Goal: Information Seeking & Learning: Learn about a topic

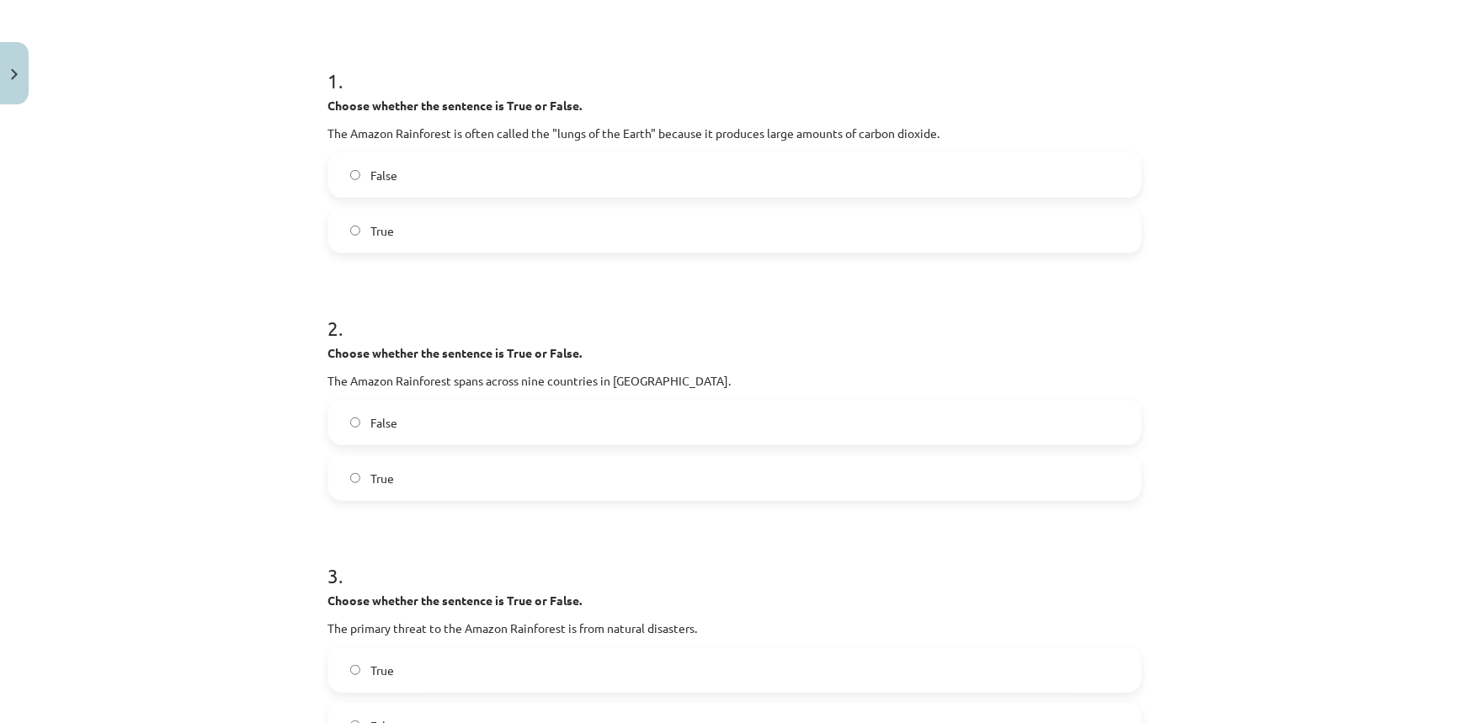
scroll to position [154, 0]
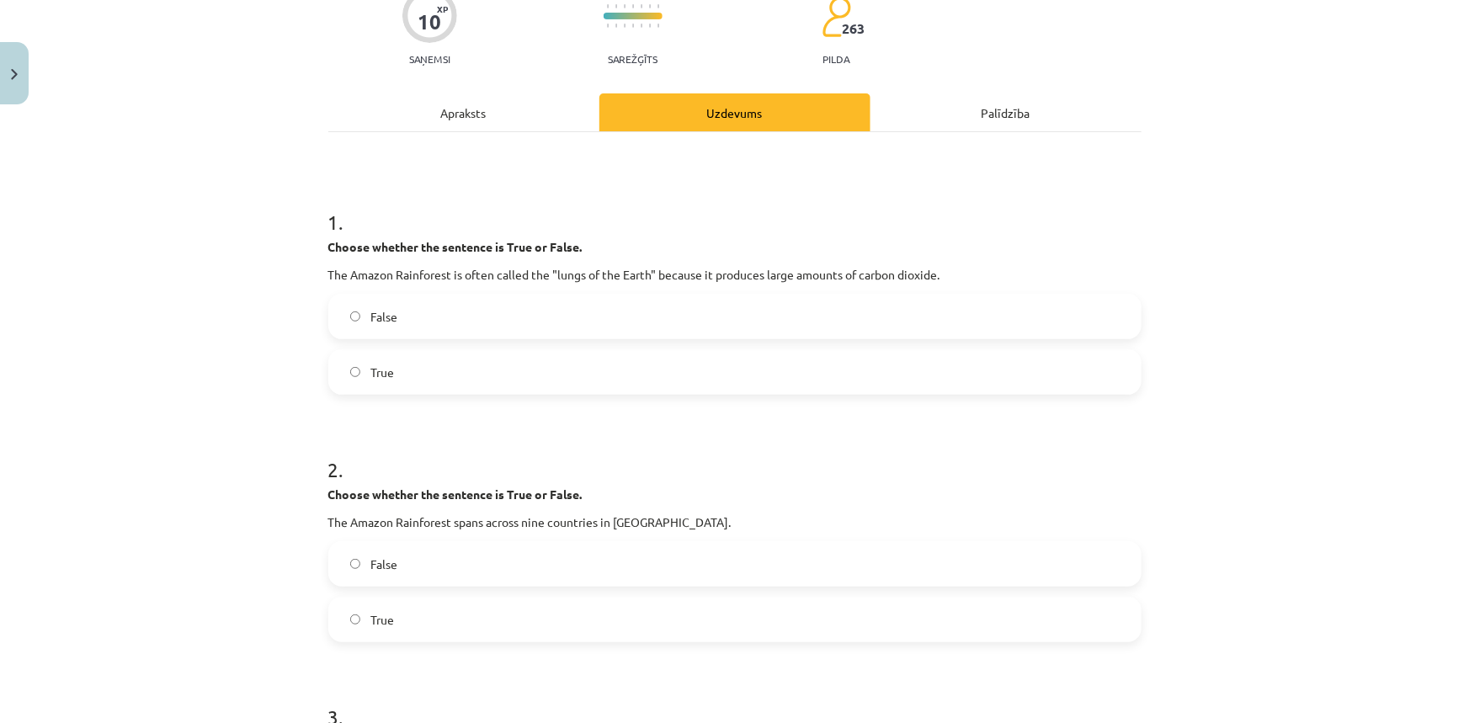
click at [491, 118] on div "Apraksts" at bounding box center [463, 112] width 271 height 38
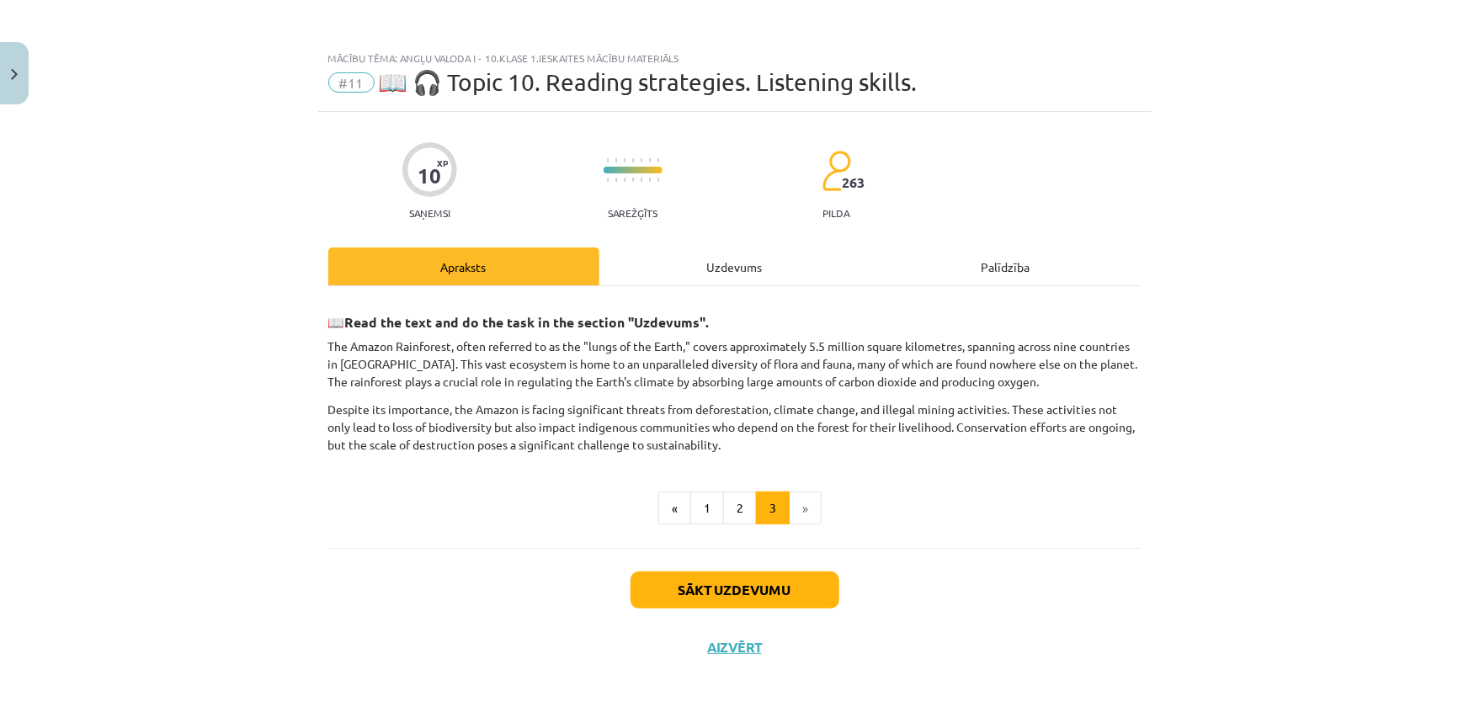
scroll to position [0, 0]
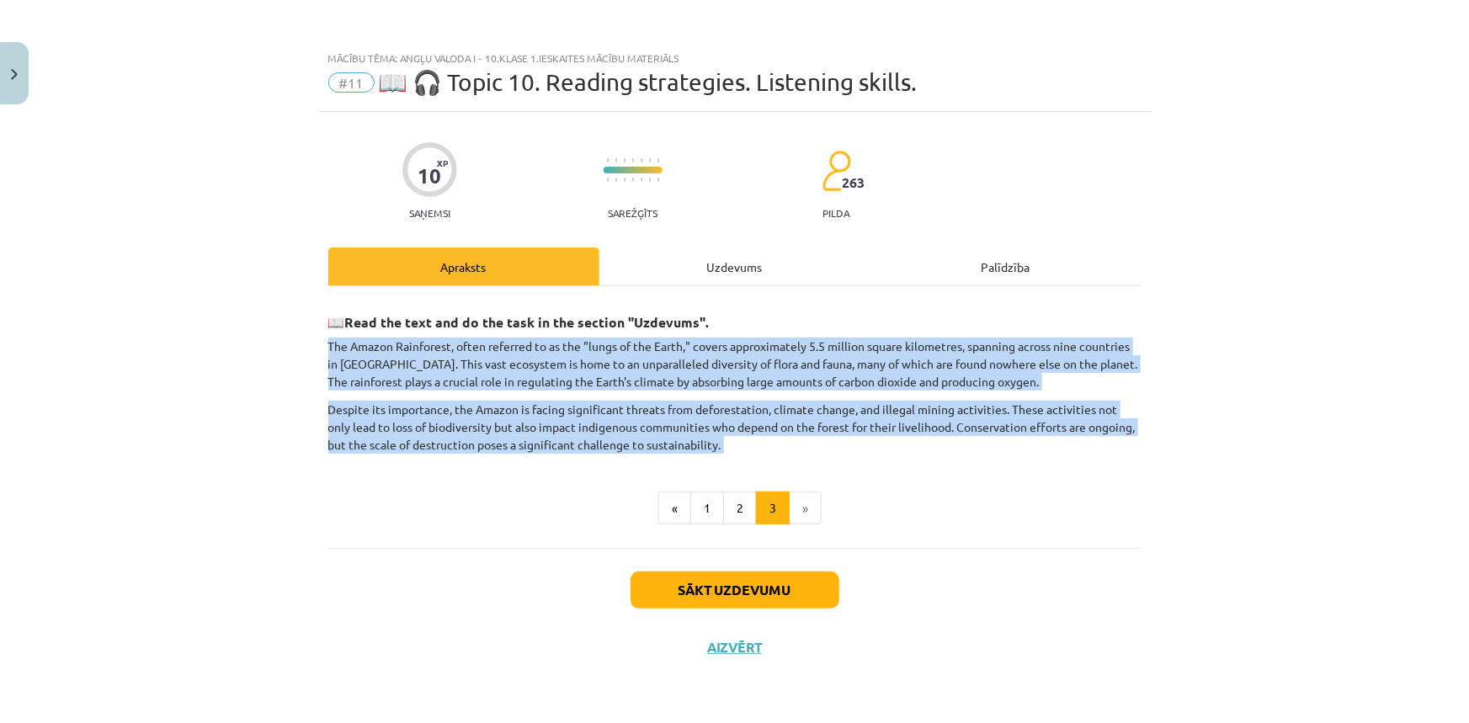
drag, startPoint x: 327, startPoint y: 344, endPoint x: 670, endPoint y: 477, distance: 368.2
click at [670, 477] on div "10 XP Saņemsi Sarežģīts 263 pilda Apraksts Uzdevums Palīdzība 📖 Read the text a…" at bounding box center [734, 396] width 833 height 569
copy div "The Amazon Rainforest, often referred to as the "lungs of the Earth," covers ap…"
click at [715, 366] on p "The Amazon Rainforest, often referred to as the "lungs of the Earth," covers ap…" at bounding box center [734, 363] width 813 height 53
drag, startPoint x: 711, startPoint y: 441, endPoint x: 351, endPoint y: 323, distance: 379.0
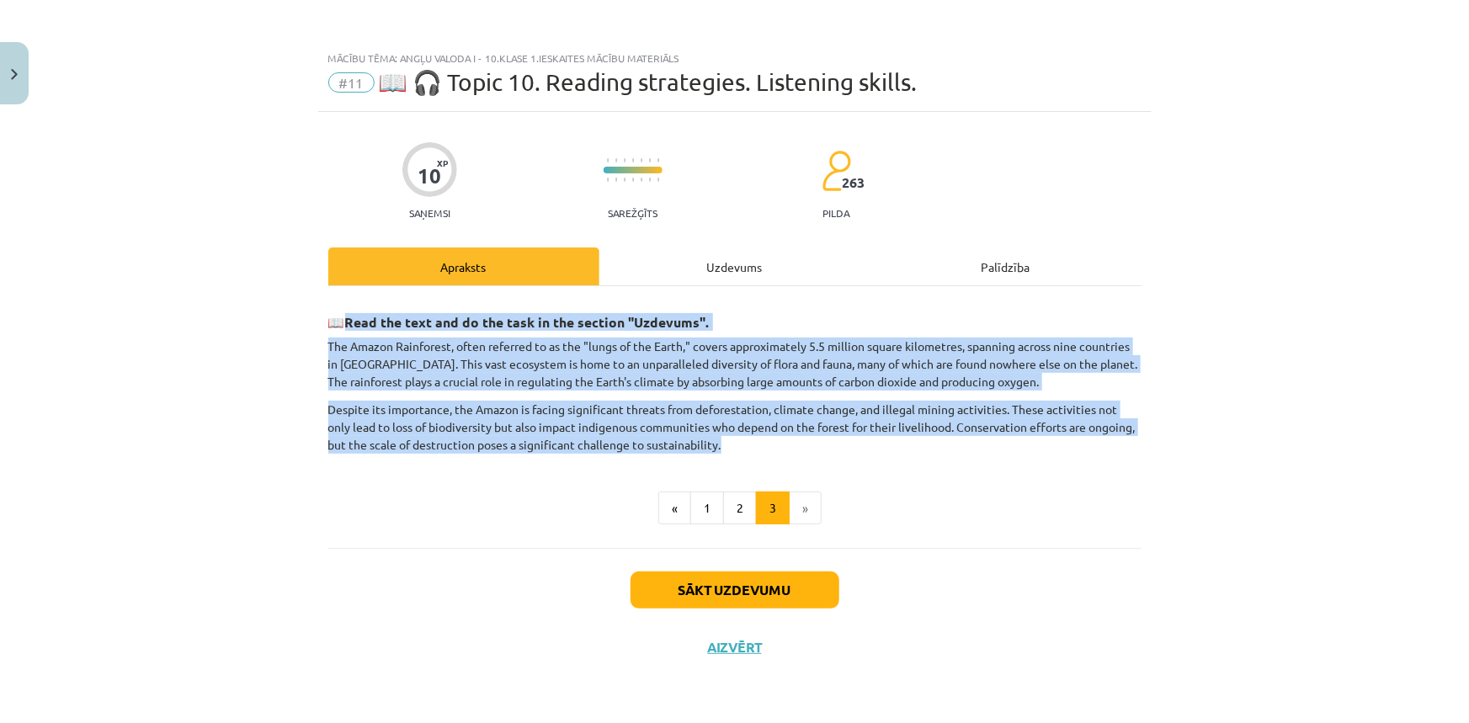
click at [351, 323] on div "📖 Read the text and do the task in the section "Uzdevums". The Amazon Rainfores…" at bounding box center [734, 377] width 813 height 152
copy div "Read the text and do the task in the section "Uzdevums". The Amazon Rainforest,…"
drag, startPoint x: 778, startPoint y: 590, endPoint x: 1126, endPoint y: 656, distance: 353.9
click at [1129, 664] on div "Sākt uzdevumu Aizvērt" at bounding box center [734, 607] width 813 height 118
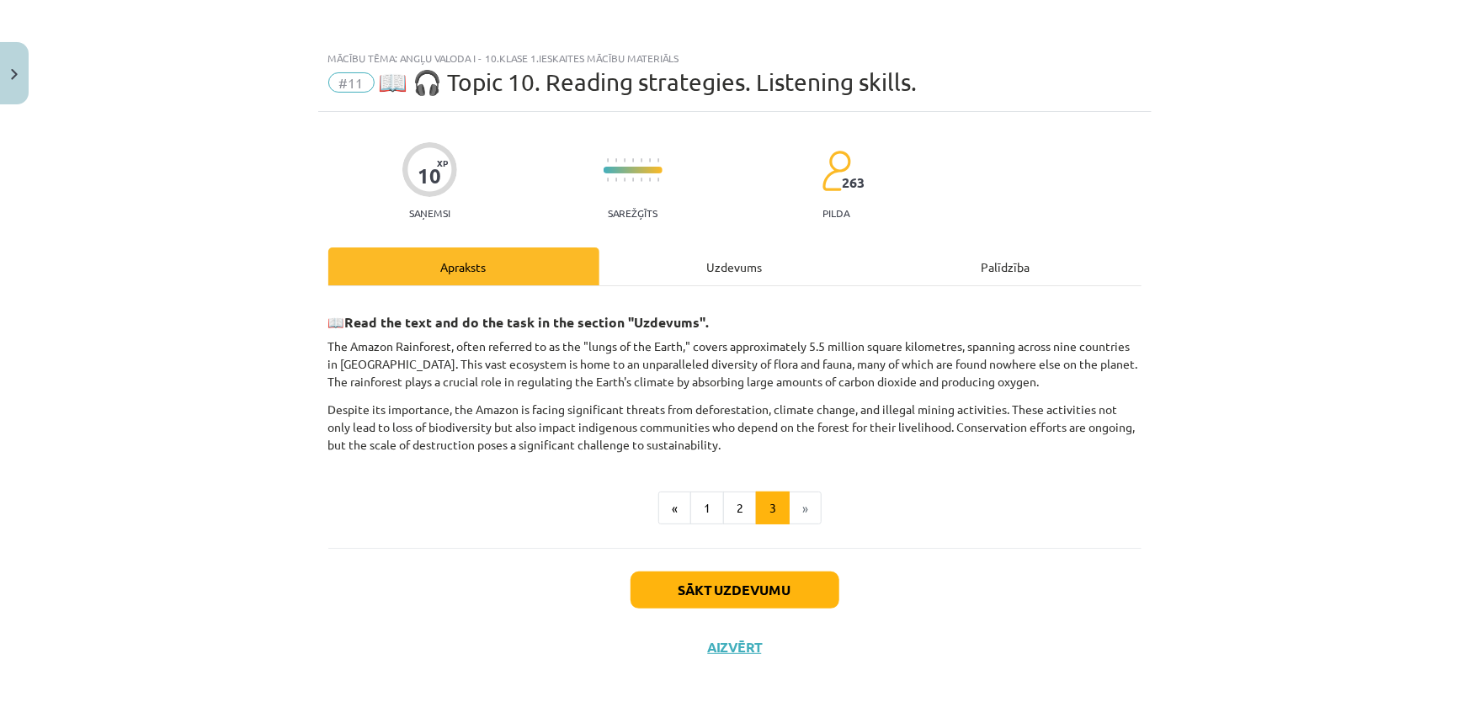
click at [757, 278] on div "Uzdevums" at bounding box center [734, 266] width 271 height 38
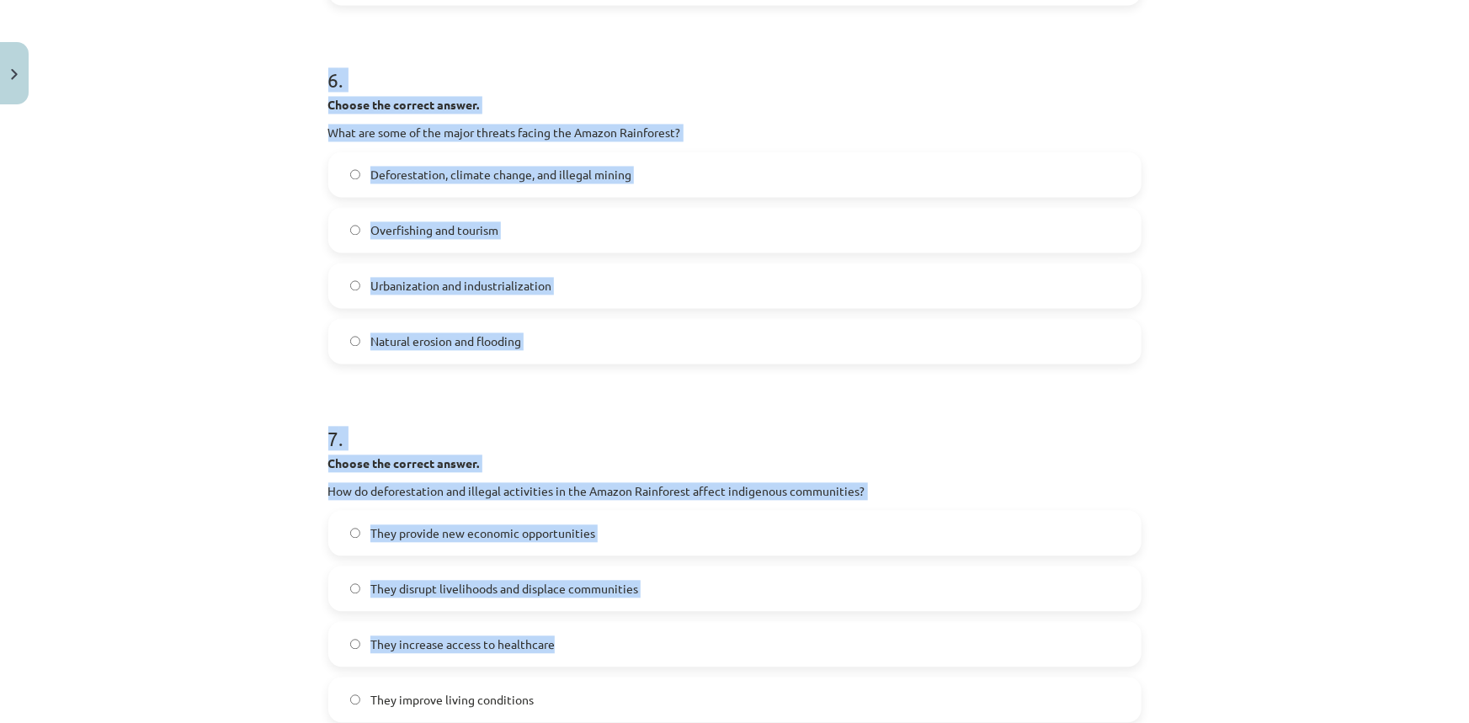
scroll to position [1759, 0]
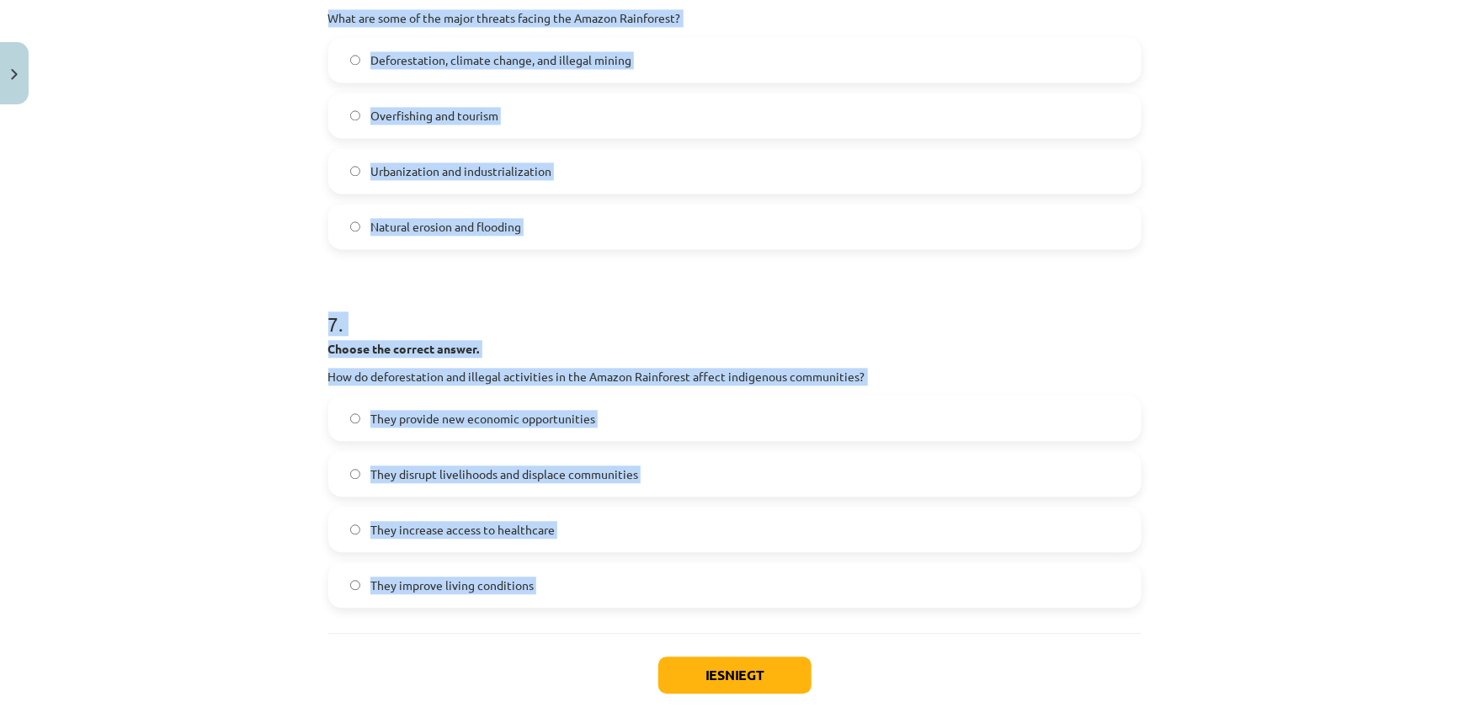
drag, startPoint x: 282, startPoint y: 357, endPoint x: 309, endPoint y: 670, distance: 314.2
click at [309, 670] on div "Mācību tēma: Angļu valoda i - 10.klase 1.ieskaites mācību materiāls #11 📖 🎧 Top…" at bounding box center [734, 361] width 1469 height 723
copy form "1 . Choose whether the sentence is True or False. The Amazon Rainforest is ofte…"
click at [1338, 415] on div "Mācību tēma: Angļu valoda i - 10.klase 1.ieskaites mācību materiāls #11 📖 🎧 Top…" at bounding box center [734, 361] width 1469 height 723
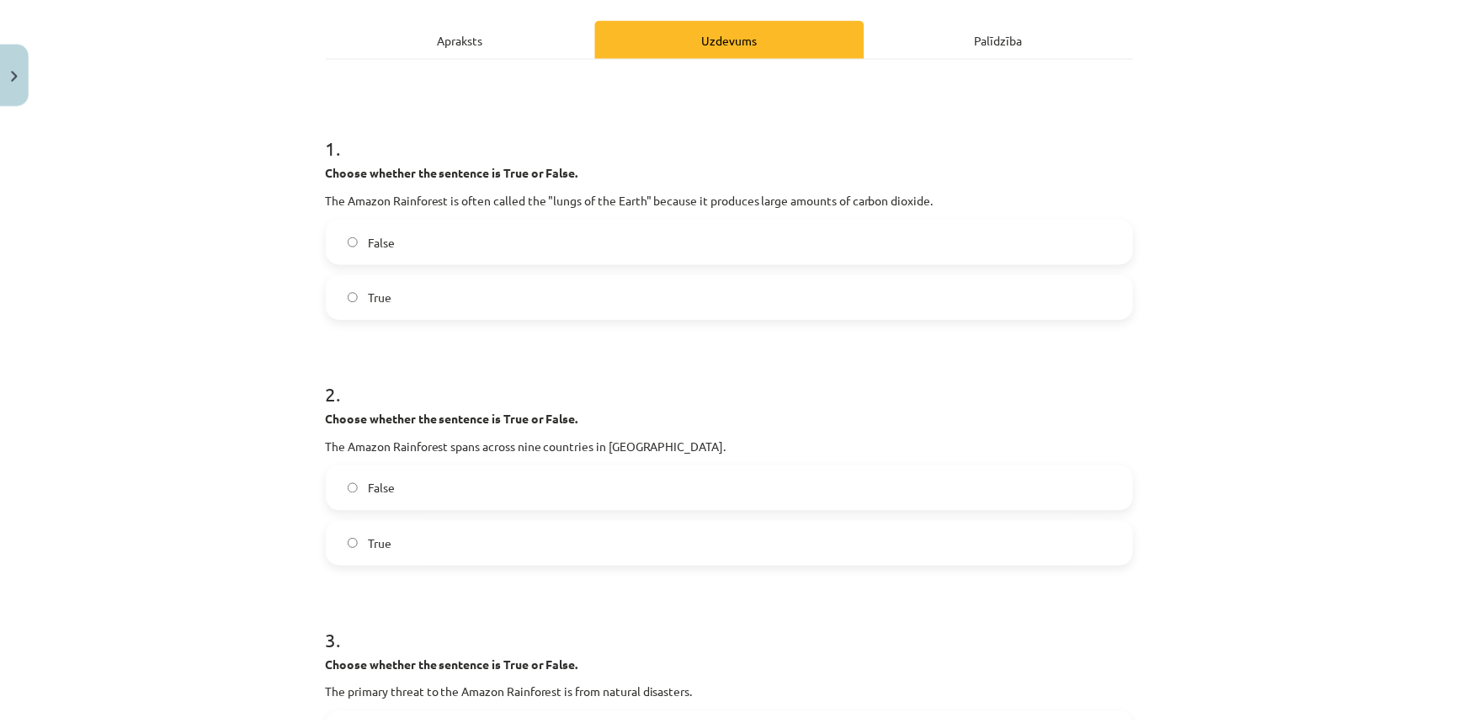
scroll to position [0, 0]
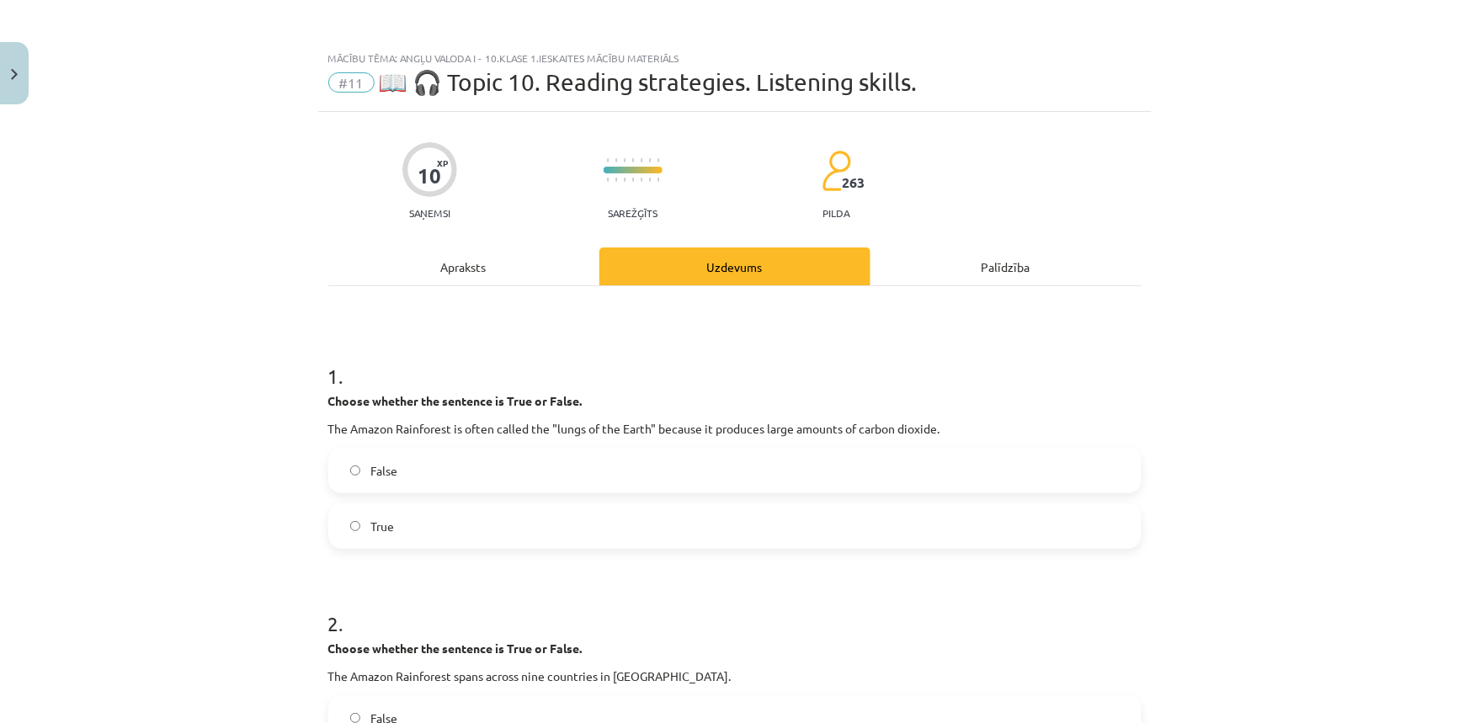
click at [461, 265] on div "Apraksts" at bounding box center [463, 266] width 271 height 38
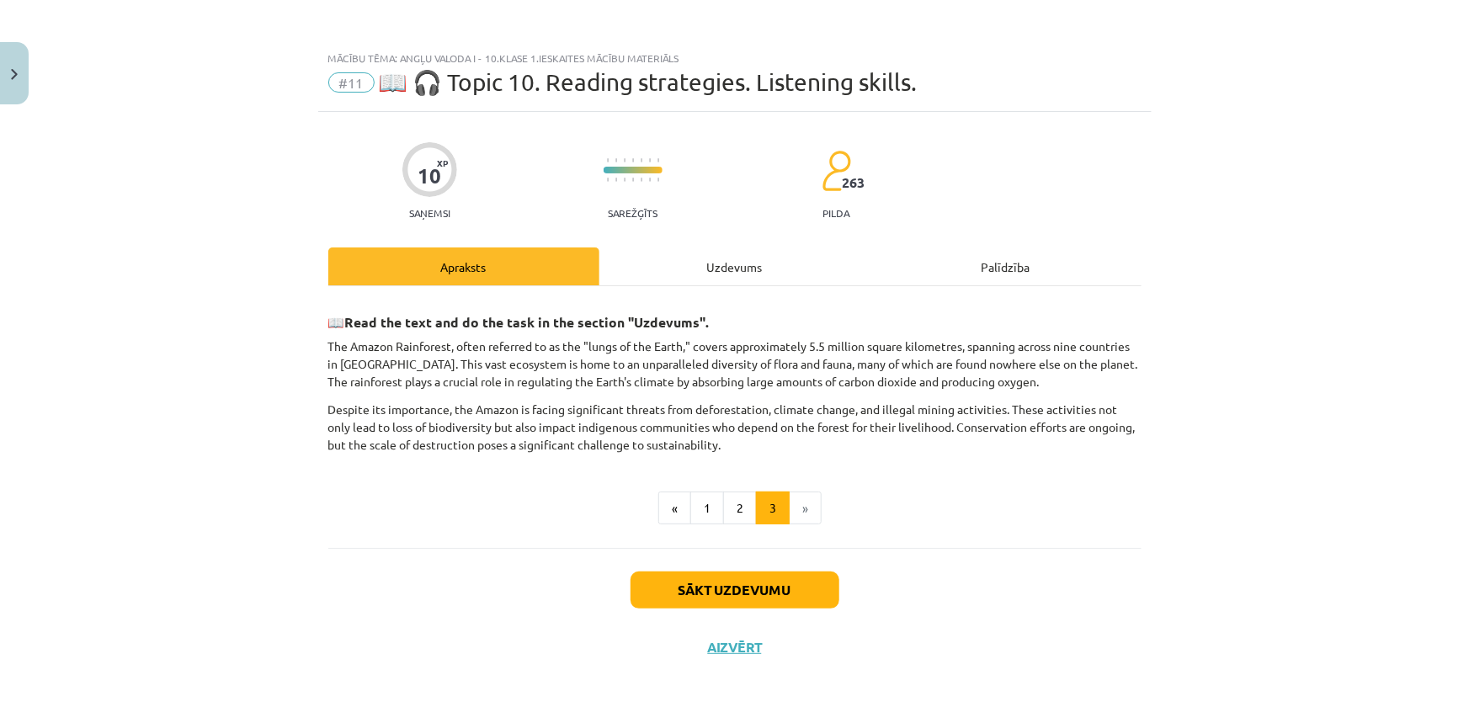
click at [722, 270] on div "Uzdevums" at bounding box center [734, 266] width 271 height 38
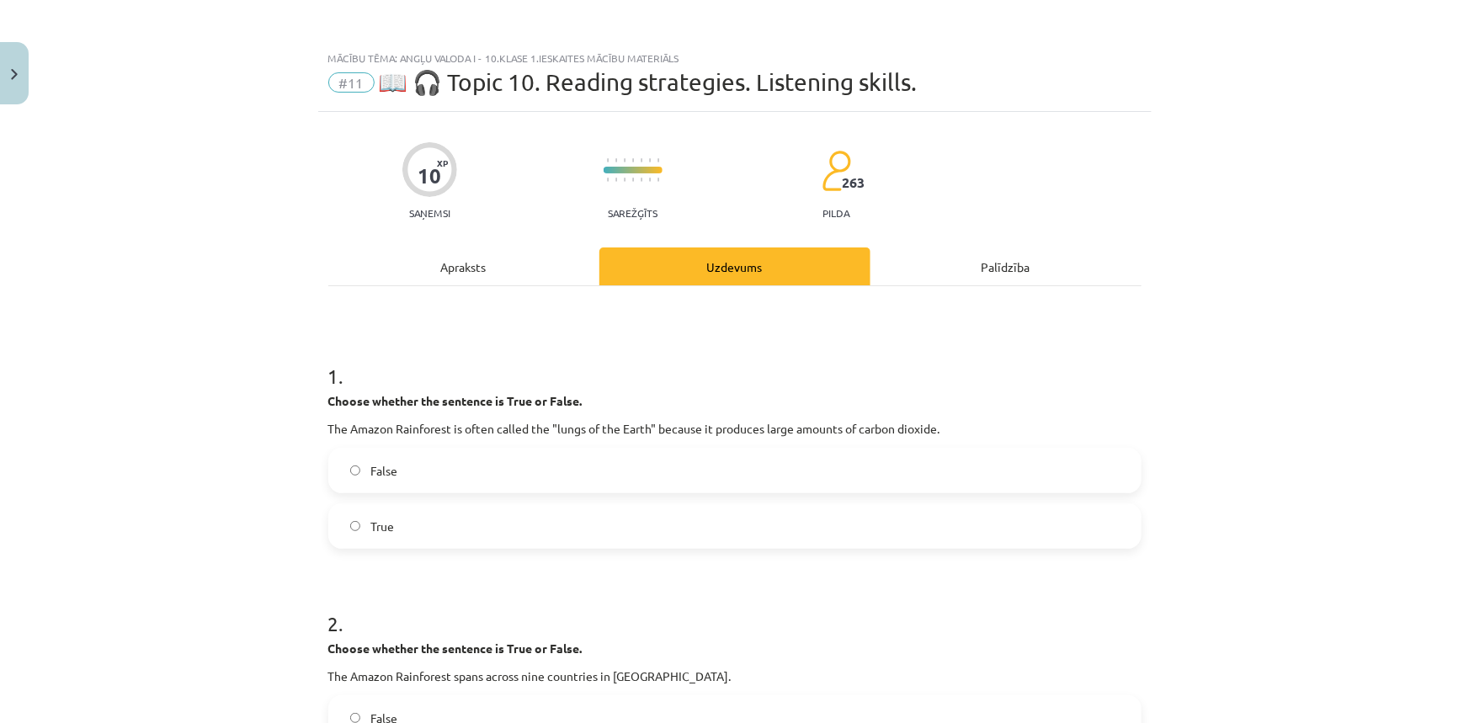
click at [465, 279] on div "Apraksts" at bounding box center [463, 266] width 271 height 38
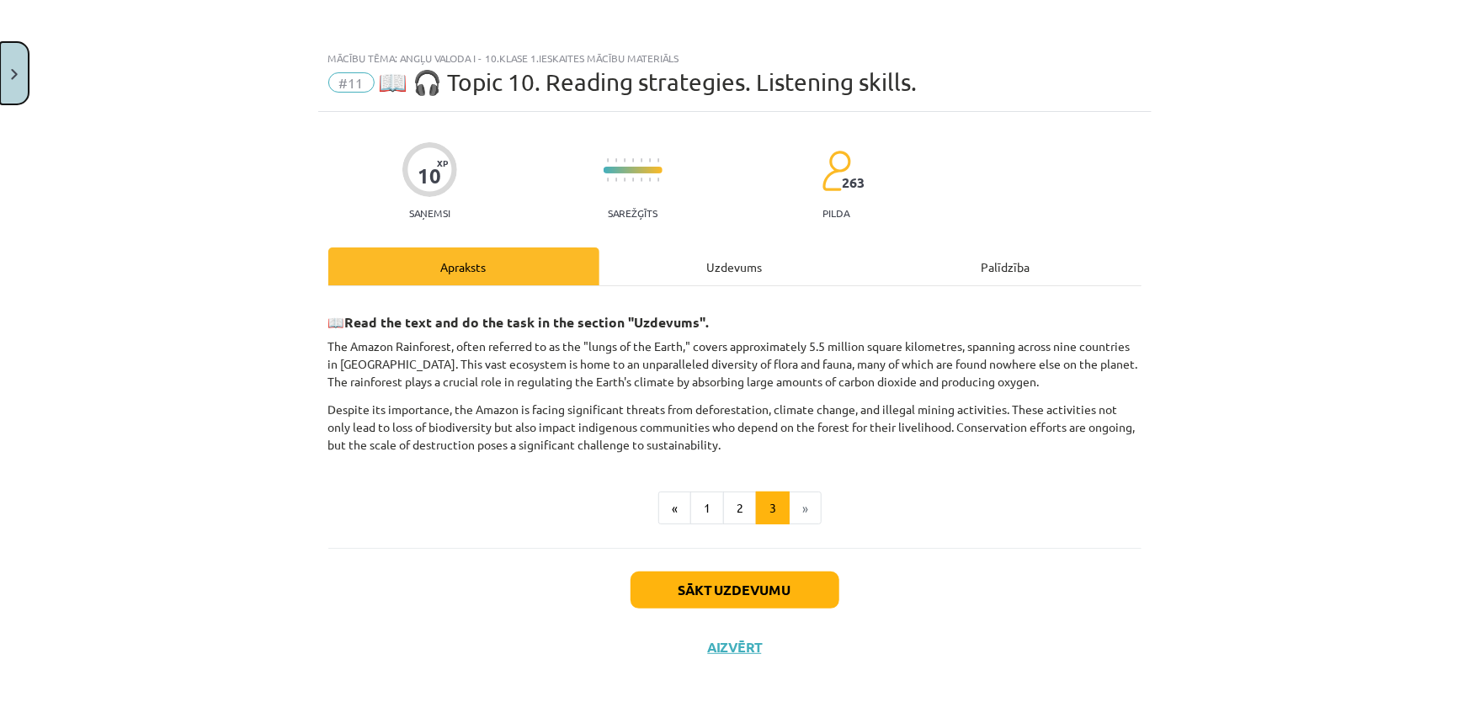
click at [18, 70] on button "Close" at bounding box center [14, 73] width 29 height 62
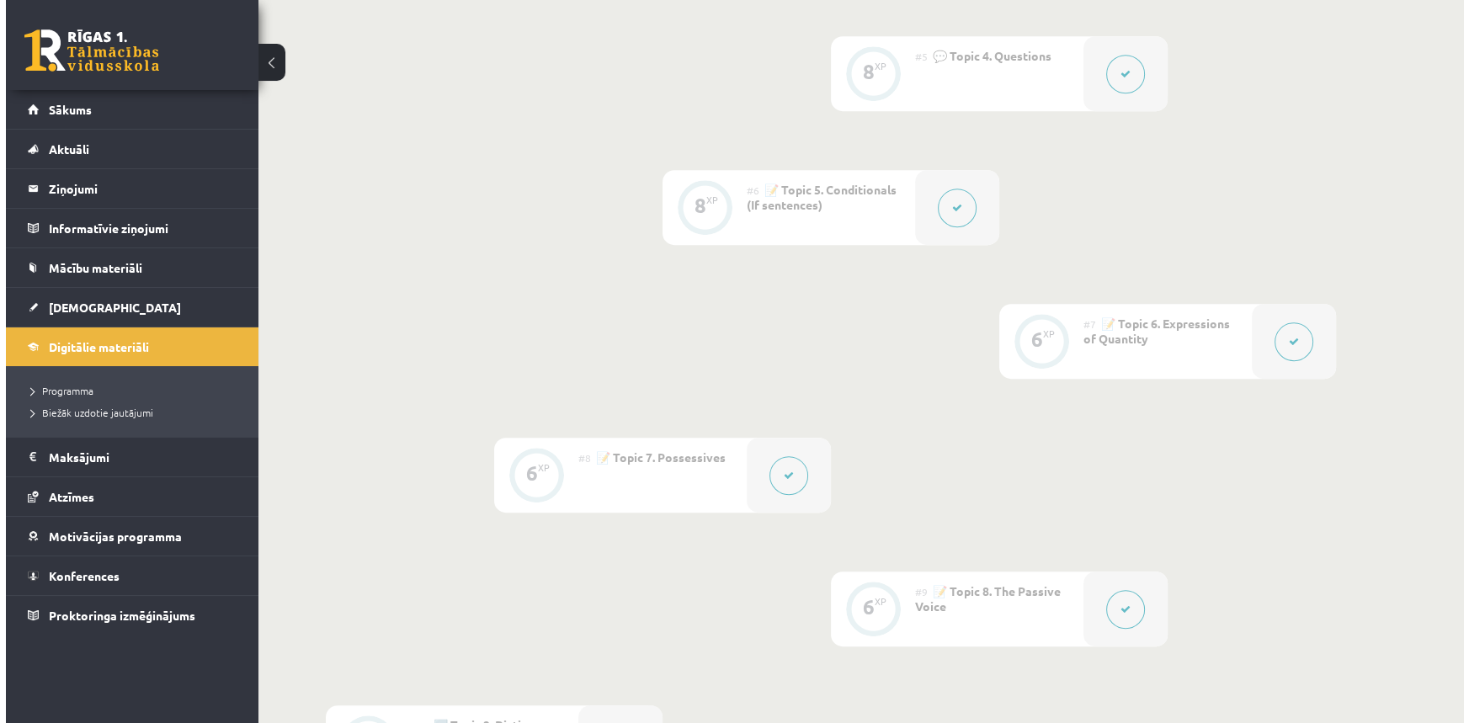
scroll to position [1324, 0]
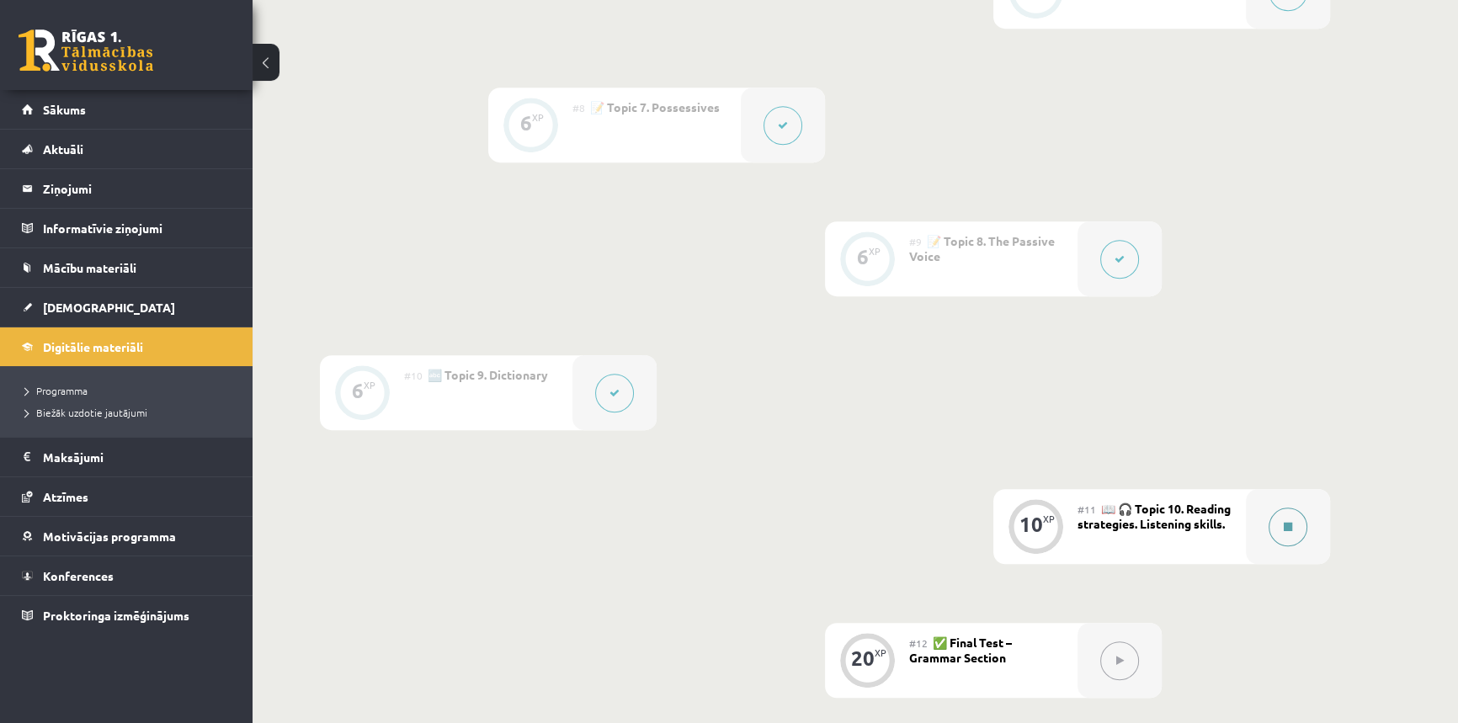
click at [1285, 525] on icon at bounding box center [1287, 527] width 8 height 10
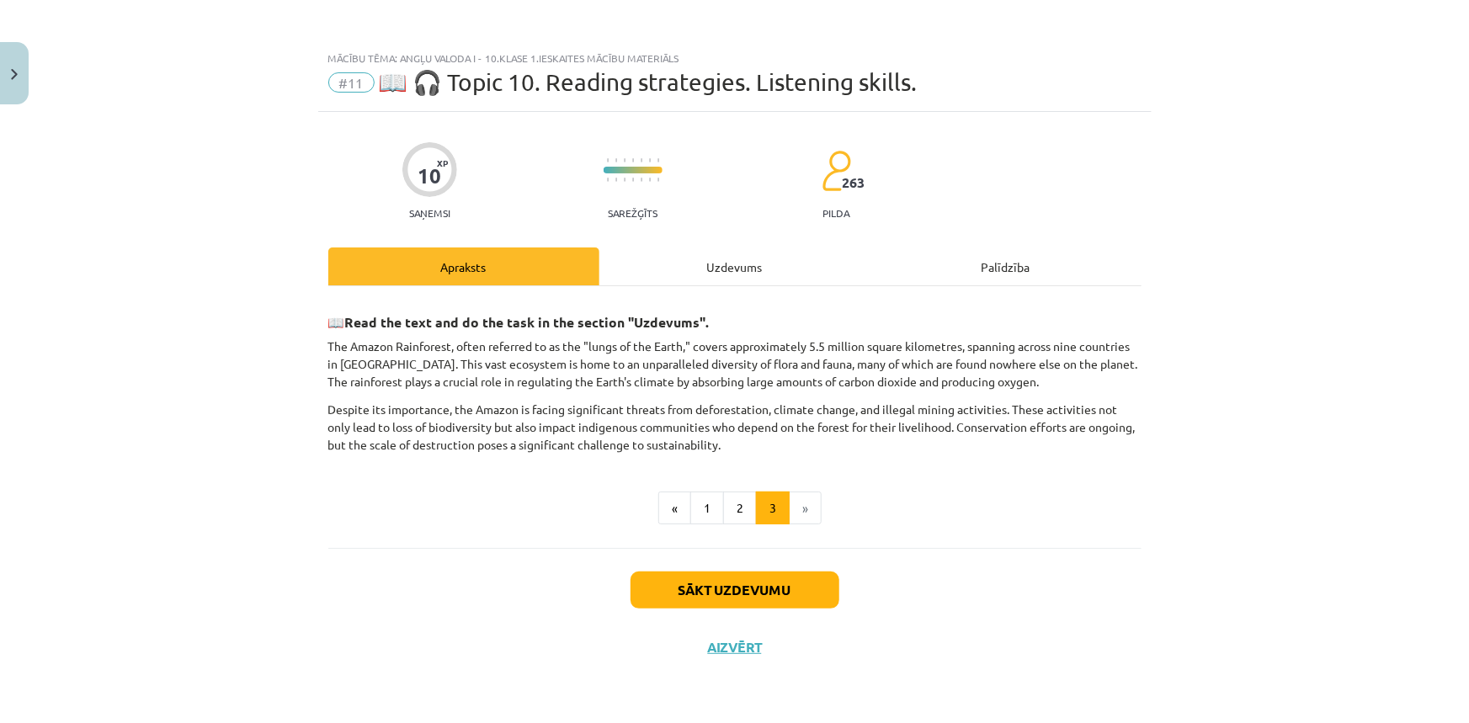
click at [430, 269] on div "Apraksts" at bounding box center [463, 266] width 271 height 38
click at [0, 78] on button "Close" at bounding box center [14, 73] width 29 height 62
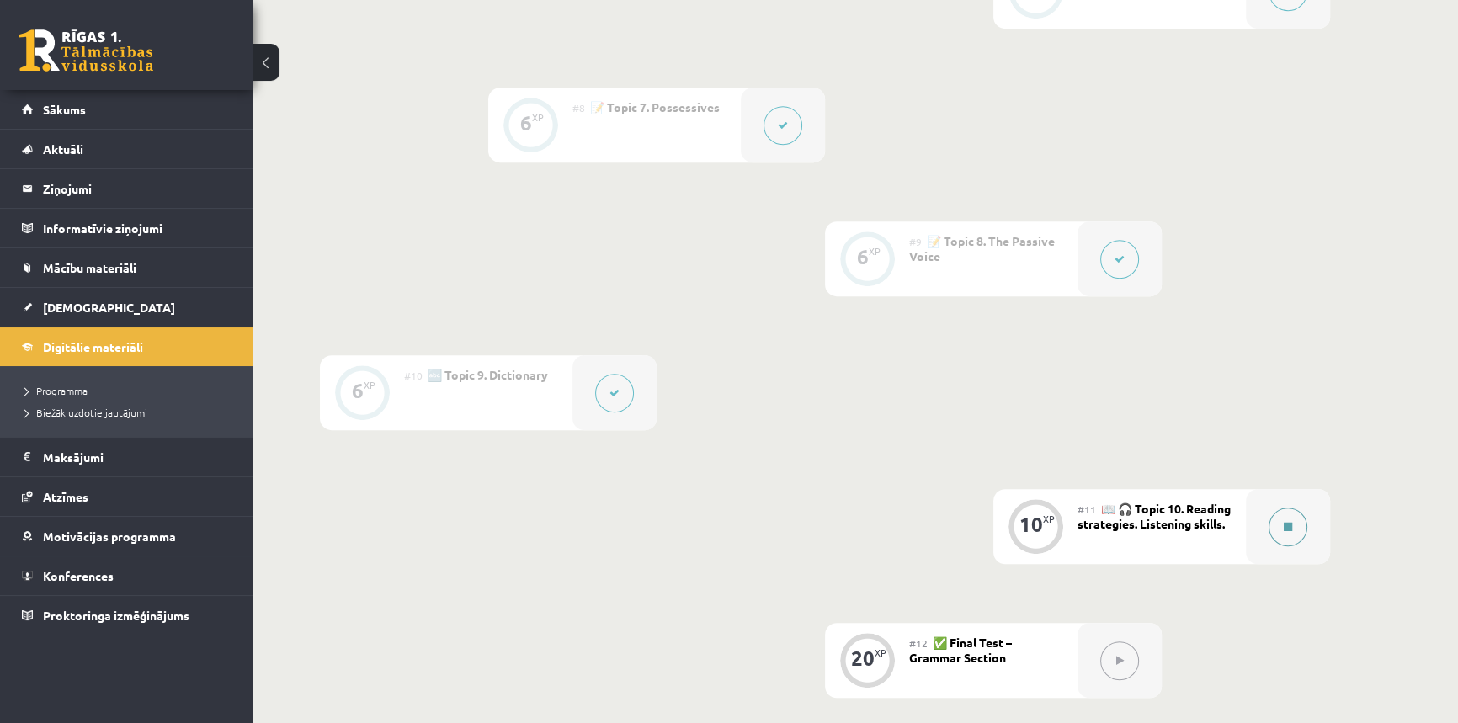
click at [1293, 537] on button at bounding box center [1287, 526] width 39 height 39
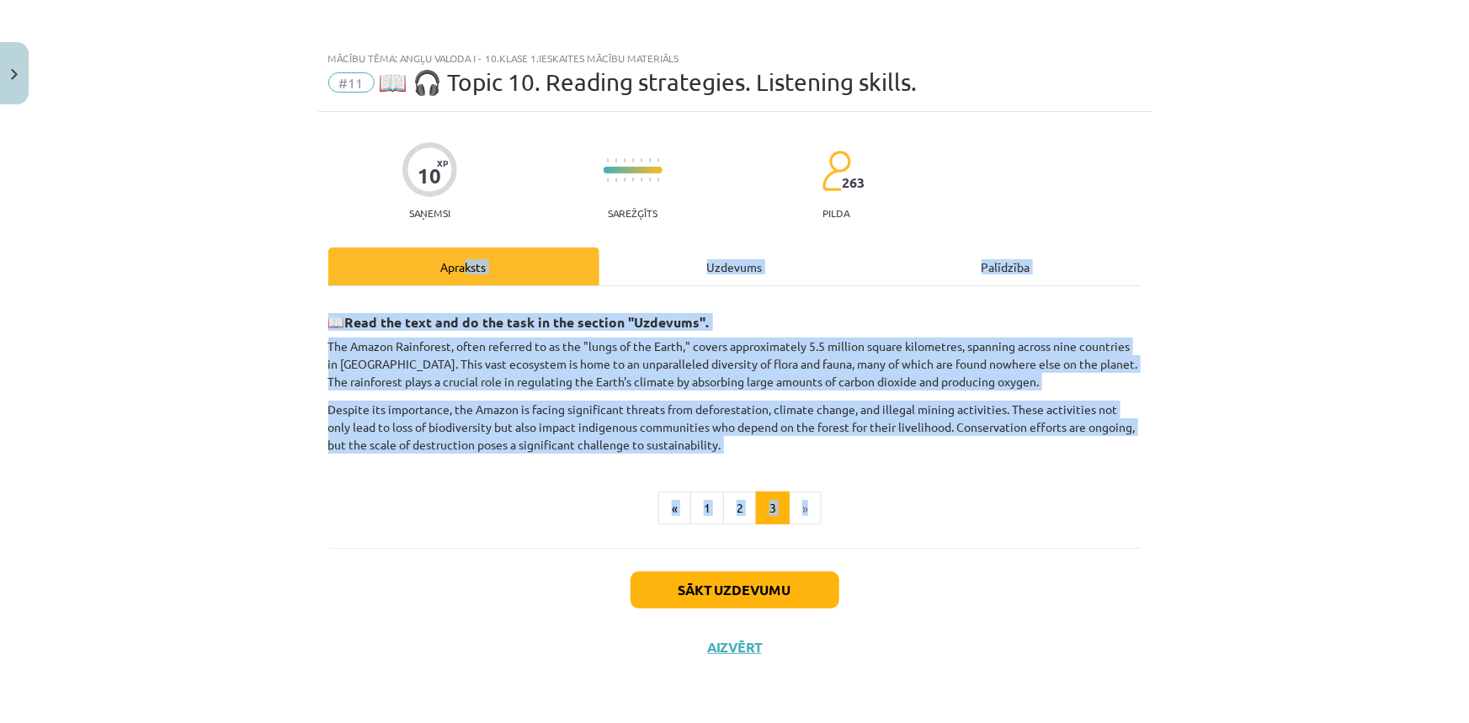
drag, startPoint x: 463, startPoint y: 276, endPoint x: 914, endPoint y: 511, distance: 508.5
click at [898, 507] on div "Apraksts Uzdevums Palīdzība 📖 Read the text and do the task in the section "Uzd…" at bounding box center [734, 397] width 813 height 300
click at [1026, 529] on div "📖 Read the text and do the task in the section "Uzdevums". The Amazon Rainfores…" at bounding box center [734, 417] width 813 height 262
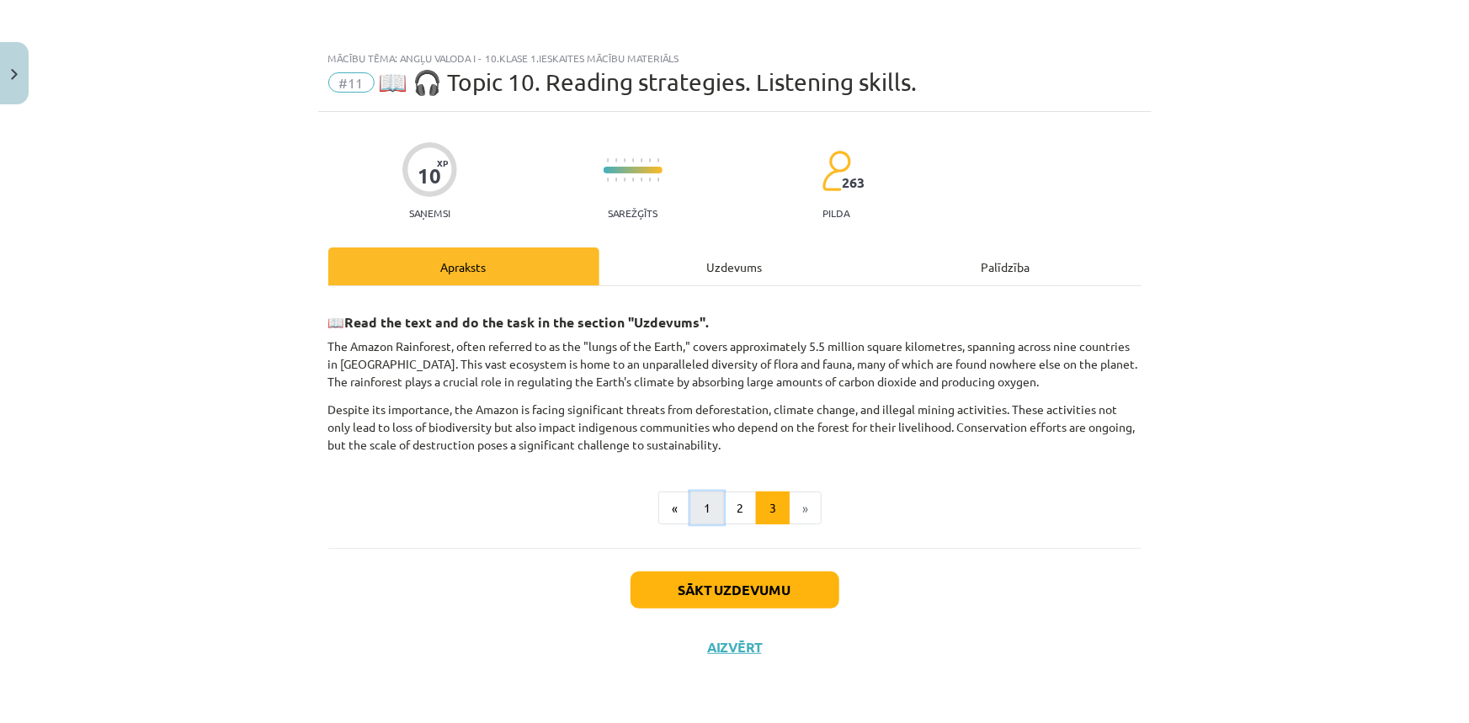
click at [712, 506] on button "1" at bounding box center [707, 508] width 34 height 34
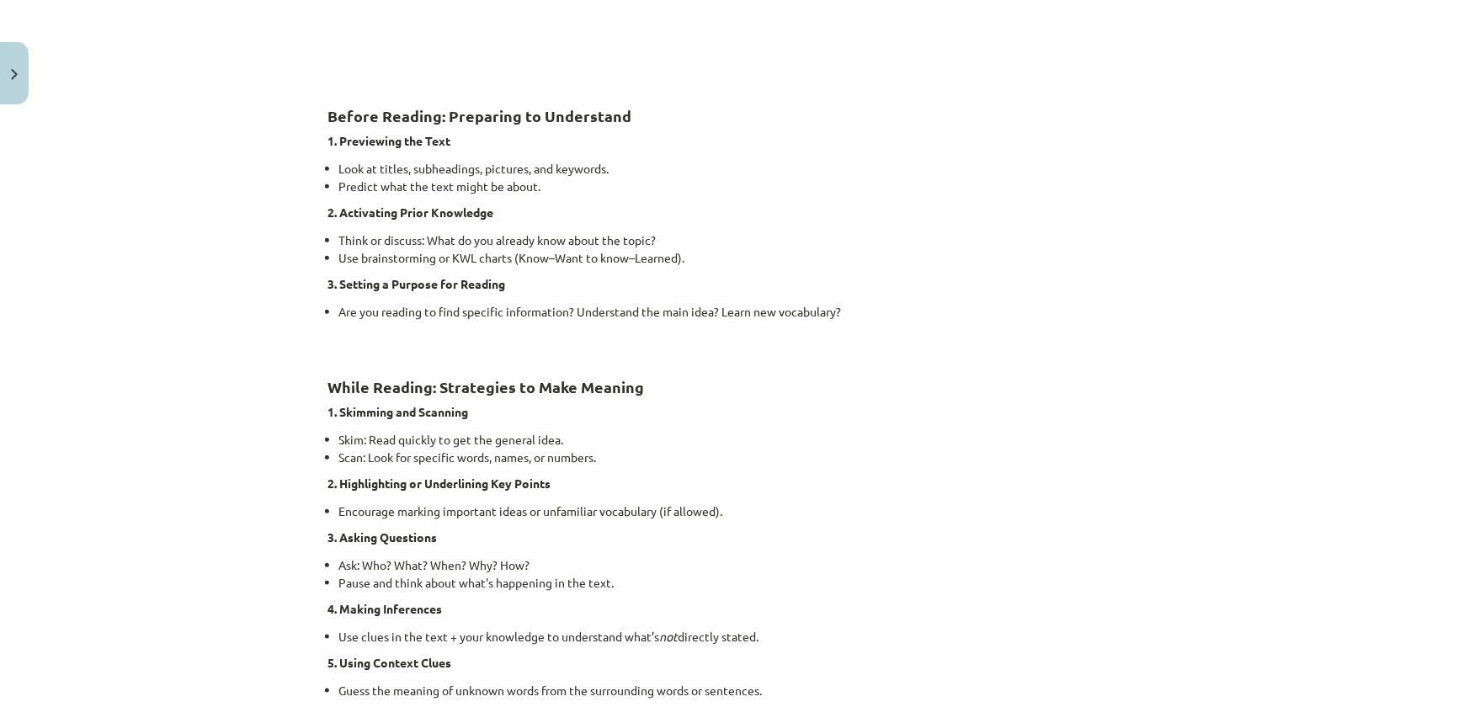
scroll to position [535, 0]
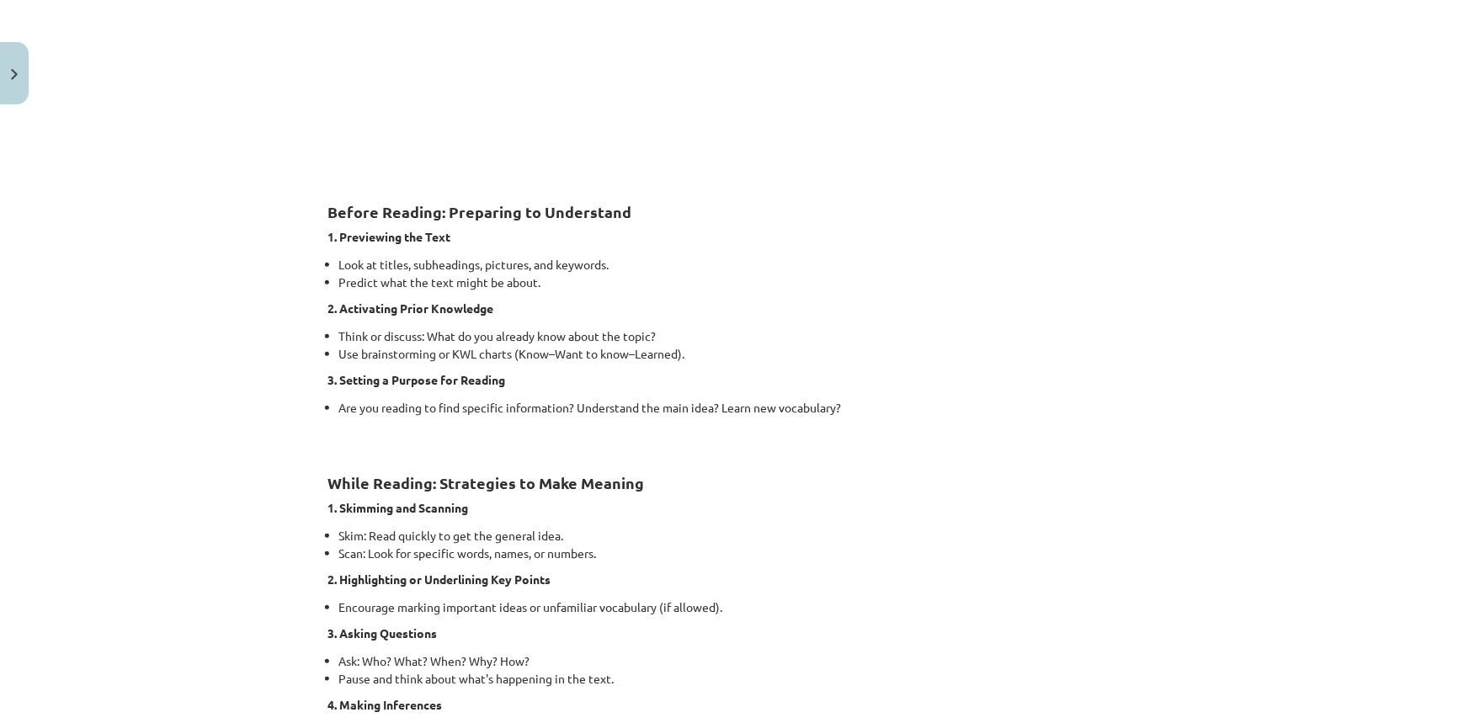
drag, startPoint x: 594, startPoint y: 688, endPoint x: 492, endPoint y: 695, distance: 102.1
drag, startPoint x: 492, startPoint y: 695, endPoint x: 889, endPoint y: 695, distance: 396.4
click at [889, 696] on p "4. Making Inferences" at bounding box center [734, 705] width 813 height 18
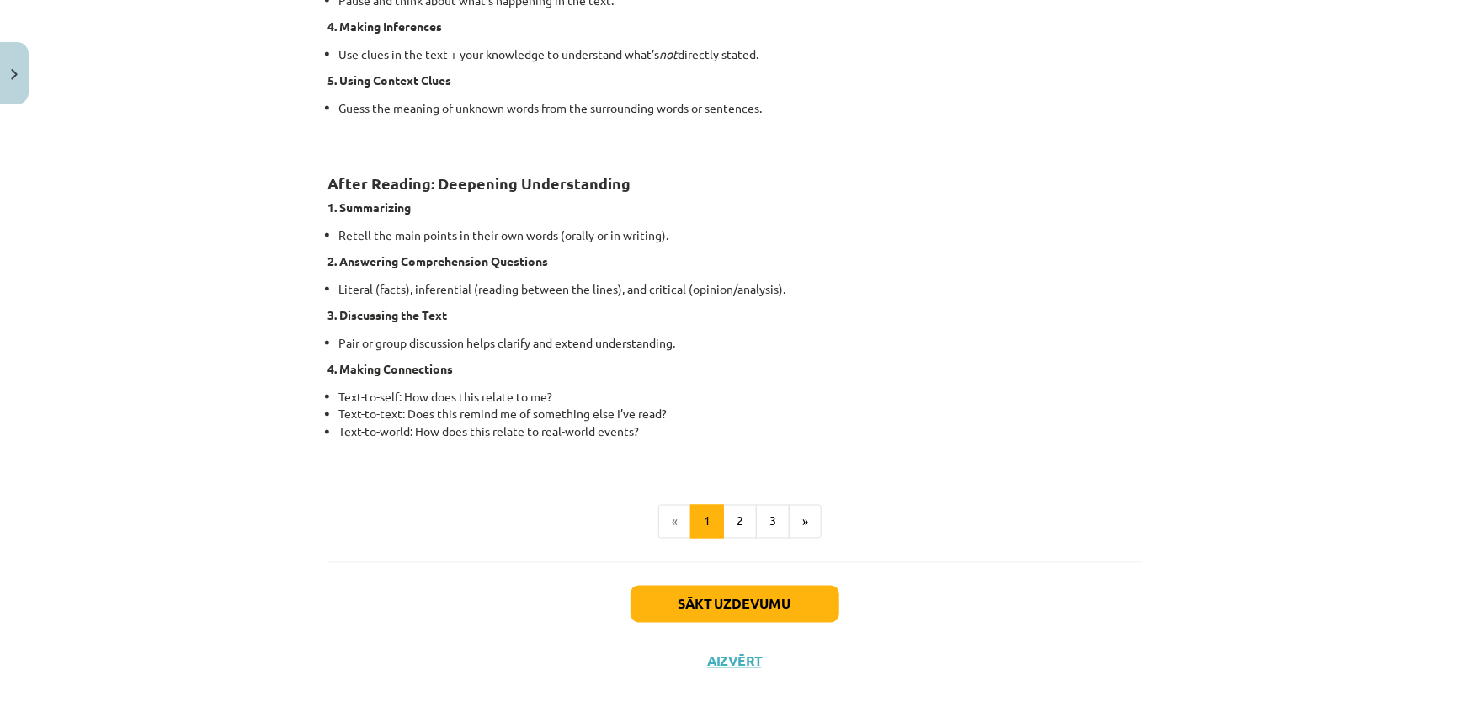
scroll to position [1220, 0]
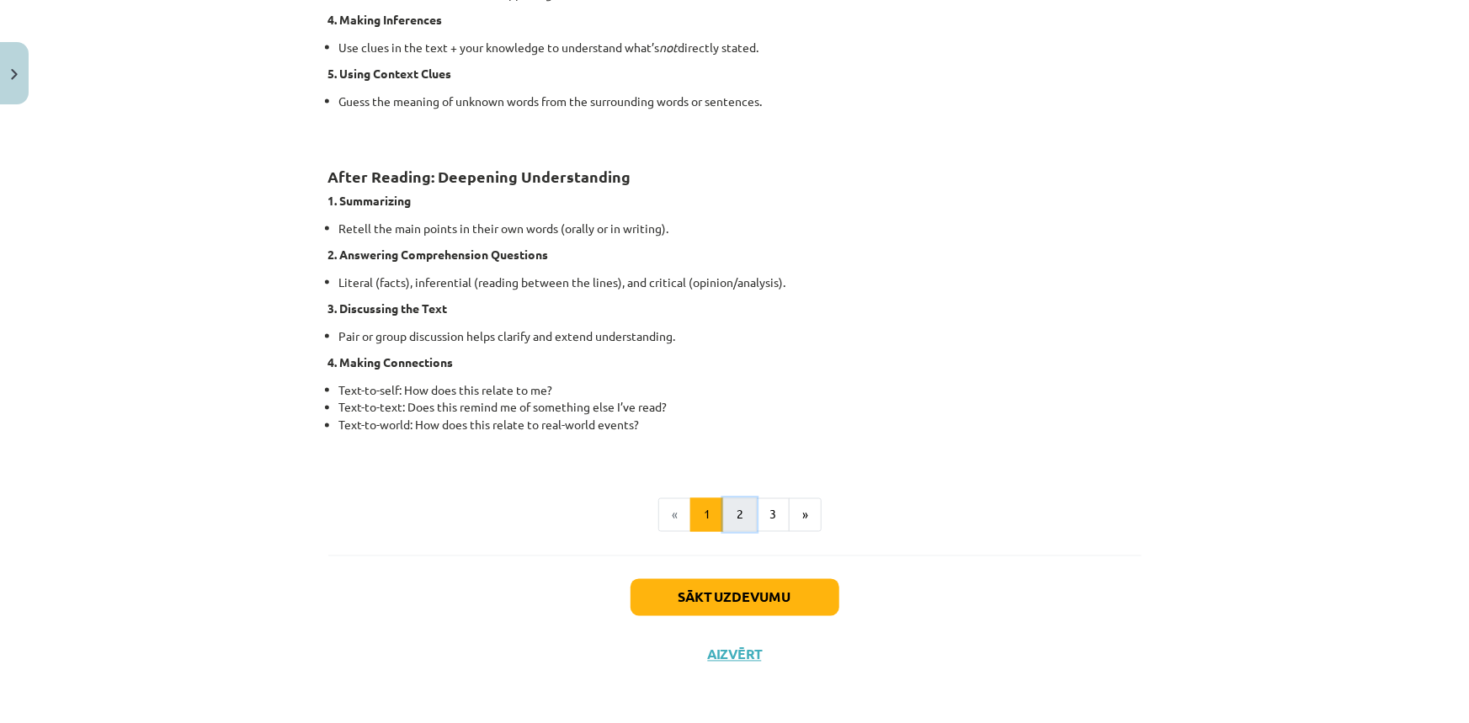
click at [738, 521] on button "2" at bounding box center [740, 515] width 34 height 34
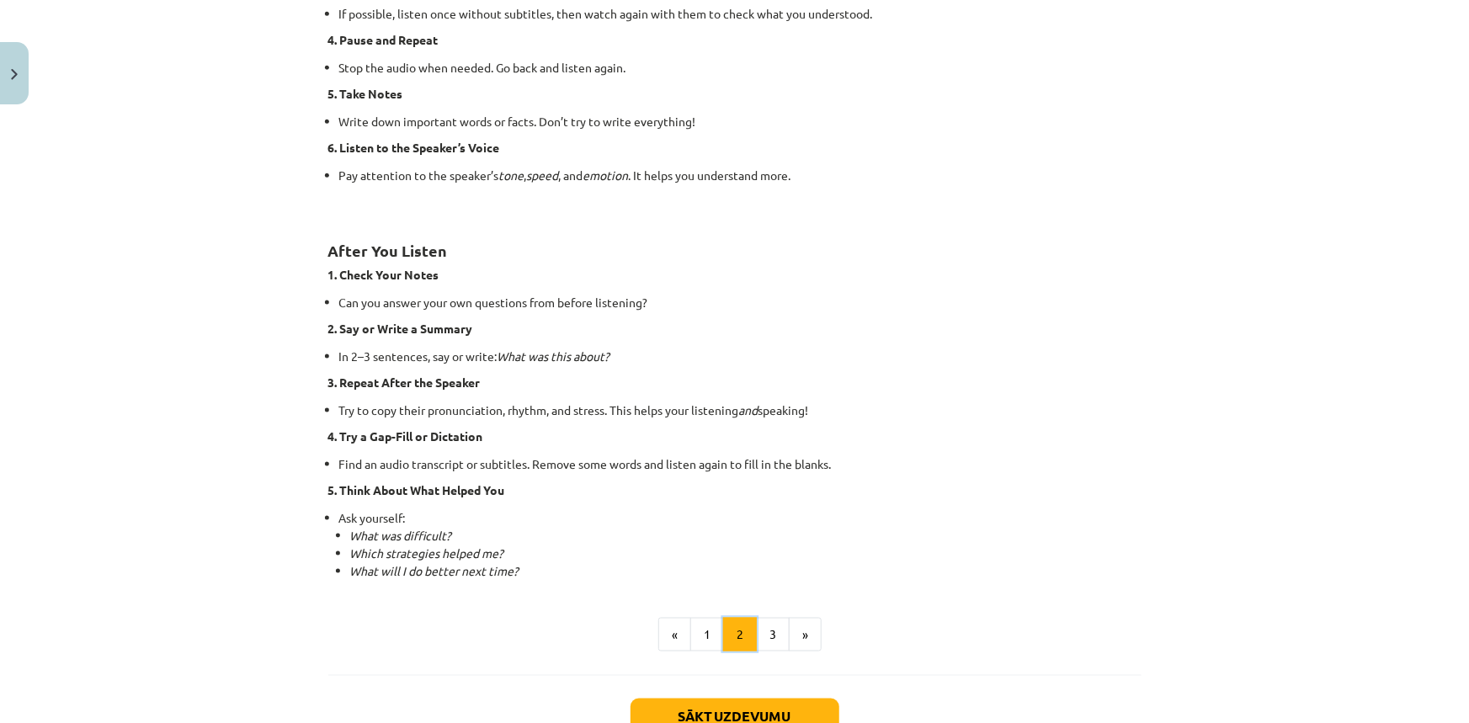
scroll to position [994, 0]
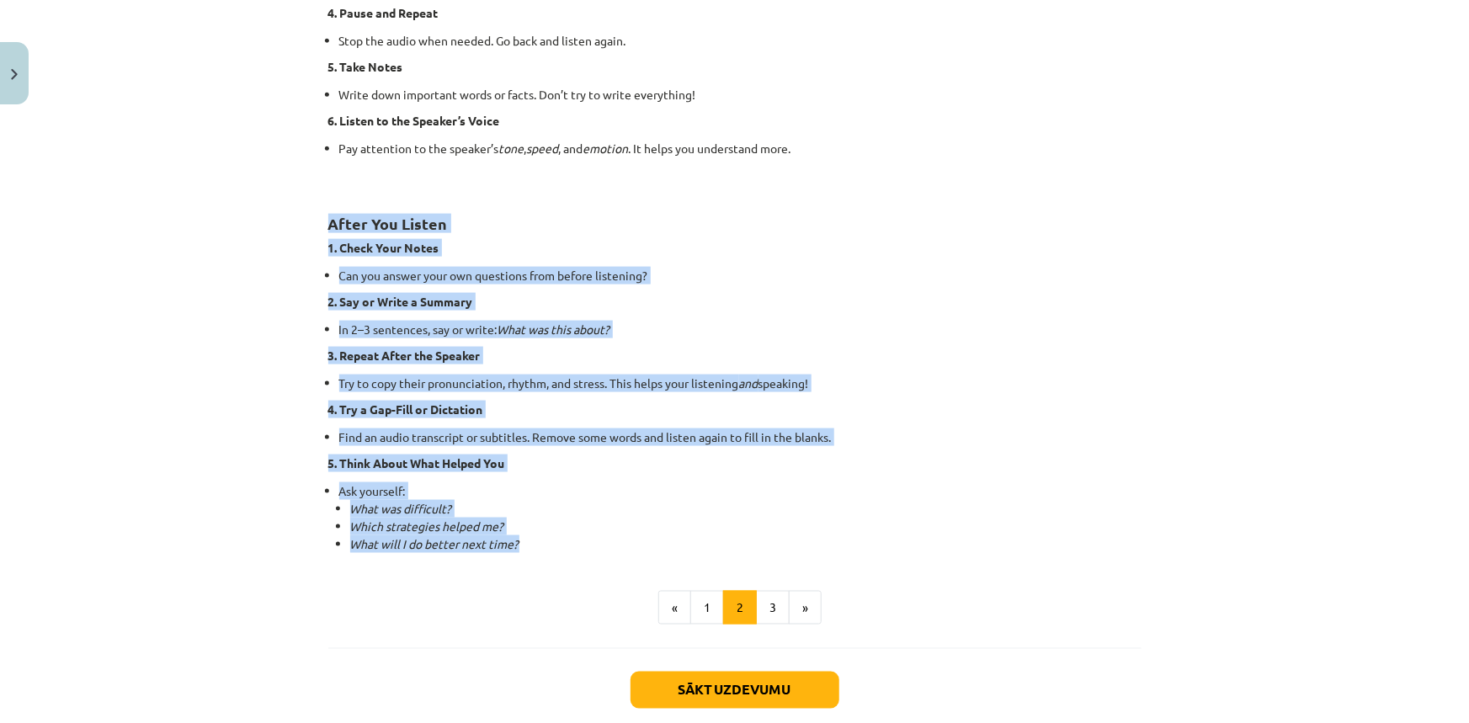
drag, startPoint x: 320, startPoint y: 224, endPoint x: 518, endPoint y: 536, distance: 369.6
copy div "After You Listen 1. Check Your Notes Can you answer your own questions from bef…"
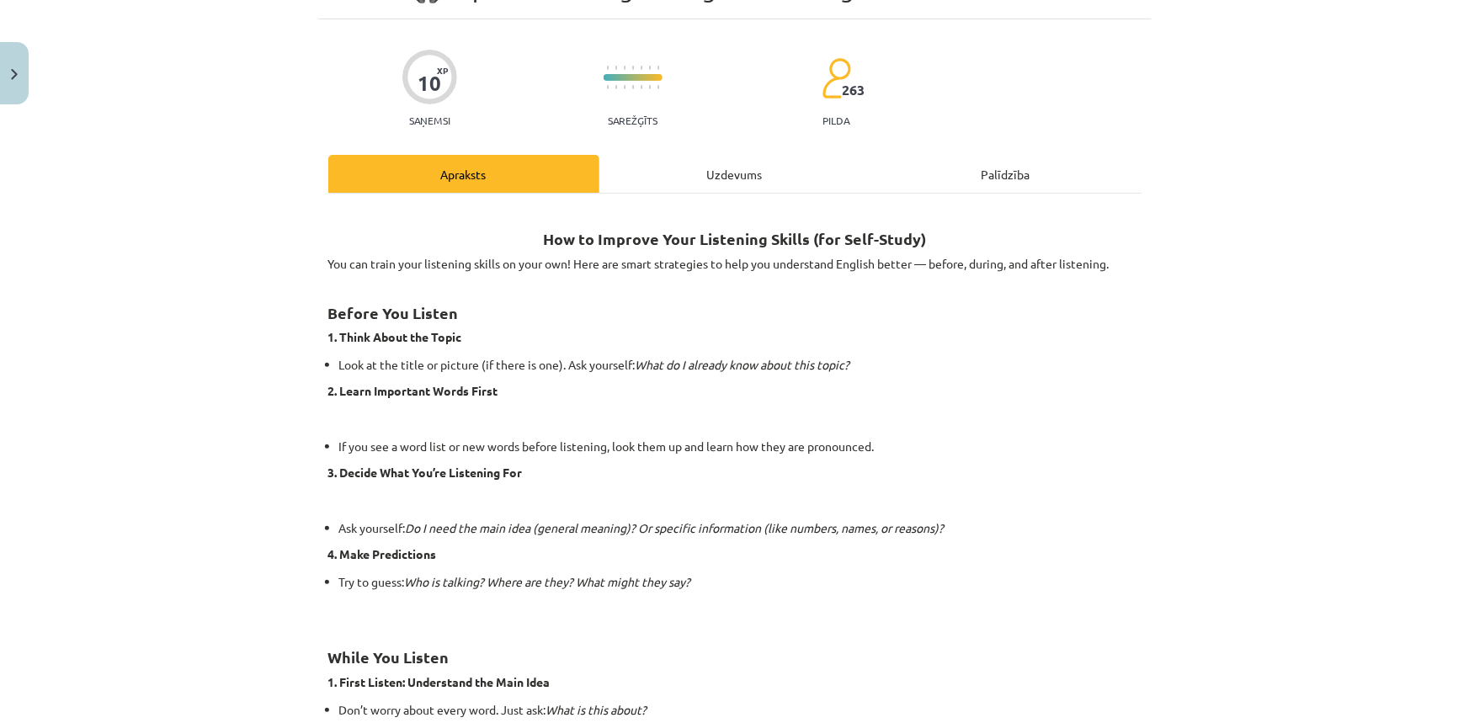
scroll to position [0, 0]
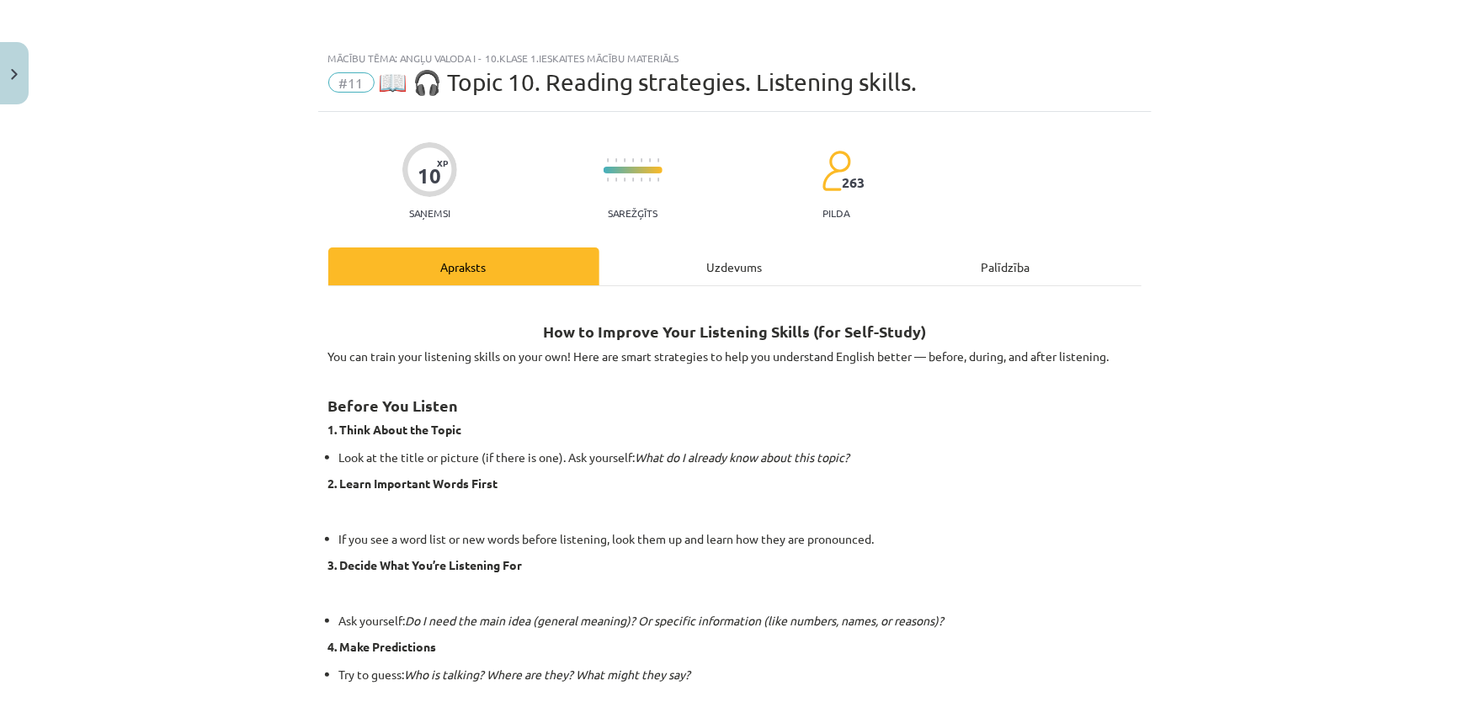
click at [744, 273] on div "Uzdevums" at bounding box center [734, 266] width 271 height 38
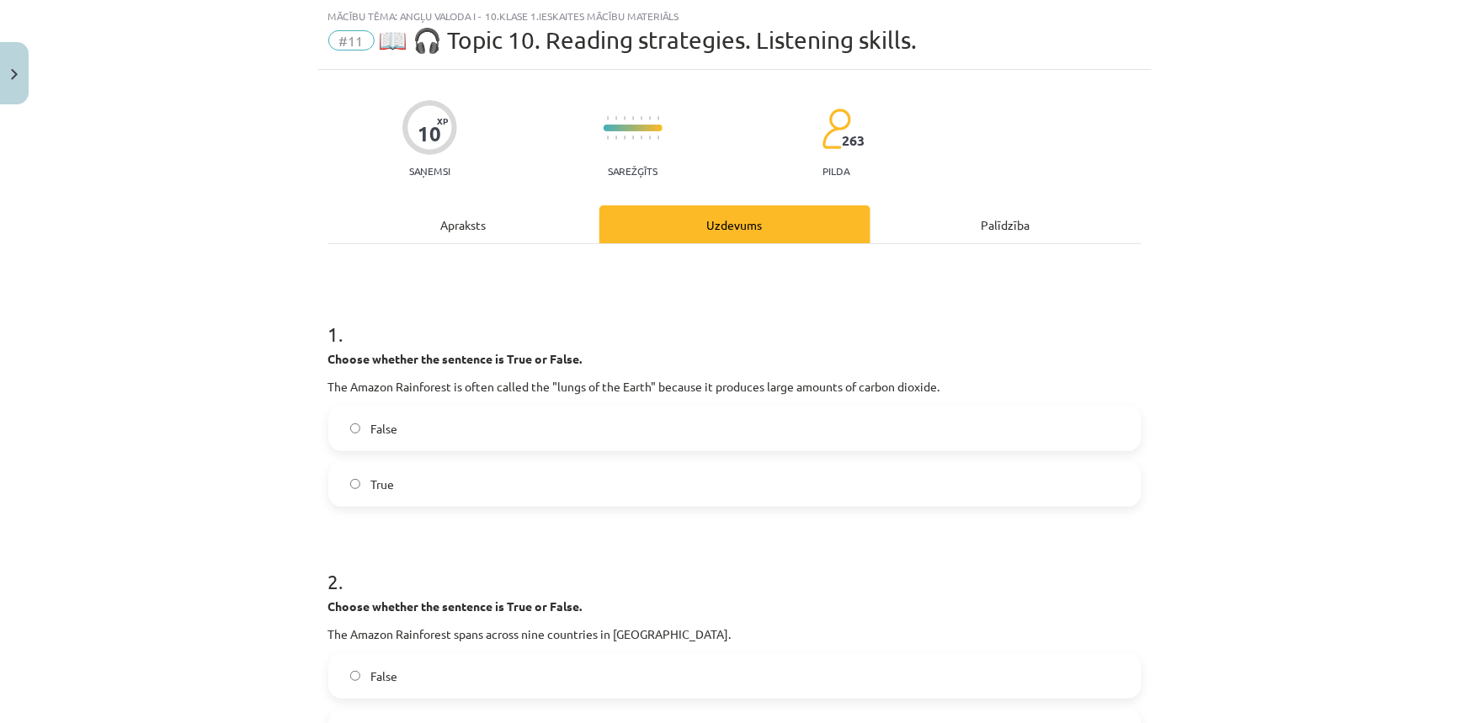
click at [444, 217] on div "Apraksts" at bounding box center [463, 224] width 271 height 38
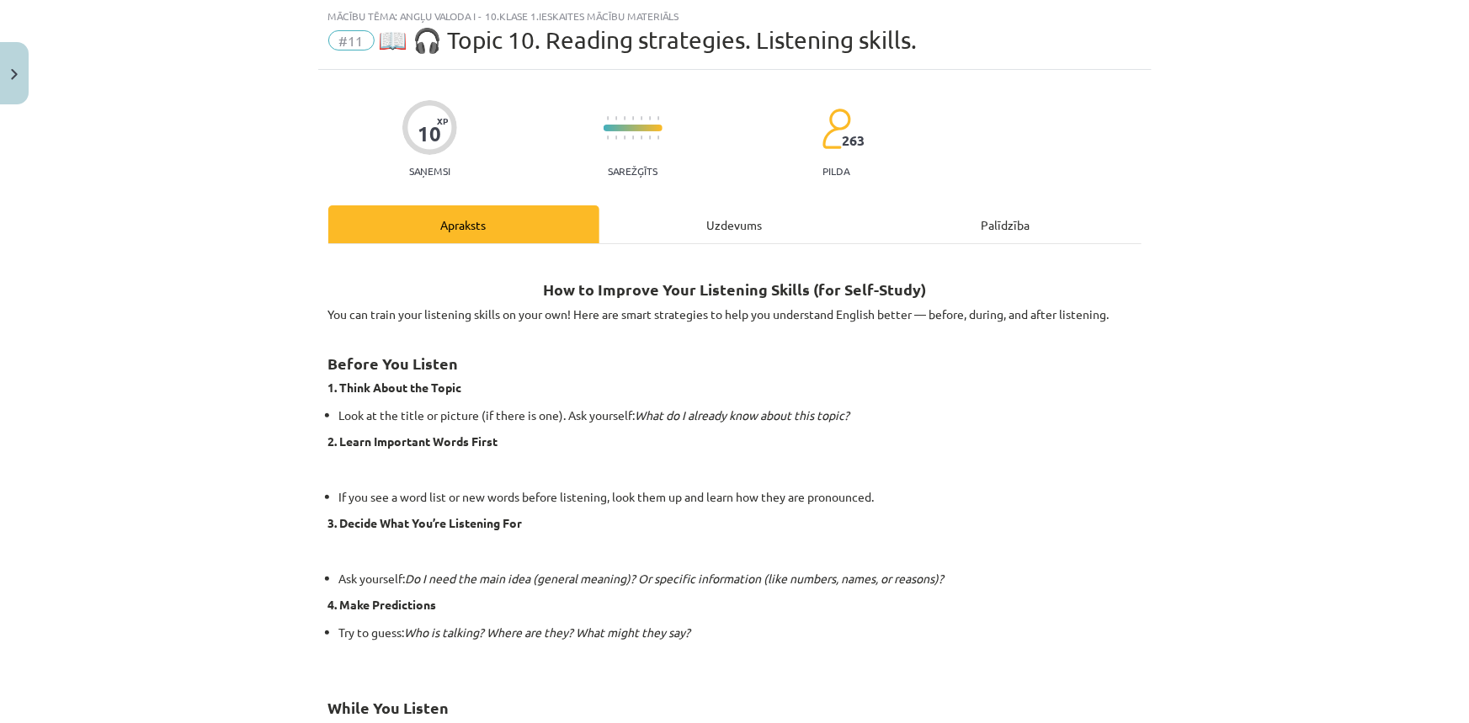
scroll to position [959, 0]
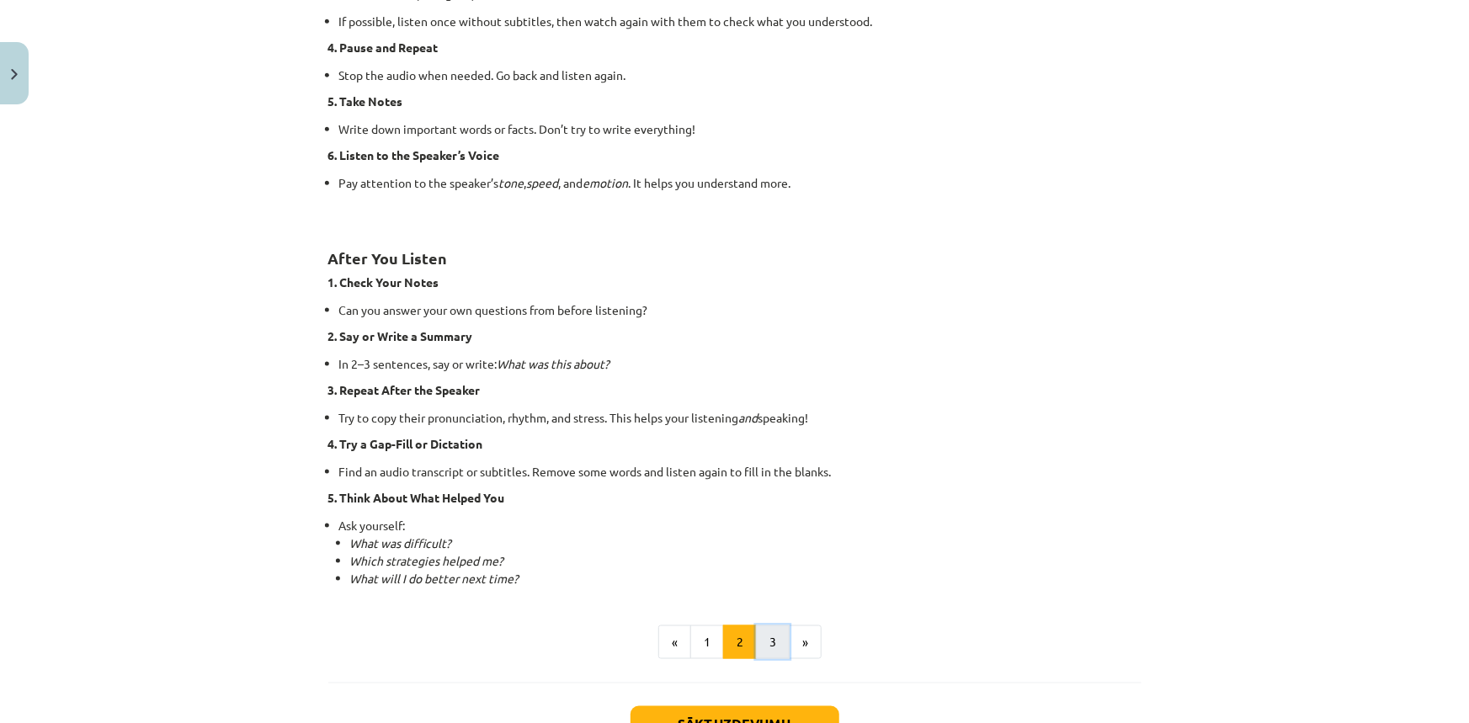
click at [771, 645] on button "3" at bounding box center [773, 642] width 34 height 34
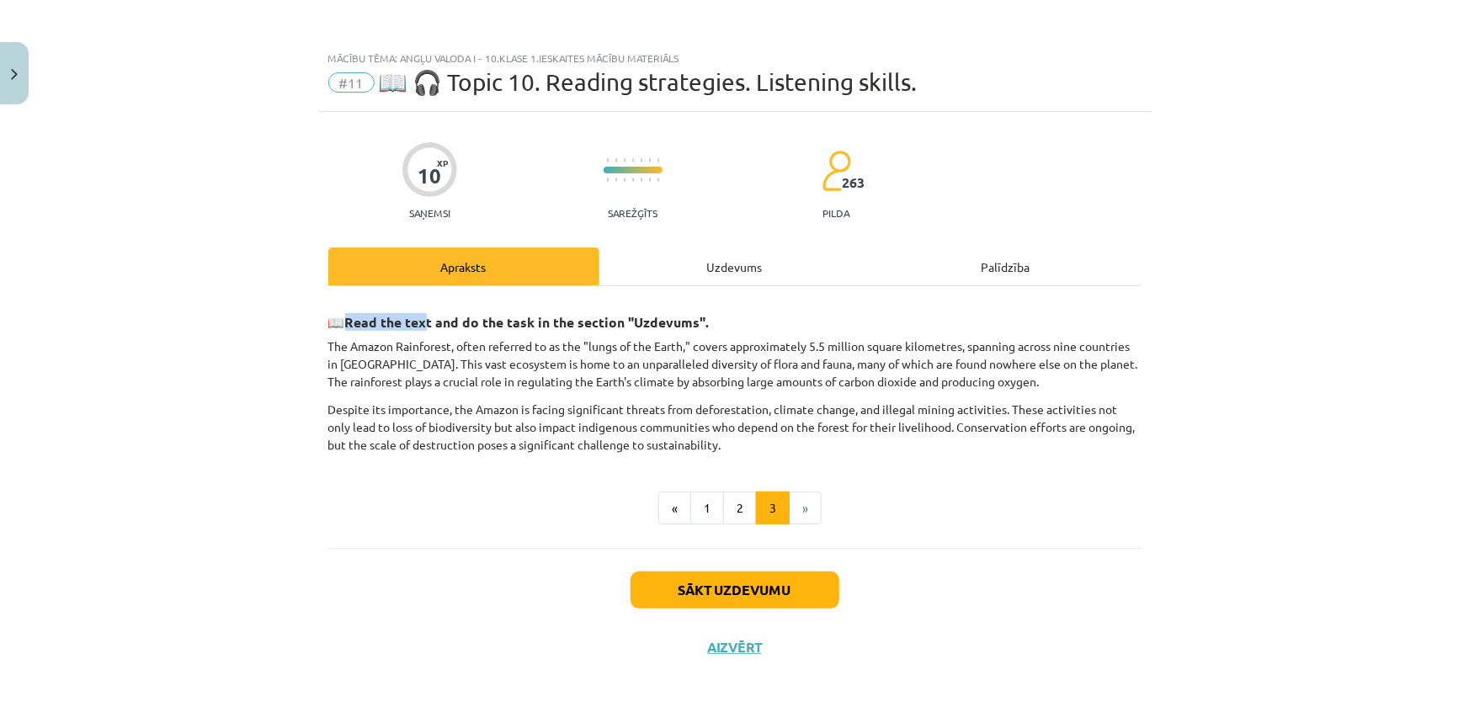
drag, startPoint x: 340, startPoint y: 321, endPoint x: 428, endPoint y: 321, distance: 88.4
click at [428, 321] on h3 "📖 Read the text and do the task in the section "Uzdevums"." at bounding box center [734, 316] width 813 height 31
click at [428, 321] on strong "Read the text and do the task in the section "Uzdevums"." at bounding box center [527, 322] width 364 height 18
drag, startPoint x: 741, startPoint y: 346, endPoint x: 802, endPoint y: 343, distance: 61.5
click at [802, 343] on p "The Amazon Rainforest, often referred to as the "lungs of the Earth," covers ap…" at bounding box center [734, 363] width 813 height 53
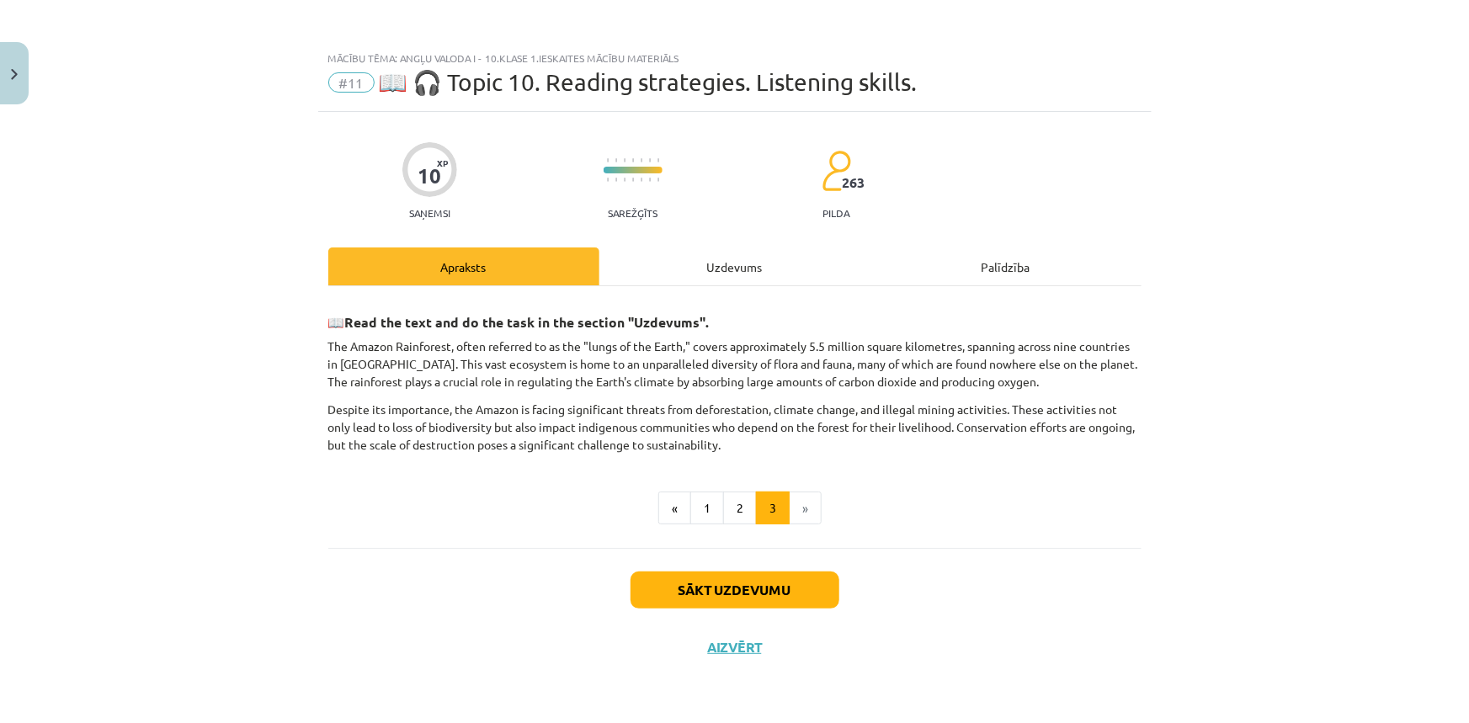
click at [799, 308] on h3 "📖 Read the text and do the task in the section "Uzdevums"." at bounding box center [734, 316] width 813 height 31
click at [729, 273] on div "Uzdevums" at bounding box center [734, 266] width 271 height 38
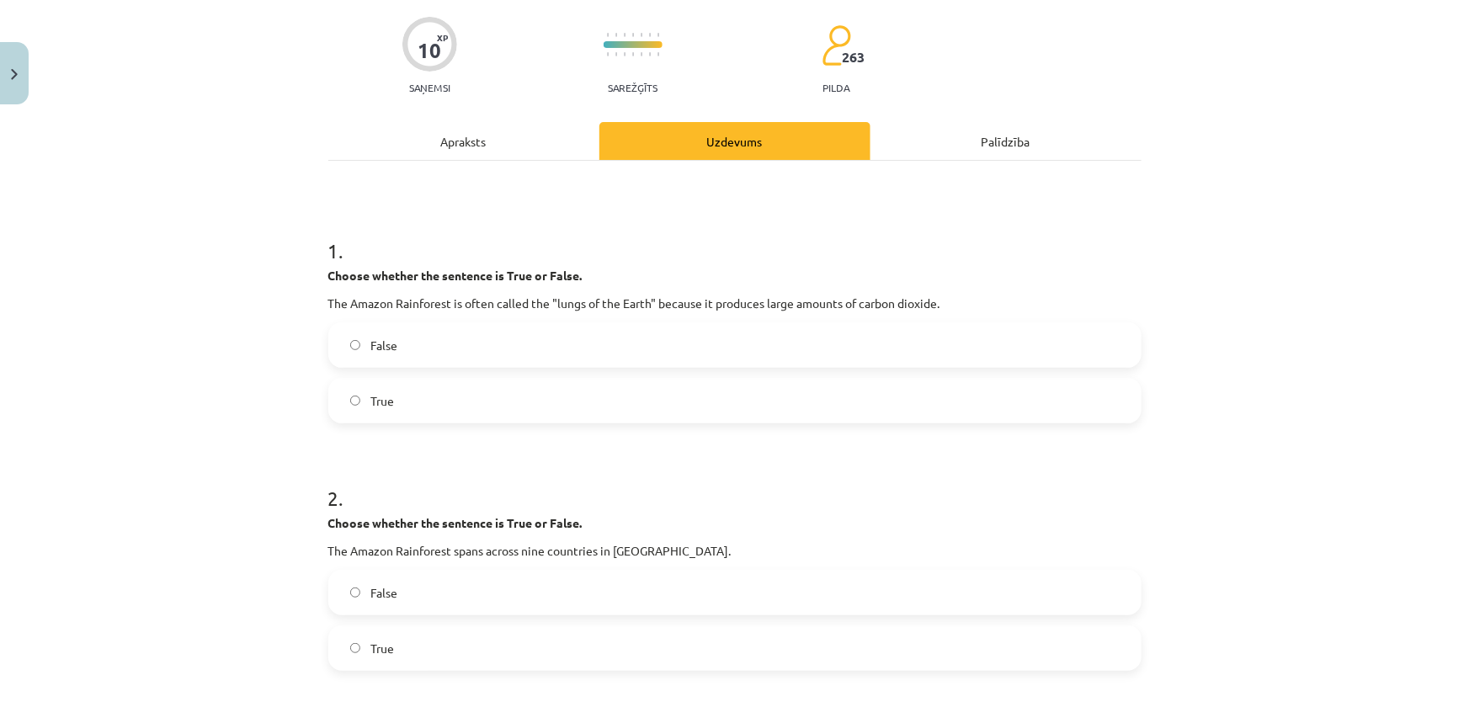
scroll to position [152, 0]
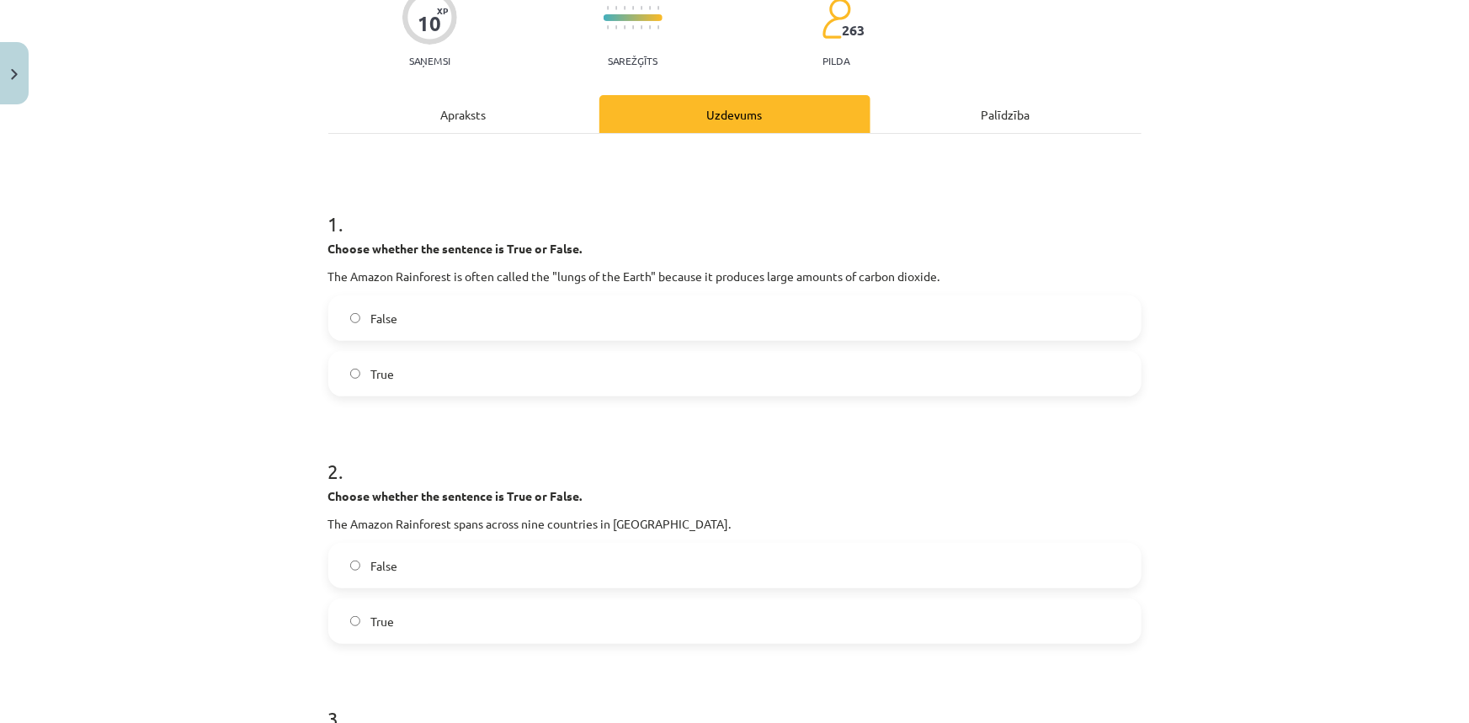
click at [447, 522] on p "The Amazon Rainforest spans across nine countries in South America." at bounding box center [734, 524] width 813 height 18
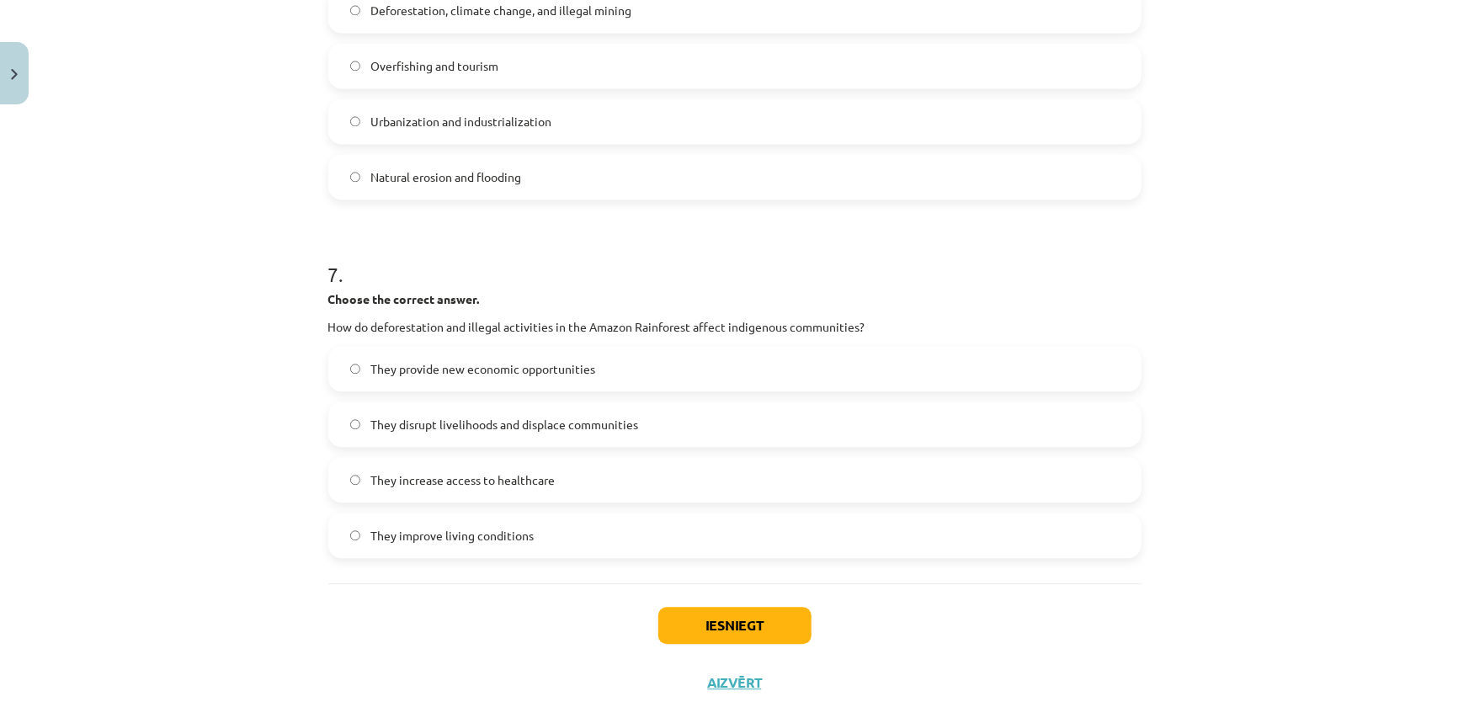
scroll to position [1836, 0]
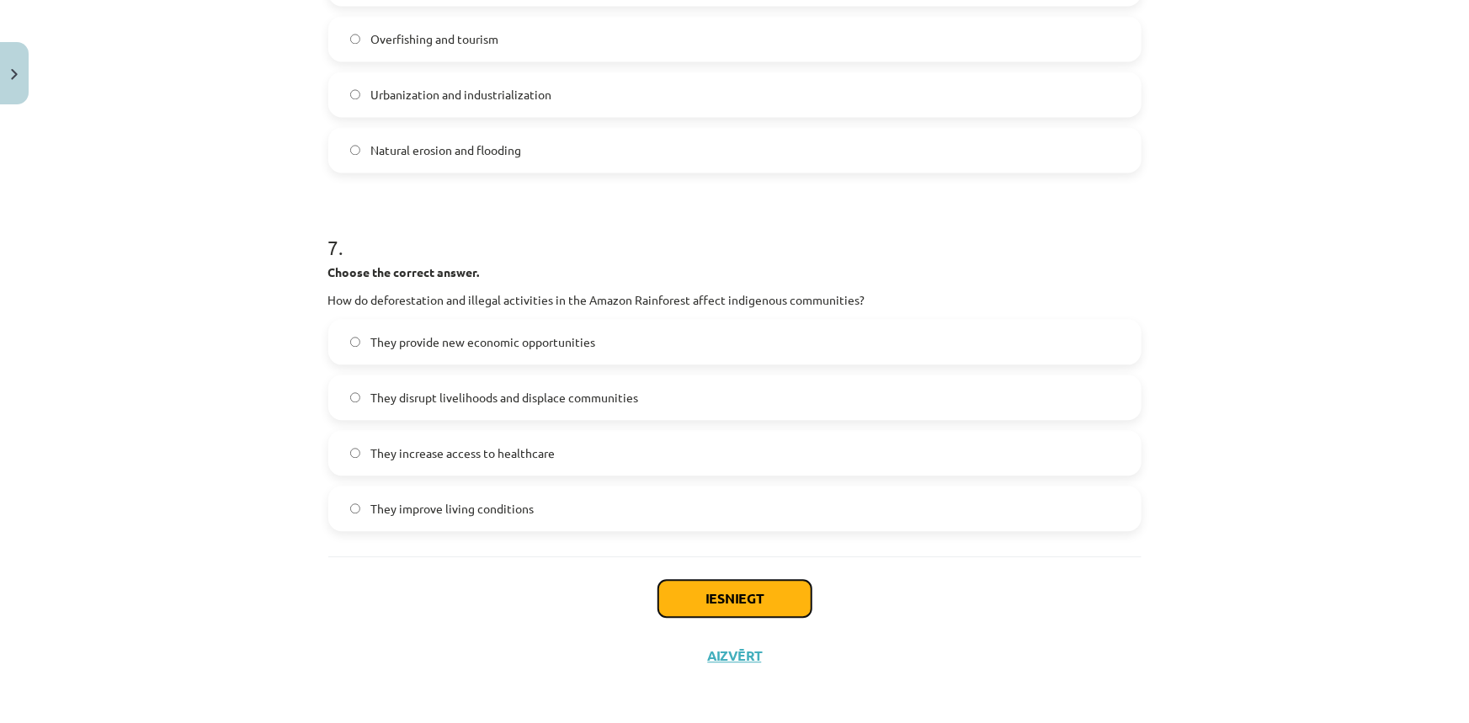
click at [755, 598] on button "Iesniegt" at bounding box center [734, 598] width 153 height 37
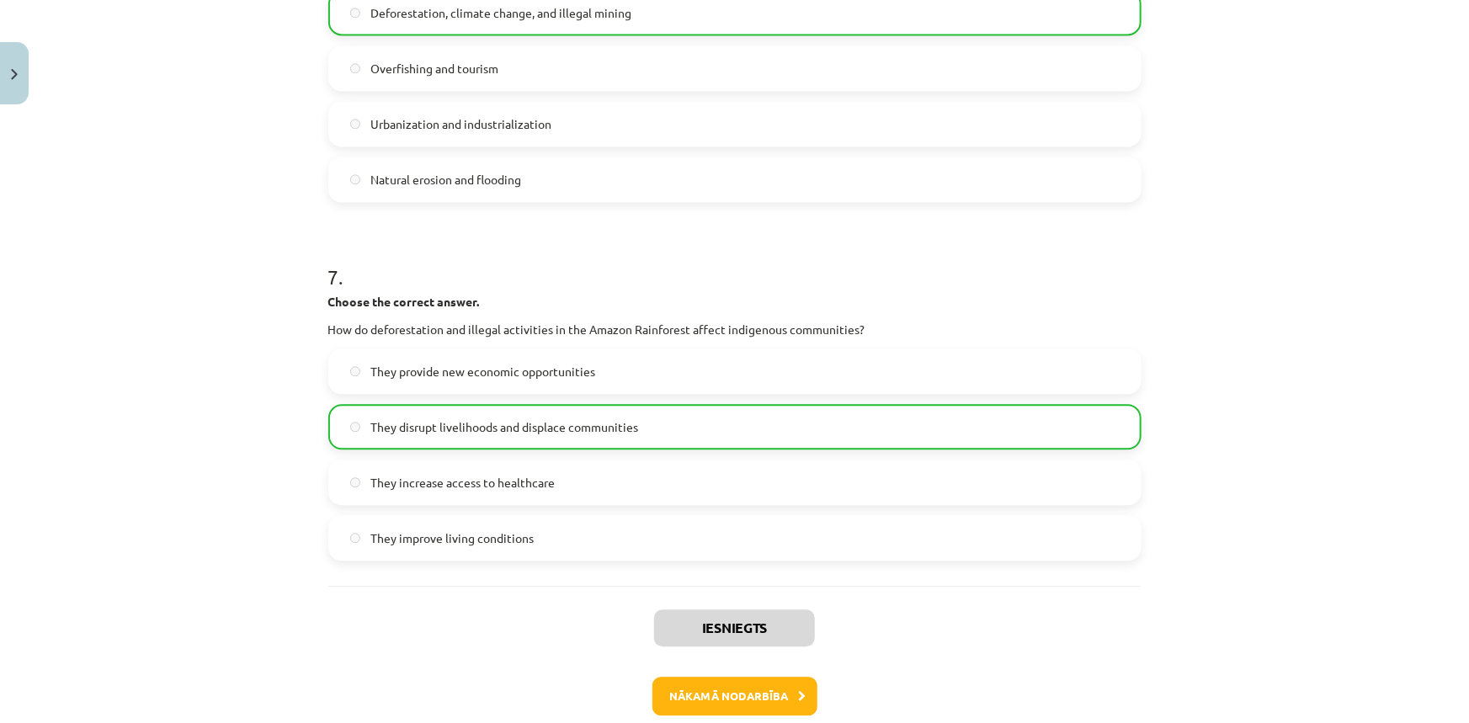
scroll to position [1891, 0]
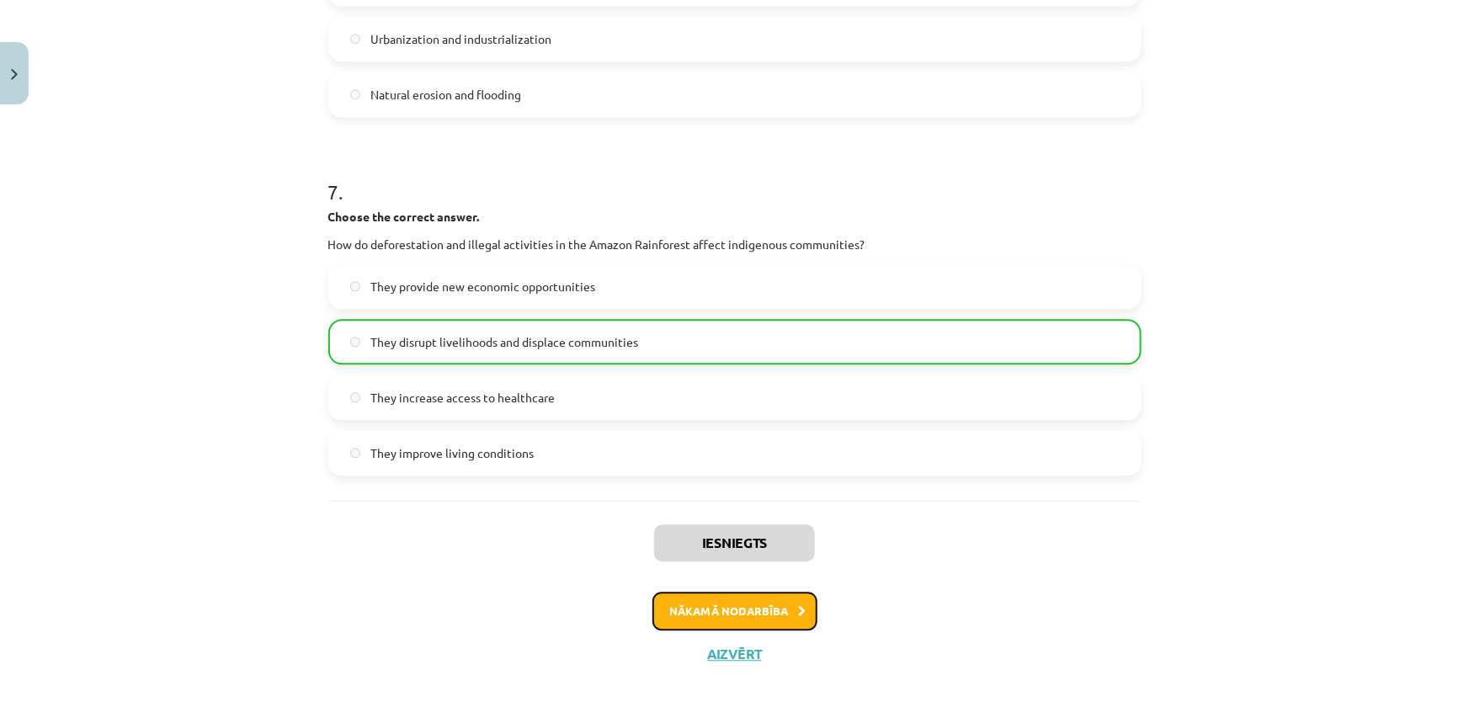
click at [752, 611] on button "Nākamā nodarbība" at bounding box center [734, 611] width 165 height 39
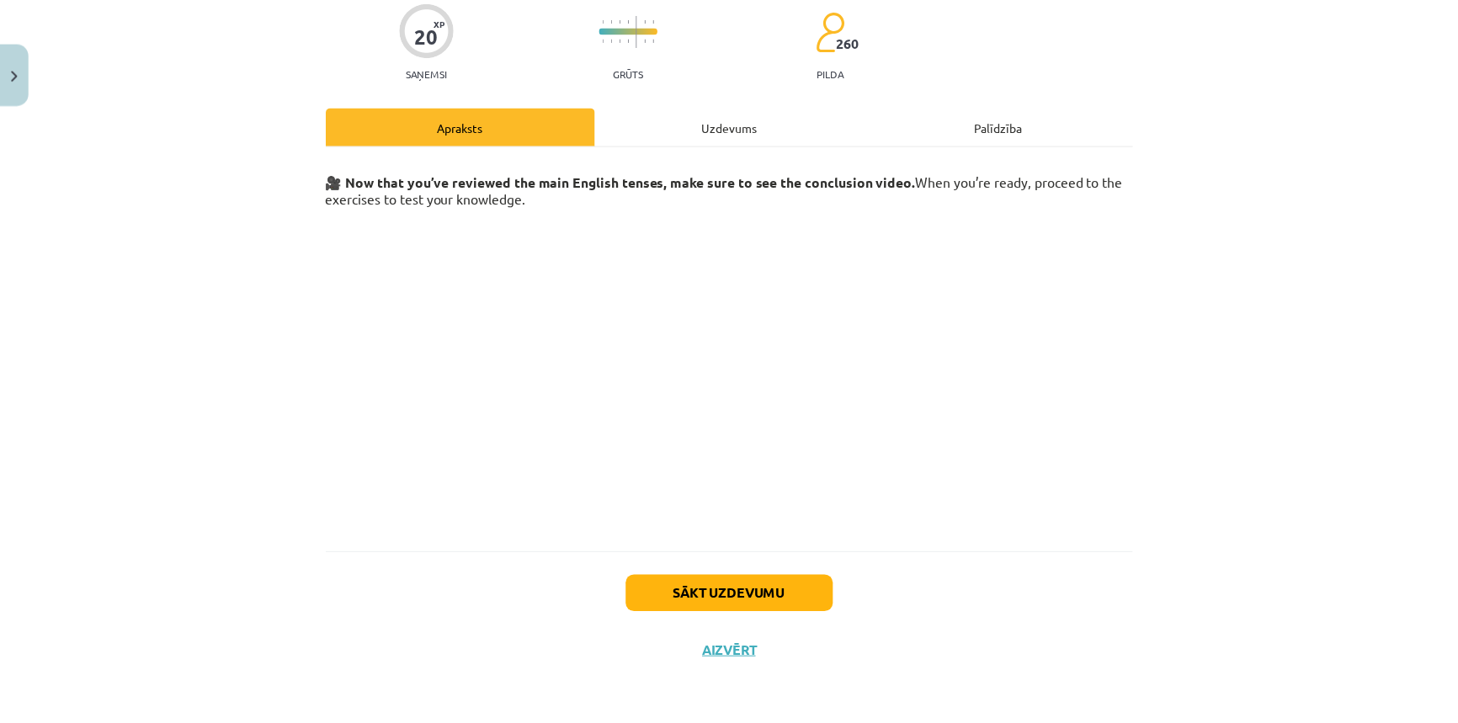
scroll to position [42, 0]
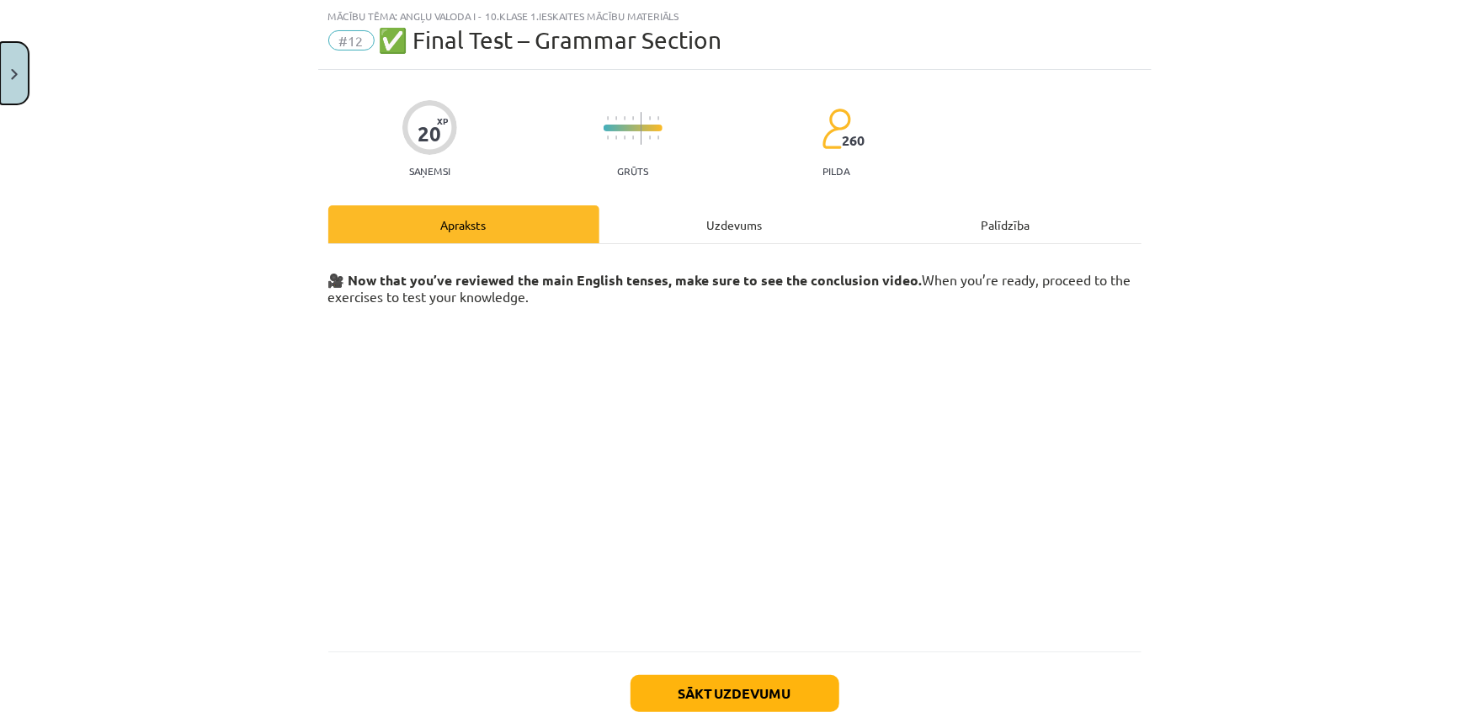
click at [6, 83] on button "Close" at bounding box center [14, 73] width 29 height 62
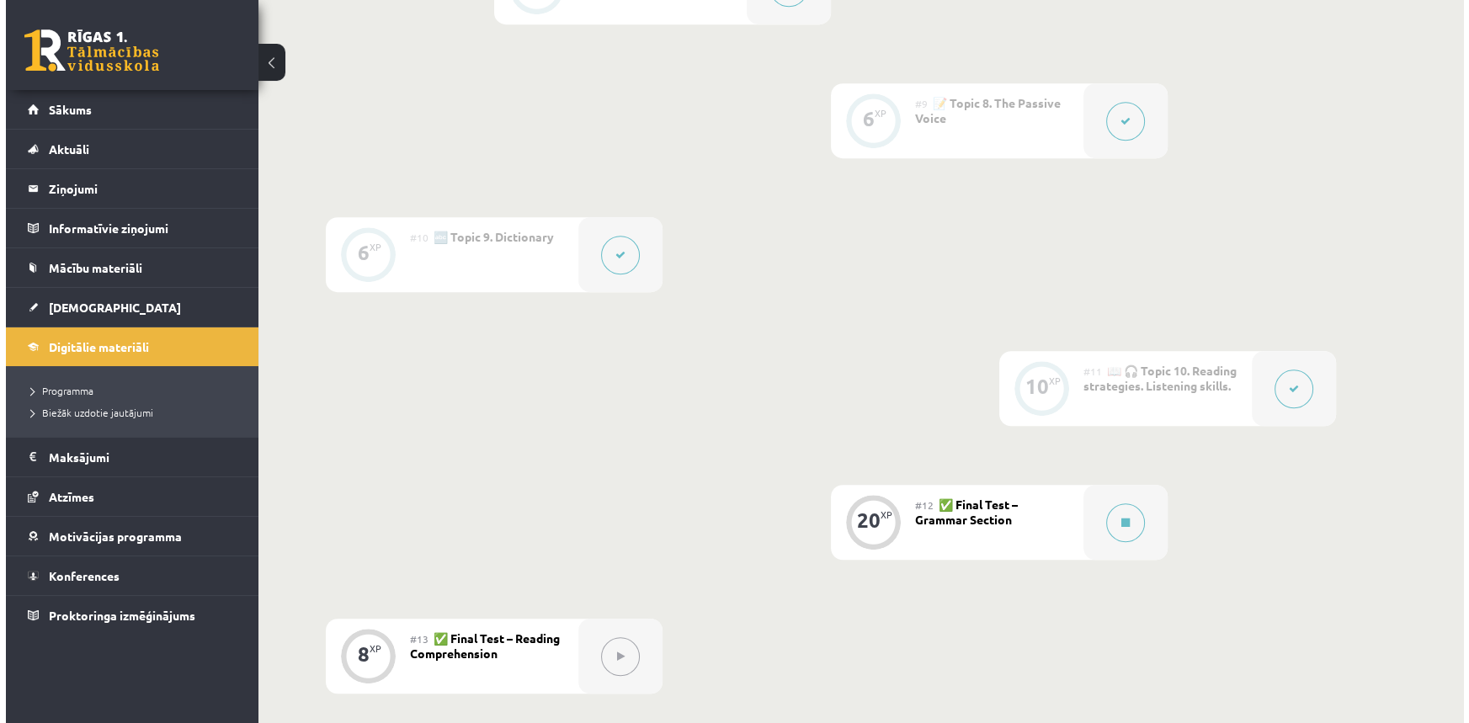
scroll to position [1477, 0]
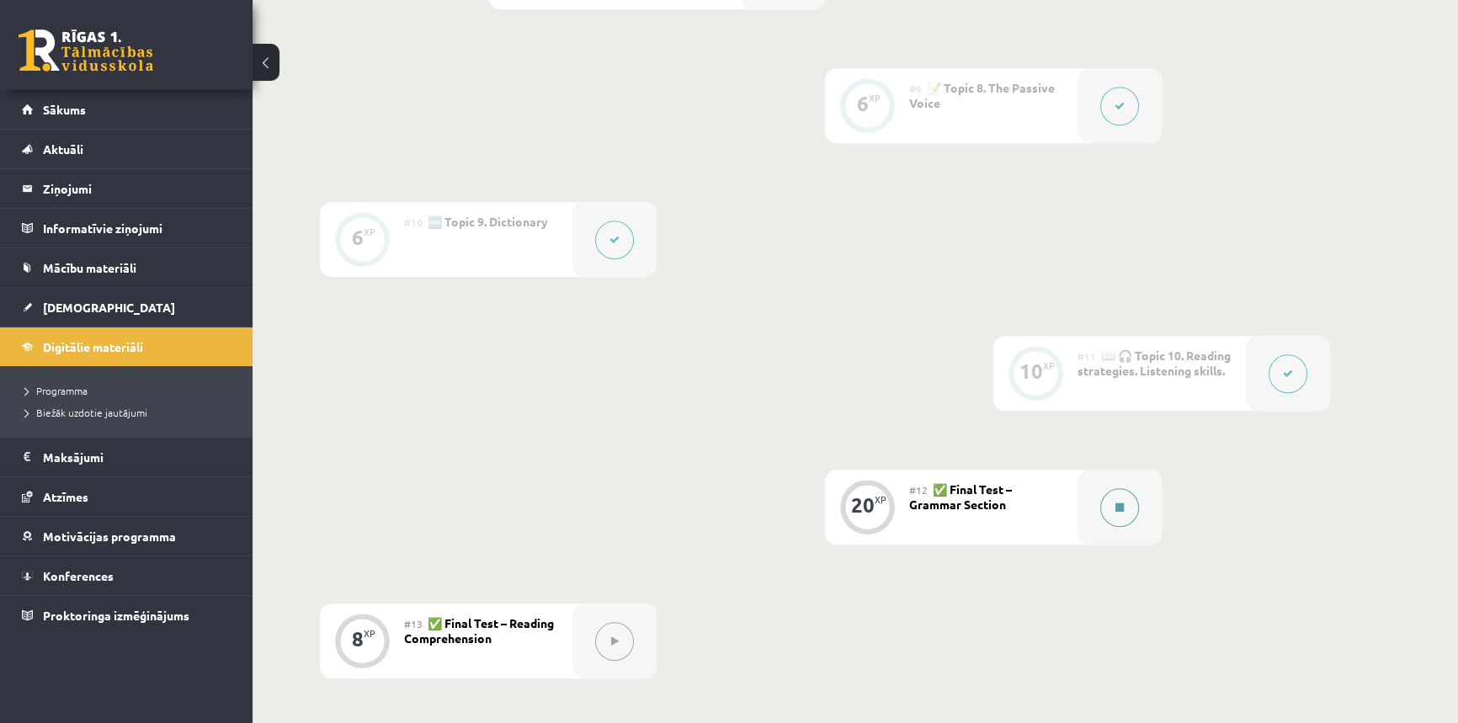
click at [1119, 506] on icon at bounding box center [1119, 507] width 8 height 10
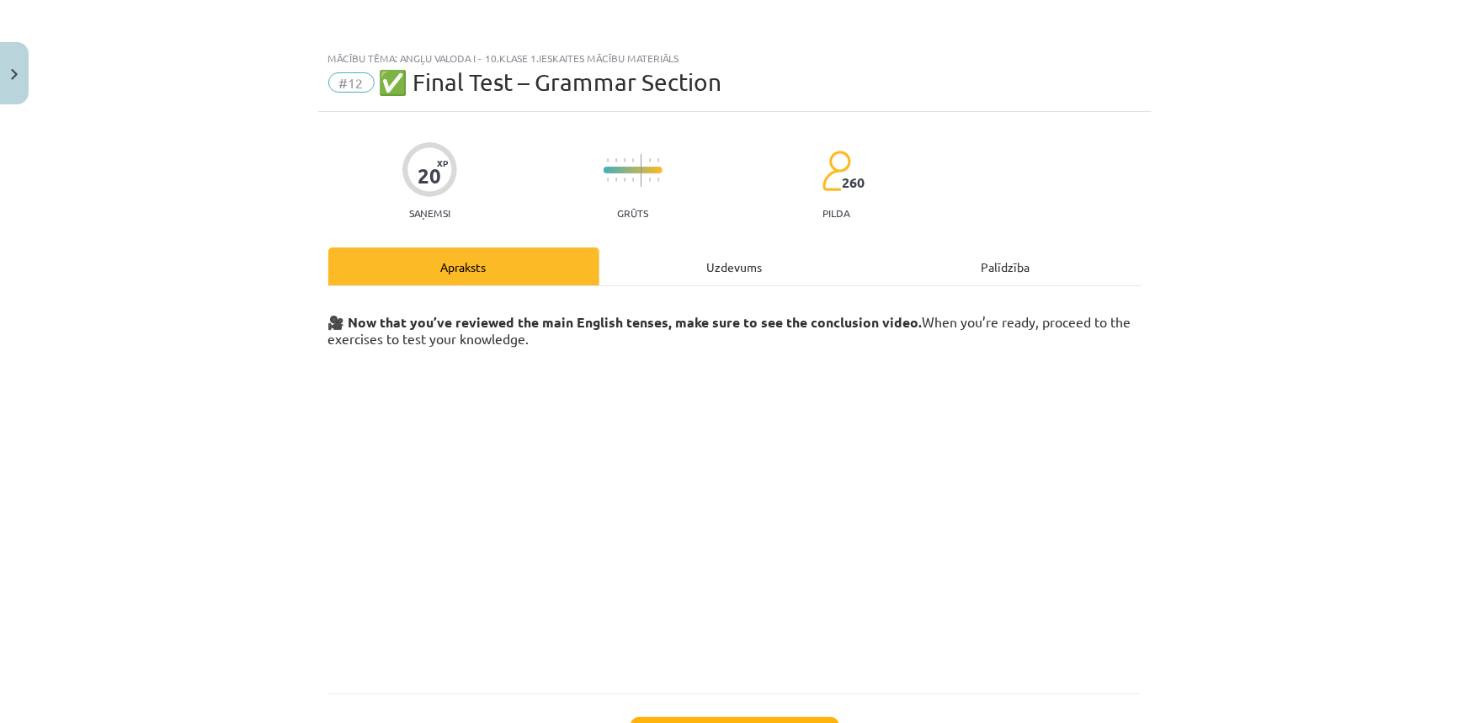
scroll to position [76, 0]
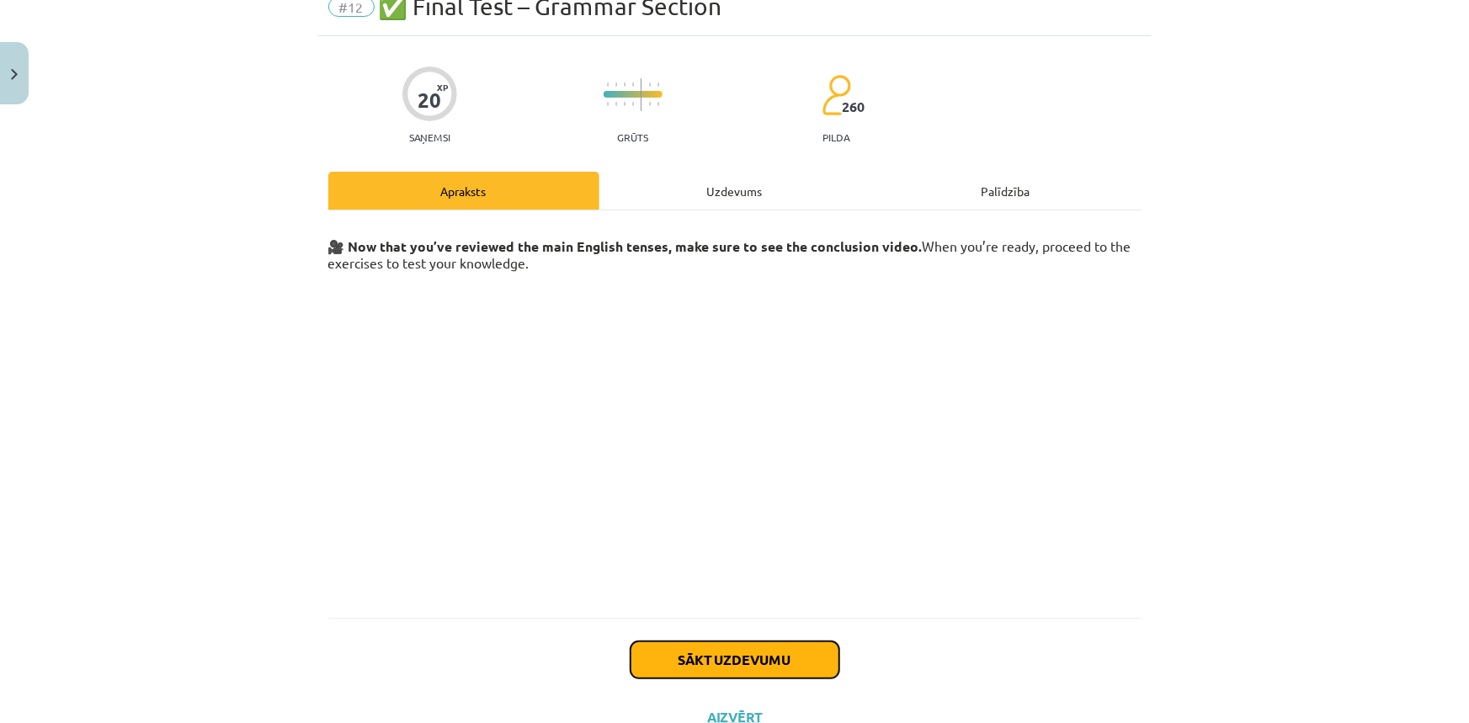
click at [731, 647] on button "Sākt uzdevumu" at bounding box center [734, 659] width 209 height 37
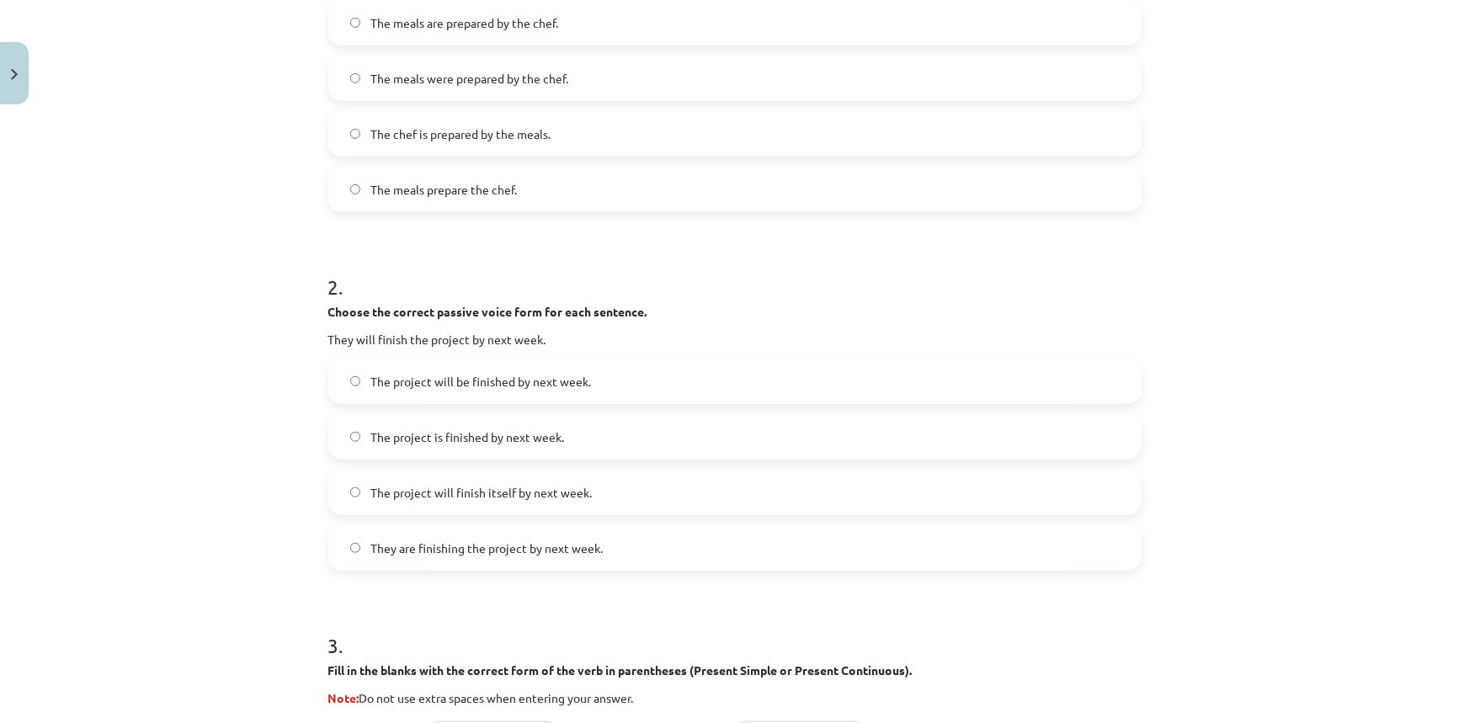
scroll to position [119, 0]
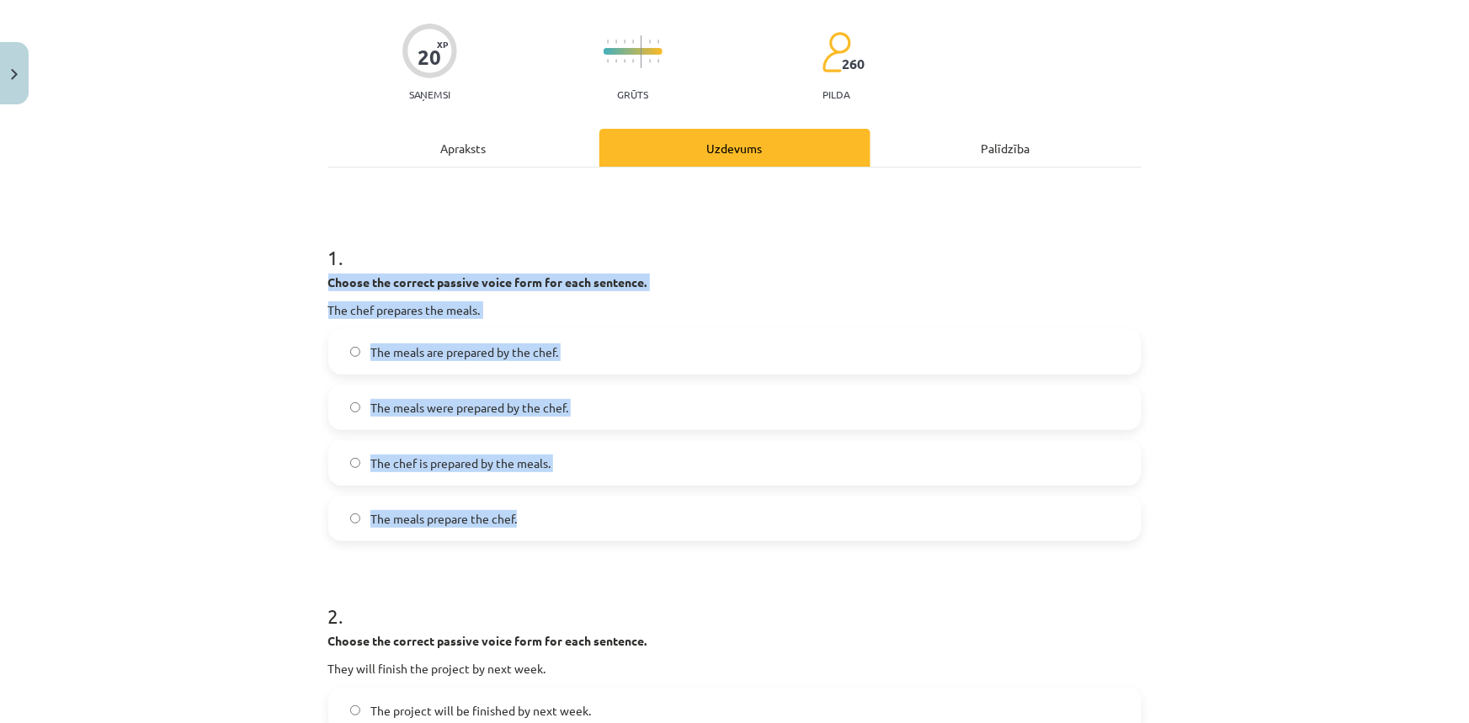
drag, startPoint x: 321, startPoint y: 278, endPoint x: 539, endPoint y: 499, distance: 310.6
copy div "Choose the correct passive voice form for each sentence. The chef prepares the …"
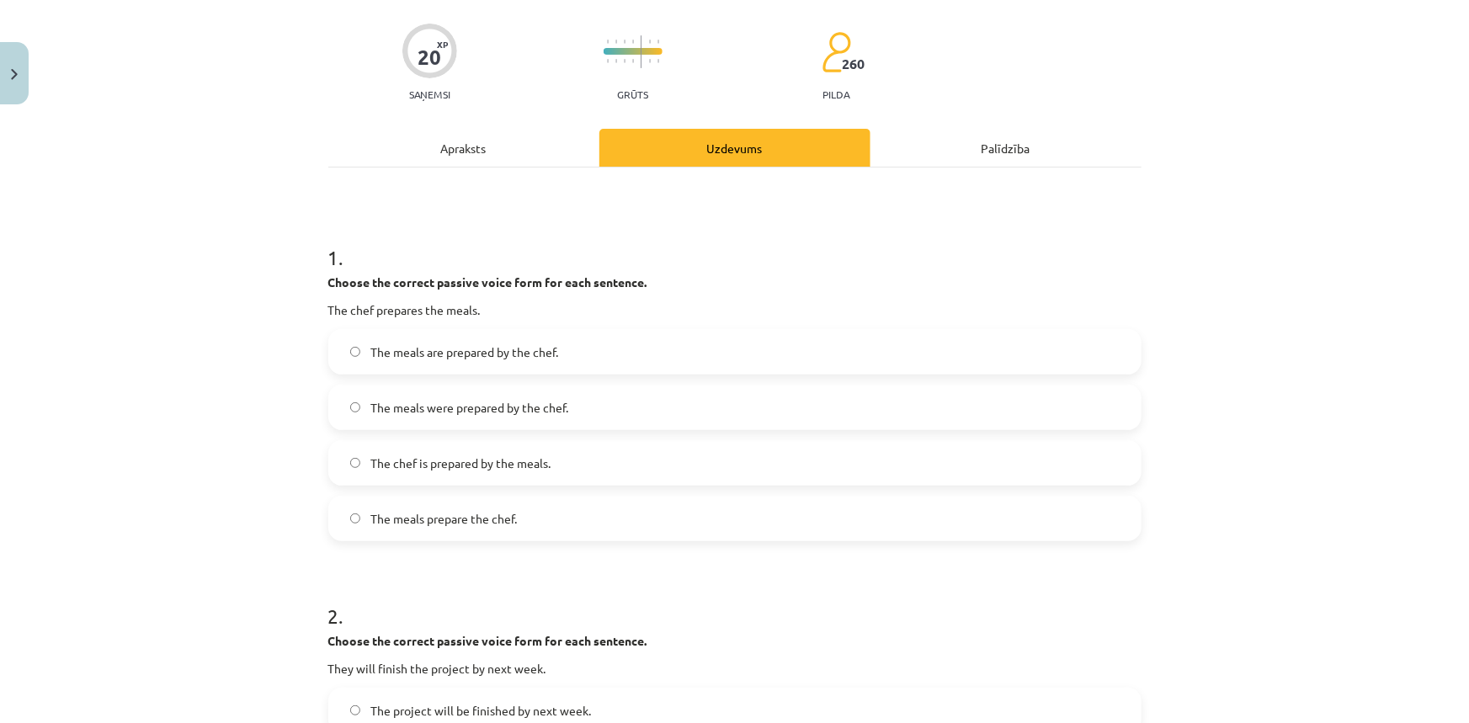
click at [852, 575] on h1 "2 ." at bounding box center [734, 601] width 813 height 52
drag, startPoint x: 389, startPoint y: 281, endPoint x: 507, endPoint y: 285, distance: 117.9
click at [507, 285] on strong "Choose the correct passive voice form for each sentence." at bounding box center [487, 281] width 319 height 15
copy strong "correct passive voice"
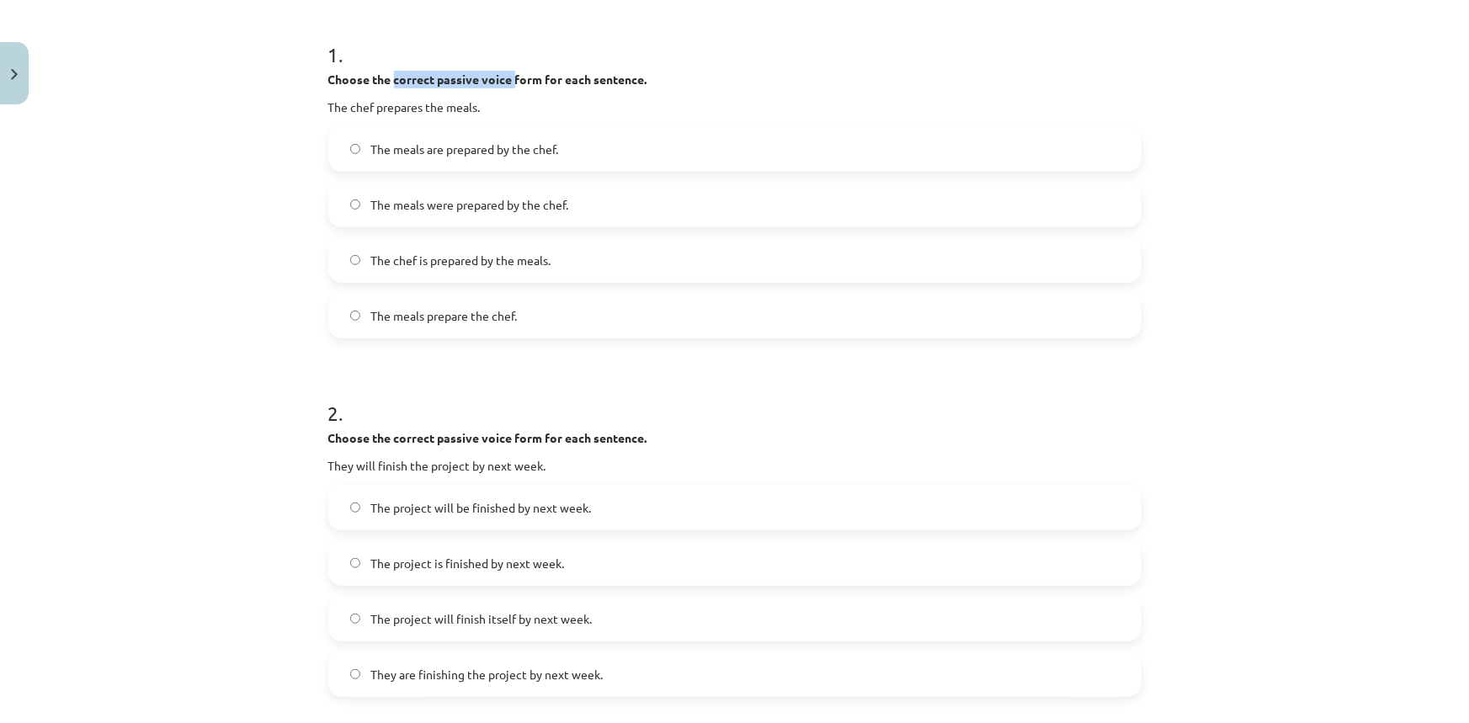
scroll to position [348, 0]
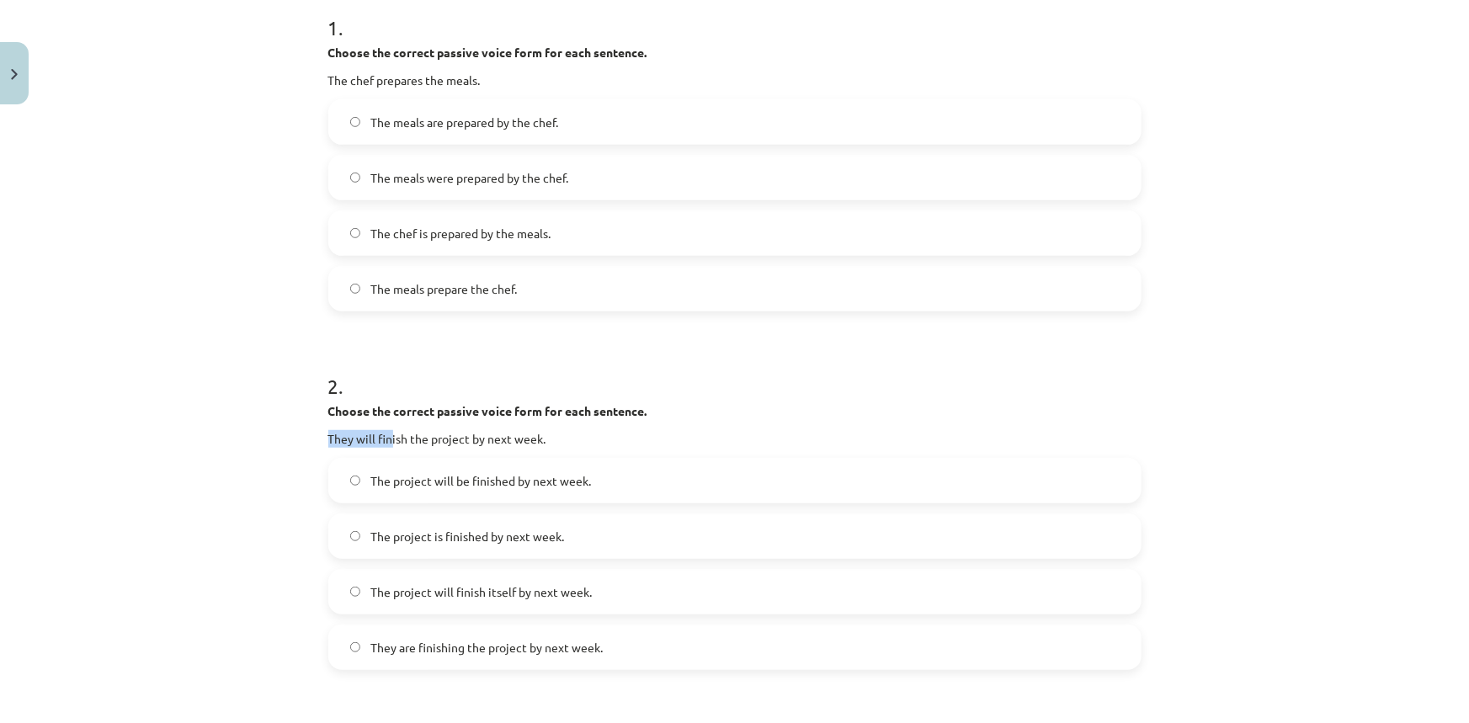
drag, startPoint x: 324, startPoint y: 420, endPoint x: 385, endPoint y: 428, distance: 61.2
click at [385, 428] on div "Choose the correct passive voice form for each sentence. They will finish the p…" at bounding box center [734, 424] width 813 height 45
click at [553, 433] on p "They will finish the project by next week." at bounding box center [734, 439] width 813 height 18
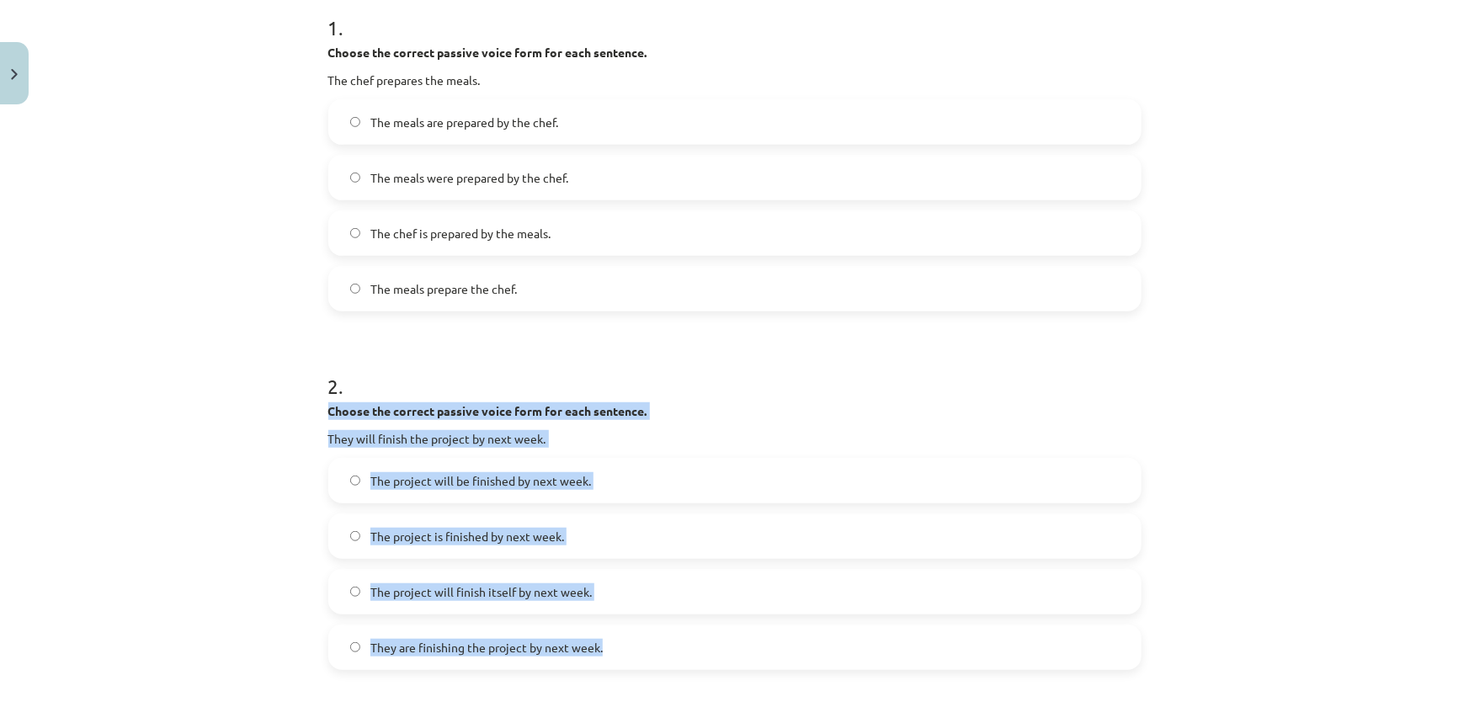
drag, startPoint x: 319, startPoint y: 406, endPoint x: 598, endPoint y: 648, distance: 368.7
click at [598, 648] on div "20 XP Saņemsi Grūts 260 pilda Apraksts Uzdevums Palīdzība 1 . Choose the correc…" at bounding box center [734, 720] width 833 height 1913
copy div "Choose the correct passive voice form for each sentence. They will finish the p…"
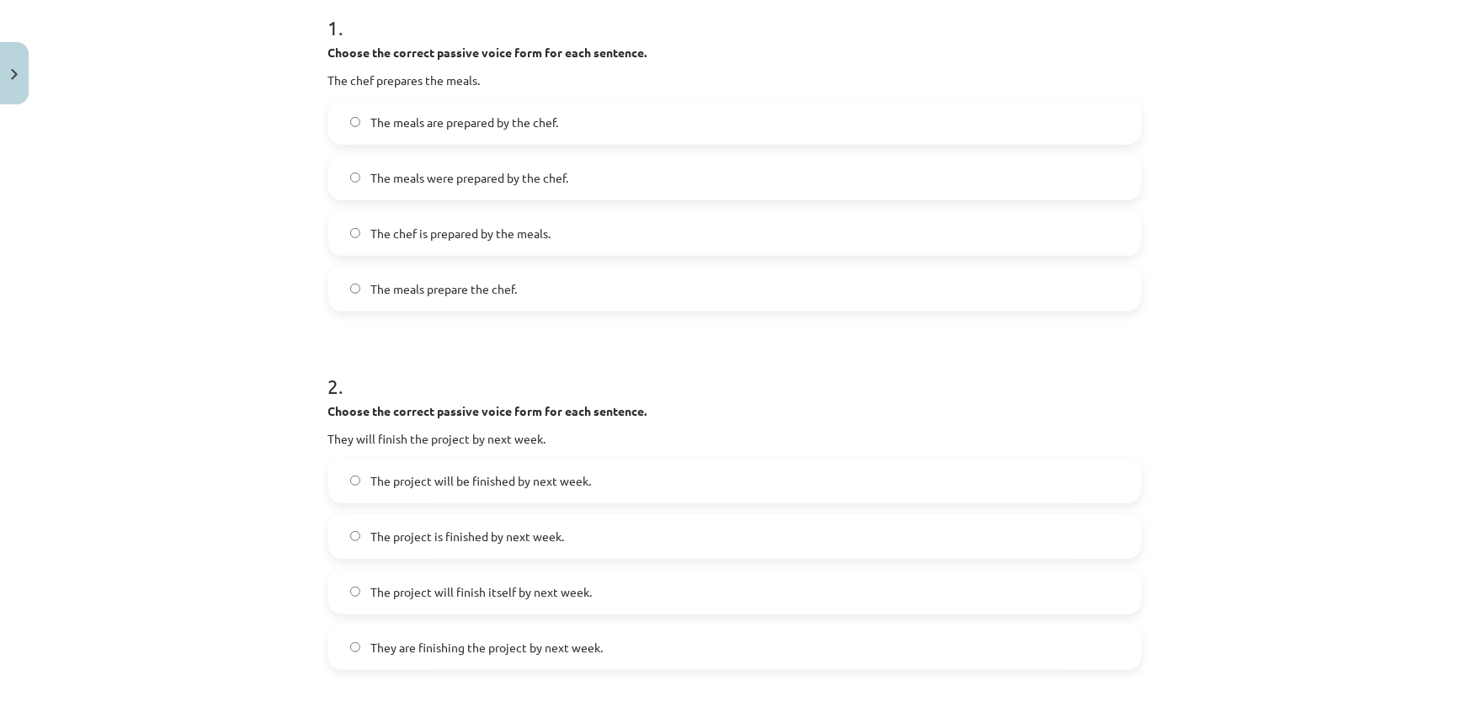
drag, startPoint x: 753, startPoint y: 386, endPoint x: 750, endPoint y: 378, distance: 9.1
click at [753, 384] on h1 "2 ." at bounding box center [734, 371] width 813 height 52
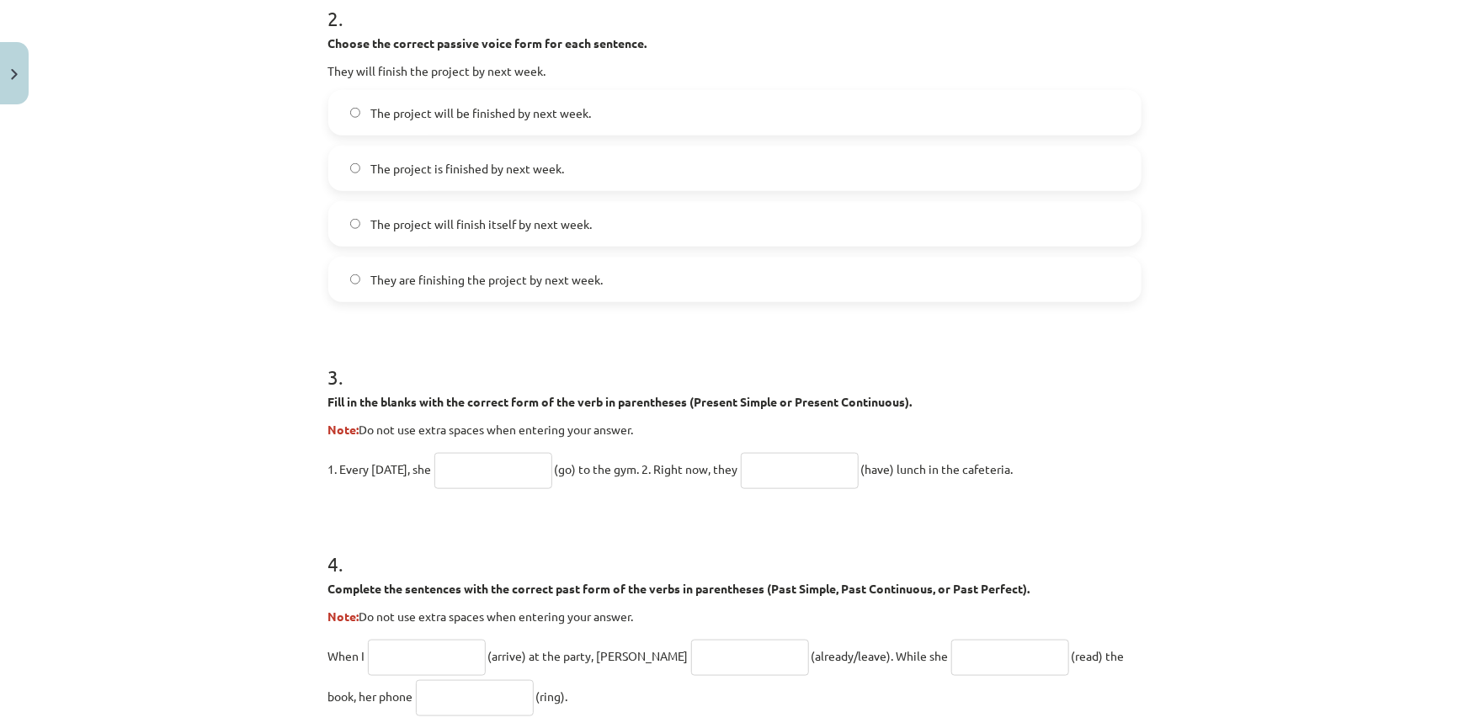
scroll to position [731, 0]
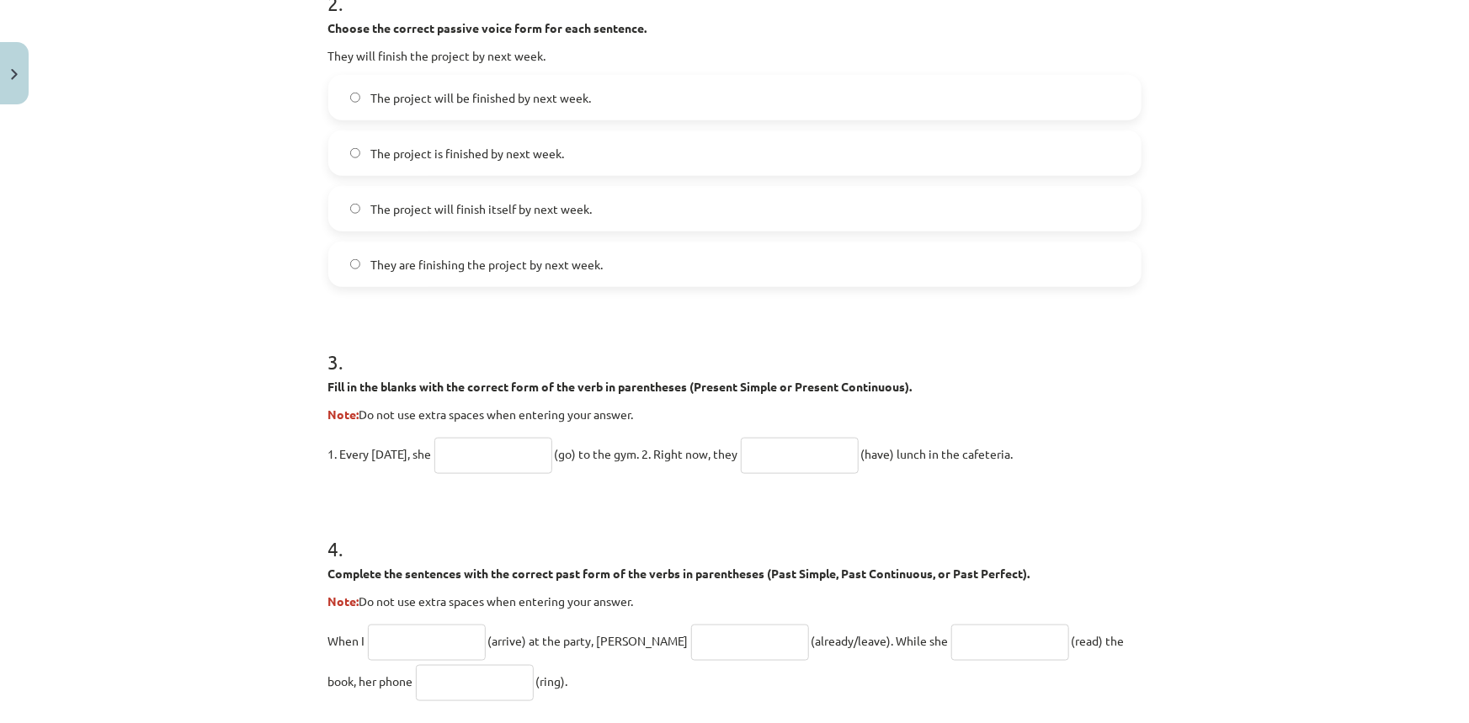
click at [486, 453] on input "text" at bounding box center [493, 456] width 118 height 36
type input "****"
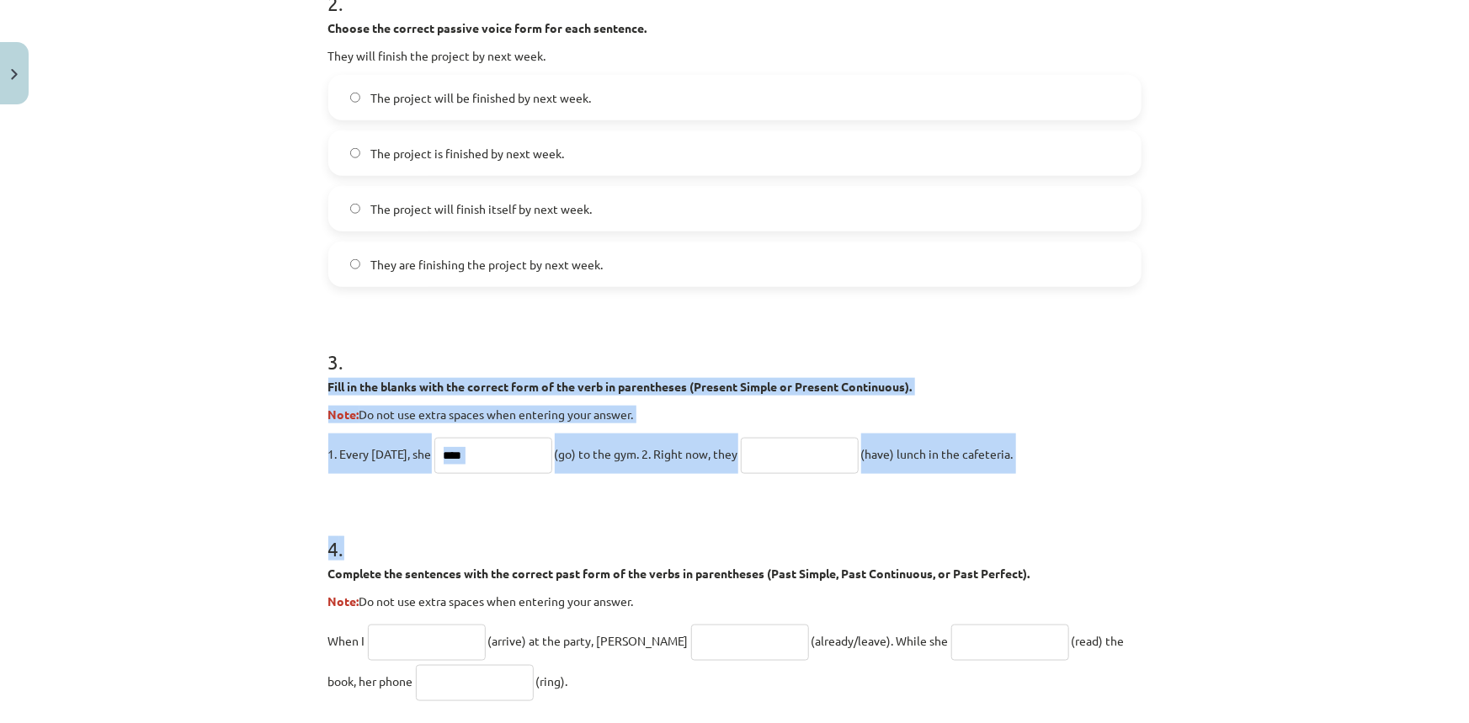
drag, startPoint x: 286, startPoint y: 390, endPoint x: 387, endPoint y: 476, distance: 133.1
click at [389, 476] on div "Mācību tēma: Angļu valoda i - 10.klase 1.ieskaites mācību materiāls #12 ✅ Final…" at bounding box center [734, 361] width 1469 height 723
drag, startPoint x: 428, startPoint y: 499, endPoint x: 438, endPoint y: 481, distance: 20.4
click at [428, 498] on form "1 . Choose the correct passive voice form for each sentence. The chef prepares …" at bounding box center [734, 372] width 813 height 1537
click at [470, 454] on input "****" at bounding box center [493, 456] width 118 height 36
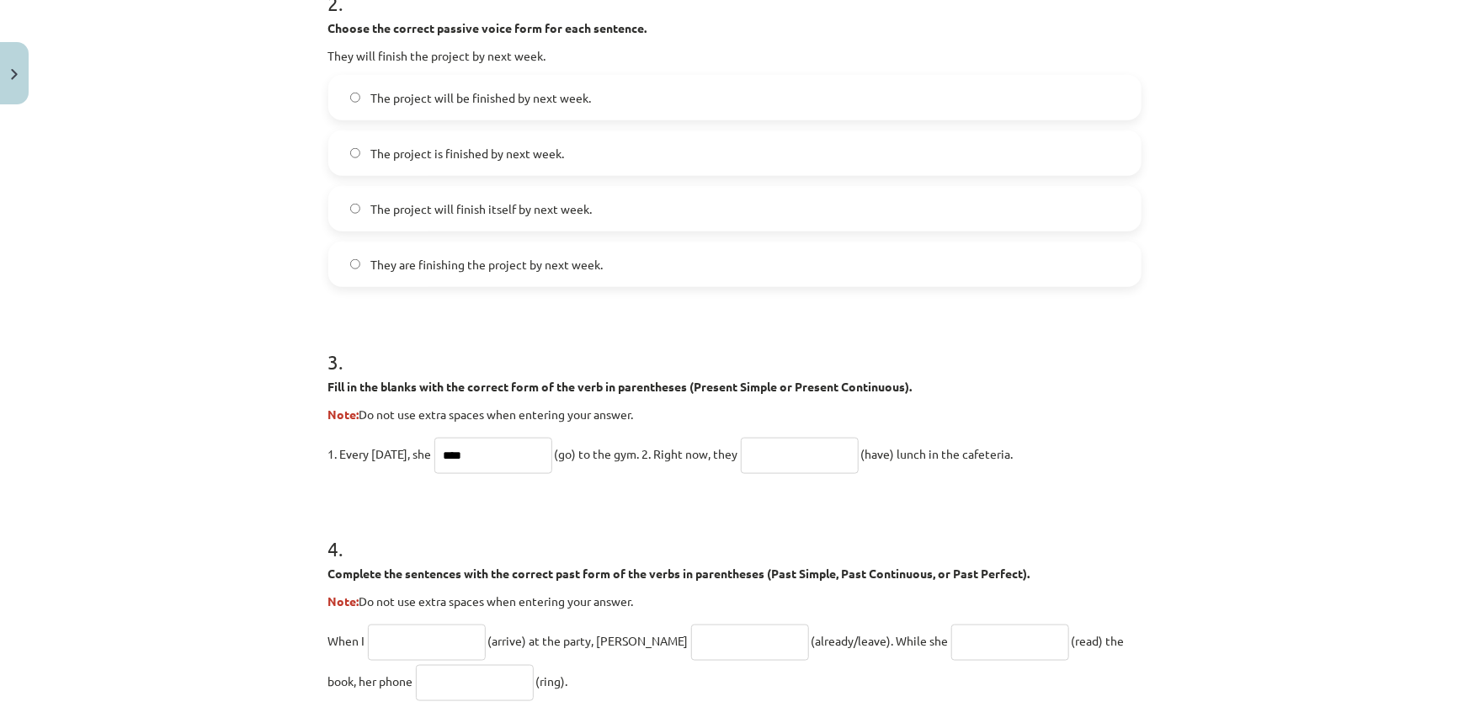
drag, startPoint x: 470, startPoint y: 454, endPoint x: 444, endPoint y: 458, distance: 25.5
click at [444, 458] on input "****" at bounding box center [493, 456] width 118 height 36
drag, startPoint x: 312, startPoint y: 381, endPoint x: 1037, endPoint y: 444, distance: 727.3
click at [1037, 444] on div "20 XP Saņemsi Grūts 260 pilda Apraksts Uzdevums Palīdzība 1 . Choose the correc…" at bounding box center [734, 337] width 833 height 1913
copy div "Fill in the blanks with the correct form of the verb in parentheses (Present Si…"
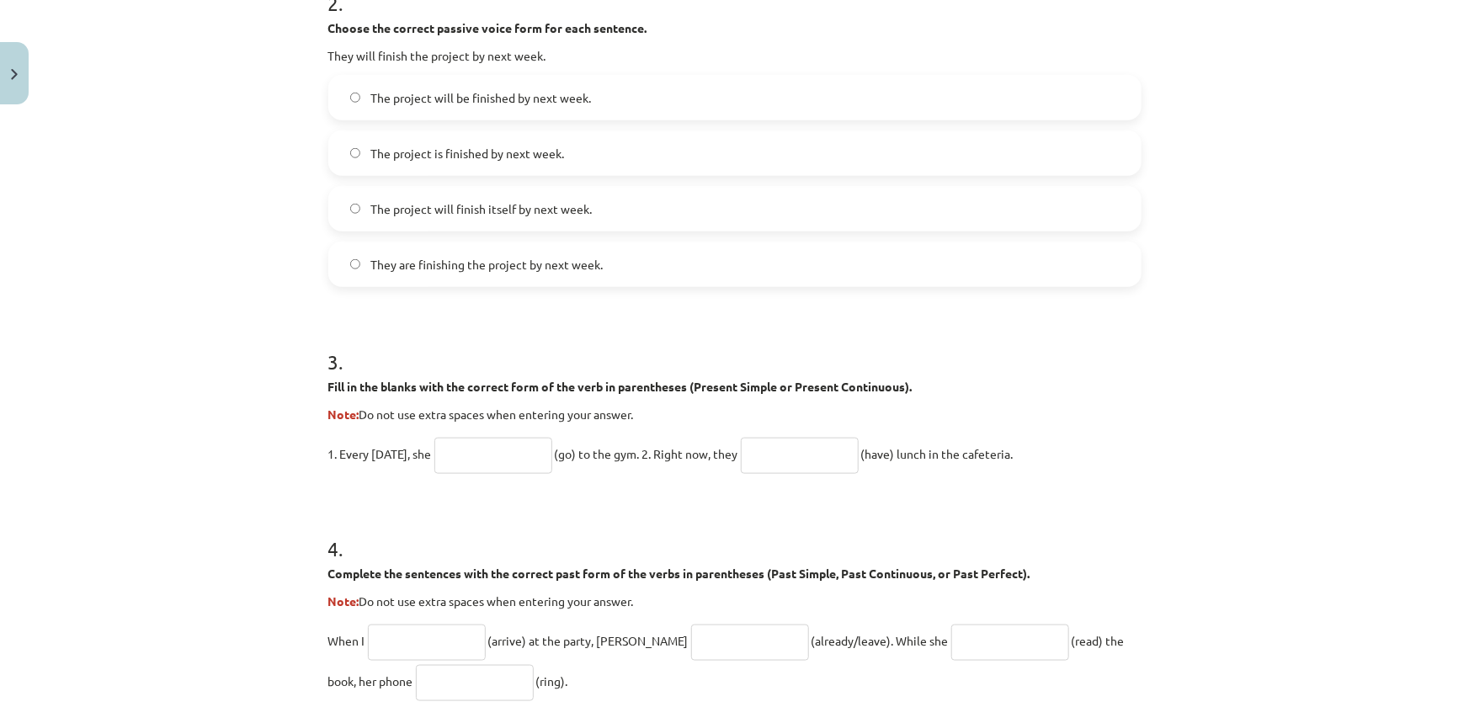
click at [485, 454] on input "text" at bounding box center [493, 456] width 118 height 36
type input "****"
click at [790, 463] on input "text" at bounding box center [800, 456] width 118 height 36
type input "**********"
click at [1166, 498] on div "**********" at bounding box center [734, 361] width 1469 height 723
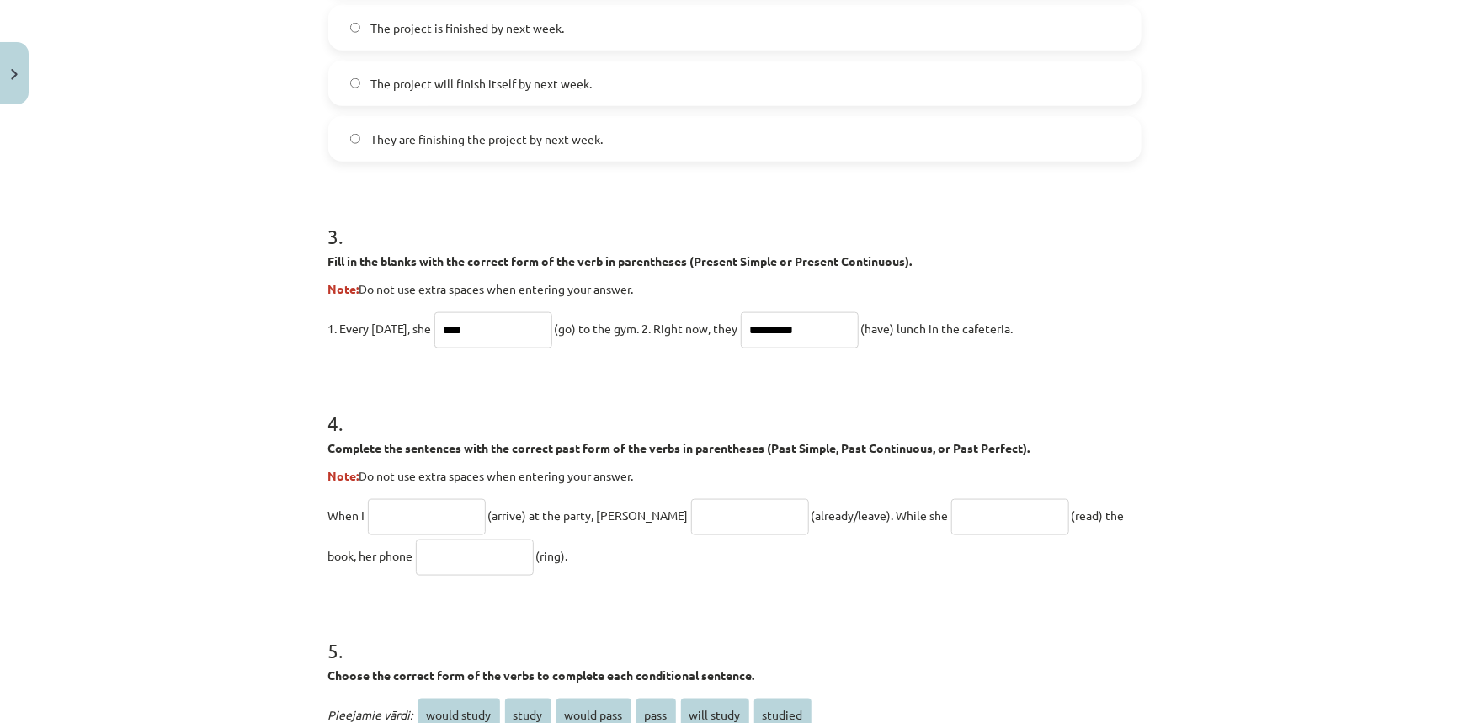
scroll to position [884, 0]
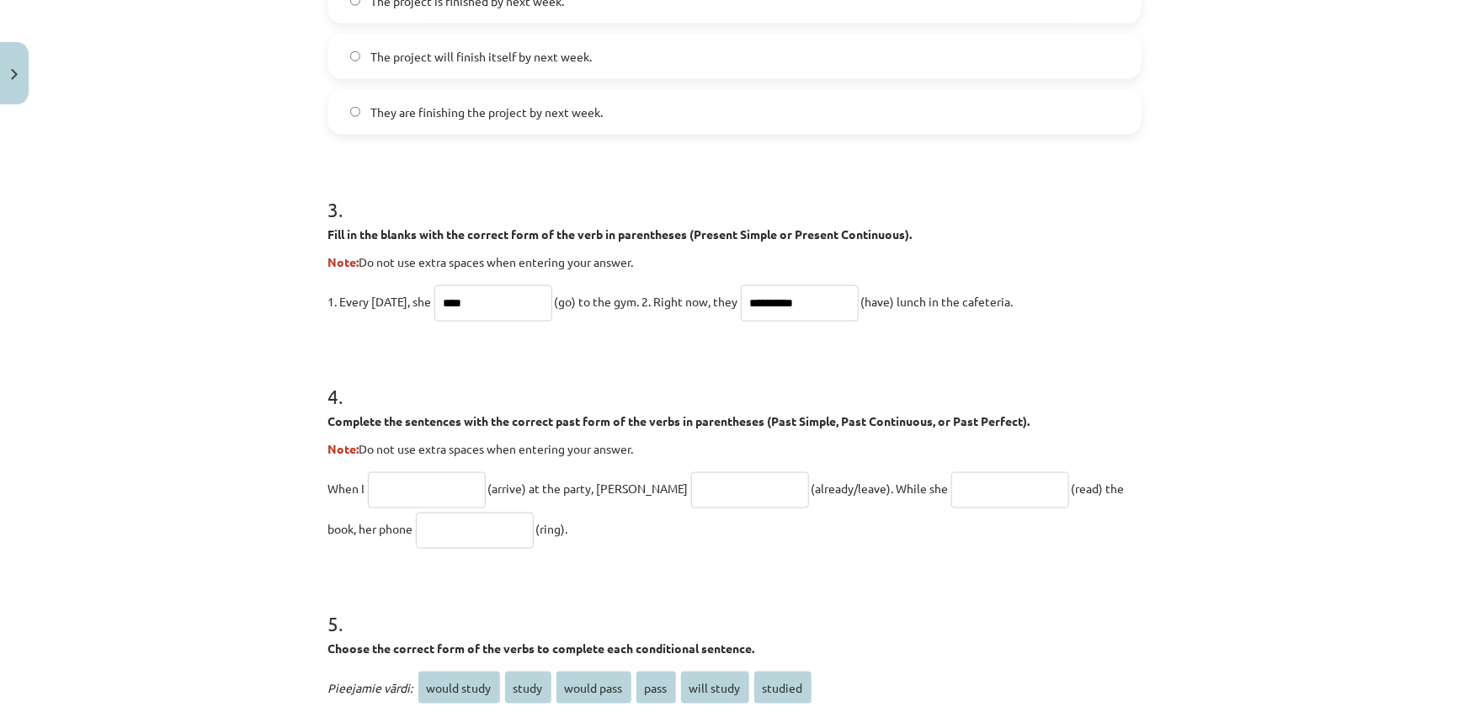
drag, startPoint x: 306, startPoint y: 421, endPoint x: 539, endPoint y: 543, distance: 262.4
click at [539, 543] on div "**********" at bounding box center [734, 361] width 1469 height 723
copy div "Complete the sentences with the correct past form of the verbs in parentheses (…"
click at [385, 472] on input "text" at bounding box center [427, 490] width 118 height 36
type input "*******"
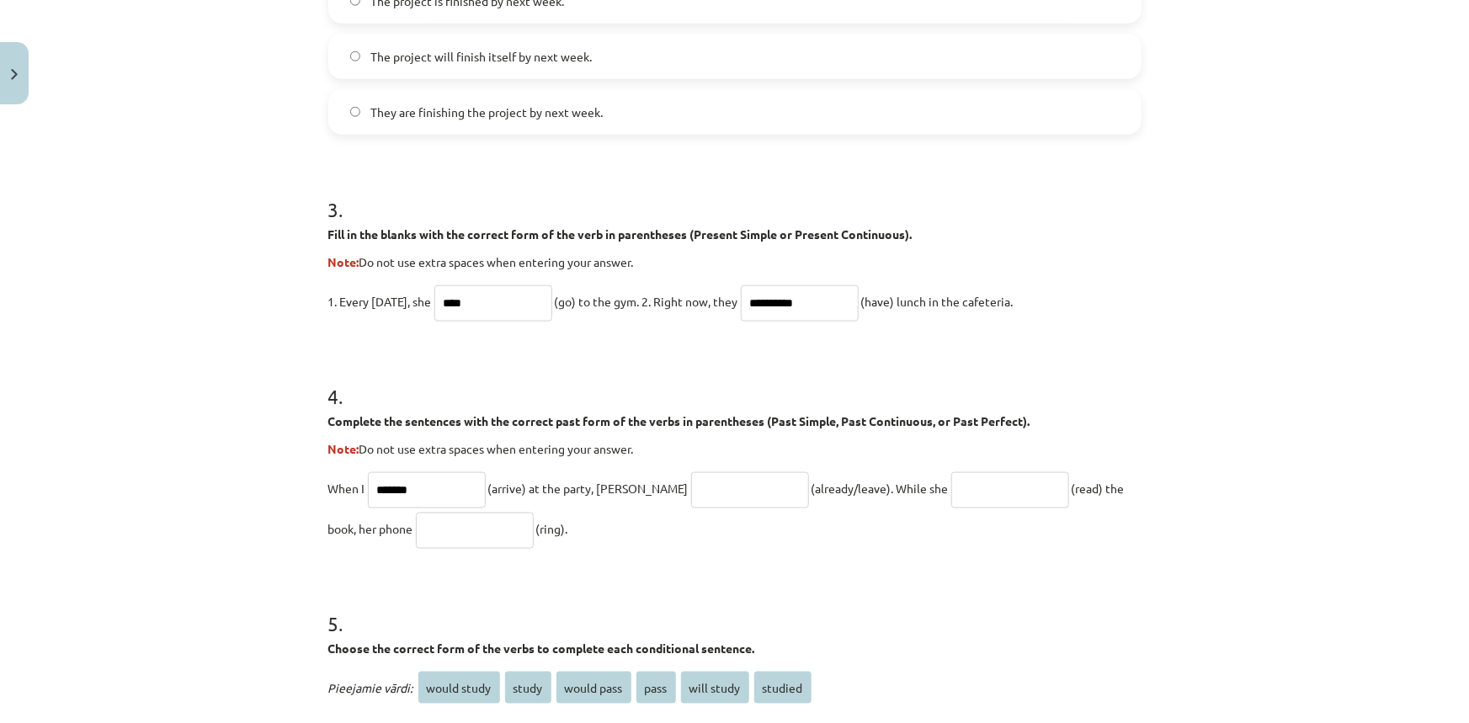
click at [691, 491] on input "text" at bounding box center [750, 490] width 118 height 36
drag, startPoint x: 357, startPoint y: 259, endPoint x: 637, endPoint y: 260, distance: 280.3
click at [637, 260] on p "Note: Do not use extra spaces when entering your answer." at bounding box center [734, 262] width 813 height 18
click at [505, 334] on form "**********" at bounding box center [734, 219] width 813 height 1537
drag, startPoint x: 669, startPoint y: 486, endPoint x: 656, endPoint y: 482, distance: 13.3
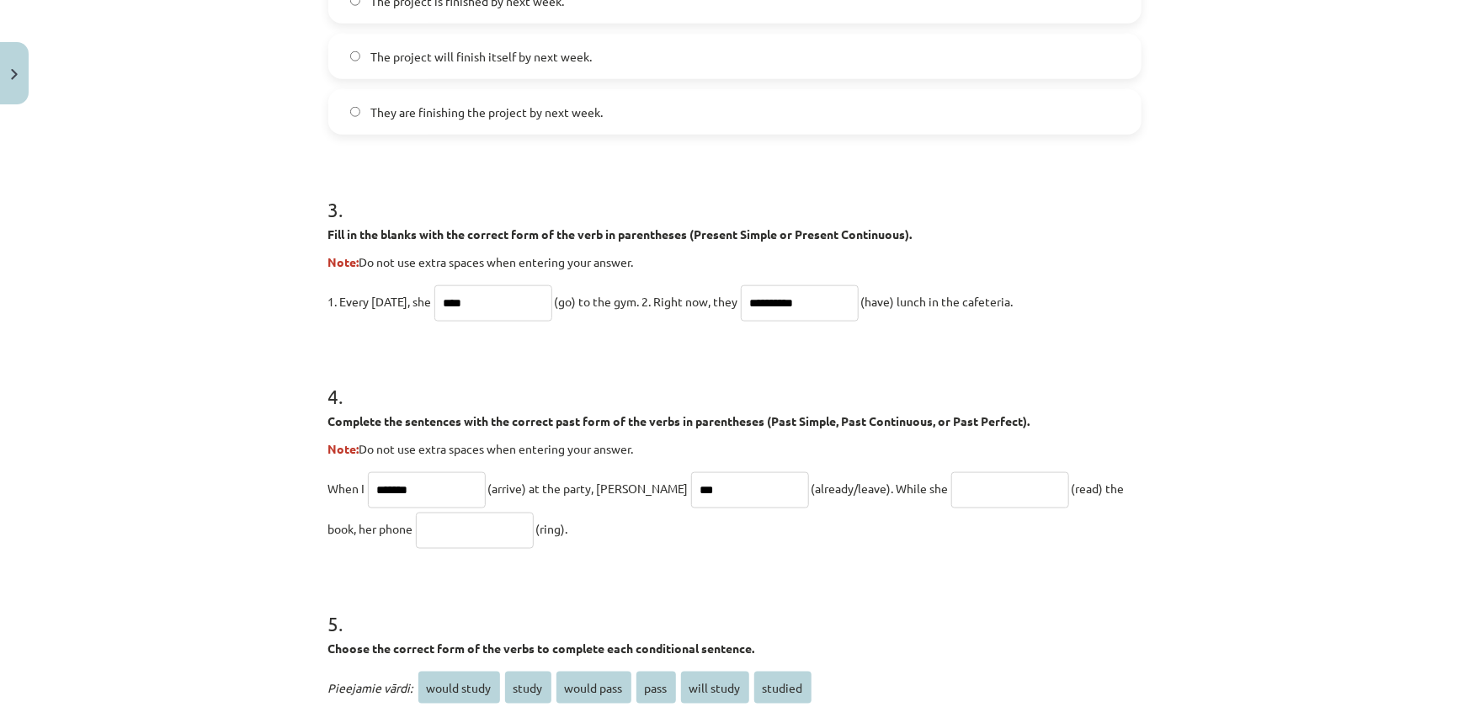
click at [691, 486] on input "***" at bounding box center [750, 490] width 118 height 36
type input "**********"
click at [951, 487] on input "text" at bounding box center [1010, 490] width 118 height 36
type input "**********"
click at [416, 534] on input "text" at bounding box center [475, 531] width 118 height 36
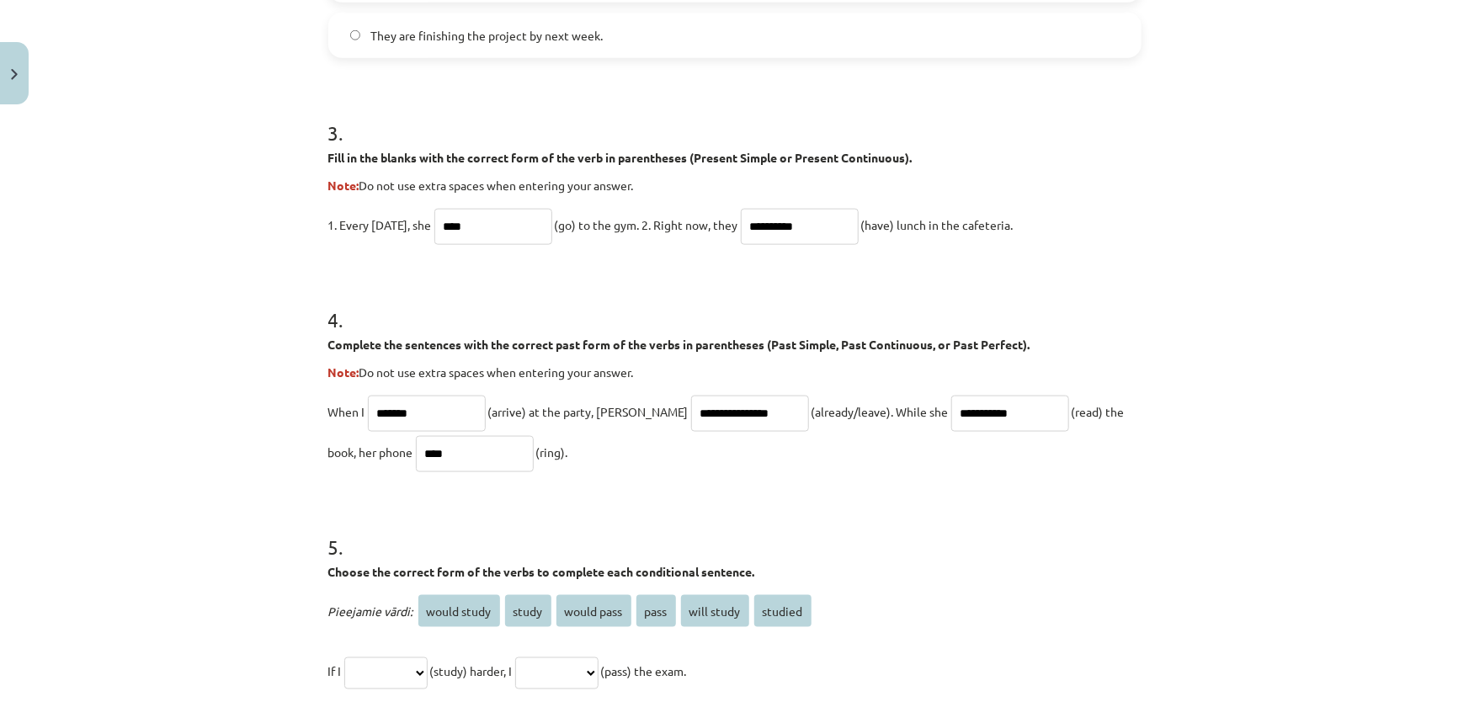
scroll to position [1037, 0]
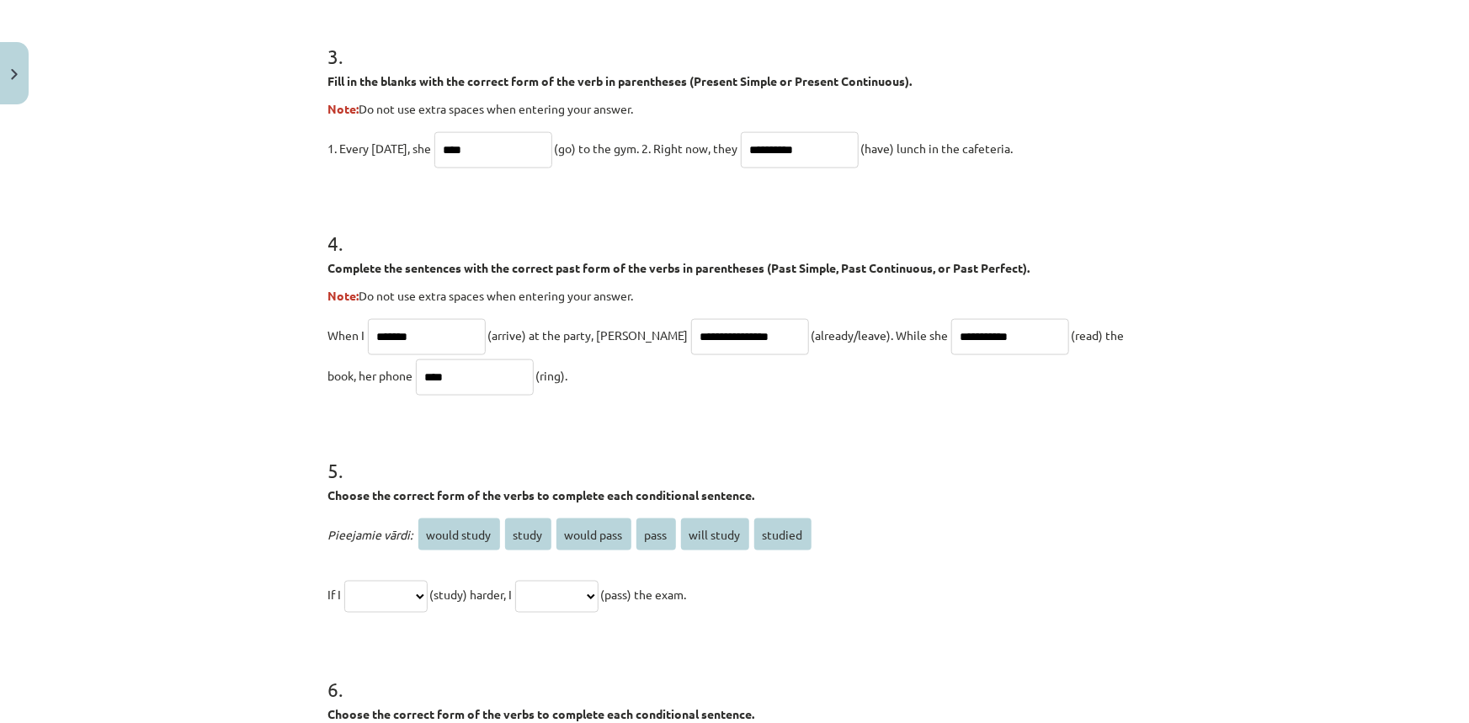
type input "****"
drag, startPoint x: 321, startPoint y: 497, endPoint x: 746, endPoint y: 605, distance: 438.6
click at [746, 605] on div "**********" at bounding box center [734, 522] width 813 height 186
click at [883, 487] on p "Choose the correct form of the verbs to complete each conditional sentence." at bounding box center [734, 495] width 813 height 18
drag, startPoint x: 770, startPoint y: 531, endPoint x: 760, endPoint y: 538, distance: 12.1
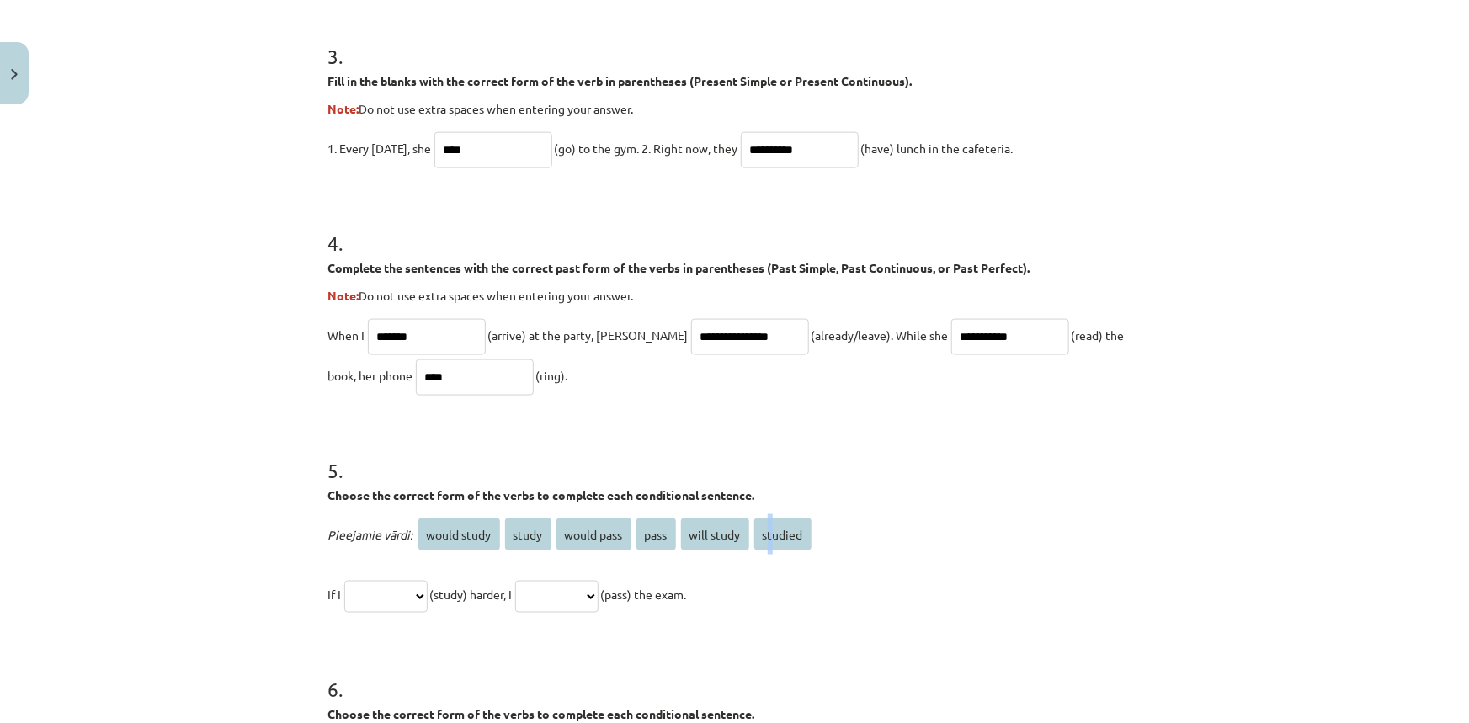
click at [760, 538] on span "studied" at bounding box center [782, 534] width 57 height 32
click at [788, 555] on div "**********" at bounding box center [734, 564] width 813 height 101
drag, startPoint x: 800, startPoint y: 532, endPoint x: 763, endPoint y: 534, distance: 36.2
click at [757, 534] on span "studied" at bounding box center [782, 534] width 57 height 32
click at [361, 583] on select "**********" at bounding box center [385, 597] width 83 height 32
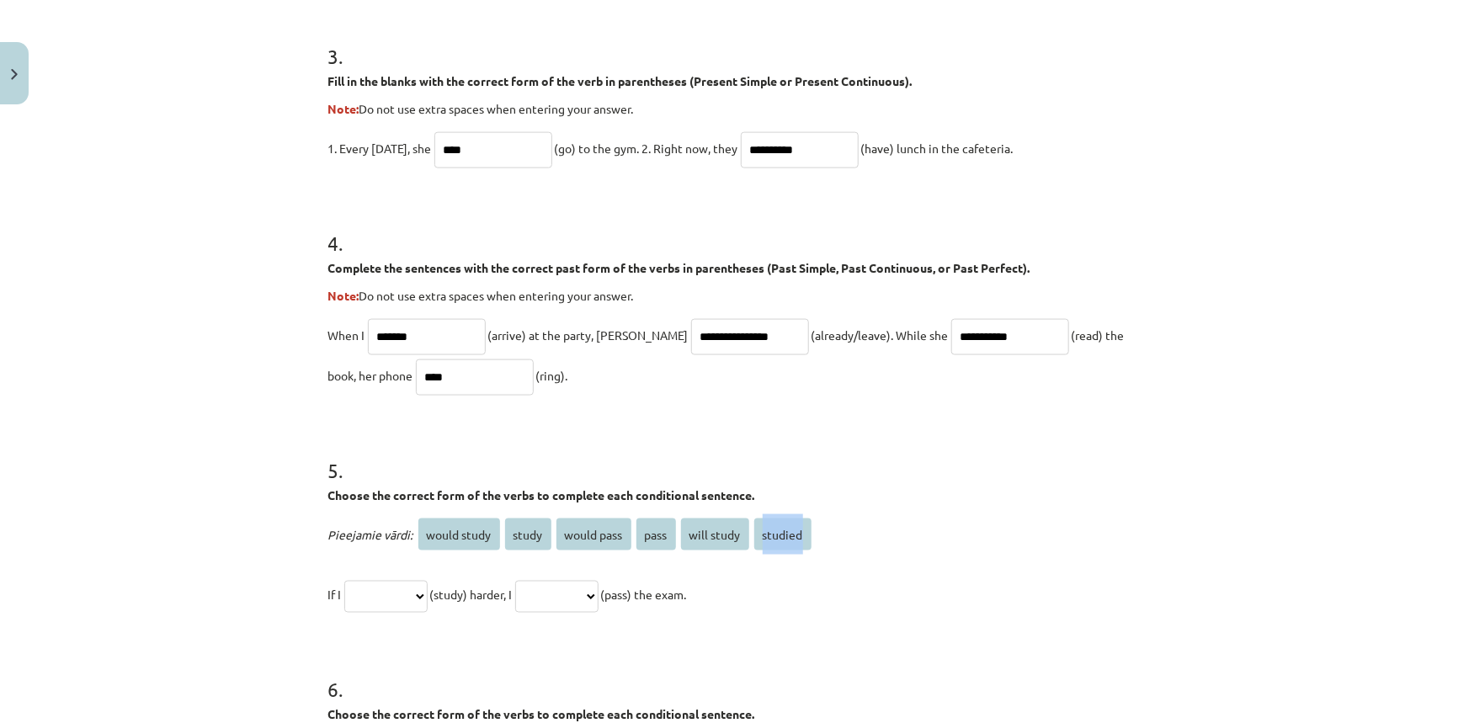
select select "*******"
click at [344, 581] on select "**********" at bounding box center [385, 597] width 83 height 32
click at [589, 603] on select "**********" at bounding box center [556, 597] width 83 height 32
click at [598, 590] on select "**********" at bounding box center [556, 597] width 83 height 32
select select "**********"
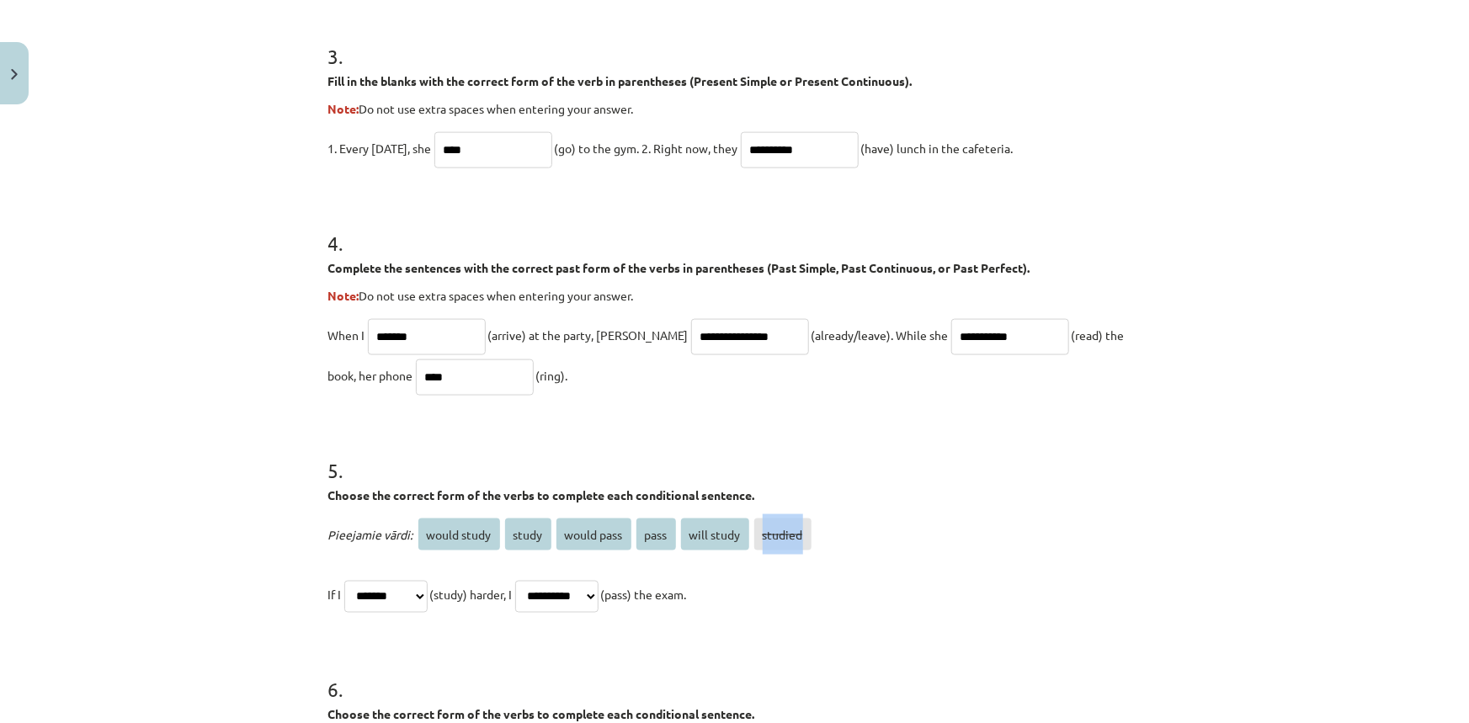
click at [535, 581] on select "**********" at bounding box center [556, 597] width 83 height 32
click at [719, 659] on h1 "6 ." at bounding box center [734, 675] width 813 height 52
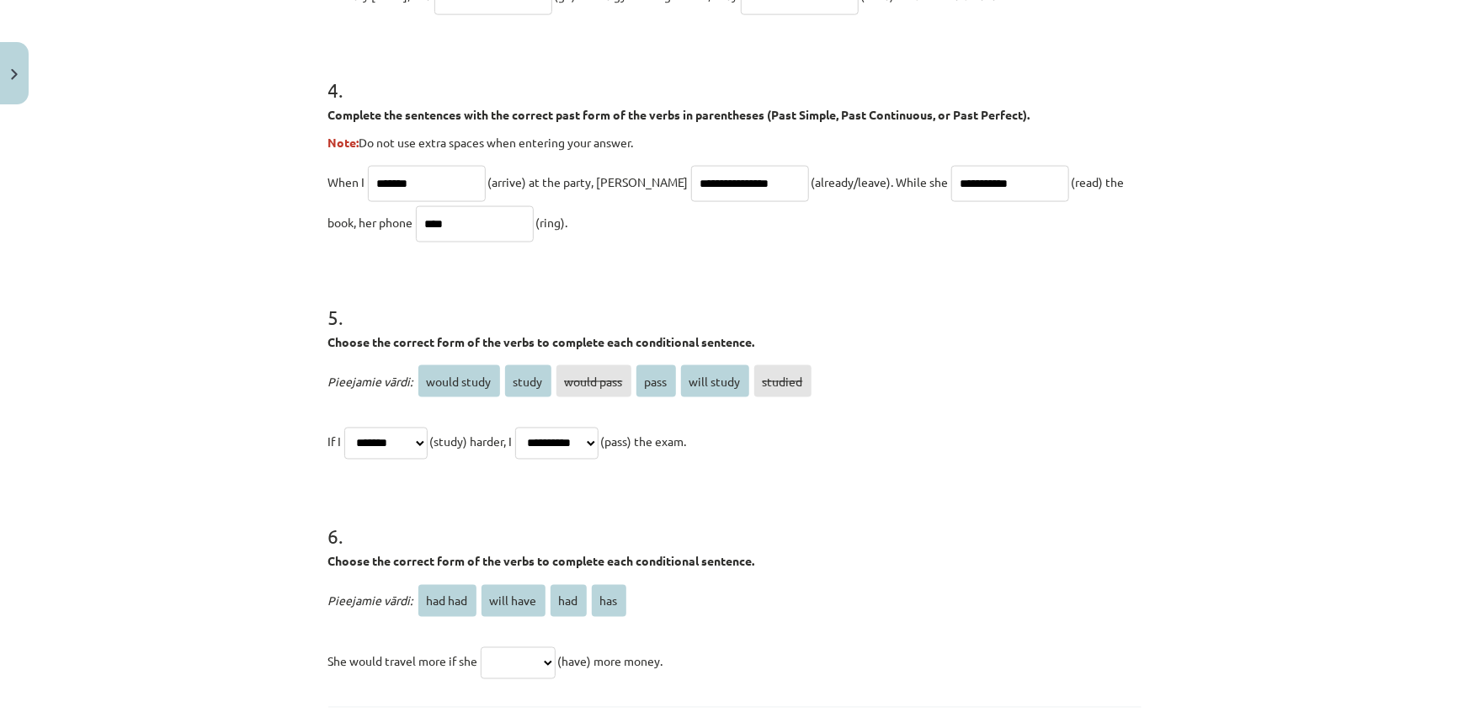
scroll to position [1267, 0]
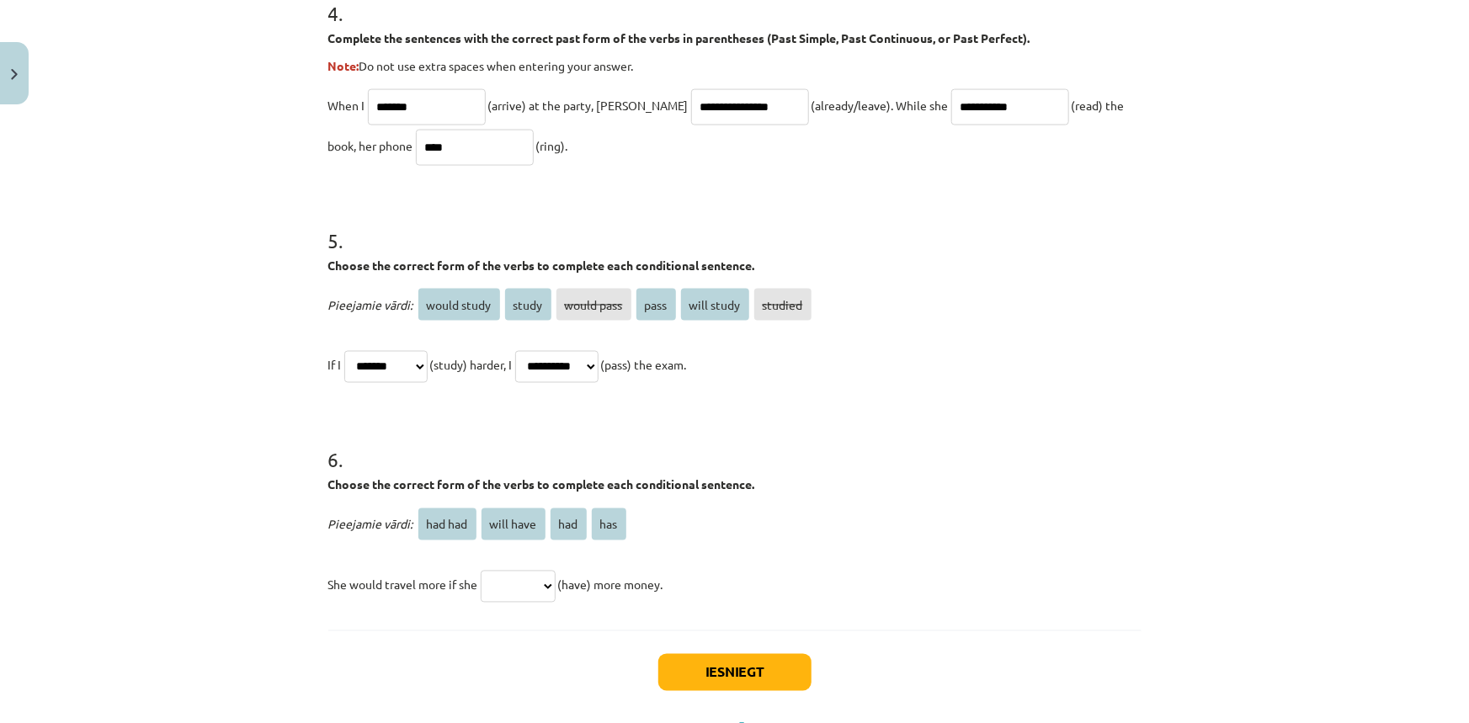
click at [551, 586] on select "******* ********* *** ***" at bounding box center [518, 587] width 75 height 32
drag, startPoint x: 317, startPoint y: 479, endPoint x: 677, endPoint y: 598, distance: 378.4
drag, startPoint x: 527, startPoint y: 480, endPoint x: 723, endPoint y: 565, distance: 213.7
click at [723, 565] on p "She would travel more if she ******* ********* *** *** (have) more money." at bounding box center [734, 585] width 813 height 40
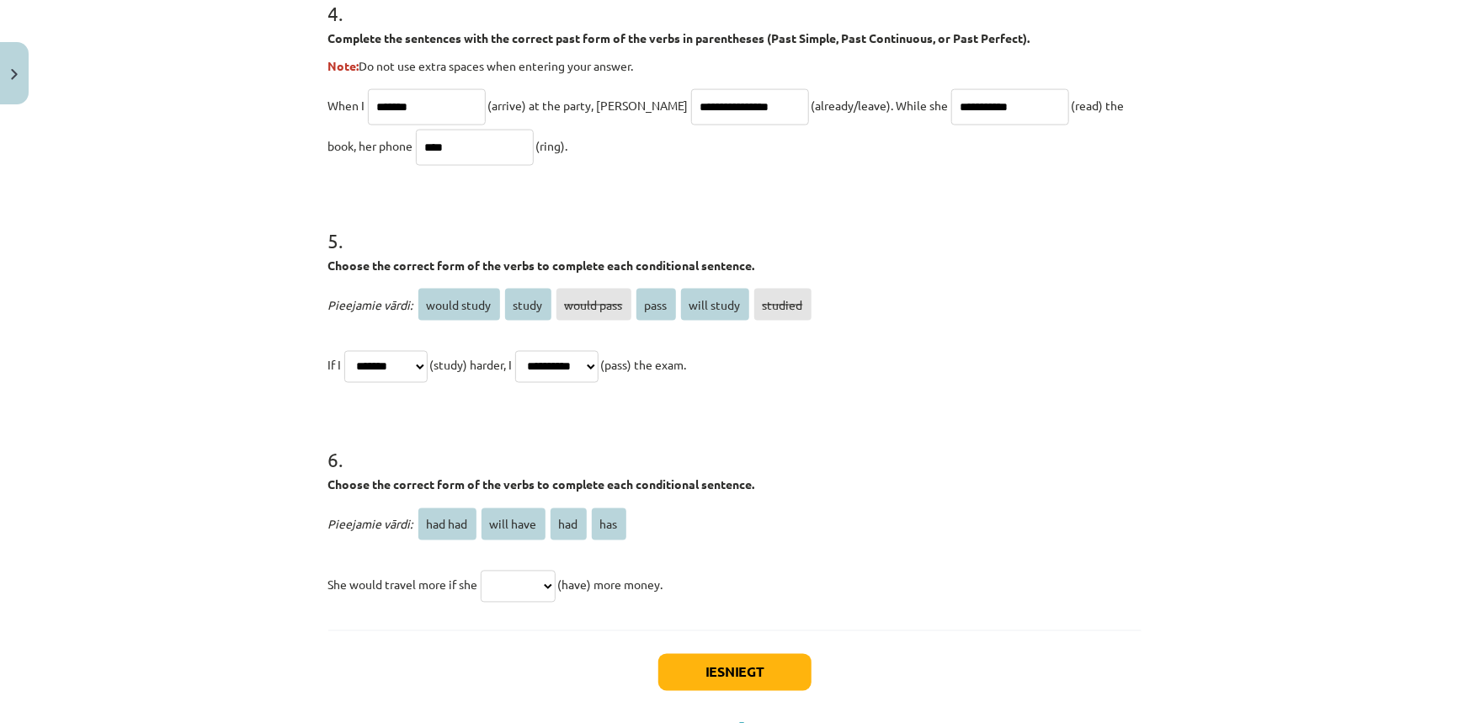
click at [550, 589] on select "******* ********* *** ***" at bounding box center [518, 587] width 75 height 32
click at [723, 572] on p "She would travel more if she ******* ********* *** *** (have) more money." at bounding box center [734, 585] width 813 height 40
drag, startPoint x: 321, startPoint y: 487, endPoint x: 687, endPoint y: 612, distance: 386.7
drag, startPoint x: 761, startPoint y: 501, endPoint x: 725, endPoint y: 521, distance: 40.7
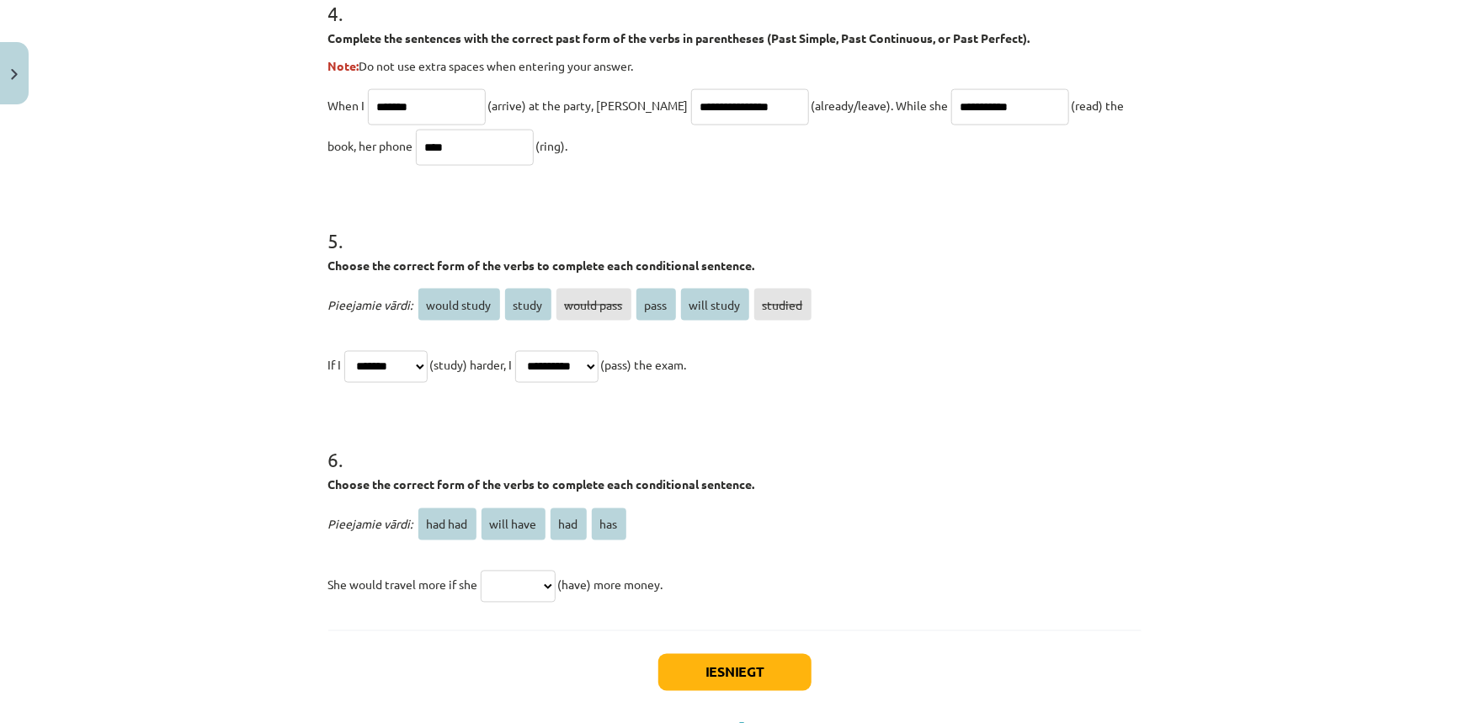
click at [760, 501] on div "6 . Choose the correct form of the verbs to complete each conditional sentence.…" at bounding box center [734, 512] width 813 height 186
click at [764, 562] on div "Pieejamie vārdi: had had will have had has She would travel more if she *******…" at bounding box center [734, 554] width 813 height 101
click at [553, 587] on select "******* ********* *** ***" at bounding box center [518, 587] width 75 height 32
select select "***"
click at [481, 571] on select "******* ********* *** ***" at bounding box center [518, 587] width 75 height 32
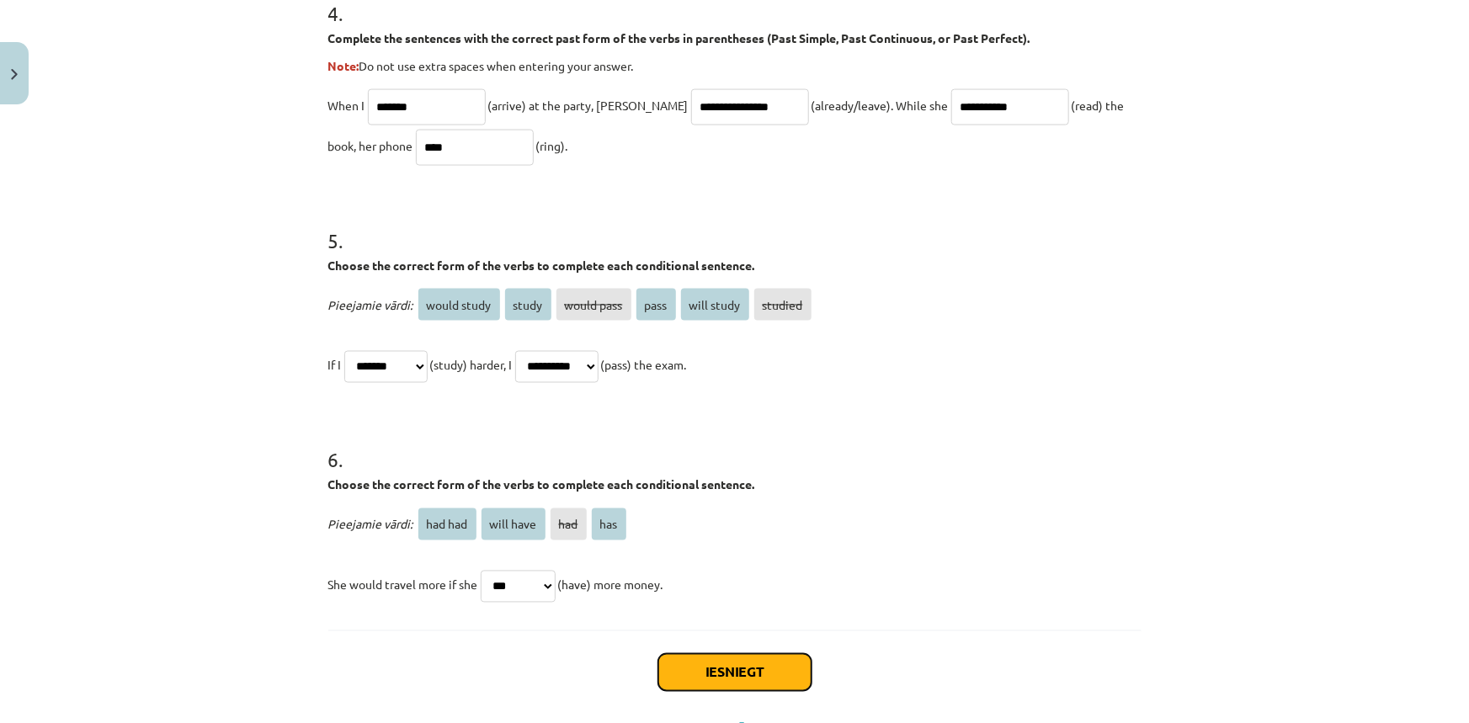
click at [755, 675] on button "Iesniegt" at bounding box center [734, 672] width 153 height 37
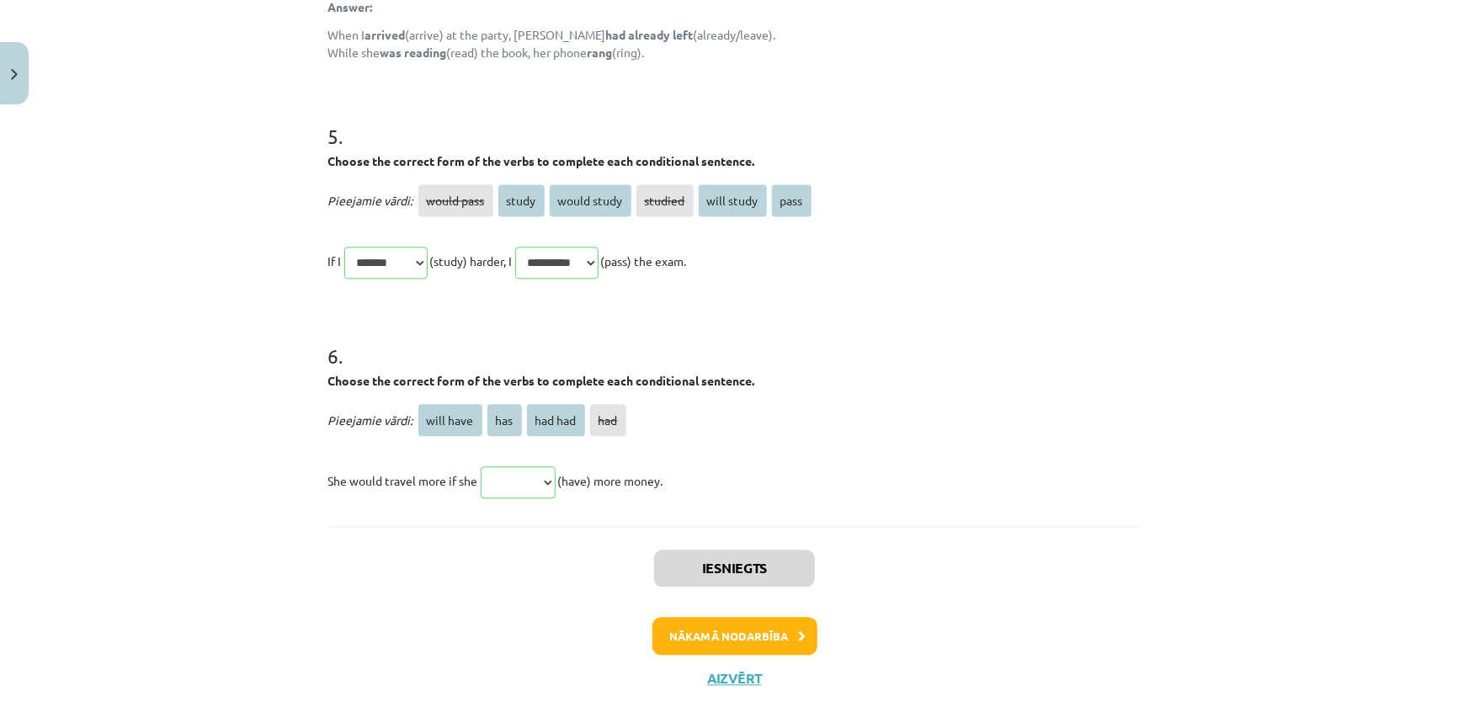
scroll to position [1620, 0]
click at [744, 640] on button "Nākamā nodarbība" at bounding box center [734, 634] width 165 height 39
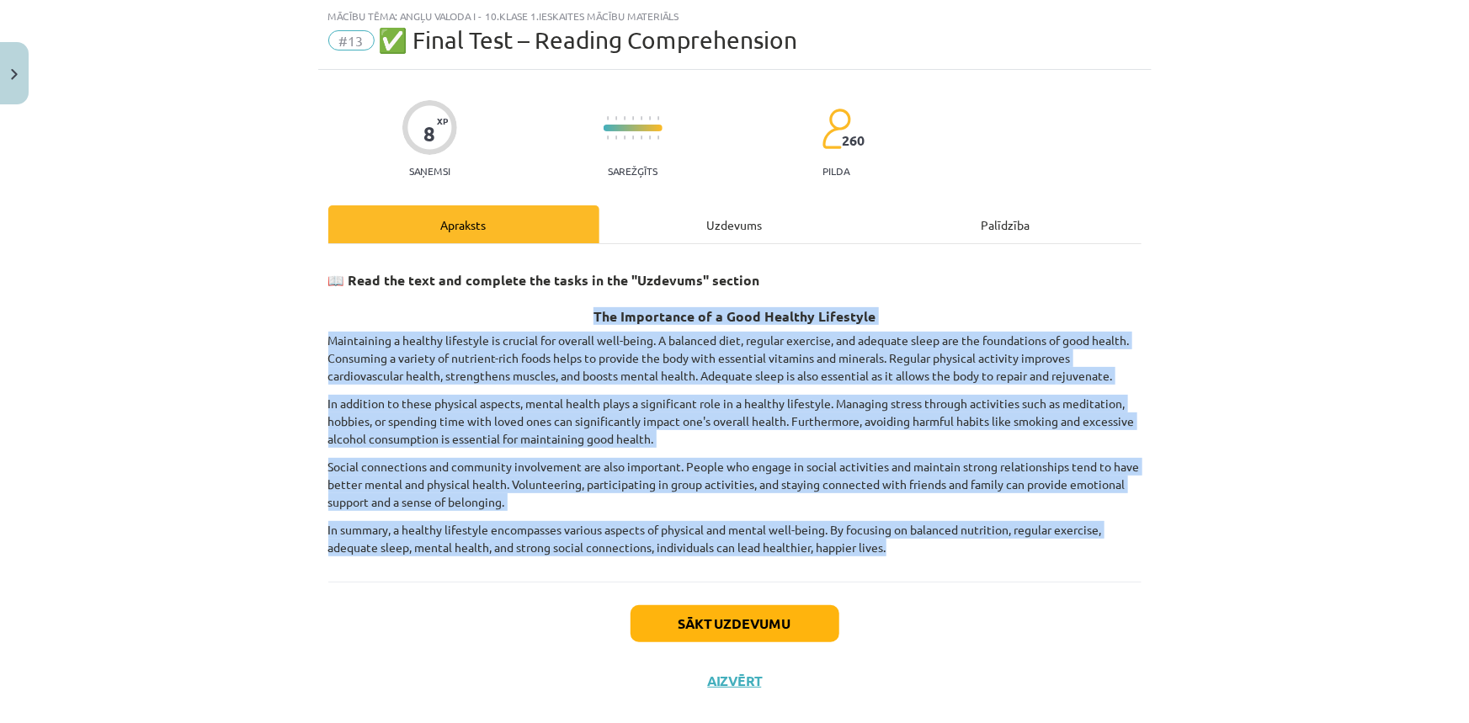
drag, startPoint x: 577, startPoint y: 314, endPoint x: 898, endPoint y: 553, distance: 399.9
click at [898, 553] on div "📖 Read the text and complete the tasks in the "Uzdevums" section The Importance…" at bounding box center [734, 407] width 813 height 297
click at [1190, 484] on div "Mācību tēma: Angļu valoda i - 10.klase 1.ieskaites mācību materiāls #13 ✅ Final…" at bounding box center [734, 361] width 1469 height 723
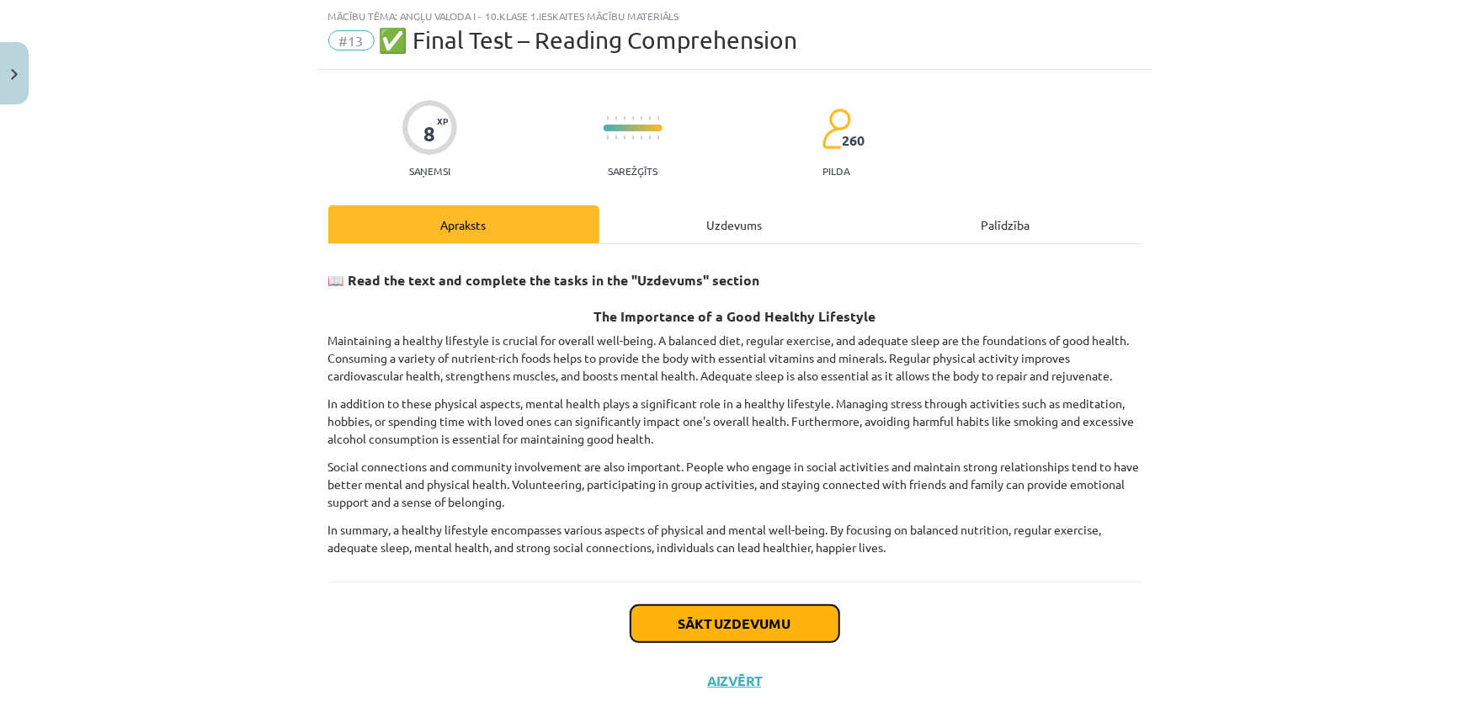
click at [721, 616] on button "Sākt uzdevumu" at bounding box center [734, 623] width 209 height 37
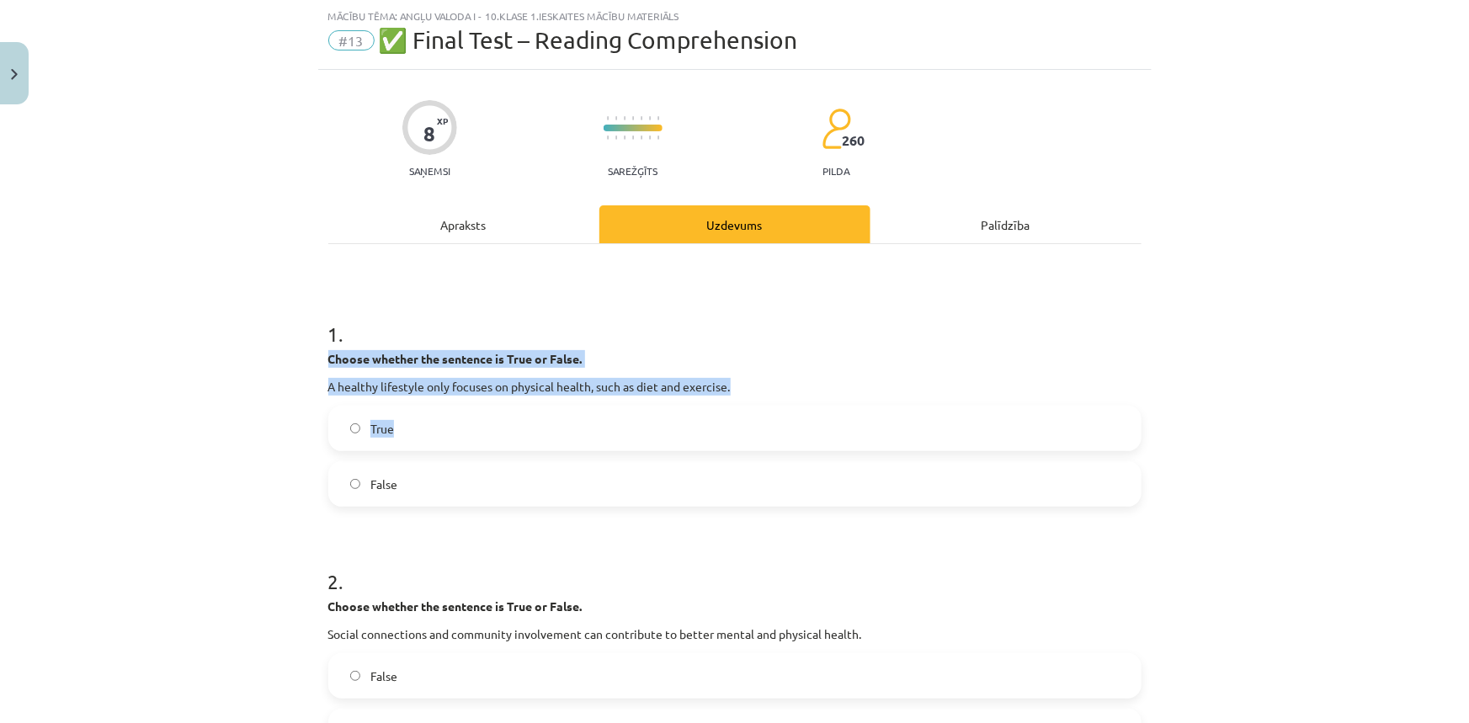
drag, startPoint x: 320, startPoint y: 357, endPoint x: 744, endPoint y: 396, distance: 426.0
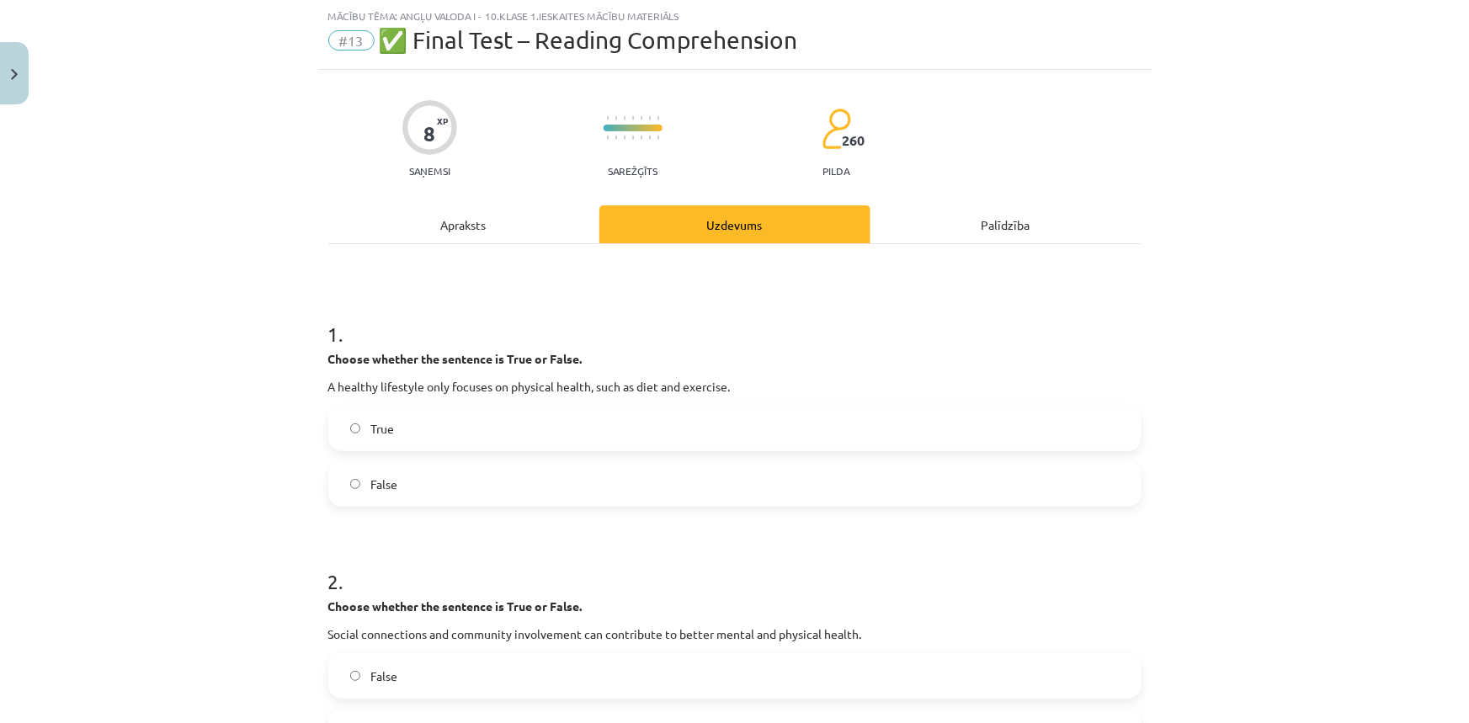
click at [631, 343] on h1 "1 ." at bounding box center [734, 319] width 813 height 52
click at [348, 476] on label "False" at bounding box center [735, 484] width 810 height 42
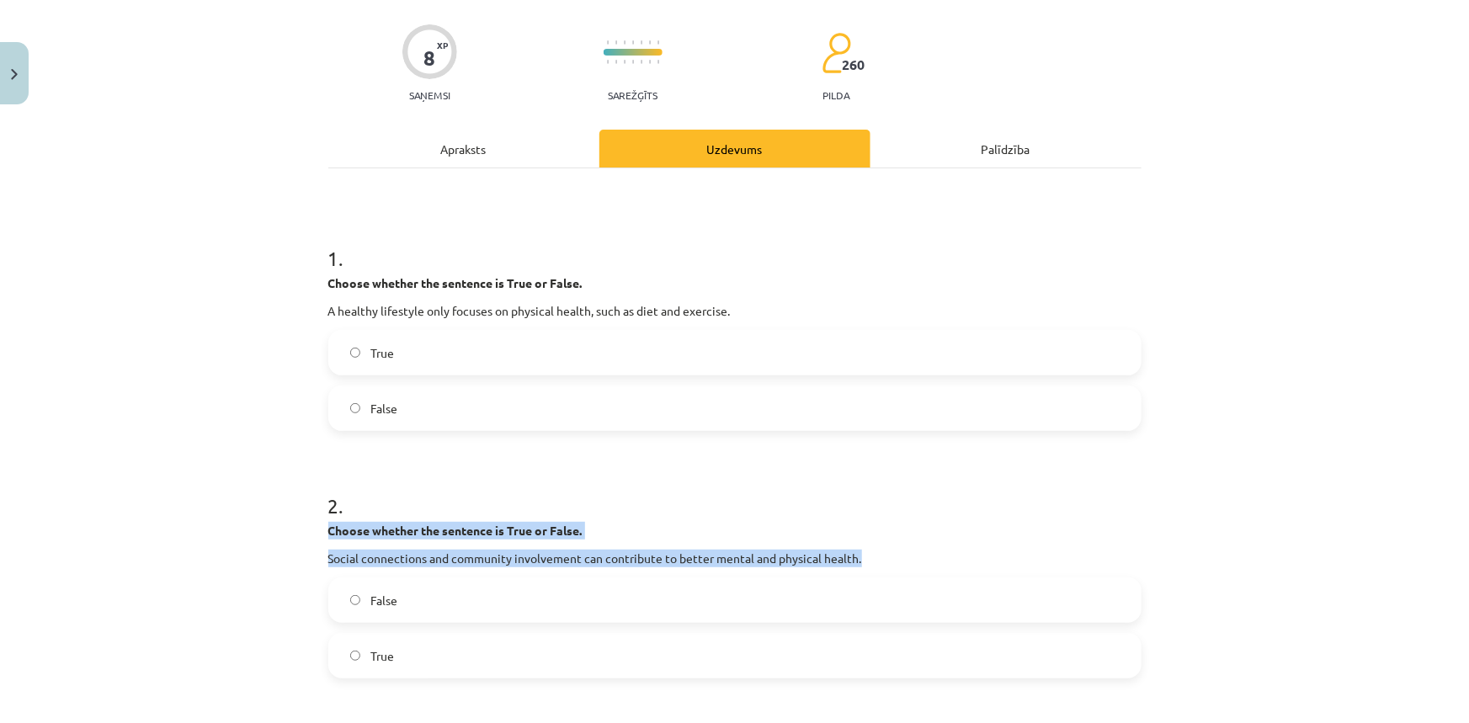
drag, startPoint x: 311, startPoint y: 526, endPoint x: 877, endPoint y: 559, distance: 567.3
click at [877, 559] on div "Mācību tēma: Angļu valoda i - 10.klase 1.ieskaites mācību materiāls #13 ✅ Final…" at bounding box center [734, 361] width 1469 height 723
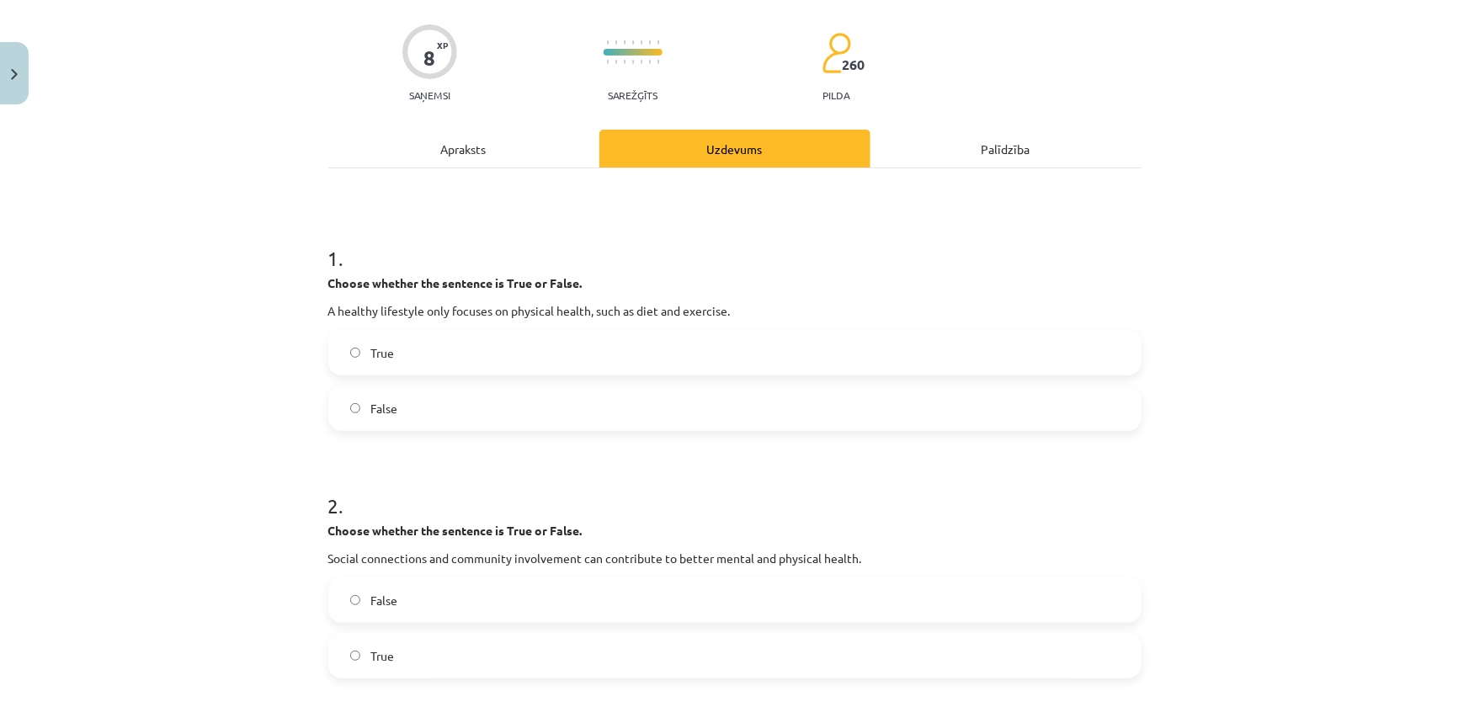
click at [384, 647] on span "True" at bounding box center [382, 656] width 24 height 18
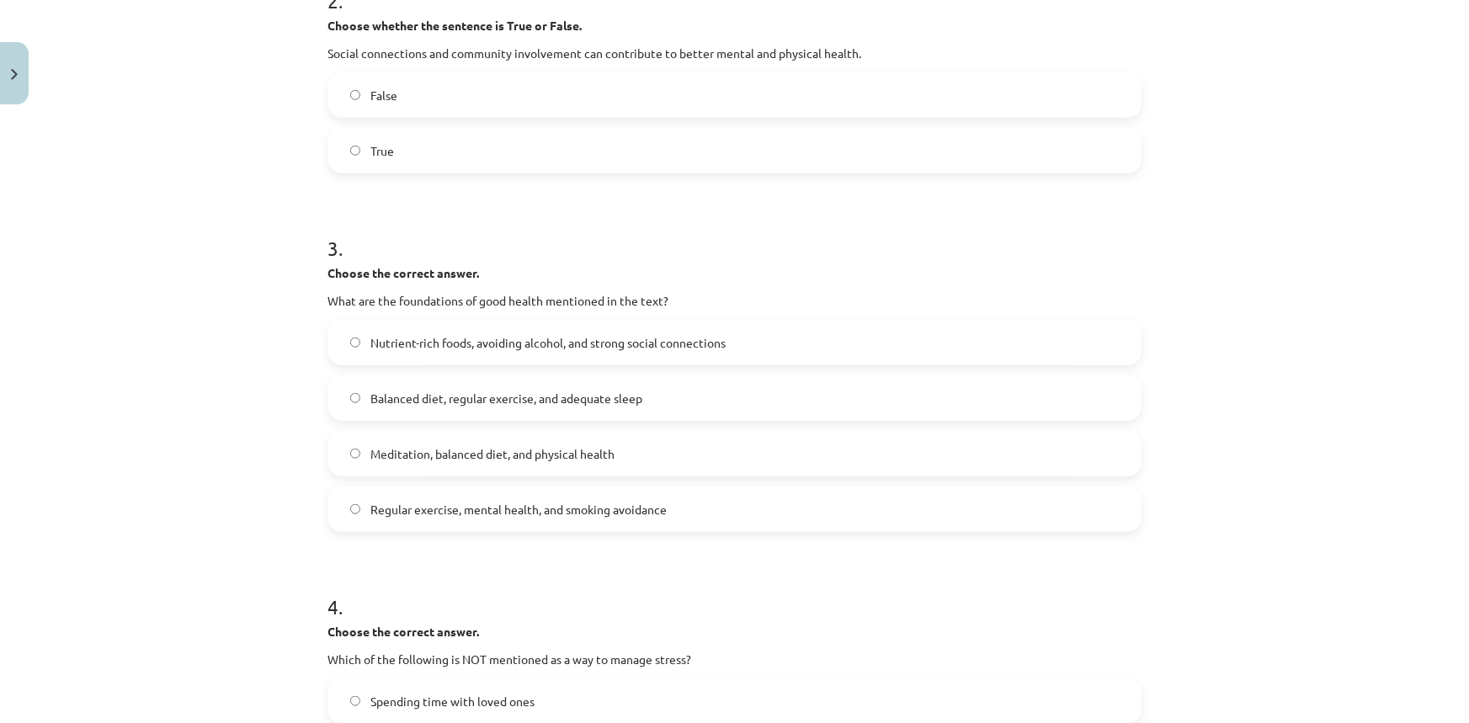
scroll to position [654, 0]
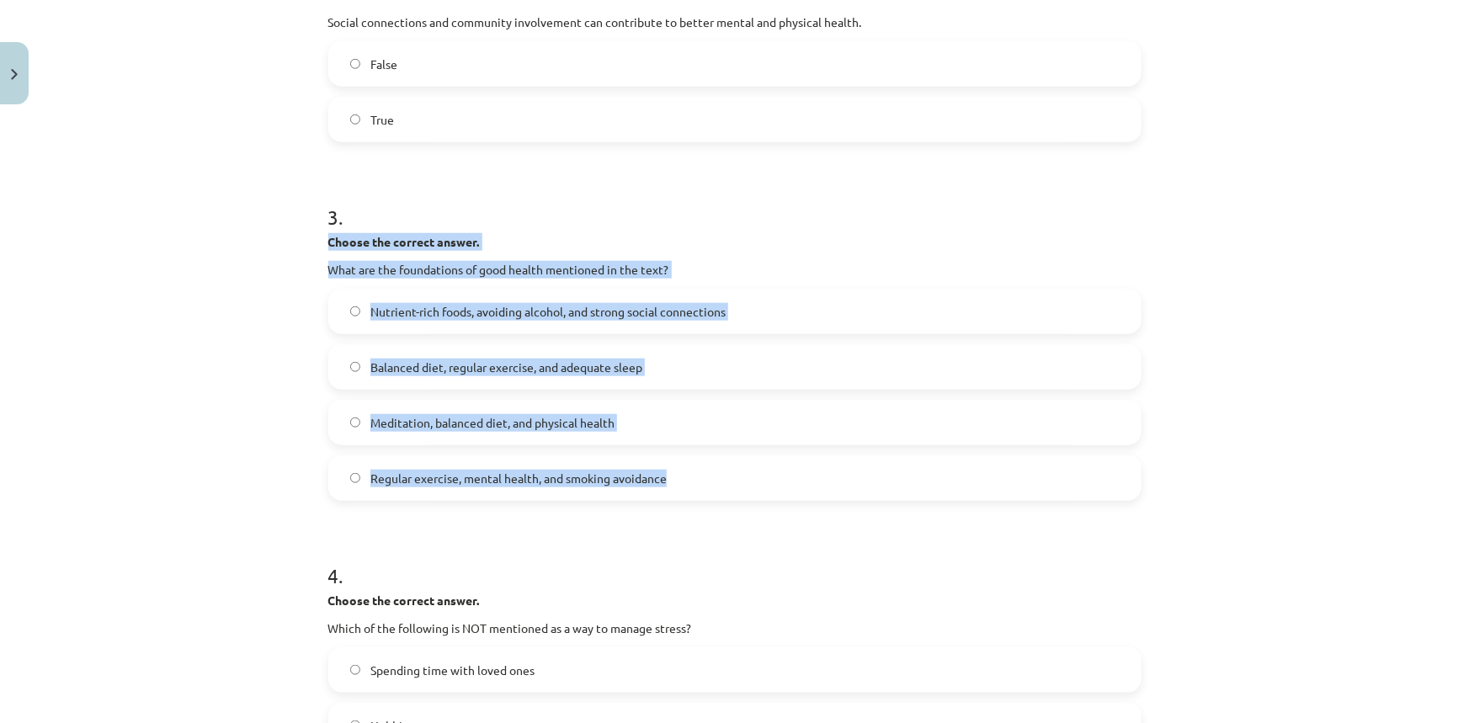
drag, startPoint x: 319, startPoint y: 239, endPoint x: 720, endPoint y: 470, distance: 462.2
click at [720, 470] on div "8 XP Saņemsi Sarežģīts 260 pilda Apraksts Uzdevums Palīdzība 1 . Choose whether…" at bounding box center [734, 235] width 833 height 1554
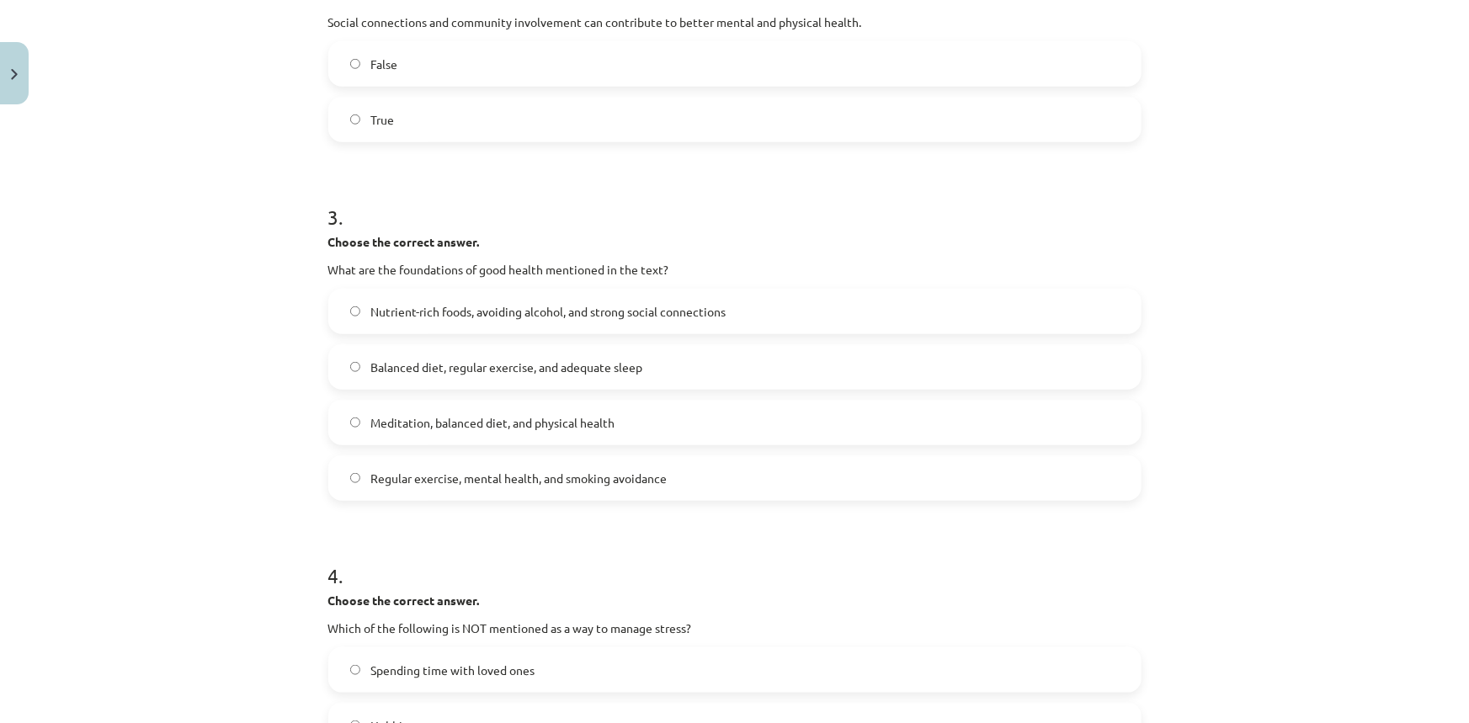
click at [651, 539] on h1 "4 ." at bounding box center [734, 560] width 813 height 52
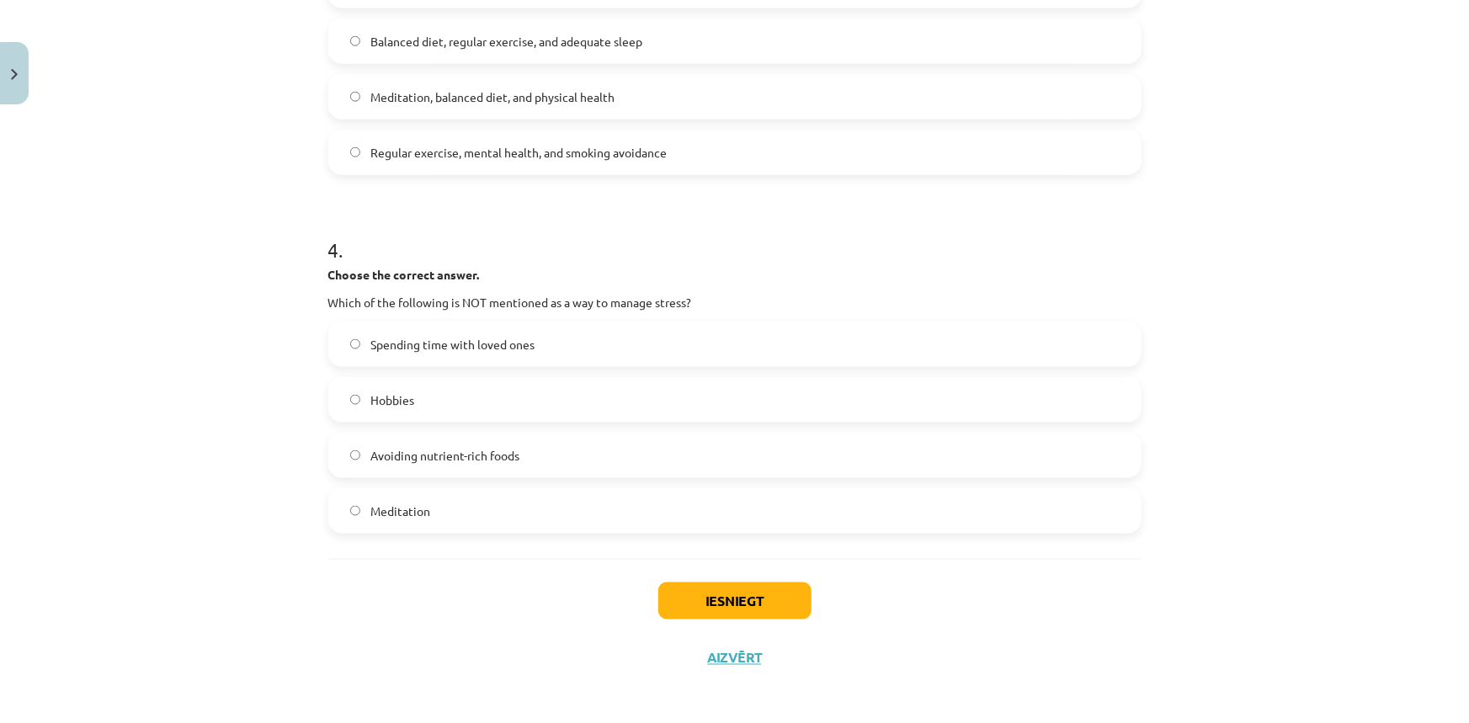
scroll to position [985, 0]
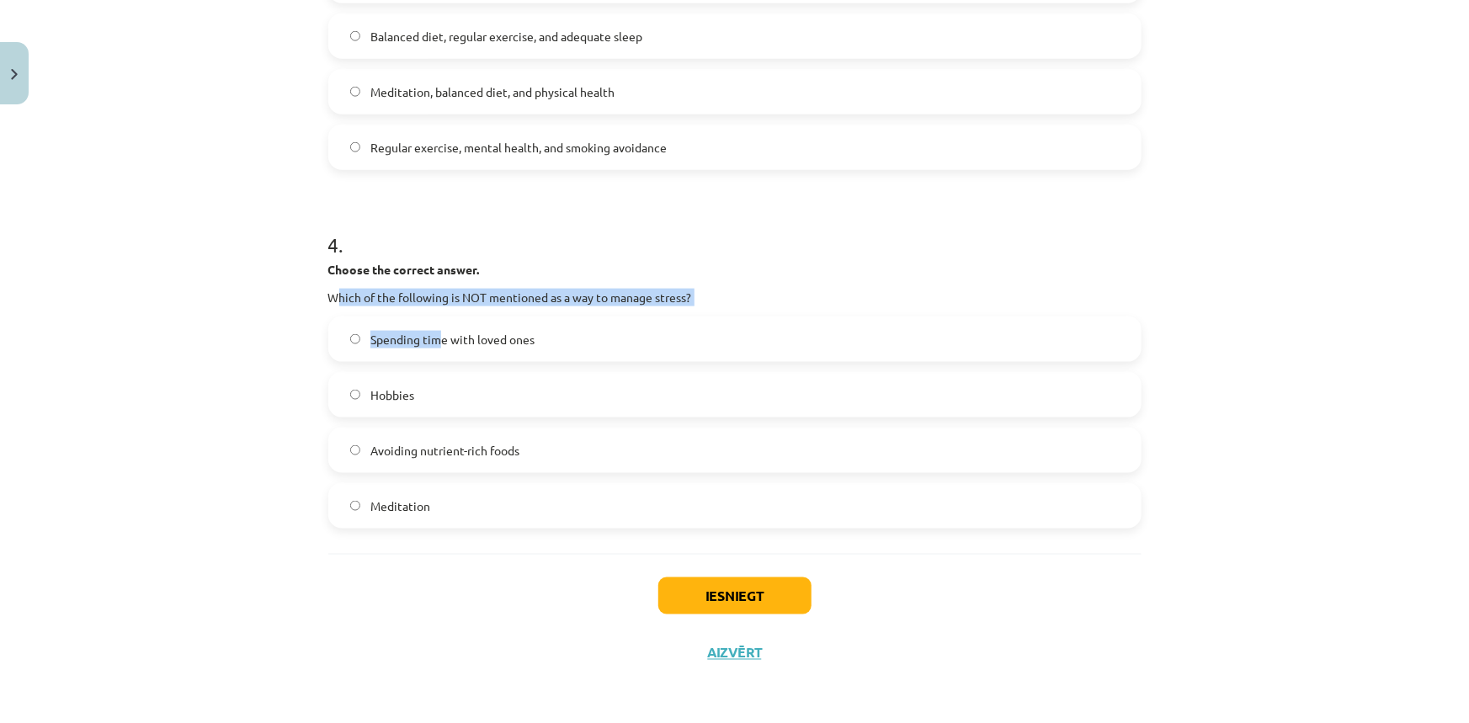
drag, startPoint x: 331, startPoint y: 289, endPoint x: 433, endPoint y: 330, distance: 109.9
click at [435, 333] on div "4 . Choose the correct answer. Which of the following is NOT mentioned as a way…" at bounding box center [734, 366] width 813 height 325
click at [360, 269] on strong "Choose the correct answer." at bounding box center [403, 269] width 151 height 15
drag, startPoint x: 315, startPoint y: 295, endPoint x: 484, endPoint y: 378, distance: 188.2
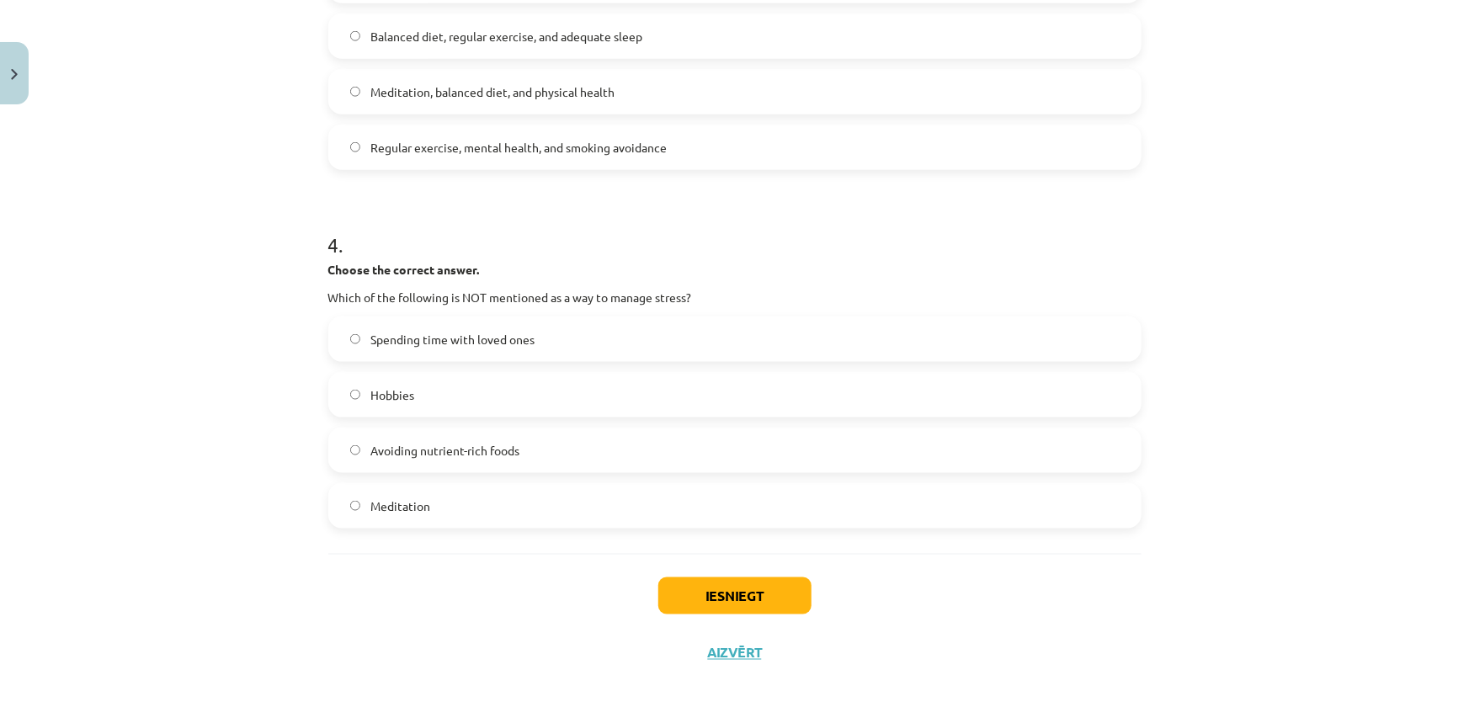
click at [788, 210] on h1 "4 ." at bounding box center [734, 230] width 813 height 52
click at [485, 460] on label "Avoiding nutrient-rich foods" at bounding box center [735, 450] width 810 height 42
click at [715, 591] on button "Iesniegt" at bounding box center [734, 595] width 153 height 37
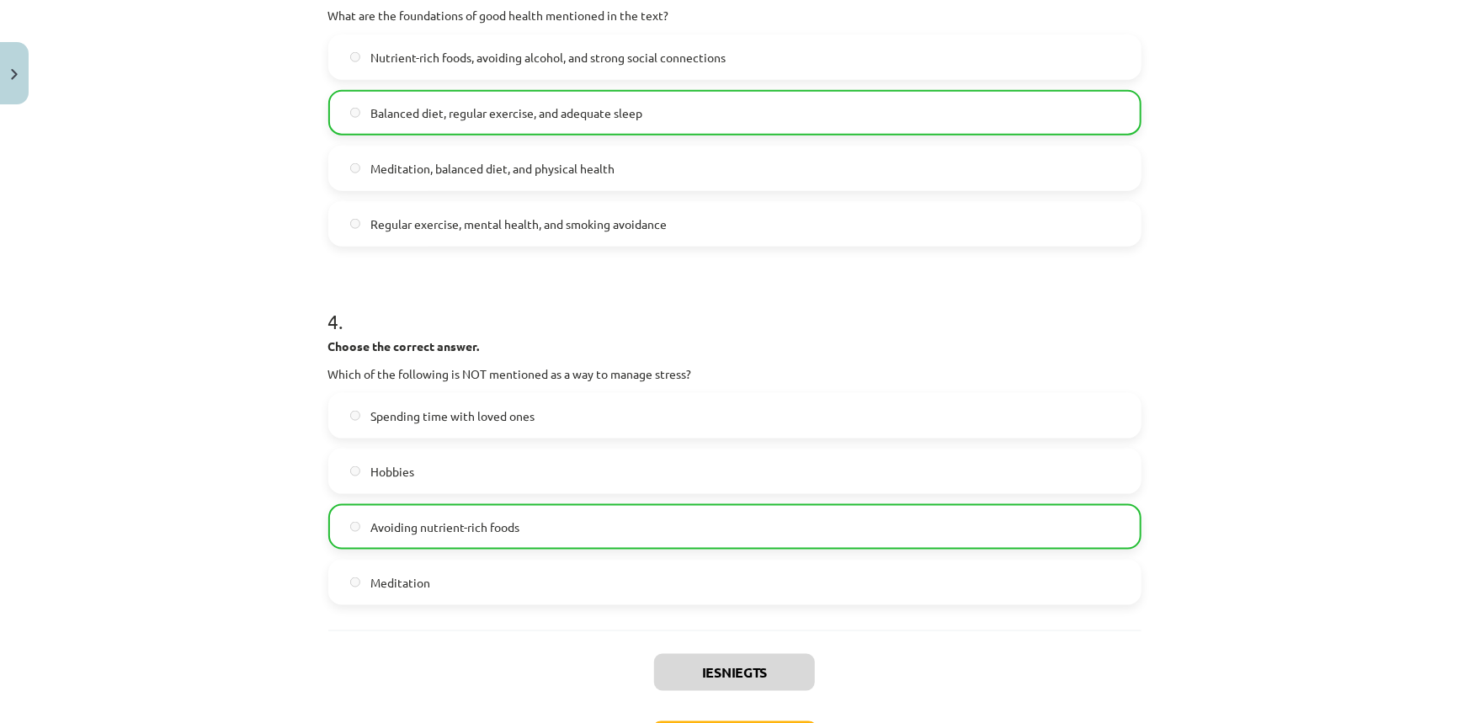
scroll to position [1038, 0]
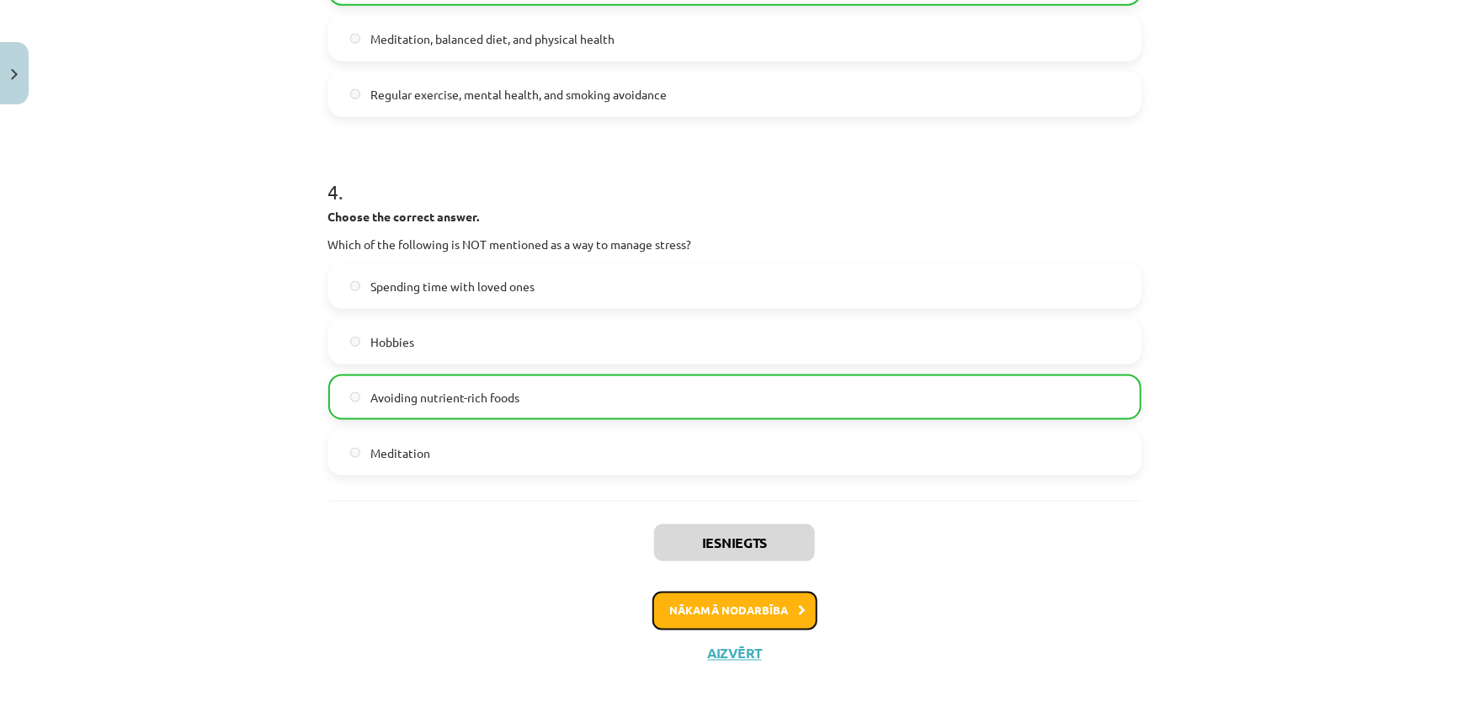
click at [748, 604] on button "Nākamā nodarbība" at bounding box center [734, 611] width 165 height 39
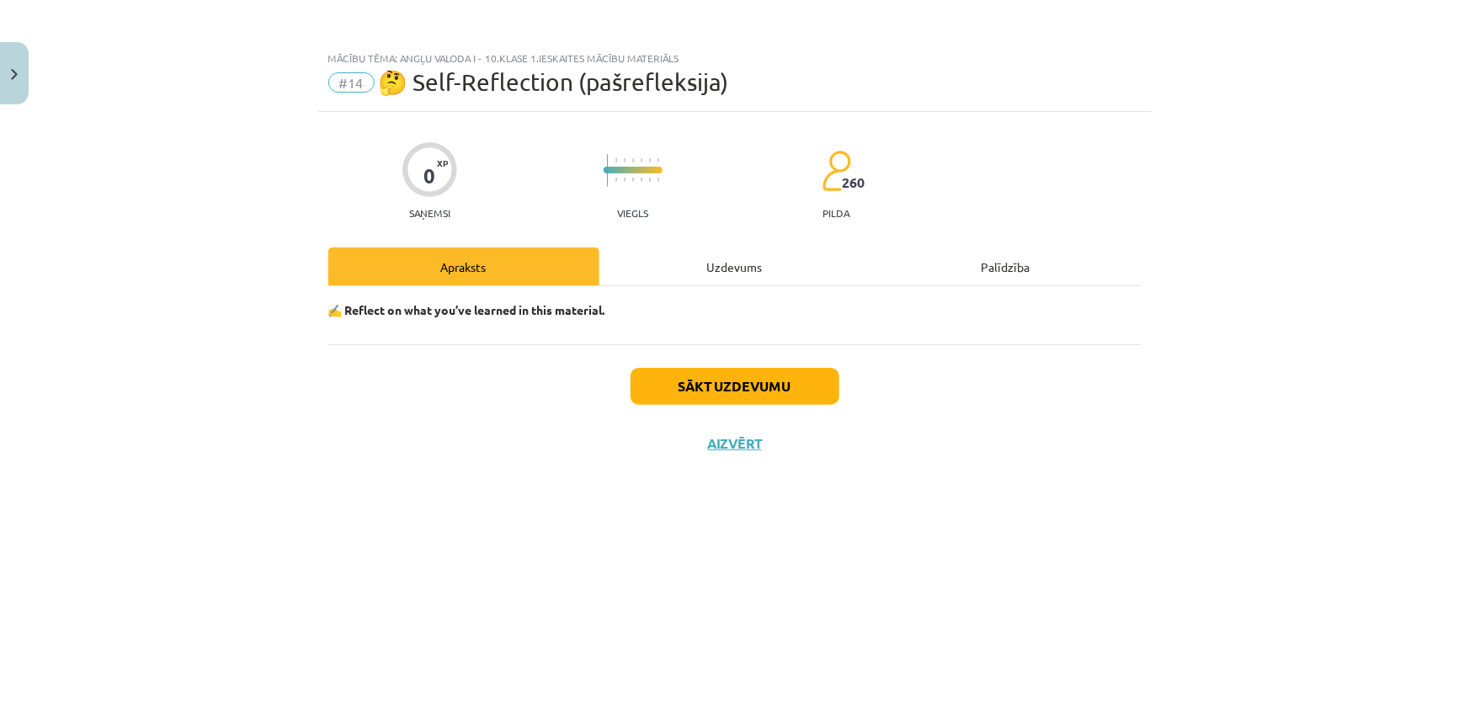
scroll to position [0, 0]
click at [721, 395] on button "Sākt uzdevumu" at bounding box center [734, 386] width 209 height 37
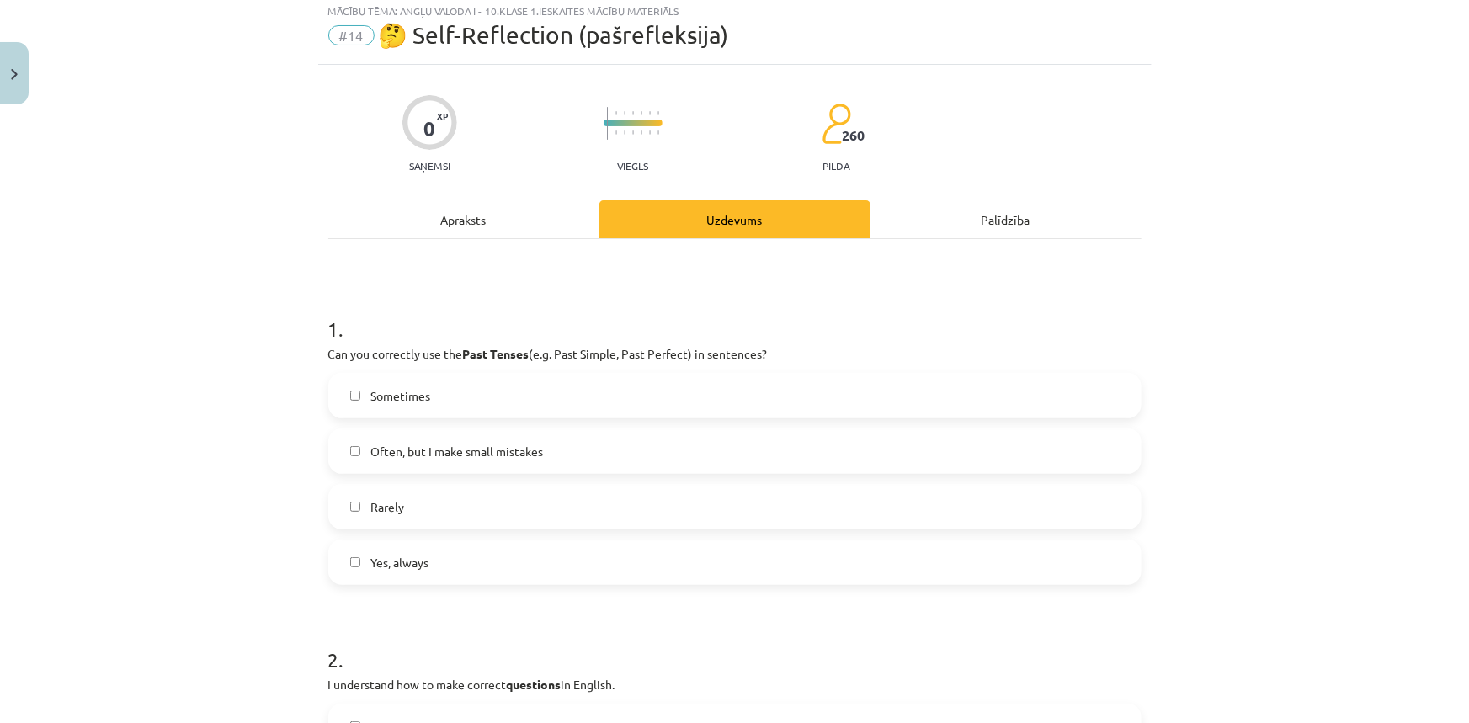
scroll to position [18, 0]
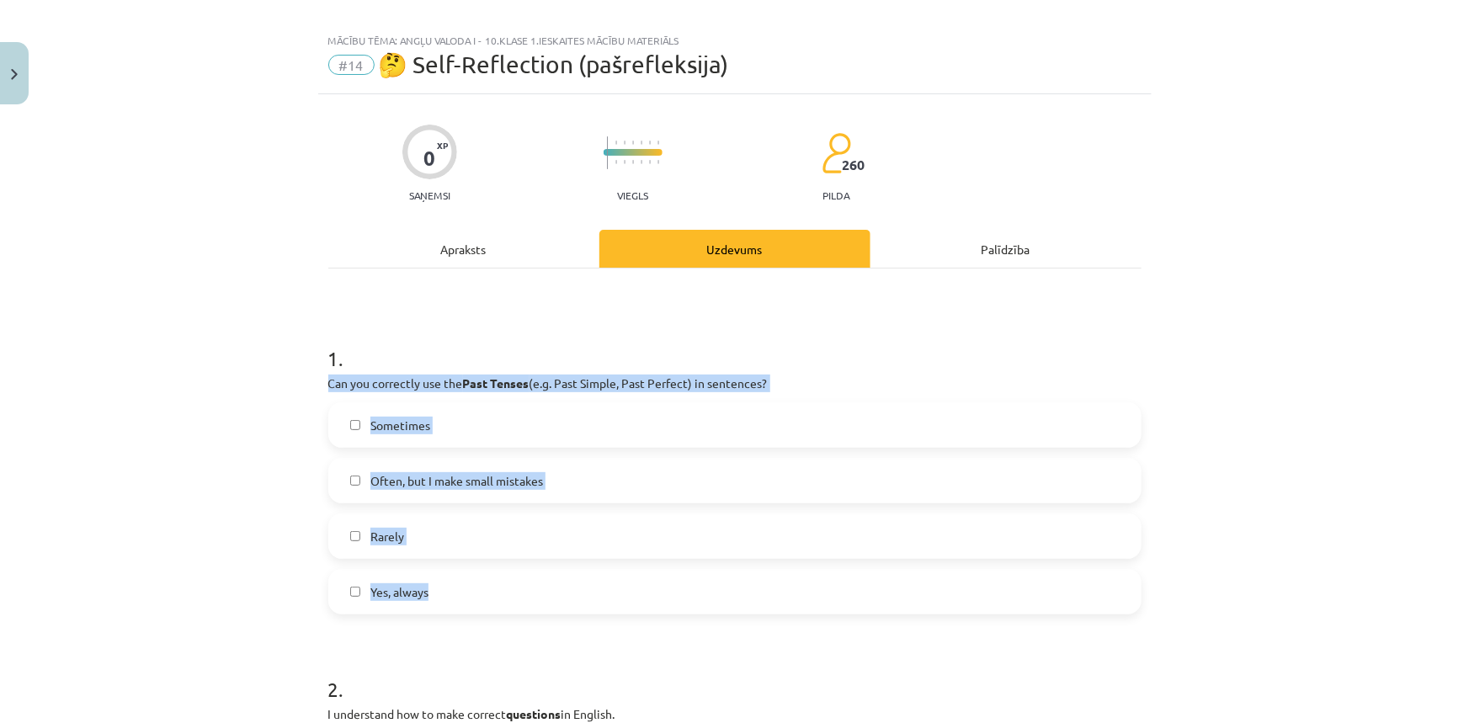
drag, startPoint x: 319, startPoint y: 378, endPoint x: 463, endPoint y: 580, distance: 248.0
click at [564, 435] on label "Sometimes" at bounding box center [735, 425] width 810 height 42
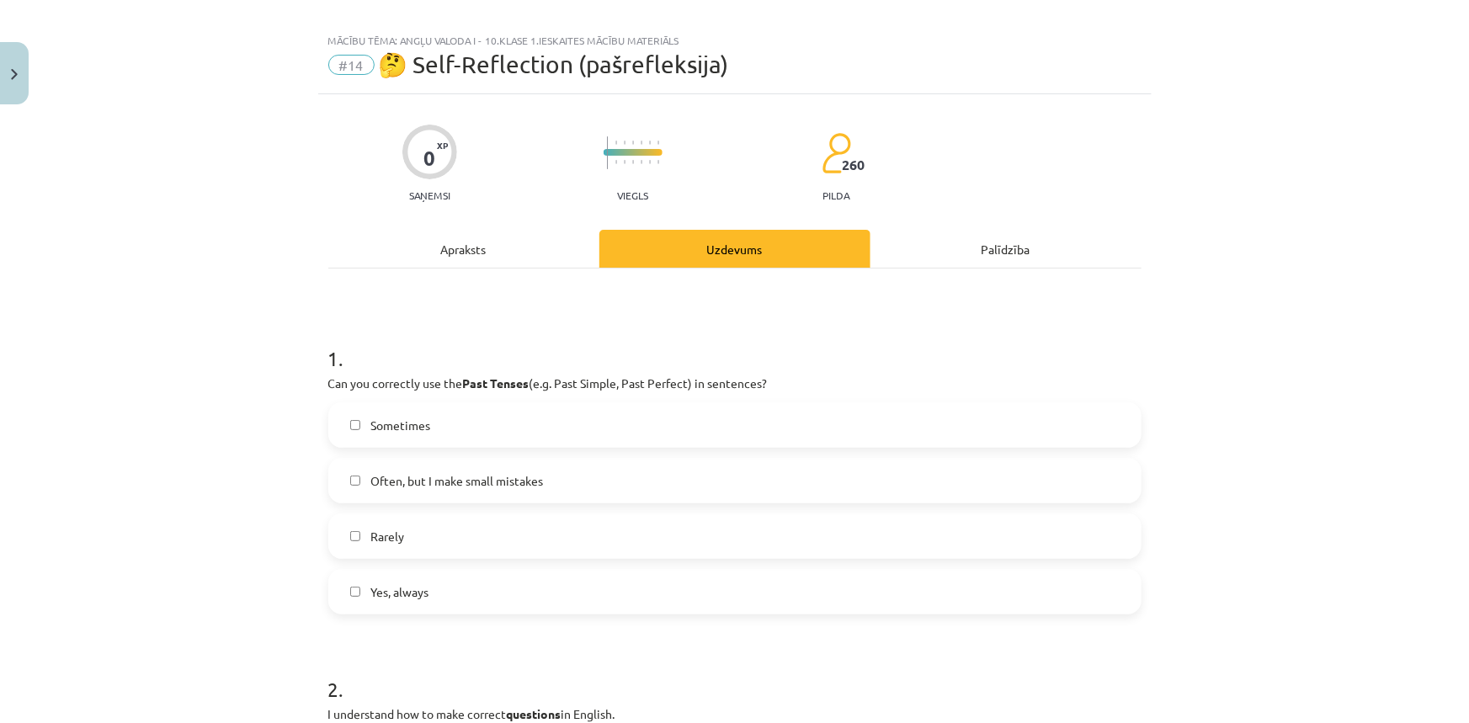
click at [370, 475] on span "Often, but I make small mistakes" at bounding box center [456, 481] width 173 height 18
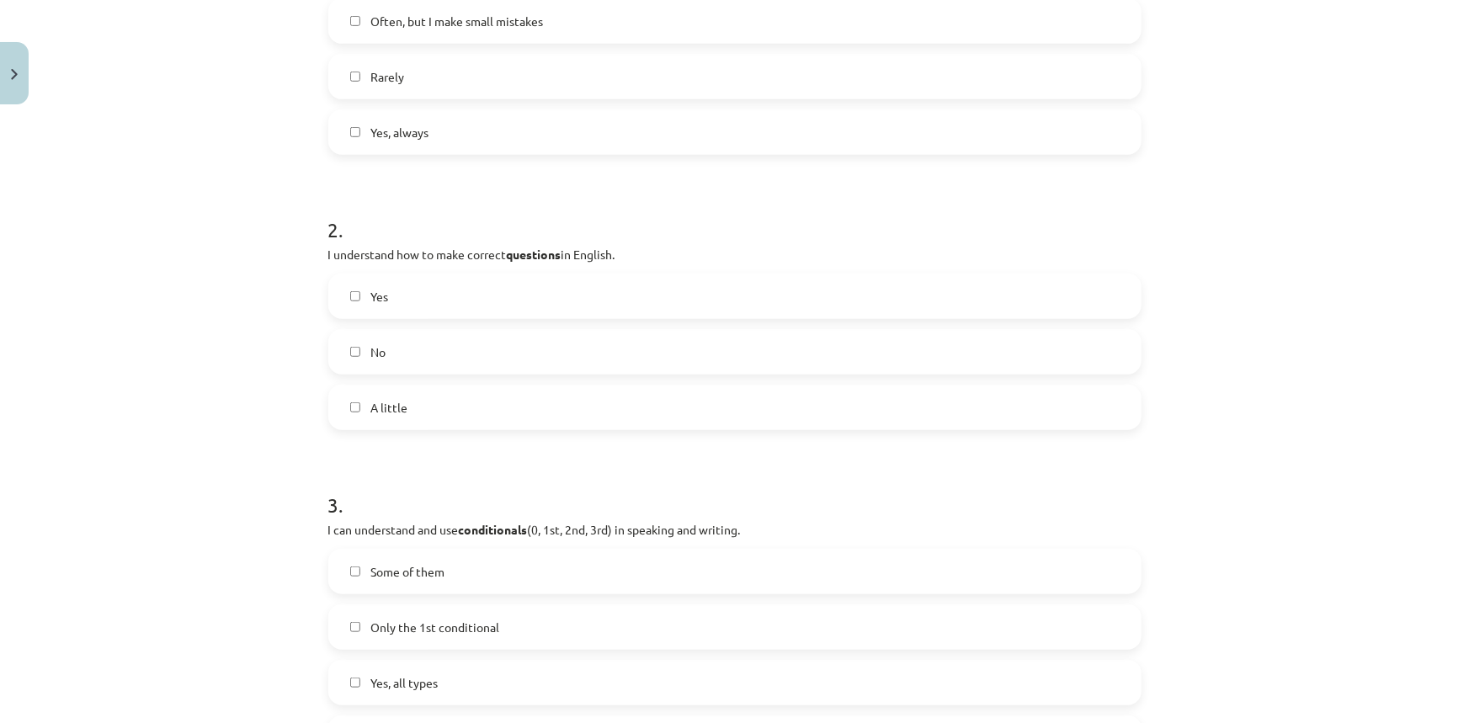
scroll to position [554, 0]
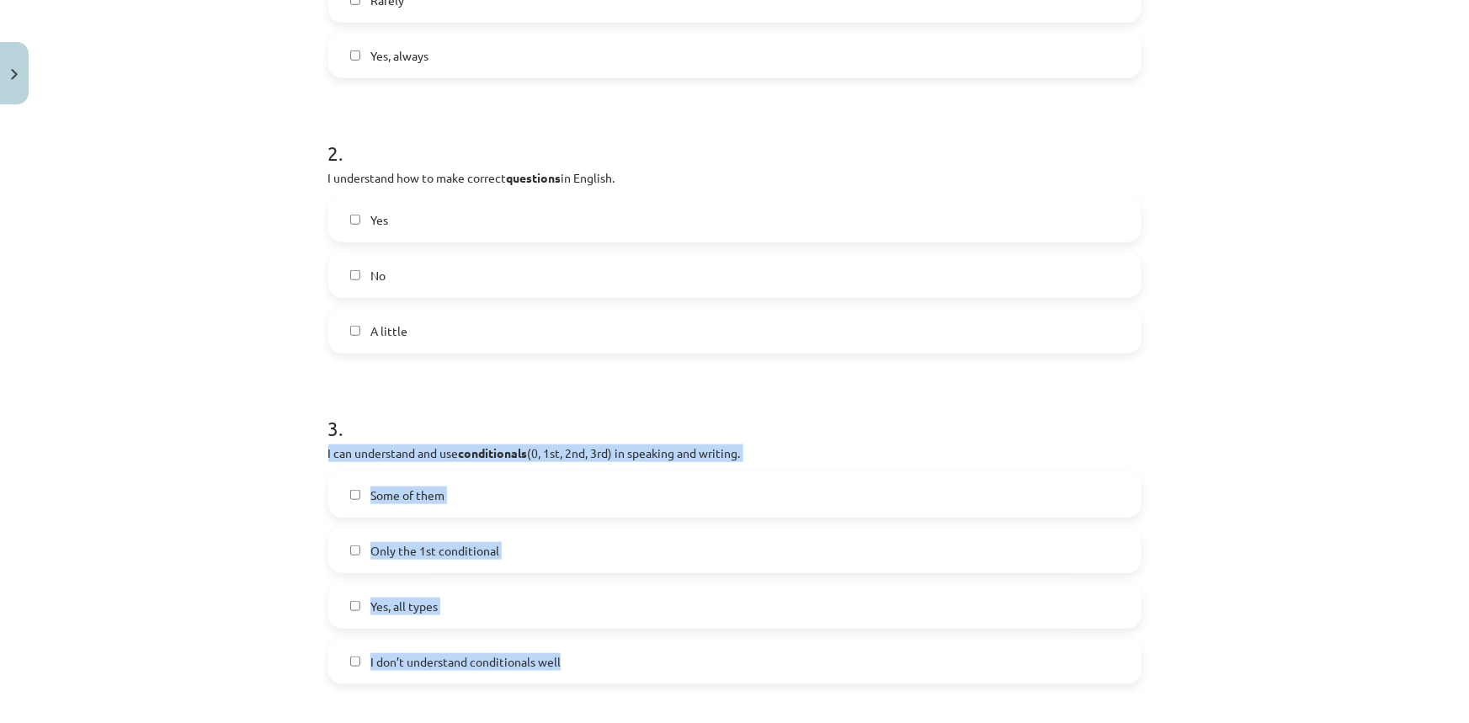
drag, startPoint x: 315, startPoint y: 454, endPoint x: 575, endPoint y: 663, distance: 333.4
click at [575, 663] on div "0 XP Saņemsi Viegls 260 pilda Apraksts Uzdevums Palīdzība 1 . Can you correctly…" at bounding box center [734, 693] width 833 height 2271
drag, startPoint x: 454, startPoint y: 496, endPoint x: 444, endPoint y: 490, distance: 11.7
click at [453, 496] on label "Some of them" at bounding box center [735, 495] width 810 height 42
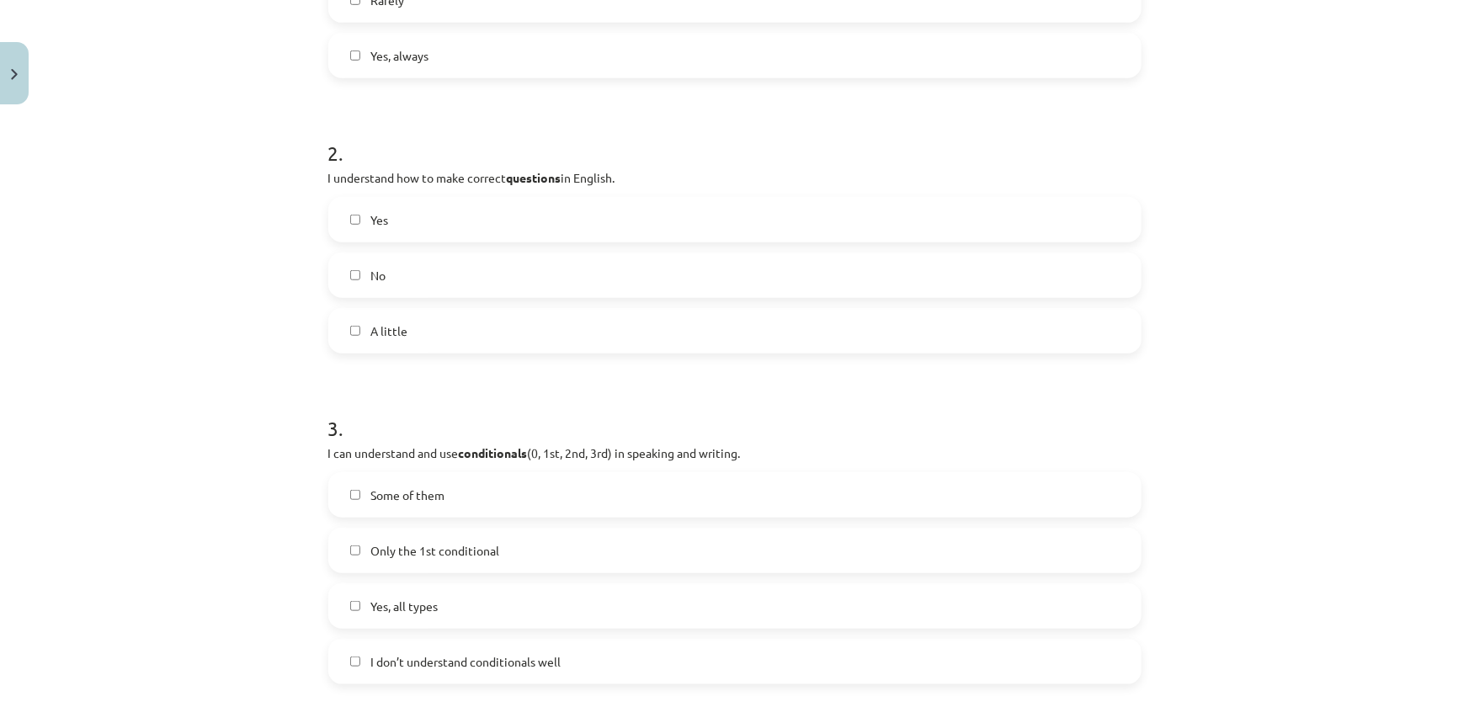
click at [368, 403] on h1 "3 ." at bounding box center [734, 413] width 813 height 52
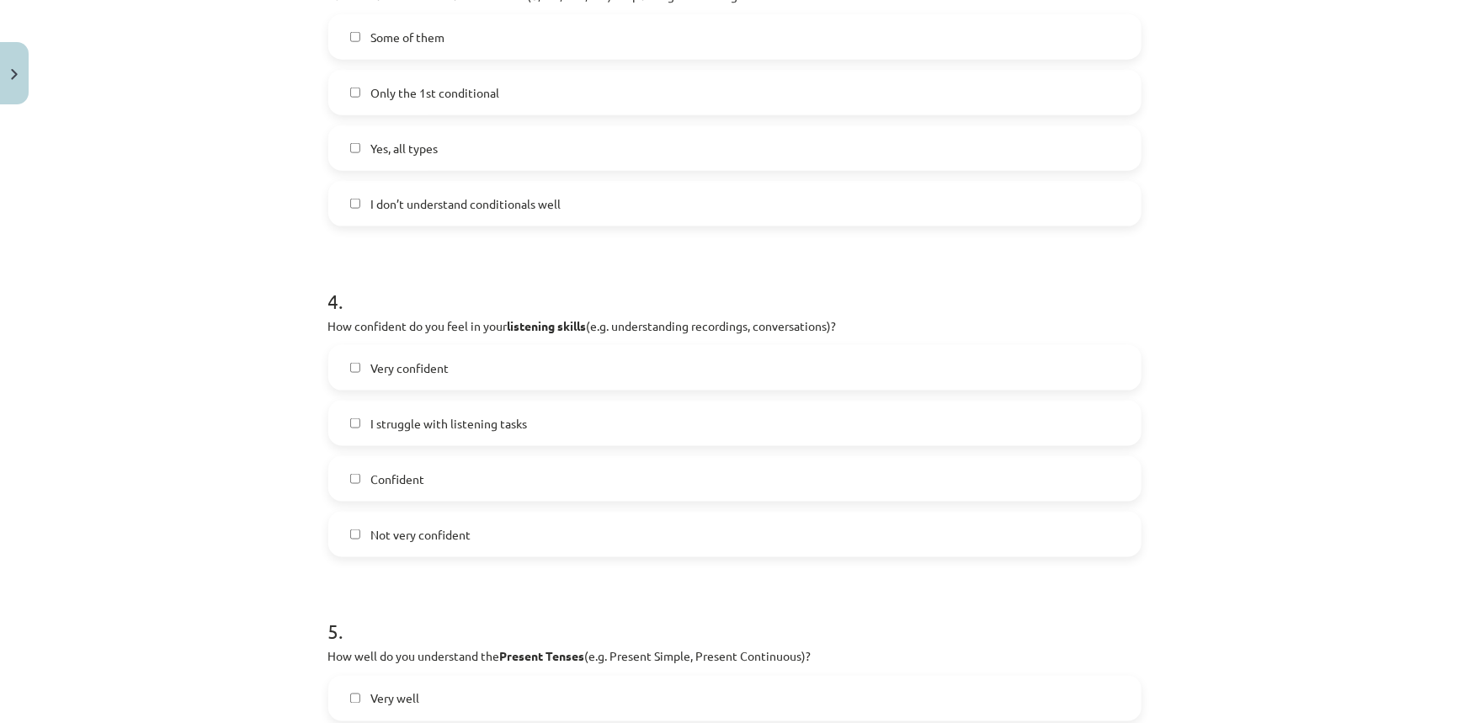
scroll to position [1012, 0]
drag, startPoint x: 286, startPoint y: 288, endPoint x: 847, endPoint y: 327, distance: 561.9
click at [855, 327] on div "Mācību tēma: Angļu valoda i - 10.klase 1.ieskaites mācību materiāls #14 🤔 Self-…" at bounding box center [734, 361] width 1469 height 723
click at [401, 248] on form "1 . Can you correctly use the Past Tenses (e.g. Past Simple, Past Perfect) in s…" at bounding box center [734, 270] width 813 height 1895
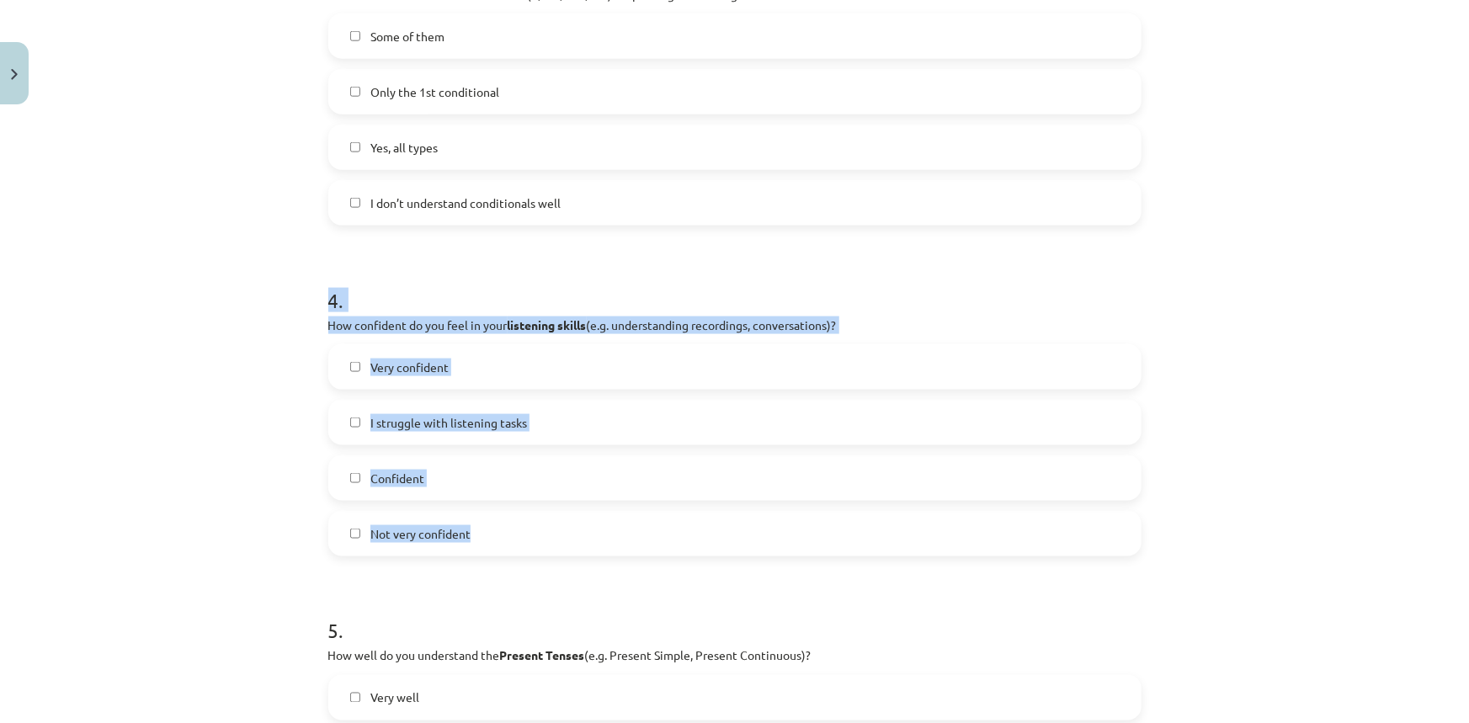
drag, startPoint x: 300, startPoint y: 305, endPoint x: 571, endPoint y: 529, distance: 351.5
click at [571, 529] on div "Mācību tēma: Angļu valoda i - 10.klase 1.ieskaites mācību materiāls #14 🤔 Self-…" at bounding box center [734, 361] width 1469 height 723
click at [287, 519] on div "Mācību tēma: Angļu valoda i - 10.klase 1.ieskaites mācību materiāls #14 🤔 Self-…" at bounding box center [734, 361] width 1469 height 723
click at [266, 539] on div "Mācību tēma: Angļu valoda i - 10.klase 1.ieskaites mācību materiāls #14 🤔 Self-…" at bounding box center [734, 361] width 1469 height 723
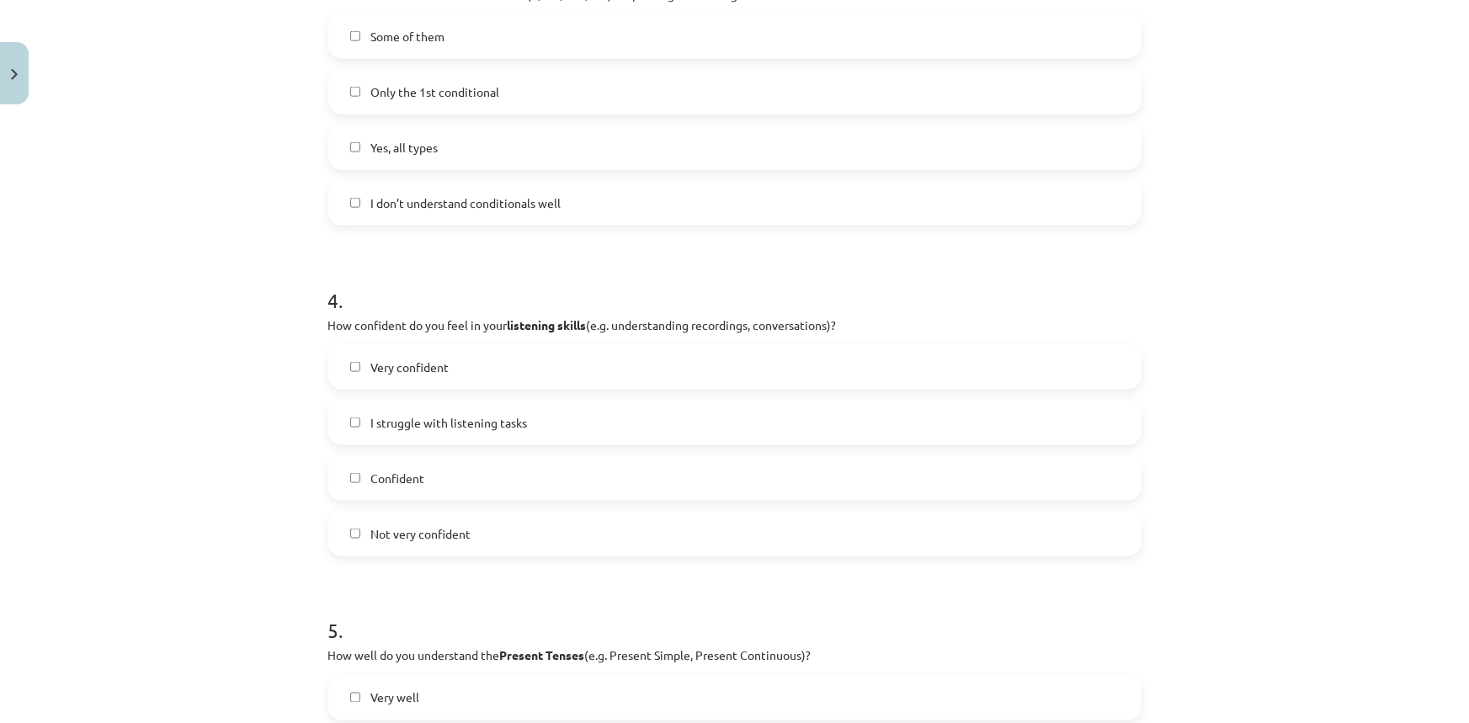
click at [338, 580] on form "1 . Can you correctly use the Past Tenses (e.g. Past Simple, Past Perfect) in s…" at bounding box center [734, 270] width 813 height 1895
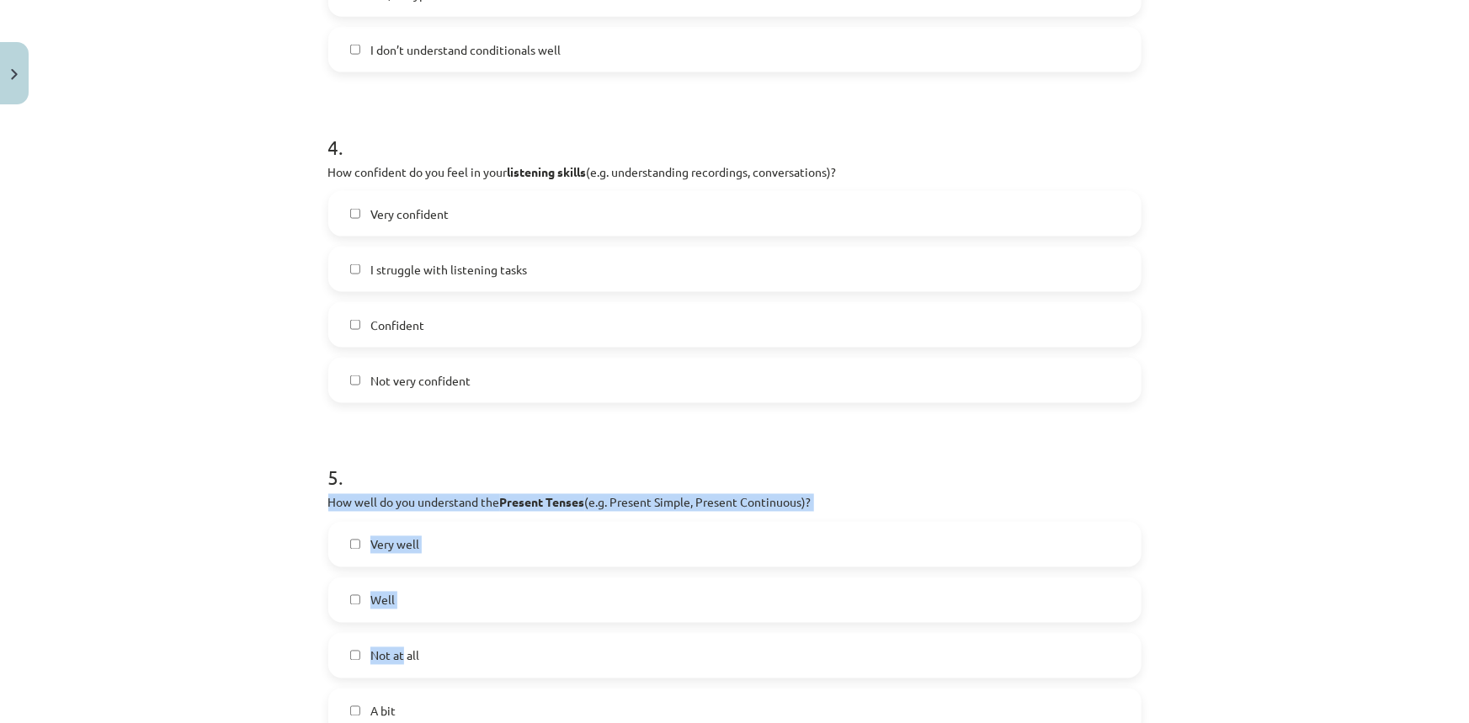
scroll to position [1242, 0]
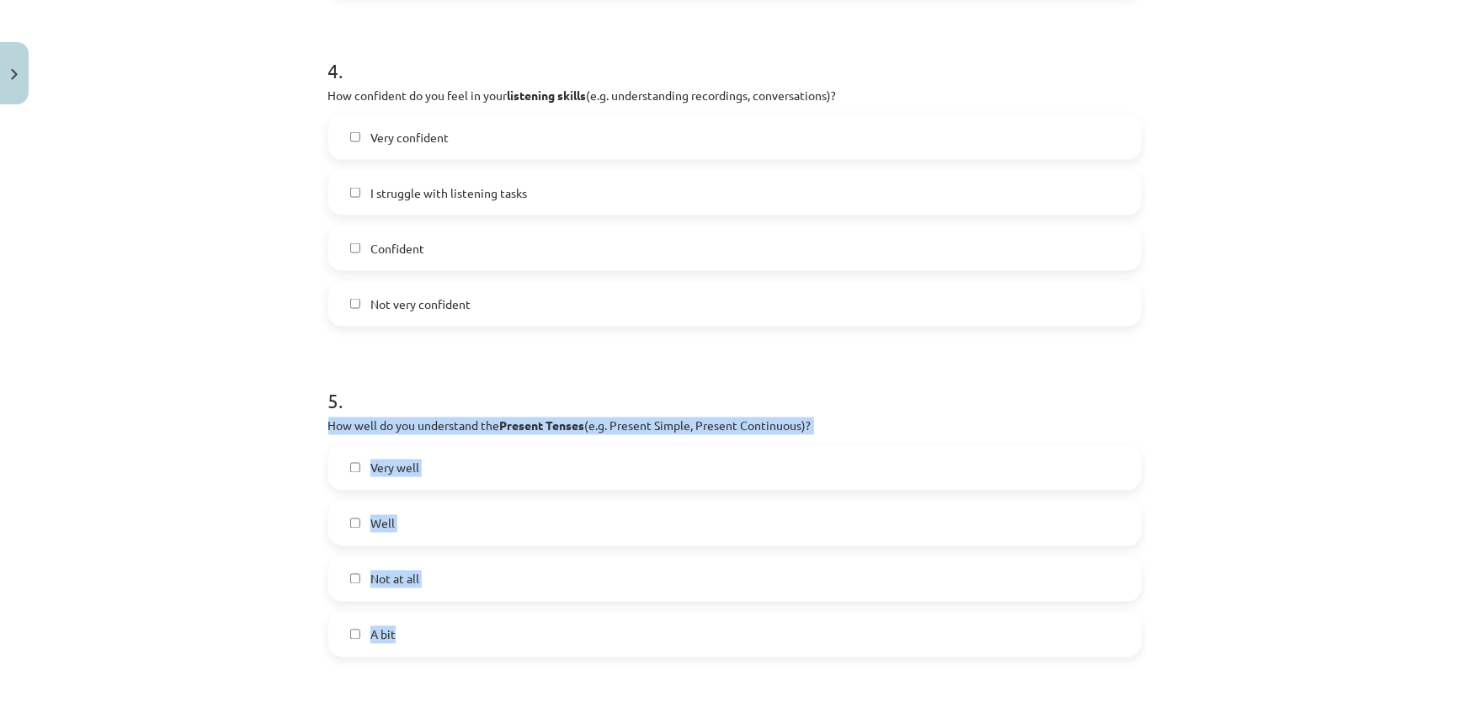
drag, startPoint x: 320, startPoint y: 505, endPoint x: 398, endPoint y: 630, distance: 147.8
click at [398, 630] on div "0 XP Saņemsi Viegls 260 pilda Apraksts Uzdevums Palīdzība 1 . Can you correctly…" at bounding box center [734, 5] width 833 height 2271
click at [125, 463] on div "Mācību tēma: Angļu valoda i - 10.klase 1.ieskaites mācību materiāls #14 🤔 Self-…" at bounding box center [734, 361] width 1469 height 723
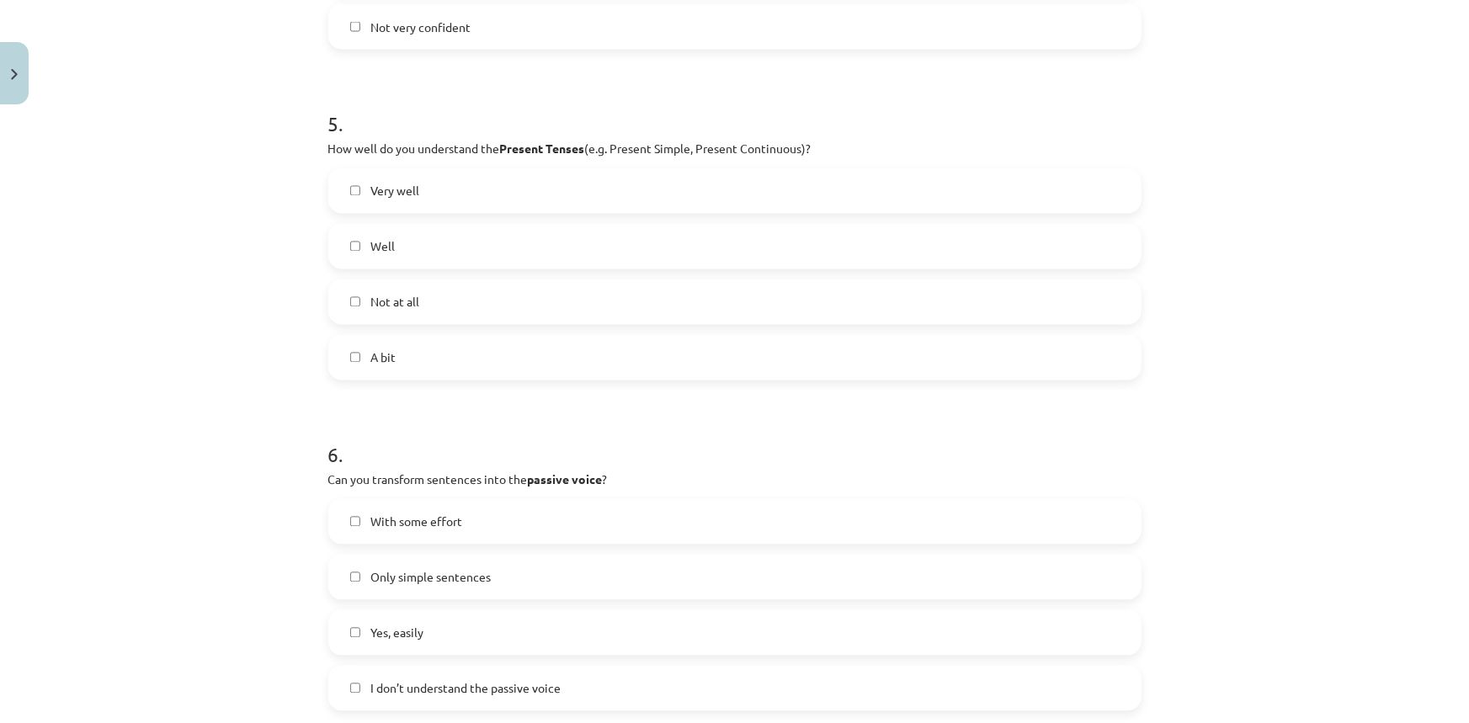
scroll to position [1549, 0]
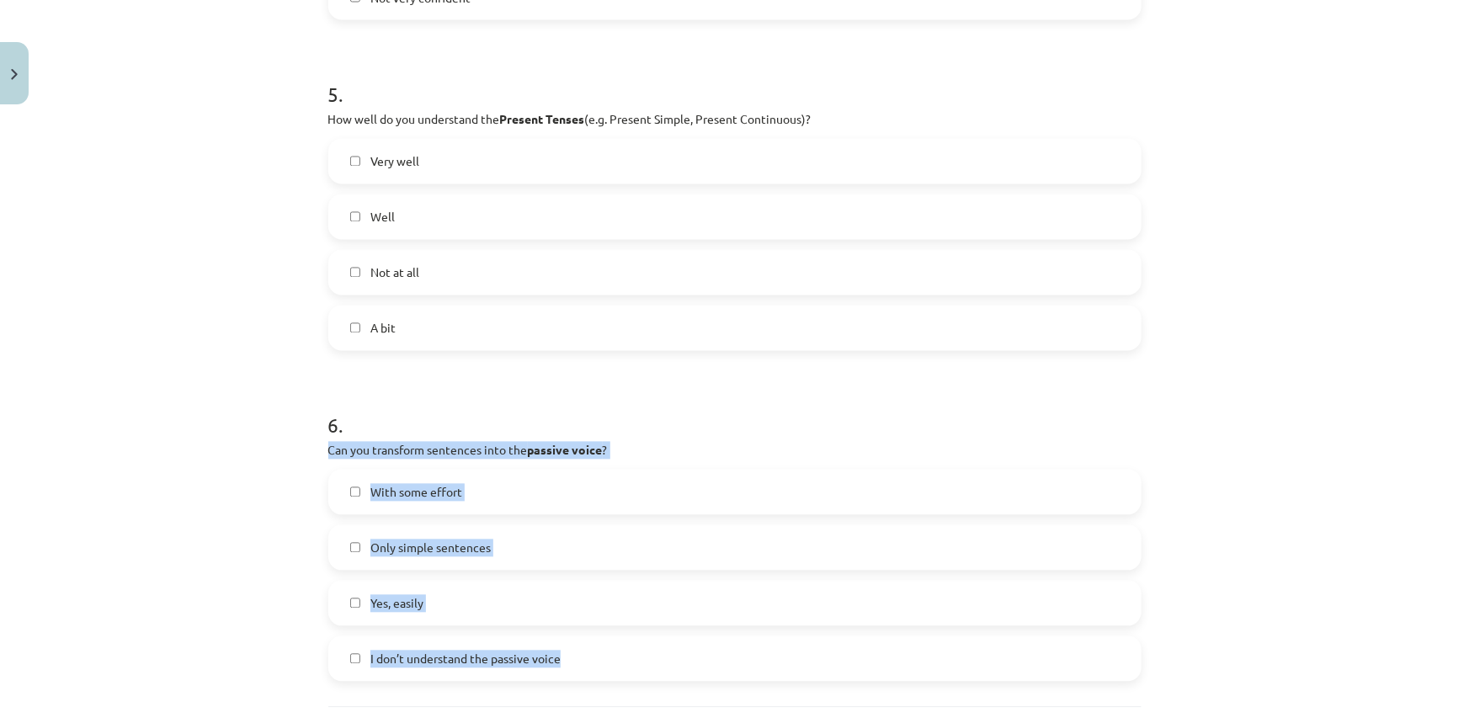
drag, startPoint x: 319, startPoint y: 454, endPoint x: 573, endPoint y: 677, distance: 338.1
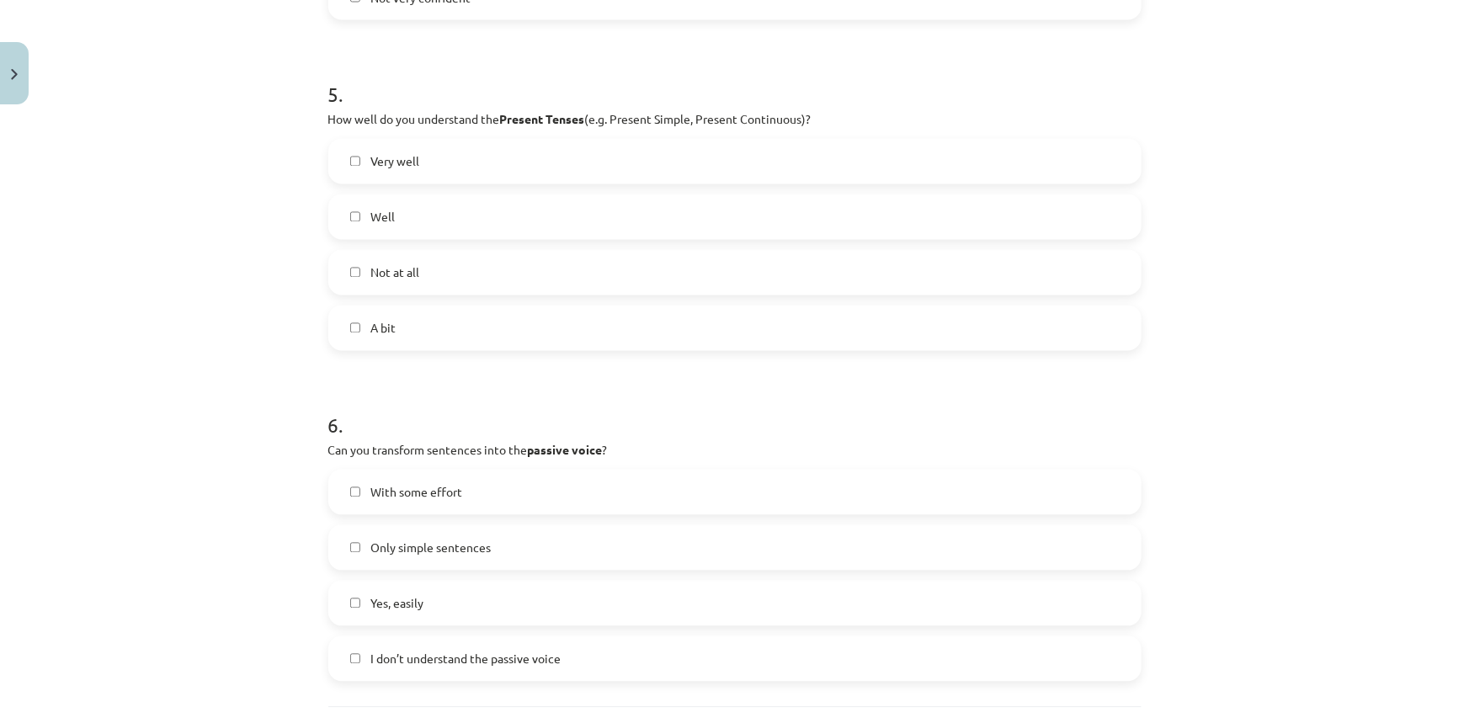
click at [282, 389] on div "Mācību tēma: Angļu valoda i - 10.klase 1.ieskaites mācību materiāls #14 🤔 Self-…" at bounding box center [734, 361] width 1469 height 723
click at [397, 497] on span "With some effort" at bounding box center [416, 493] width 92 height 18
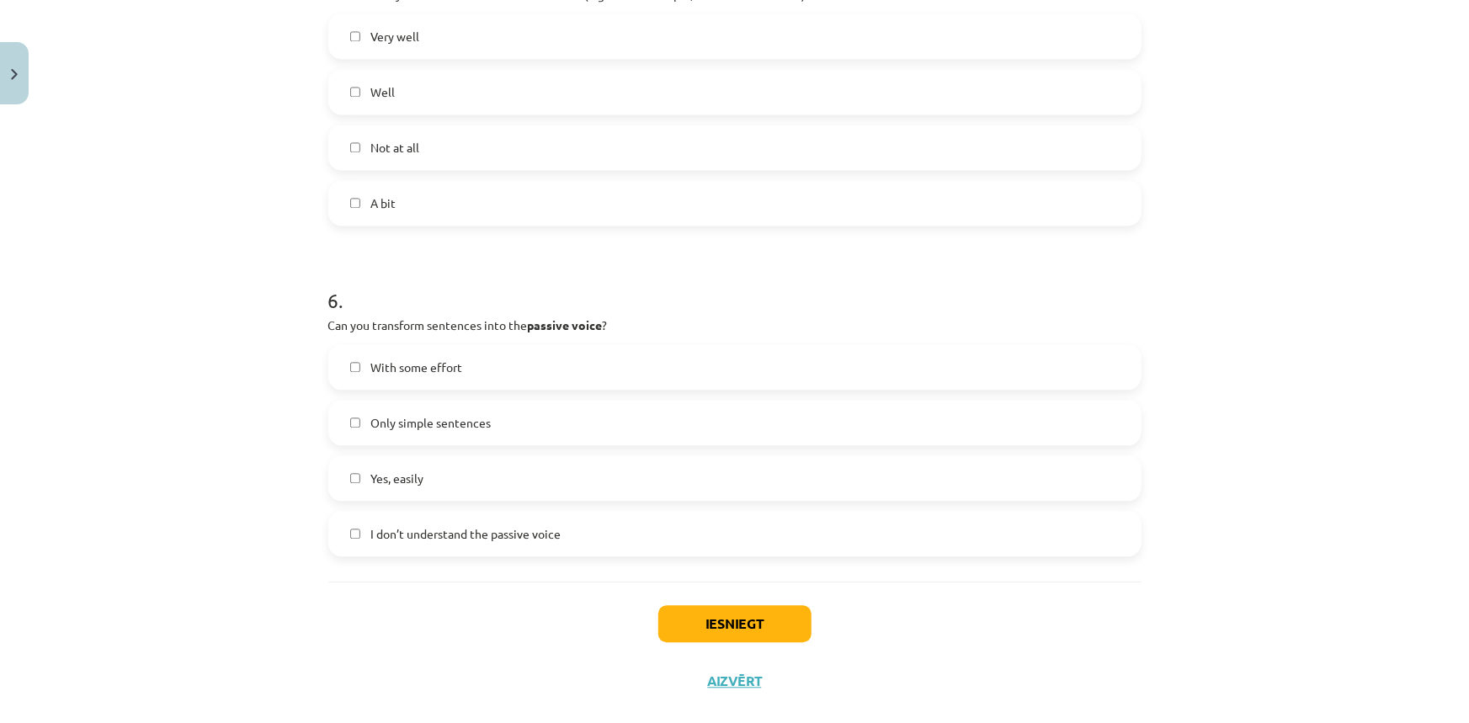
scroll to position [1701, 0]
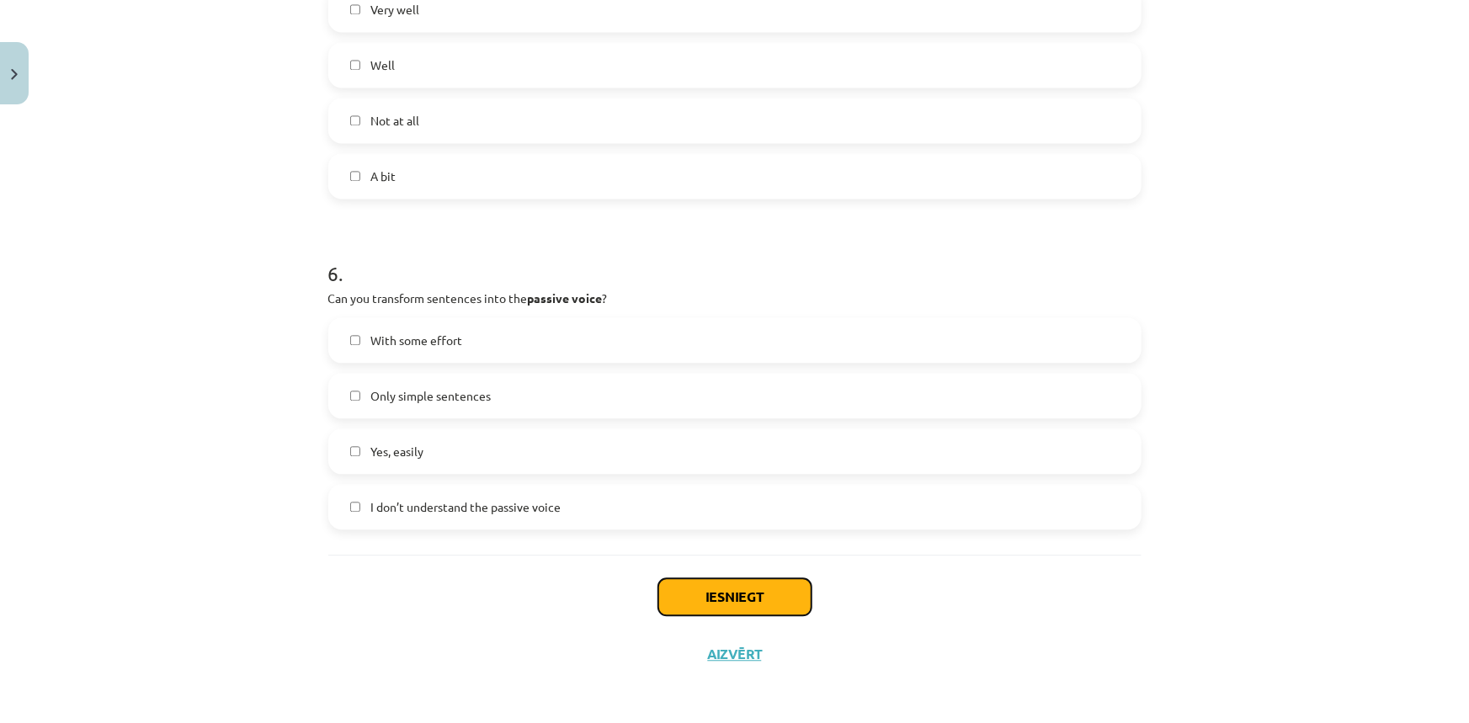
click at [741, 606] on button "Iesniegt" at bounding box center [734, 596] width 153 height 37
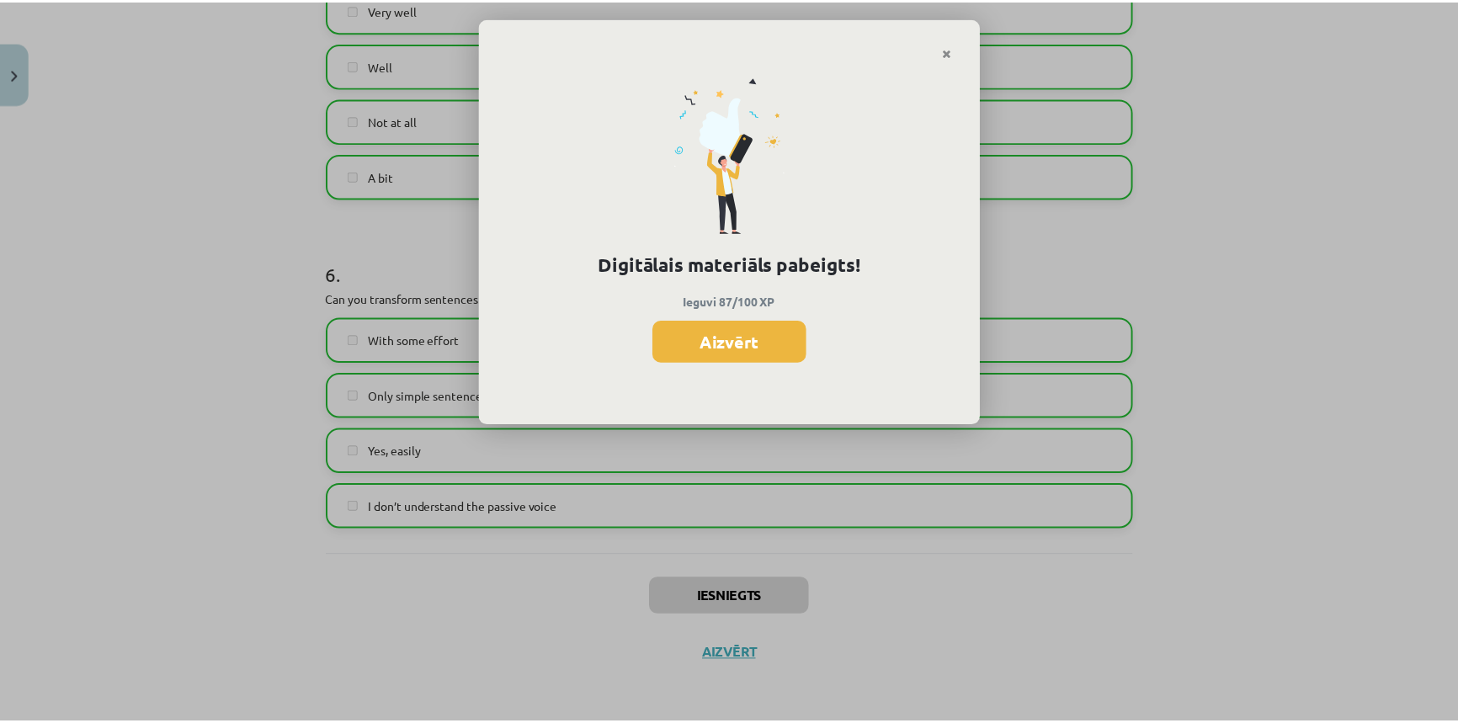
scroll to position [1475, 0]
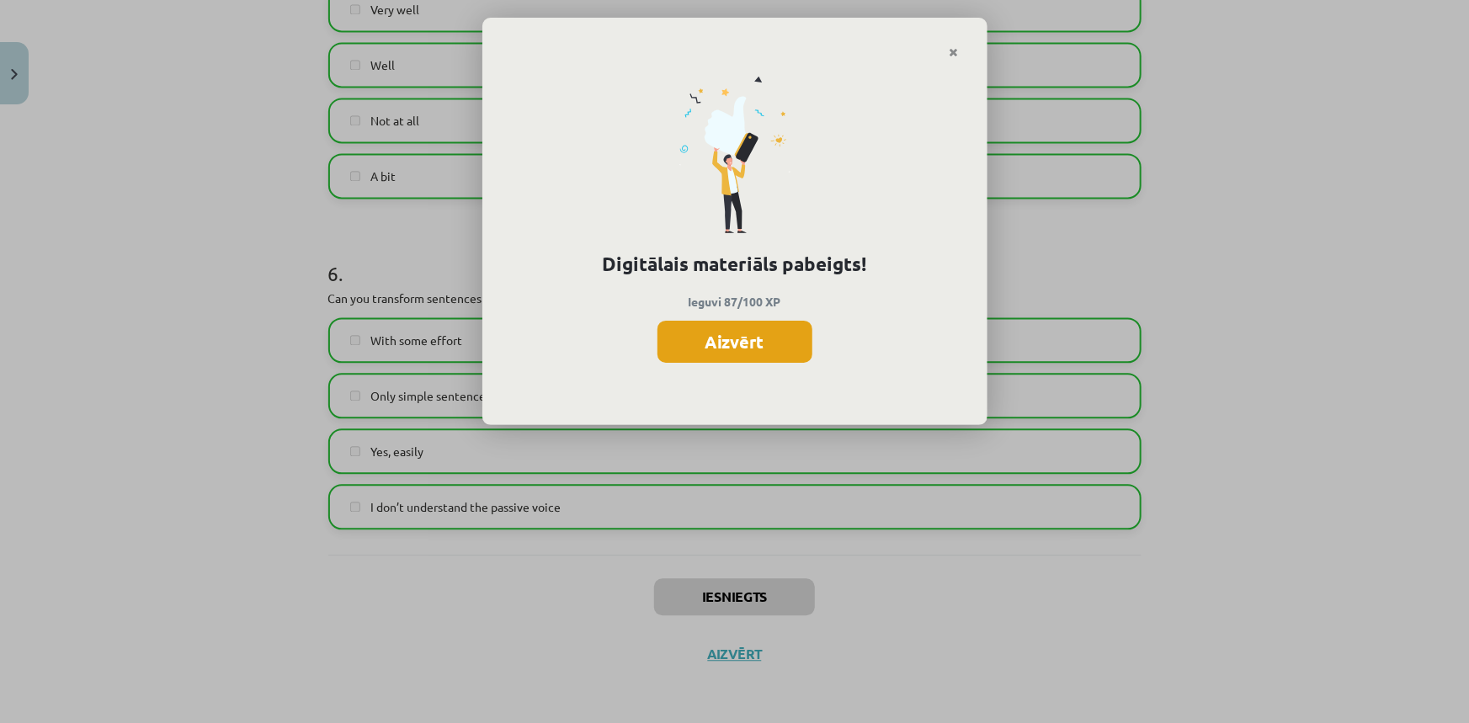
click at [742, 337] on button "Aizvērt" at bounding box center [734, 342] width 155 height 42
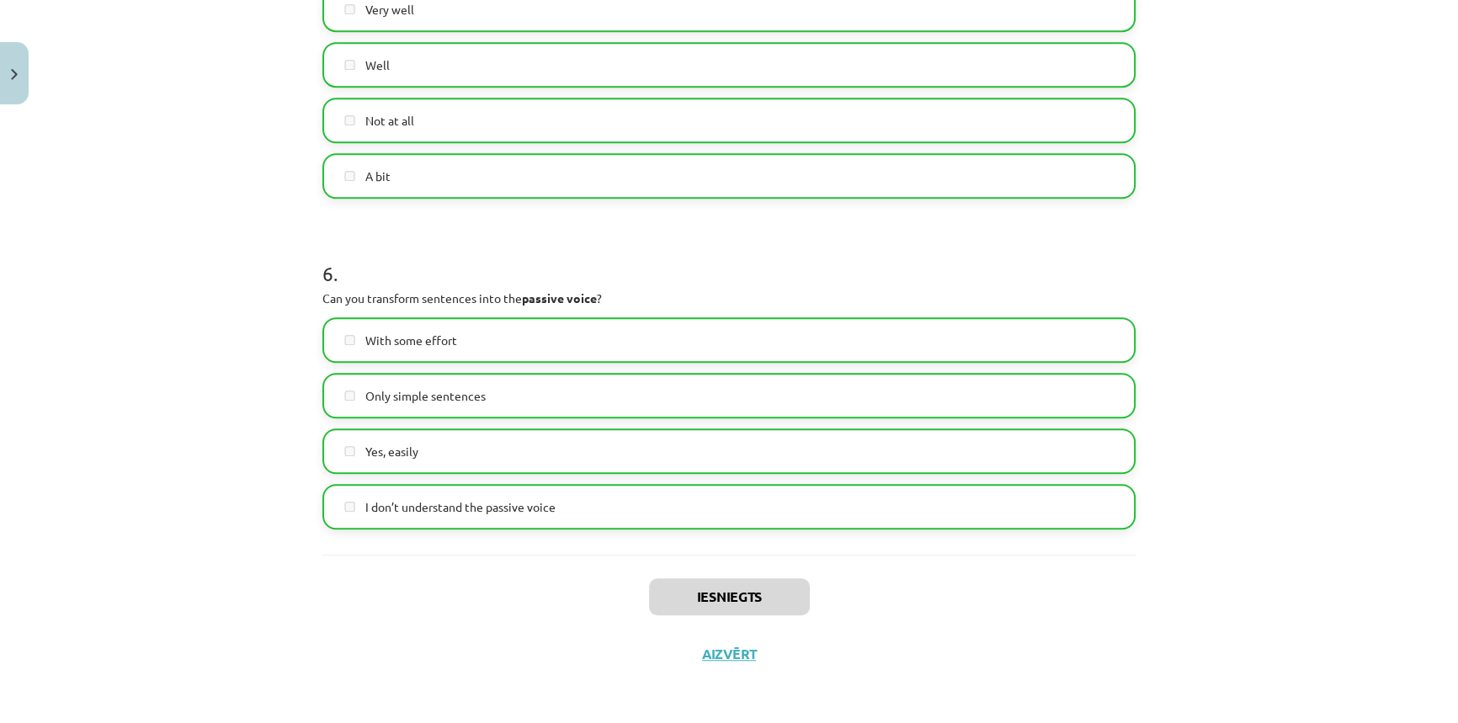
scroll to position [1399, 0]
click at [725, 654] on button "Aizvērt" at bounding box center [729, 653] width 64 height 17
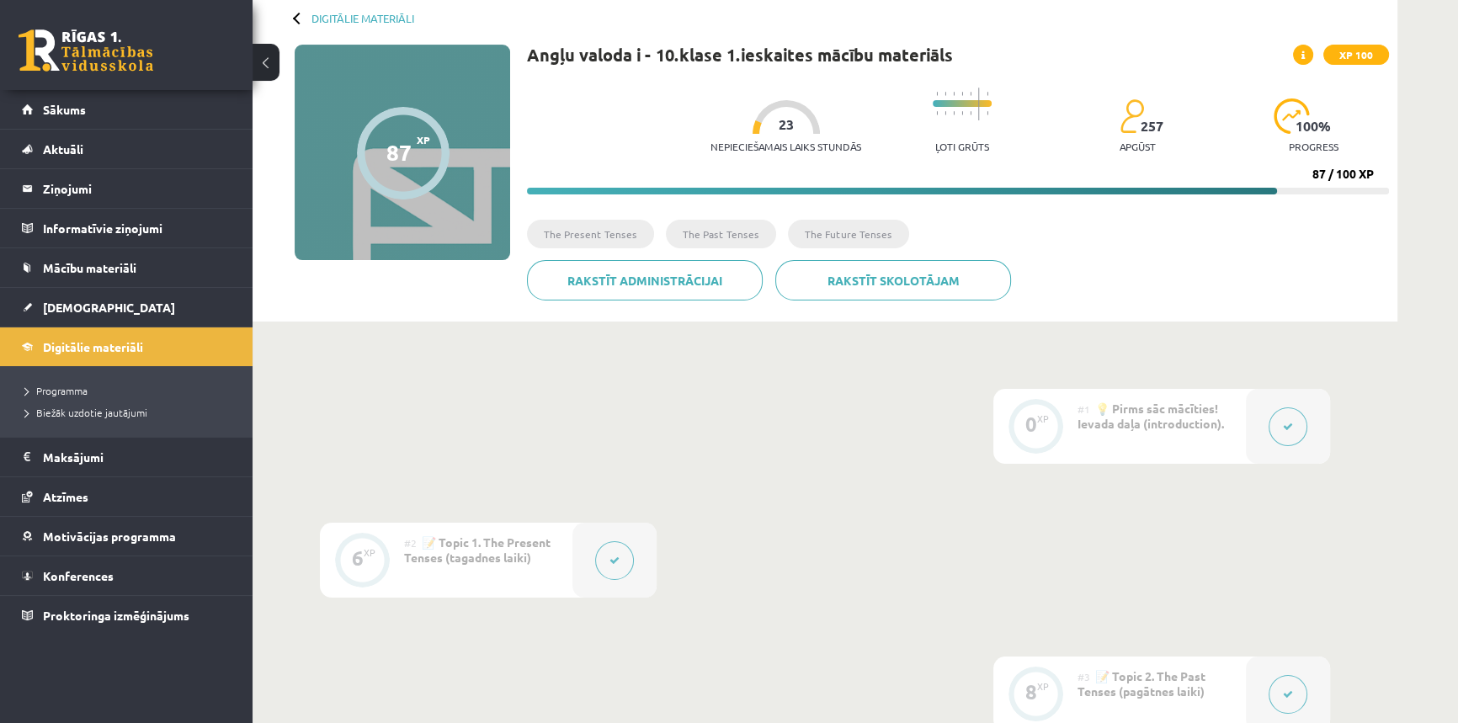
scroll to position [0, 0]
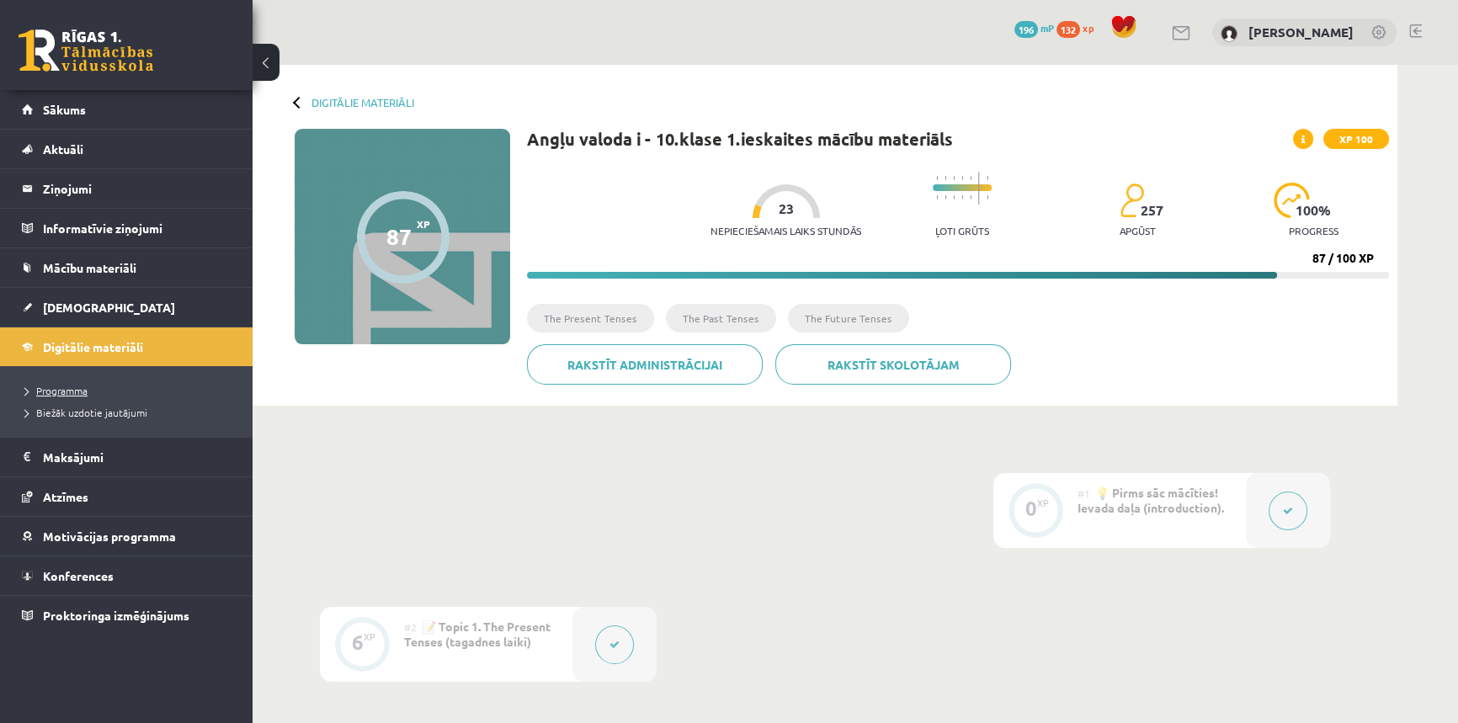
click at [76, 389] on span "Programma" at bounding box center [56, 390] width 62 height 13
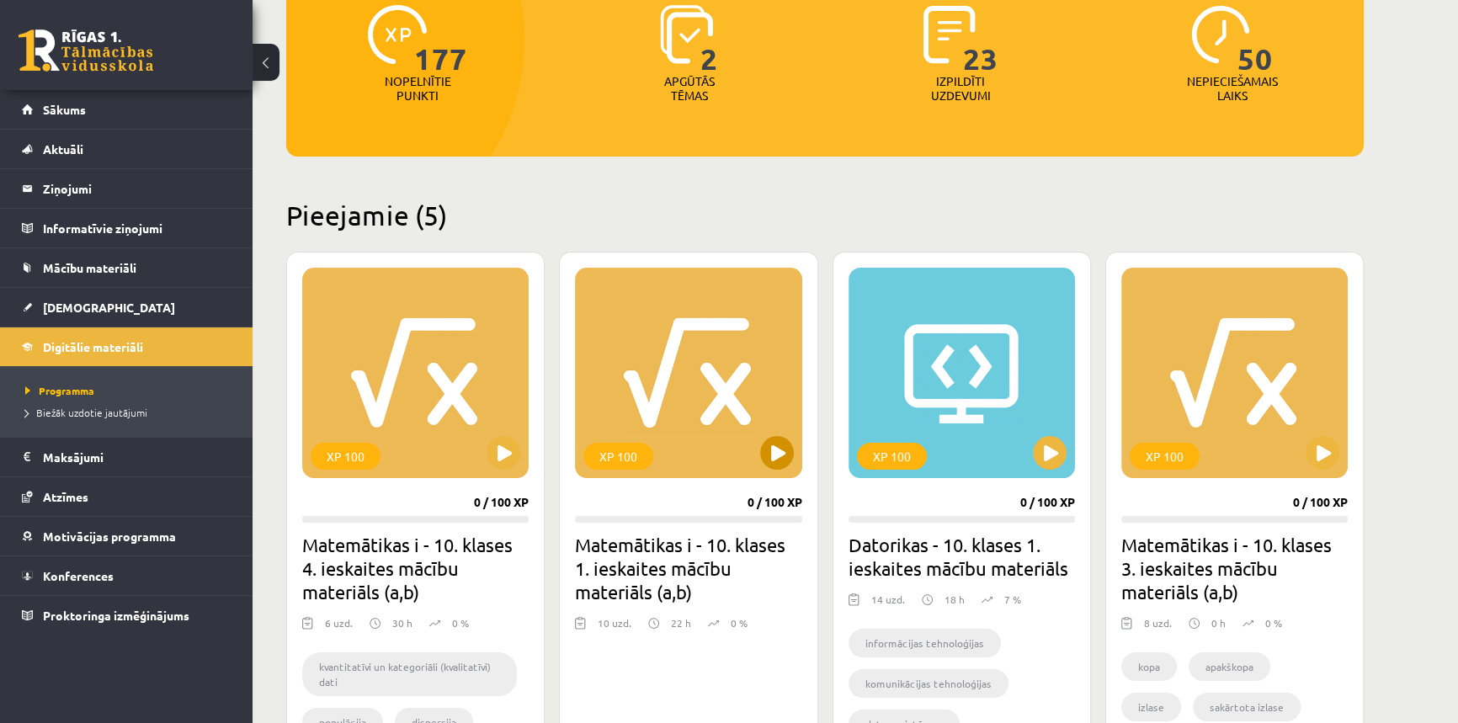
scroll to position [229, 0]
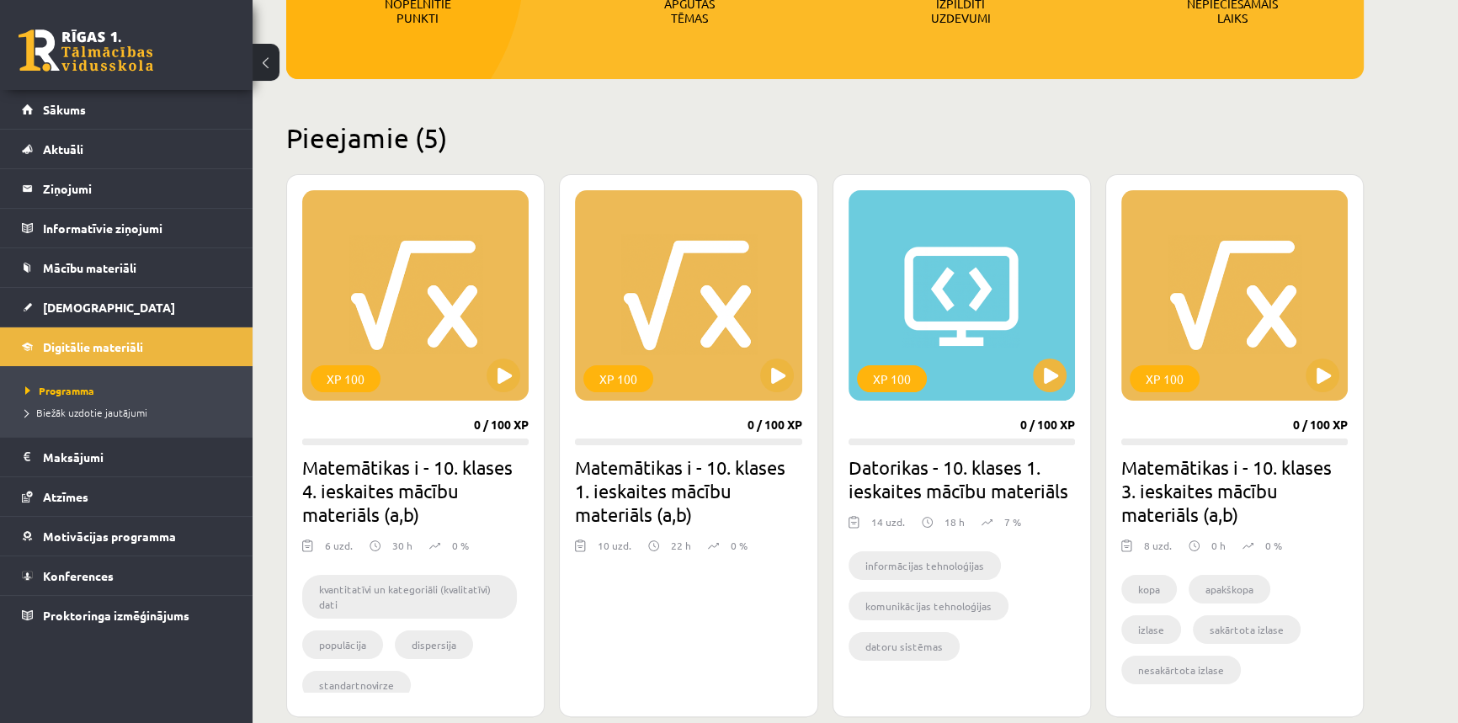
drag, startPoint x: 1179, startPoint y: 67, endPoint x: 1099, endPoint y: 152, distance: 116.7
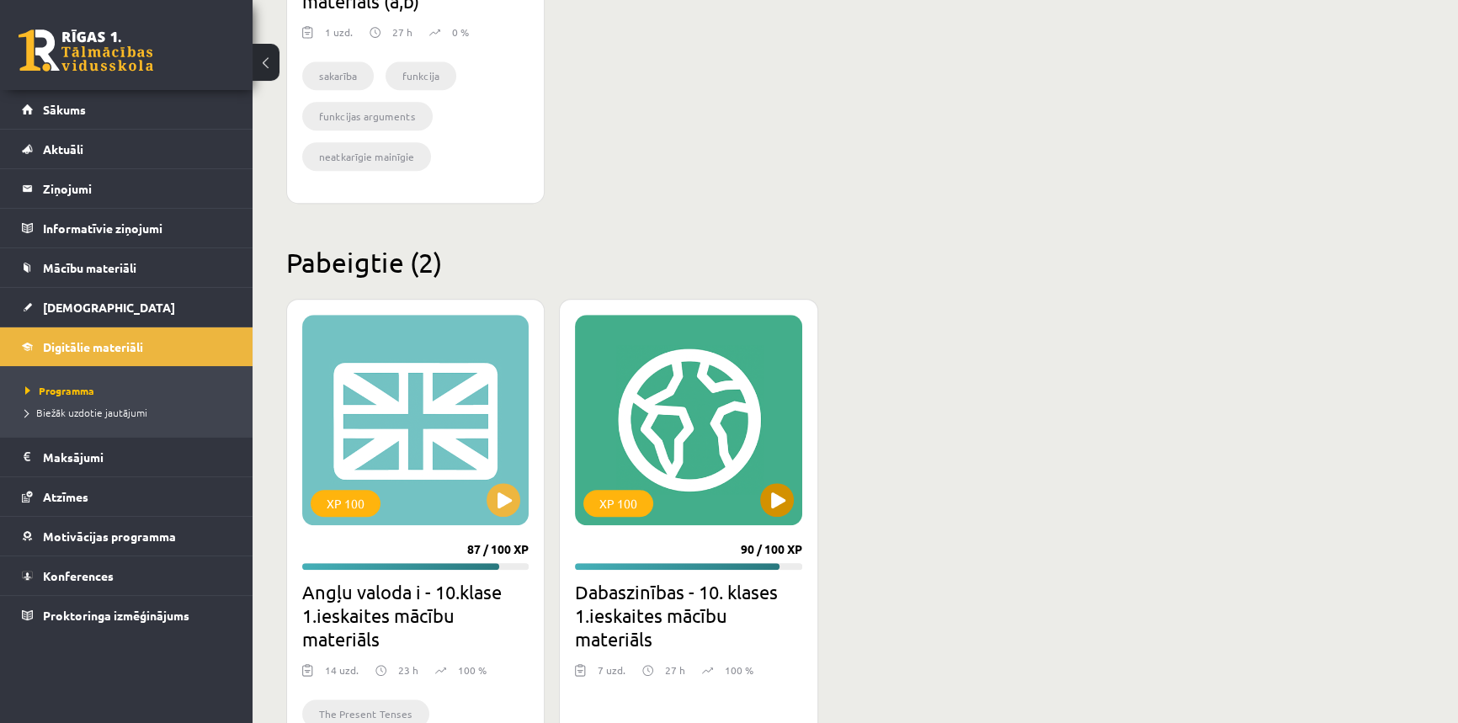
scroll to position [1377, 0]
click at [766, 497] on button at bounding box center [777, 499] width 34 height 34
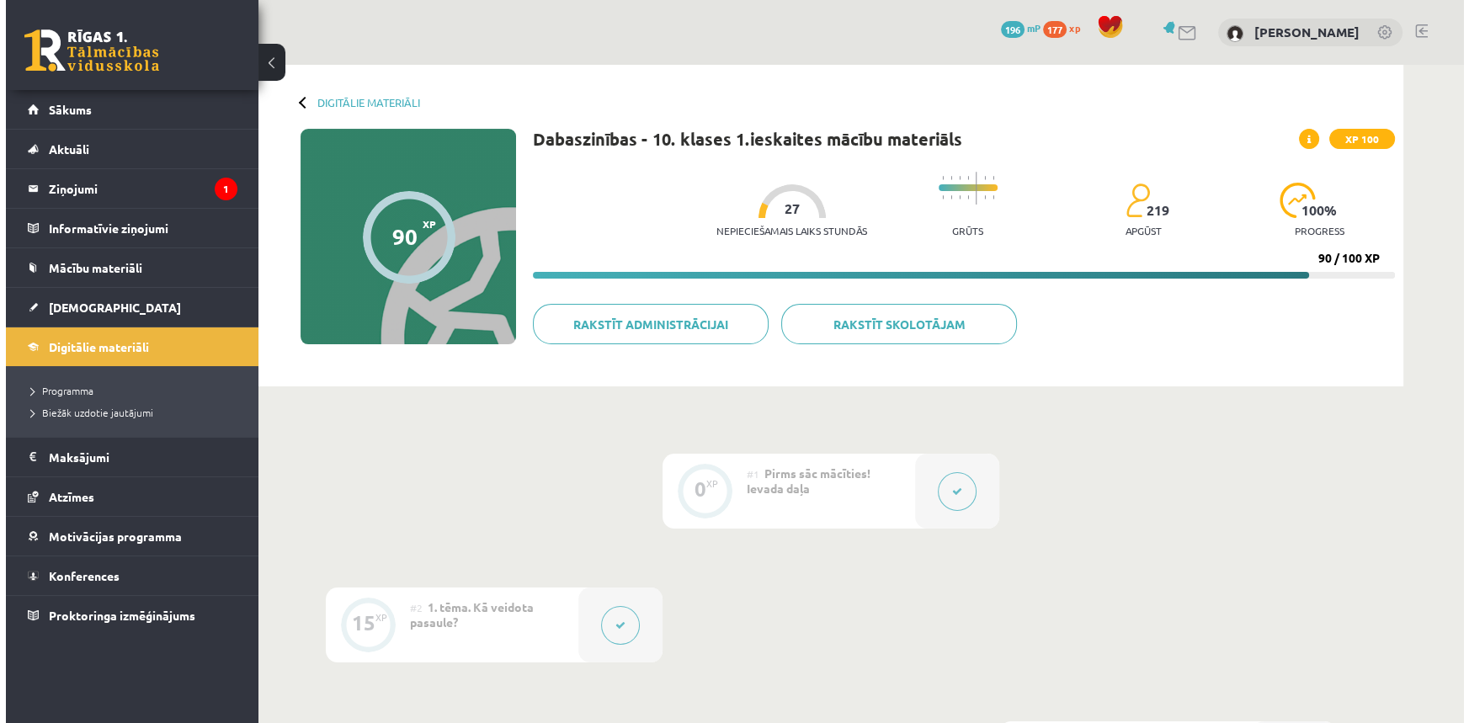
scroll to position [76, 0]
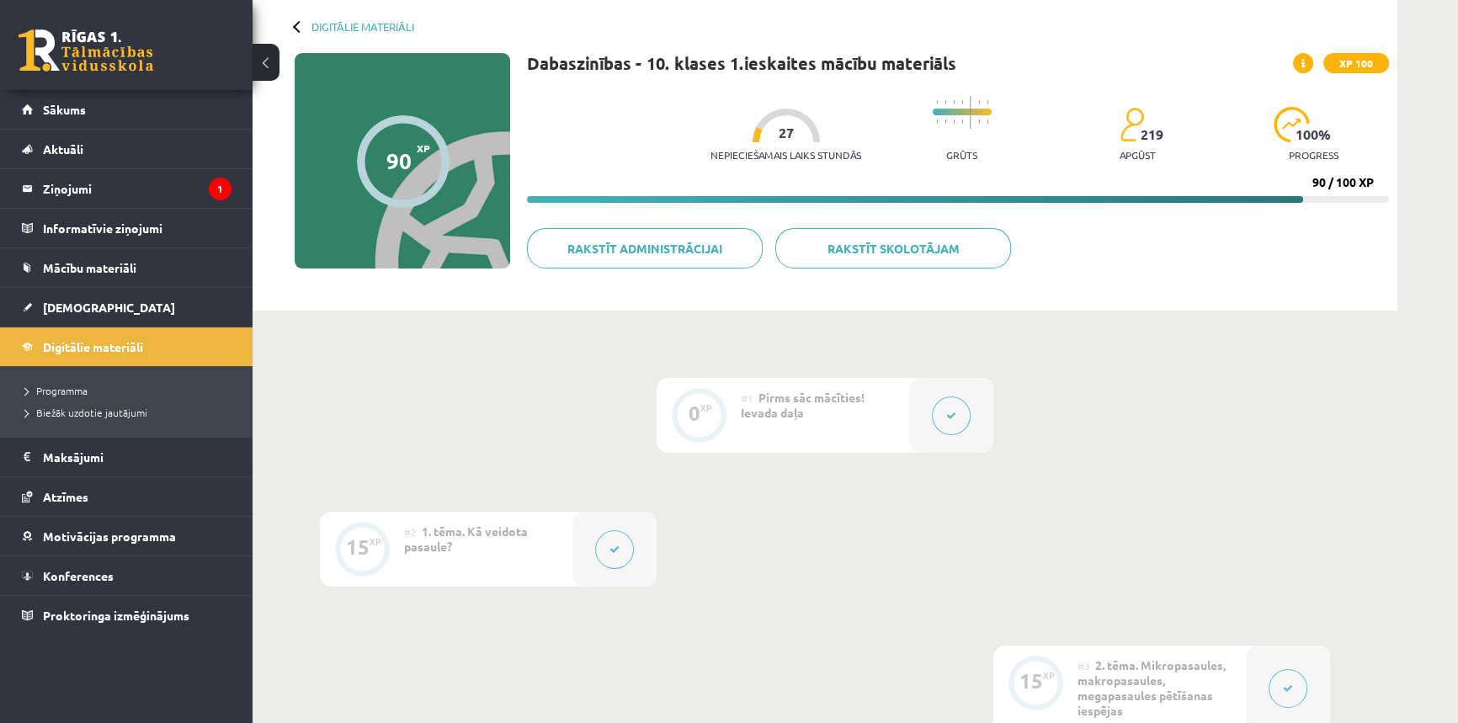
click at [610, 550] on icon at bounding box center [614, 550] width 10 height 10
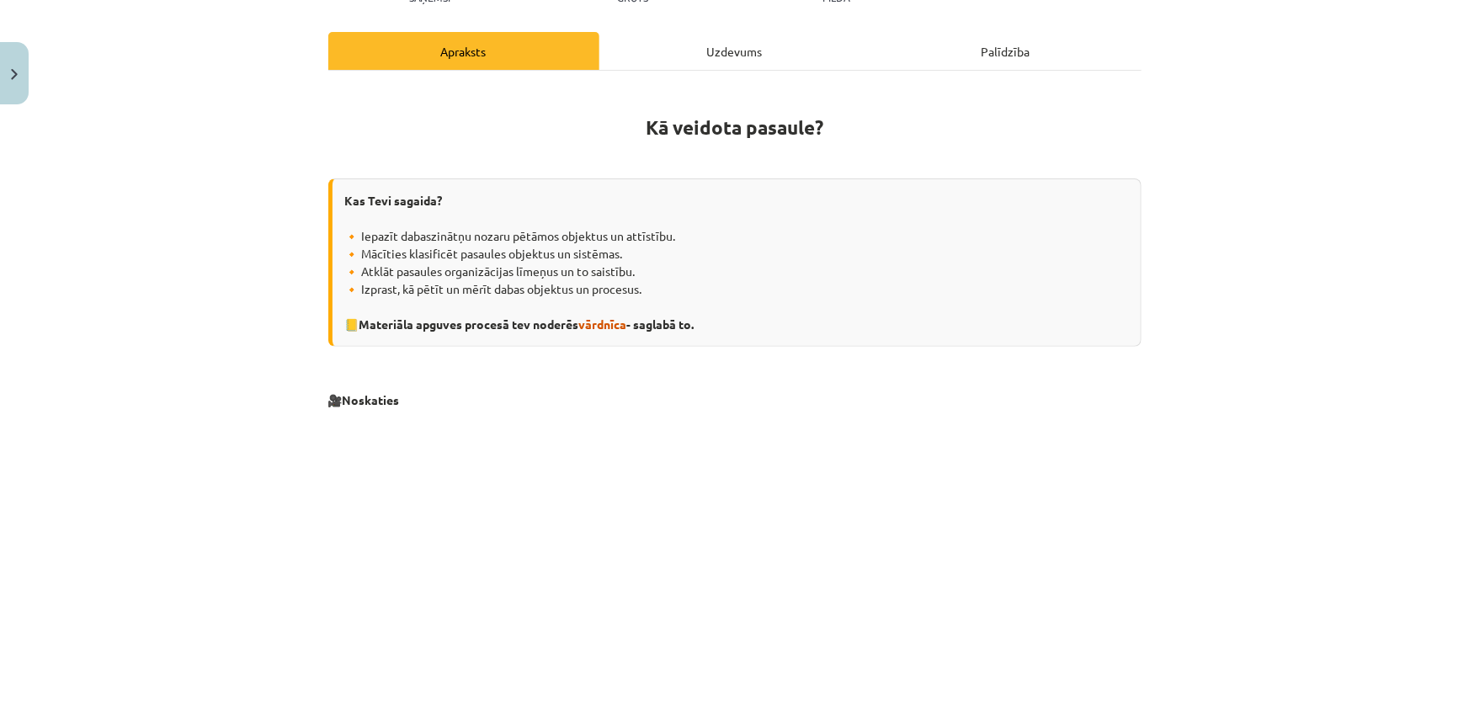
scroll to position [305, 0]
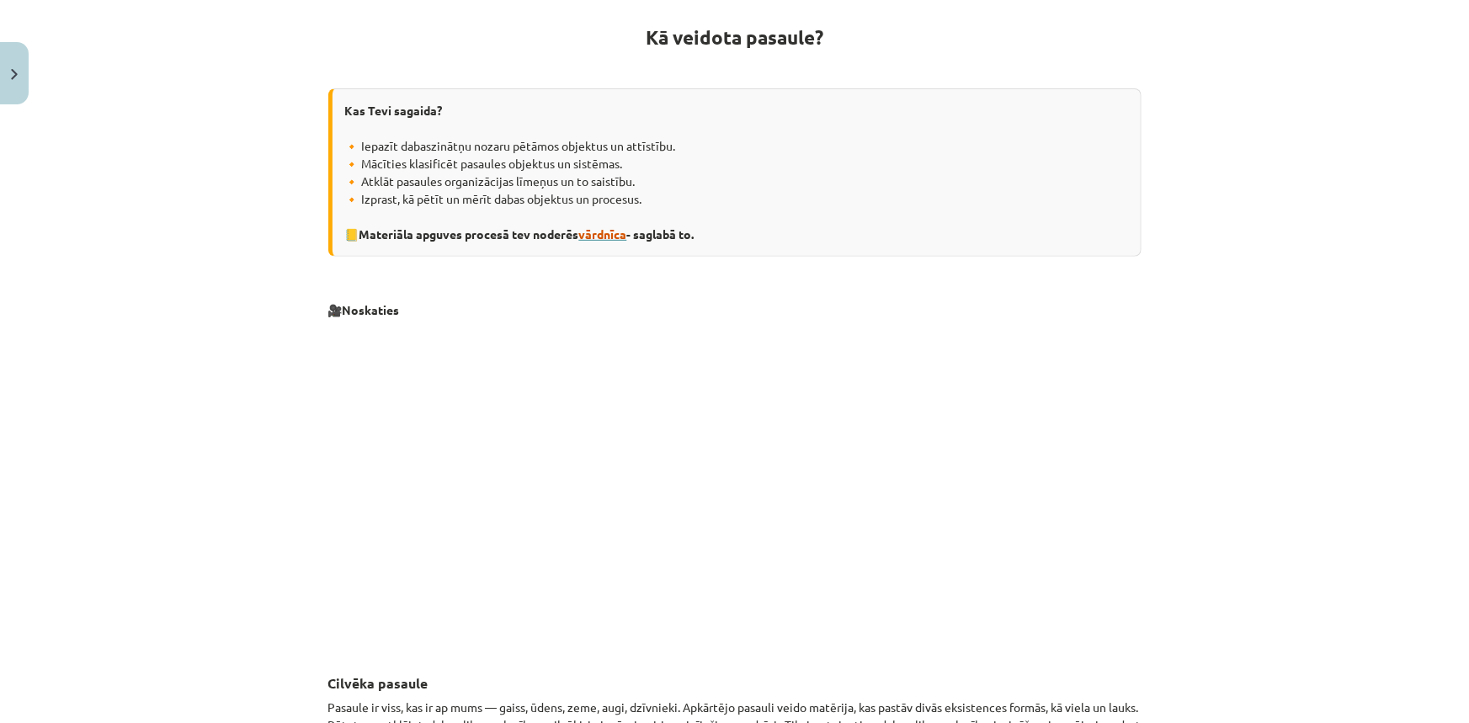
click at [606, 235] on span "vārdnīca" at bounding box center [603, 233] width 48 height 15
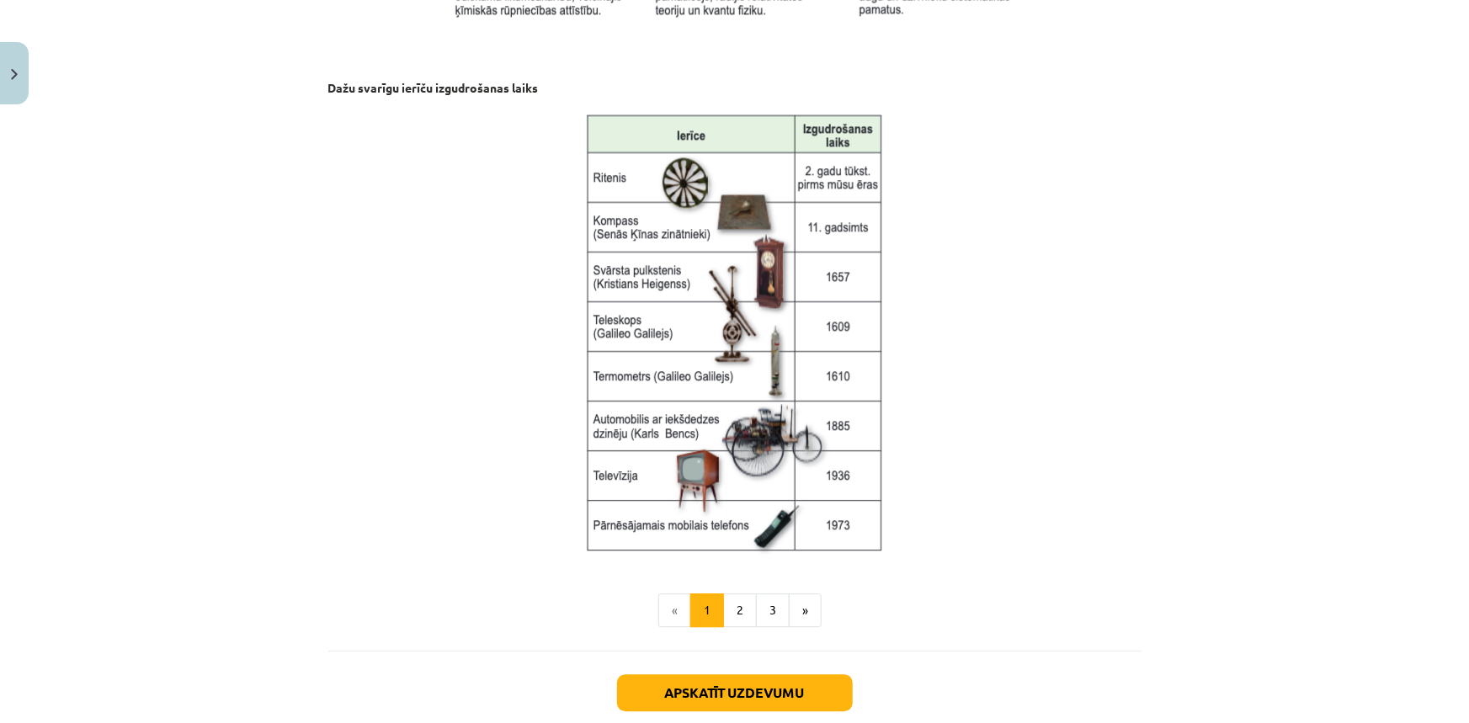
scroll to position [2213, 0]
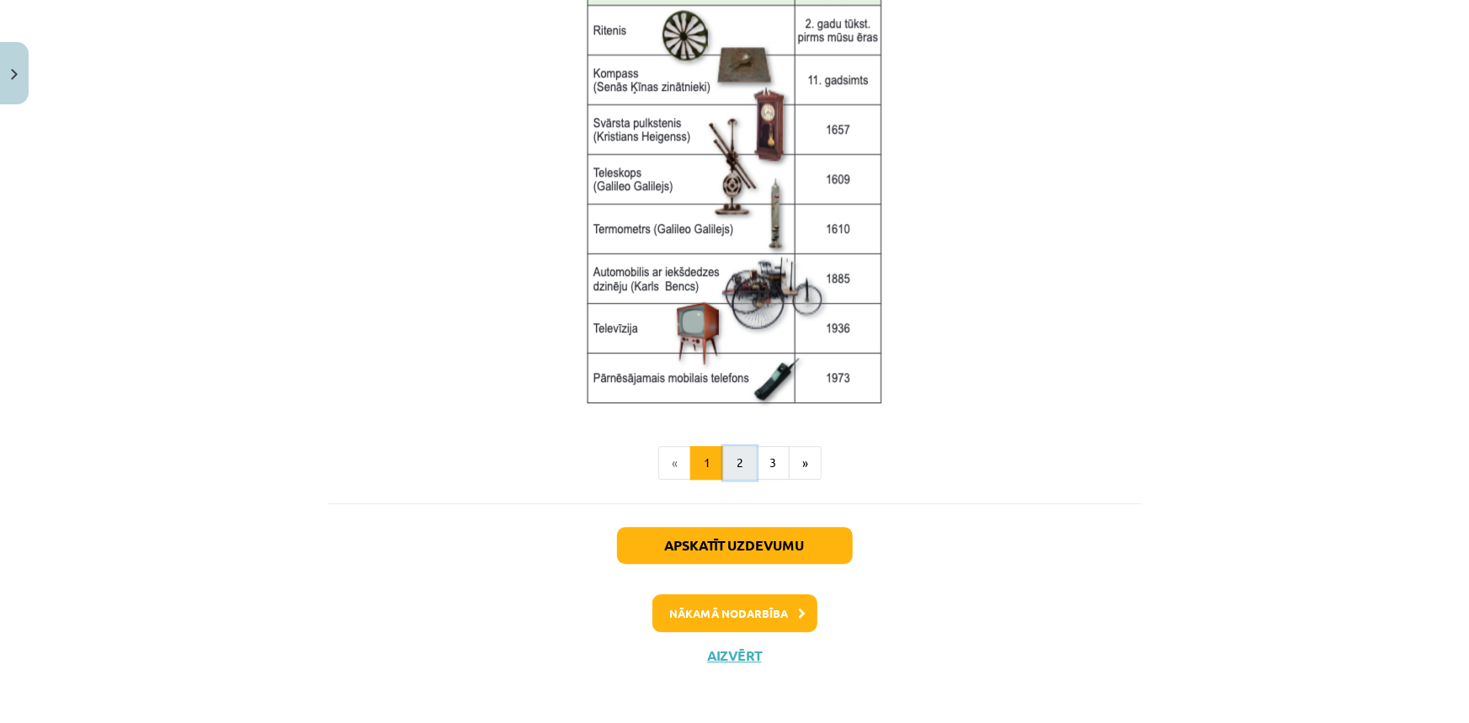
click at [734, 457] on button "2" at bounding box center [740, 463] width 34 height 34
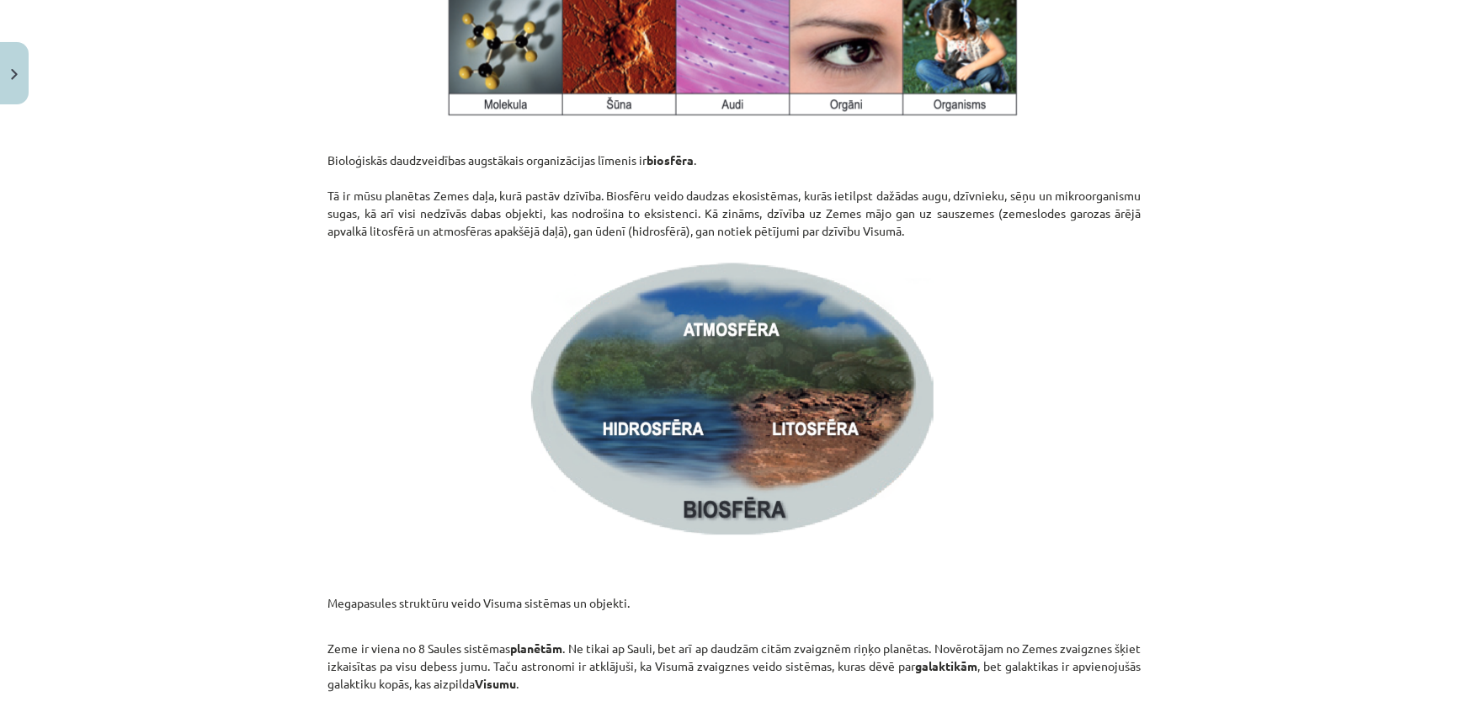
scroll to position [2500, 0]
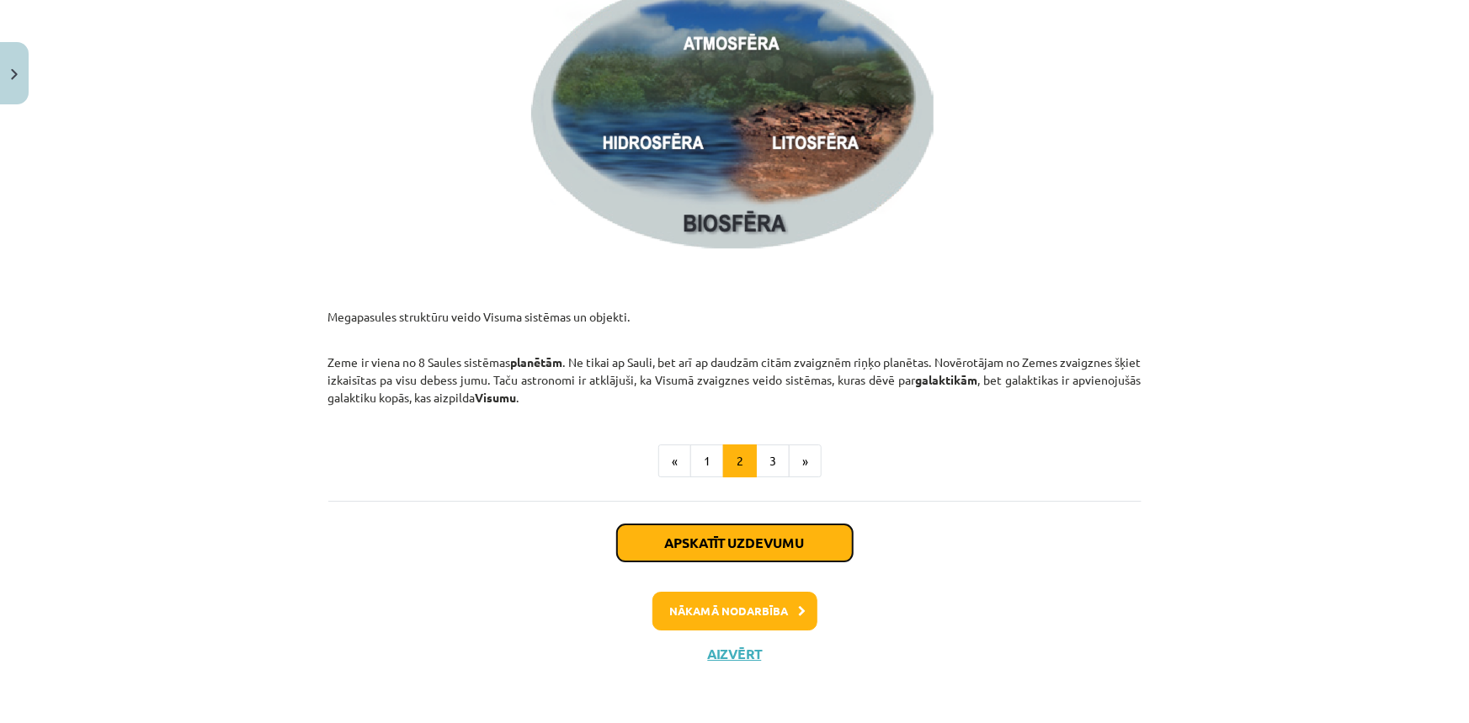
click at [764, 532] on button "Apskatīt uzdevumu" at bounding box center [735, 542] width 236 height 37
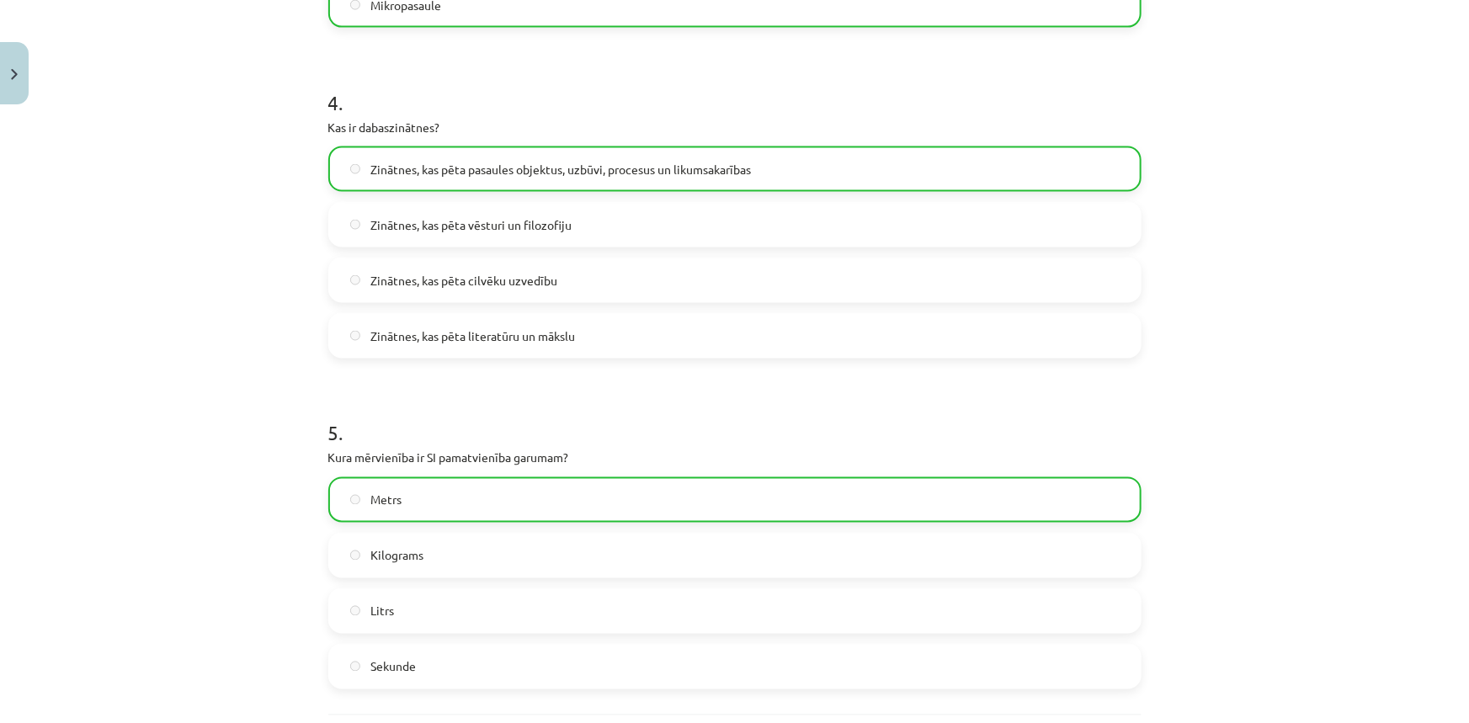
scroll to position [1480, 0]
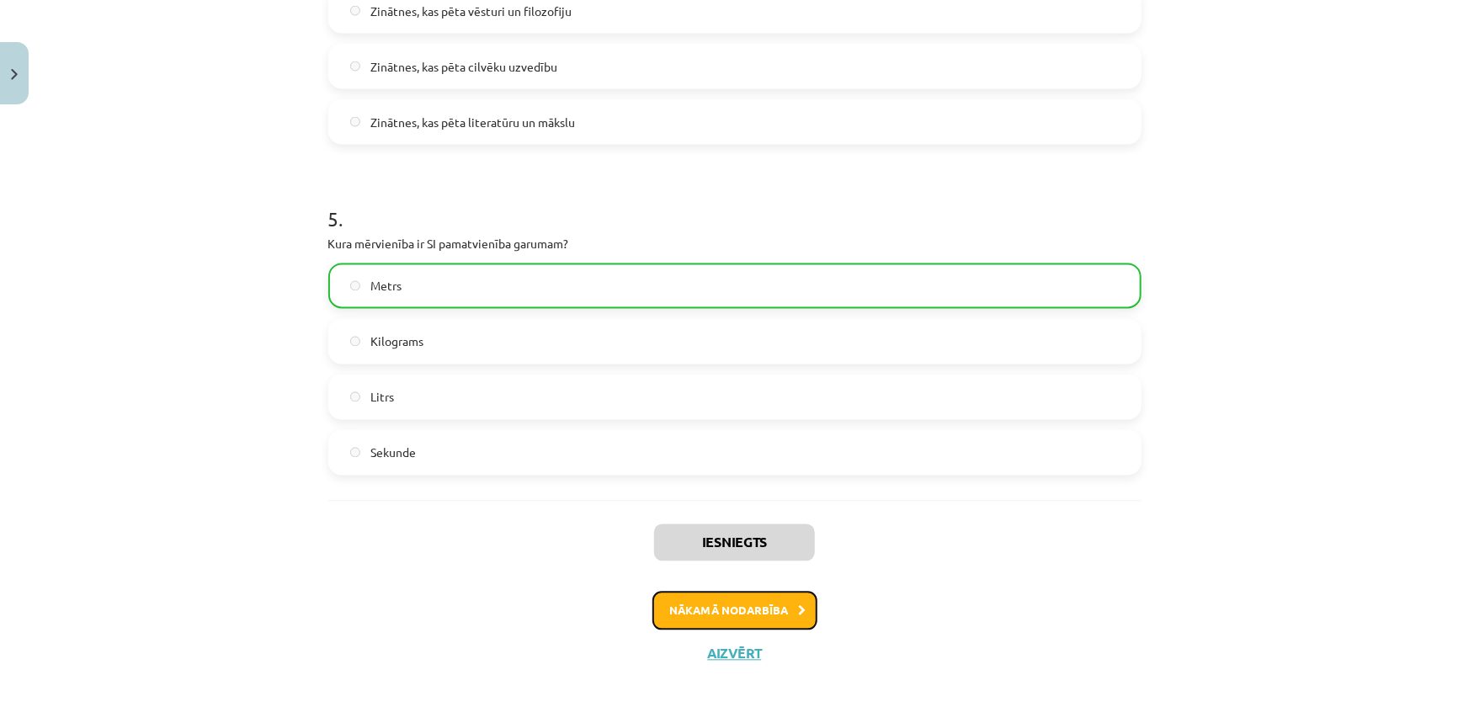
click at [771, 609] on button "Nākamā nodarbība" at bounding box center [734, 611] width 165 height 39
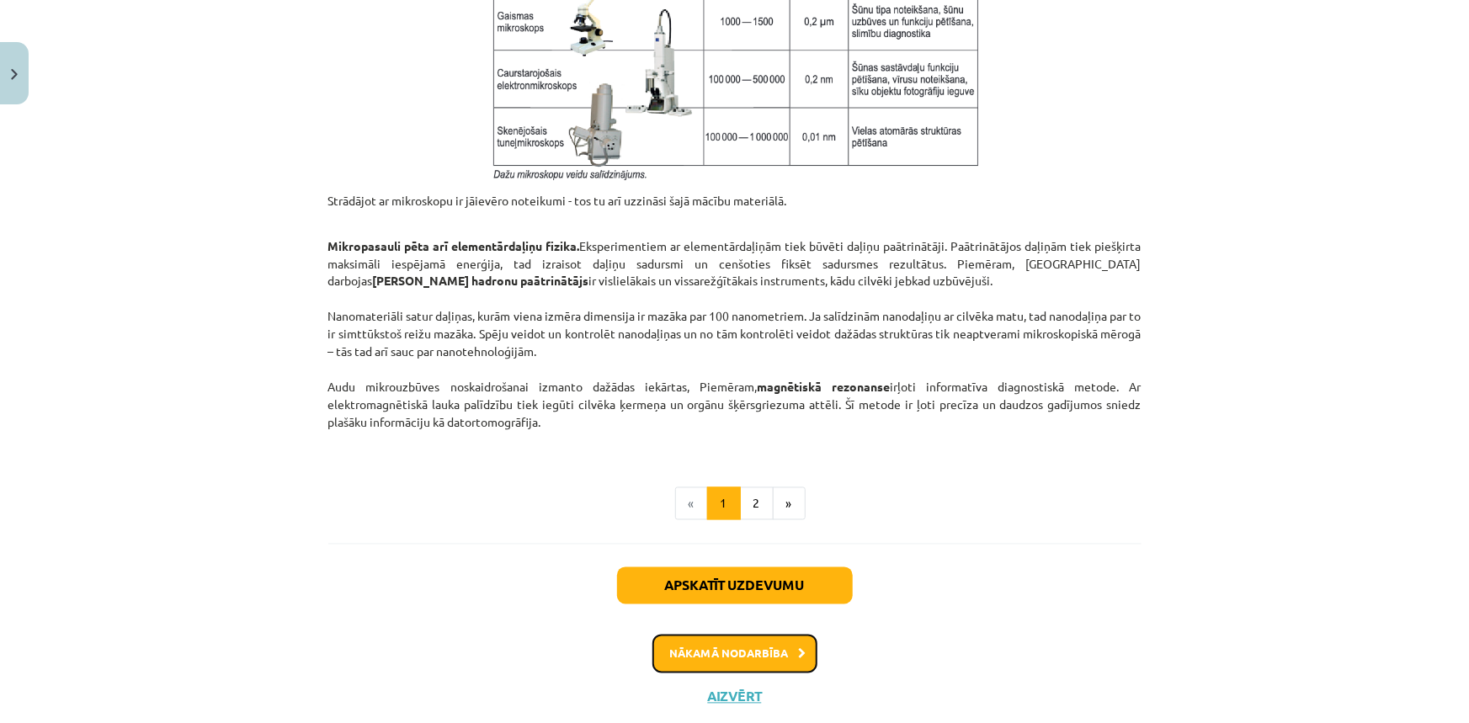
scroll to position [1384, 0]
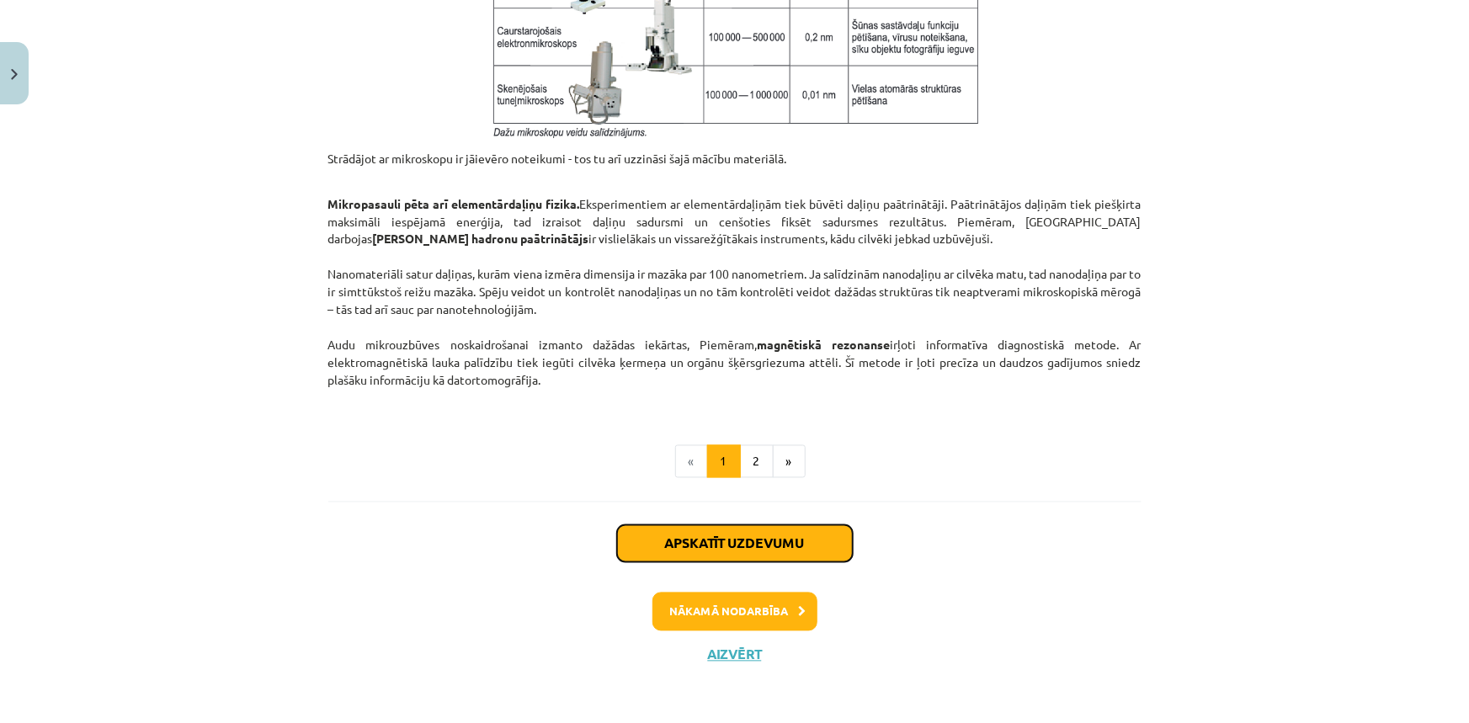
click at [765, 540] on button "Apskatīt uzdevumu" at bounding box center [735, 543] width 236 height 37
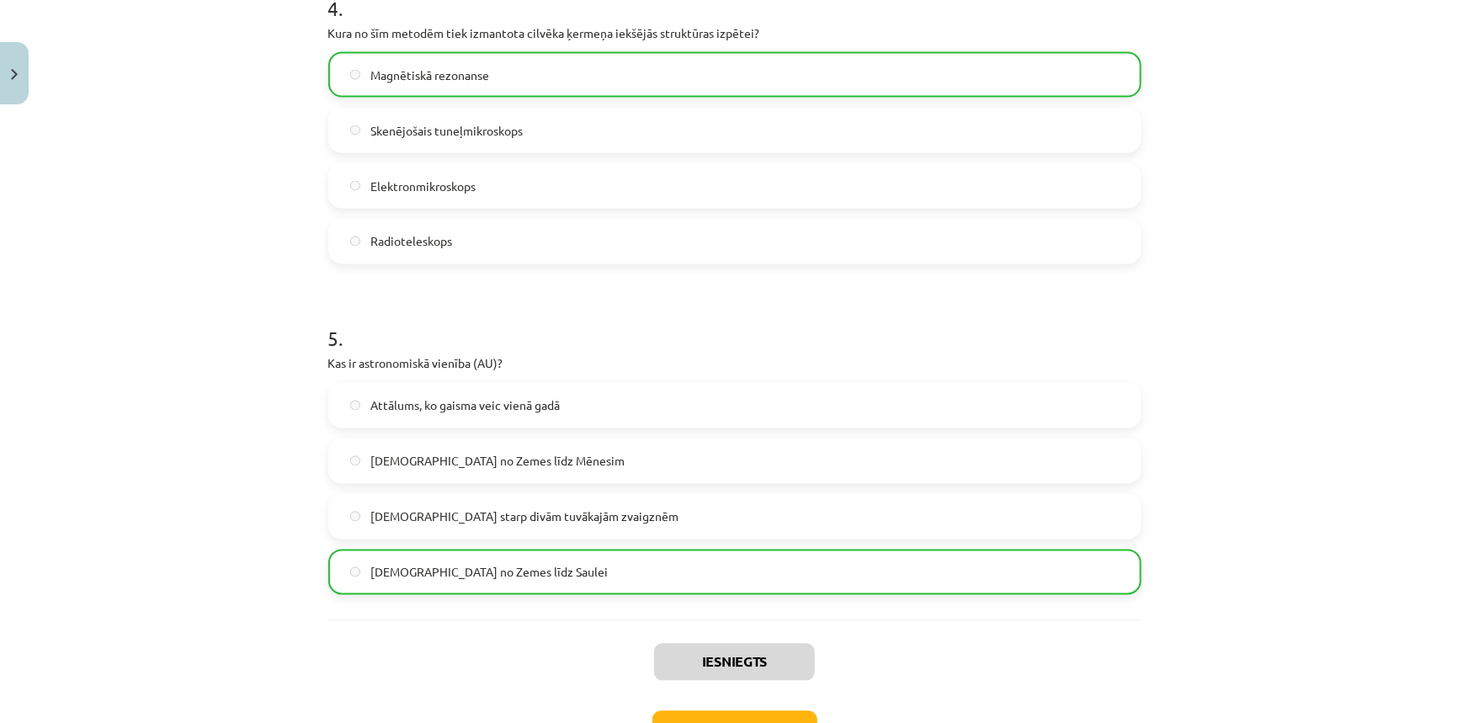
scroll to position [1506, 0]
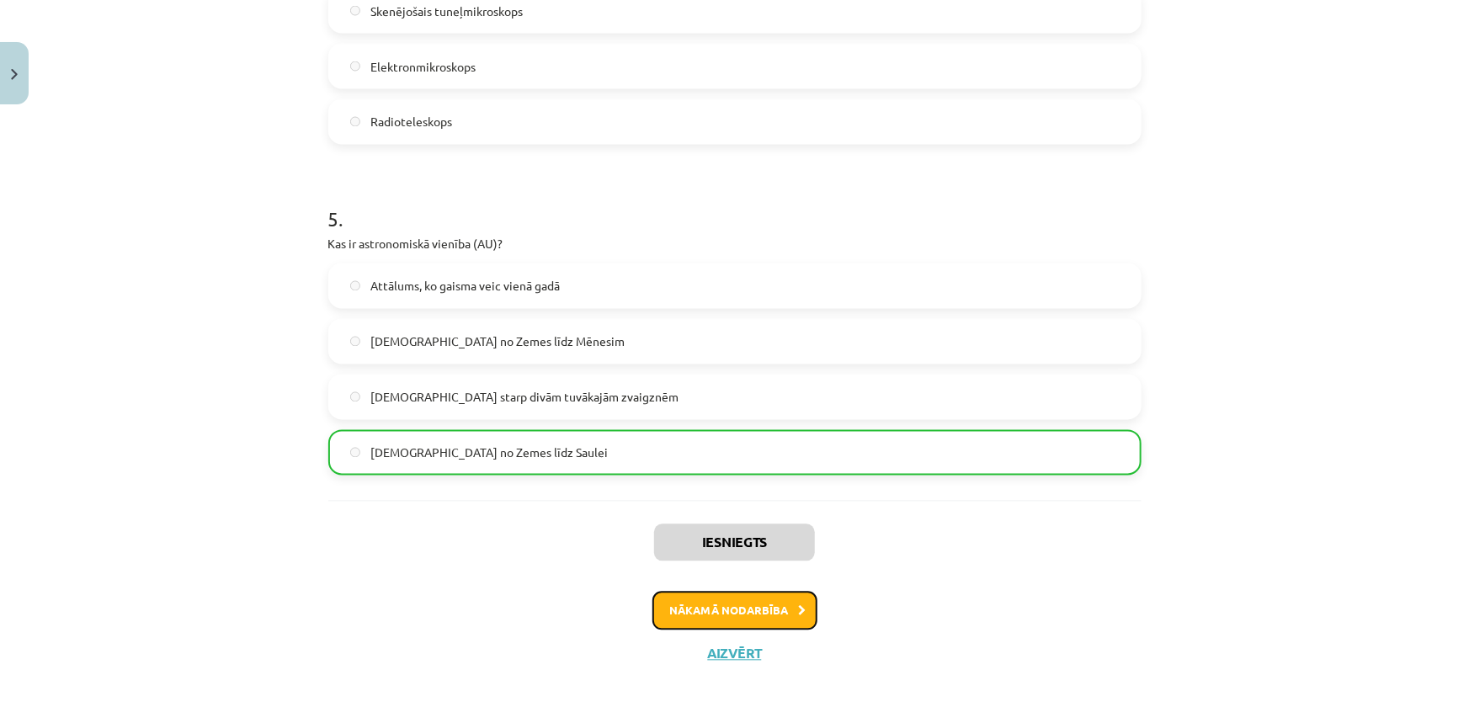
click at [744, 611] on button "Nākamā nodarbība" at bounding box center [734, 611] width 165 height 39
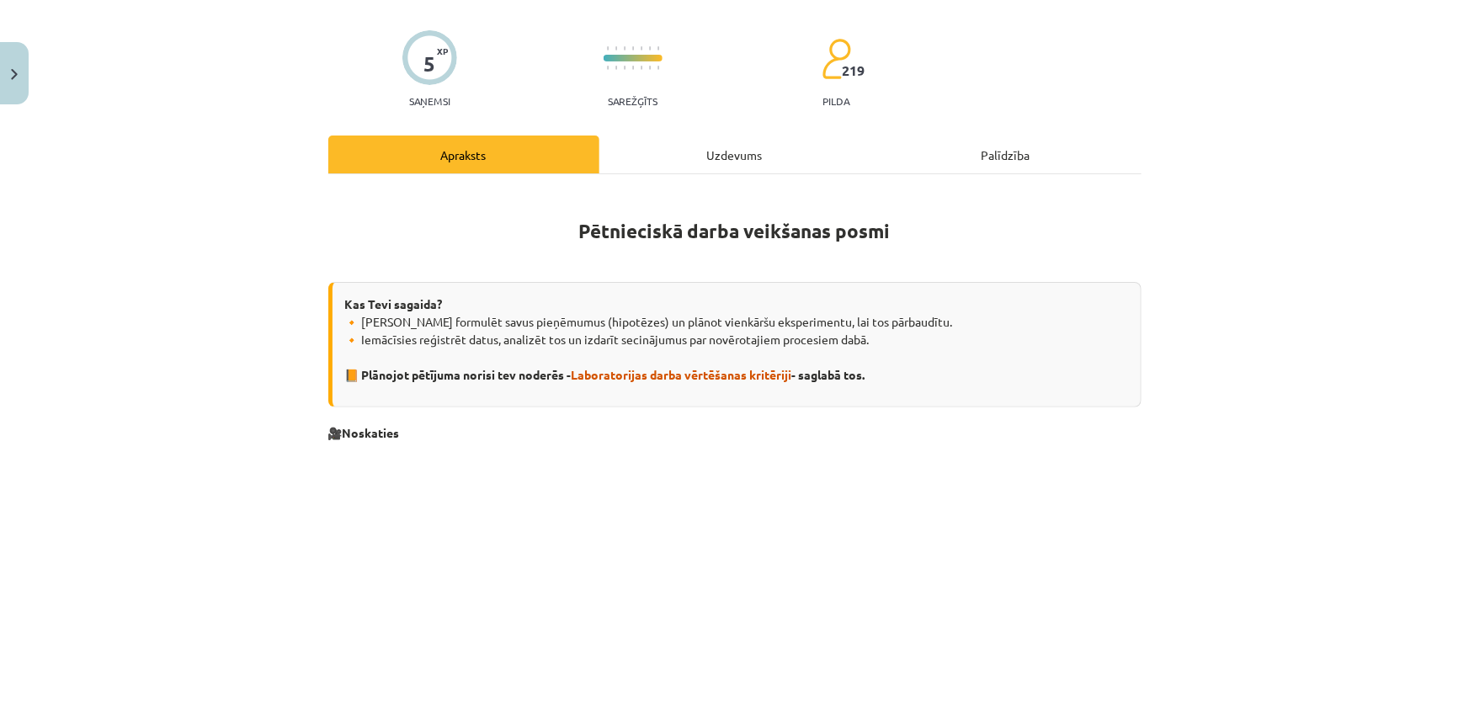
scroll to position [42, 0]
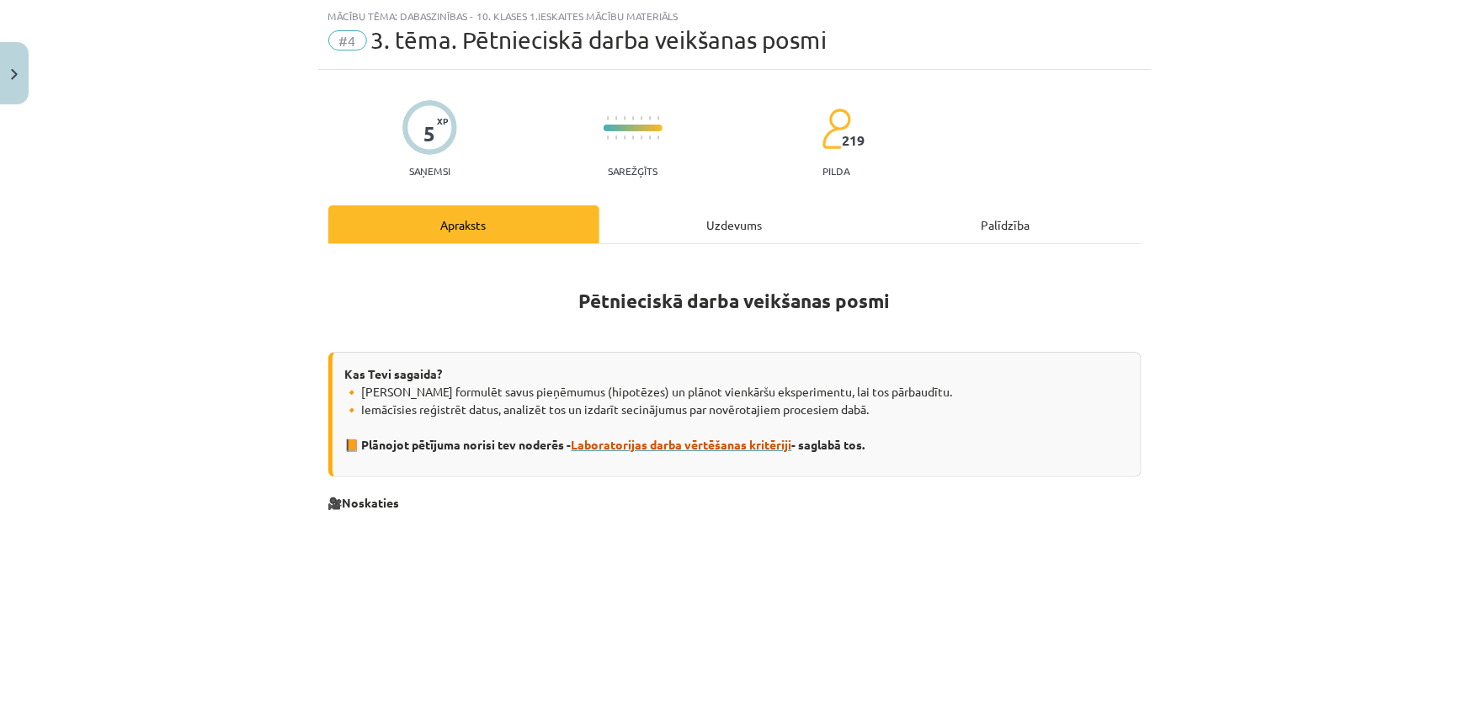
click at [716, 443] on span "Laboratorijas darba vērtēšanas kritēriji" at bounding box center [681, 444] width 220 height 15
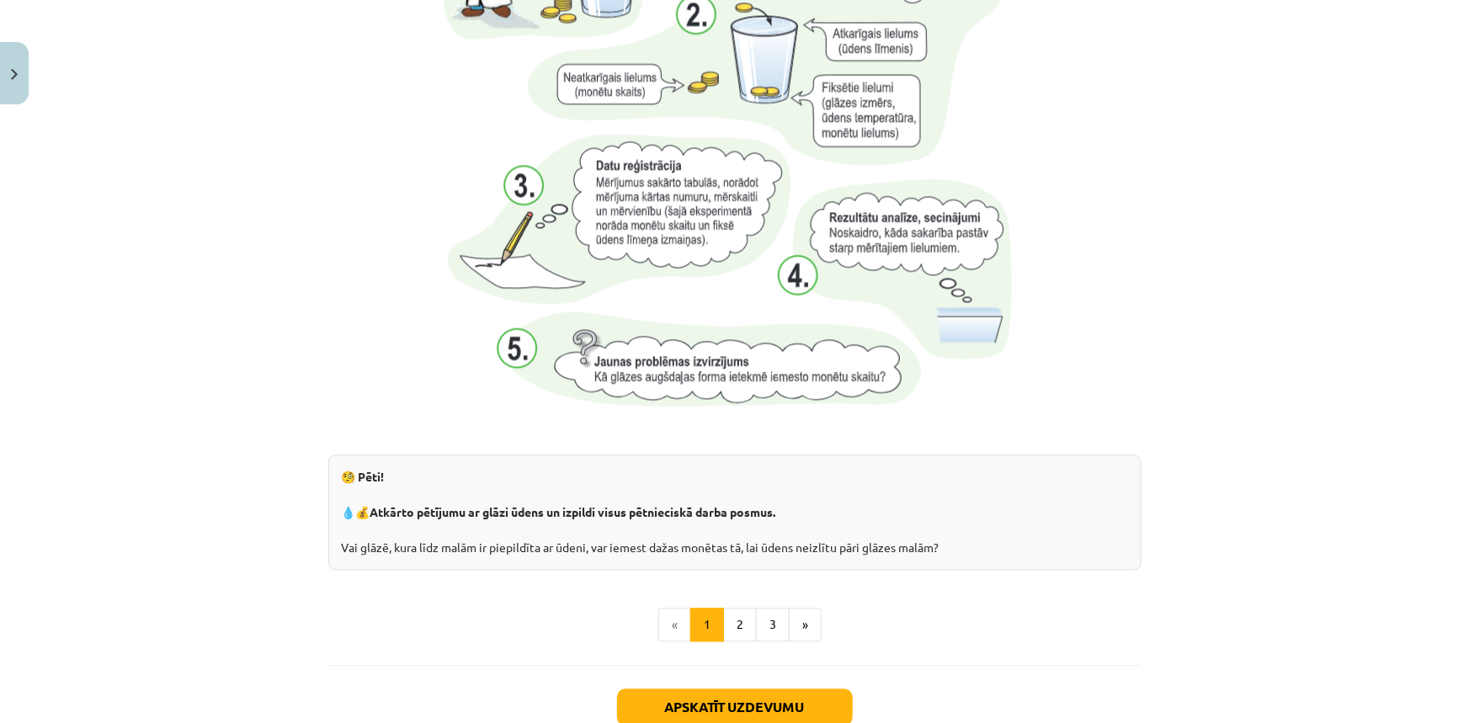
scroll to position [1649, 0]
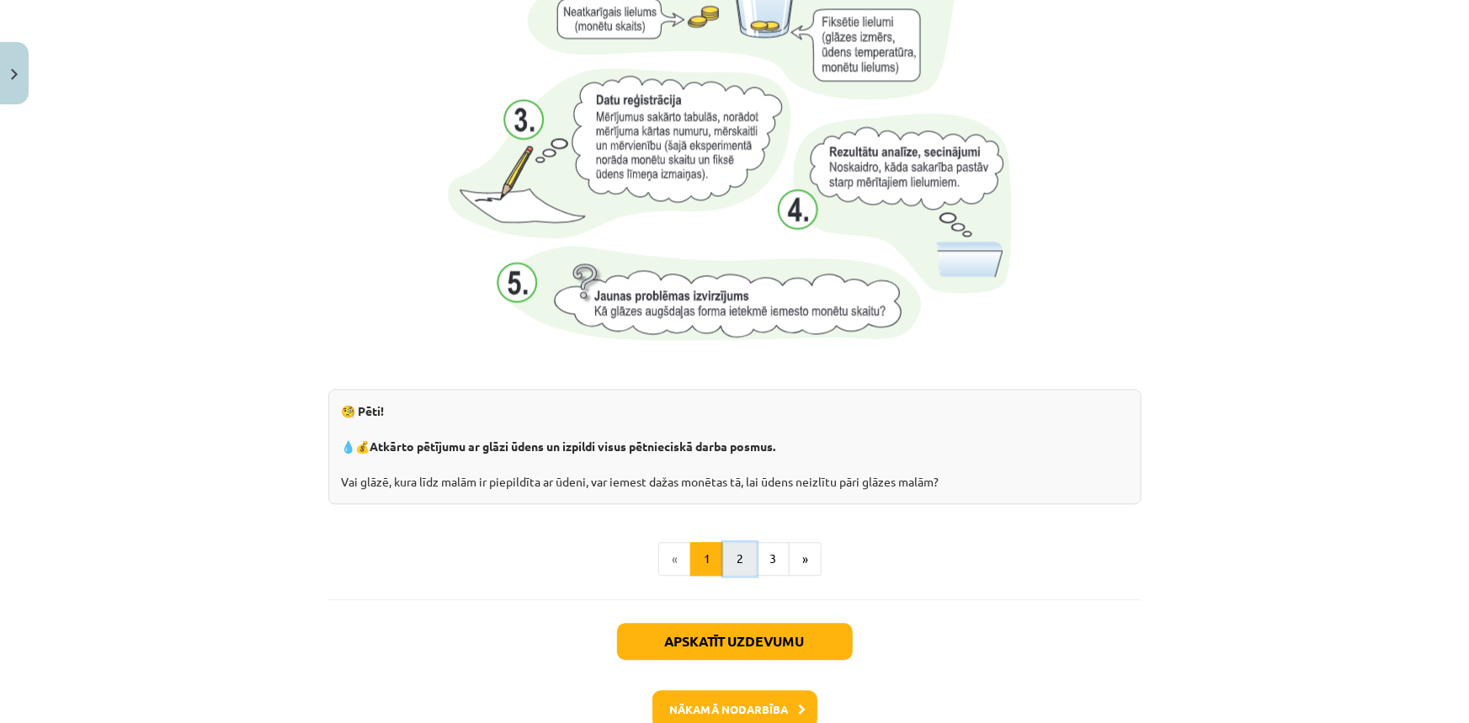
click at [738, 566] on button "2" at bounding box center [740, 559] width 34 height 34
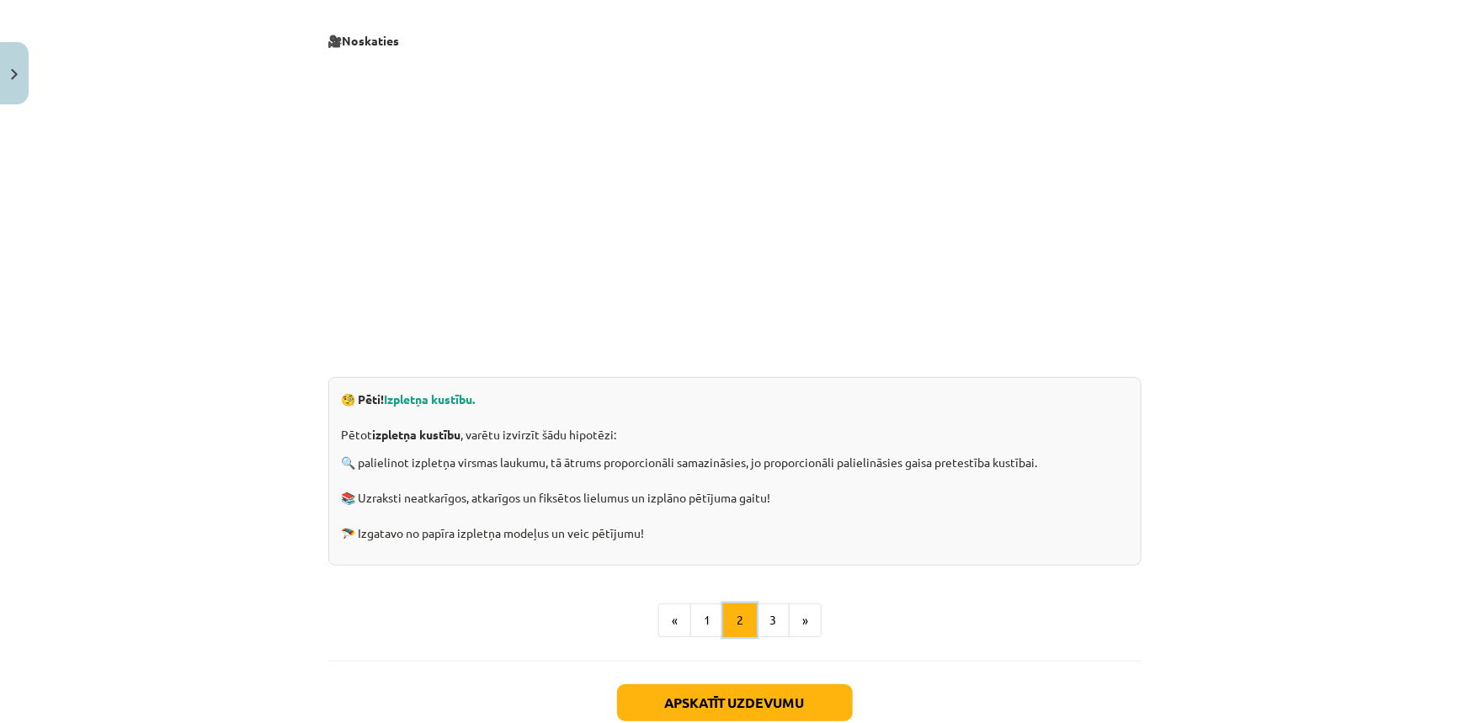
scroll to position [301, 0]
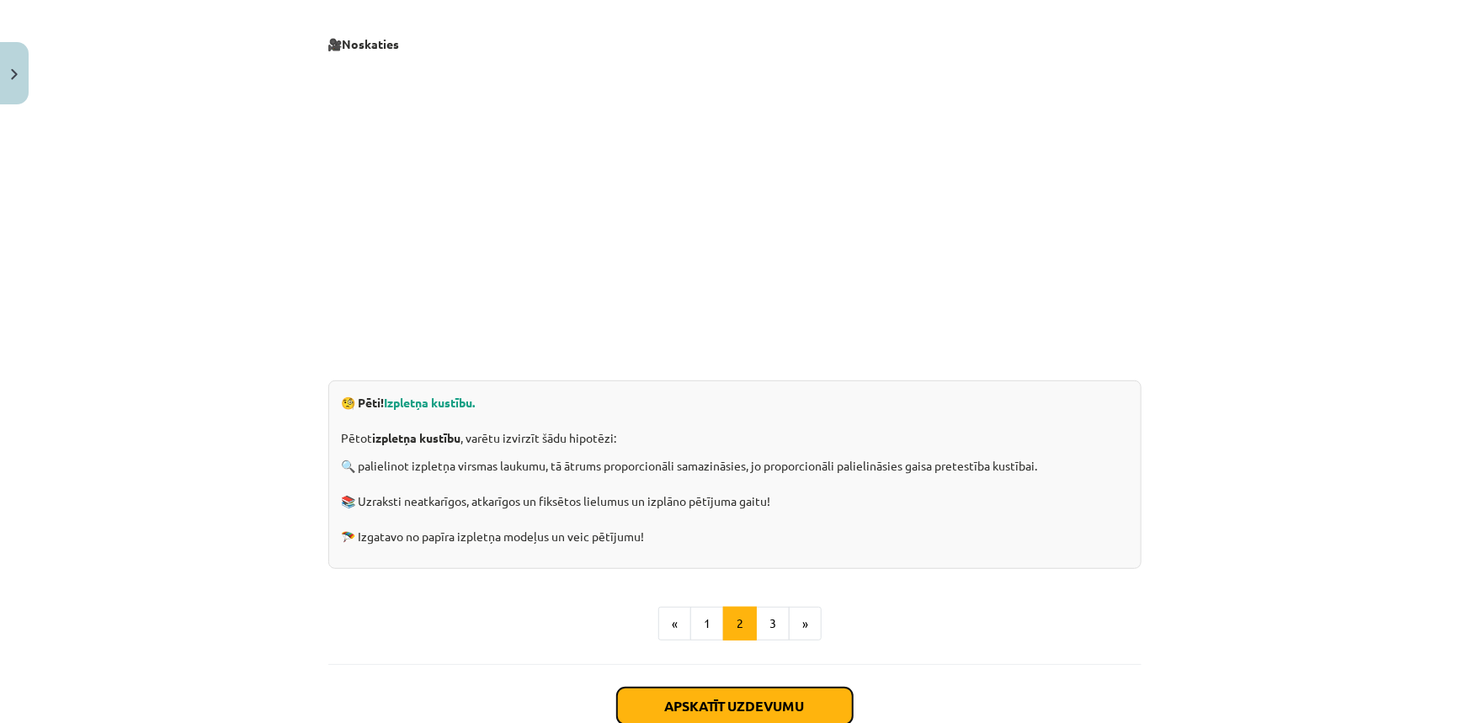
click at [716, 709] on button "Apskatīt uzdevumu" at bounding box center [735, 706] width 236 height 37
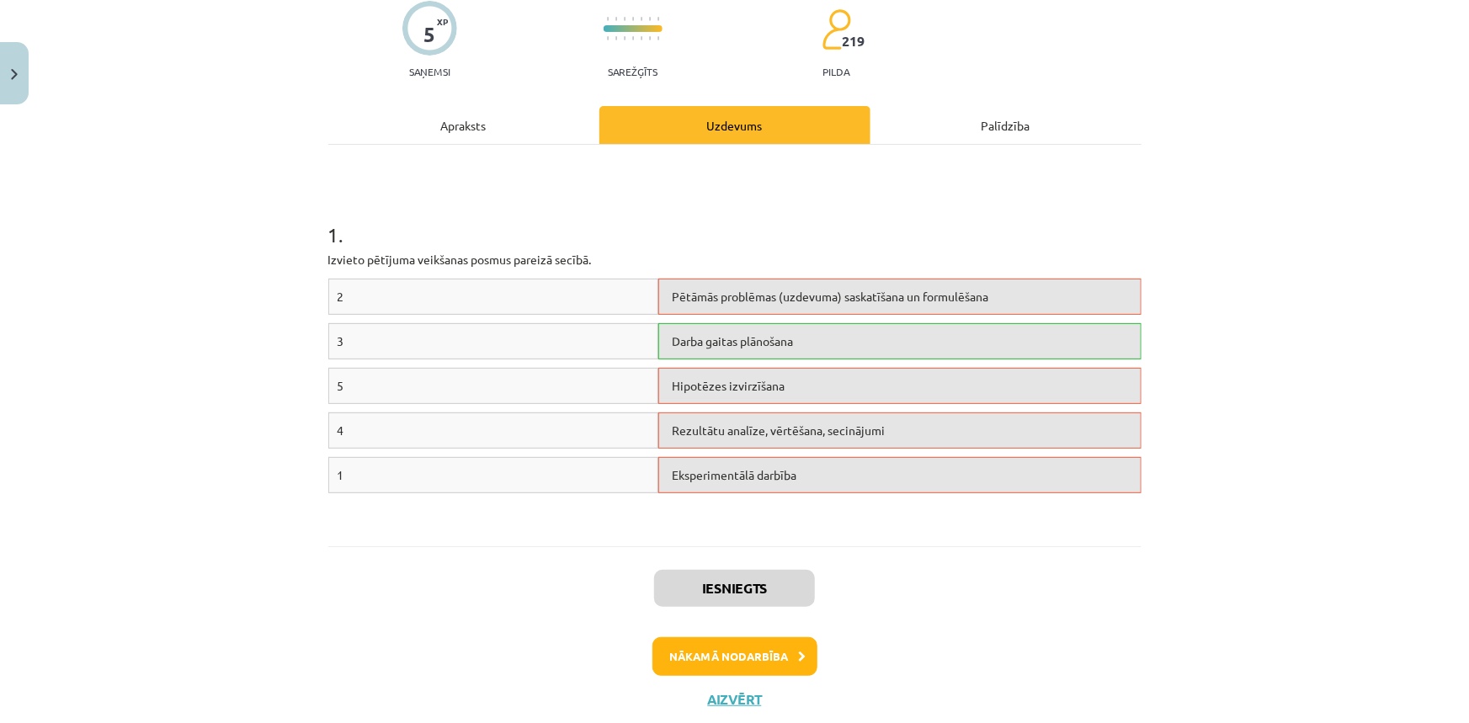
scroll to position [187, 0]
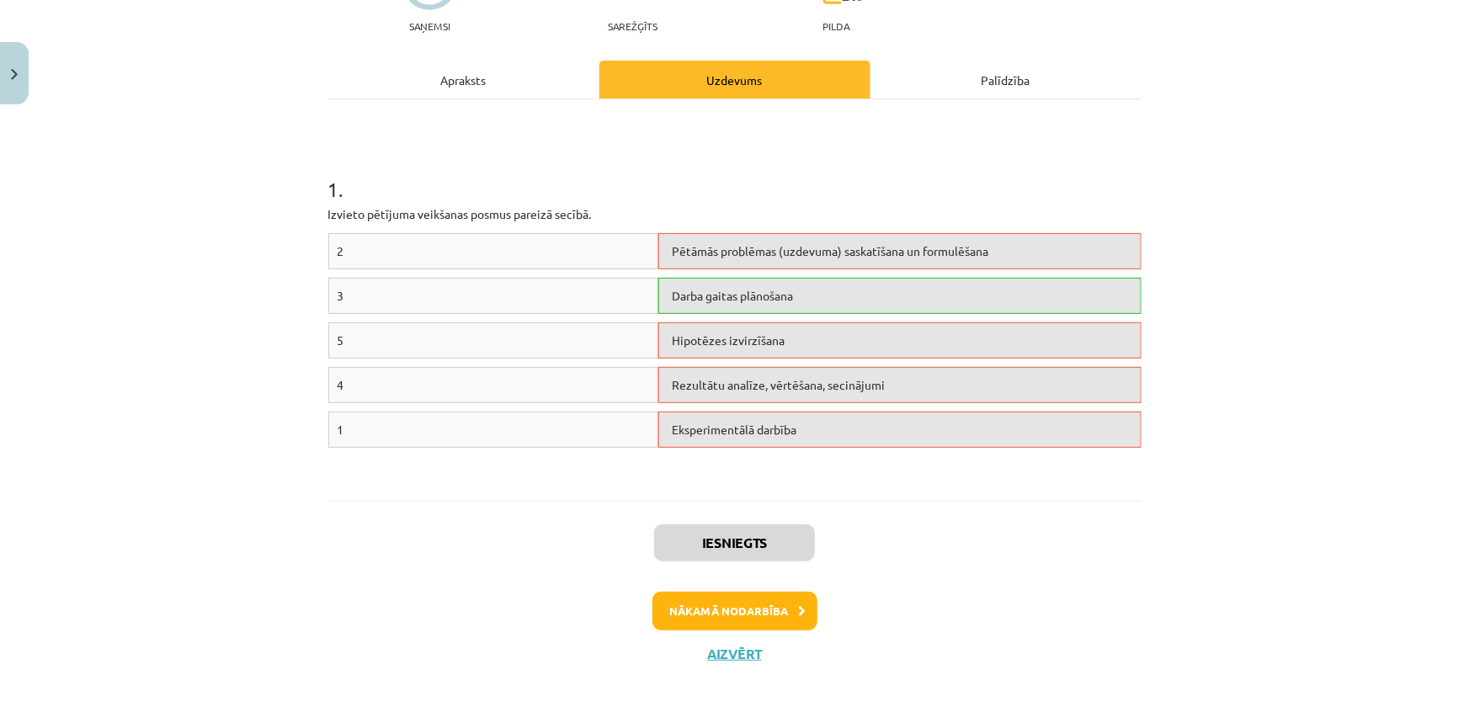
click at [443, 72] on div "Apraksts" at bounding box center [463, 80] width 271 height 38
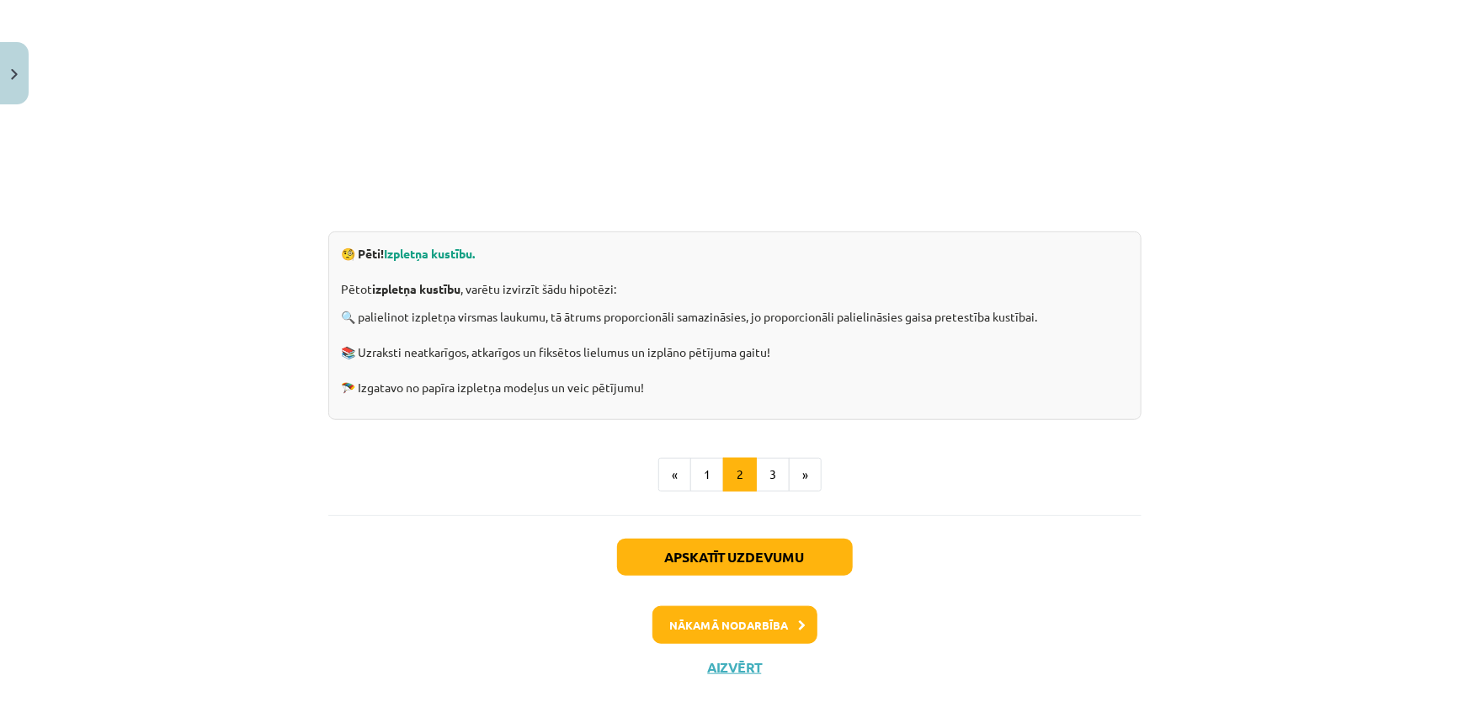
scroll to position [465, 0]
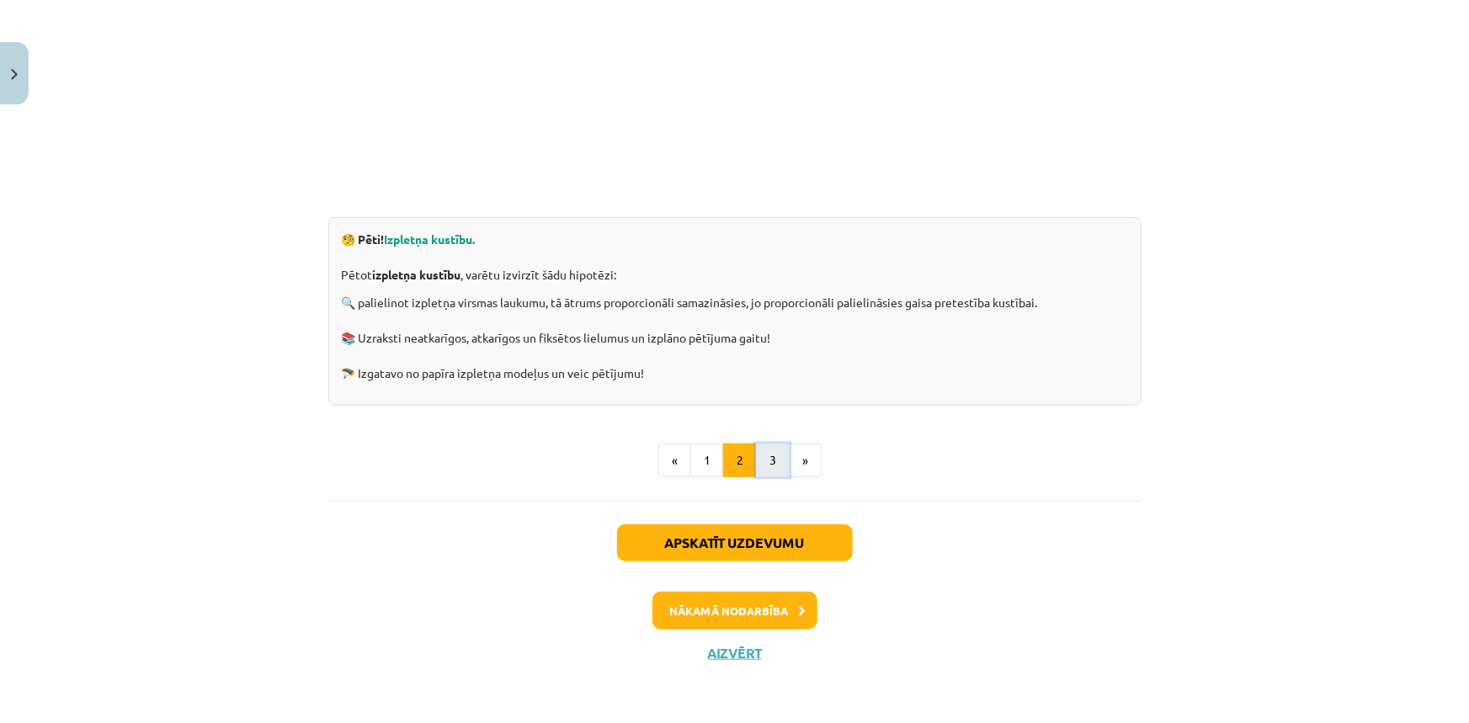
click at [773, 463] on button "3" at bounding box center [773, 461] width 34 height 34
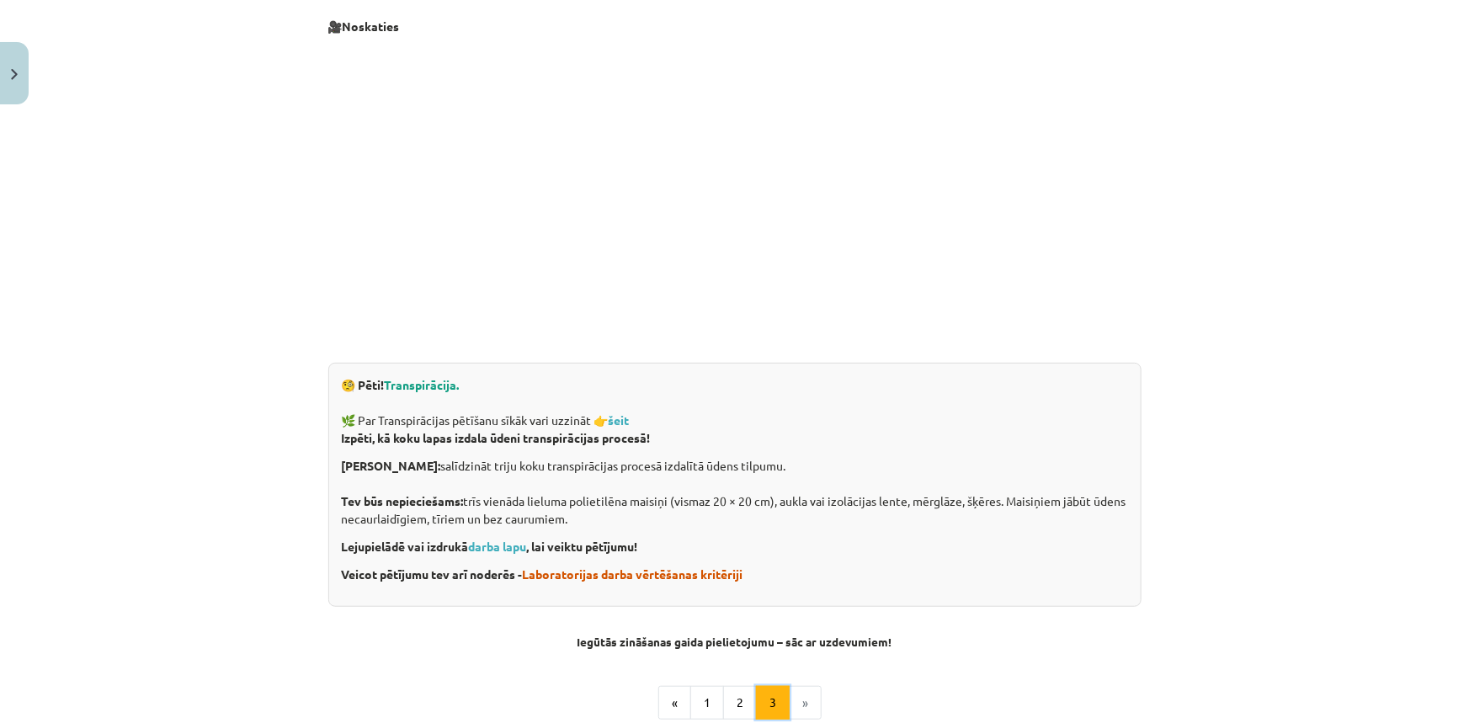
scroll to position [301, 0]
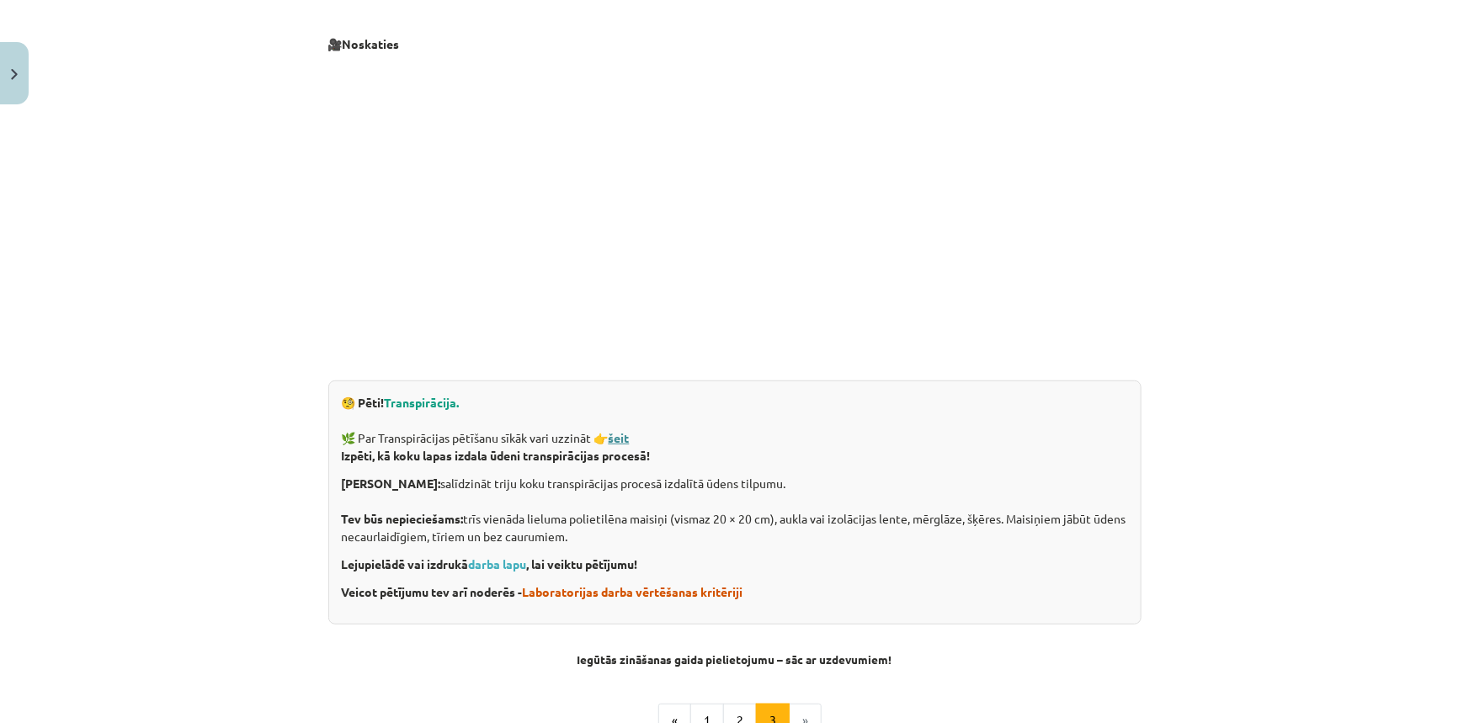
click at [626, 440] on strong "šeit" at bounding box center [618, 437] width 21 height 15
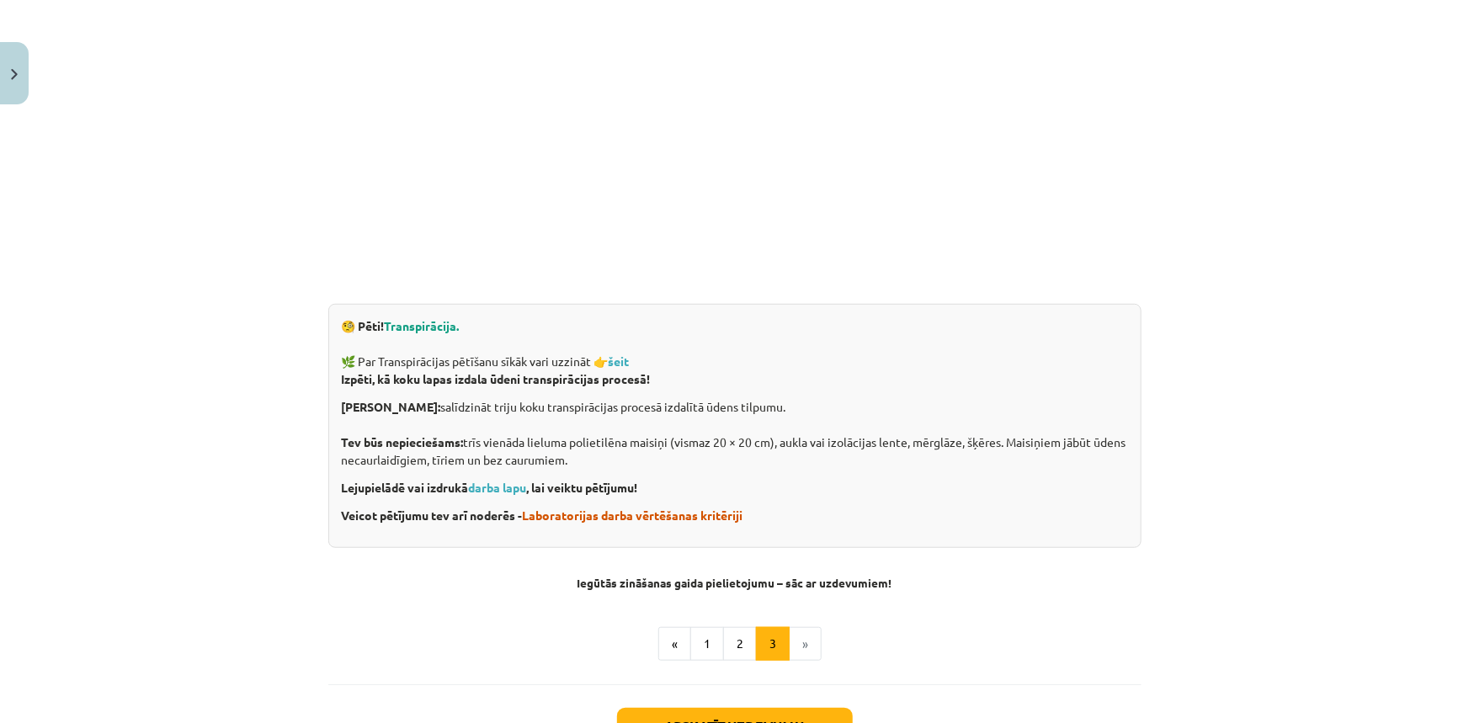
scroll to position [454, 0]
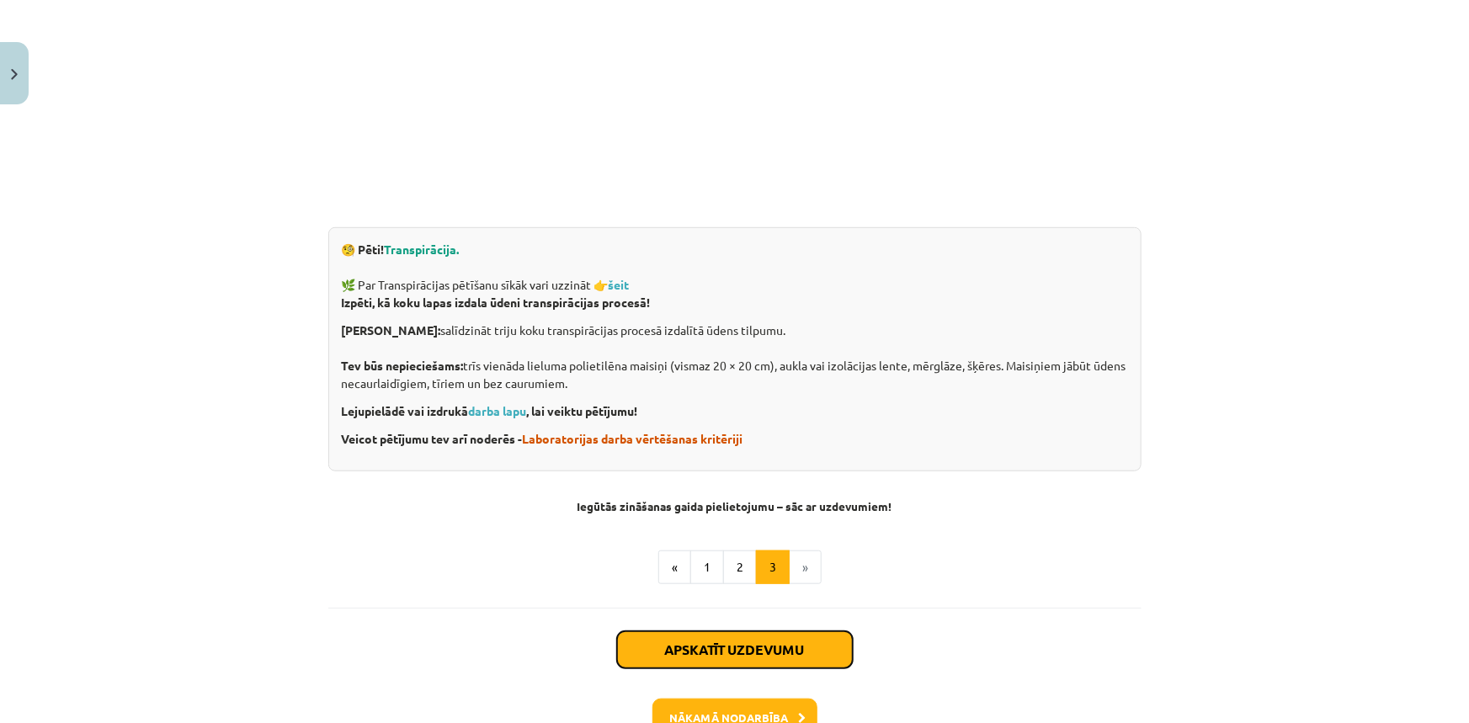
click at [802, 655] on button "Apskatīt uzdevumu" at bounding box center [735, 649] width 236 height 37
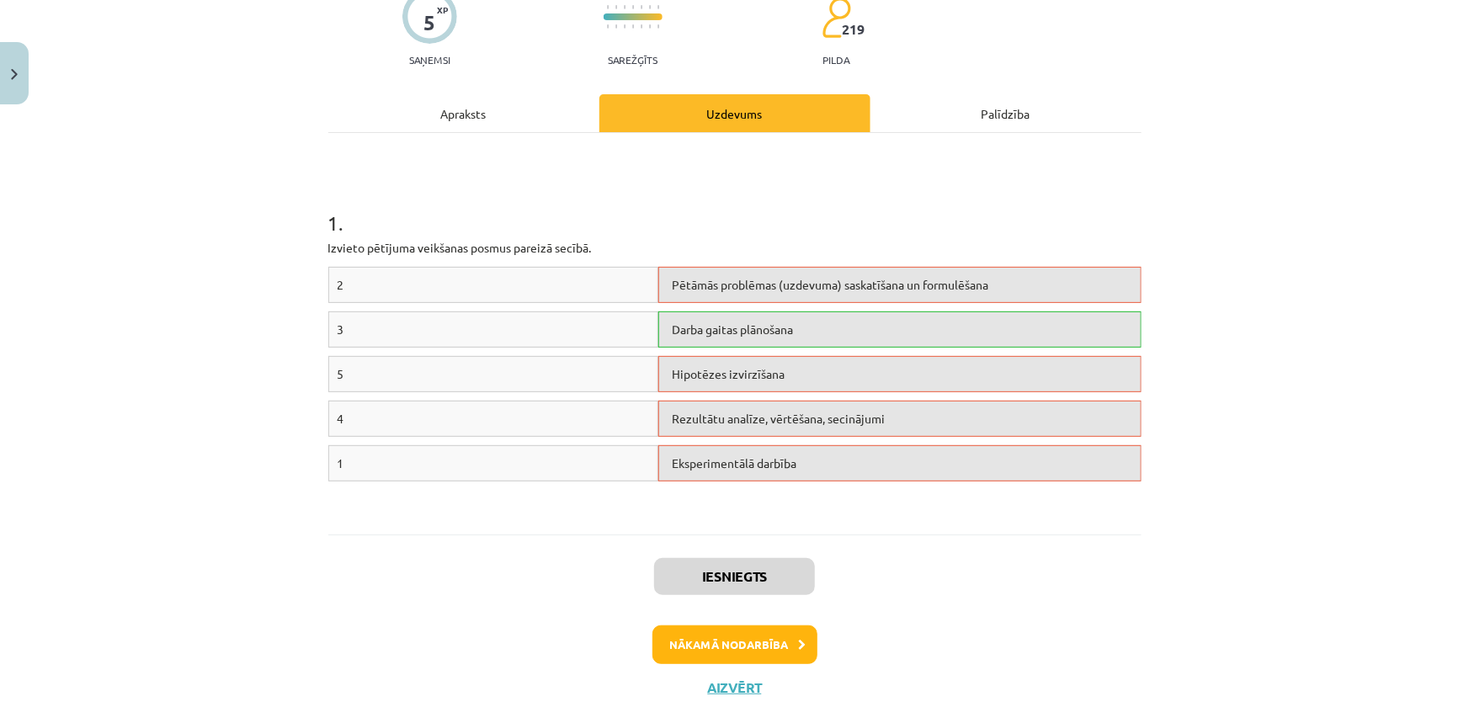
scroll to position [187, 0]
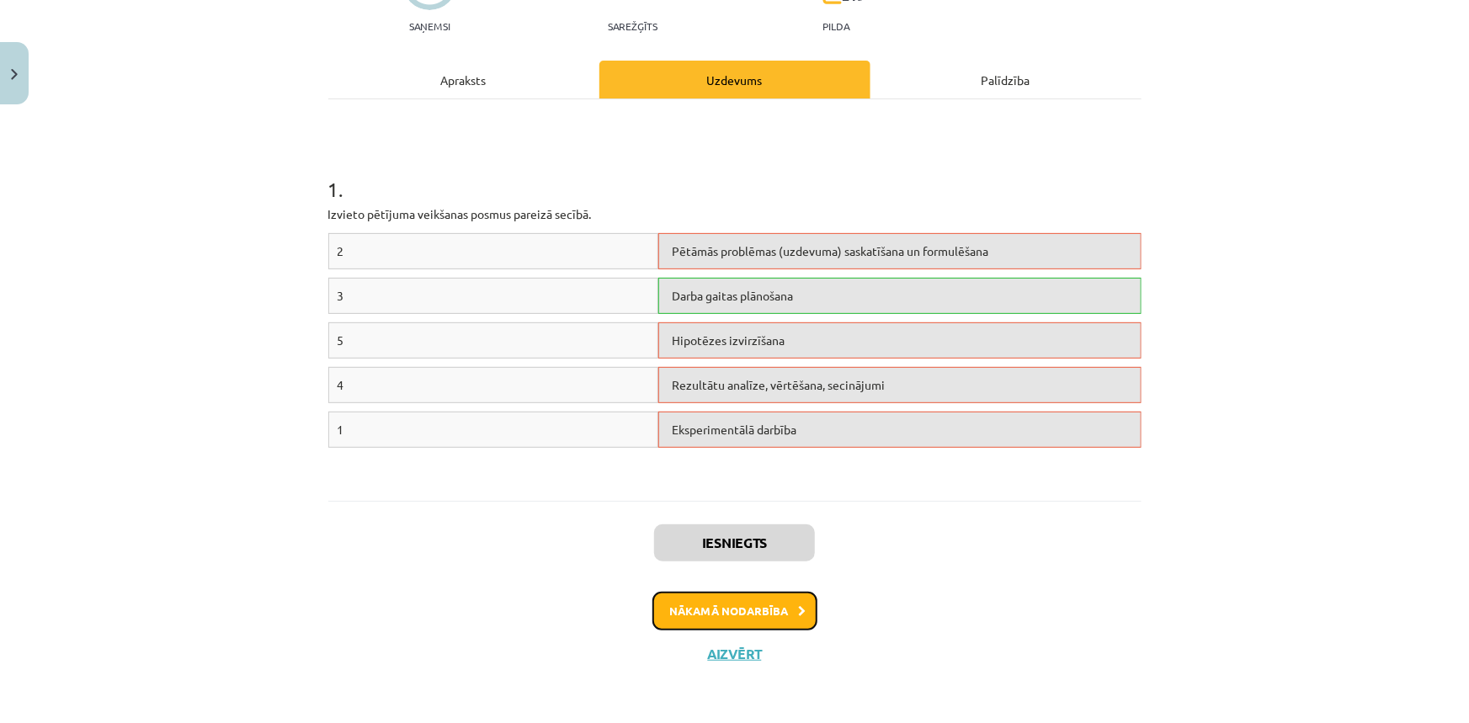
click at [767, 602] on button "Nākamā nodarbība" at bounding box center [734, 611] width 165 height 39
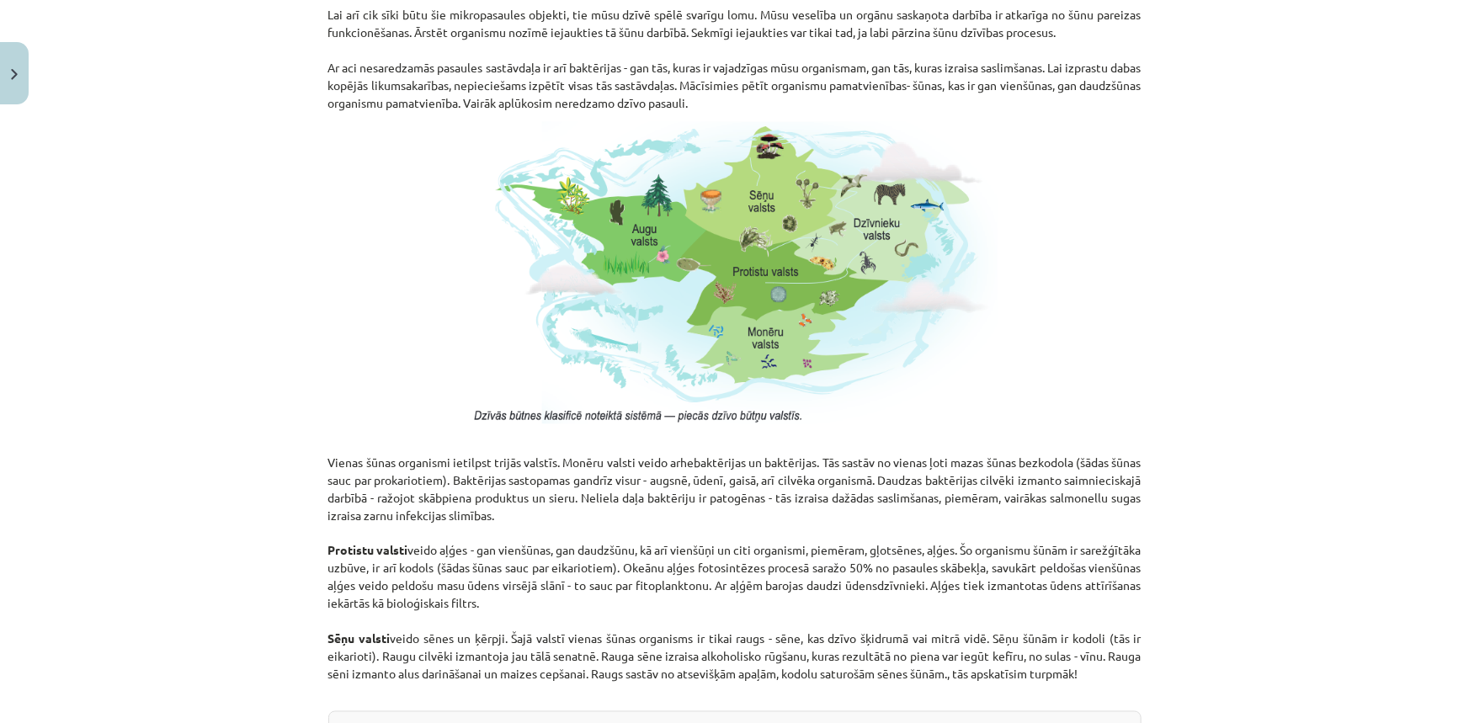
scroll to position [1377, 0]
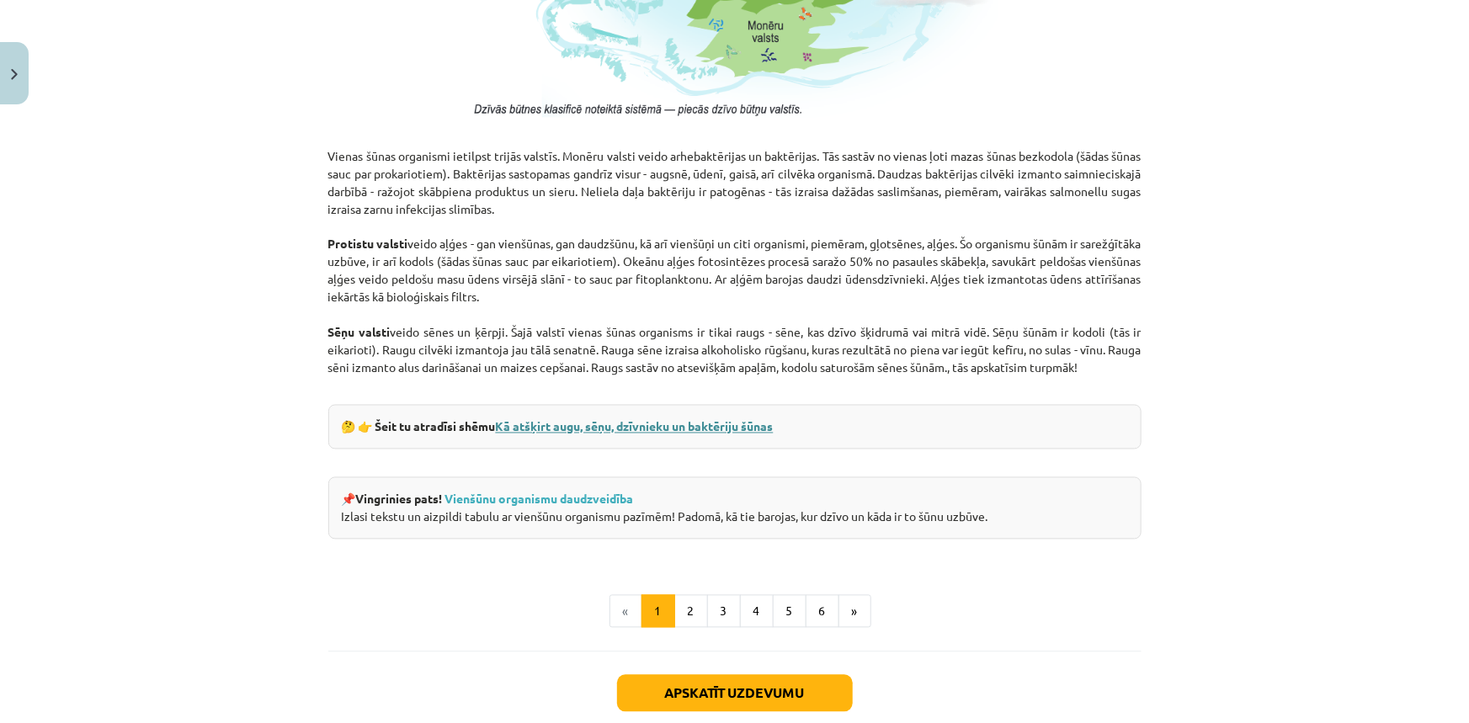
click at [601, 425] on link "Kā atšķirt augu, sēņu, dzīvnieku un baktēriju šūnas" at bounding box center [635, 426] width 278 height 15
click at [500, 497] on link "Vienšūnu organismu daudzveidība" at bounding box center [539, 498] width 189 height 15
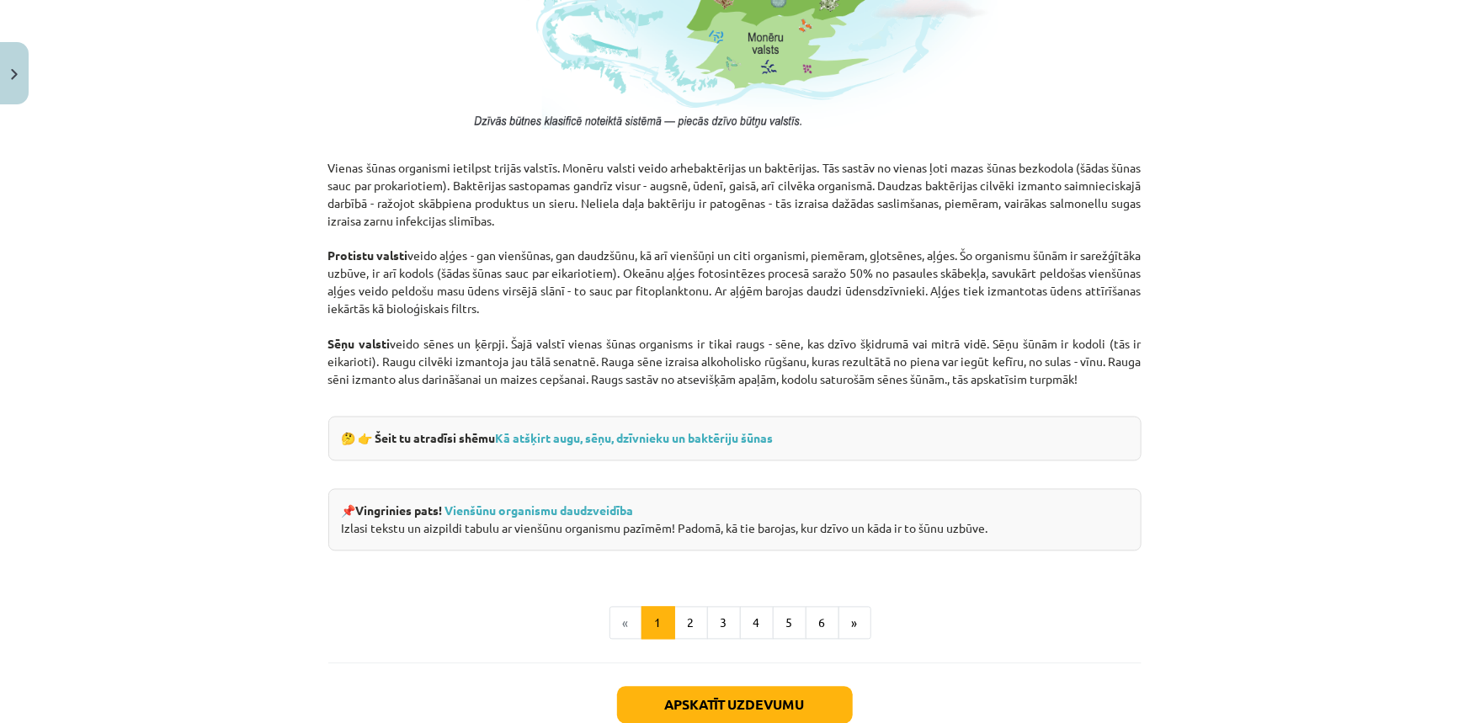
scroll to position [1527, 0]
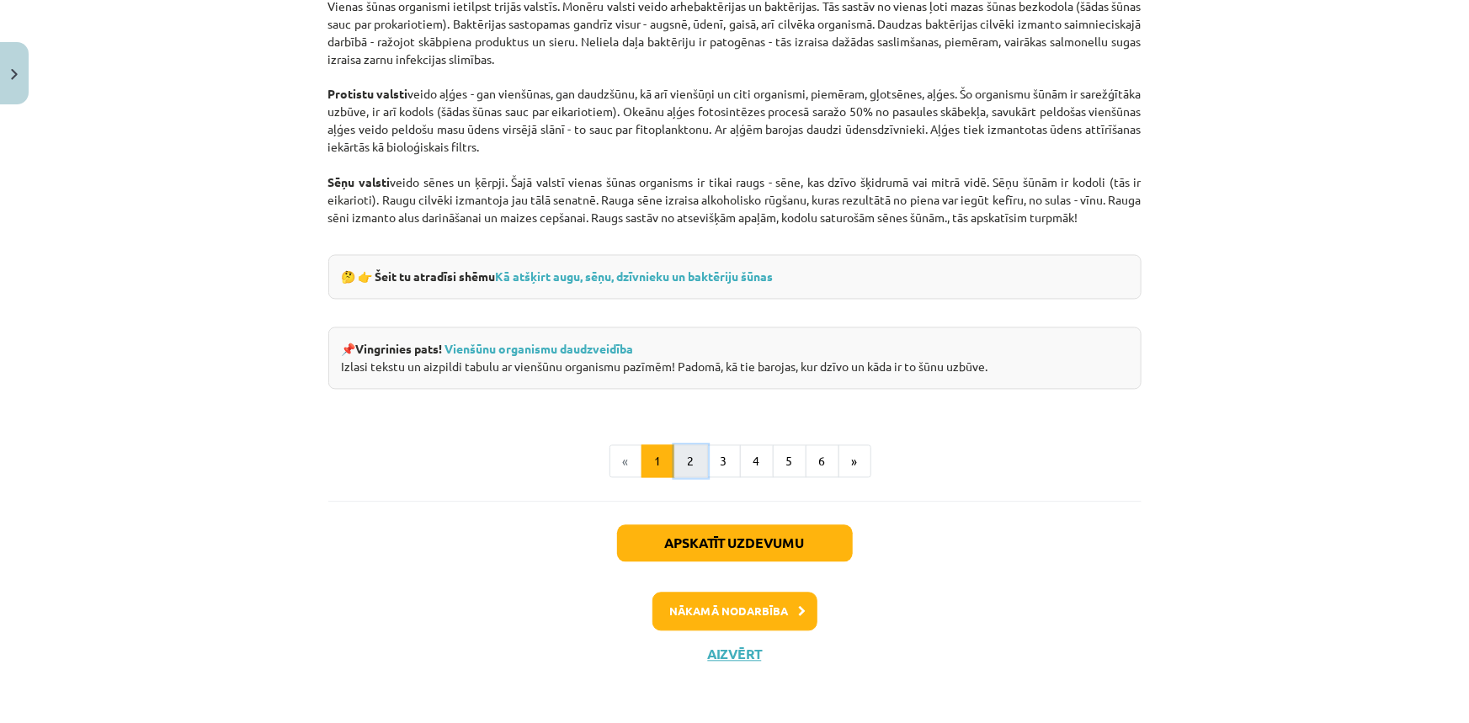
click at [688, 454] on button "2" at bounding box center [691, 462] width 34 height 34
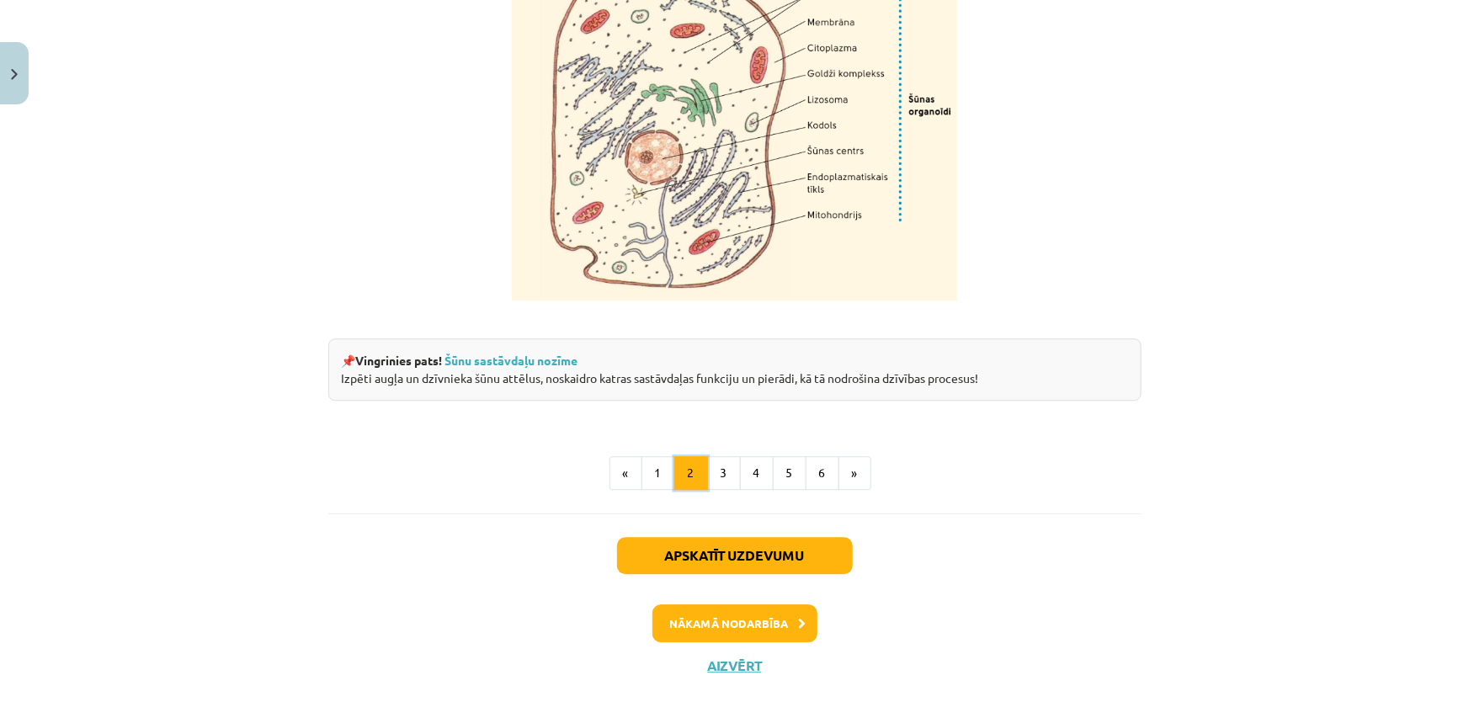
scroll to position [2058, 0]
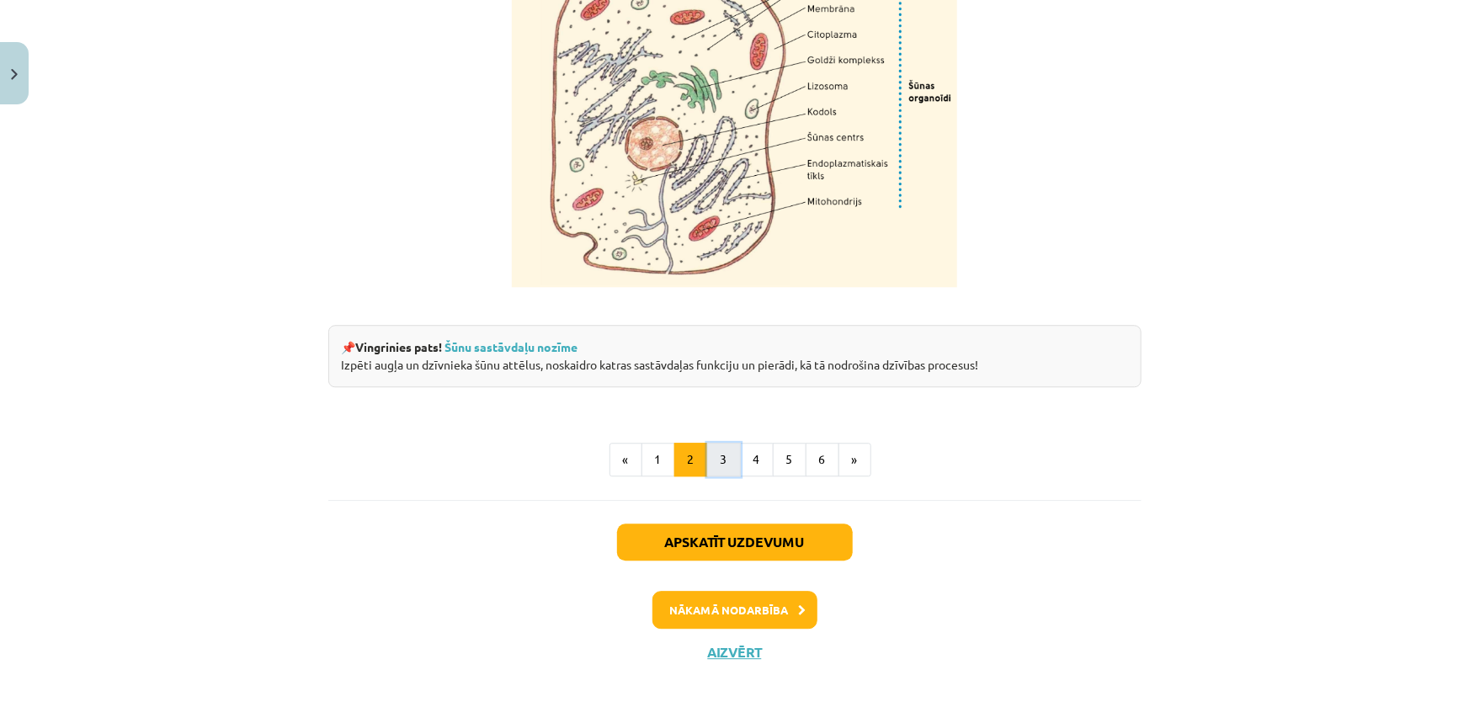
click at [710, 454] on button "3" at bounding box center [724, 460] width 34 height 34
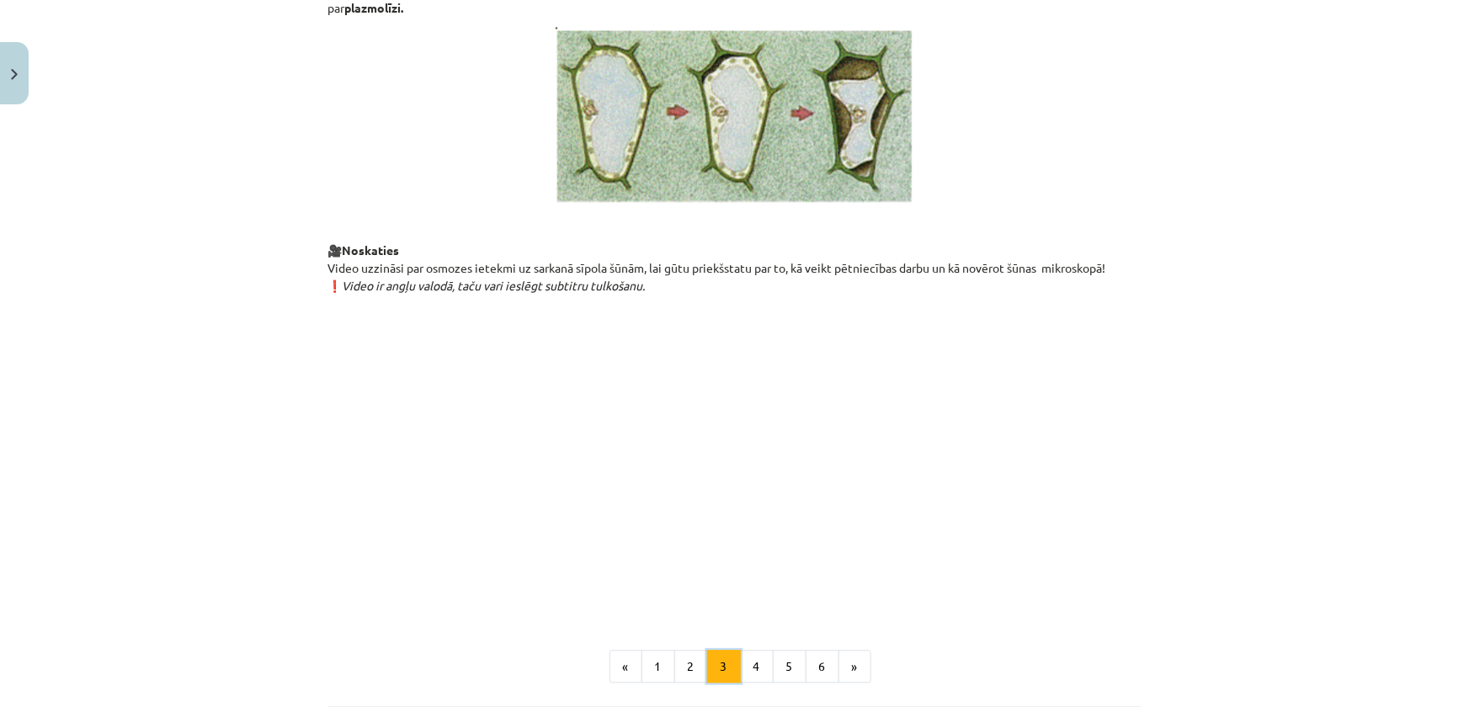
scroll to position [1678, 0]
click at [746, 683] on button "4" at bounding box center [757, 666] width 34 height 34
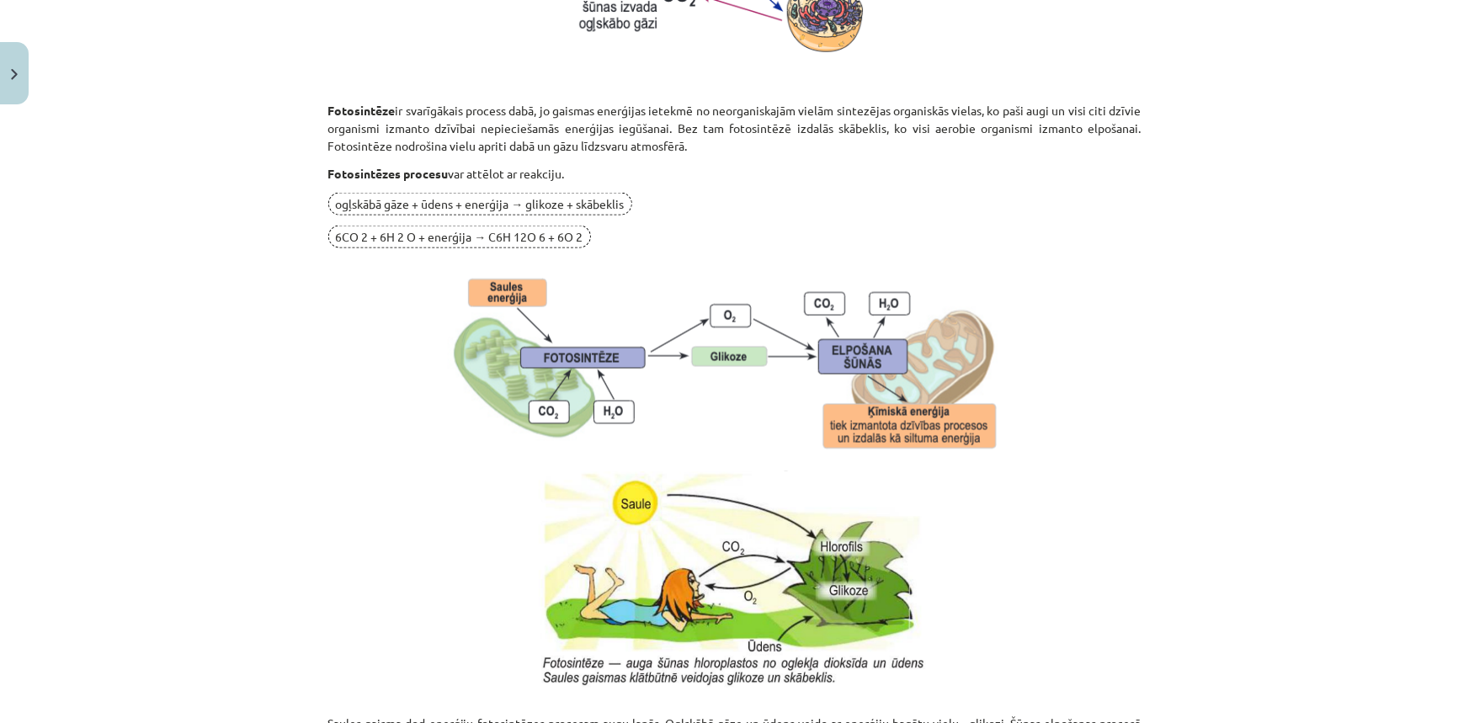
scroll to position [1525, 0]
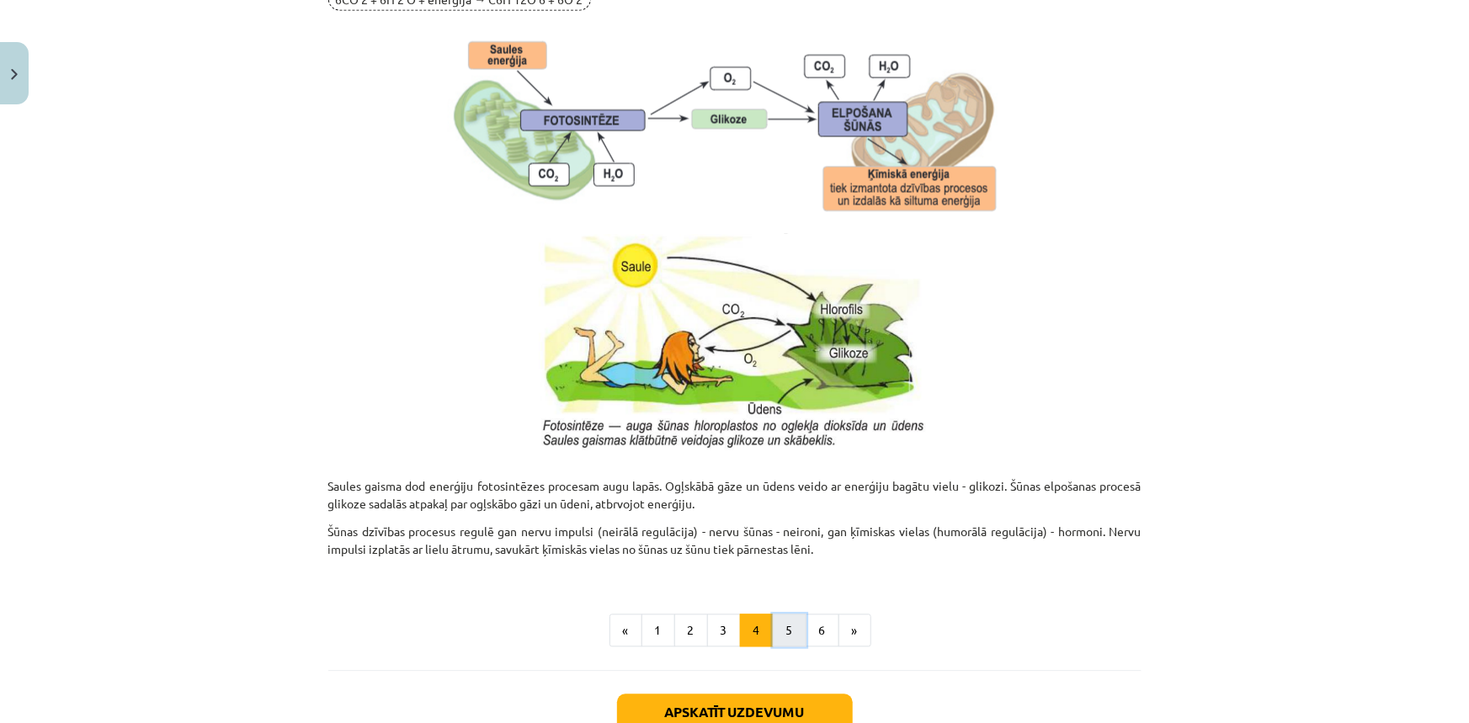
click at [782, 623] on button "5" at bounding box center [790, 631] width 34 height 34
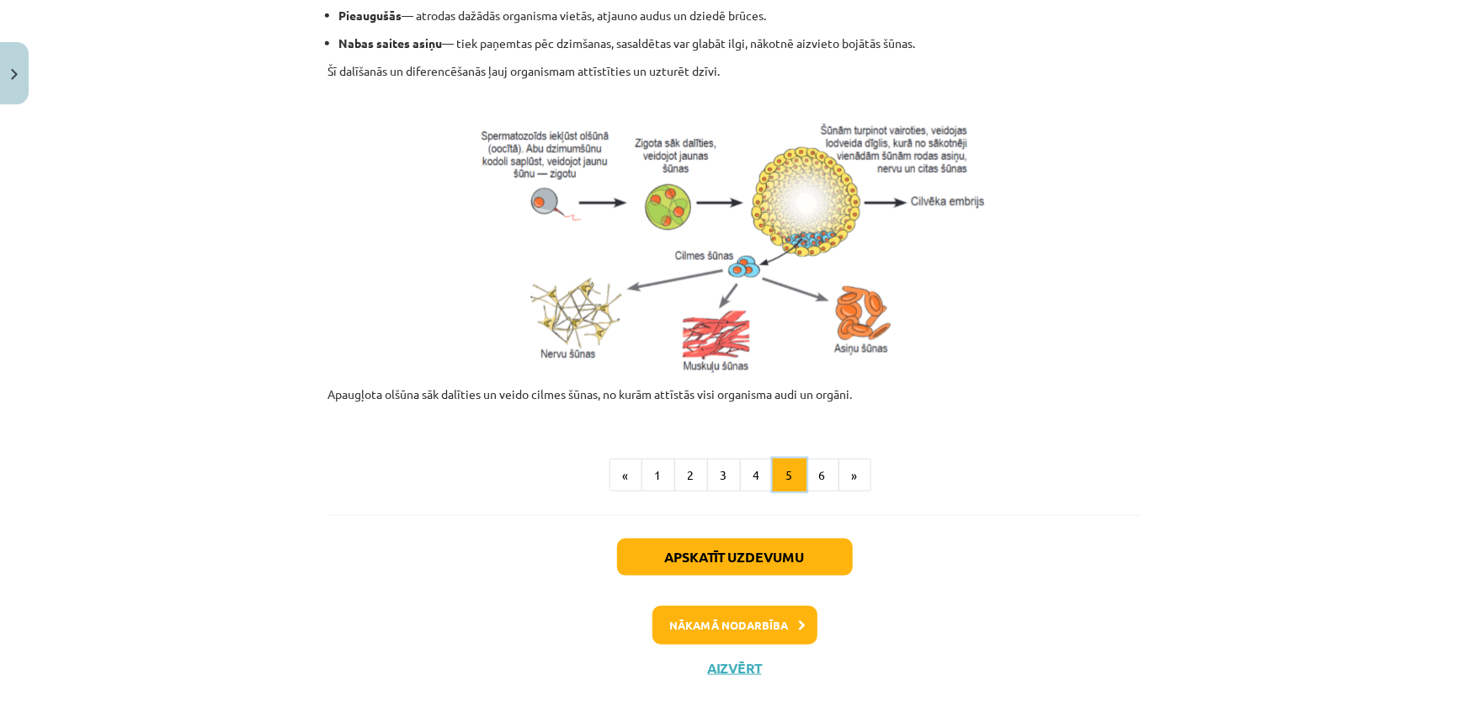
scroll to position [724, 0]
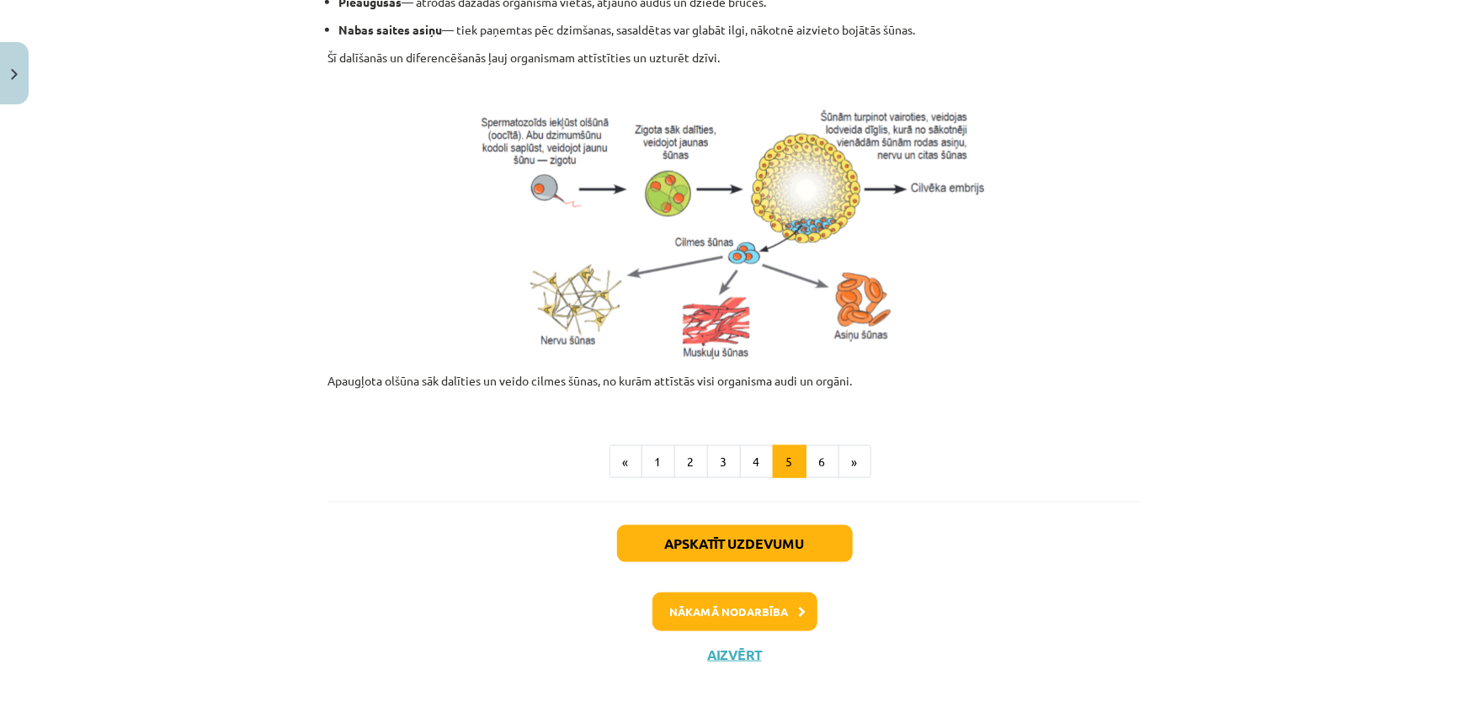
click at [826, 494] on div "Šūnas dzīves cikls Šūnas vairojas, daloties — sākumā rodas identiskas kopijas. …" at bounding box center [734, 31] width 813 height 939
click at [814, 463] on button "6" at bounding box center [822, 462] width 34 height 34
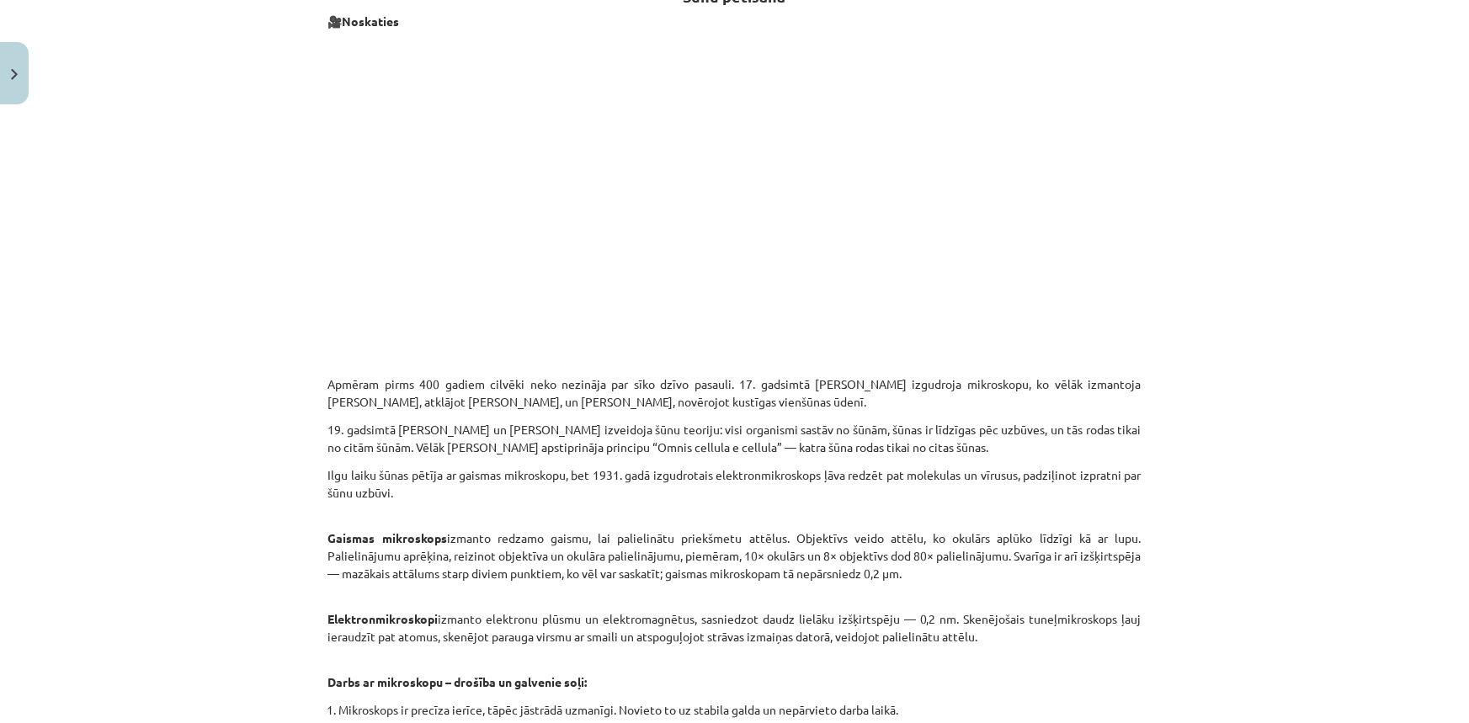
scroll to position [301, 0]
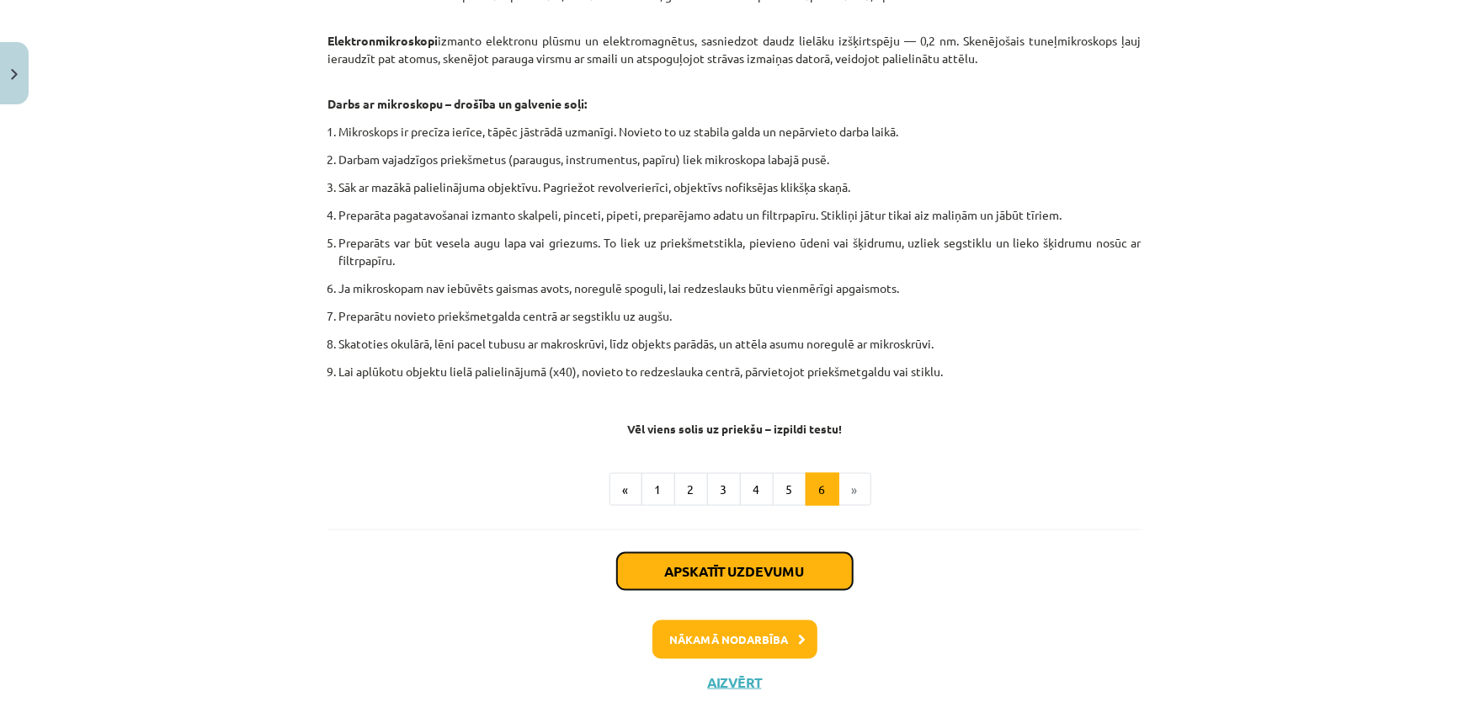
click at [773, 571] on button "Apskatīt uzdevumu" at bounding box center [735, 571] width 236 height 37
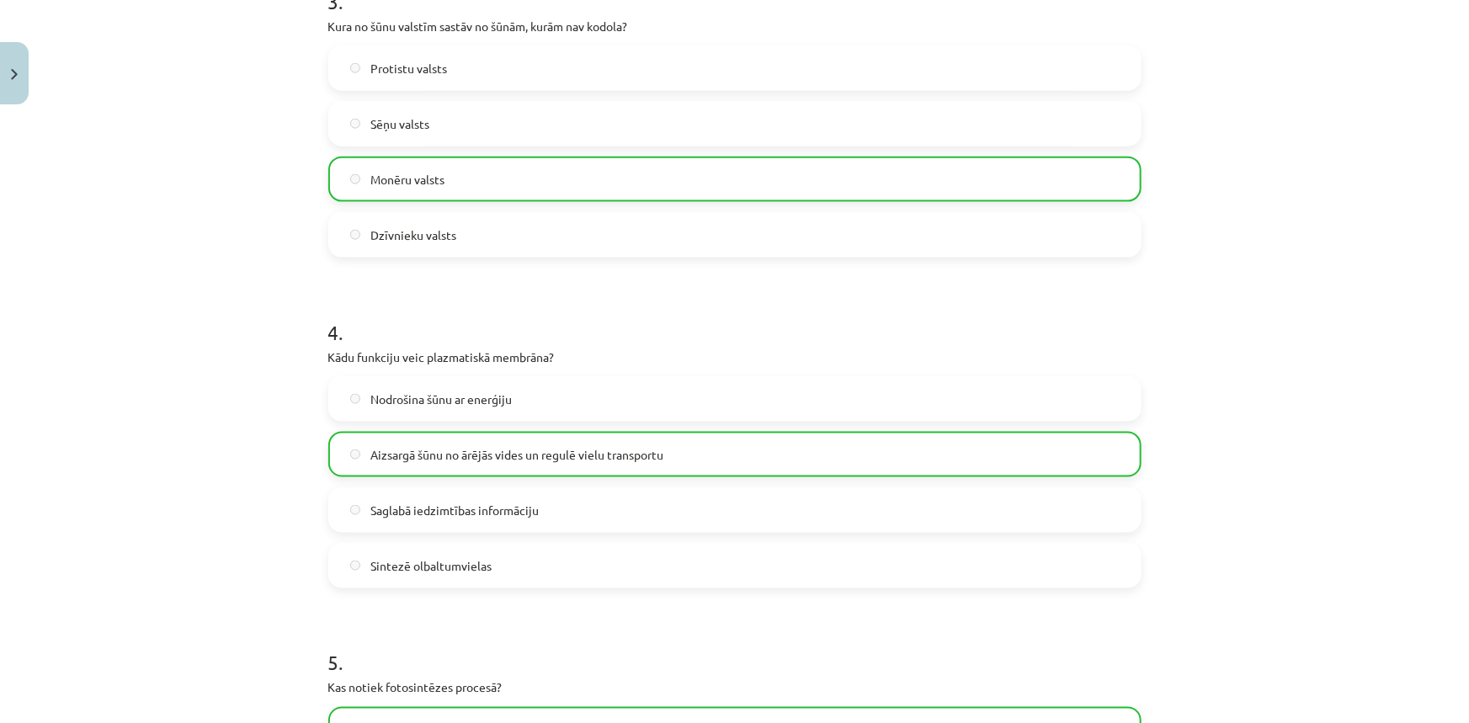
scroll to position [1480, 0]
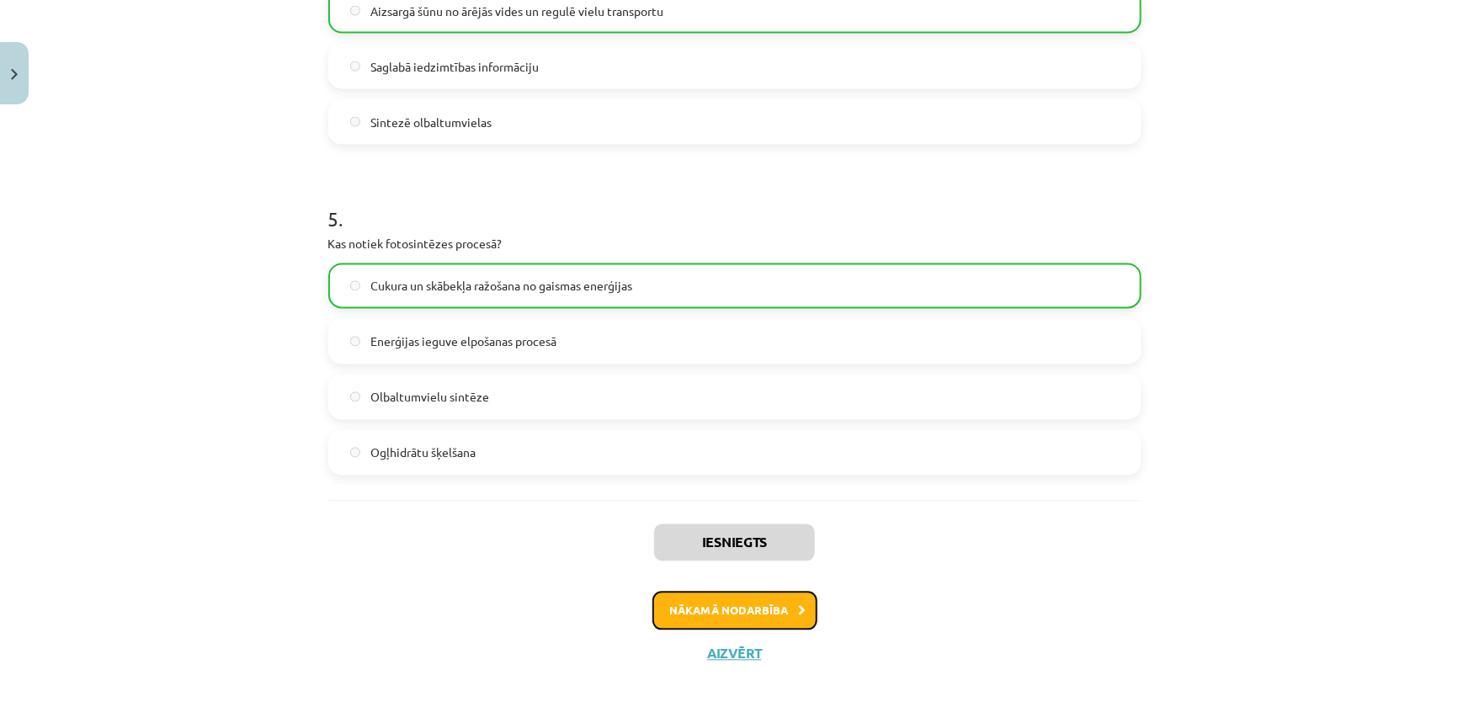
click at [773, 613] on button "Nākamā nodarbība" at bounding box center [734, 611] width 165 height 39
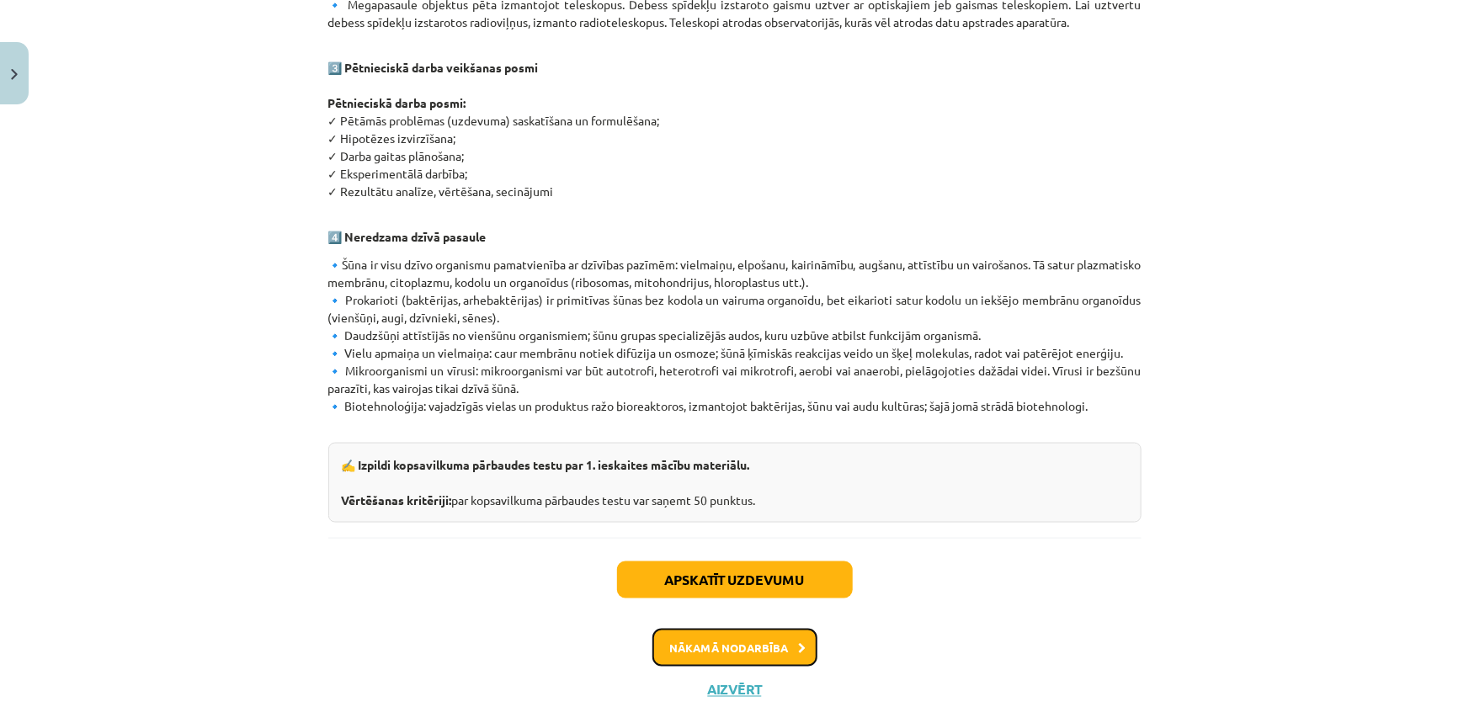
scroll to position [948, 0]
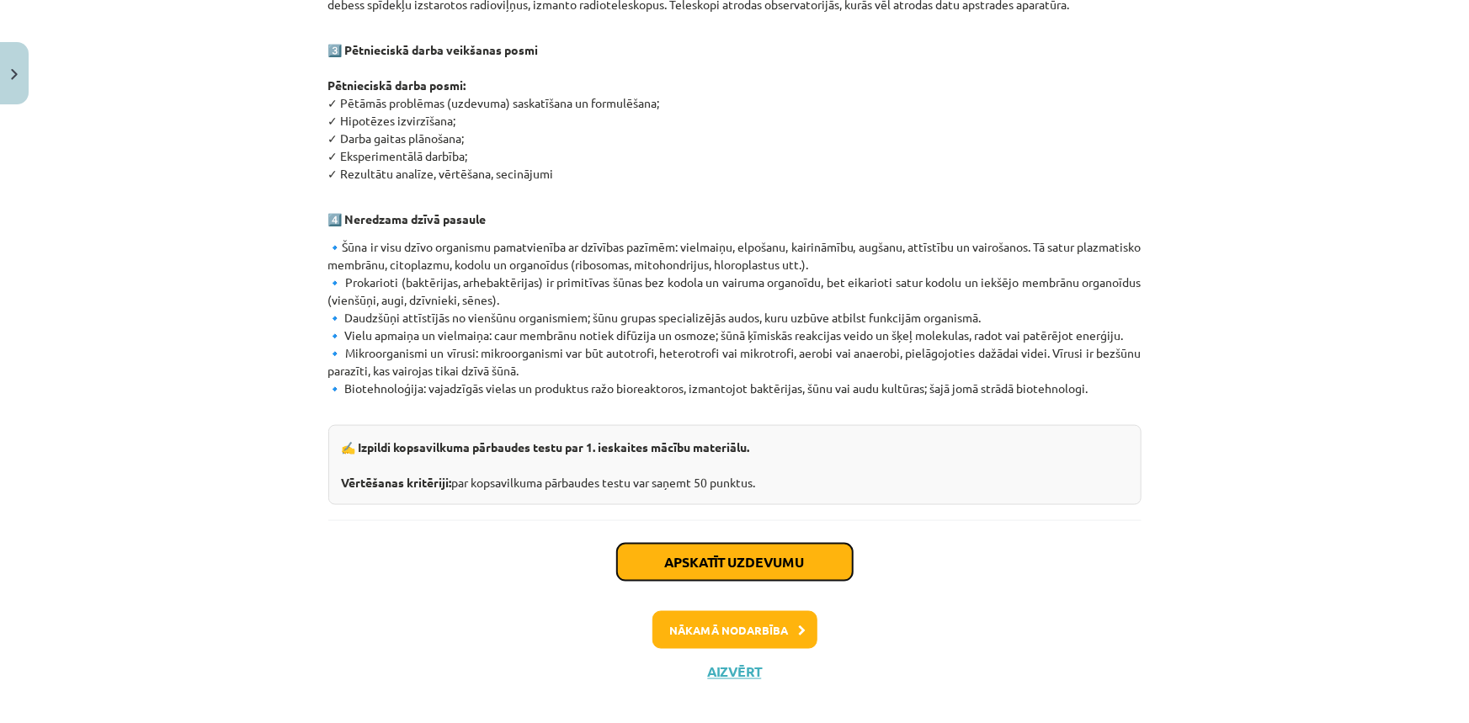
click at [726, 546] on button "Apskatīt uzdevumu" at bounding box center [735, 562] width 236 height 37
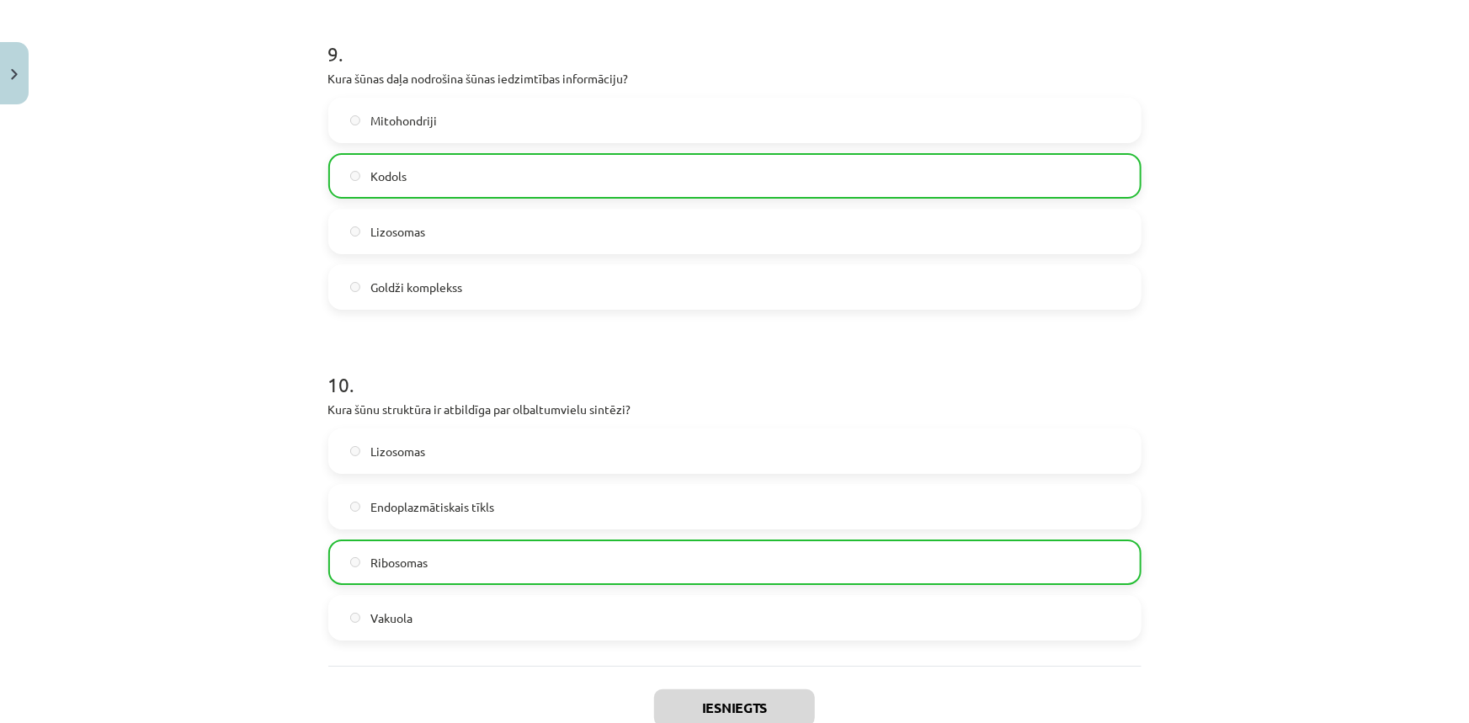
scroll to position [3132, 0]
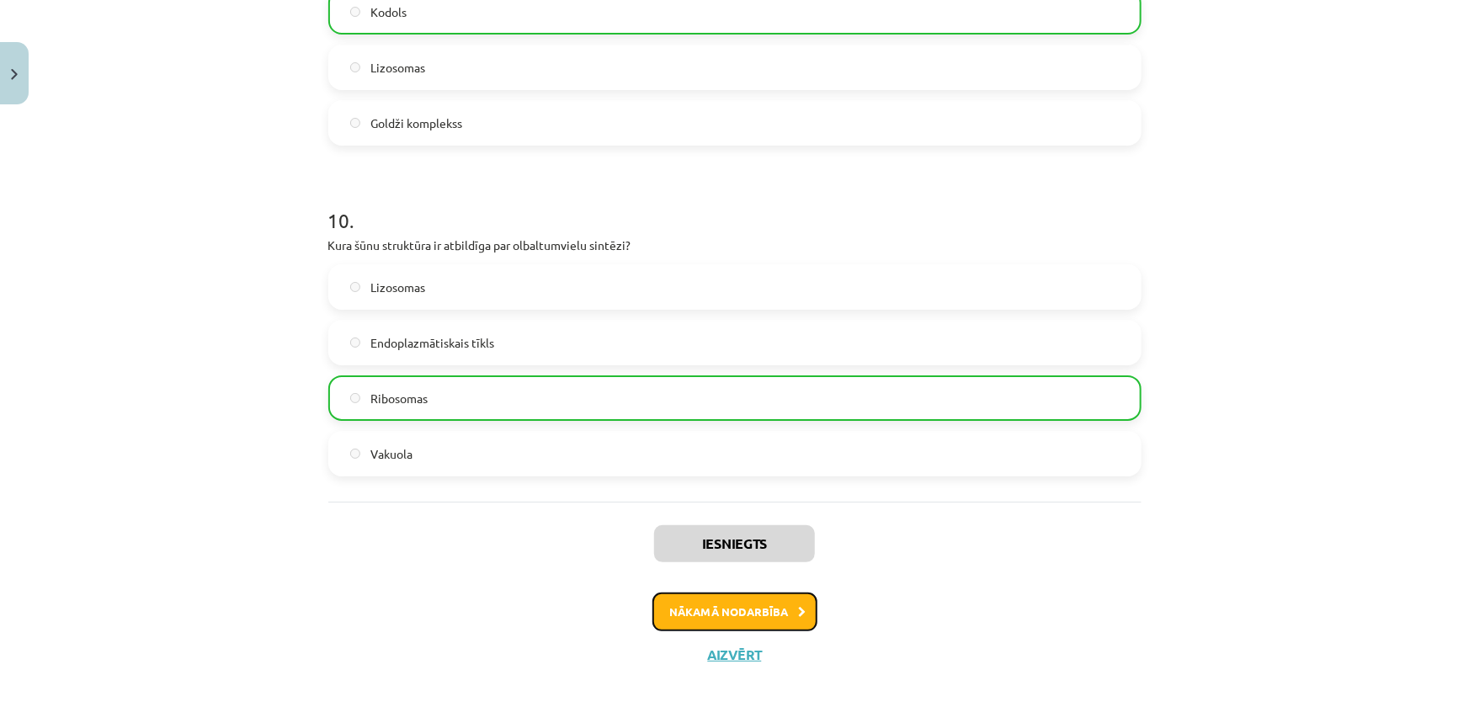
click at [734, 612] on button "Nākamā nodarbība" at bounding box center [734, 611] width 165 height 39
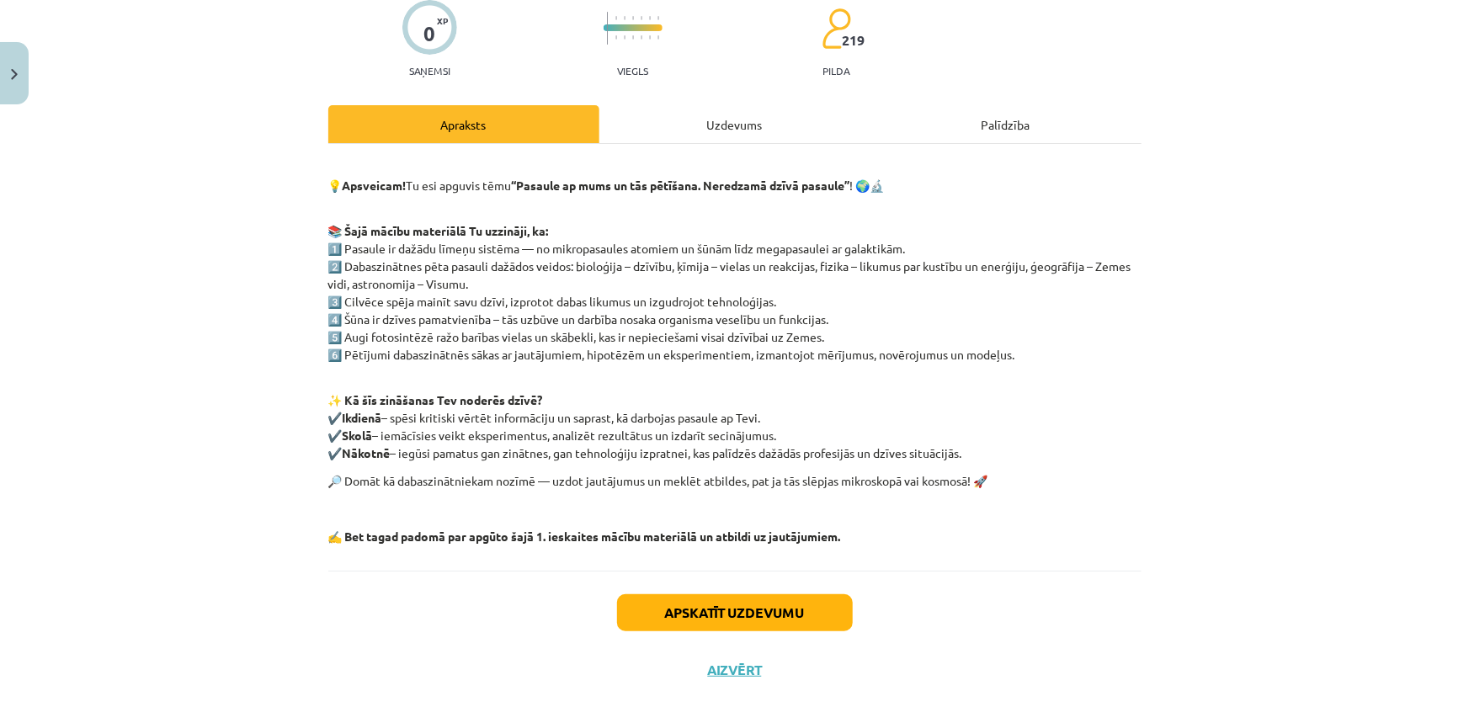
scroll to position [160, 0]
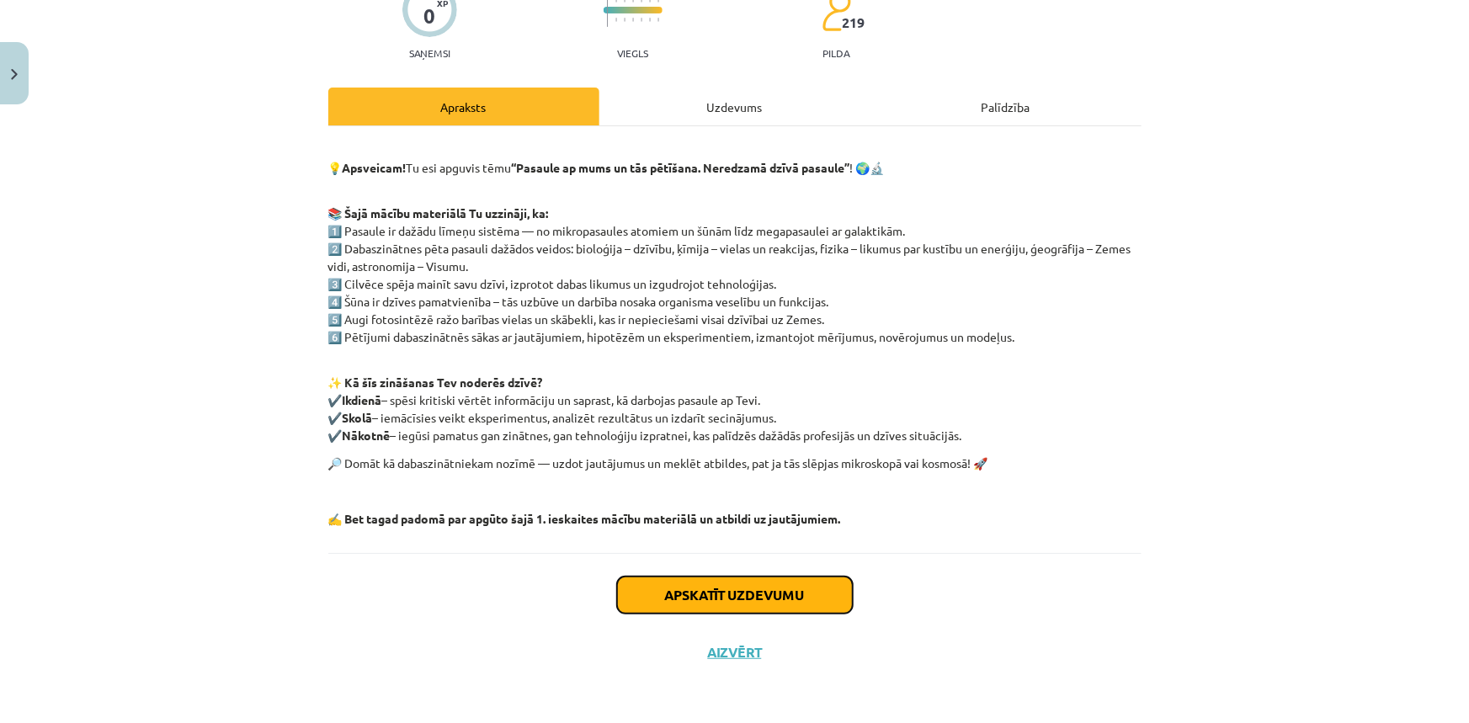
click at [761, 598] on button "Apskatīt uzdevumu" at bounding box center [735, 594] width 236 height 37
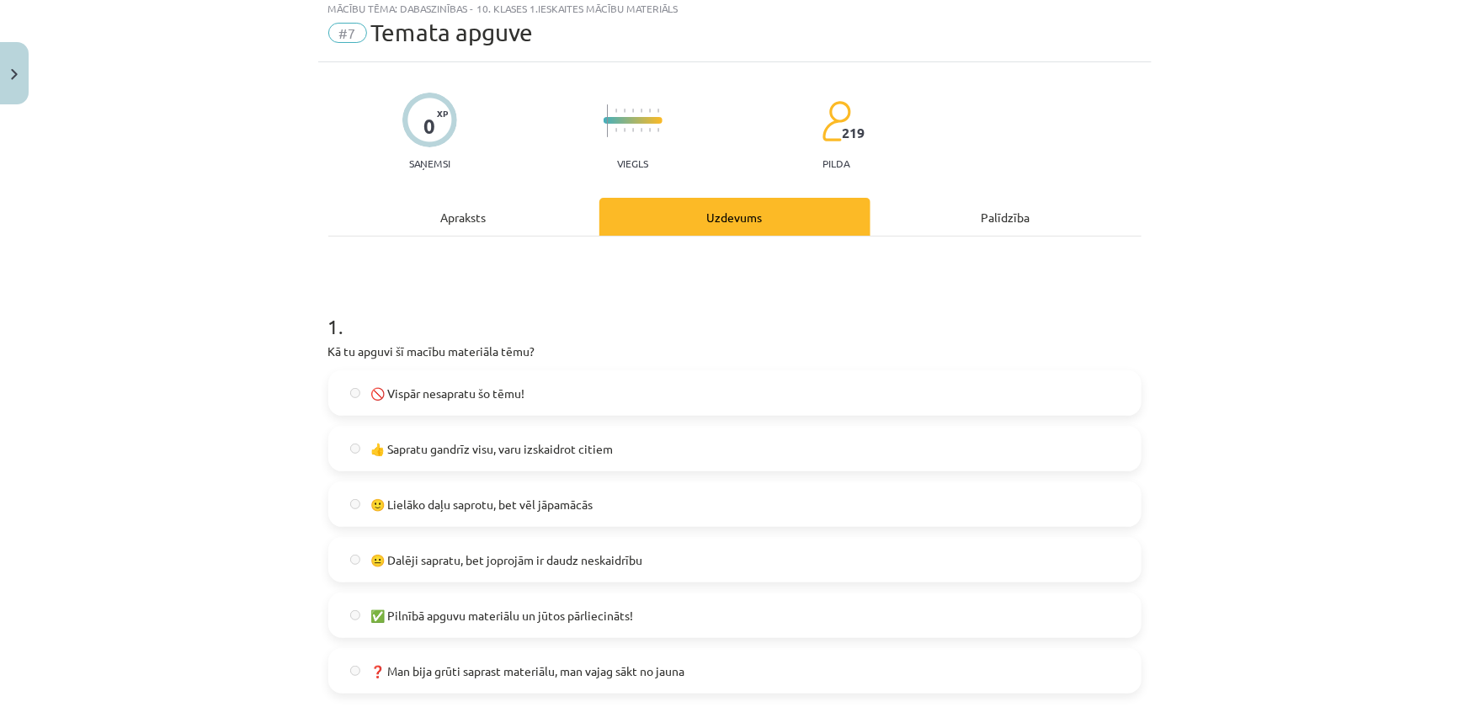
scroll to position [0, 0]
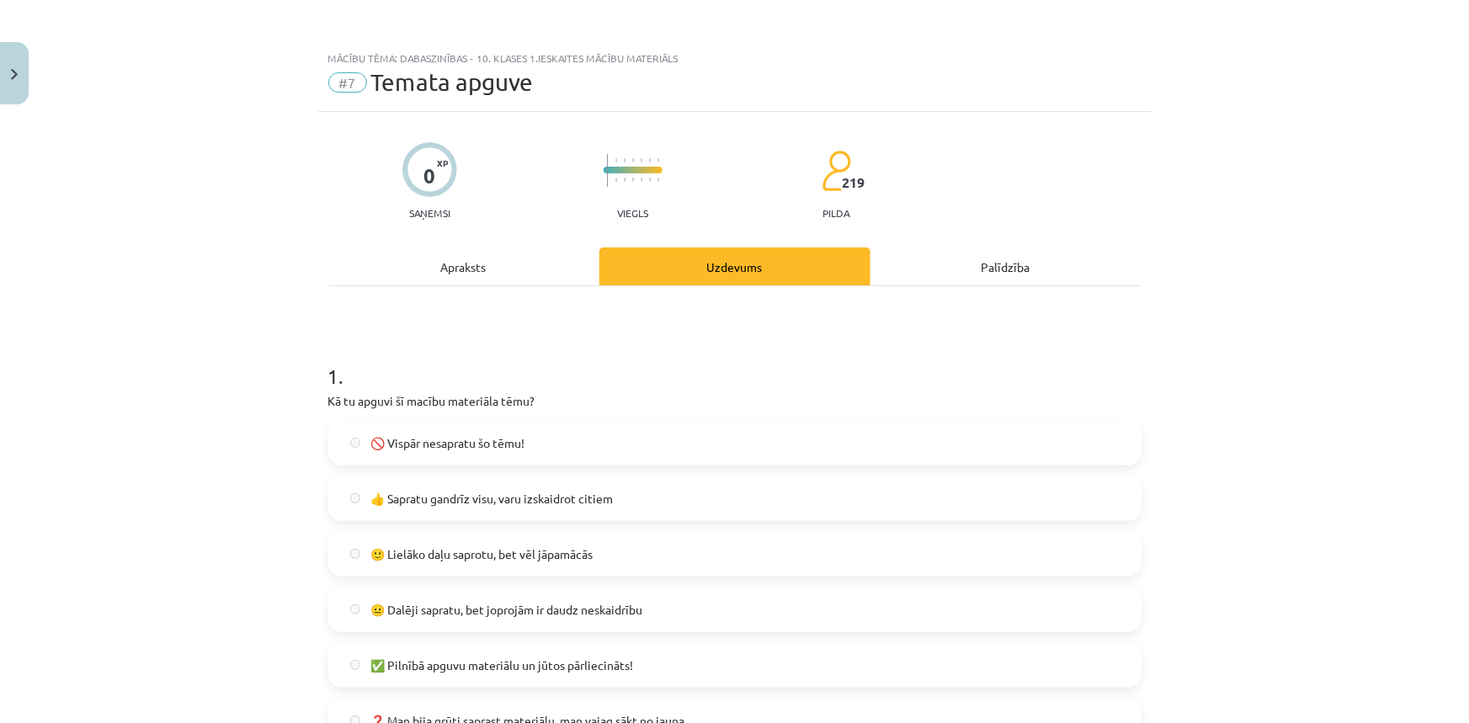
click at [457, 267] on div "Apraksts" at bounding box center [463, 266] width 271 height 38
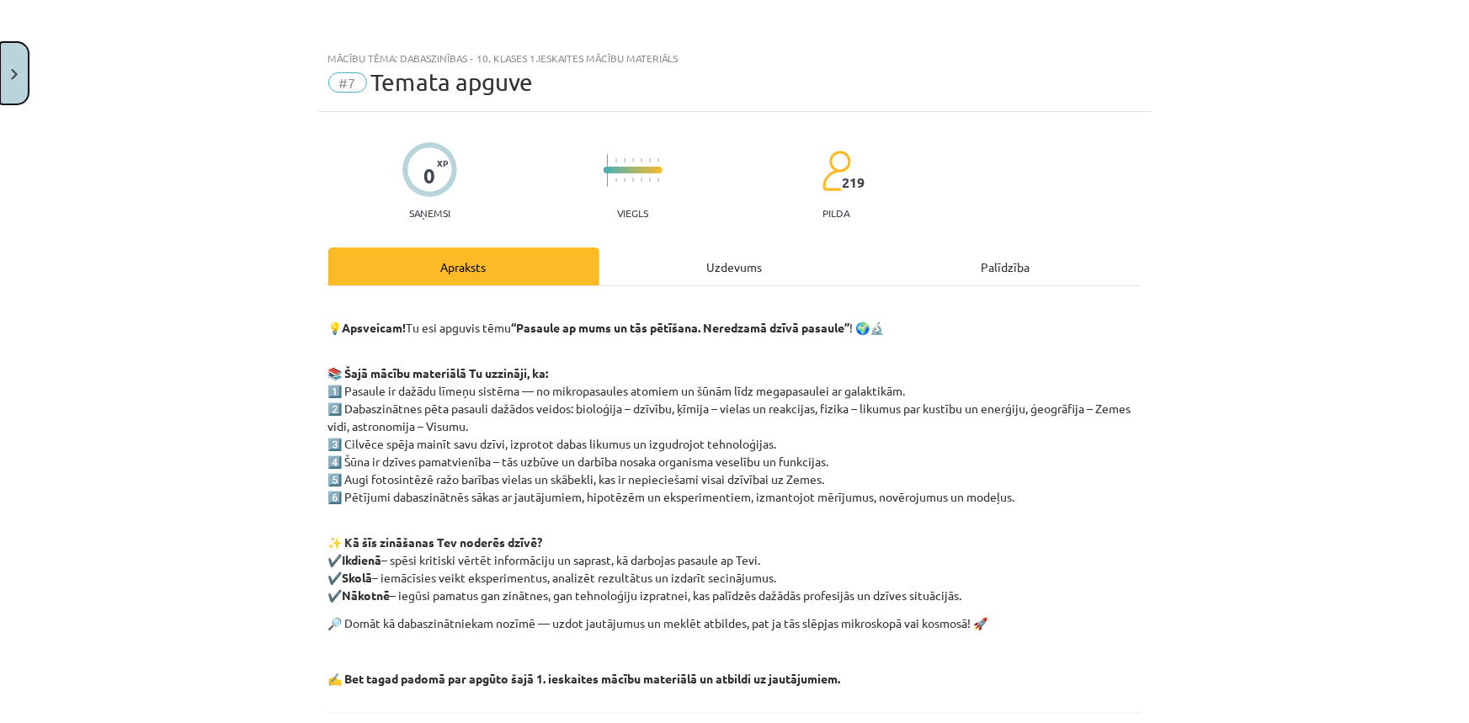
click at [17, 63] on button "Close" at bounding box center [14, 73] width 29 height 62
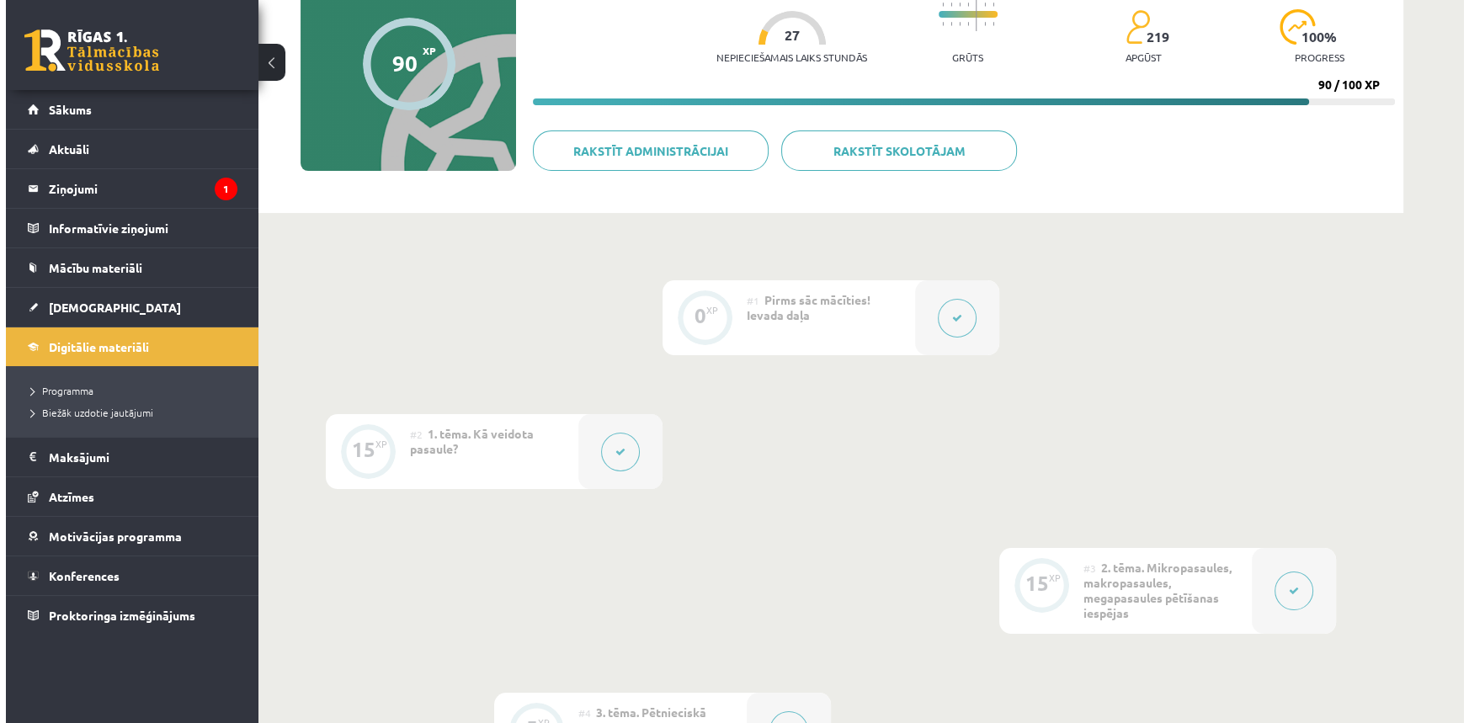
scroll to position [229, 0]
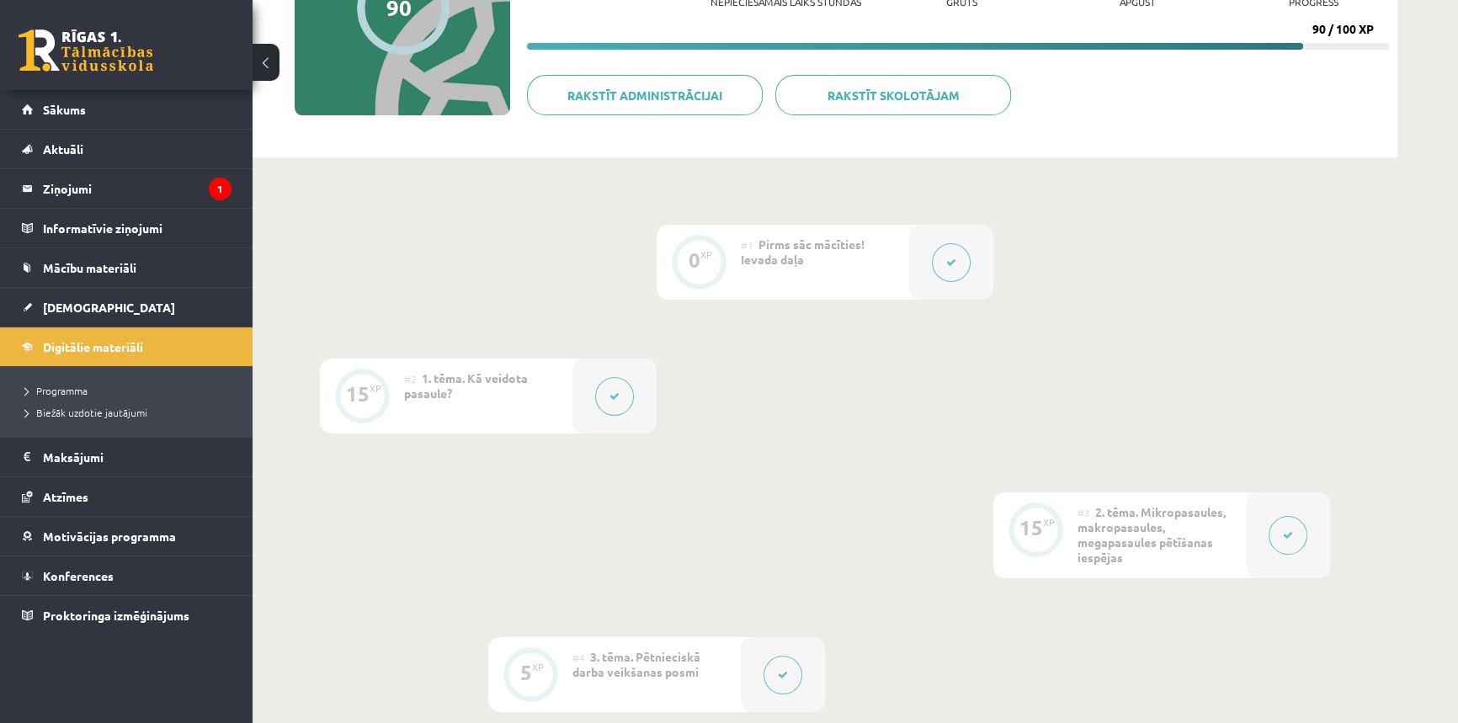
click at [789, 674] on button at bounding box center [782, 675] width 39 height 39
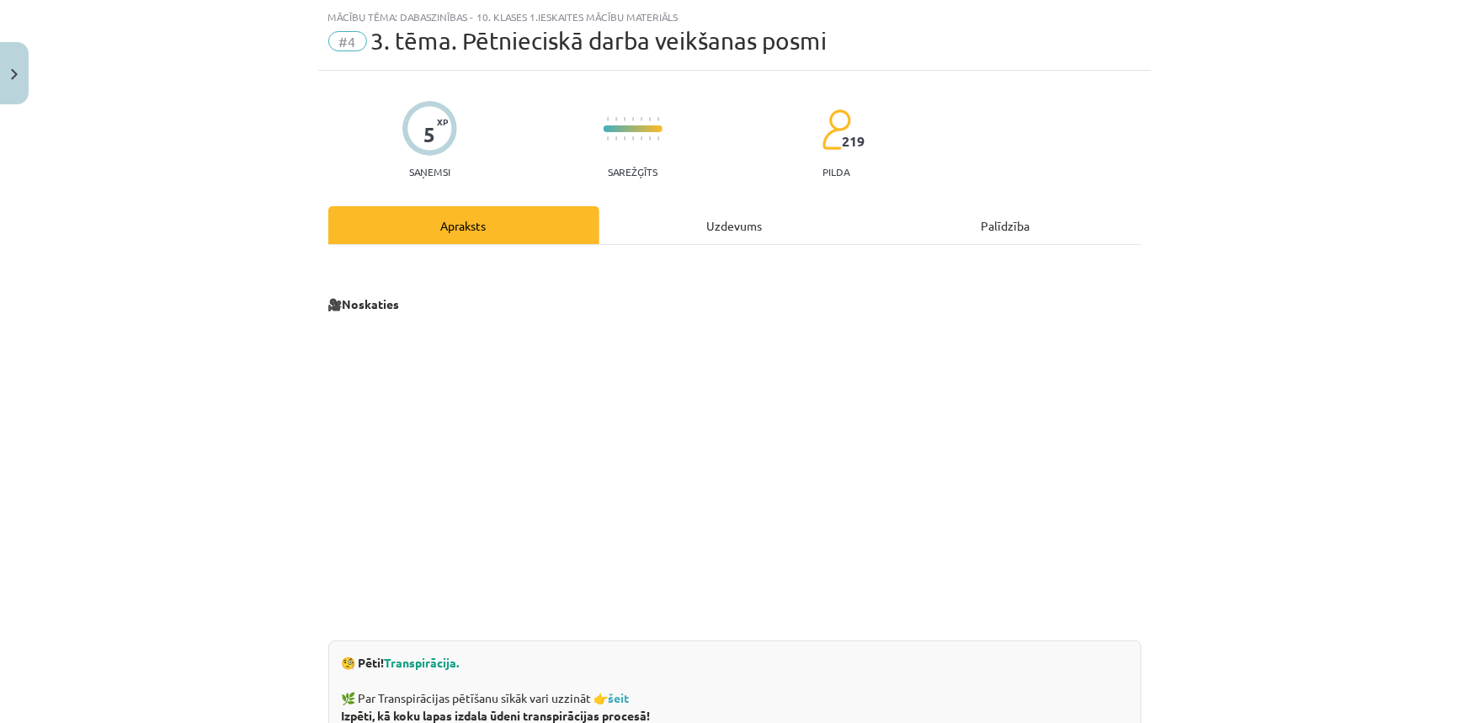
scroll to position [76, 0]
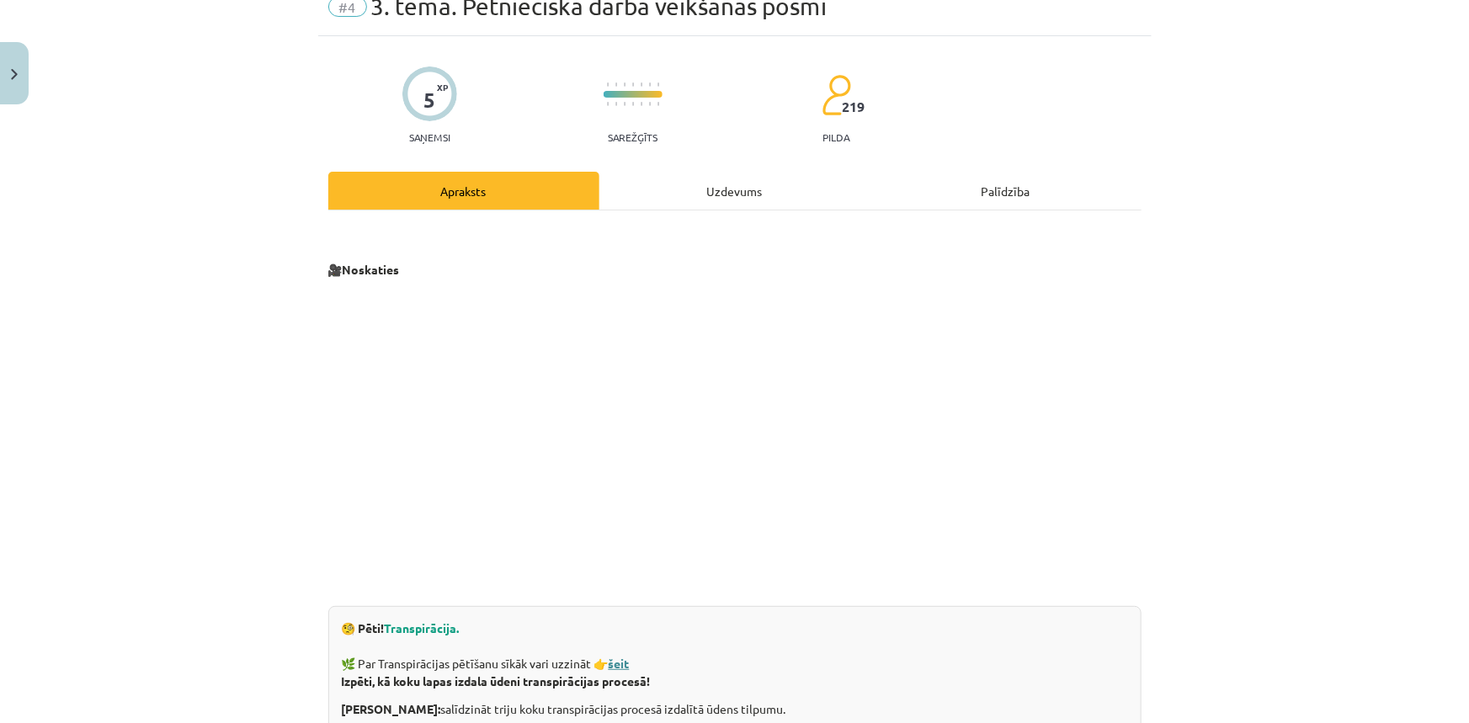
click at [621, 661] on strong "šeit" at bounding box center [618, 663] width 21 height 15
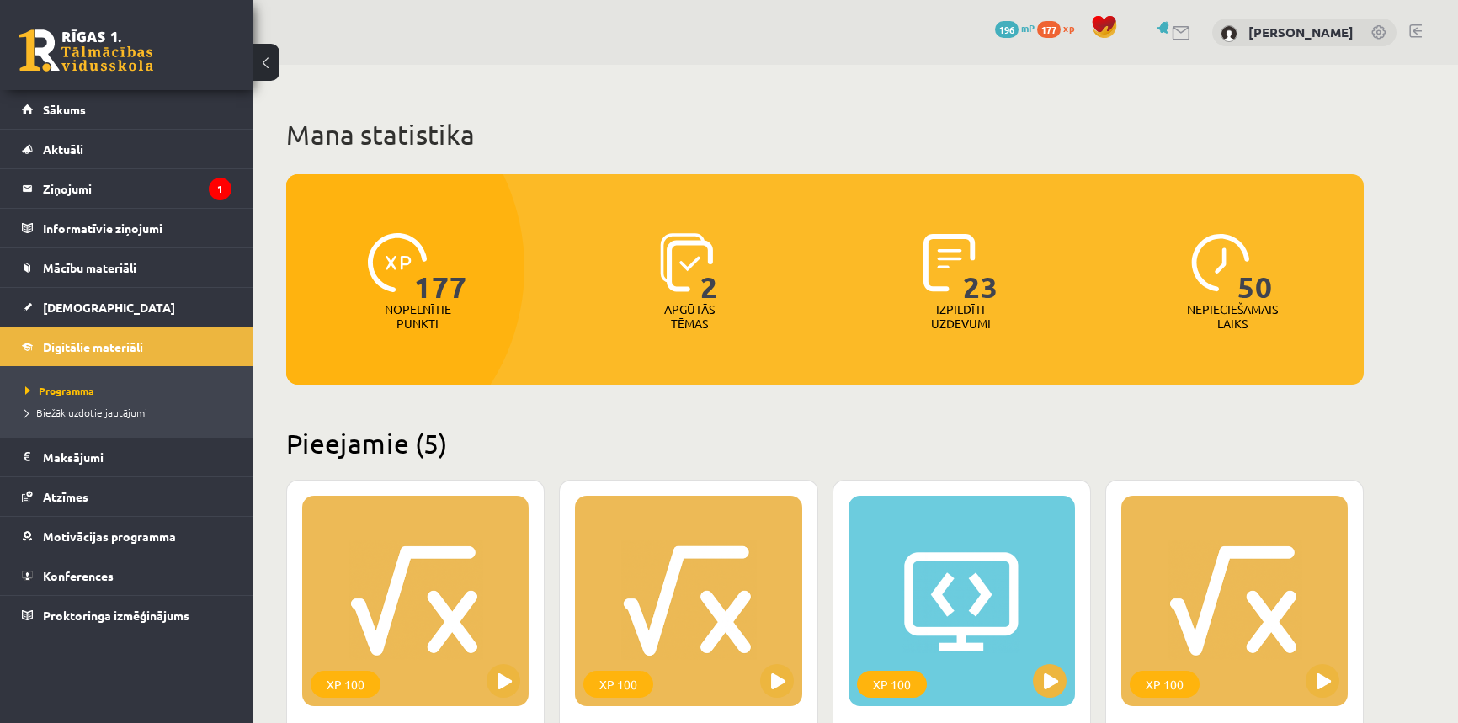
scroll to position [1376, 0]
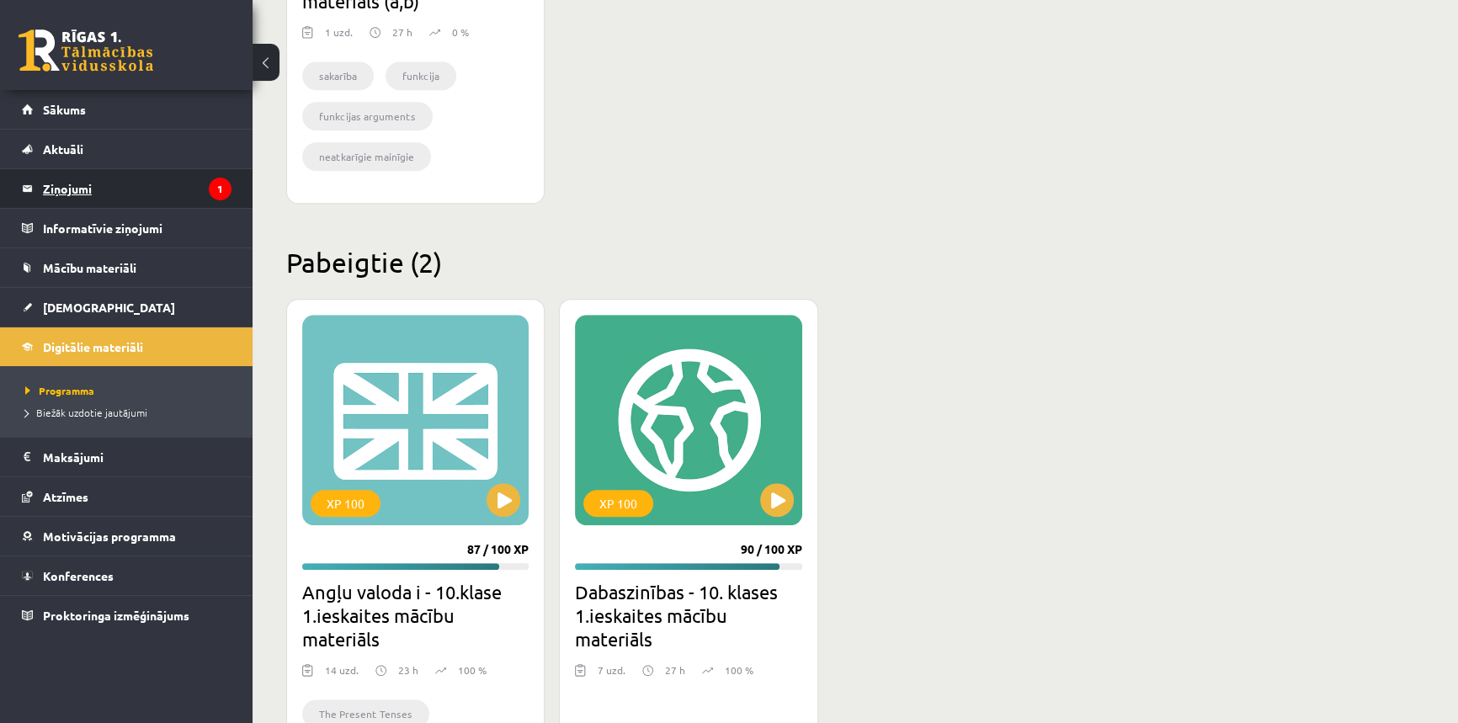
click at [173, 199] on legend "Ziņojumi 1" at bounding box center [137, 188] width 189 height 39
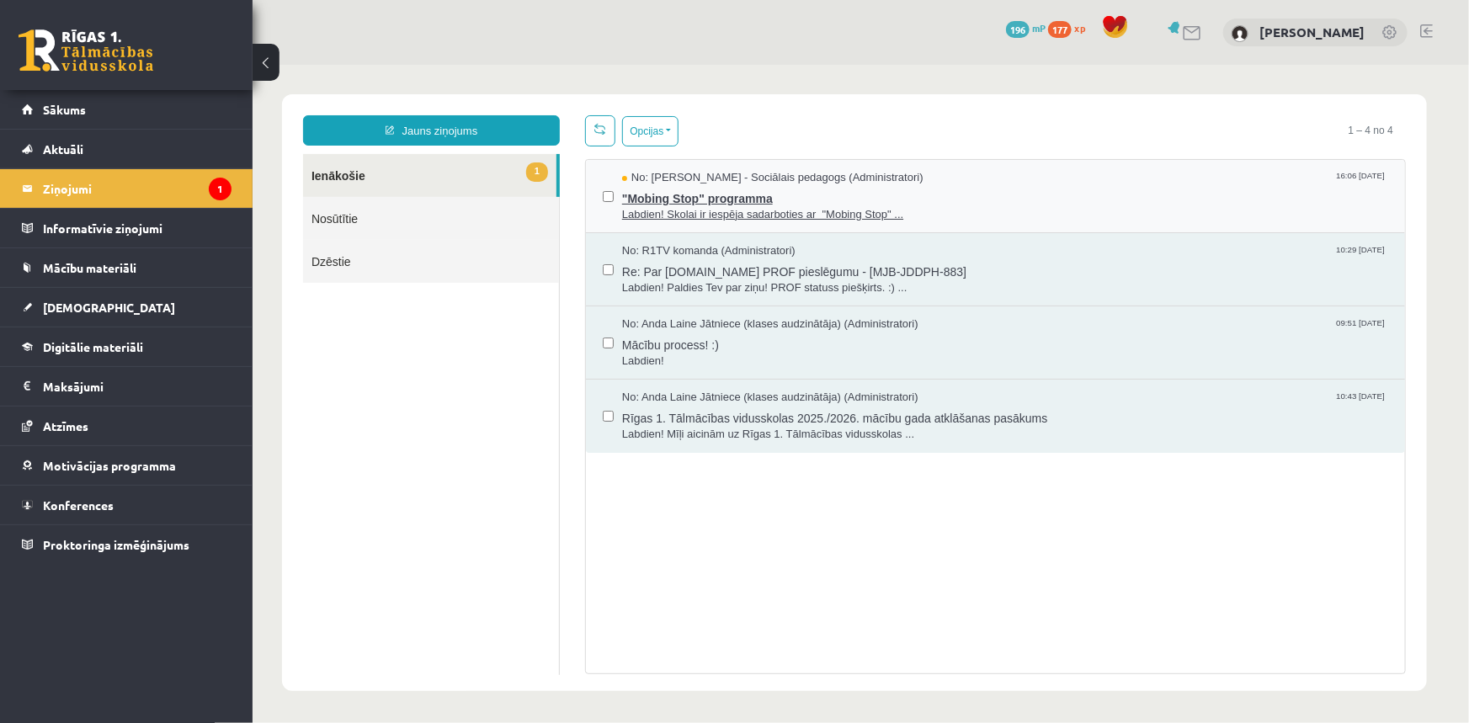
click at [688, 207] on span "Labdien! Skolai ir iespēja sadarboties ar "Mobing Stop" ..." at bounding box center [1004, 214] width 766 height 16
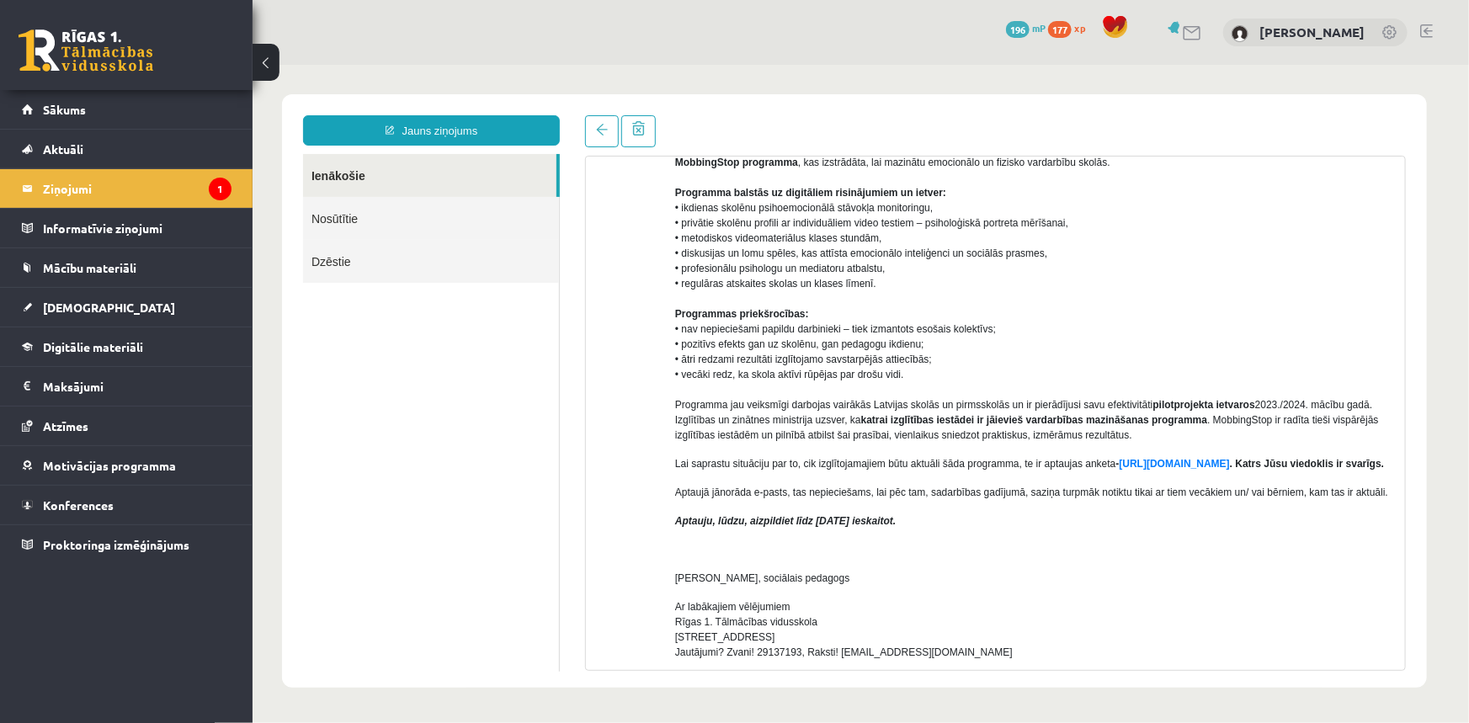
scroll to position [229, 0]
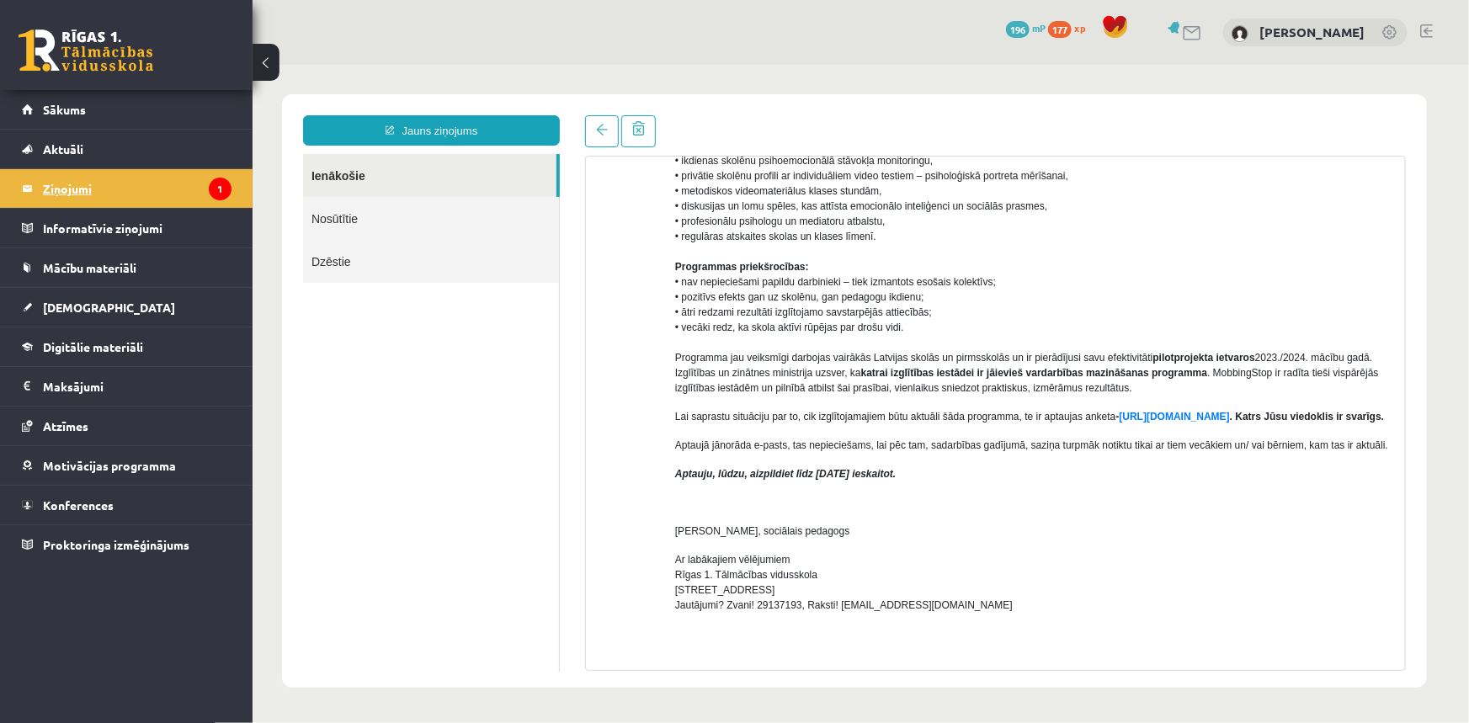
click at [196, 183] on legend "Ziņojumi 1" at bounding box center [137, 188] width 189 height 39
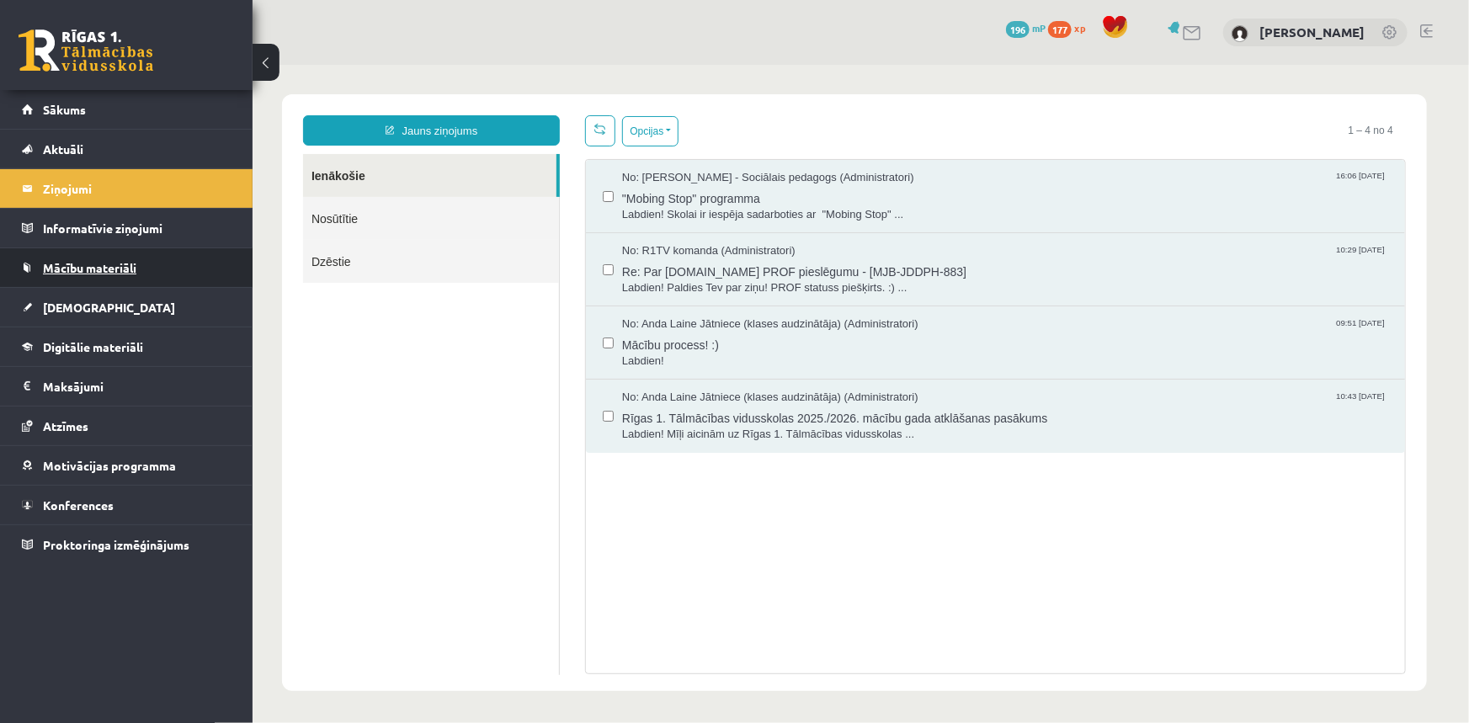
scroll to position [0, 0]
click at [713, 279] on span "Labdien! Paldies Tev par ziņu! PROF statuss piešķirts. :) ..." at bounding box center [1004, 287] width 766 height 16
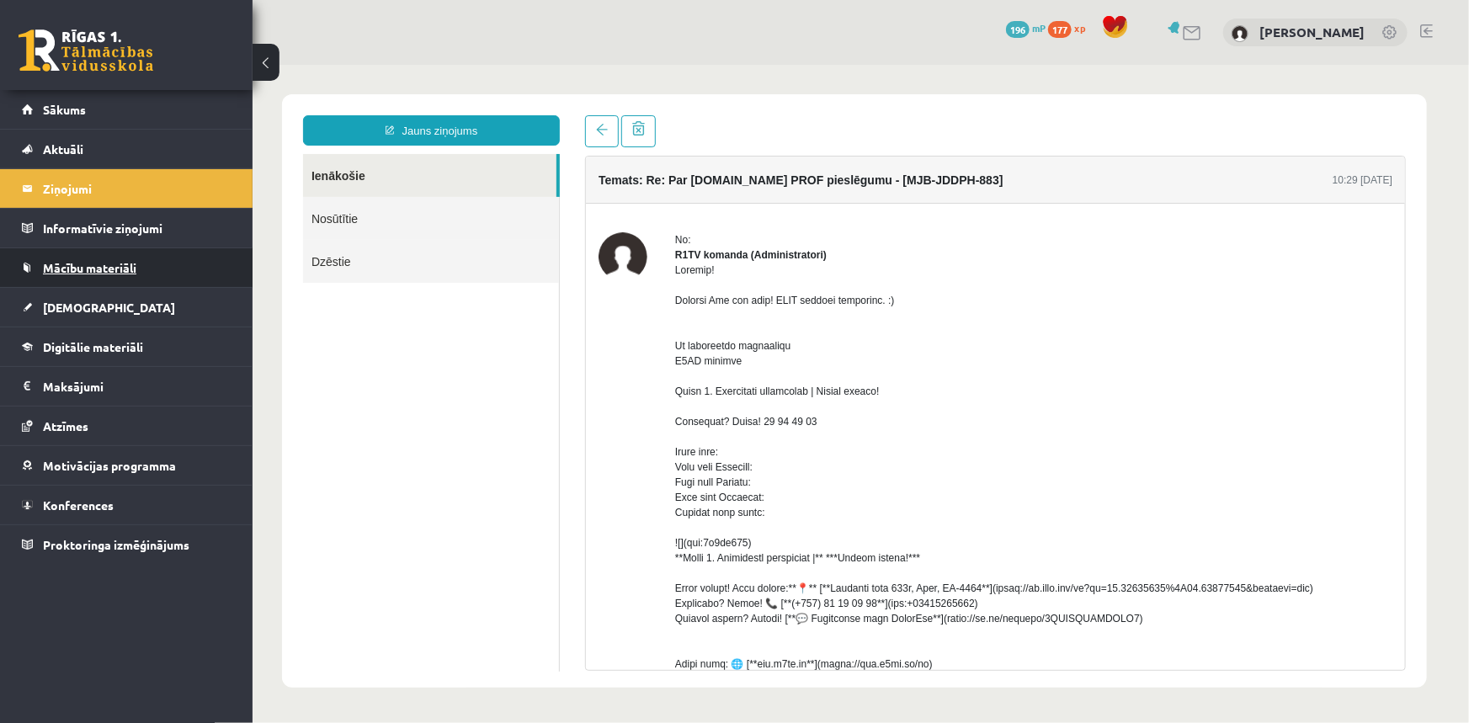
click at [99, 269] on span "Mācību materiāli" at bounding box center [89, 267] width 93 height 15
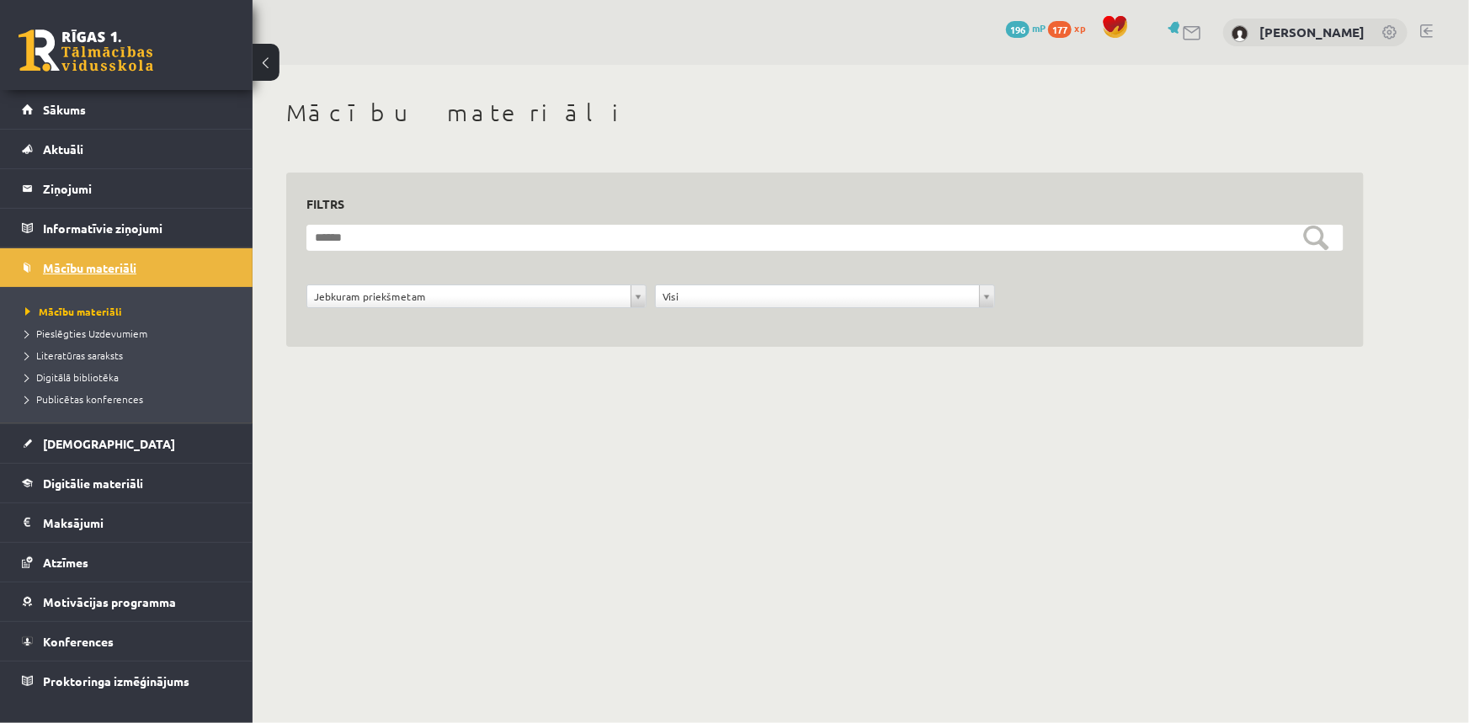
click at [100, 263] on span "Mācību materiāli" at bounding box center [89, 267] width 93 height 15
click at [114, 488] on span "Digitālie materiāli" at bounding box center [93, 482] width 100 height 15
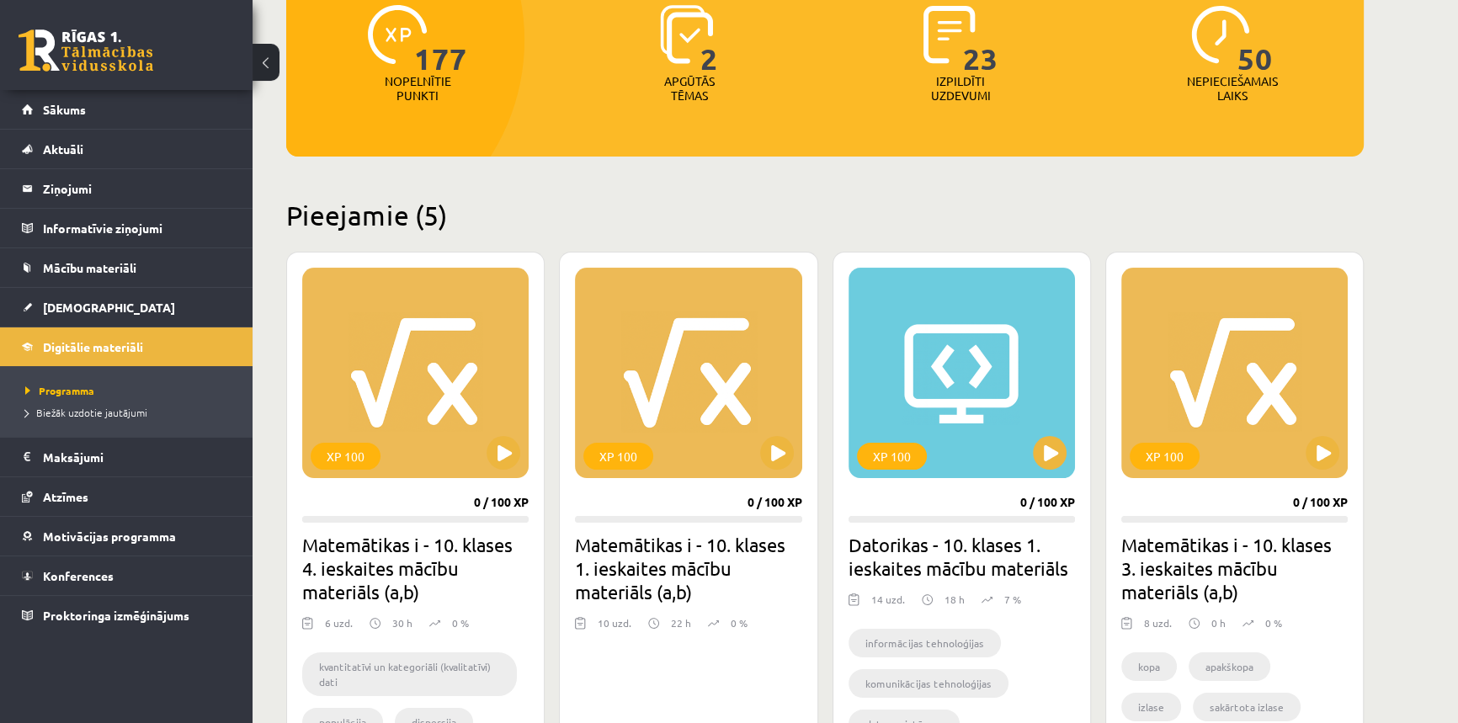
scroll to position [229, 0]
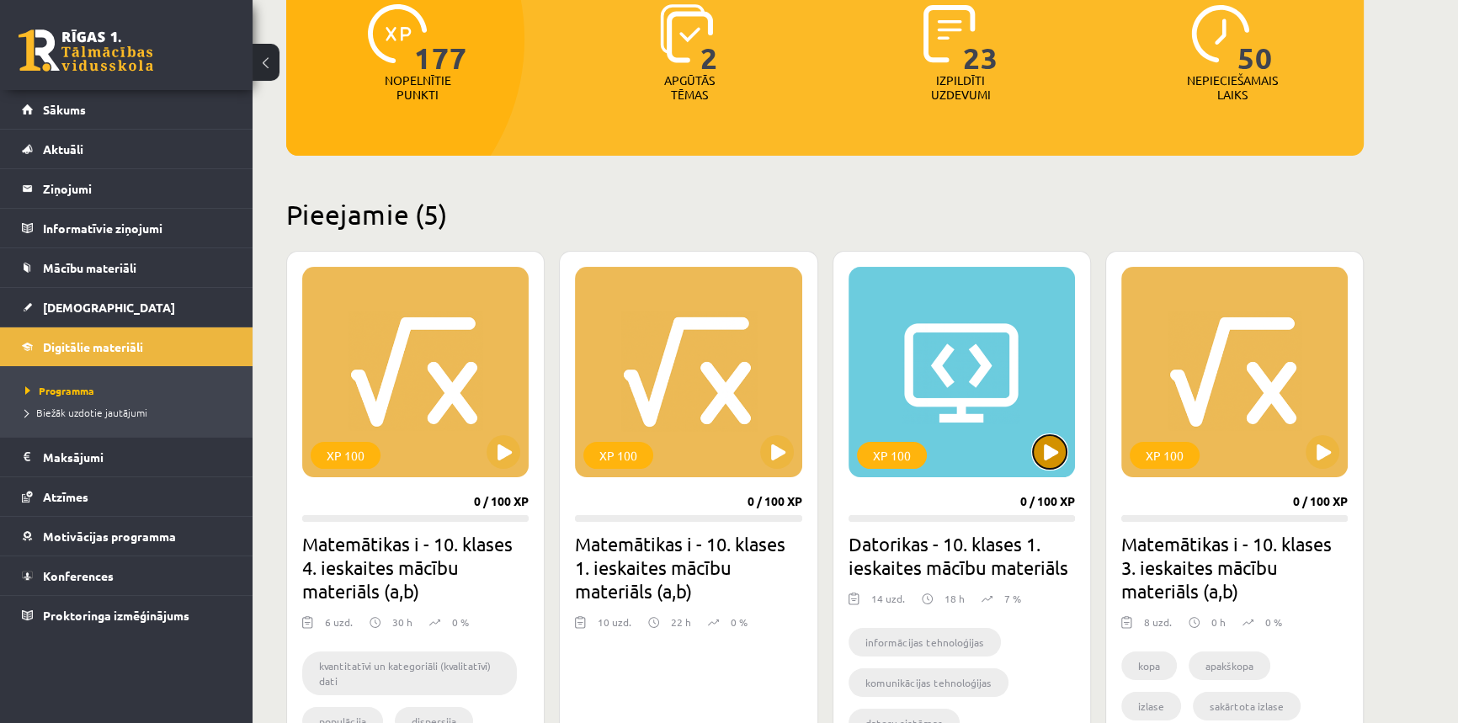
click at [1043, 464] on button at bounding box center [1050, 452] width 34 height 34
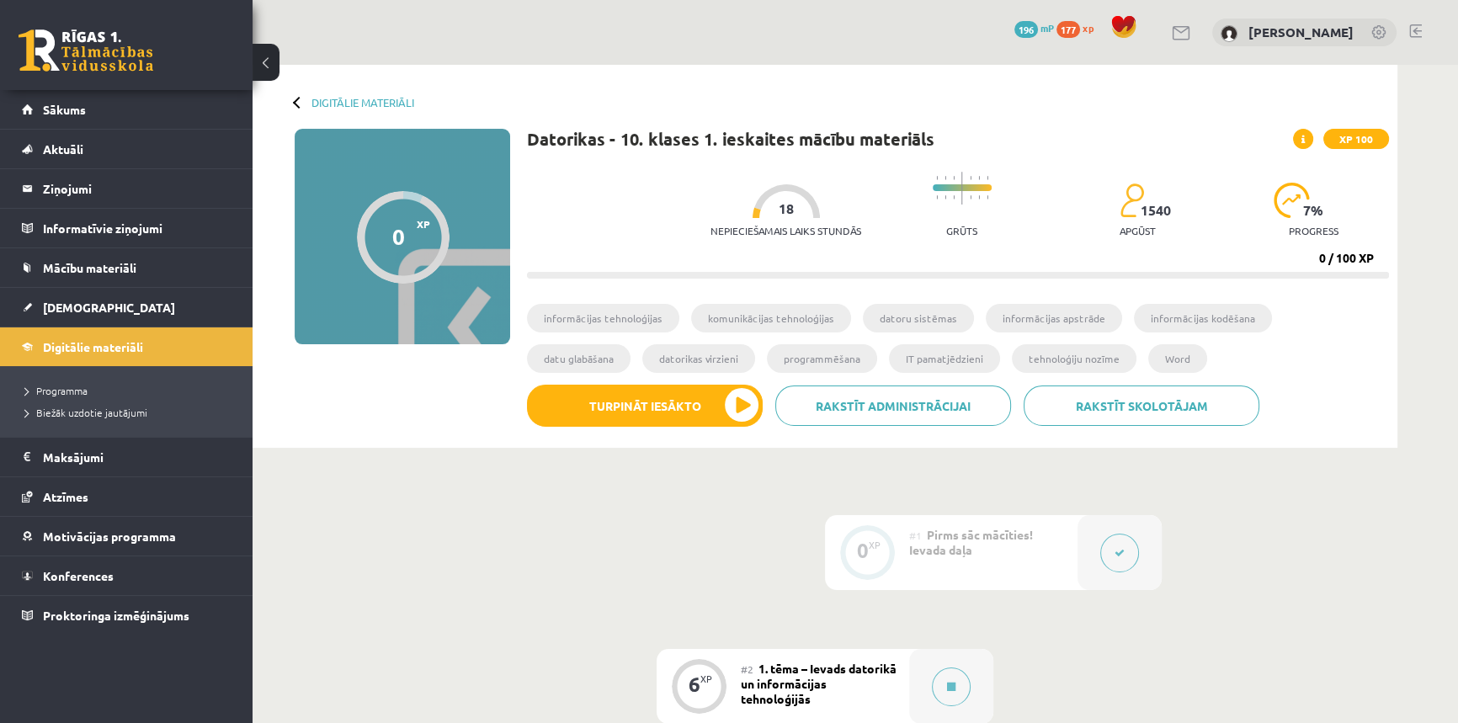
click at [1117, 552] on icon at bounding box center [1119, 553] width 10 height 10
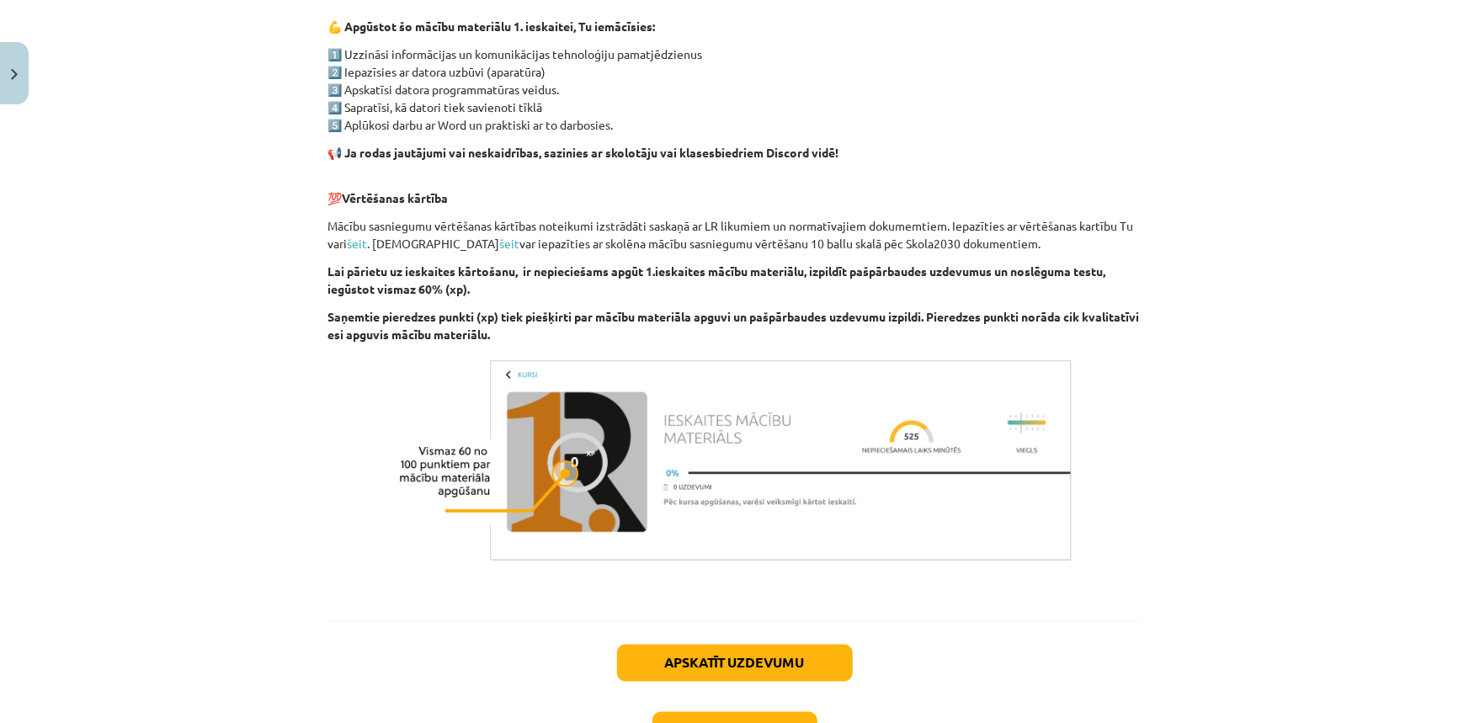
scroll to position [1071, 0]
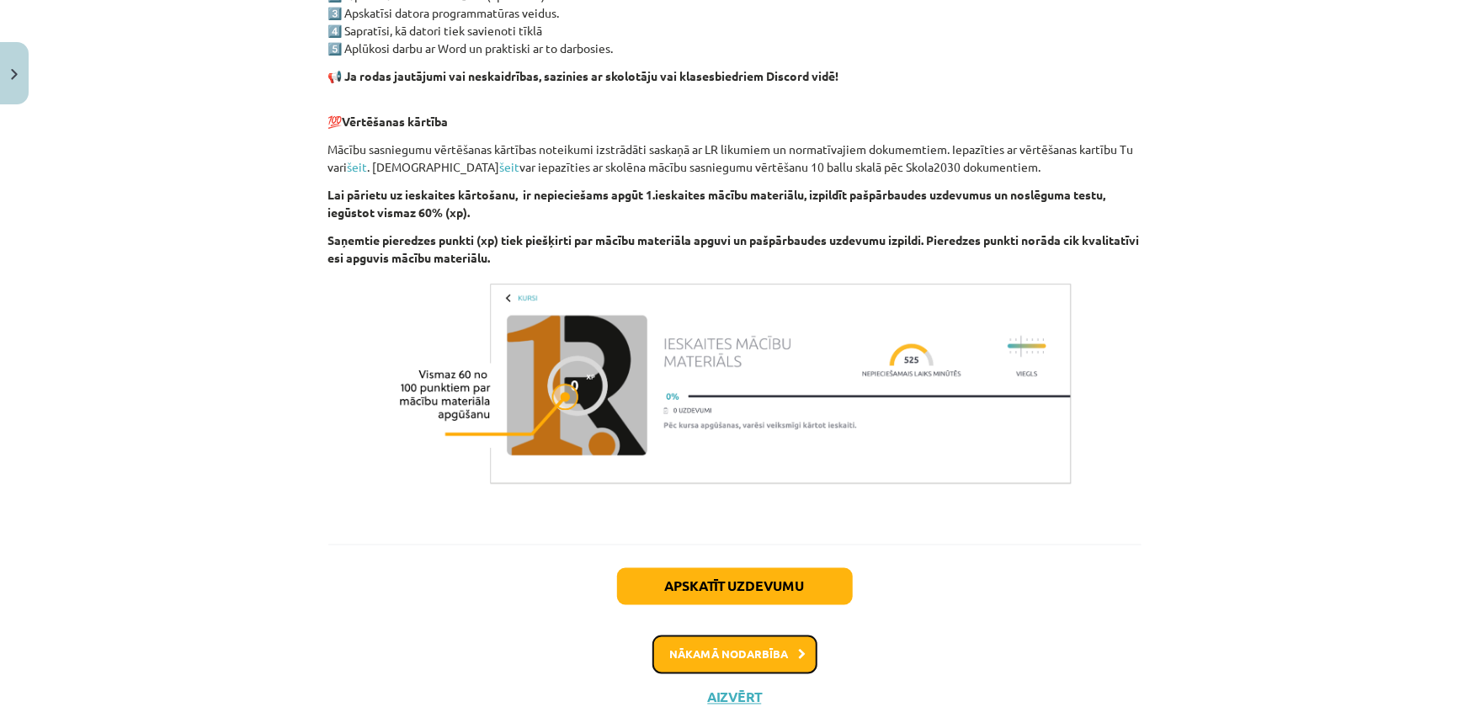
click at [709, 655] on button "Nākamā nodarbība" at bounding box center [734, 654] width 165 height 39
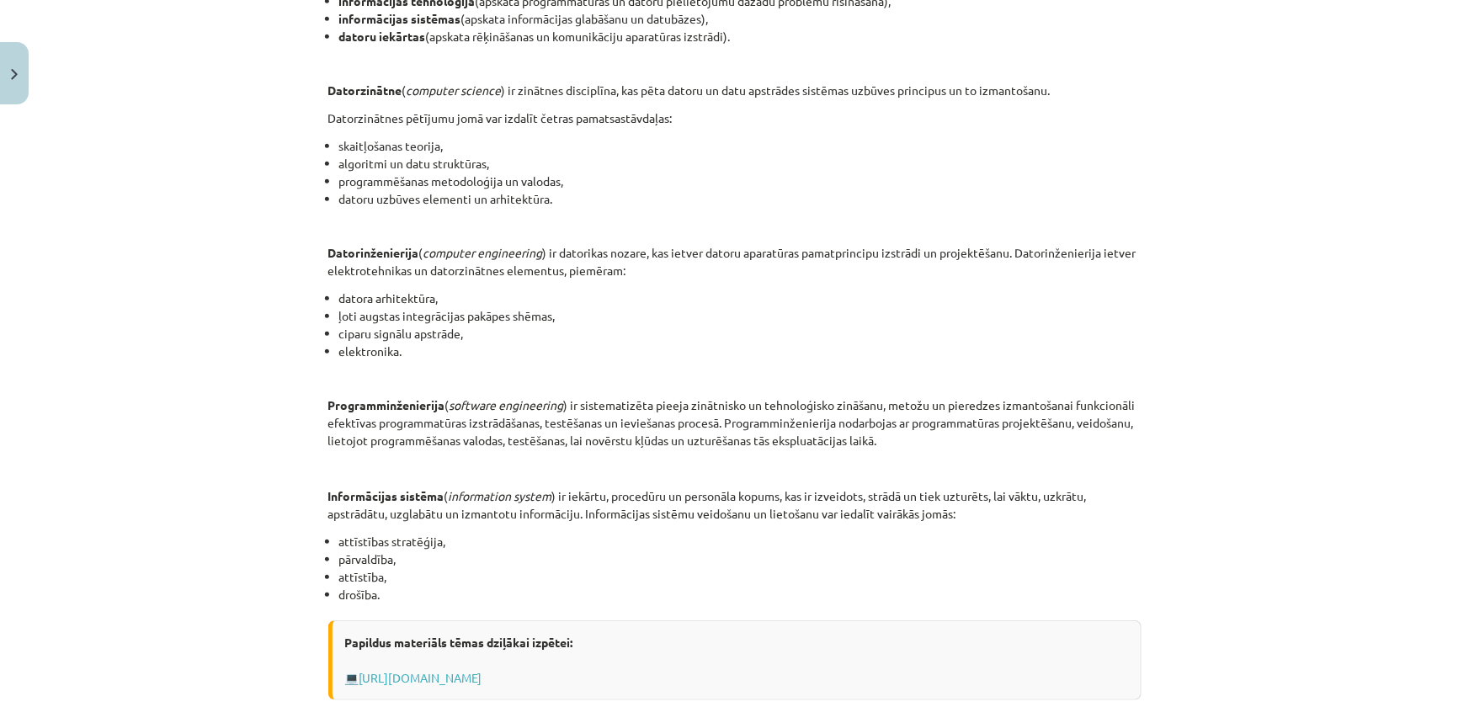
scroll to position [501, 0]
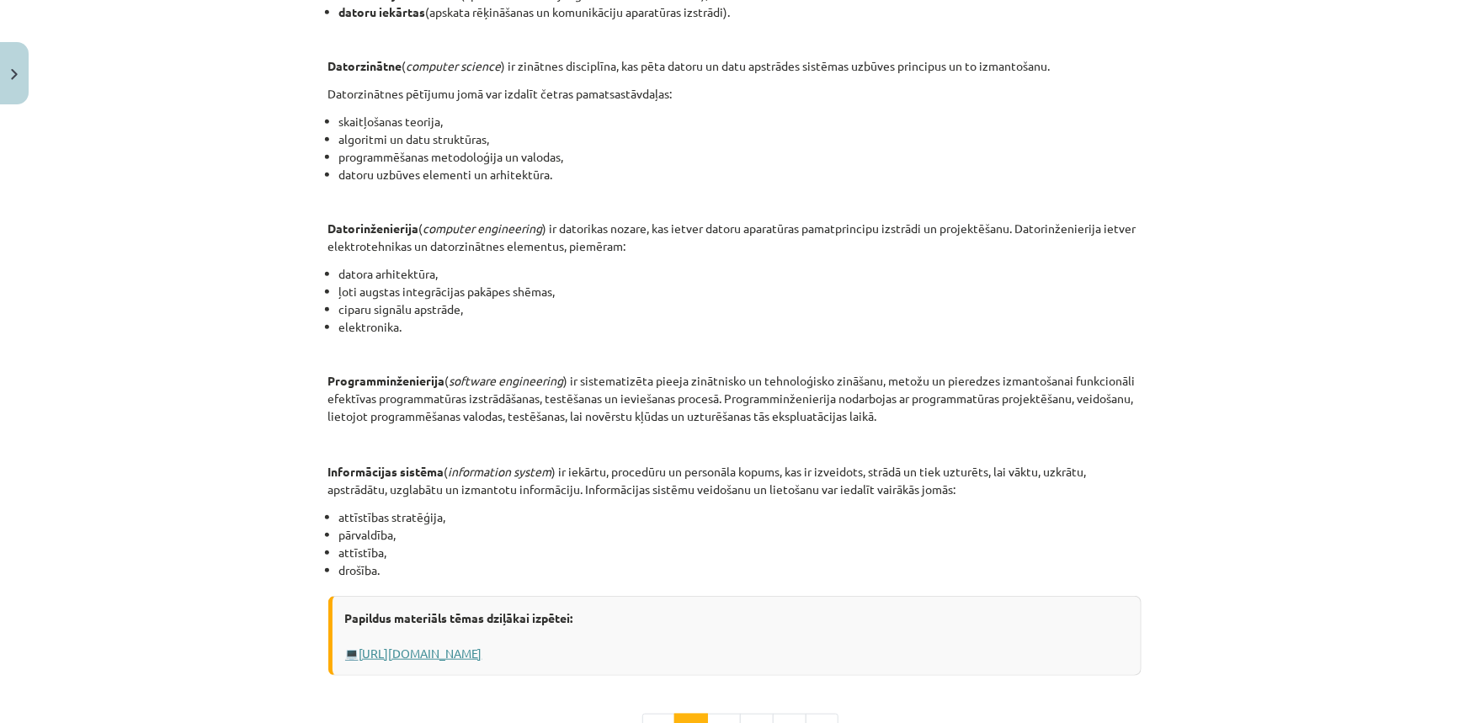
click at [482, 645] on link "[URL][DOMAIN_NAME]" at bounding box center [420, 652] width 123 height 15
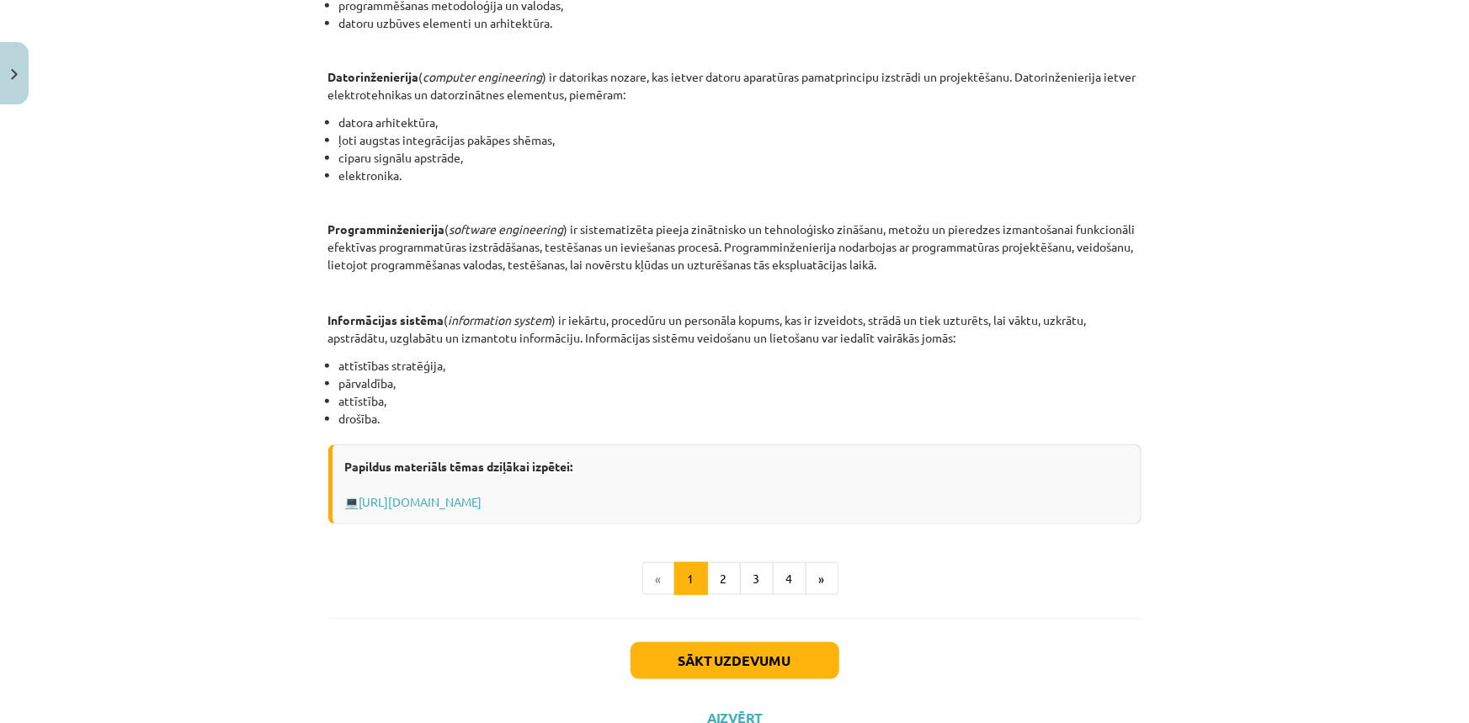
scroll to position [654, 0]
click at [711, 581] on button "2" at bounding box center [724, 577] width 34 height 34
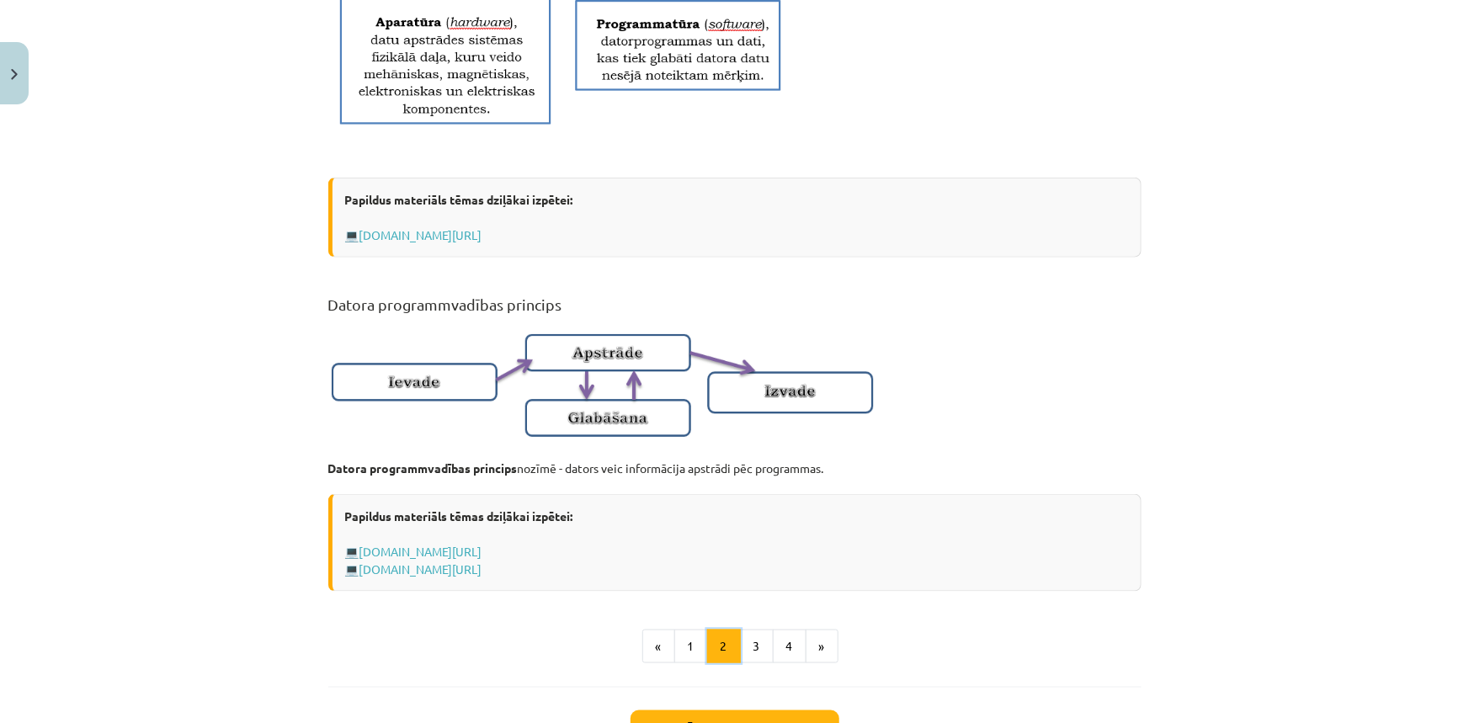
scroll to position [990, 0]
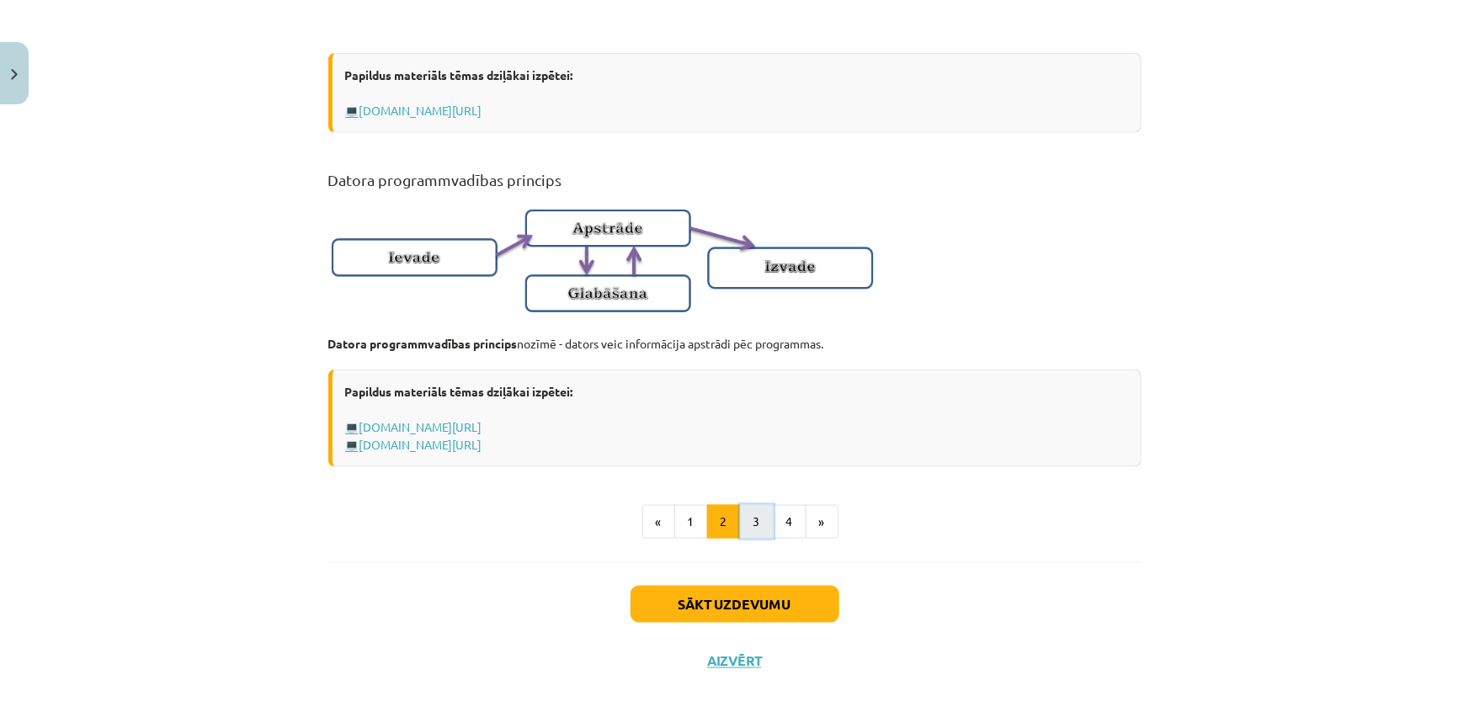
click at [750, 539] on button "3" at bounding box center [757, 522] width 34 height 34
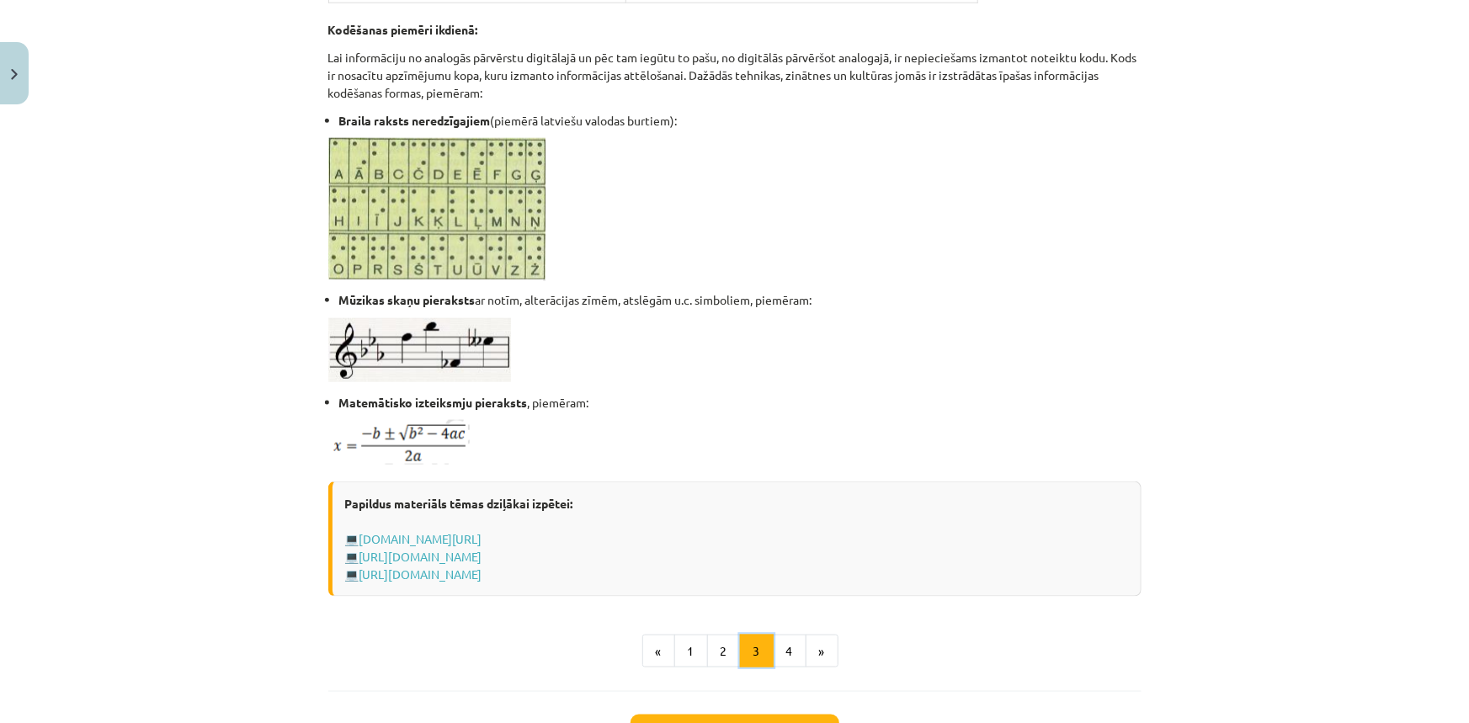
scroll to position [986, 0]
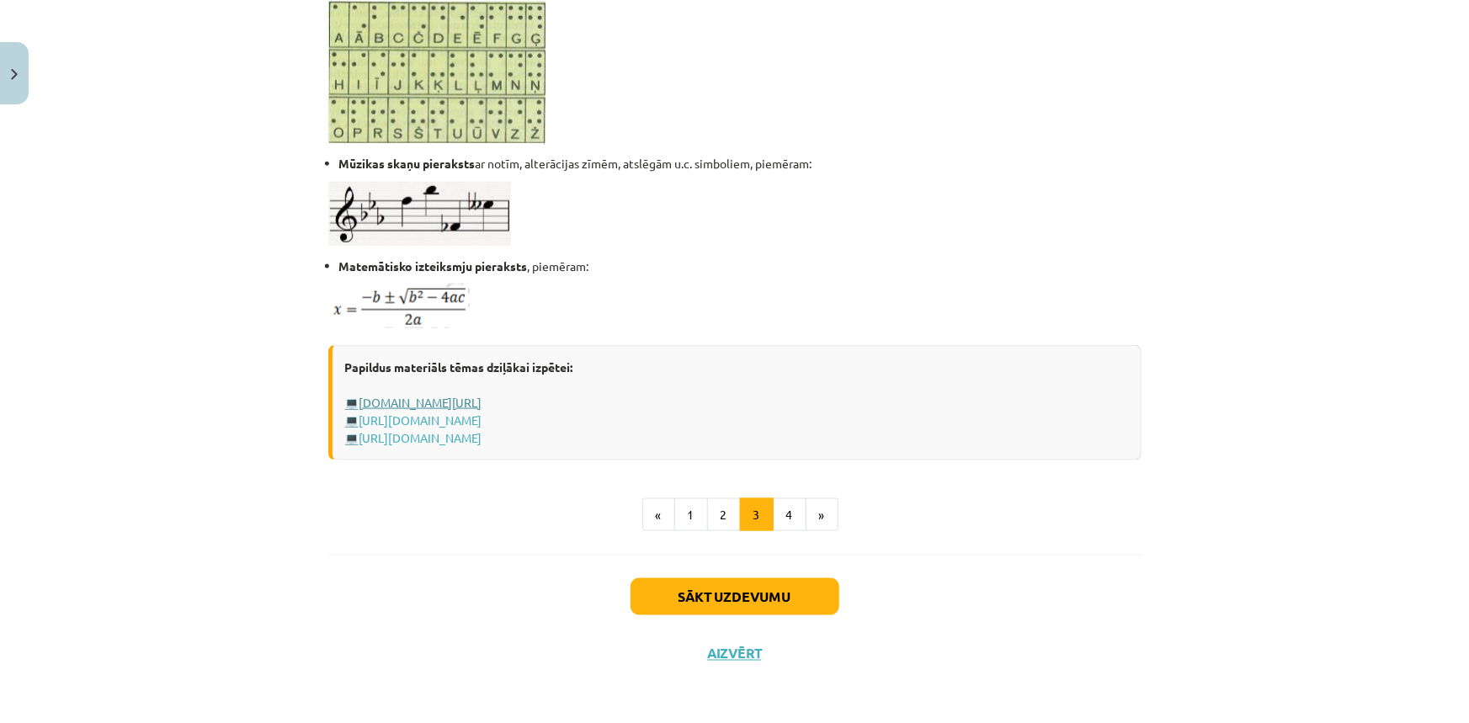
click at [482, 401] on link "www.uzdevumi.lv/p/informatika/6-klase/informacijas-kodesana6376/re-c38cc65f-50d…" at bounding box center [420, 402] width 123 height 15
click at [470, 422] on link "http://riki.delfi.lv/calc/mervienibas/informacijas-mervienibas.php" at bounding box center [420, 419] width 123 height 15
click at [513, 428] on div "Papildus materiāls tēmas dziļākai izpētei: 💻 www.uzdevumi.lv/p/informatika/6-kl…" at bounding box center [734, 402] width 813 height 115
click at [482, 434] on link "https://profizgl.lu.lv/mod/book/view.php?id=22319&chapterid=6863" at bounding box center [420, 437] width 123 height 15
click at [794, 518] on button "4" at bounding box center [790, 515] width 34 height 34
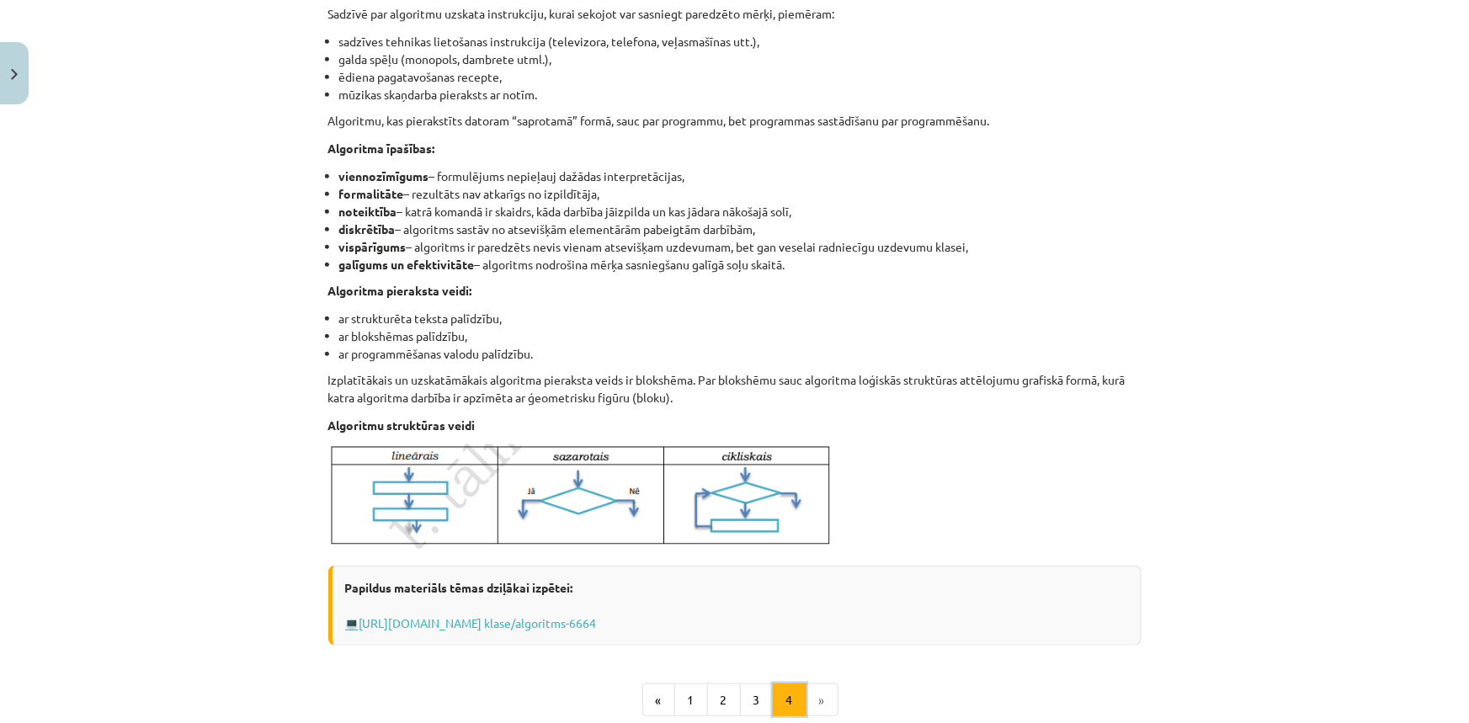
scroll to position [454, 0]
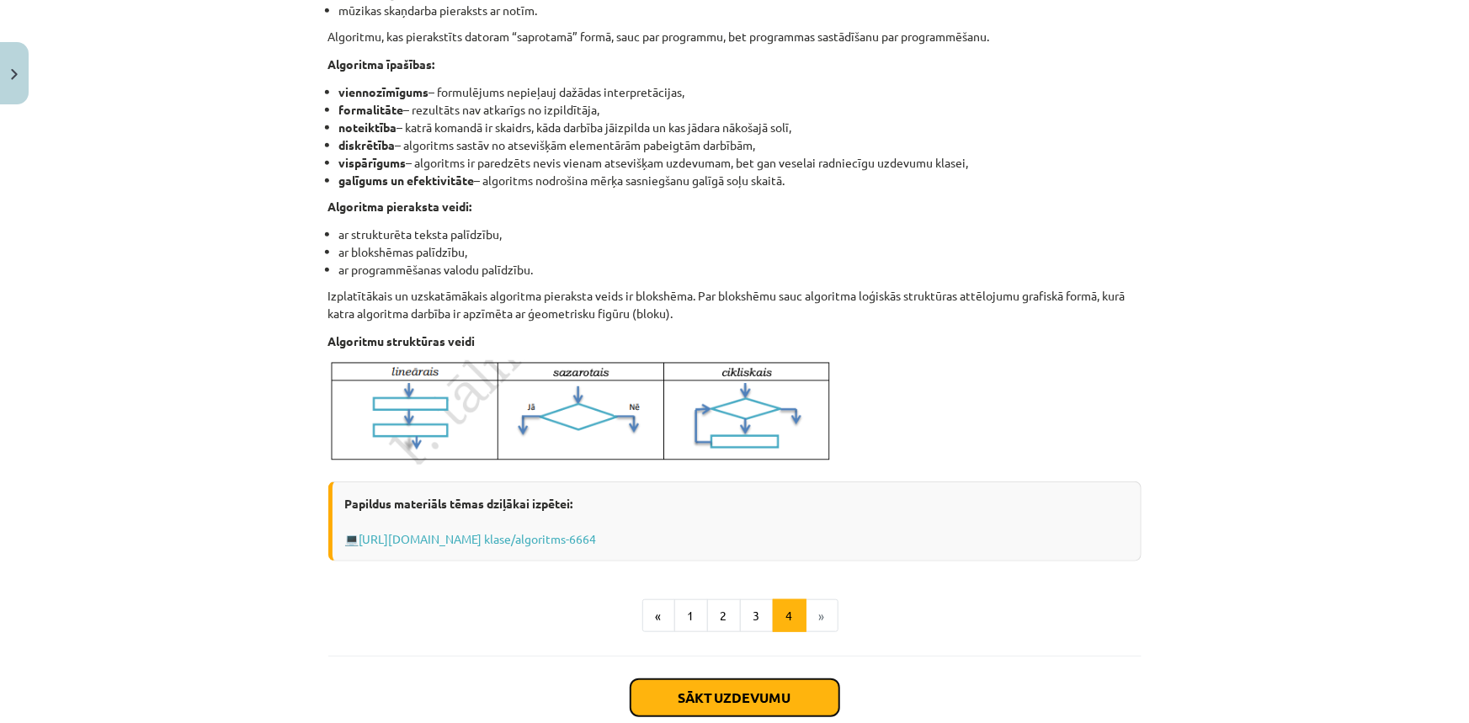
click at [757, 699] on button "Sākt uzdevumu" at bounding box center [734, 697] width 209 height 37
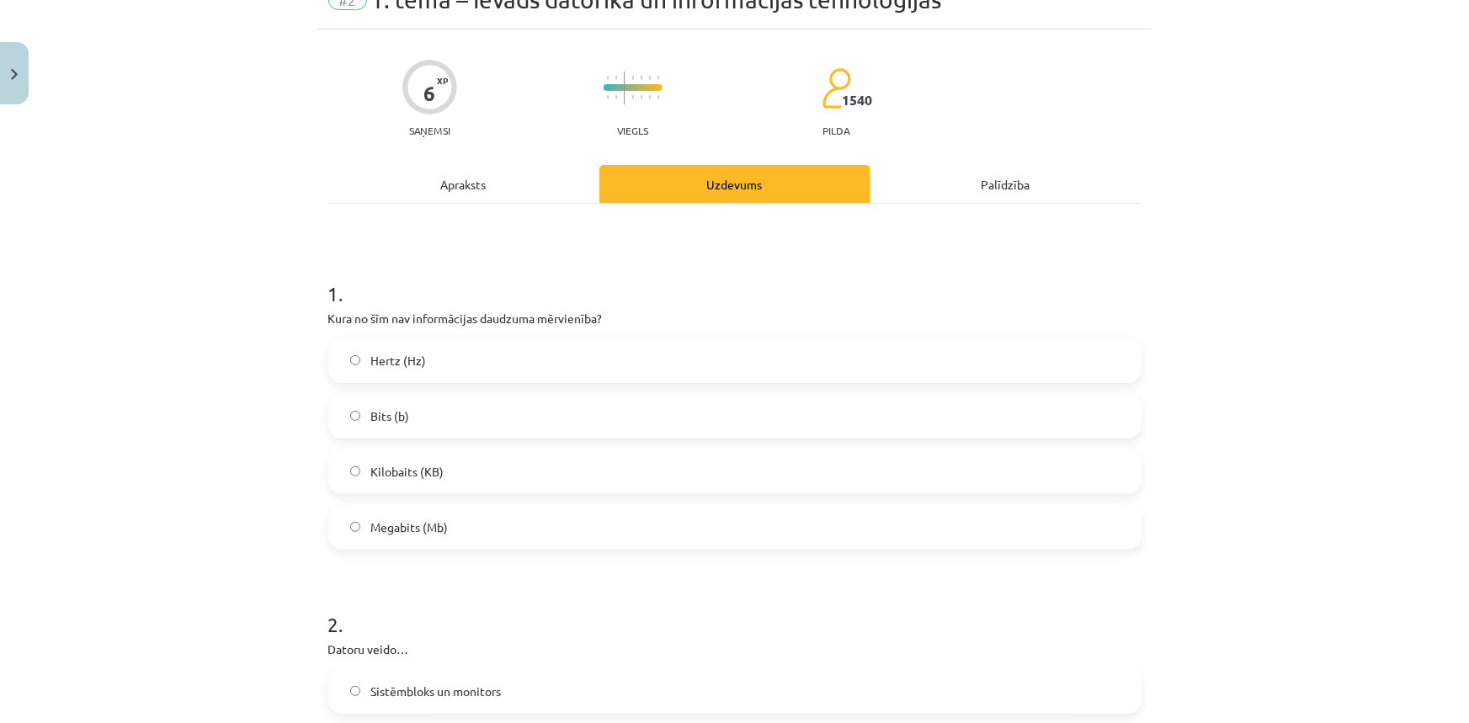
scroll to position [42, 0]
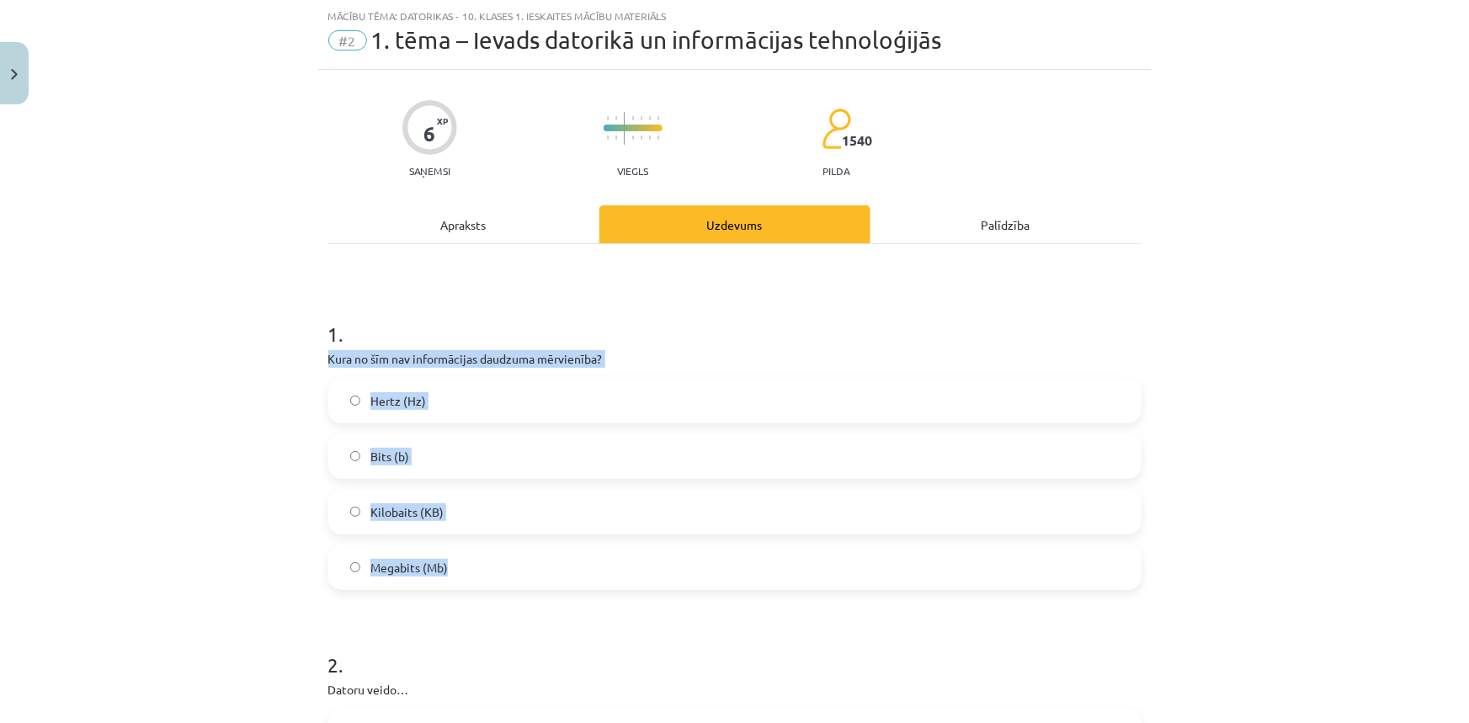
drag, startPoint x: 320, startPoint y: 357, endPoint x: 454, endPoint y: 561, distance: 244.9
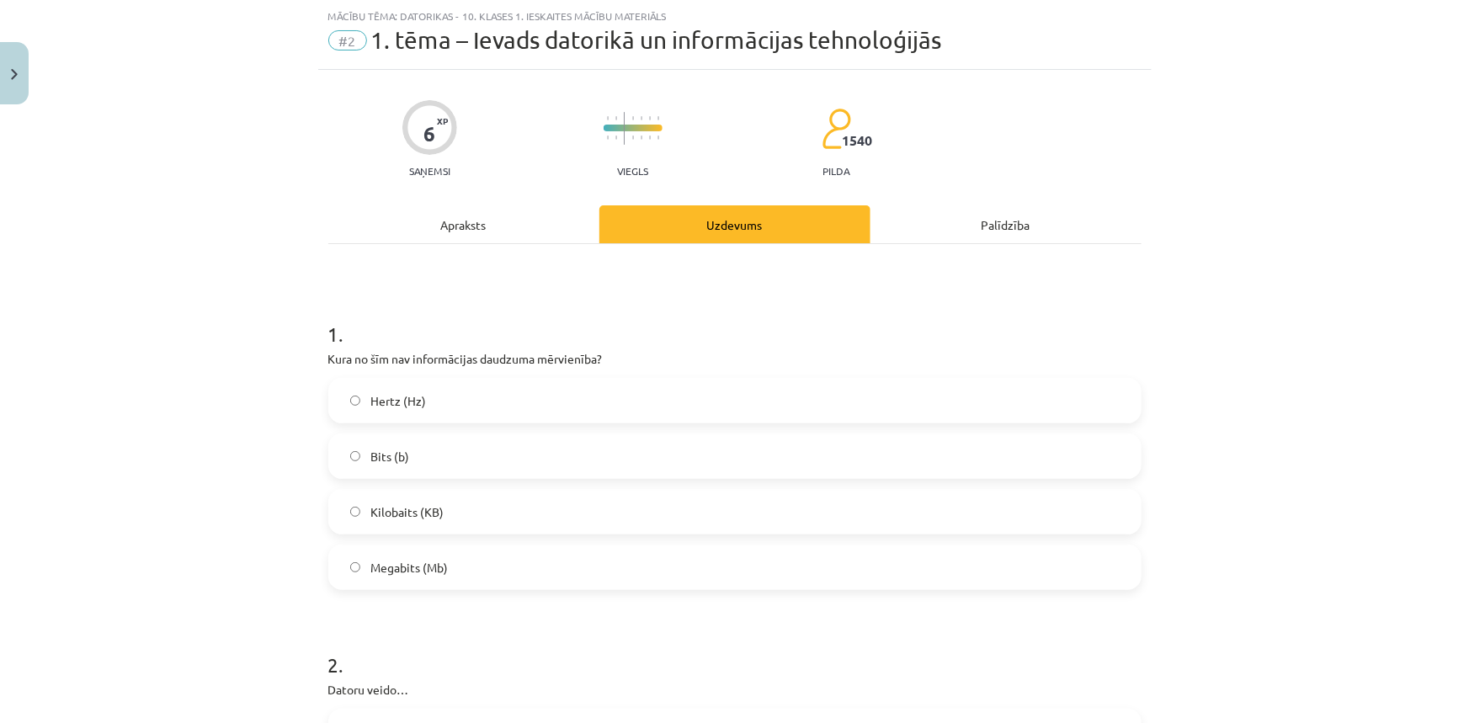
drag, startPoint x: 375, startPoint y: 355, endPoint x: 609, endPoint y: 622, distance: 355.4
click at [370, 404] on span "Hertz (Hz)" at bounding box center [398, 401] width 56 height 18
click at [550, 646] on h1 "2 ." at bounding box center [734, 650] width 813 height 52
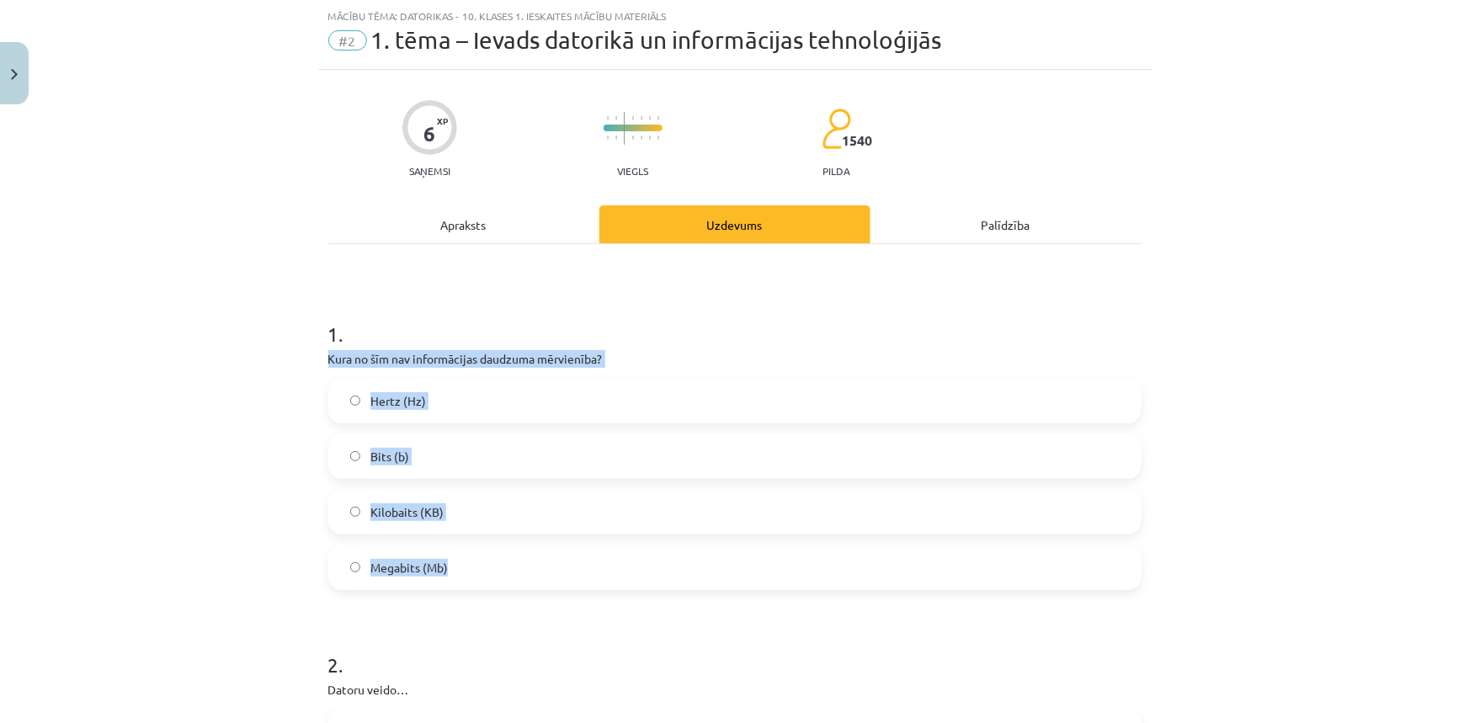
drag, startPoint x: 309, startPoint y: 364, endPoint x: 460, endPoint y: 557, distance: 245.3
click at [460, 557] on div "Mācību tēma: Datorikas - 10. klases 1. ieskaites mācību materiāls #2 1. tēma – …" at bounding box center [734, 361] width 1469 height 723
copy div "Kura no šīm nav informācijas daudzuma mērvienība? Hertz (Hz) Bits (b) Kilobaits…"
click at [226, 480] on div "Mācību tēma: Datorikas - 10. klases 1. ieskaites mācību materiāls #2 1. tēma – …" at bounding box center [734, 361] width 1469 height 723
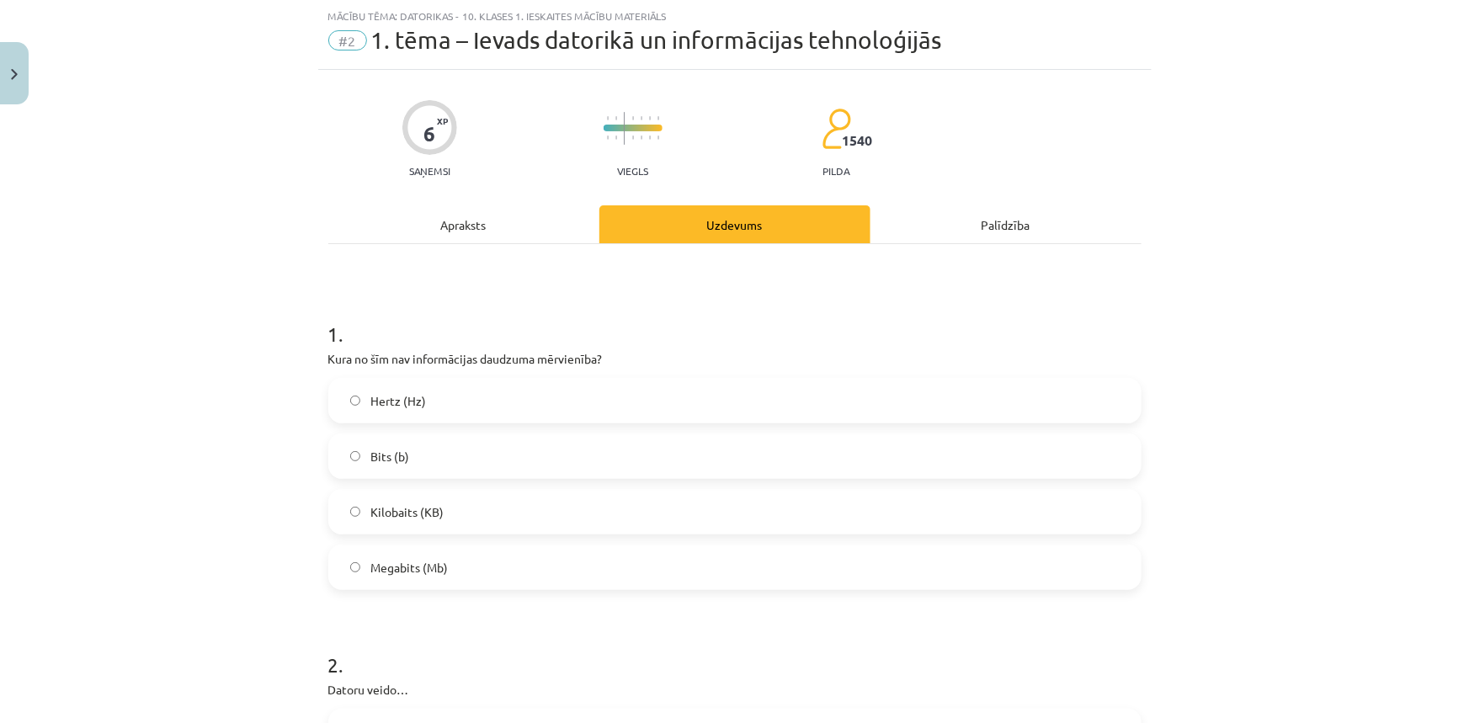
click at [402, 316] on h1 "1 ." at bounding box center [734, 319] width 813 height 52
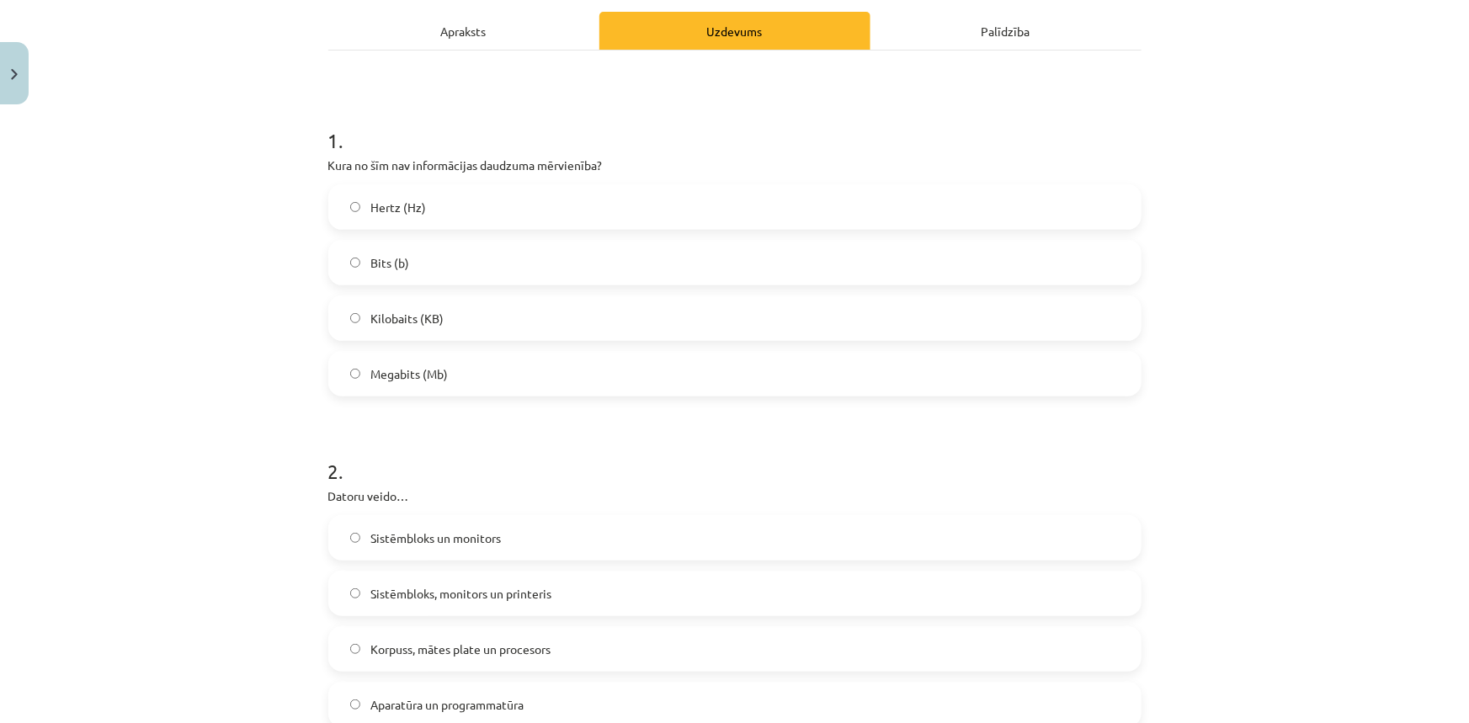
scroll to position [271, 0]
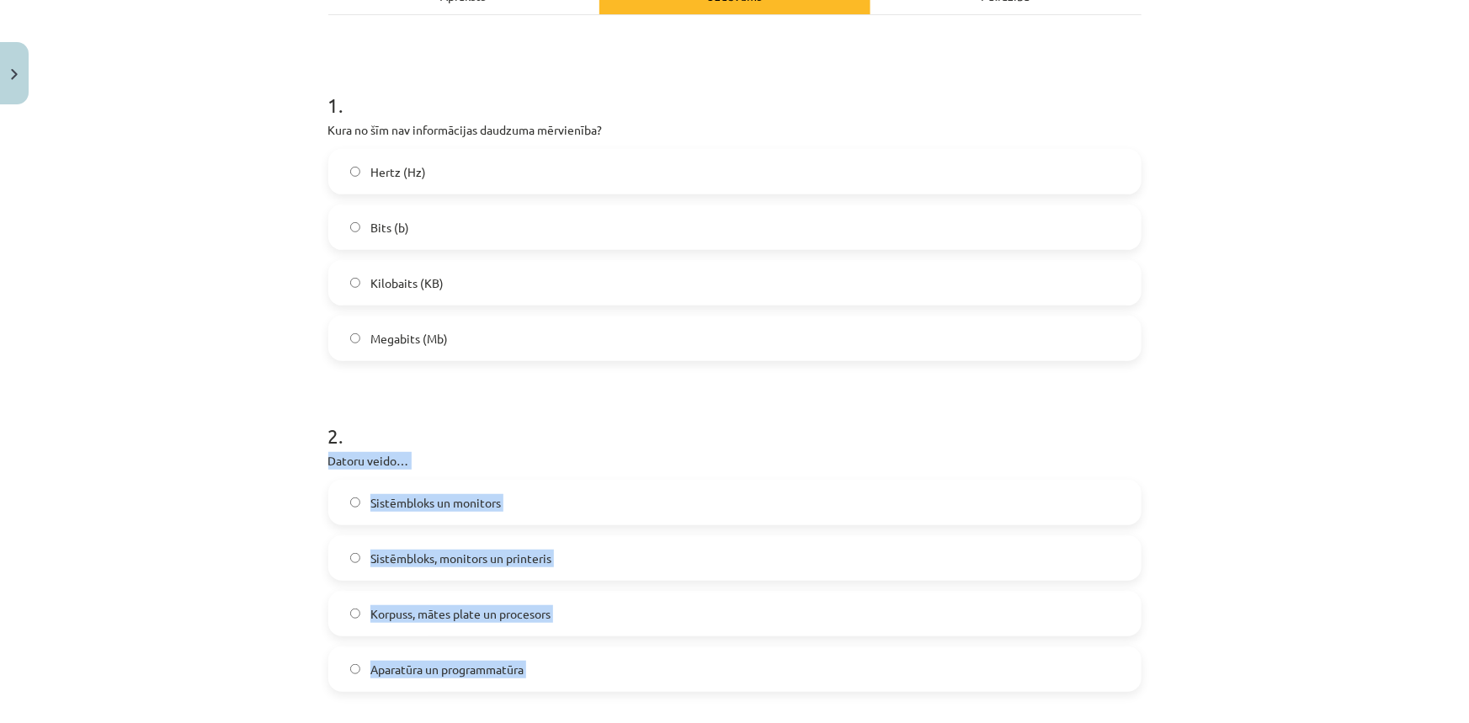
drag, startPoint x: 311, startPoint y: 454, endPoint x: 547, endPoint y: 691, distance: 333.8
click at [547, 691] on div "Mācību tēma: Datorikas - 10. klases 1. ieskaites mācību materiāls #2 1. tēma – …" at bounding box center [734, 361] width 1469 height 723
click at [234, 627] on div "Mācību tēma: Datorikas - 10. klases 1. ieskaites mācību materiāls #2 1. tēma – …" at bounding box center [734, 361] width 1469 height 723
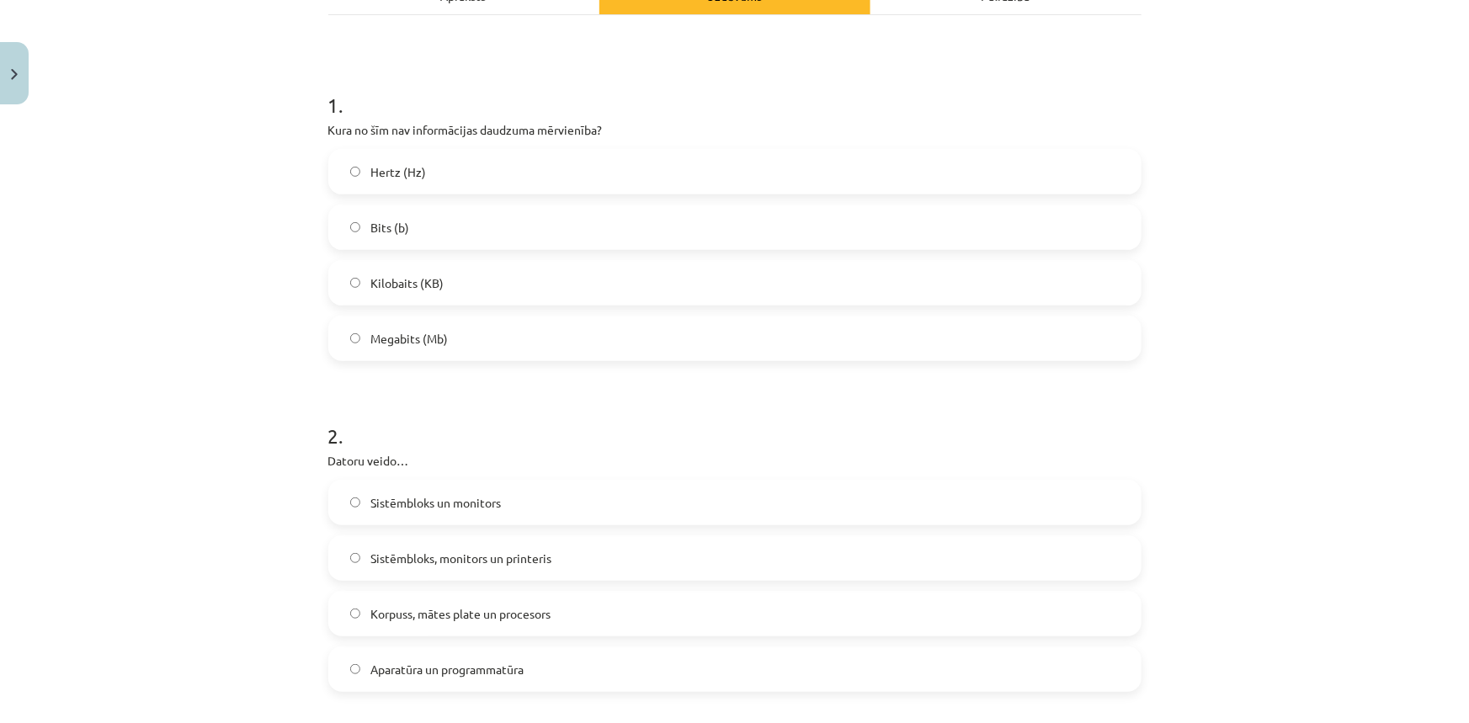
click at [388, 670] on span "Aparatūra un programmatūra" at bounding box center [446, 670] width 153 height 18
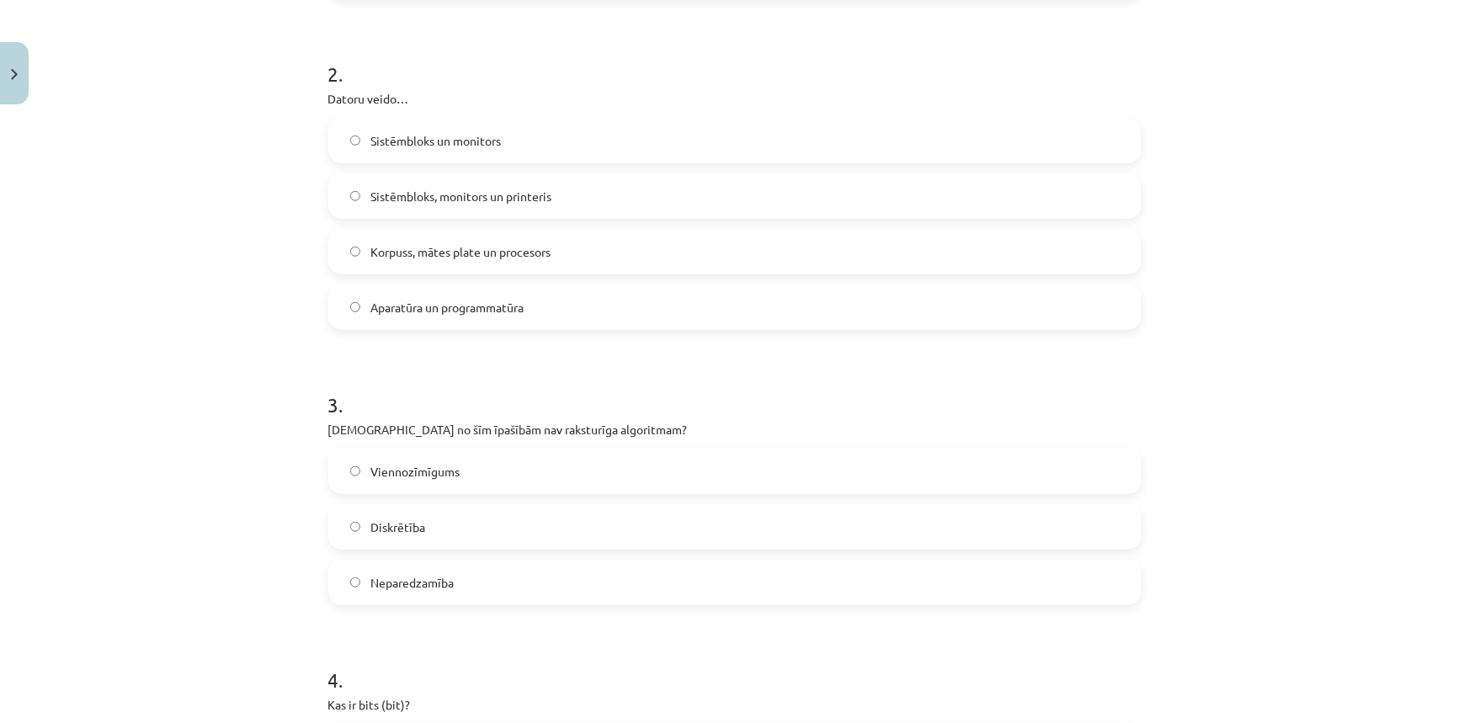
scroll to position [654, 0]
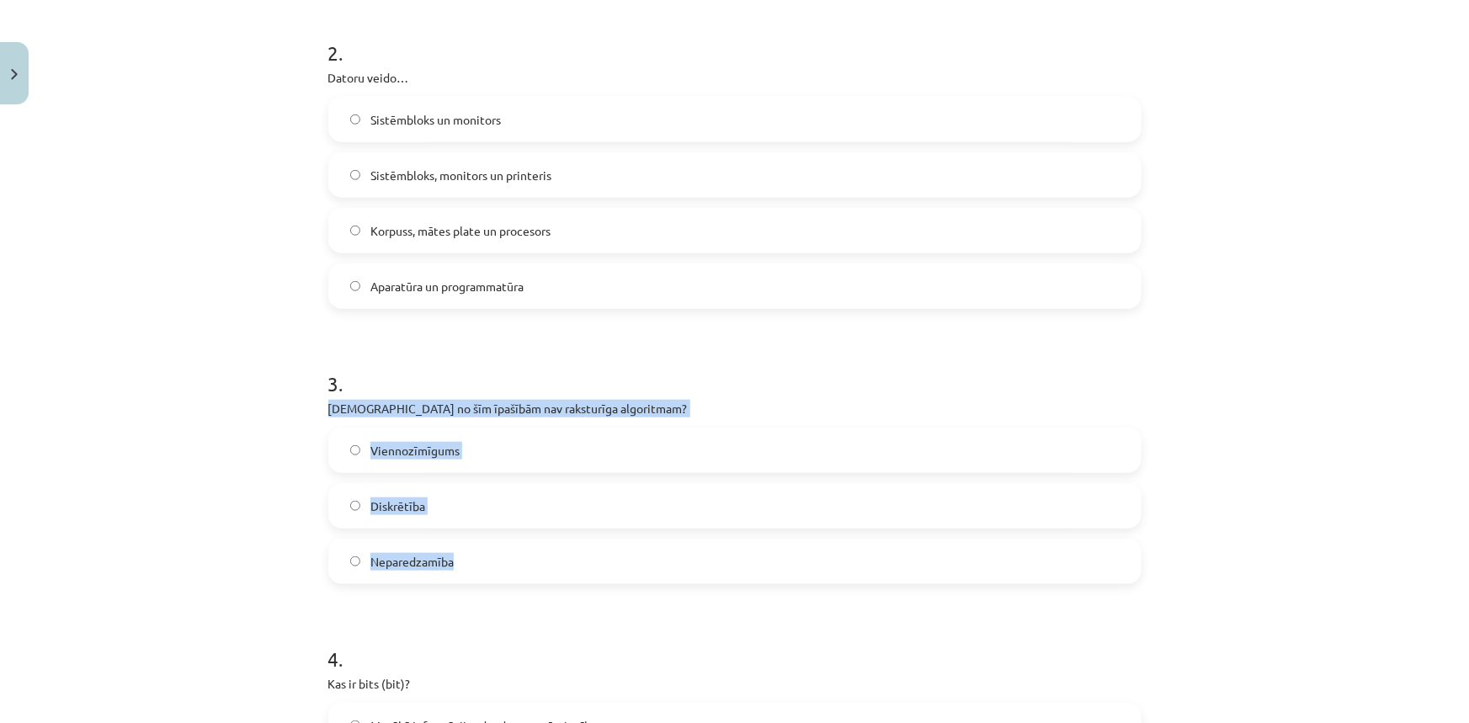
drag, startPoint x: 314, startPoint y: 413, endPoint x: 454, endPoint y: 465, distance: 149.9
click at [459, 550] on div "6 XP Saņemsi Viegls 1540 pilda Apraksts Uzdevums Palīdzība 1 . Kura no šīm nav …" at bounding box center [734, 510] width 833 height 2105
copy div "Kura no šīm īpašībām nav raksturīga algoritmam? Viennozīmīgums Diskrētība Nepar…"
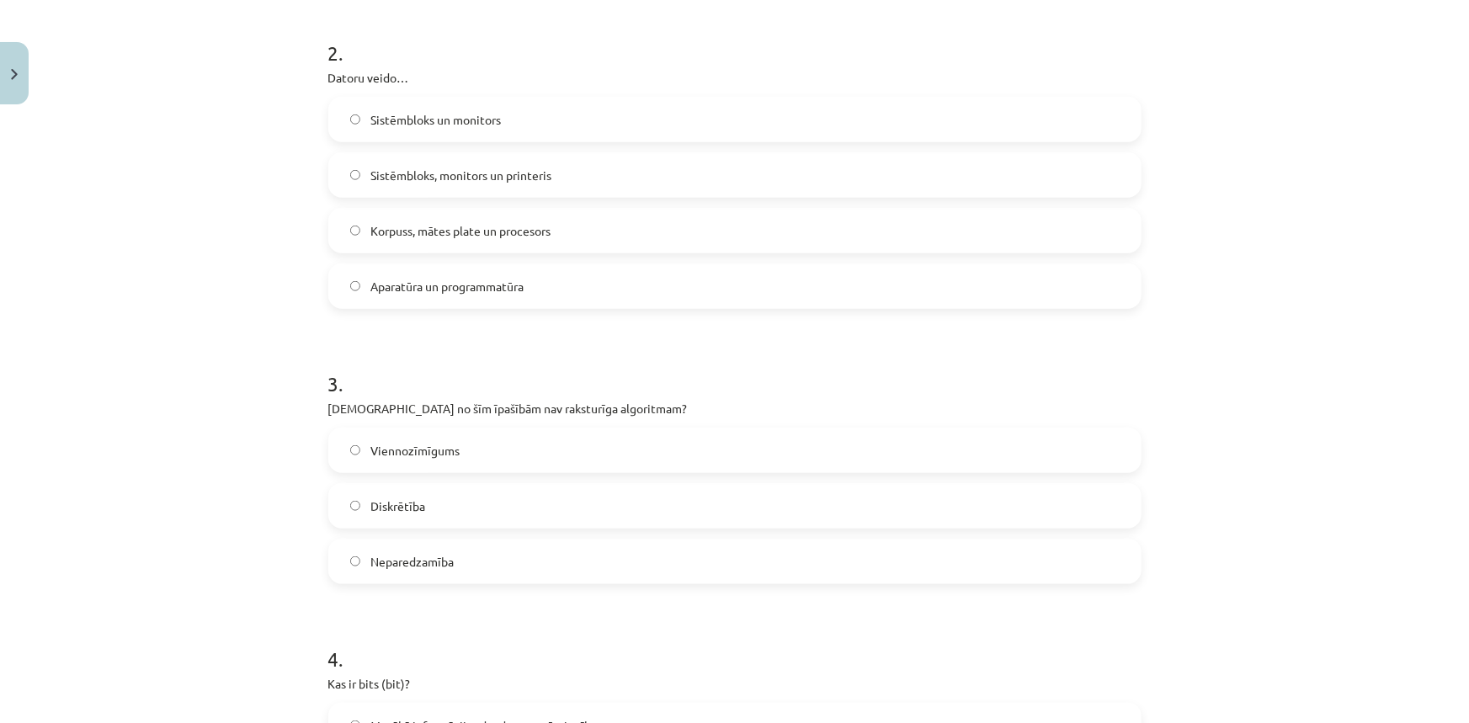
drag, startPoint x: 441, startPoint y: 645, endPoint x: 438, endPoint y: 635, distance: 10.6
click at [439, 637] on h1 "4 ." at bounding box center [734, 644] width 813 height 52
click at [364, 564] on label "Neparedzamība" at bounding box center [735, 561] width 810 height 42
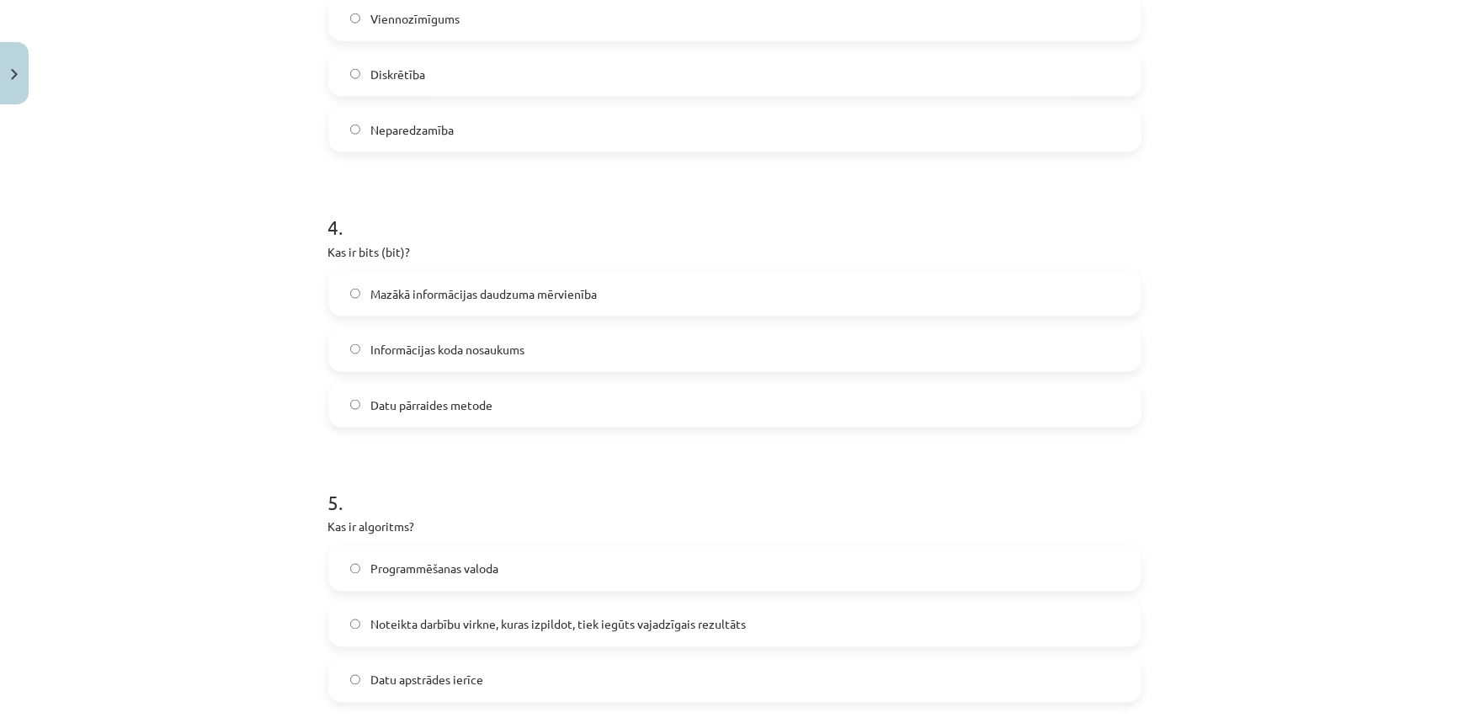
scroll to position [1113, 0]
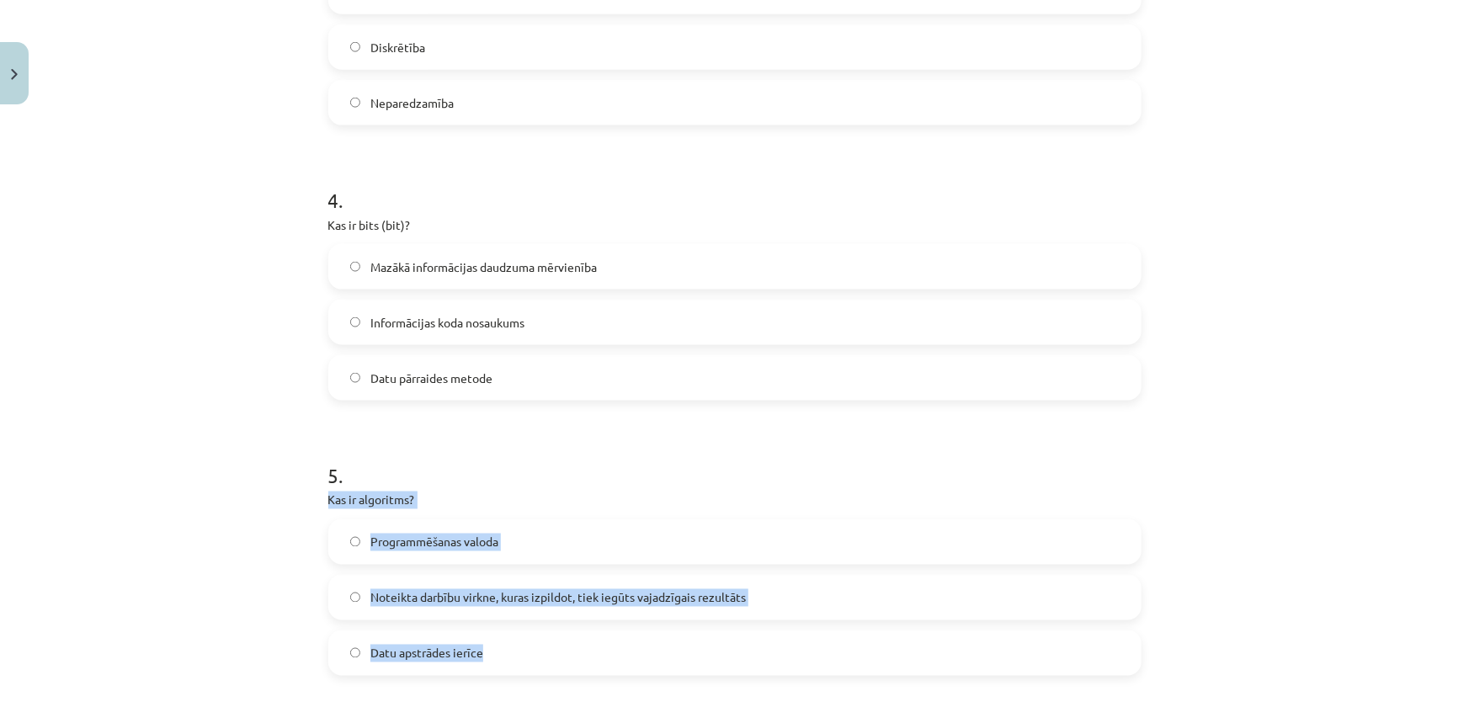
drag, startPoint x: 508, startPoint y: 651, endPoint x: 311, endPoint y: 500, distance: 249.1
click at [311, 500] on div "Mācību tēma: Datorikas - 10. klases 1. ieskaites mācību materiāls #2 1. tēma – …" at bounding box center [734, 361] width 1469 height 723
copy div "Kas ir algoritms? Programmēšanas valoda Noteikta darbību virkne, kuras izpildot…"
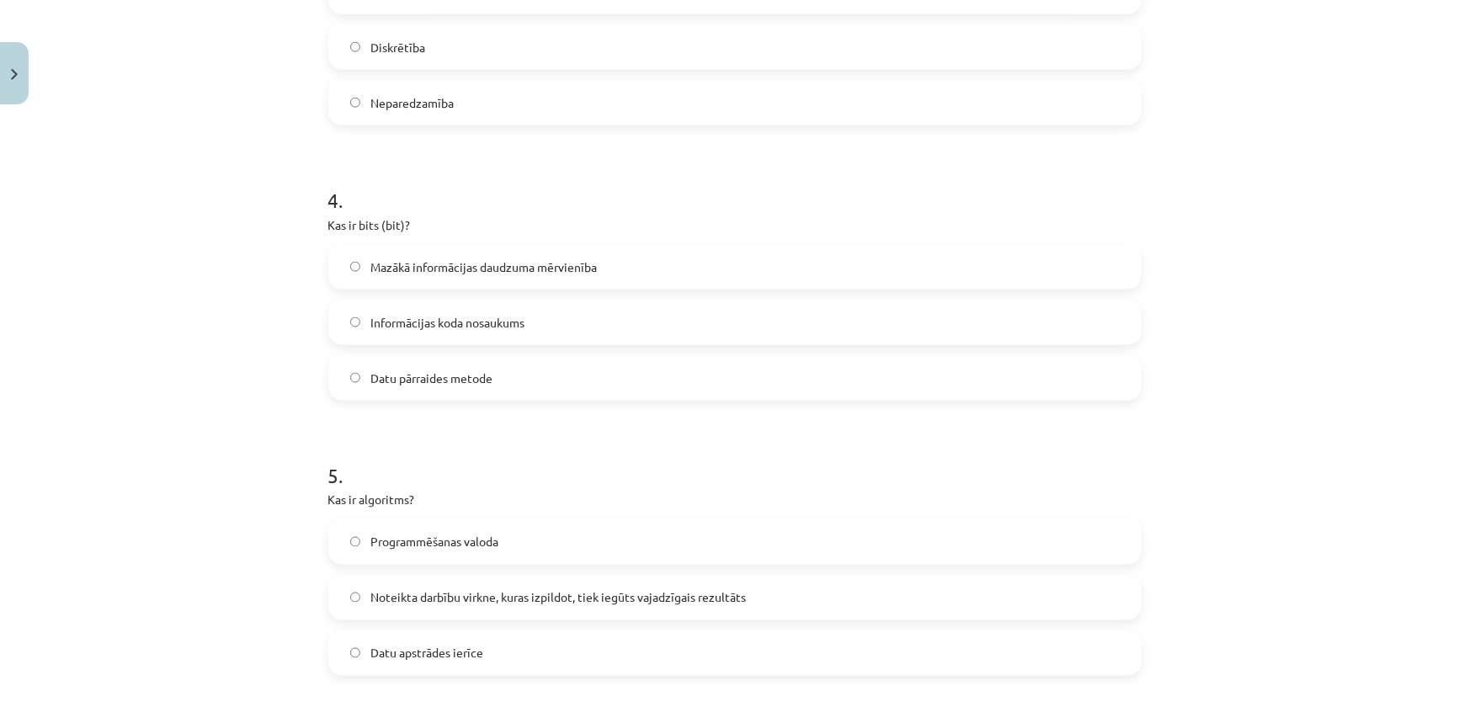
click at [507, 480] on h1 "5 ." at bounding box center [734, 460] width 813 height 52
click at [400, 599] on span "Noteikta darbību virkne, kuras izpildot, tiek iegūts vajadzīgais rezultāts" at bounding box center [557, 598] width 375 height 18
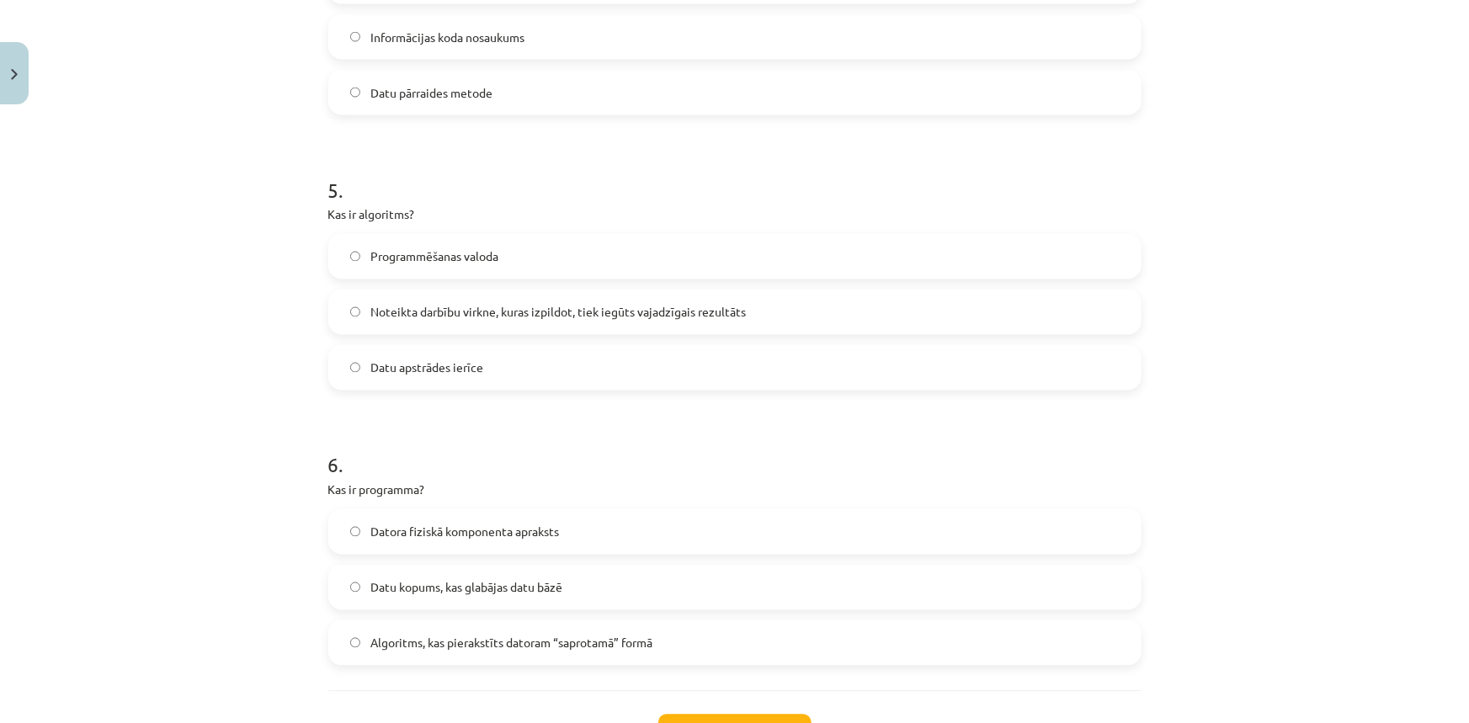
scroll to position [1419, 0]
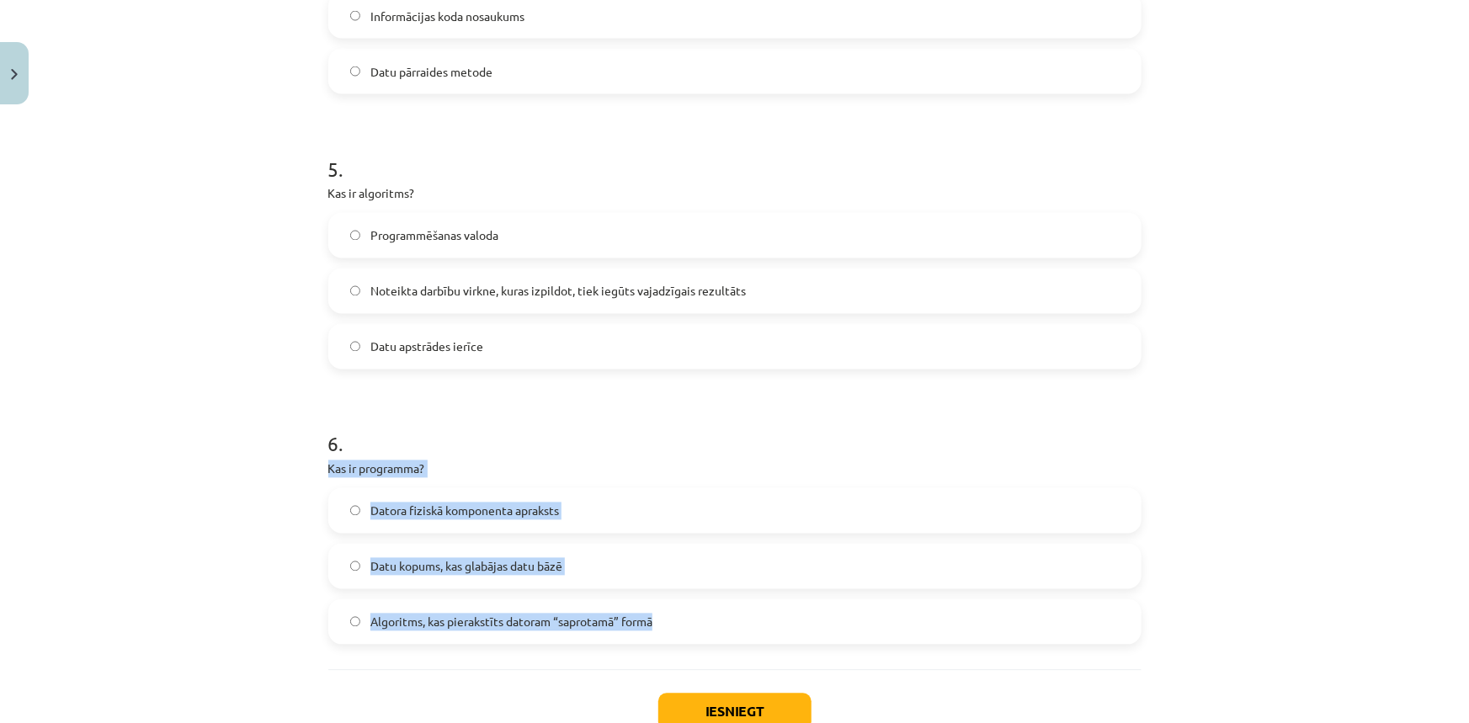
drag, startPoint x: 651, startPoint y: 608, endPoint x: 307, endPoint y: 465, distance: 372.3
click at [307, 465] on div "Mācību tēma: Datorikas - 10. klases 1. ieskaites mācību materiāls #2 1. tēma – …" at bounding box center [734, 361] width 1469 height 723
copy div "Kas ir programma? Datora fiziskā komponenta apraksts Datu kopums, kas glabājas …"
click at [236, 571] on div "Mācību tēma: Datorikas - 10. klases 1. ieskaites mācību materiāls #2 1. tēma – …" at bounding box center [734, 361] width 1469 height 723
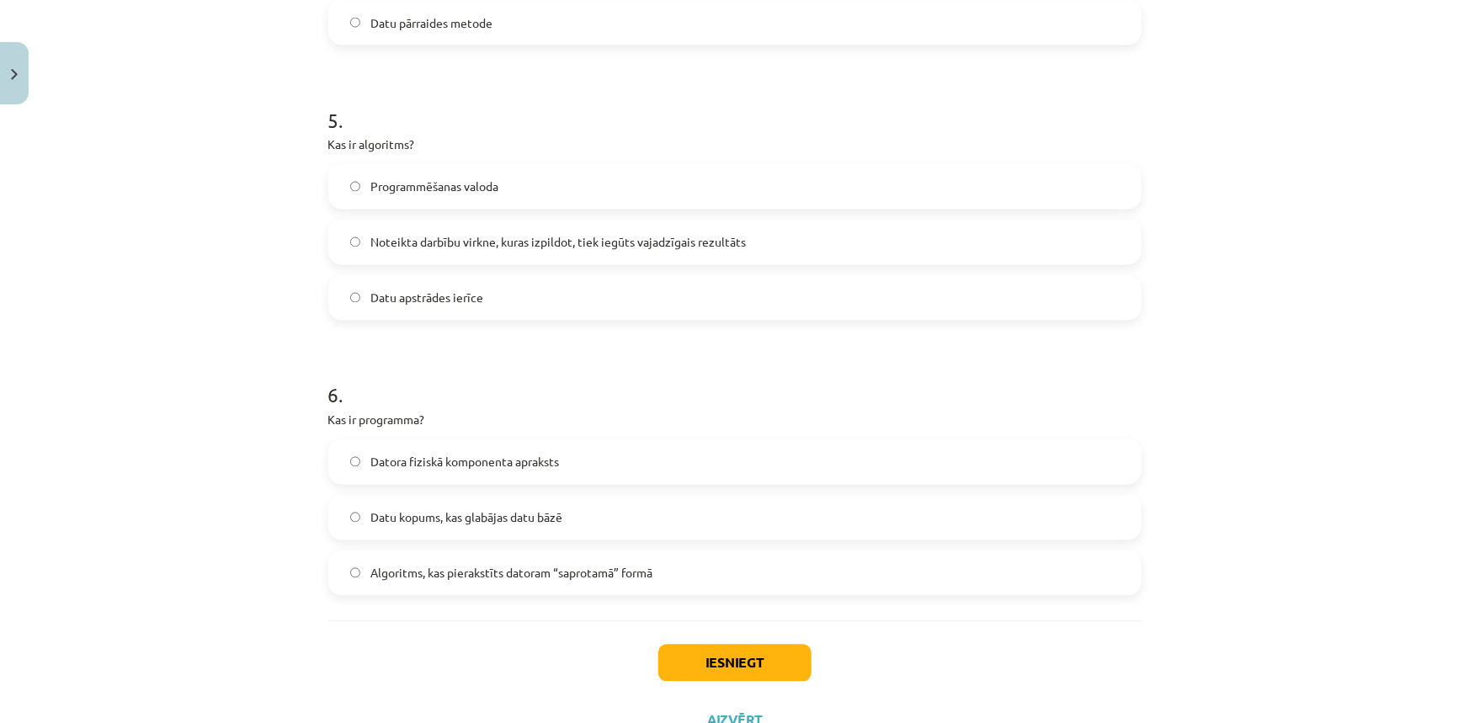
scroll to position [1496, 0]
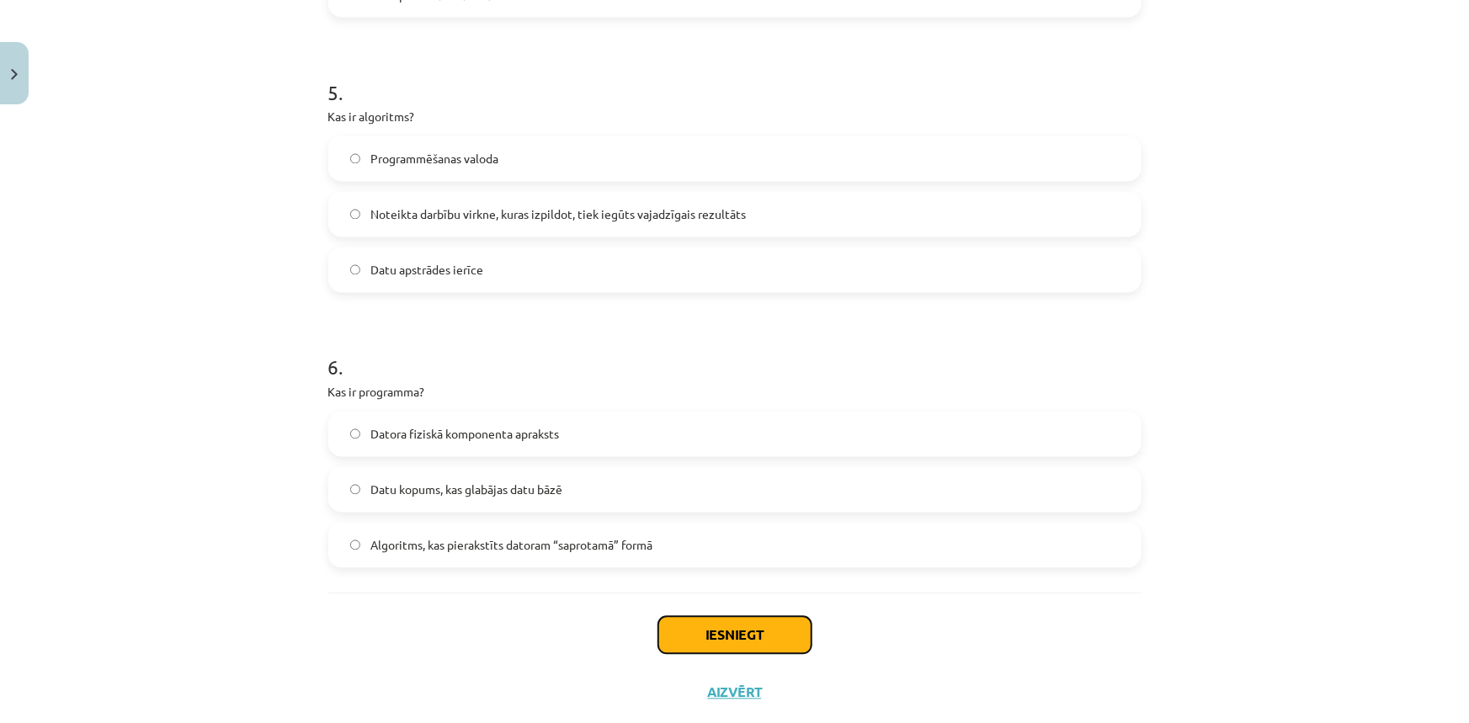
click at [750, 635] on button "Iesniegt" at bounding box center [734, 635] width 153 height 37
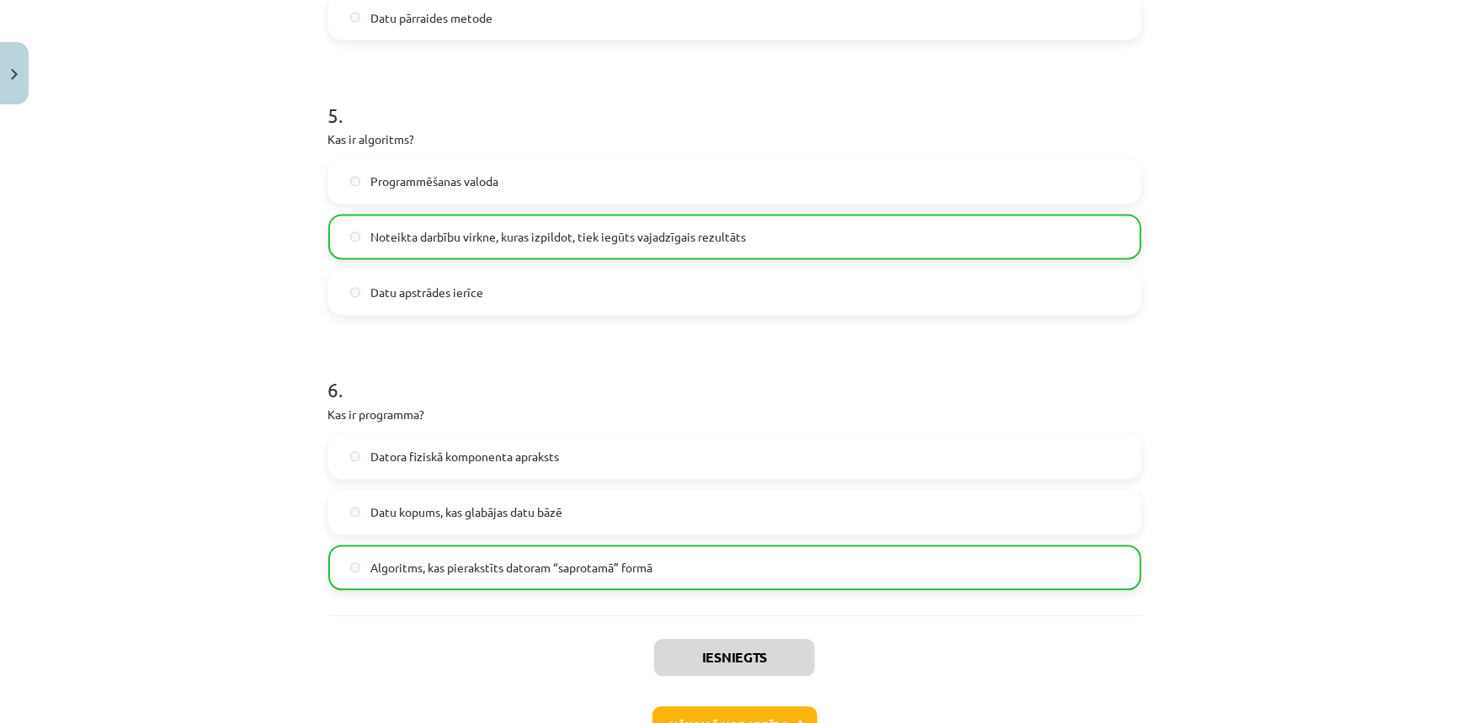
scroll to position [1588, 0]
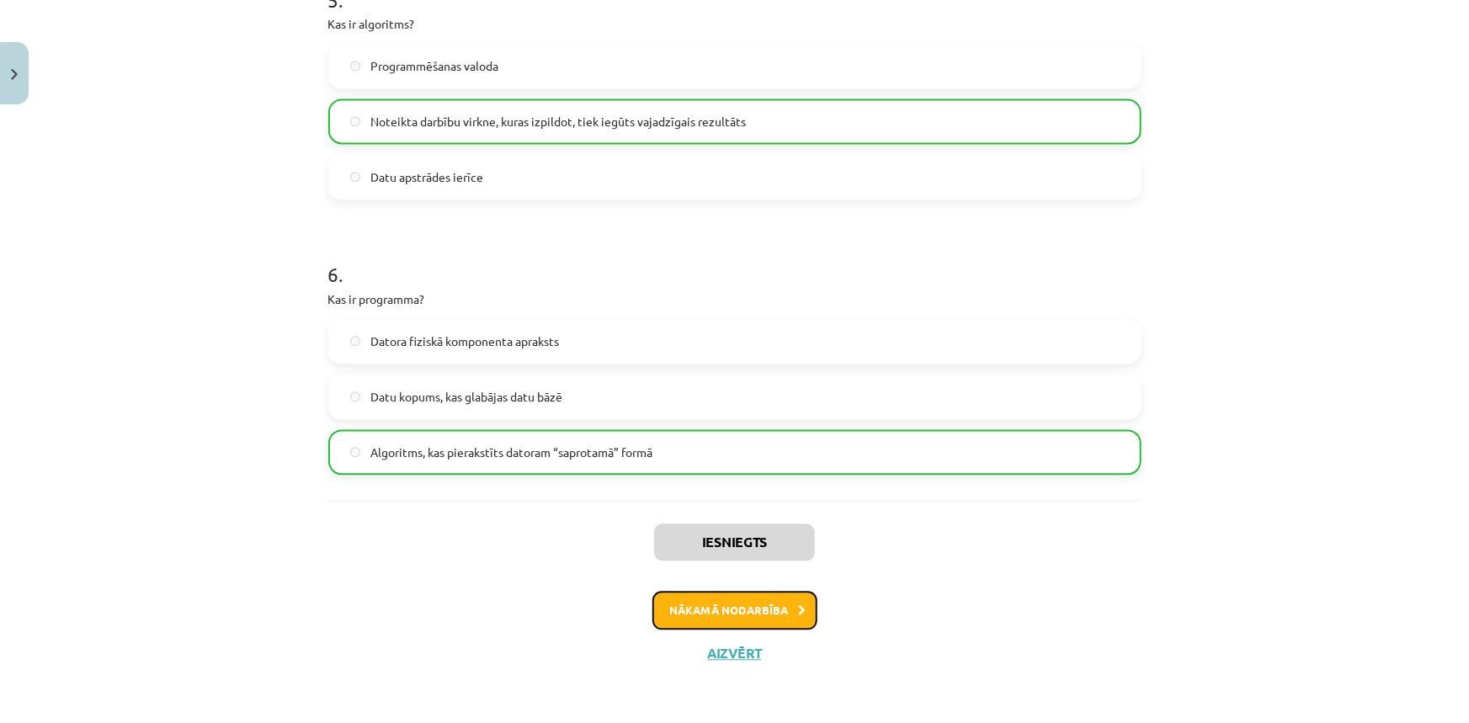
click at [738, 612] on button "Nākamā nodarbība" at bounding box center [734, 611] width 165 height 39
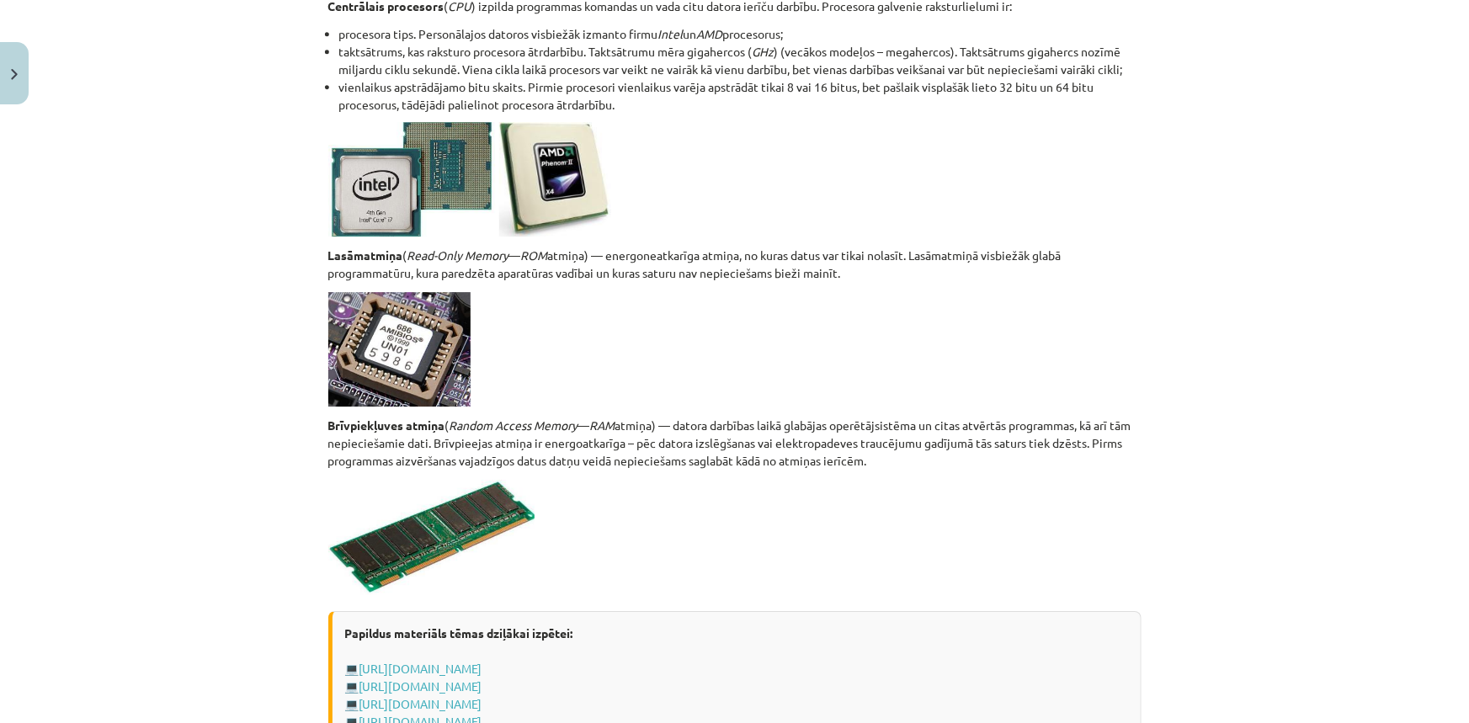
scroll to position [2754, 0]
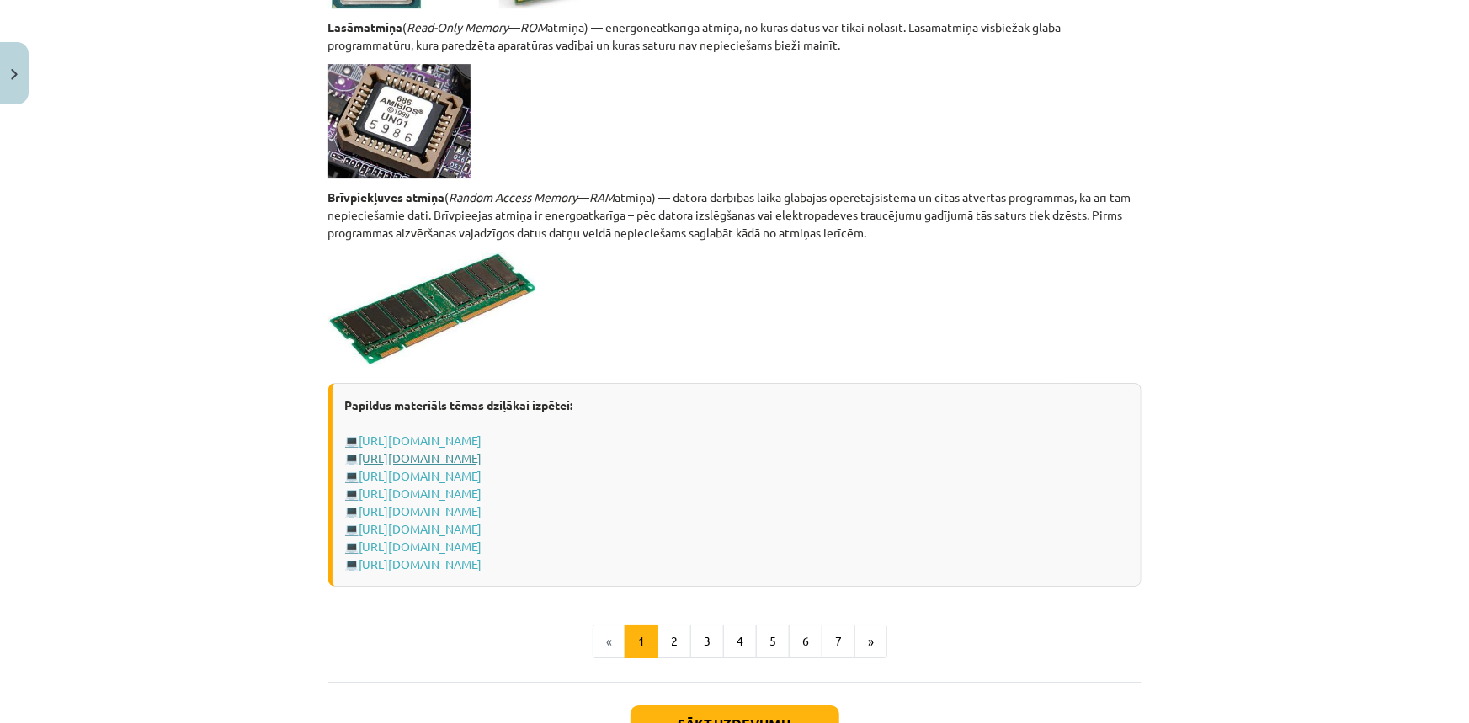
click at [482, 459] on link "[URL][DOMAIN_NAME]" at bounding box center [420, 457] width 123 height 15
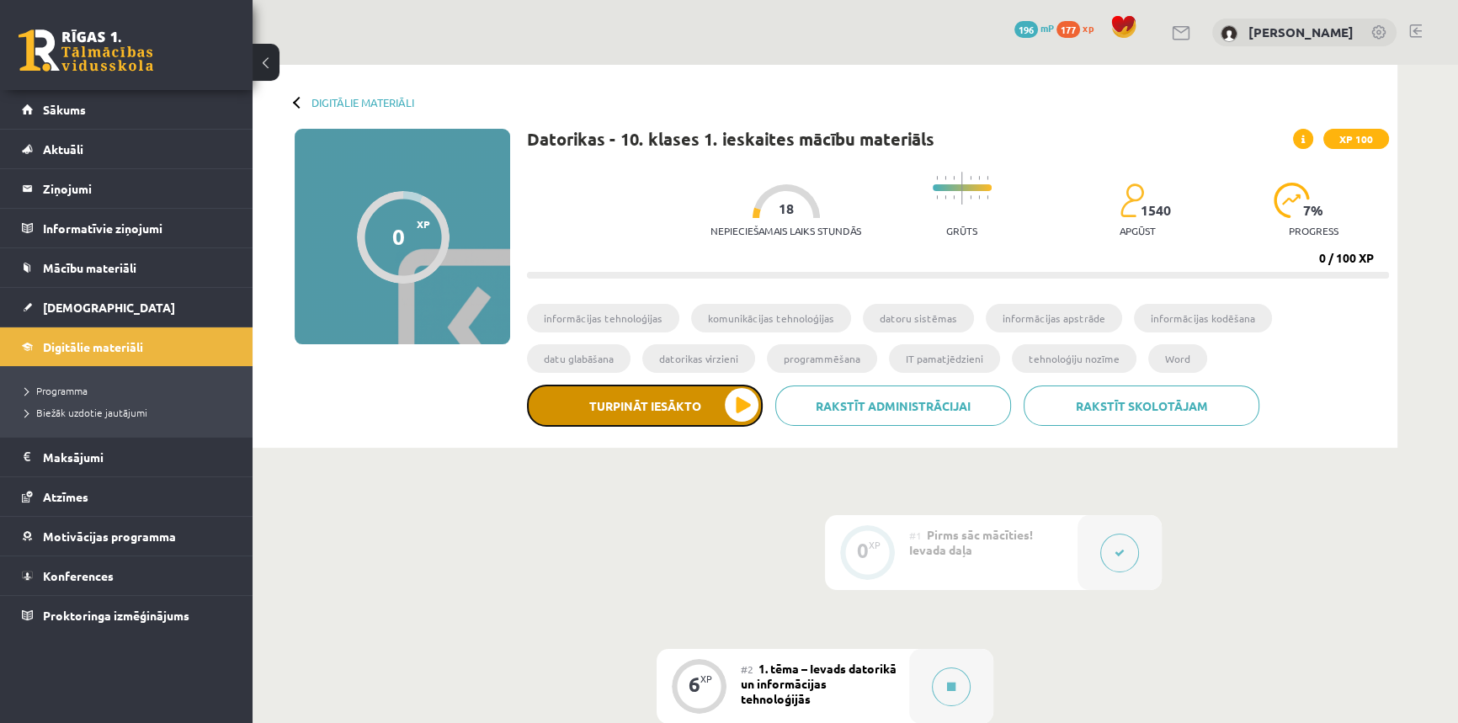
click at [622, 410] on button "Turpināt iesākto" at bounding box center [645, 406] width 236 height 42
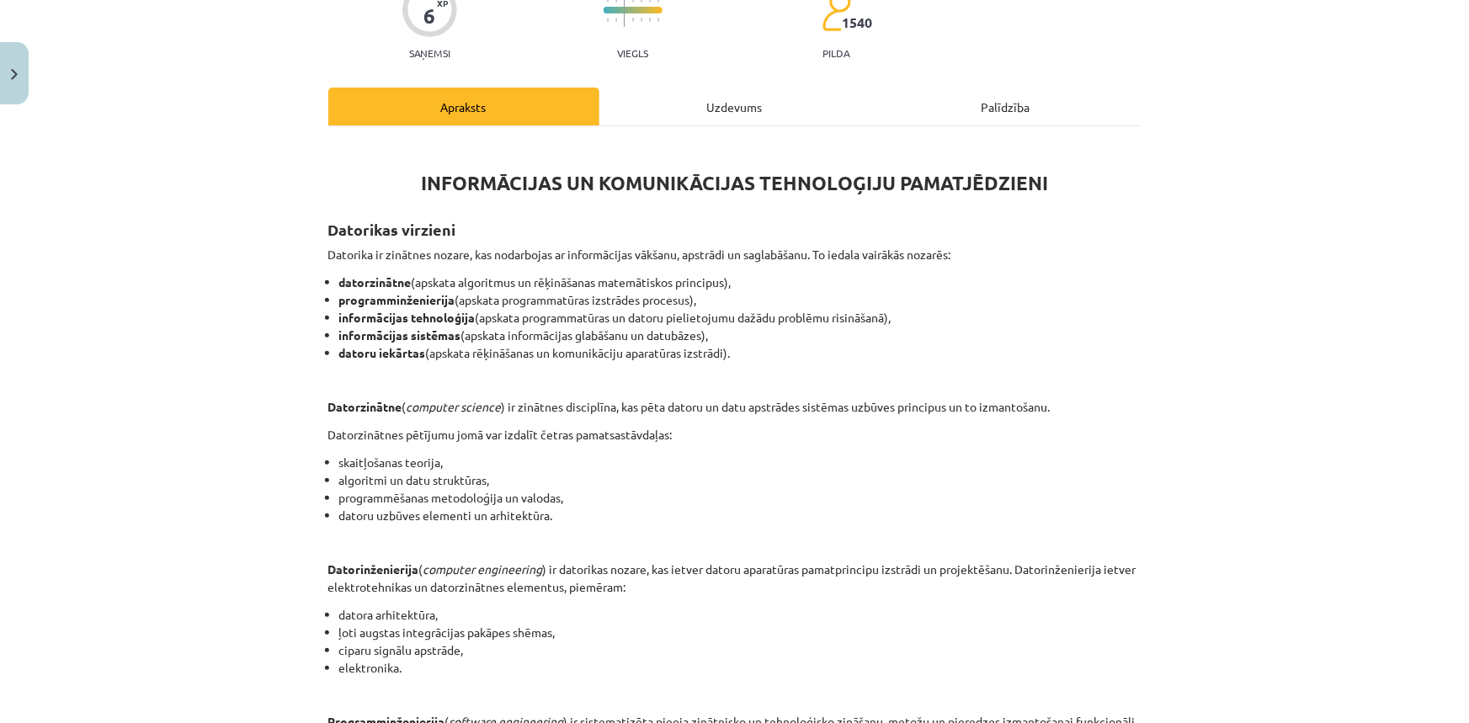
scroll to position [152, 0]
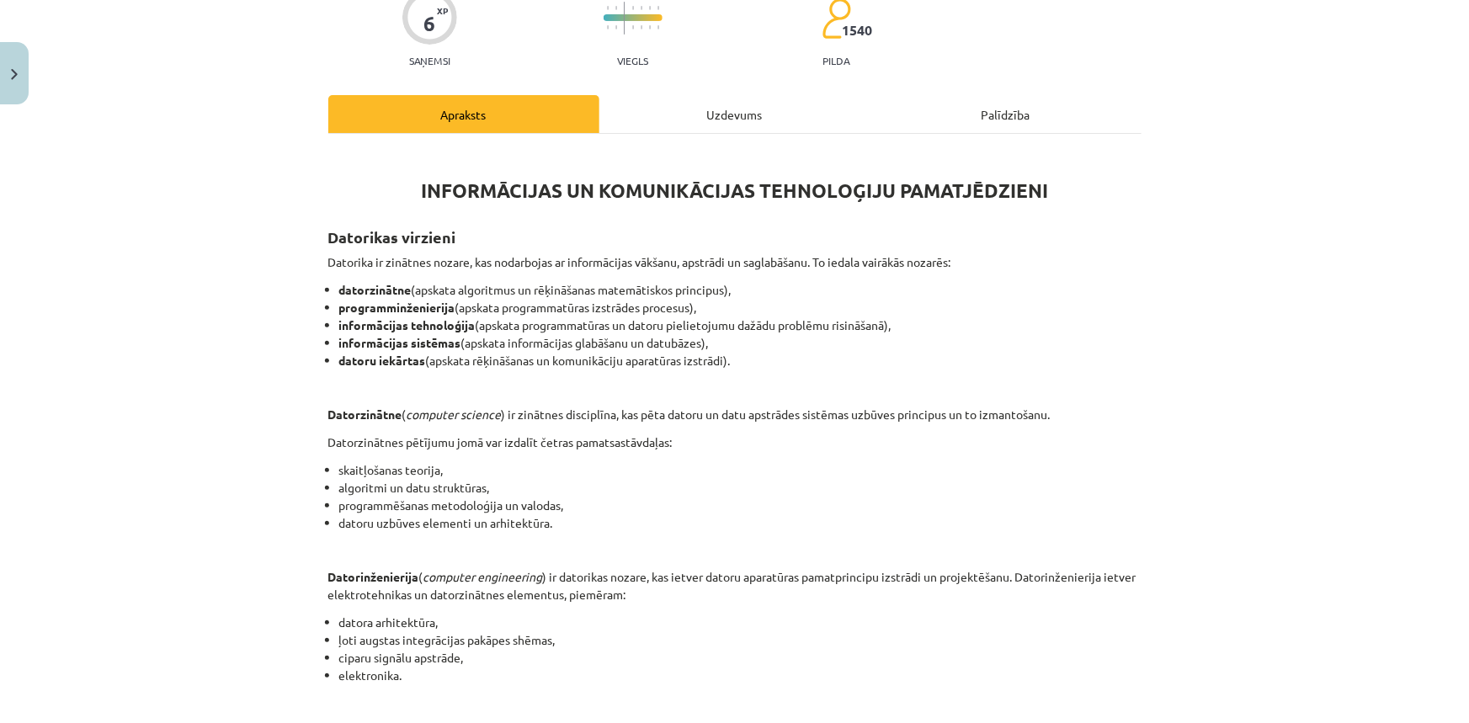
click at [729, 104] on div "Uzdevums" at bounding box center [734, 114] width 271 height 38
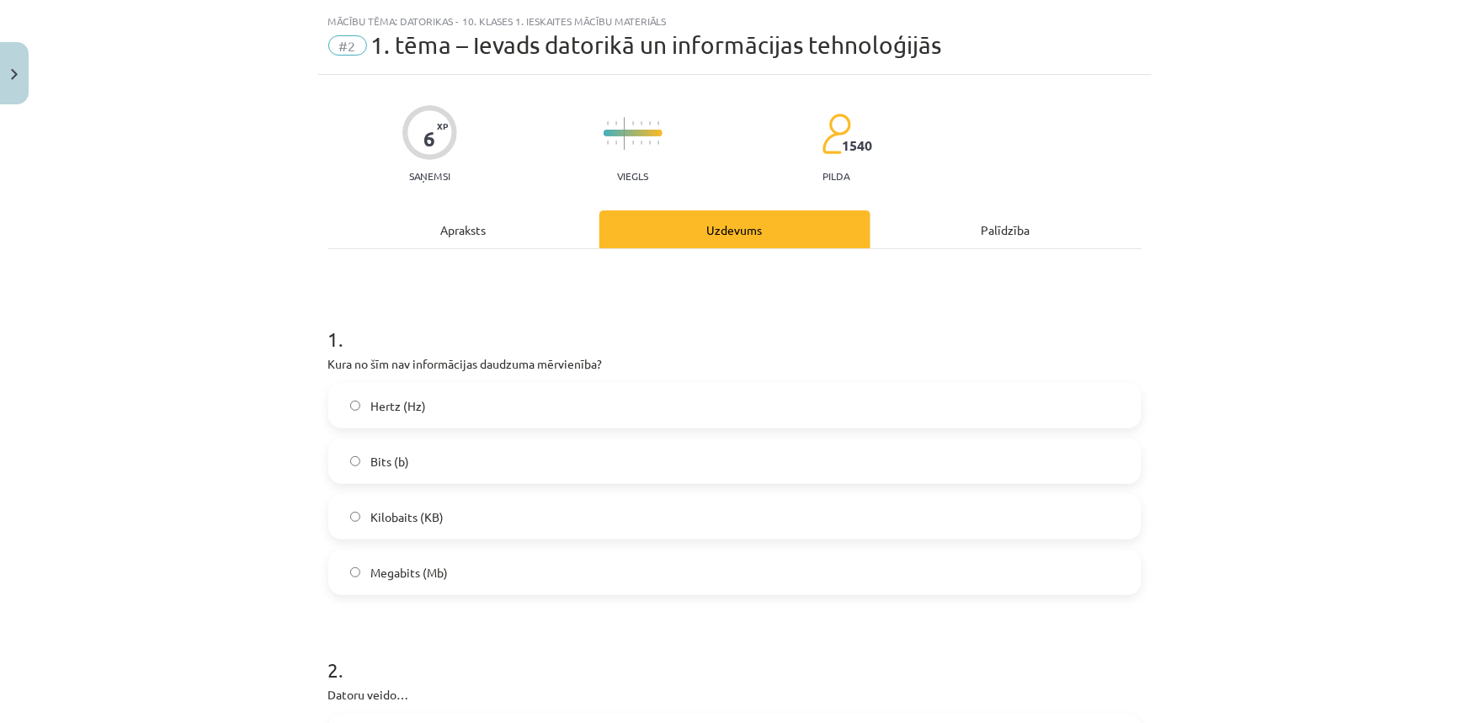
scroll to position [0, 0]
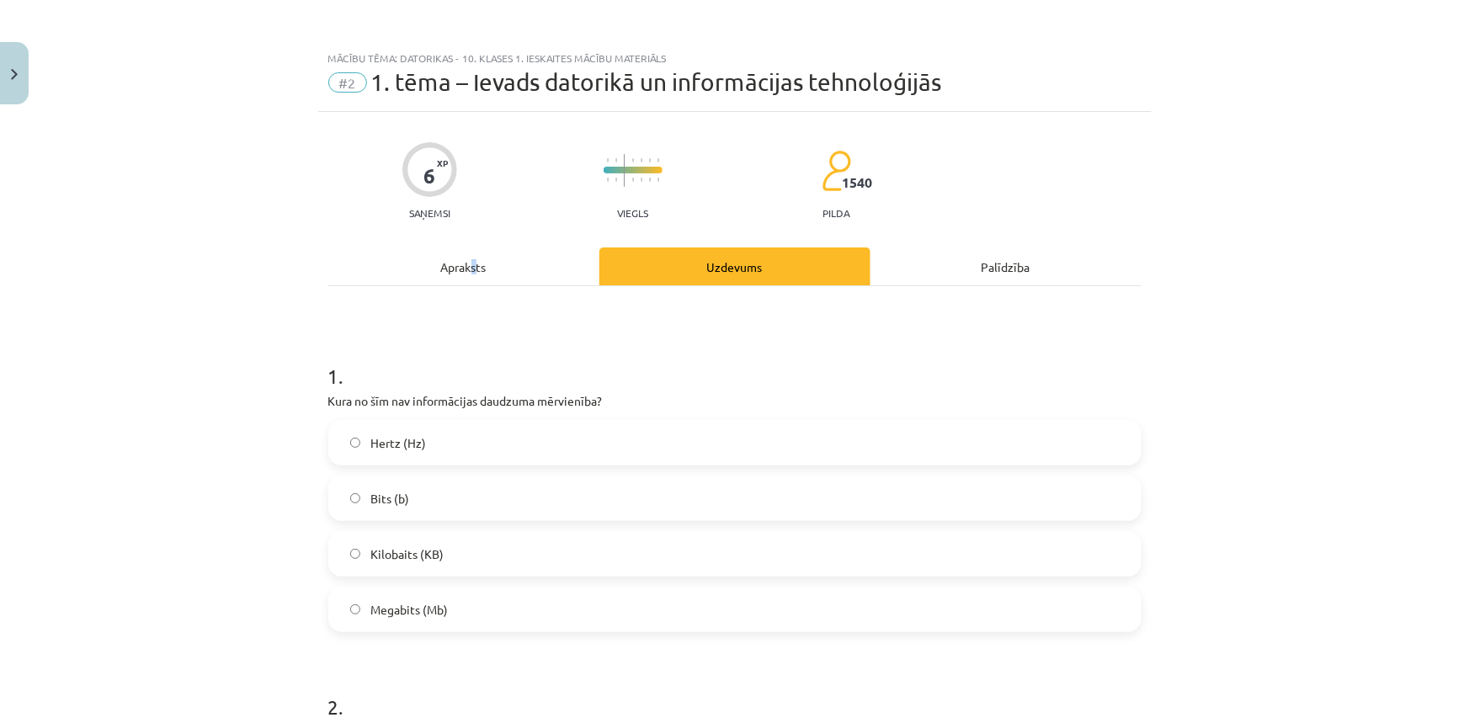
click at [469, 262] on div "Apraksts" at bounding box center [463, 266] width 271 height 38
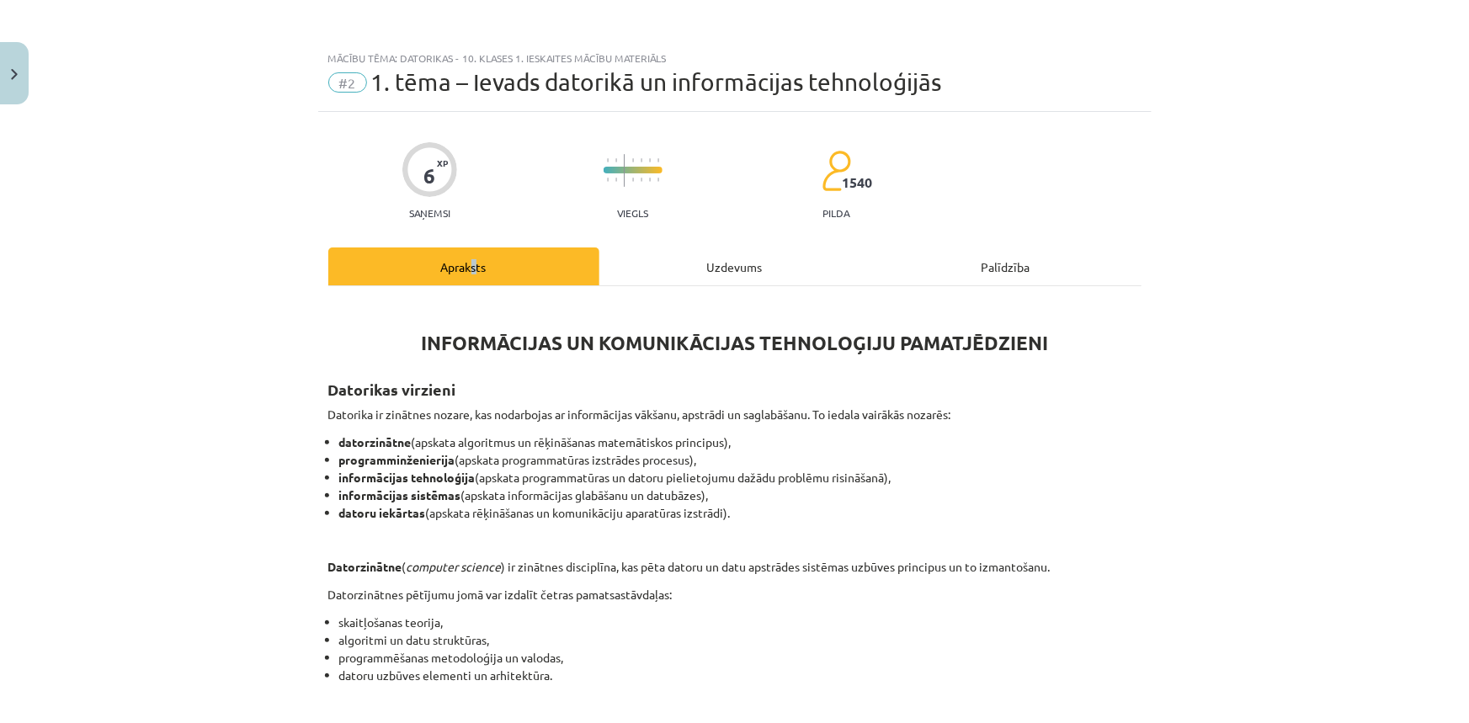
scroll to position [42, 0]
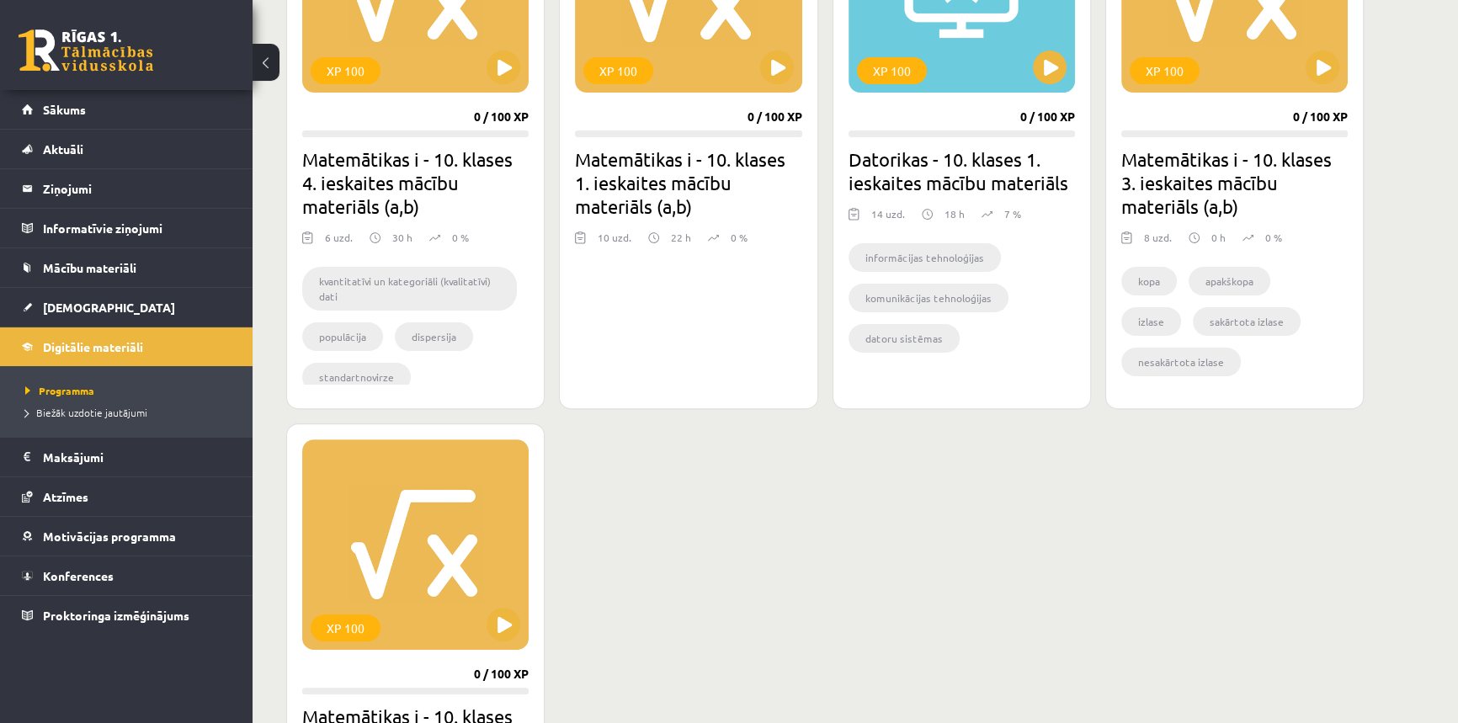
scroll to position [612, 0]
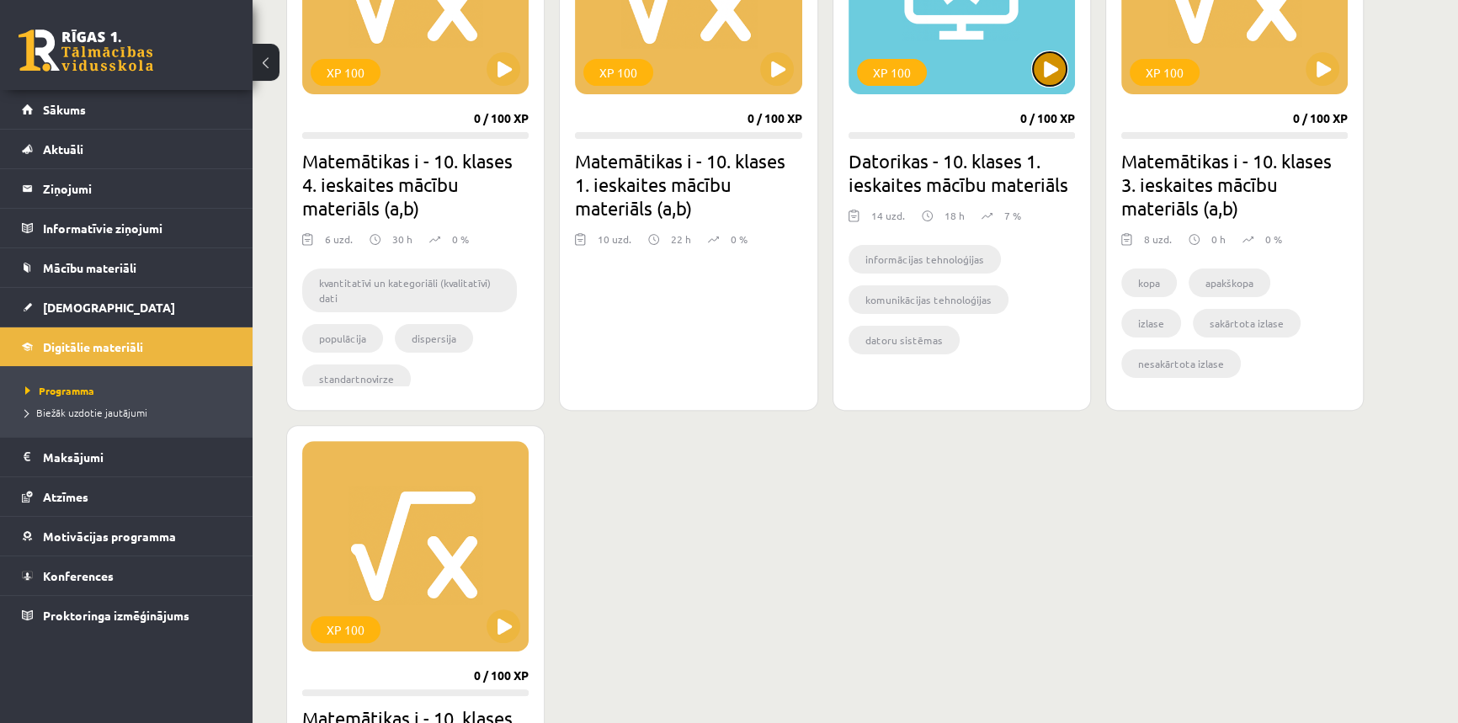
click at [1050, 75] on button at bounding box center [1050, 69] width 34 height 34
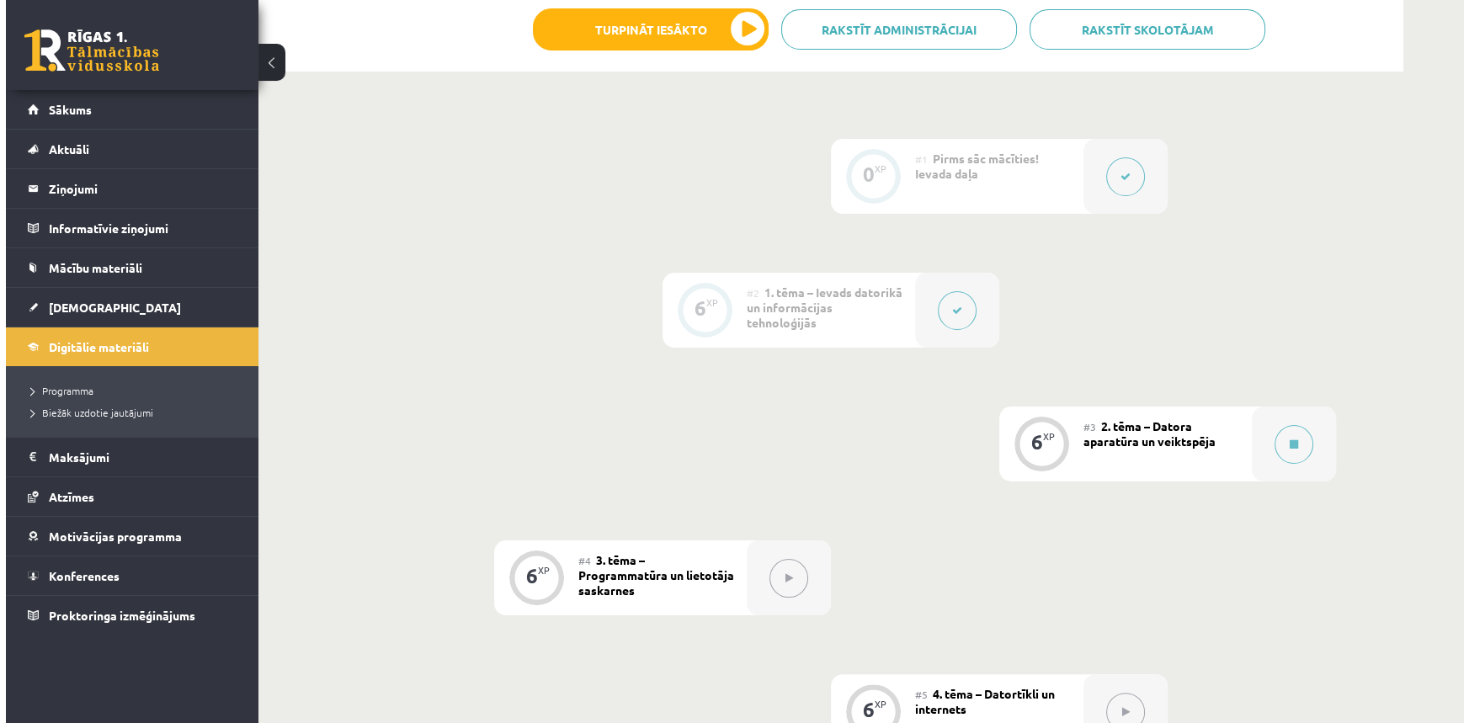
scroll to position [382, 0]
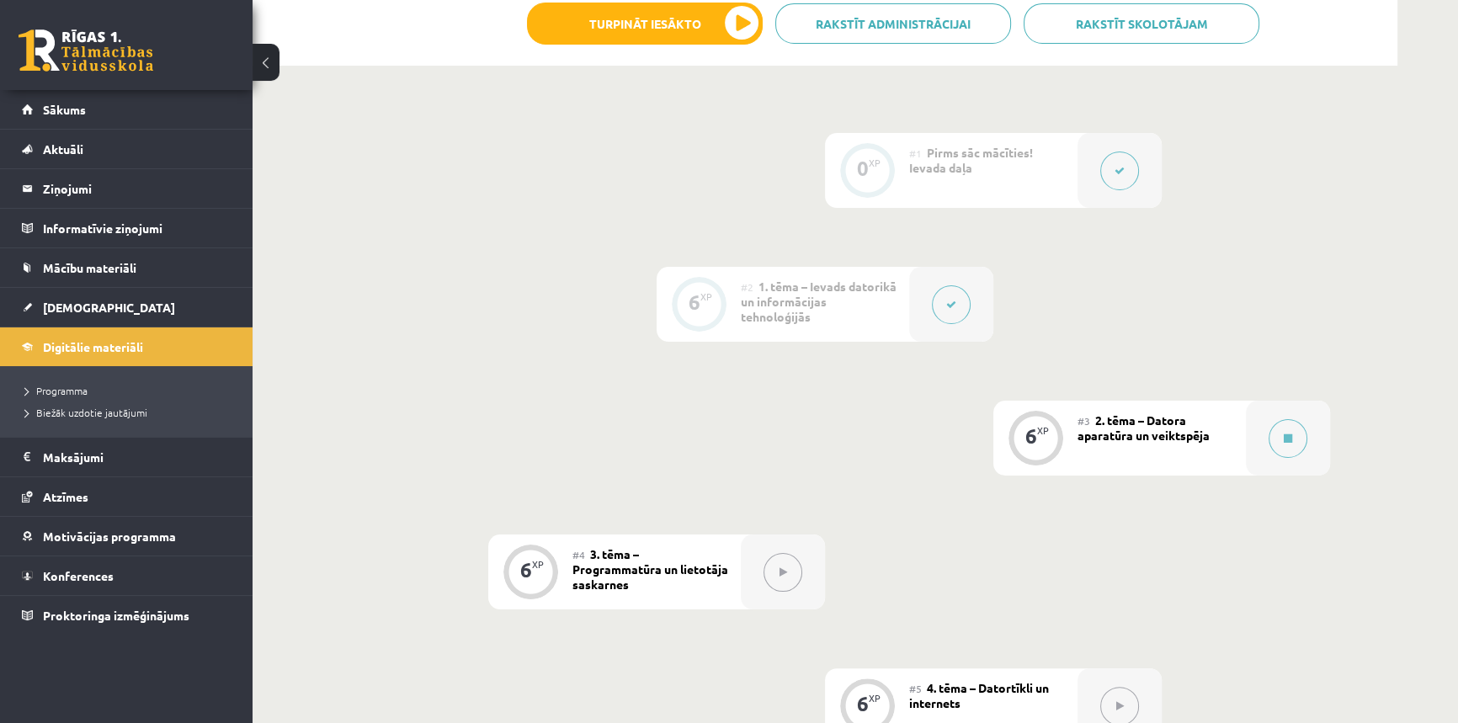
click at [936, 295] on button at bounding box center [951, 304] width 39 height 39
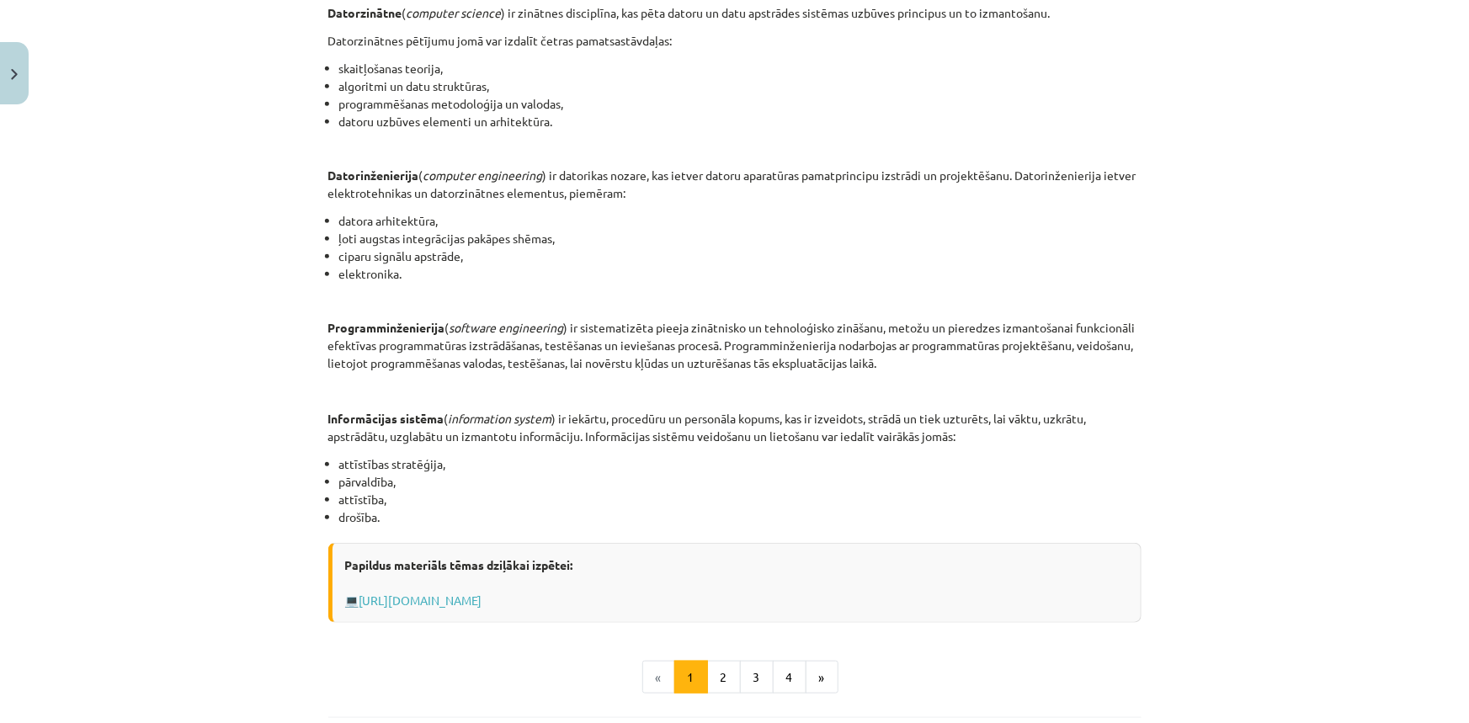
scroll to position [765, 0]
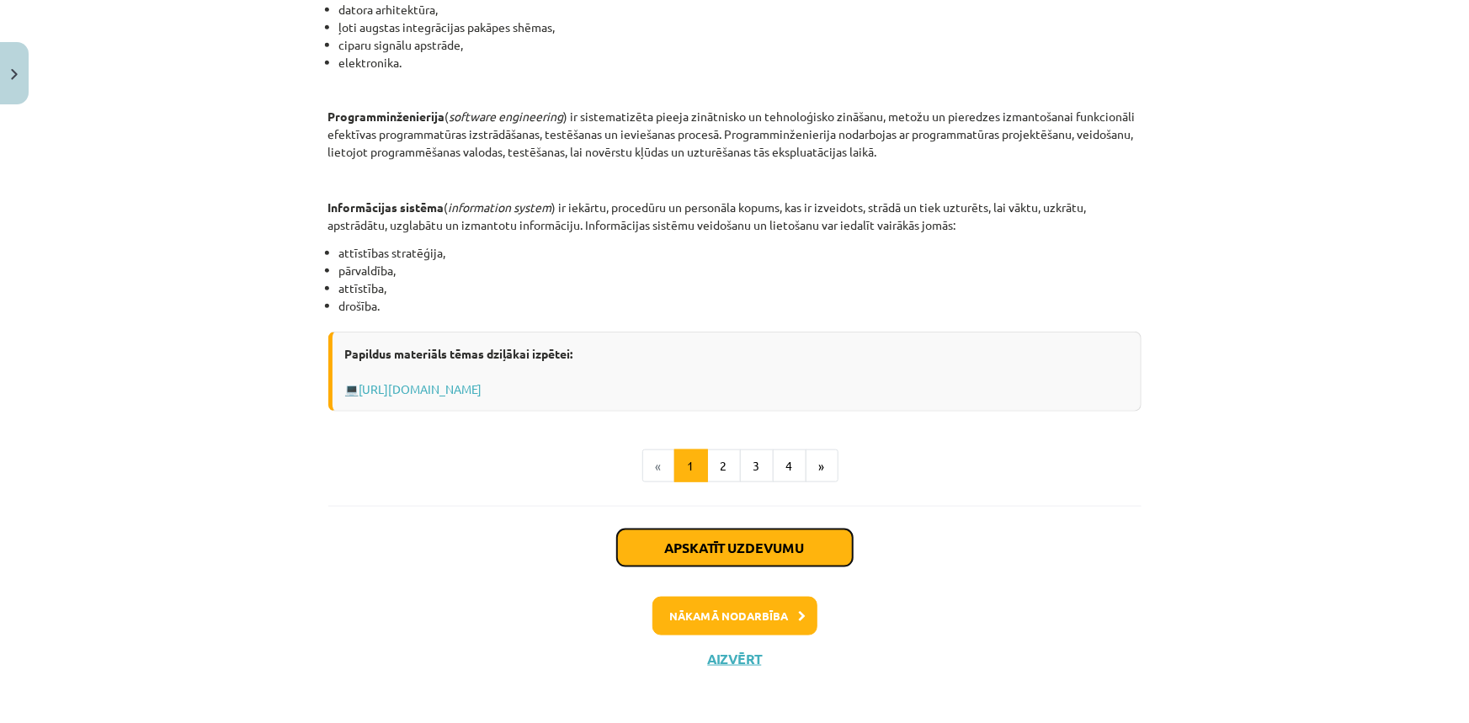
click at [770, 537] on button "Apskatīt uzdevumu" at bounding box center [735, 547] width 236 height 37
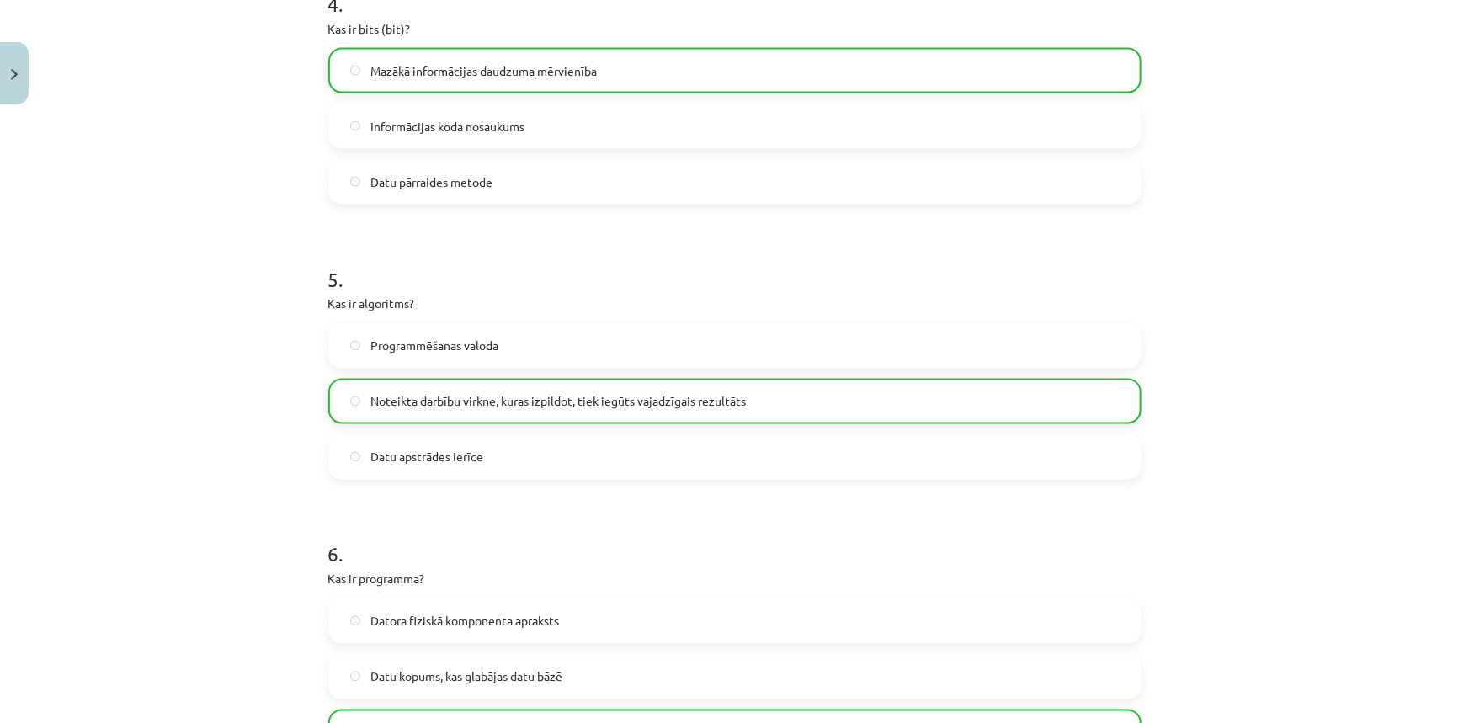
scroll to position [1588, 0]
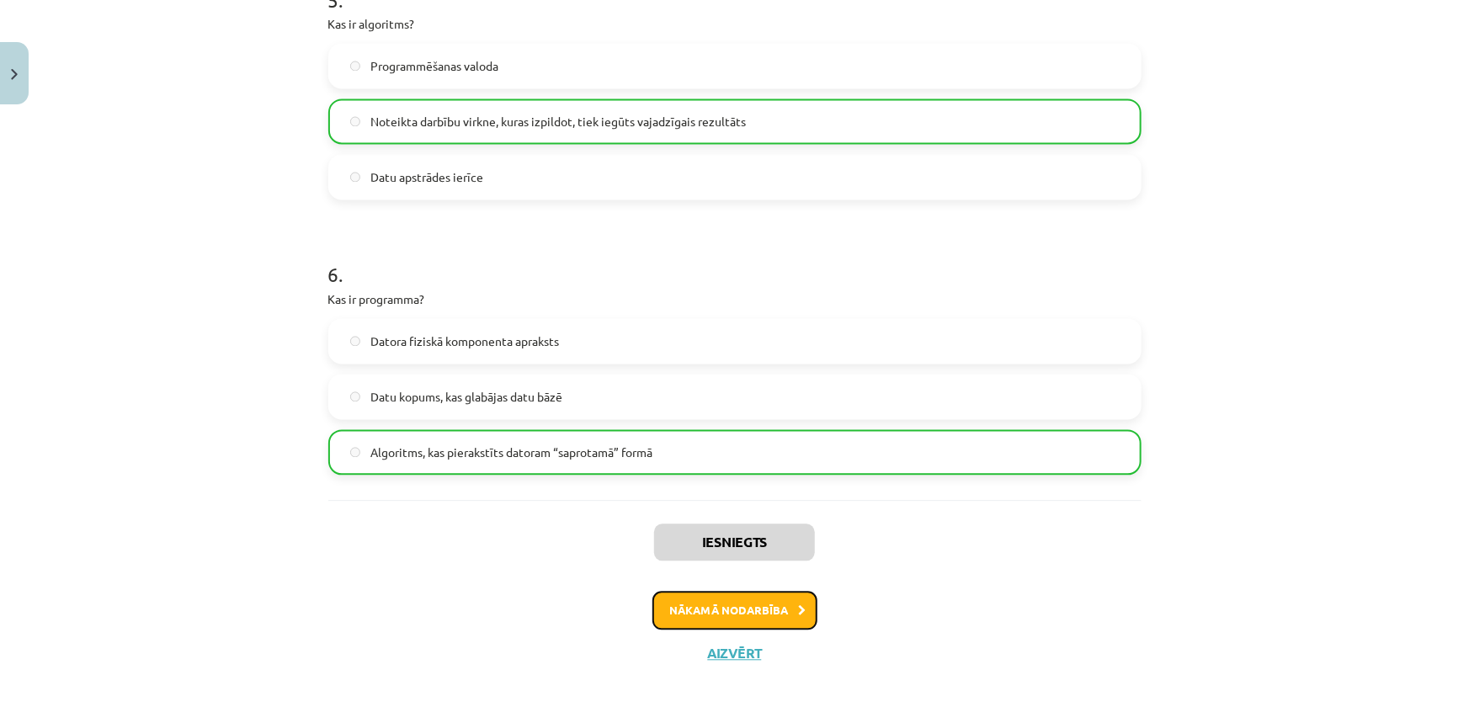
click at [753, 594] on button "Nākamā nodarbība" at bounding box center [734, 611] width 165 height 39
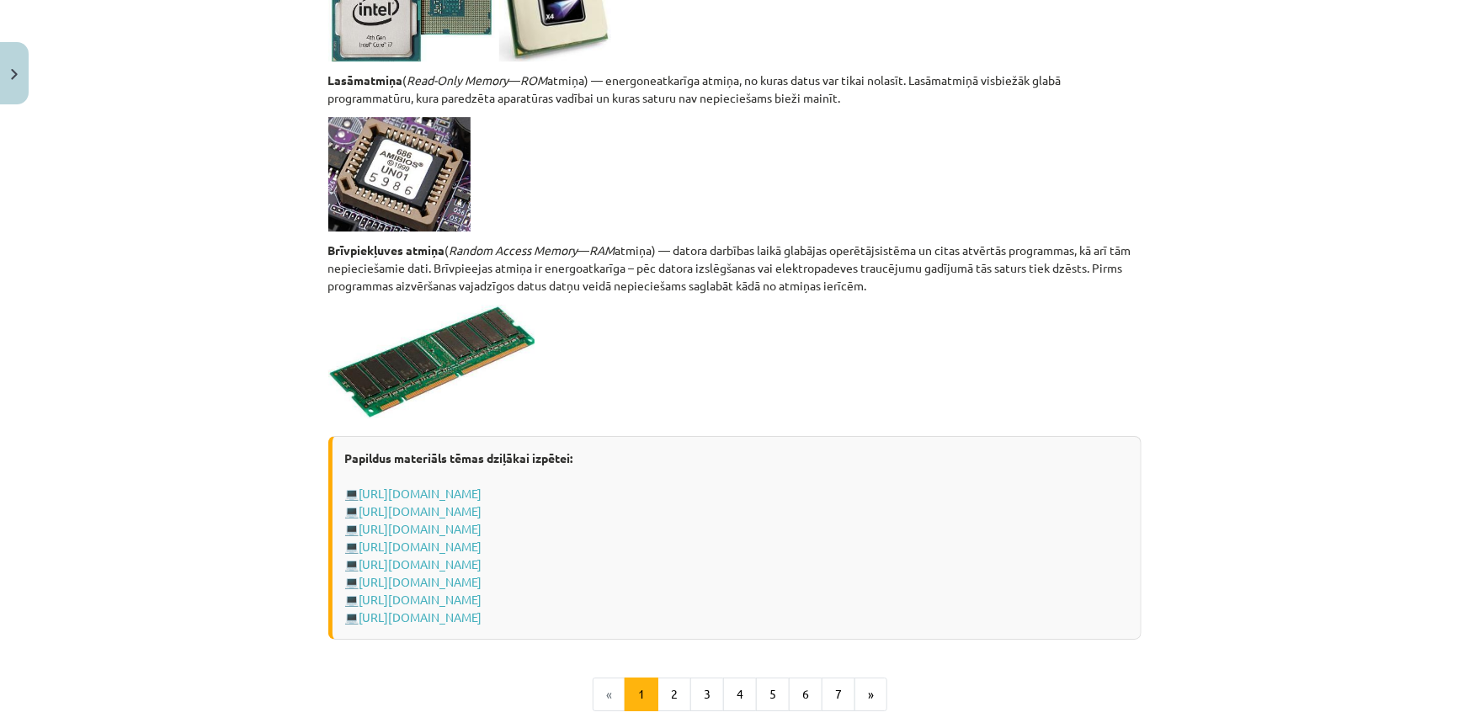
scroll to position [2880, 0]
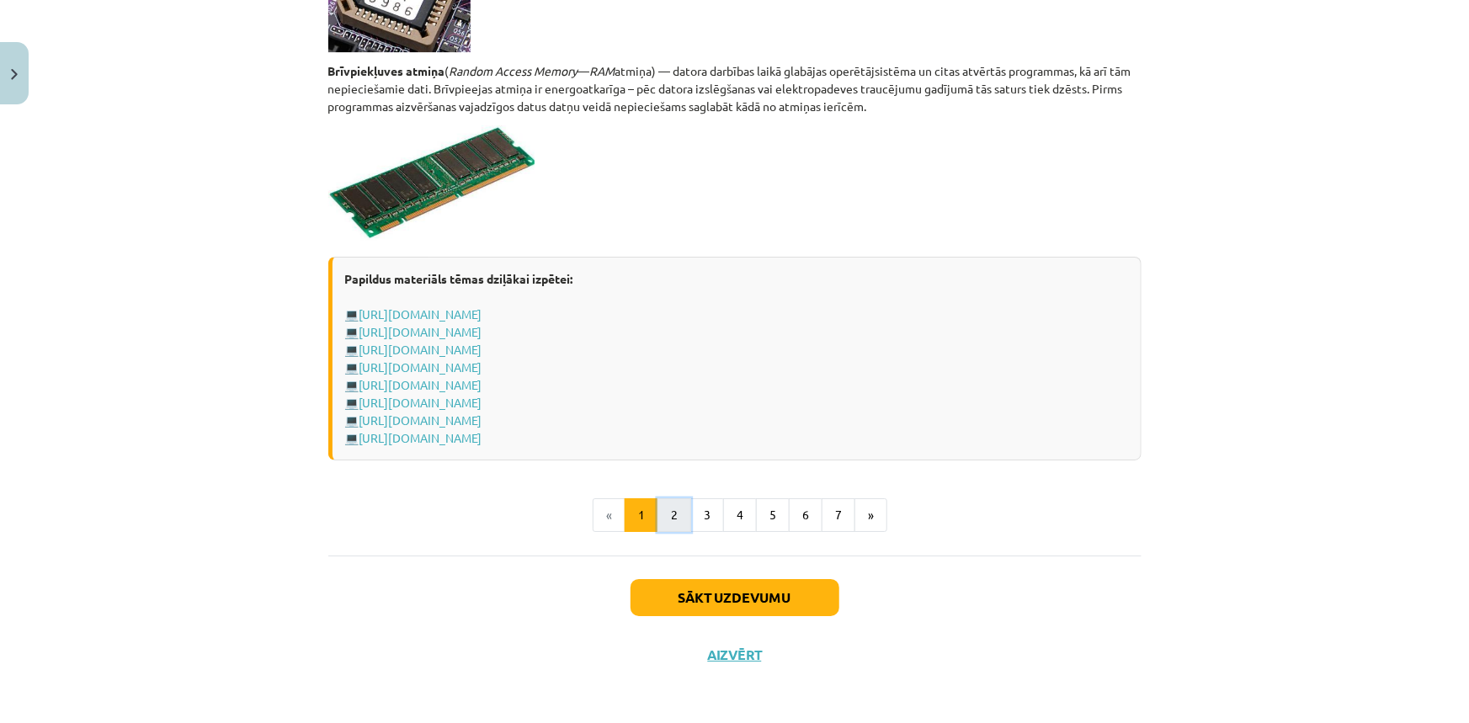
click at [665, 515] on button "2" at bounding box center [674, 515] width 34 height 34
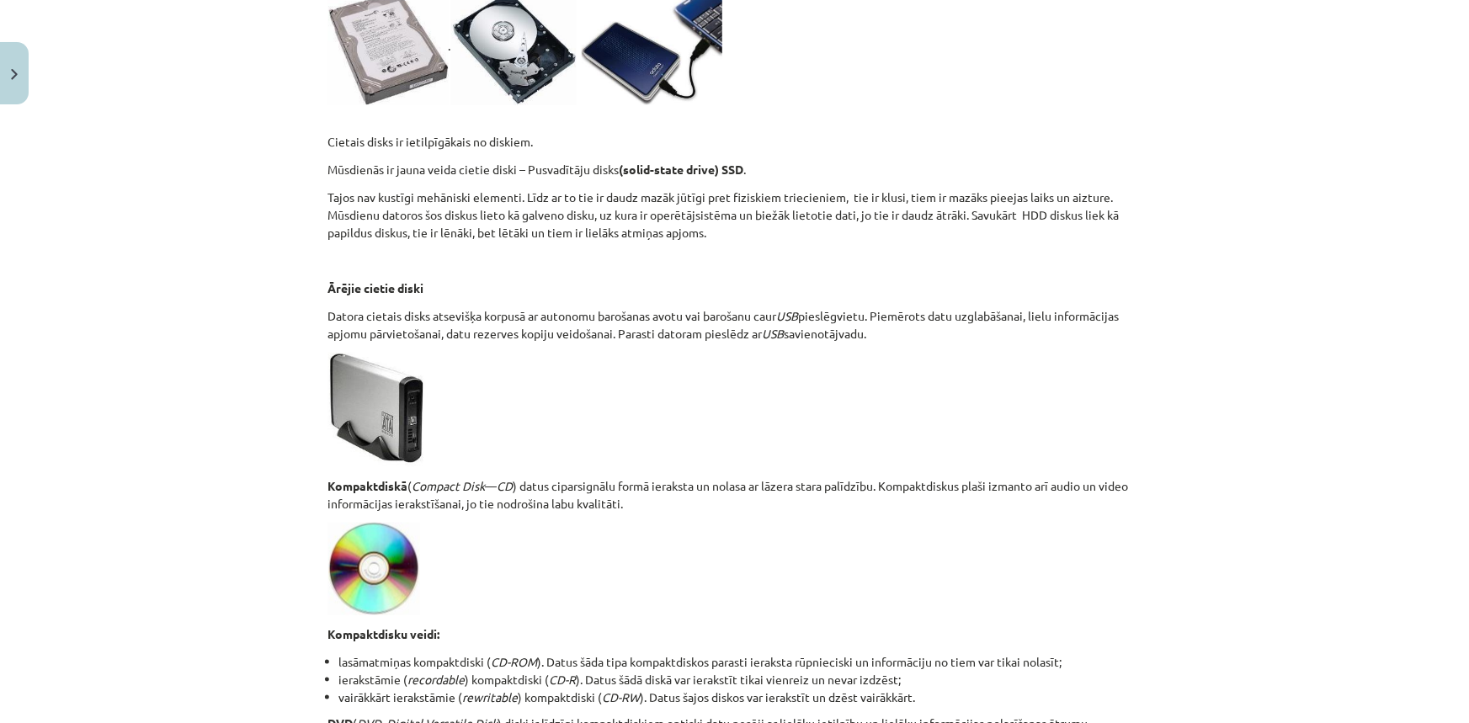
scroll to position [1368, 0]
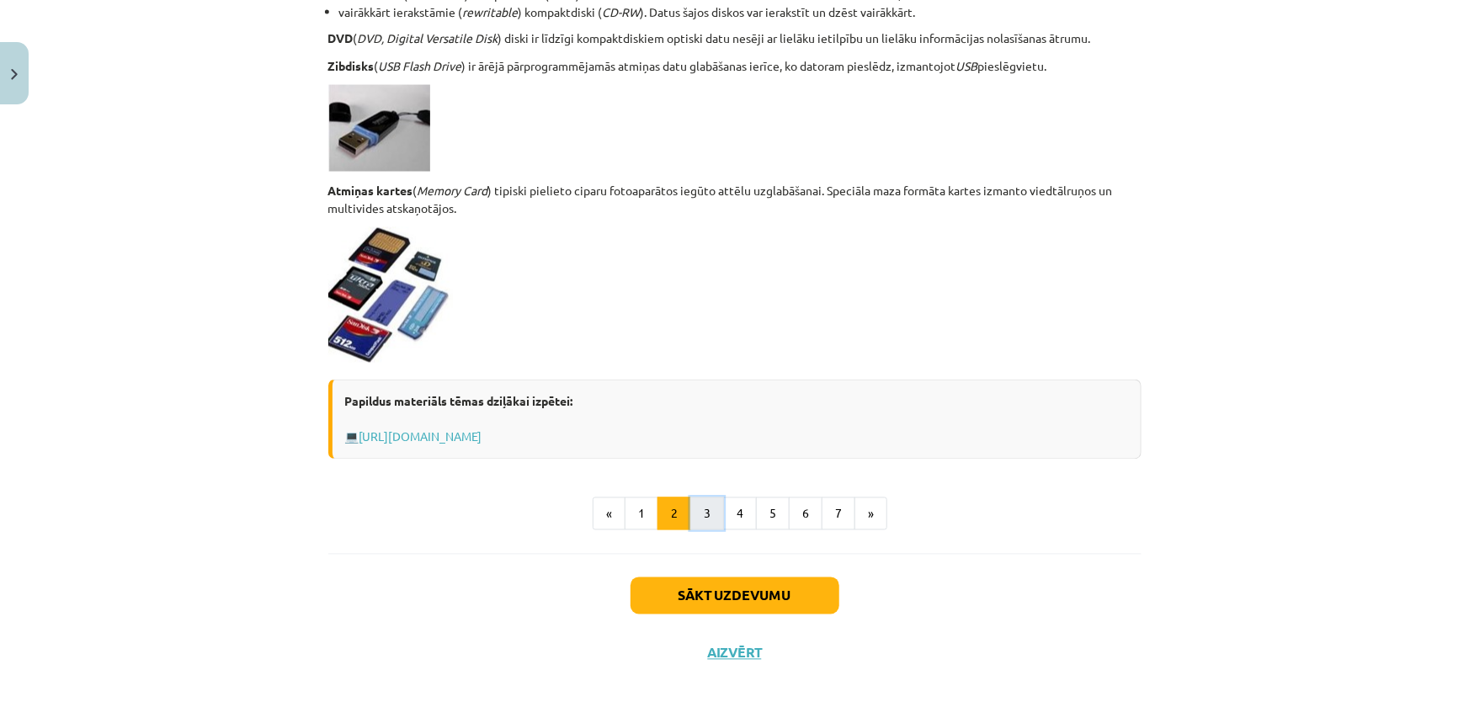
click at [715, 518] on button "3" at bounding box center [707, 514] width 34 height 34
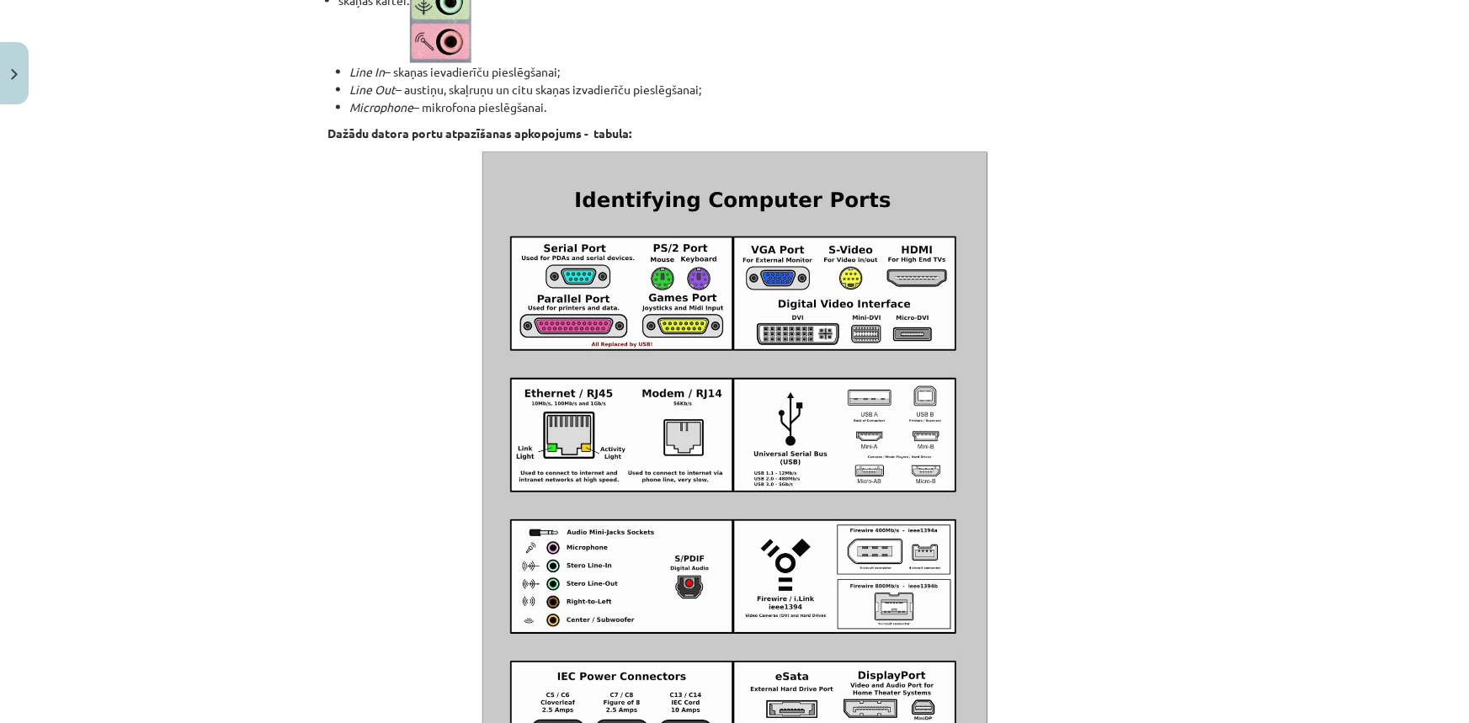
scroll to position [1448, 0]
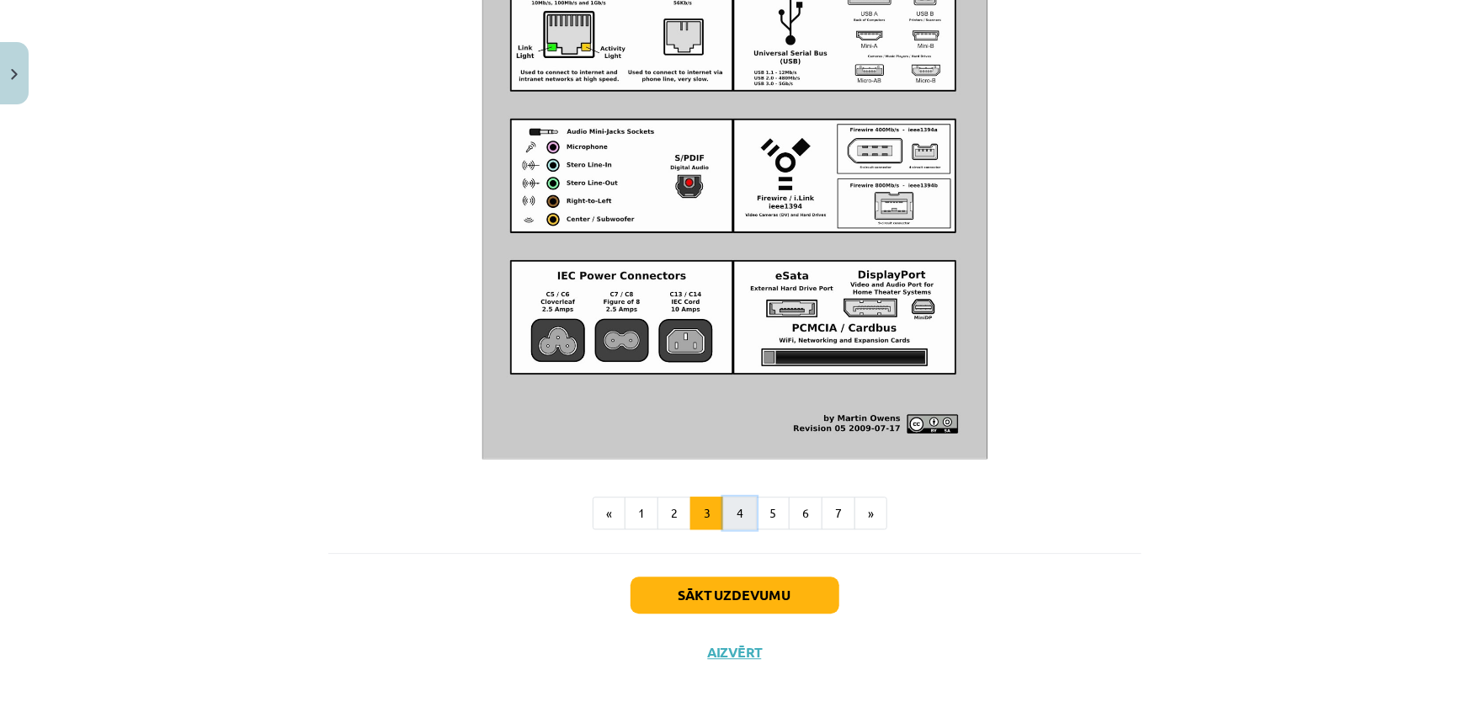
click at [732, 515] on button "4" at bounding box center [740, 514] width 34 height 34
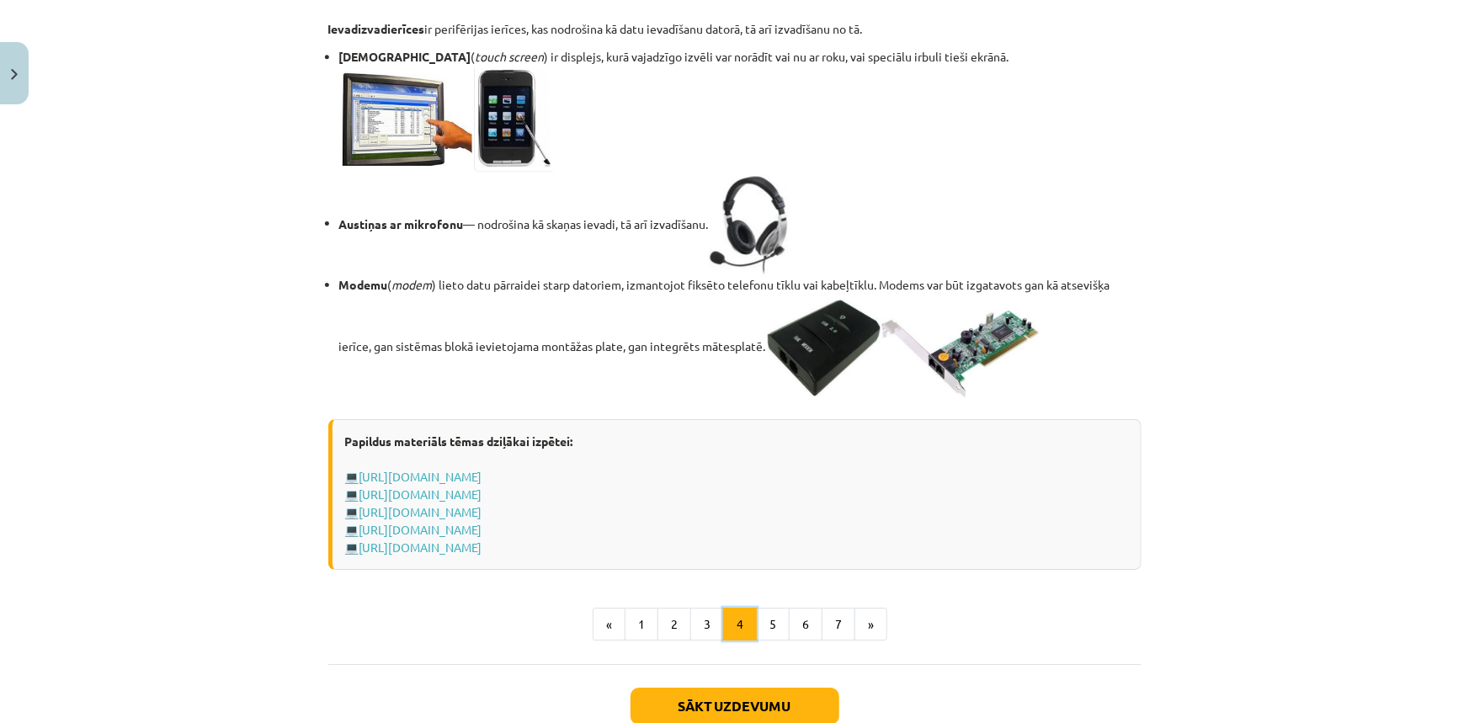
scroll to position [2933, 0]
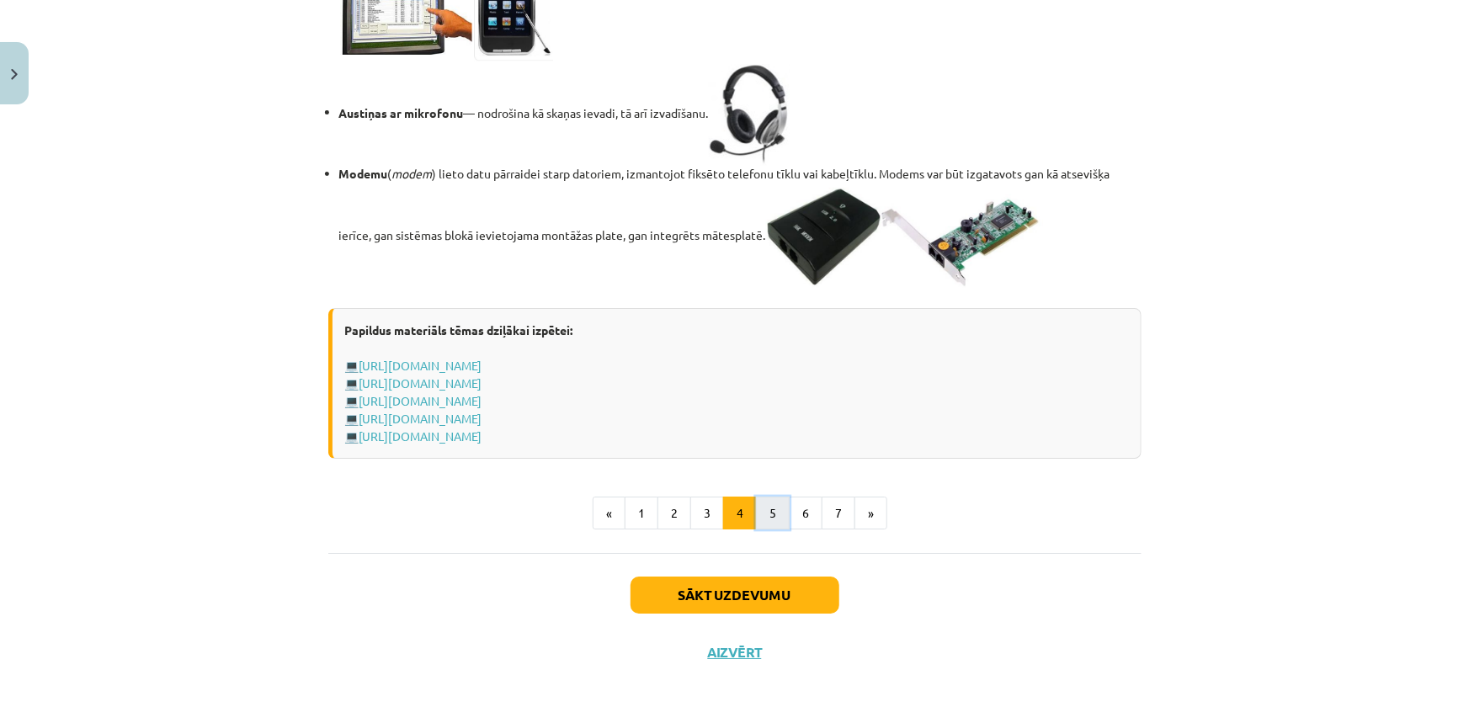
click at [773, 511] on button "5" at bounding box center [773, 514] width 34 height 34
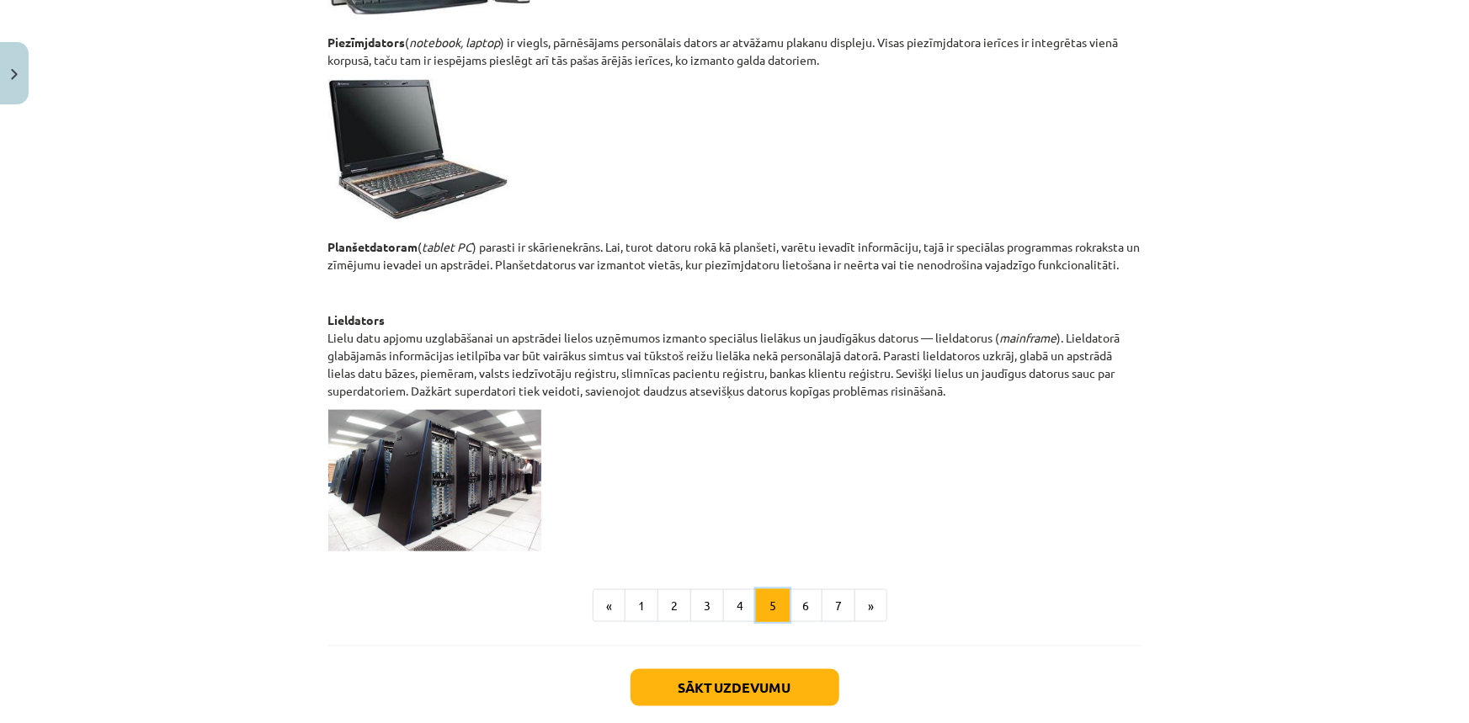
scroll to position [790, 0]
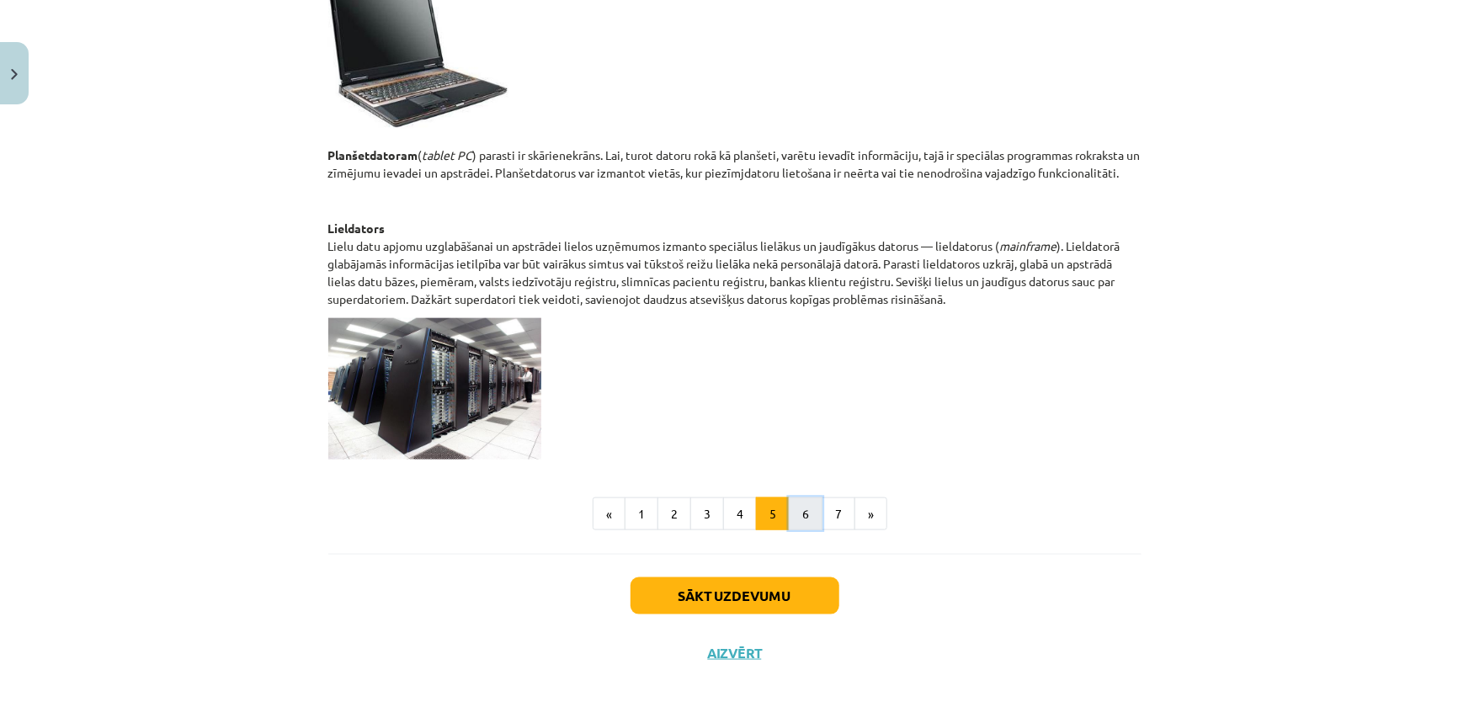
click at [803, 517] on button "6" at bounding box center [806, 514] width 34 height 34
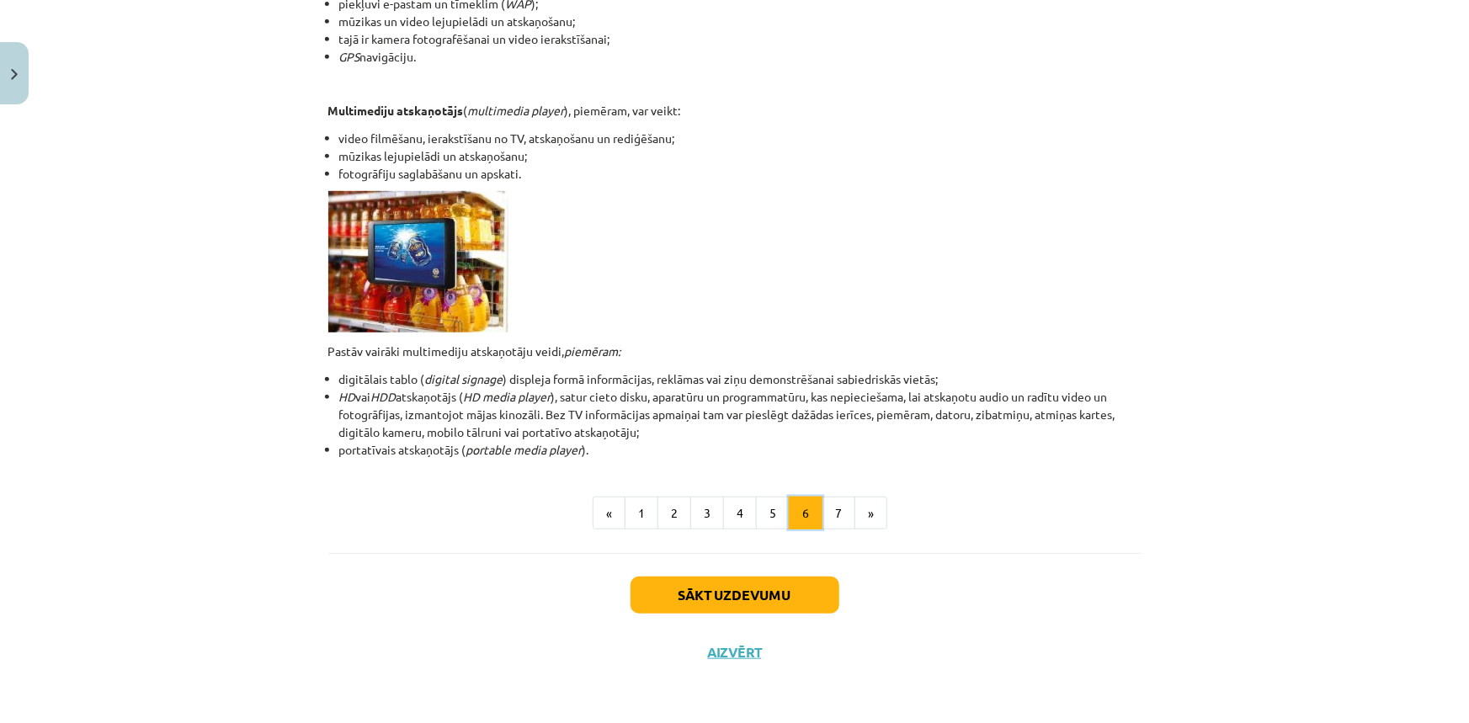
scroll to position [301, 0]
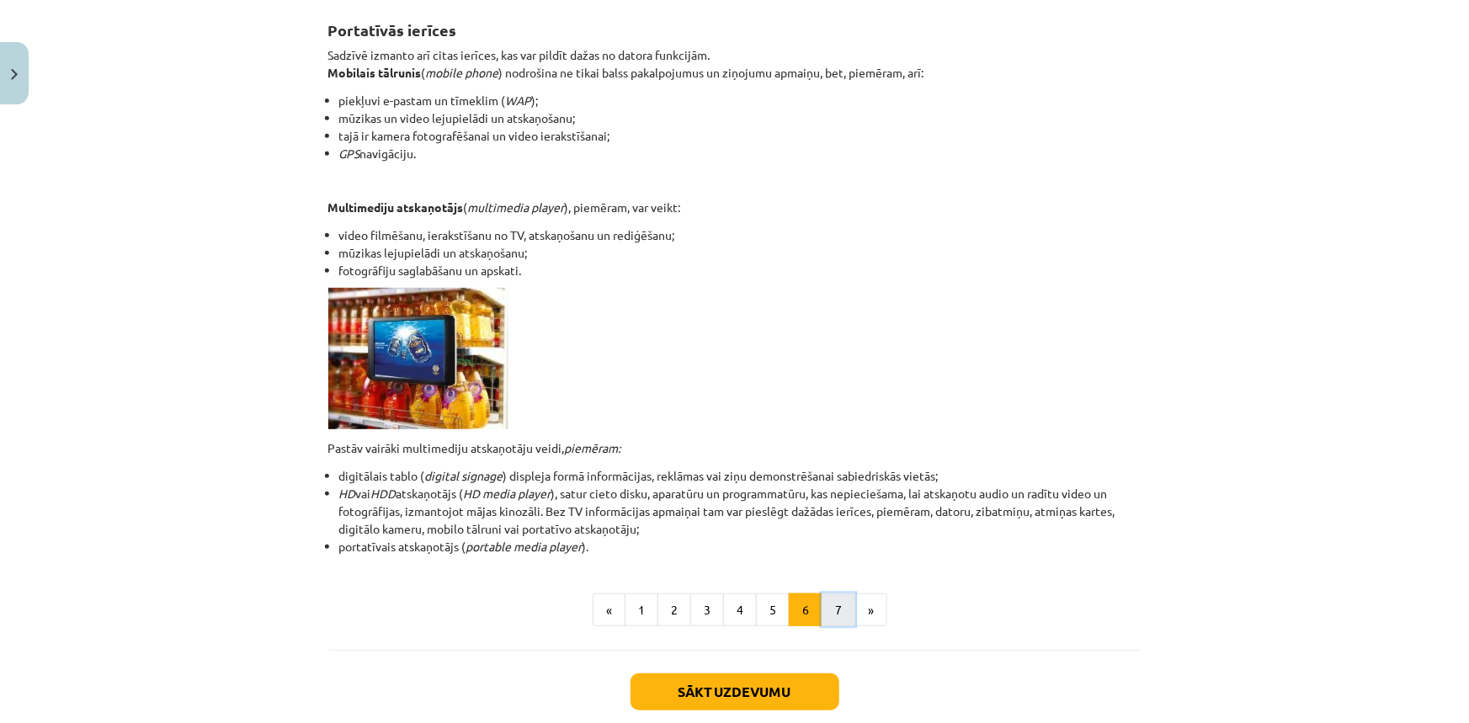
click at [832, 608] on button "7" at bounding box center [838, 610] width 34 height 34
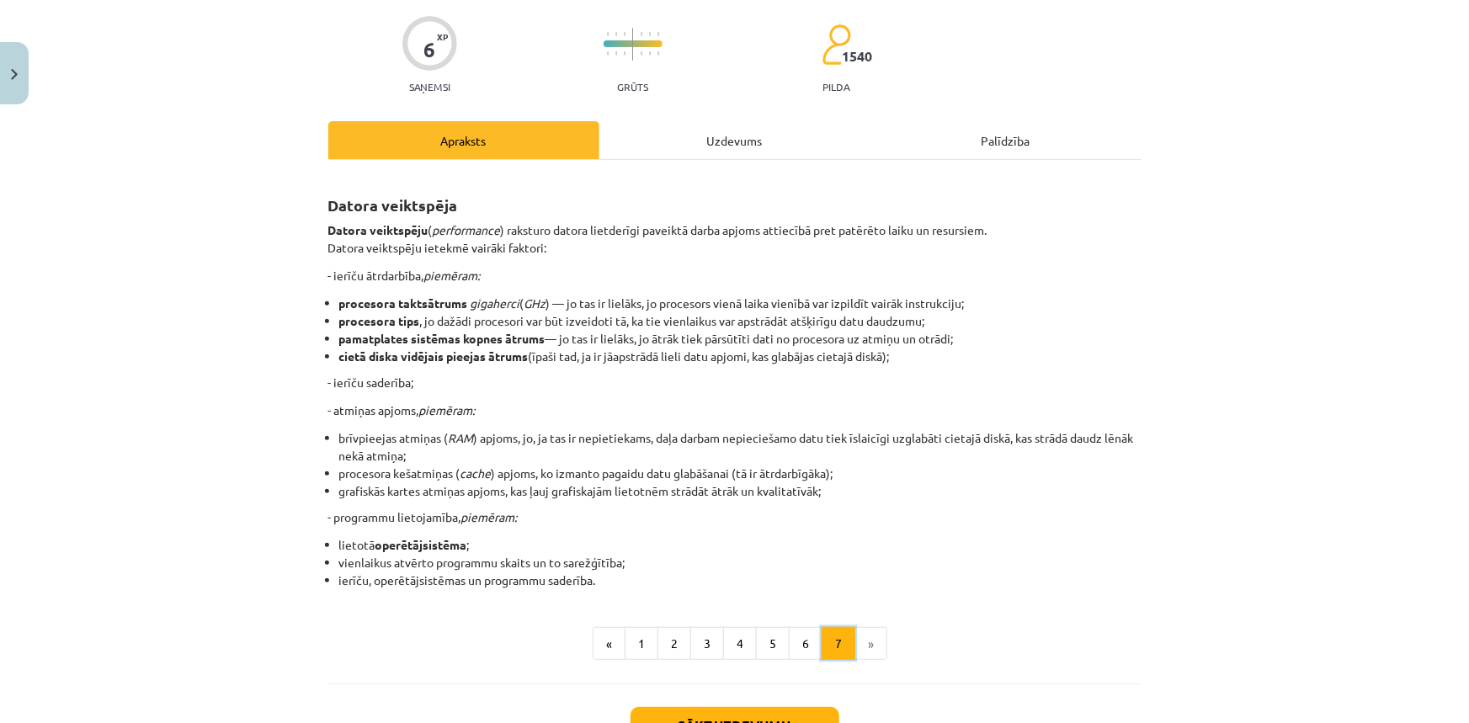
scroll to position [0, 0]
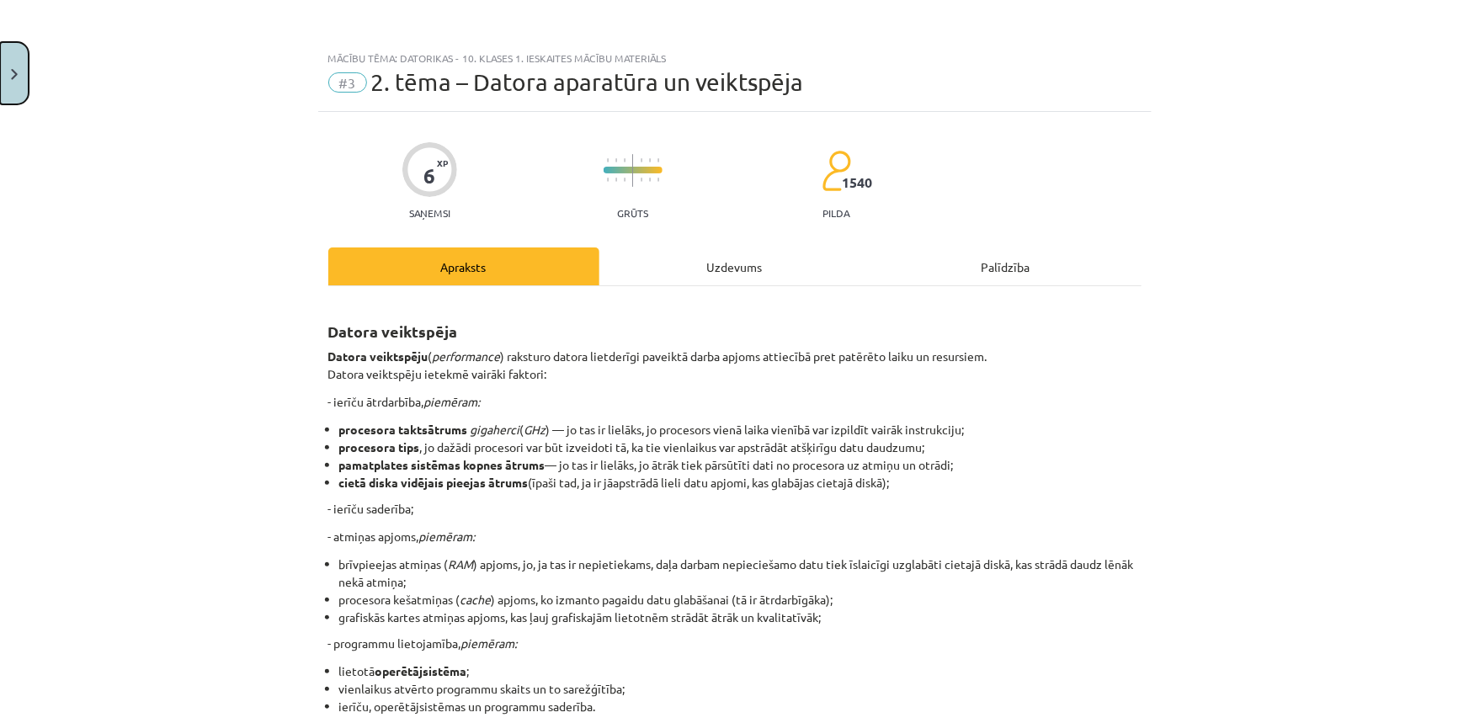
click at [6, 67] on button "Close" at bounding box center [14, 73] width 29 height 62
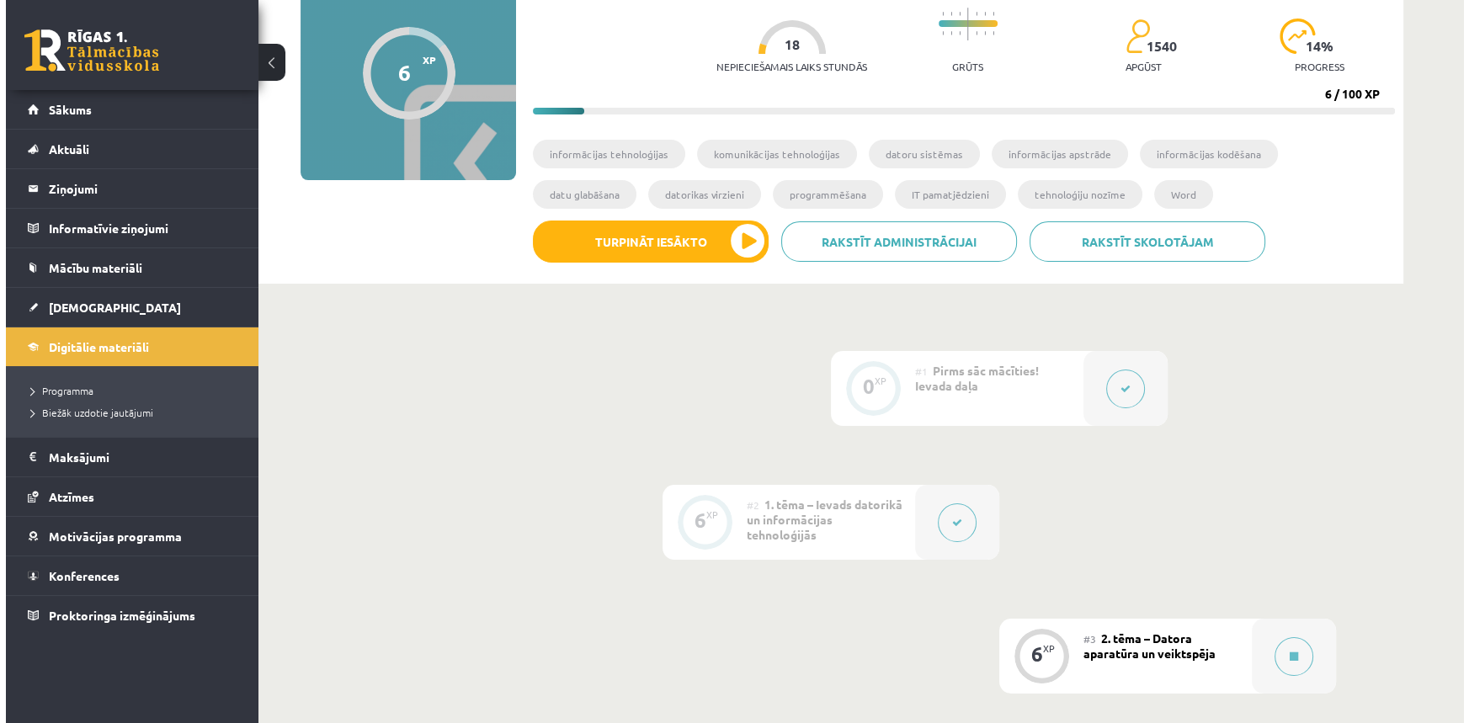
scroll to position [459, 0]
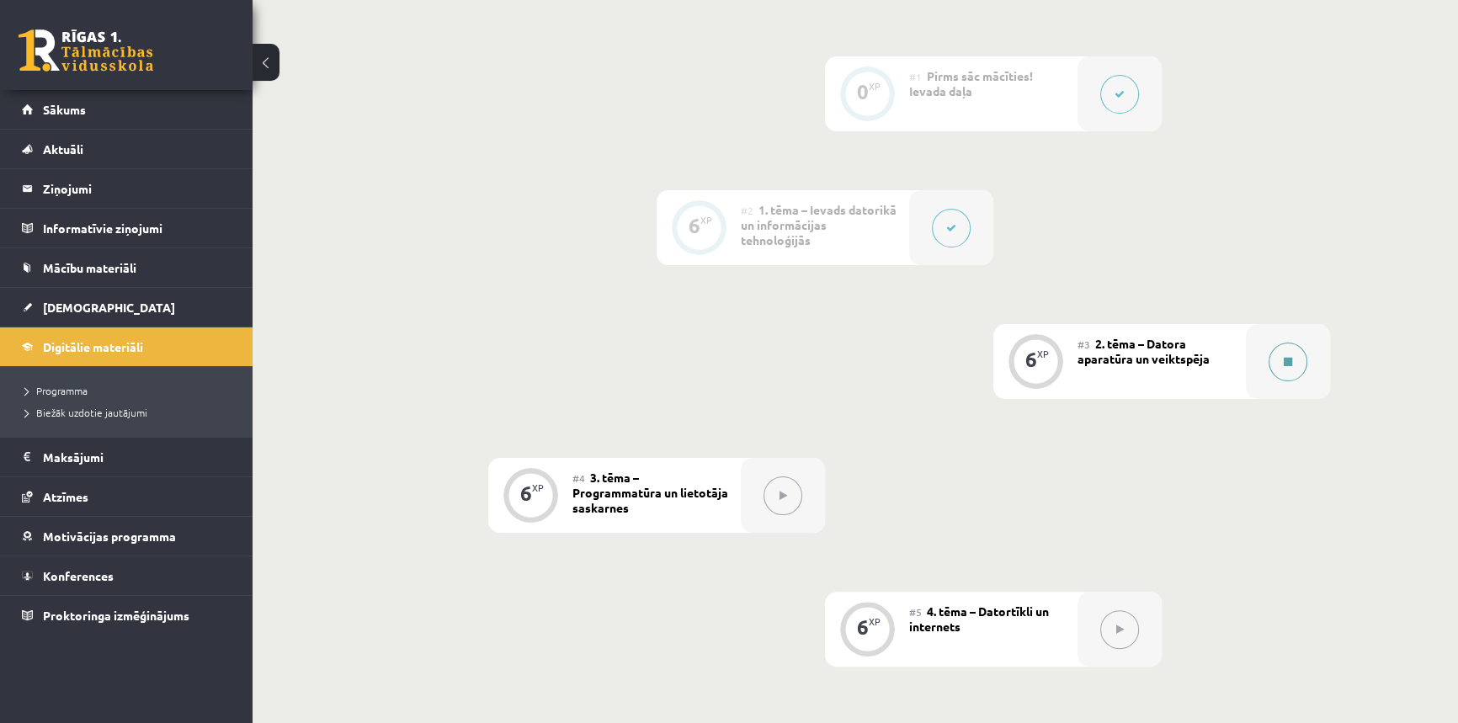
click at [1296, 361] on button at bounding box center [1287, 362] width 39 height 39
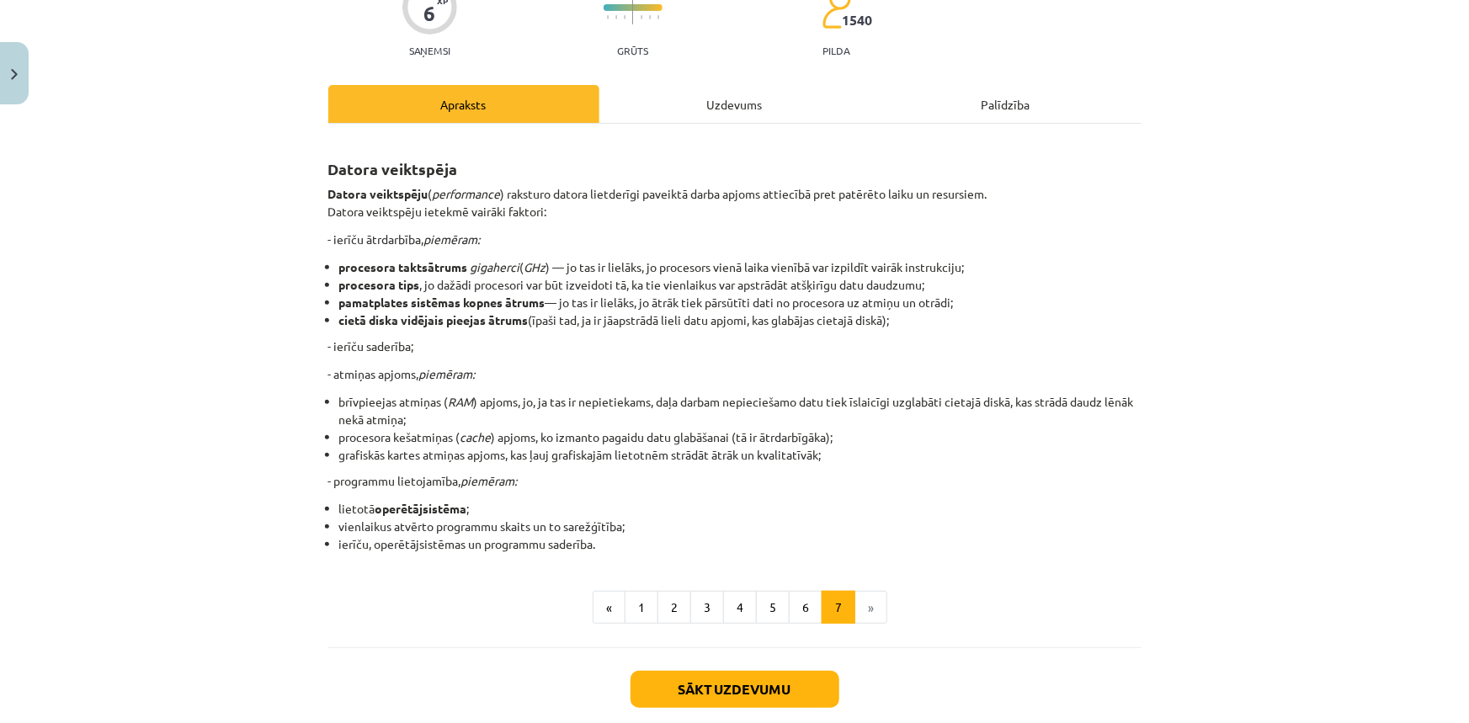
scroll to position [256, 0]
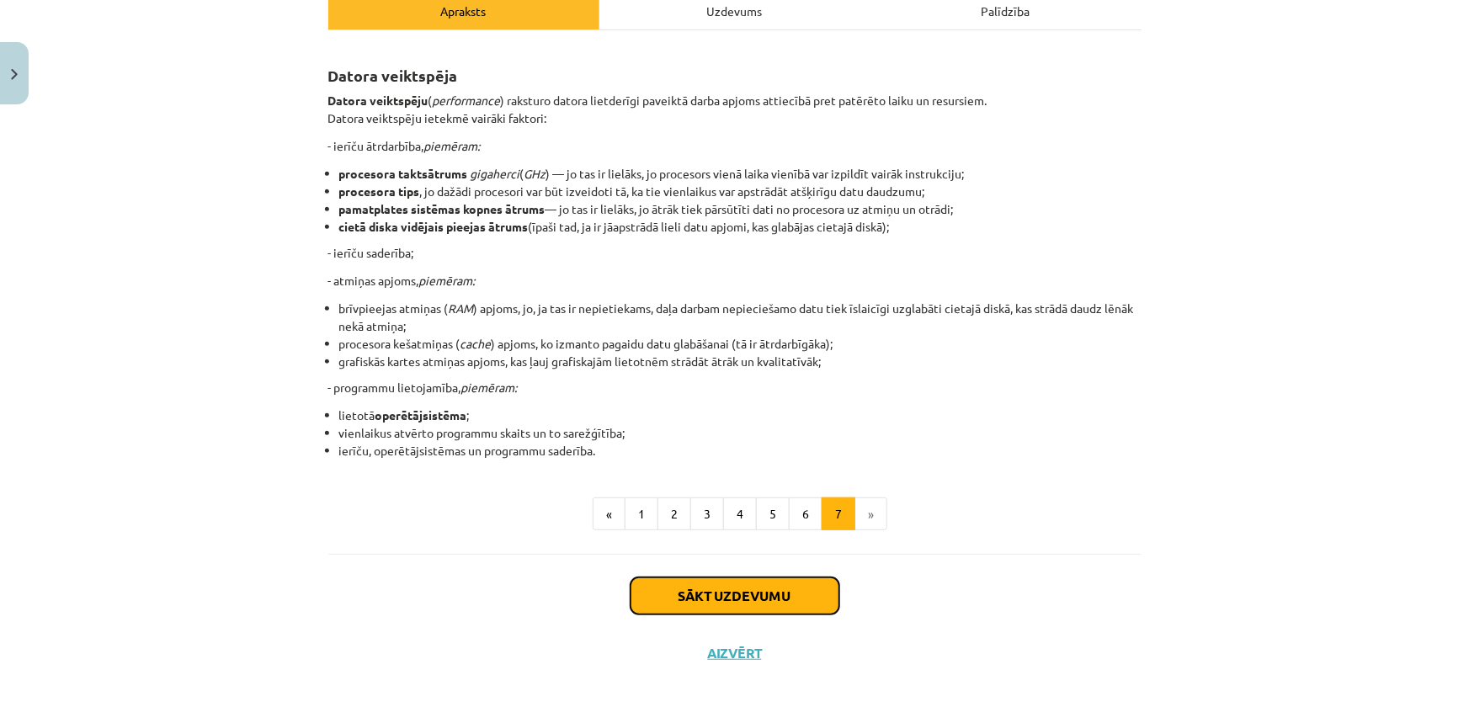
click at [759, 584] on button "Sākt uzdevumu" at bounding box center [734, 595] width 209 height 37
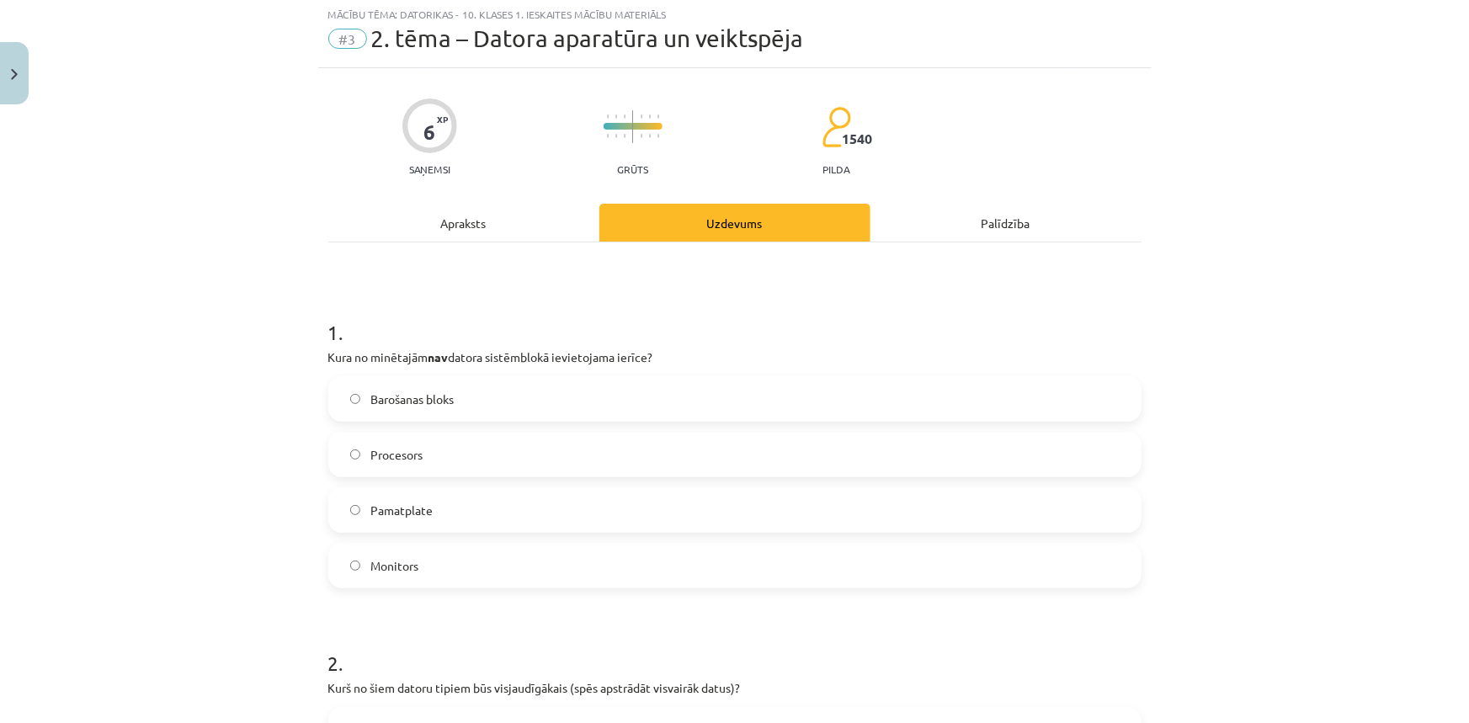
scroll to position [42, 0]
drag, startPoint x: 309, startPoint y: 352, endPoint x: 449, endPoint y: 566, distance: 256.5
click at [449, 566] on div "Mācību tēma: Datorikas - 10. klases 1. ieskaites mācību materiāls #3 2. tēma – …" at bounding box center [734, 361] width 1469 height 723
copy div "Kura no minētajām nav datora sistēmblokā ievietojama ierīce? Barošanas bloks Pr…"
click at [893, 337] on h1 "1 ." at bounding box center [734, 319] width 813 height 52
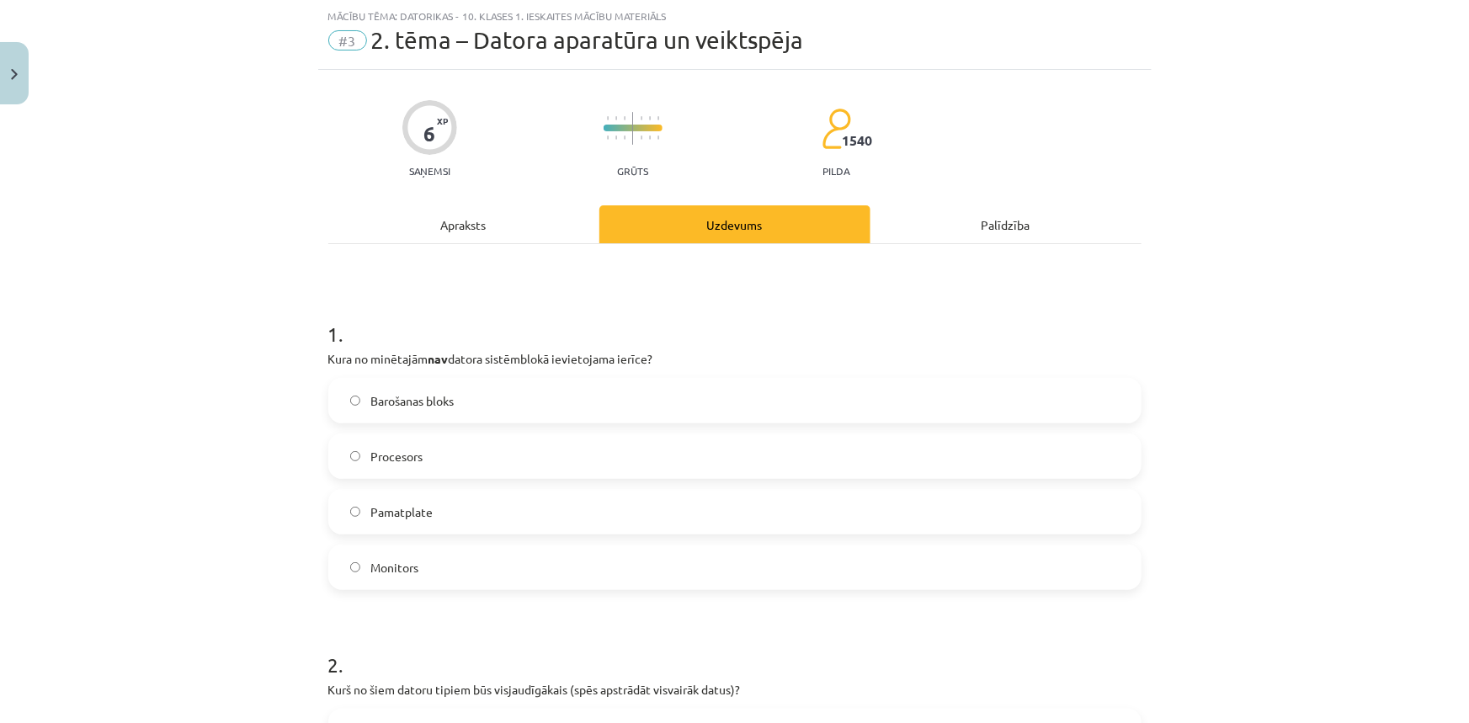
click at [422, 560] on label "Monitors" at bounding box center [735, 567] width 810 height 42
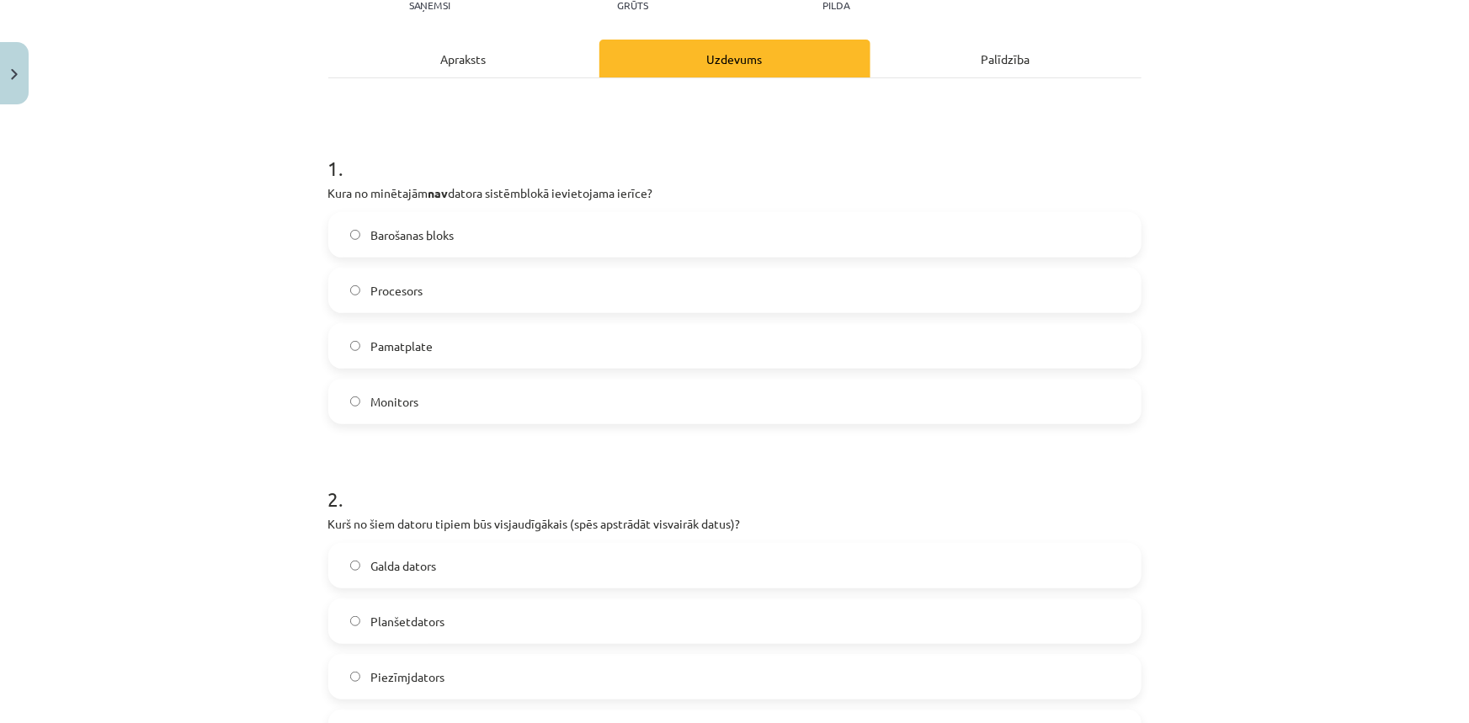
scroll to position [271, 0]
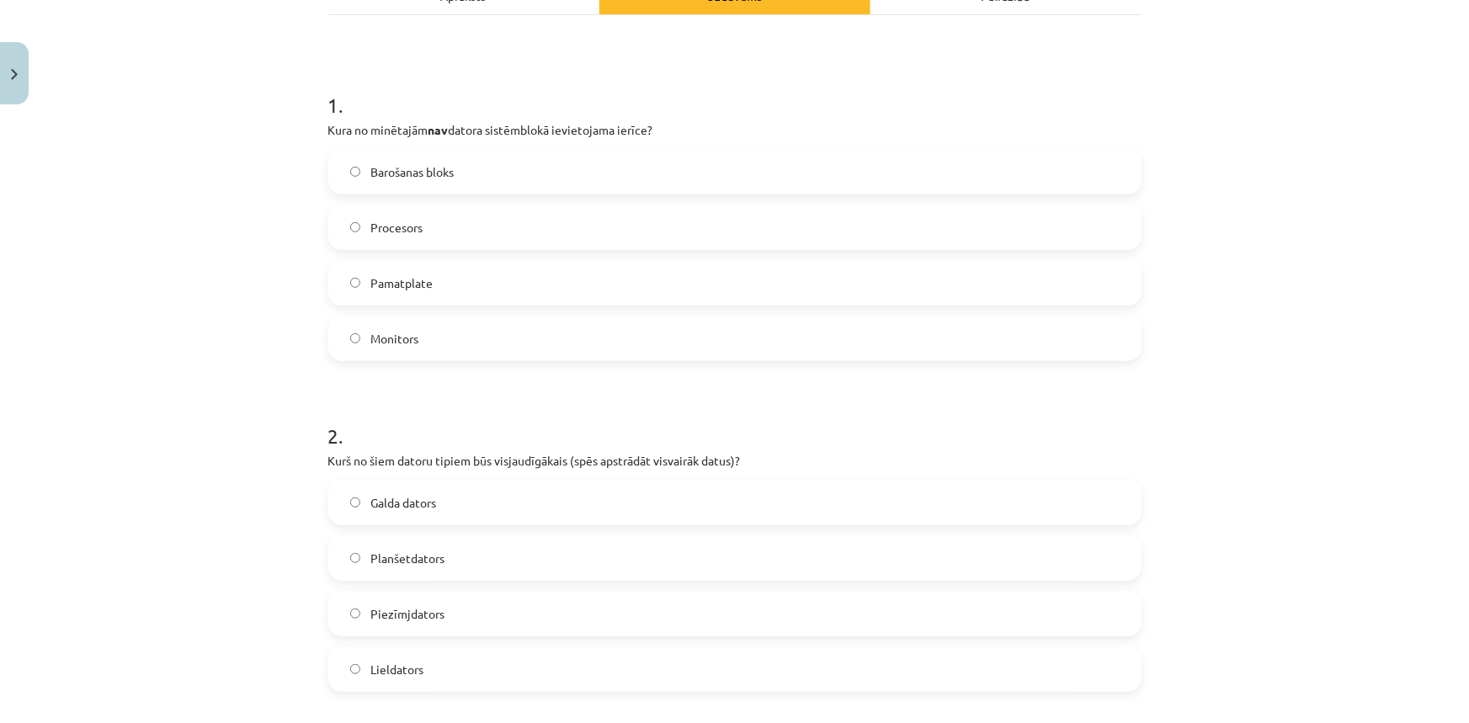
drag, startPoint x: 314, startPoint y: 458, endPoint x: 436, endPoint y: 673, distance: 247.6
copy div "Kurš no šiem datoru tipiem būs visjaudīgākais (spēs apstrādāt visvairāk datus)?…"
click at [868, 428] on h1 "2 ." at bounding box center [734, 421] width 813 height 52
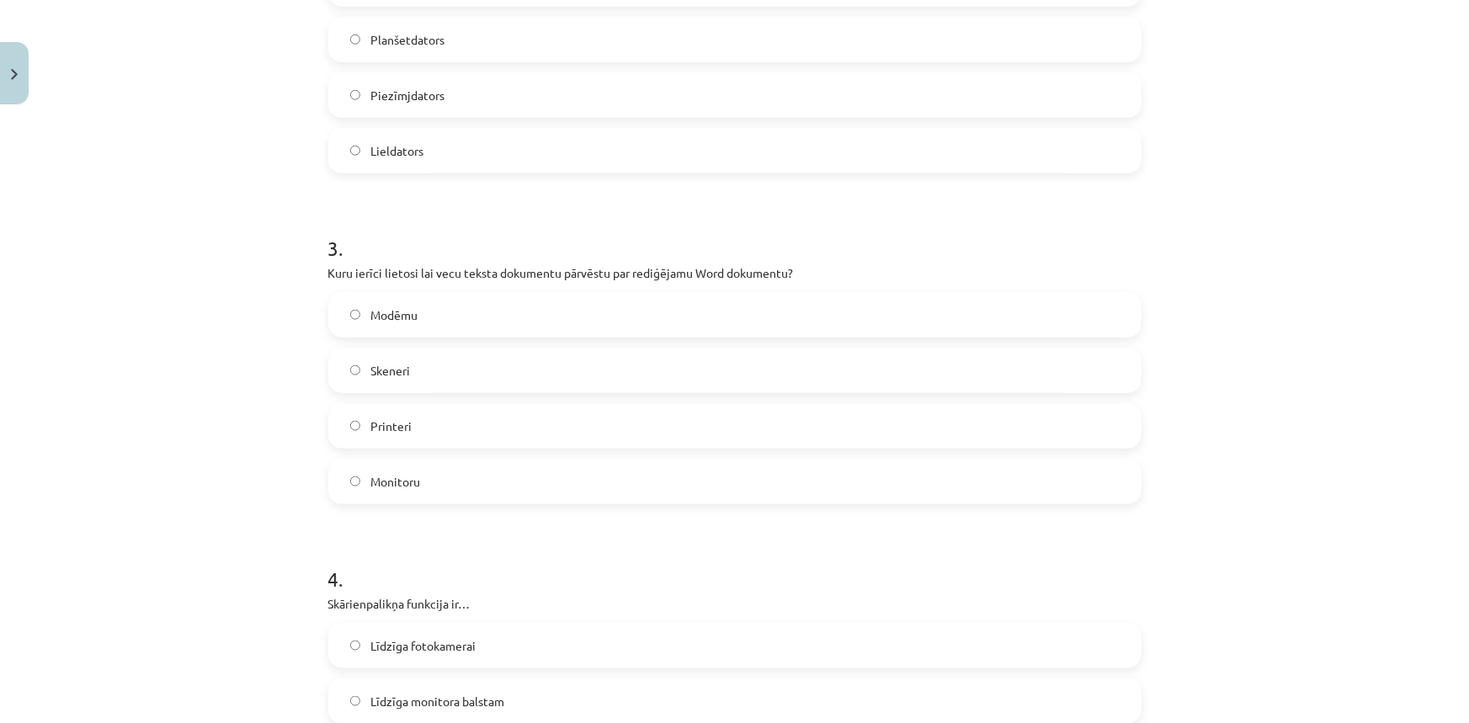
scroll to position [807, 0]
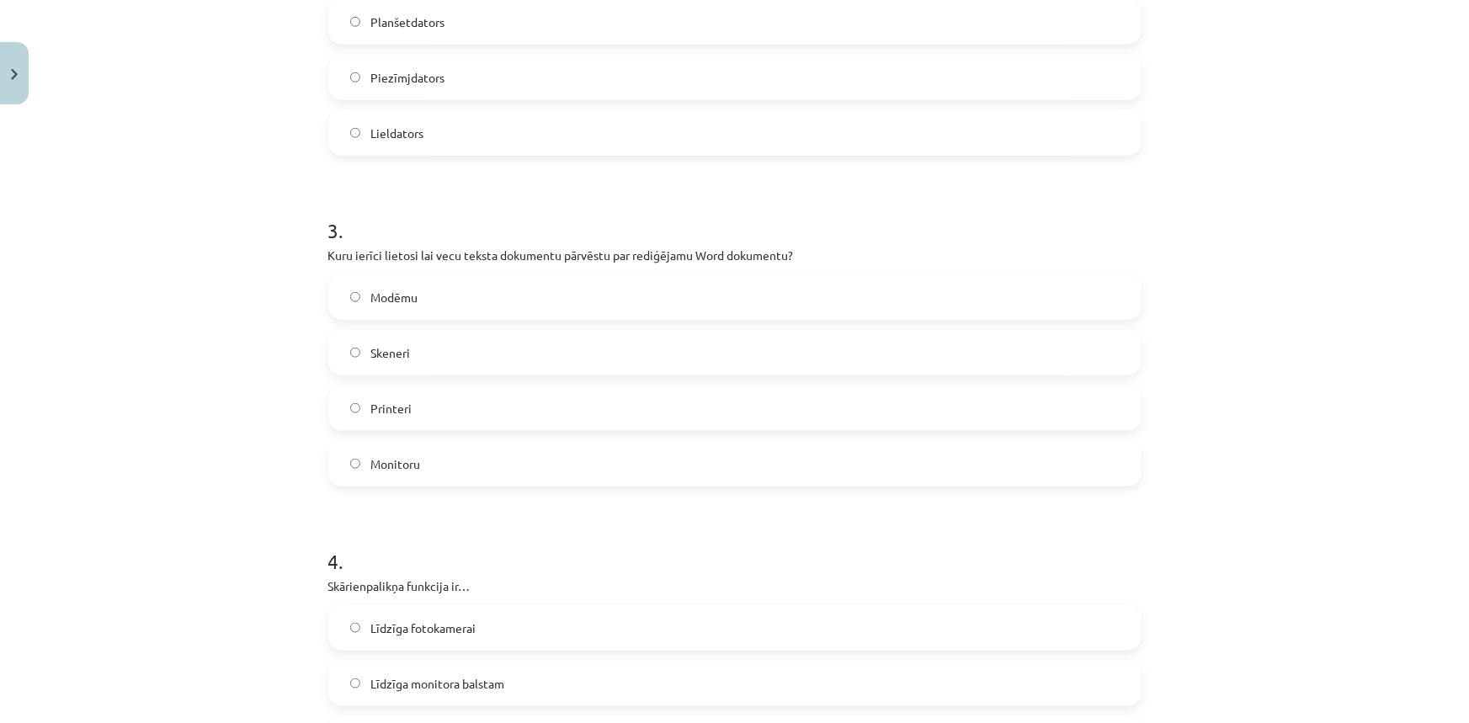
drag, startPoint x: 308, startPoint y: 258, endPoint x: 428, endPoint y: 470, distance: 242.7
click at [428, 470] on div "Mācību tēma: Datorikas - 10. klases 1. ieskaites mācību materiāls #3 2. tēma – …" at bounding box center [734, 361] width 1469 height 723
copy div "Kuru ierīci lietosi lai vecu teksta dokumentu pārvēstu par rediģējamu Word doku…"
click at [204, 407] on div "Mācību tēma: Datorikas - 10. klases 1. ieskaites mācību materiāls #3 2. tēma – …" at bounding box center [734, 361] width 1469 height 723
click at [370, 353] on span "Skeneri" at bounding box center [390, 353] width 40 height 18
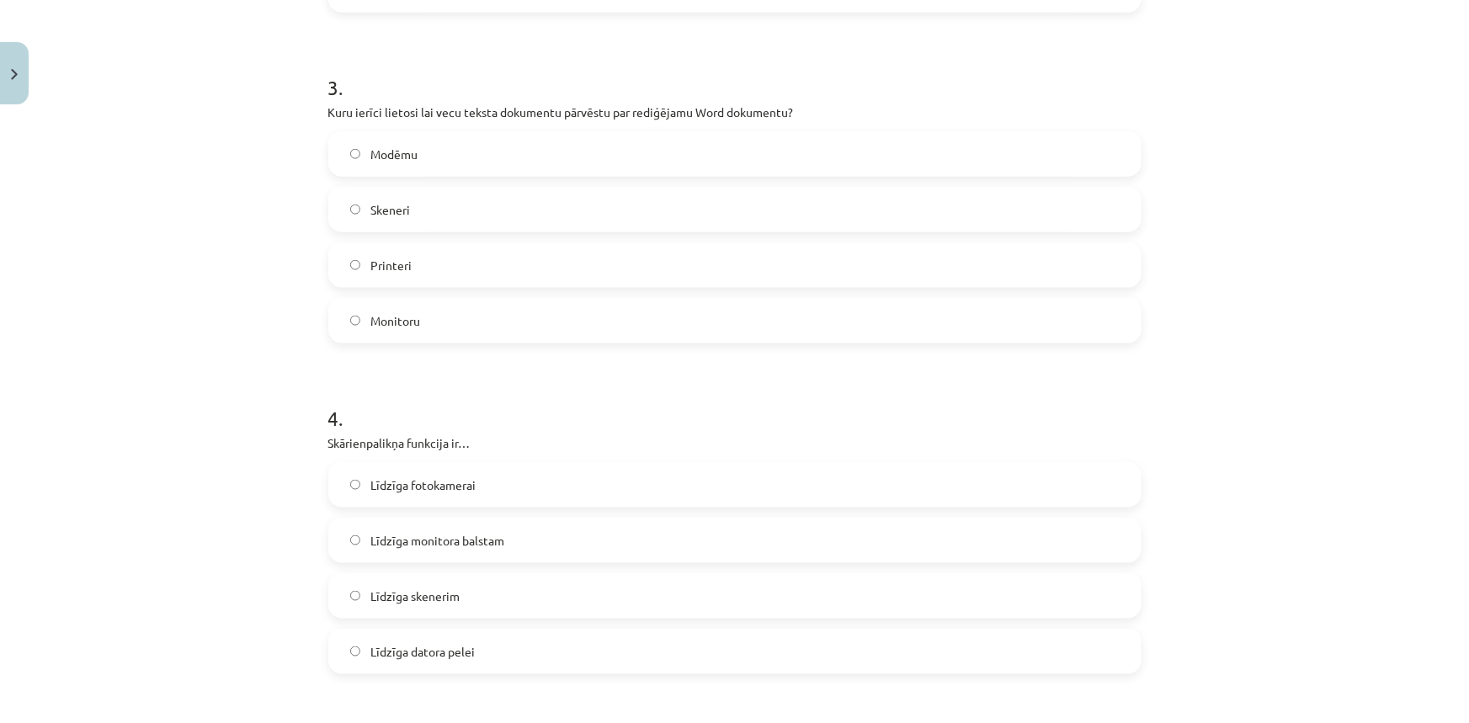
scroll to position [959, 0]
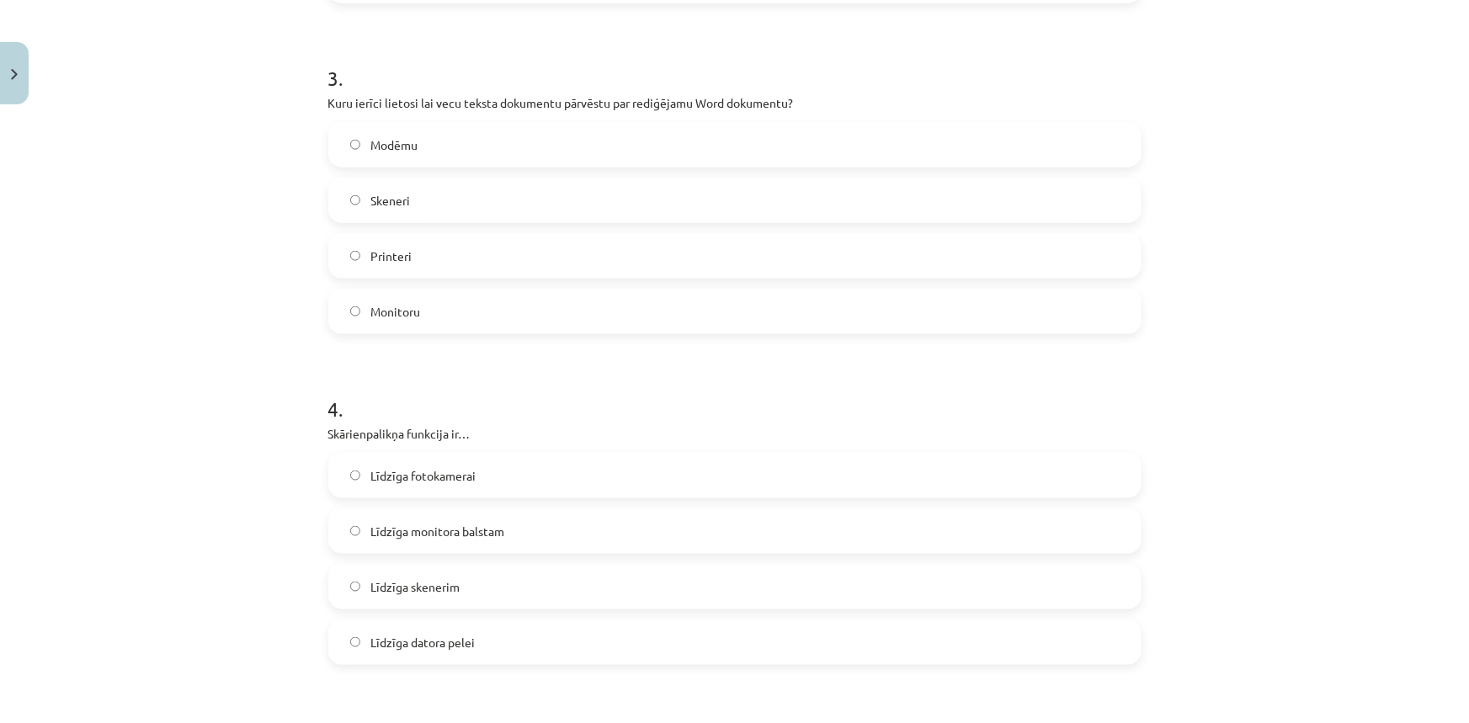
drag, startPoint x: 316, startPoint y: 428, endPoint x: 502, endPoint y: 645, distance: 286.4
click at [502, 645] on div "6 XP Saņemsi Grūts 1540 pilda Apraksts Uzdevums Palīdzība 1 . Kura no minētajām…" at bounding box center [734, 316] width 833 height 2327
copy div "Skārienpalikņa funkcija ir… Līdzīga fotokamerai Līdzīga monitora balstam Līdzīg…"
click at [733, 353] on form "1 . Kura no minētajām nav datora sistēmblokā ievietojama ierīce? Barošanas blok…" at bounding box center [734, 351] width 813 height 1951
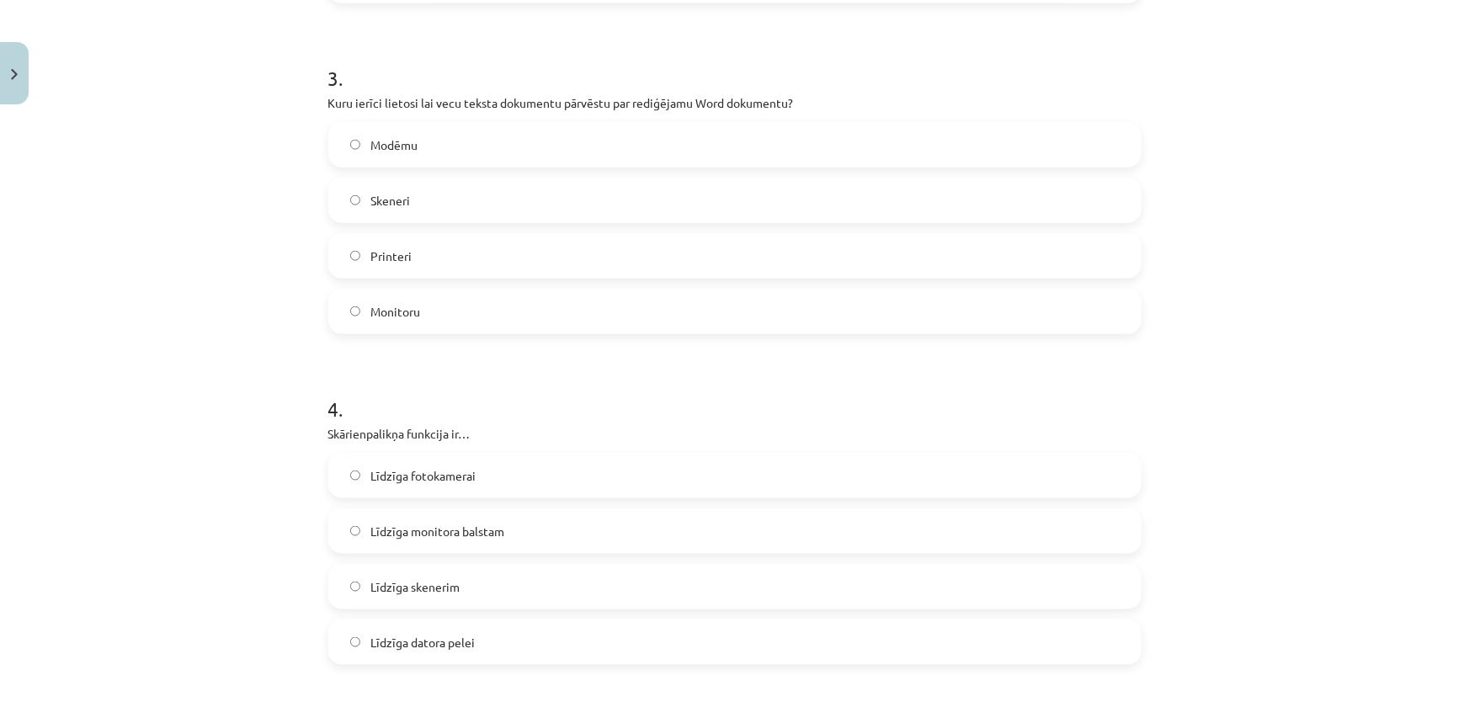
click at [403, 636] on span "Līdzīga datora pelei" at bounding box center [422, 643] width 104 height 18
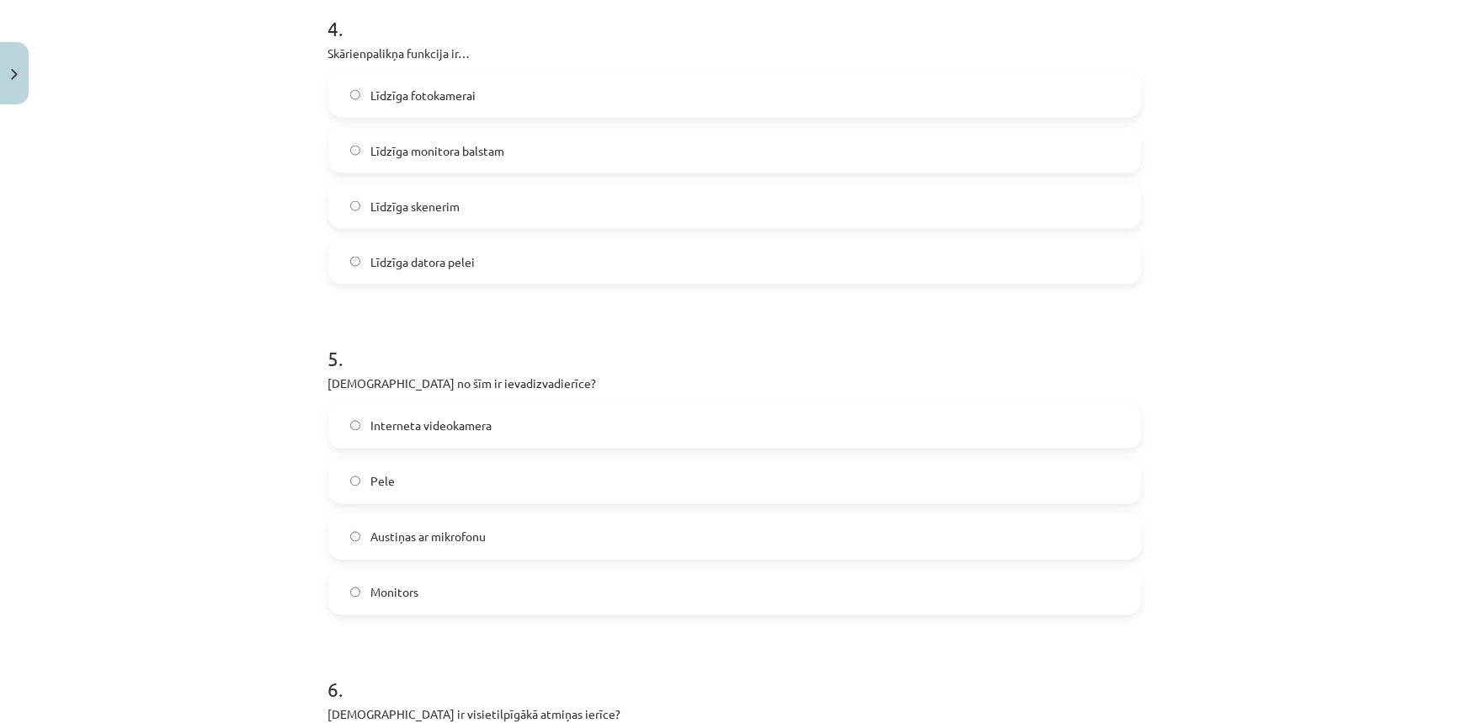
scroll to position [1342, 0]
drag, startPoint x: 320, startPoint y: 380, endPoint x: 496, endPoint y: 573, distance: 260.9
copy div "[DEMOGRAPHIC_DATA] no šīm ir ievadizvadierīce? Interneta videokamera Pele Austi…"
click at [892, 352] on h1 "5 ." at bounding box center [734, 342] width 813 height 52
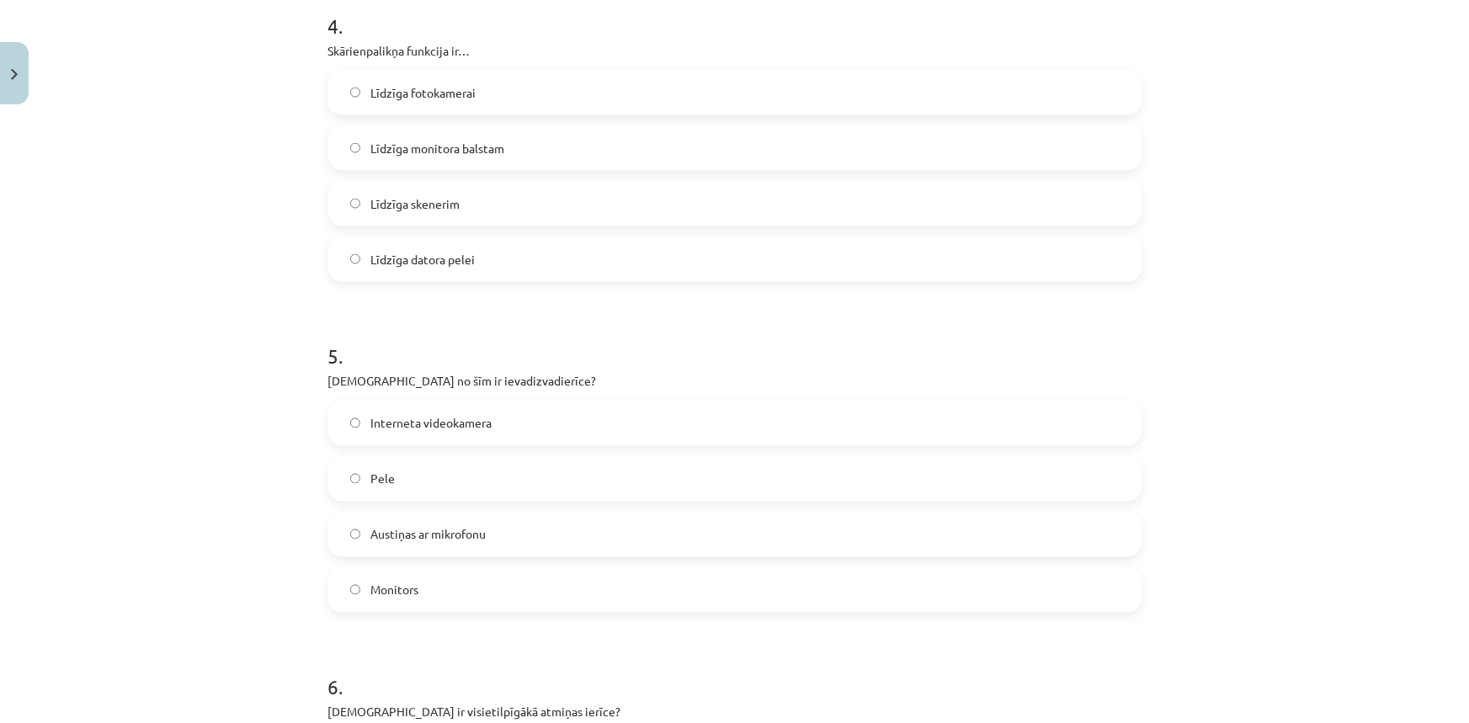
click at [454, 536] on span "Austiņas ar mikrofonu" at bounding box center [427, 535] width 115 height 18
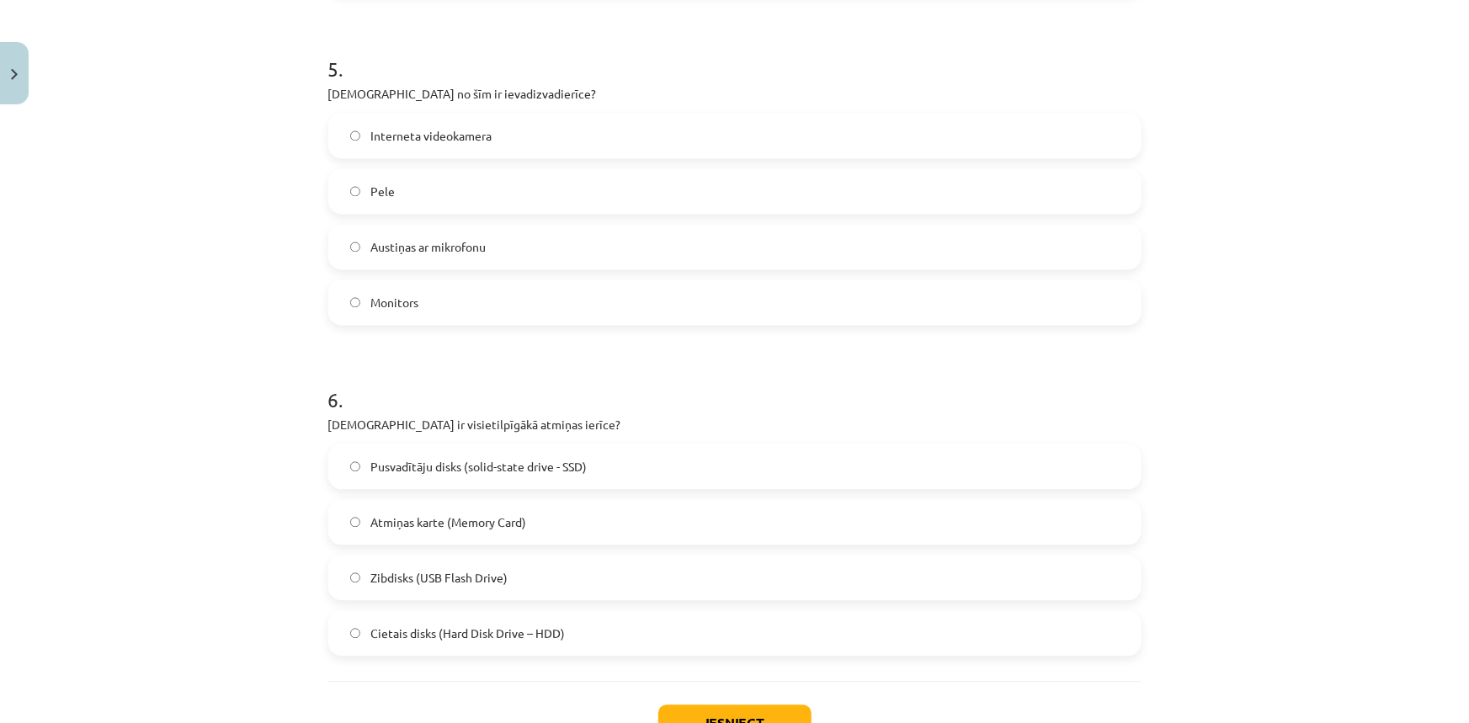
scroll to position [1649, 0]
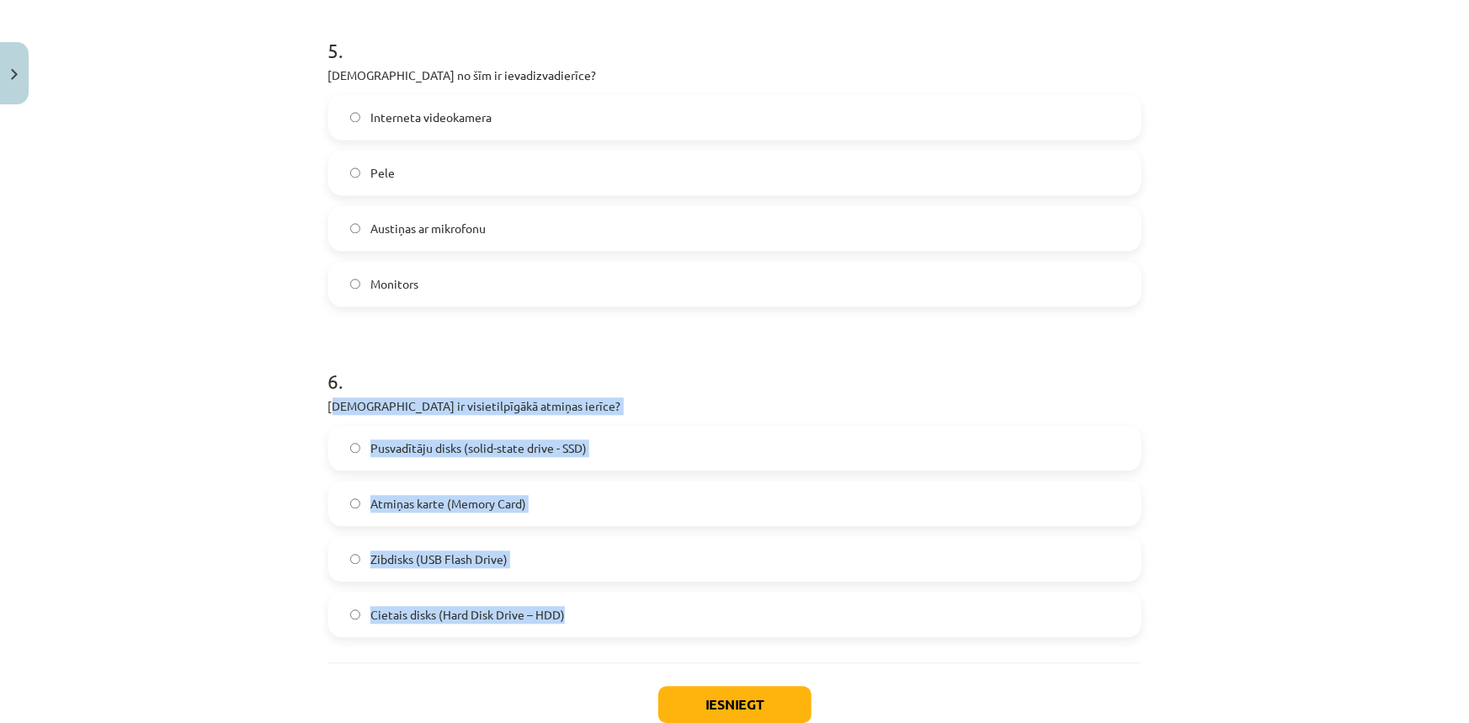
drag, startPoint x: 327, startPoint y: 406, endPoint x: 576, endPoint y: 610, distance: 322.3
click at [576, 610] on div "6 . Kura ir visietilpīgākā atmiņas ierīce? Pusvadītāju disks (solid-state drive…" at bounding box center [734, 488] width 813 height 297
copy div "ura ir visietilpīgākā atmiņas ierīce? Pusvadītāju disks (solid-state drive - SS…"
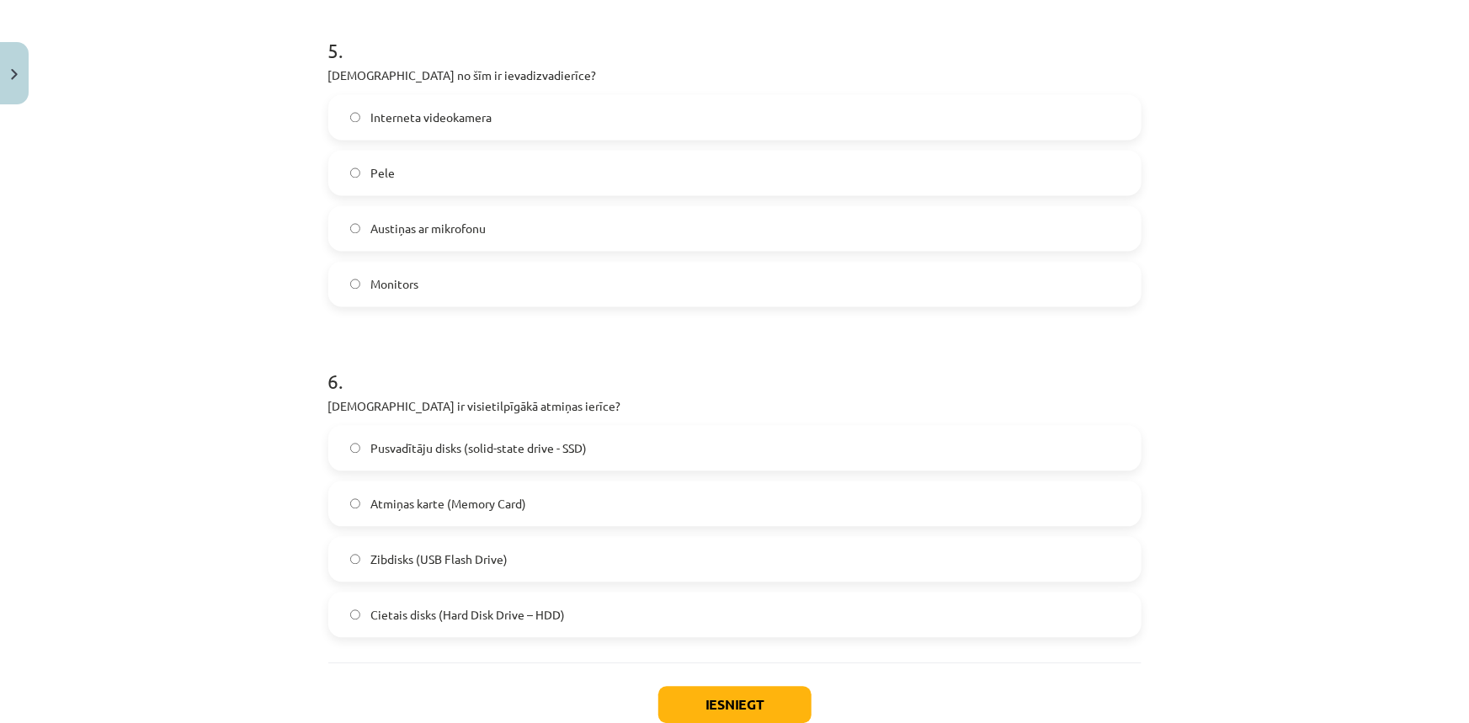
click at [618, 379] on h1 "6 ." at bounding box center [734, 366] width 813 height 52
click at [395, 614] on span "Cietais disks (Hard Disk Drive – HDD)" at bounding box center [467, 615] width 194 height 18
click at [743, 703] on button "Iesniegt" at bounding box center [734, 704] width 153 height 37
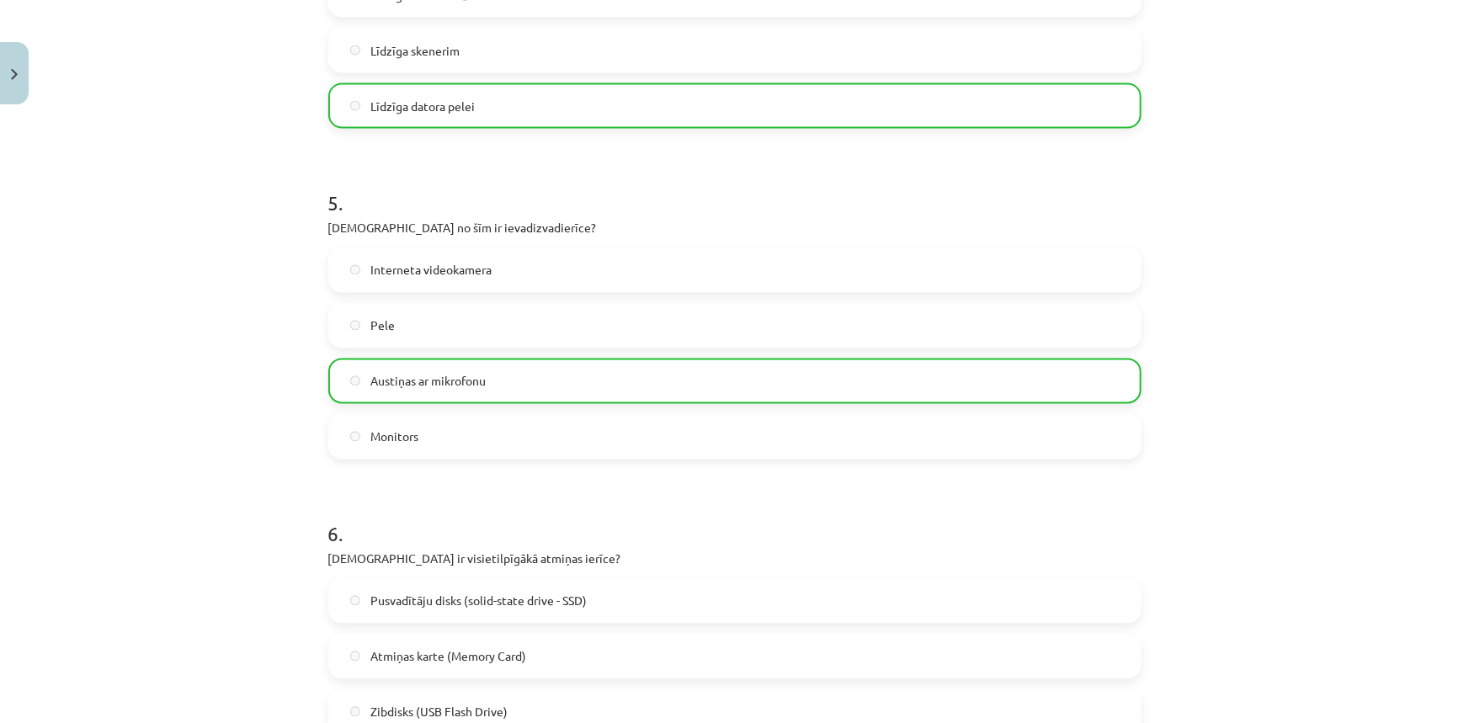
scroll to position [1809, 0]
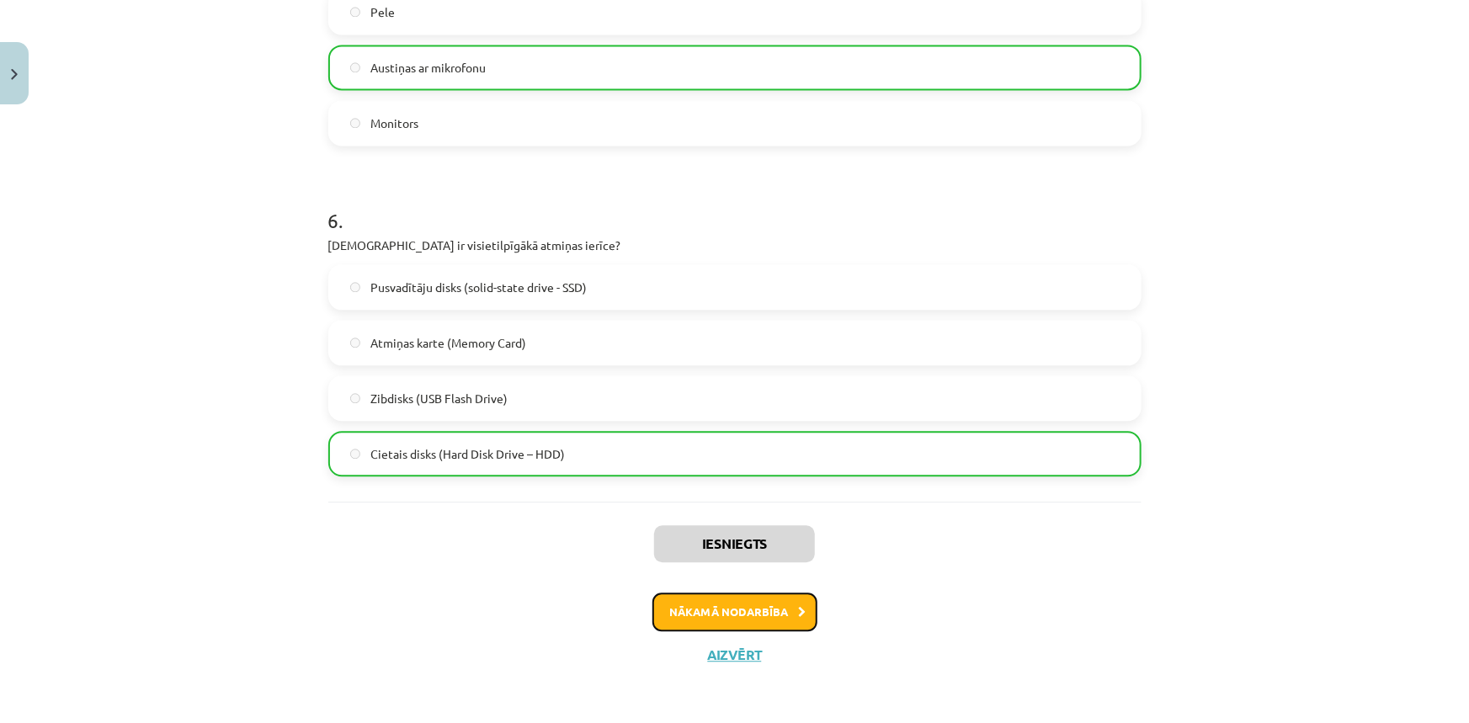
click at [752, 608] on button "Nākamā nodarbība" at bounding box center [734, 611] width 165 height 39
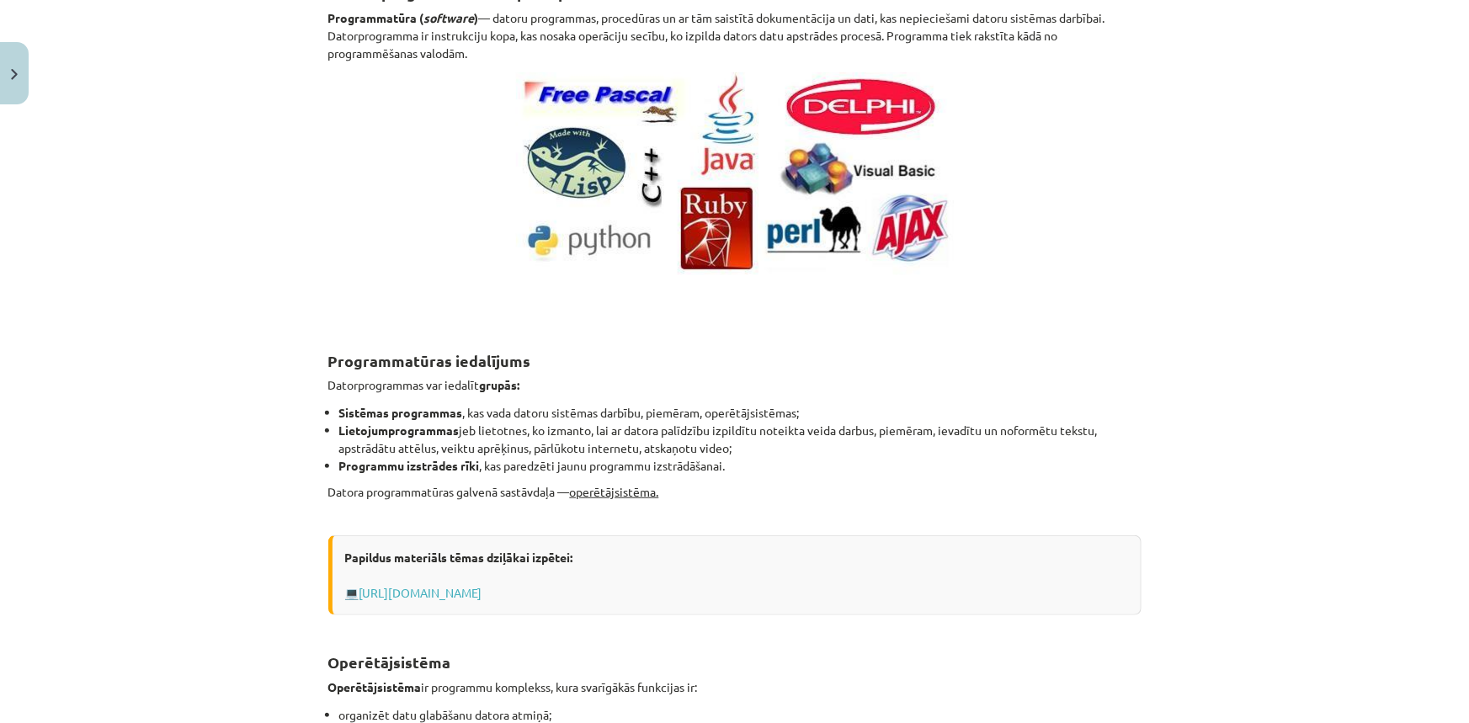
scroll to position [424, 0]
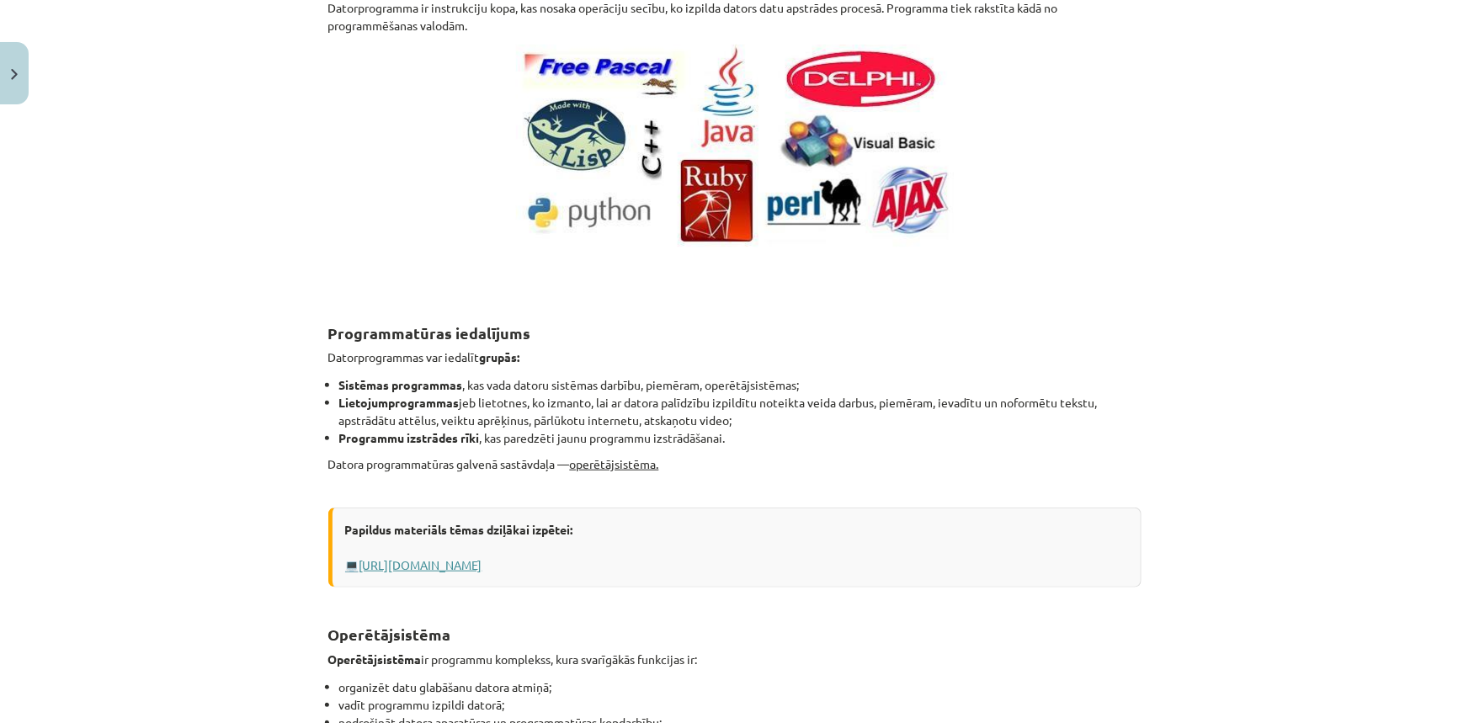
click at [482, 568] on link "[URL][DOMAIN_NAME]" at bounding box center [420, 564] width 123 height 15
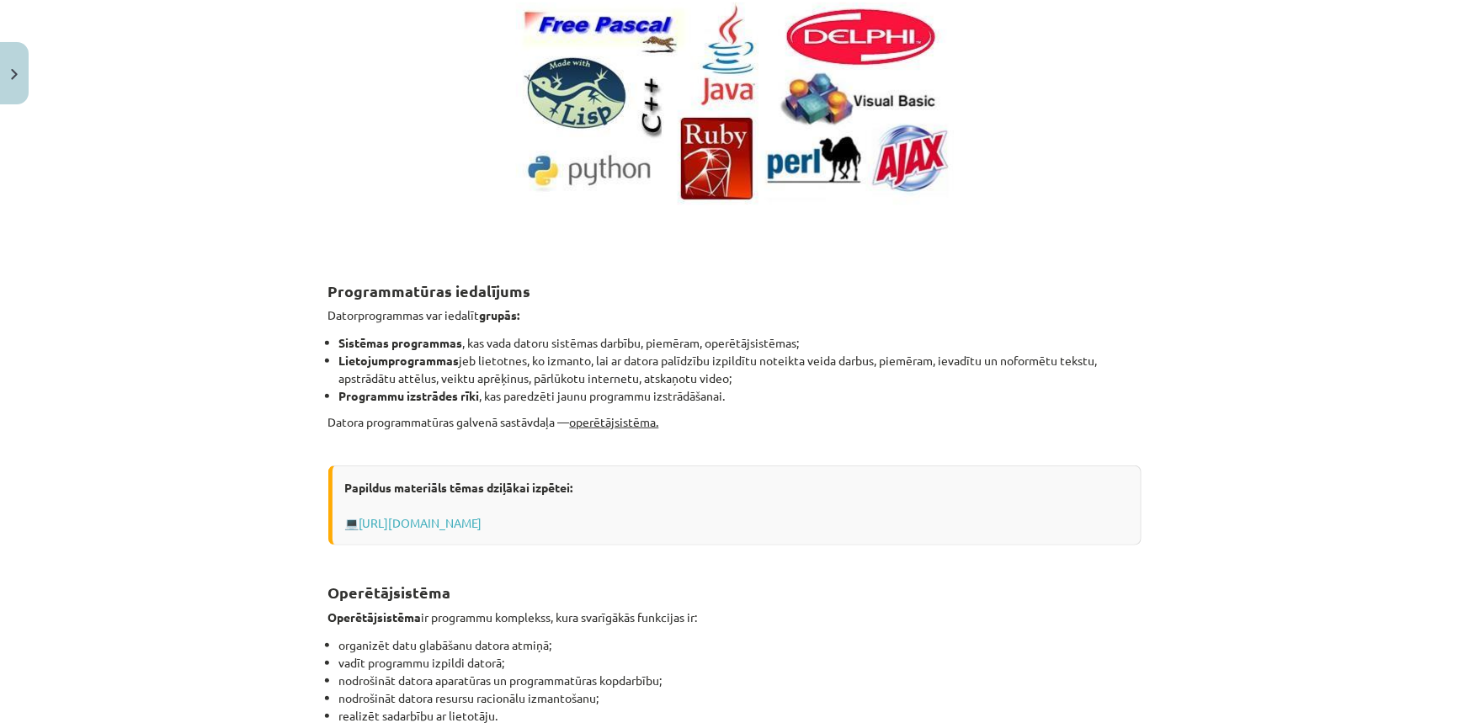
scroll to position [501, 0]
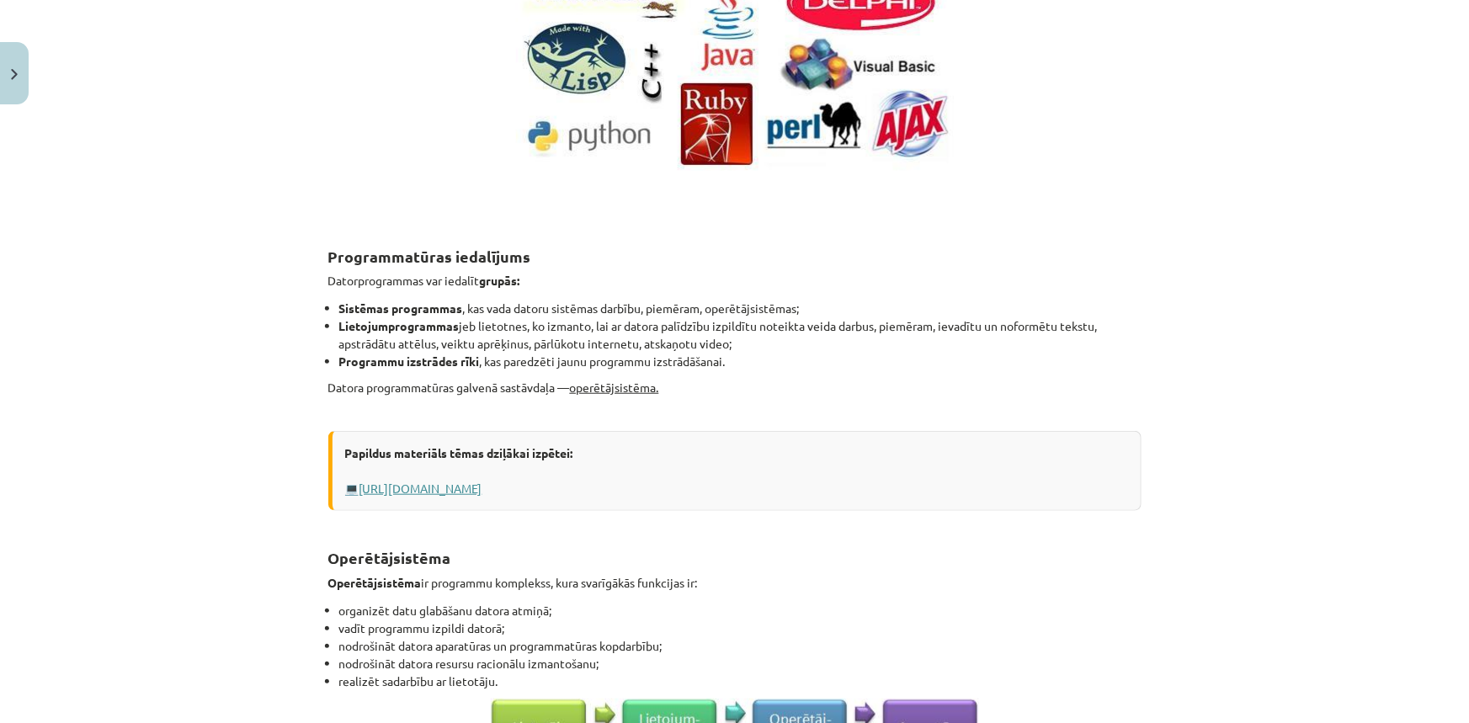
click at [482, 488] on link "[URL][DOMAIN_NAME]" at bounding box center [420, 488] width 123 height 15
click at [720, 391] on p "Datora programmatūras galvenā sastāvdaļa — operētājsistēma." at bounding box center [734, 396] width 813 height 35
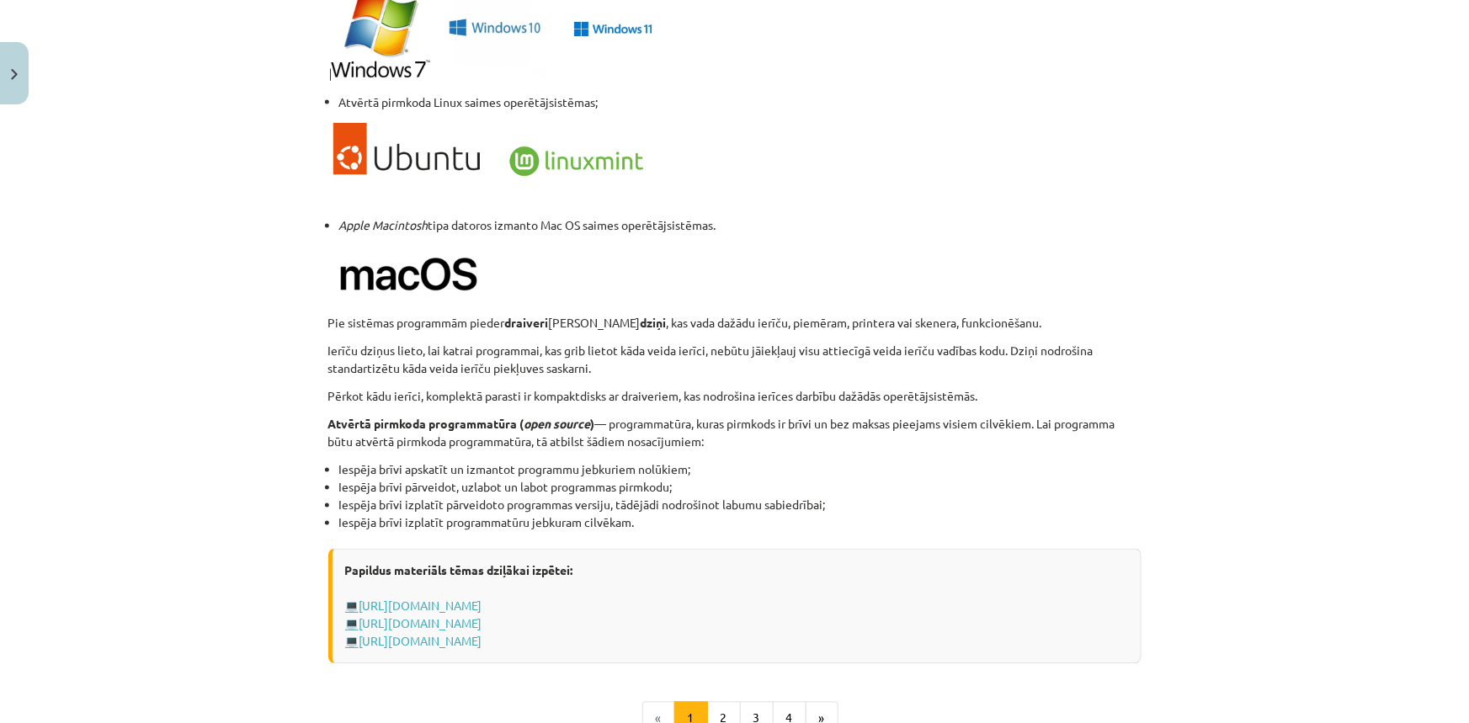
scroll to position [1572, 0]
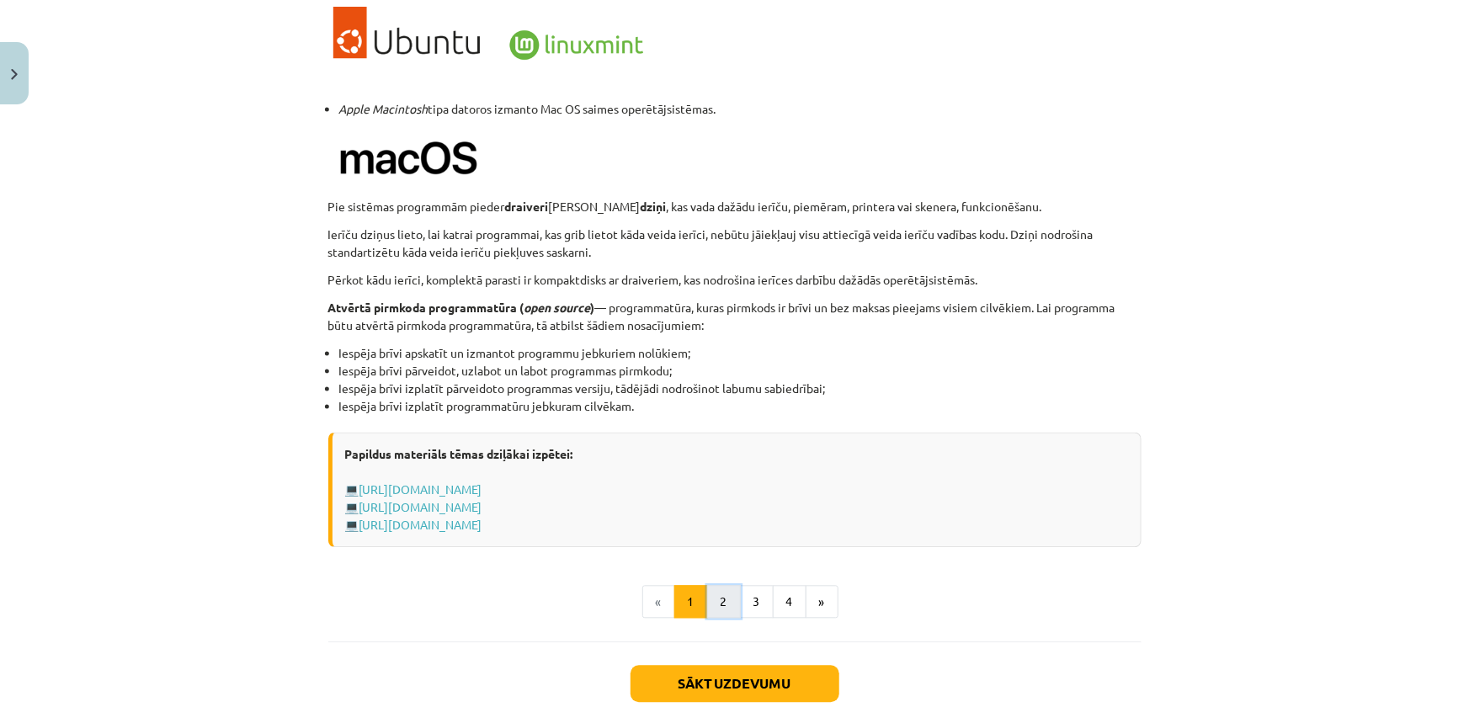
click at [715, 608] on button "2" at bounding box center [724, 603] width 34 height 34
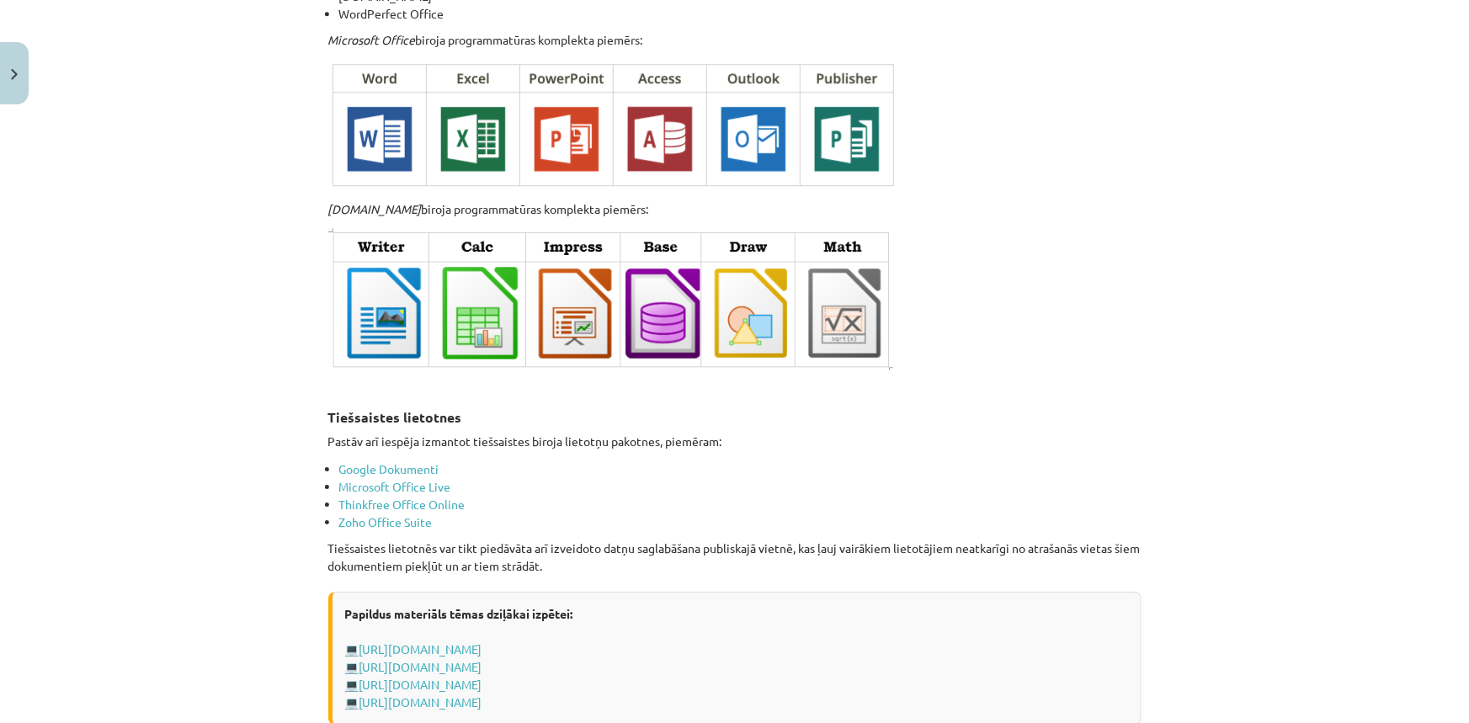
scroll to position [2749, 0]
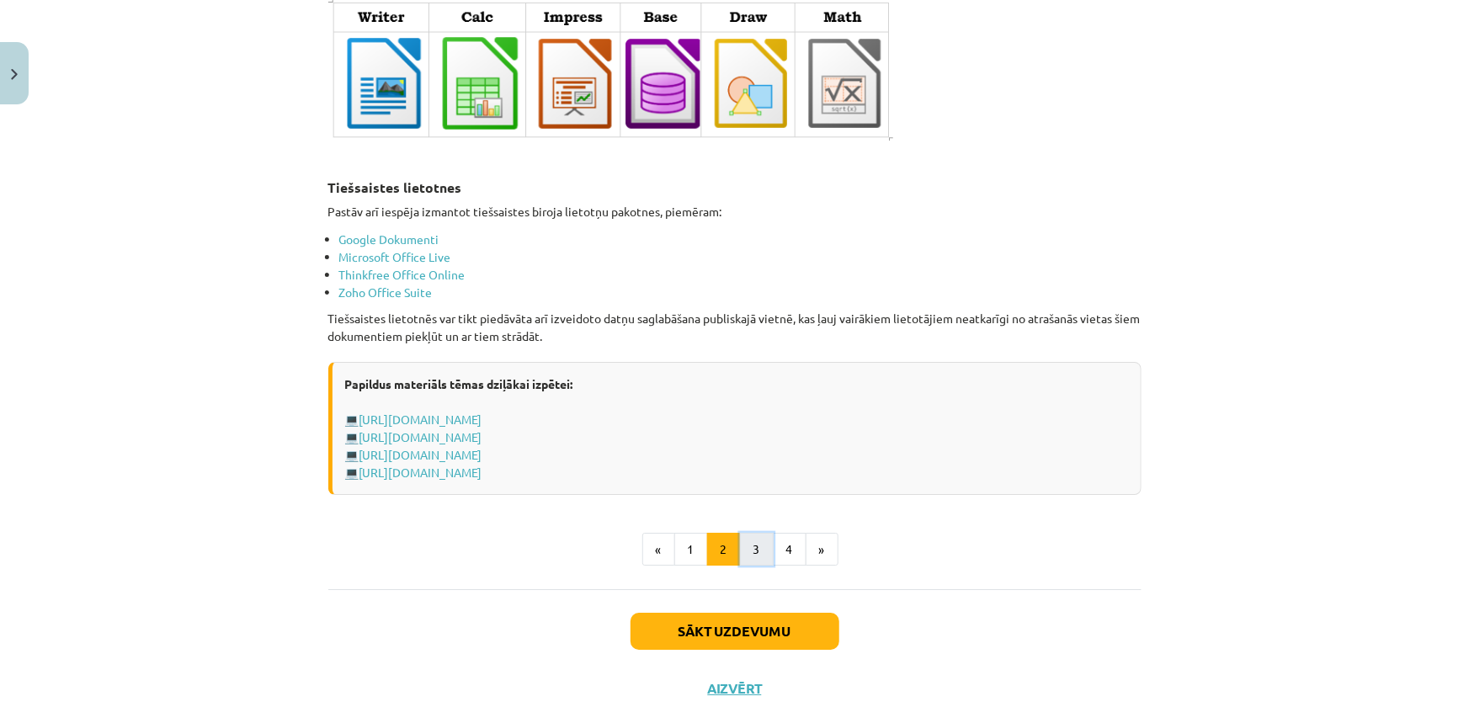
click at [756, 542] on button "3" at bounding box center [757, 550] width 34 height 34
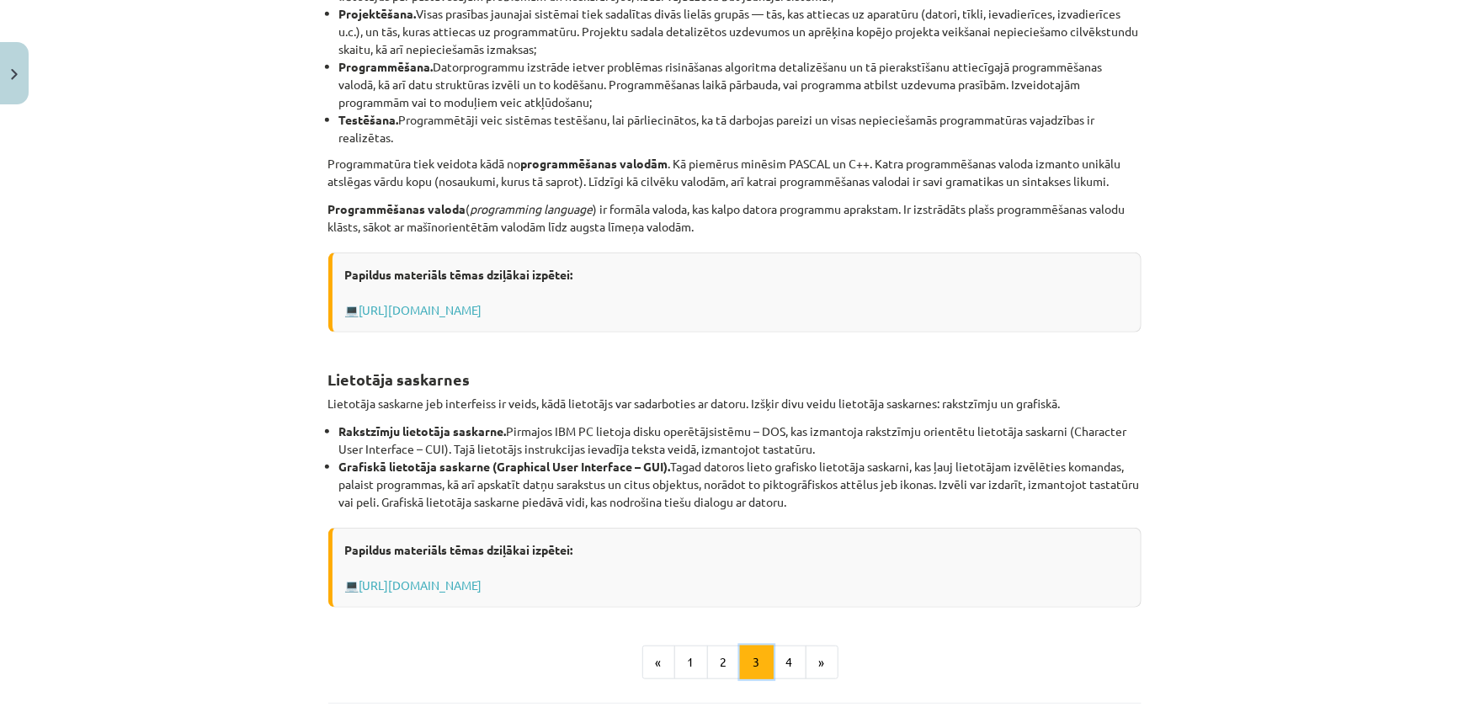
scroll to position [572, 0]
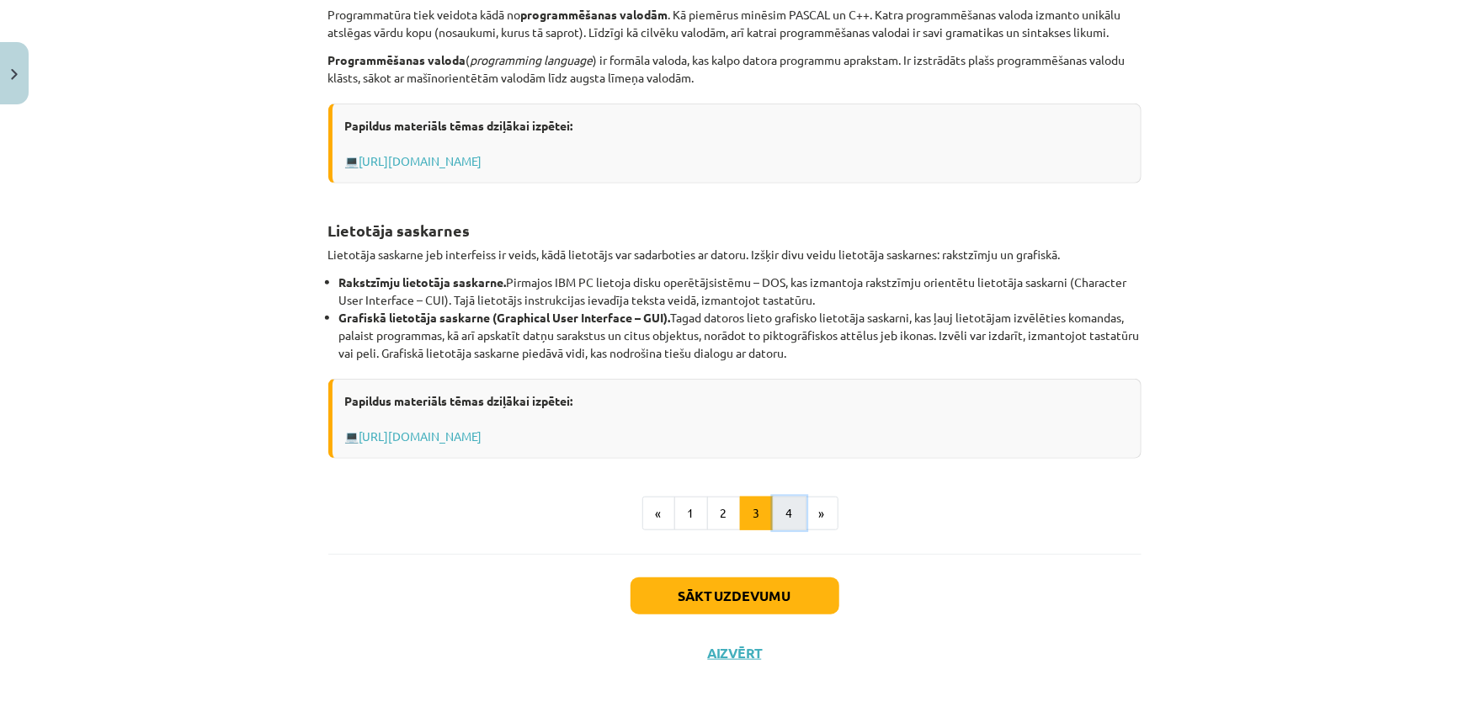
click at [784, 520] on button "4" at bounding box center [790, 514] width 34 height 34
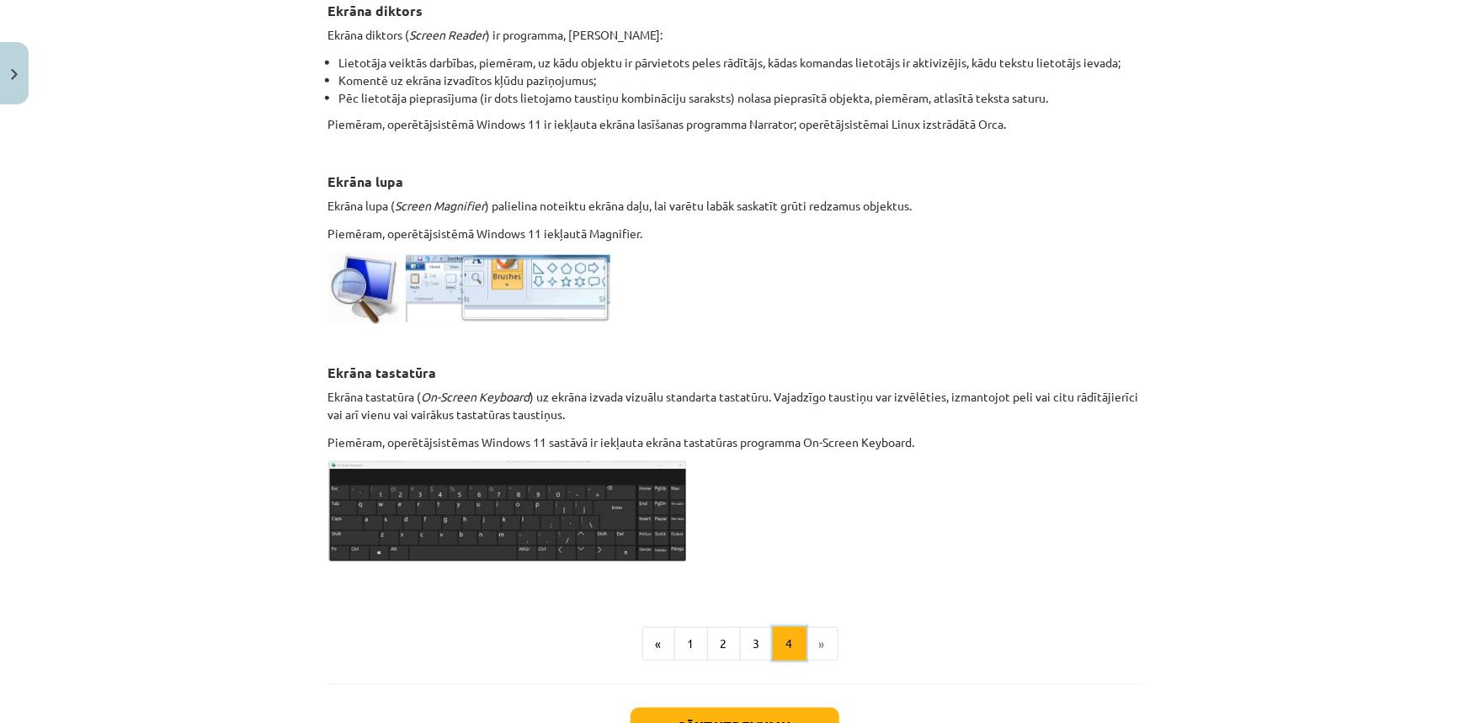
scroll to position [760, 0]
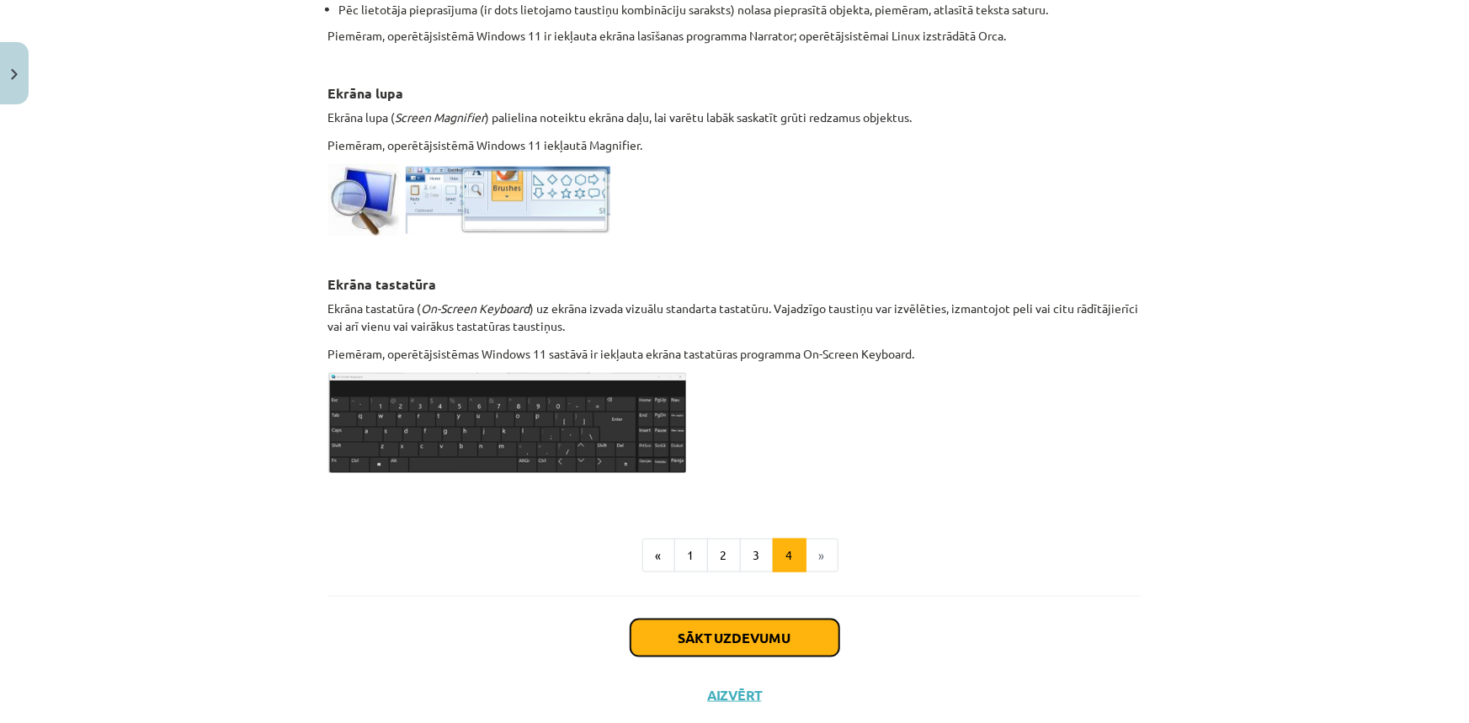
click at [767, 631] on button "Sākt uzdevumu" at bounding box center [734, 637] width 209 height 37
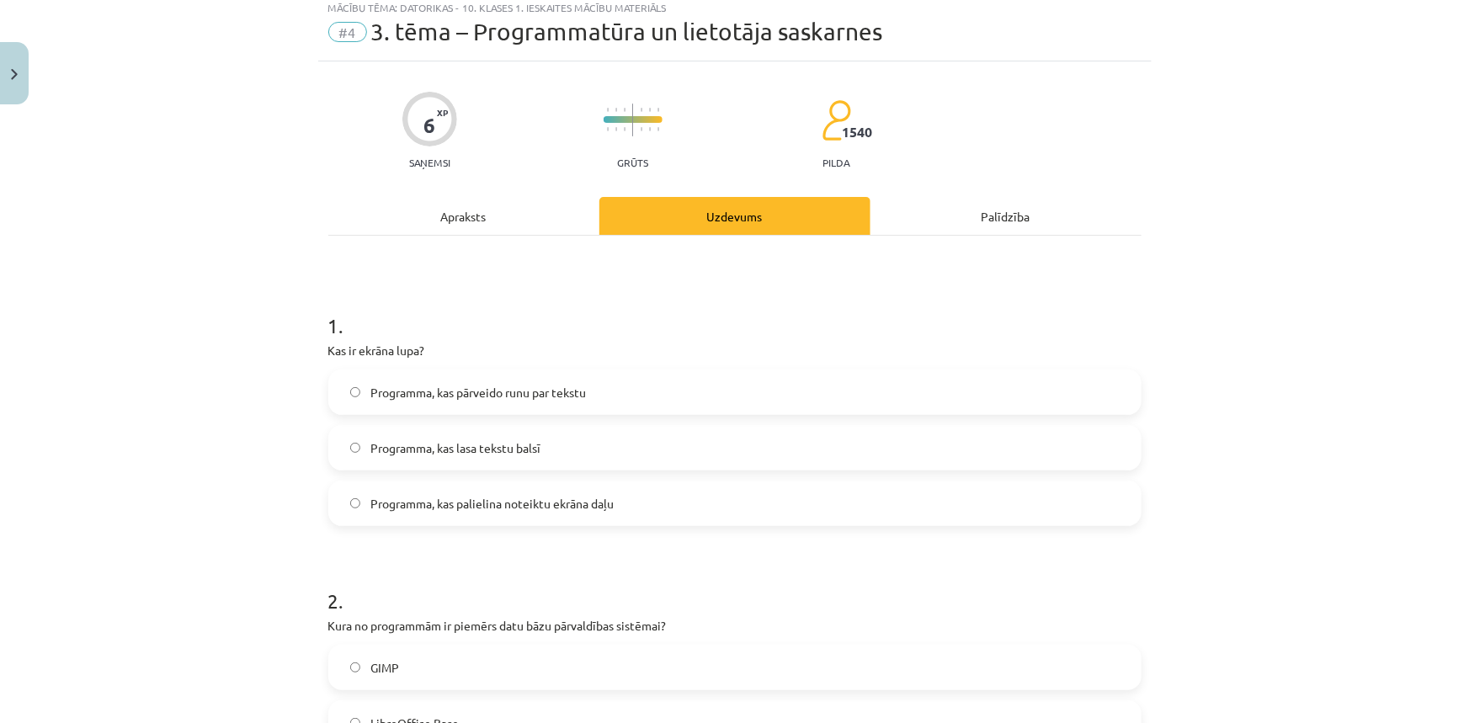
scroll to position [42, 0]
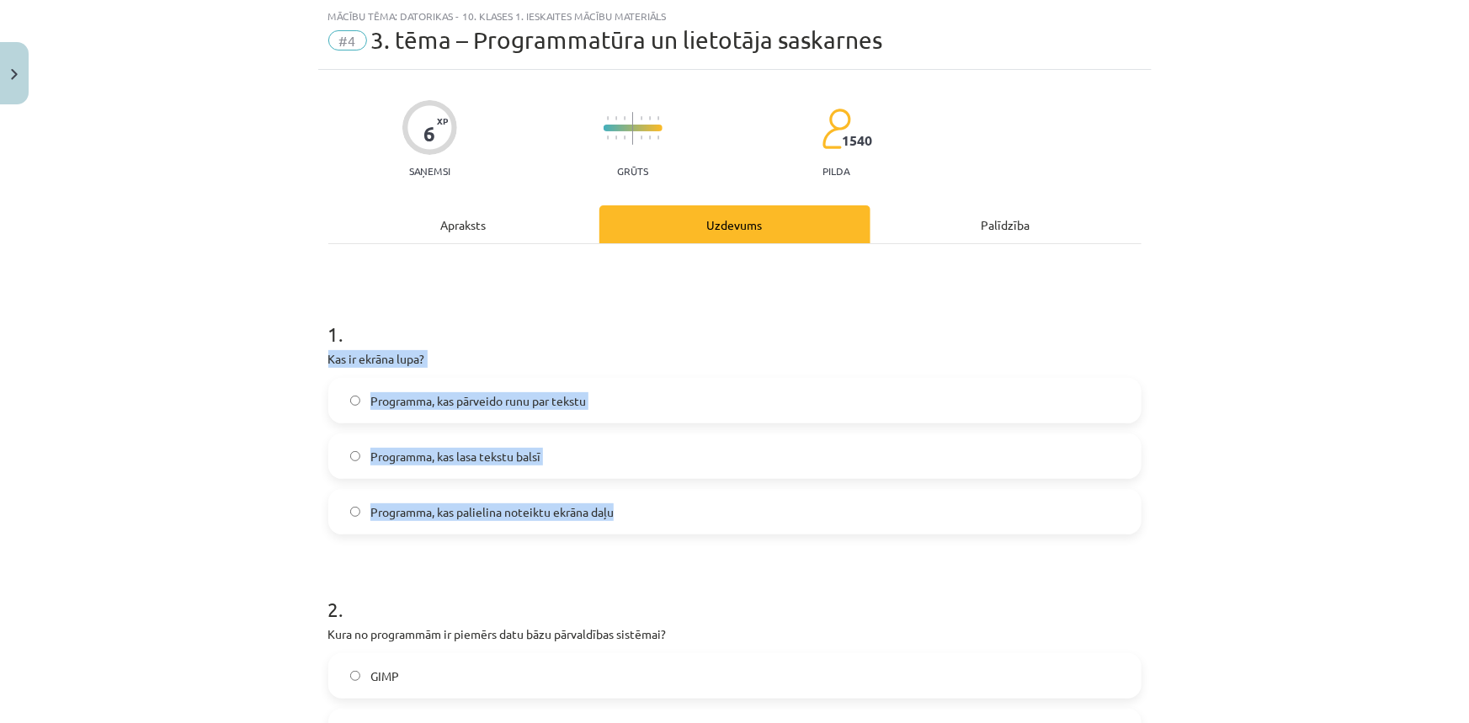
drag, startPoint x: 316, startPoint y: 358, endPoint x: 620, endPoint y: 527, distance: 347.7
copy div "Kas ir ekrāna lupa? Programma, kas pārveido runu par tekstu Programma, kas lasa…"
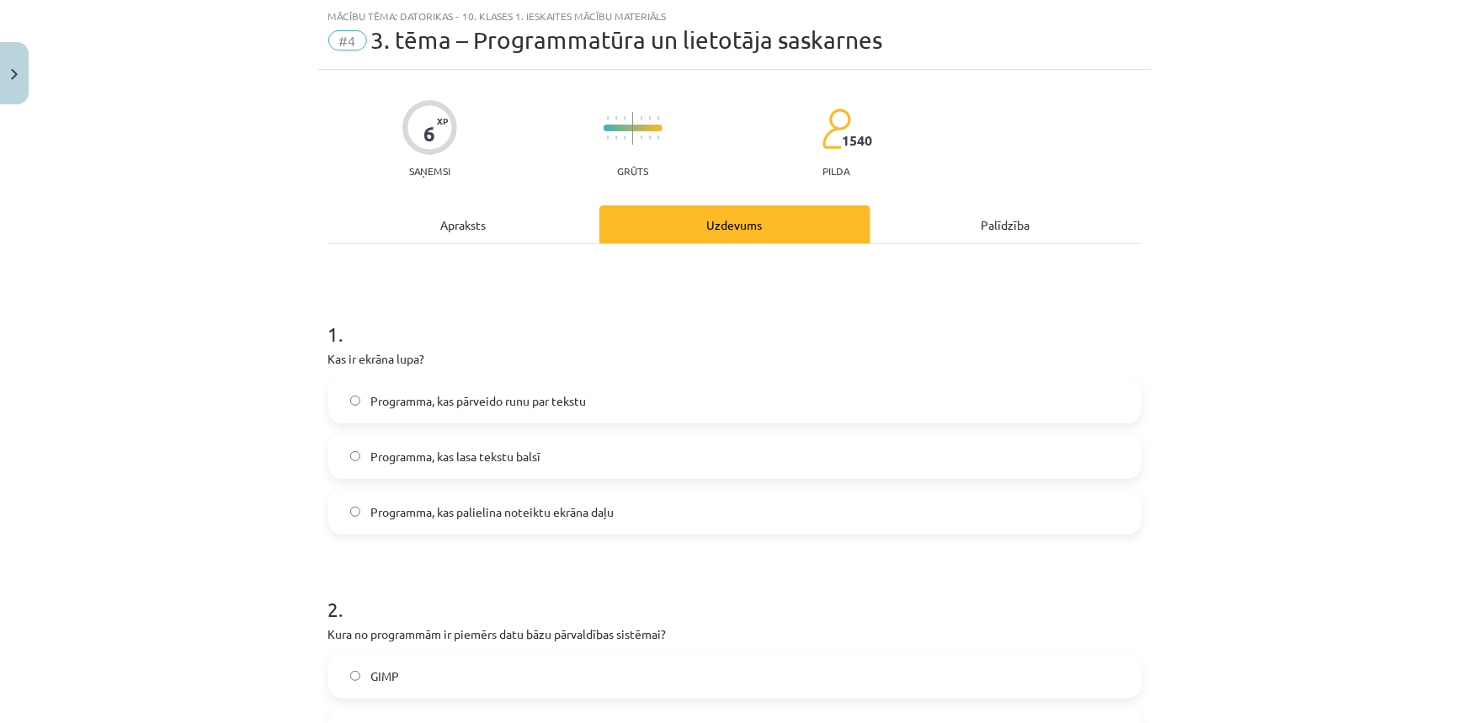
click at [815, 310] on h1 "1 ." at bounding box center [734, 319] width 813 height 52
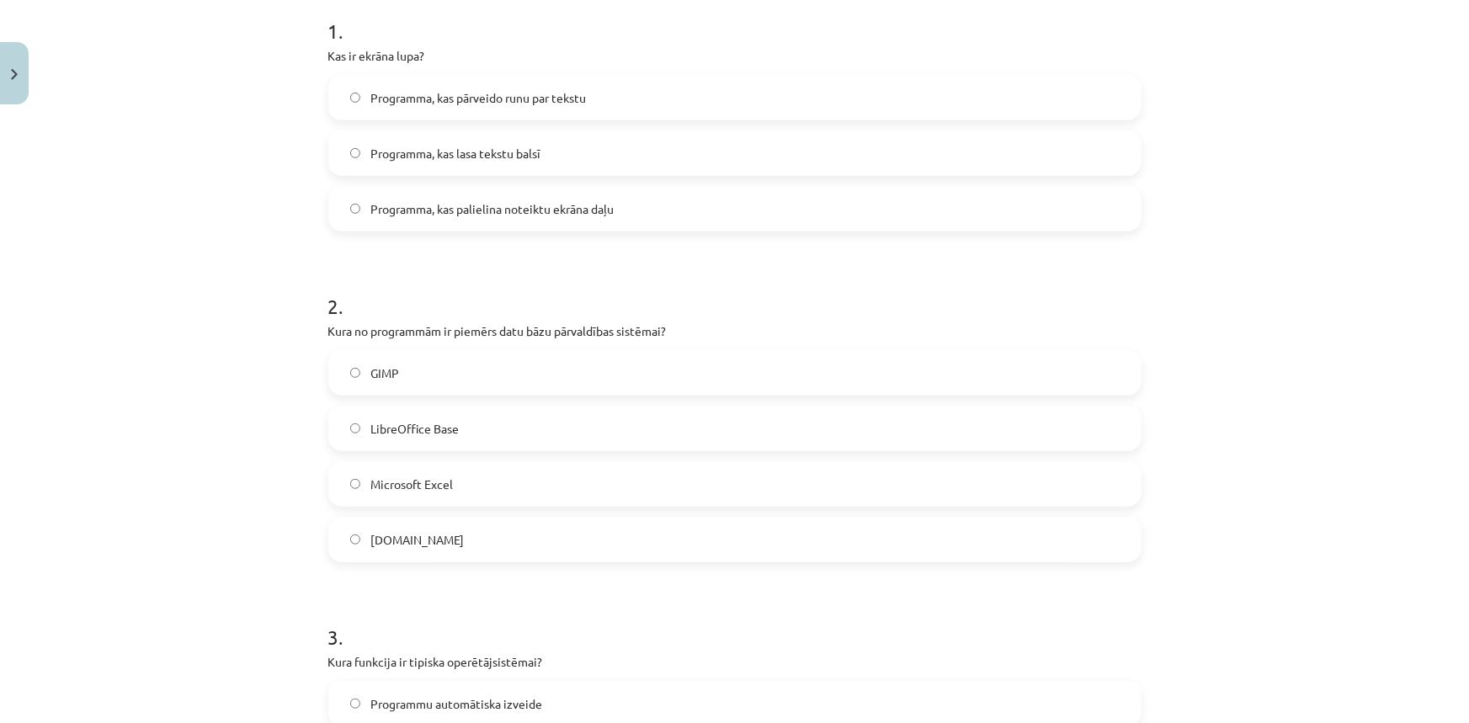
scroll to position [345, 0]
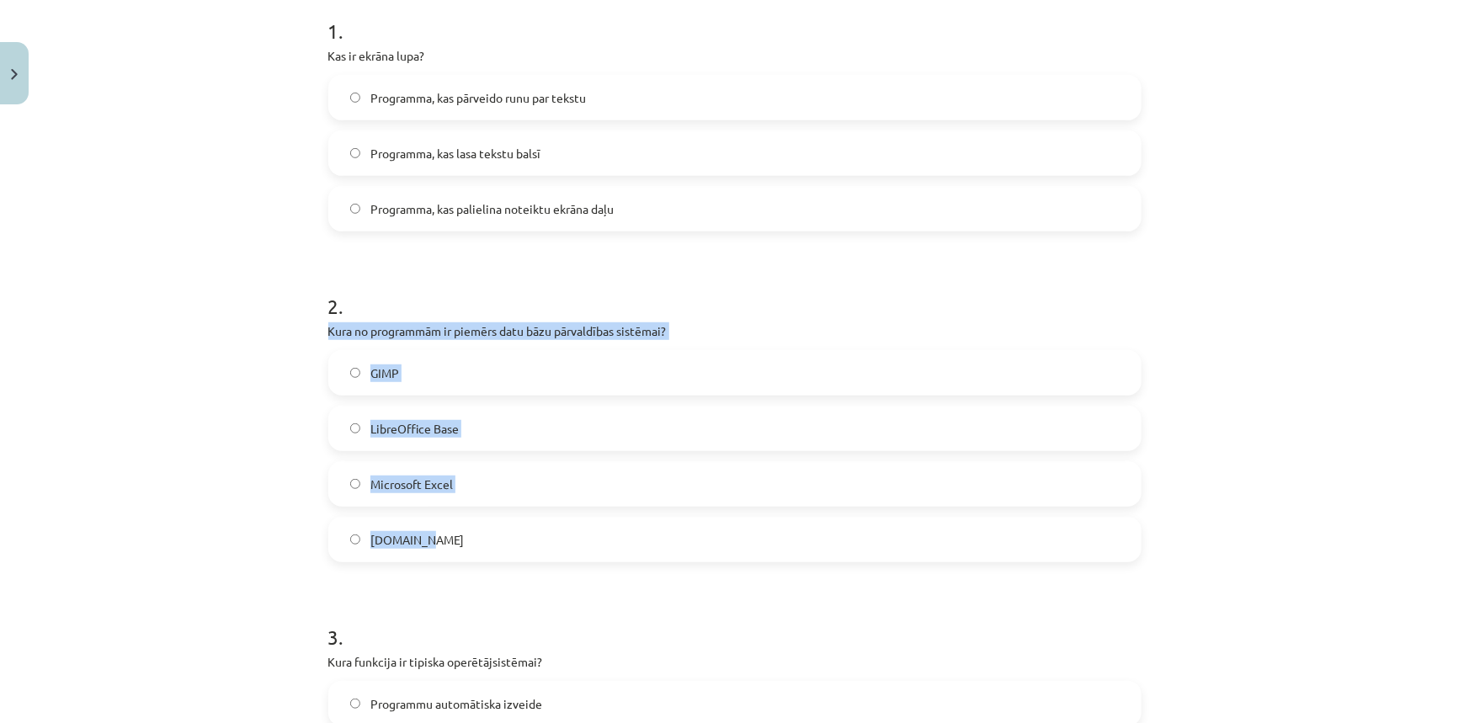
drag, startPoint x: 320, startPoint y: 332, endPoint x: 435, endPoint y: 531, distance: 230.4
copy div "Kura no programmām ir piemērs datu bāzu pārvaldības sistēmai? GIMP LibreOffice …"
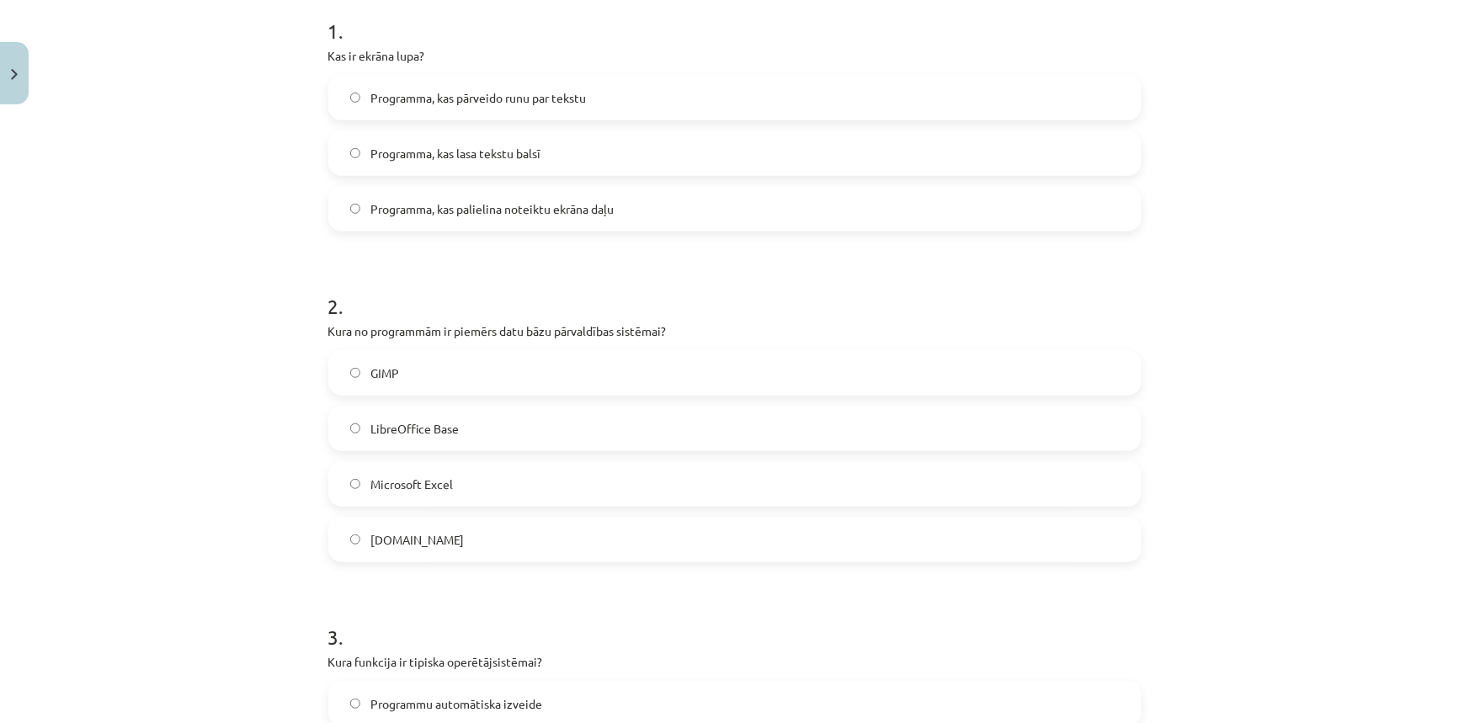
click at [789, 283] on h1 "2 ." at bounding box center [734, 291] width 813 height 52
click at [421, 428] on span "LibreOffice Base" at bounding box center [414, 429] width 88 height 18
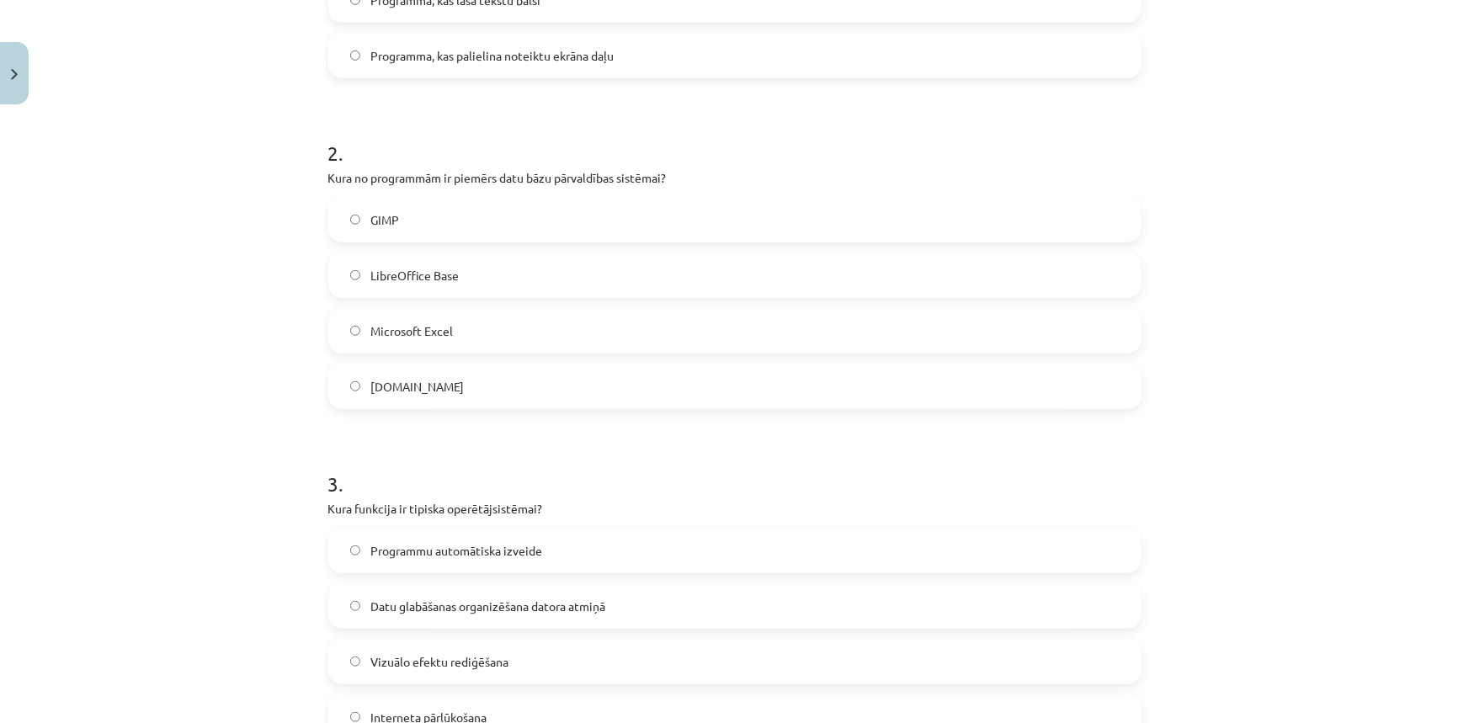
scroll to position [575, 0]
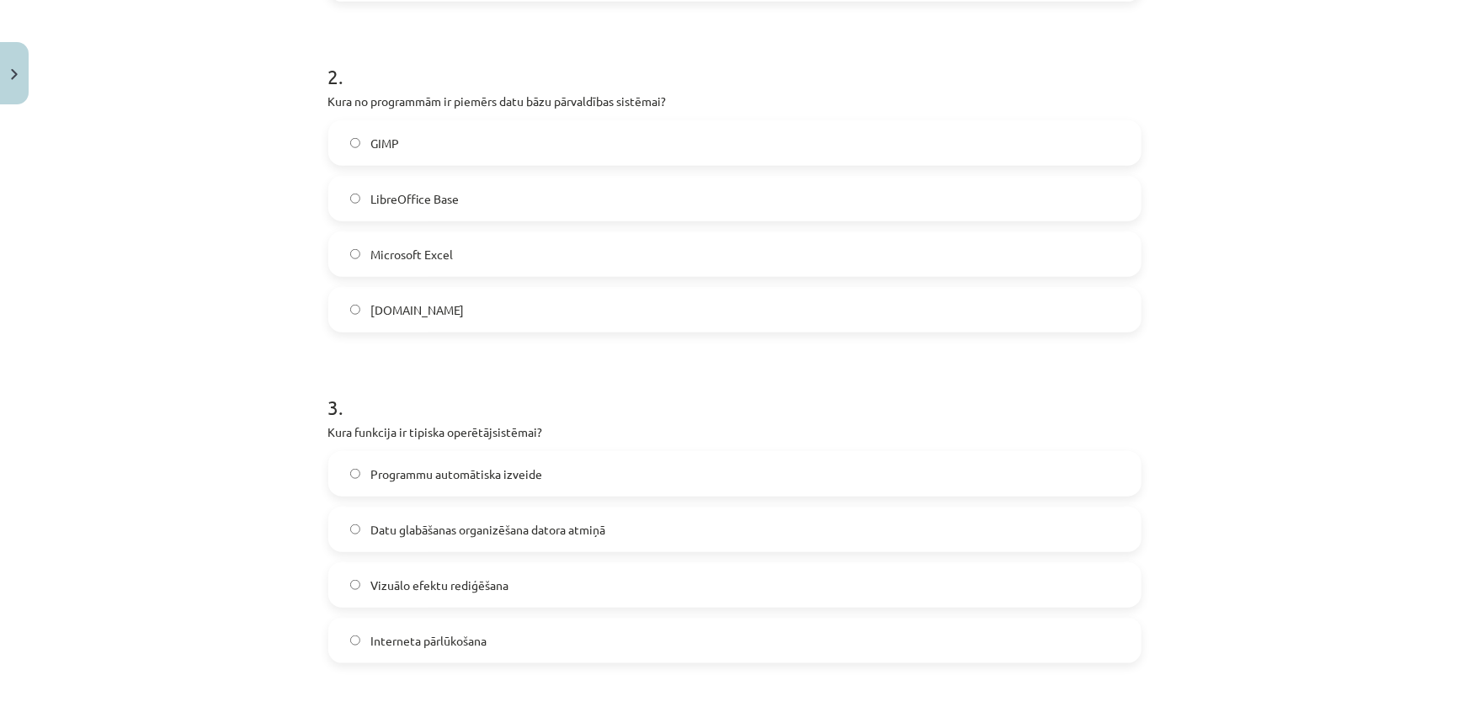
drag, startPoint x: 321, startPoint y: 428, endPoint x: 495, endPoint y: 634, distance: 268.7
click at [495, 634] on div "3 . Kura funkcija ir tipiska operētājsistēmai? Programmu automātiska izveide Da…" at bounding box center [734, 514] width 813 height 297
copy div "Kura funkcija ir tipiska operētājsistēmai? Programmu automātiska izveide Datu g…"
click at [709, 406] on h1 "3 ." at bounding box center [734, 392] width 813 height 52
click at [410, 524] on span "Datu glabāšanas organizēšana datora atmiņā" at bounding box center [487, 530] width 235 height 18
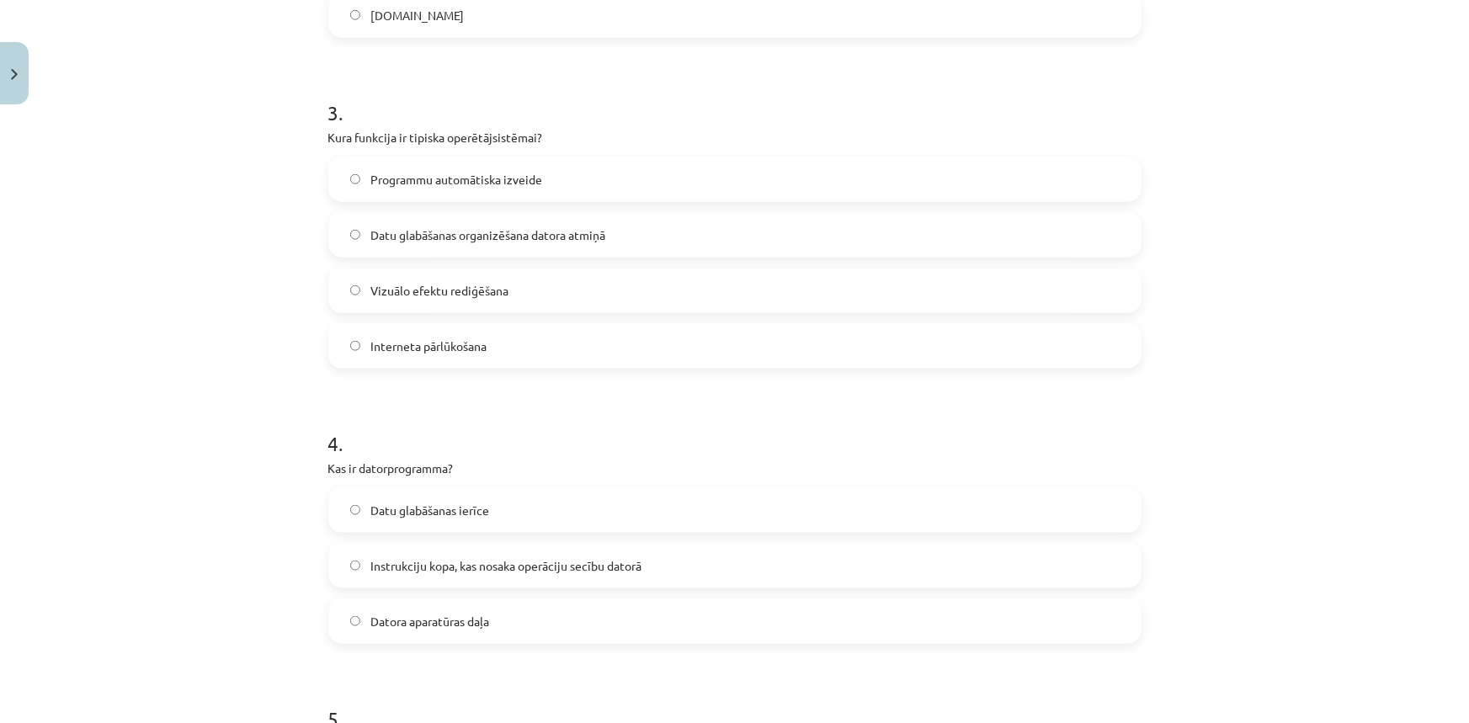
scroll to position [881, 0]
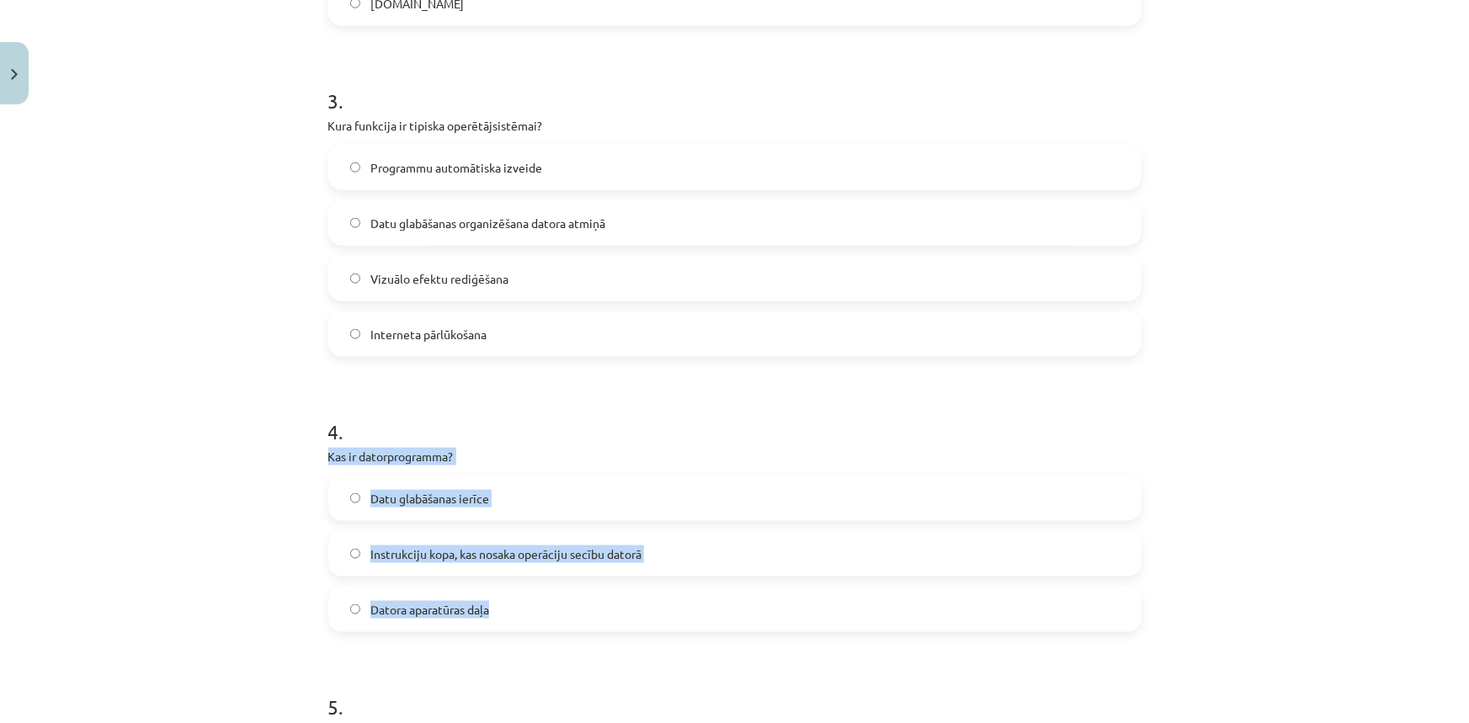
drag, startPoint x: 321, startPoint y: 459, endPoint x: 486, endPoint y: 614, distance: 226.9
click at [486, 614] on div "6 XP Saņemsi Grūts 1540 pilda Apraksts Uzdevums Palīdzība 1 . Kas ir ekrāna lup…" at bounding box center [734, 339] width 833 height 2216
click at [636, 465] on div "4 . Kas ir datorprogramma? Datu glabāšanas ierīce Instrukciju kopa, kas nosaka …" at bounding box center [734, 511] width 813 height 242
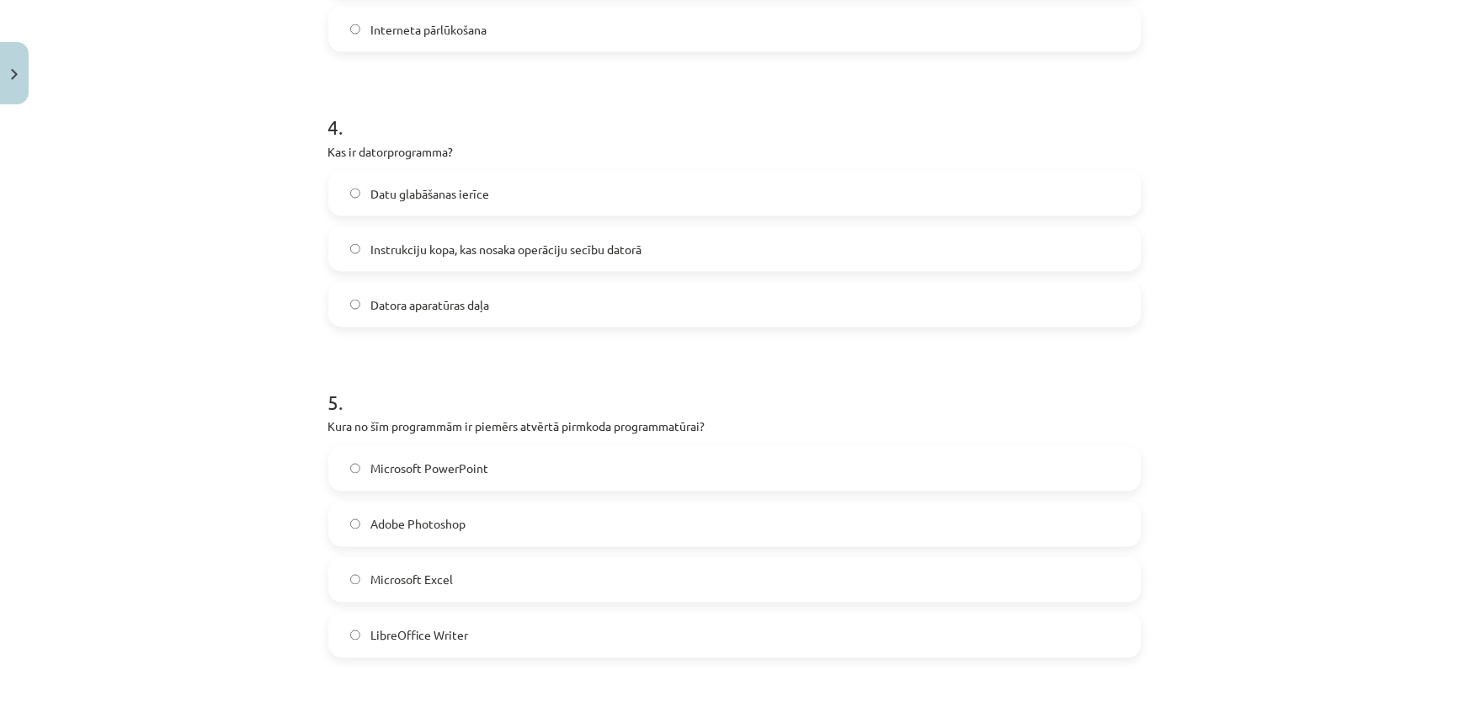
scroll to position [1187, 0]
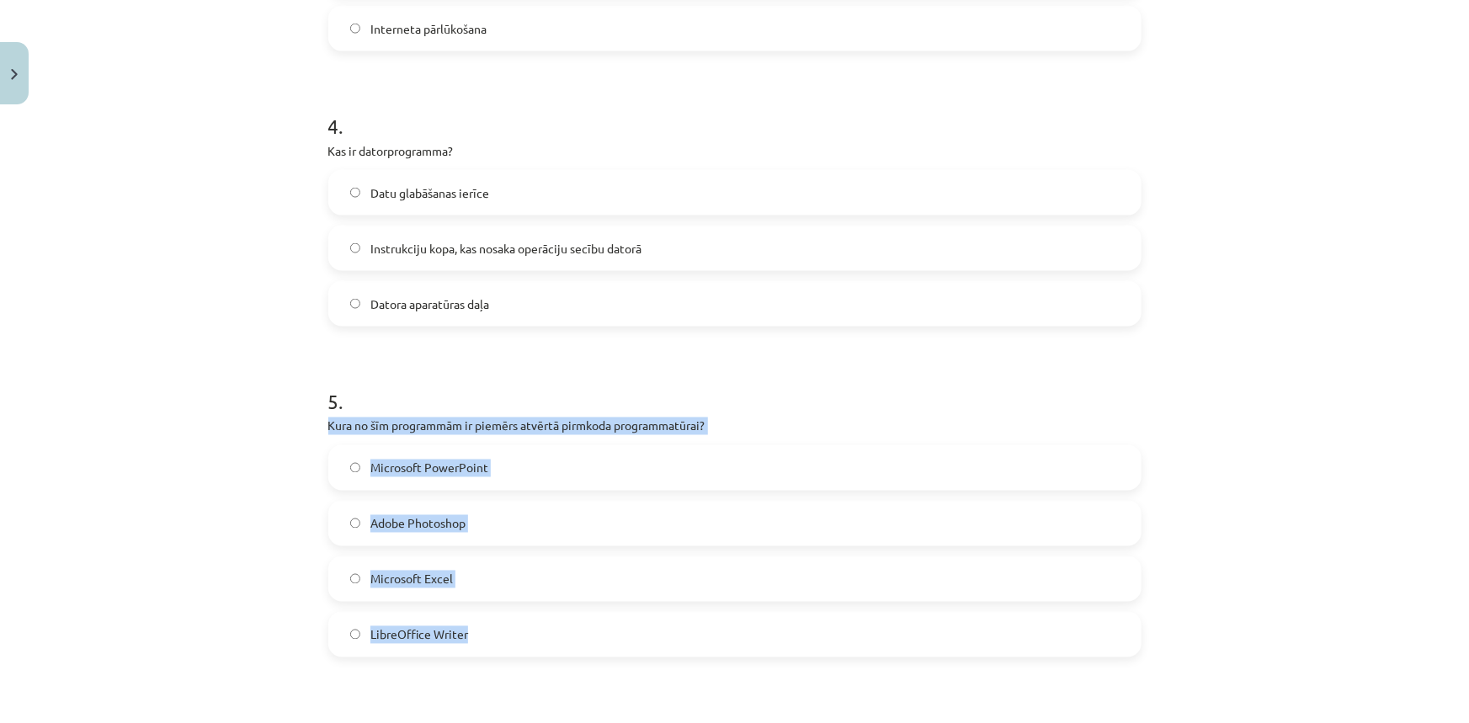
drag, startPoint x: 318, startPoint y: 425, endPoint x: 503, endPoint y: 635, distance: 279.6
click at [503, 635] on div "6 XP Saņemsi Grūts 1540 pilda Apraksts Uzdevums Palīdzība 1 . Kas ir ekrāna lup…" at bounding box center [734, 33] width 833 height 2216
click at [826, 424] on p "Kura no šīm programmām ir piemērs atvērtā pirmkoda programmatūrai?" at bounding box center [734, 426] width 813 height 18
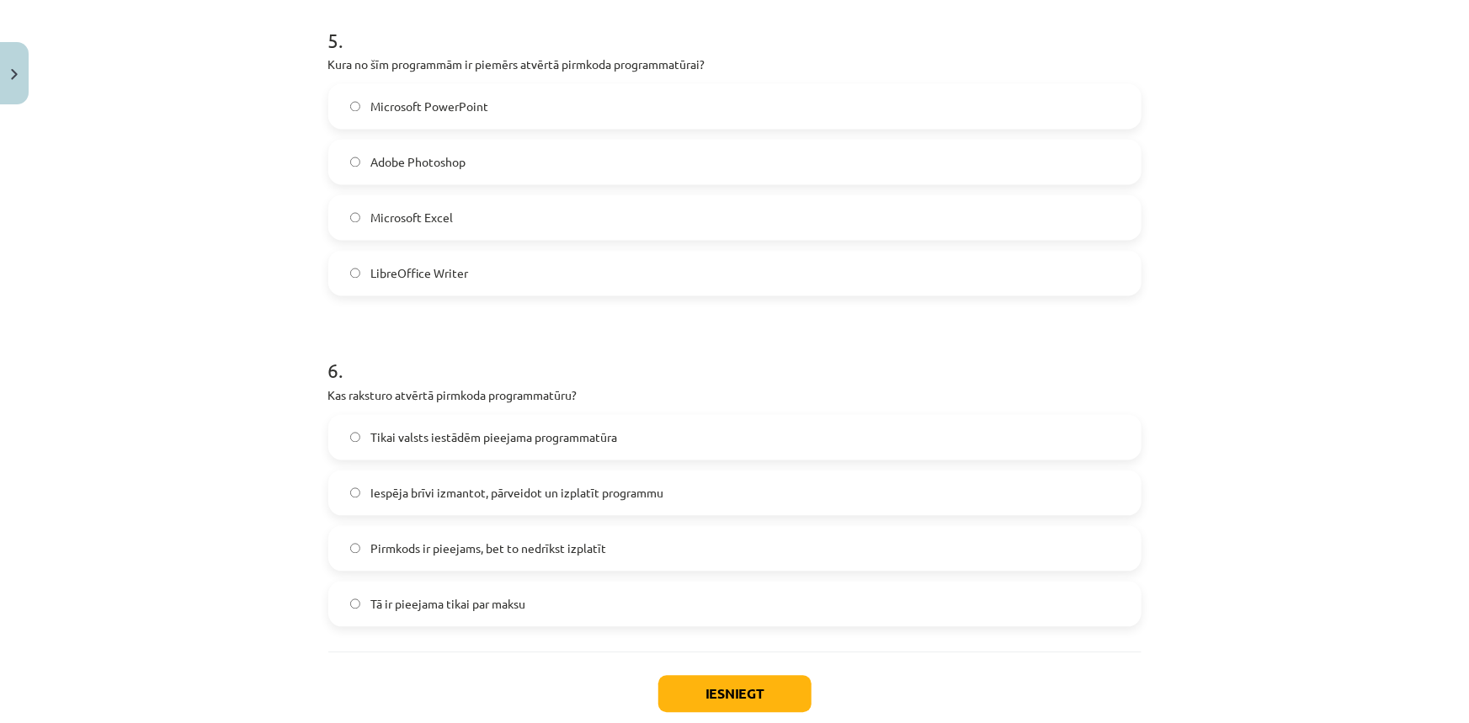
scroll to position [1570, 0]
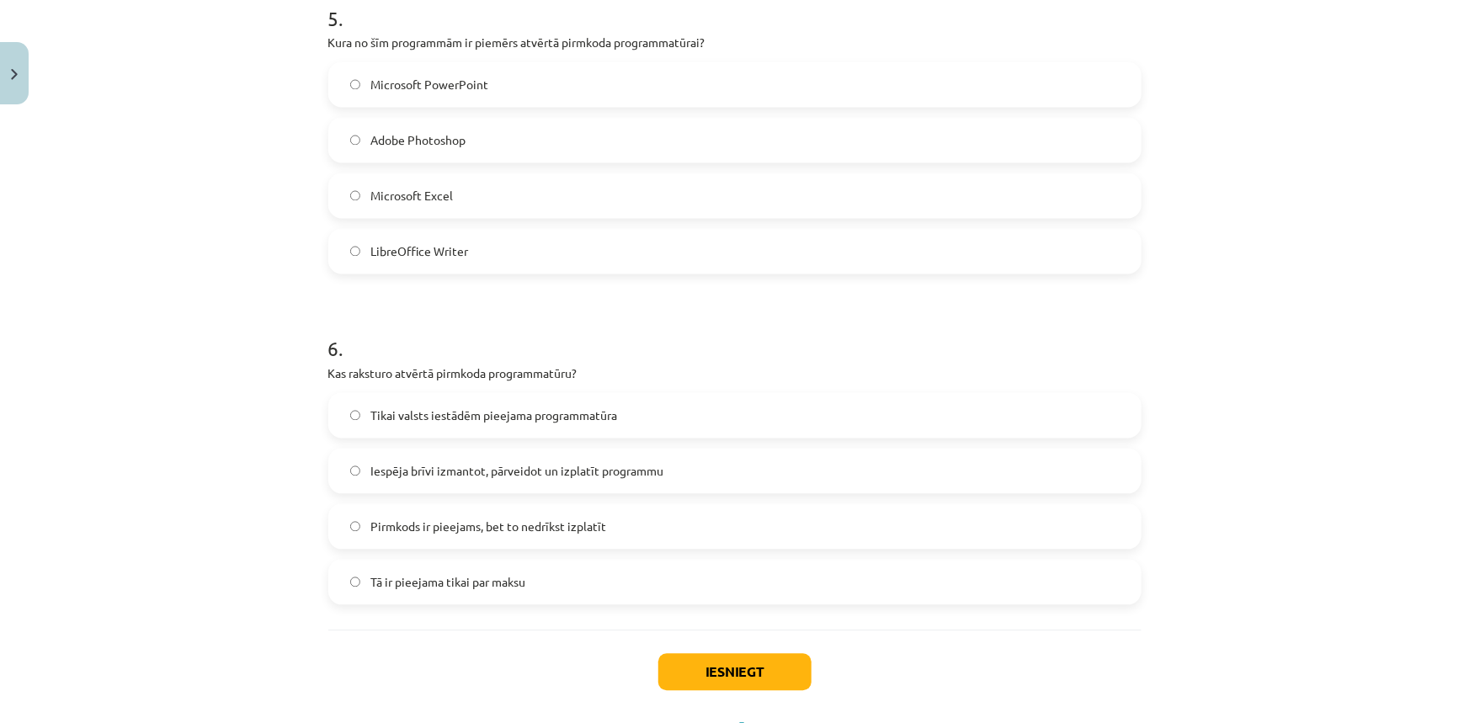
drag, startPoint x: 322, startPoint y: 530, endPoint x: 545, endPoint y: 620, distance: 240.5
click at [713, 336] on h1 "6 ." at bounding box center [734, 334] width 813 height 52
click at [349, 475] on label "Iespēja brīvi izmantot, pārveidot un izplatīt programmu" at bounding box center [735, 471] width 810 height 42
click at [728, 681] on button "Iesniegt" at bounding box center [734, 672] width 153 height 37
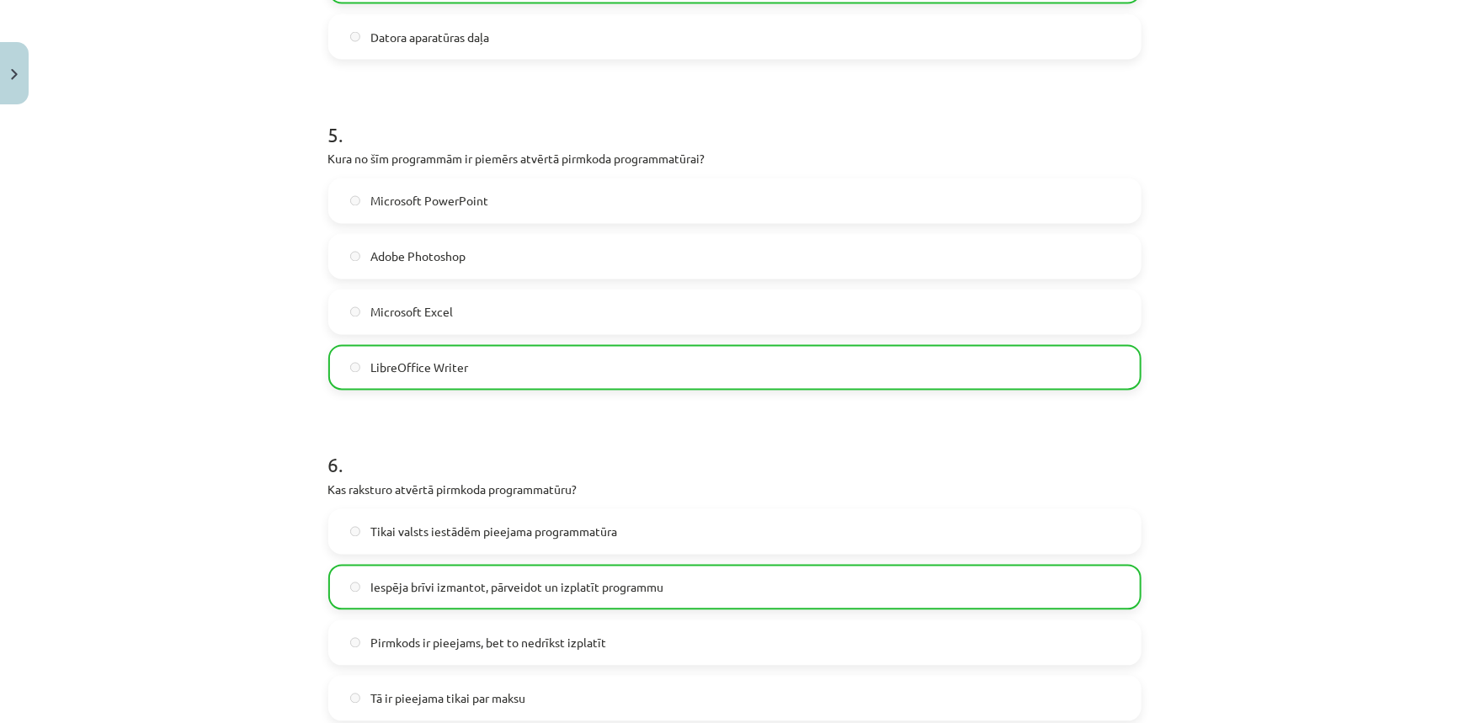
scroll to position [1699, 0]
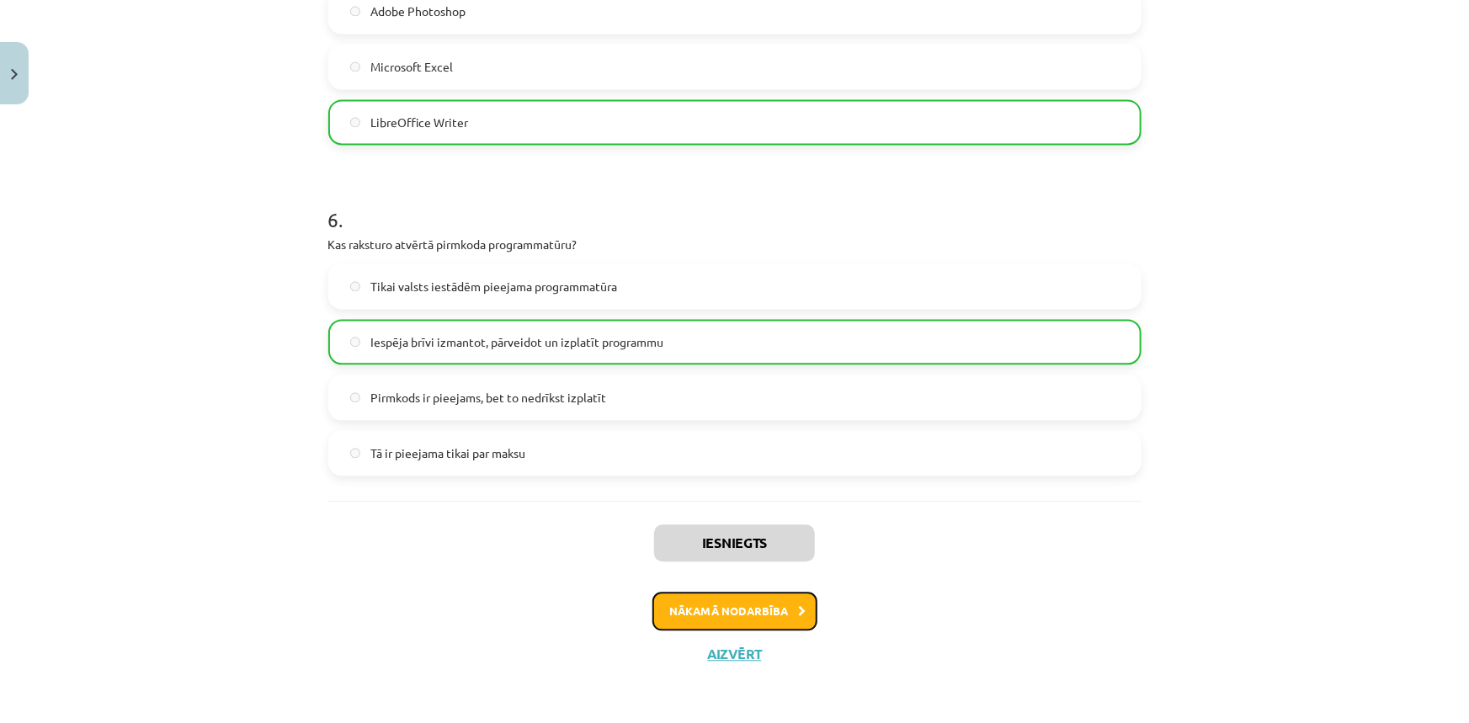
click at [763, 621] on button "Nākamā nodarbība" at bounding box center [734, 611] width 165 height 39
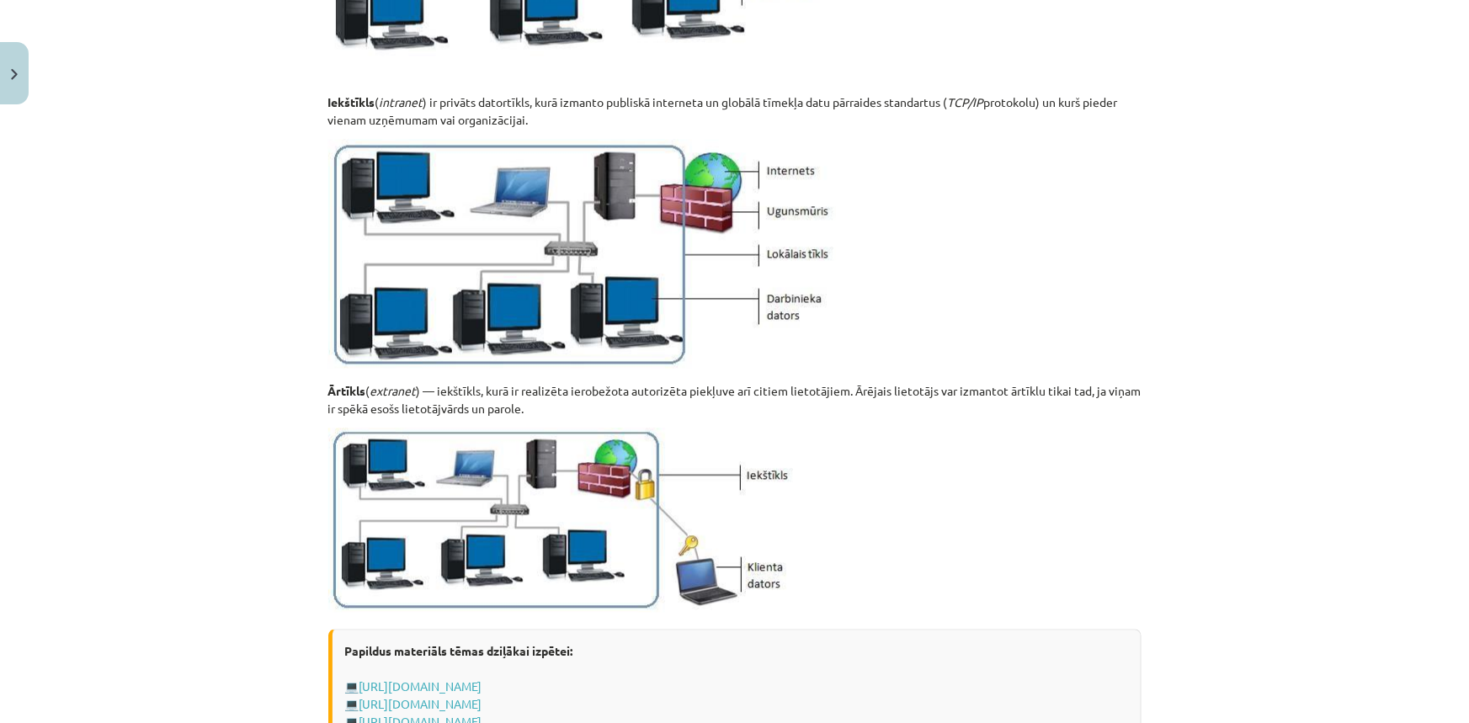
scroll to position [1725, 0]
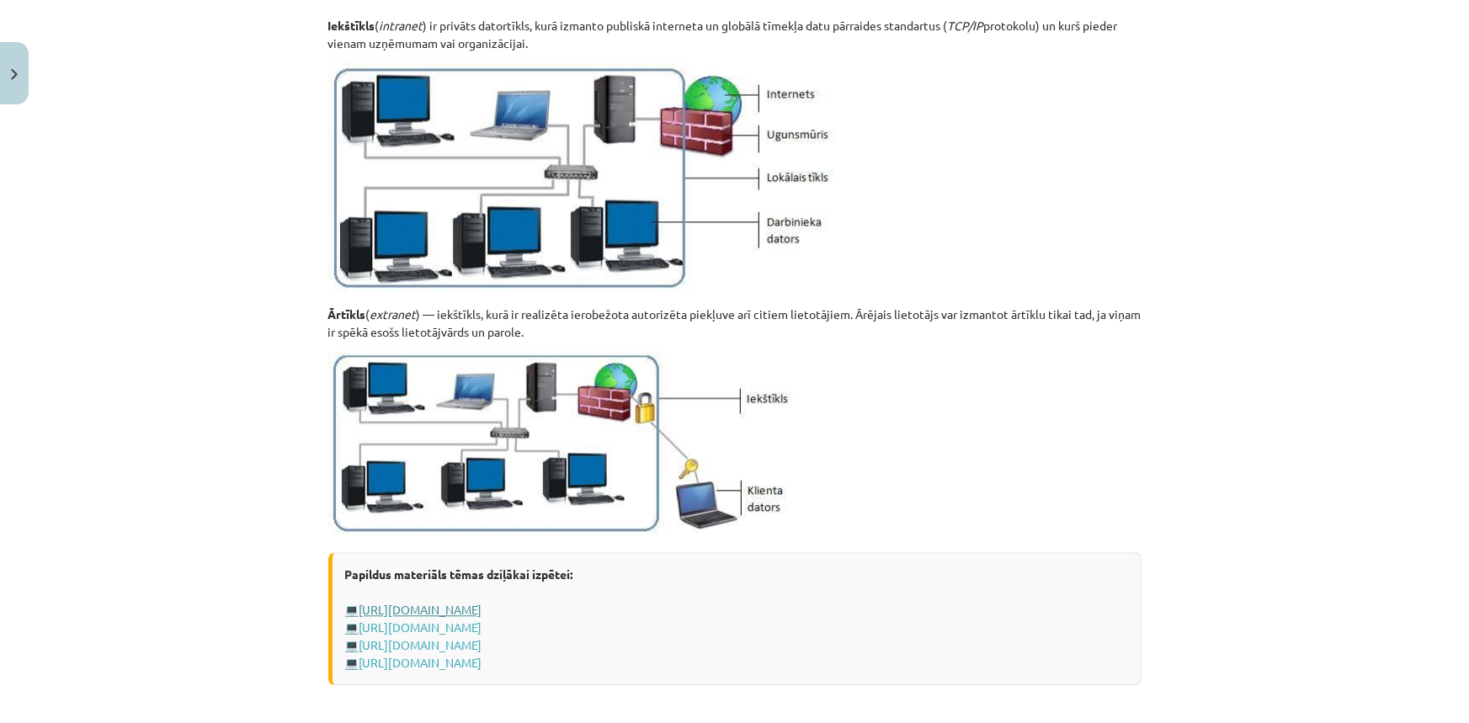
click at [482, 609] on link "[URL][DOMAIN_NAME]" at bounding box center [420, 609] width 123 height 15
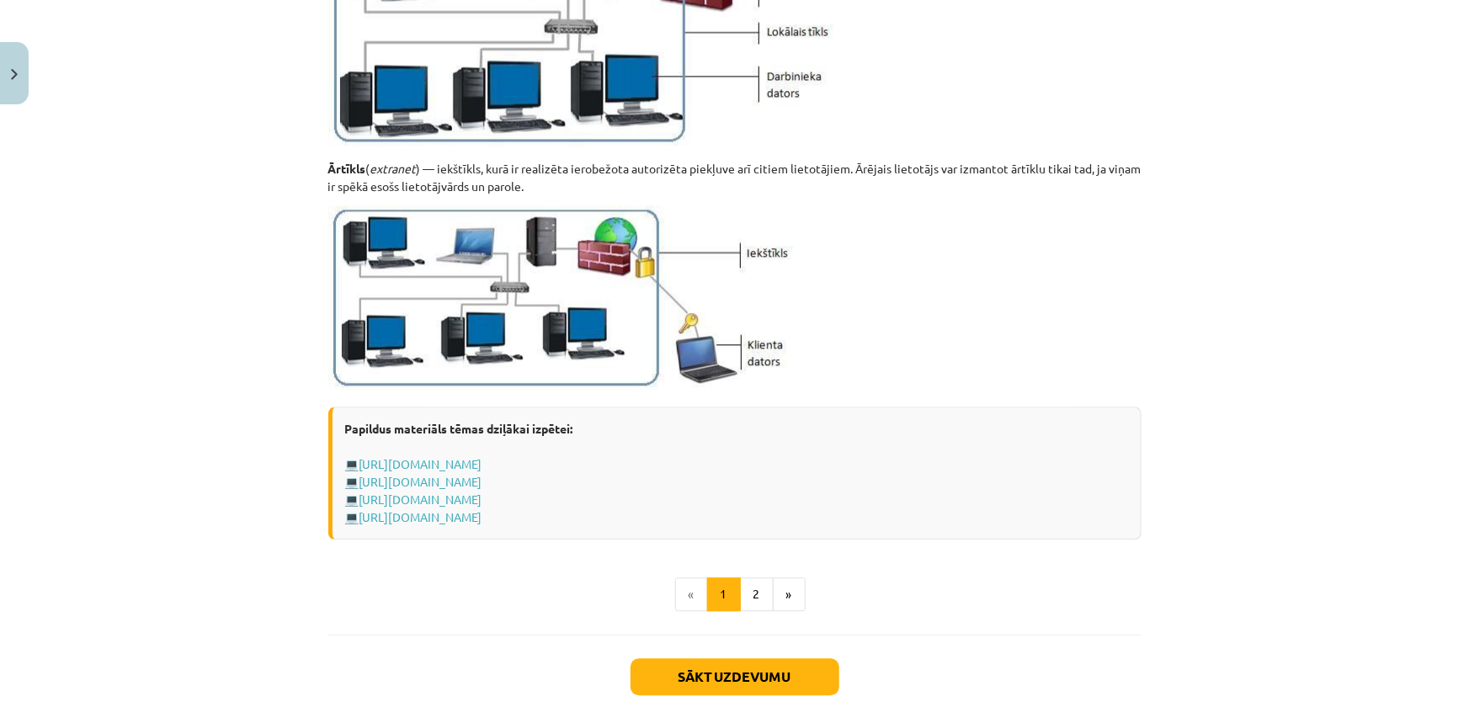
scroll to position [1878, 0]
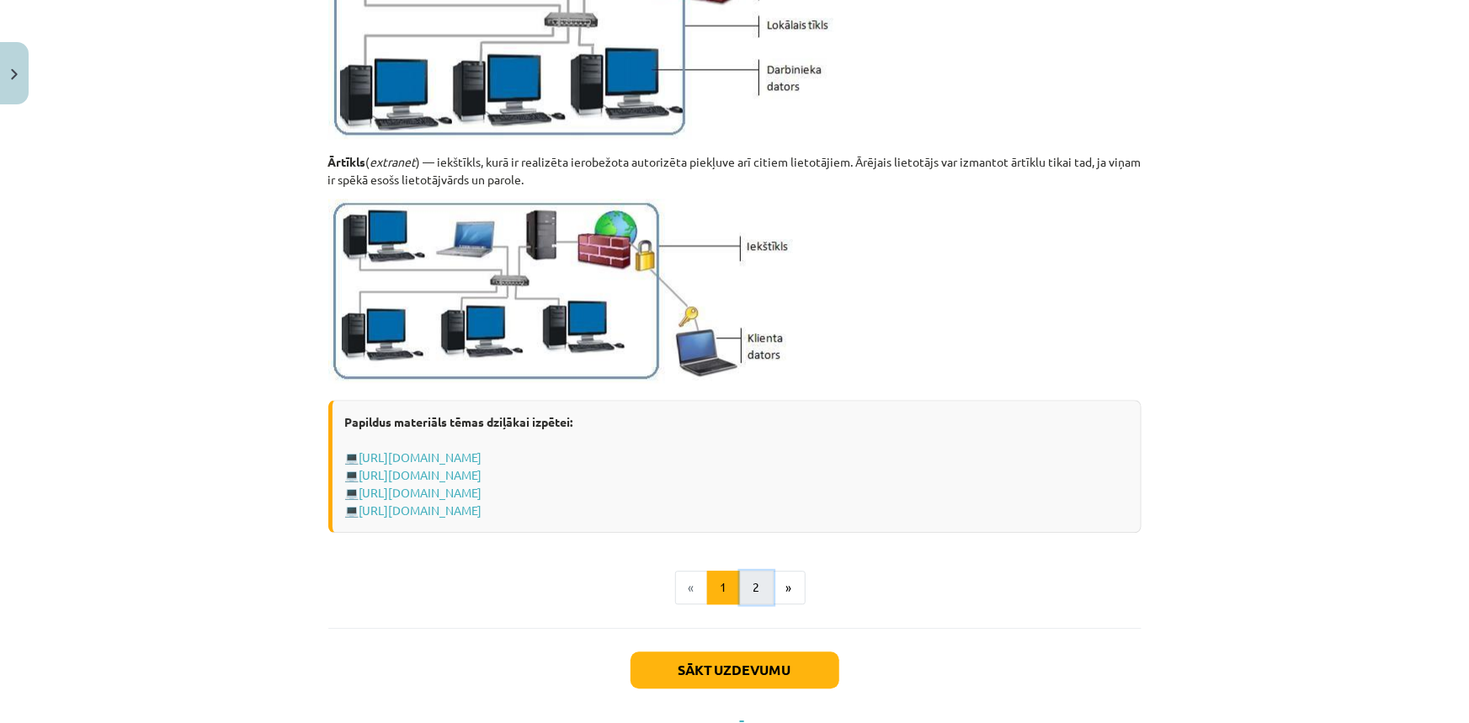
click at [755, 582] on button "2" at bounding box center [757, 588] width 34 height 34
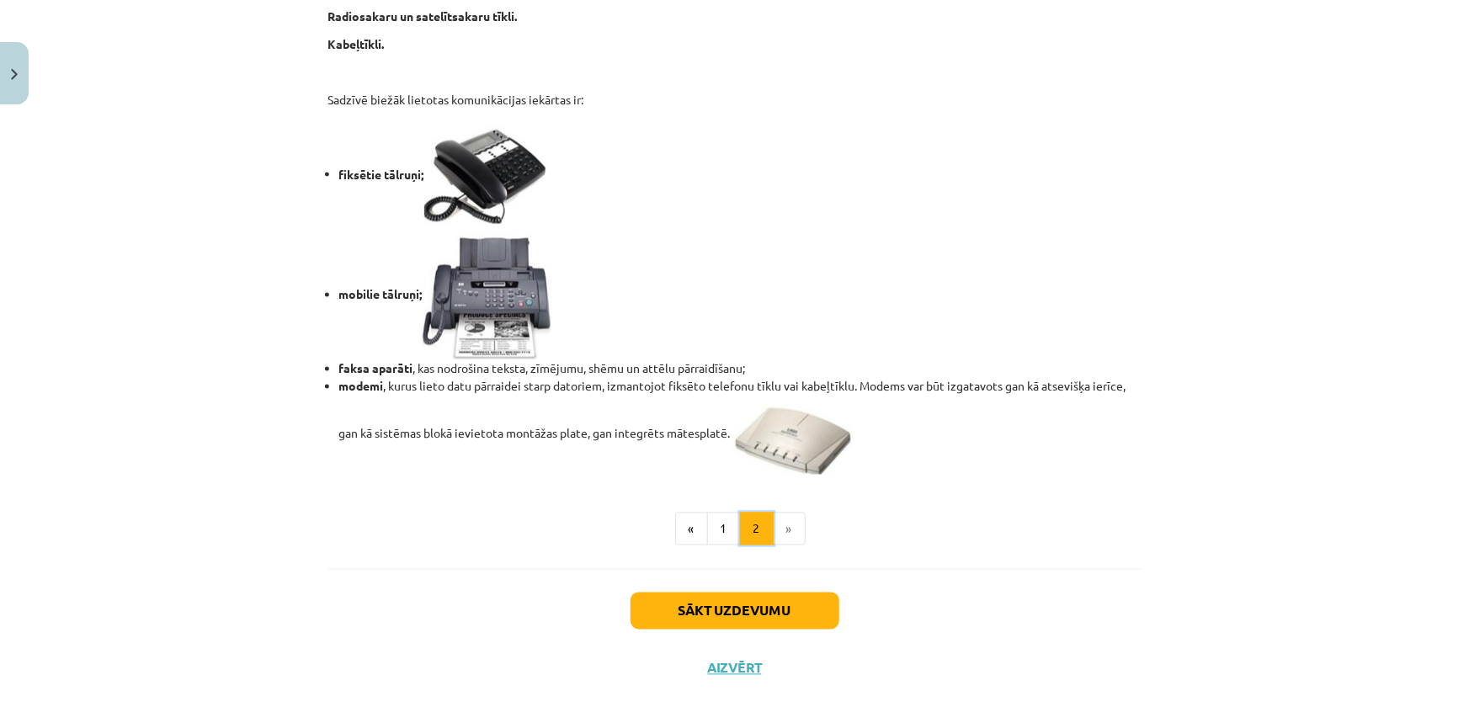
scroll to position [1343, 0]
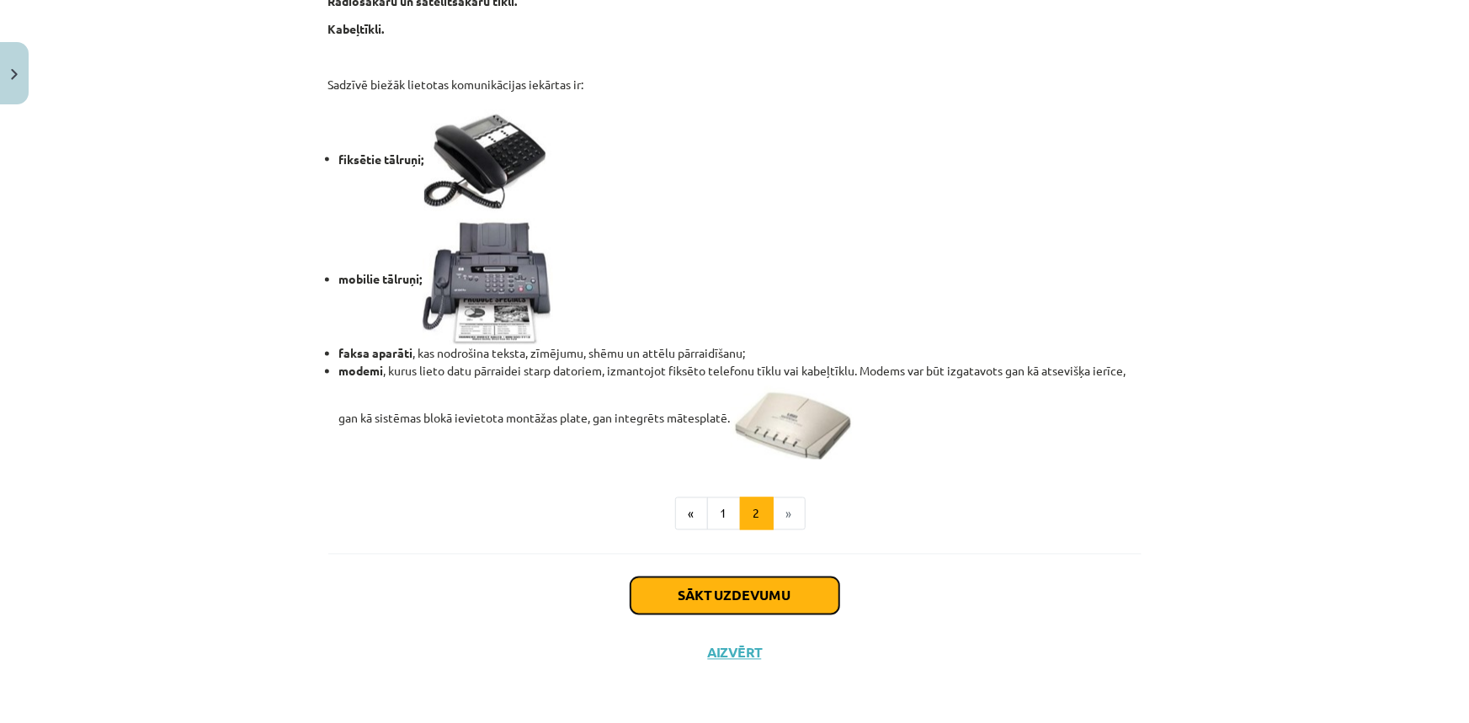
click at [720, 596] on button "Sākt uzdevumu" at bounding box center [734, 595] width 209 height 37
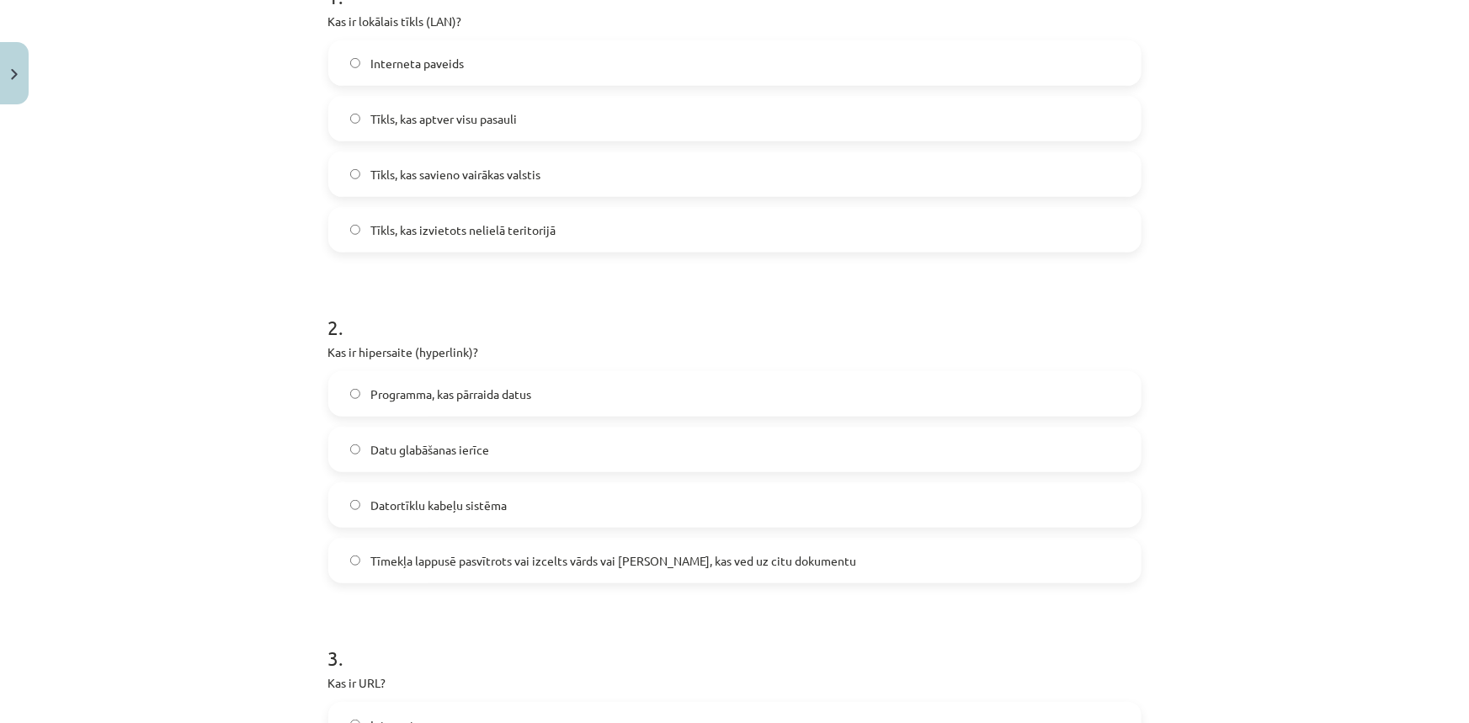
scroll to position [0, 0]
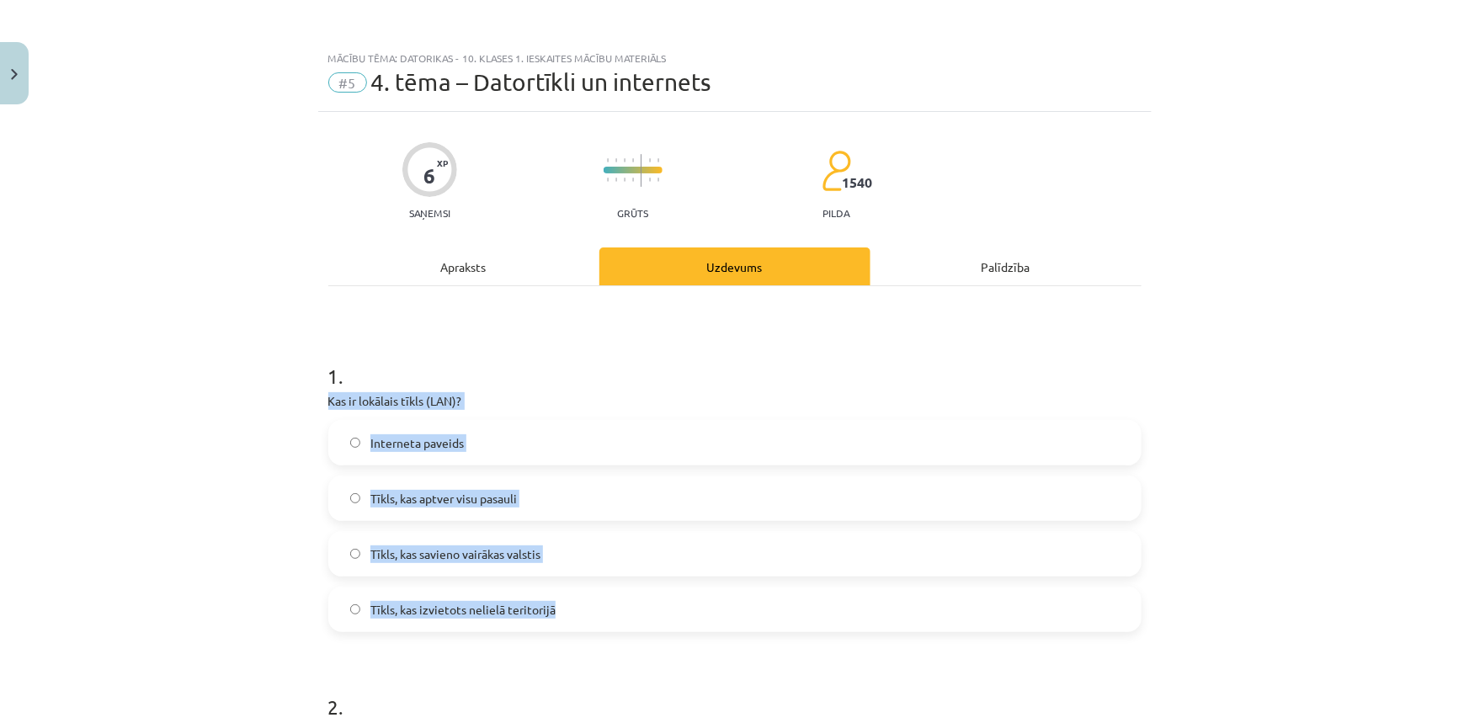
drag, startPoint x: 322, startPoint y: 400, endPoint x: 565, endPoint y: 615, distance: 324.3
click at [565, 615] on div "1 . Kas ir lokālais tīkls (LAN)? Interneta paveids Tīkls, kas aptver visu pasau…" at bounding box center [734, 483] width 813 height 297
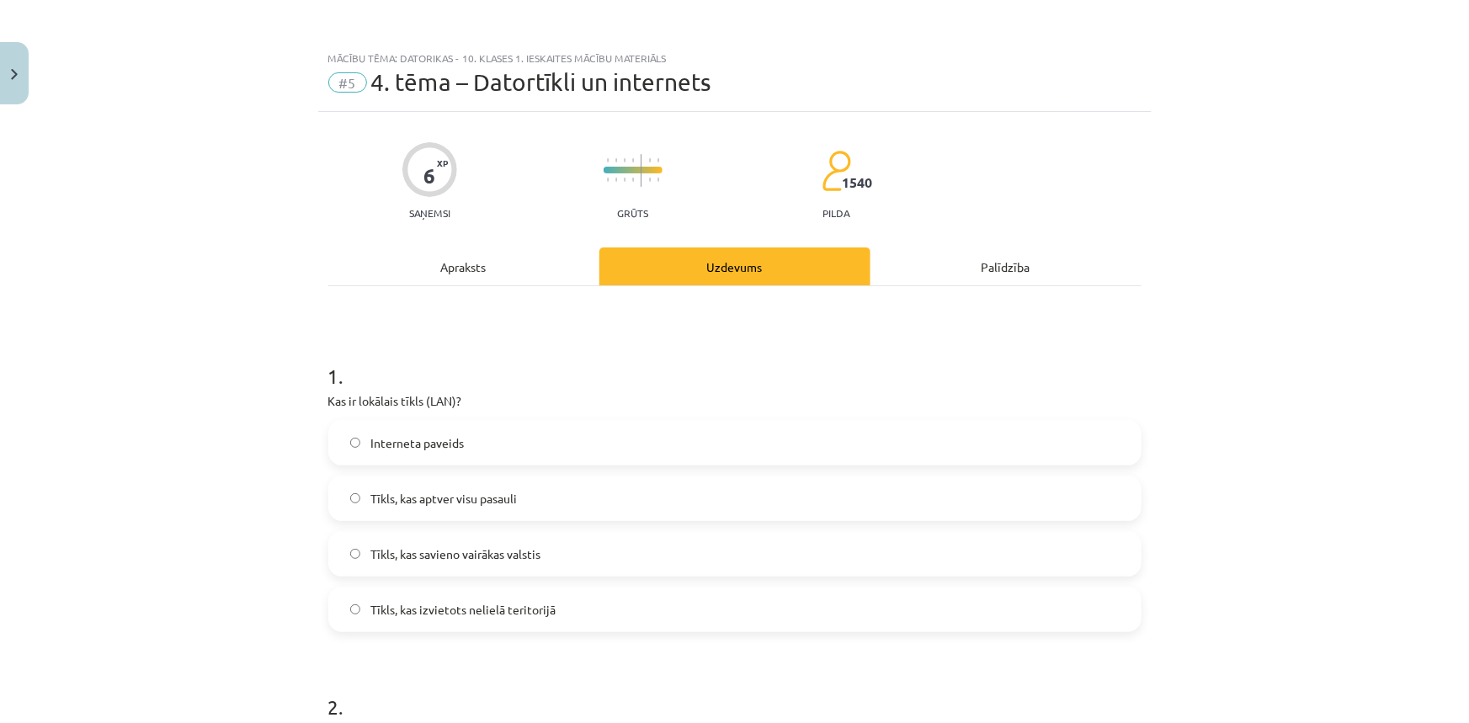
click at [581, 365] on h1 "1 ." at bounding box center [734, 361] width 813 height 52
click at [440, 609] on span "Tīkls, kas izvietots nelielā teritorijā" at bounding box center [462, 610] width 185 height 18
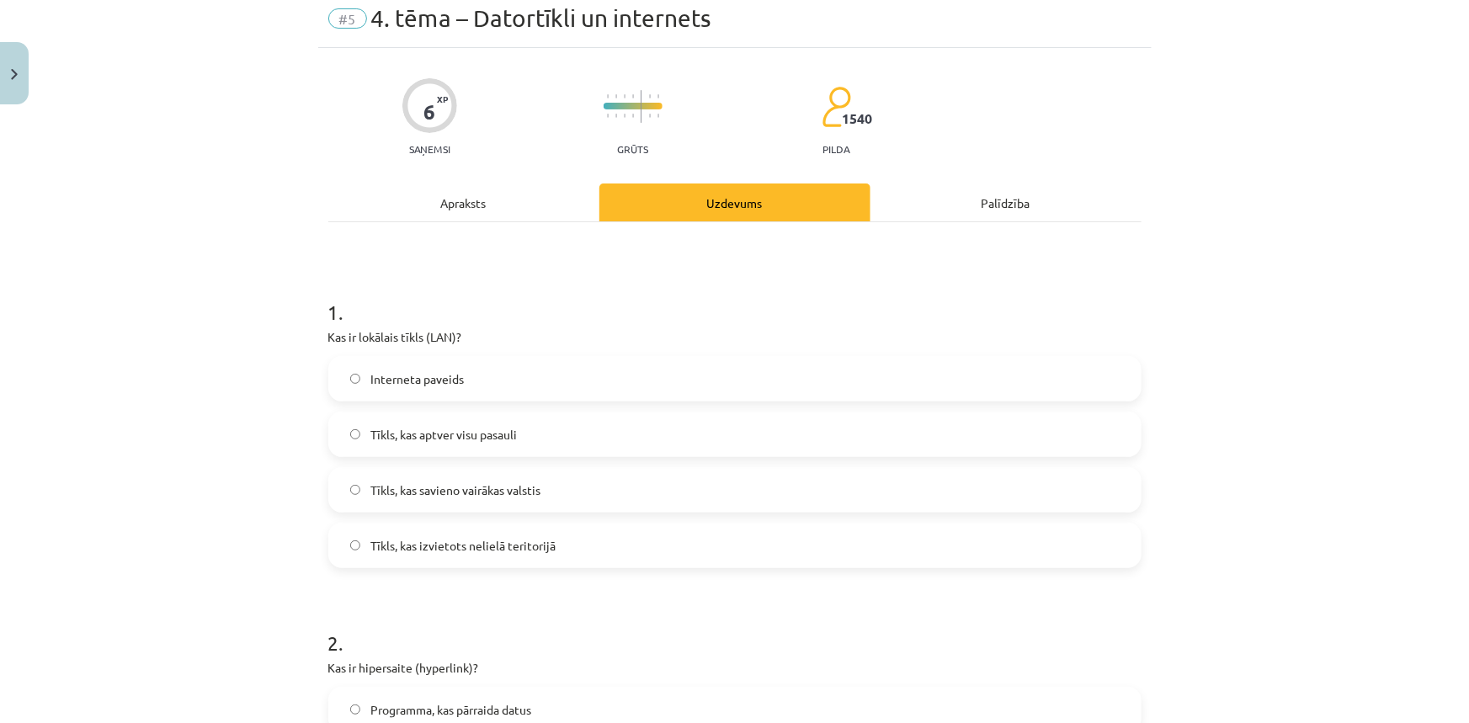
scroll to position [152, 0]
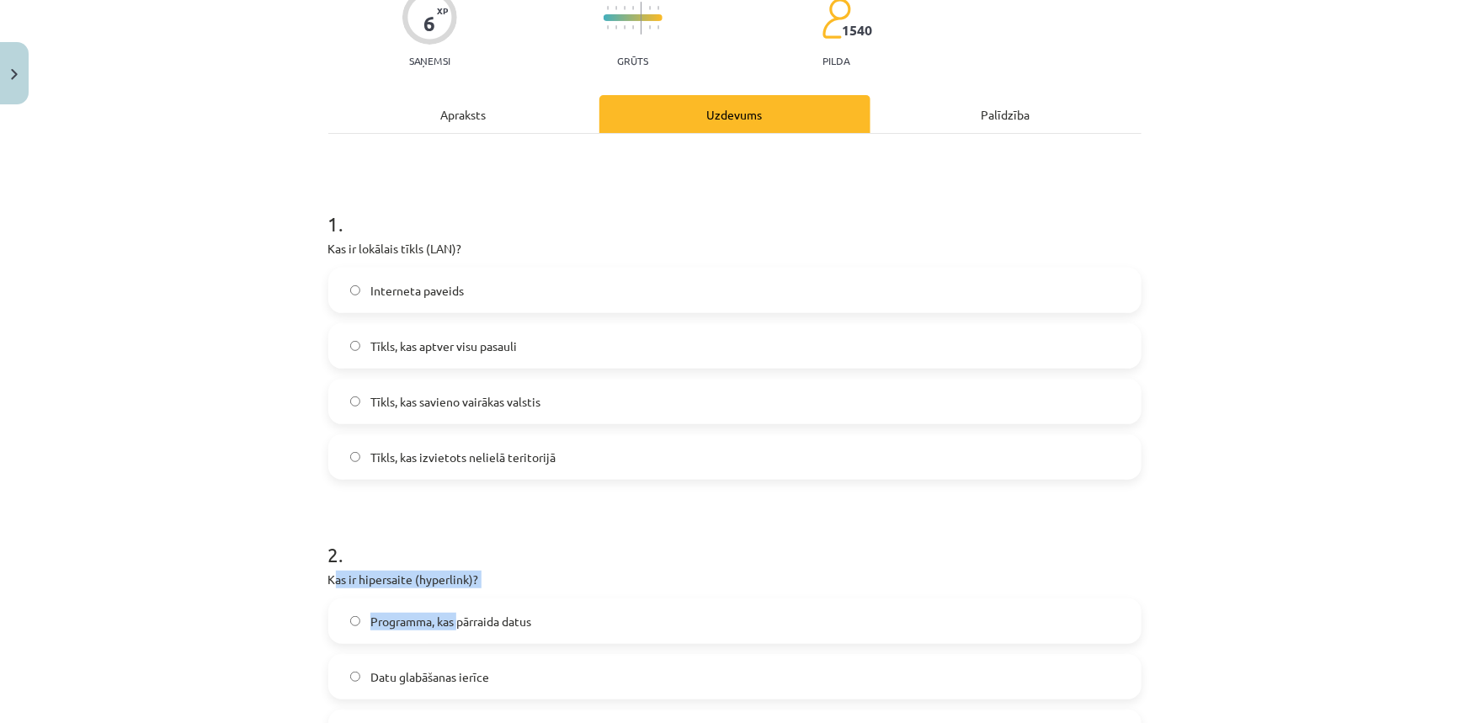
drag, startPoint x: 329, startPoint y: 576, endPoint x: 452, endPoint y: 620, distance: 130.4
click at [452, 620] on div "2 . Kas ir hipersaite (hyperlink)? Programma, kas pārraida datus Datu glabāšana…" at bounding box center [734, 661] width 813 height 297
click at [557, 572] on p "Kas ir hipersaite (hyperlink)?" at bounding box center [734, 580] width 813 height 18
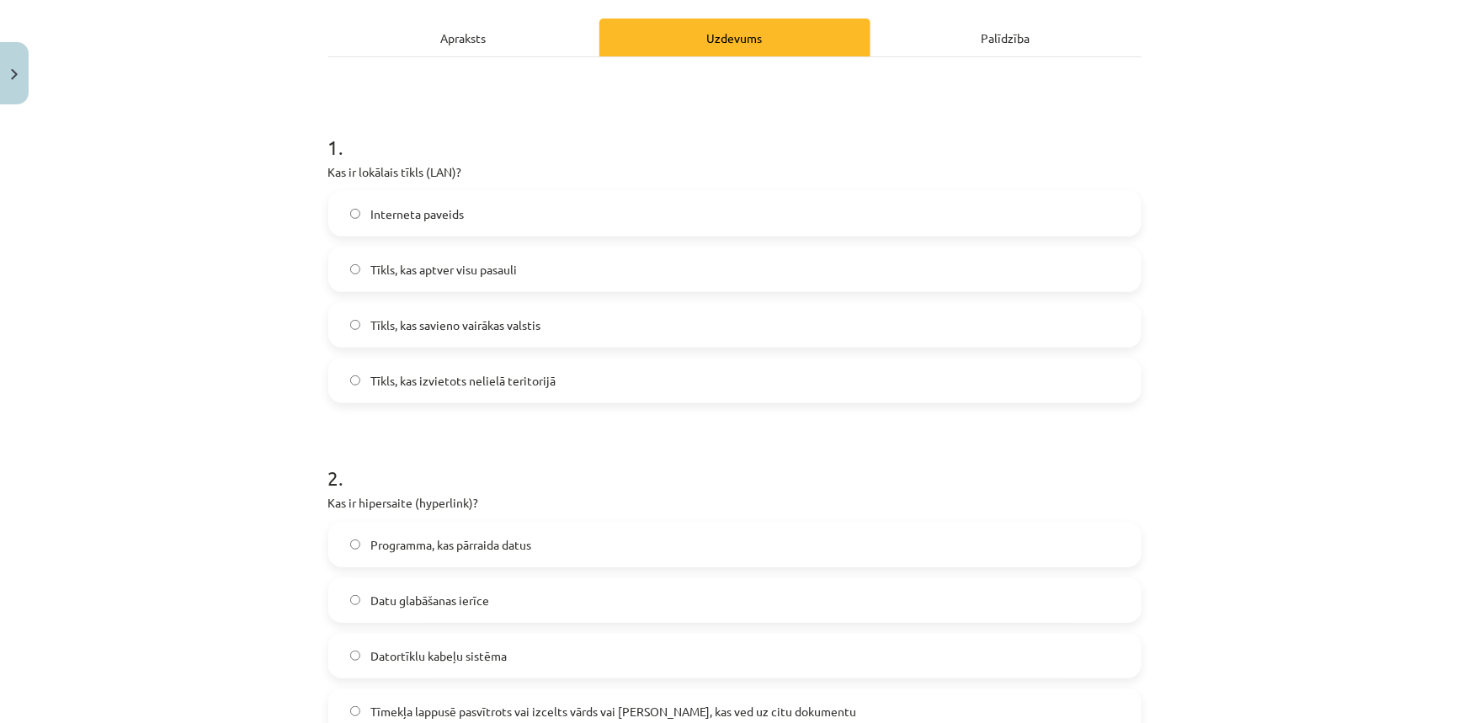
scroll to position [305, 0]
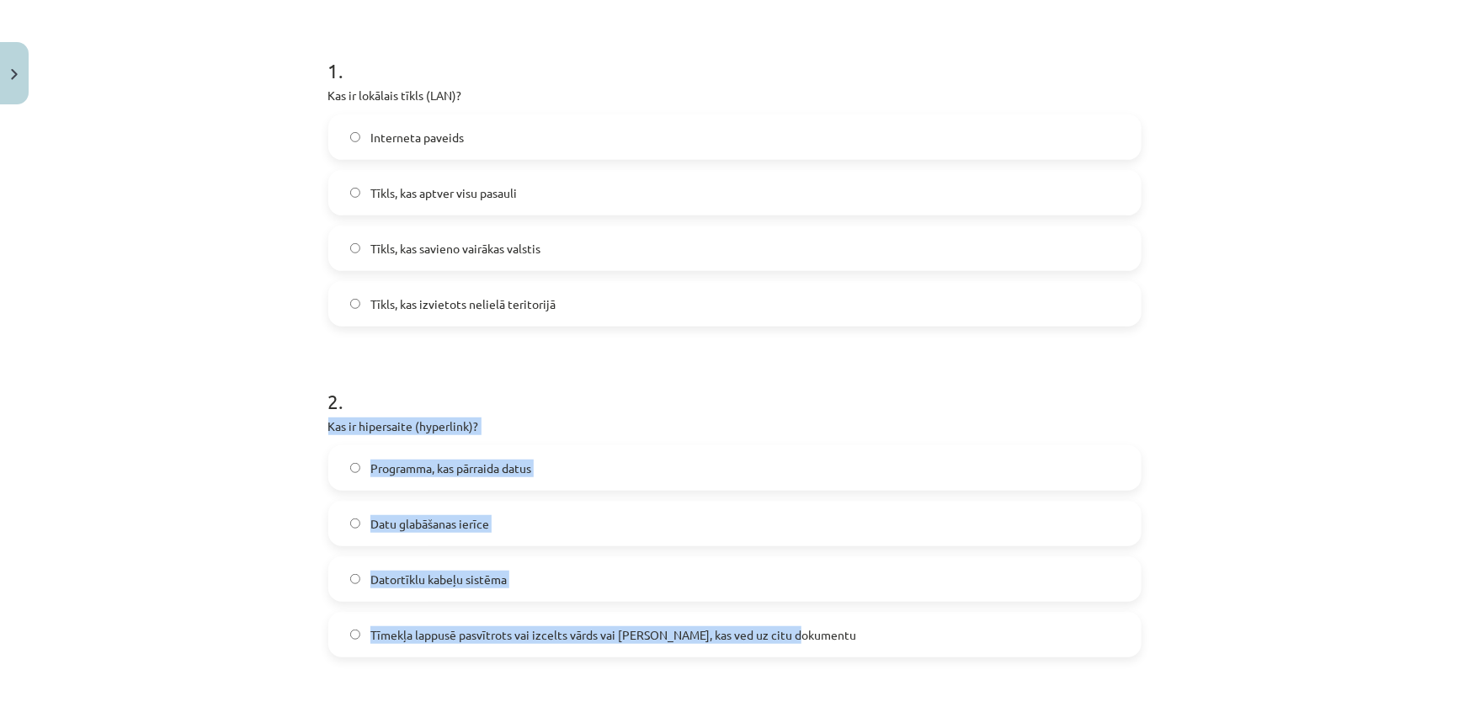
drag, startPoint x: 311, startPoint y: 421, endPoint x: 789, endPoint y: 635, distance: 524.8
click at [789, 635] on div "Mācību tēma: Datorikas - 10. klases 1. ieskaites mācību materiāls #5 4. tēma – …" at bounding box center [734, 361] width 1469 height 723
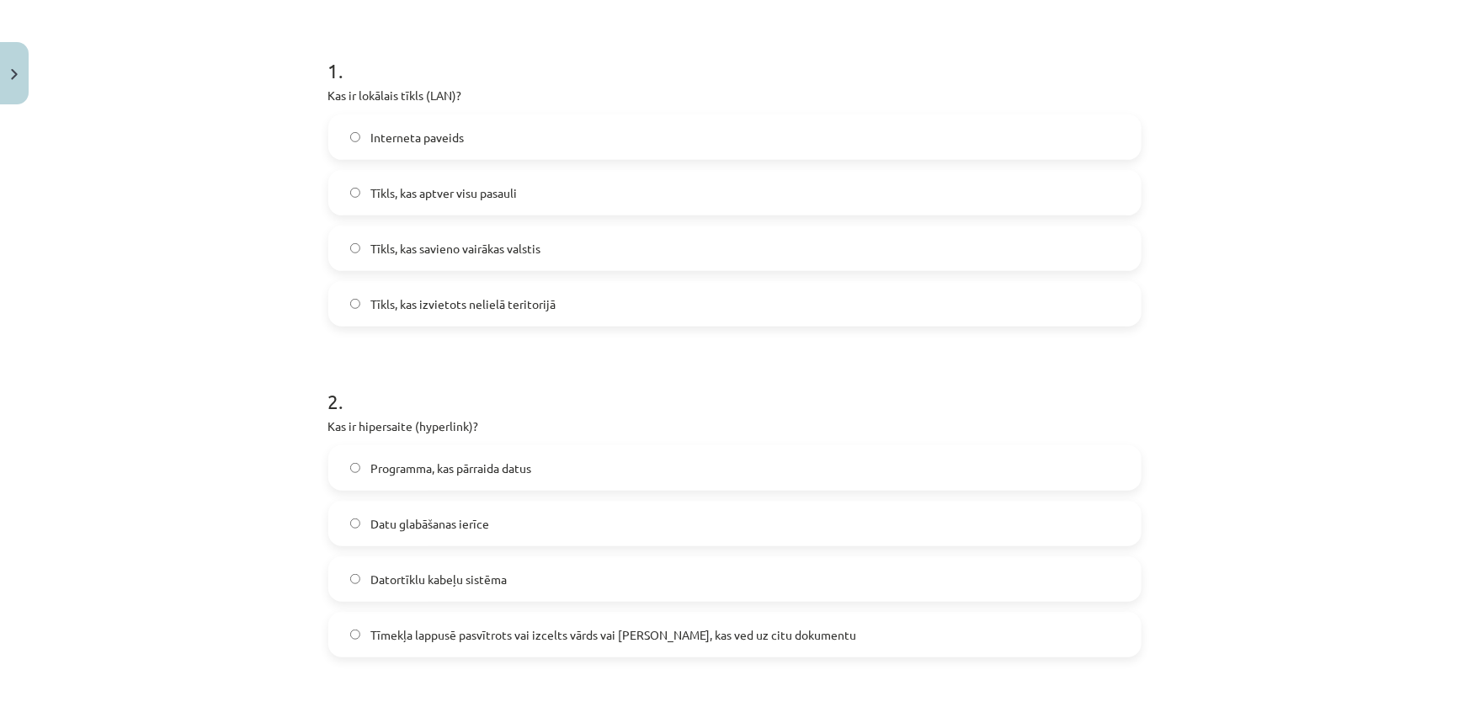
click at [545, 398] on h1 "2 ." at bounding box center [734, 386] width 813 height 52
click at [370, 628] on span "Tīmekļa lappusē pasvītrots vai izcelts vārds vai [PERSON_NAME], kas ved uz citu…" at bounding box center [613, 635] width 486 height 18
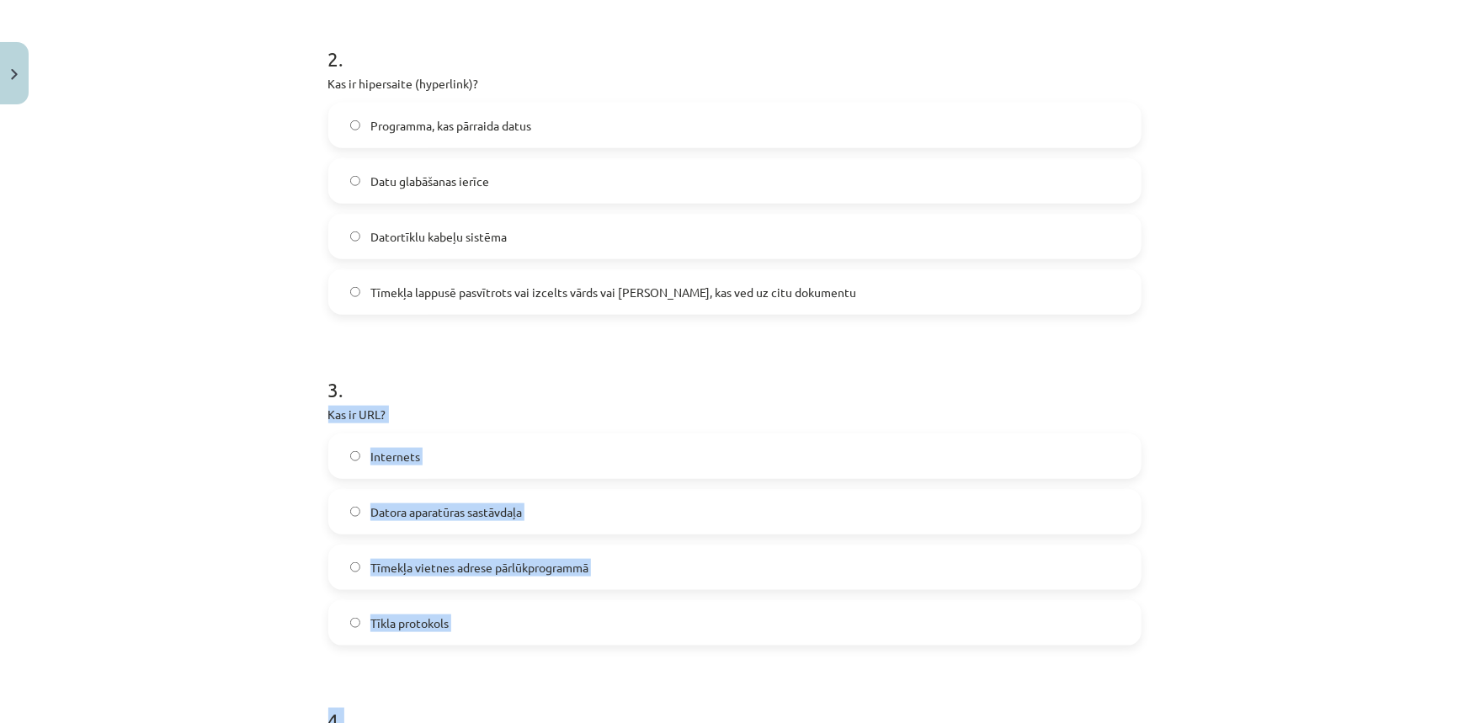
scroll to position [688, 0]
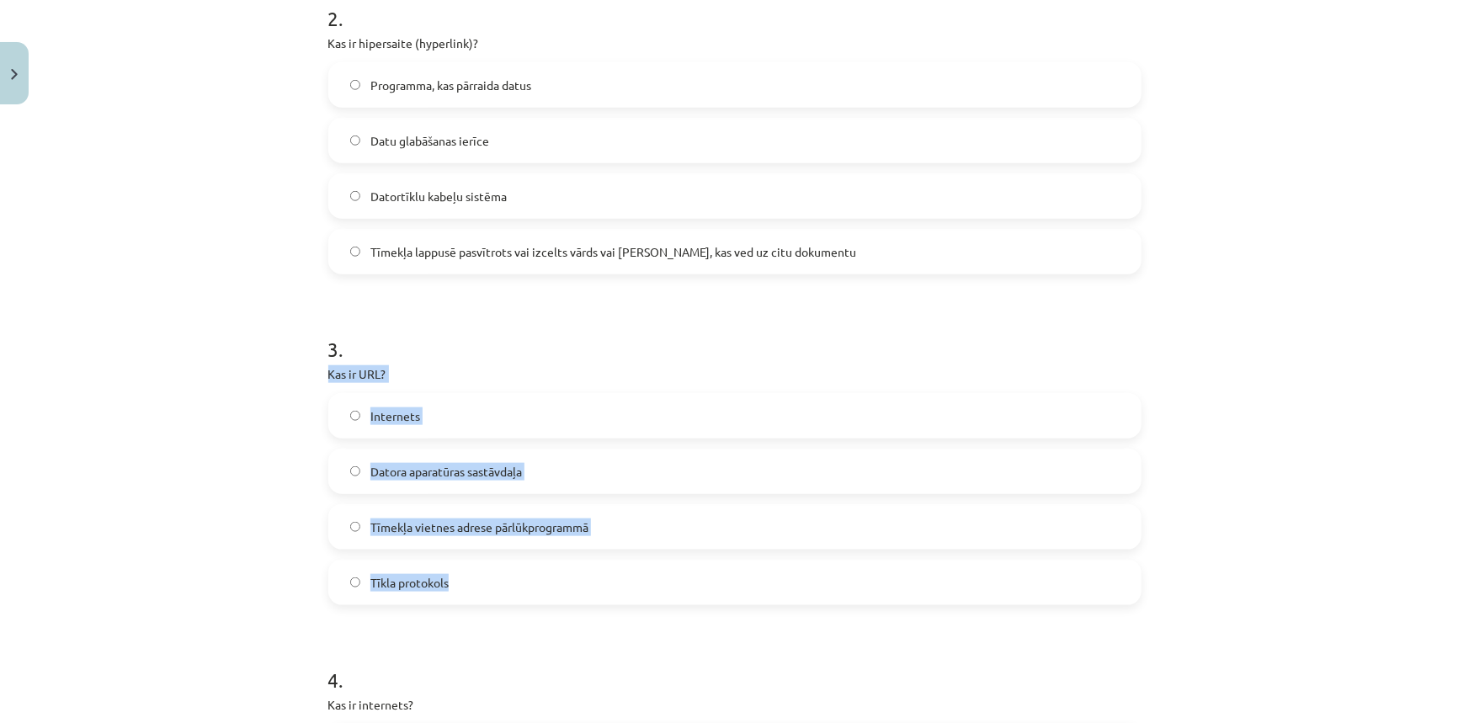
drag, startPoint x: 320, startPoint y: 522, endPoint x: 555, endPoint y: 534, distance: 235.1
click at [600, 562] on div "6 XP Saņemsi Grūts 1540 pilda Apraksts Uzdevums Palīdzība 1 . Kas ir lokālais t…" at bounding box center [734, 587] width 833 height 2327
click at [577, 365] on p "Kas ir URL?" at bounding box center [734, 374] width 813 height 18
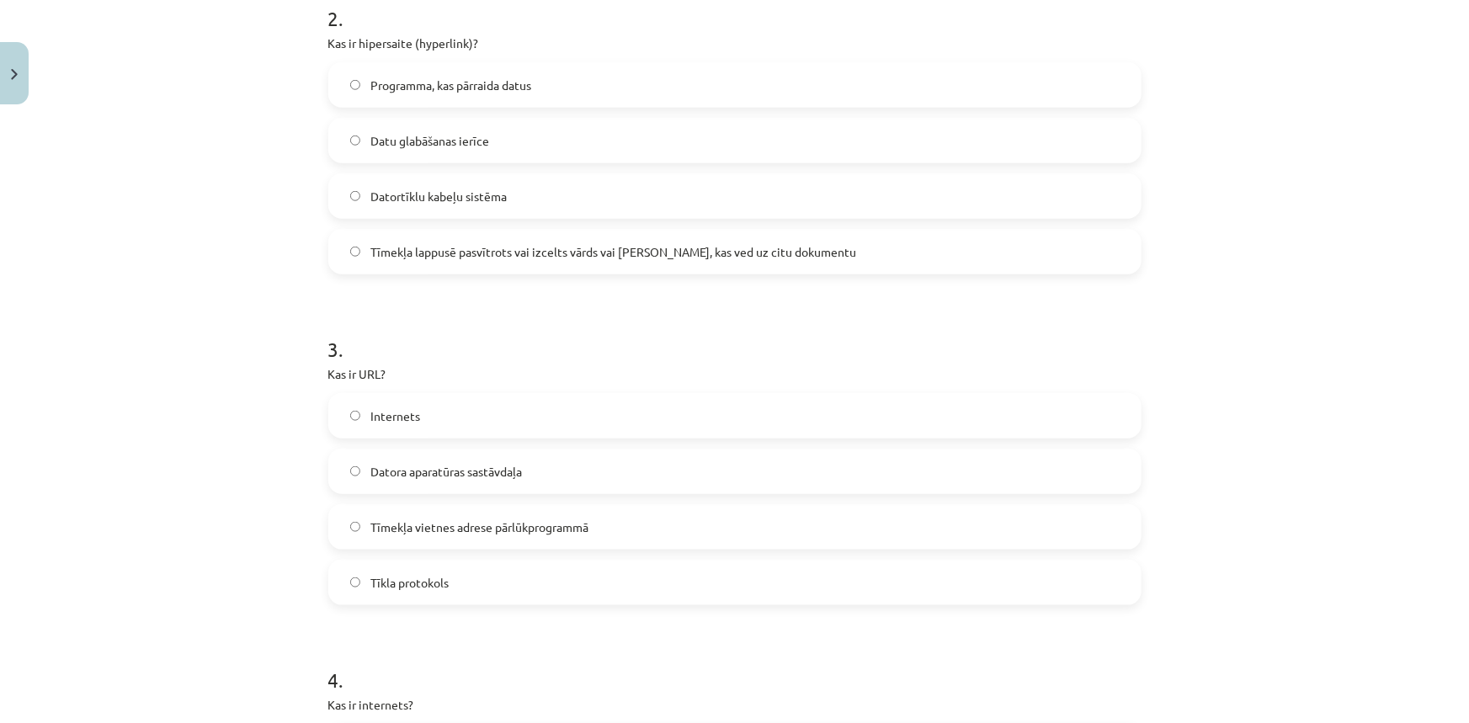
click at [543, 530] on span "Tīmekļa vietnes adrese pārlūkprogrammā" at bounding box center [479, 527] width 218 height 18
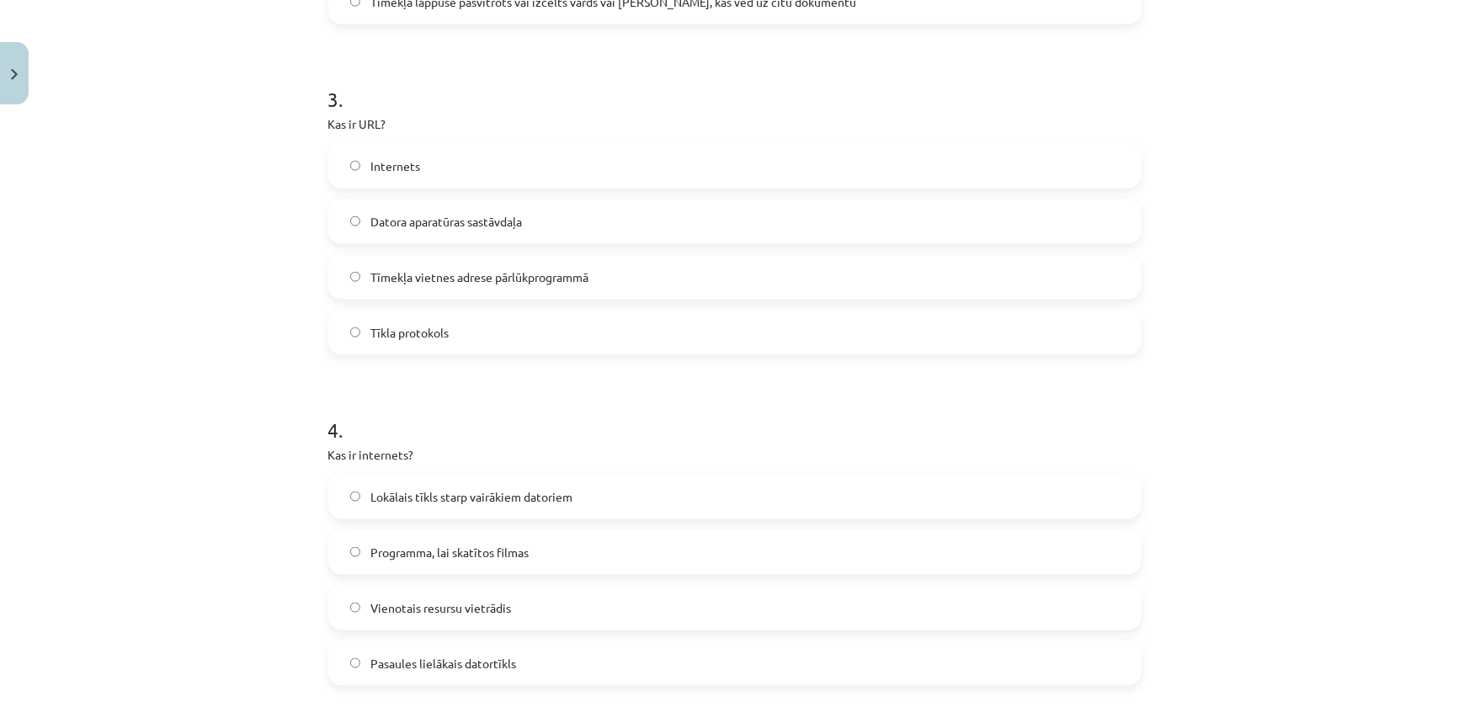
scroll to position [994, 0]
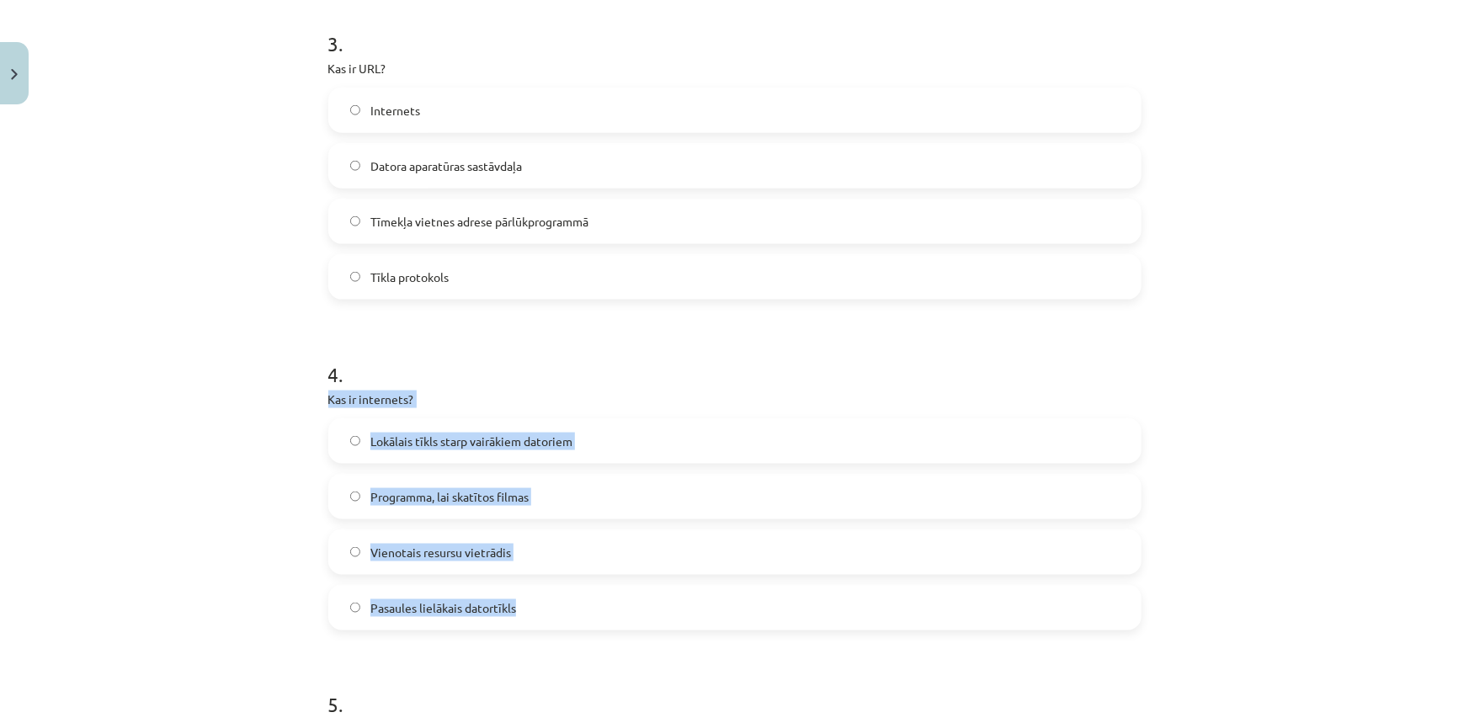
drag, startPoint x: 522, startPoint y: 612, endPoint x: 313, endPoint y: 401, distance: 297.0
click at [318, 401] on div "6 XP Saņemsi Grūts 1540 pilda Apraksts Uzdevums Palīdzība 1 . Kas ir lokālais t…" at bounding box center [734, 281] width 833 height 2327
click at [644, 433] on label "Lokālais tīkls starp vairākiem datoriem" at bounding box center [735, 441] width 810 height 42
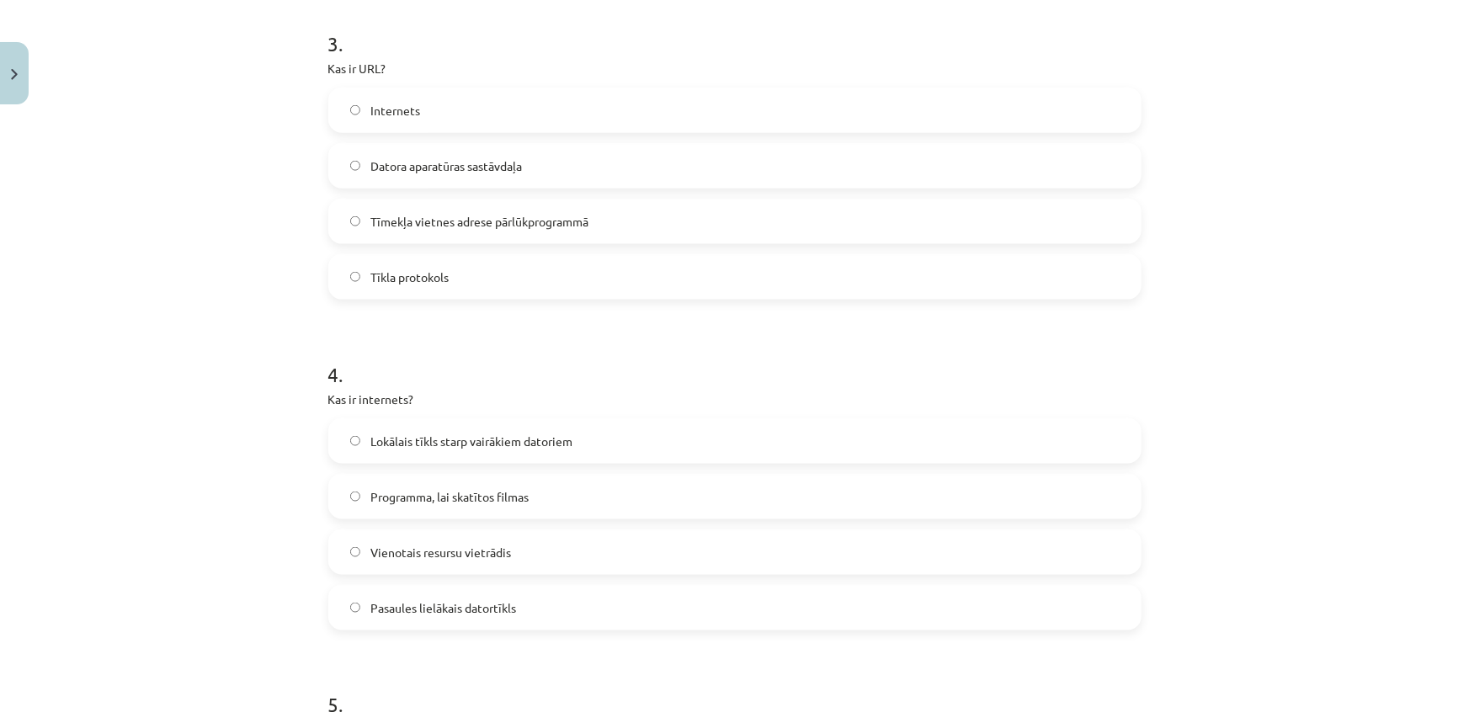
click at [461, 605] on span "Pasaules lielākais datortīkls" at bounding box center [443, 608] width 146 height 18
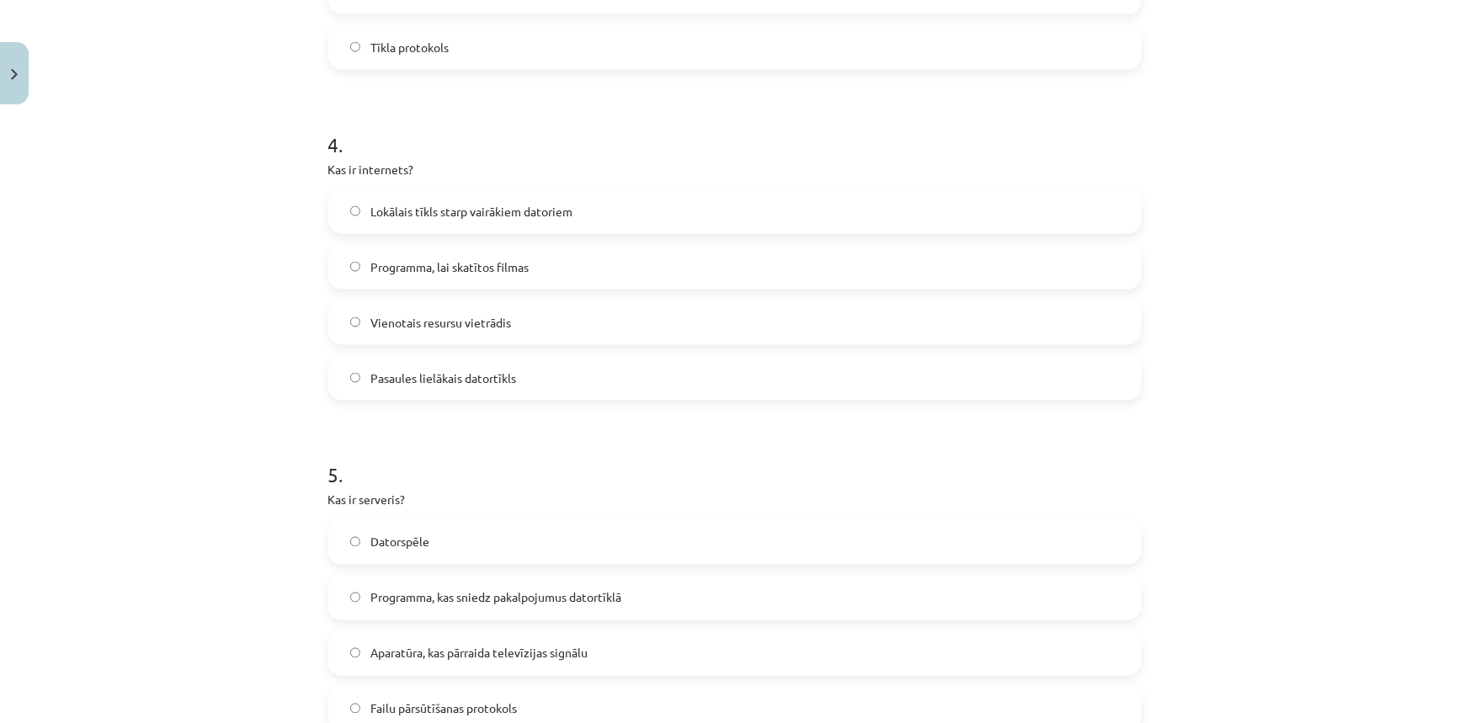
scroll to position [1300, 0]
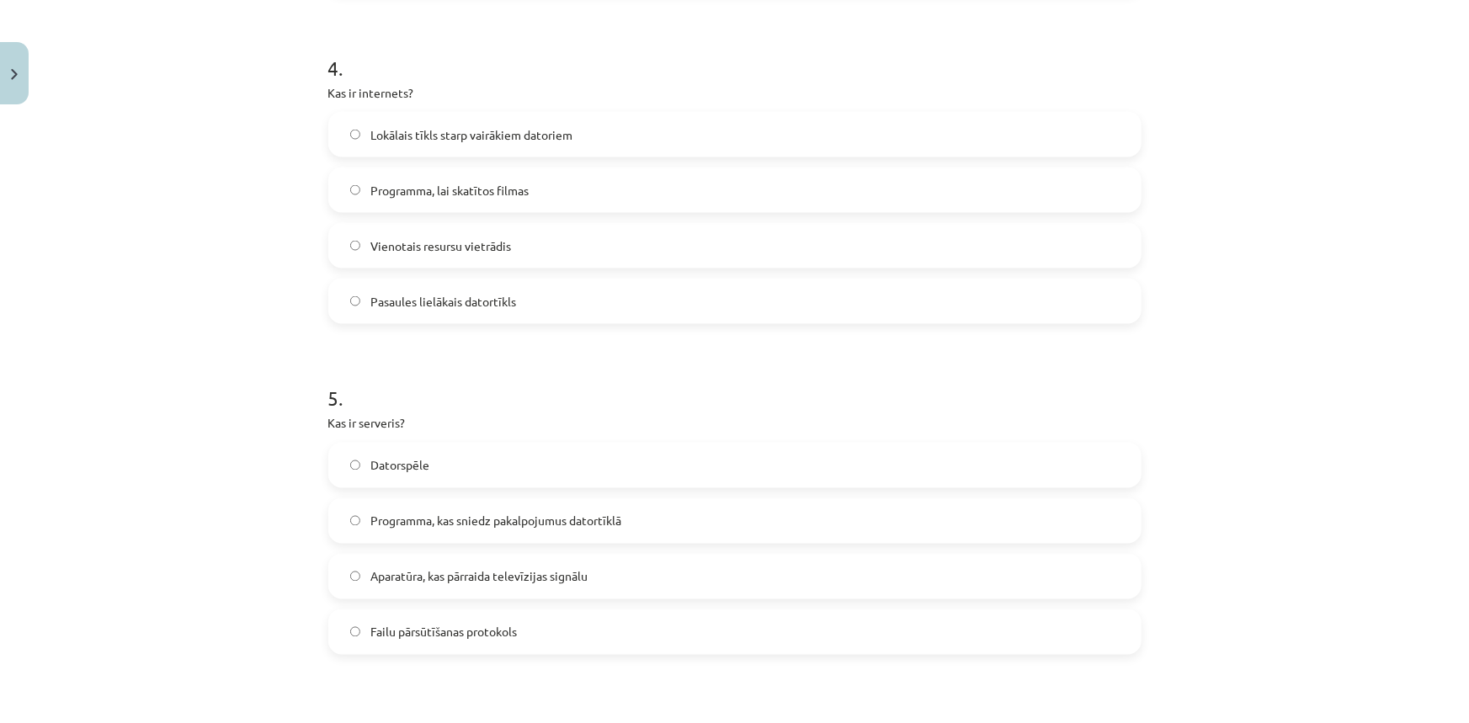
click at [428, 523] on span "Programma, kas sniedz pakalpojumus datortīklā" at bounding box center [495, 522] width 251 height 18
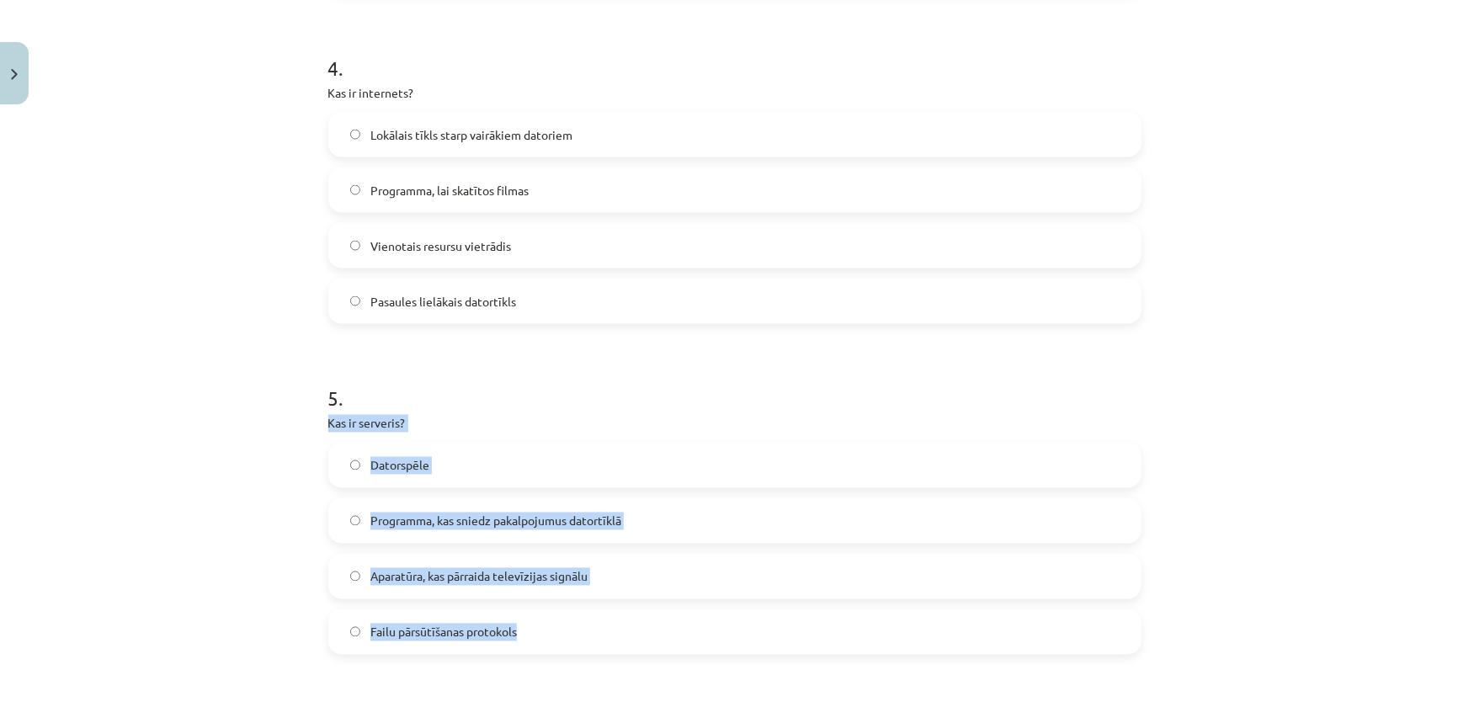
drag, startPoint x: 536, startPoint y: 631, endPoint x: 297, endPoint y: 423, distance: 316.8
click at [297, 423] on div "Mācību tēma: Datorikas - 10. klases 1. ieskaites mācību materiāls #5 4. tēma – …" at bounding box center [734, 361] width 1469 height 723
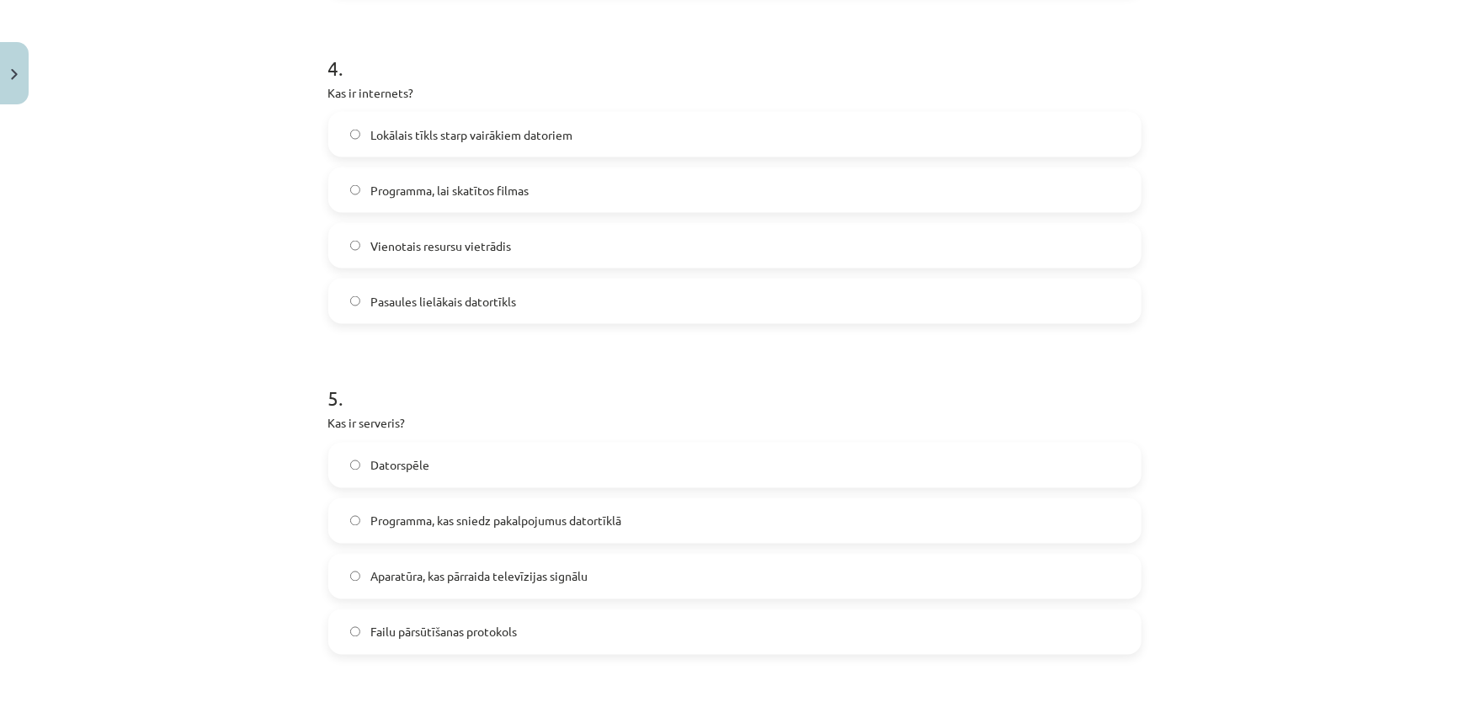
click at [587, 401] on h1 "5 ." at bounding box center [734, 384] width 813 height 52
click at [568, 520] on span "Programma, kas sniedz pakalpojumus datortīklā" at bounding box center [495, 522] width 251 height 18
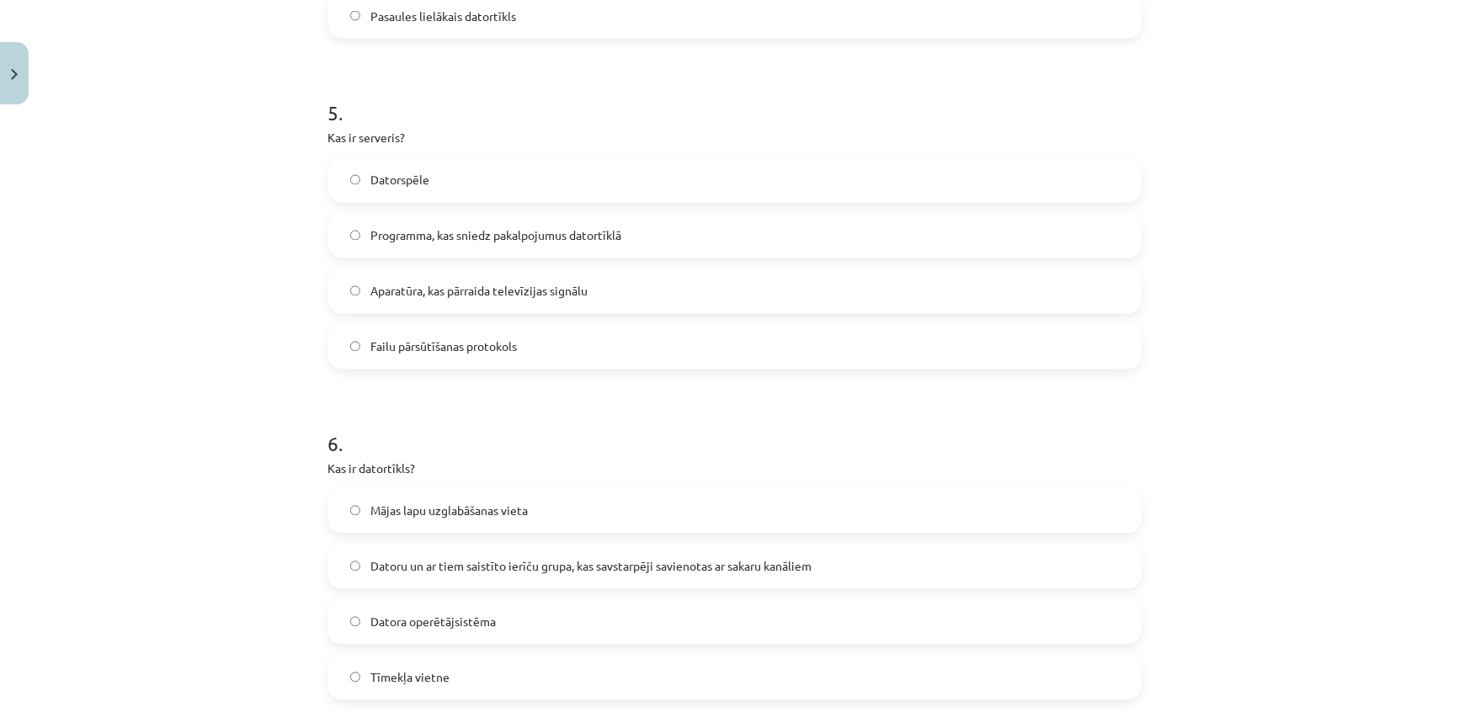
scroll to position [1607, 0]
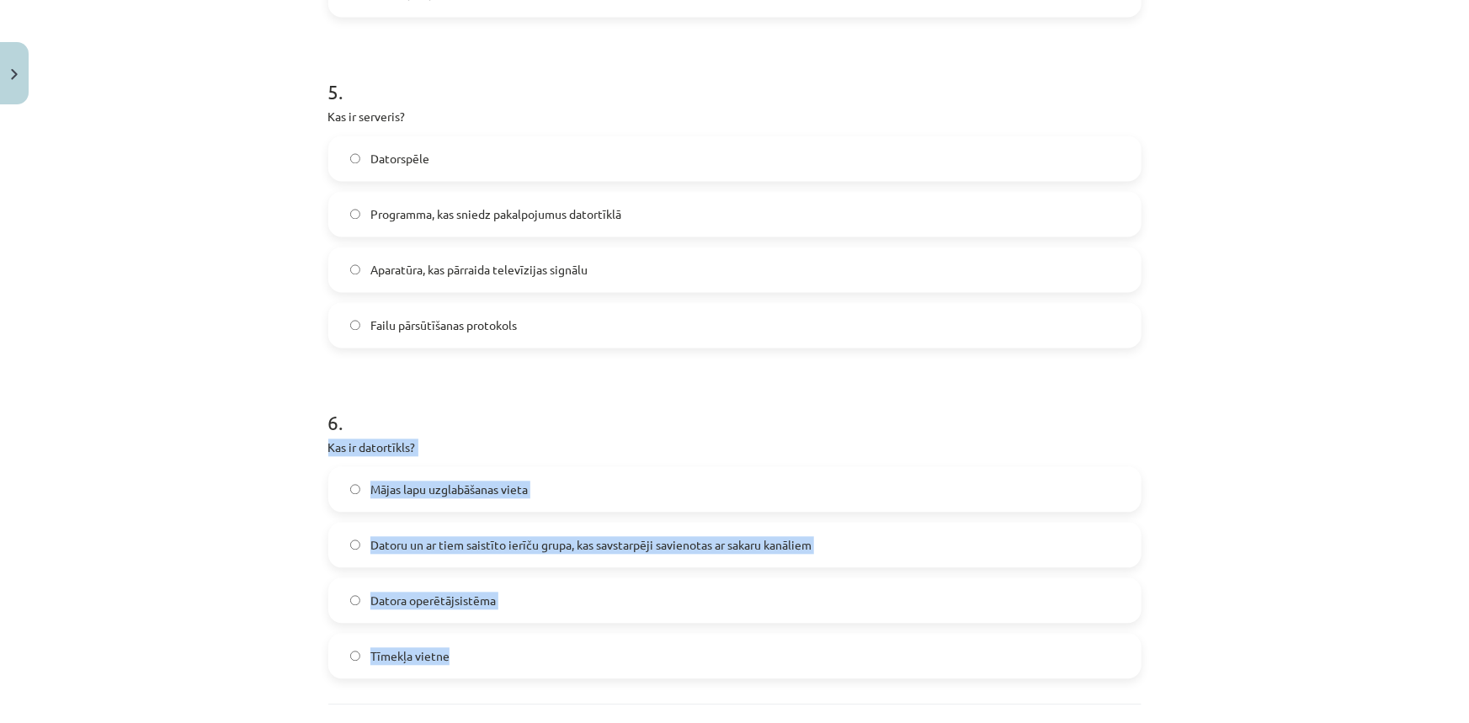
drag, startPoint x: 465, startPoint y: 656, endPoint x: 312, endPoint y: 445, distance: 260.9
drag, startPoint x: 632, startPoint y: 454, endPoint x: 561, endPoint y: 511, distance: 91.0
click at [631, 454] on p "Kas ir datortīkls?" at bounding box center [734, 448] width 813 height 18
click at [272, 535] on div "Mācību tēma: Datorikas - 10. klases 1. ieskaites mācību materiāls #5 4. tēma – …" at bounding box center [734, 361] width 1469 height 723
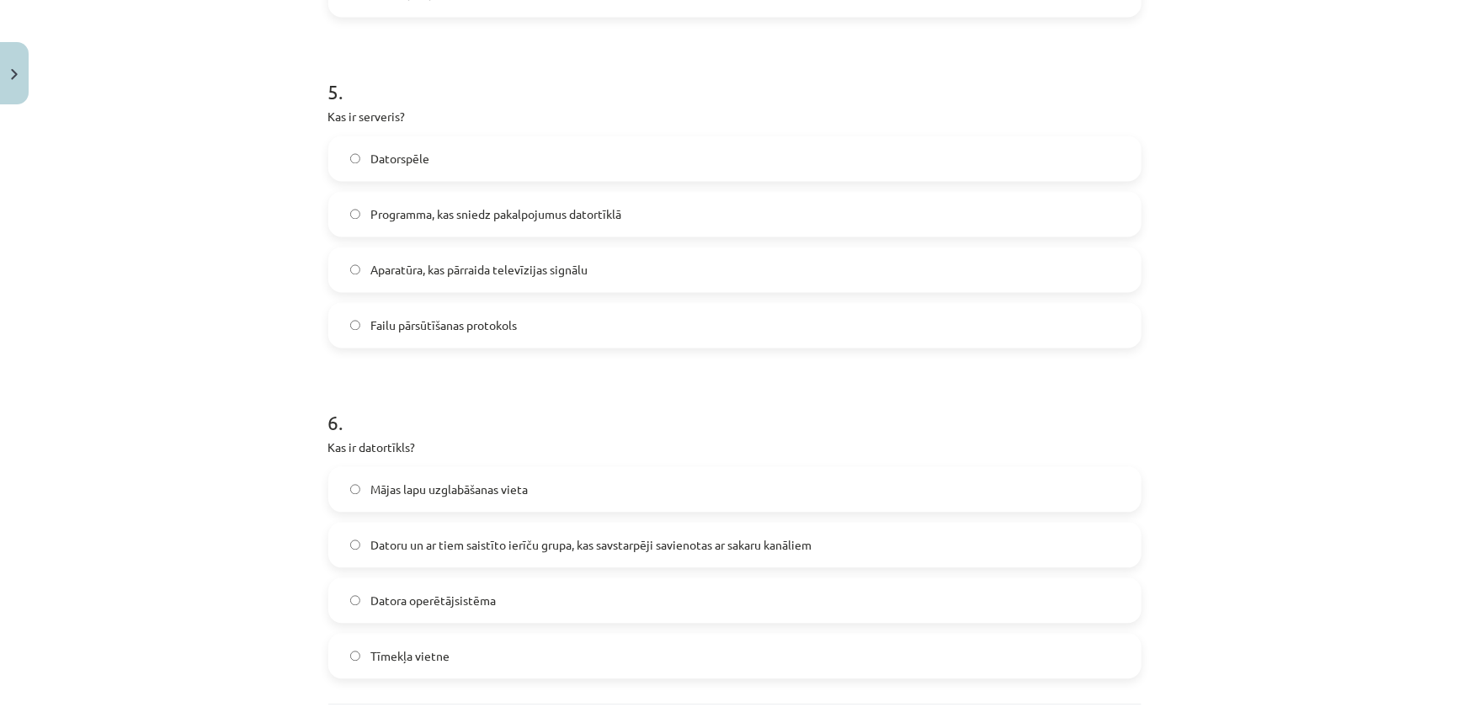
click at [376, 545] on span "Datoru un ar tiem saistīto ierīču grupa, kas savstarpēji savienotas ar sakaru k…" at bounding box center [590, 546] width 441 height 18
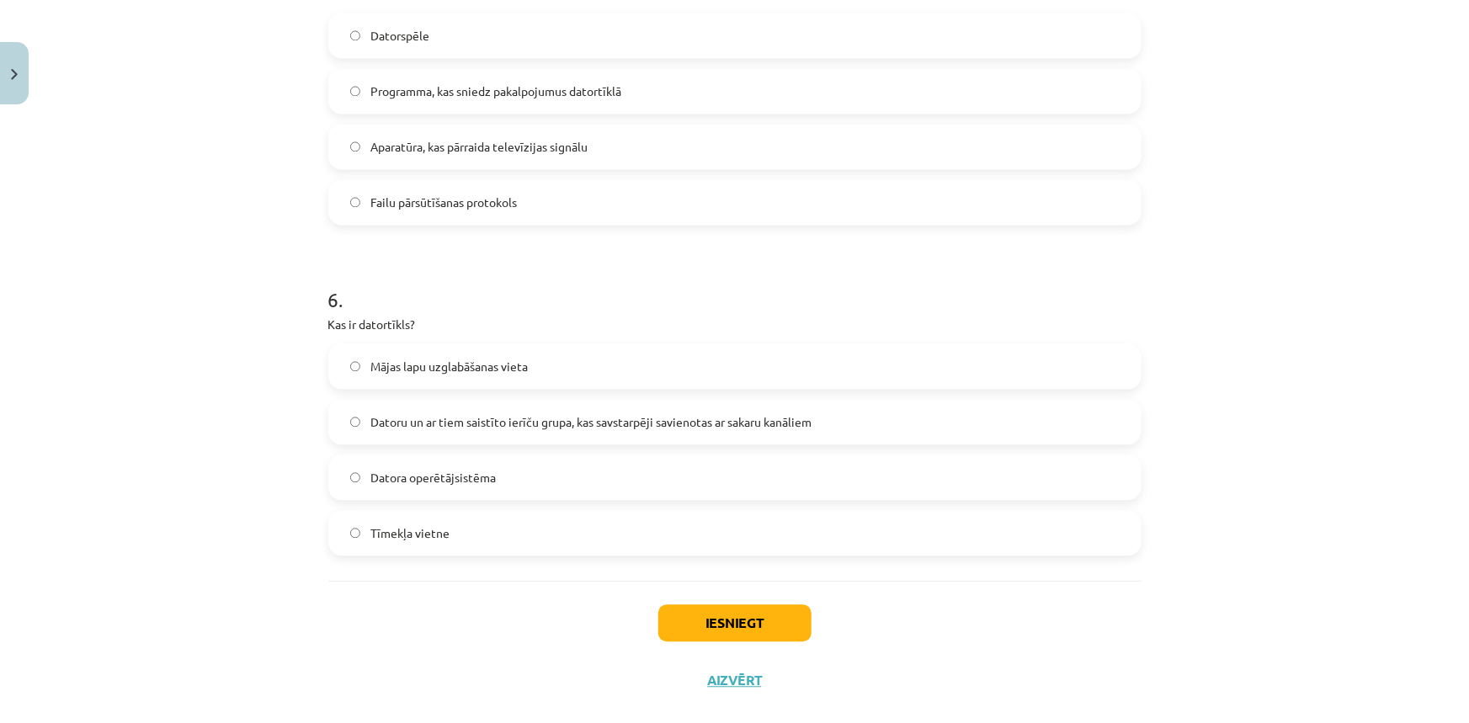
scroll to position [1757, 0]
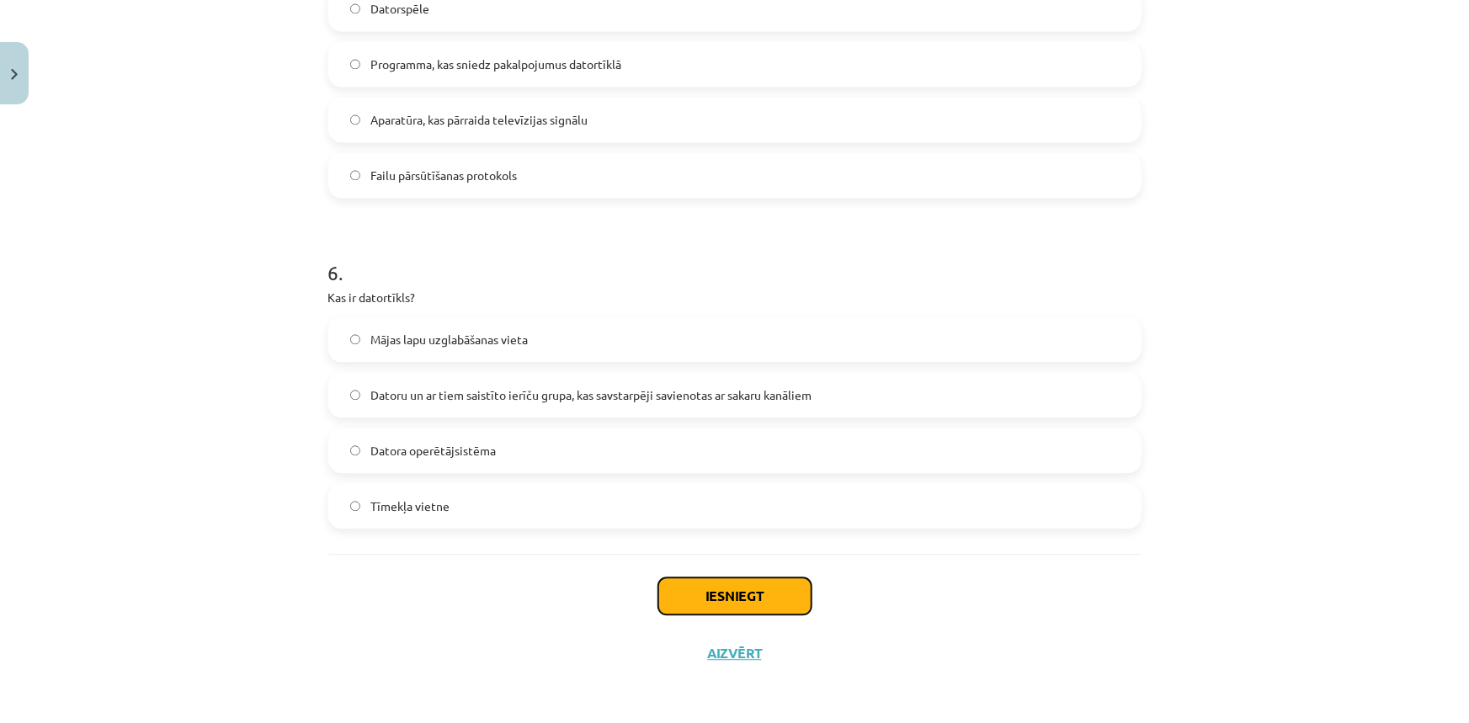
click at [731, 607] on button "Iesniegt" at bounding box center [734, 595] width 153 height 37
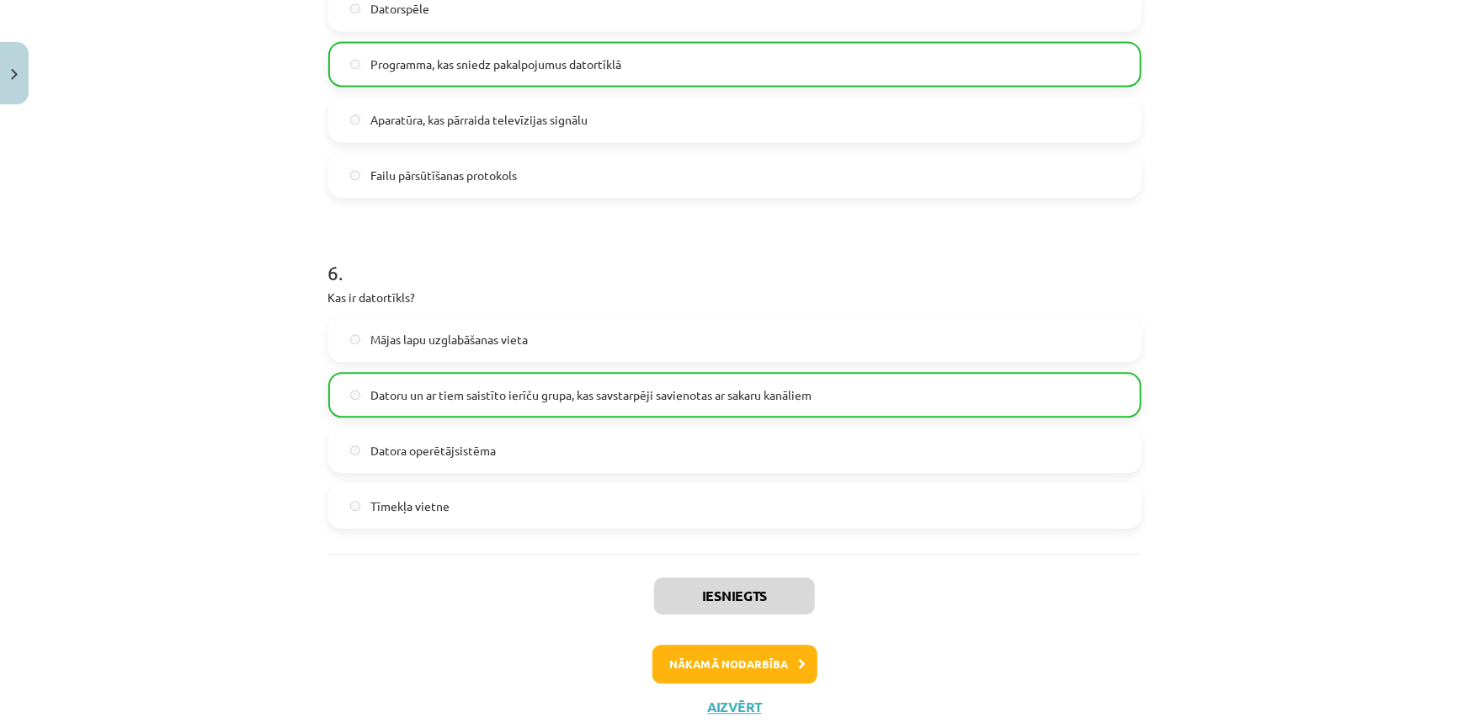
click at [657, 307] on div "6 . Kas ir datortīkls? Mājas lapu uzglabāšanas vieta Datoru un ar tiem saistīto…" at bounding box center [734, 379] width 813 height 297
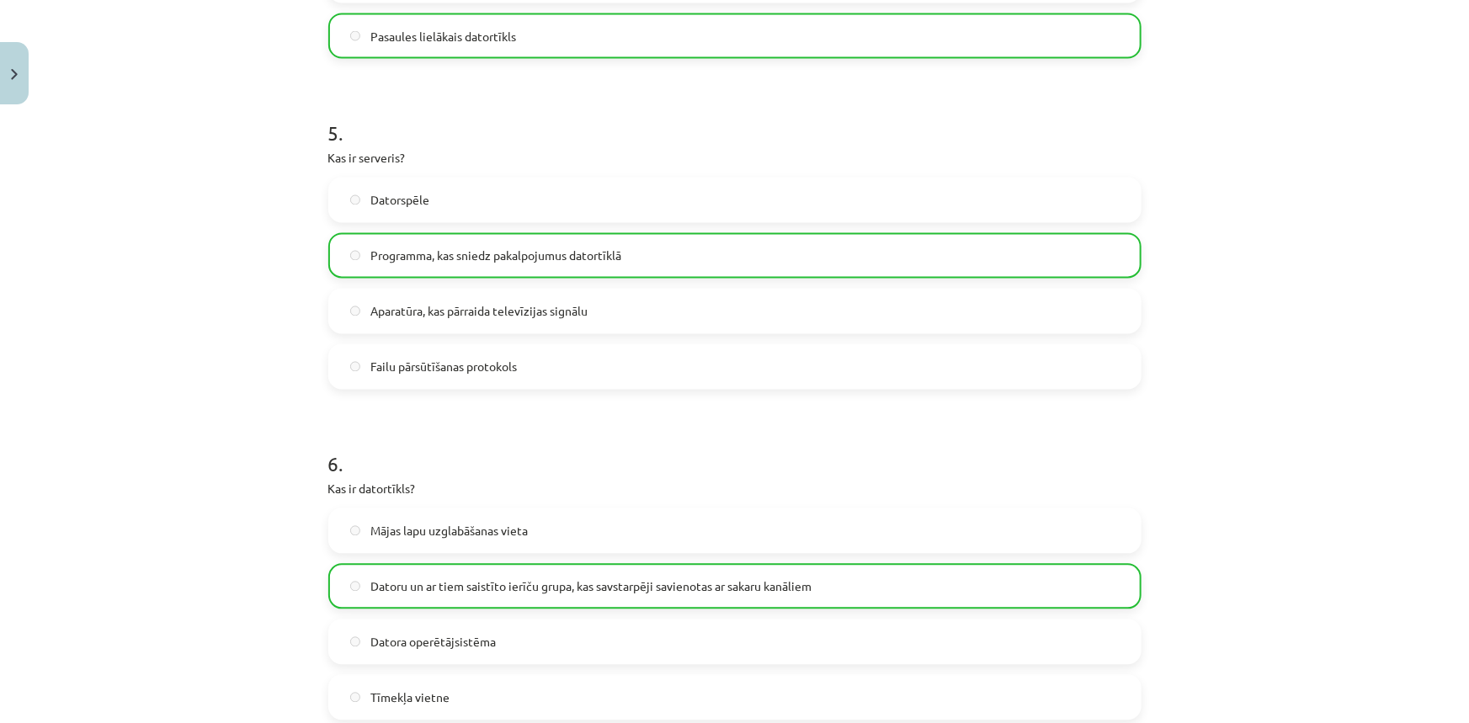
scroll to position [1809, 0]
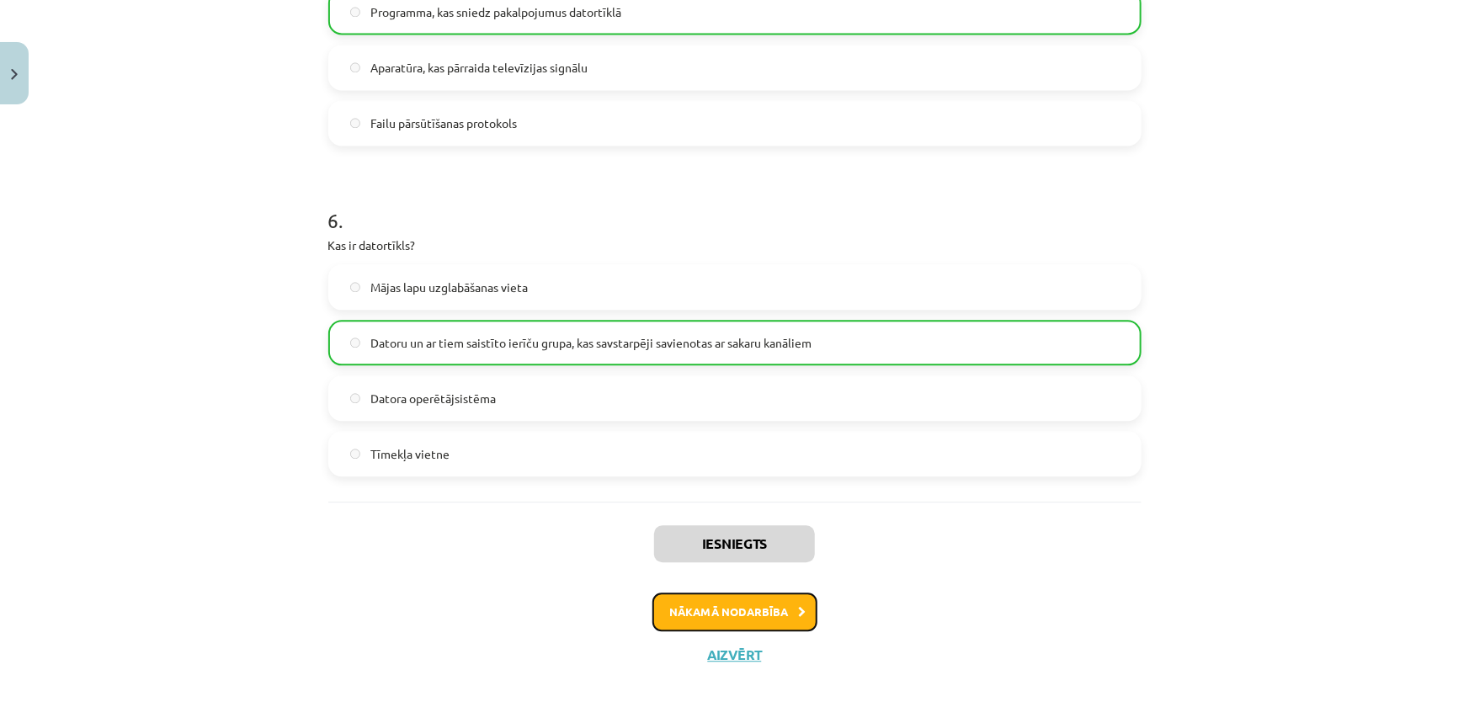
click at [716, 608] on button "Nākamā nodarbība" at bounding box center [734, 611] width 165 height 39
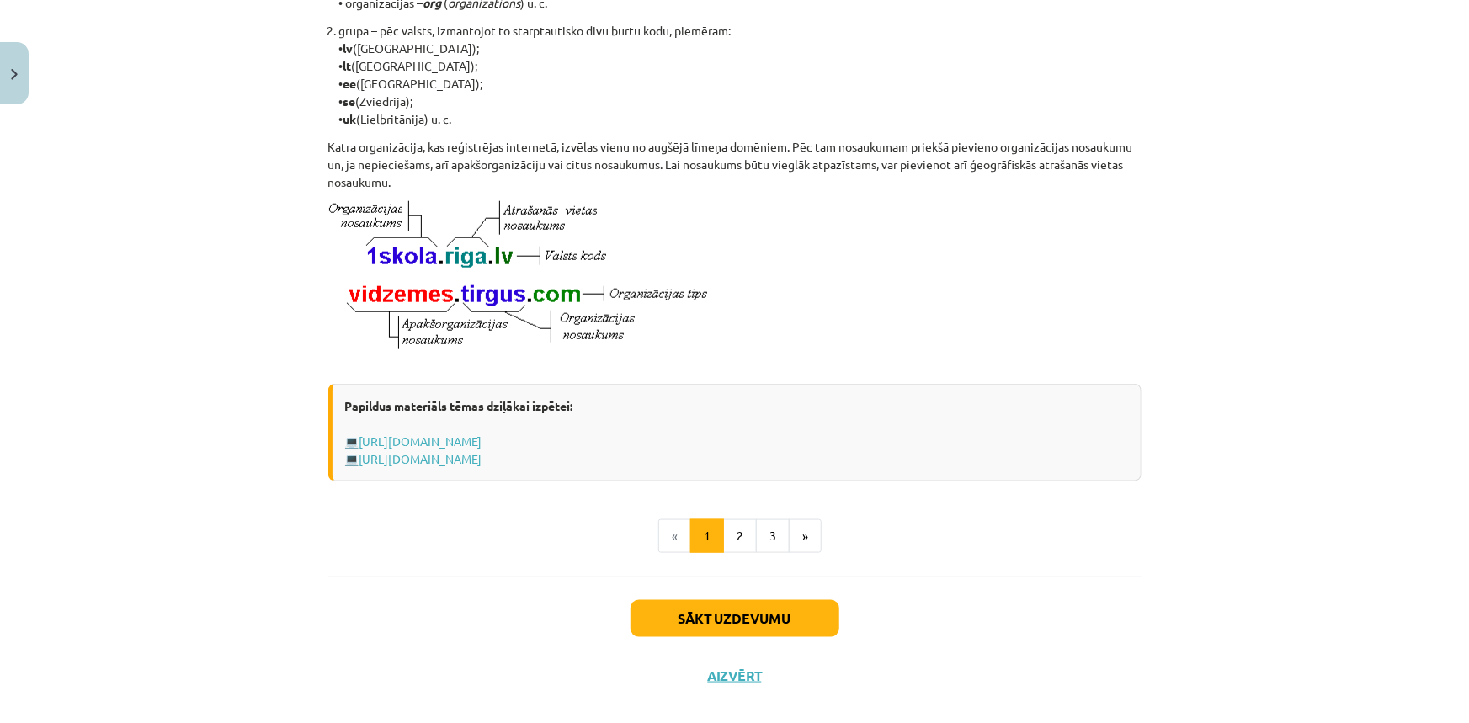
scroll to position [807, 0]
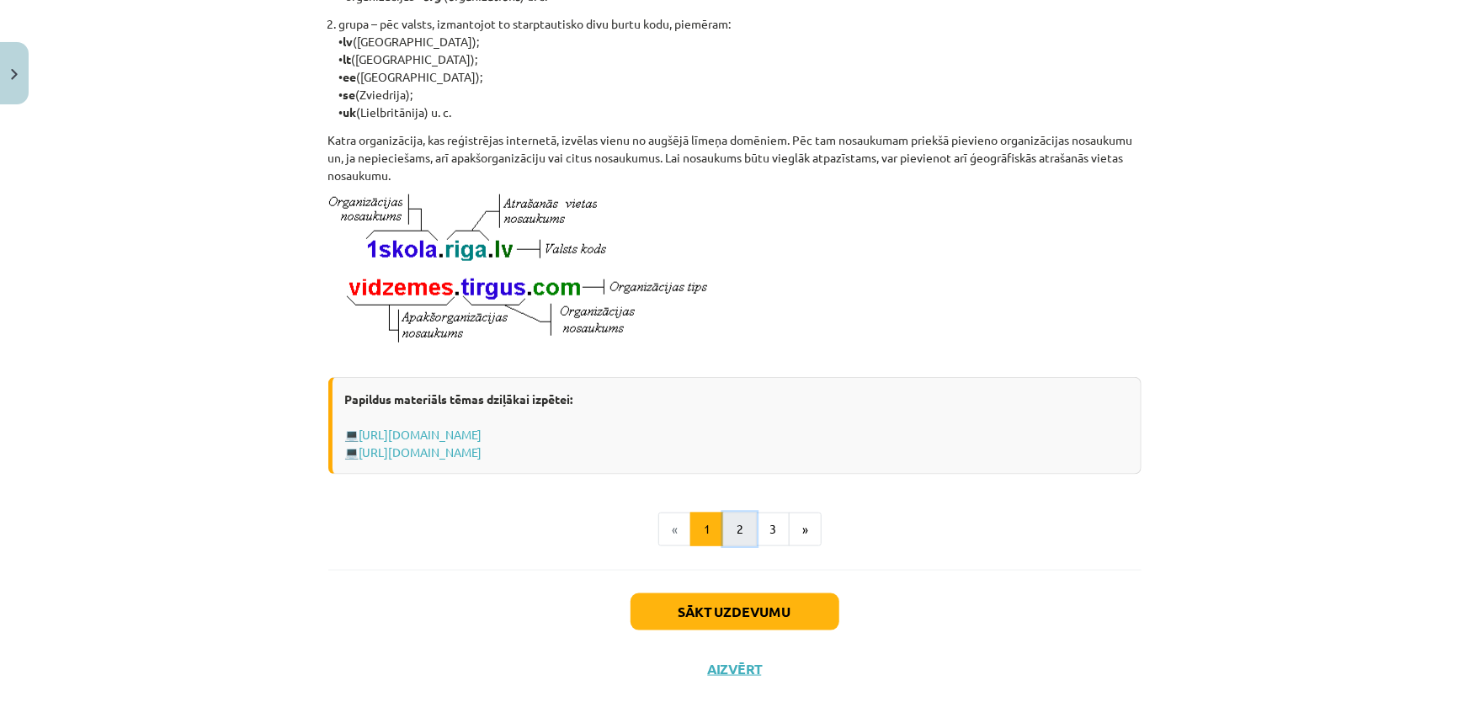
click at [739, 546] on button "2" at bounding box center [740, 530] width 34 height 34
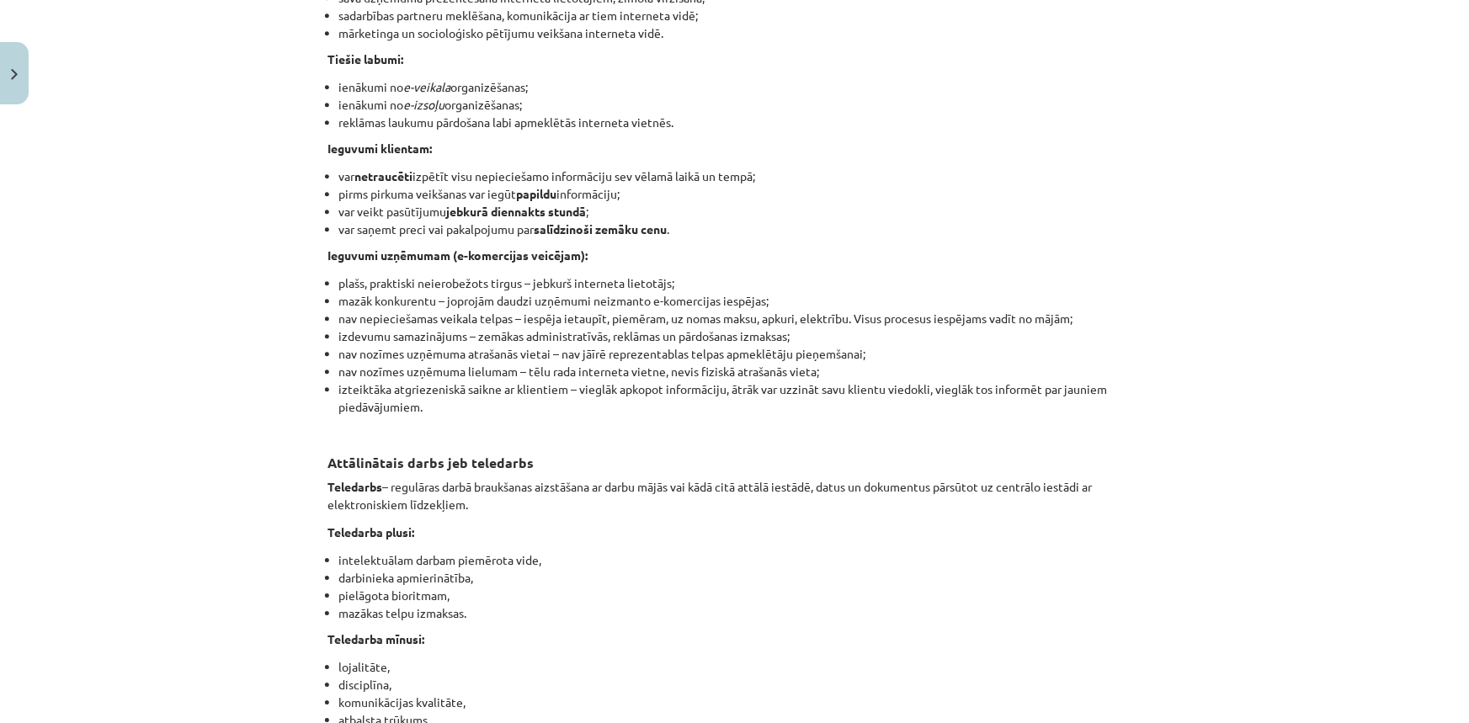
scroll to position [2596, 0]
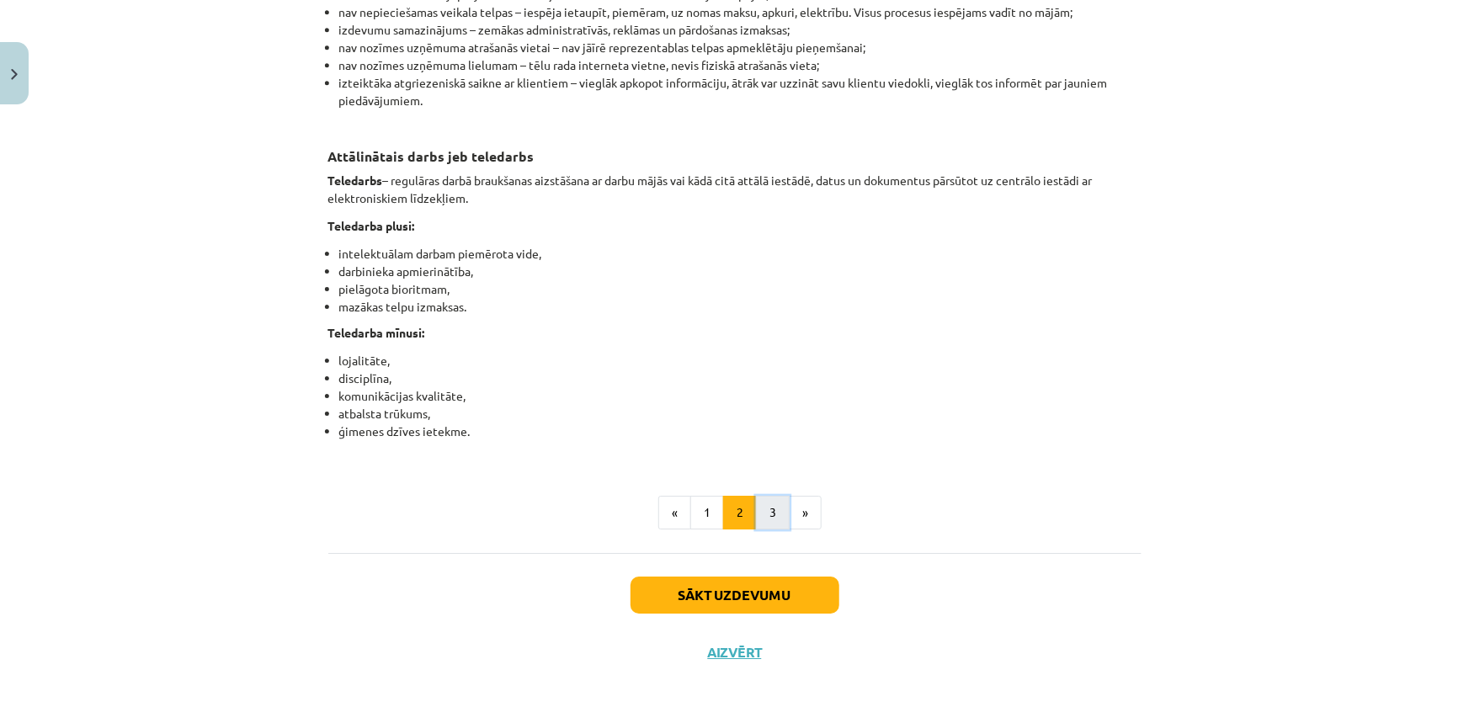
click at [774, 529] on button "3" at bounding box center [773, 513] width 34 height 34
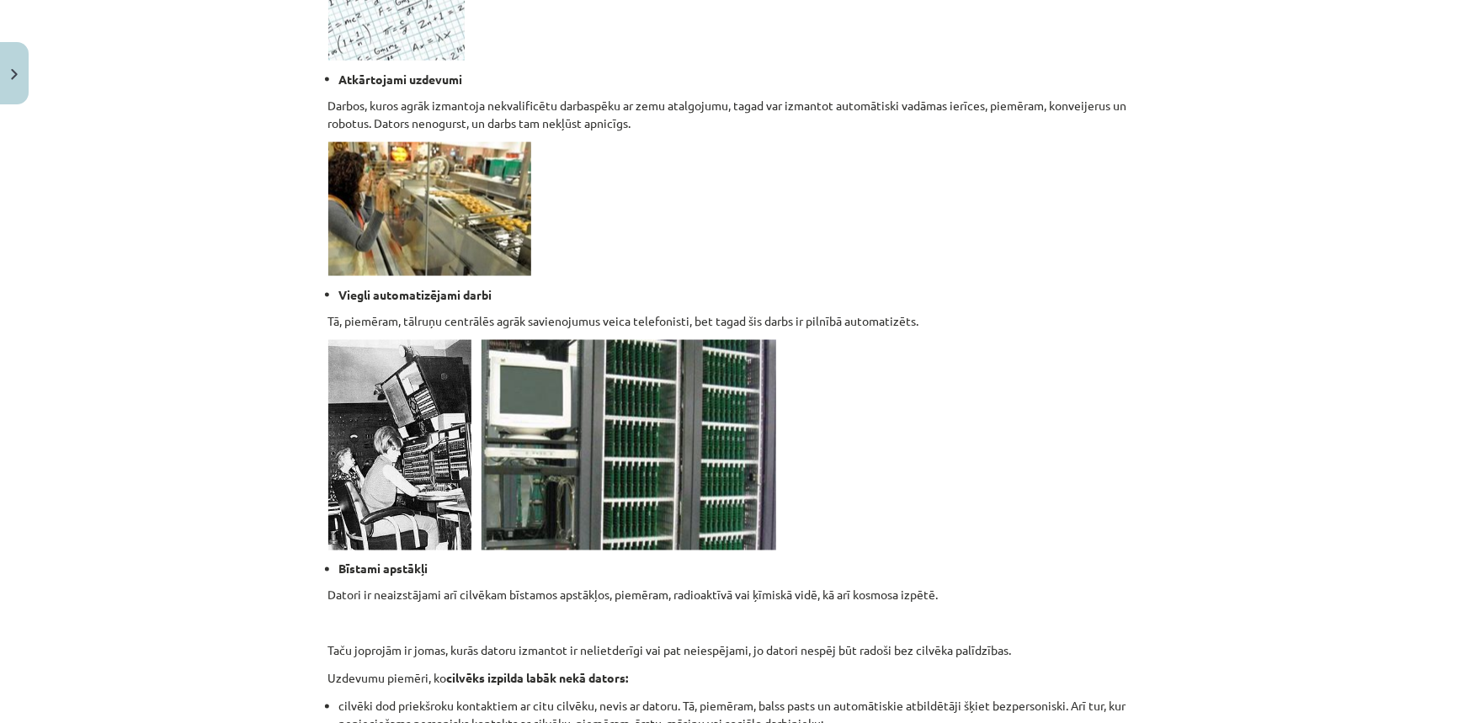
scroll to position [1529, 0]
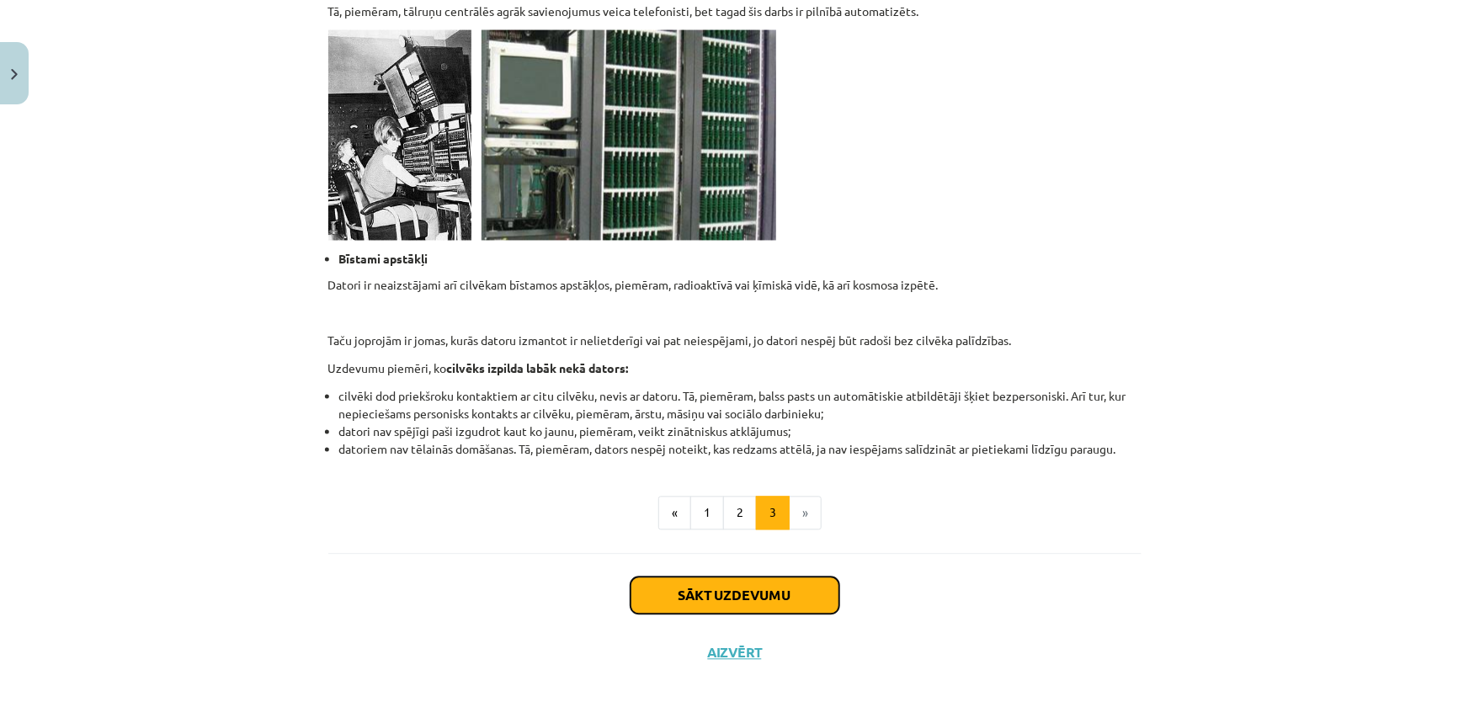
click at [730, 595] on button "Sākt uzdevumu" at bounding box center [734, 595] width 209 height 37
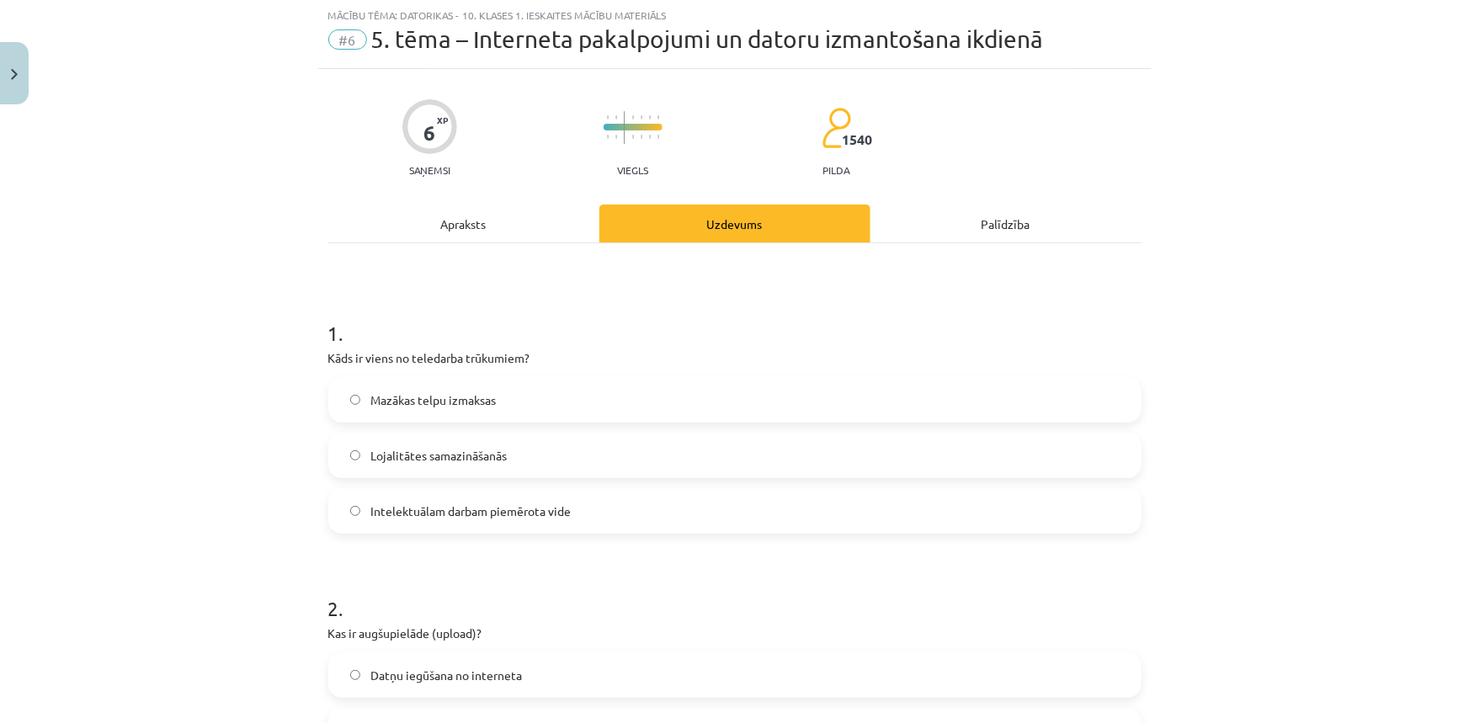
scroll to position [42, 0]
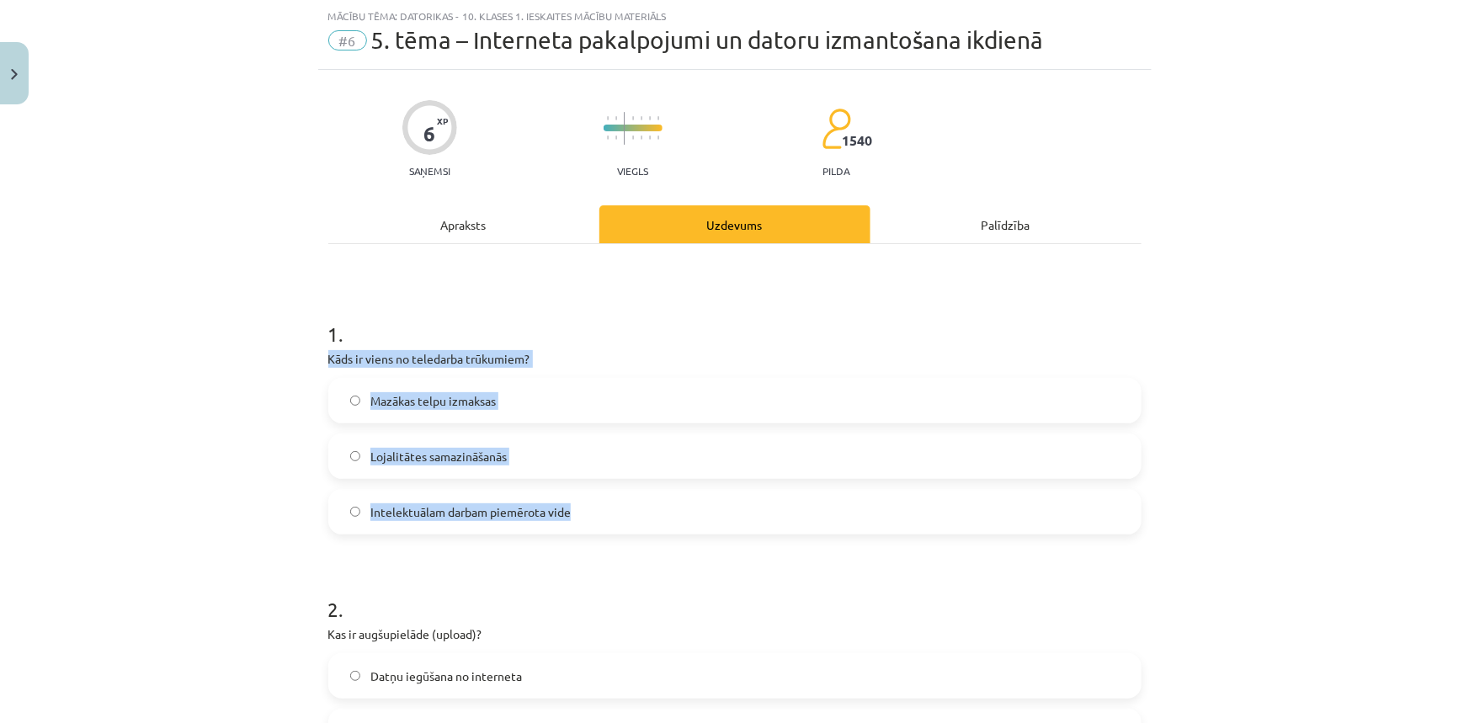
drag, startPoint x: 322, startPoint y: 360, endPoint x: 581, endPoint y: 514, distance: 300.8
click at [581, 514] on div "1 . Kāds ir viens no teledarba trūkumiem? Mazākas telpu izmaksas Lojalitātes sa…" at bounding box center [734, 414] width 813 height 242
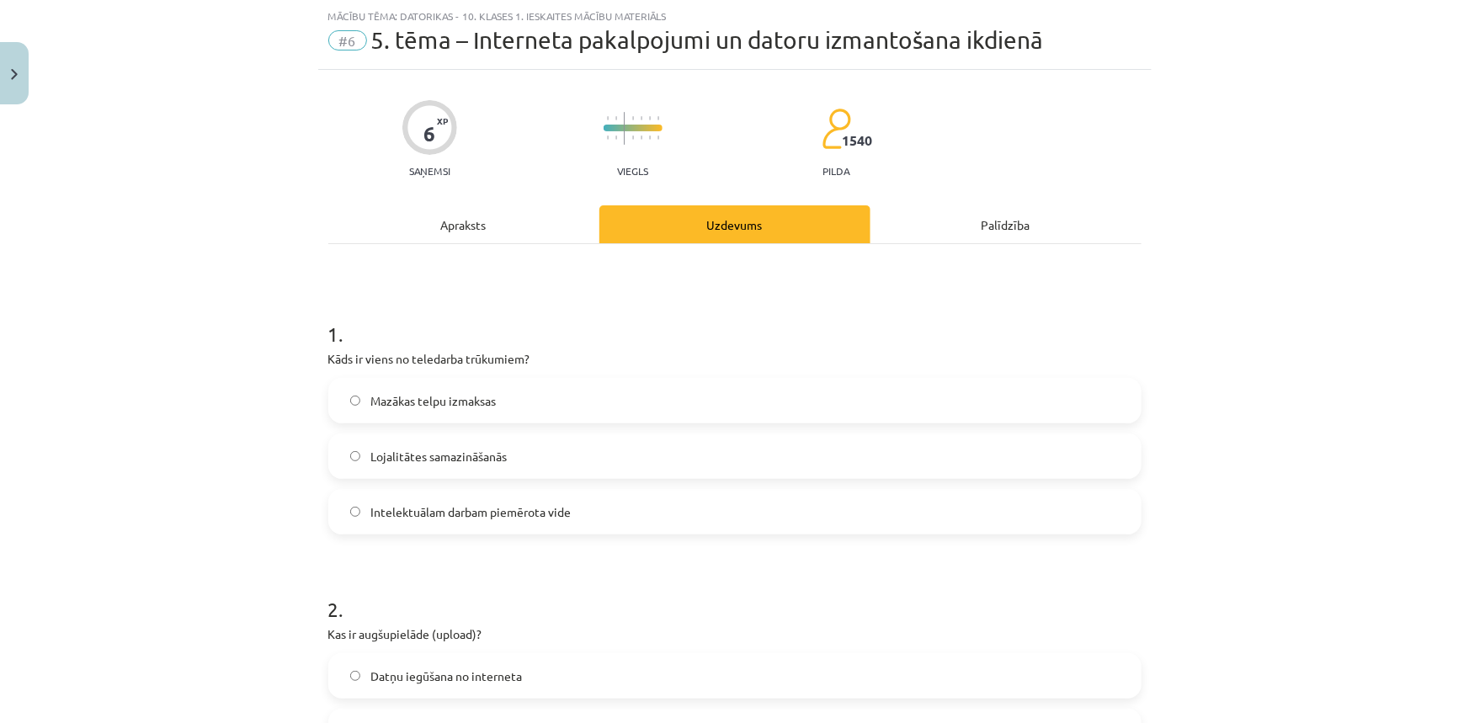
click at [504, 576] on h1 "2 ." at bounding box center [734, 594] width 813 height 52
click at [375, 449] on span "Lojalitātes samazināšanās" at bounding box center [438, 457] width 136 height 18
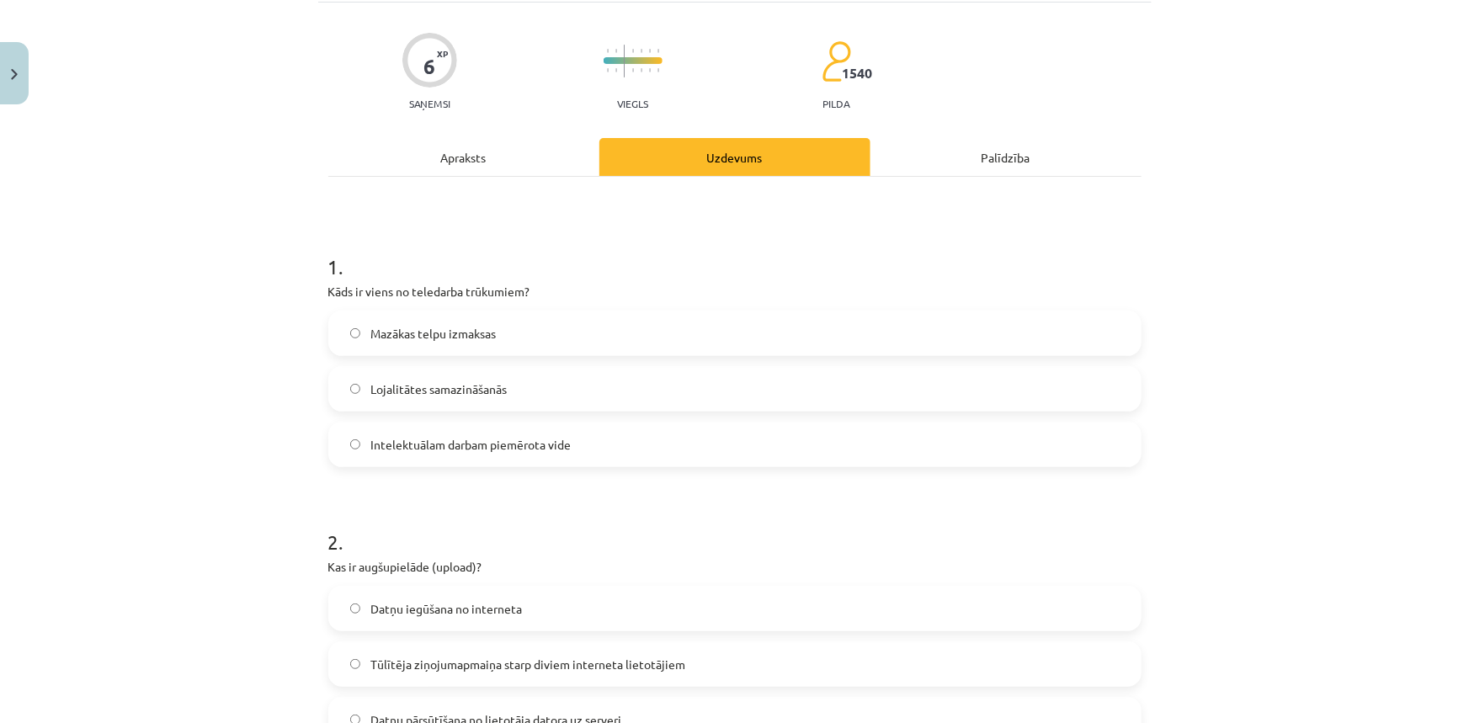
scroll to position [194, 0]
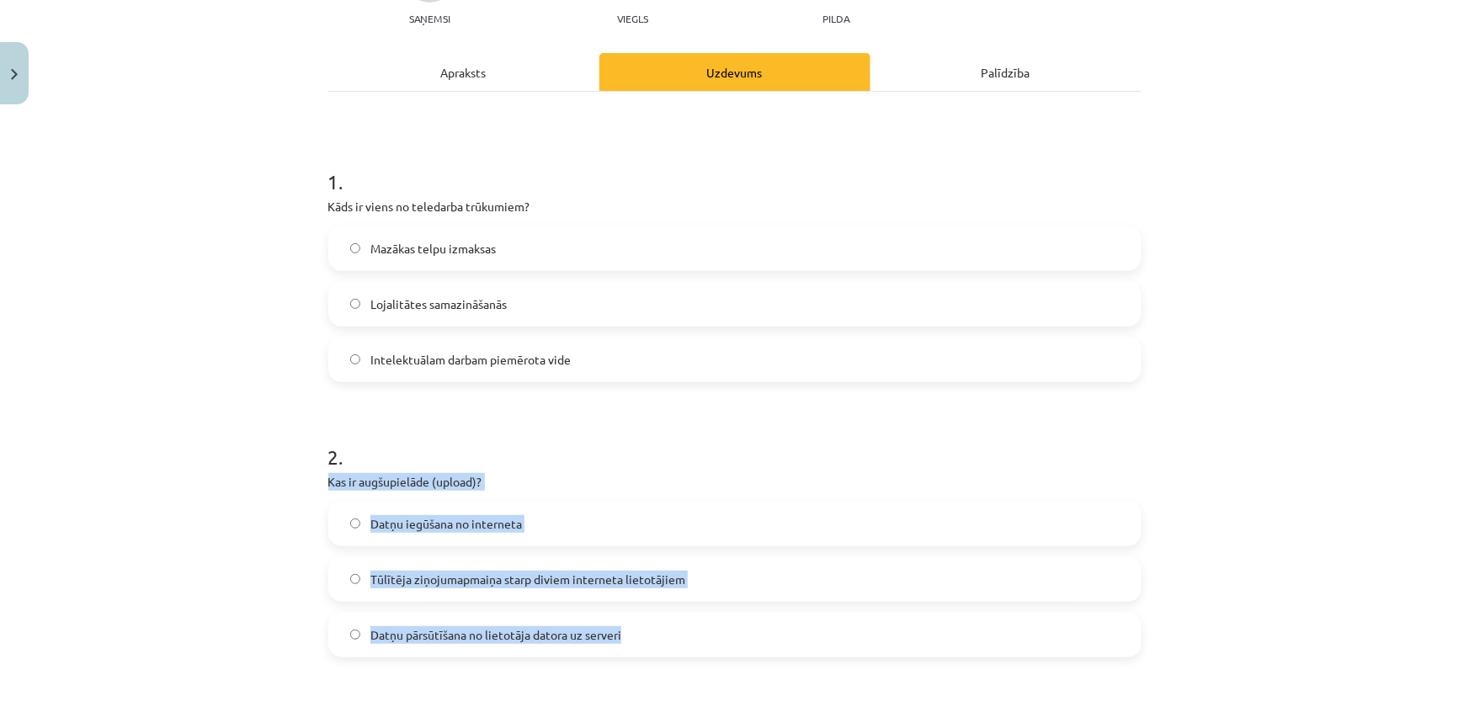
drag, startPoint x: 364, startPoint y: 506, endPoint x: 639, endPoint y: 649, distance: 309.4
click at [609, 496] on div "2 . Kas ir augšupielāde (upload)? Datņu iegūšana no interneta Tūlītēja ziņojuma…" at bounding box center [734, 537] width 813 height 242
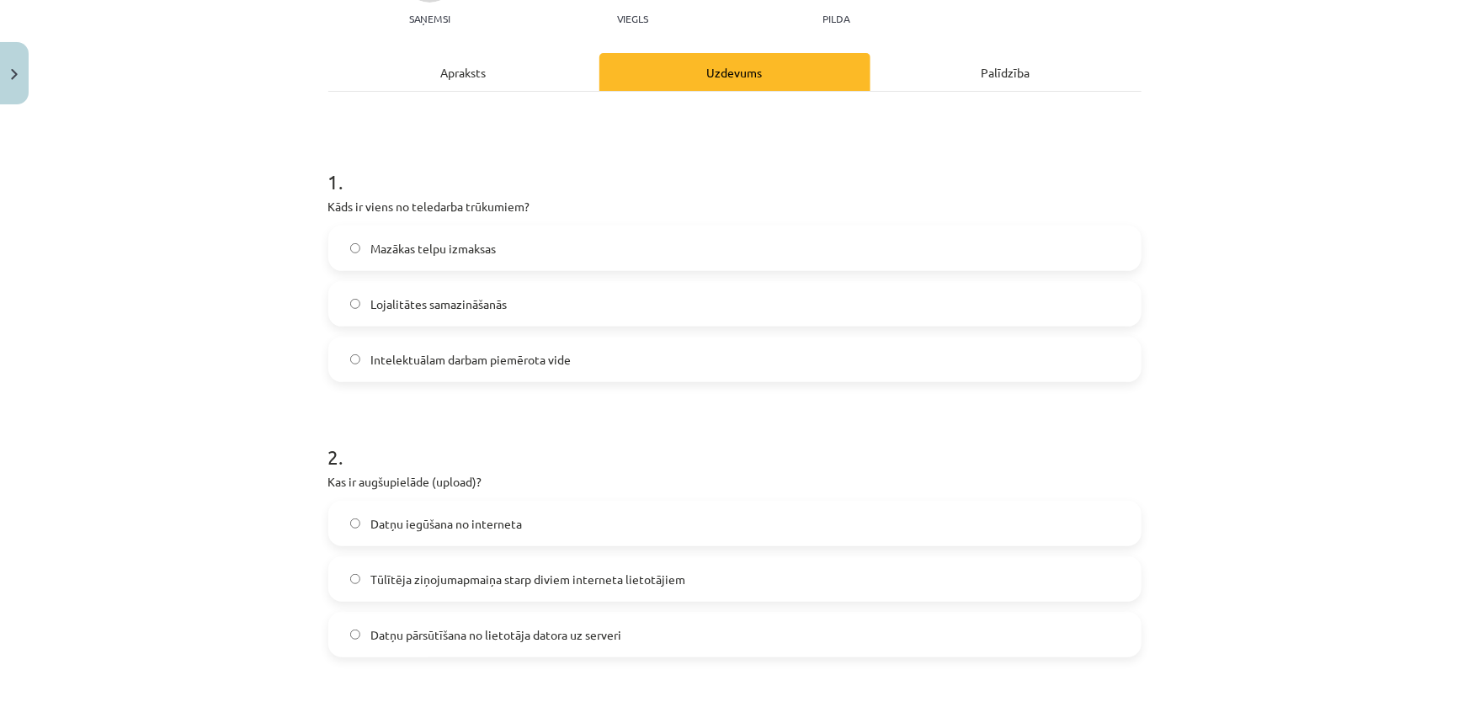
click at [438, 634] on span "Datņu pārsūtīšana no lietotāja datora uz serveri" at bounding box center [495, 635] width 251 height 18
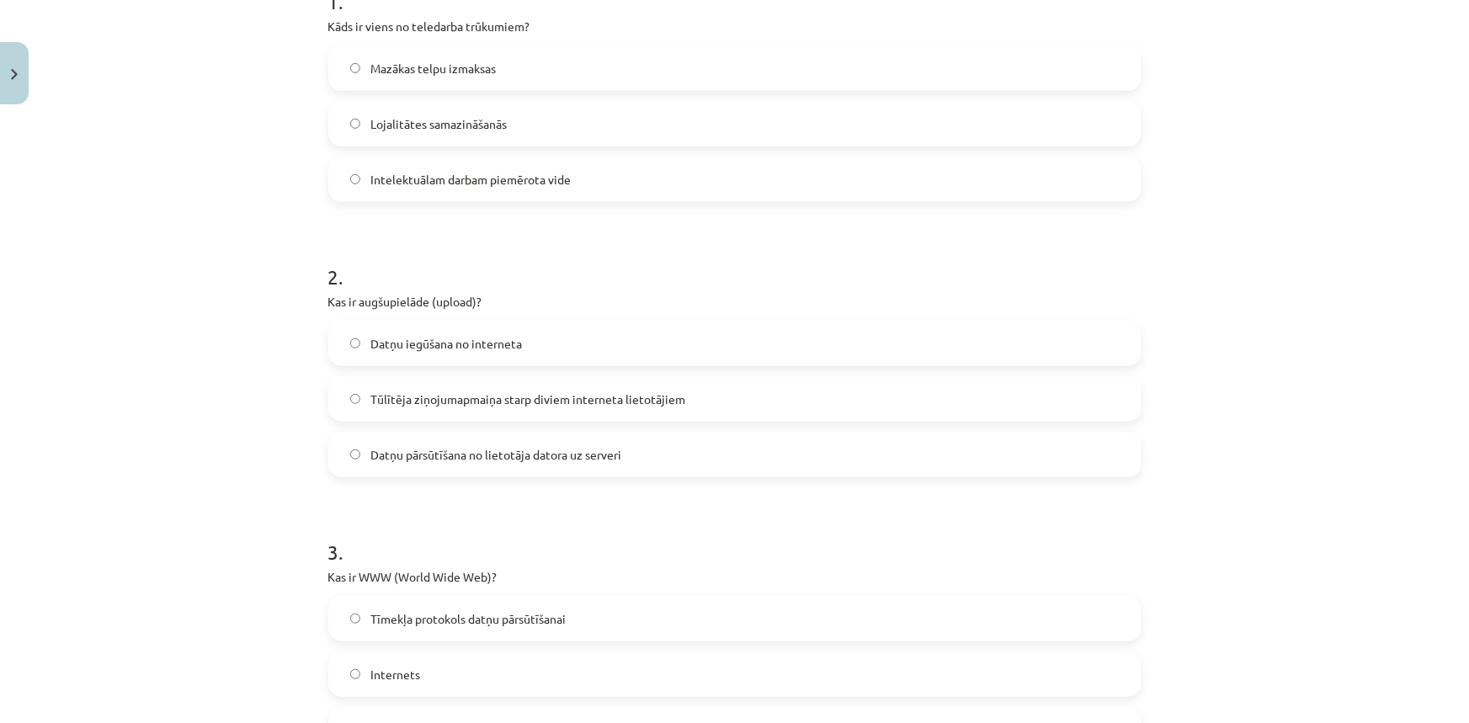
scroll to position [424, 0]
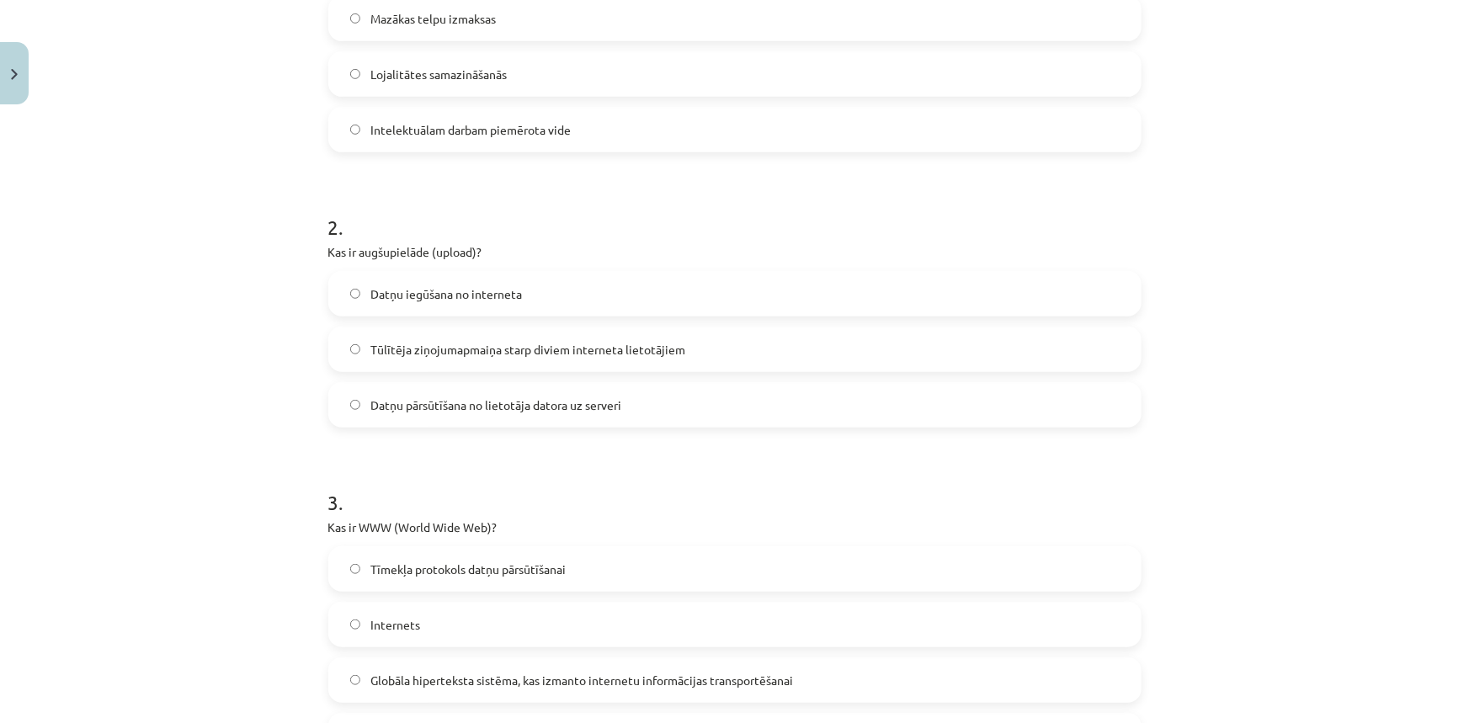
click at [390, 677] on span "Globāla hiperteksta sistēma, kas izmanto internetu informācijas transportēšanai" at bounding box center [581, 681] width 422 height 18
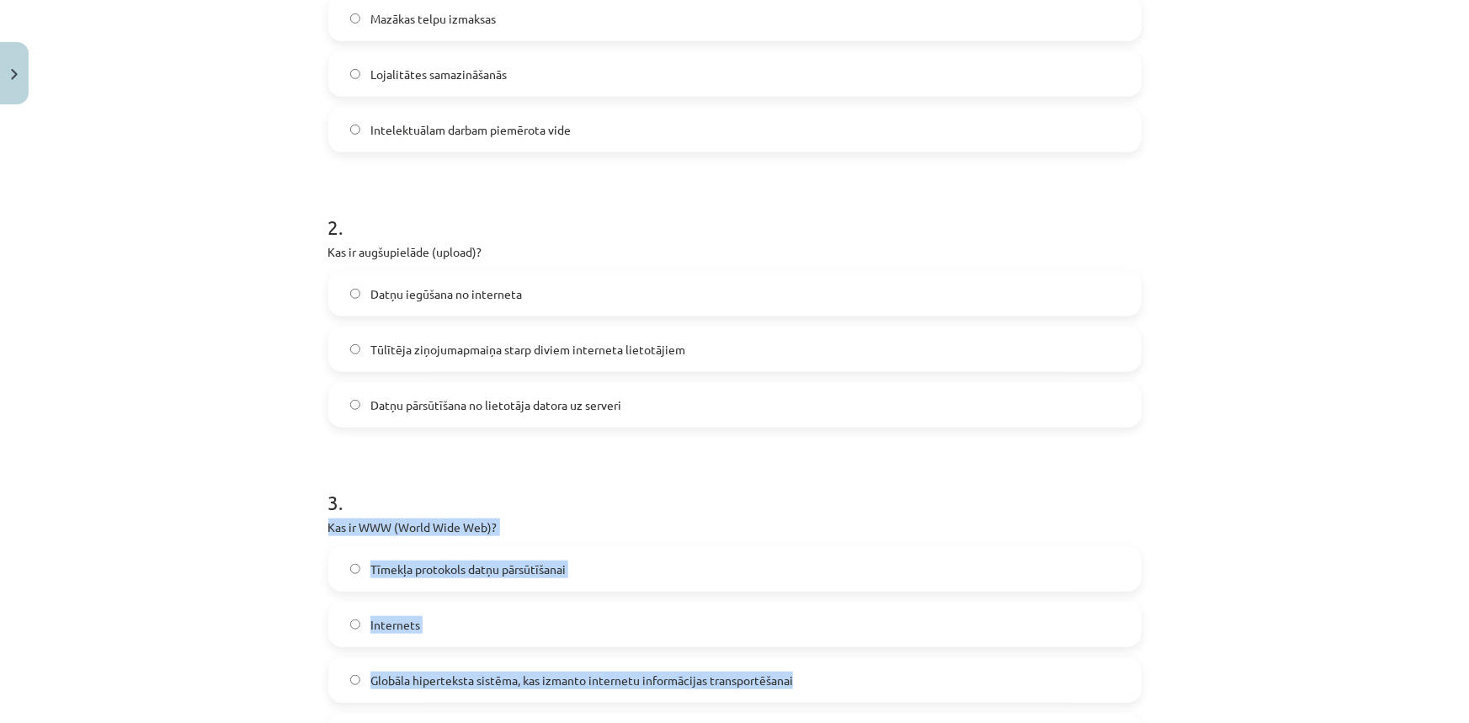
drag, startPoint x: 321, startPoint y: 525, endPoint x: 790, endPoint y: 697, distance: 500.0
click at [619, 513] on div "3 . Kas ir WWW (World Wide Web)? Tīmekļa protokols datņu pārsūtīšanai Internets…" at bounding box center [734, 609] width 813 height 297
click at [219, 629] on div "Mācību tēma: Datorikas - 10. klases 1. ieskaites mācību materiāls #6 5. tēma – …" at bounding box center [734, 361] width 1469 height 723
click at [592, 562] on label "Tīmekļa protokols datņu pārsūtīšanai" at bounding box center [735, 569] width 810 height 42
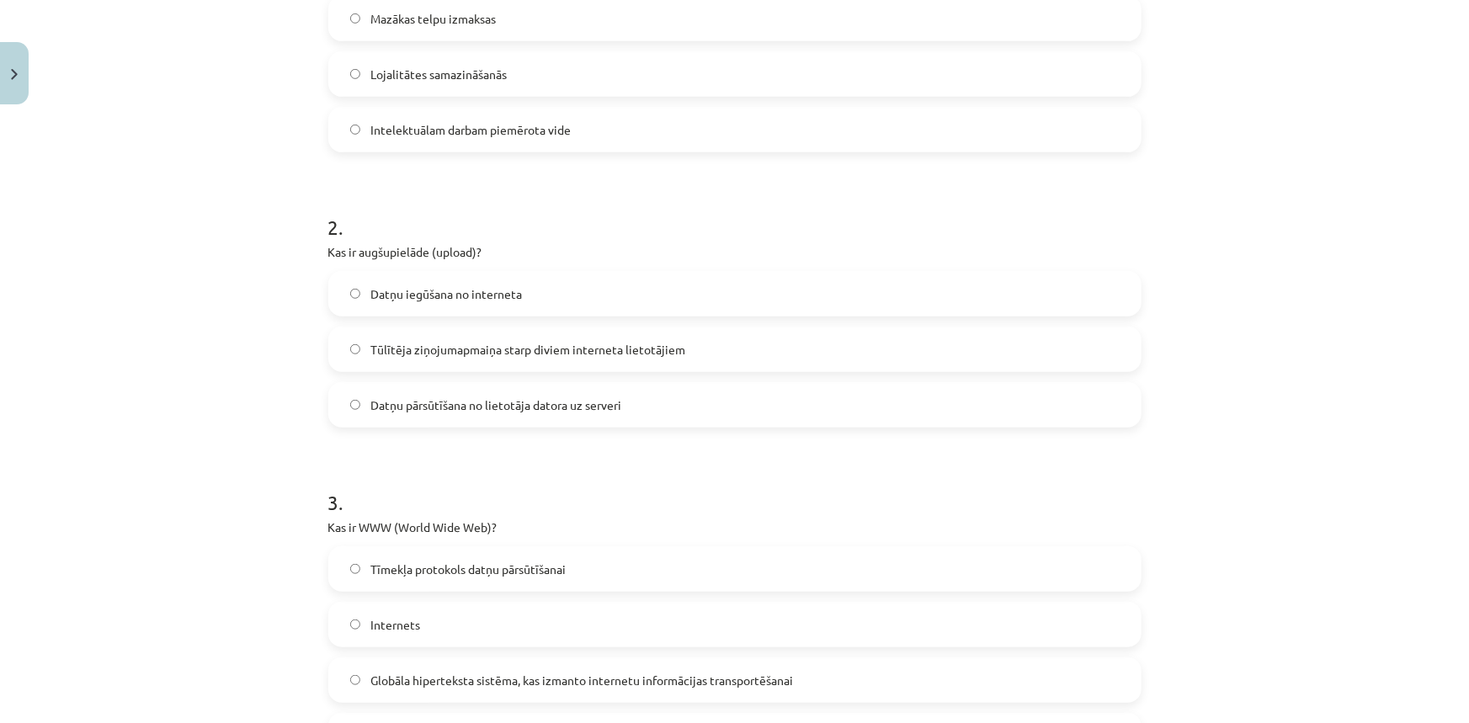
click at [486, 677] on span "Globāla hiperteksta sistēma, kas izmanto internetu informācijas transportēšanai" at bounding box center [581, 681] width 422 height 18
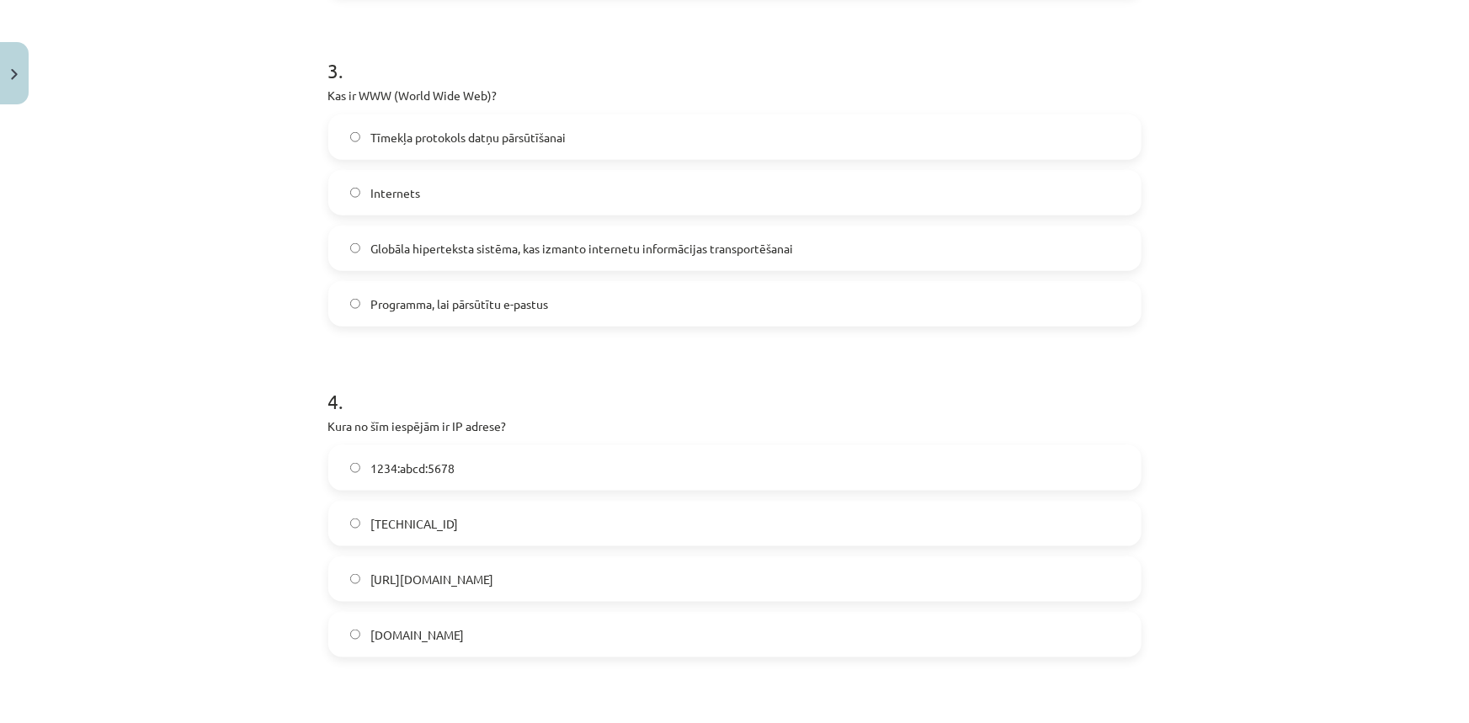
scroll to position [884, 0]
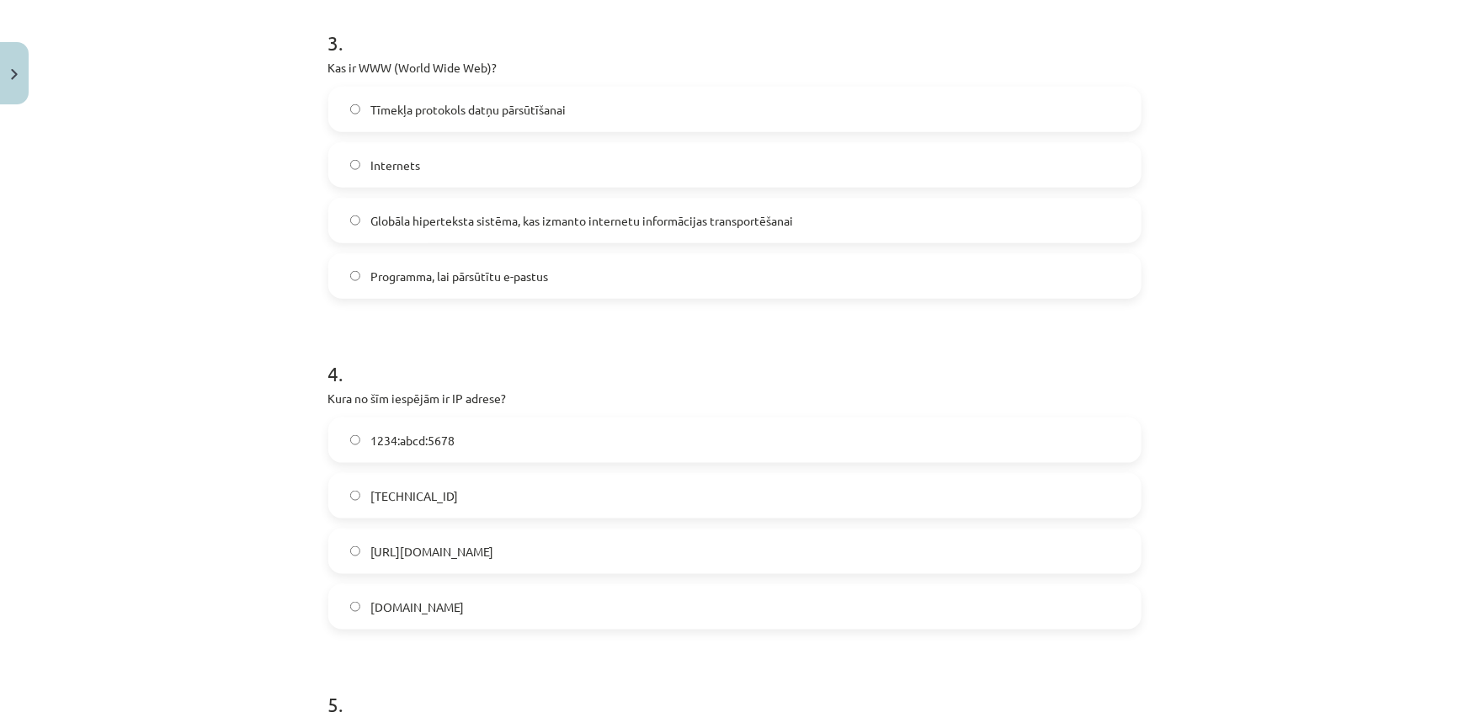
click at [427, 496] on span "192.100.81.101" at bounding box center [414, 496] width 88 height 18
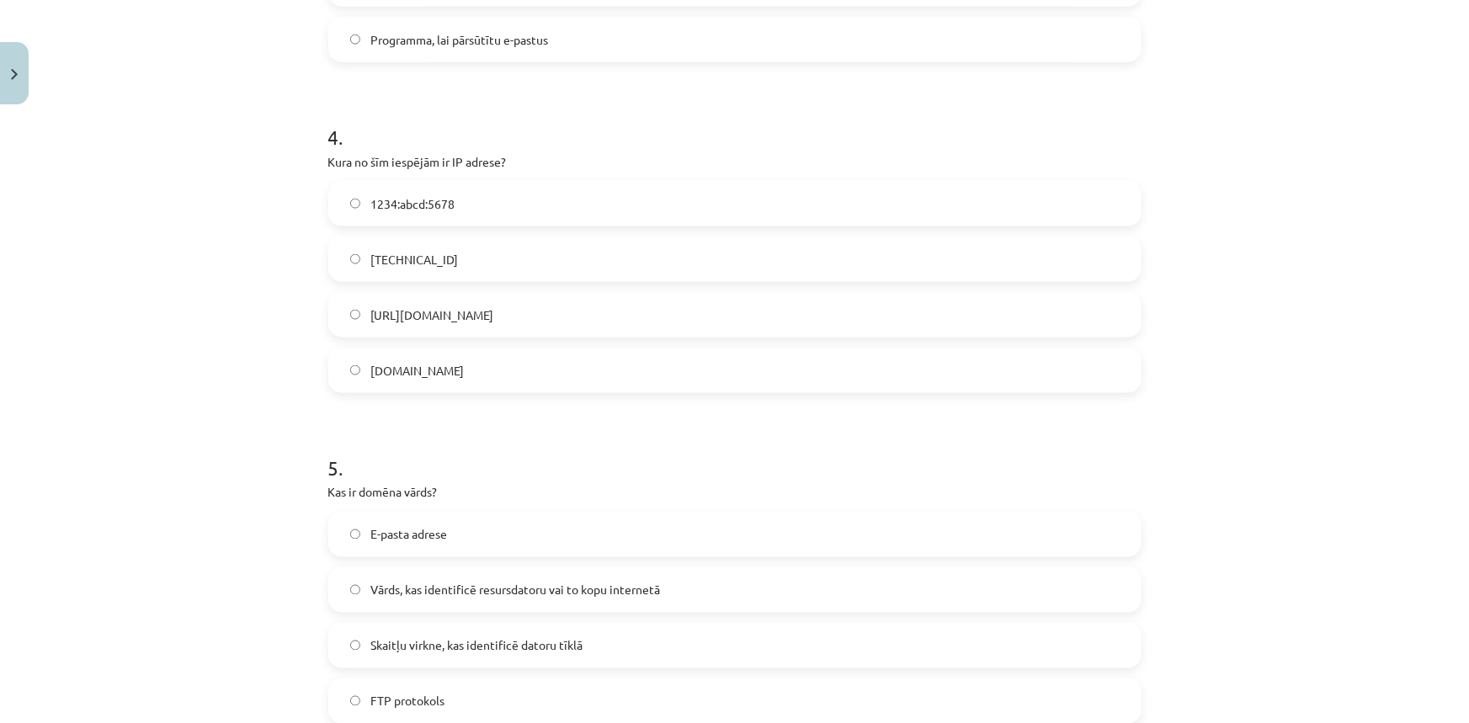
scroll to position [1189, 0]
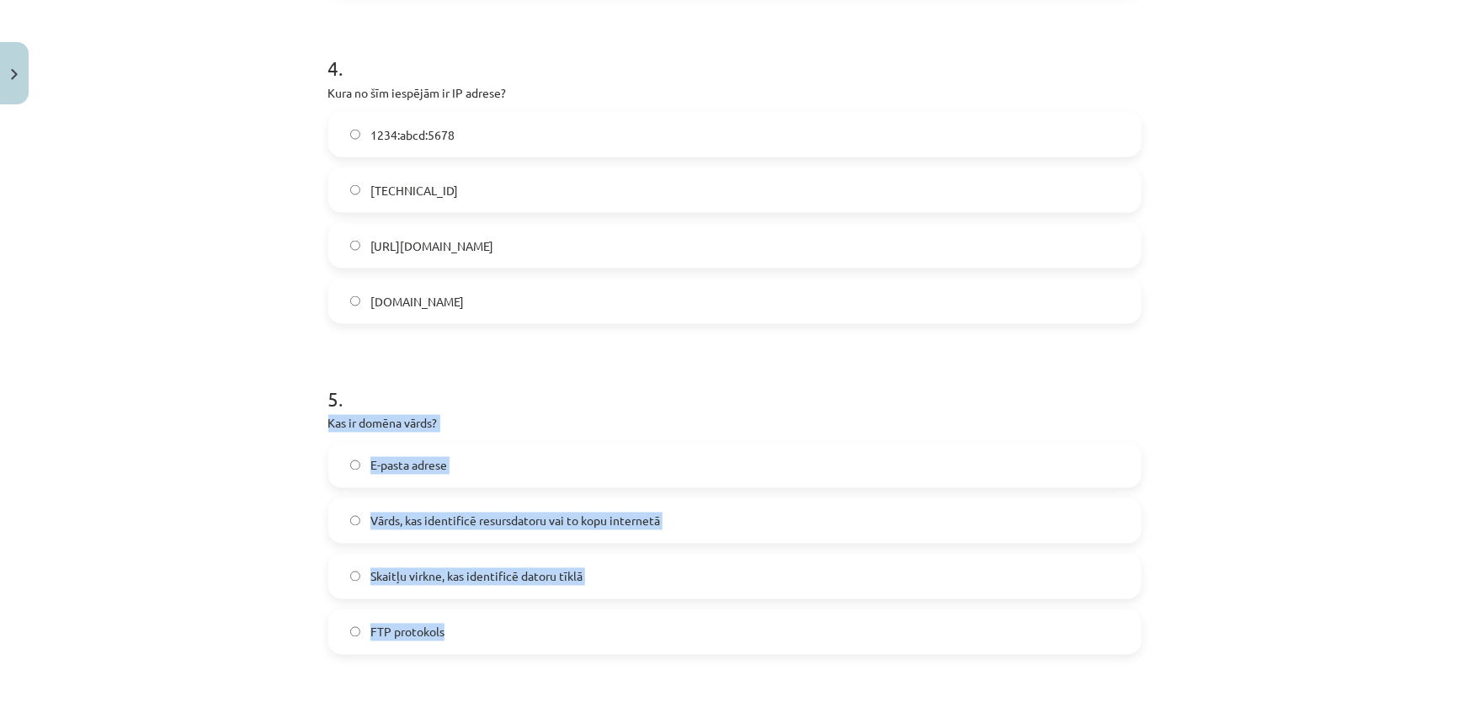
drag, startPoint x: 480, startPoint y: 640, endPoint x: 325, endPoint y: 423, distance: 266.0
click at [328, 423] on div "5 . Kas ir domēna vārds? E-pasta adrese Vārds, kas identificē resursdatoru vai …" at bounding box center [734, 506] width 813 height 297
click at [662, 444] on label "E-pasta adrese" at bounding box center [735, 465] width 810 height 42
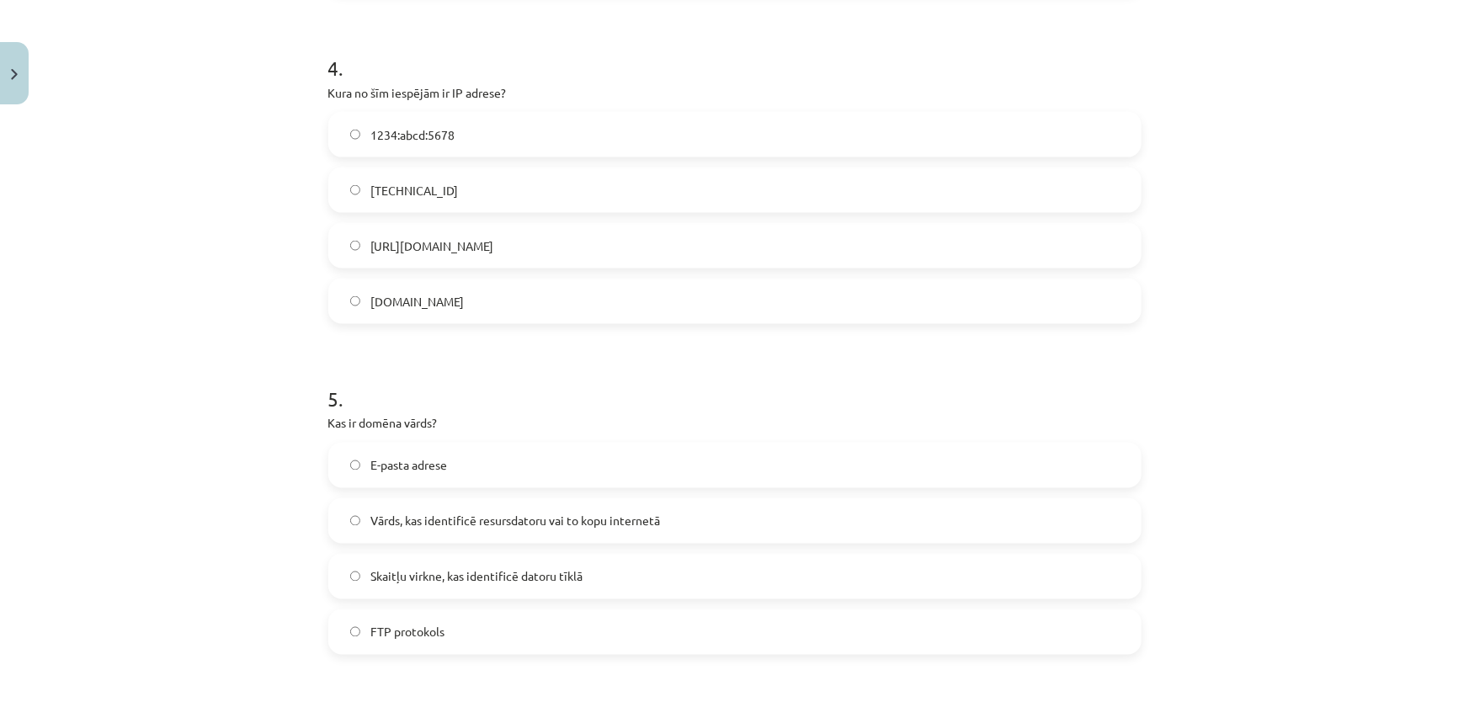
click at [441, 515] on span "Vārds, kas identificē resursdatoru vai to kopu internetā" at bounding box center [515, 522] width 290 height 18
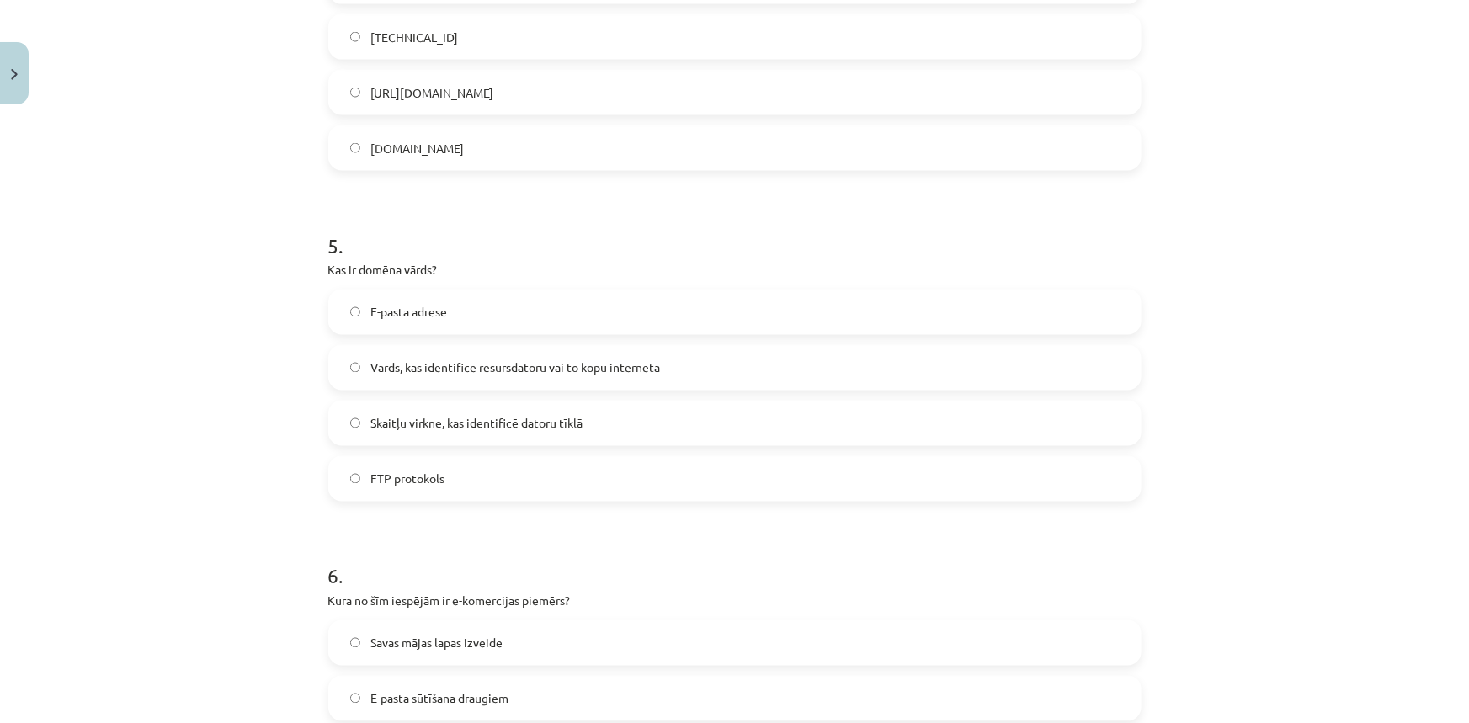
scroll to position [1496, 0]
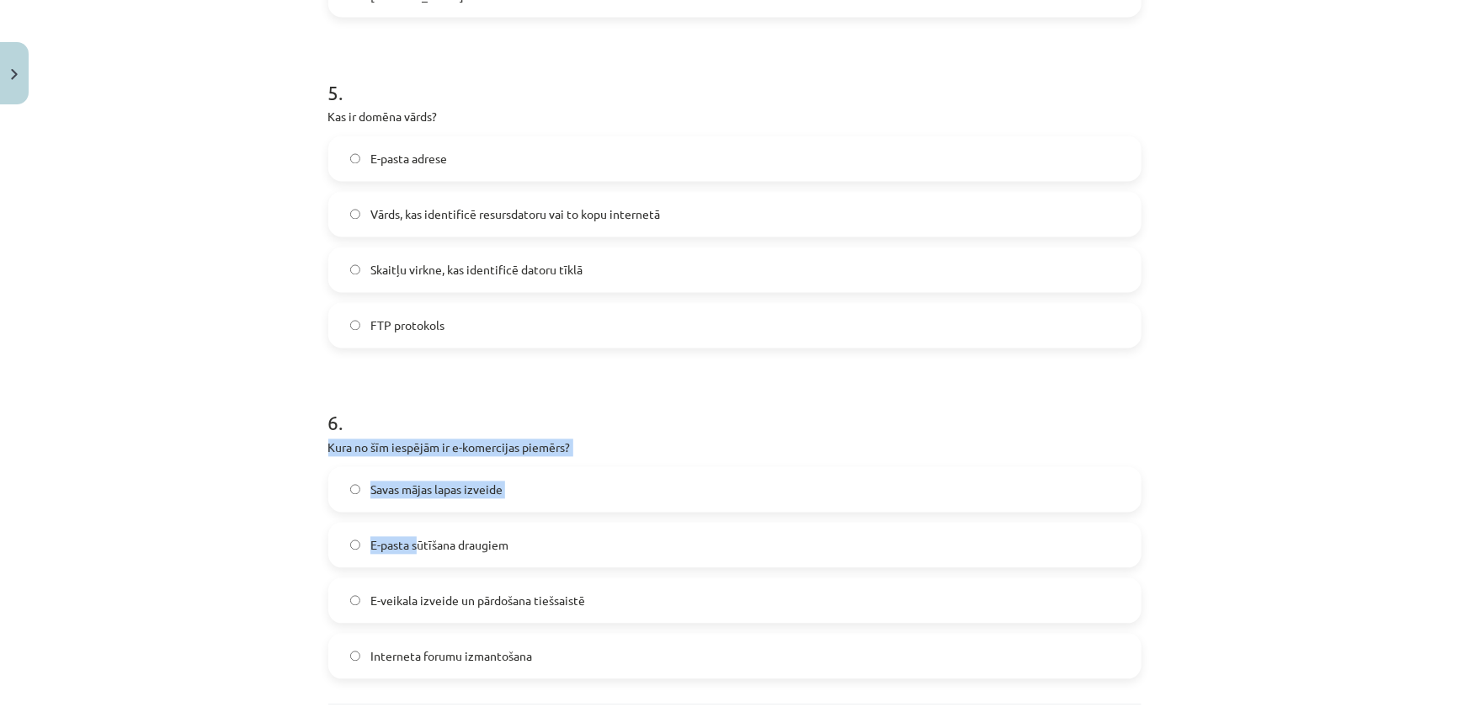
drag, startPoint x: 311, startPoint y: 453, endPoint x: 413, endPoint y: 513, distance: 118.1
click at [651, 433] on div "6 . Kura no šīm iespējām ir e-komercijas piemērs? Savas mājas lapas izveide E-p…" at bounding box center [734, 530] width 813 height 297
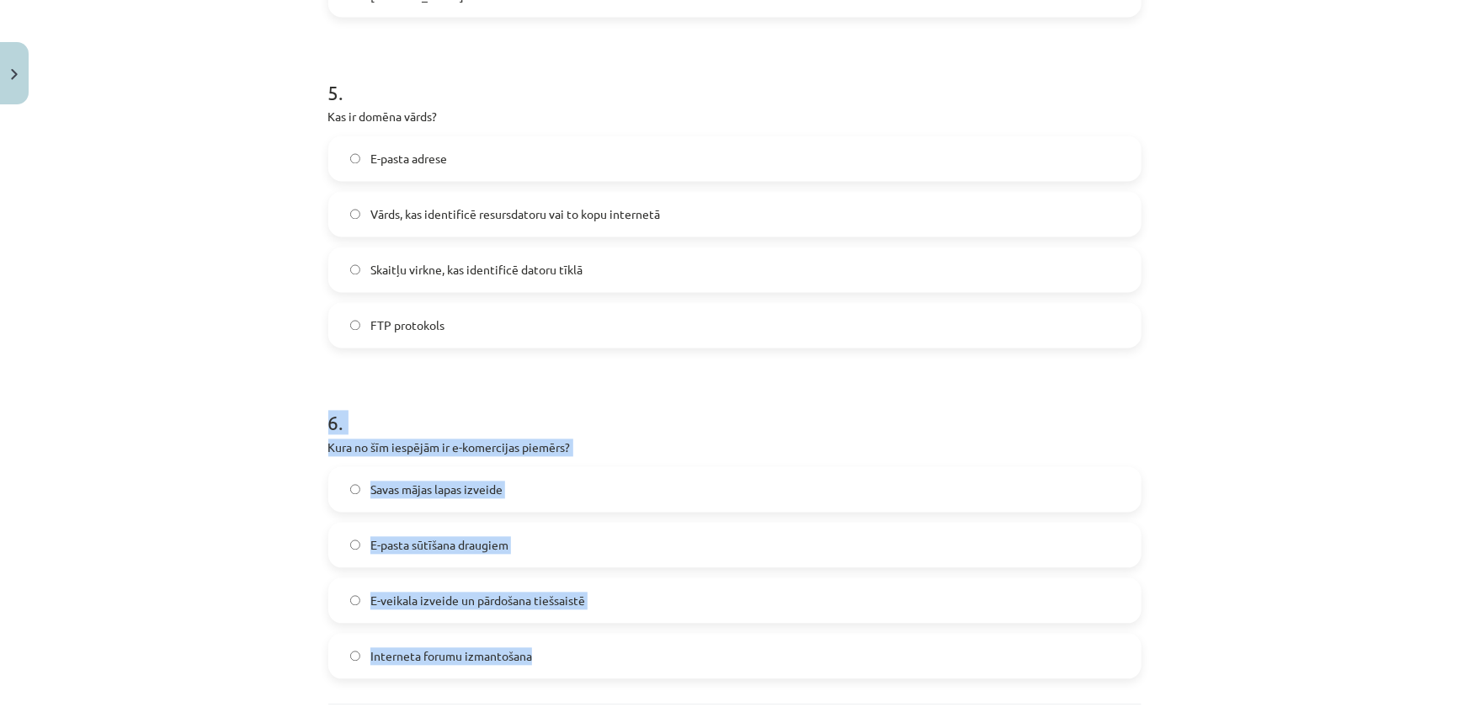
drag, startPoint x: 535, startPoint y: 658, endPoint x: 318, endPoint y: 424, distance: 319.2
drag, startPoint x: 587, startPoint y: 437, endPoint x: 587, endPoint y: 447, distance: 10.1
click at [587, 437] on div "6 . Kura no šīm iespējām ir e-komercijas piemērs? Savas mājas lapas izveide E-p…" at bounding box center [734, 530] width 813 height 297
click at [194, 581] on div "Mācību tēma: Datorikas - 10. klases 1. ieskaites mācību materiāls #6 5. tēma – …" at bounding box center [734, 361] width 1469 height 723
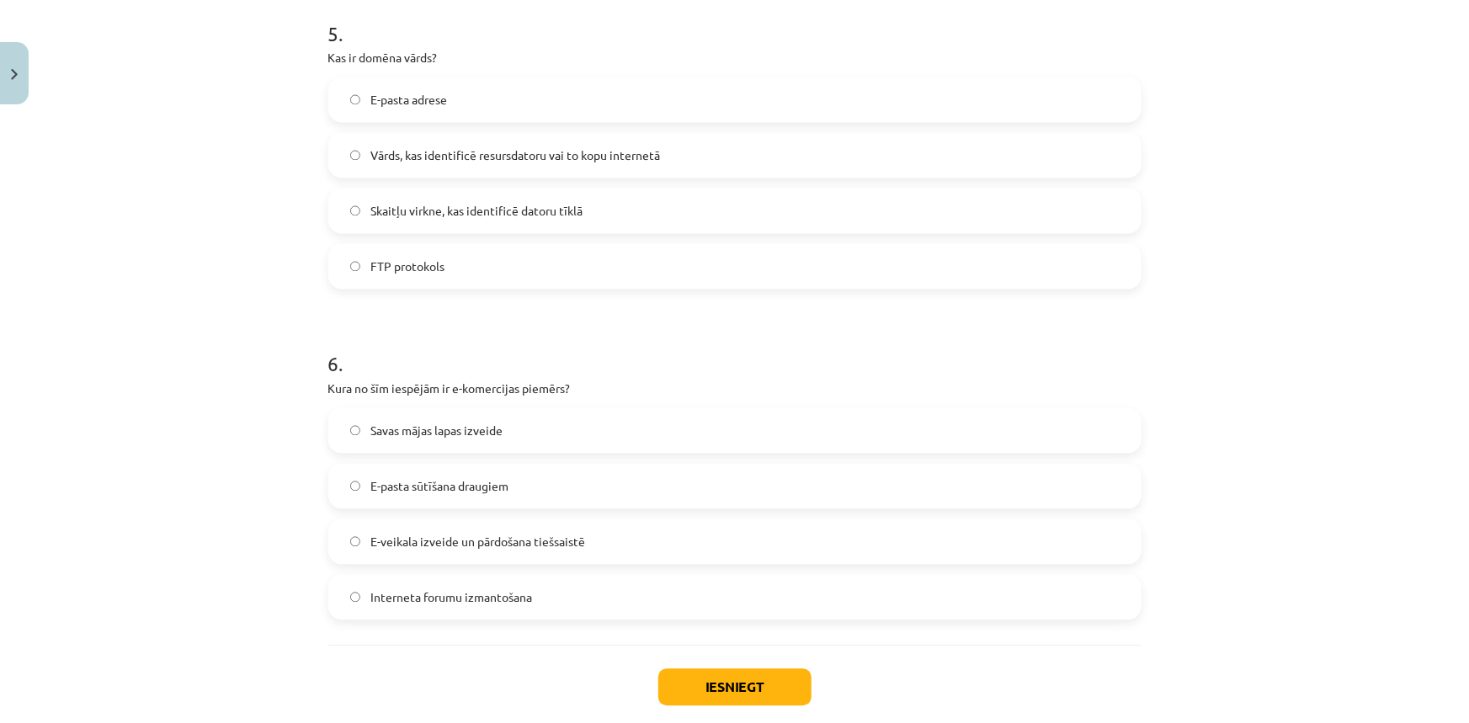
scroll to position [1646, 0]
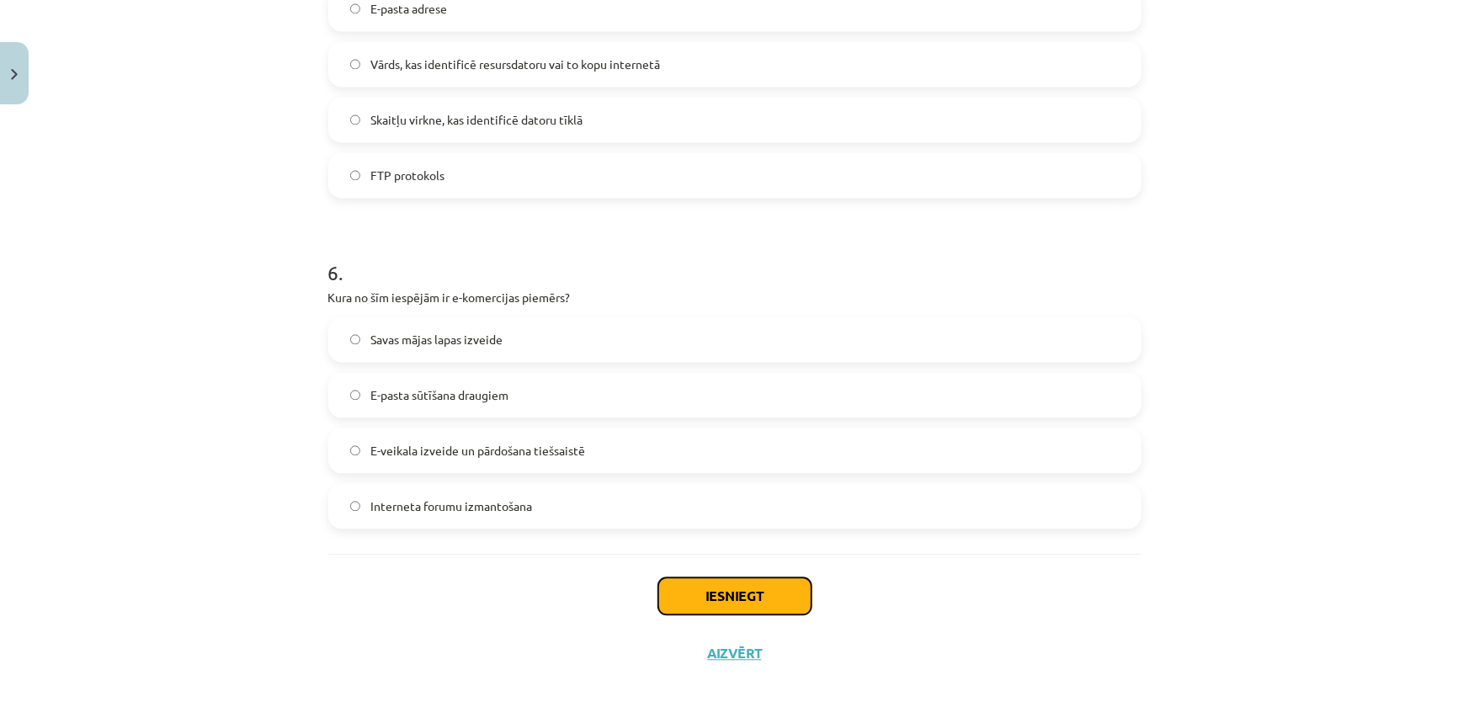
click at [746, 593] on button "Iesniegt" at bounding box center [734, 595] width 153 height 37
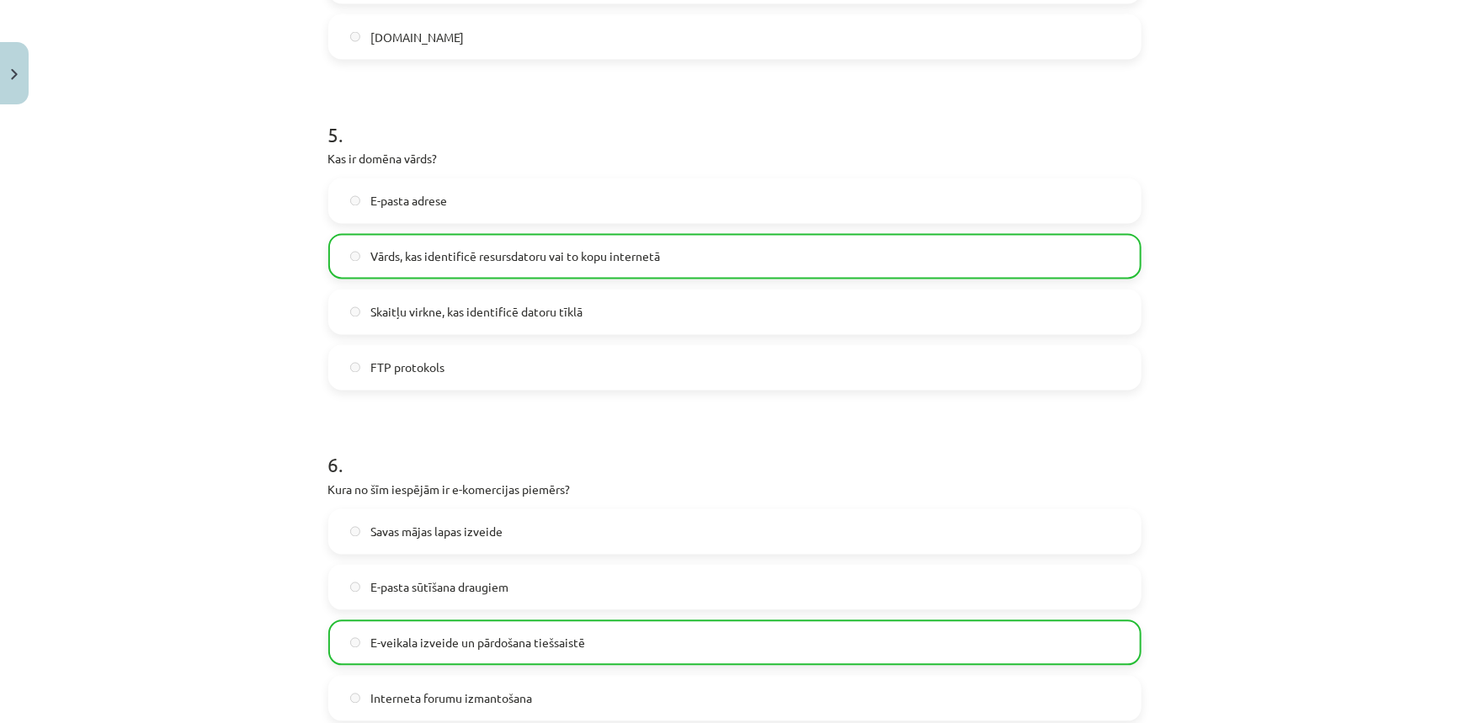
scroll to position [1699, 0]
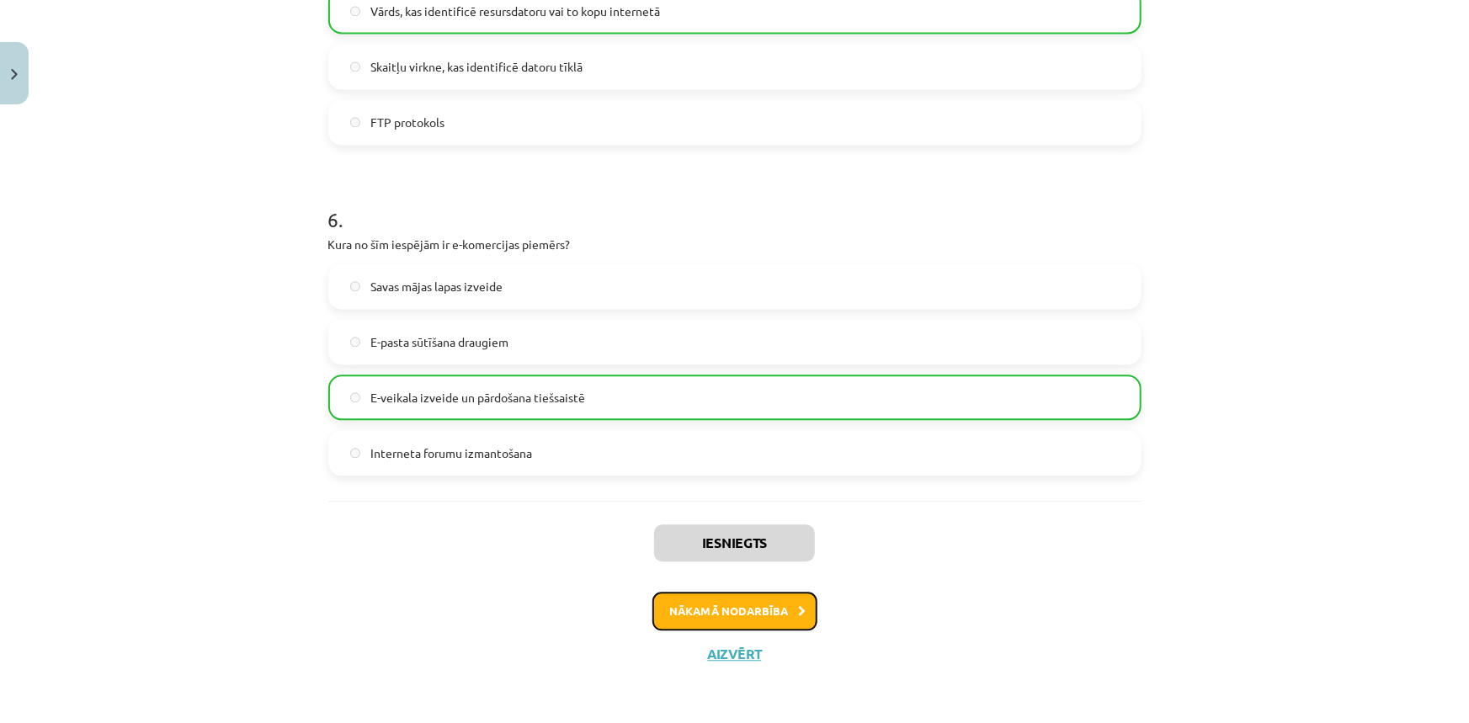
click at [742, 612] on button "Nākamā nodarbība" at bounding box center [734, 611] width 165 height 39
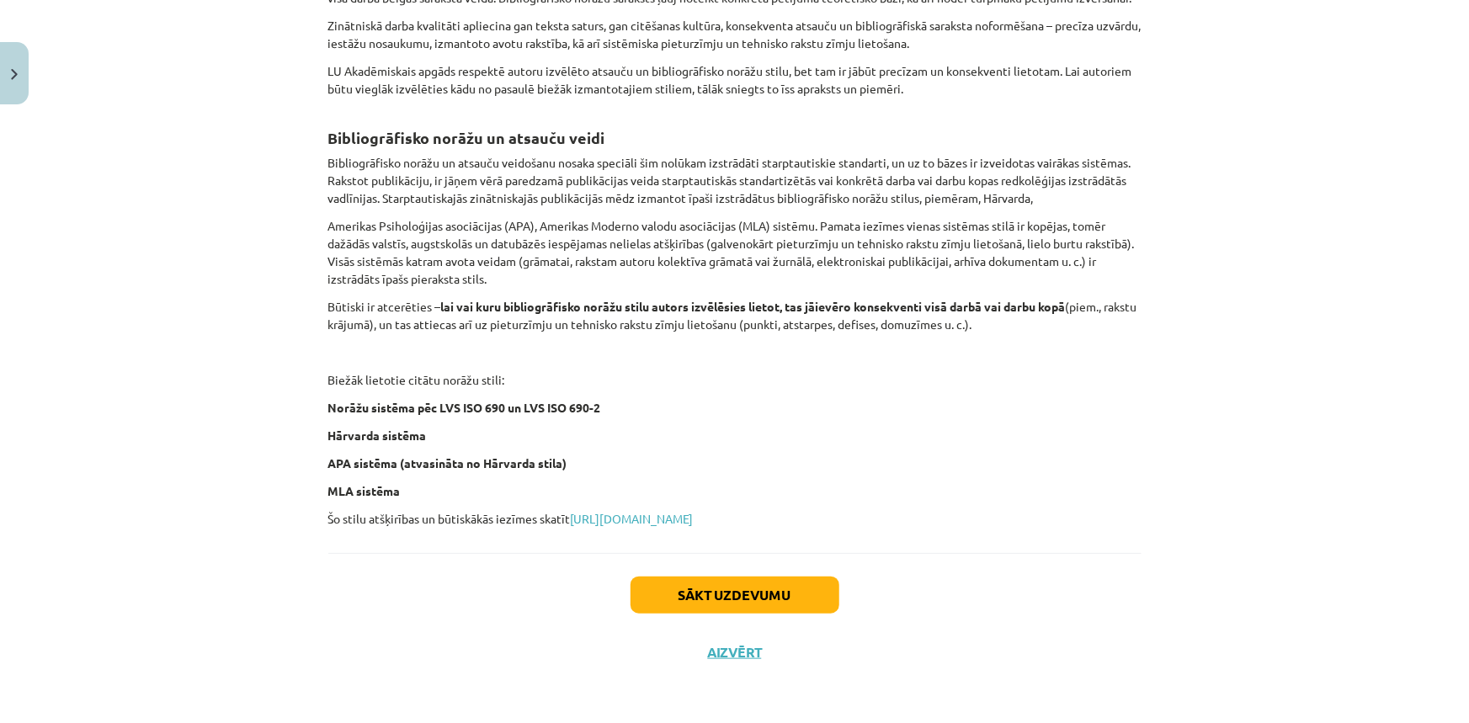
scroll to position [565, 0]
click at [657, 518] on link "https://www.apgads.lu.lv/autoriem/par-bibliografiju/" at bounding box center [632, 518] width 123 height 15
click at [740, 589] on button "Sākt uzdevumu" at bounding box center [734, 594] width 209 height 37
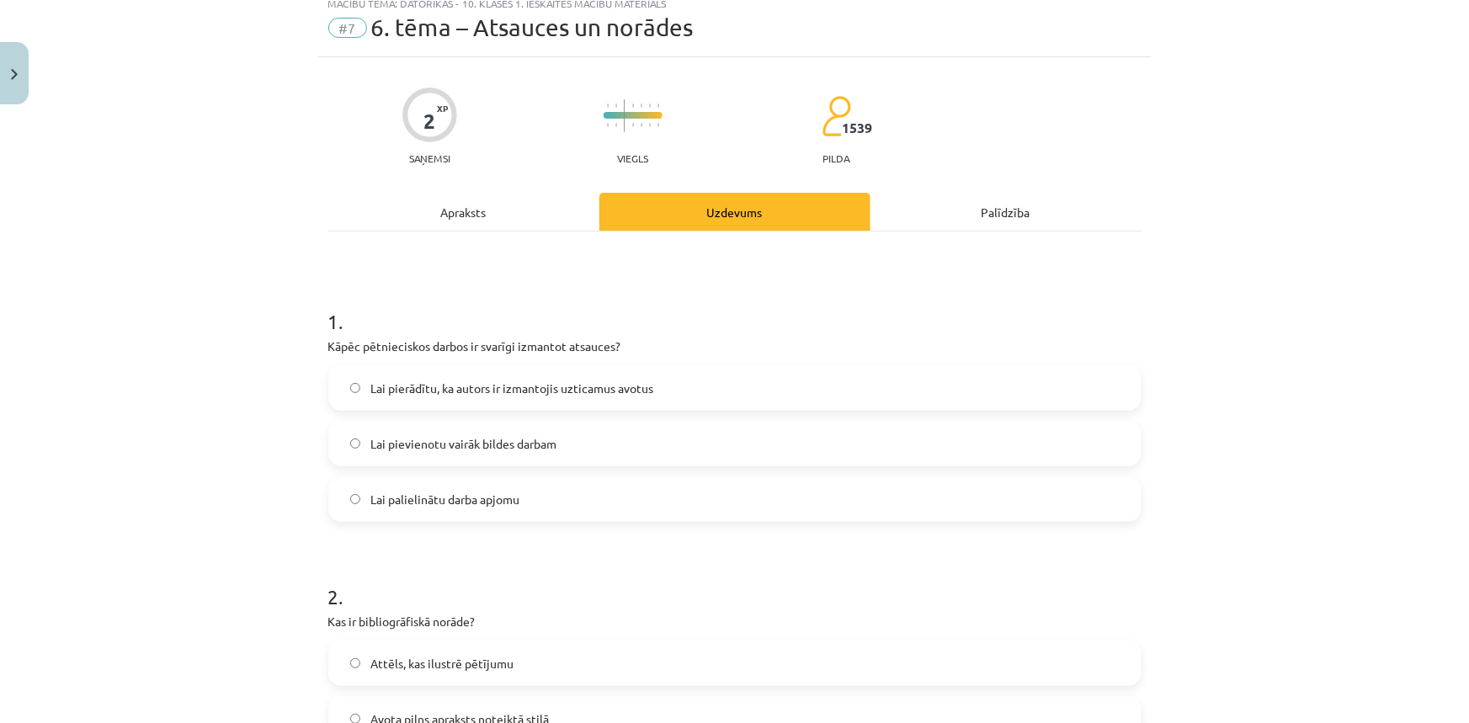
scroll to position [42, 0]
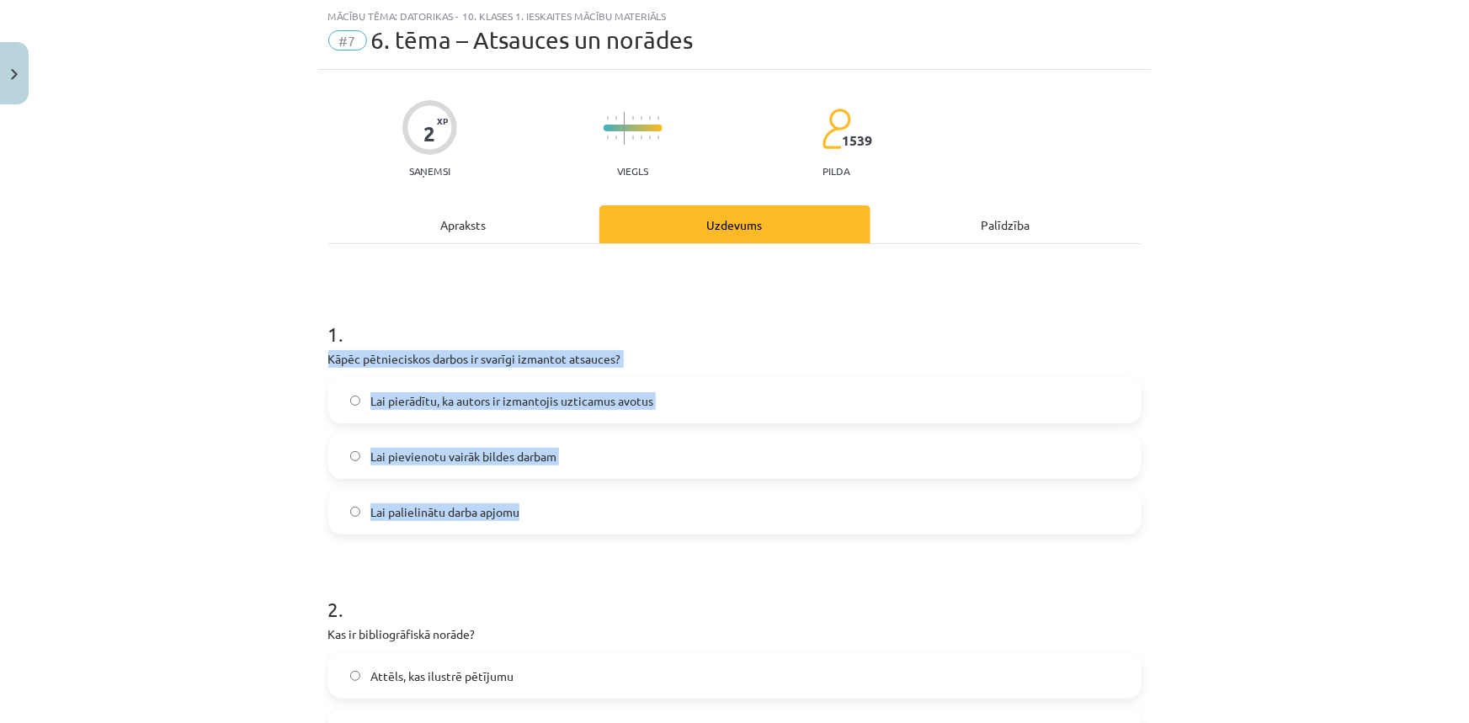
drag, startPoint x: 309, startPoint y: 352, endPoint x: 568, endPoint y: 530, distance: 314.7
click at [568, 530] on div "Mācību tēma: Datorikas - 10. klases 1. ieskaites mācību materiāls #7 6. tēma – …" at bounding box center [734, 361] width 1469 height 723
click at [656, 353] on p "Kāpēc pētnieciskos darbos ir svarīgi izmantot atsauces?" at bounding box center [734, 359] width 813 height 18
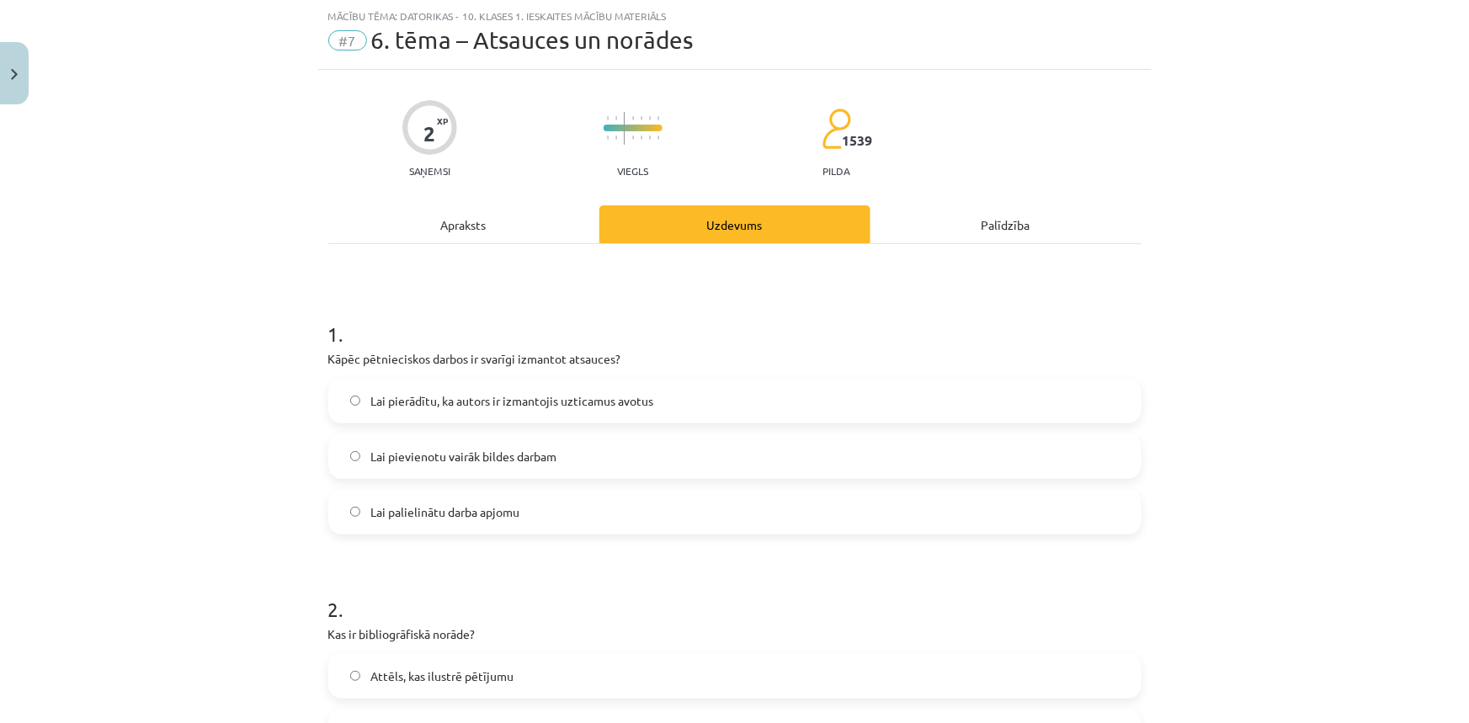
click at [523, 398] on span "Lai pierādītu, ka autors ir izmantojis uzticamus avotus" at bounding box center [511, 401] width 283 height 18
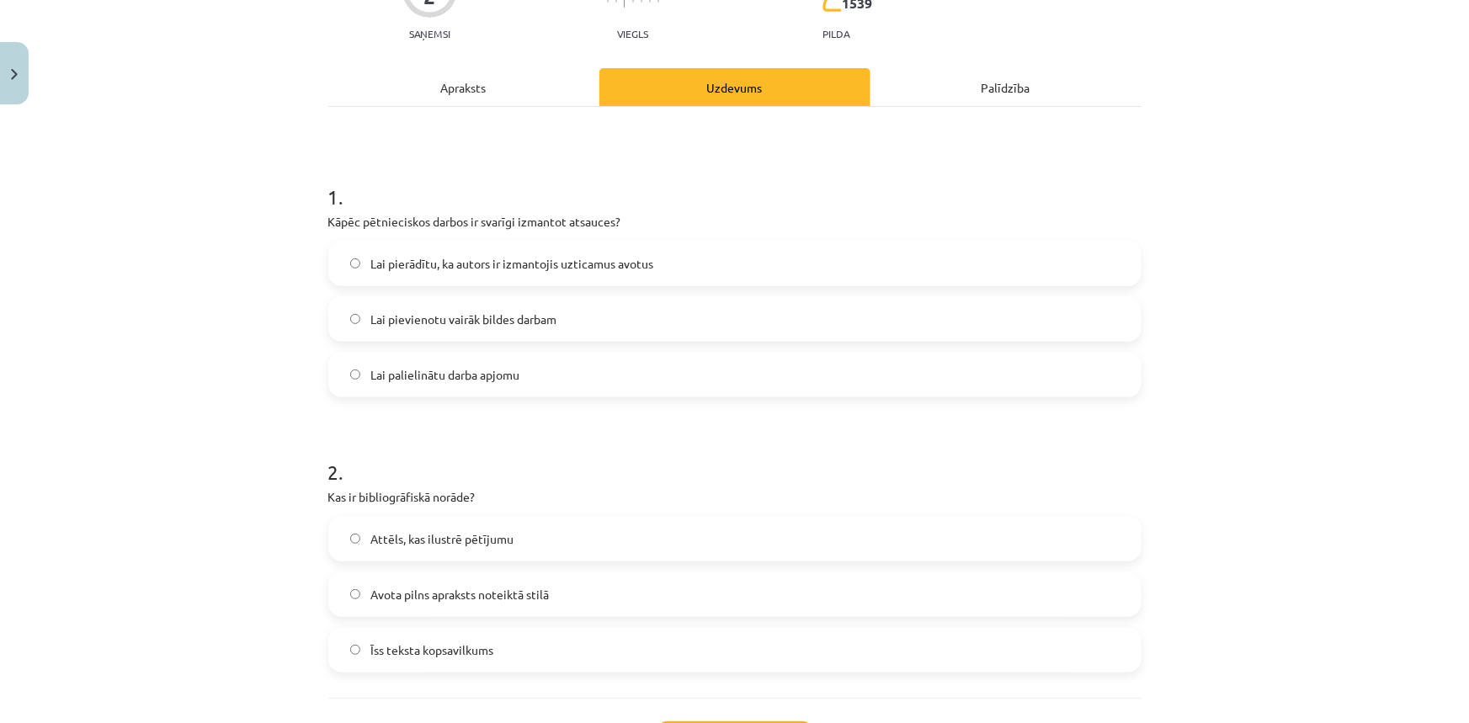
scroll to position [194, 0]
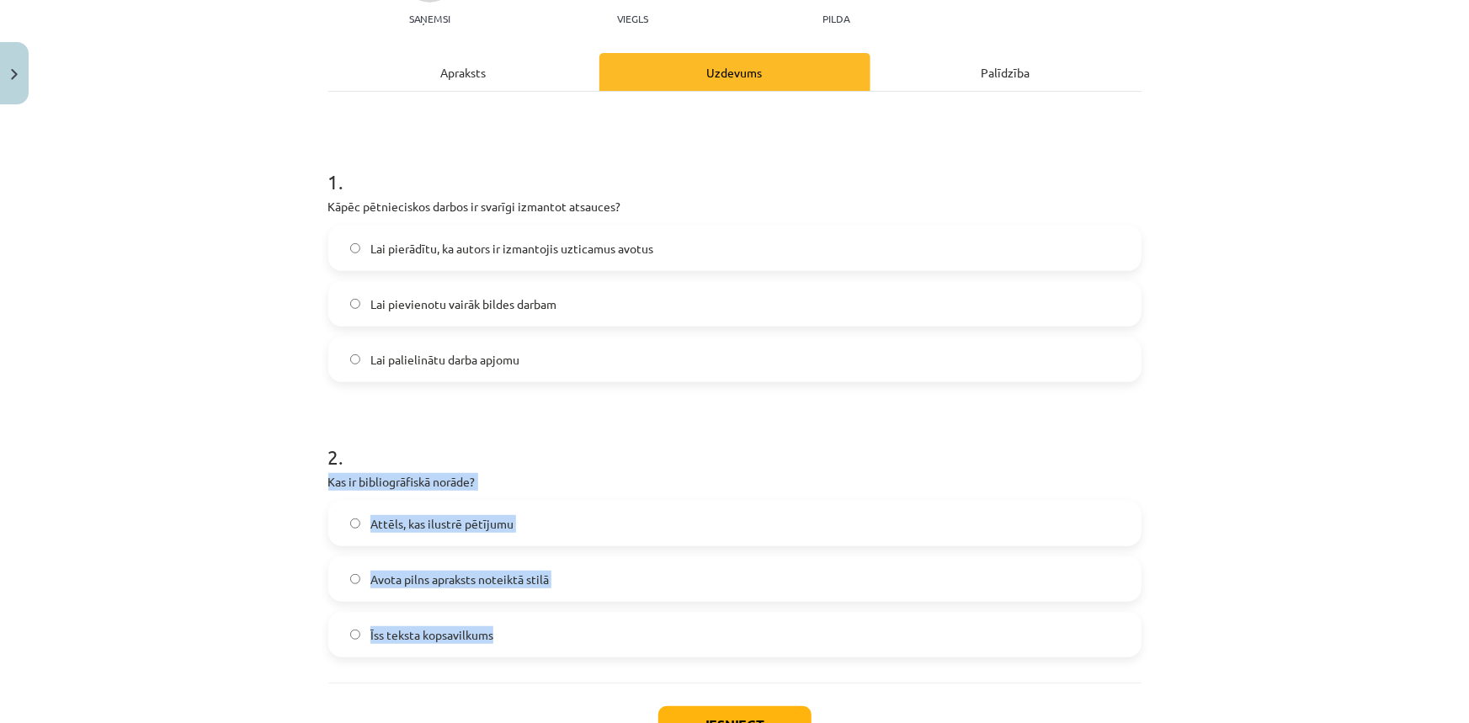
drag, startPoint x: 505, startPoint y: 640, endPoint x: 310, endPoint y: 474, distance: 256.1
click at [310, 474] on div "Mācību tēma: Datorikas - 10. klases 1. ieskaites mācību materiāls #7 6. tēma – …" at bounding box center [734, 361] width 1469 height 723
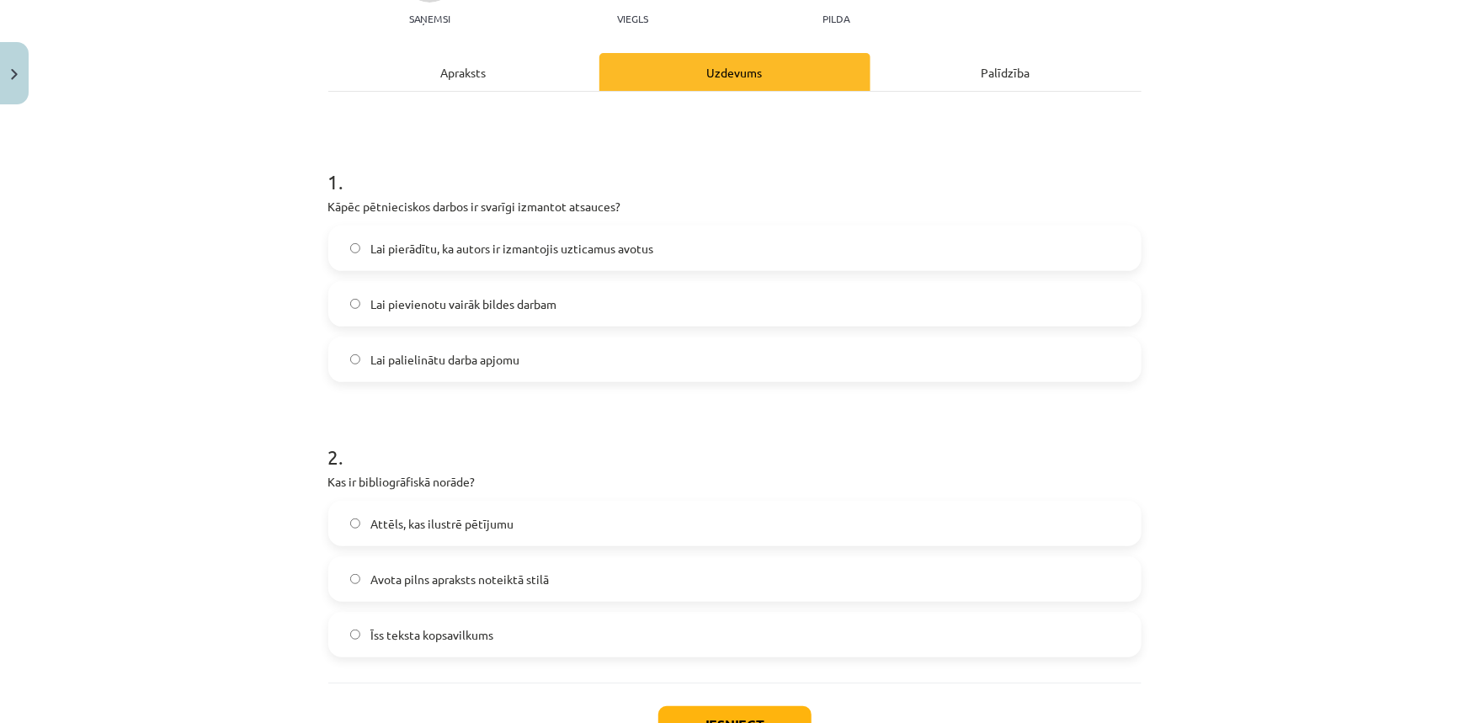
click at [581, 449] on h1 "2 ." at bounding box center [734, 442] width 813 height 52
click at [529, 585] on span "Avota pilns apraksts noteiktā stilā" at bounding box center [459, 580] width 178 height 18
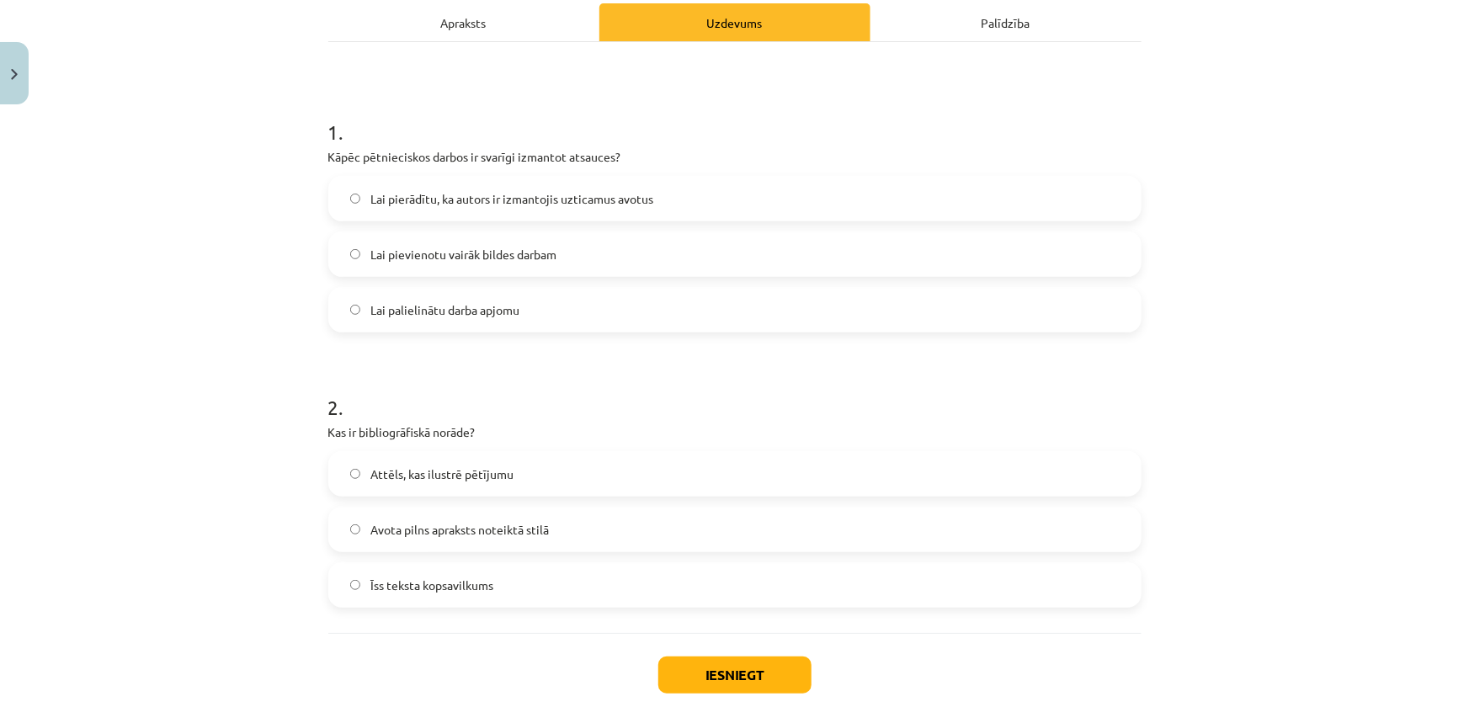
scroll to position [271, 0]
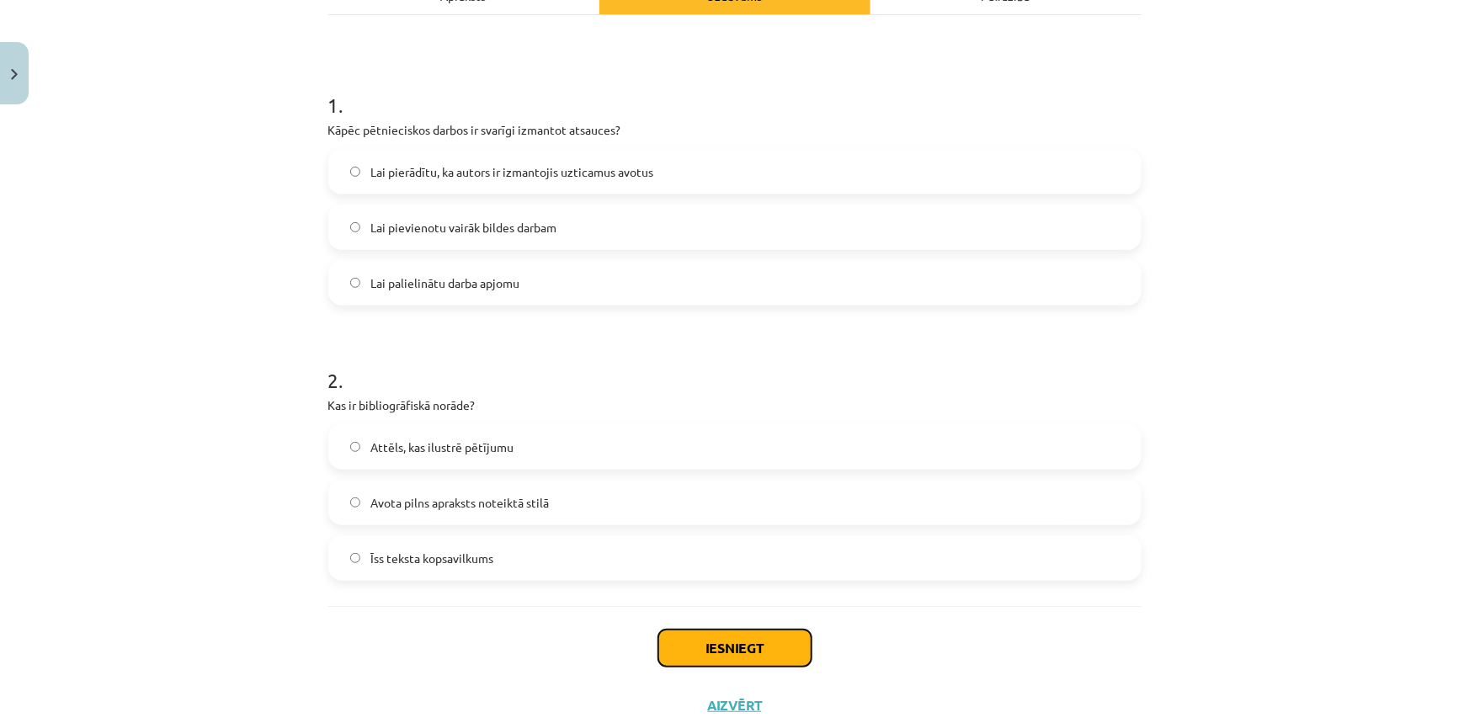
click at [743, 656] on button "Iesniegt" at bounding box center [734, 648] width 153 height 37
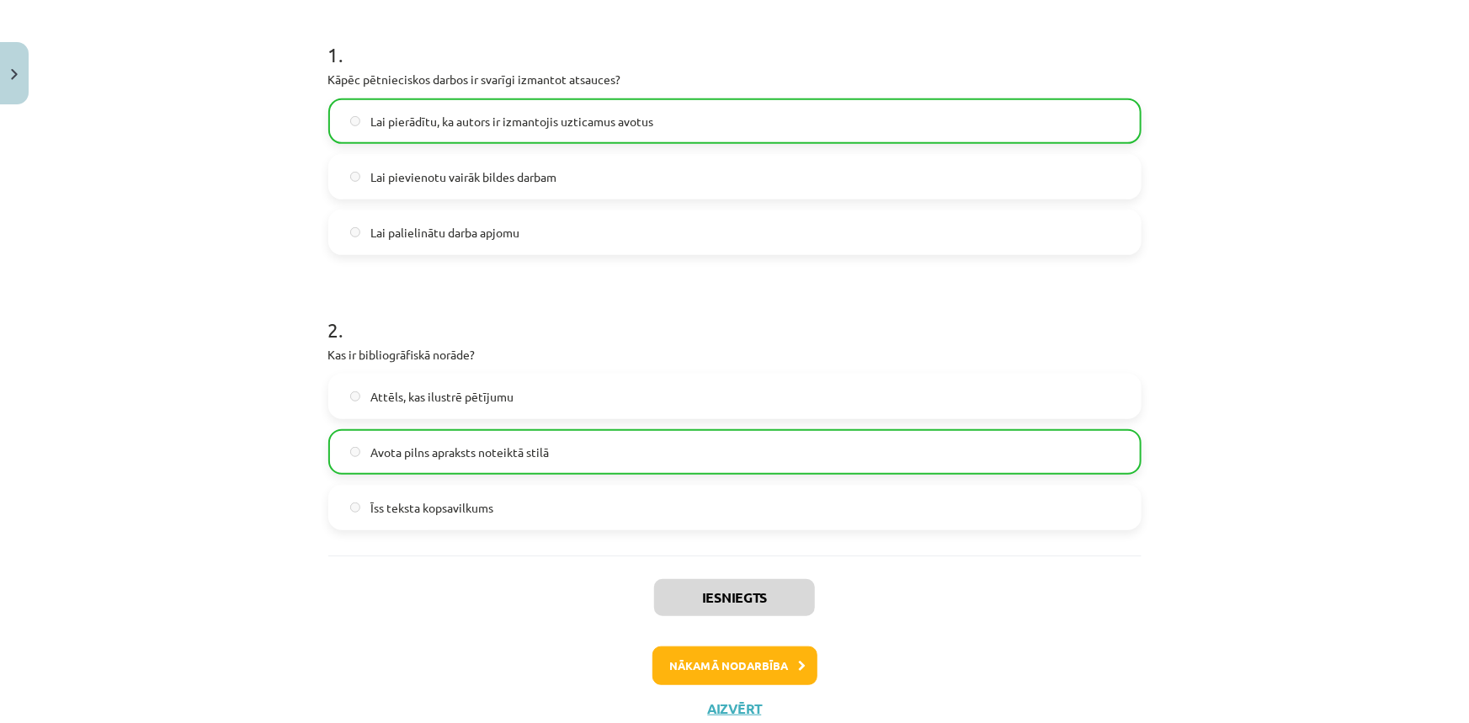
scroll to position [348, 0]
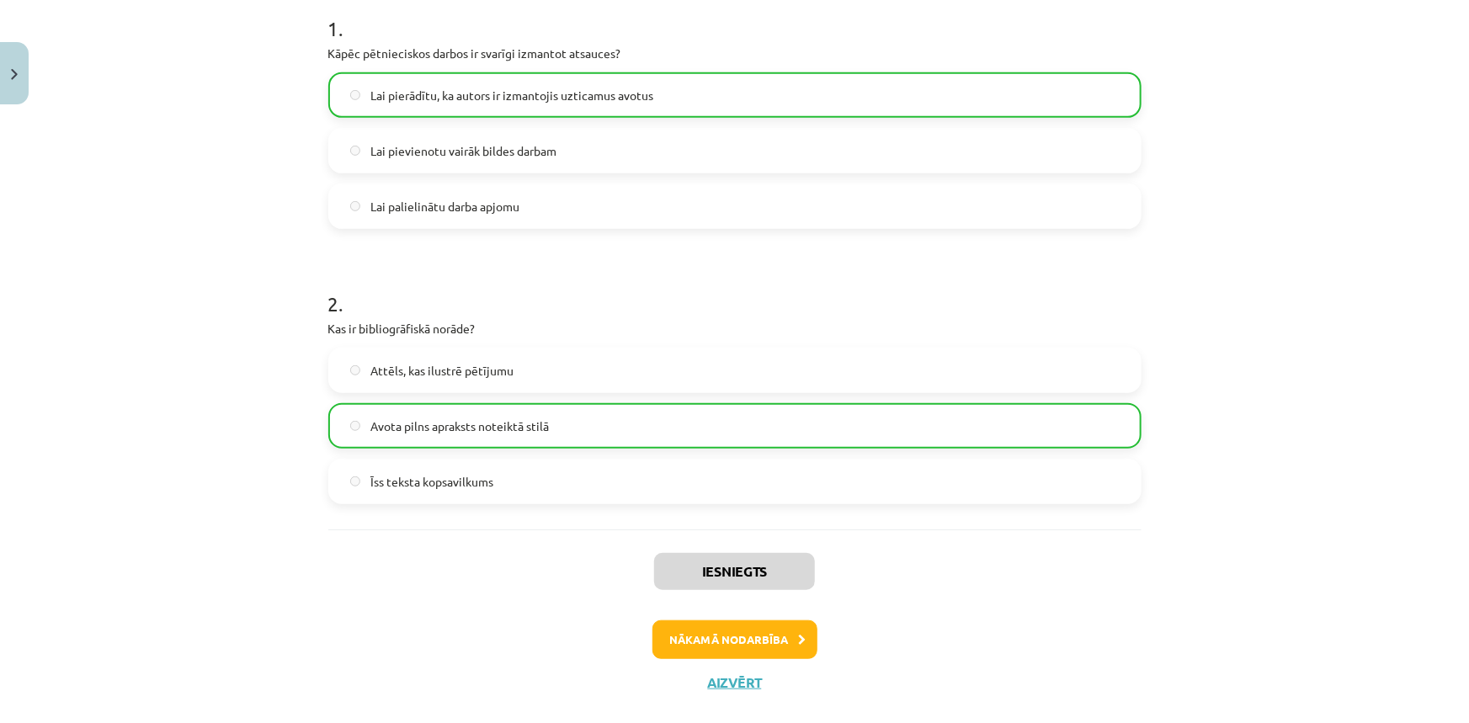
click at [715, 659] on div "Iesniegts Nākamā nodarbība Aizvērt" at bounding box center [734, 615] width 813 height 172
click at [715, 649] on button "Nākamā nodarbība" at bounding box center [734, 639] width 165 height 39
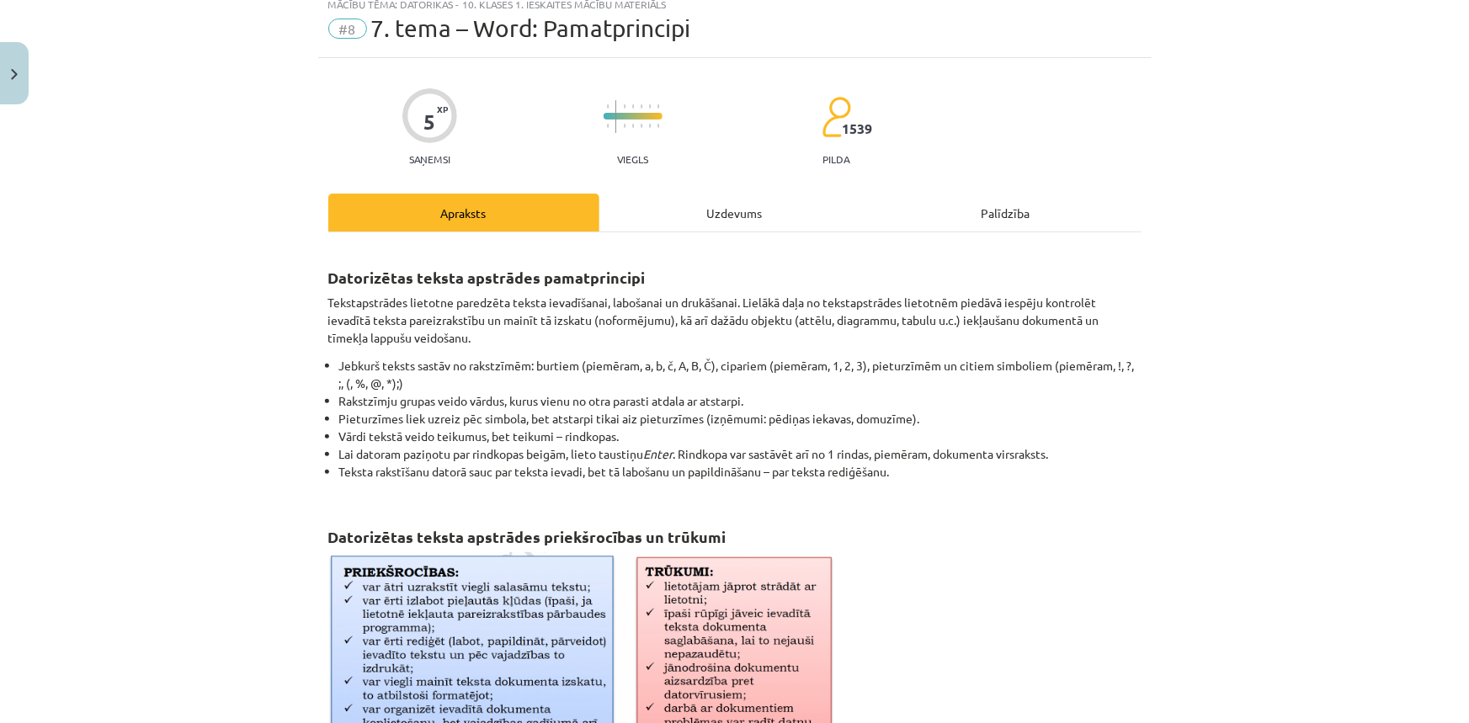
scroll to position [42, 0]
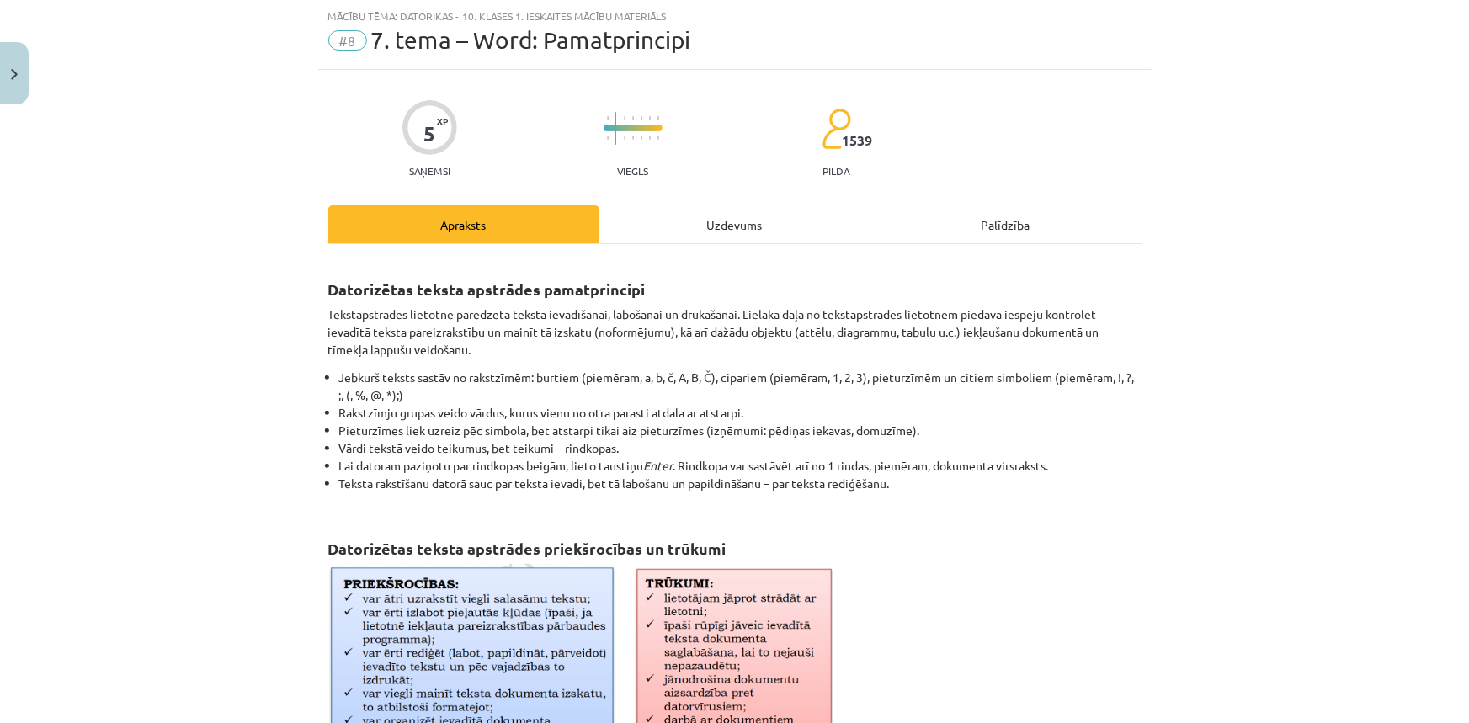
click at [744, 285] on h2 "Datorizētas teksta apstrādes pamatprincipi" at bounding box center [734, 279] width 813 height 41
click at [925, 588] on p at bounding box center [734, 699] width 813 height 271
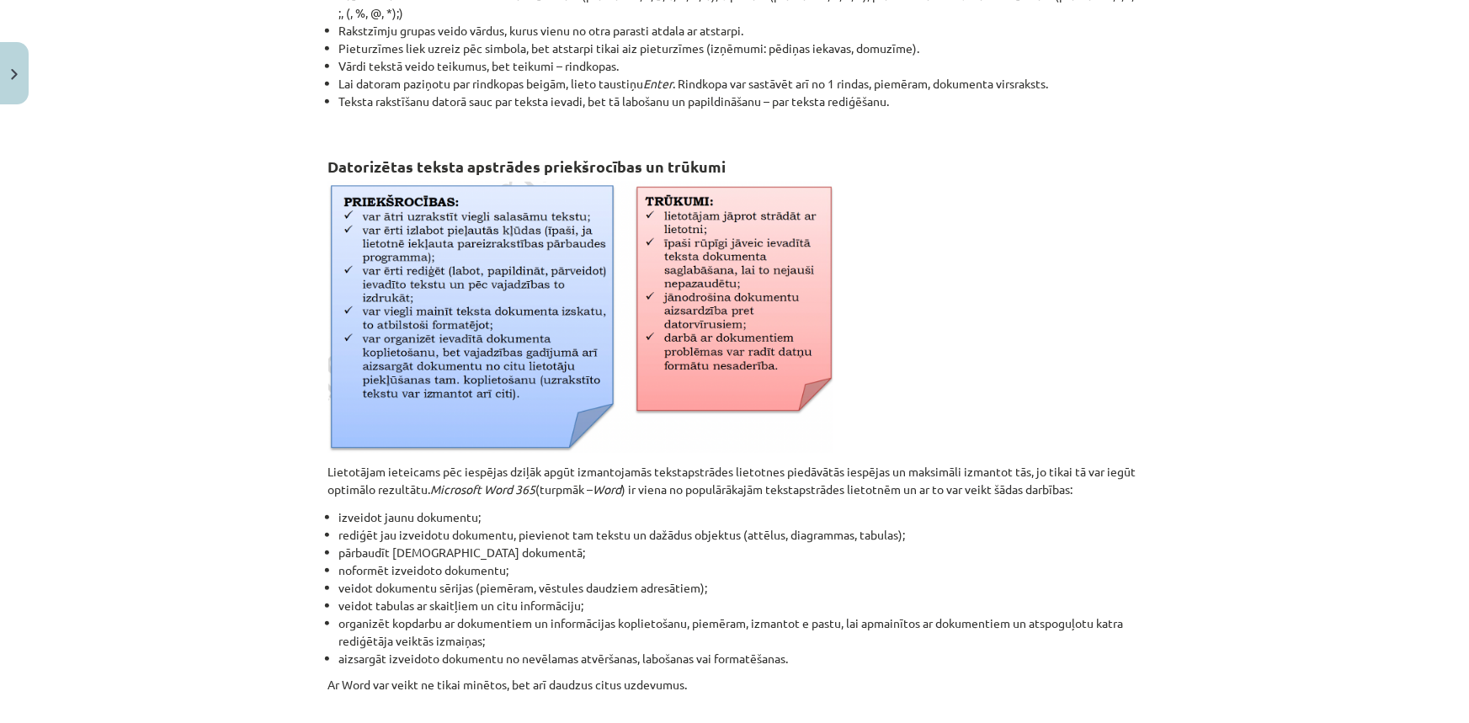
scroll to position [677, 0]
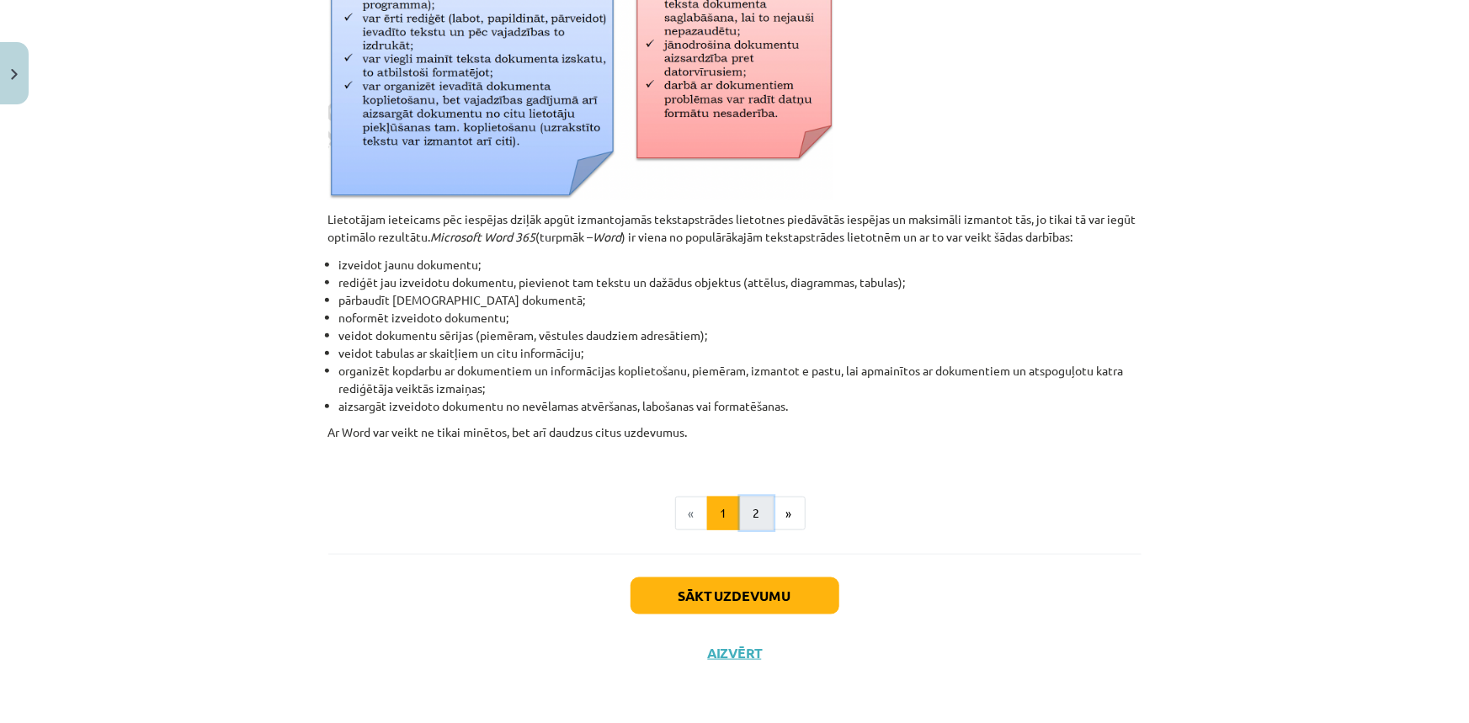
click at [748, 514] on button "2" at bounding box center [757, 514] width 34 height 34
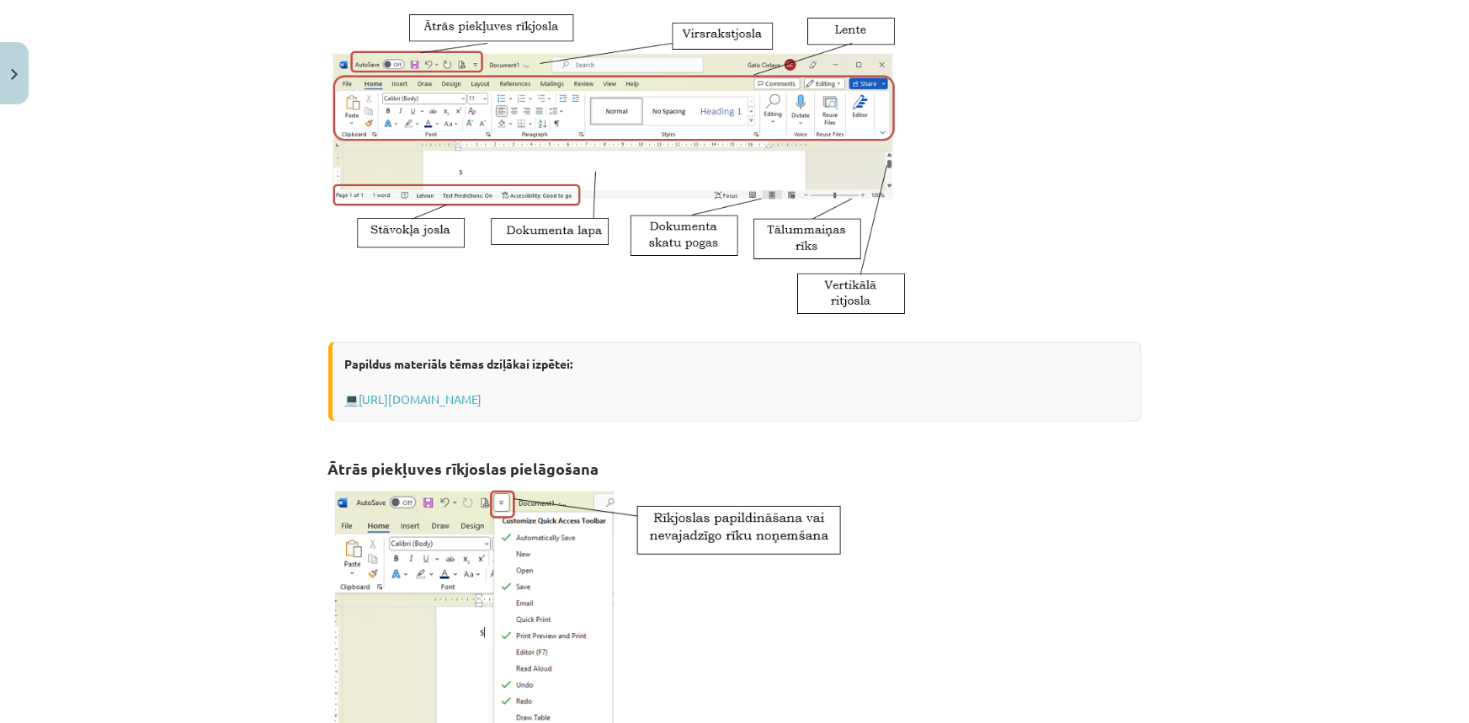
scroll to position [301, 0]
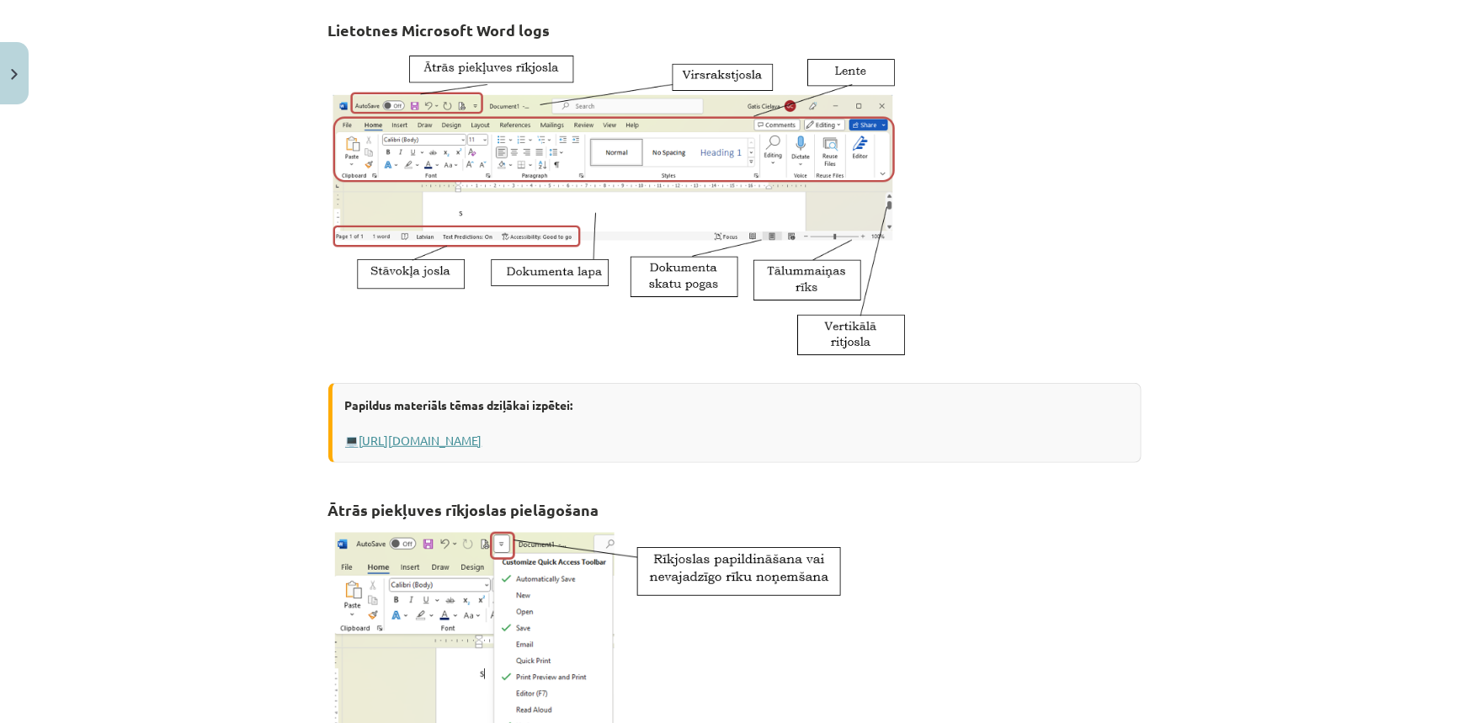
click at [460, 443] on link "http://www.uzdevumi.lv/p/informatika/7-klase/teksta-apstrade-9947/re-3e895dfe-3…" at bounding box center [420, 440] width 123 height 15
click at [995, 538] on p at bounding box center [734, 685] width 813 height 321
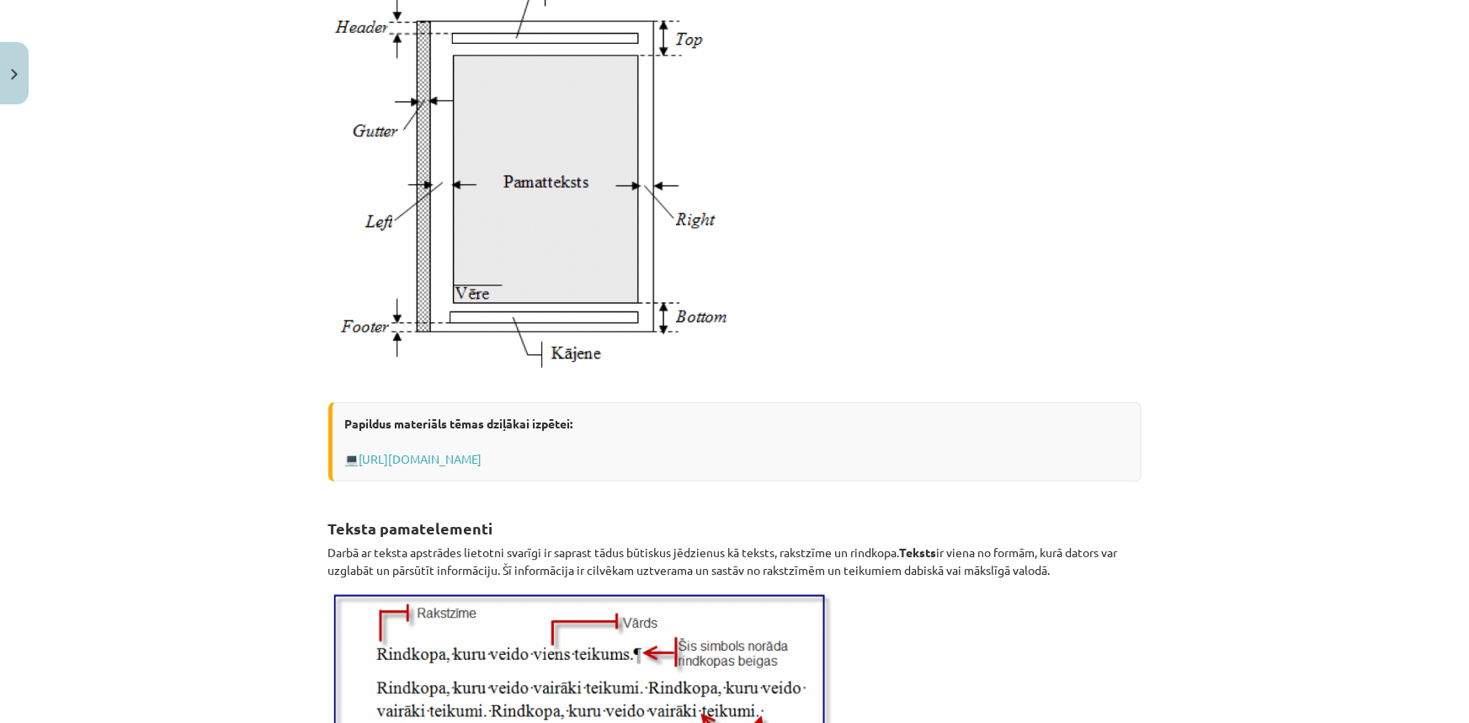
scroll to position [1372, 0]
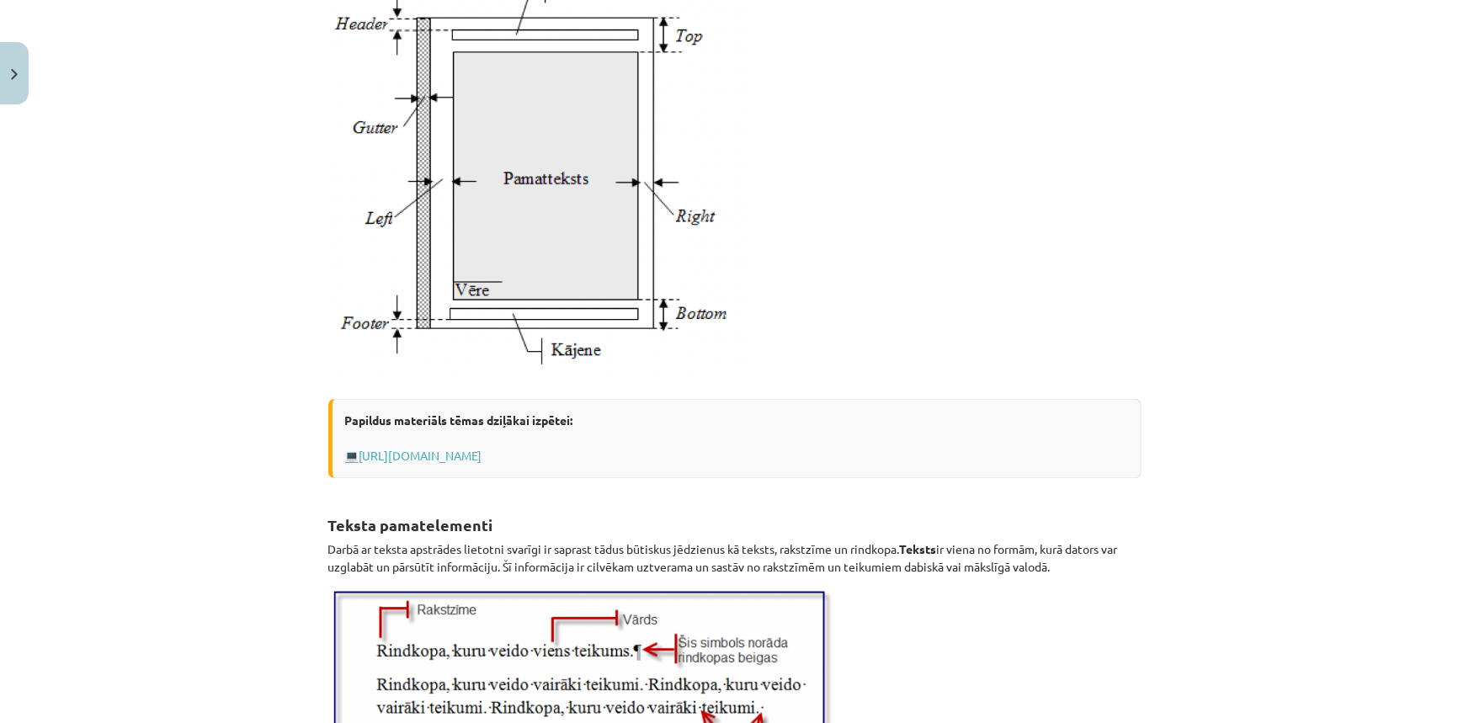
click at [606, 446] on div "Papildus materiāls tēmas dziļākai izpētei: 💻 http://www.uzdevumi.lv/p/informati…" at bounding box center [734, 439] width 813 height 80
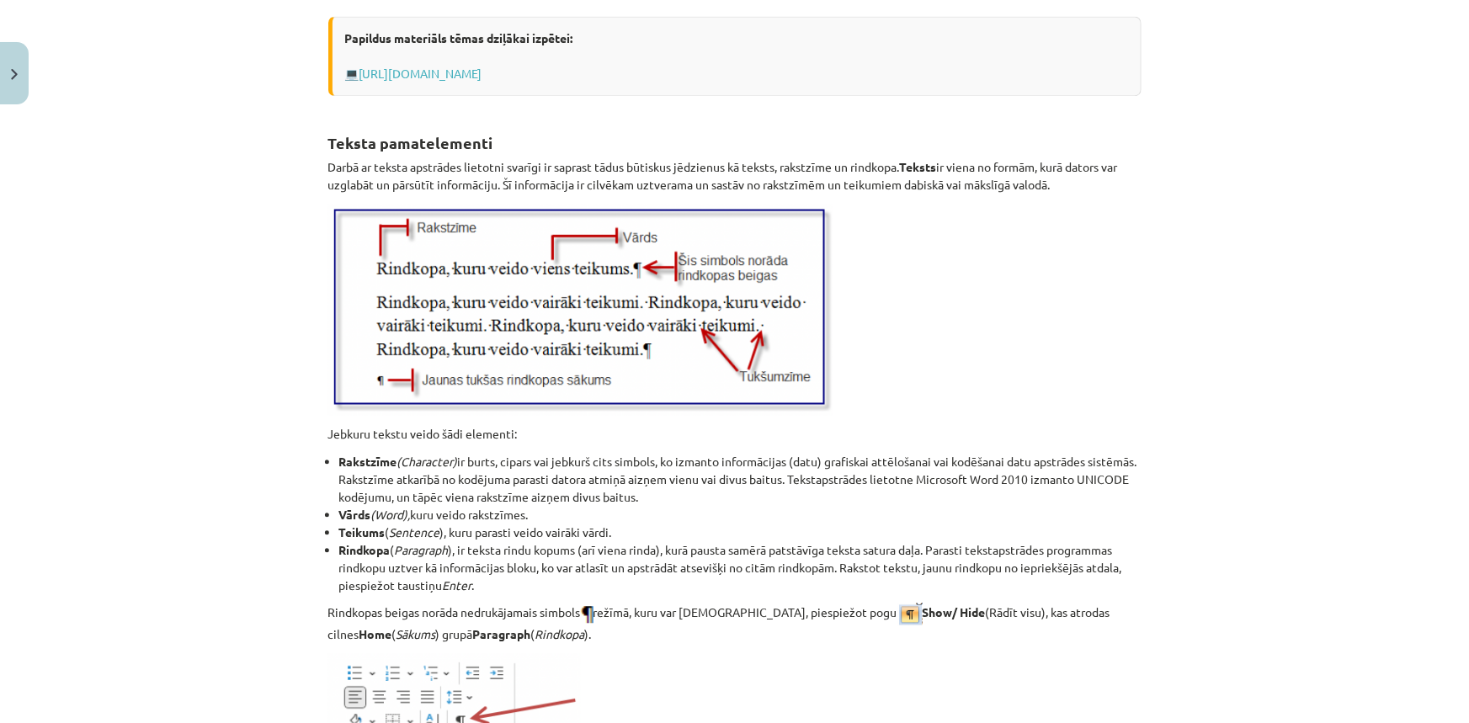
scroll to position [2061, 0]
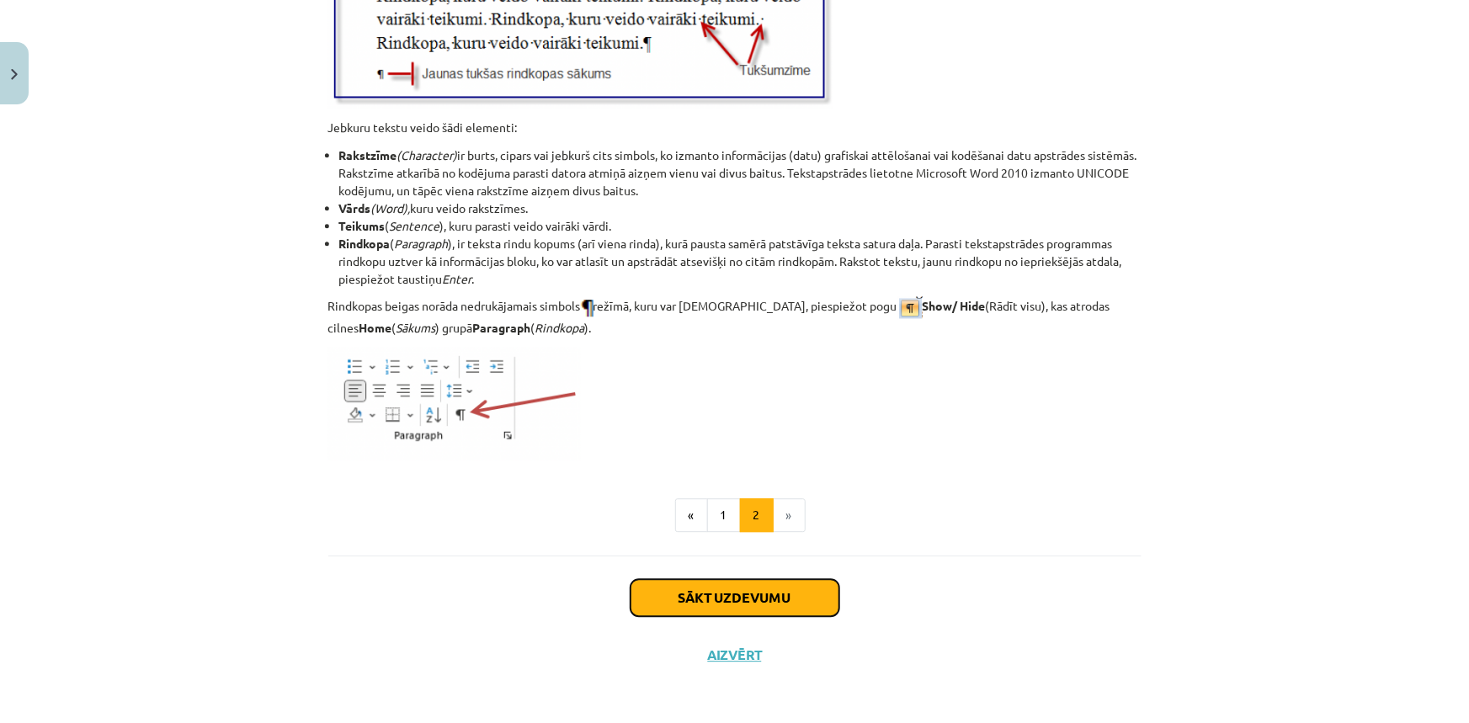
click at [750, 594] on button "Sākt uzdevumu" at bounding box center [734, 597] width 209 height 37
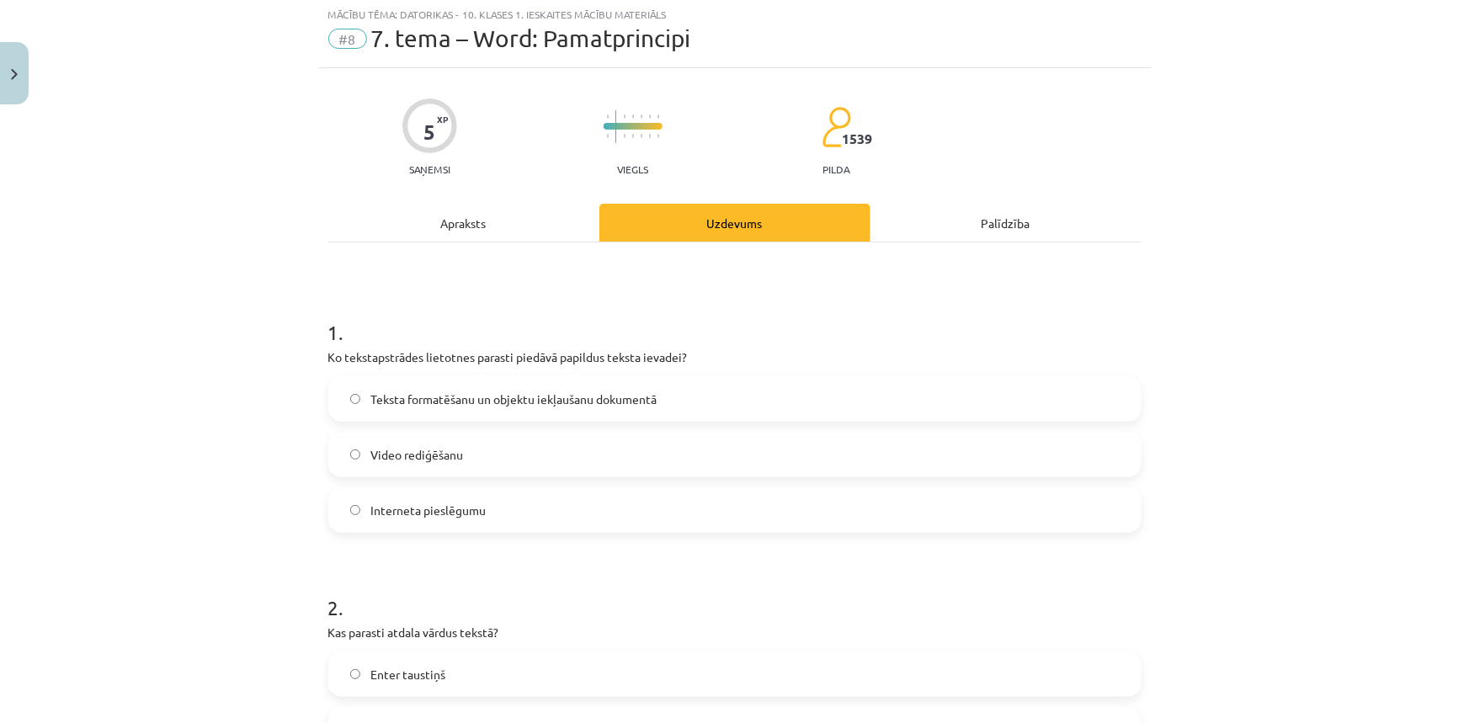
scroll to position [42, 0]
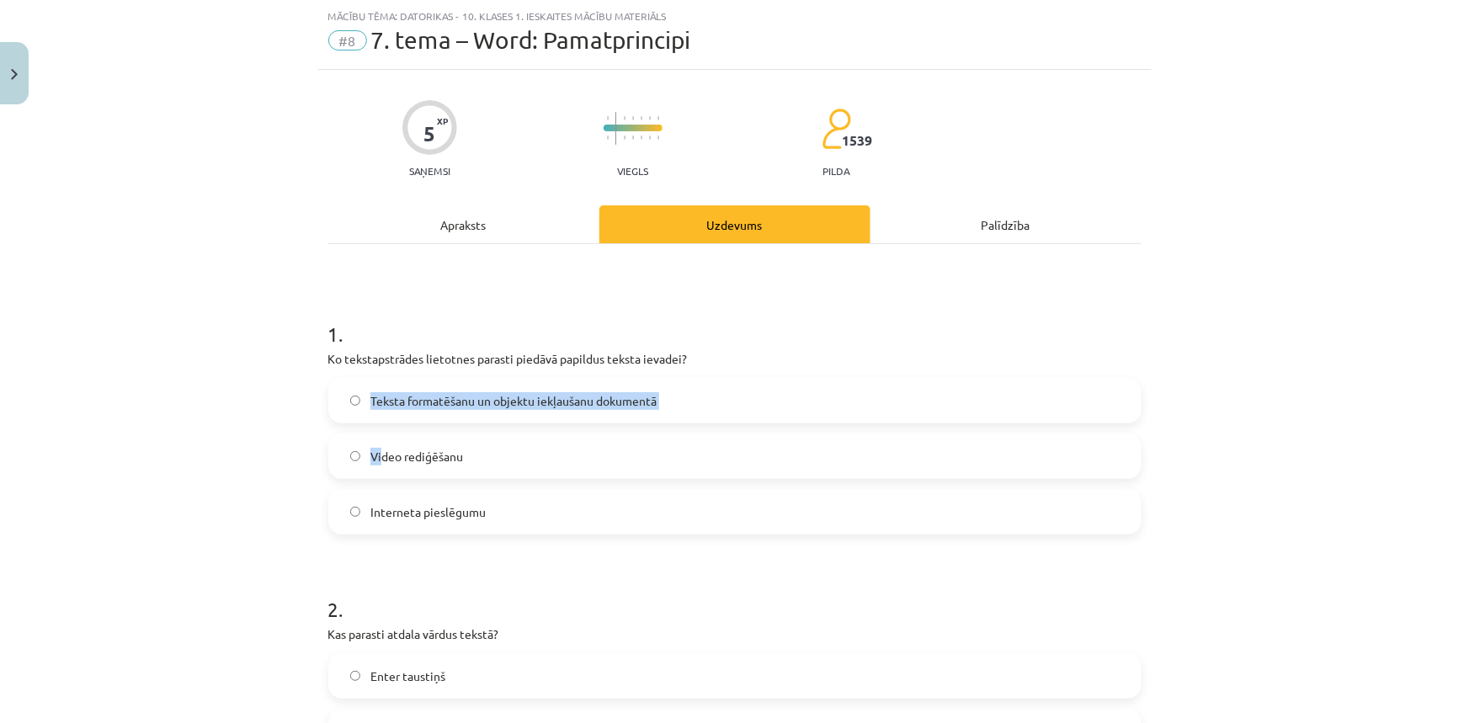
drag, startPoint x: 702, startPoint y: 361, endPoint x: 376, endPoint y: 433, distance: 333.5
click at [376, 433] on div "1 . Ko tekstapstrādes lietotnes parasti piedāvā papildus teksta ievadei? Teksta…" at bounding box center [734, 414] width 813 height 242
drag, startPoint x: 747, startPoint y: 335, endPoint x: 720, endPoint y: 343, distance: 28.0
click at [746, 335] on h1 "1 ." at bounding box center [734, 319] width 813 height 52
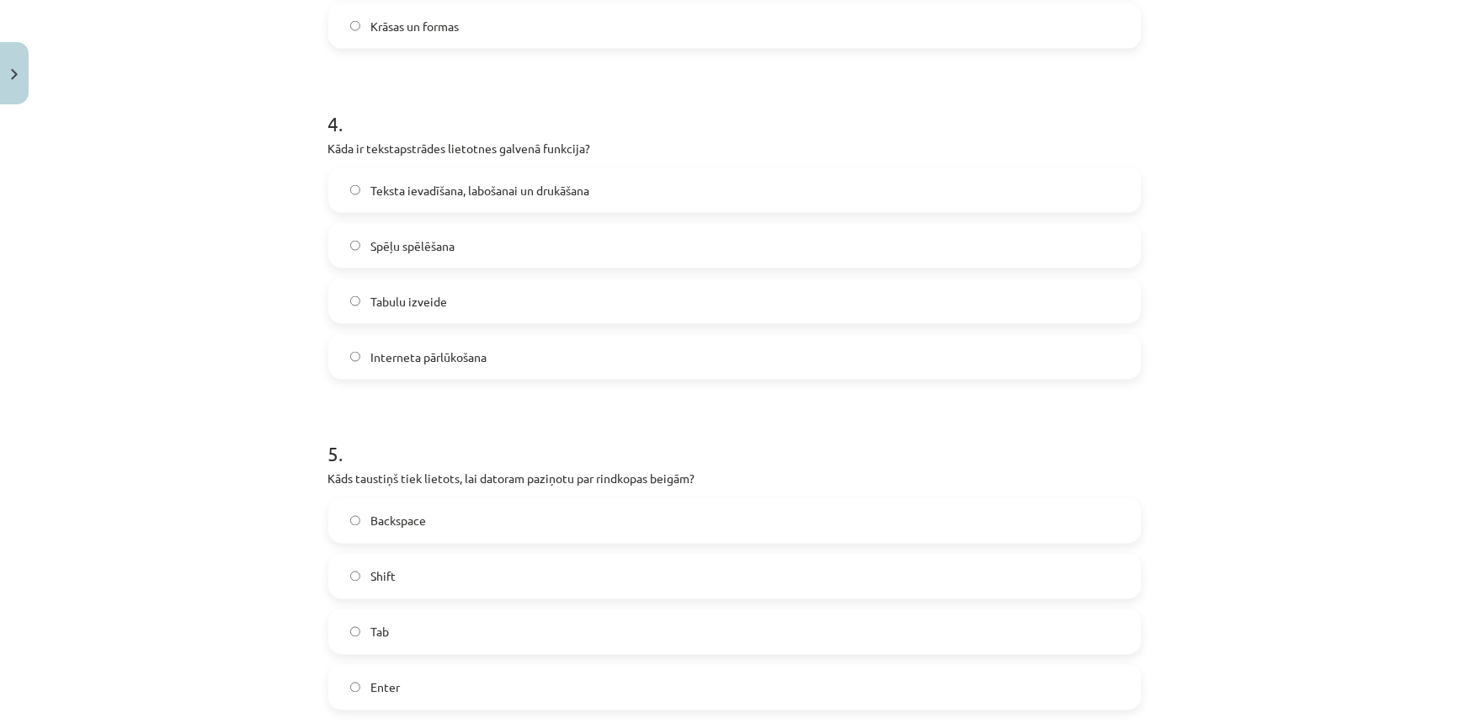
scroll to position [1371, 0]
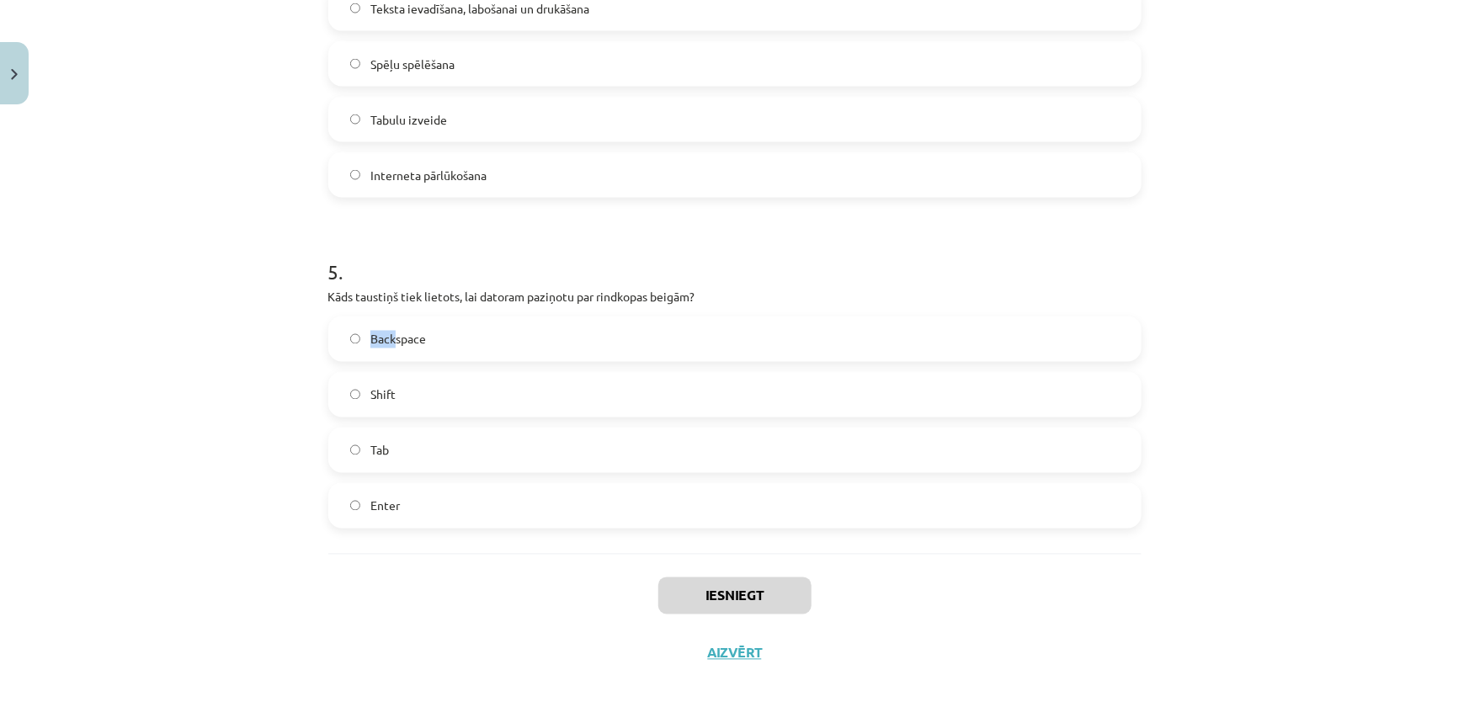
drag, startPoint x: 705, startPoint y: 299, endPoint x: 390, endPoint y: 317, distance: 315.3
click at [390, 317] on div "5 . Kāds taustiņš tiek lietots, lai datoram paziņotu par rindkopas beigām? Back…" at bounding box center [734, 379] width 813 height 297
drag, startPoint x: 271, startPoint y: 258, endPoint x: 278, endPoint y: 301, distance: 43.4
click at [274, 300] on div "Mācību tēma: Datorikas - 10. klases 1. ieskaites mācību materiāls #8 7. tema – …" at bounding box center [734, 361] width 1469 height 723
click at [279, 298] on div "Mācību tēma: Datorikas - 10. klases 1. ieskaites mācību materiāls #8 7. tema – …" at bounding box center [734, 361] width 1469 height 723
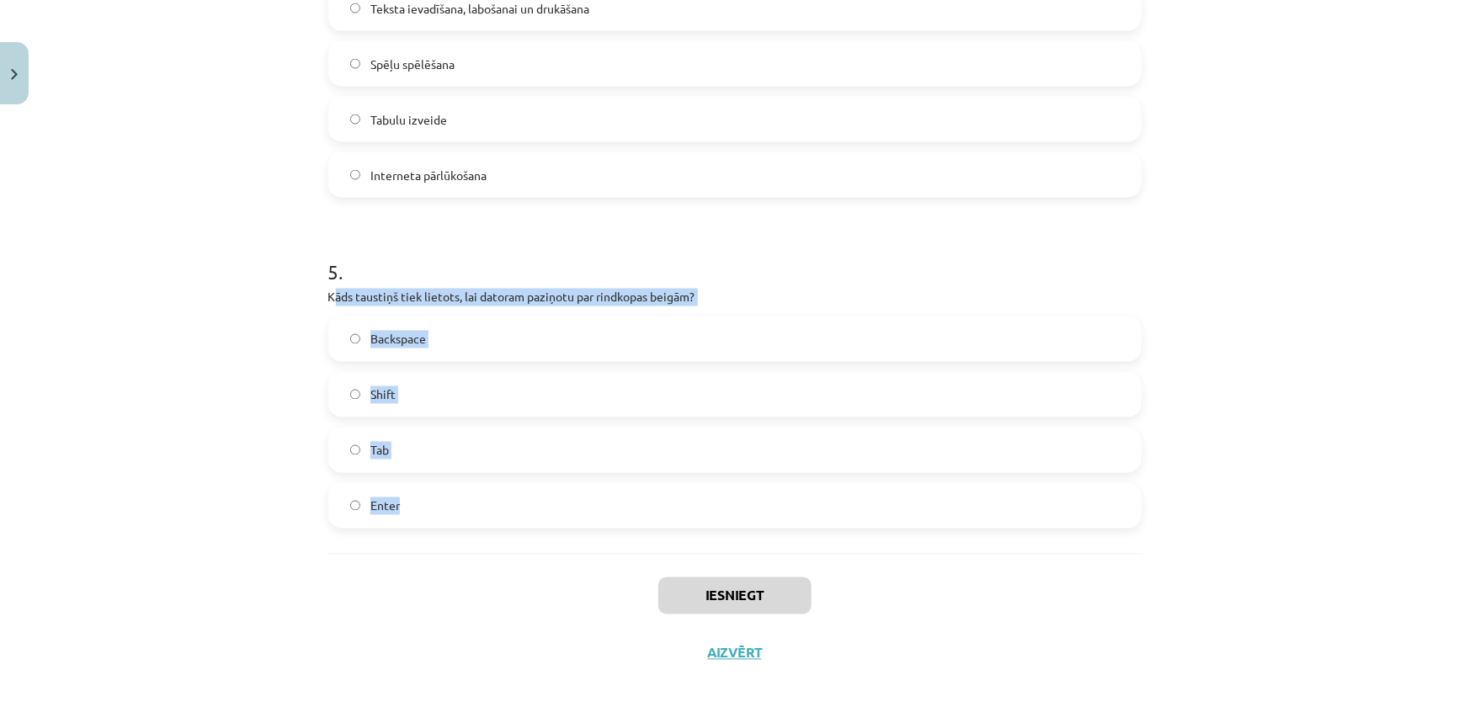
drag, startPoint x: 327, startPoint y: 295, endPoint x: 412, endPoint y: 497, distance: 220.2
click at [412, 497] on div "5 . Kāds taustiņš tiek lietots, lai datoram paziņotu par rindkopas beigām? Back…" at bounding box center [734, 379] width 813 height 297
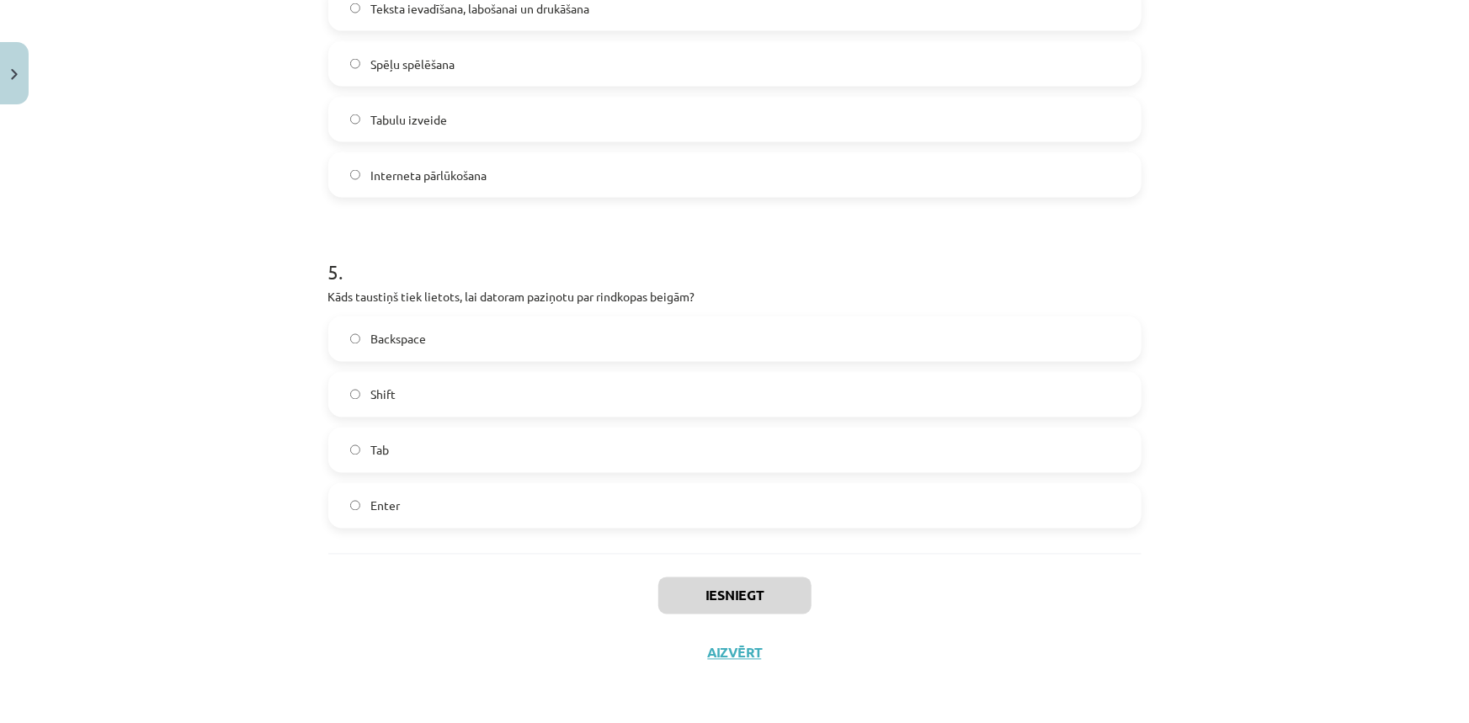
click at [830, 247] on h1 "5 ." at bounding box center [734, 257] width 813 height 52
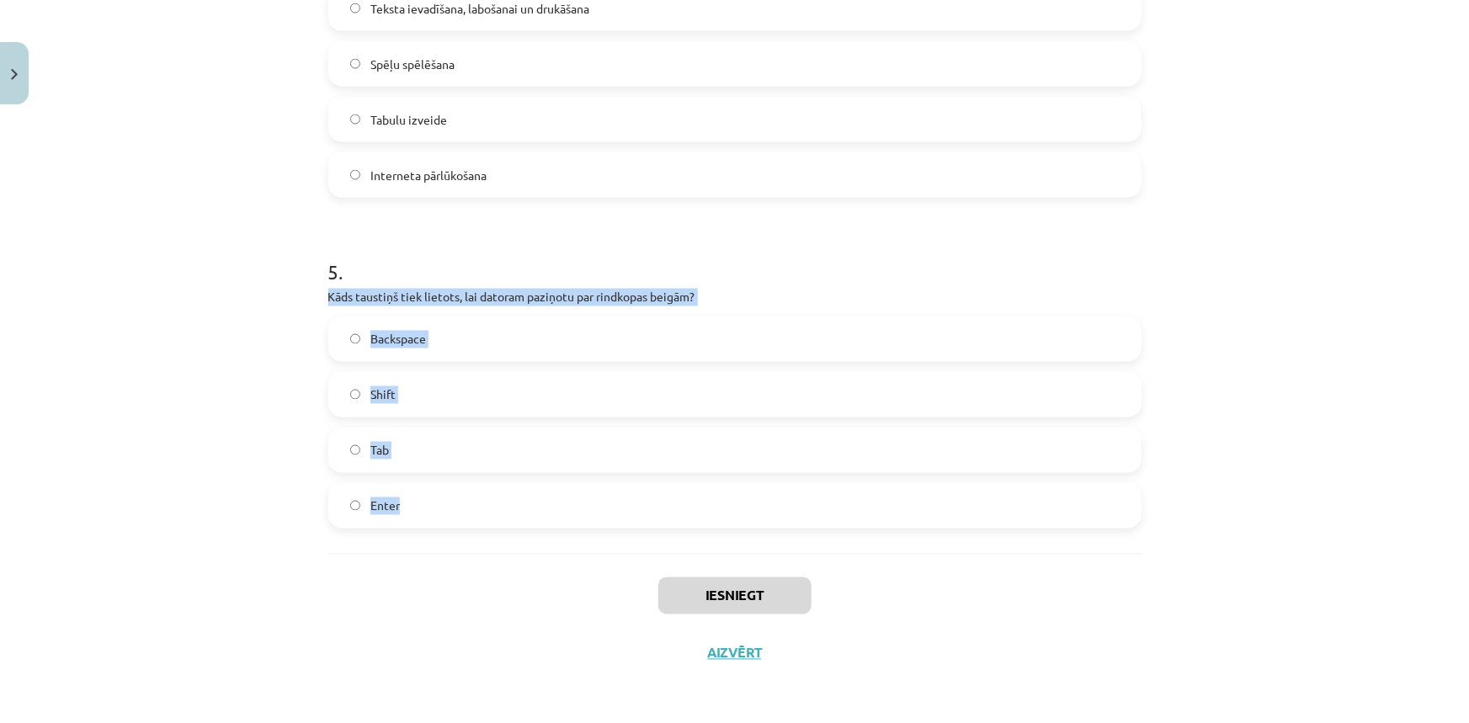
drag, startPoint x: 320, startPoint y: 297, endPoint x: 414, endPoint y: 518, distance: 240.6
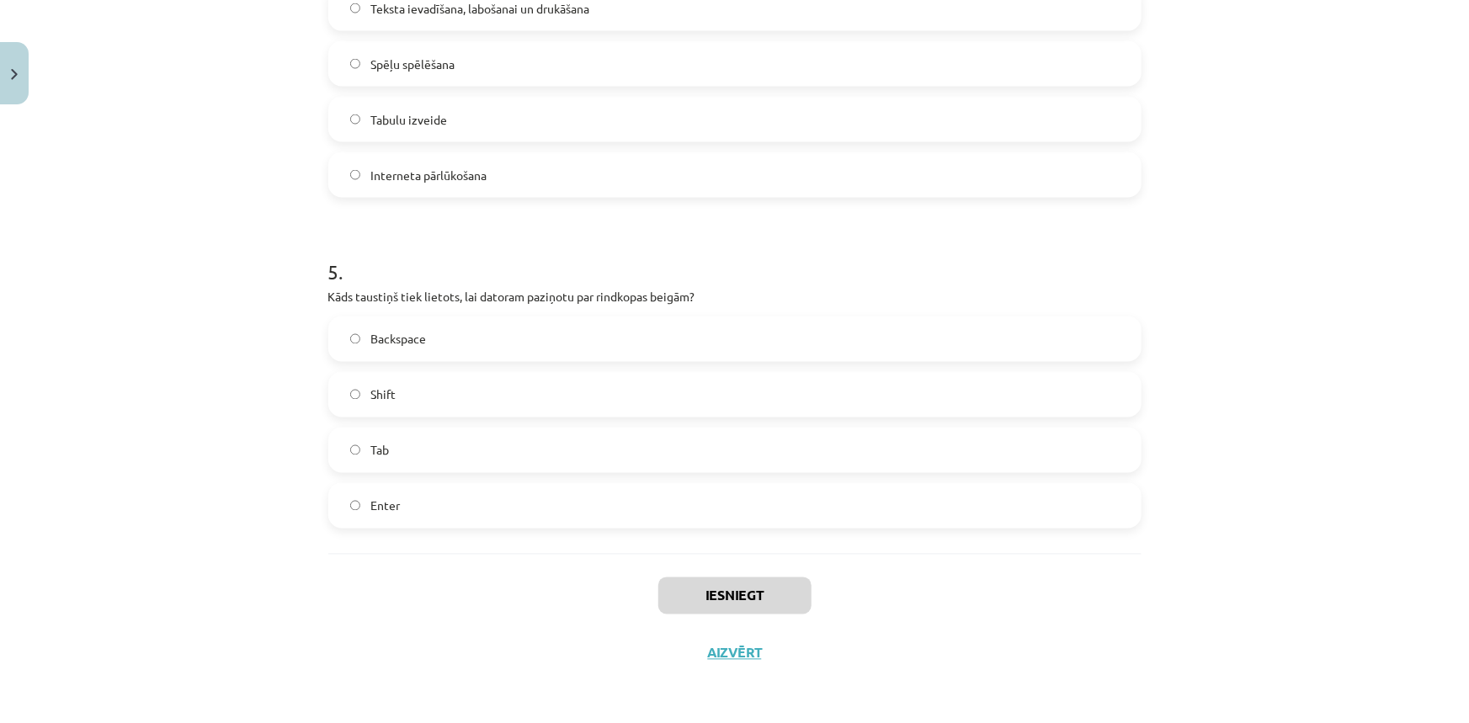
click at [441, 599] on div "Iesniegt Aizvērt" at bounding box center [734, 613] width 813 height 118
click at [370, 505] on span "Enter" at bounding box center [384, 506] width 29 height 18
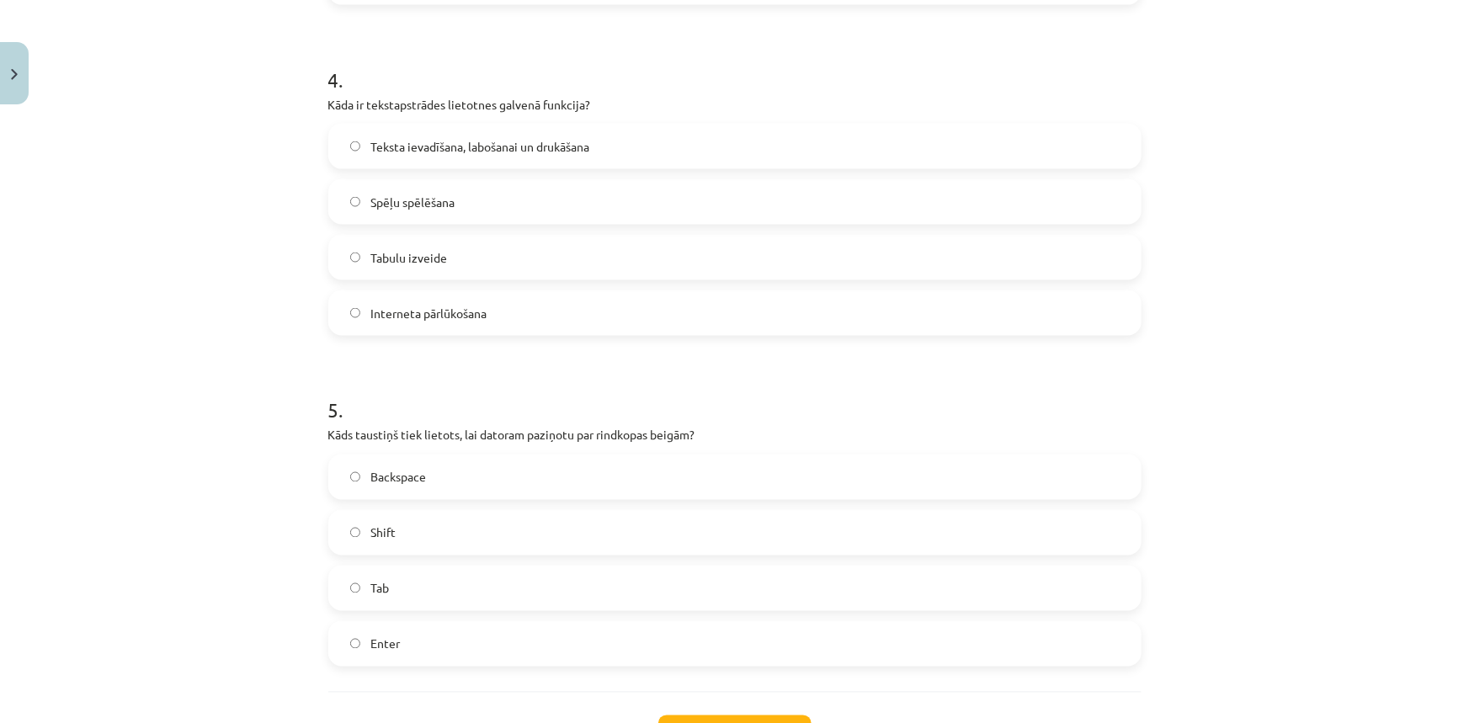
scroll to position [1218, 0]
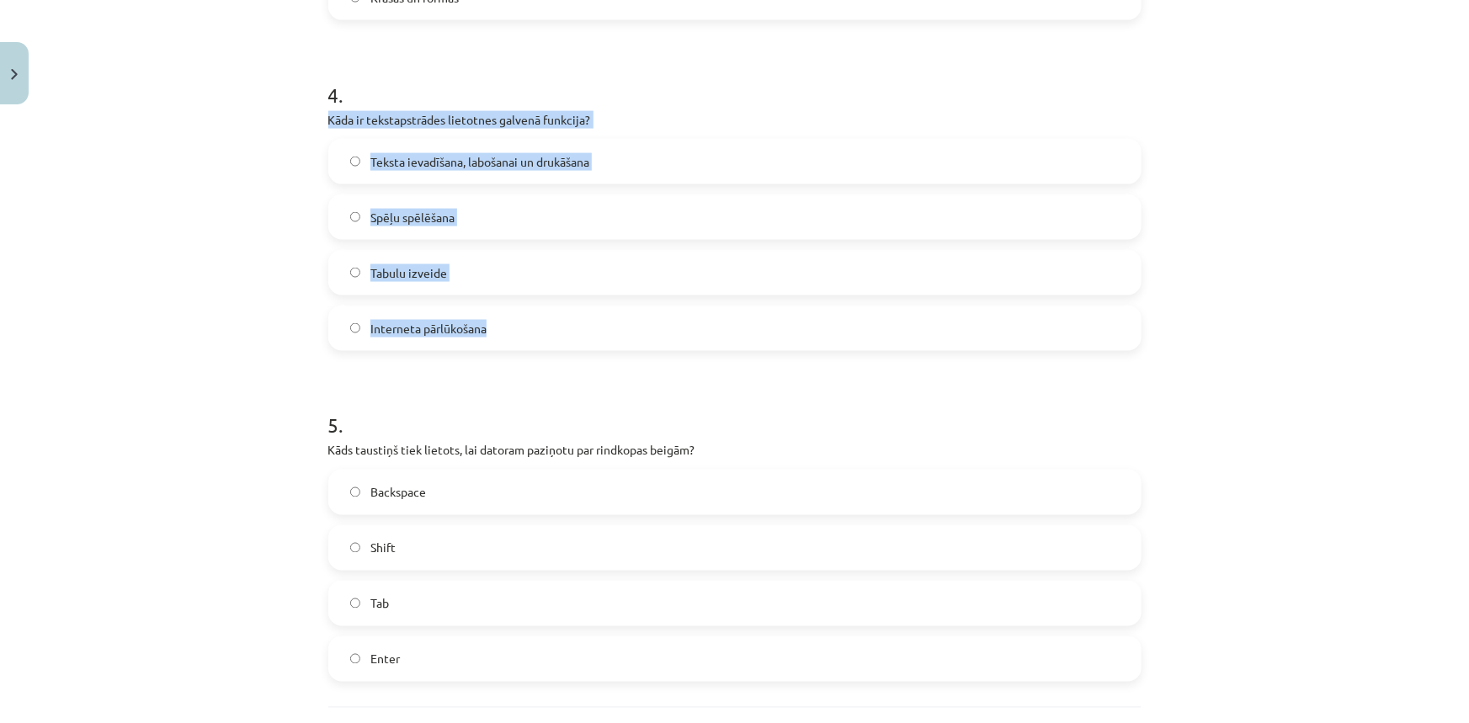
drag, startPoint x: 315, startPoint y: 121, endPoint x: 501, endPoint y: 318, distance: 270.9
click at [725, 120] on p "Kāda ir tekstapstrādes lietotnes galvenā funkcija?" at bounding box center [734, 120] width 813 height 18
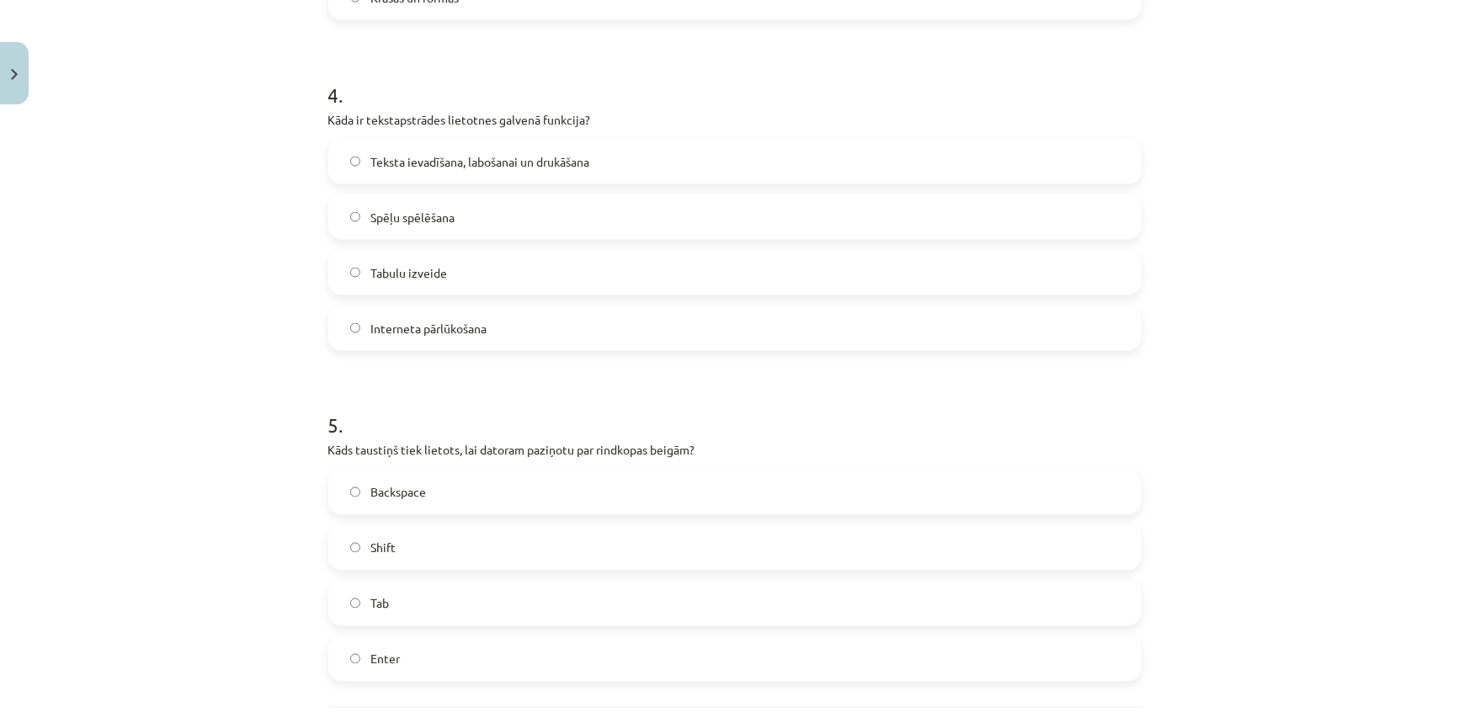
click at [491, 163] on span "Teksta ievadīšana, labošanai un drukāšana" at bounding box center [479, 162] width 219 height 18
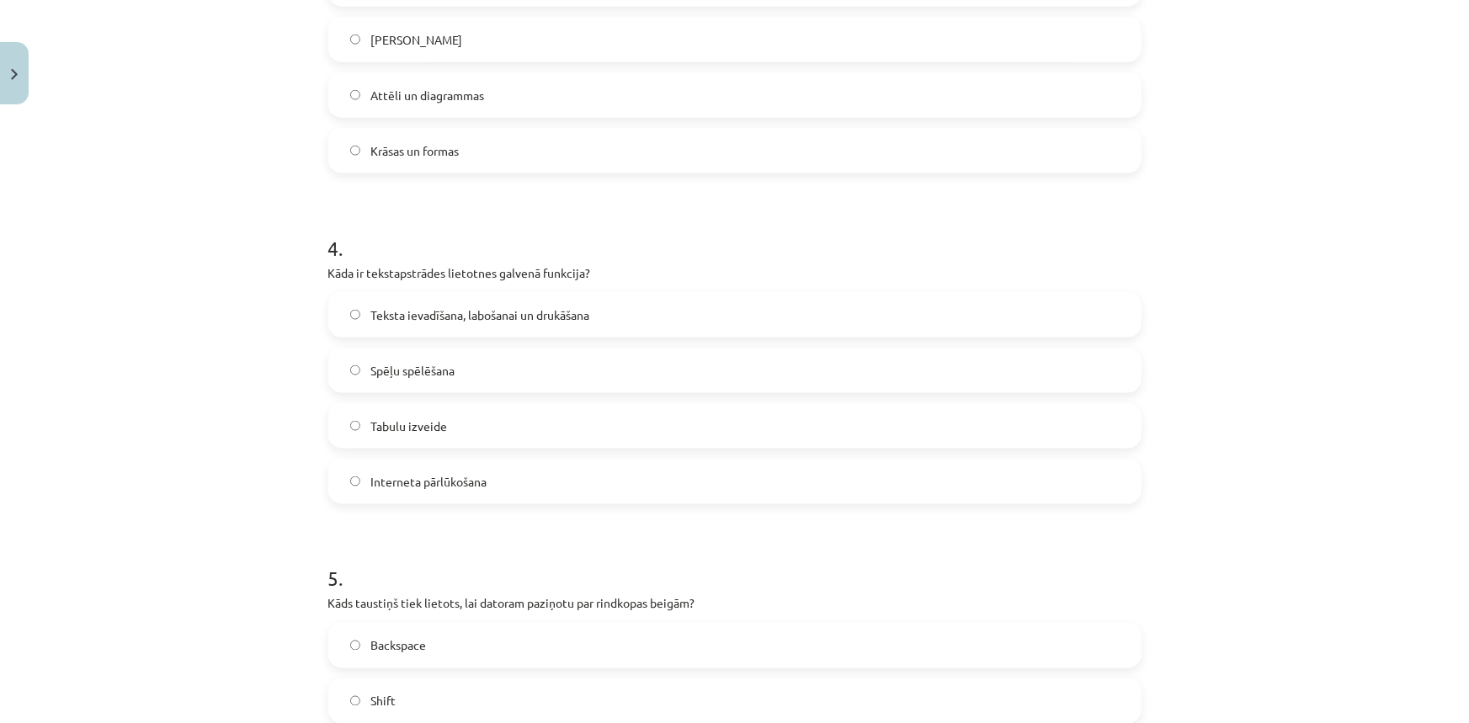
scroll to position [835, 0]
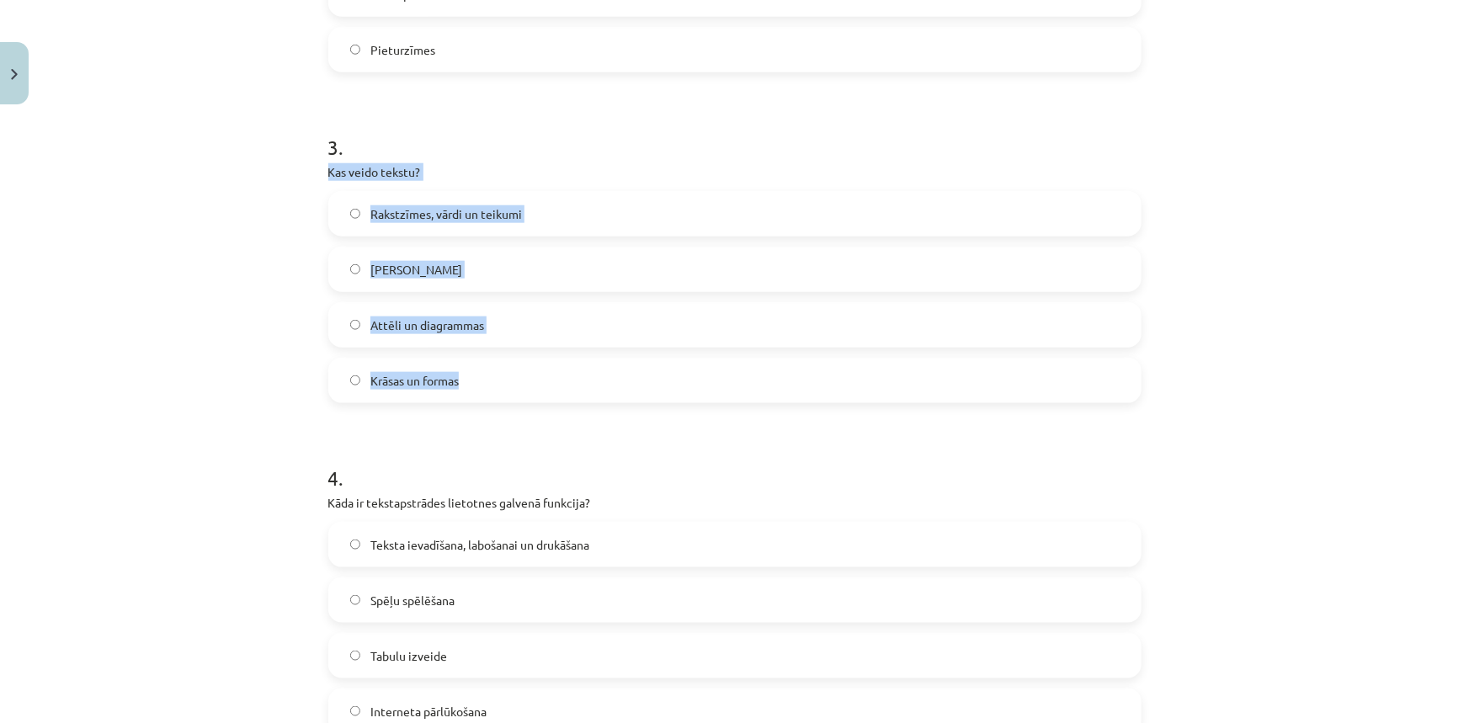
drag, startPoint x: 304, startPoint y: 175, endPoint x: 474, endPoint y: 351, distance: 244.6
click at [474, 351] on div "Mācību tēma: Datorikas - 10. klases 1. ieskaites mācību materiāls #8 7. tema – …" at bounding box center [734, 361] width 1469 height 723
click at [560, 176] on p "Kas veido tekstu?" at bounding box center [734, 172] width 813 height 18
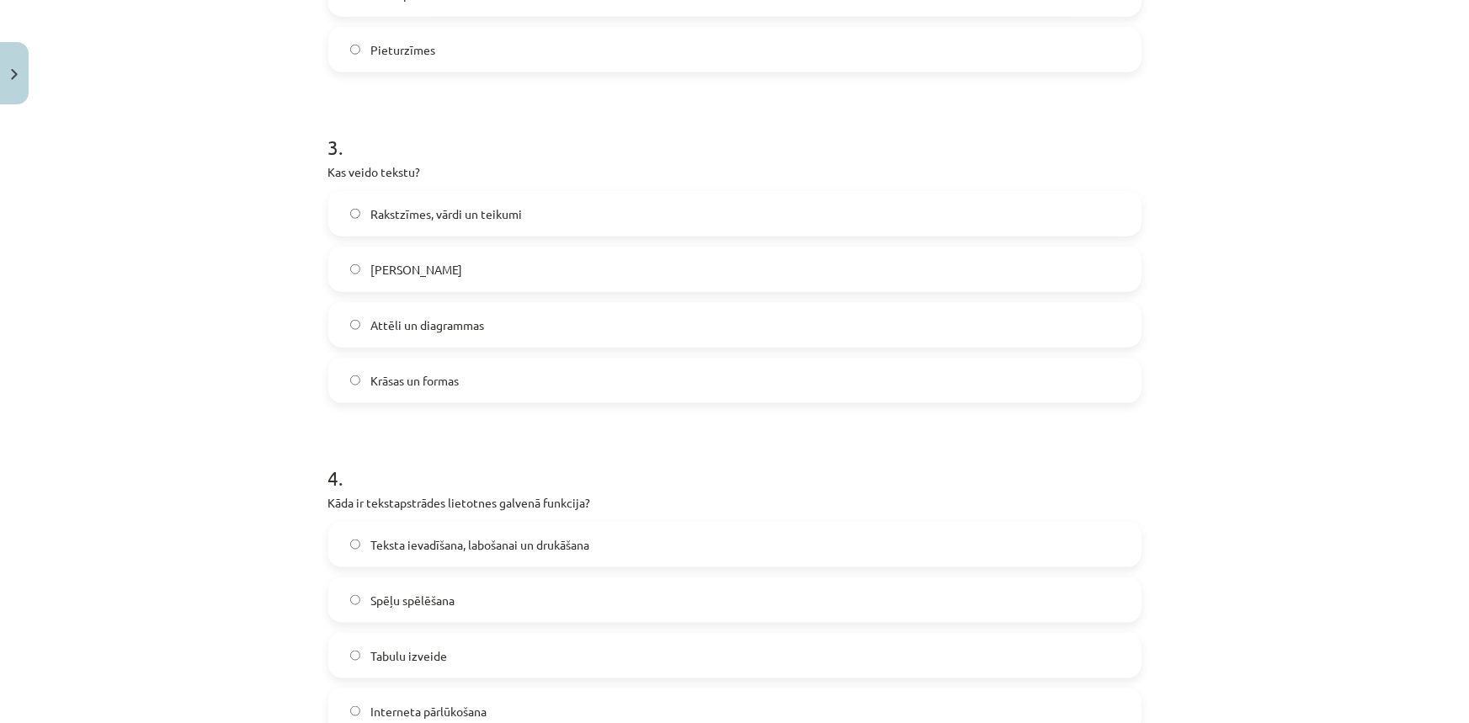
click at [374, 209] on span "Rakstzīmes, vārdi un teikumi" at bounding box center [445, 214] width 151 height 18
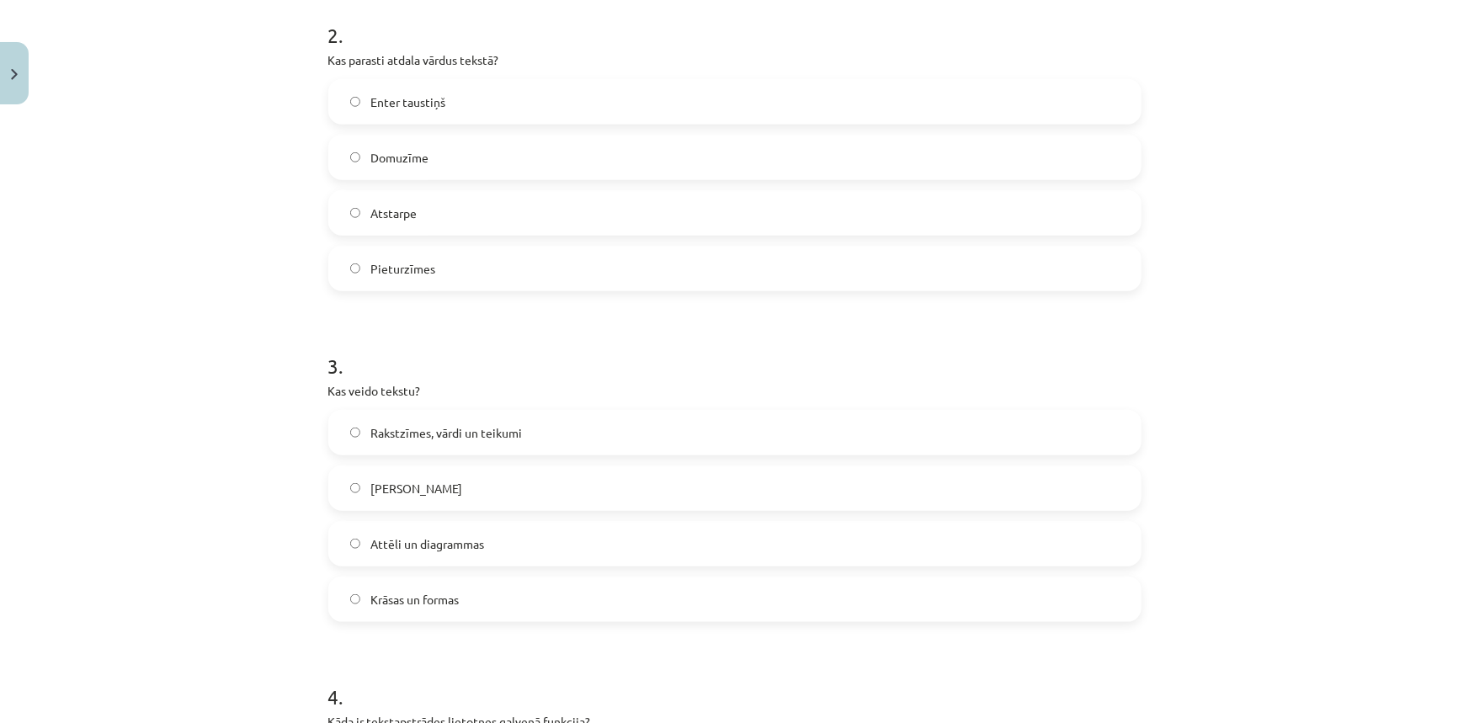
scroll to position [529, 0]
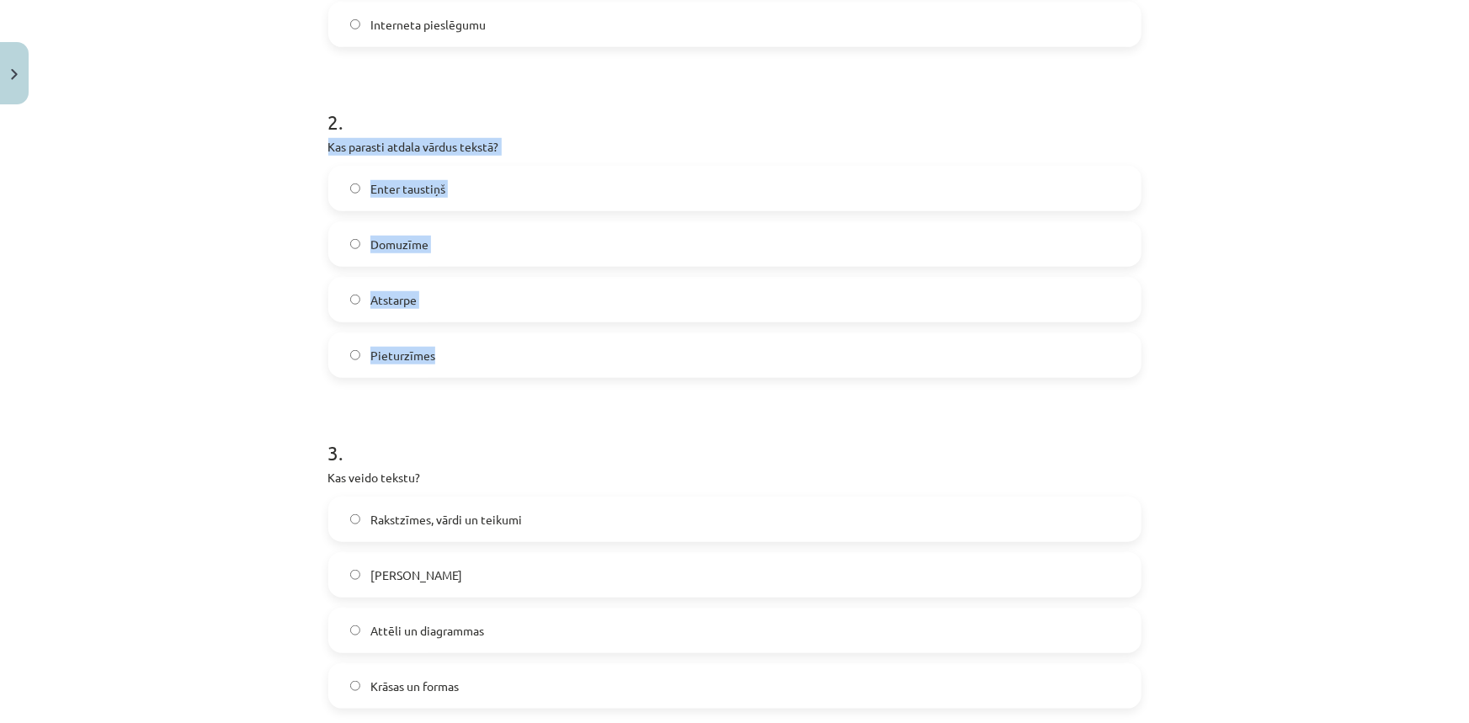
drag, startPoint x: 310, startPoint y: 143, endPoint x: 428, endPoint y: 359, distance: 245.6
click at [428, 359] on div "Mācību tēma: Datorikas - 10. klases 1. ieskaites mācību materiāls #8 7. tema – …" at bounding box center [734, 361] width 1469 height 723
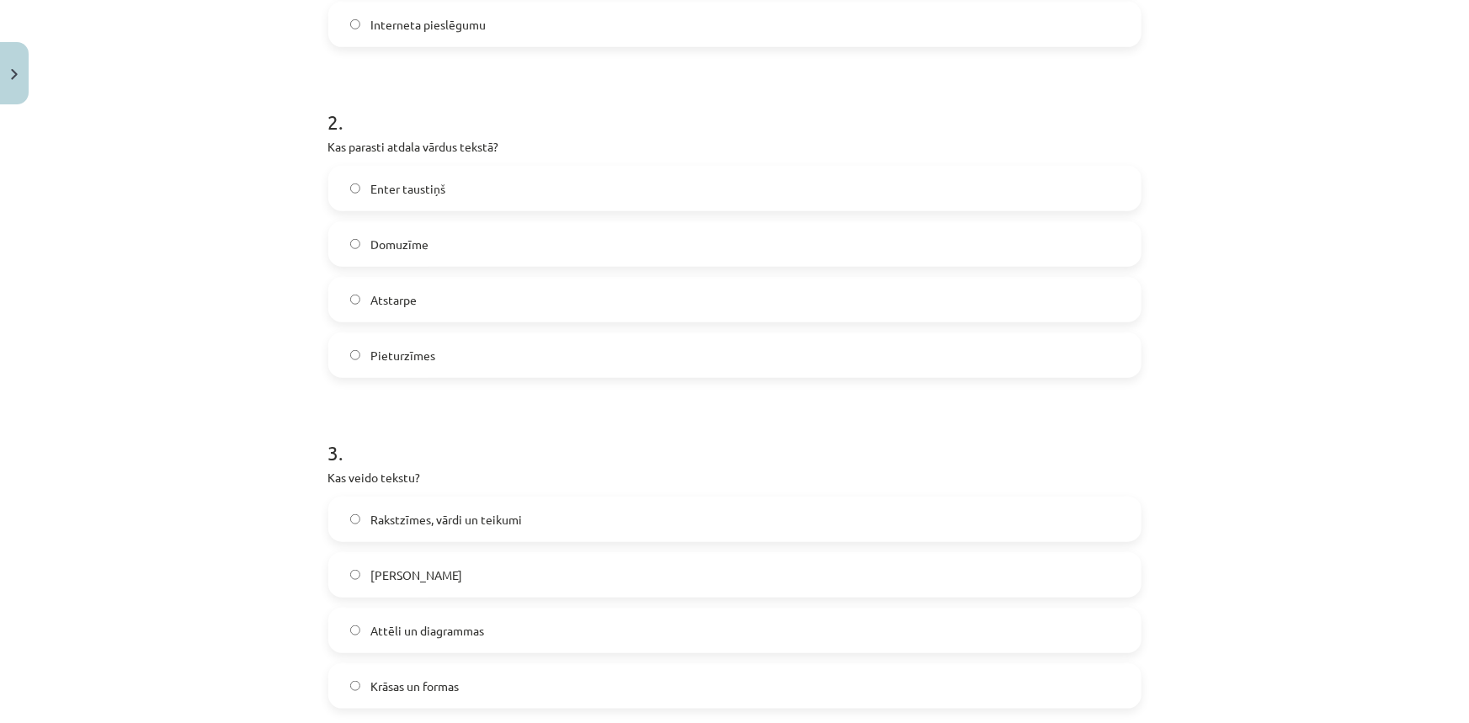
click at [566, 124] on h1 "2 ." at bounding box center [734, 107] width 813 height 52
click at [384, 301] on span "Atstarpe" at bounding box center [393, 300] width 46 height 18
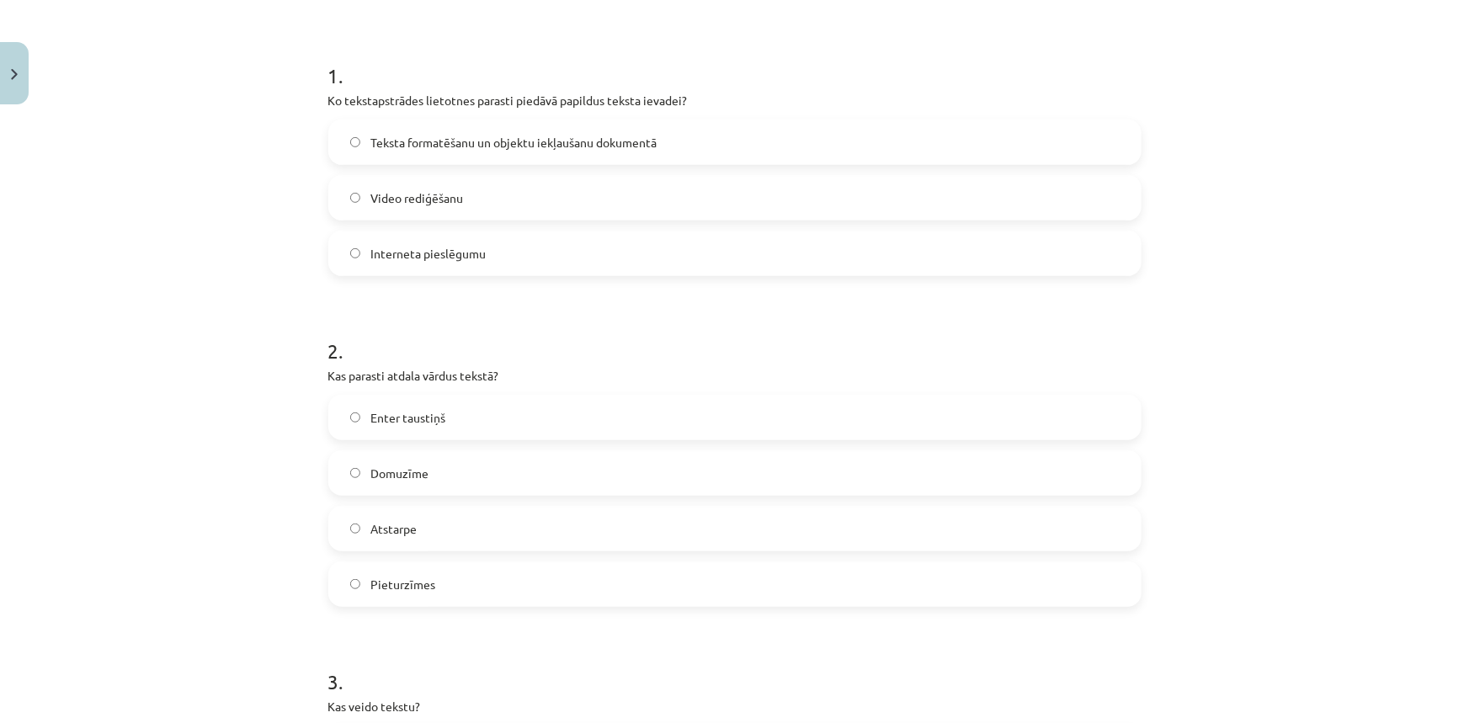
scroll to position [300, 0]
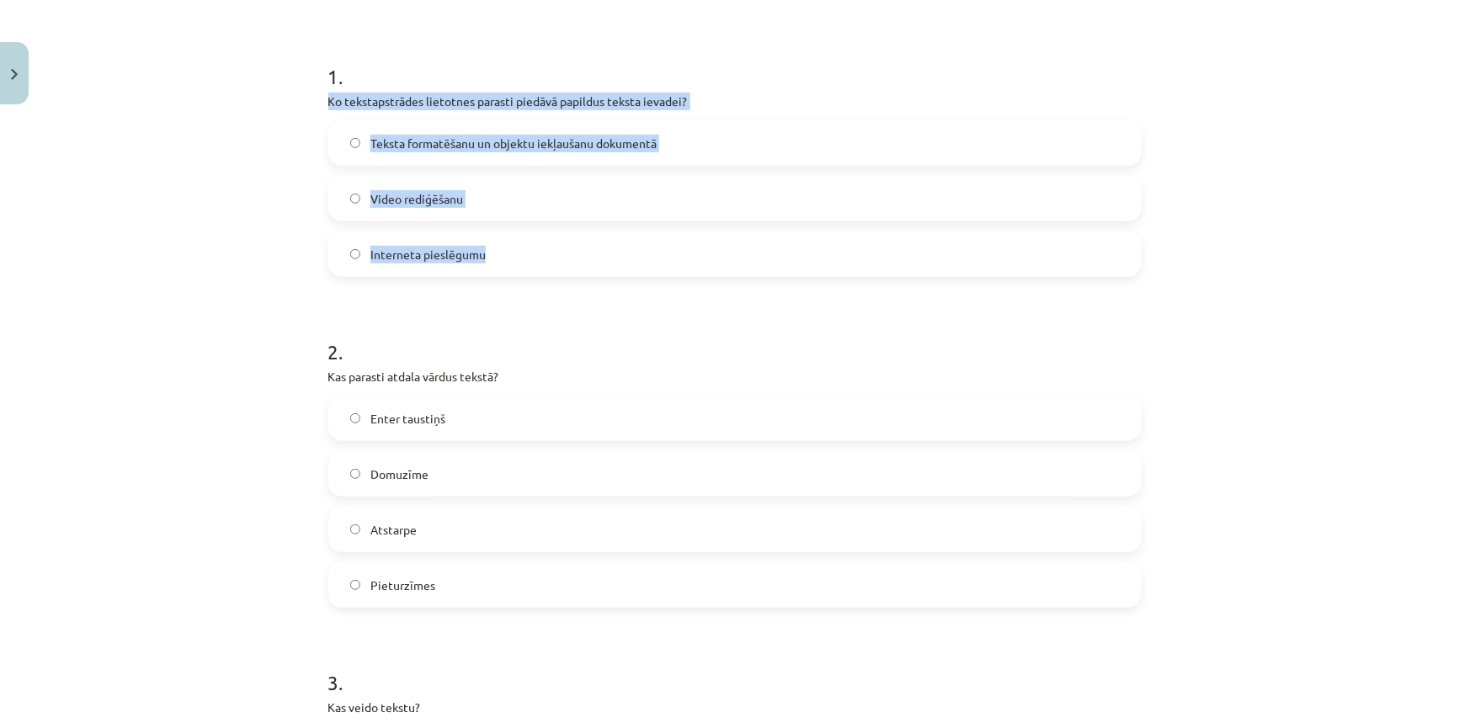
drag, startPoint x: 321, startPoint y: 101, endPoint x: 486, endPoint y: 251, distance: 222.8
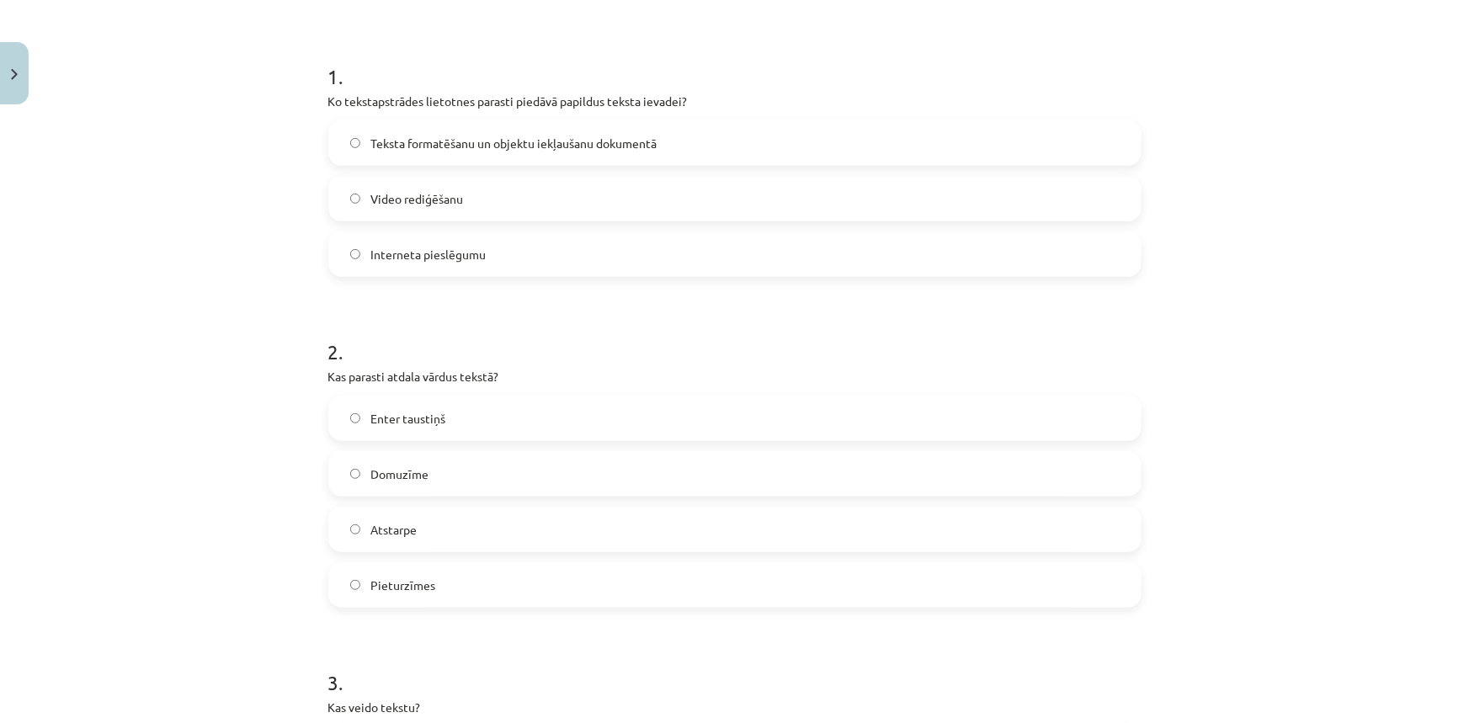
click at [534, 320] on h1 "2 ." at bounding box center [734, 337] width 813 height 52
click at [402, 147] on span "Teksta formatēšanu un objektu iekļaušanu dokumentā" at bounding box center [513, 144] width 286 height 18
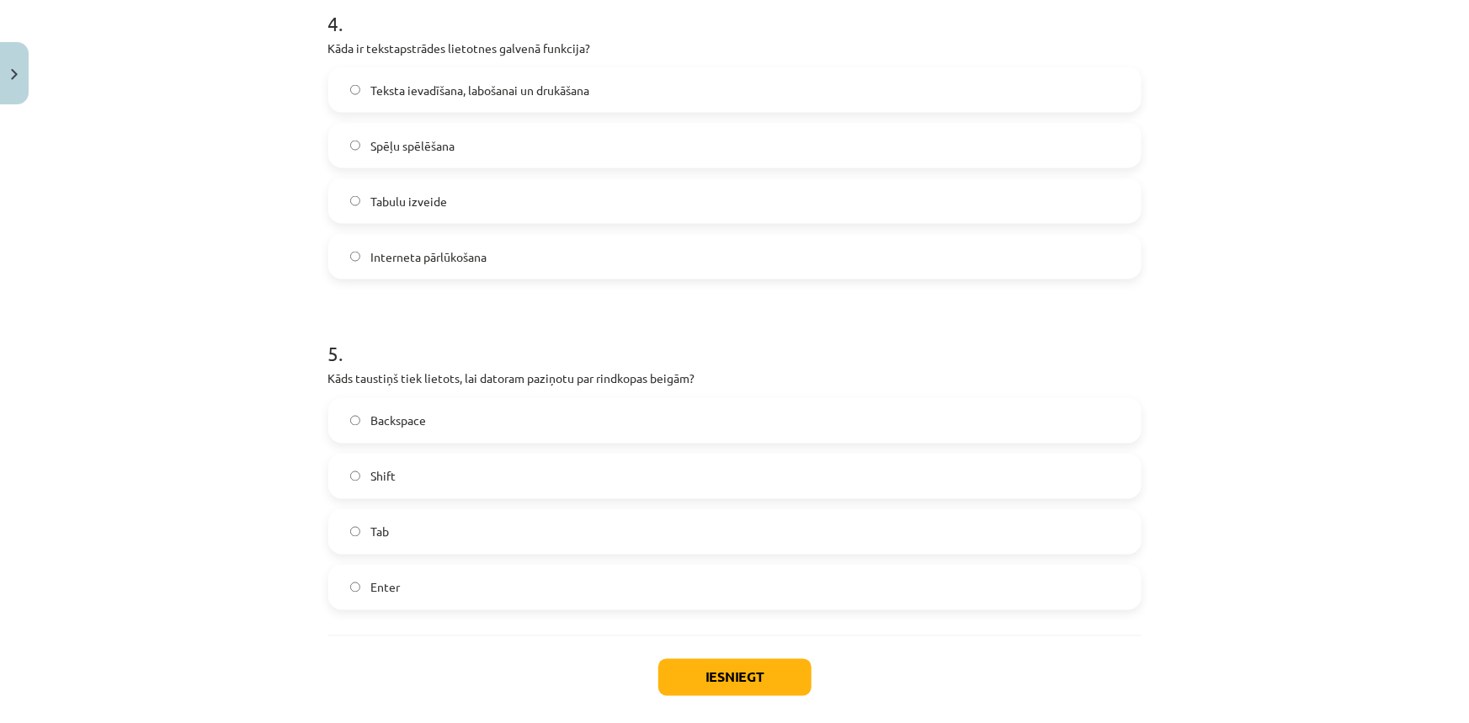
scroll to position [1294, 0]
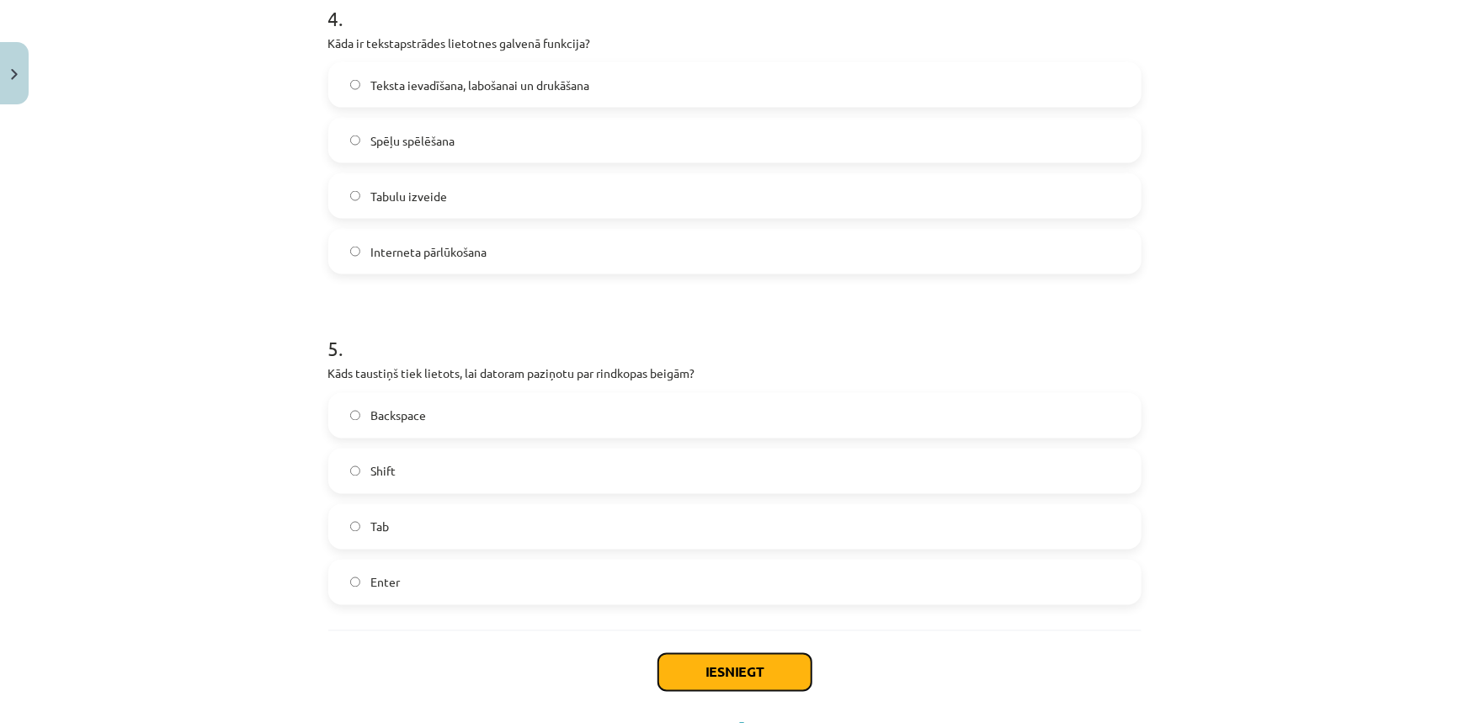
click at [762, 673] on button "Iesniegt" at bounding box center [734, 672] width 153 height 37
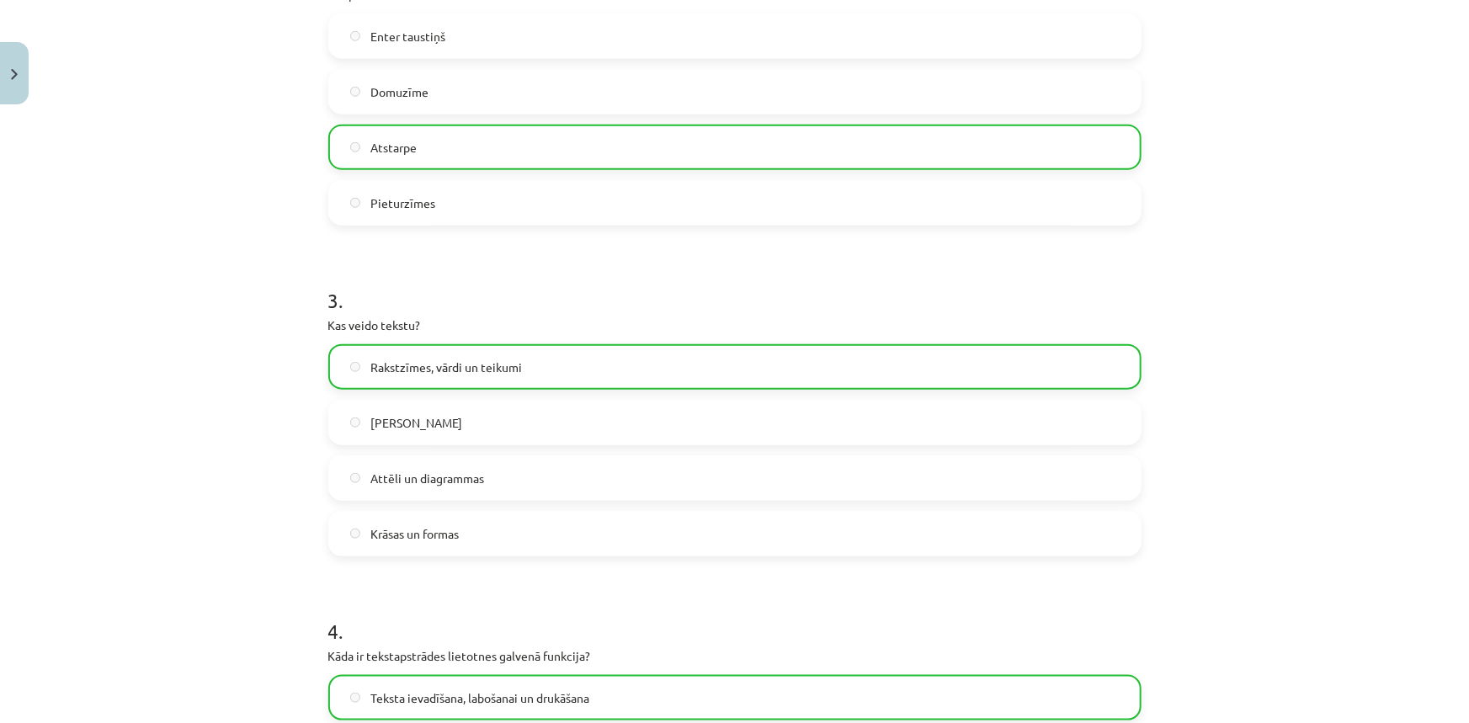
scroll to position [223, 0]
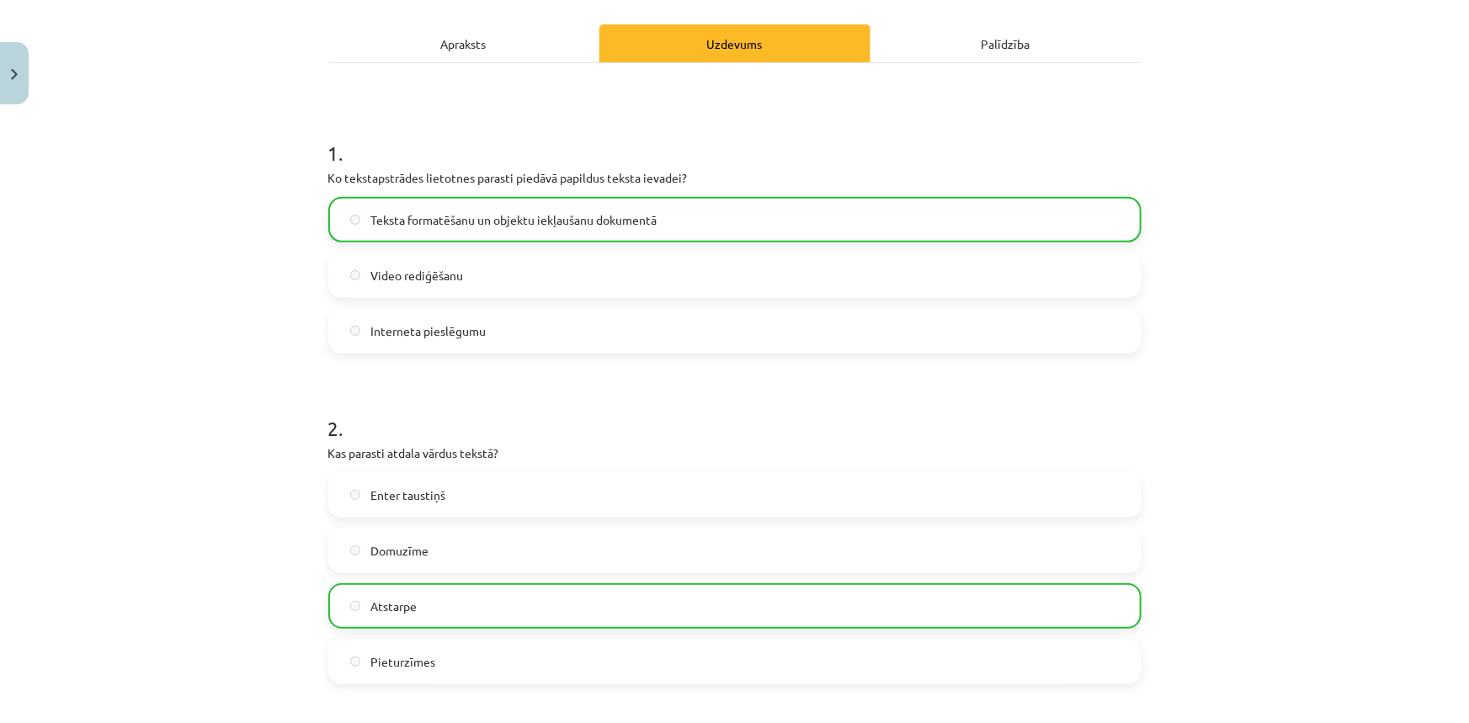
click at [1009, 50] on div "Palīdzība" at bounding box center [1005, 43] width 271 height 38
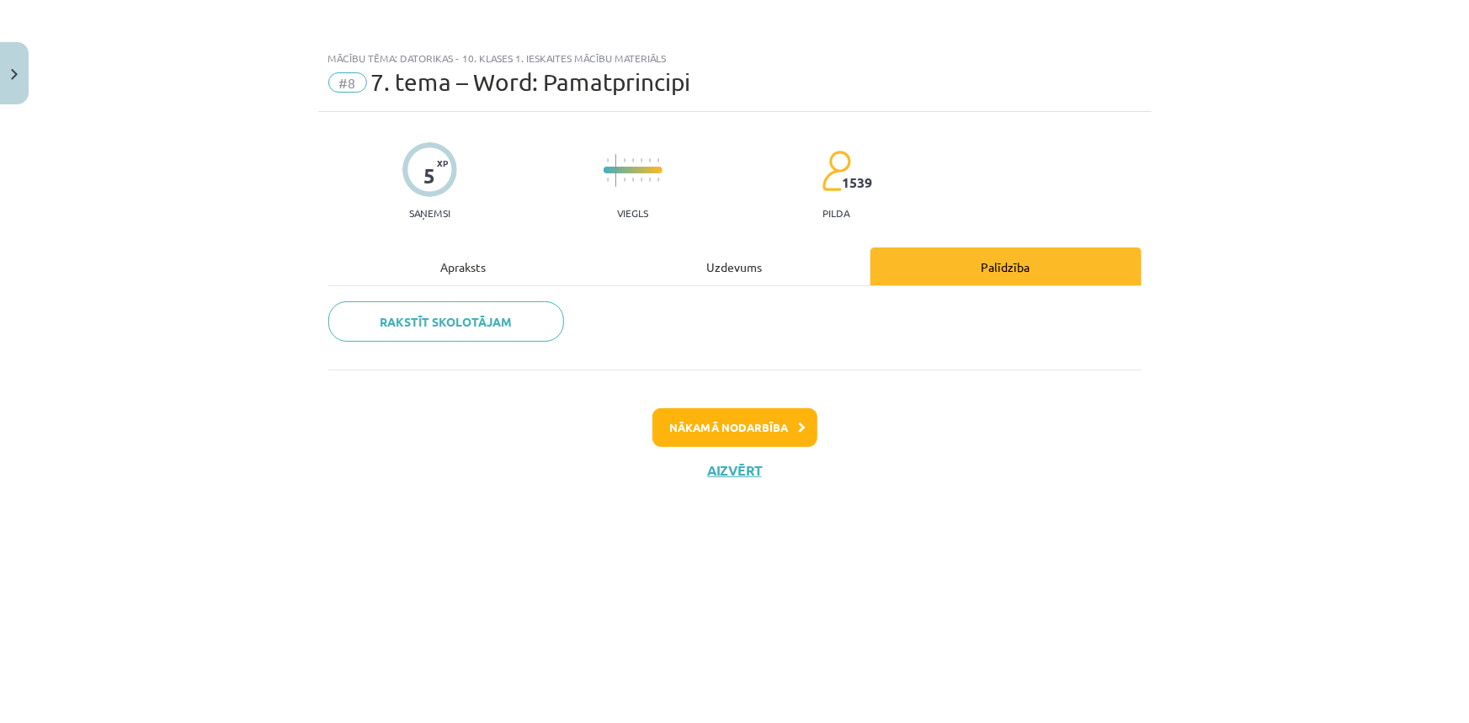
scroll to position [0, 0]
click at [472, 269] on div "Apraksts" at bounding box center [463, 266] width 271 height 38
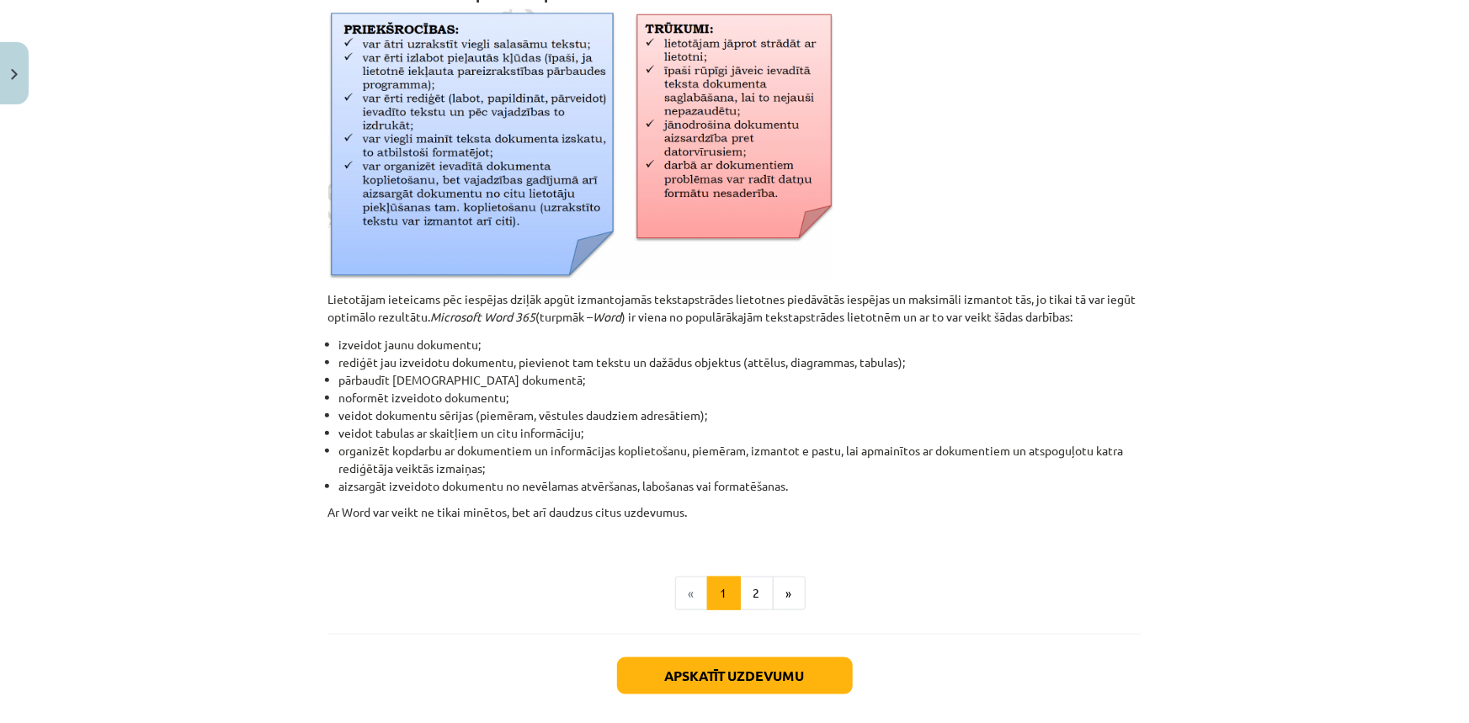
scroll to position [730, 0]
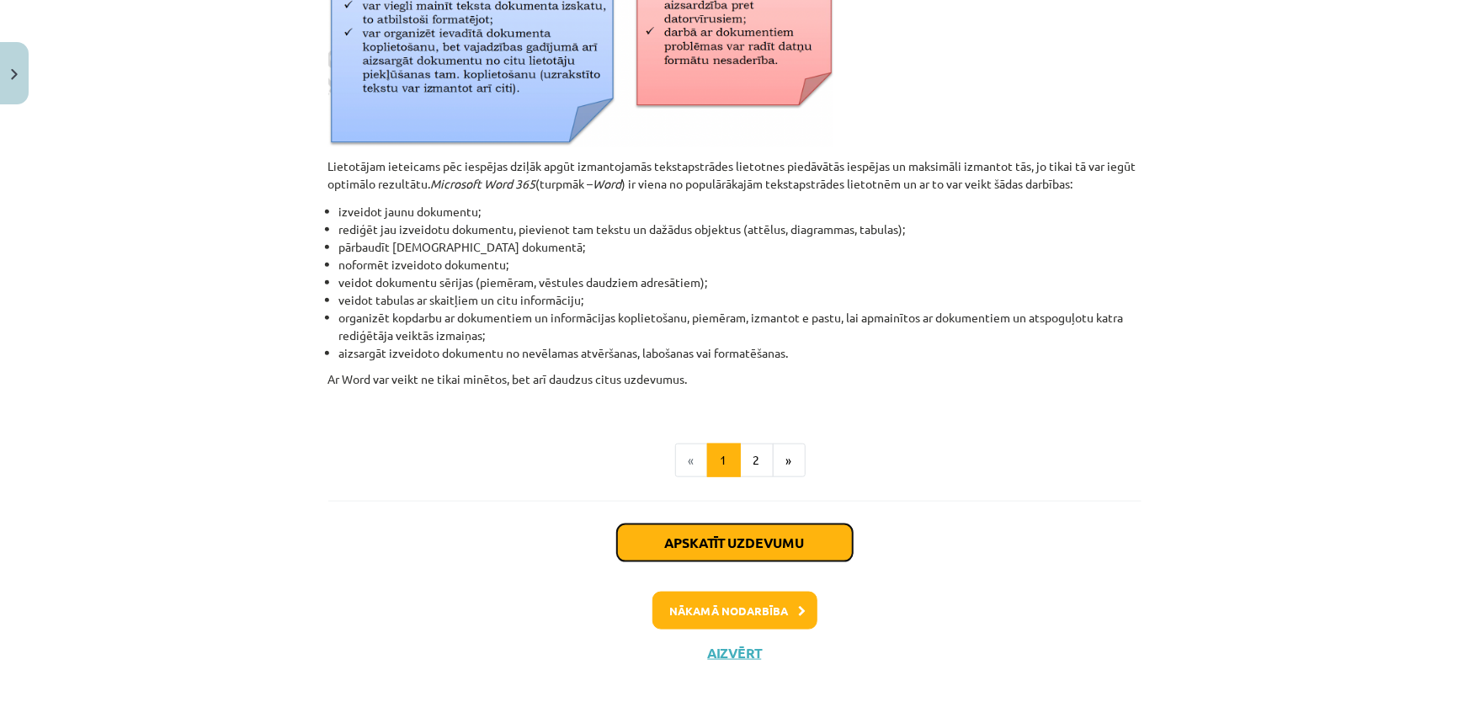
click at [739, 547] on button "Apskatīt uzdevumu" at bounding box center [735, 542] width 236 height 37
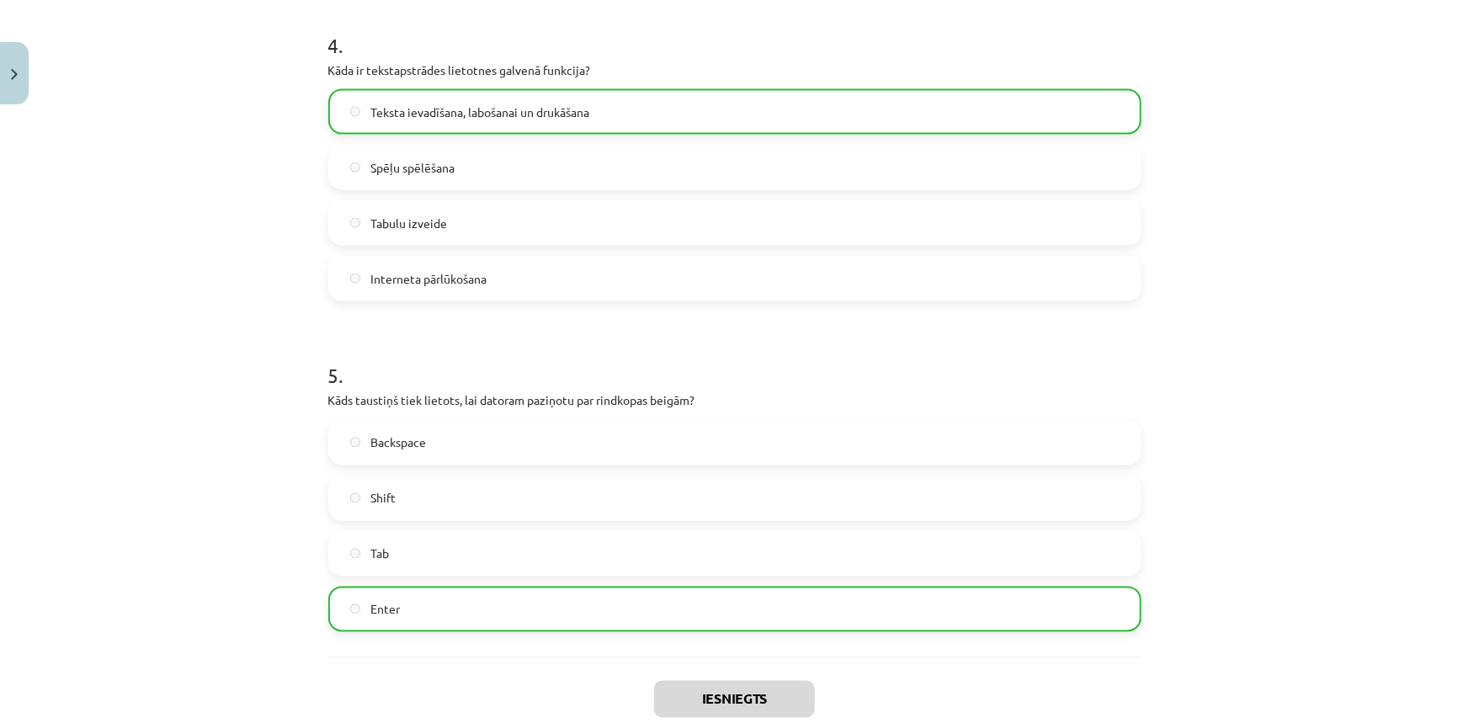
scroll to position [1424, 0]
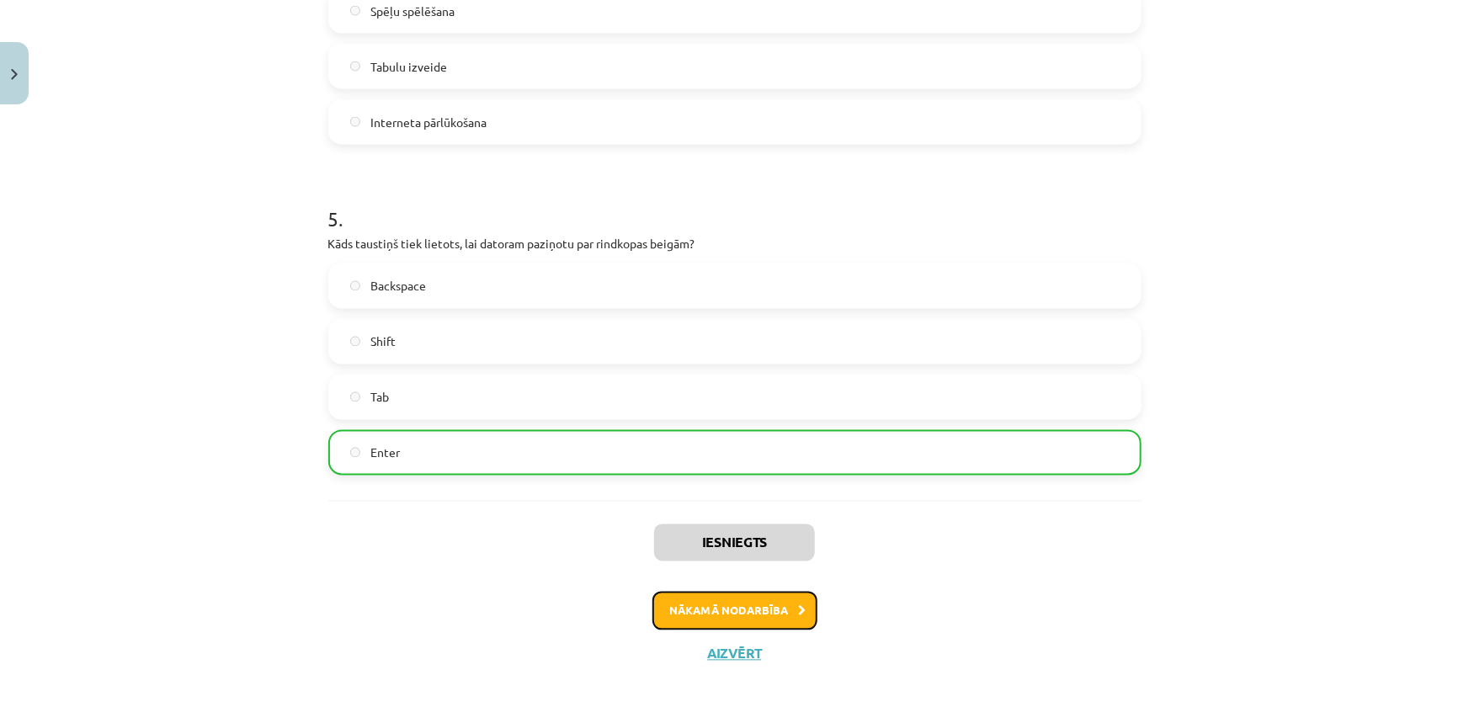
click at [774, 603] on button "Nākamā nodarbība" at bounding box center [734, 611] width 165 height 39
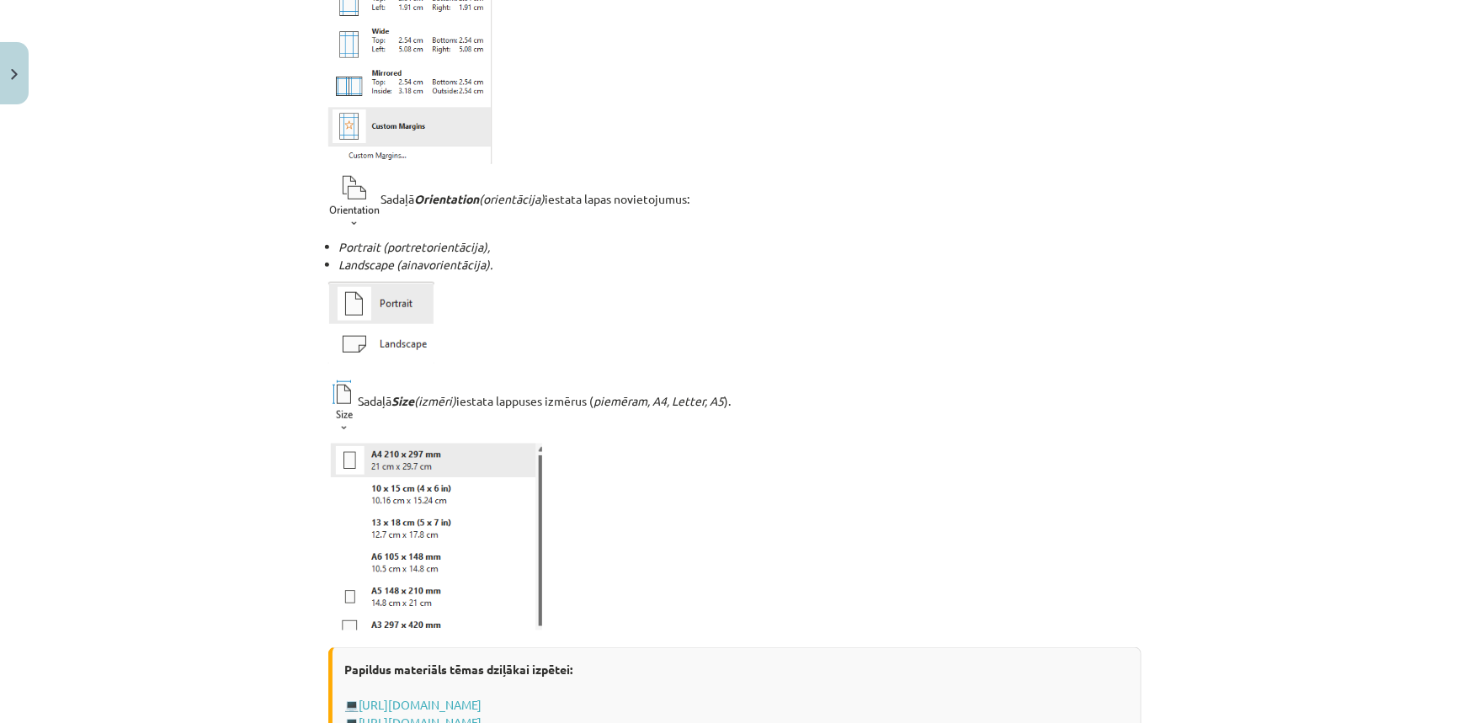
scroll to position [1036, 0]
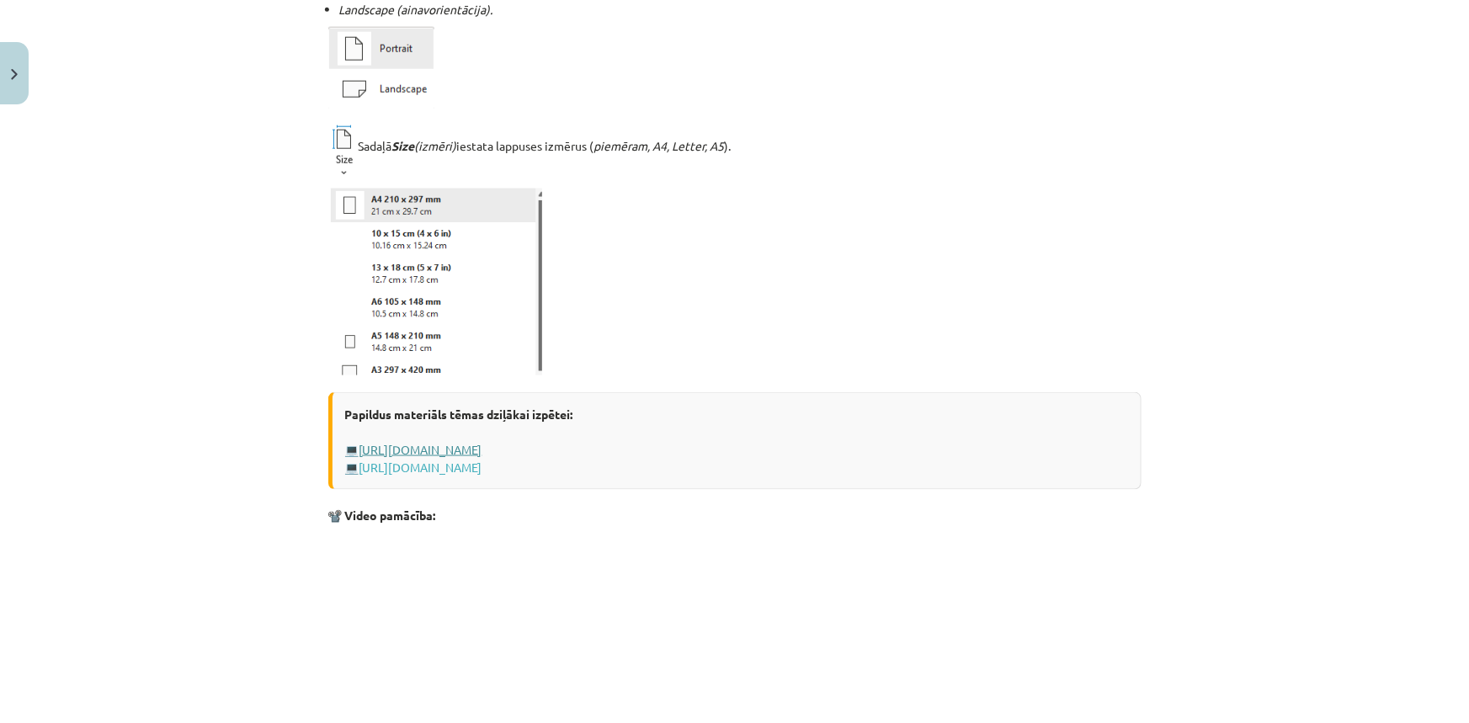
click at [482, 449] on link "http://www.uzdevumi.lv/p/informatika/7-klase/teksta-apstrade-9947/re-2d59b806-2…" at bounding box center [420, 449] width 123 height 15
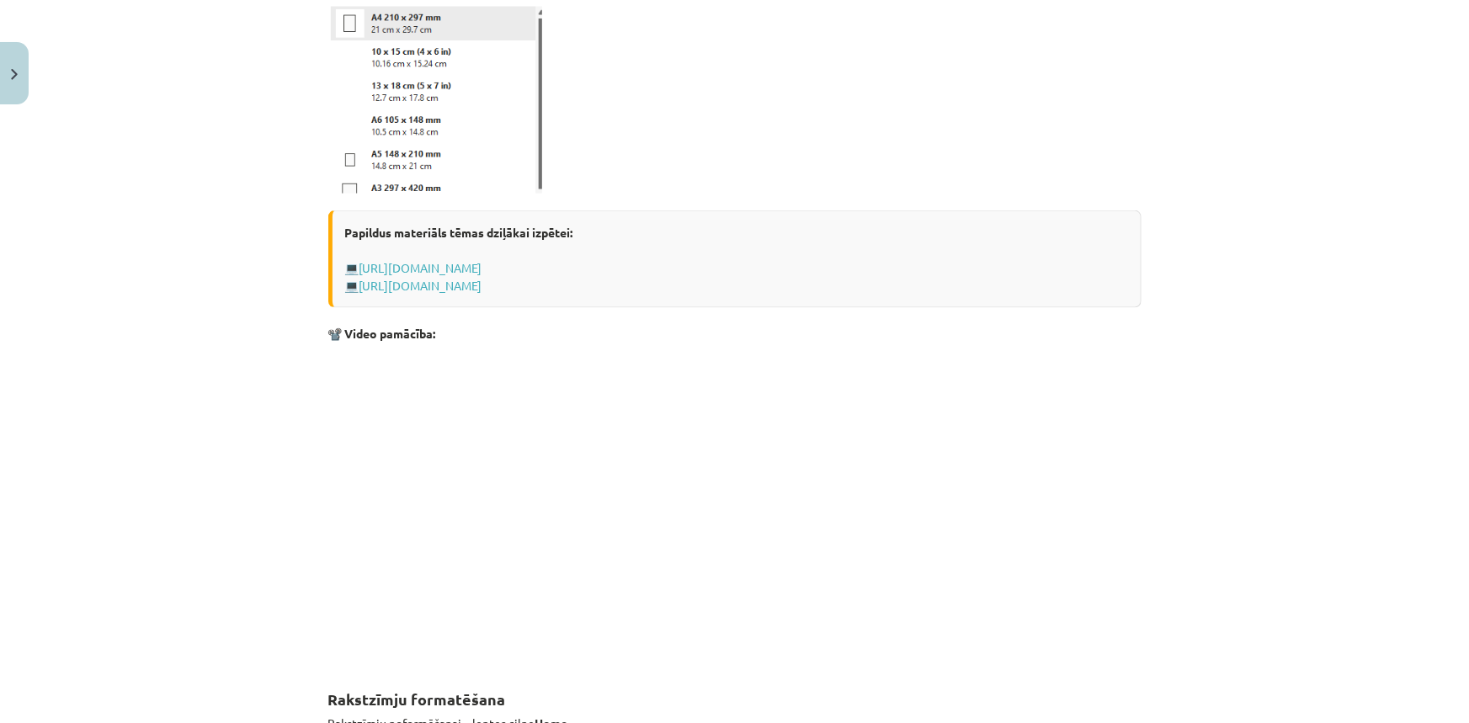
scroll to position [1266, 0]
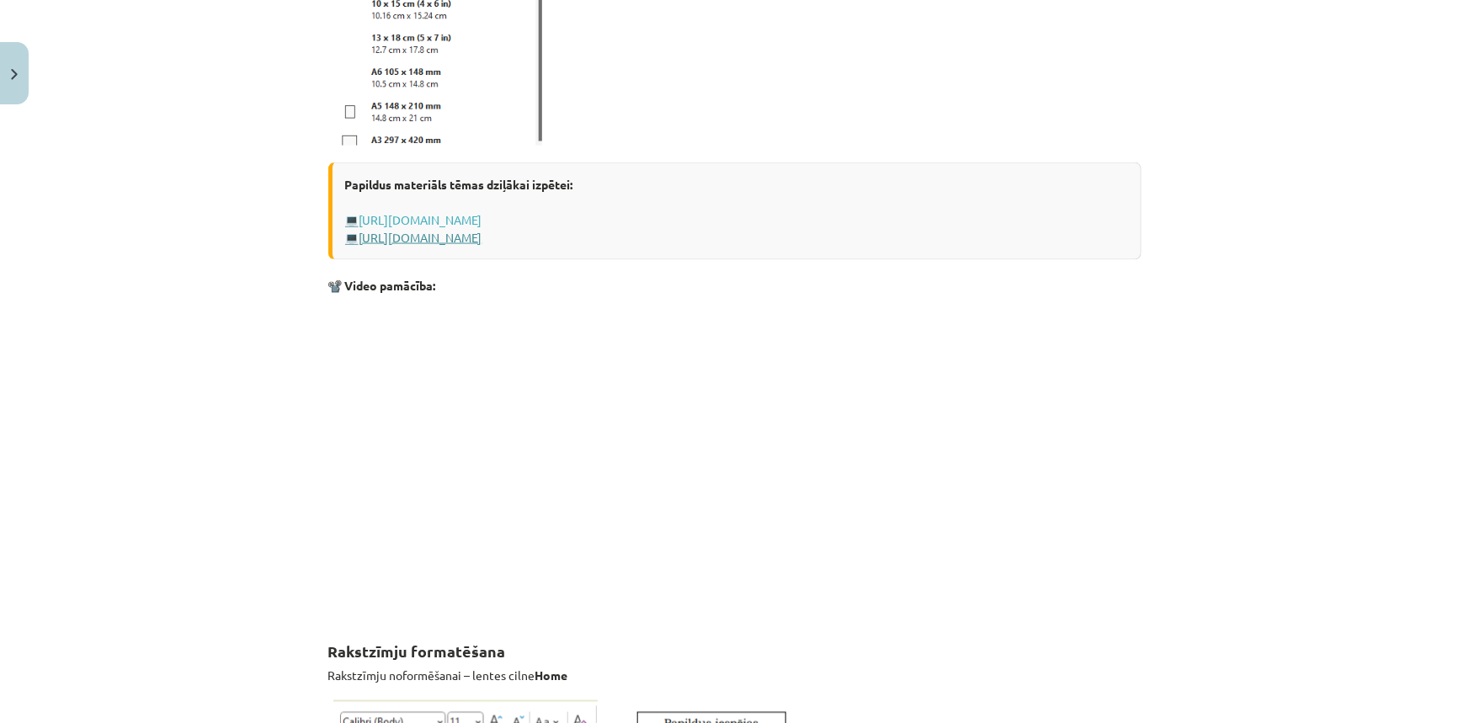
click at [482, 242] on link "https://profizgl.lu.lv/mod/book/view.php?id=20086&chapterid=4709" at bounding box center [420, 237] width 123 height 15
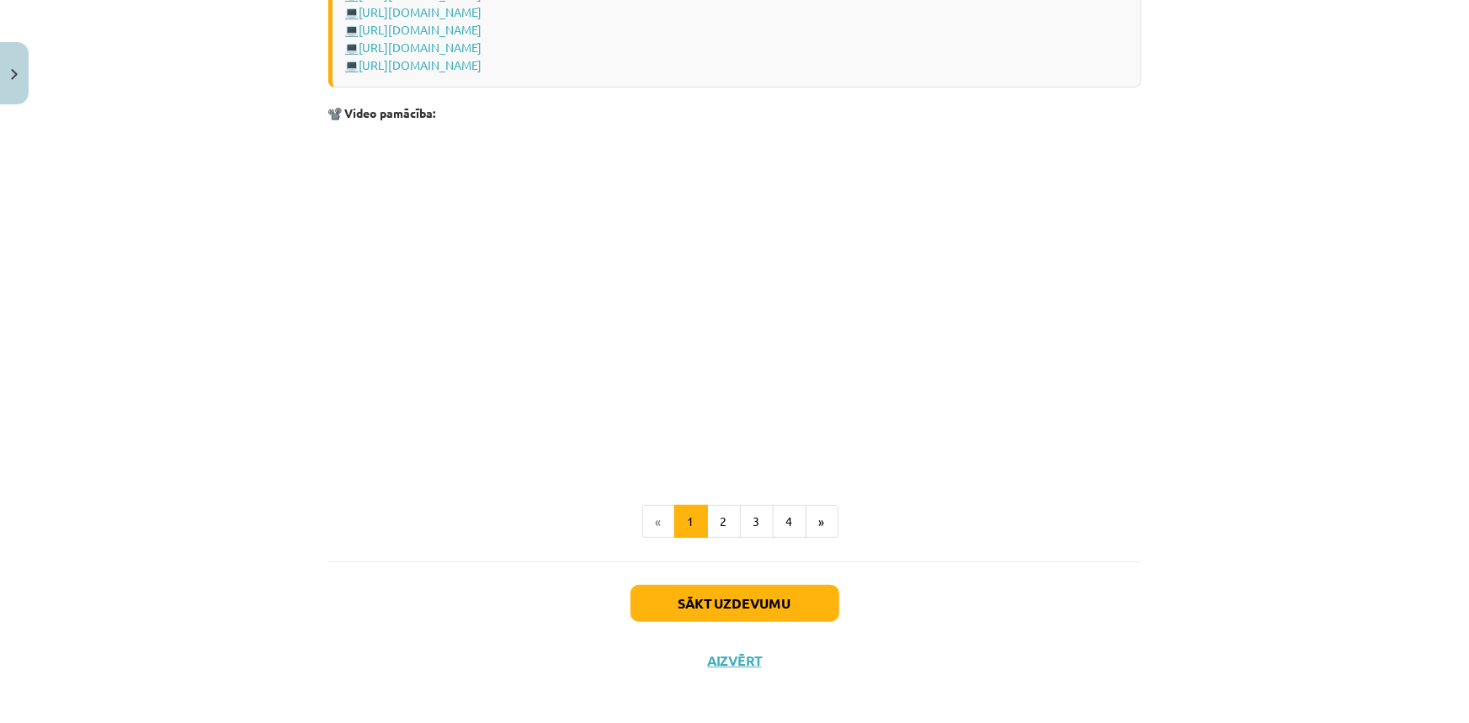
scroll to position [3262, 0]
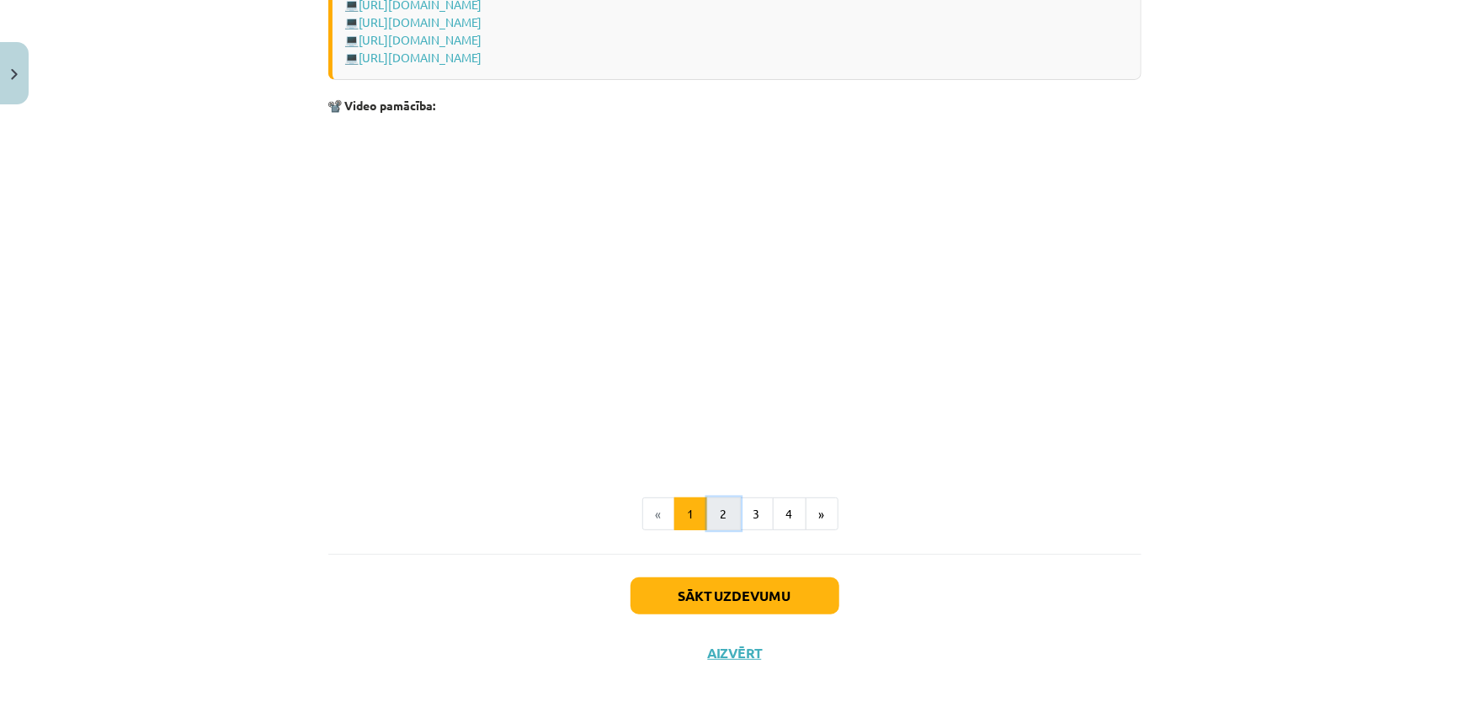
click at [722, 518] on button "2" at bounding box center [724, 514] width 34 height 34
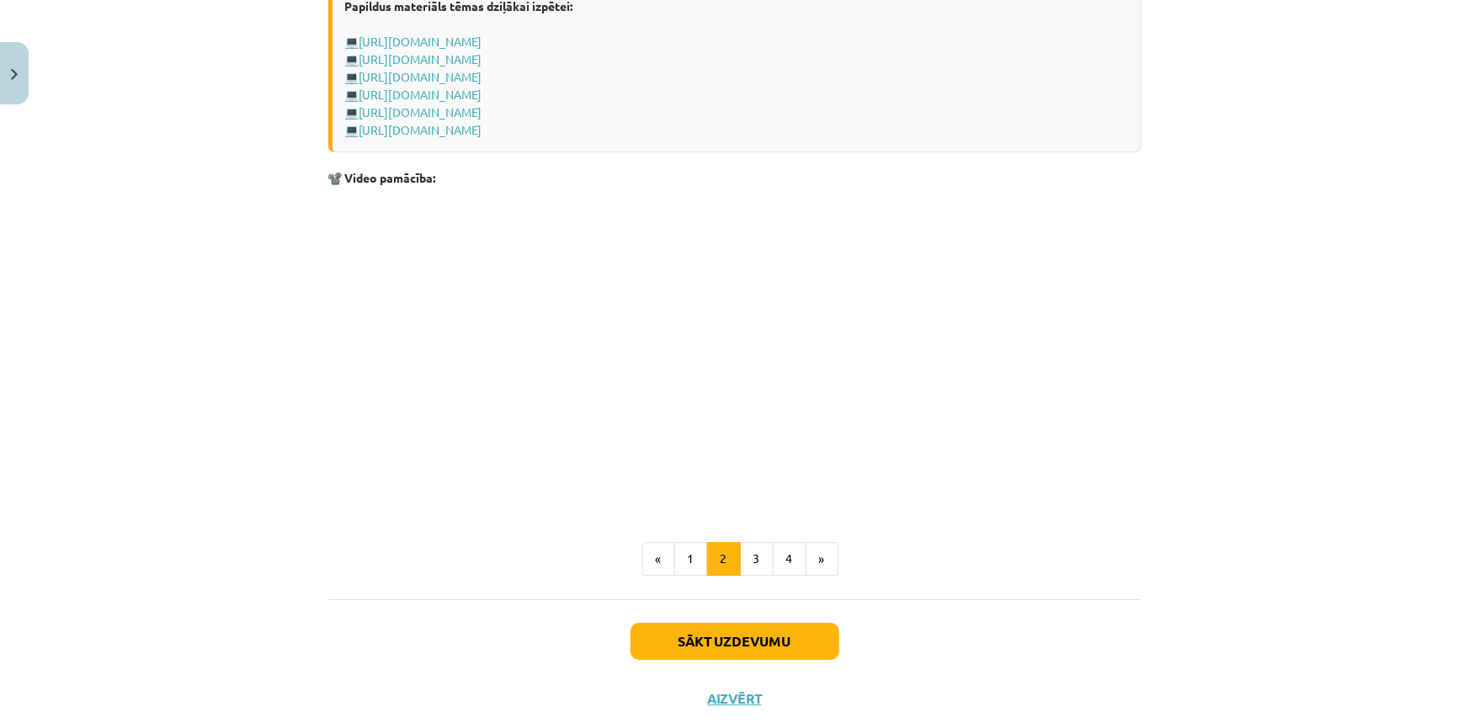
scroll to position [2493, 0]
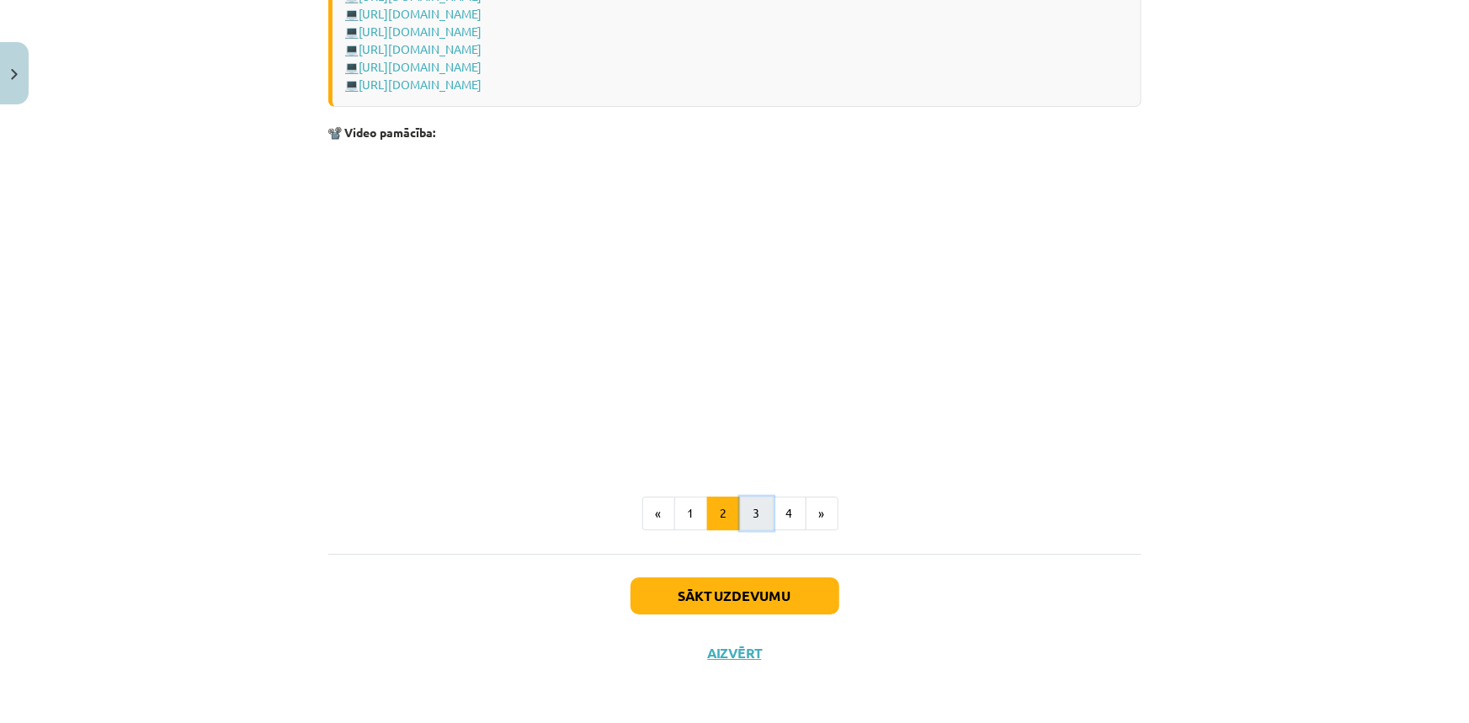
click at [757, 517] on button "3" at bounding box center [757, 514] width 34 height 34
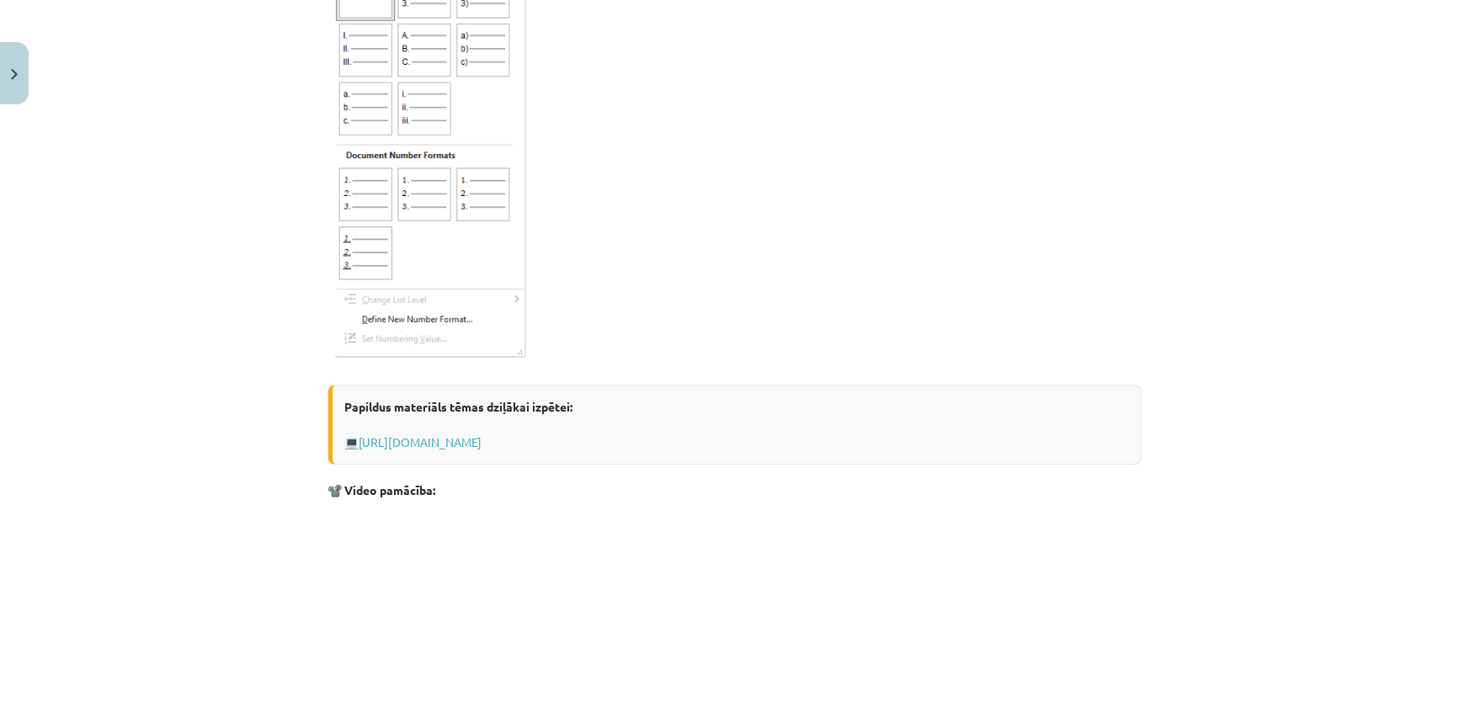
scroll to position [2647, 0]
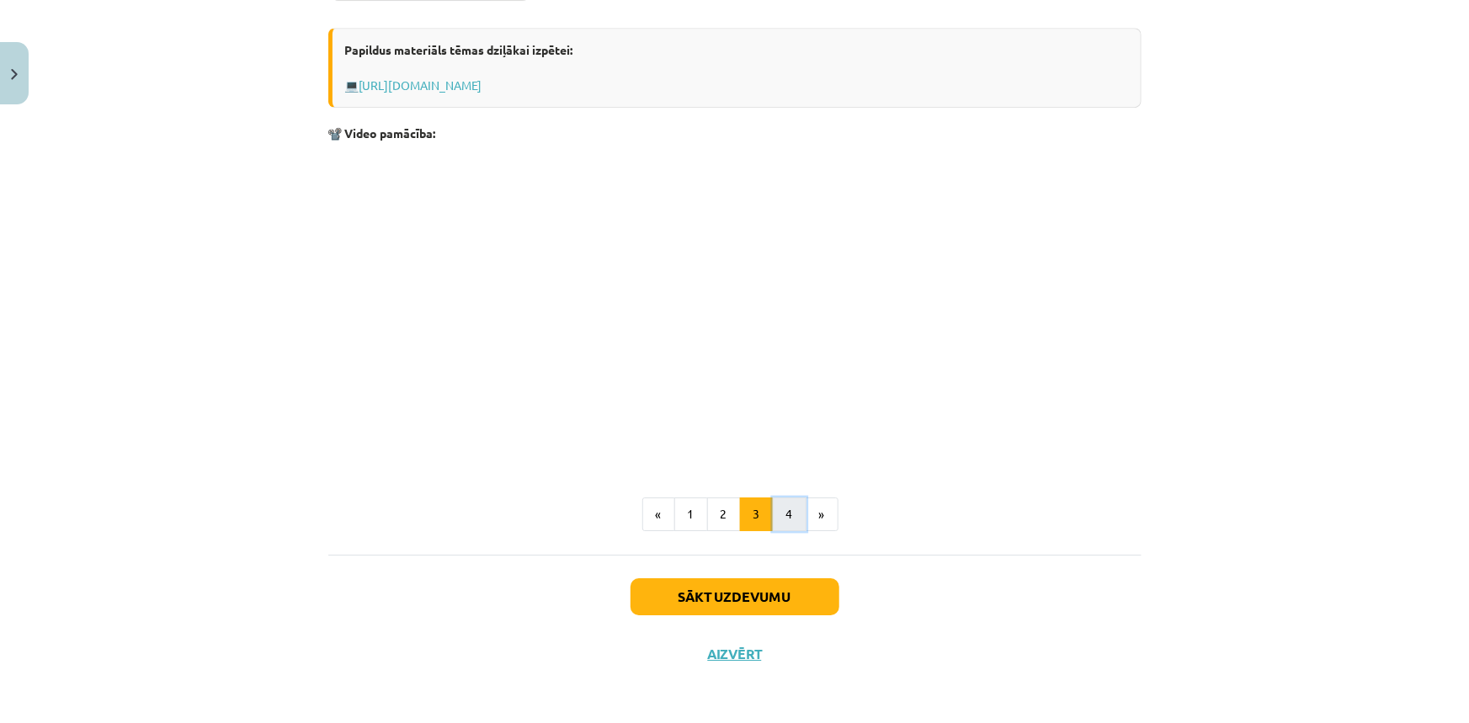
click at [789, 520] on button "4" at bounding box center [790, 514] width 34 height 34
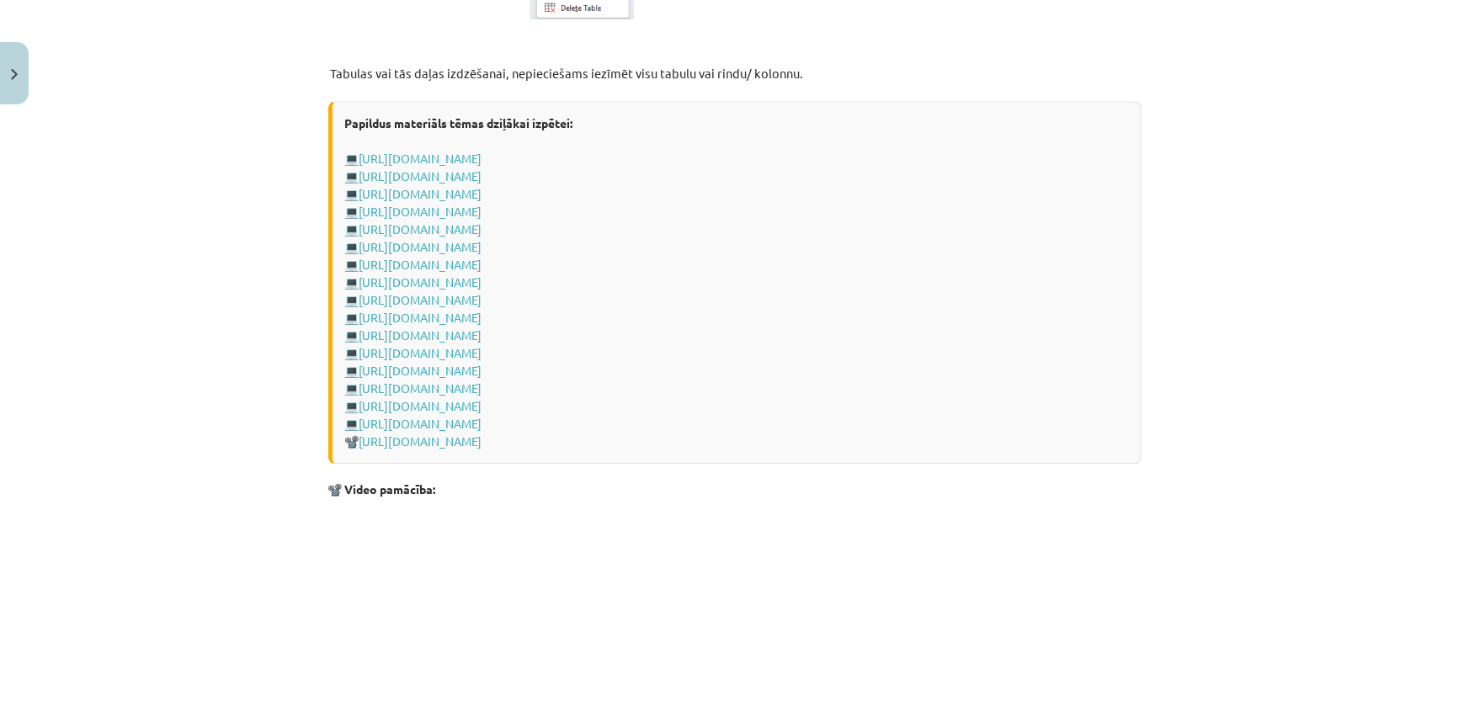
scroll to position [2061, 0]
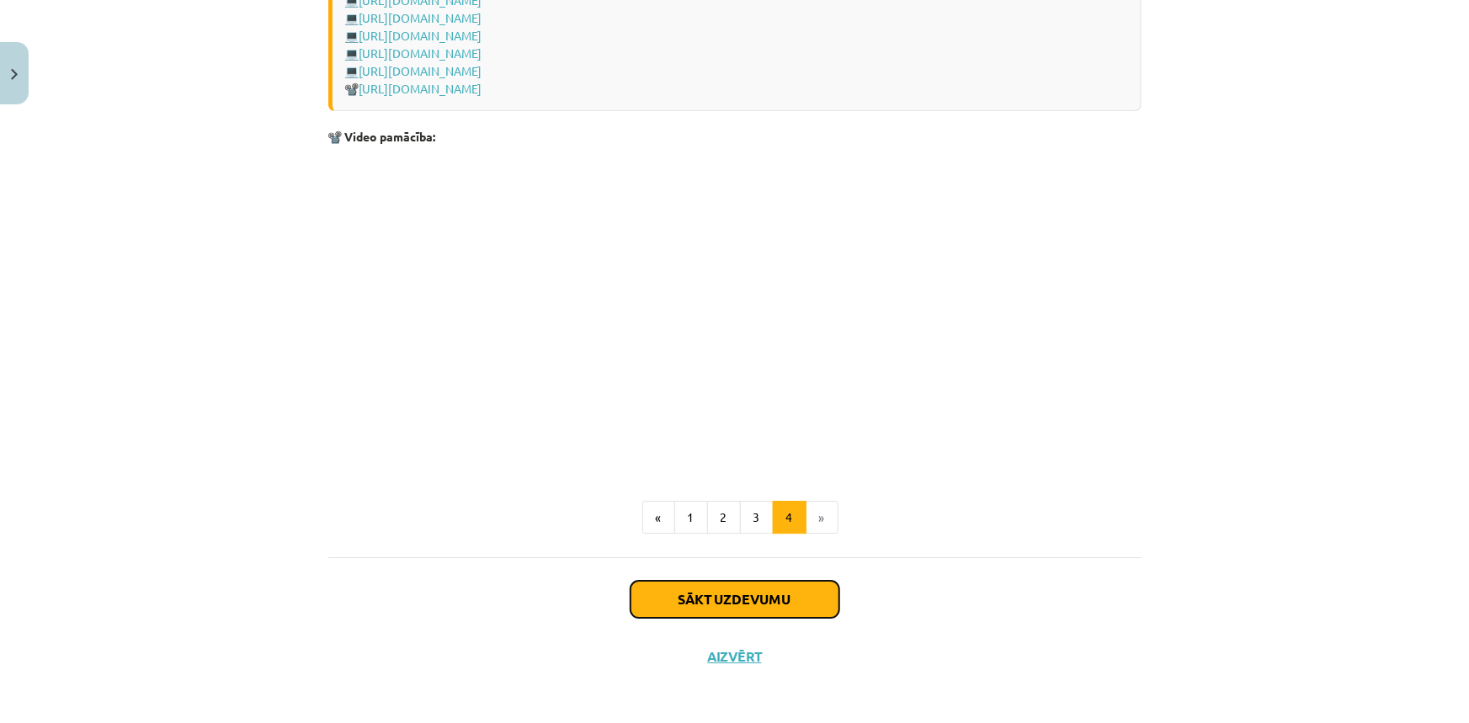
click at [748, 600] on button "Sākt uzdevumu" at bounding box center [734, 599] width 209 height 37
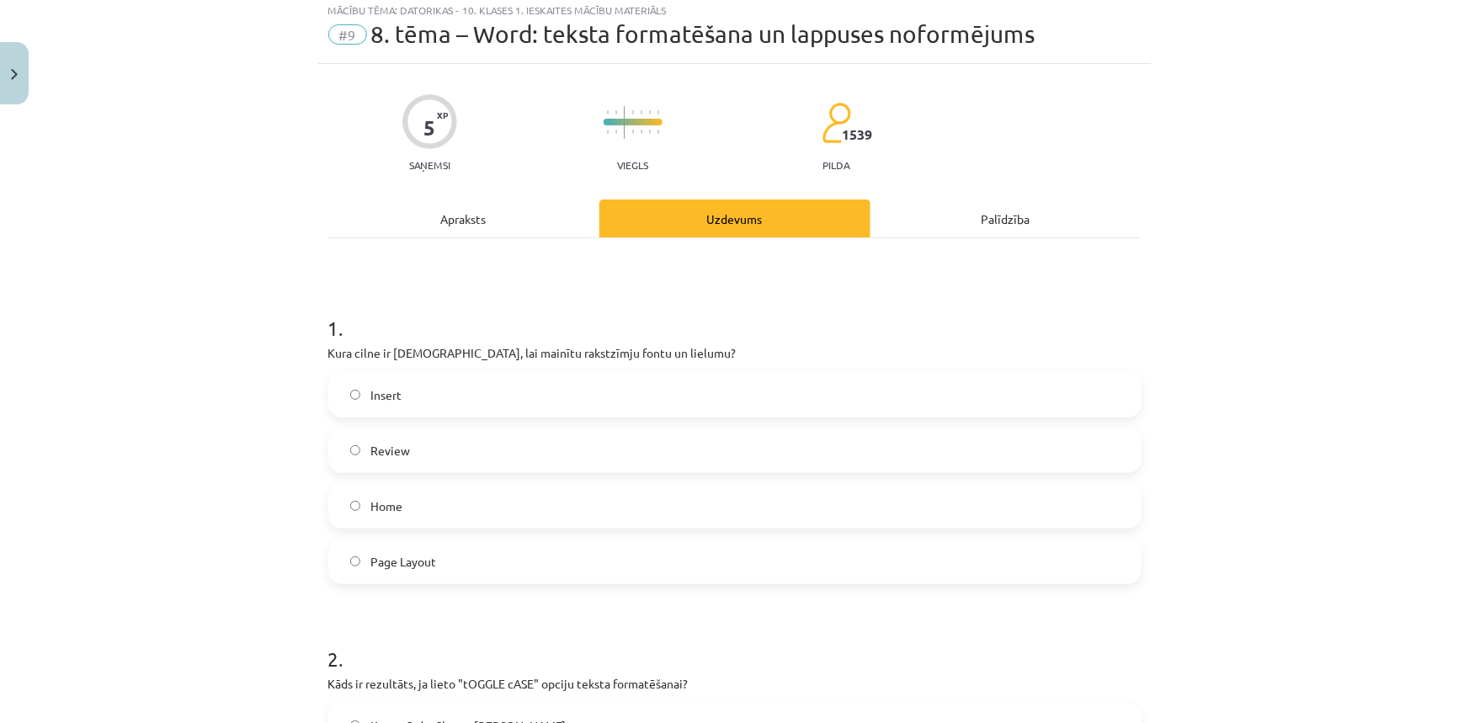
scroll to position [42, 0]
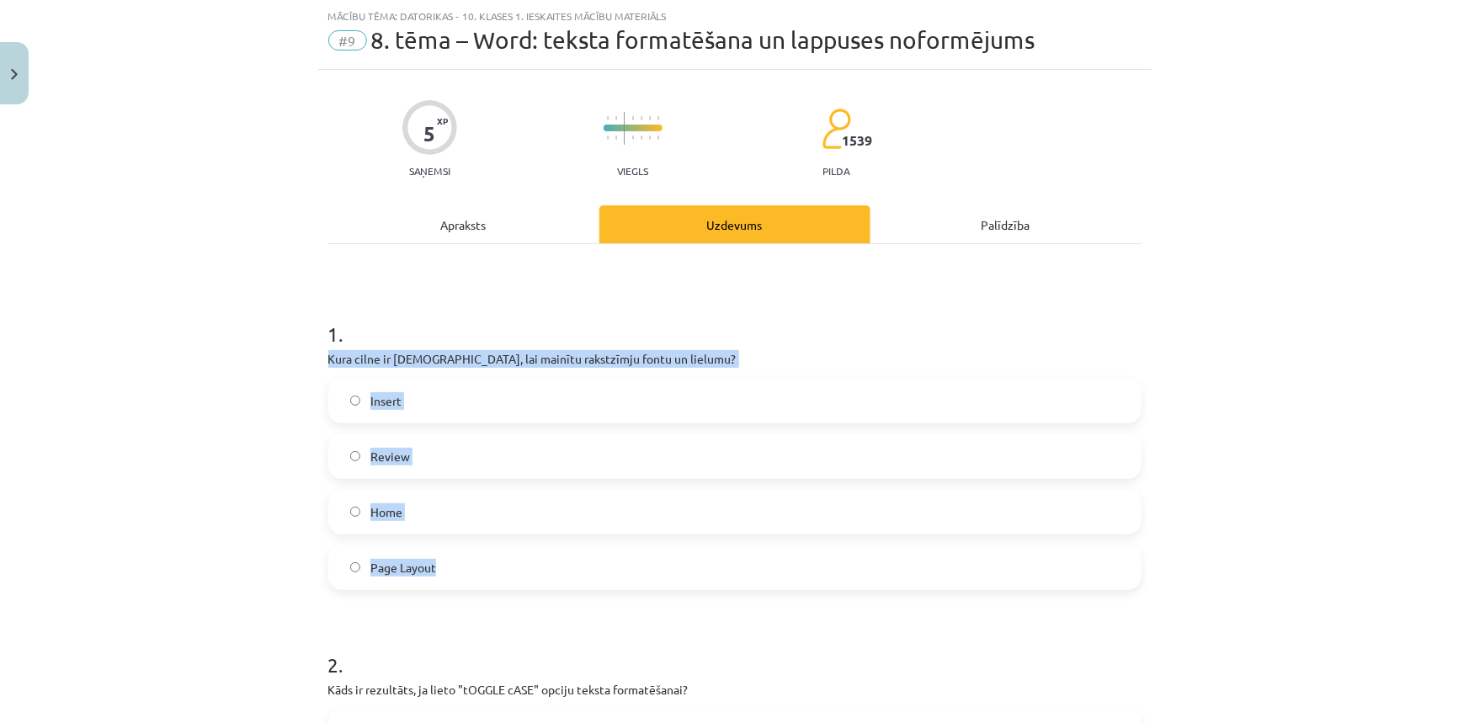
drag, startPoint x: 313, startPoint y: 351, endPoint x: 438, endPoint y: 579, distance: 260.3
click at [749, 366] on p "Kura cilne ir jāizmanto, lai mainītu rakstzīmju fontu un lielumu?" at bounding box center [734, 359] width 813 height 18
click at [245, 415] on div "Mācību tēma: Datorikas - 10. klases 1. ieskaites mācību materiāls #9 8. tēma – …" at bounding box center [734, 361] width 1469 height 723
click at [255, 348] on div "Mācību tēma: Datorikas - 10. klases 1. ieskaites mācību materiāls #9 8. tēma – …" at bounding box center [734, 361] width 1469 height 723
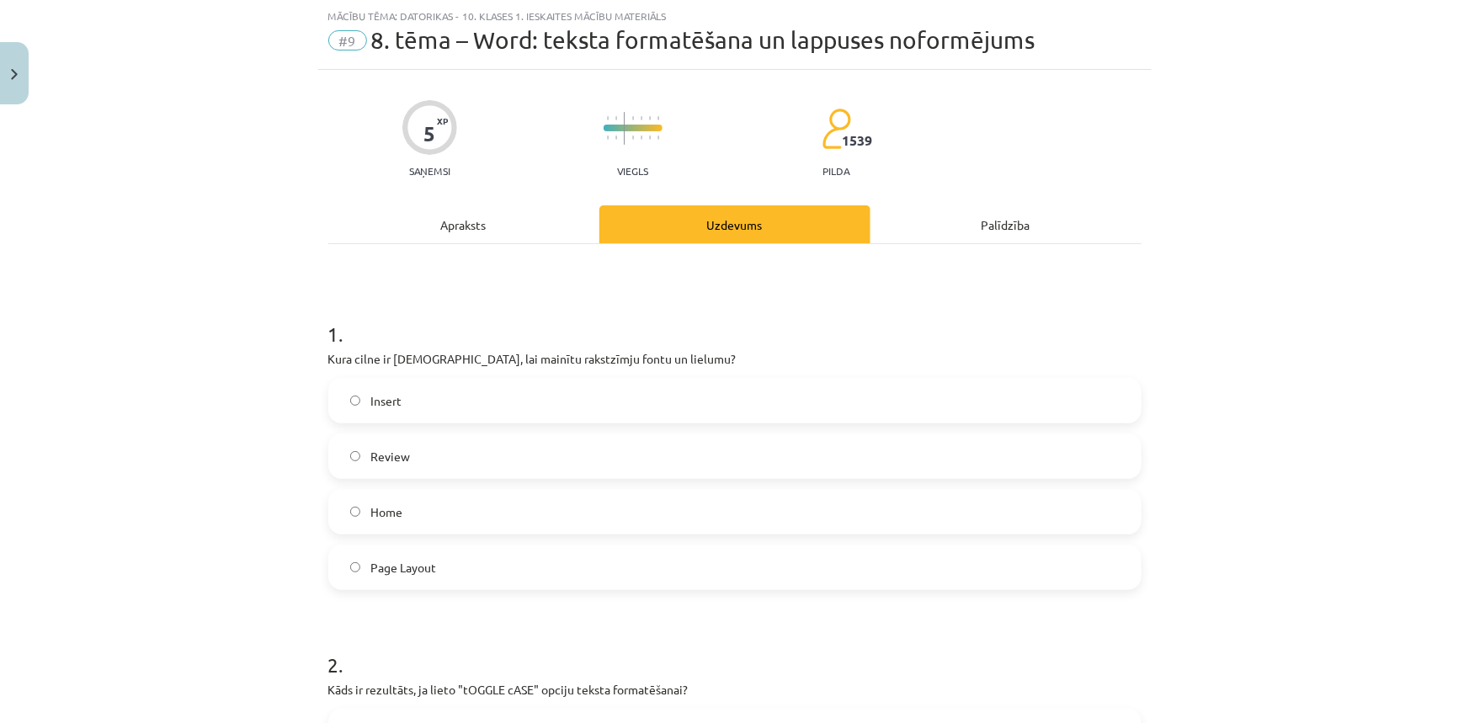
click at [378, 513] on span "Home" at bounding box center [386, 512] width 32 height 18
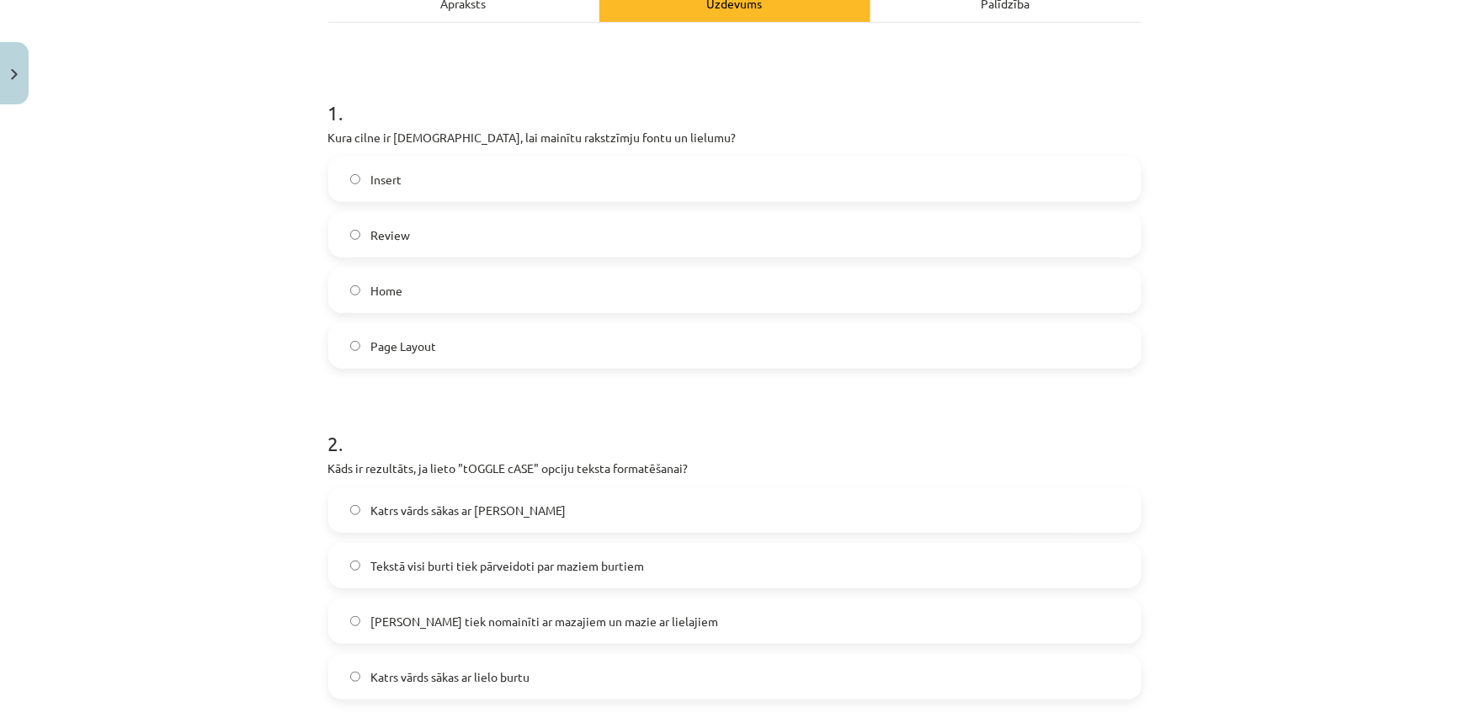
scroll to position [271, 0]
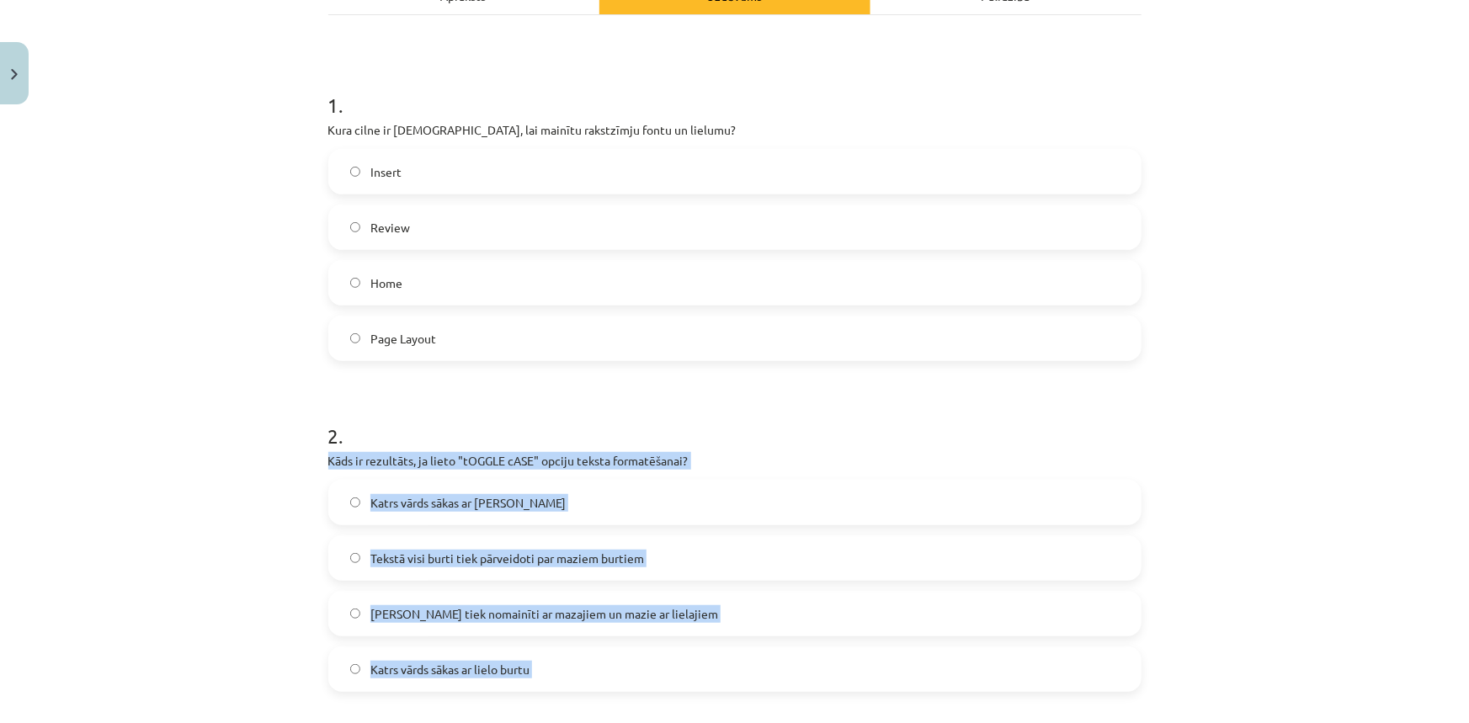
drag, startPoint x: 284, startPoint y: 466, endPoint x: 545, endPoint y: 692, distance: 345.5
click at [545, 692] on div "Mācību tēma: Datorikas - 10. klases 1. ieskaites mācību materiāls #9 8. tēma – …" at bounding box center [734, 361] width 1469 height 723
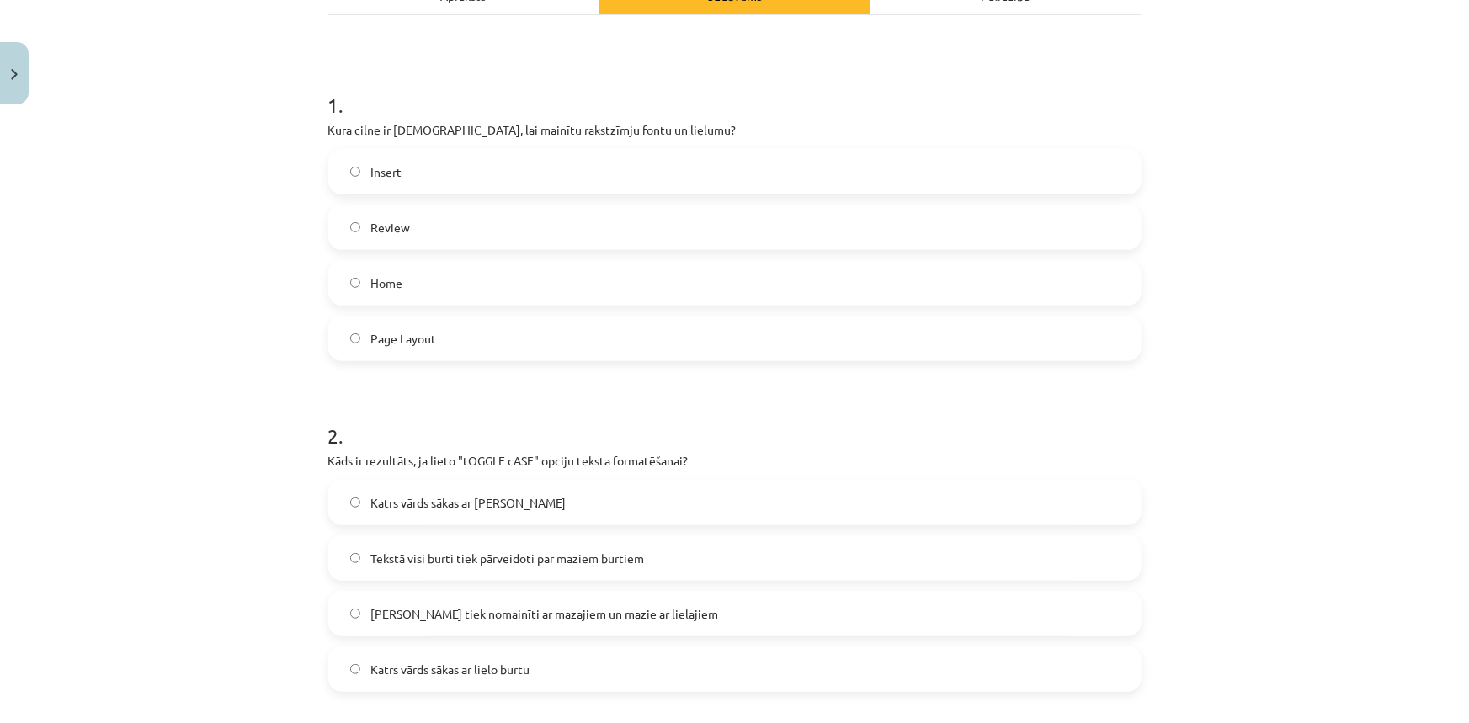
click at [528, 401] on h1 "2 ." at bounding box center [734, 421] width 813 height 52
click at [469, 617] on span "Lielie burti tiek nomainīti ar mazajiem un mazie ar lielajiem" at bounding box center [544, 614] width 348 height 18
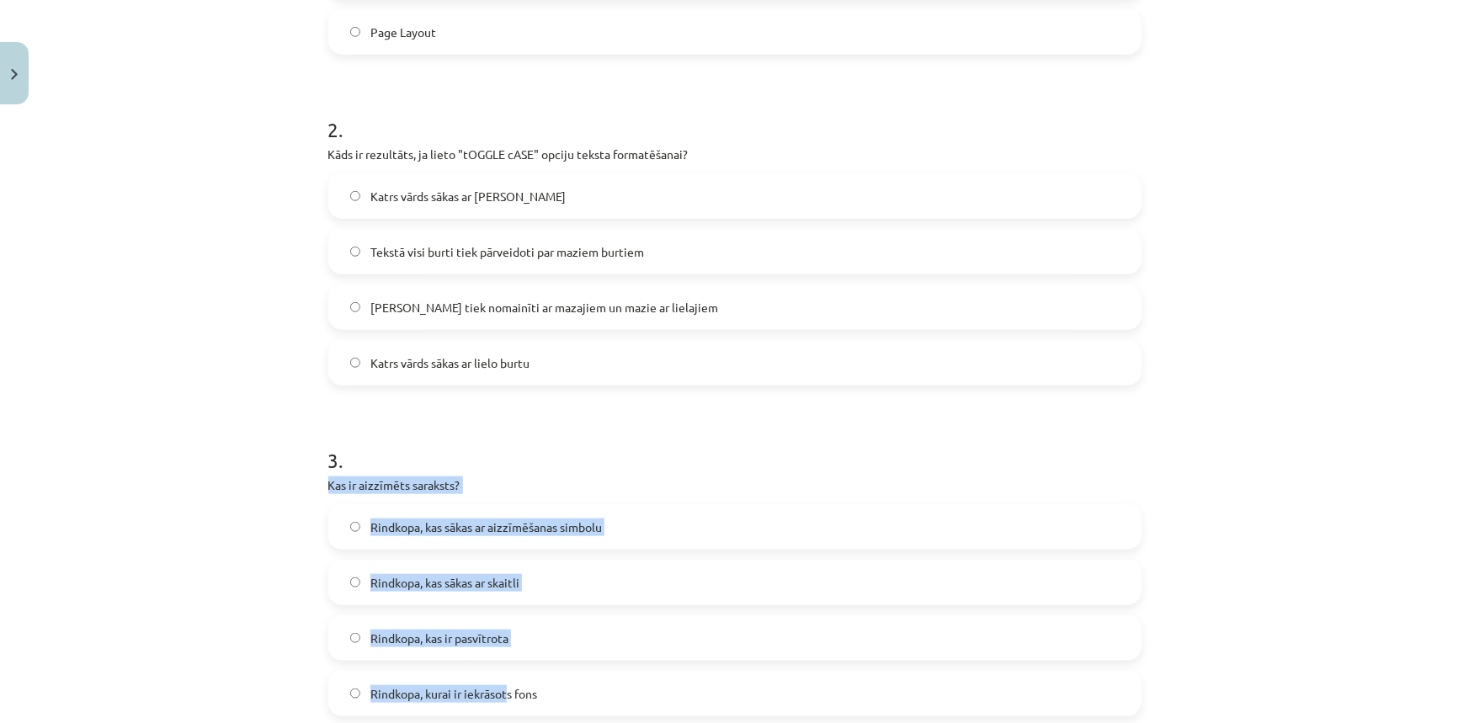
scroll to position [654, 0]
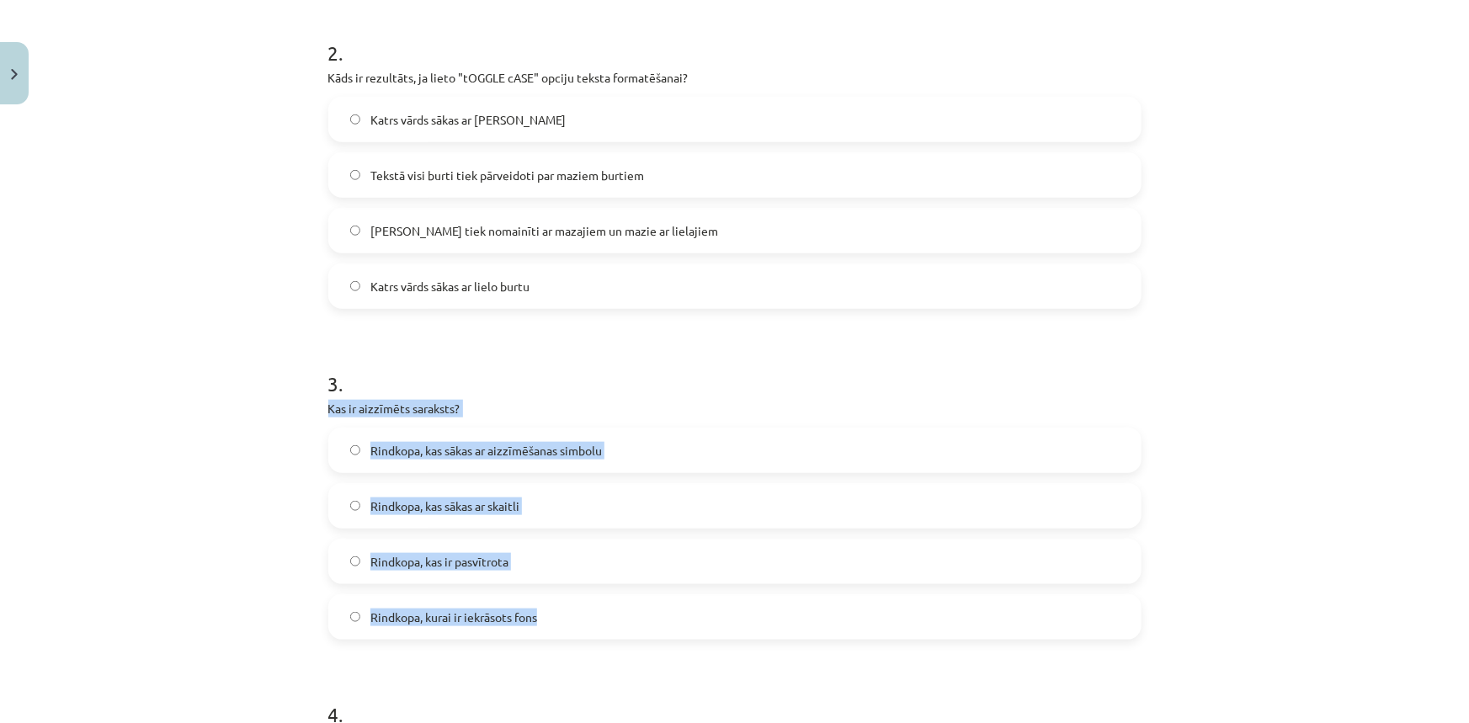
drag, startPoint x: 324, startPoint y: 560, endPoint x: 543, endPoint y: 619, distance: 226.4
click at [543, 619] on div "3 . Kas ir aizzīmēts saraksts? Rindkopa, kas sākas ar aizzīmēšanas simbolu Rind…" at bounding box center [734, 491] width 813 height 297
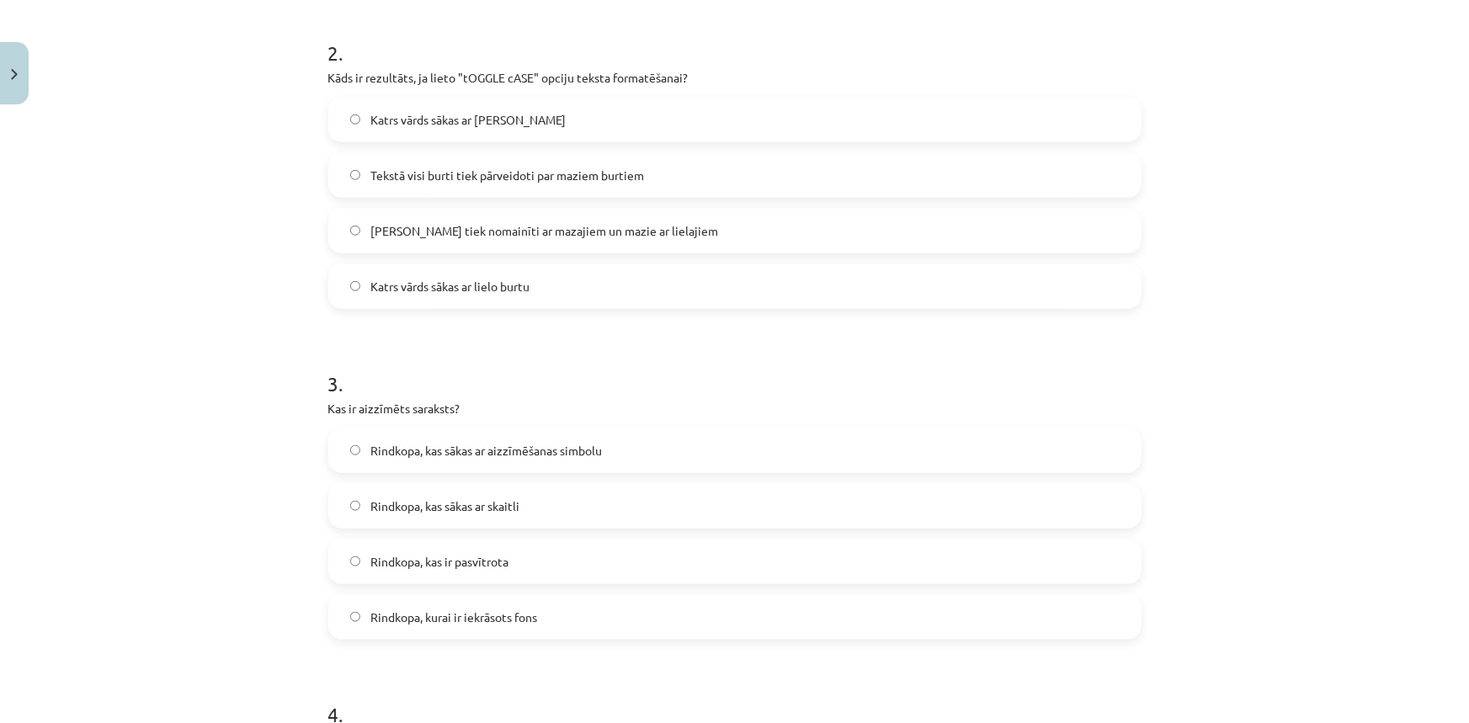
click at [629, 383] on h1 "3 ." at bounding box center [734, 369] width 813 height 52
click at [541, 446] on span "Rindkopa, kas sākas ar aizzīmēšanas simbolu" at bounding box center [485, 451] width 231 height 18
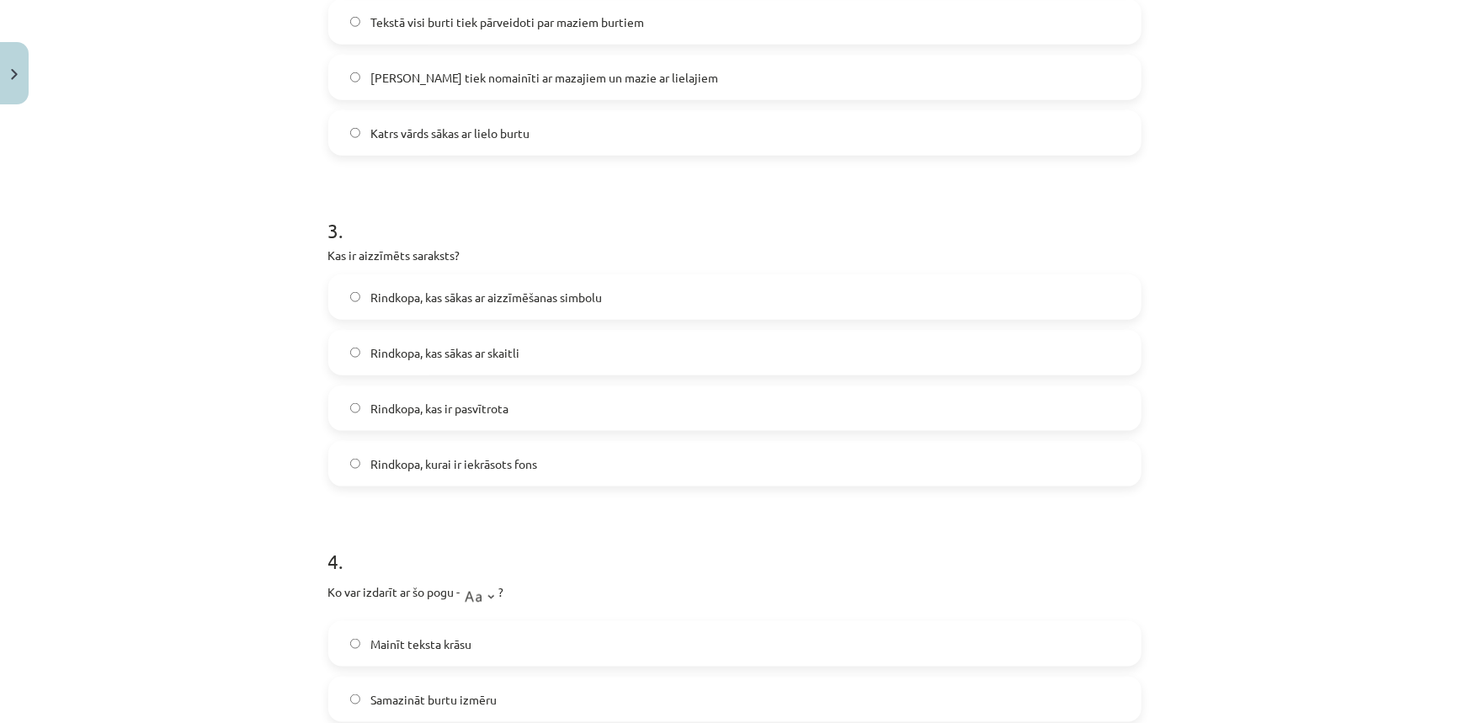
scroll to position [959, 0]
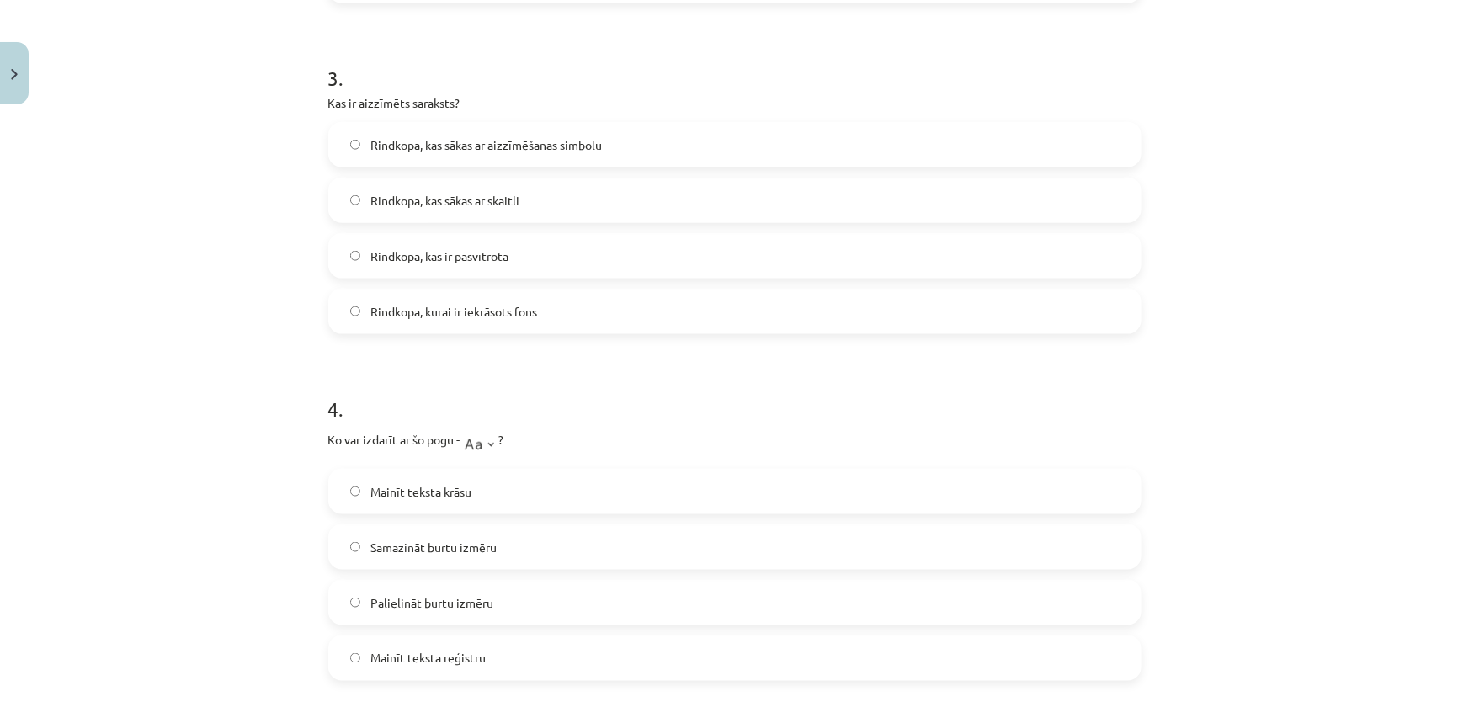
drag, startPoint x: 316, startPoint y: 438, endPoint x: 530, endPoint y: 658, distance: 306.5
click at [530, 658] on div "5 XP Saņemsi Viegls 1539 pilda Apraksts Uzdevums Palīdzība 1 . Kura cilne ir jā…" at bounding box center [734, 159] width 833 height 2012
click at [654, 438] on p "Ko var izdarīt ar šo pogu - ?" at bounding box center [734, 442] width 813 height 34
drag, startPoint x: 322, startPoint y: 438, endPoint x: 489, endPoint y: 453, distance: 167.3
click at [489, 453] on div "5 XP Saņemsi Viegls 1539 pilda Apraksts Uzdevums Palīdzība 1 . Kura cilne ir jā…" at bounding box center [734, 159] width 833 height 2012
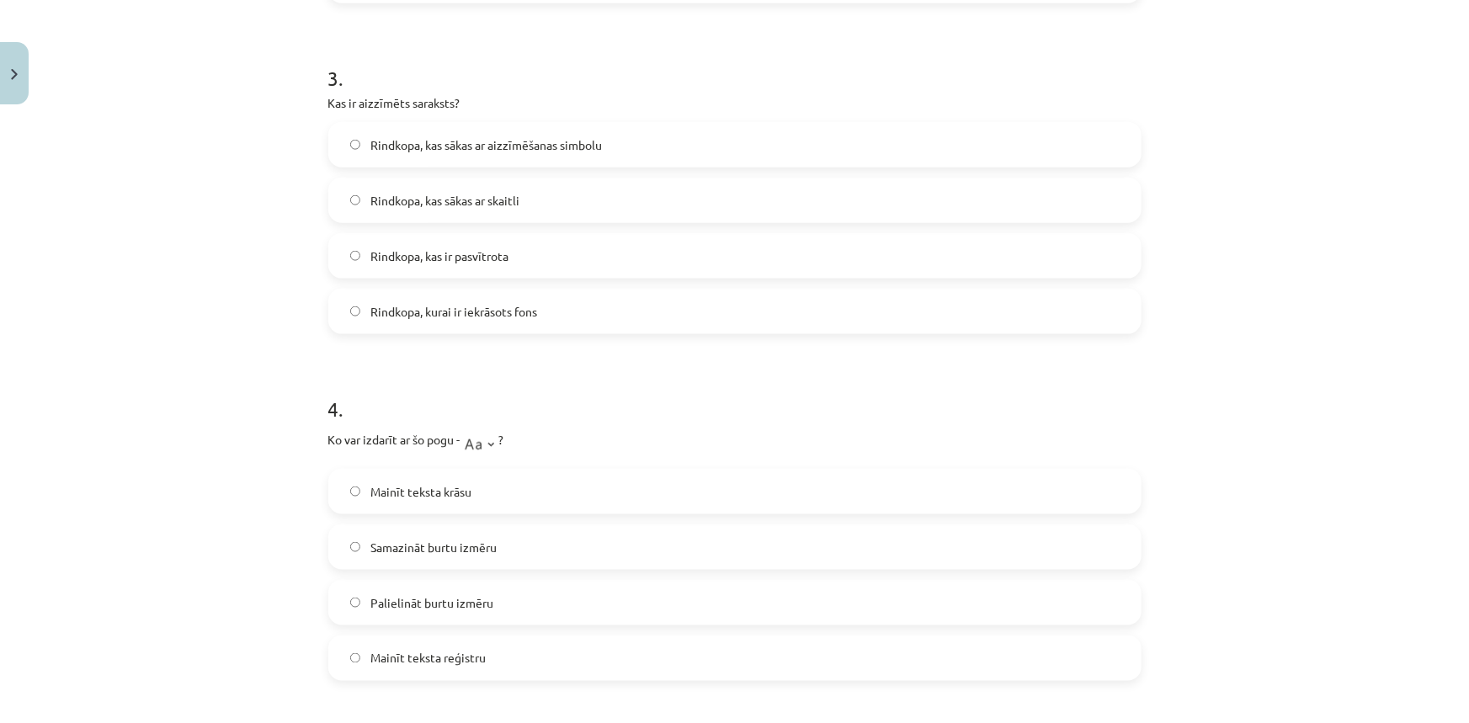
click at [505, 348] on form "1 . Kura cilne ir jāizmanto, lai mainītu rakstzīmju fontu un lielumu? Insert Re…" at bounding box center [734, 194] width 813 height 1636
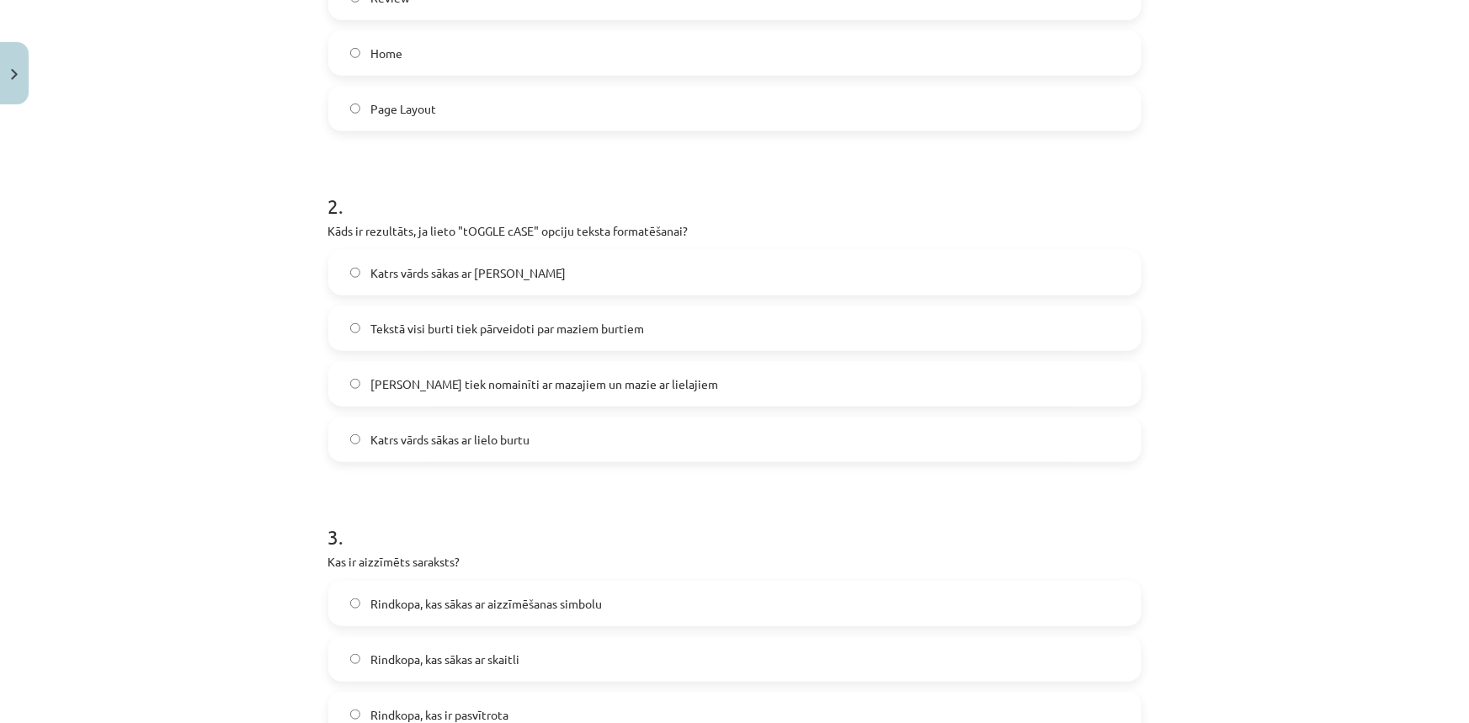
scroll to position [0, 0]
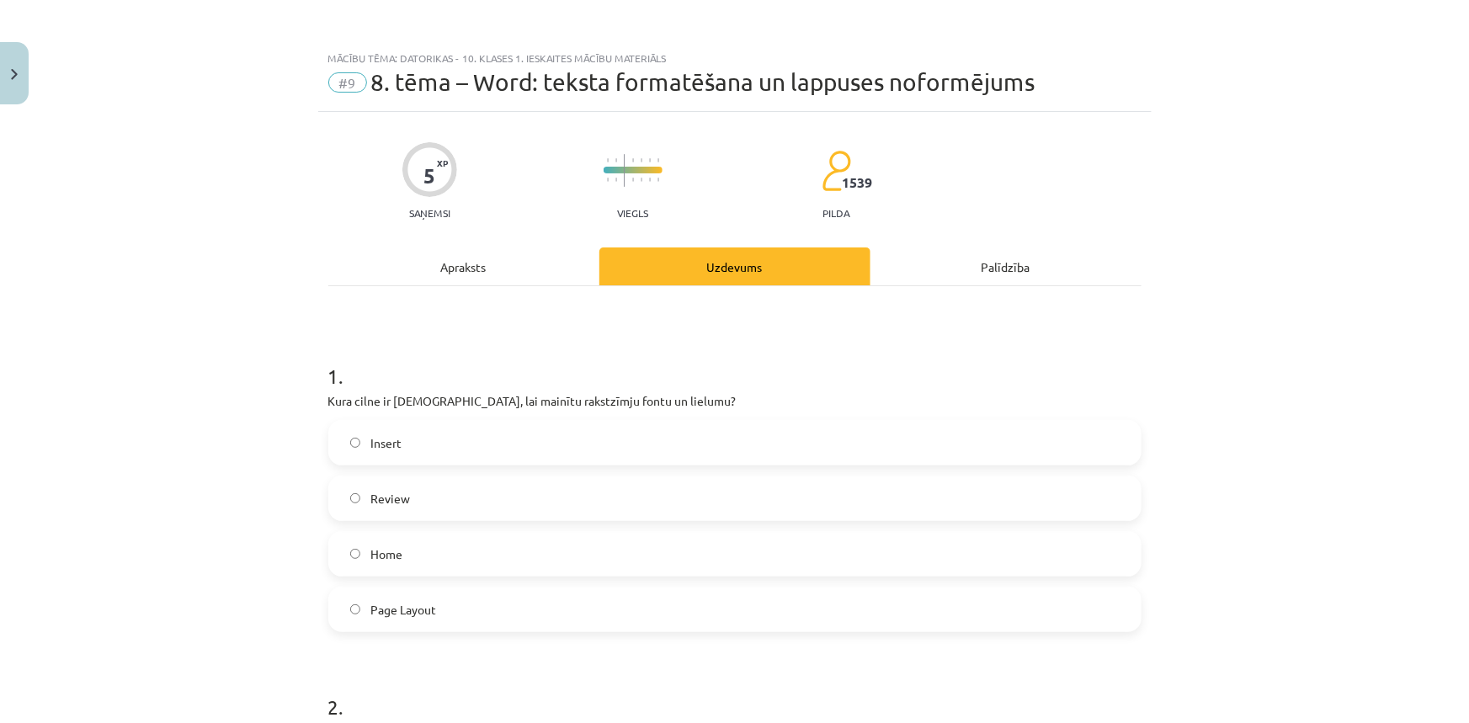
click at [460, 269] on div "Apraksts" at bounding box center [463, 266] width 271 height 38
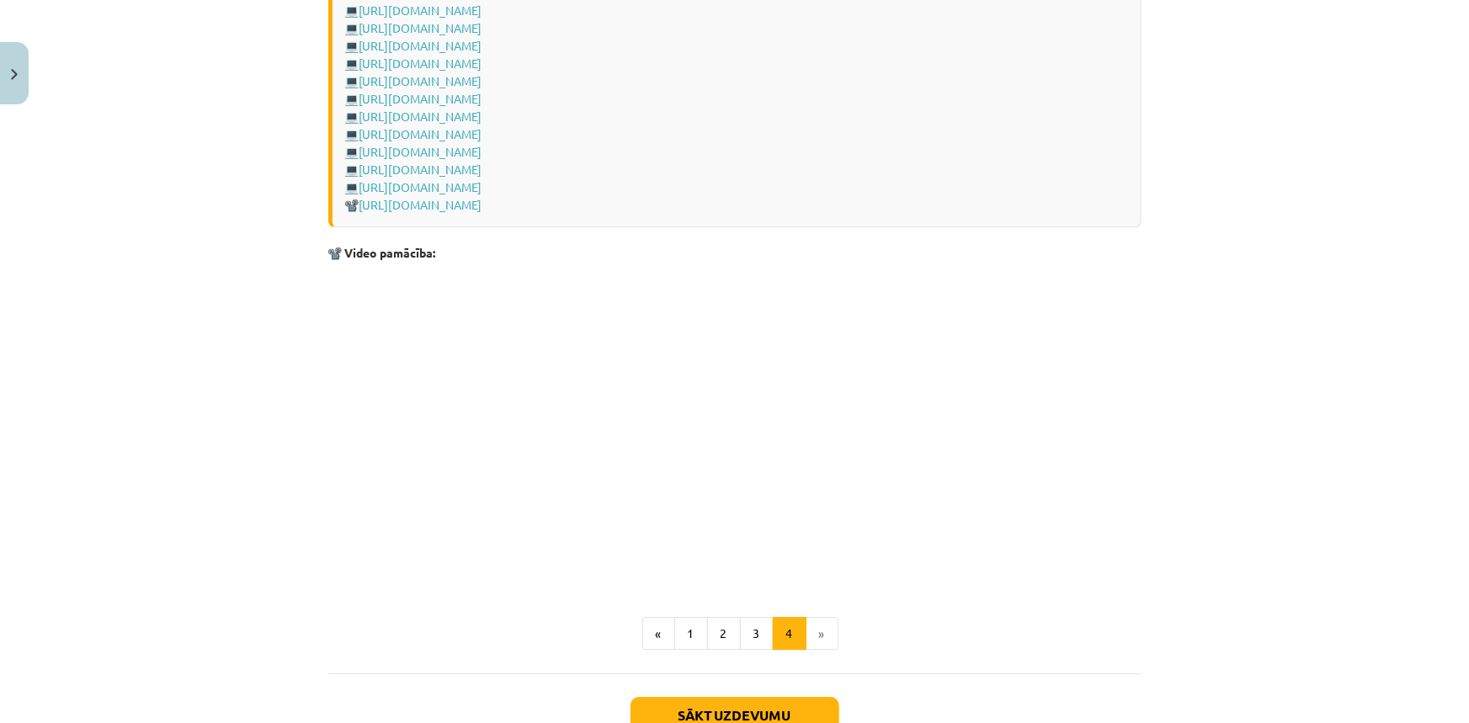
scroll to position [2404, 0]
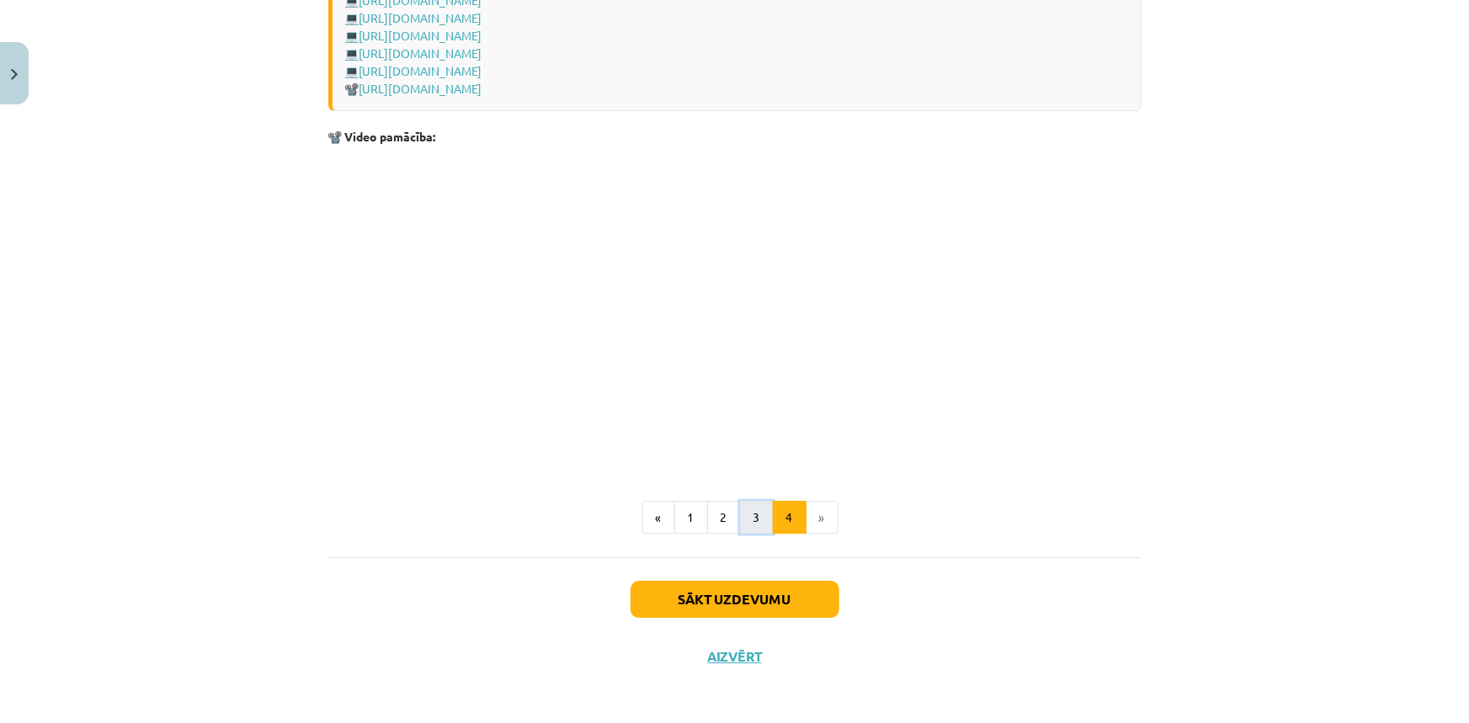
click at [751, 523] on button "3" at bounding box center [757, 518] width 34 height 34
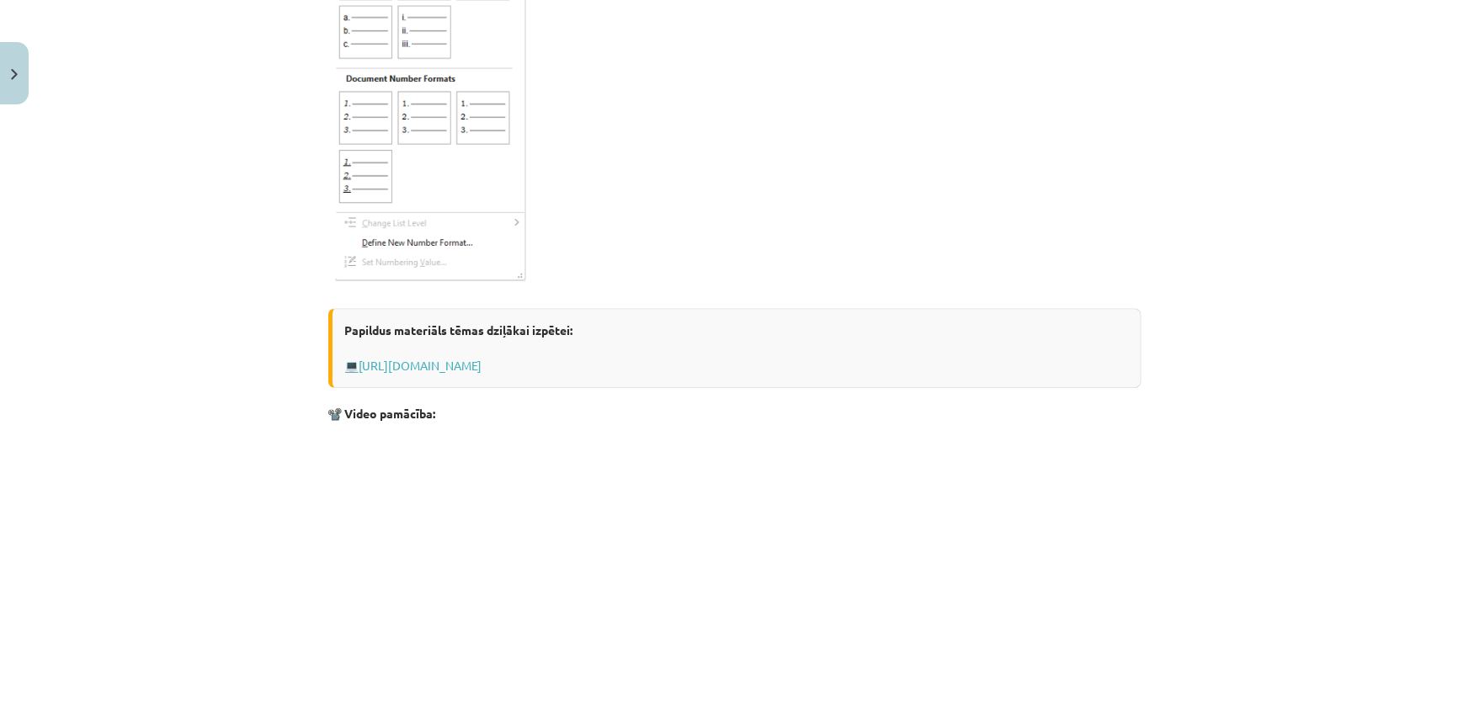
scroll to position [2647, 0]
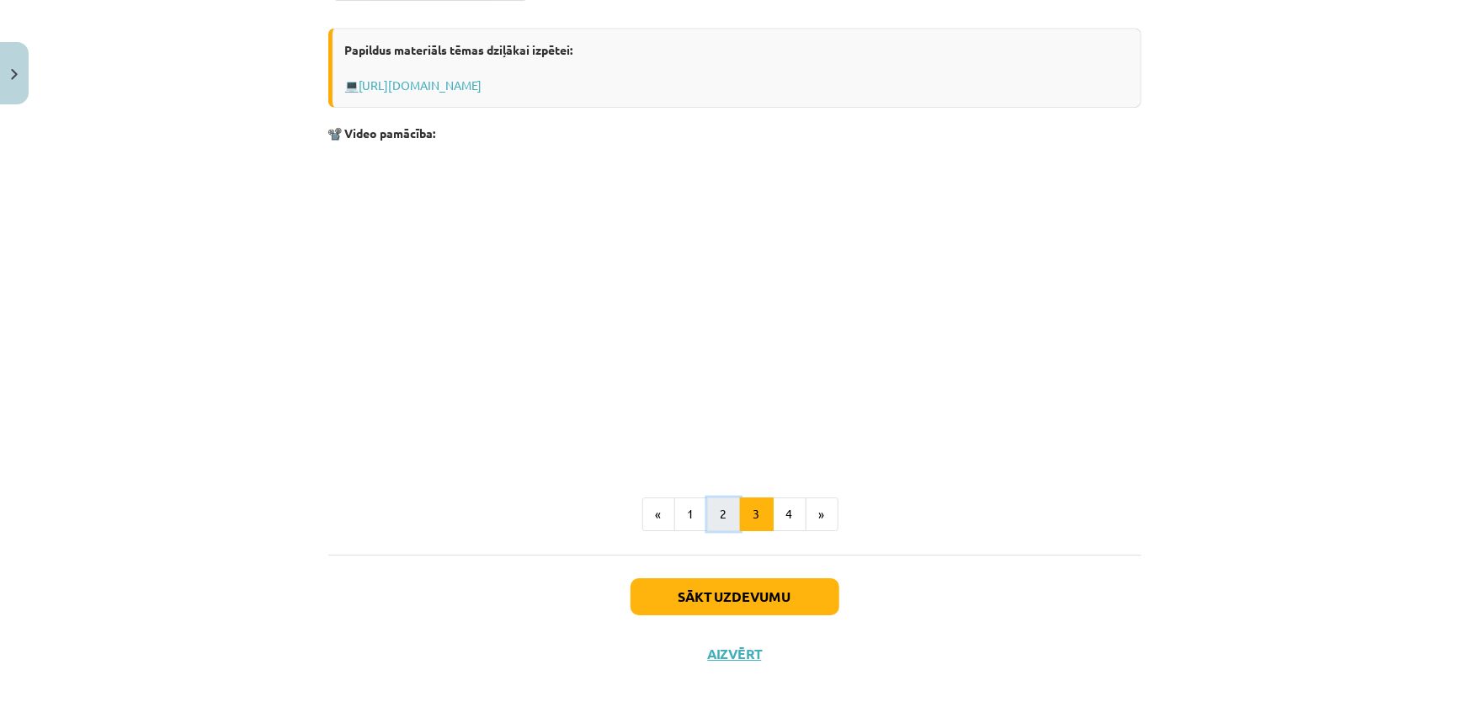
click at [720, 518] on button "2" at bounding box center [724, 514] width 34 height 34
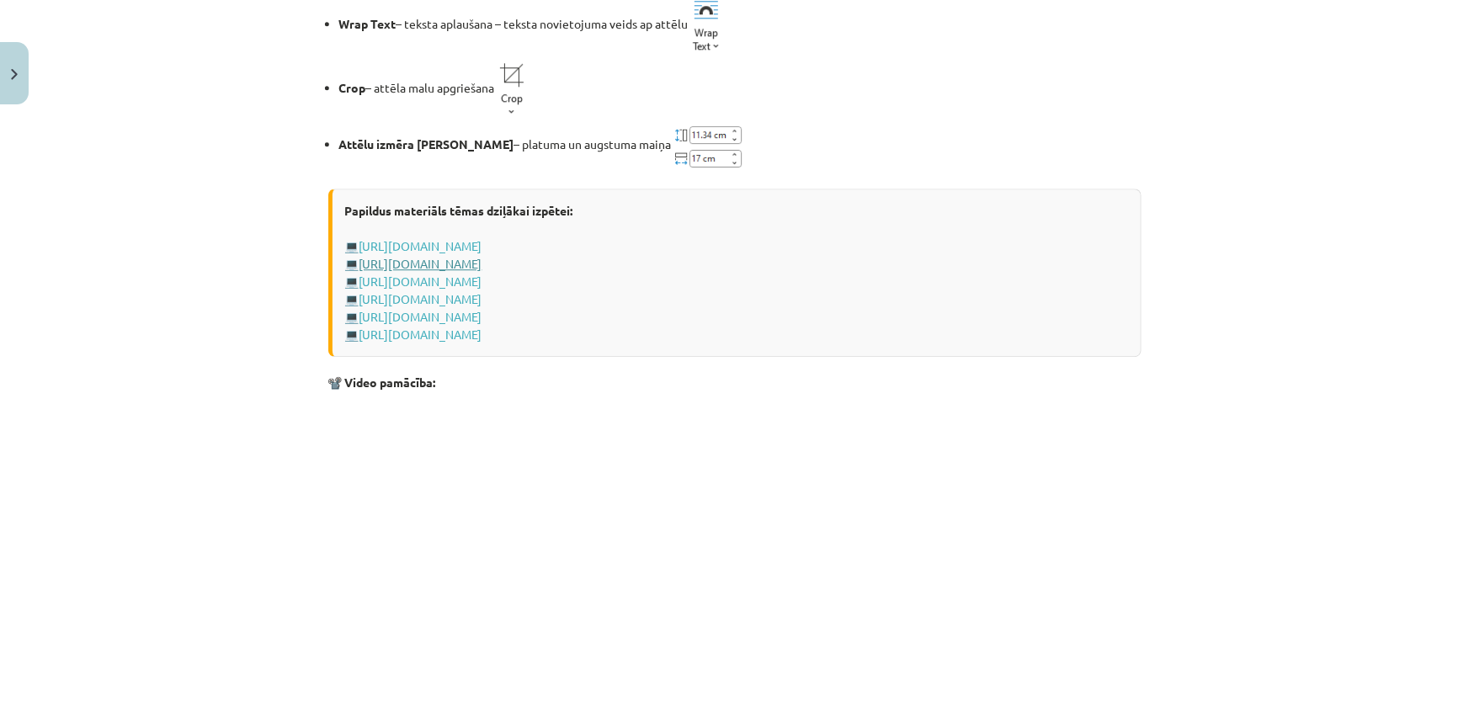
scroll to position [2443, 0]
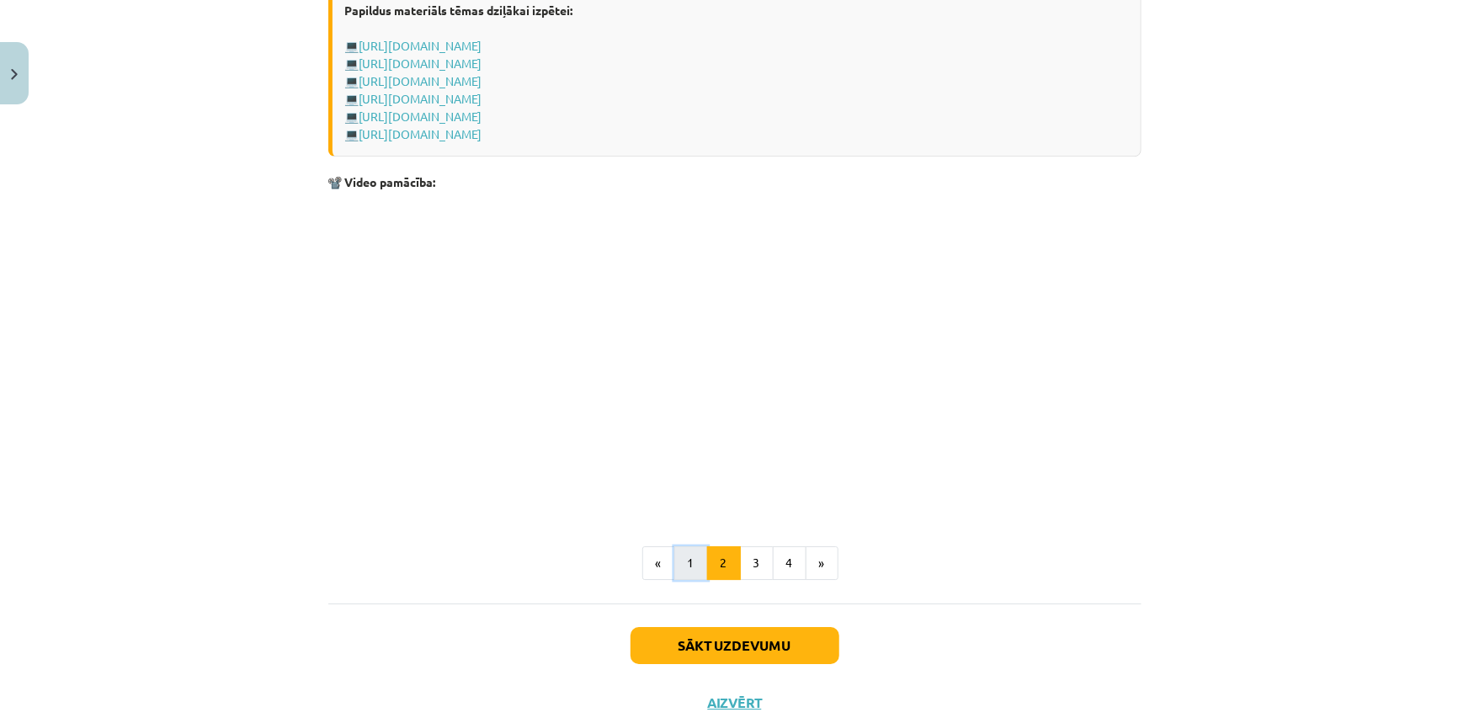
click at [681, 566] on button "1" at bounding box center [691, 563] width 34 height 34
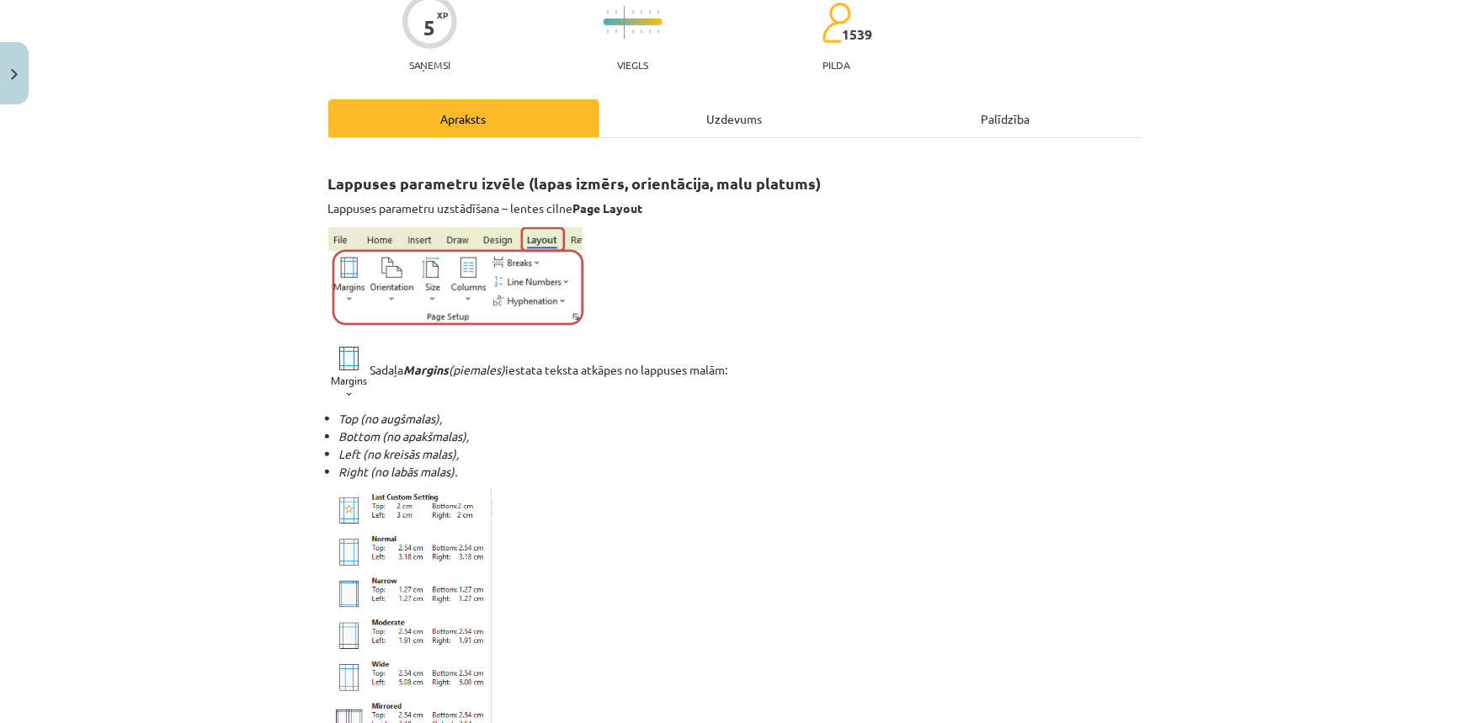
scroll to position [0, 0]
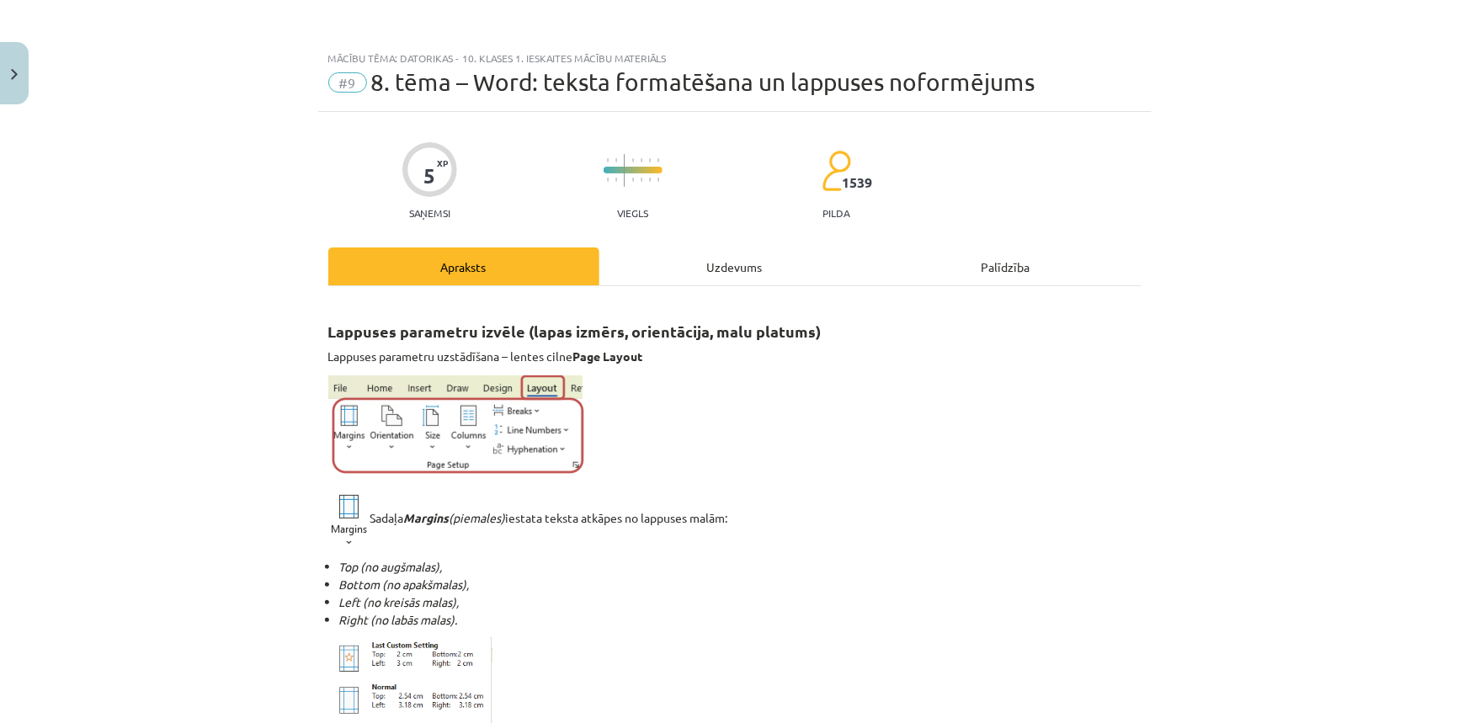
click at [721, 265] on div "Uzdevums" at bounding box center [734, 266] width 271 height 38
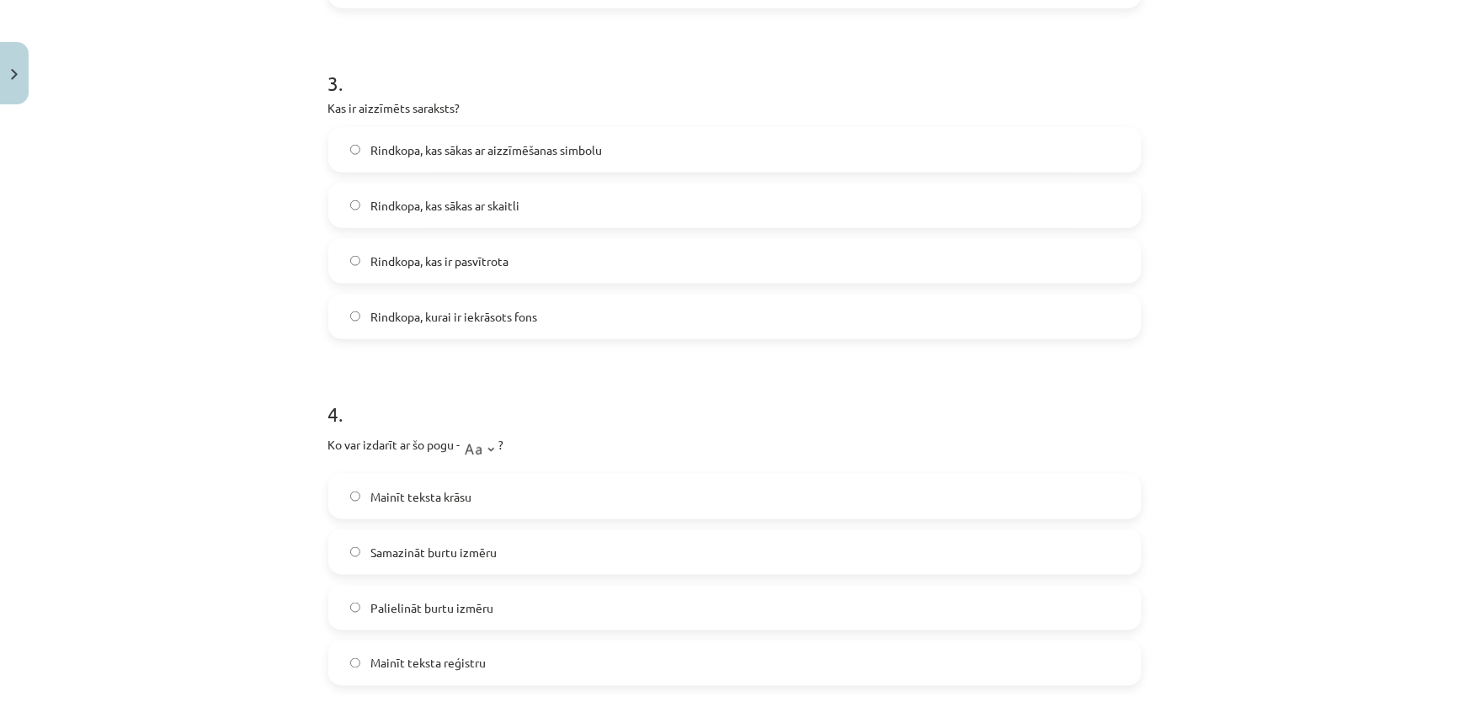
scroll to position [959, 0]
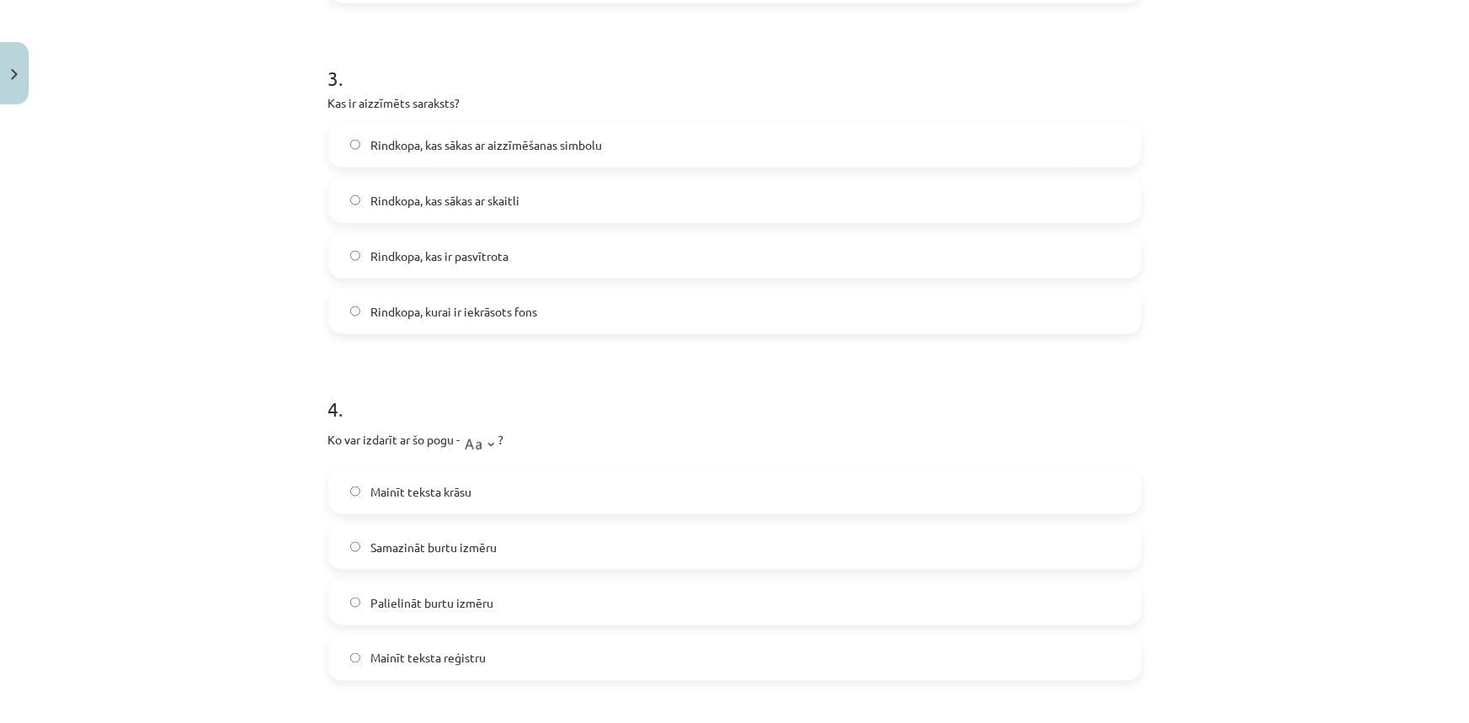
click at [422, 655] on span "Mainīt teksta reģistru" at bounding box center [427, 659] width 115 height 18
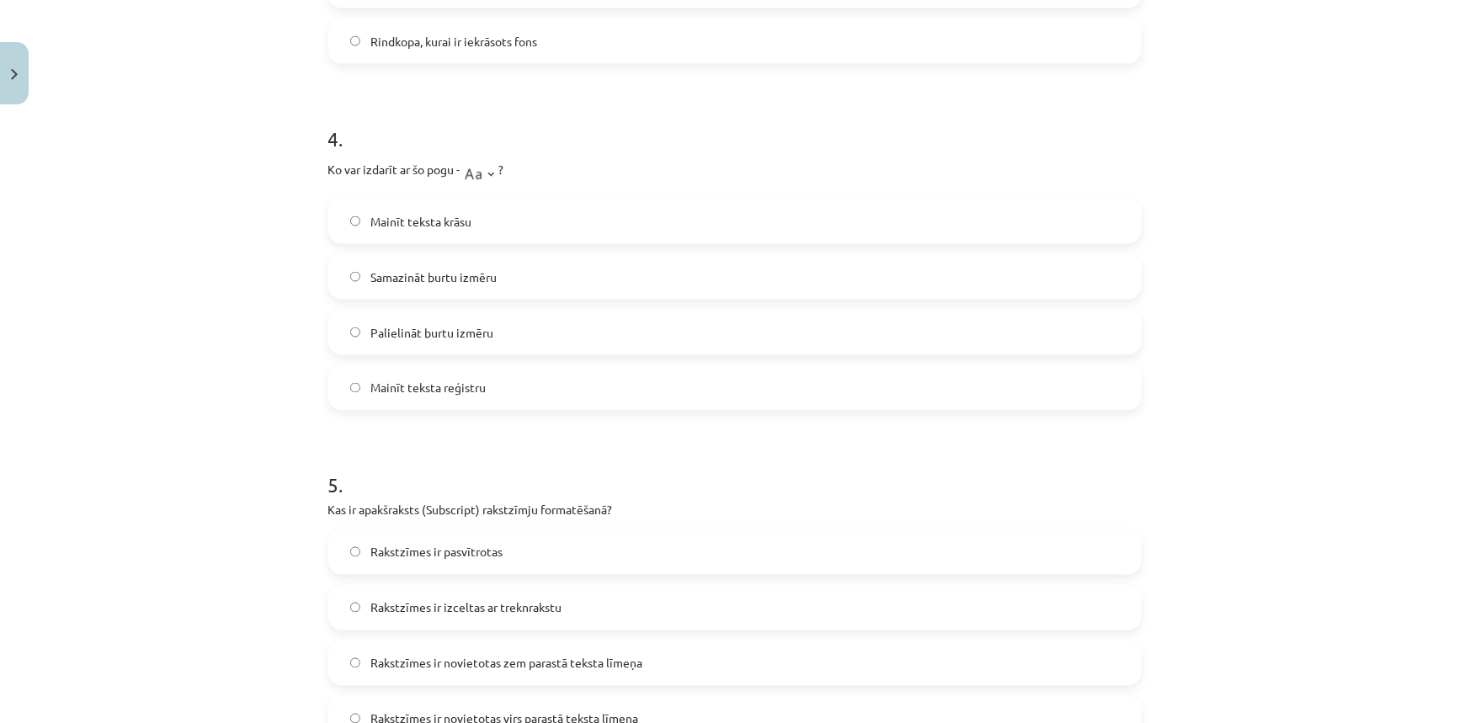
scroll to position [1266, 0]
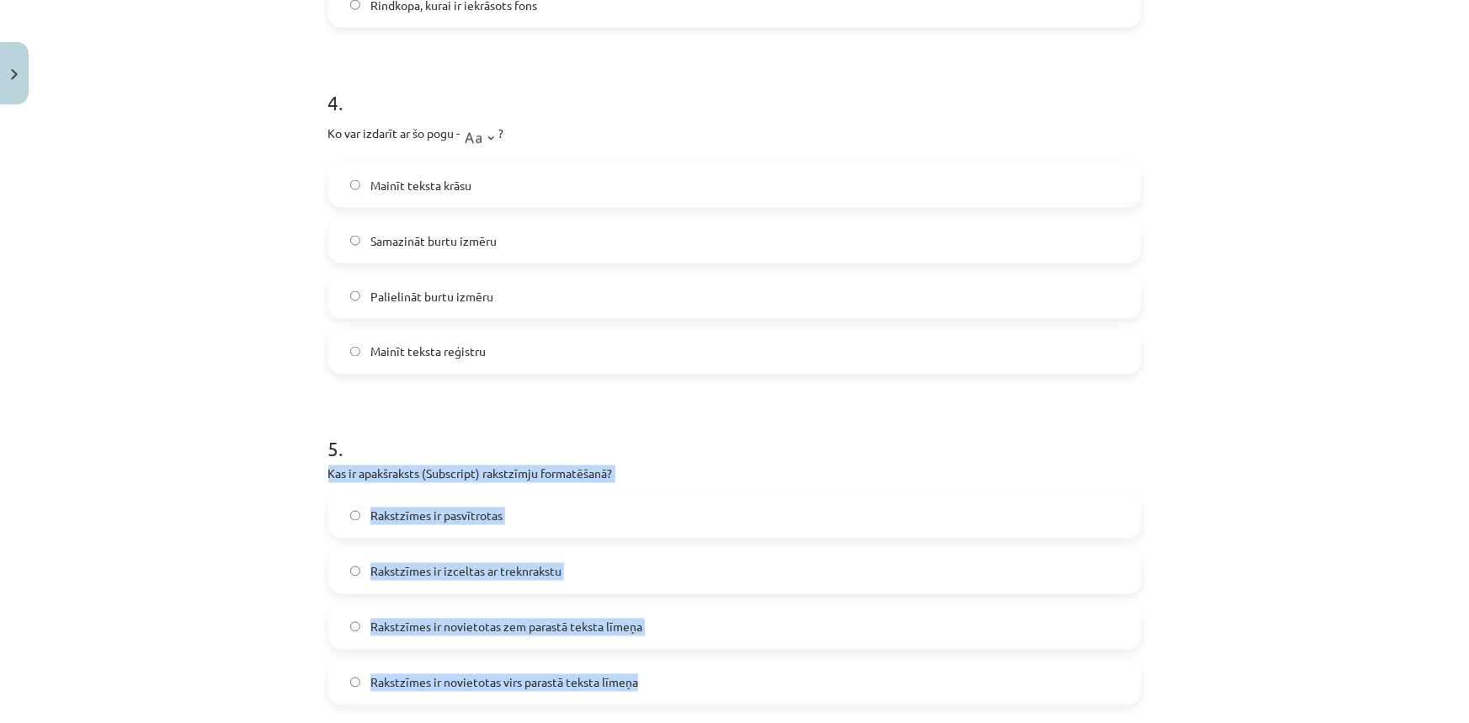
drag, startPoint x: 311, startPoint y: 475, endPoint x: 640, endPoint y: 676, distance: 384.9
click at [640, 676] on div "Mācību tēma: Datorikas - 10. klases 1. ieskaites mācību materiāls #9 8. tēma – …" at bounding box center [734, 361] width 1469 height 723
click at [764, 460] on div "5 . Kas ir apakšraksts (Subscript) rakstzīmju formatēšanā? Rakstzīmes ir pasvīt…" at bounding box center [734, 556] width 813 height 297
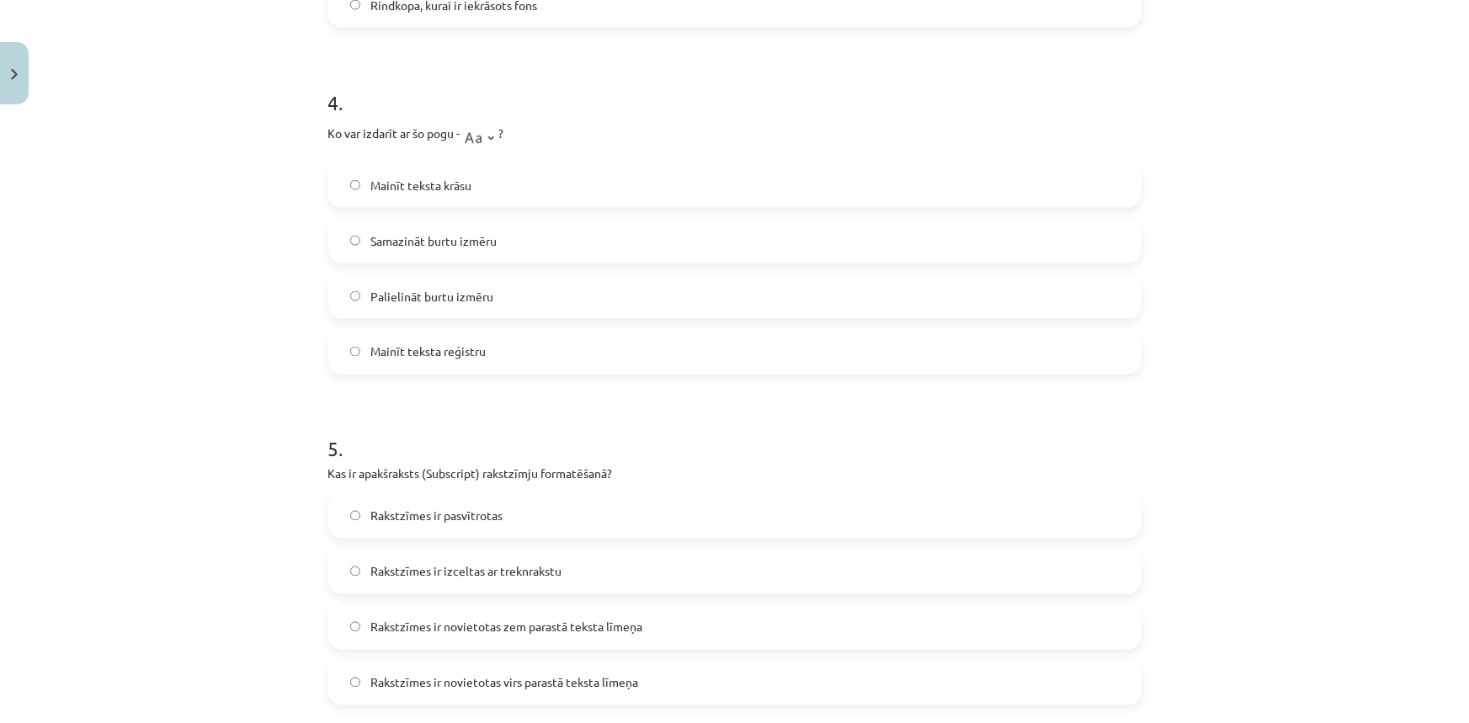
click at [497, 625] on span "Rakstzīmes ir novietotas zem parastā teksta līmeņa" at bounding box center [506, 628] width 272 height 18
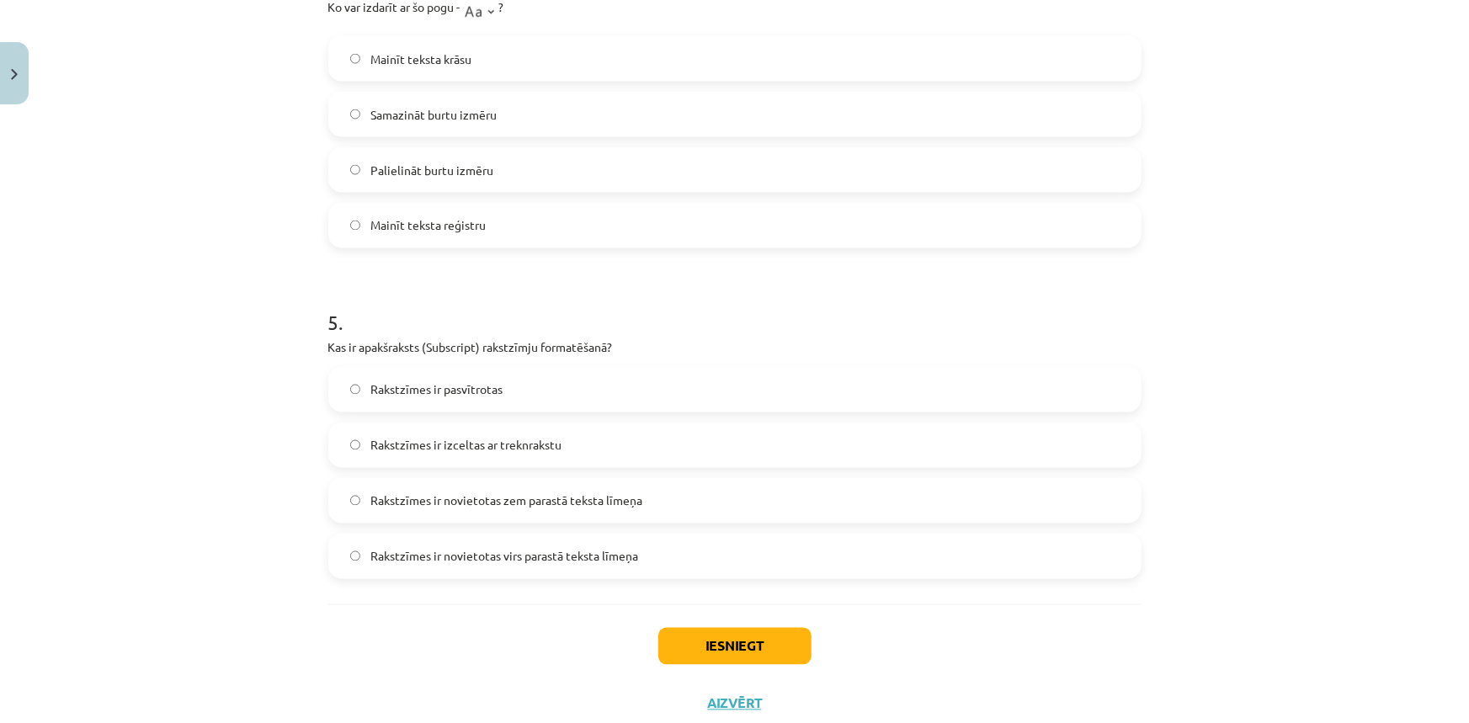
scroll to position [1419, 0]
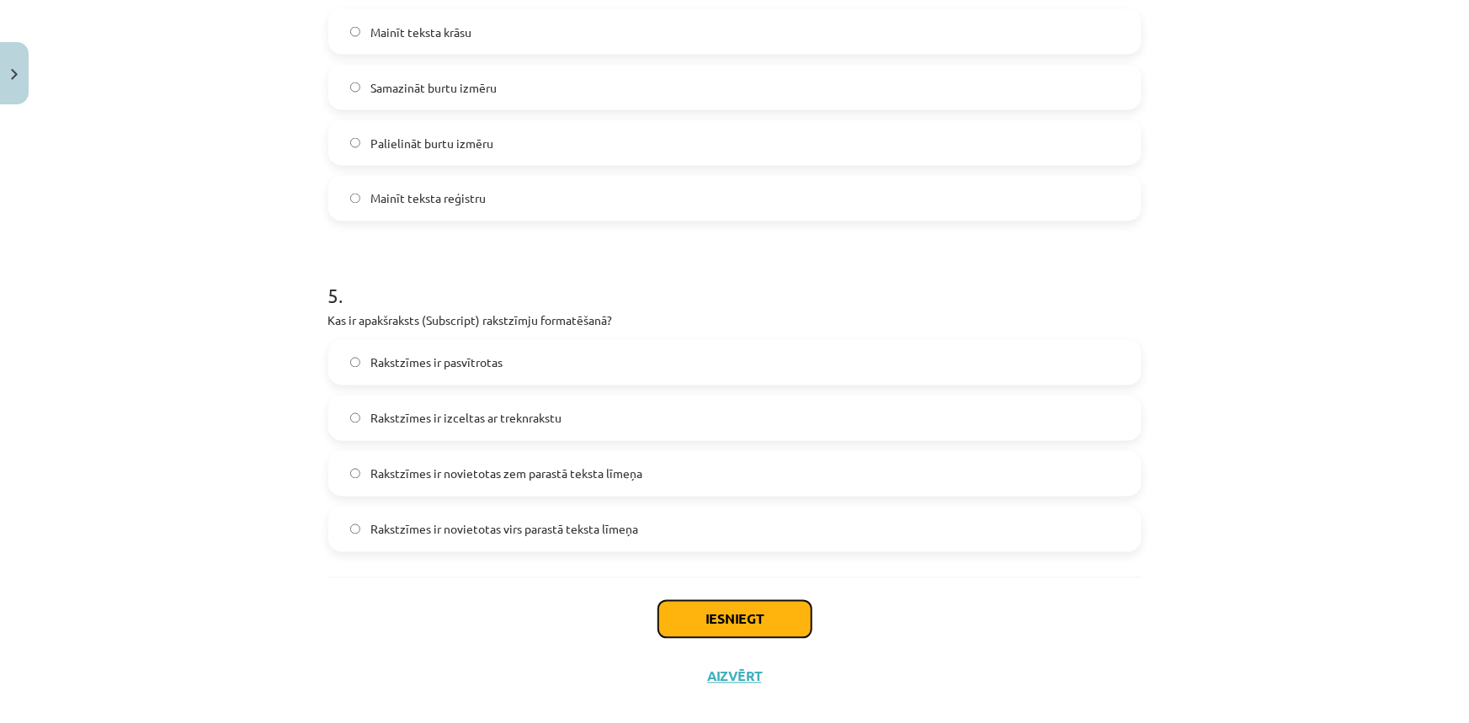
click at [778, 625] on button "Iesniegt" at bounding box center [734, 619] width 153 height 37
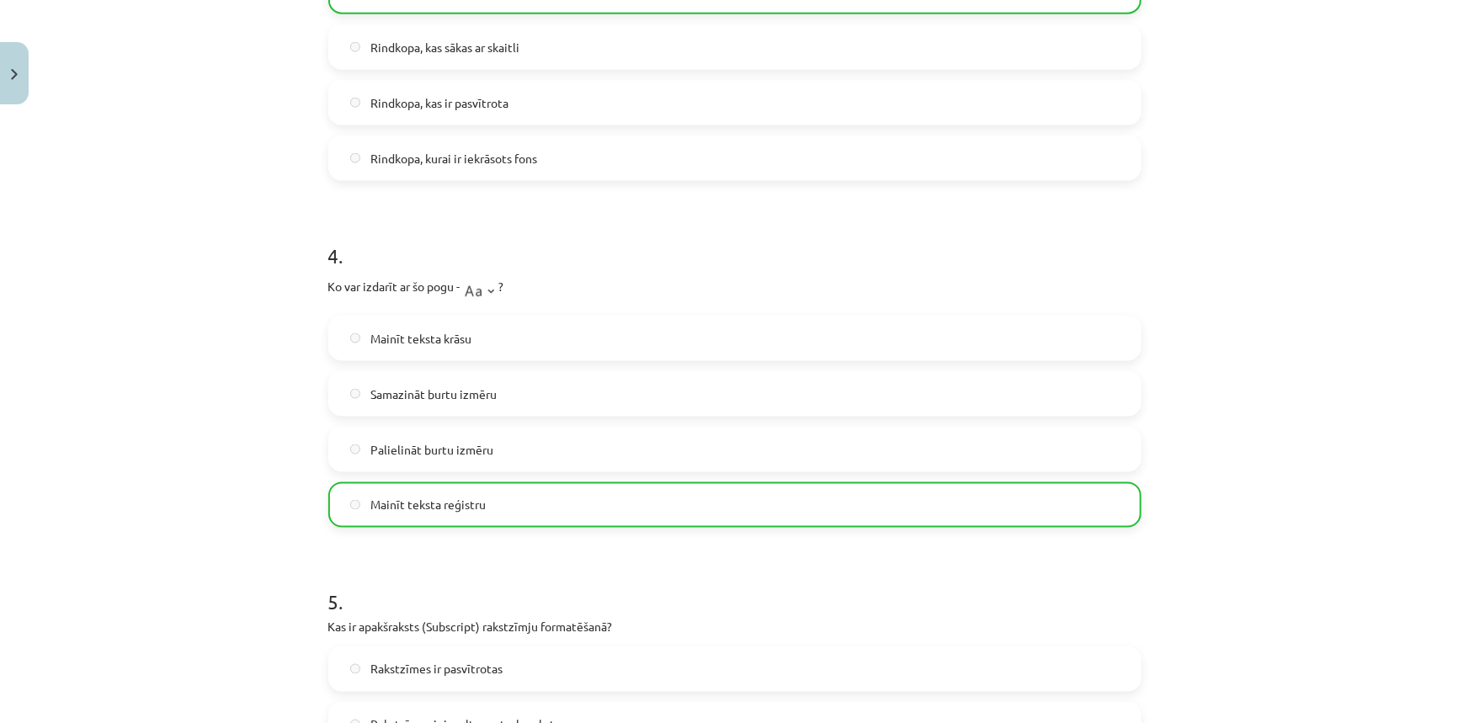
scroll to position [1496, 0]
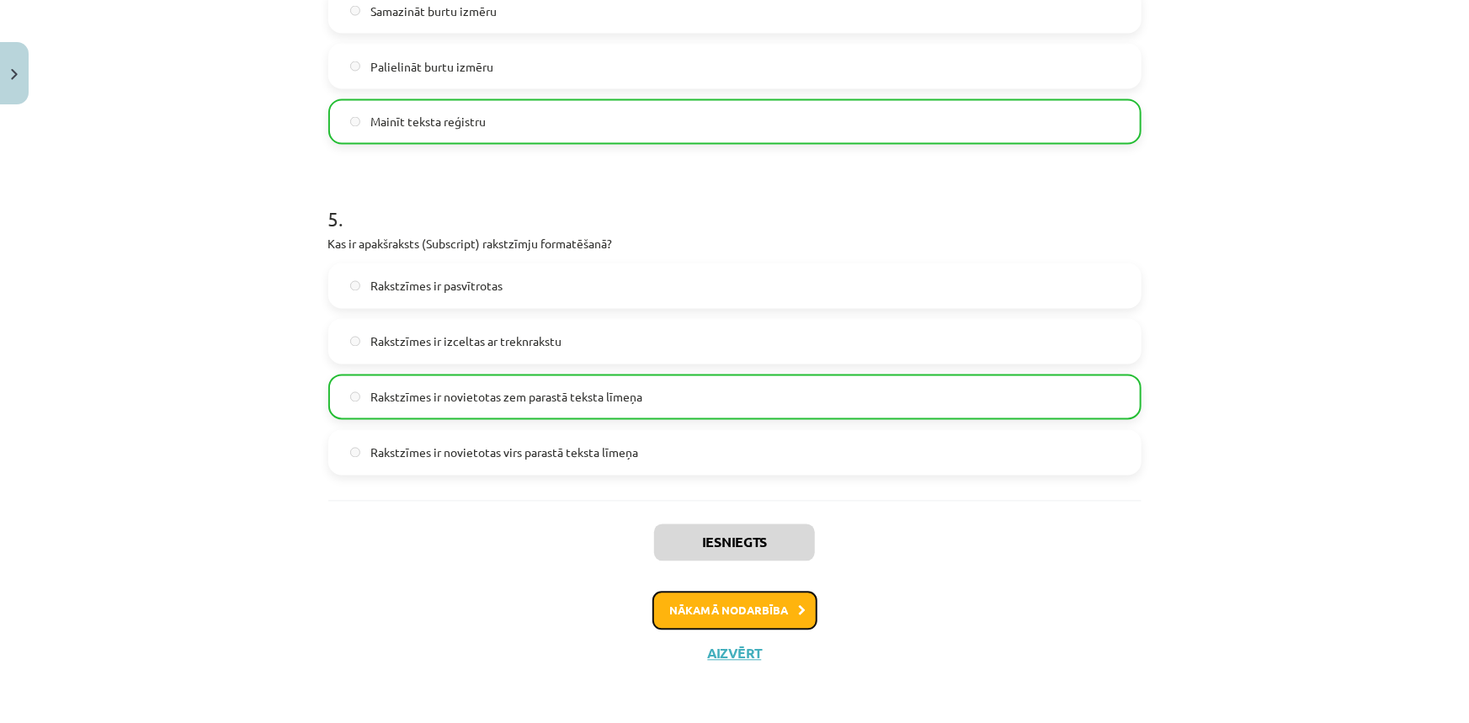
click at [768, 615] on button "Nākamā nodarbība" at bounding box center [734, 611] width 165 height 39
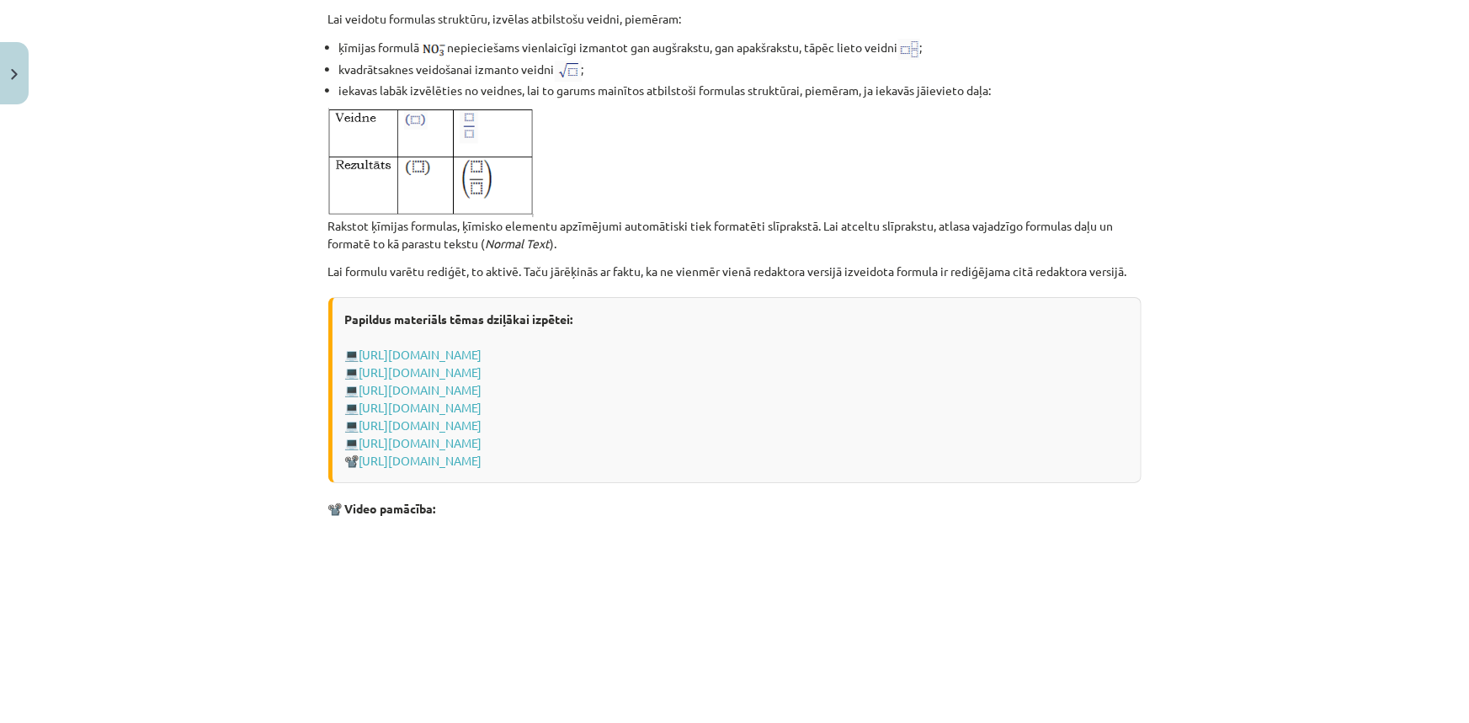
scroll to position [3435, 0]
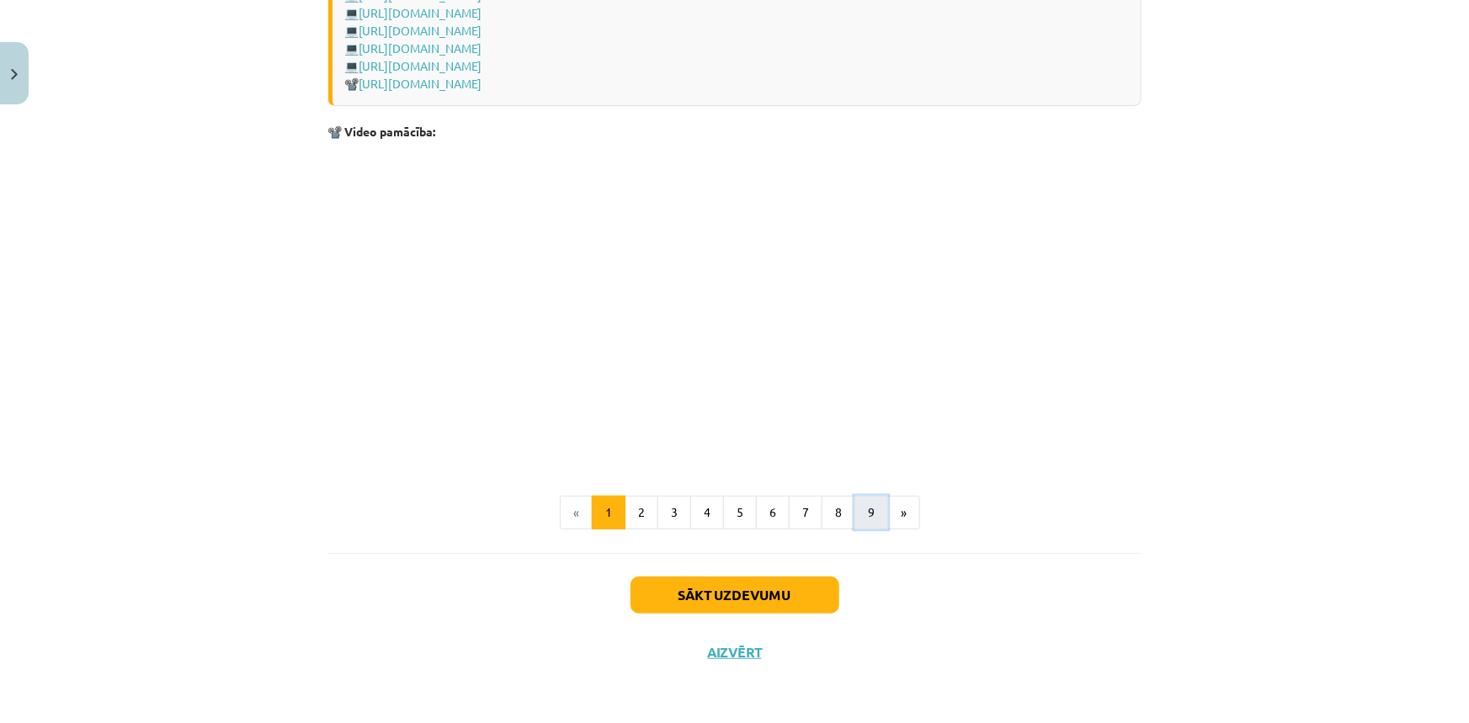
click at [867, 523] on button "9" at bounding box center [871, 513] width 34 height 34
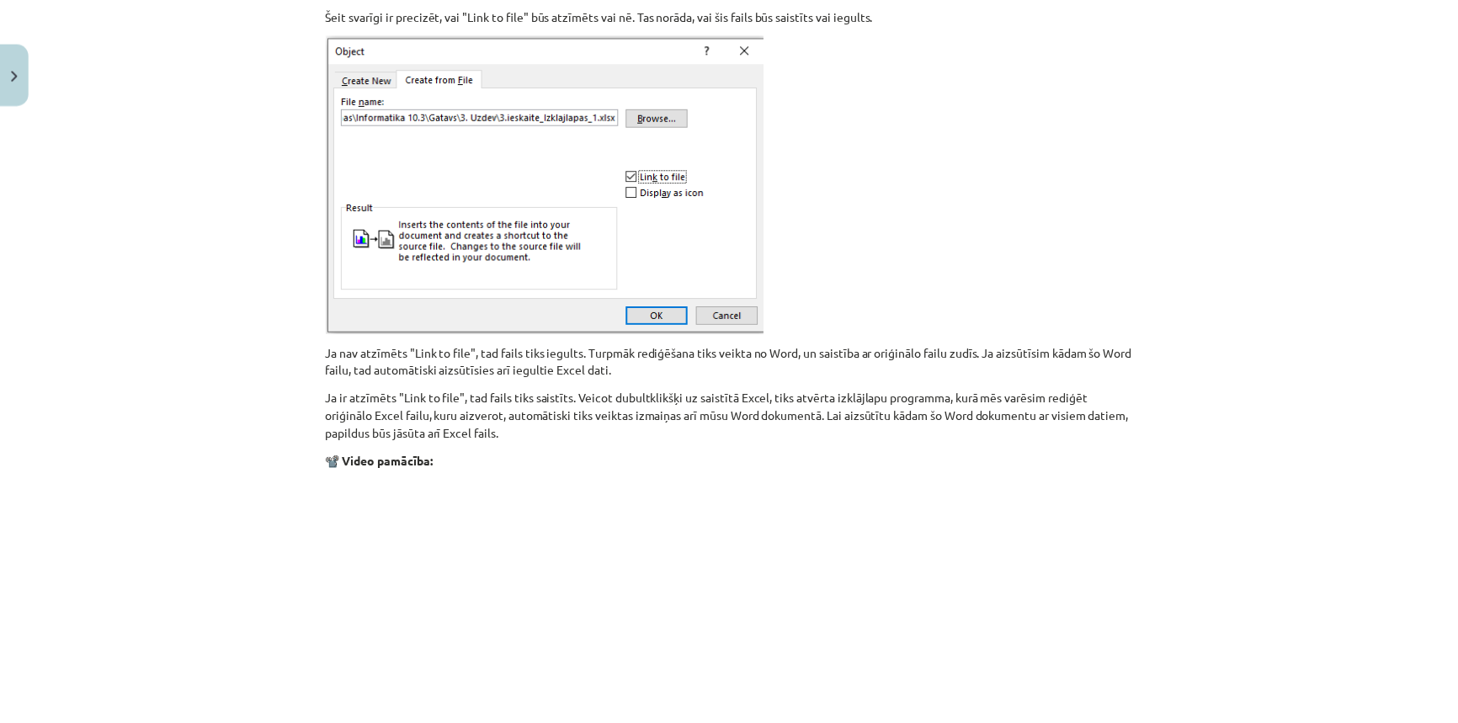
scroll to position [1831, 0]
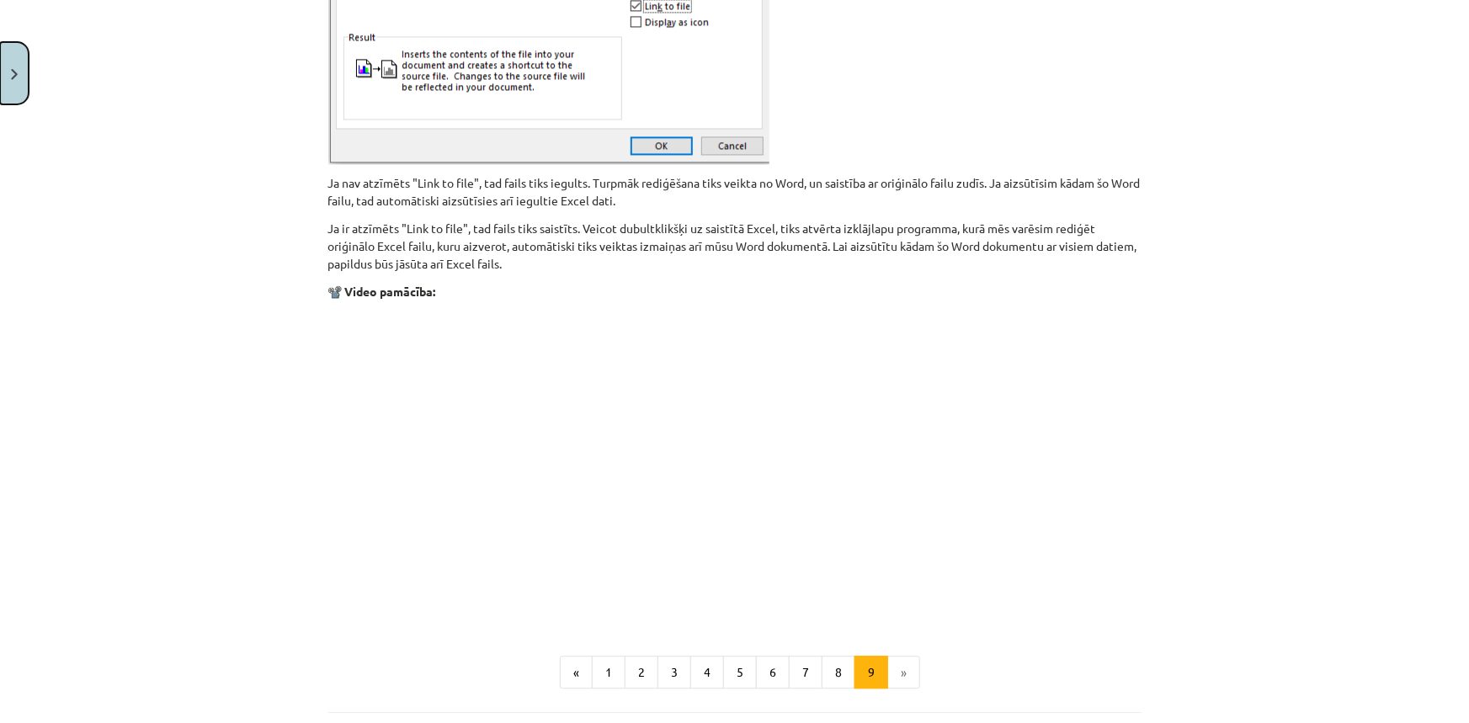
click at [18, 82] on button "Close" at bounding box center [14, 73] width 29 height 62
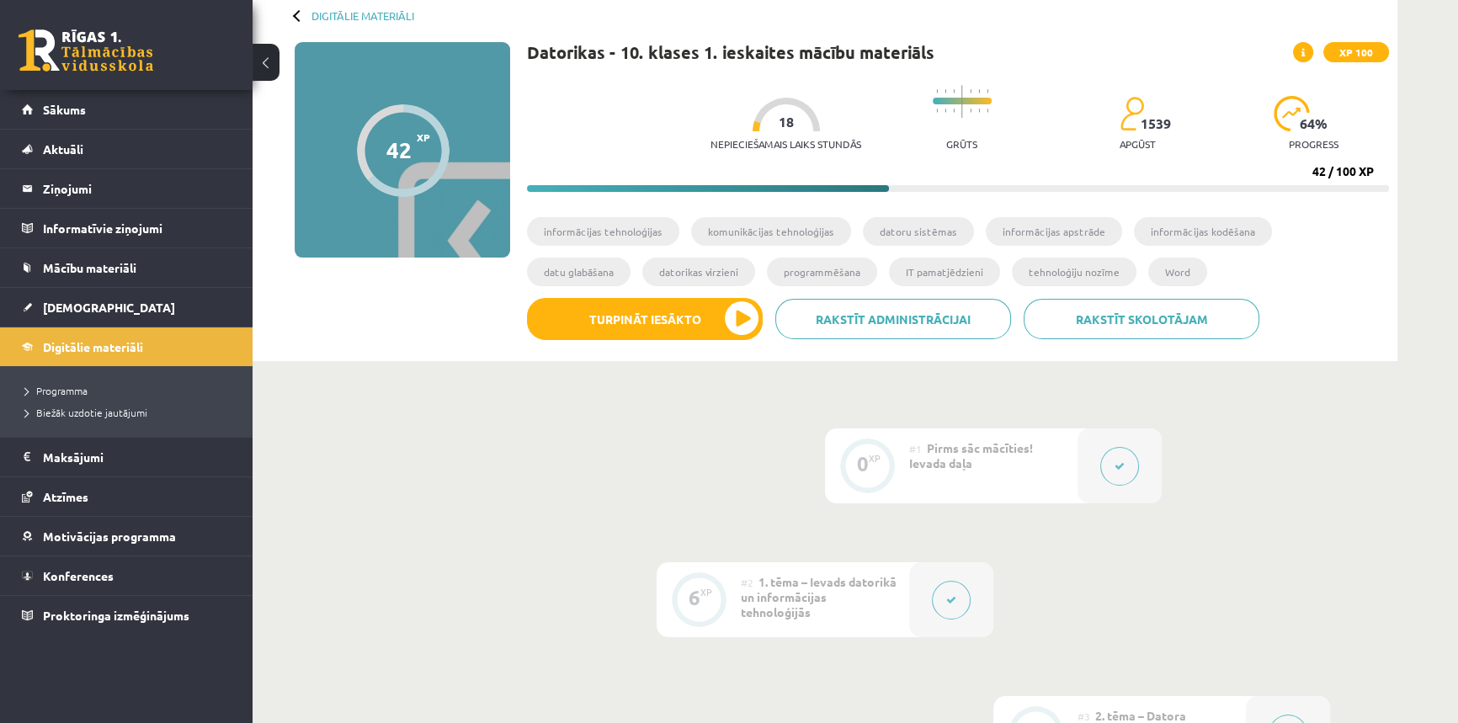
scroll to position [0, 0]
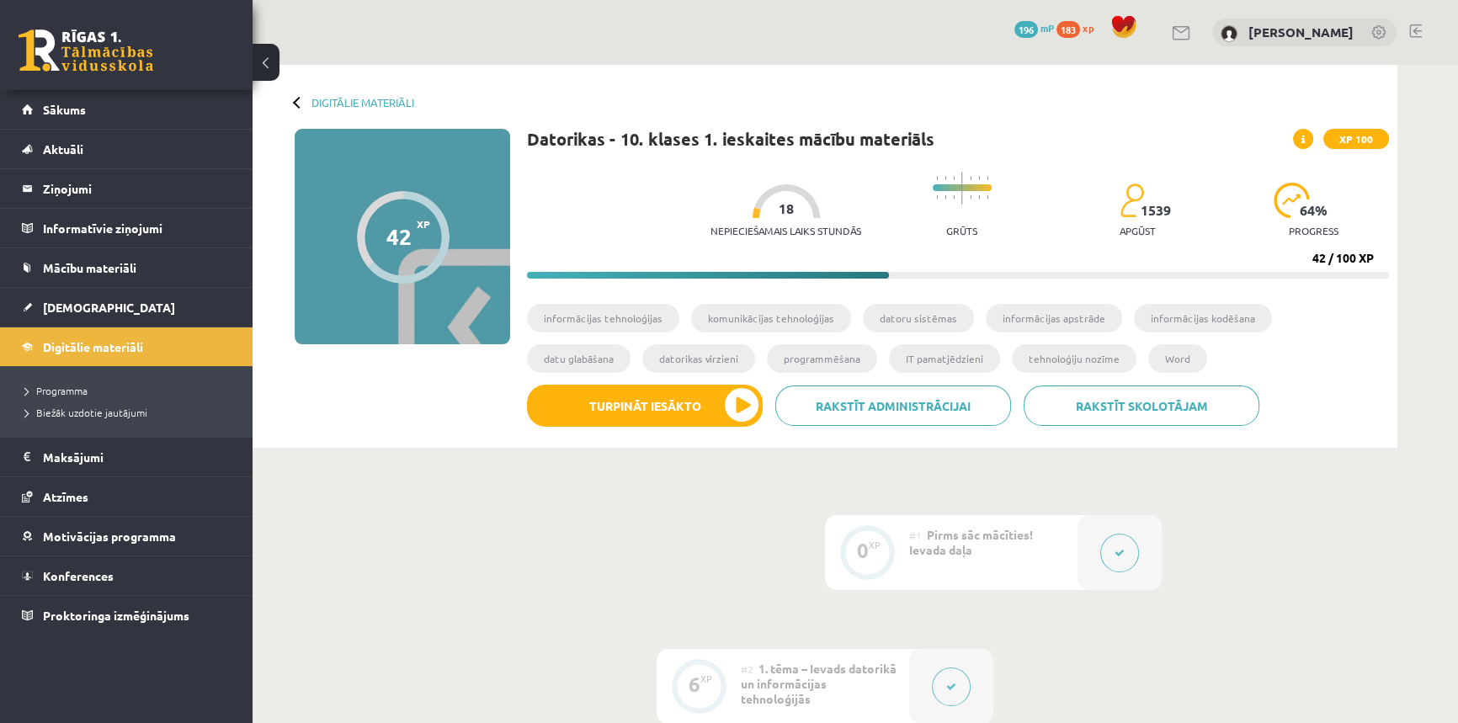
click at [1136, 21] on span at bounding box center [1123, 26] width 25 height 25
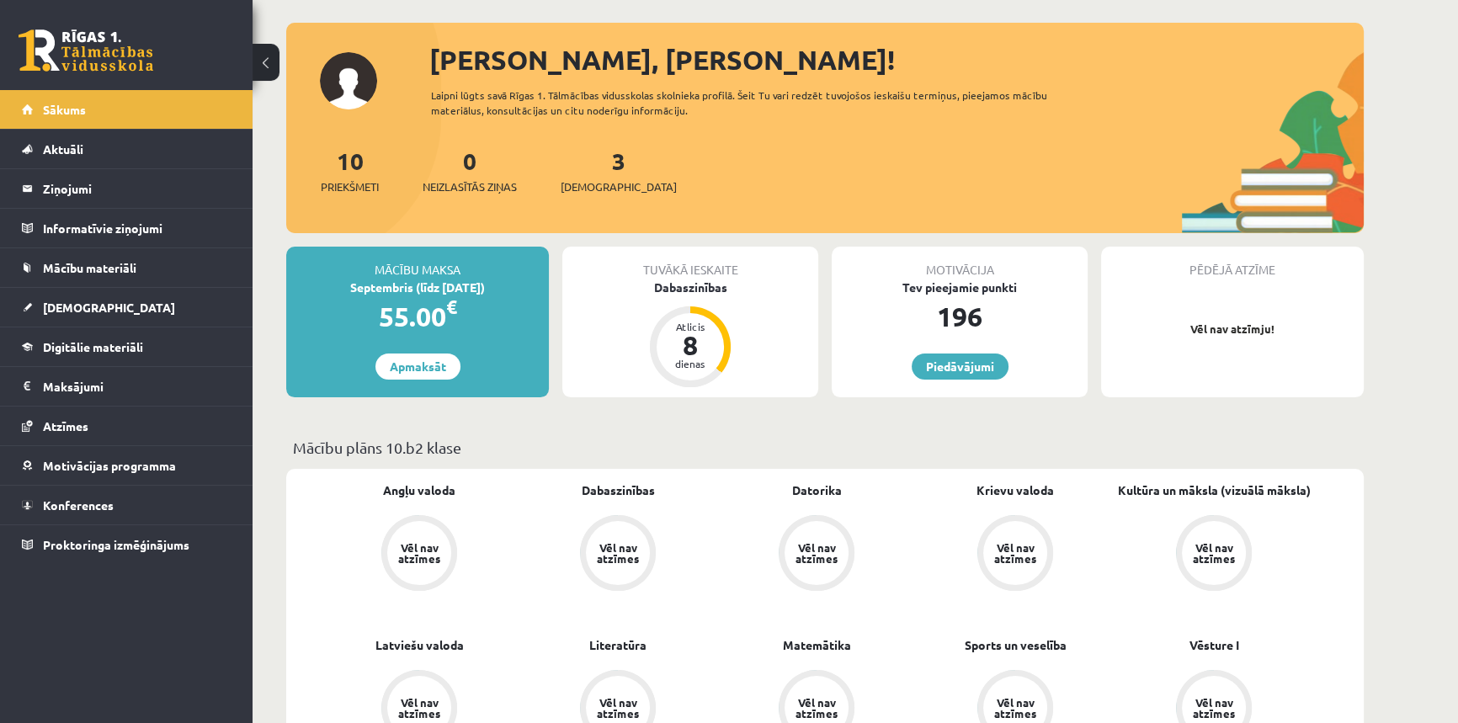
scroll to position [152, 0]
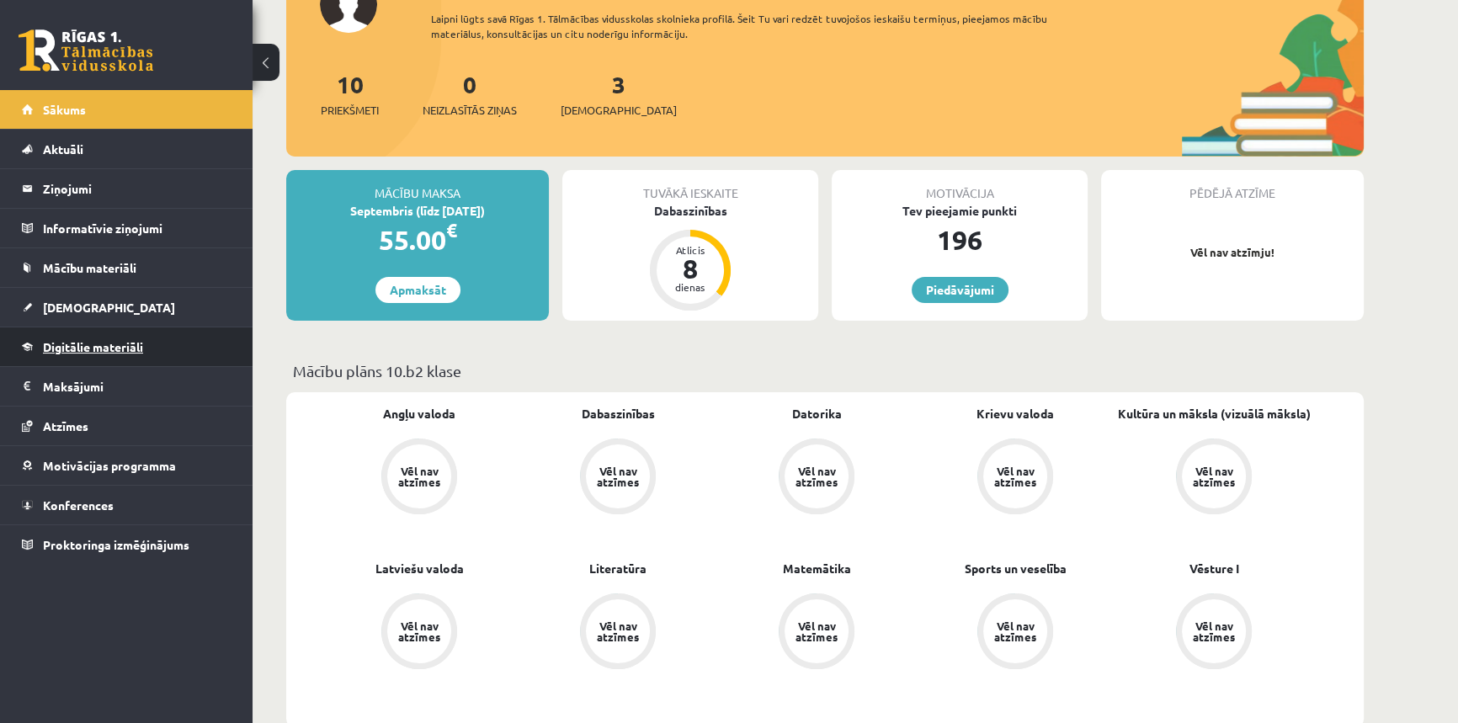
click at [107, 348] on span "Digitālie materiāli" at bounding box center [93, 346] width 100 height 15
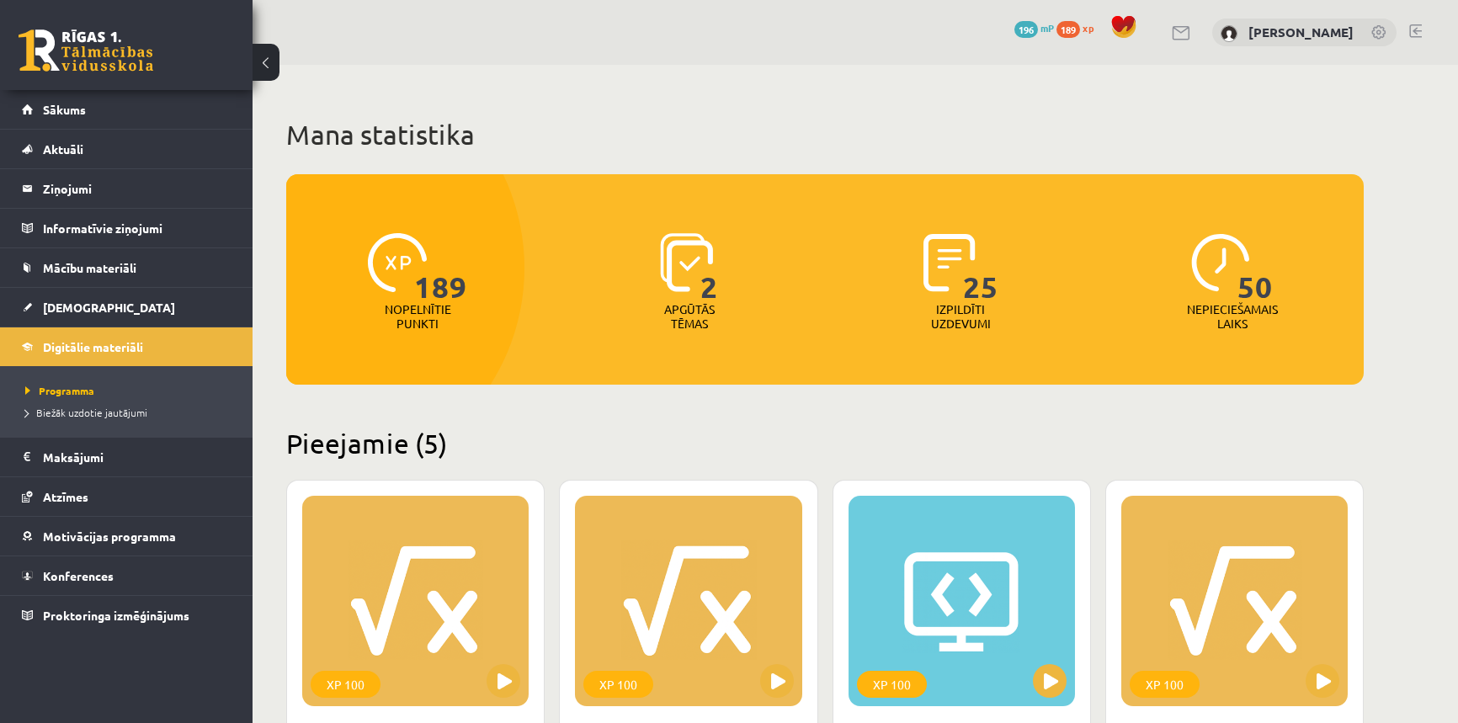
scroll to position [152, 0]
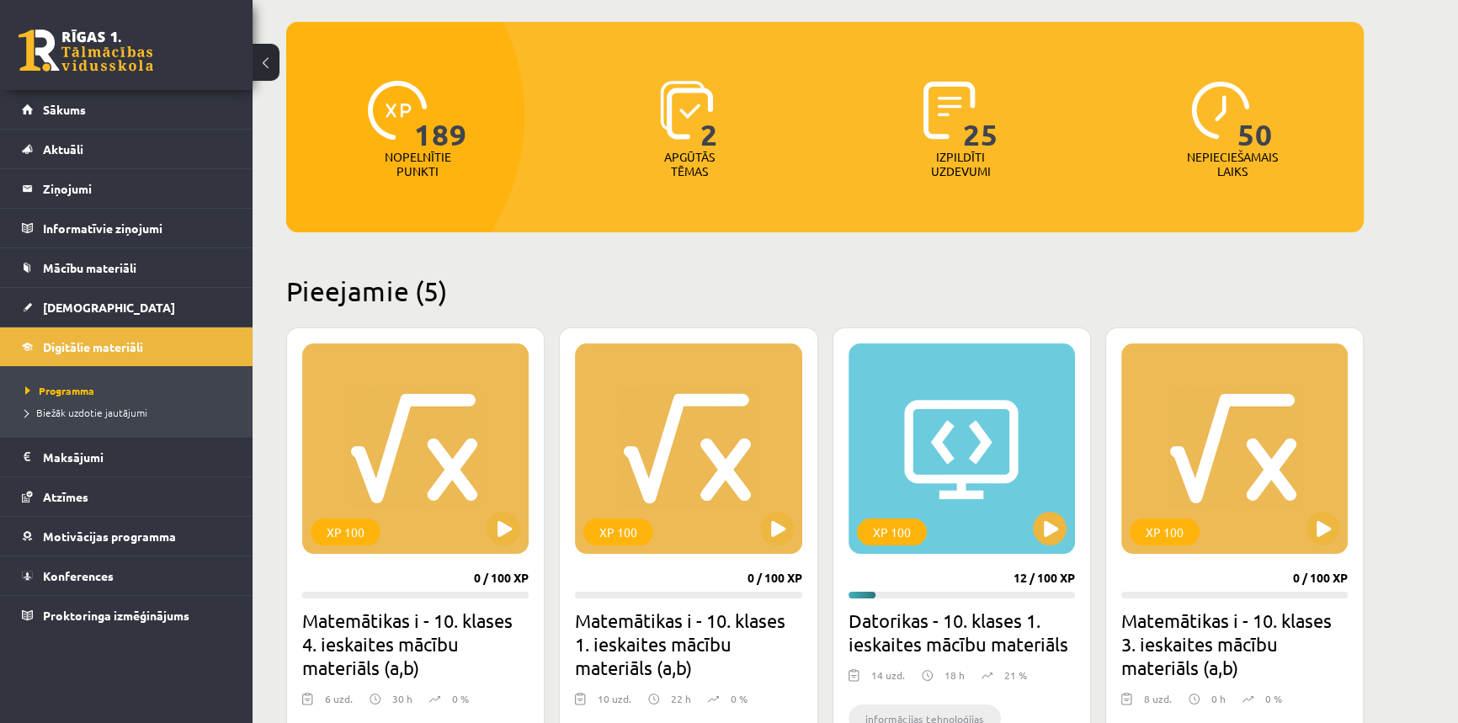
click at [1147, 54] on div "189 Nopelnītie punkti 2 Apgūtās tēmas 25 Izpildīti uzdevumi 50 Nepieciešamais l…" at bounding box center [824, 105] width 1077 height 167
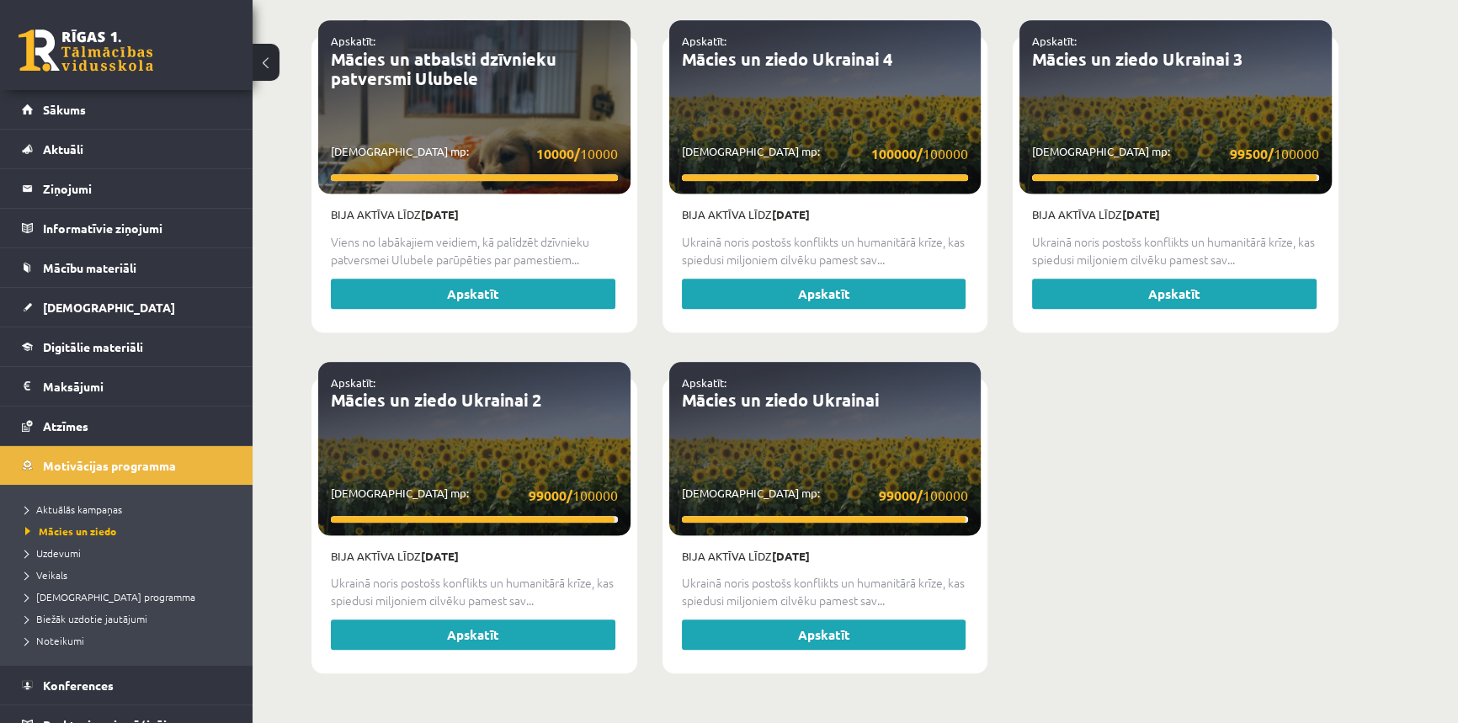
scroll to position [1845, 0]
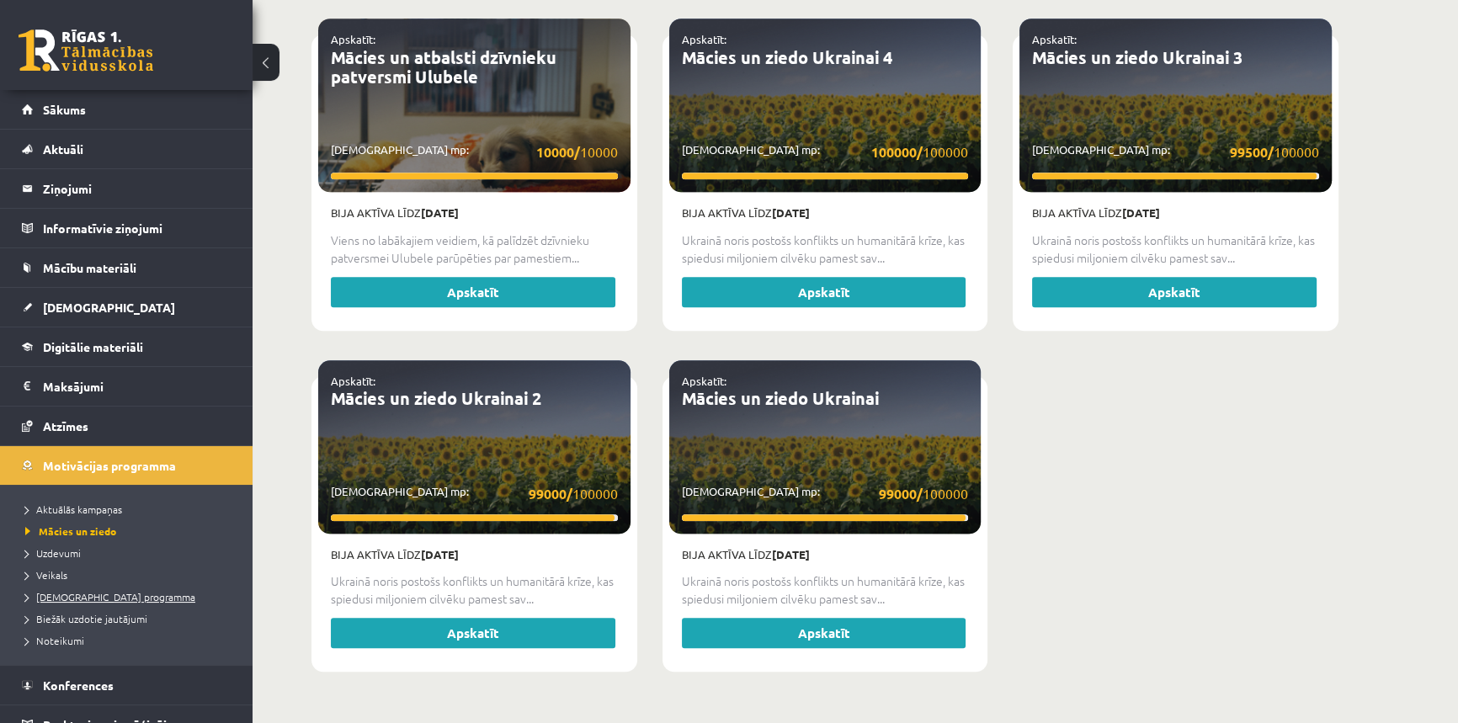
click at [122, 599] on span "[DEMOGRAPHIC_DATA] programma" at bounding box center [110, 596] width 170 height 13
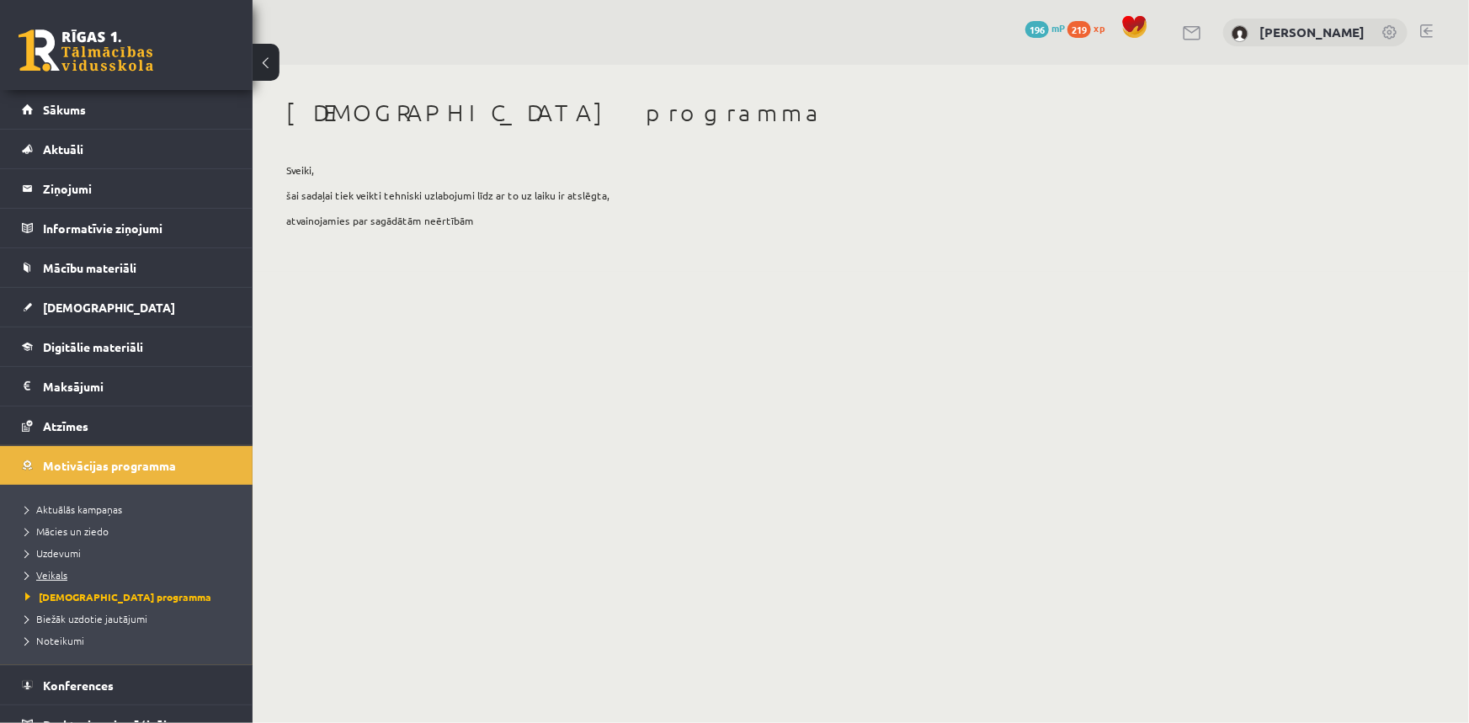
click at [66, 572] on span "Veikals" at bounding box center [46, 574] width 42 height 13
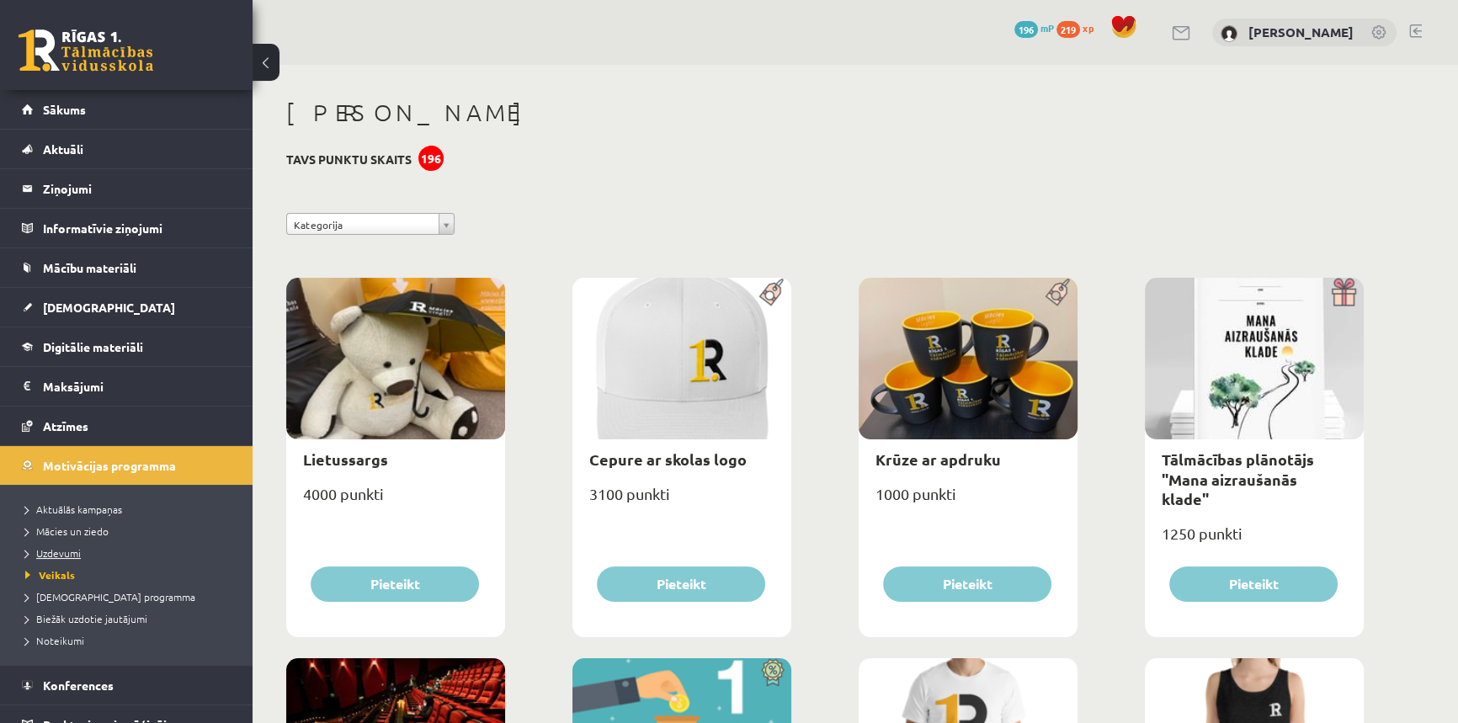
click at [74, 551] on span "Uzdevumi" at bounding box center [53, 552] width 56 height 13
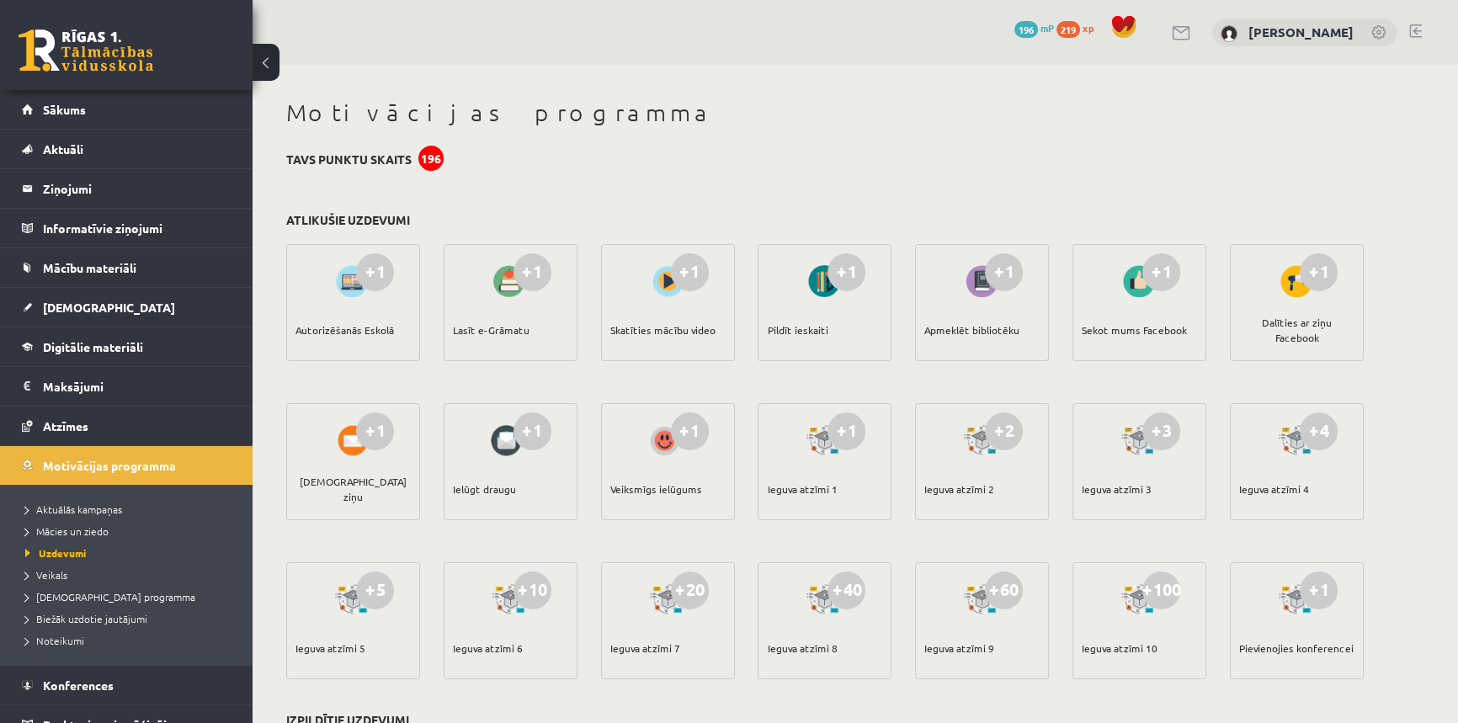
click at [694, 330] on div "Skatīties mācību video" at bounding box center [662, 329] width 105 height 59
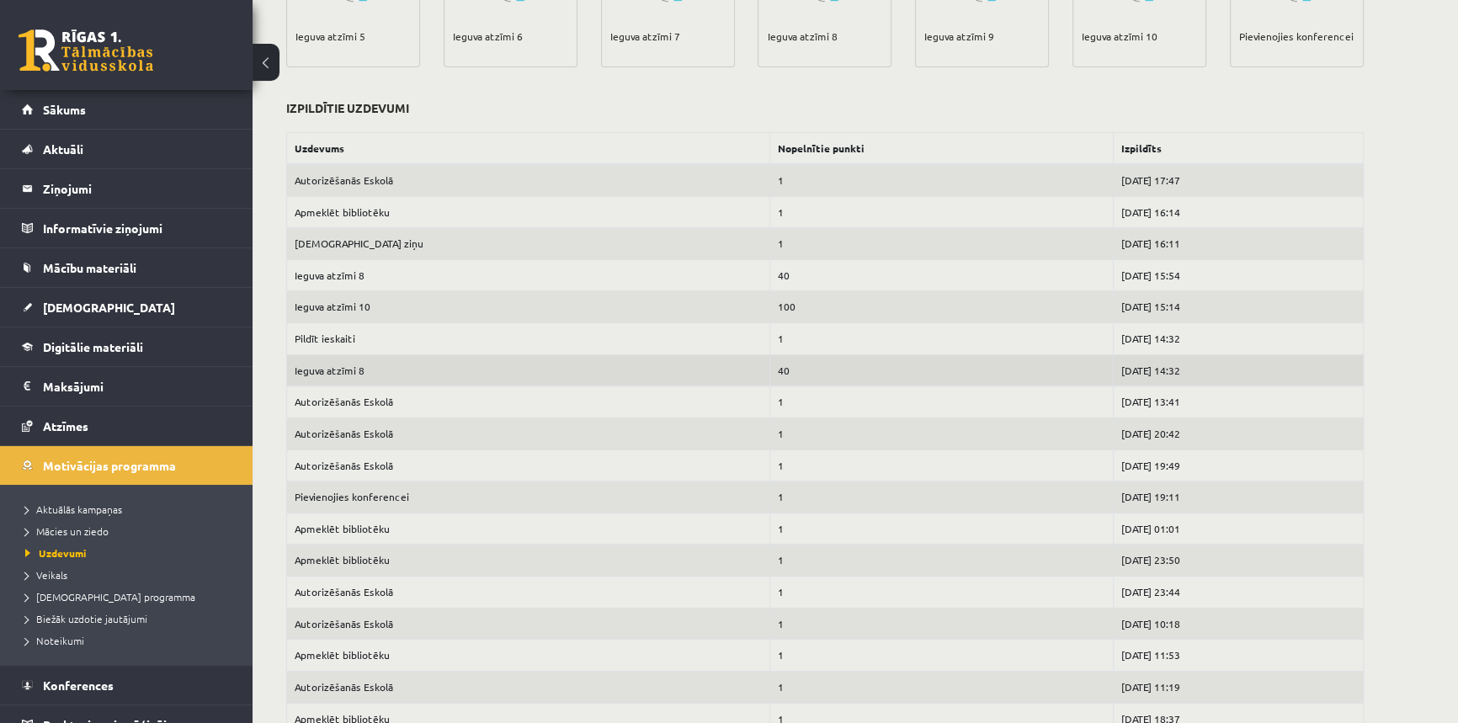
scroll to position [687, 0]
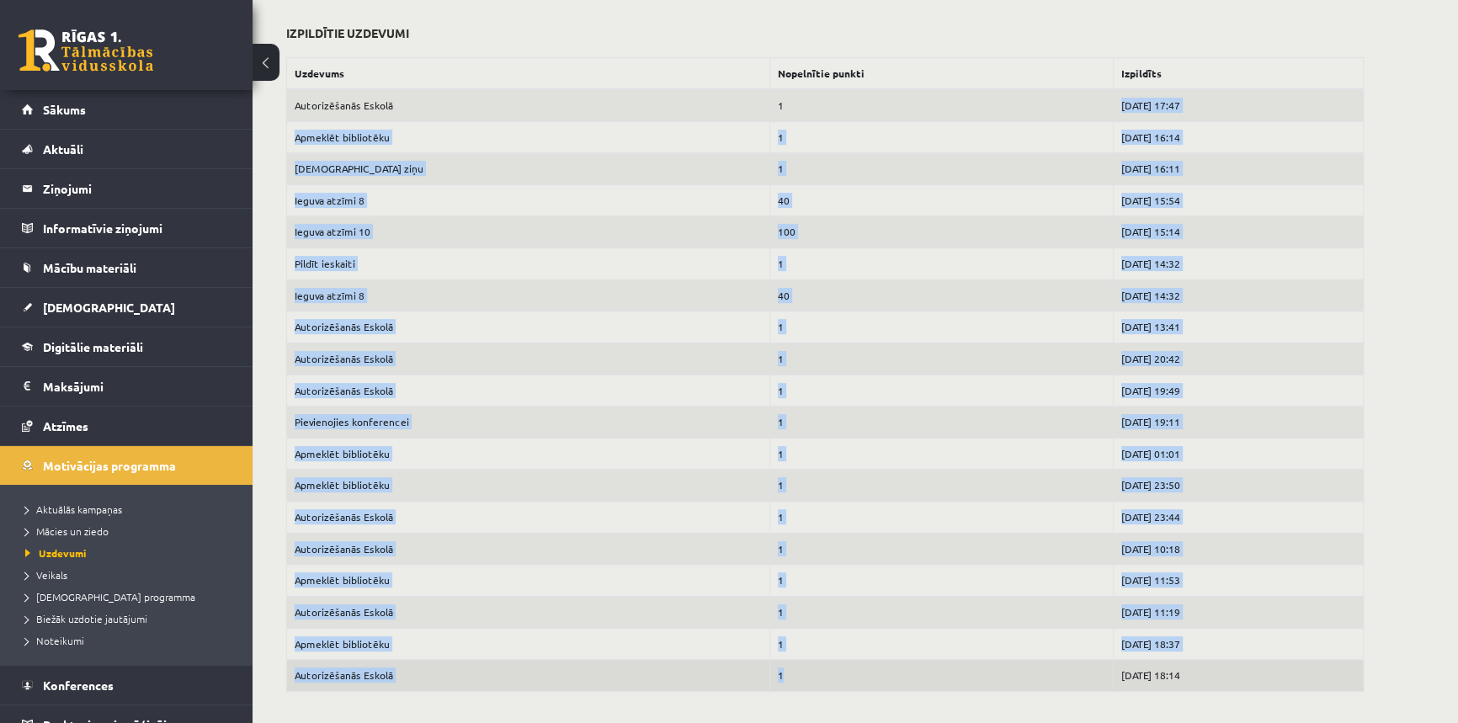
drag, startPoint x: 765, startPoint y: 92, endPoint x: 755, endPoint y: 677, distance: 585.8
click at [755, 677] on tbody "Autorizēšanās Eskolā 1 2025-09-07 17:47 Apmeklēt bibliotēku 1 2025-09-07 16:14 …" at bounding box center [825, 390] width 1076 height 603
click at [86, 640] on link "Noteikumi" at bounding box center [130, 640] width 210 height 15
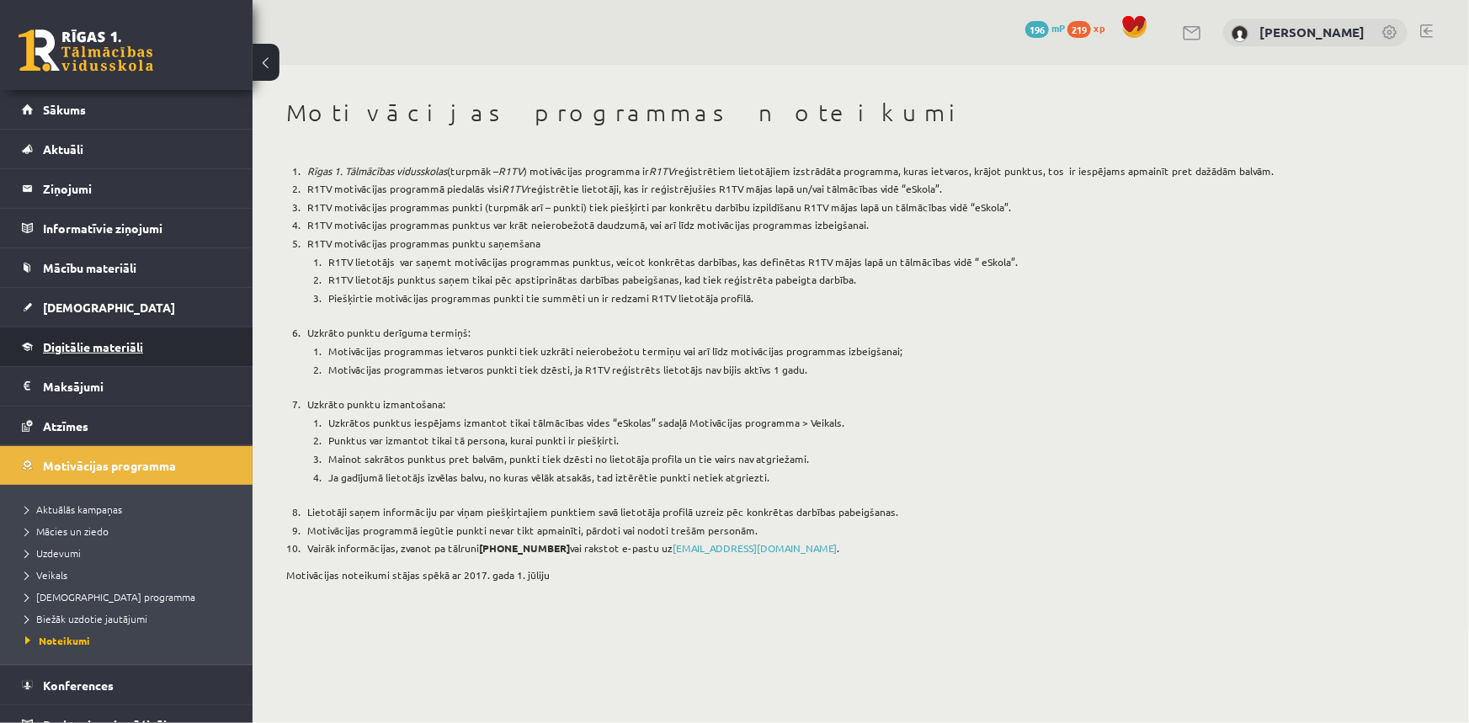
click at [80, 341] on span "Digitālie materiāli" at bounding box center [93, 346] width 100 height 15
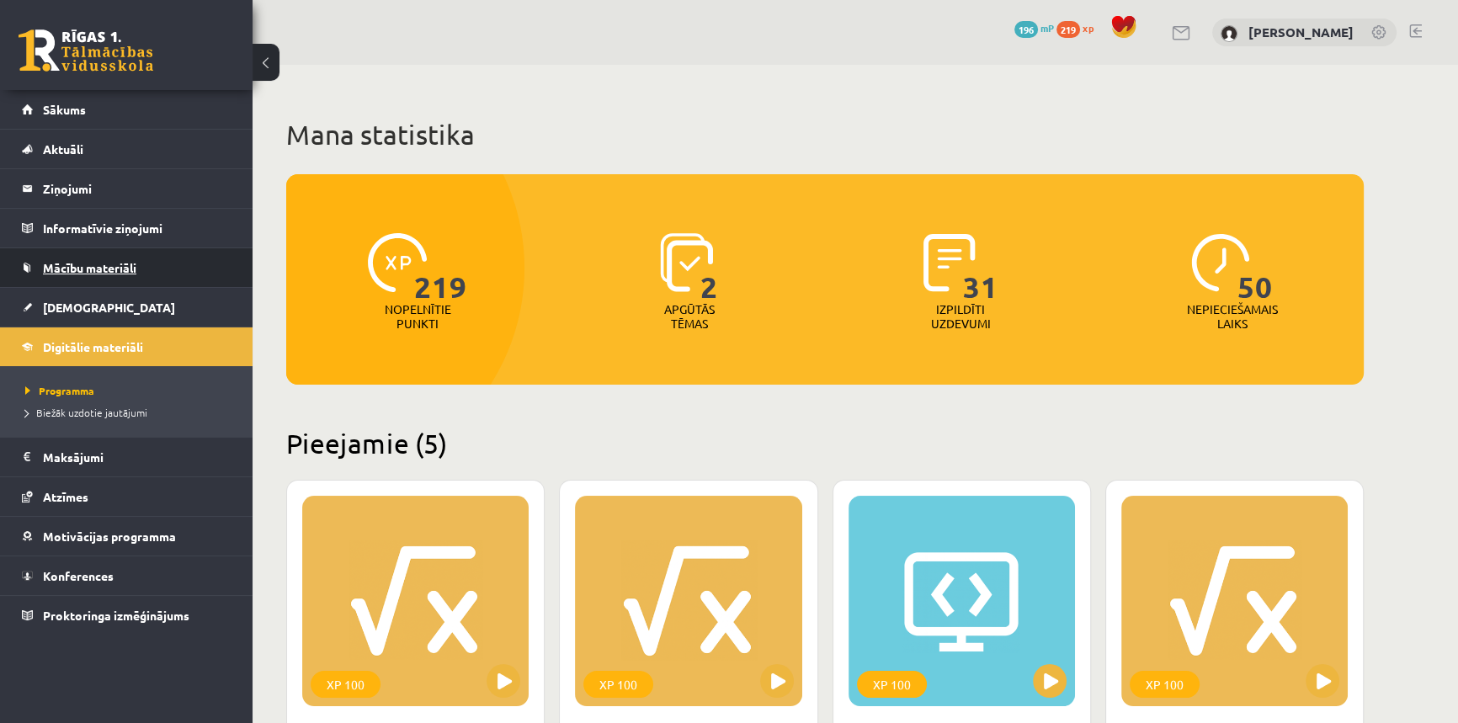
click at [112, 259] on link "Mācību materiāli" at bounding box center [127, 267] width 210 height 39
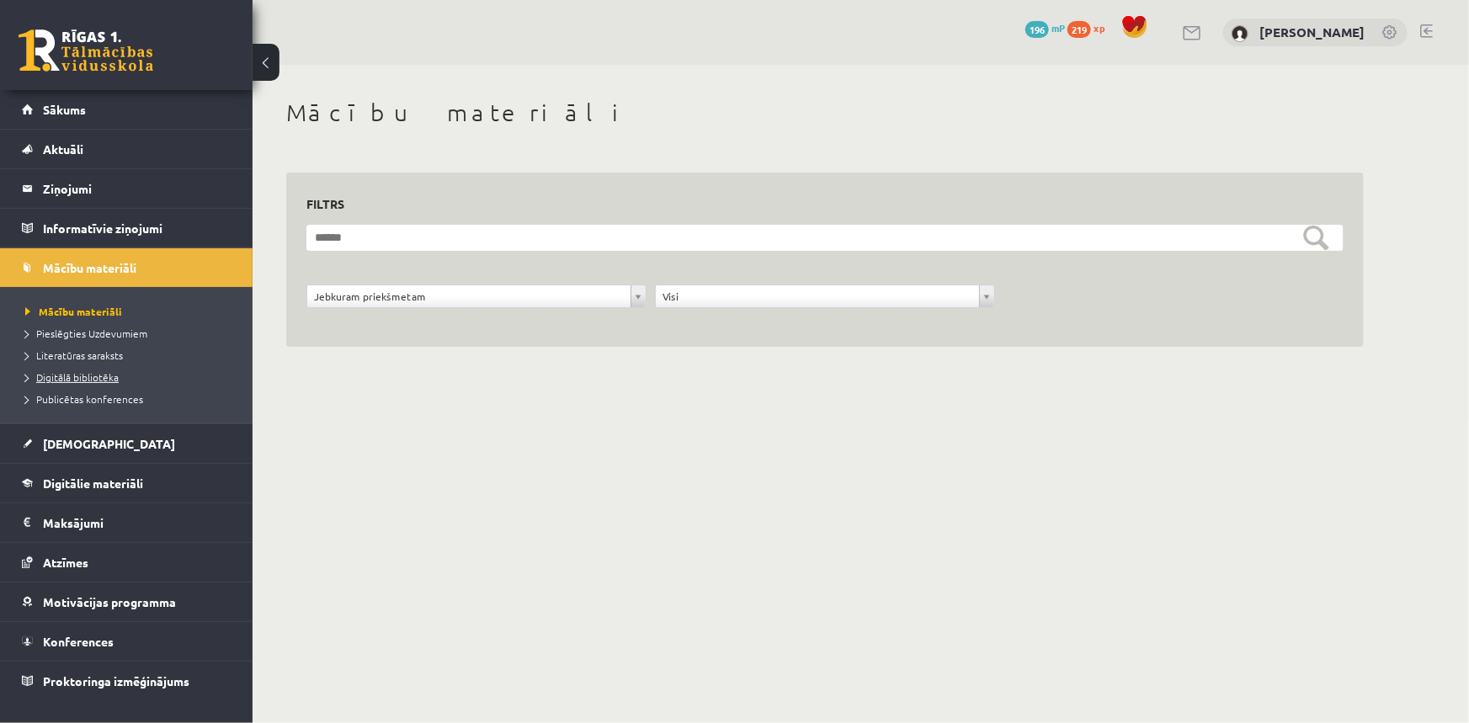
click at [95, 376] on span "Digitālā bibliotēka" at bounding box center [71, 376] width 93 height 13
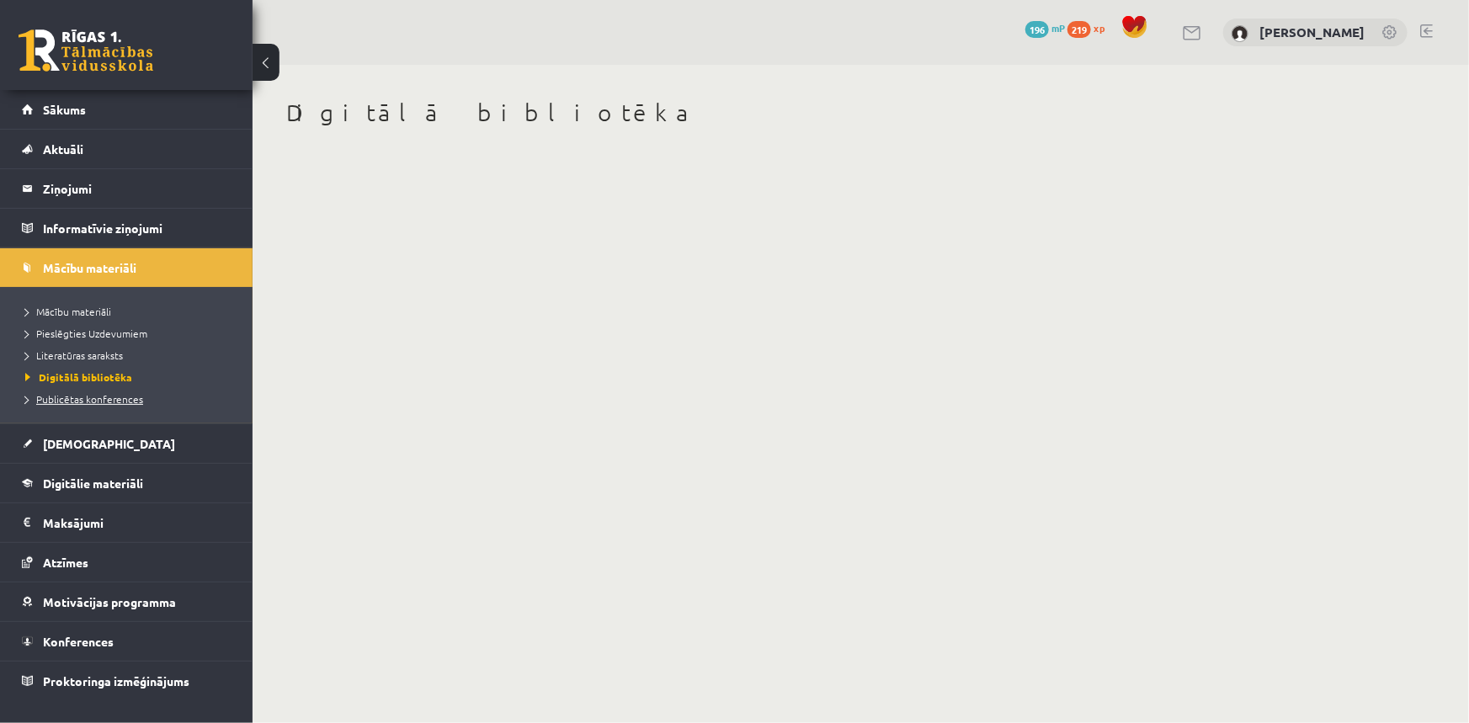
click at [98, 398] on span "Publicētas konferences" at bounding box center [84, 398] width 118 height 13
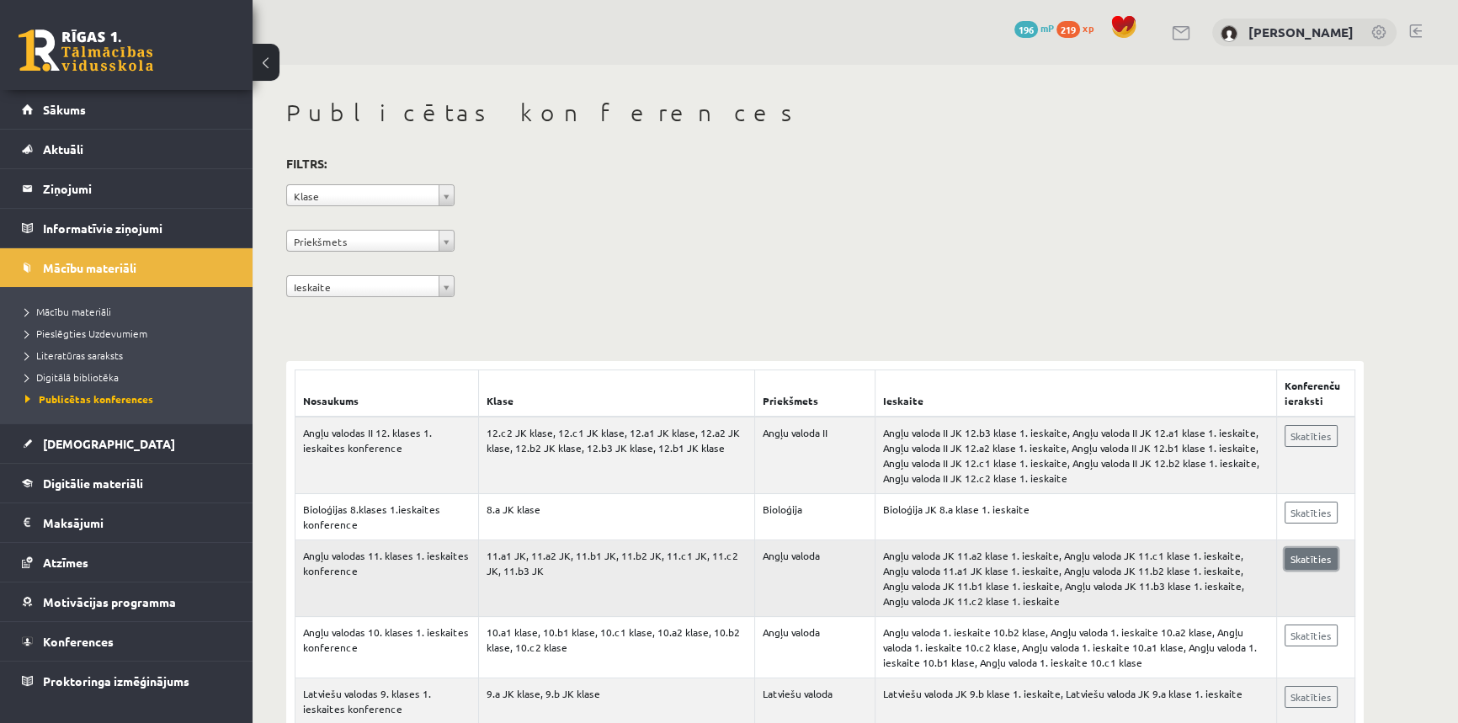
click at [1321, 560] on link "Skatīties" at bounding box center [1310, 559] width 53 height 22
drag, startPoint x: 517, startPoint y: 337, endPoint x: 519, endPoint y: 348, distance: 10.4
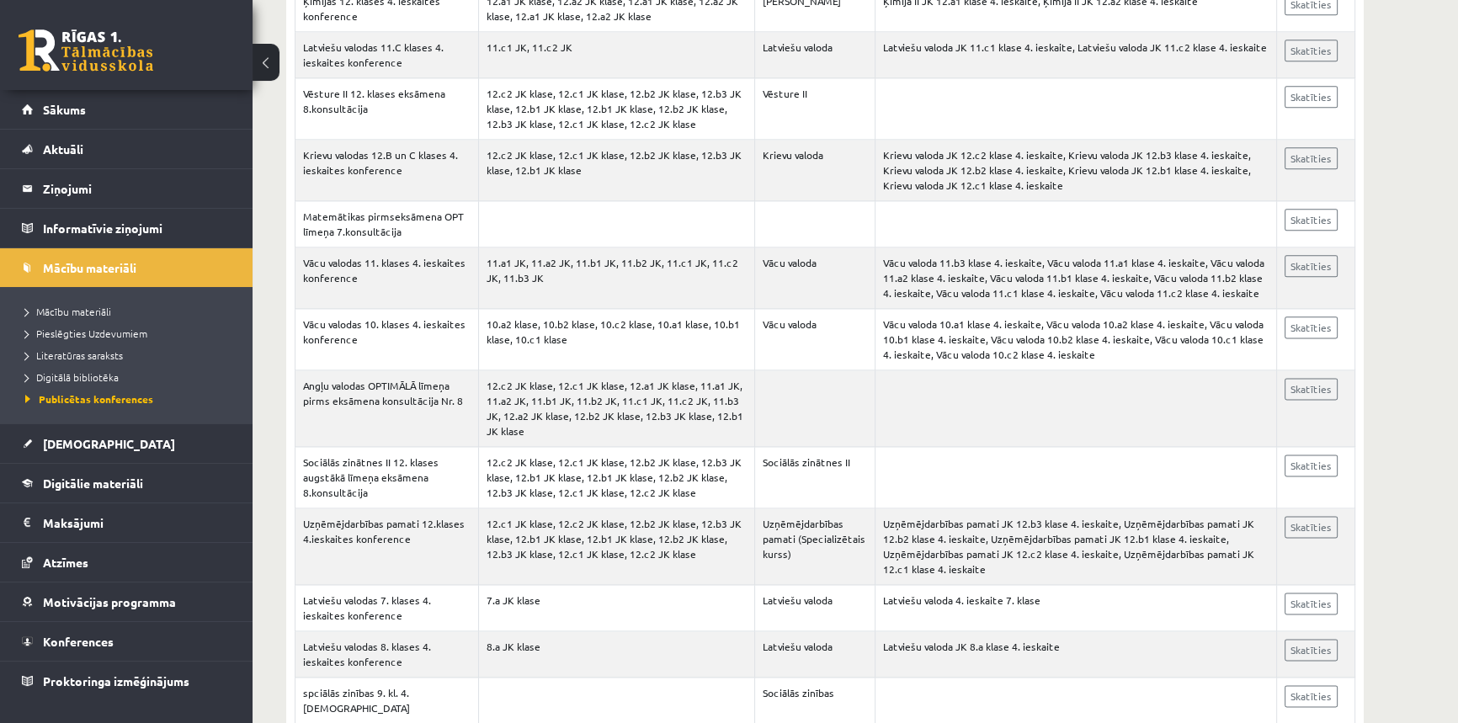
scroll to position [2754, 0]
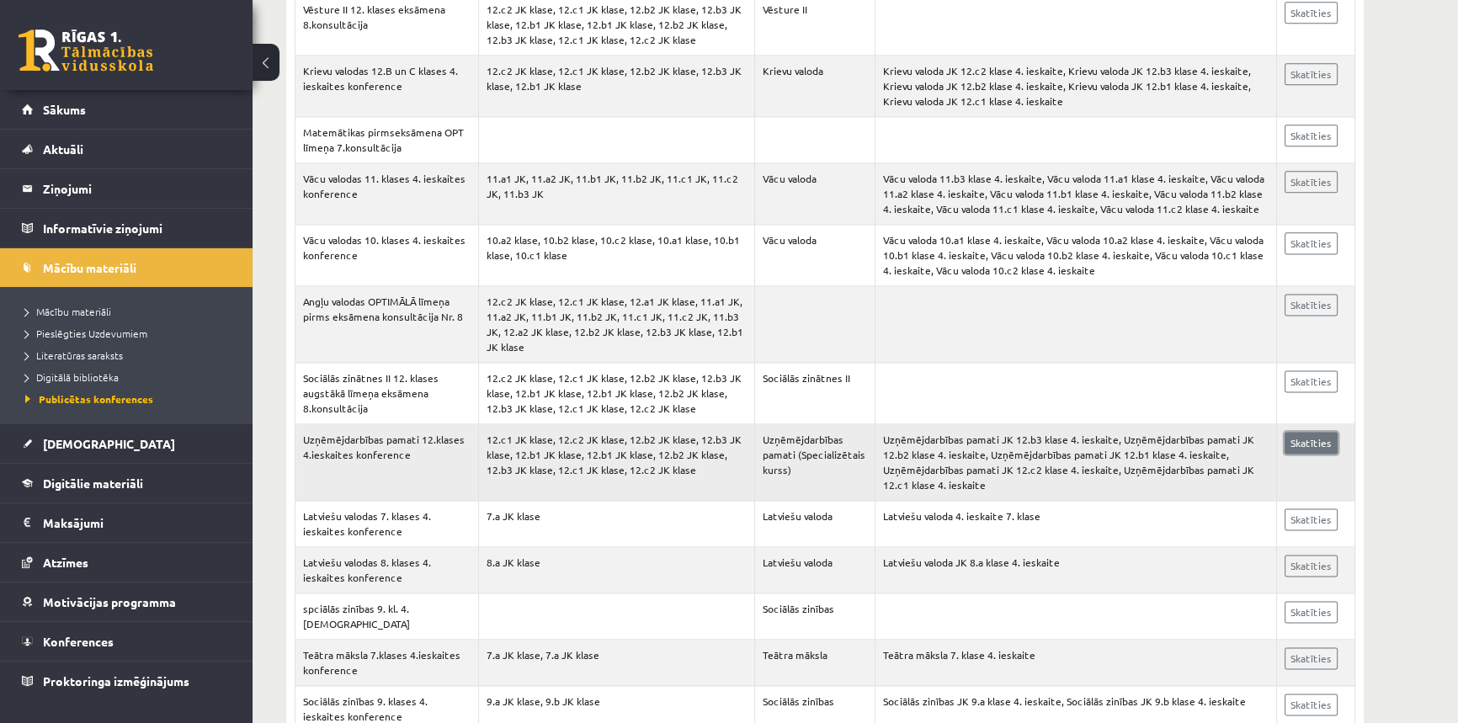
click at [1292, 432] on link "Skatīties" at bounding box center [1310, 443] width 53 height 22
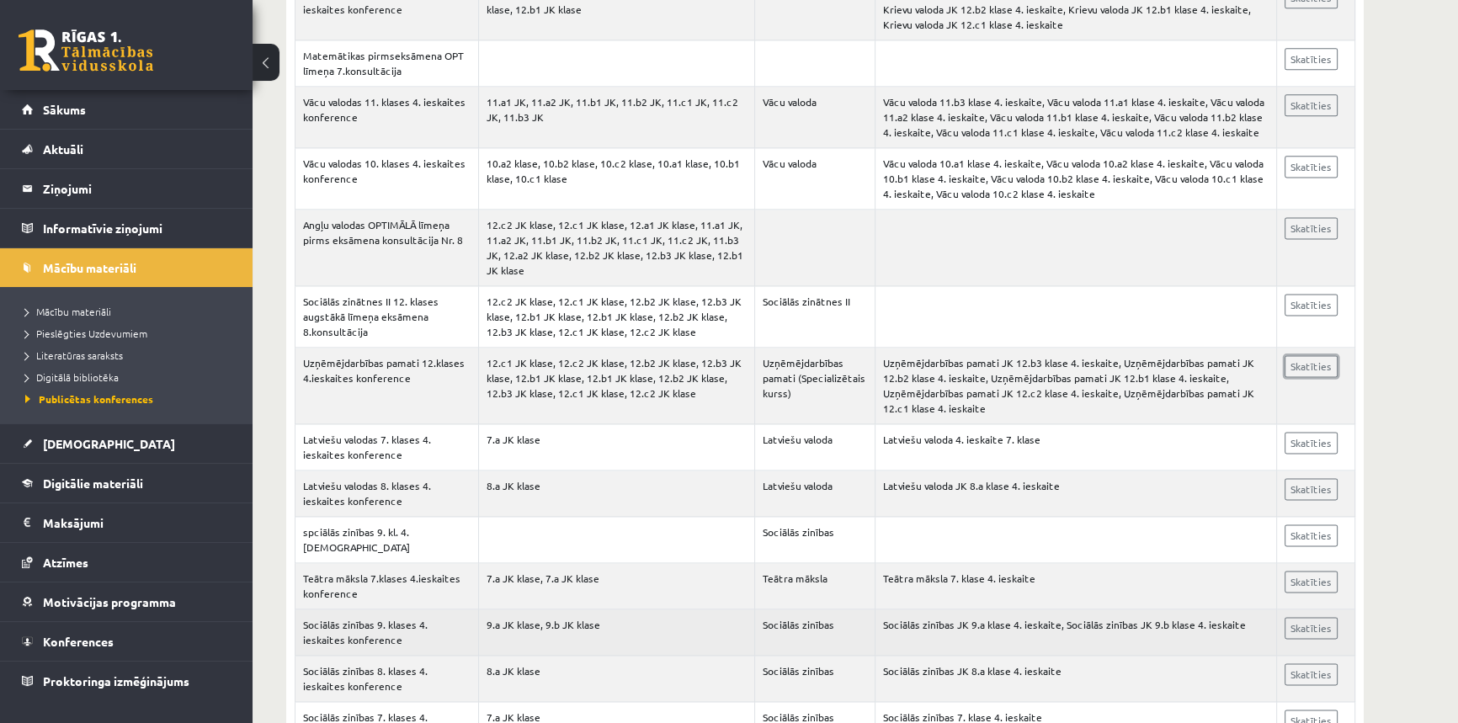
scroll to position [2907, 0]
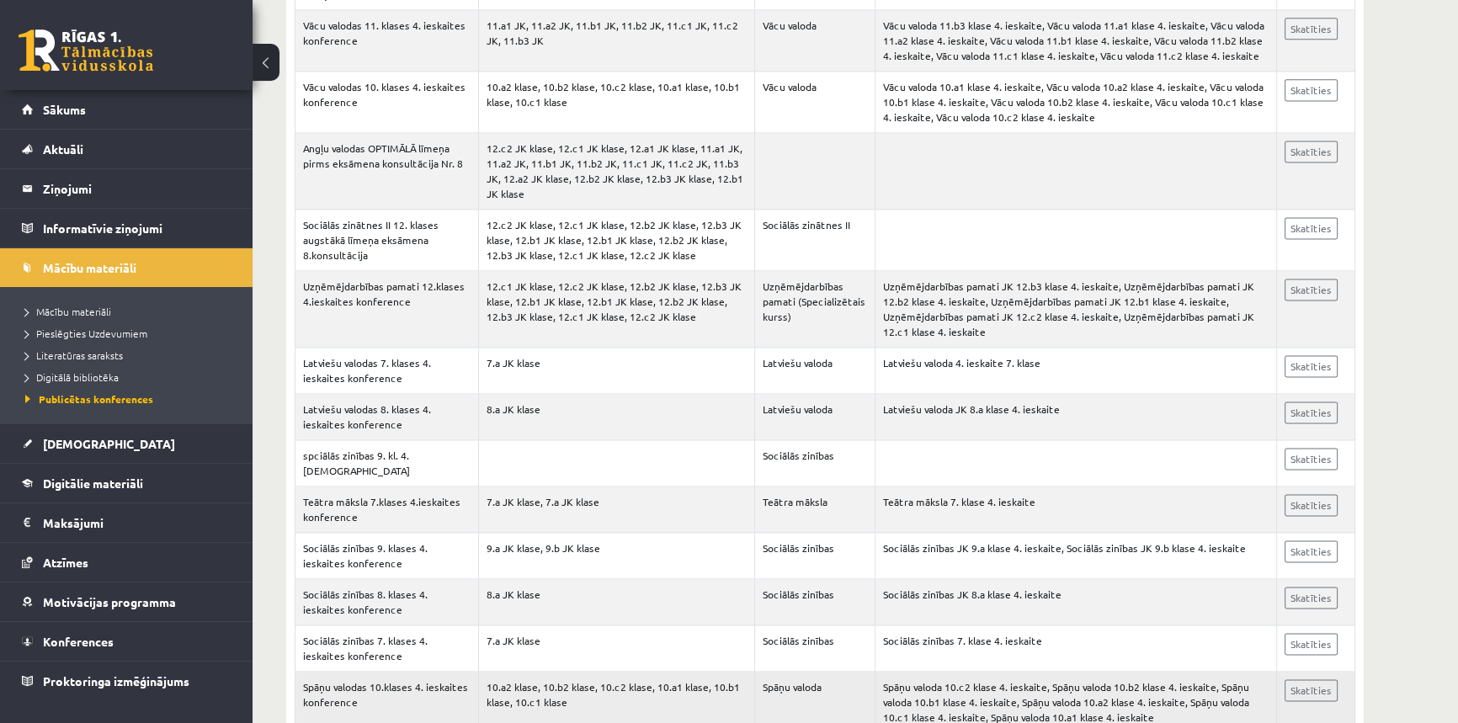
click at [412, 672] on td "Spāņu valodas 10.klases 4. ieskaites konference" at bounding box center [386, 702] width 183 height 61
click at [1302, 679] on link "Skatīties" at bounding box center [1310, 690] width 53 height 22
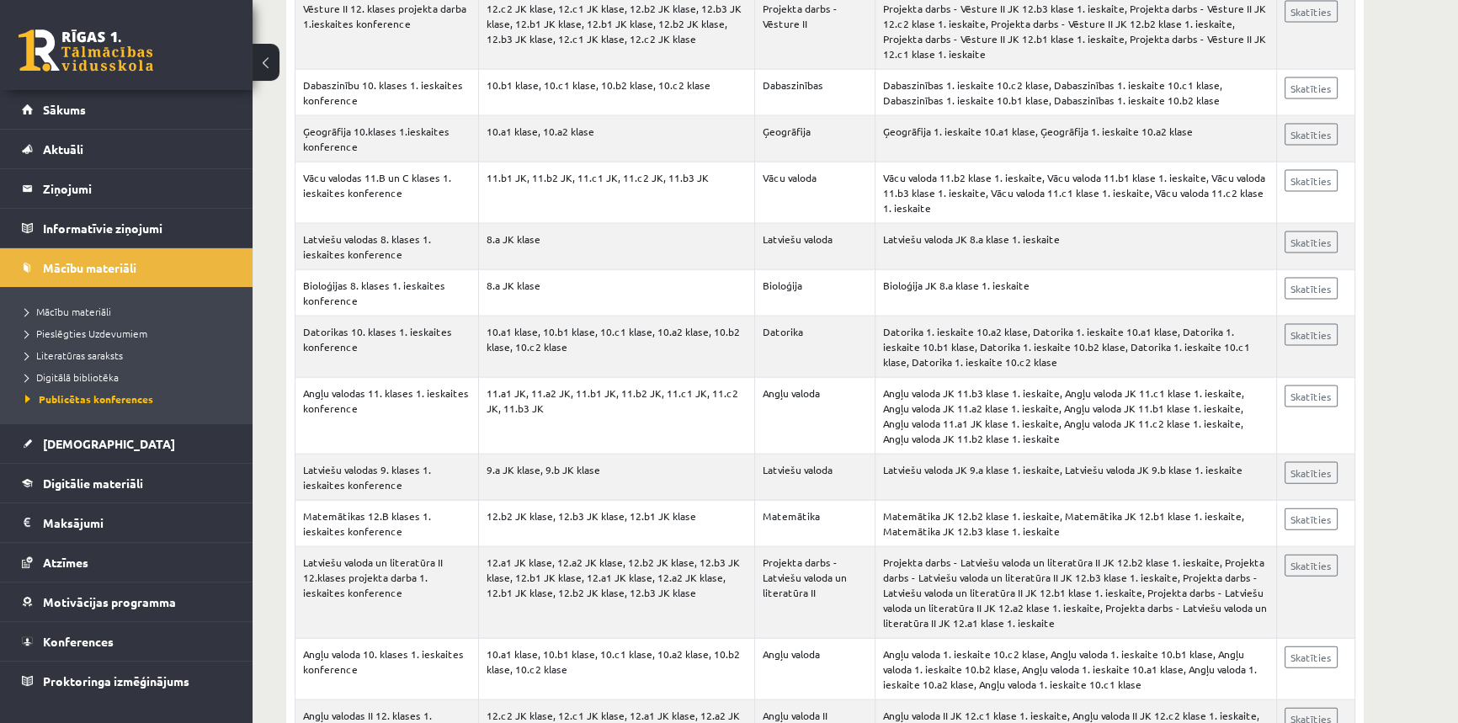
scroll to position [36809, 0]
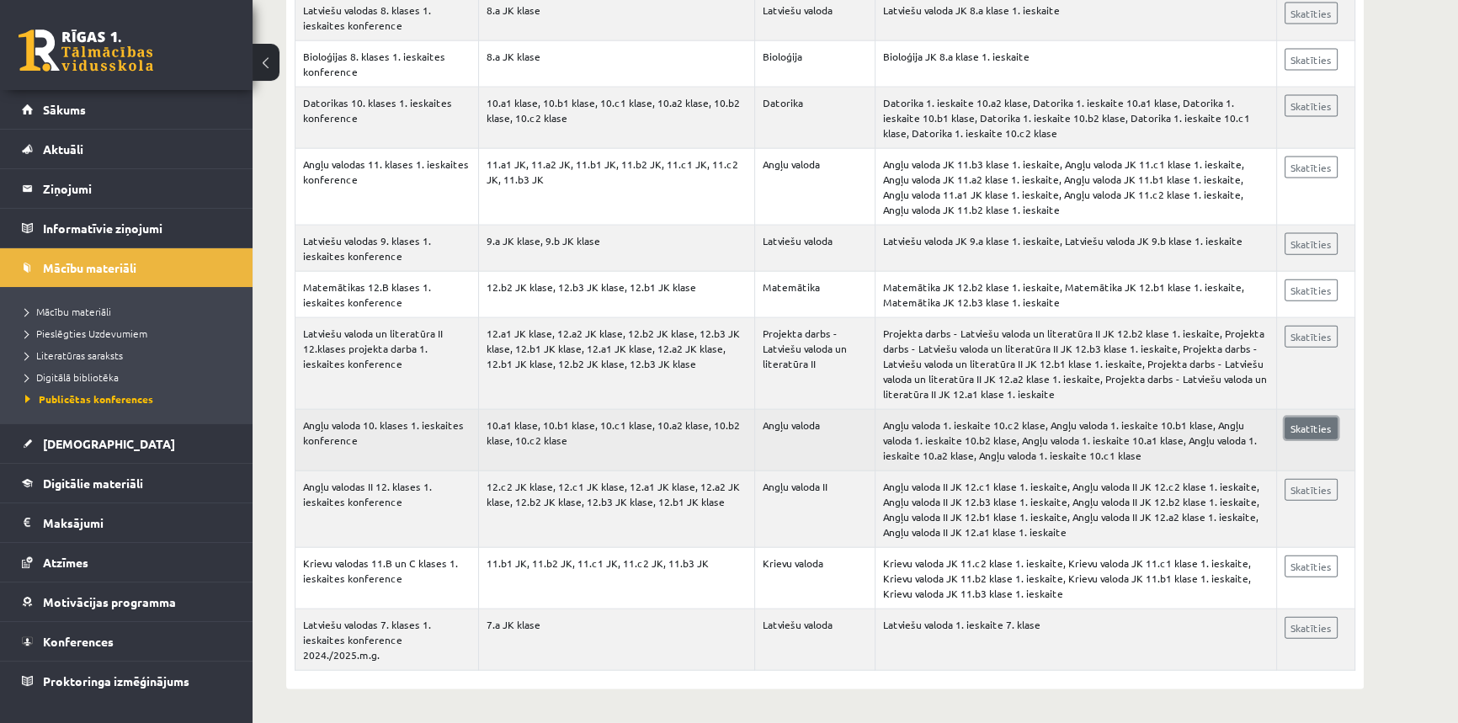
click at [1305, 428] on link "Skatīties" at bounding box center [1310, 428] width 53 height 22
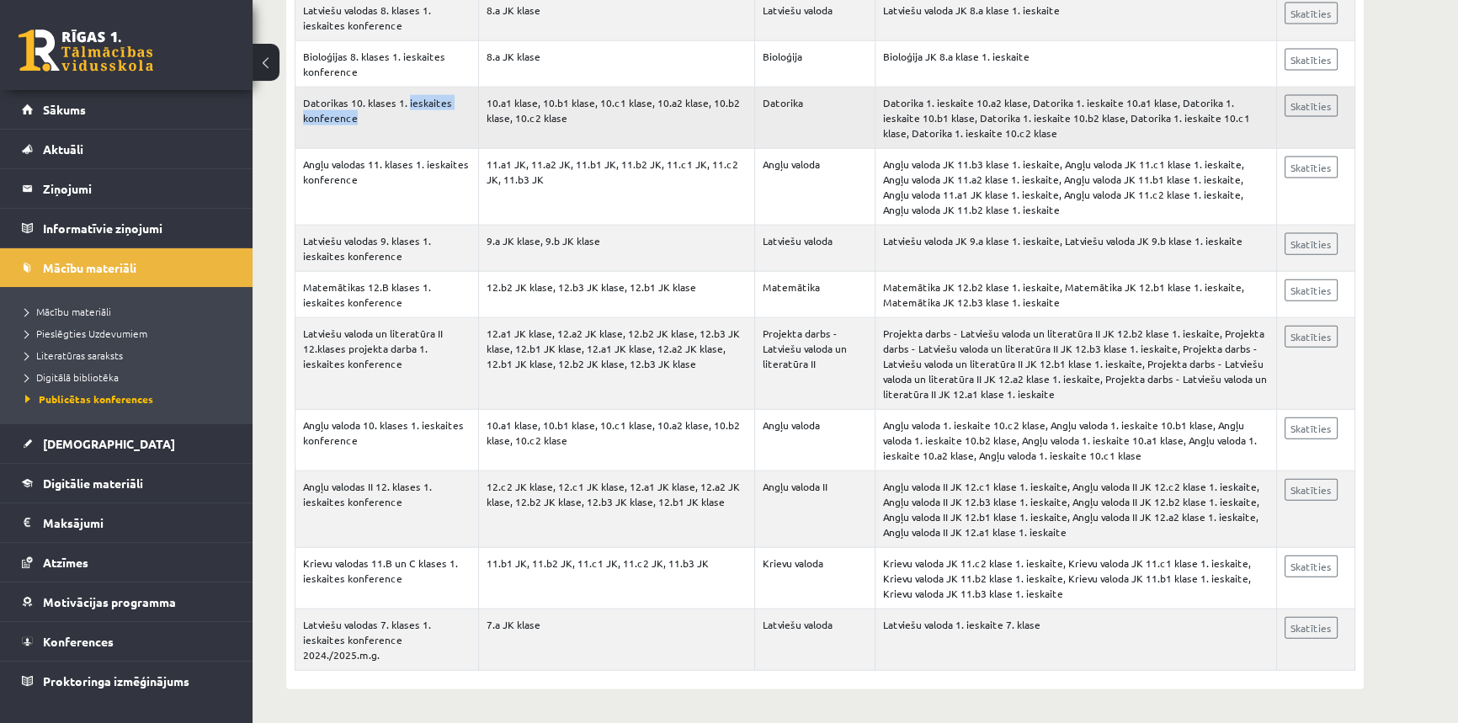
click at [406, 112] on td "Datorikas 10. klases 1. ieskaites konference" at bounding box center [386, 118] width 183 height 61
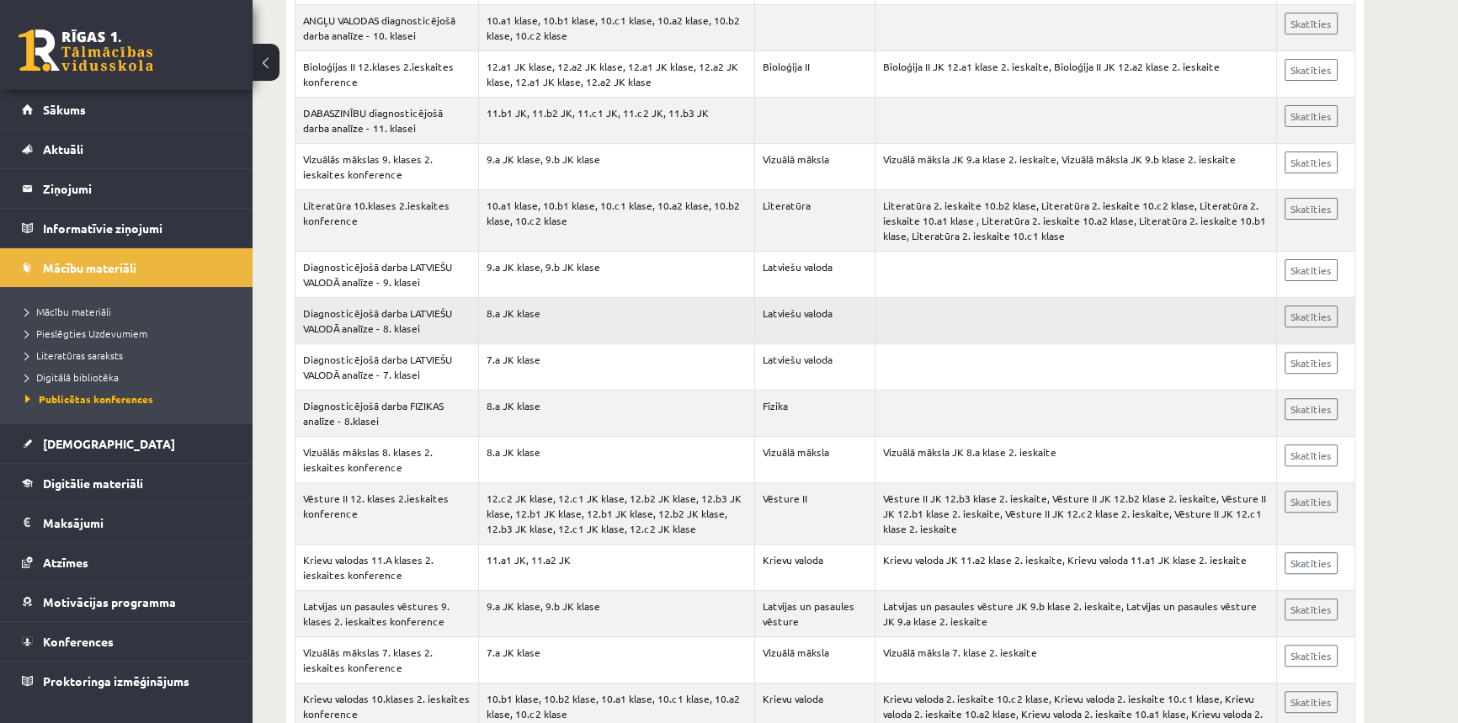
scroll to position [24601, 0]
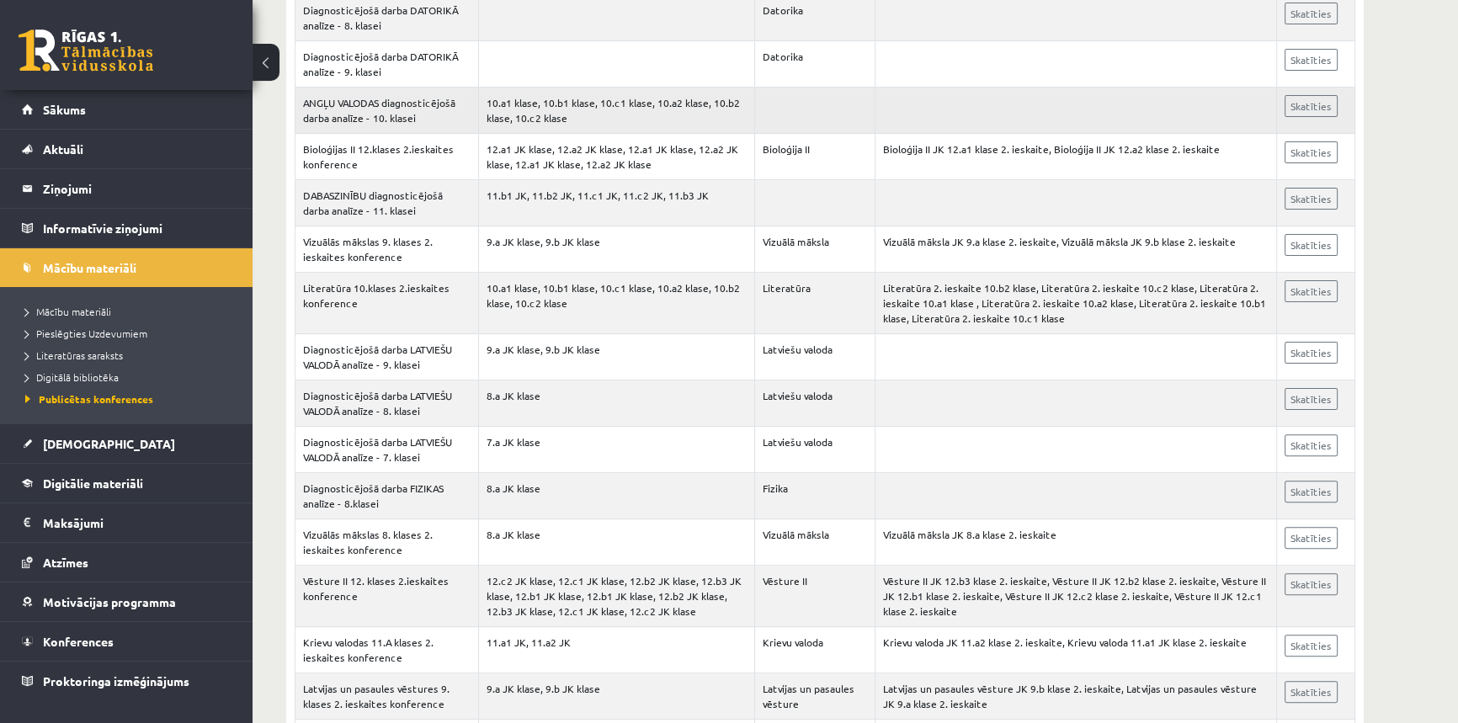
click at [424, 88] on td "ANGĻU VALODAS diagnosticējošā darba analīze - 10. klasei" at bounding box center [386, 111] width 183 height 46
click at [1304, 95] on link "Skatīties" at bounding box center [1310, 106] width 53 height 22
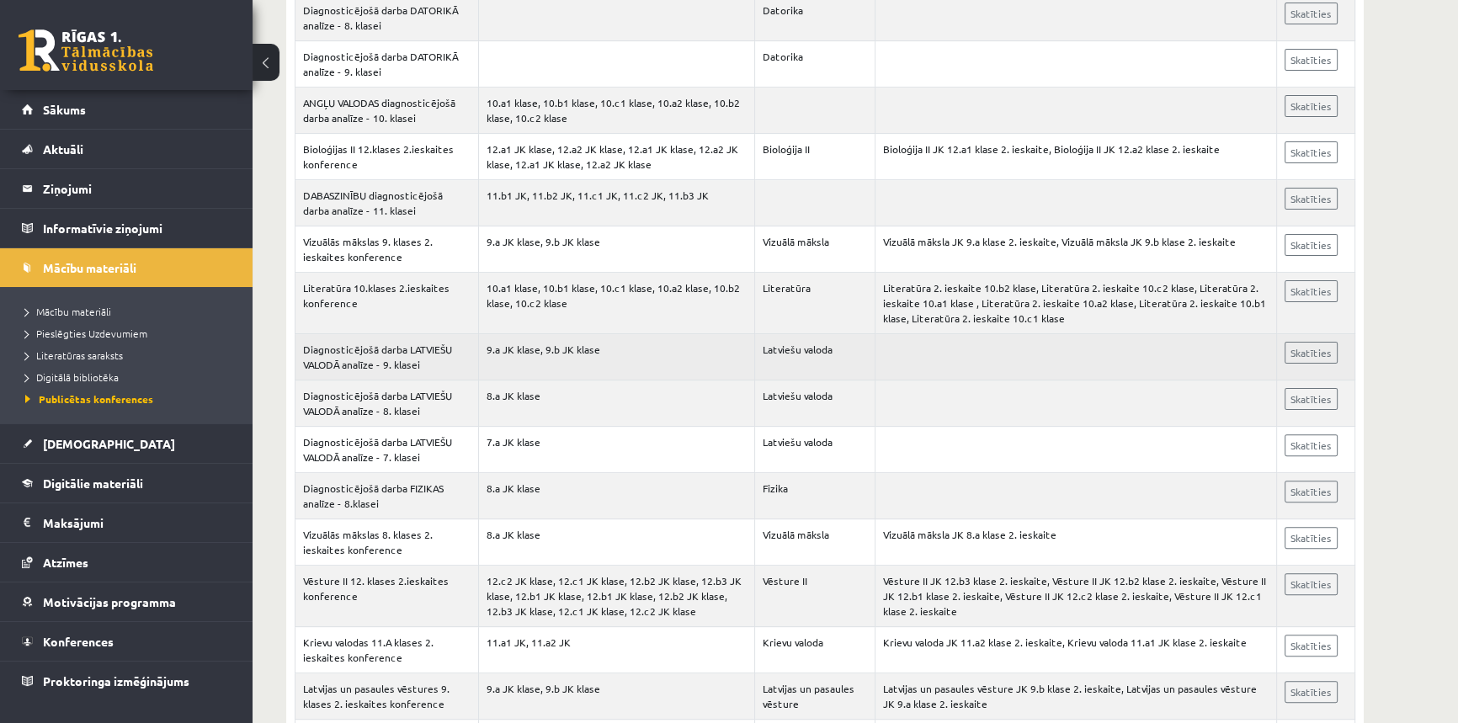
click at [401, 334] on td "Diagnosticējošā darba LATVIEŠU VALODĀ analīze - 9. klasei" at bounding box center [386, 357] width 183 height 46
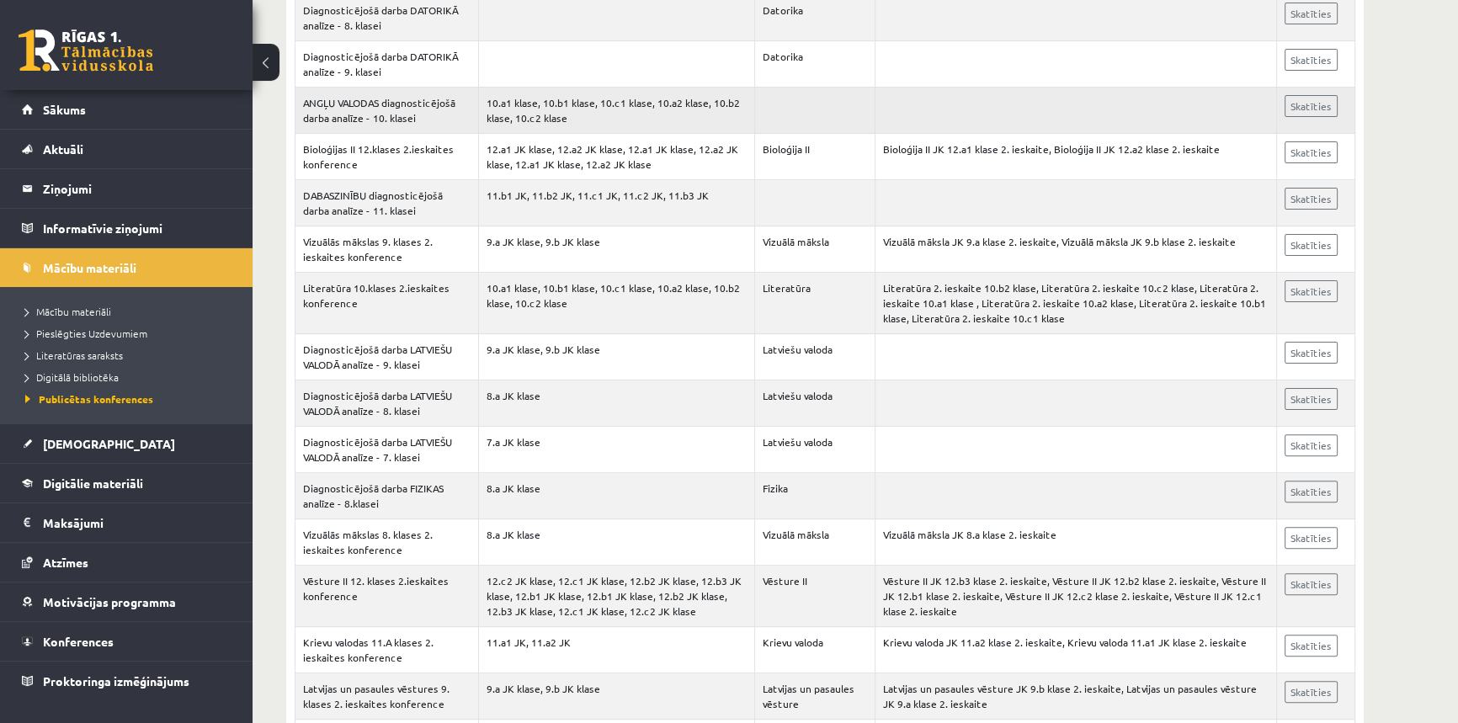
click at [404, 88] on td "ANGĻU VALODAS diagnosticējošā darba analīze - 10. klasei" at bounding box center [386, 111] width 183 height 46
click at [1310, 95] on link "Skatīties" at bounding box center [1310, 106] width 53 height 22
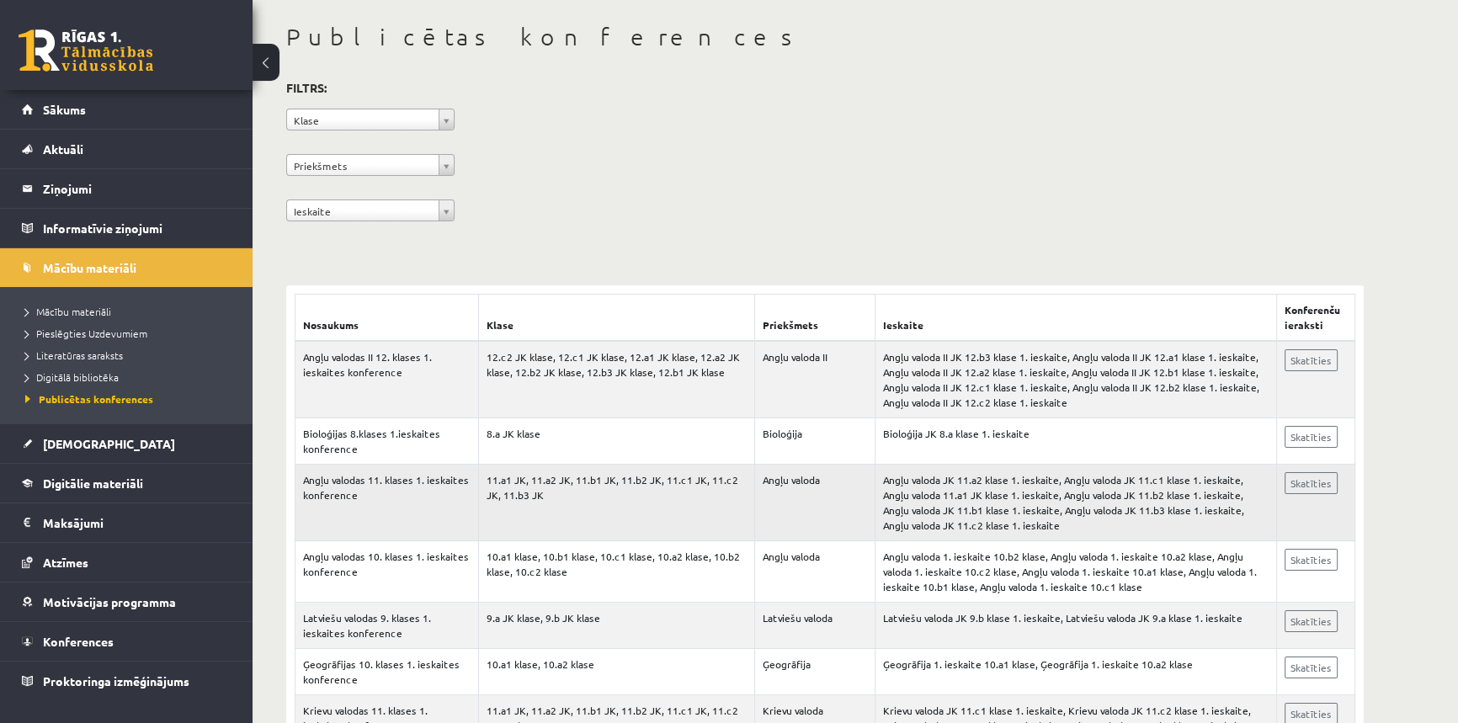
scroll to position [76, 0]
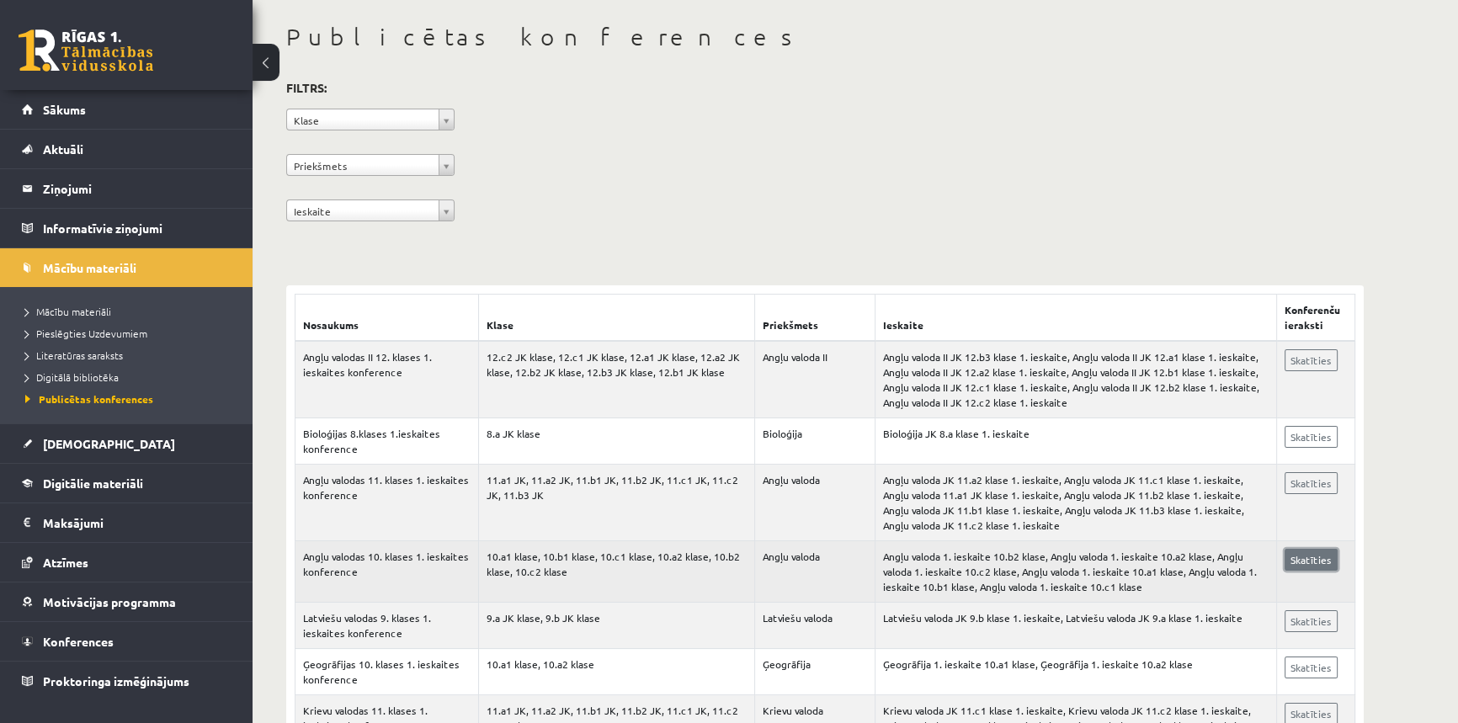
click at [1299, 567] on link "Skatīties" at bounding box center [1310, 560] width 53 height 22
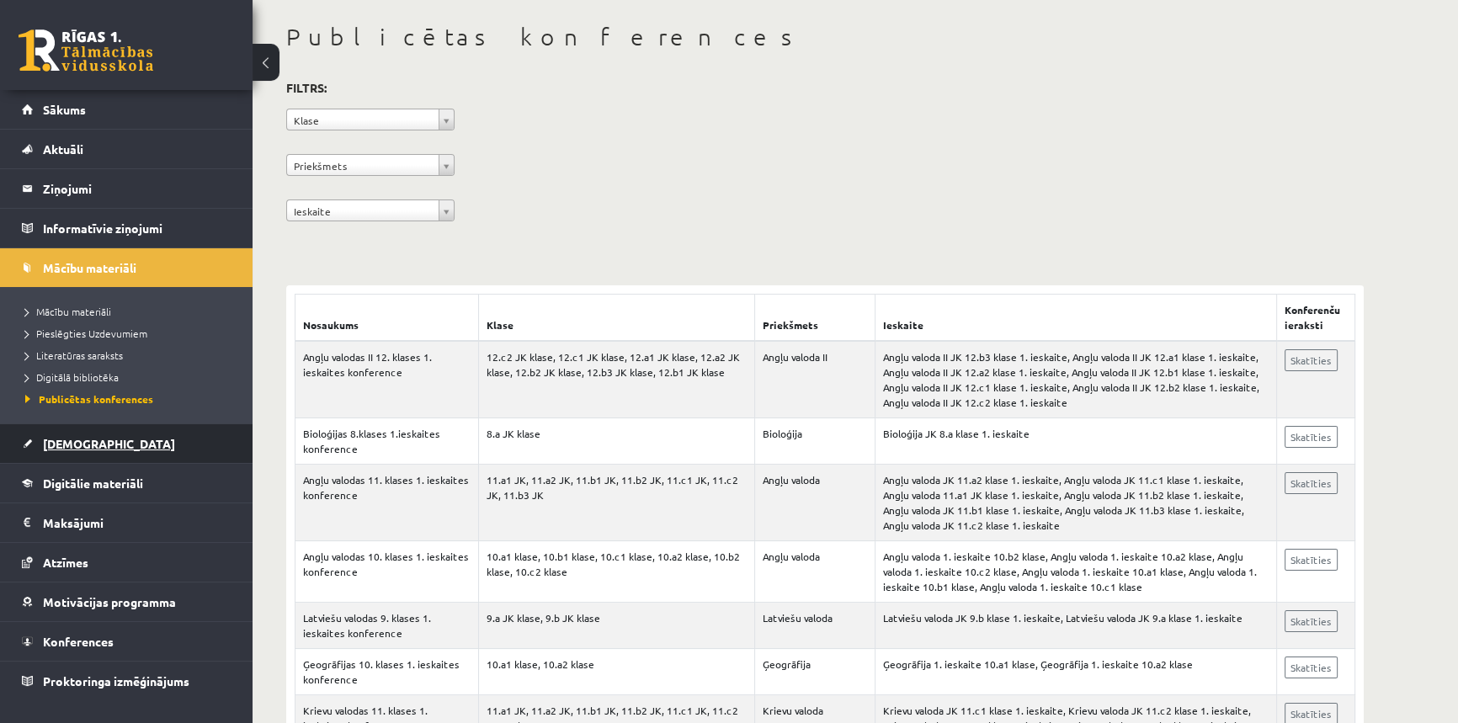
click at [93, 446] on link "[DEMOGRAPHIC_DATA]" at bounding box center [127, 443] width 210 height 39
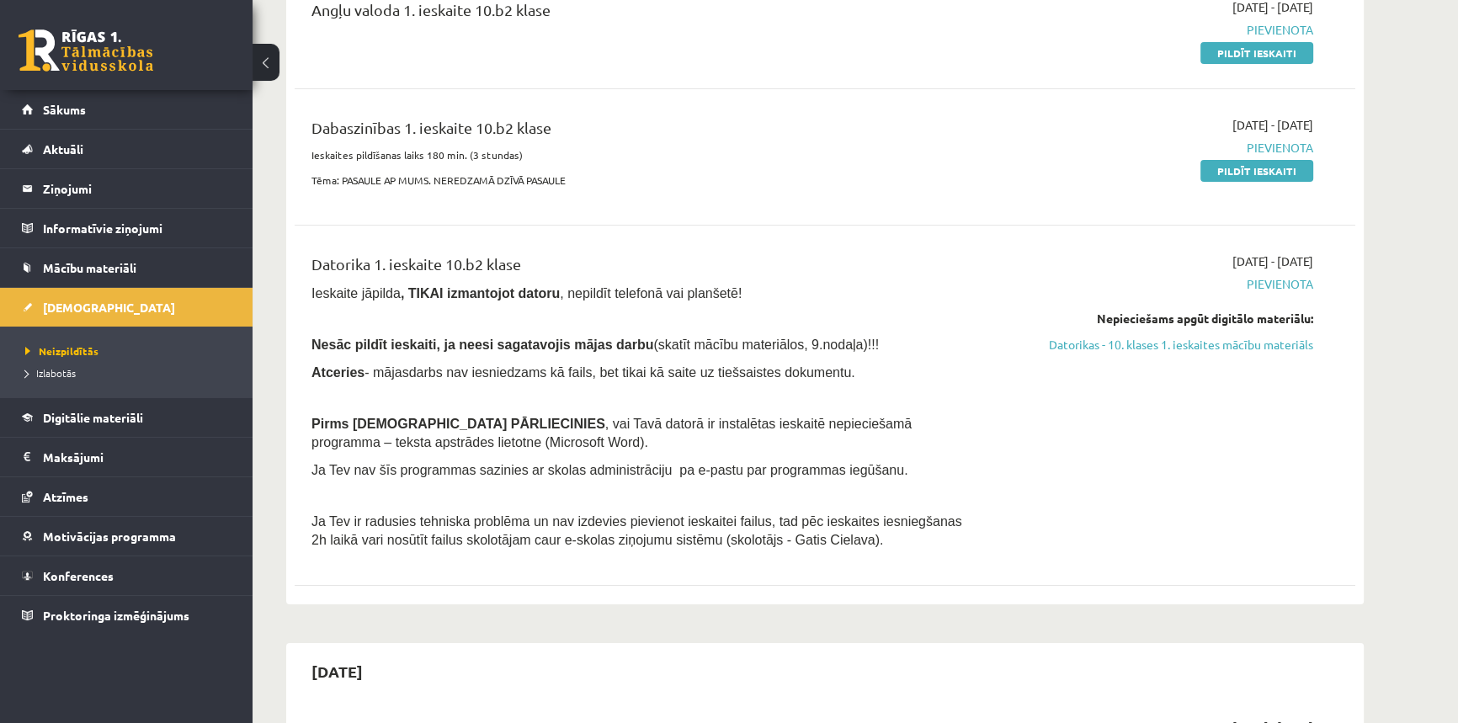
scroll to position [152, 0]
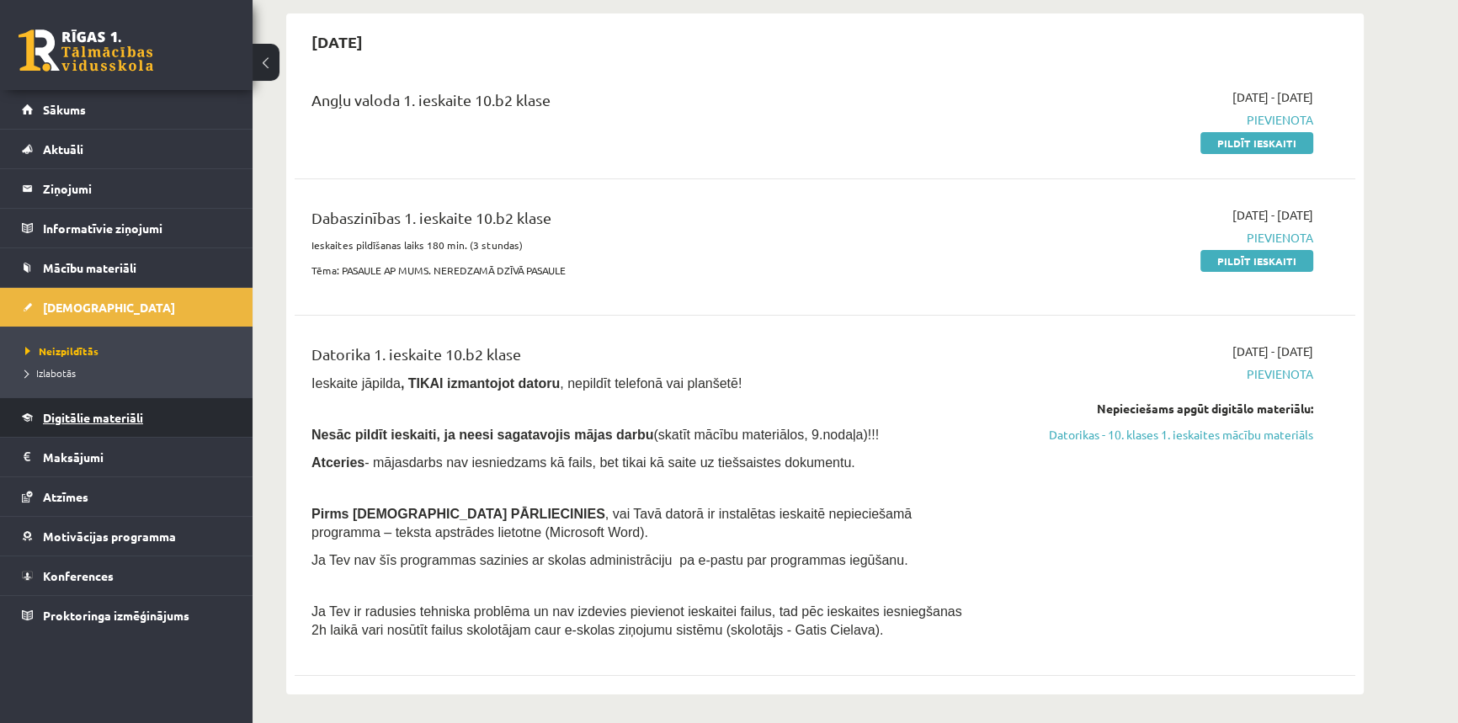
click at [77, 420] on span "Digitālie materiāli" at bounding box center [93, 417] width 100 height 15
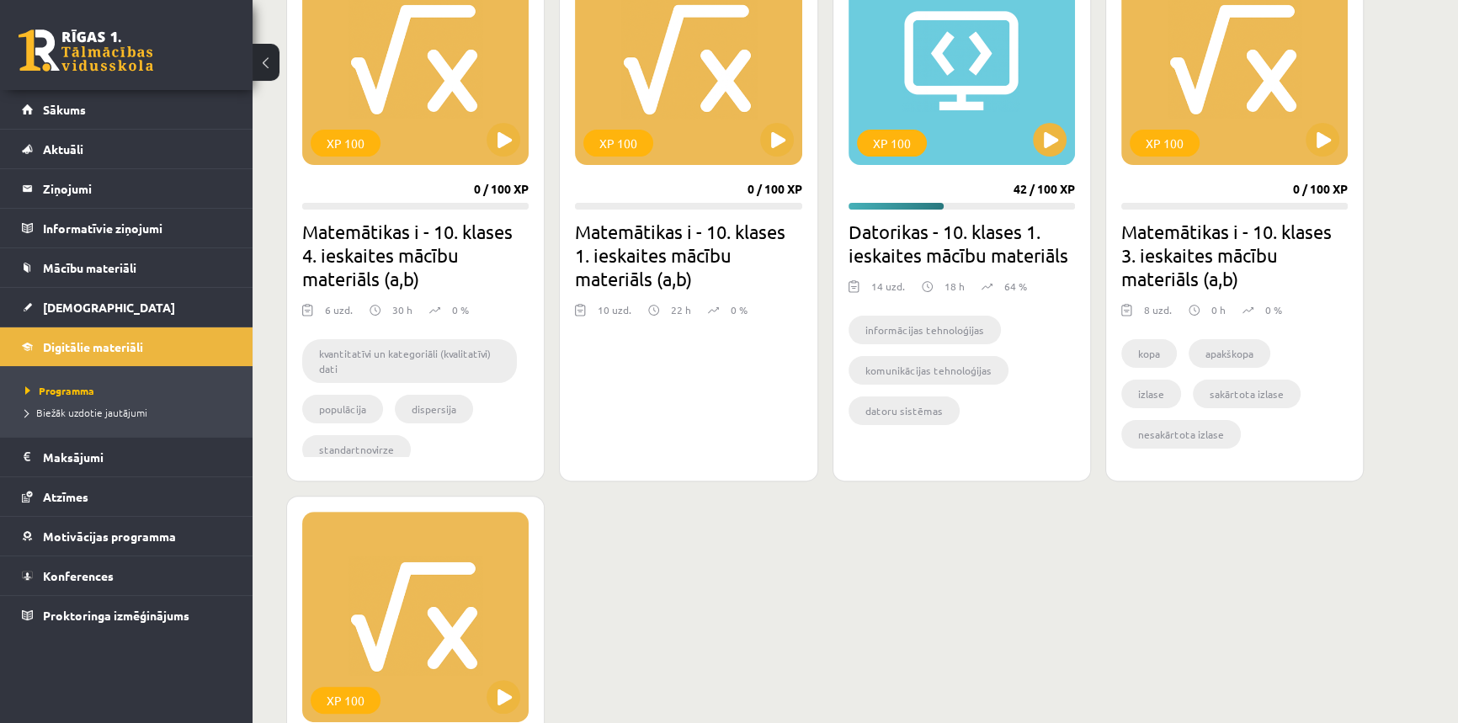
scroll to position [535, 0]
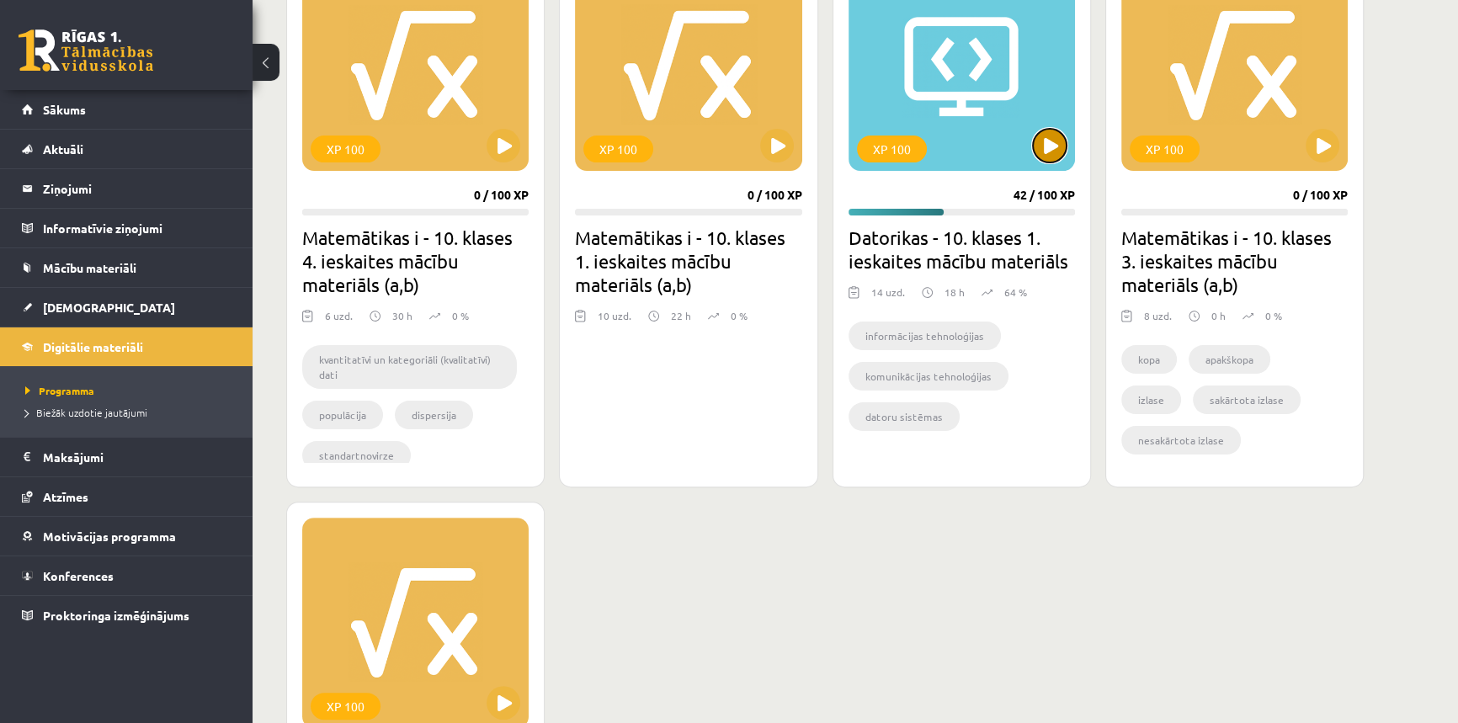
click at [1050, 157] on button at bounding box center [1050, 146] width 34 height 34
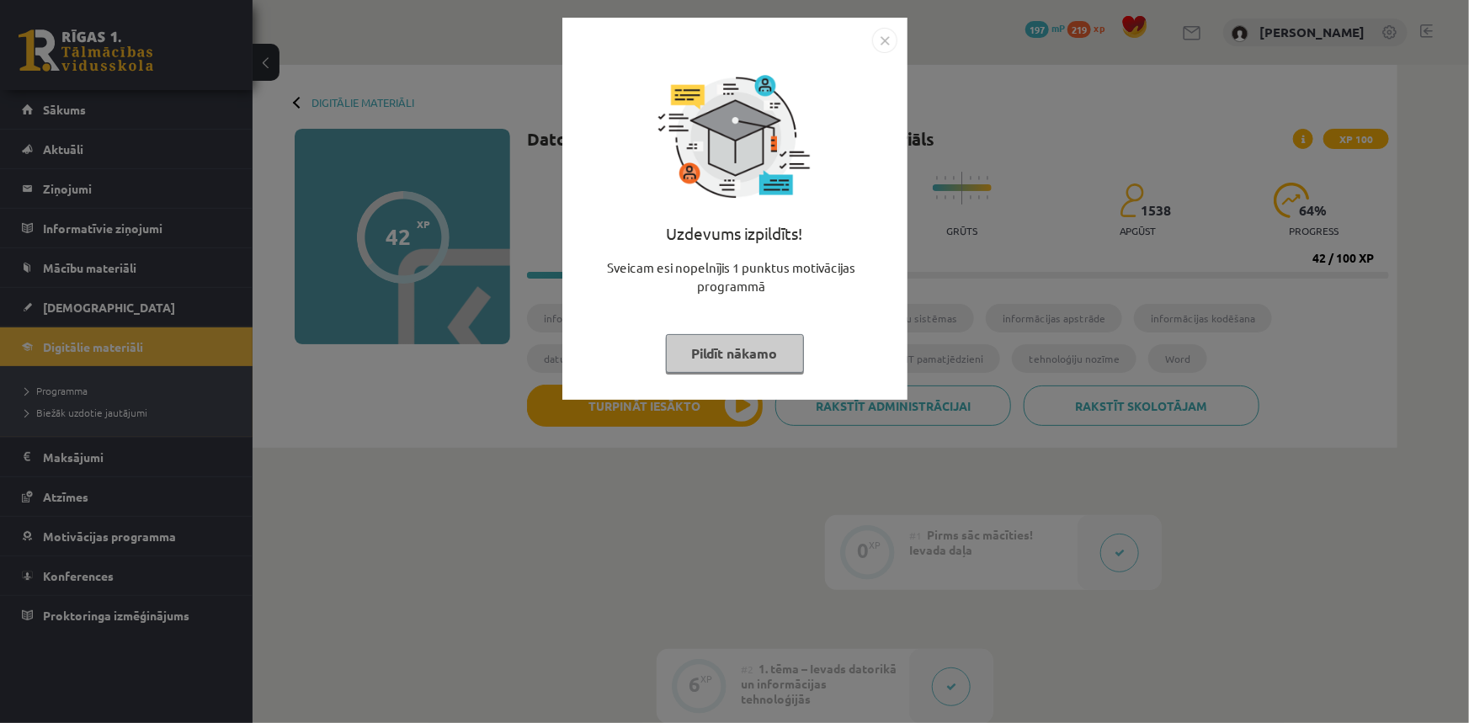
click at [711, 348] on button "Pildīt nākamo" at bounding box center [735, 353] width 138 height 39
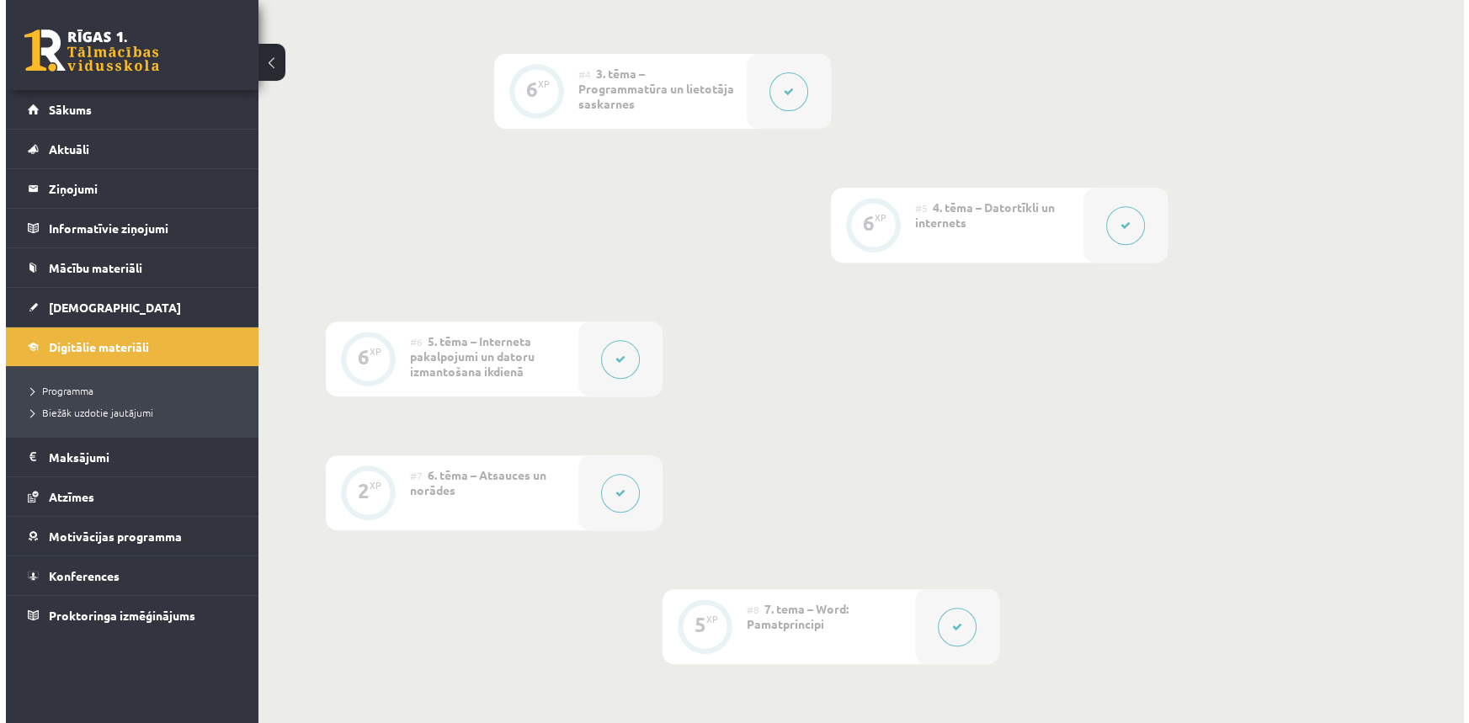
scroll to position [1147, 0]
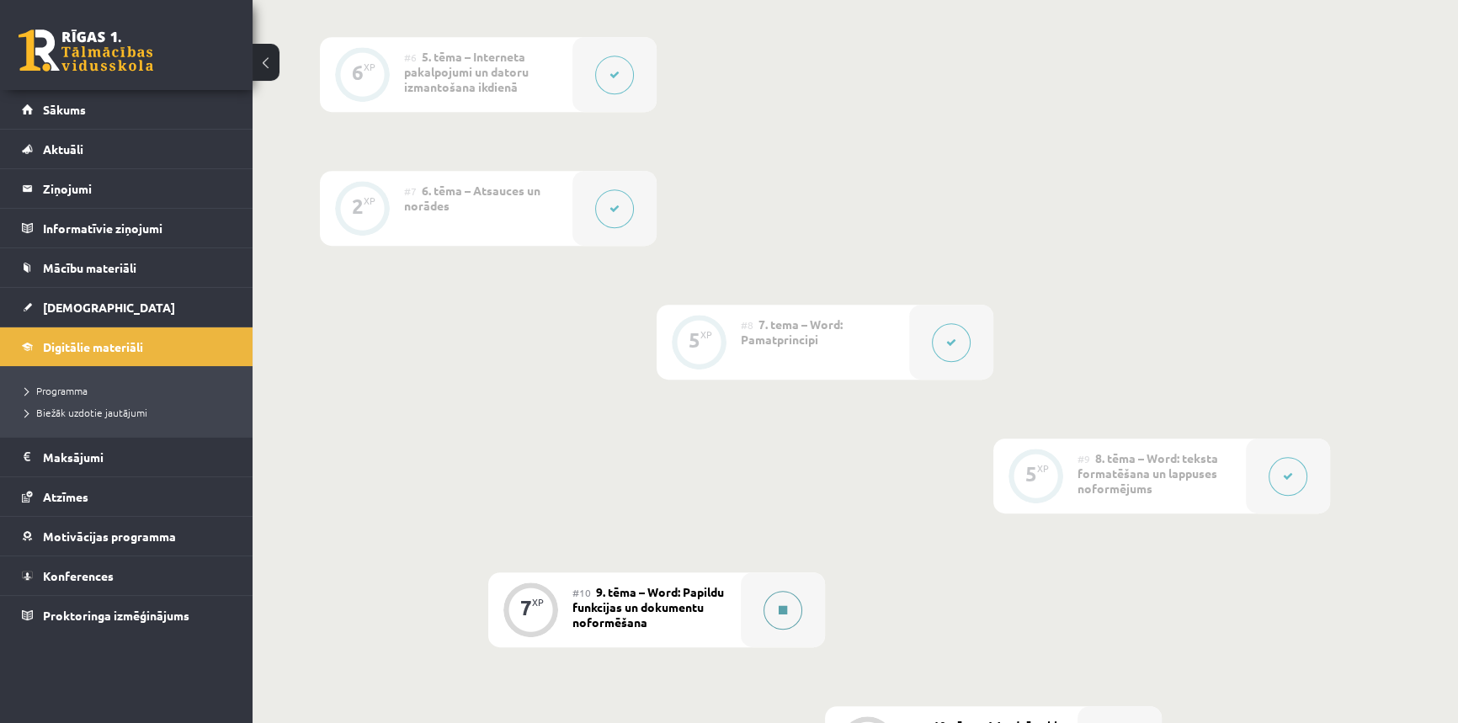
click at [784, 606] on icon at bounding box center [782, 610] width 8 height 10
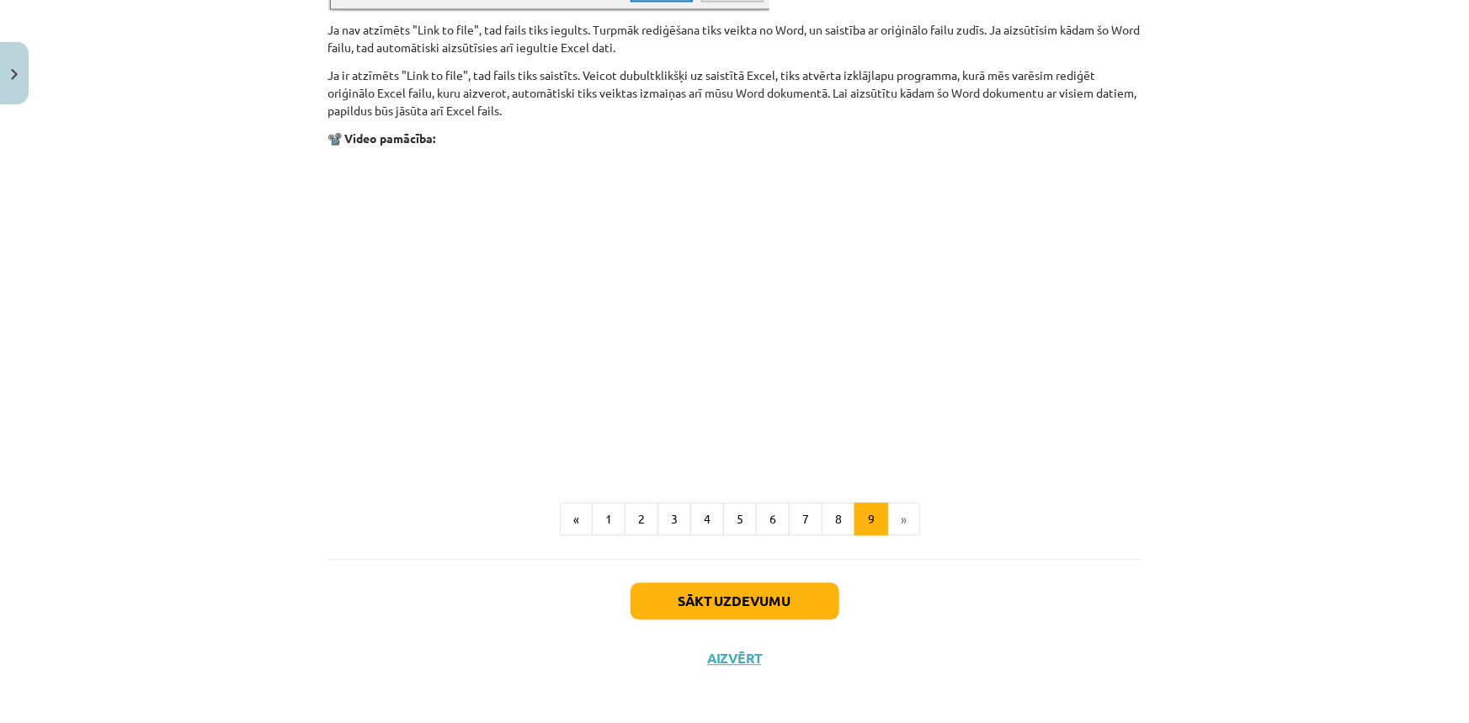
scroll to position [1989, 0]
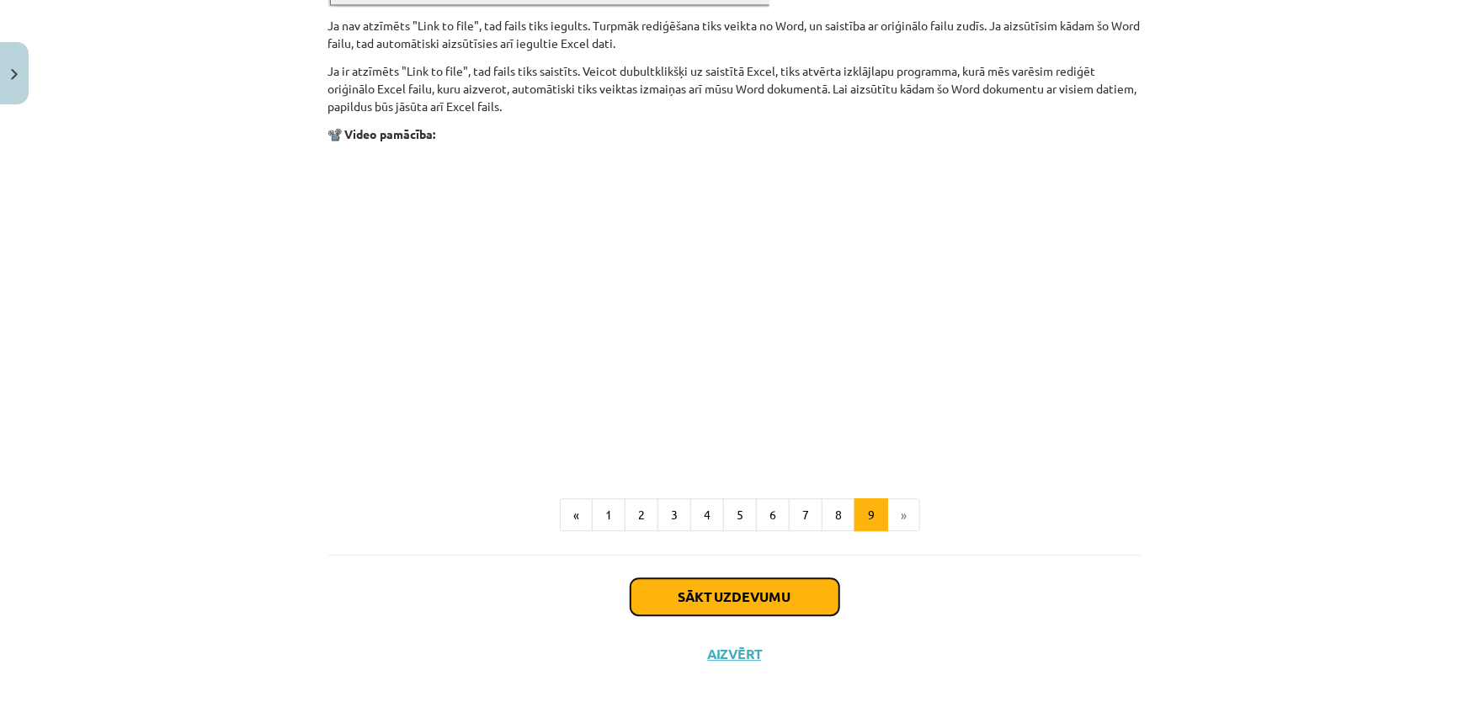
click at [784, 606] on button "Sākt uzdevumu" at bounding box center [734, 596] width 209 height 37
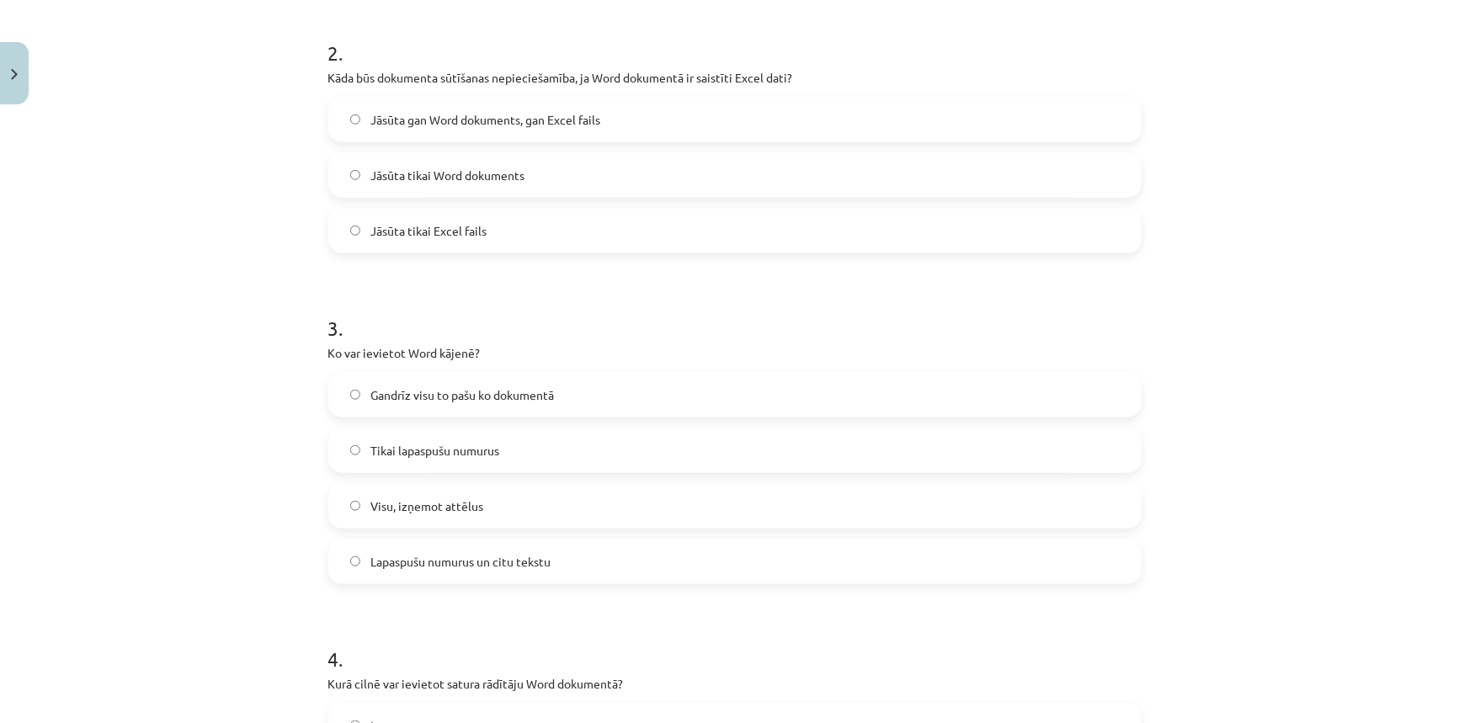
scroll to position [194, 0]
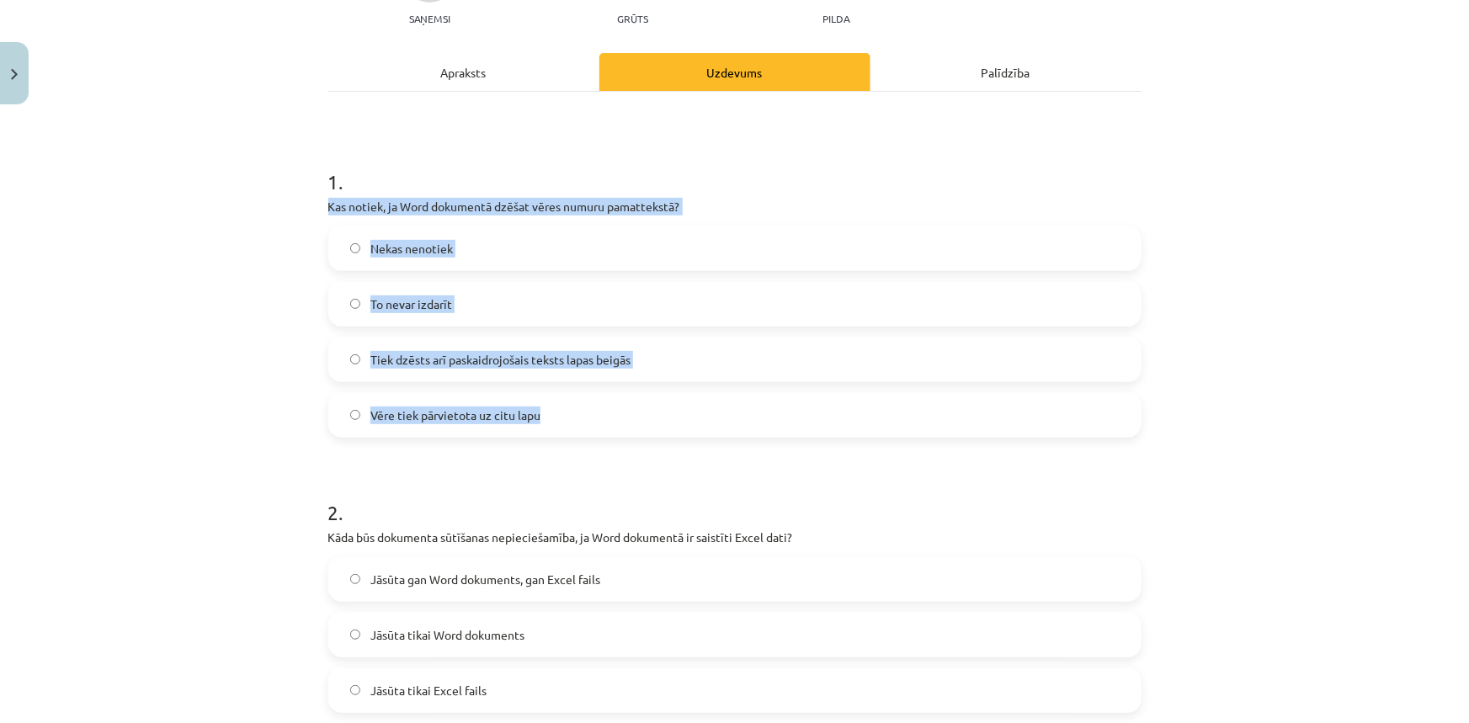
drag, startPoint x: 323, startPoint y: 205, endPoint x: 555, endPoint y: 402, distance: 304.5
click at [555, 402] on div "1 . Kas notiek, ja Word dokumentā dzēšat vēres numuru pamattekstā? Nekas nenoti…" at bounding box center [734, 289] width 813 height 297
copy div "Kas notiek, ja Word dokumentā dzēšat vēres numuru pamattekstā? Nekas nenotiek T…"
click at [196, 317] on div "Mācību tēma: Datorikas - 10. klases 1. ieskaites mācību materiāls #10 9. tēma –…" at bounding box center [734, 361] width 1469 height 723
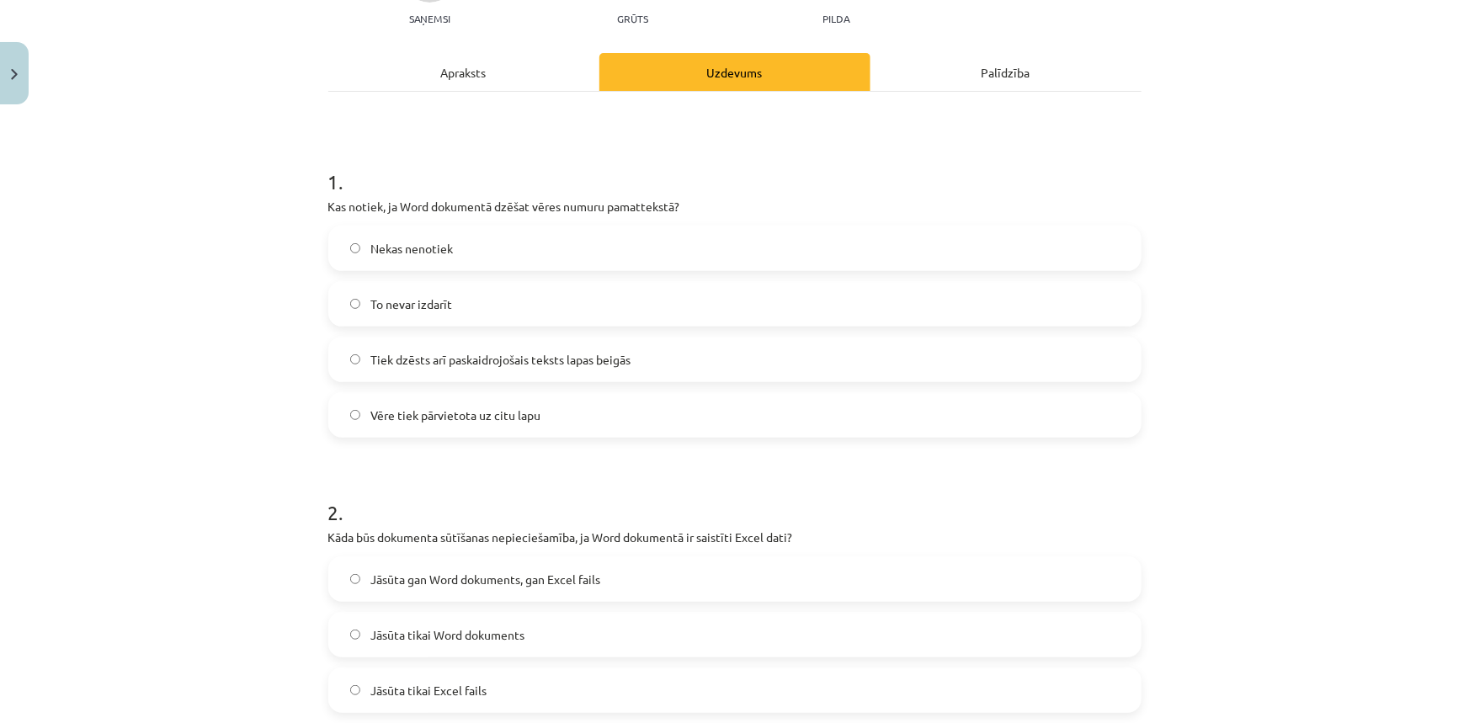
click at [428, 359] on span "Tiek dzēsts arī paskaidrojošais teksts lapas beigās" at bounding box center [500, 360] width 260 height 18
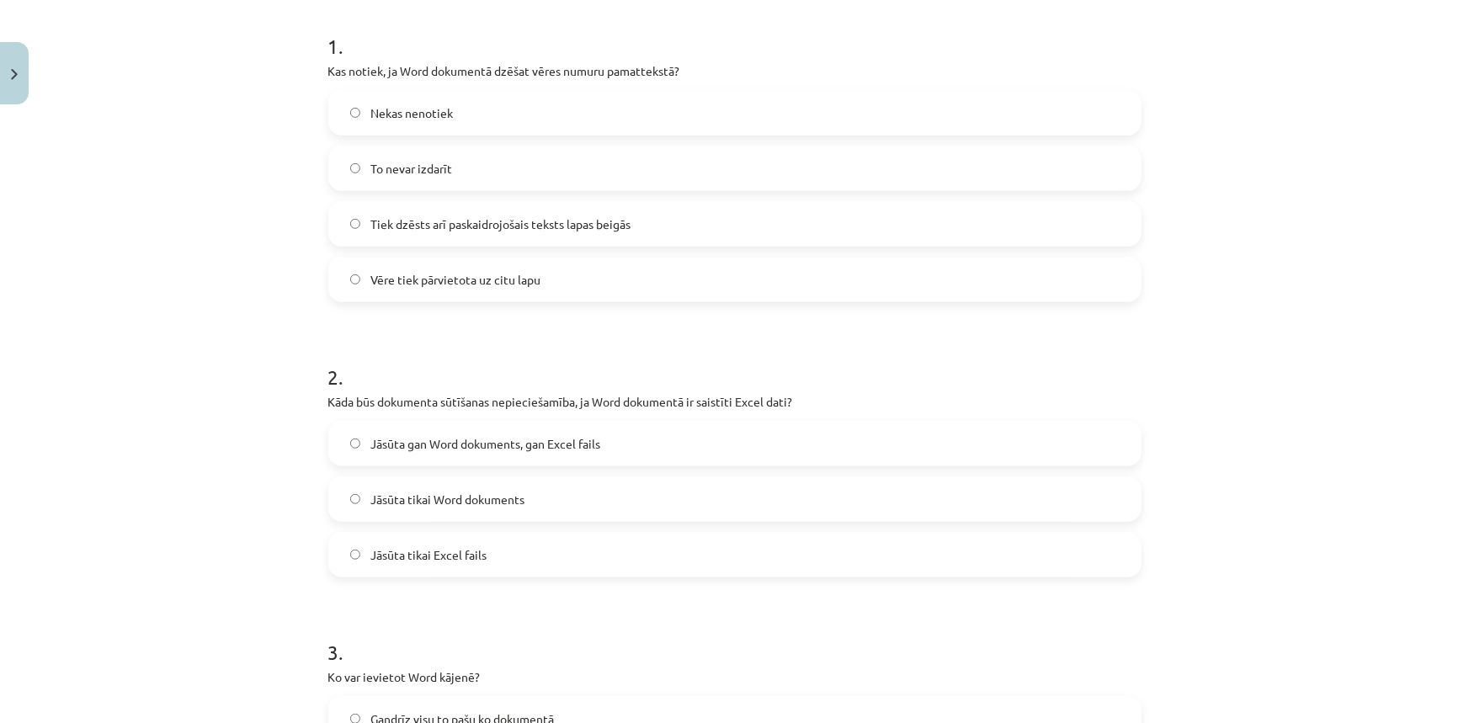
scroll to position [348, 0]
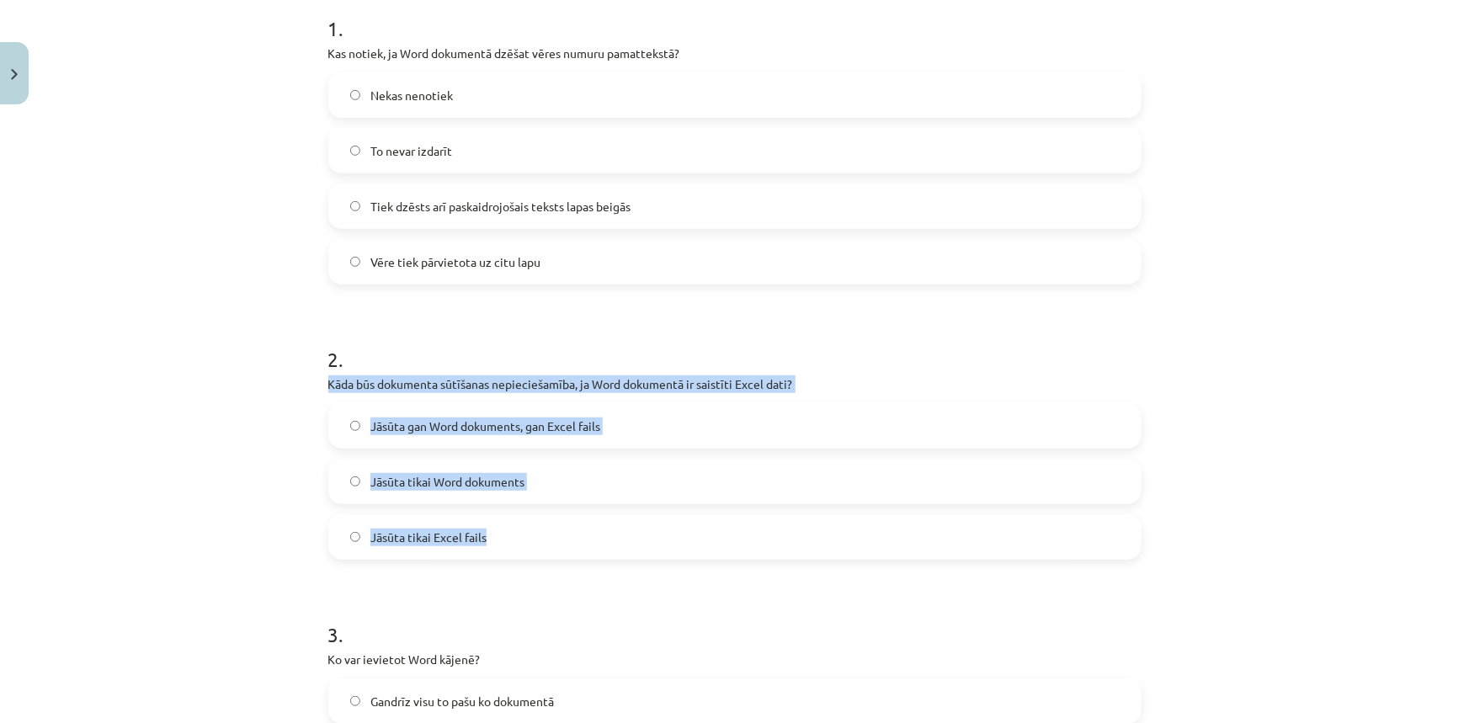
drag, startPoint x: 320, startPoint y: 387, endPoint x: 497, endPoint y: 530, distance: 227.4
copy div "Kāda būs dokumenta sūtīšanas nepieciešamība, ja Word dokumentā ir saistīti Exce…"
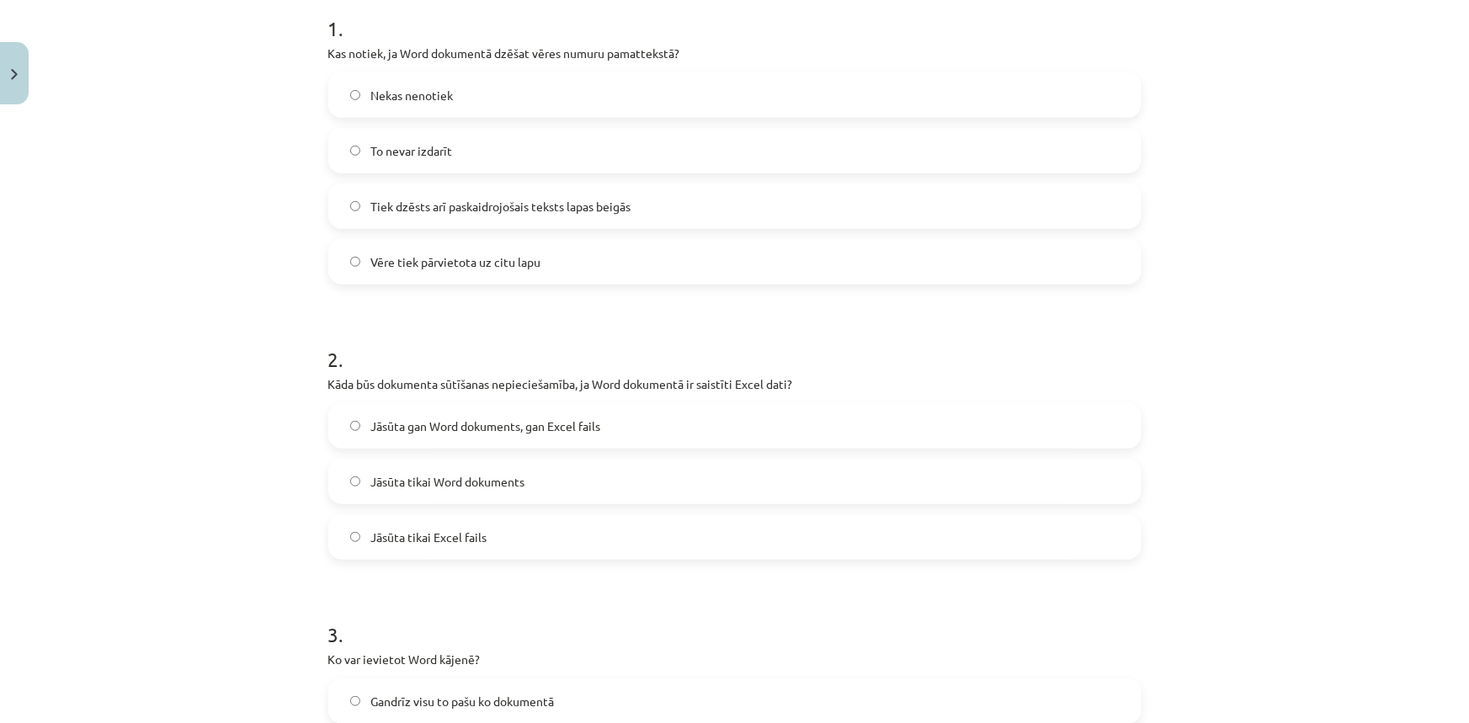
click at [567, 335] on h1 "2 ." at bounding box center [734, 344] width 813 height 52
click at [515, 428] on span "Jāsūta gan Word dokuments, gan Excel fails" at bounding box center [485, 426] width 230 height 18
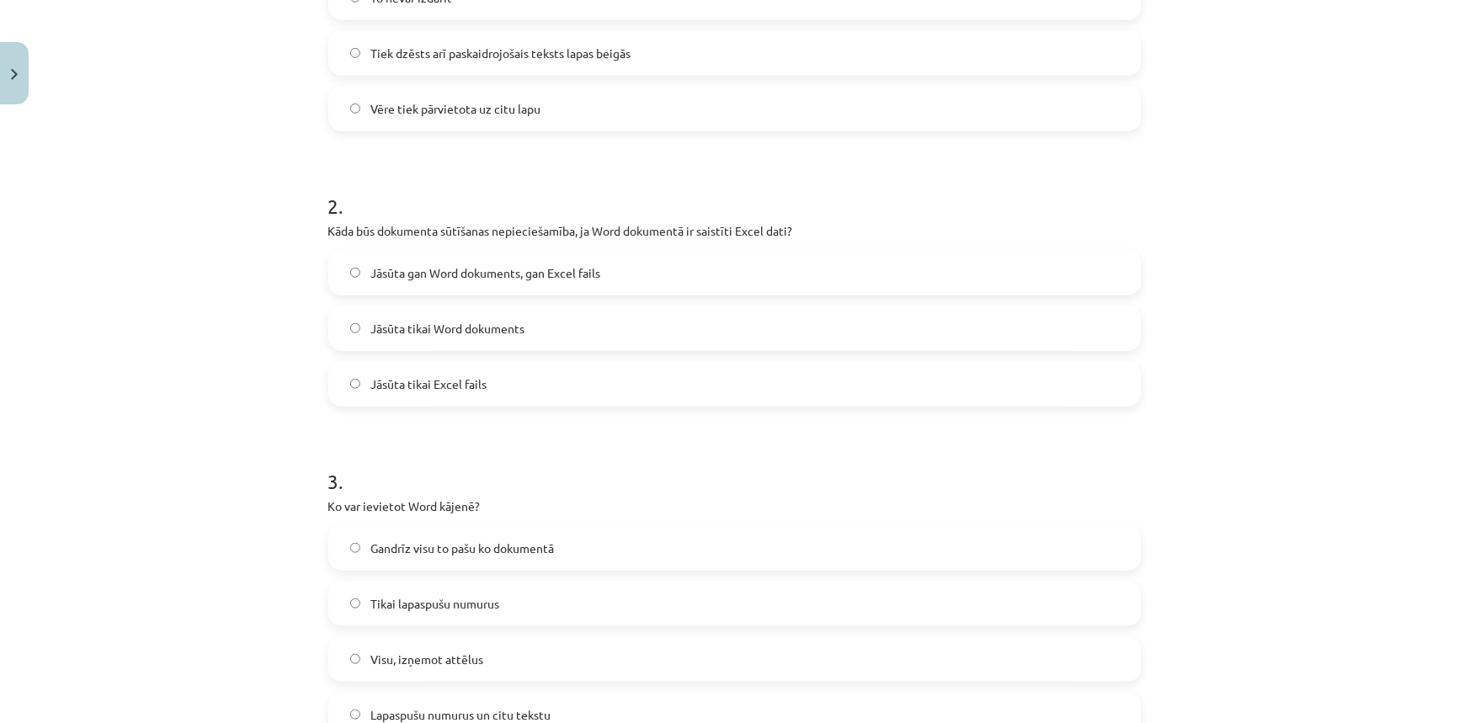
scroll to position [577, 0]
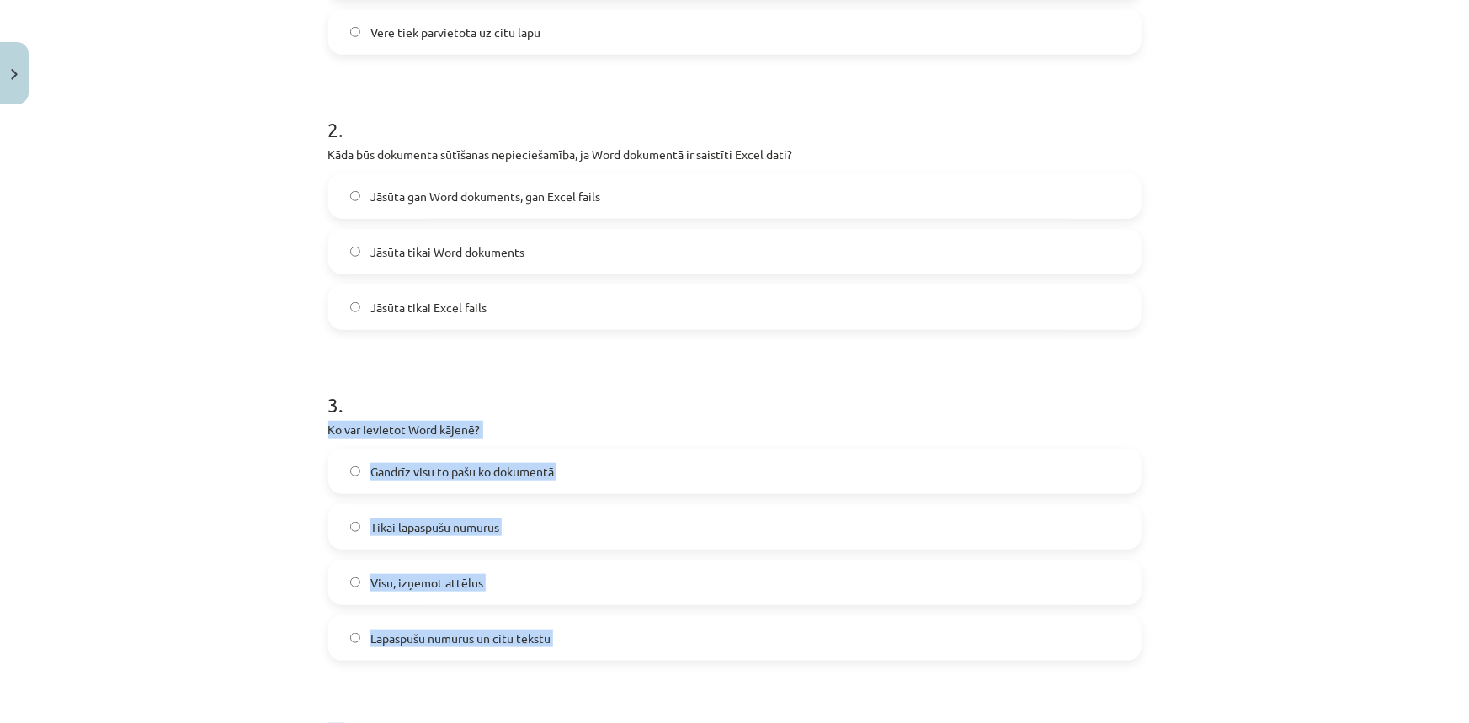
drag, startPoint x: 316, startPoint y: 428, endPoint x: 555, endPoint y: 668, distance: 338.6
copy form "Ko var ievietot Word kājenē? Gandrīz visu to pašu ko dokumentā Tikai lapaspušu …"
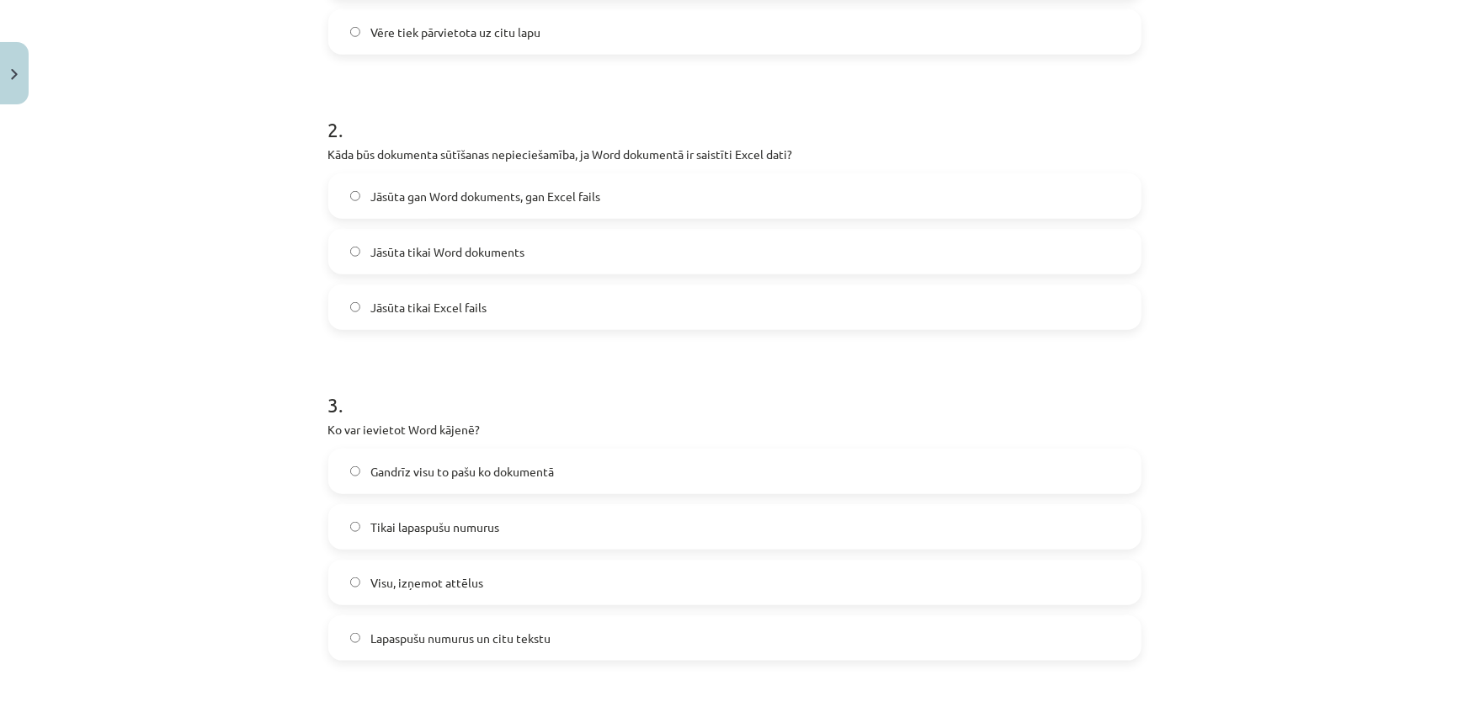
click at [614, 380] on h1 "3 ." at bounding box center [734, 390] width 813 height 52
click at [506, 475] on span "Gandrīz visu to pašu ko dokumentā" at bounding box center [461, 472] width 183 height 18
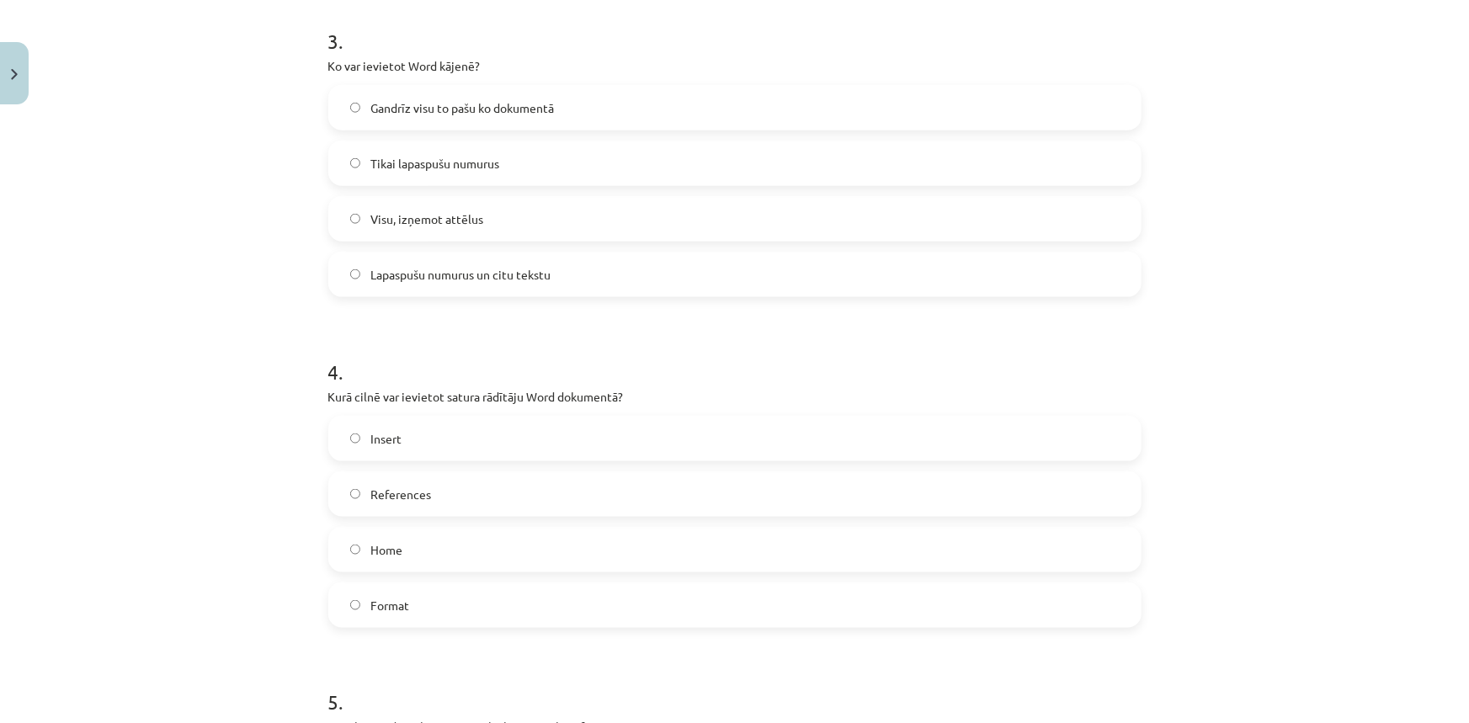
scroll to position [959, 0]
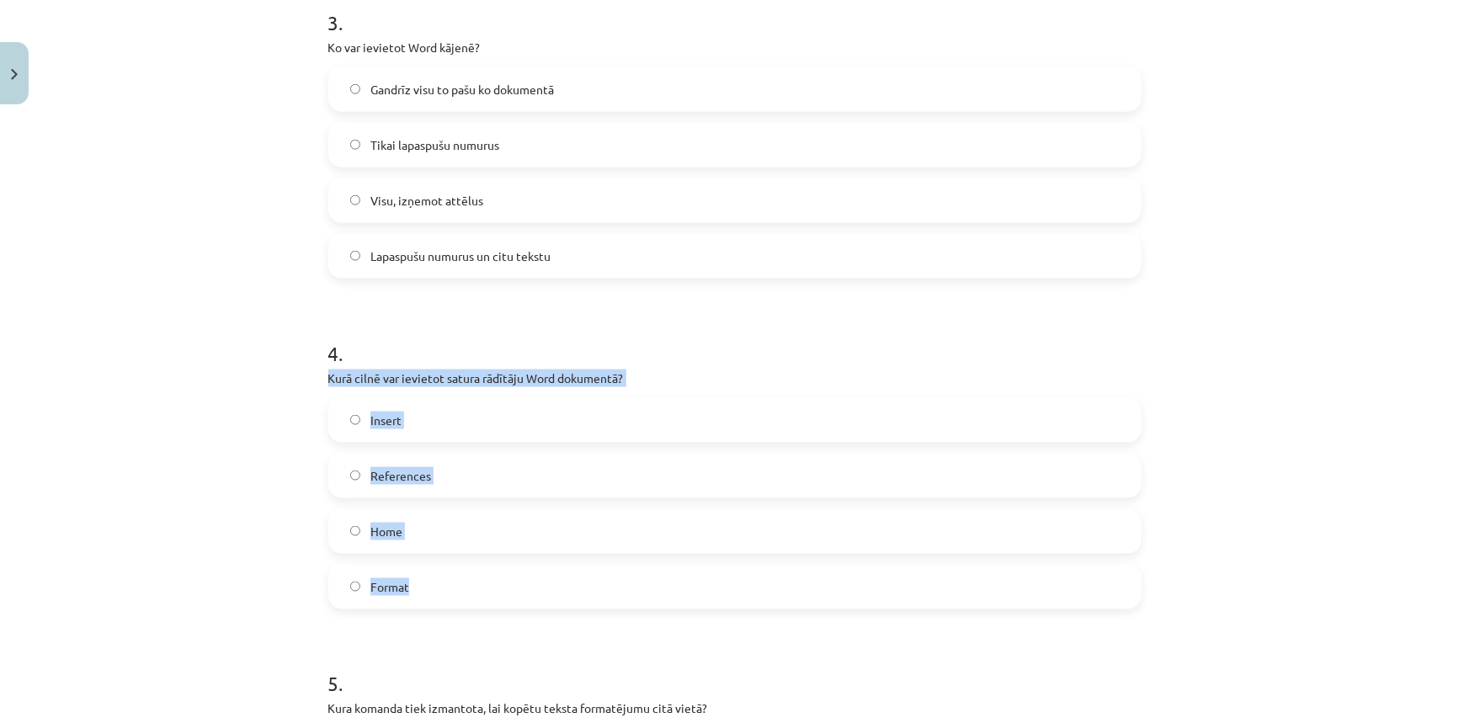
drag, startPoint x: 321, startPoint y: 380, endPoint x: 422, endPoint y: 582, distance: 226.2
click at [422, 582] on div "7 XP Saņemsi Grūts 1538 pilda Apraksts Uzdevums Palīdzība 1 . Kas notiek, ja Wo…" at bounding box center [734, 426] width 833 height 2547
copy div "Kurā cilnē var ievietot satura rādītāju Word dokumentā? Insert References Home …"
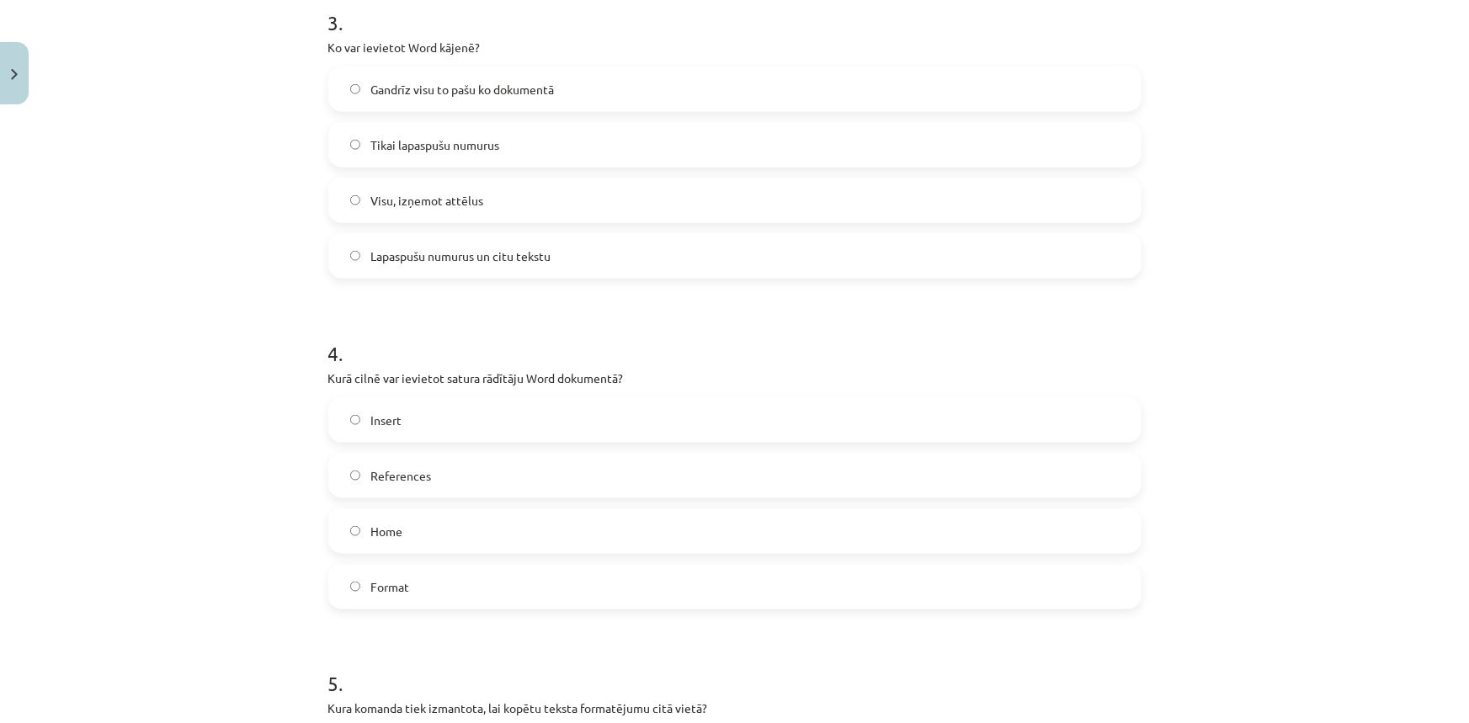
click at [367, 630] on form "1 . Kas notiek, ja Word dokumentā dzēšat vēres numuru pamattekstā? Nekas nenoti…" at bounding box center [734, 461] width 813 height 2170
click at [361, 480] on label "References" at bounding box center [735, 475] width 810 height 42
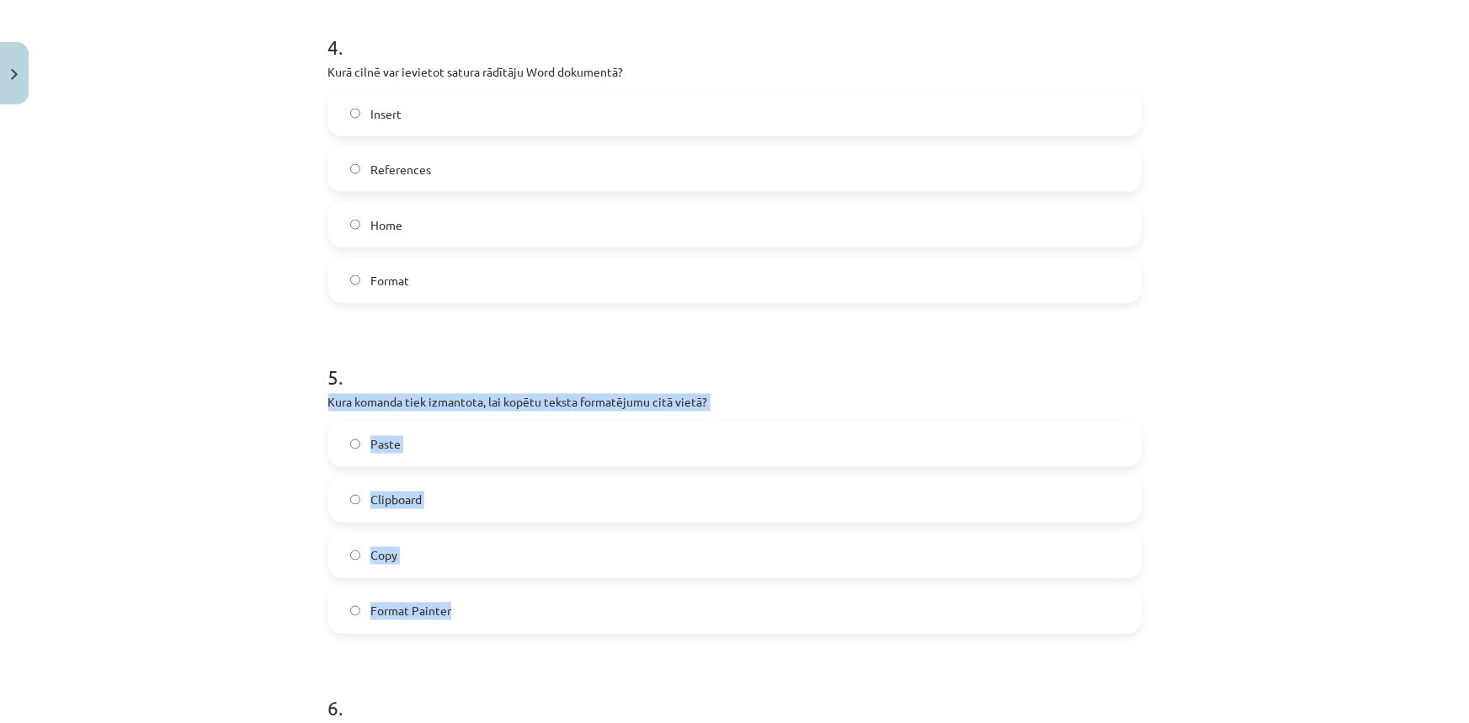
drag, startPoint x: 316, startPoint y: 402, endPoint x: 443, endPoint y: 602, distance: 236.0
click at [443, 602] on div "7 XP Saņemsi Grūts 1538 pilda Apraksts Uzdevums Palīdzība 1 . Kas notiek, ja Wo…" at bounding box center [734, 119] width 833 height 2547
copy div "Kura komanda tiek izmantota, lai kopētu teksta formatējumu citā vietā? Paste Cl…"
click at [756, 408] on p "Kura komanda tiek izmantota, lai kopētu teksta formatējumu citā vietā?" at bounding box center [734, 403] width 813 height 18
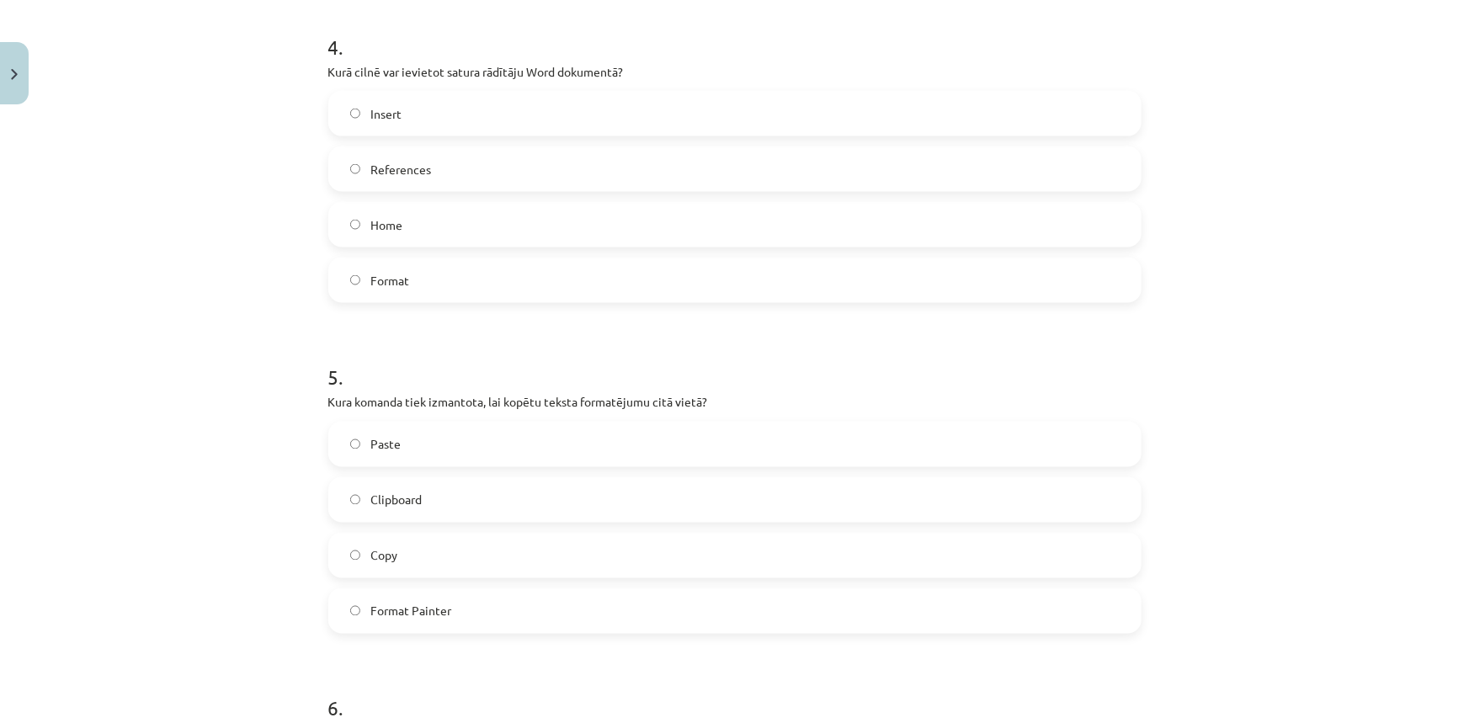
click at [415, 605] on span "Format Painter" at bounding box center [410, 612] width 81 height 18
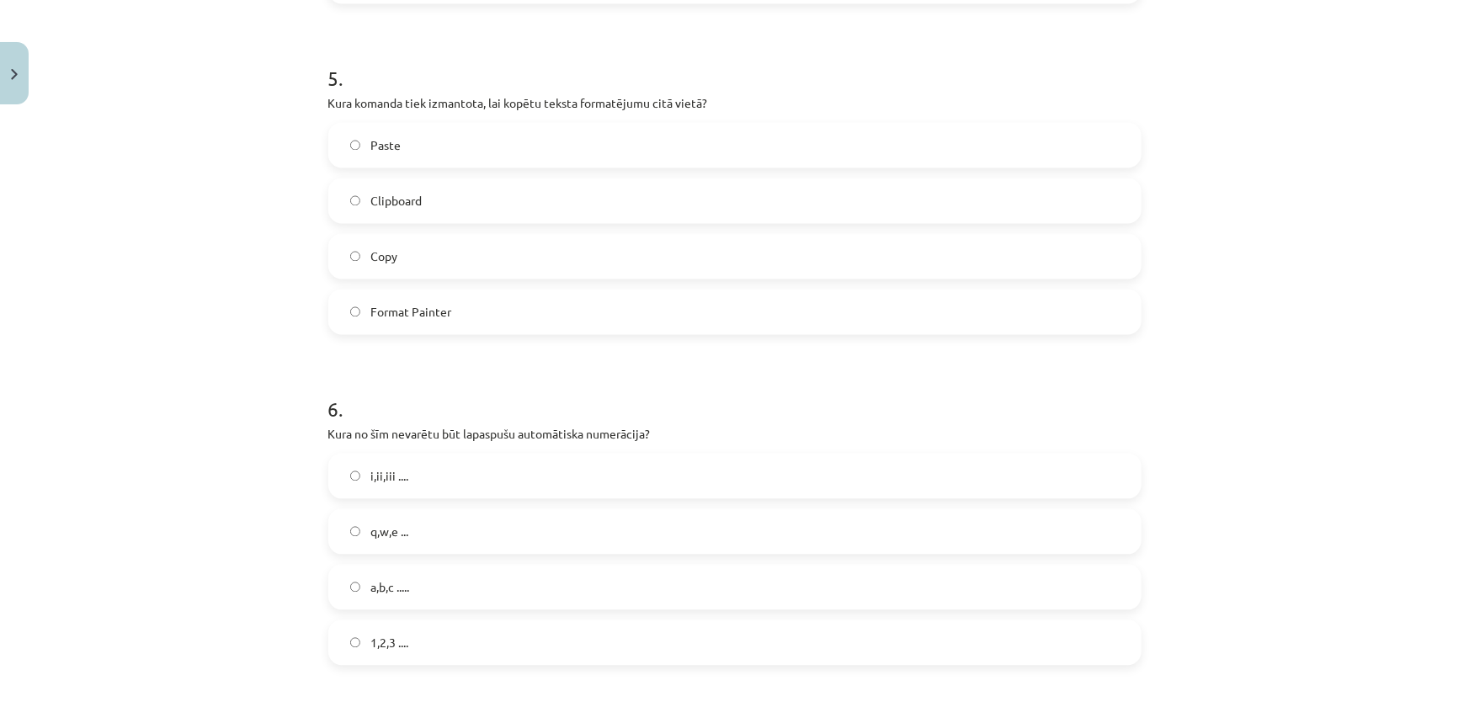
scroll to position [1572, 0]
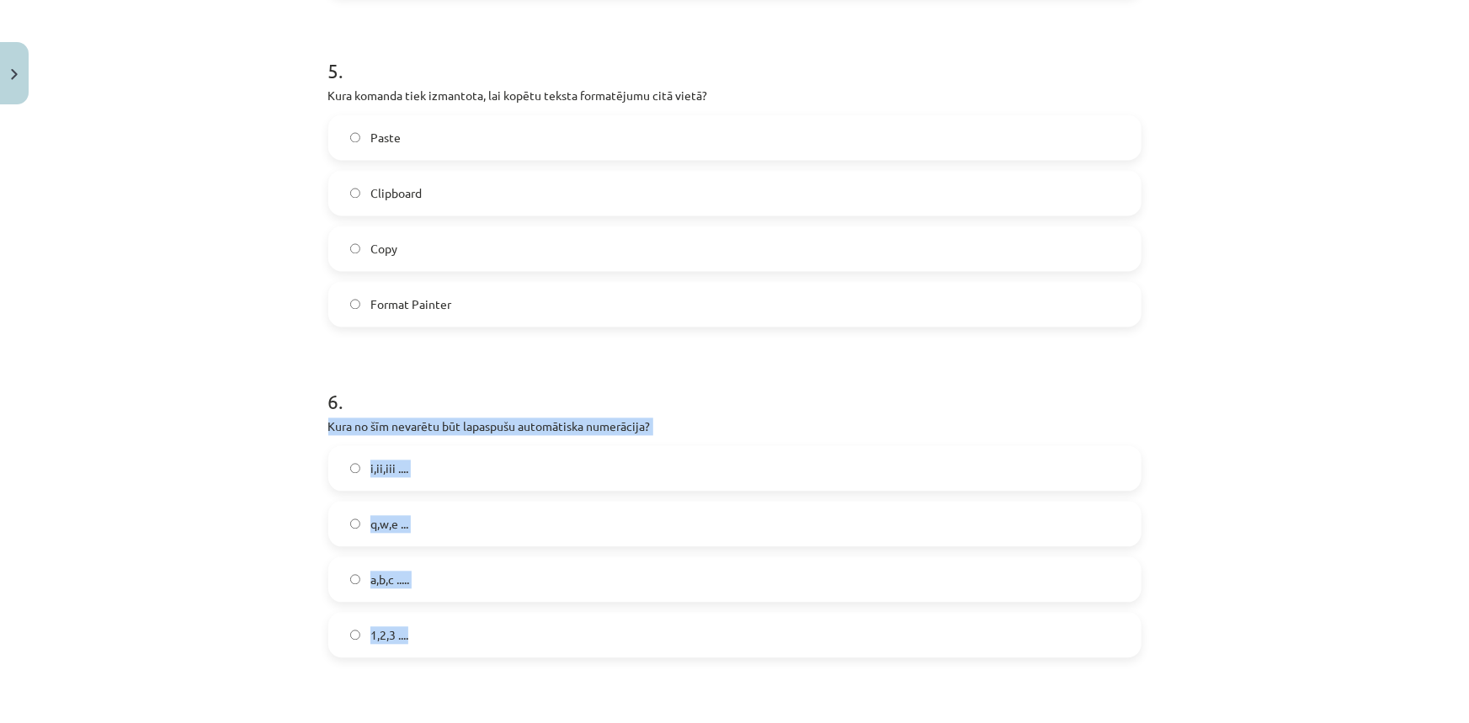
drag, startPoint x: 310, startPoint y: 422, endPoint x: 428, endPoint y: 632, distance: 240.8
click at [428, 632] on div "Mācību tēma: Datorikas - 10. klases 1. ieskaites mācību materiāls #10 9. tēma –…" at bounding box center [734, 361] width 1469 height 723
copy div "Kura no šīm nevarētu būt lapaspušu automātiska numerācija? i,ii,iii .... q,w,e …"
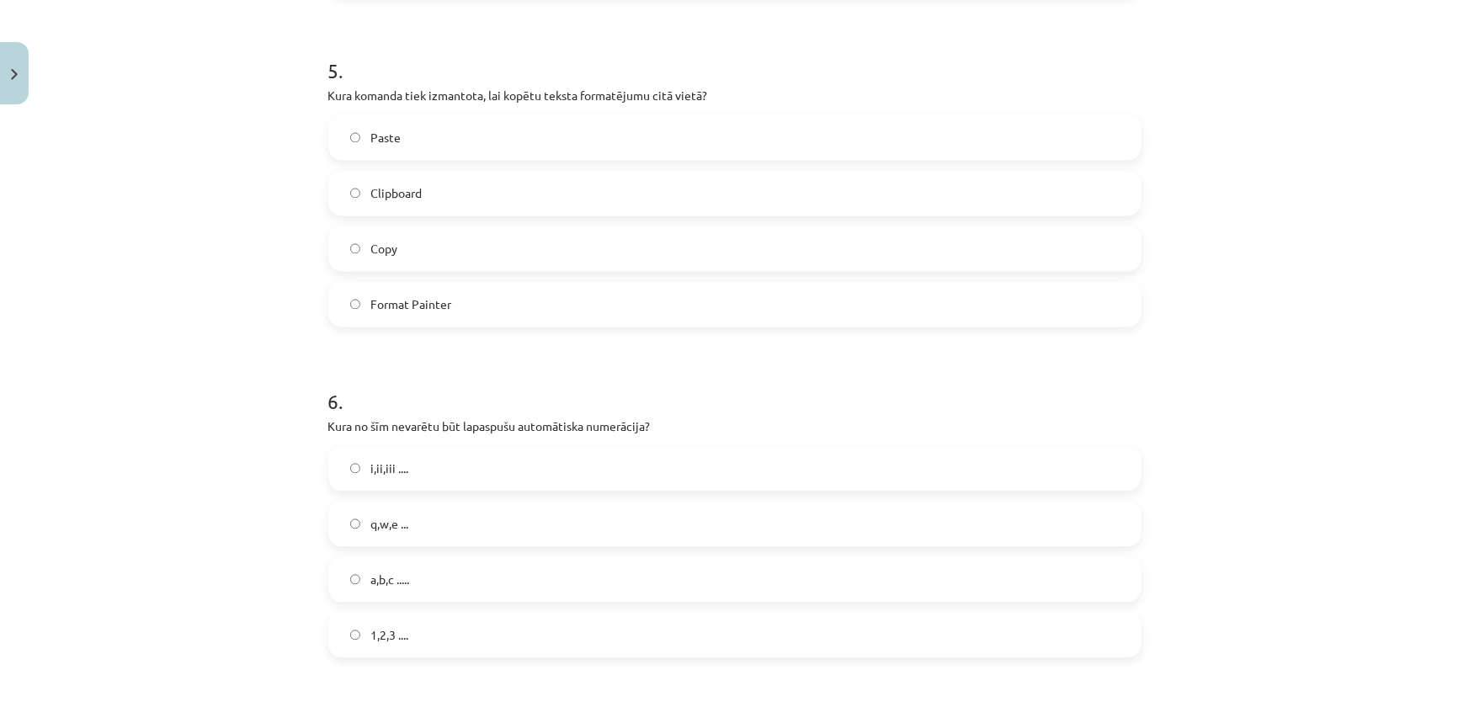
click at [519, 373] on h1 "6 ." at bounding box center [734, 387] width 813 height 52
click at [358, 526] on label "q,w,e ..." at bounding box center [735, 524] width 810 height 42
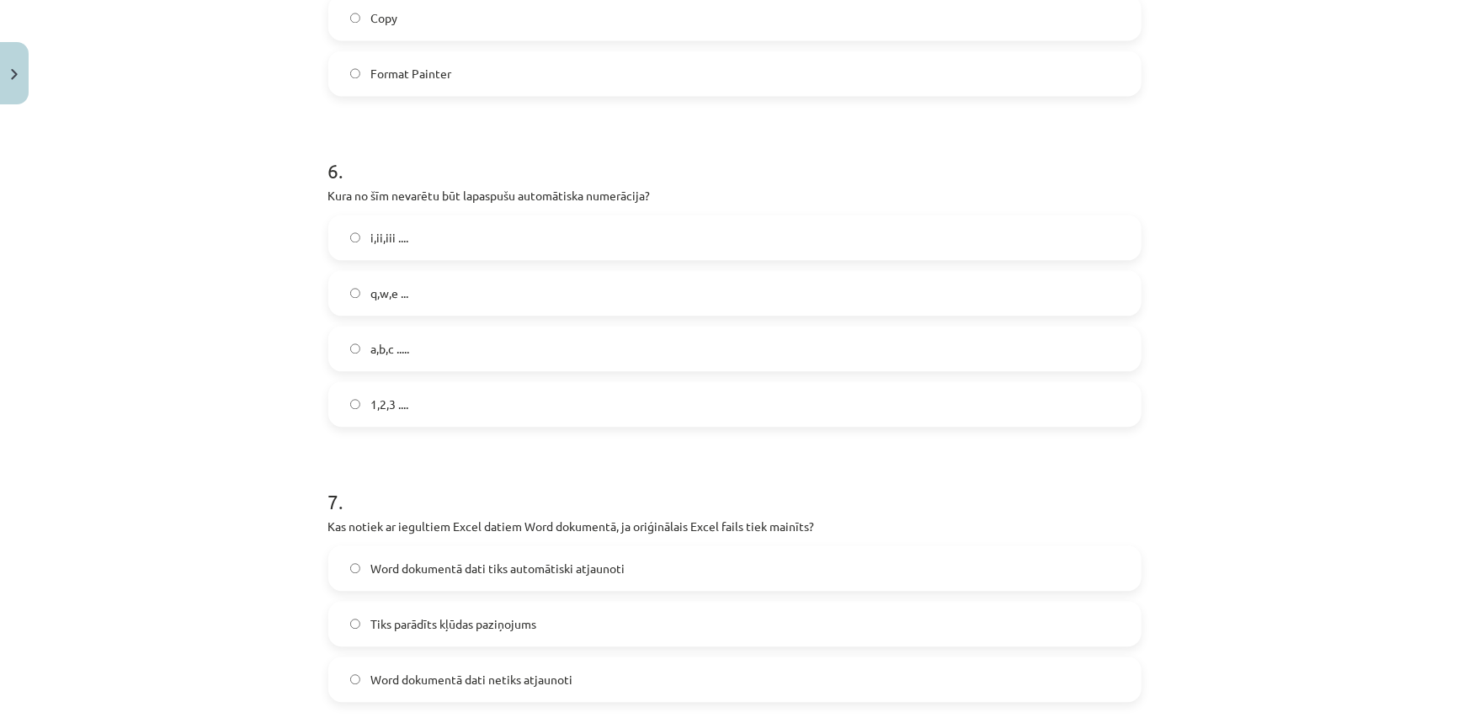
scroll to position [1954, 0]
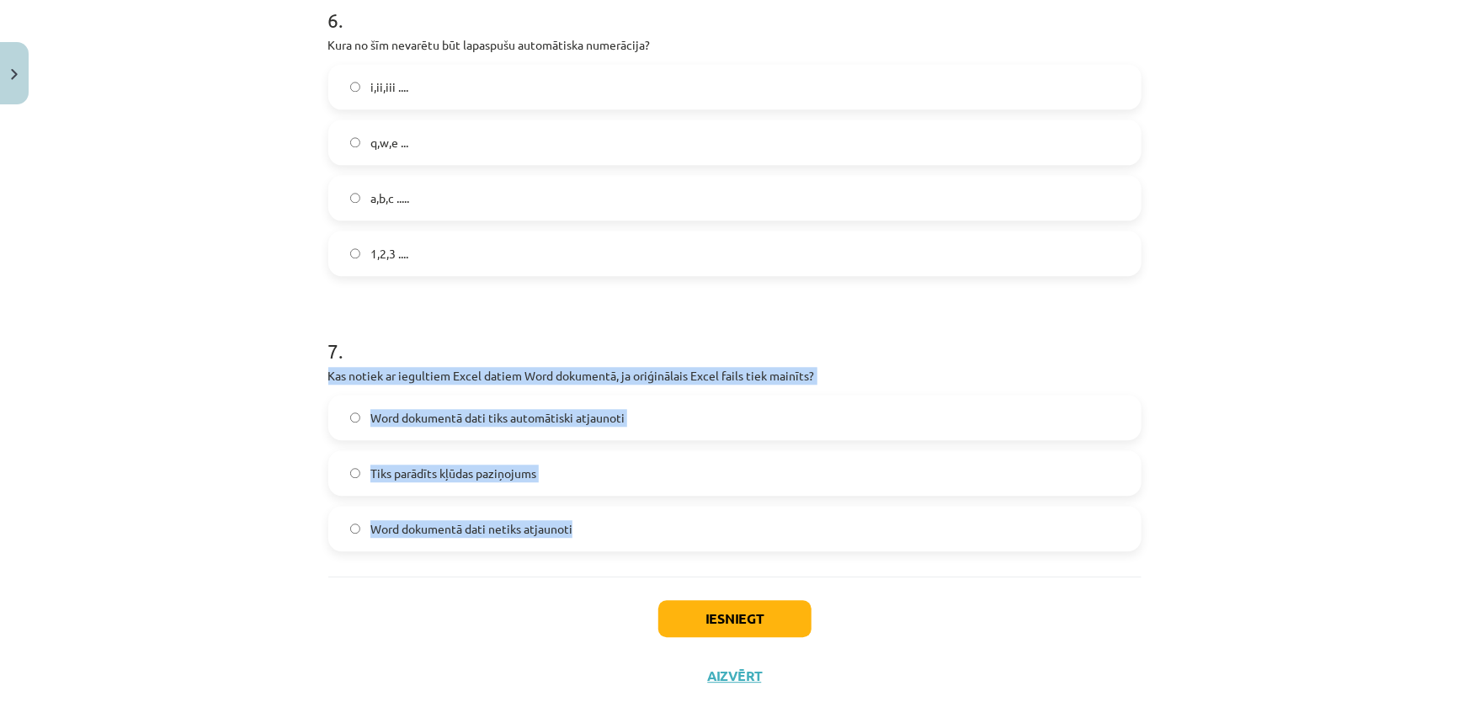
drag, startPoint x: 320, startPoint y: 370, endPoint x: 601, endPoint y: 553, distance: 335.2
copy div "Kas notiek ar iegultiem Excel datiem Word dokumentā, ja oriģinālais Excel fails…"
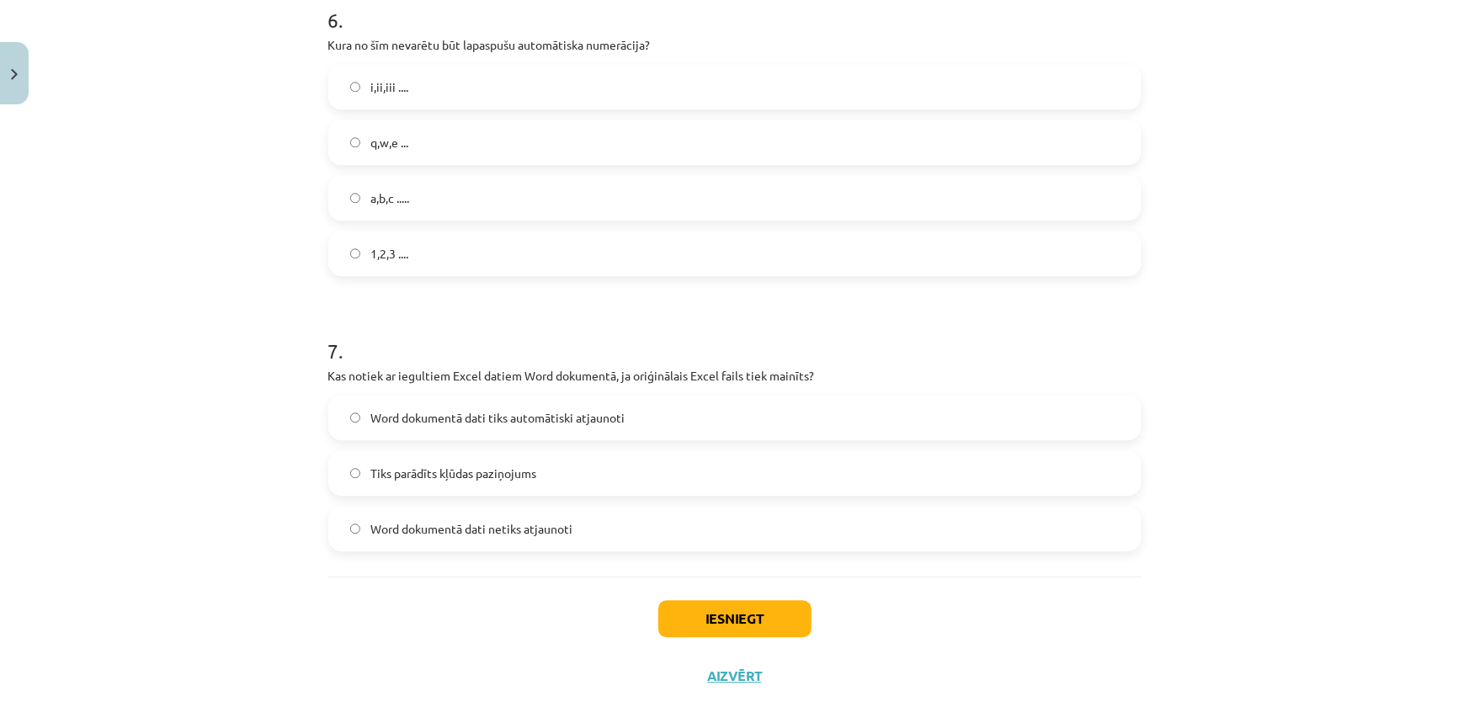
click at [472, 624] on div "Iesniegt Aizvērt" at bounding box center [734, 635] width 813 height 118
click at [418, 523] on span "Word dokumentā dati netiks atjaunoti" at bounding box center [471, 529] width 202 height 18
click at [724, 623] on button "Iesniegt" at bounding box center [734, 618] width 153 height 37
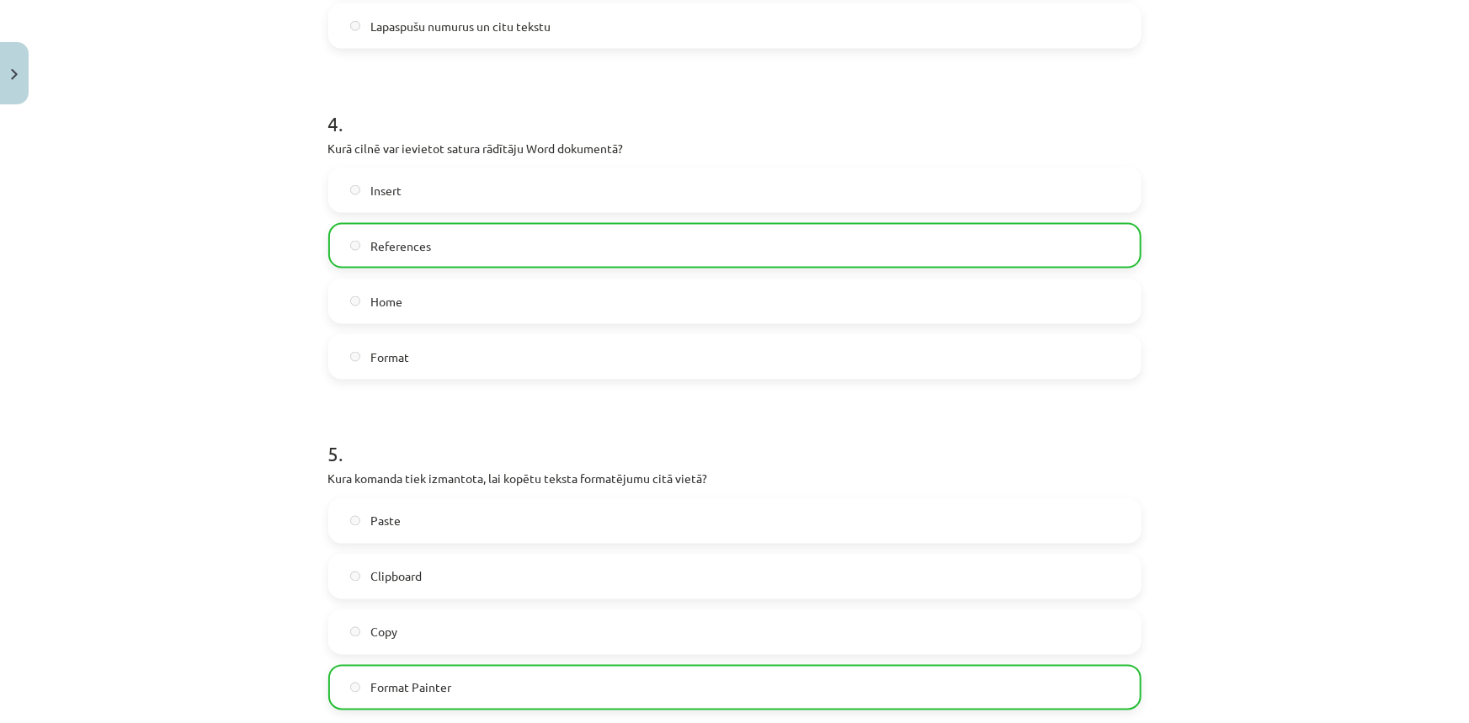
scroll to position [2029, 0]
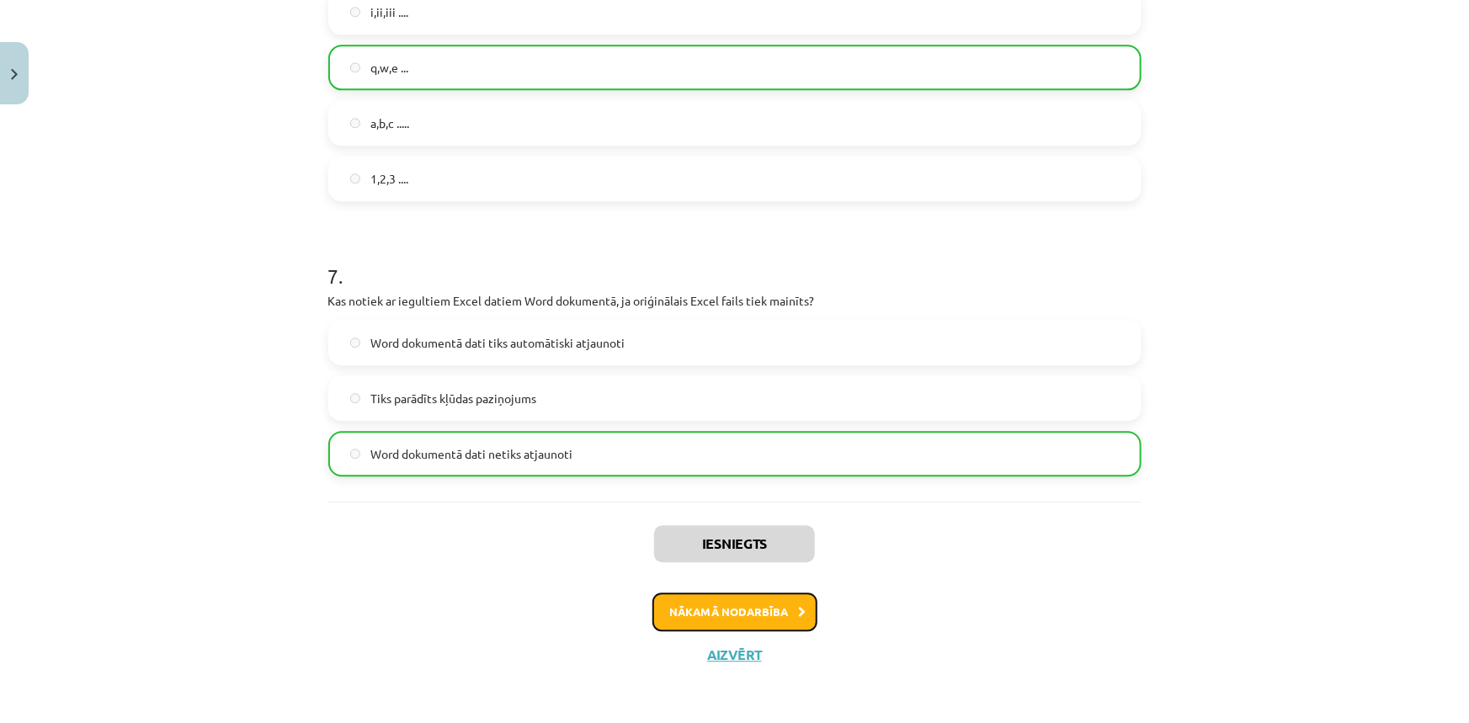
click at [740, 619] on button "Nākamā nodarbība" at bounding box center [734, 611] width 165 height 39
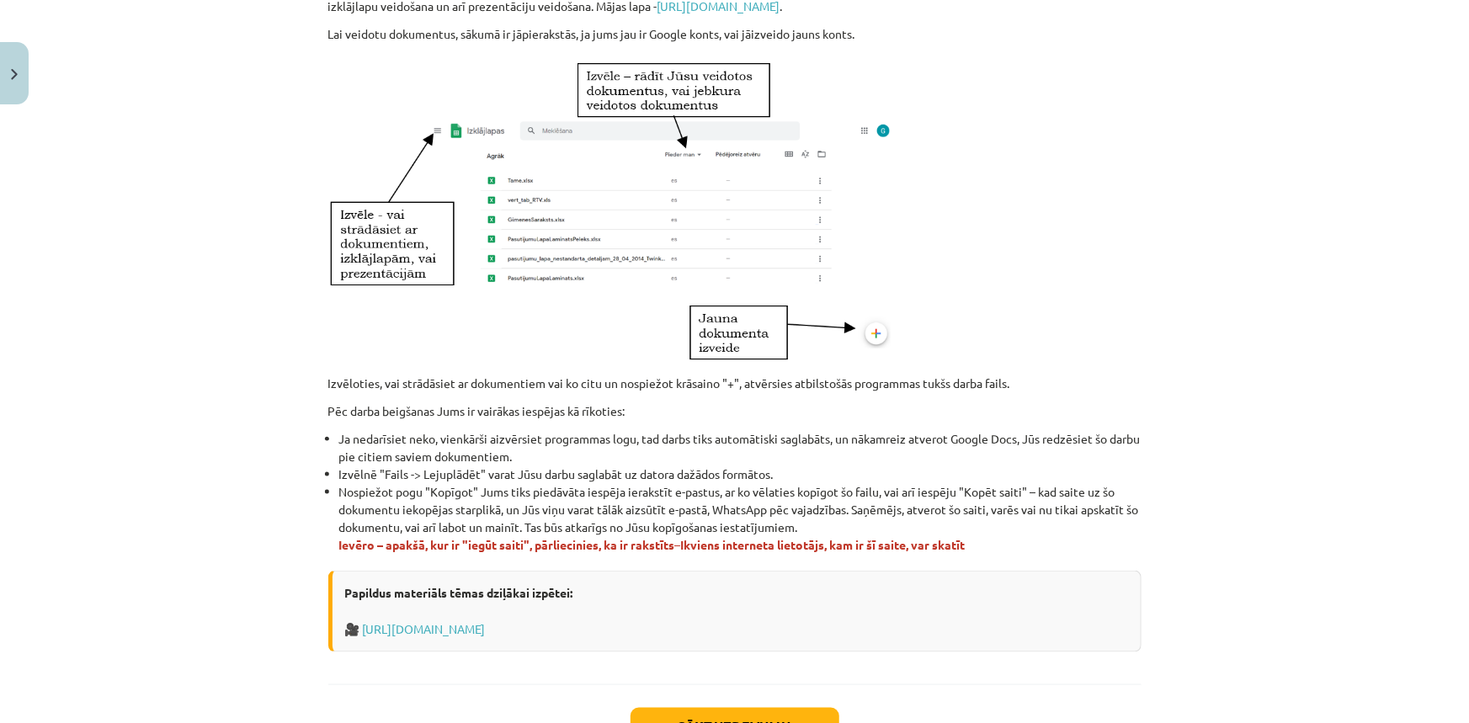
scroll to position [901, 0]
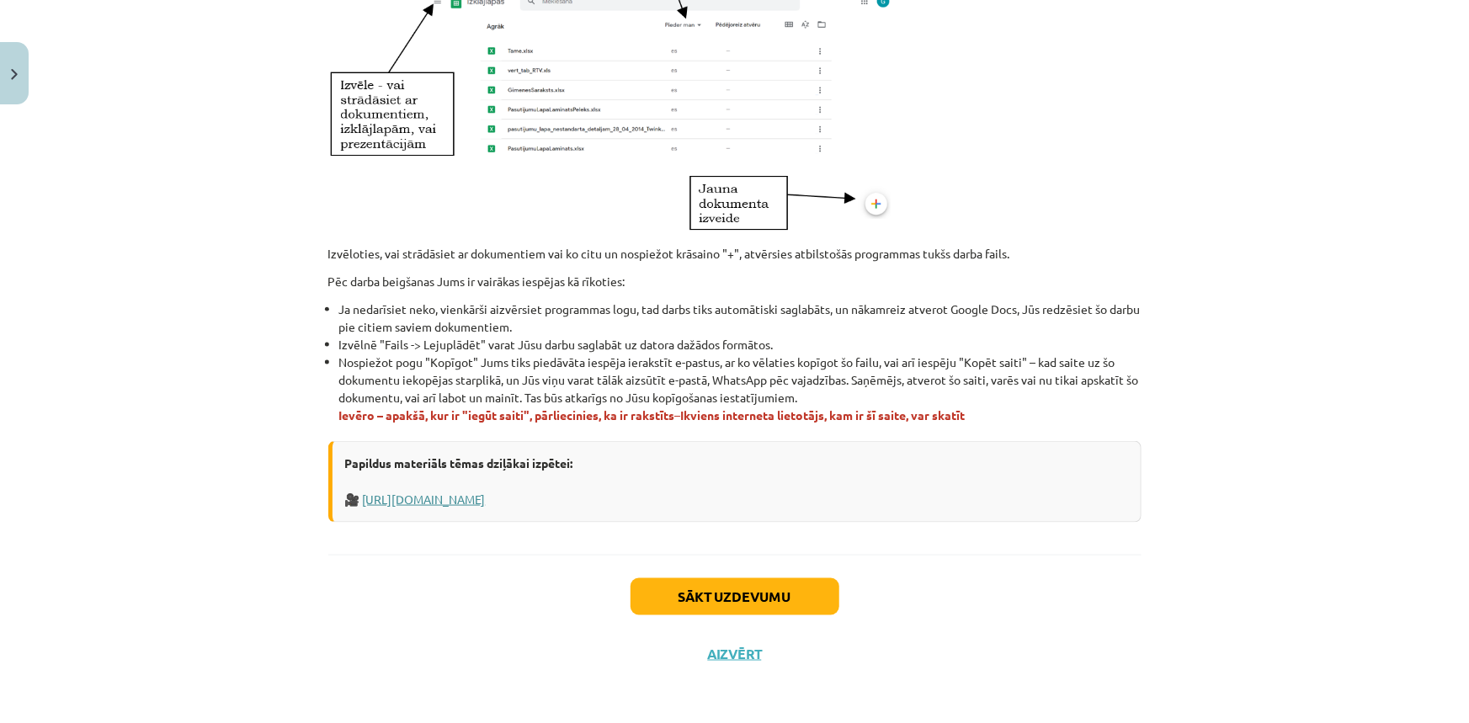
click at [480, 498] on link "https://www.tavaklase.lv/video/koplietosanas-dokumetni/" at bounding box center [424, 498] width 123 height 15
click at [726, 603] on button "Sākt uzdevumu" at bounding box center [734, 596] width 209 height 37
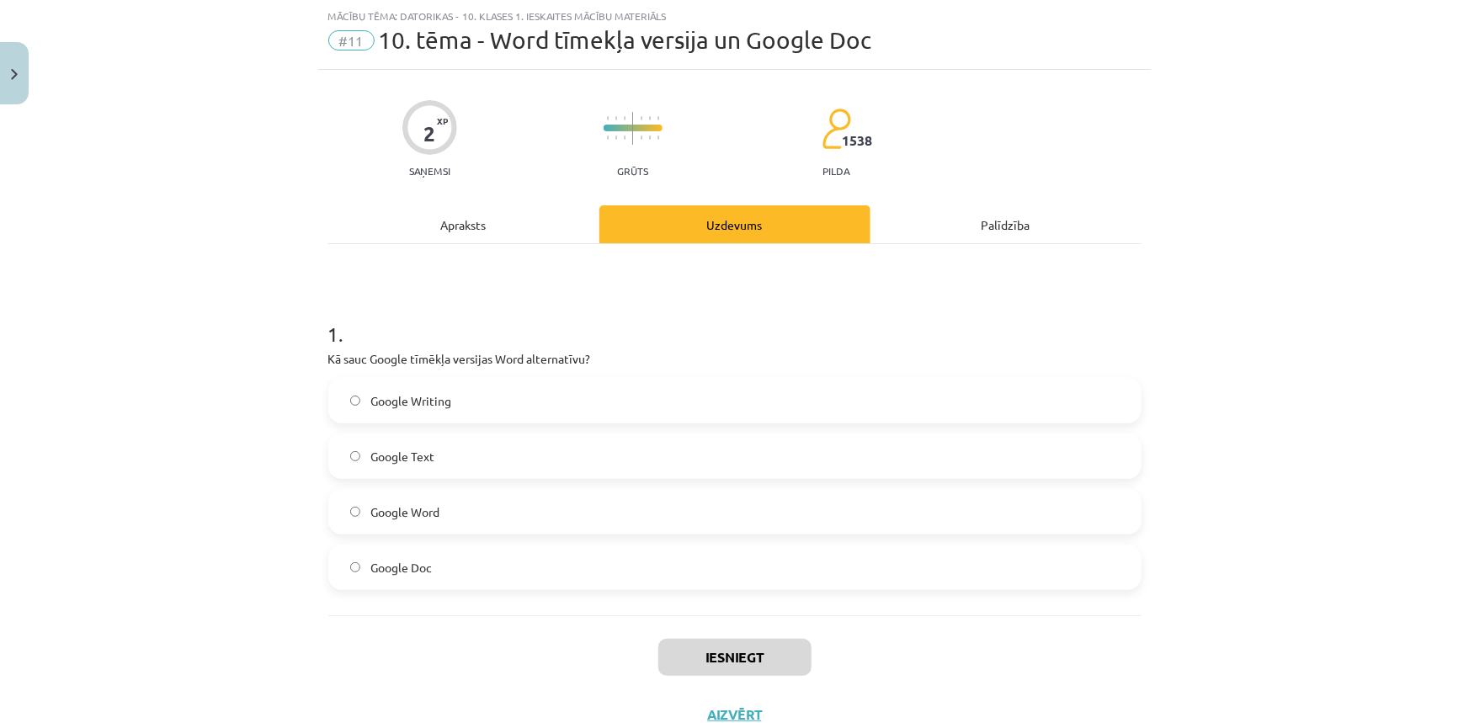
scroll to position [104, 0]
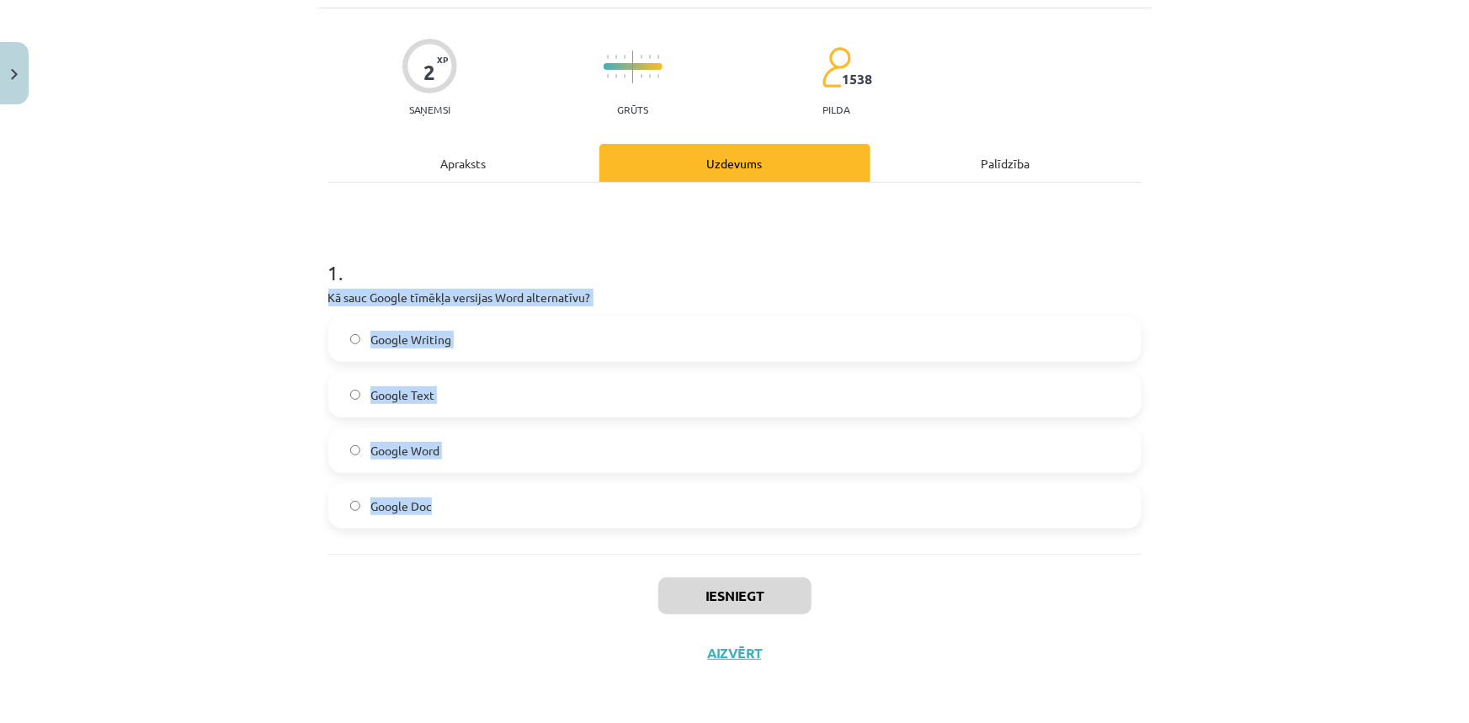
drag, startPoint x: 315, startPoint y: 293, endPoint x: 435, endPoint y: 527, distance: 263.1
click at [435, 527] on div "2 XP Saņemsi Grūts 1538 pilda Apraksts Uzdevums Palīdzība 1 . Kā sauc Google tī…" at bounding box center [734, 344] width 833 height 673
drag, startPoint x: 402, startPoint y: 505, endPoint x: 407, endPoint y: 488, distance: 17.6
copy div "Kā sauc Google tīmēkļa versijas Word alternatīvu? Google Writing Google Text Go…"
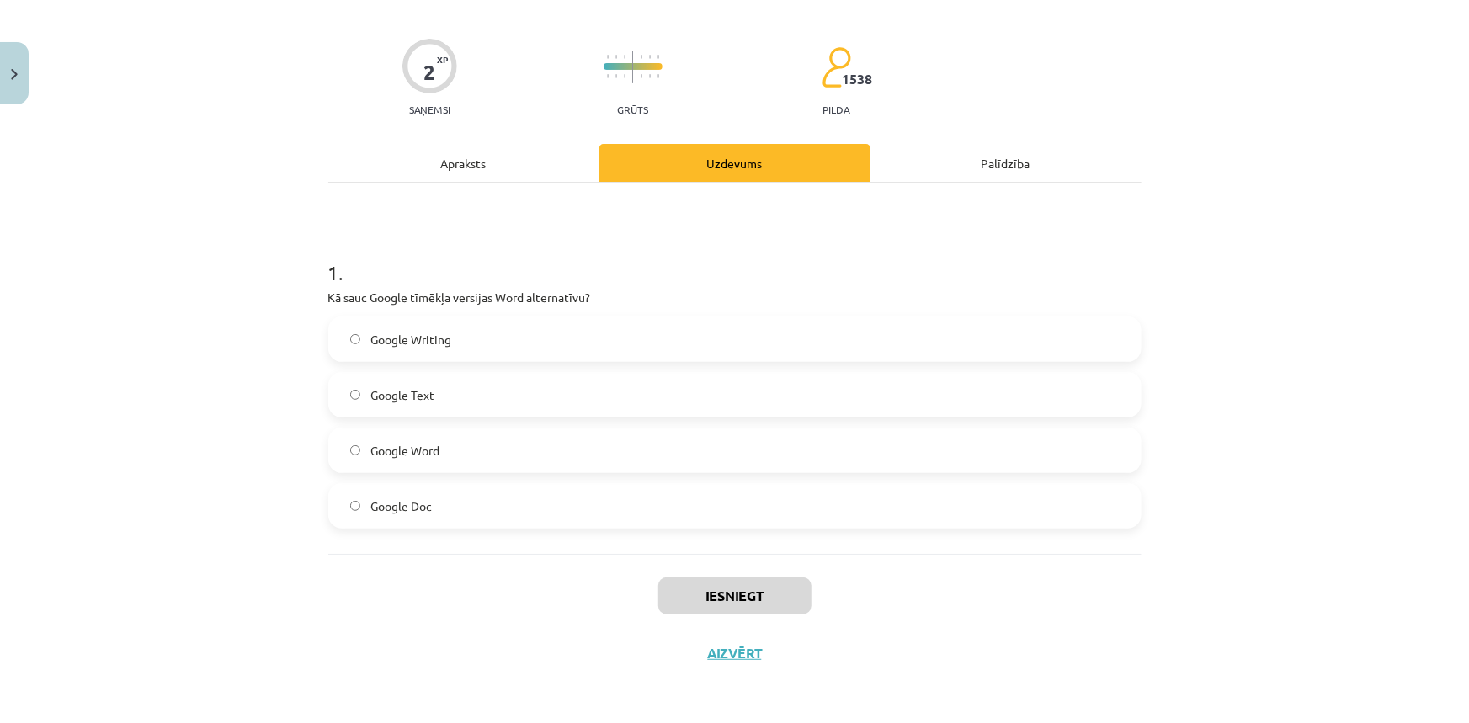
drag, startPoint x: 245, startPoint y: 594, endPoint x: 256, endPoint y: 581, distance: 17.3
click at [245, 593] on div "Mācību tēma: Datorikas - 10. klases 1. ieskaites mācību materiāls #11 10. tēma …" at bounding box center [734, 361] width 1469 height 723
click at [437, 162] on div "Apraksts" at bounding box center [463, 163] width 271 height 38
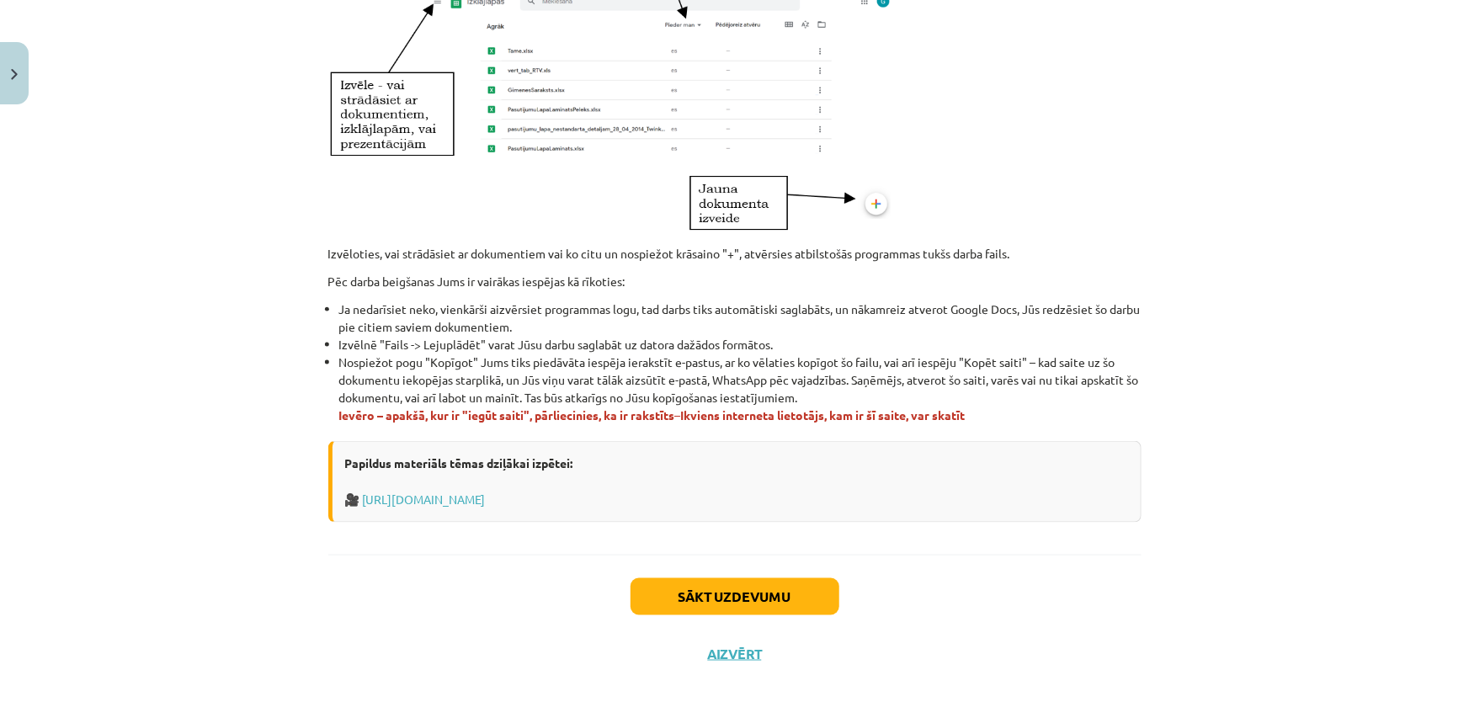
scroll to position [596, 0]
click at [705, 605] on button "Sākt uzdevumu" at bounding box center [734, 596] width 209 height 37
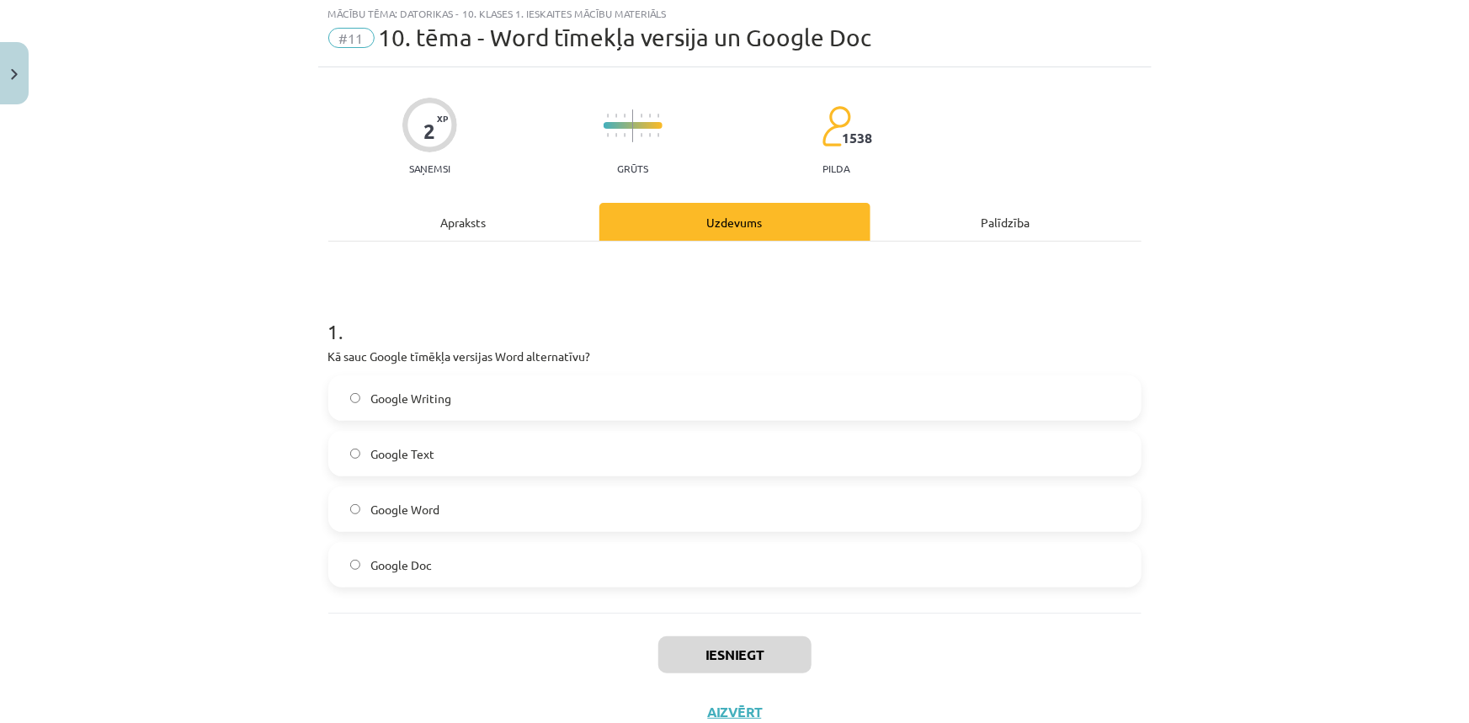
scroll to position [42, 0]
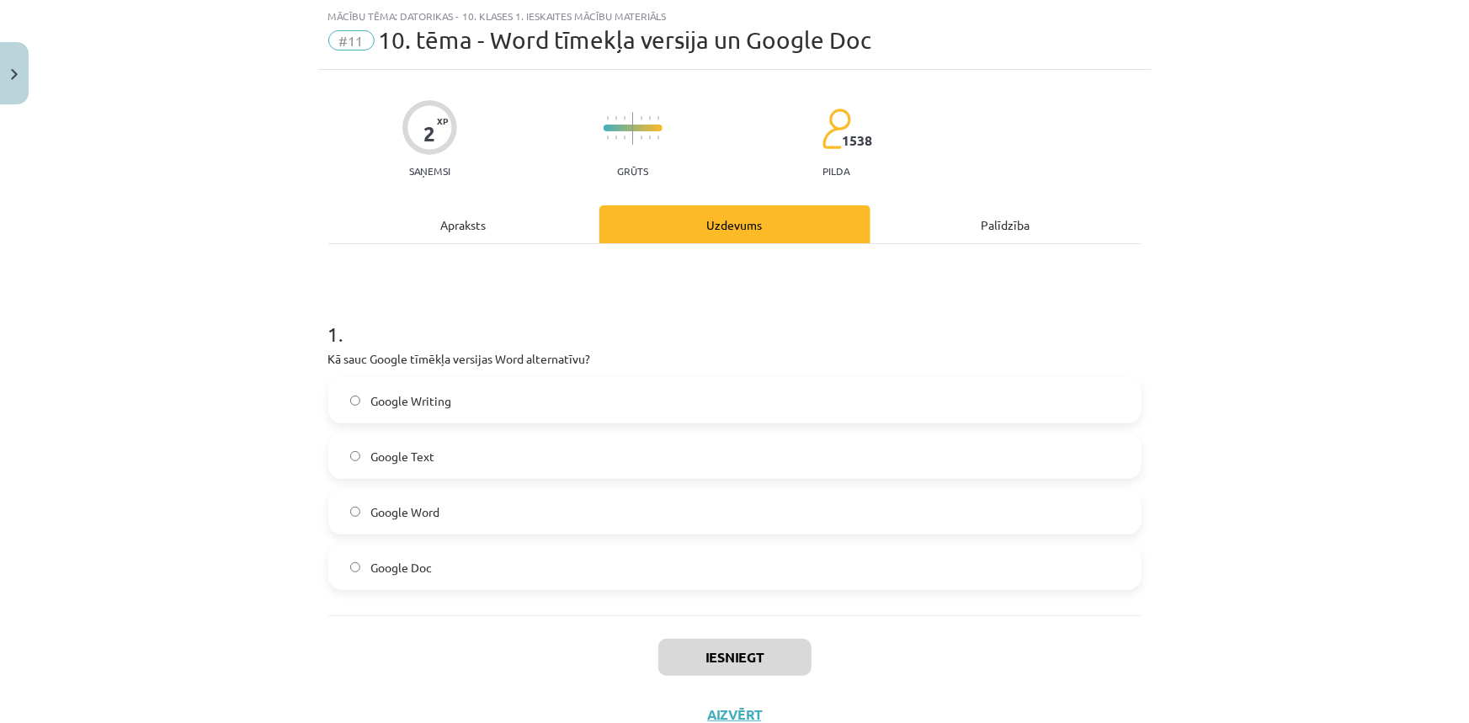
click at [388, 568] on span "Google Doc" at bounding box center [400, 568] width 61 height 18
click at [746, 646] on button "Iesniegt" at bounding box center [734, 657] width 153 height 37
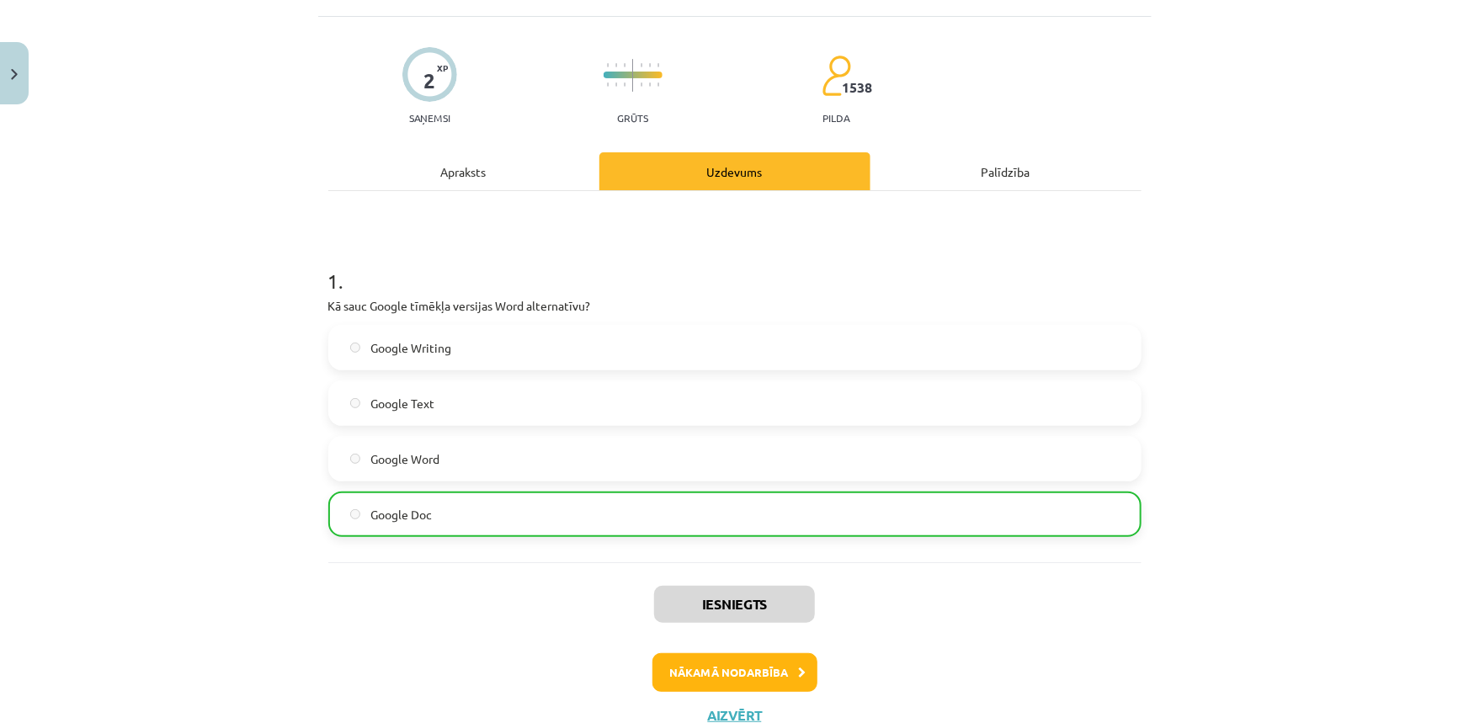
scroll to position [157, 0]
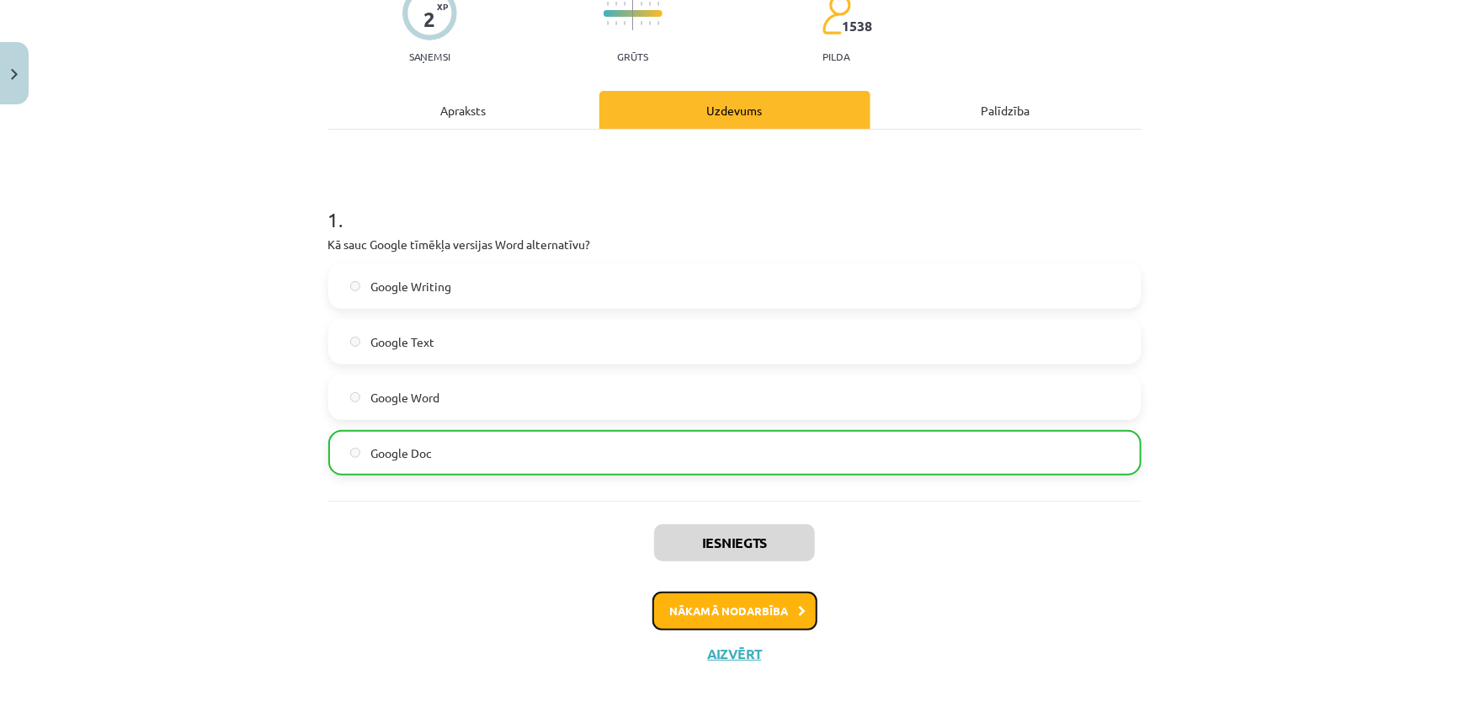
click at [741, 616] on button "Nākamā nodarbība" at bounding box center [734, 611] width 165 height 39
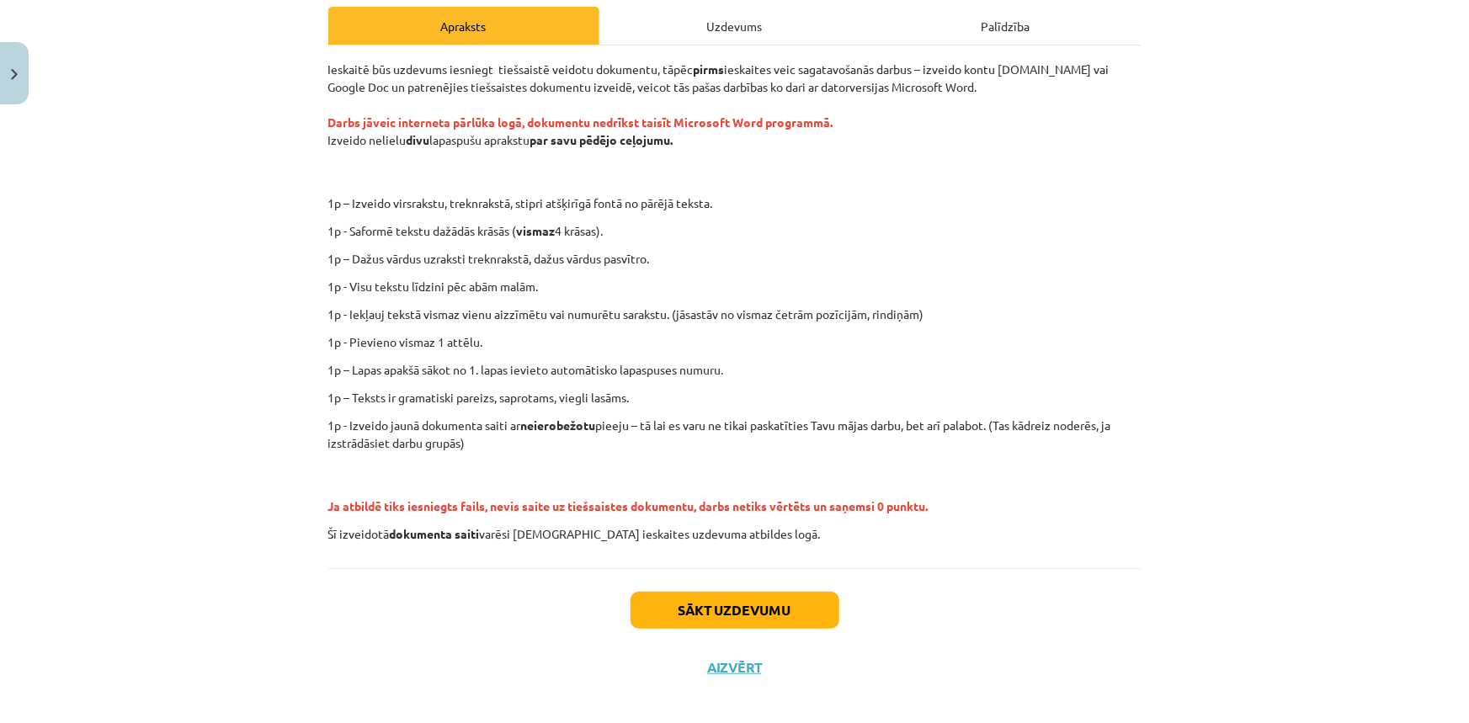
scroll to position [255, 0]
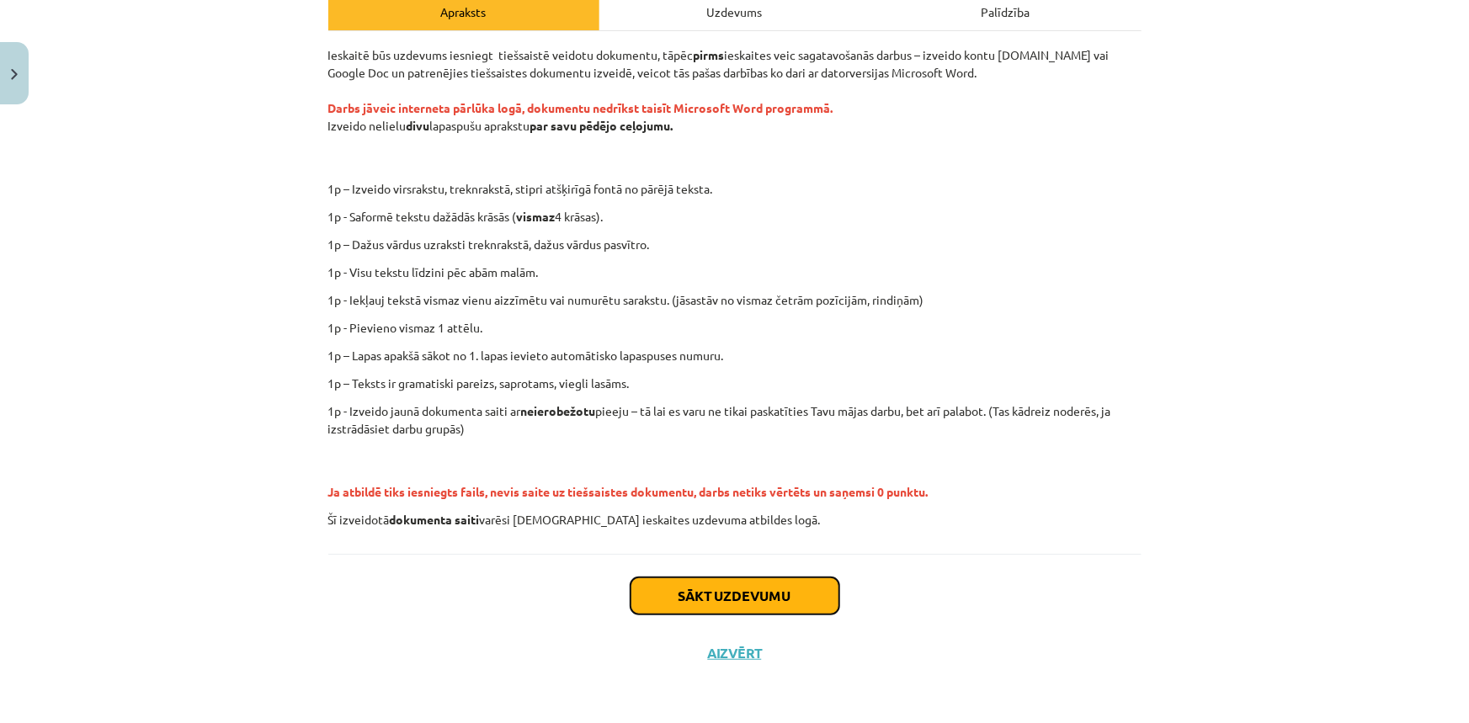
click at [683, 606] on button "Sākt uzdevumu" at bounding box center [734, 595] width 209 height 37
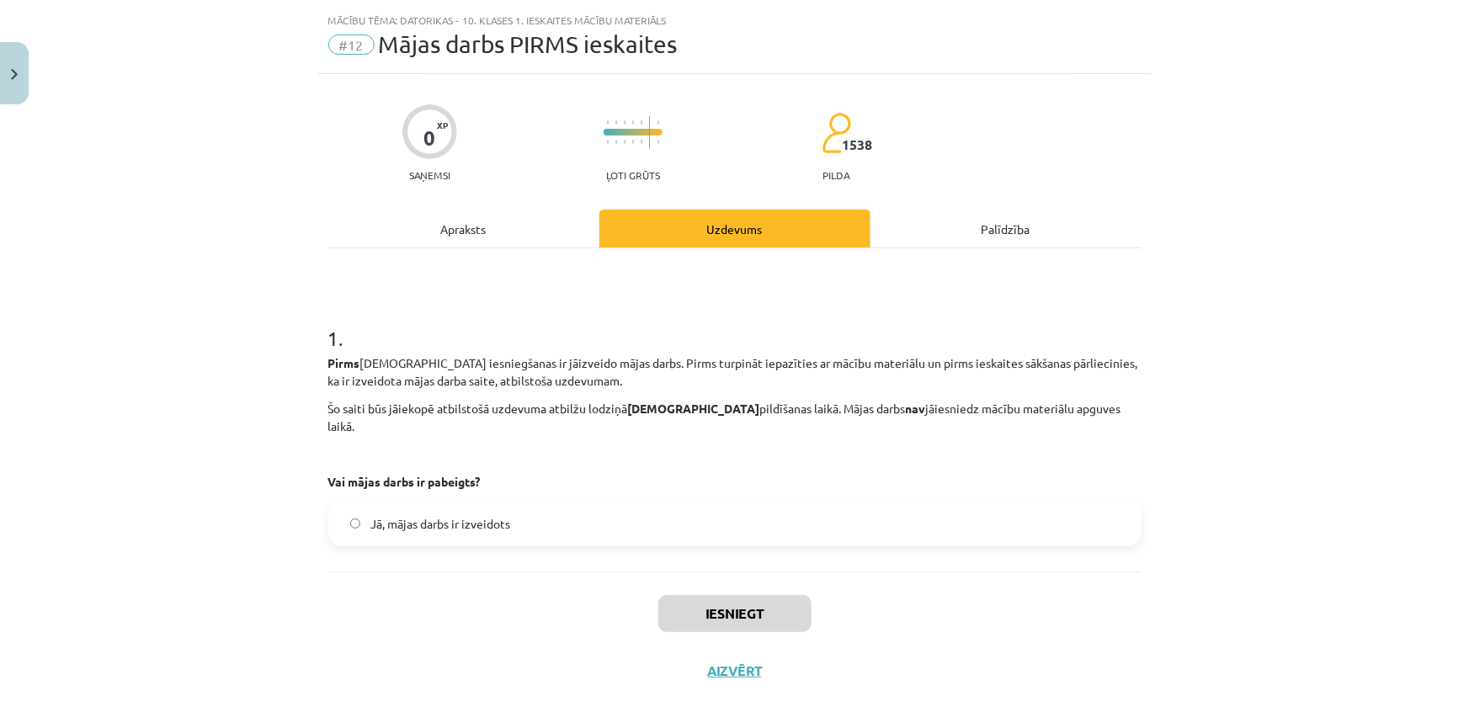
click at [470, 224] on div "Apraksts" at bounding box center [463, 229] width 271 height 38
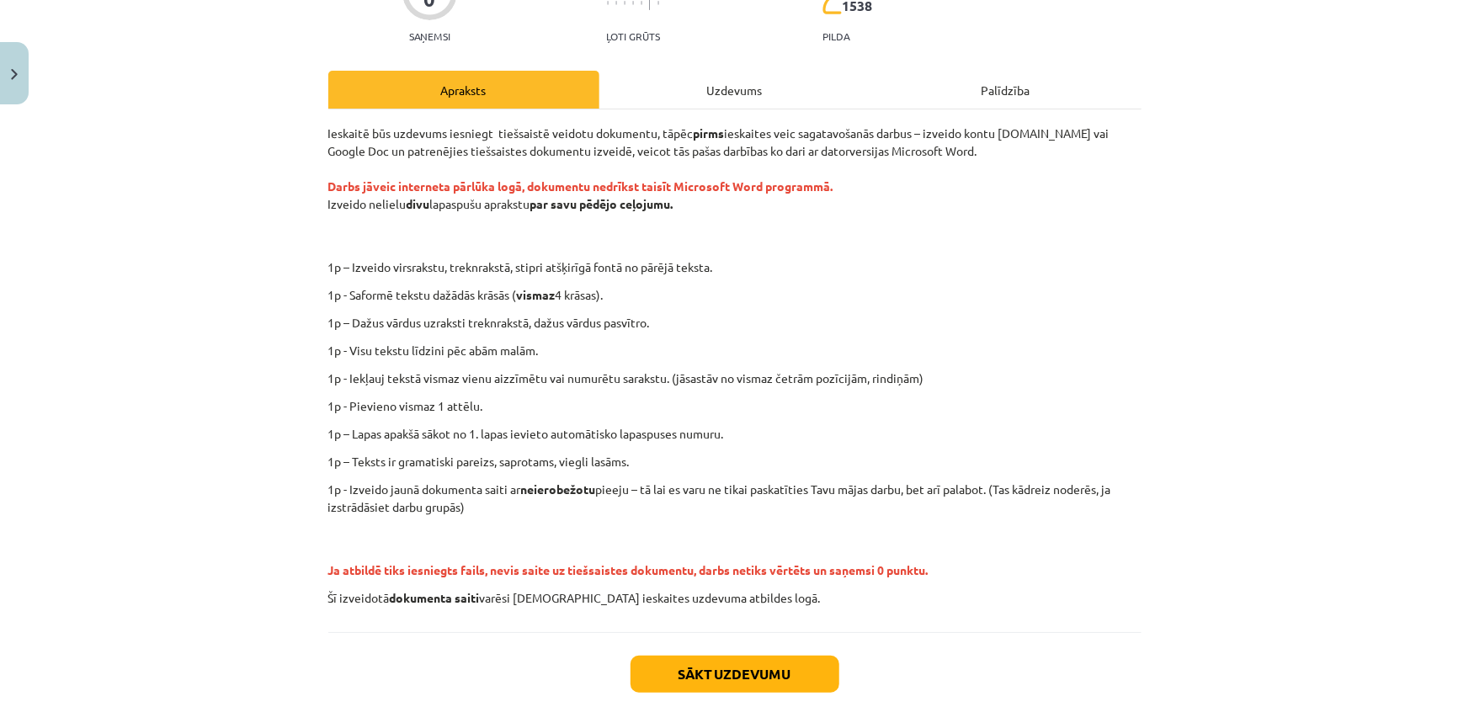
scroll to position [102, 0]
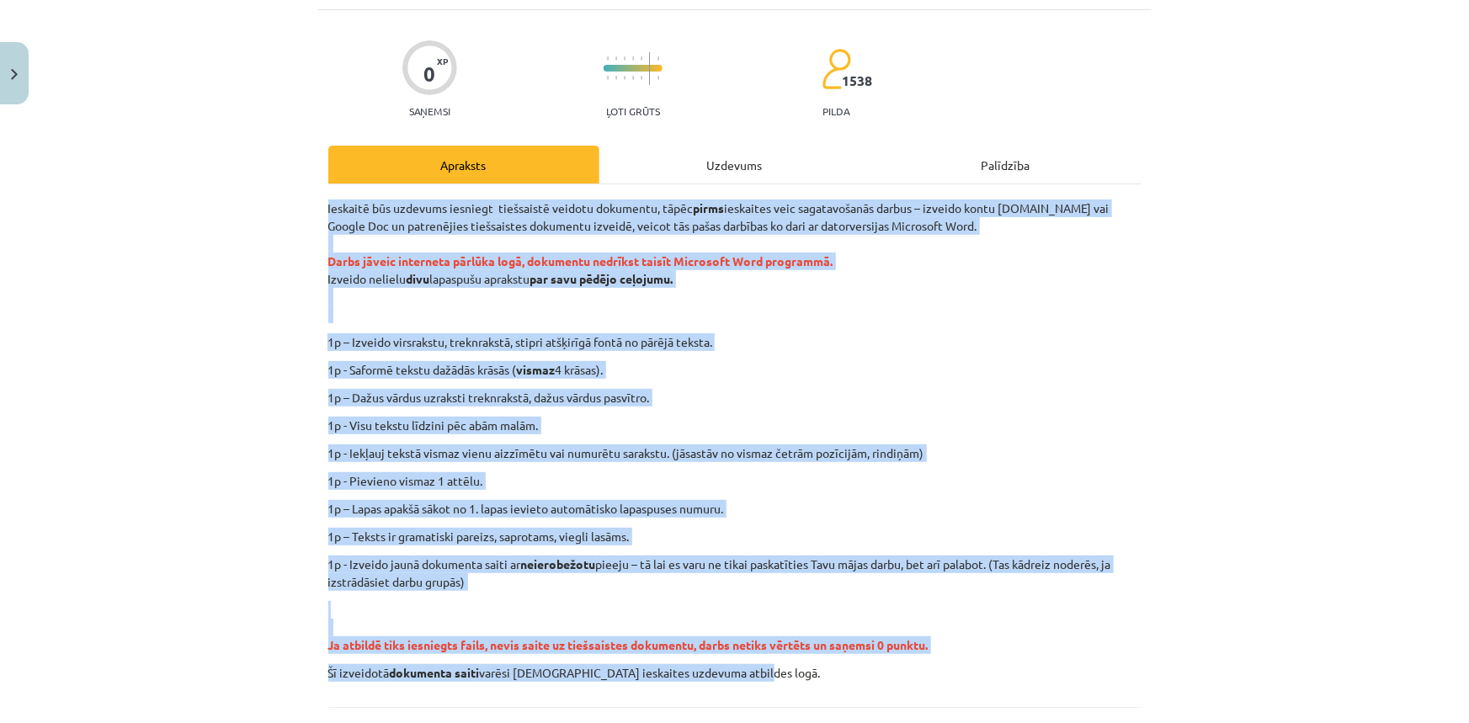
drag, startPoint x: 321, startPoint y: 208, endPoint x: 741, endPoint y: 680, distance: 631.9
click at [741, 680] on div "0 XP Saņemsi Ļoti grūts 1538 pilda Apraksts Uzdevums Palīdzība Ieskaitē būs uzd…" at bounding box center [734, 422] width 833 height 825
copy div "Ieskaitē būs uzdevums iesniegt tiešsaistē veidotu dokumentu, tāpēc pirms ieskai…"
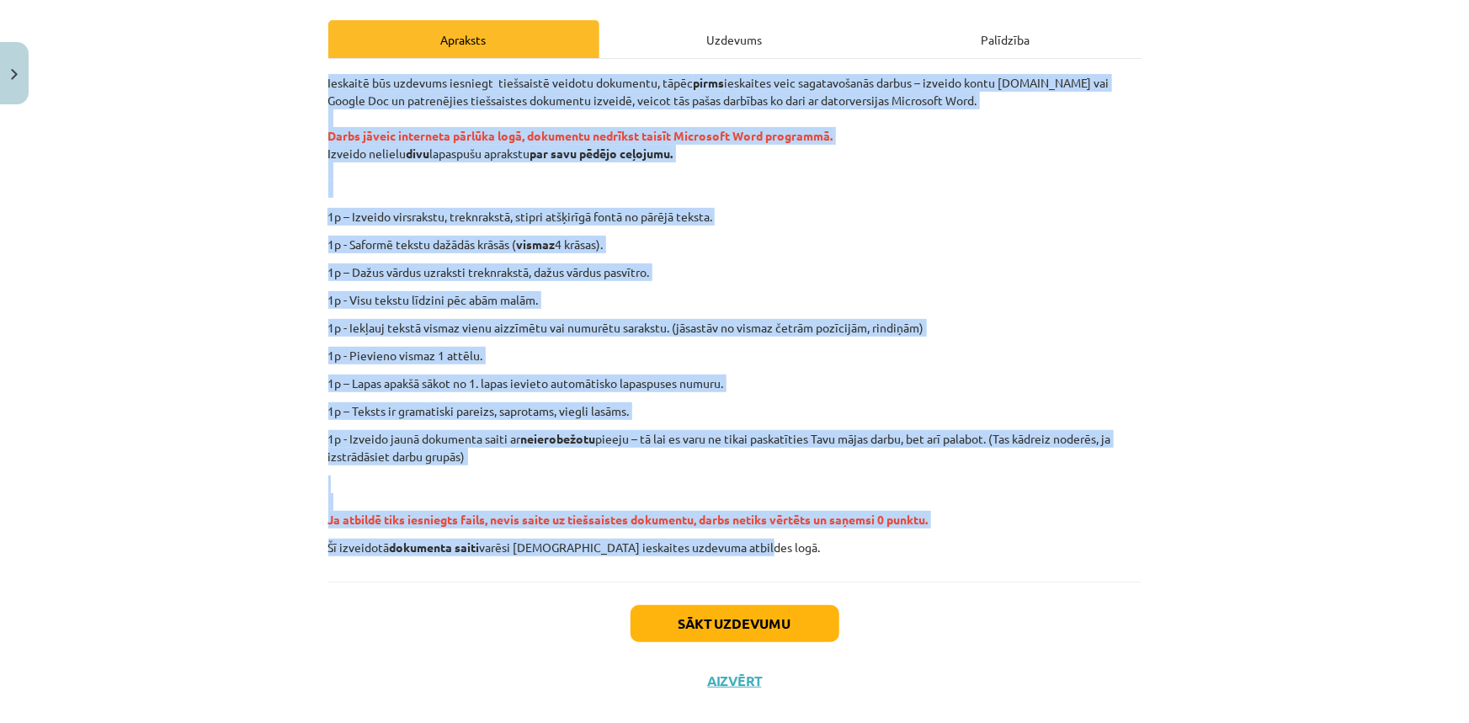
scroll to position [255, 0]
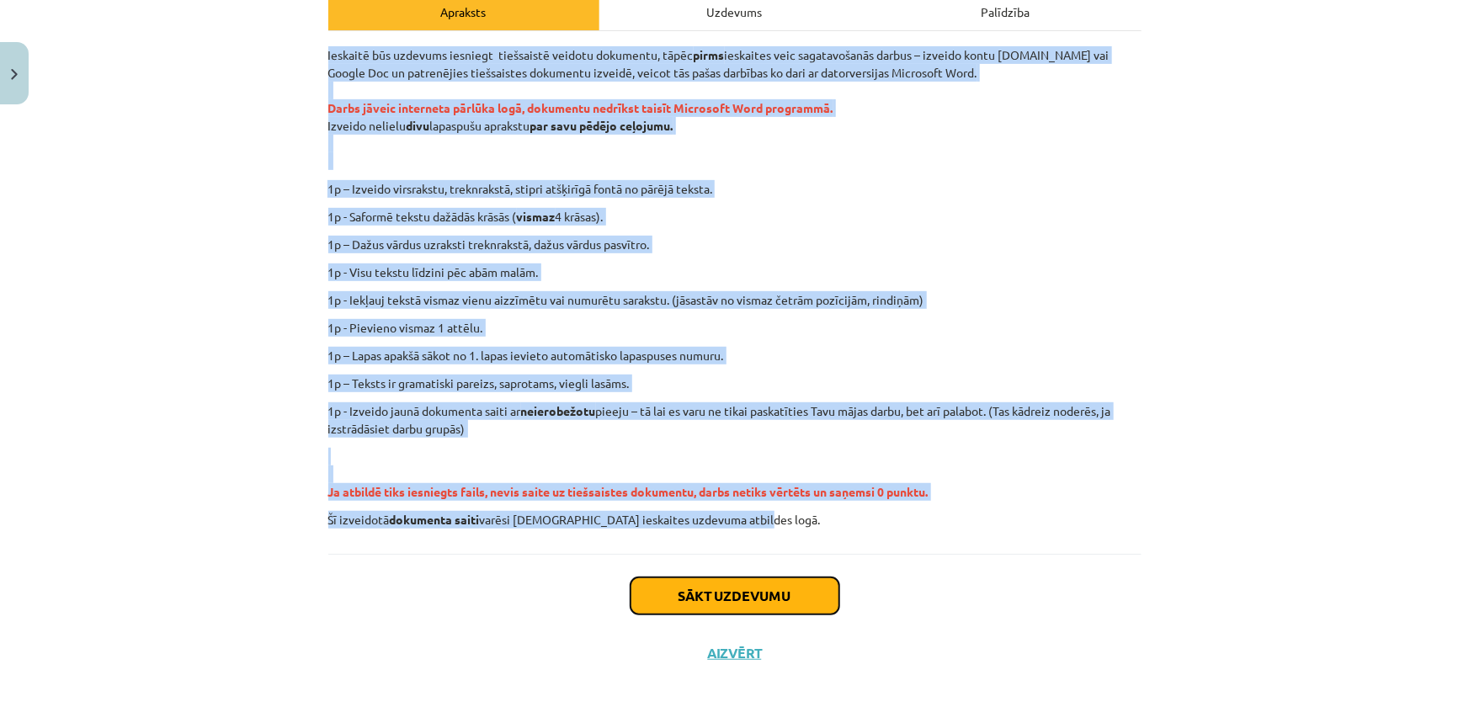
click at [752, 606] on button "Sākt uzdevumu" at bounding box center [734, 595] width 209 height 37
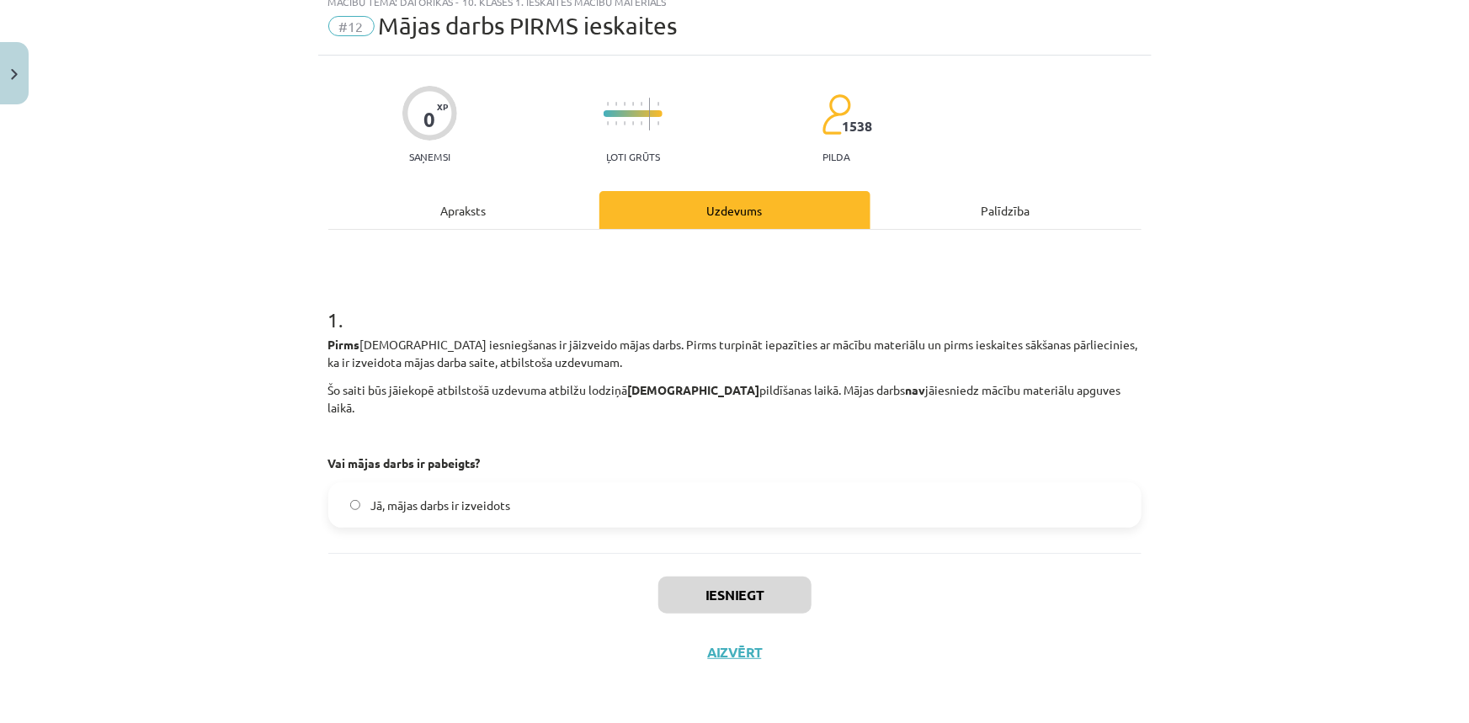
scroll to position [38, 0]
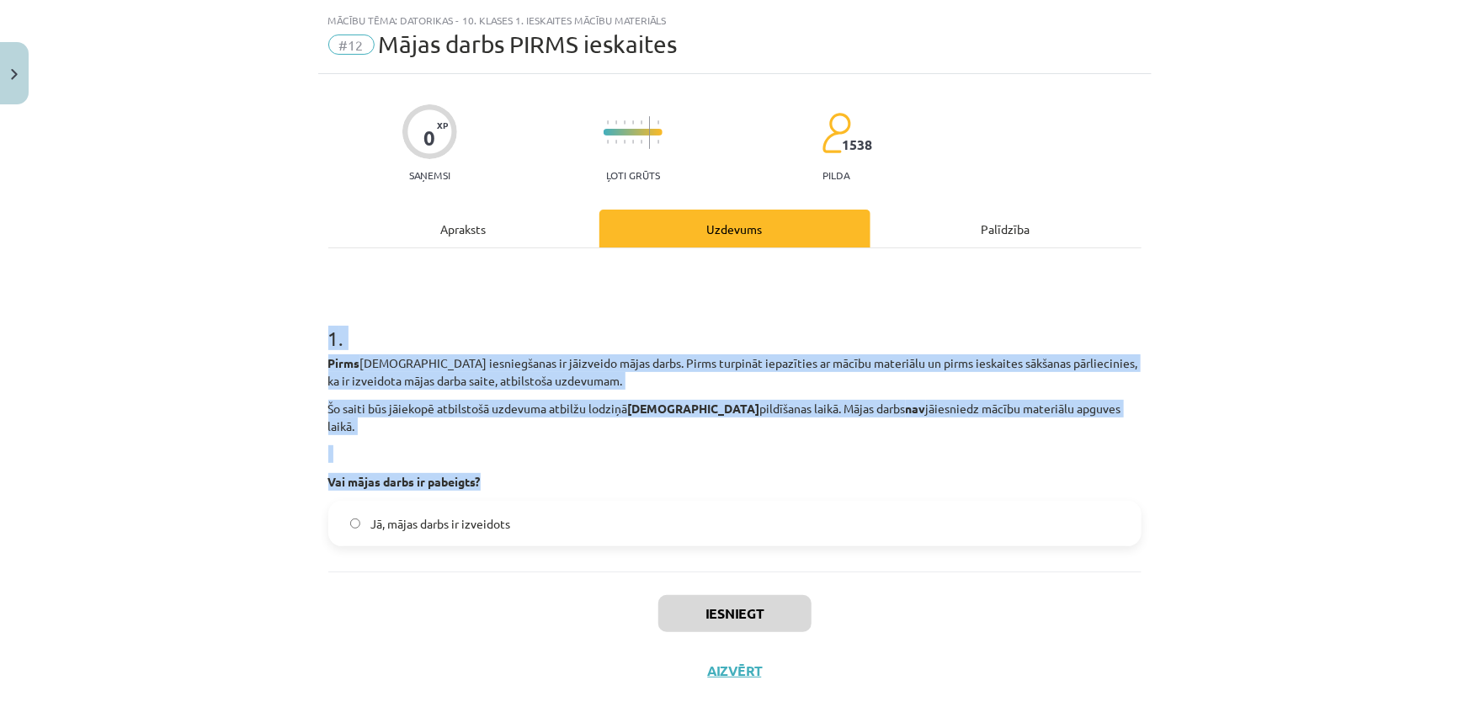
drag, startPoint x: 284, startPoint y: 332, endPoint x: 290, endPoint y: 532, distance: 200.4
click at [290, 532] on div "Mācību tēma: Datorikas - 10. klases 1. ieskaites mācību materiāls #12 Mājas dar…" at bounding box center [734, 361] width 1469 height 723
copy div "1 . Pirms ieskaites iesniegšanas ir jāizveido mājas darbs. Pirms turpināt iepaz…"
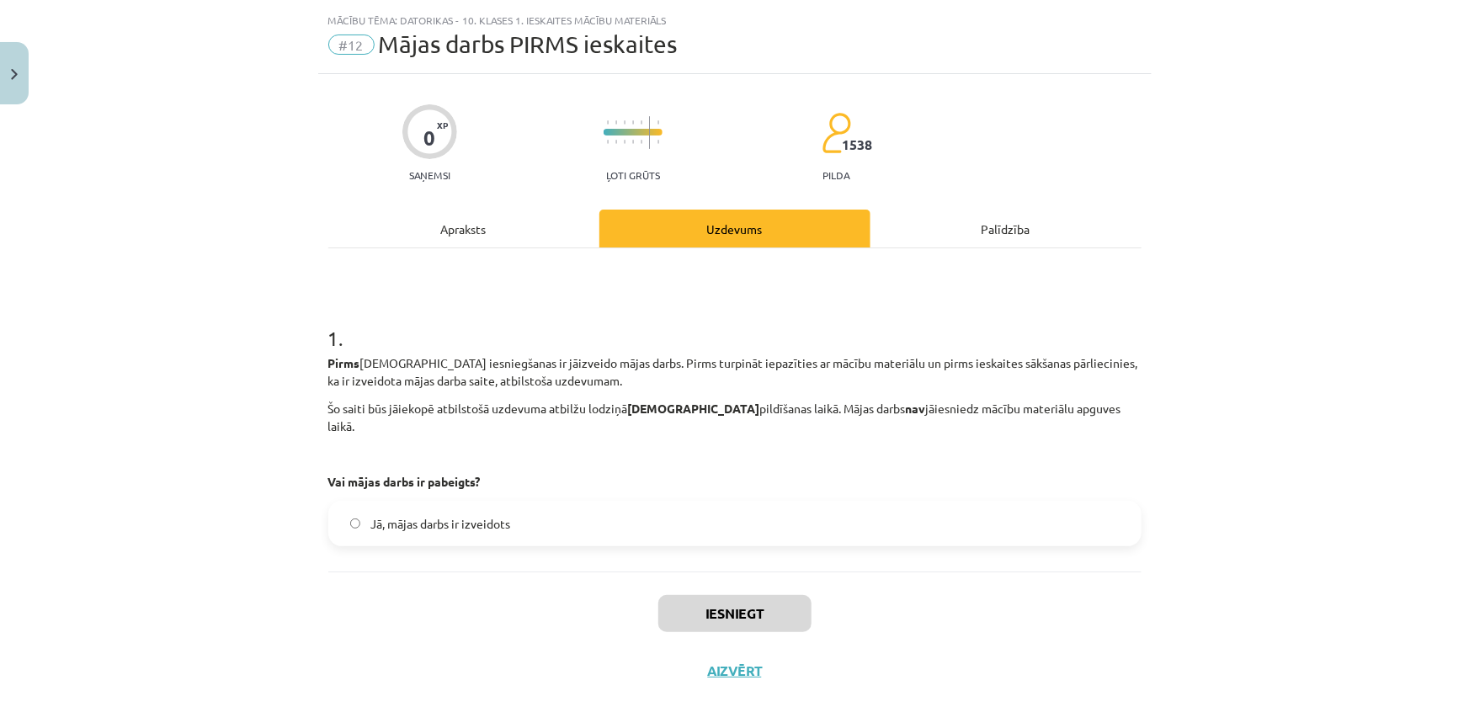
click at [390, 152] on div "0 XP Saņemsi Ļoti grūts 1538 pilda" at bounding box center [734, 137] width 813 height 87
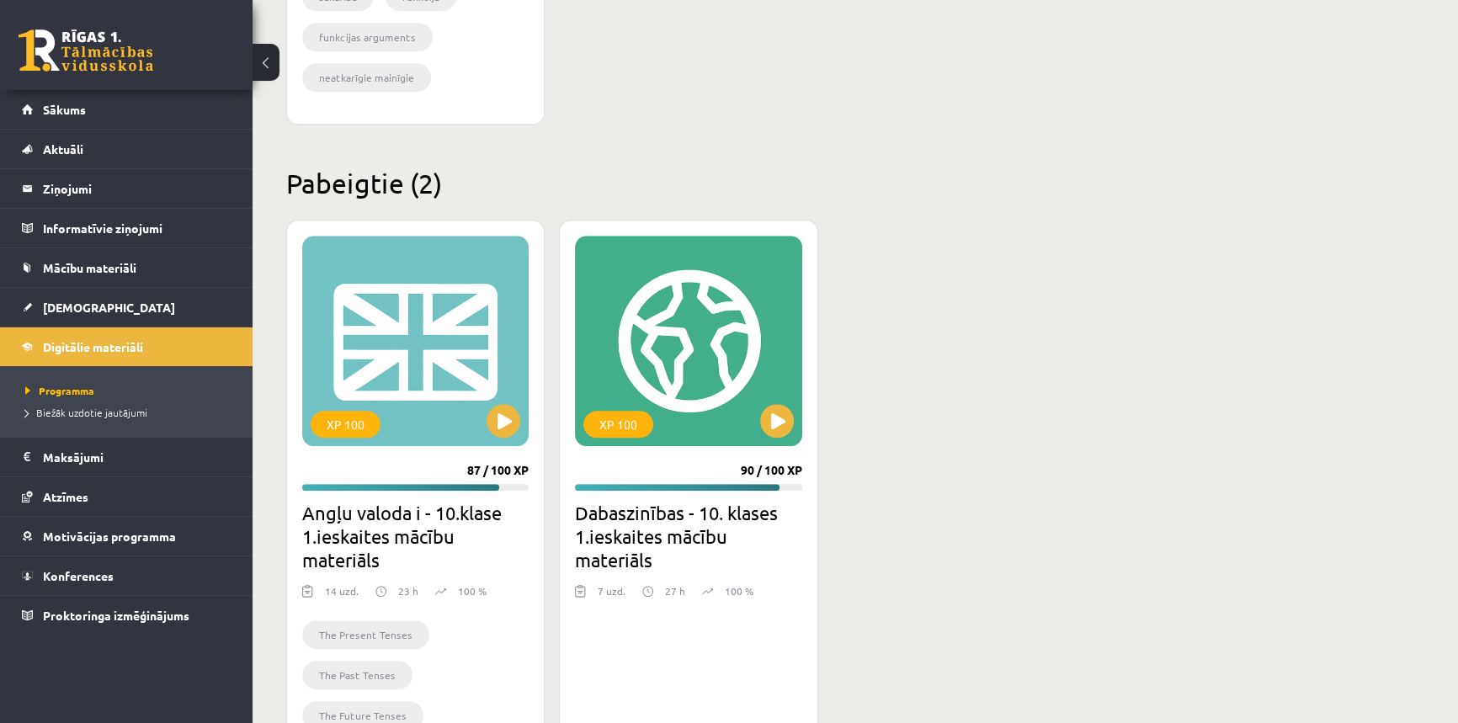
scroll to position [1527, 0]
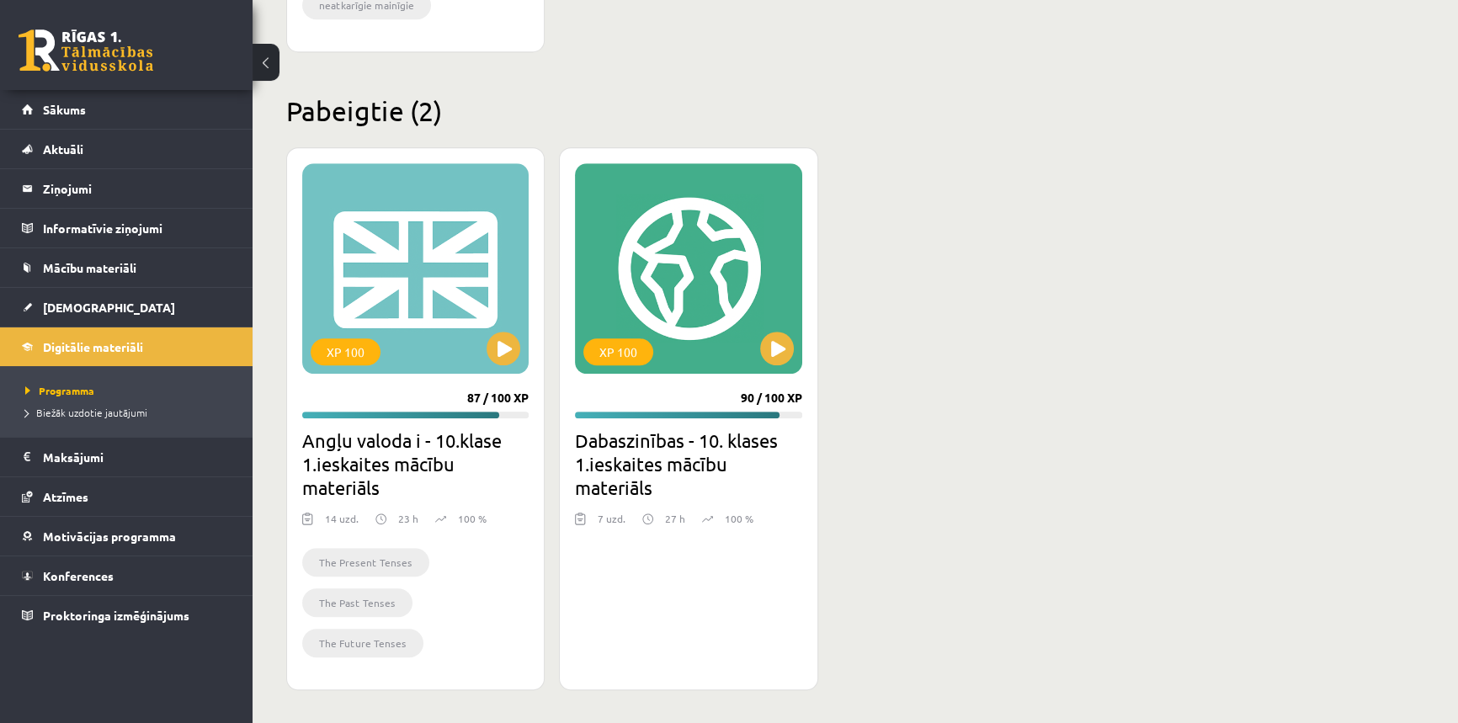
click at [361, 551] on li "The Present Tenses" at bounding box center [365, 562] width 127 height 29
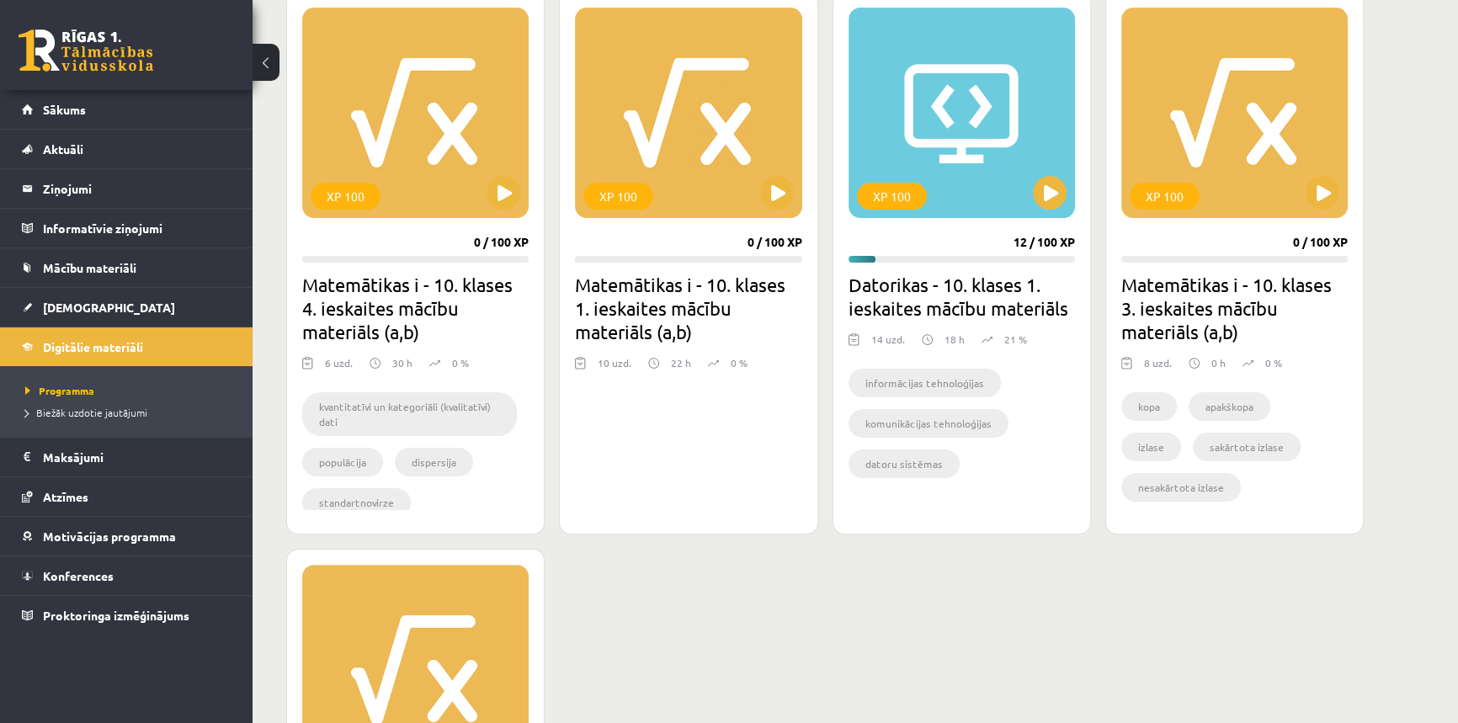
scroll to position [303, 0]
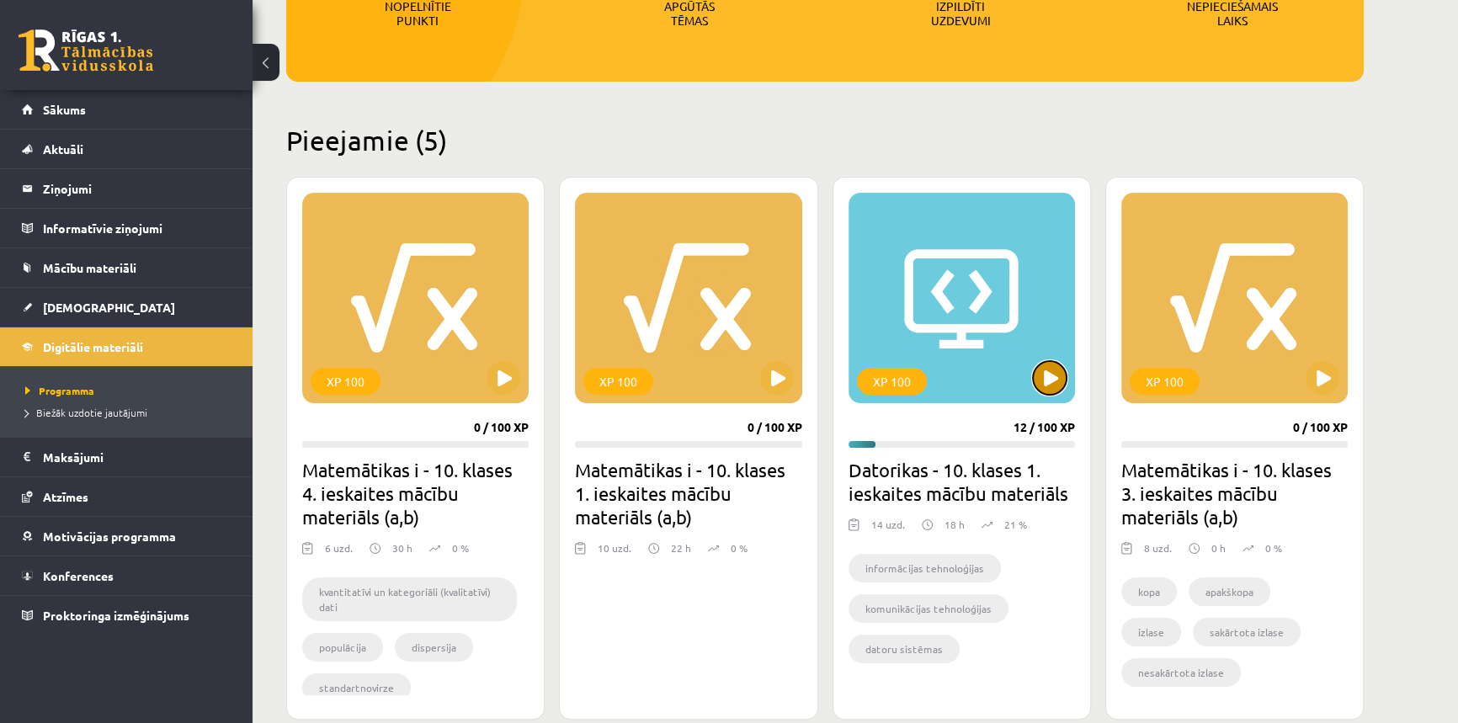
click at [1044, 391] on button at bounding box center [1050, 378] width 34 height 34
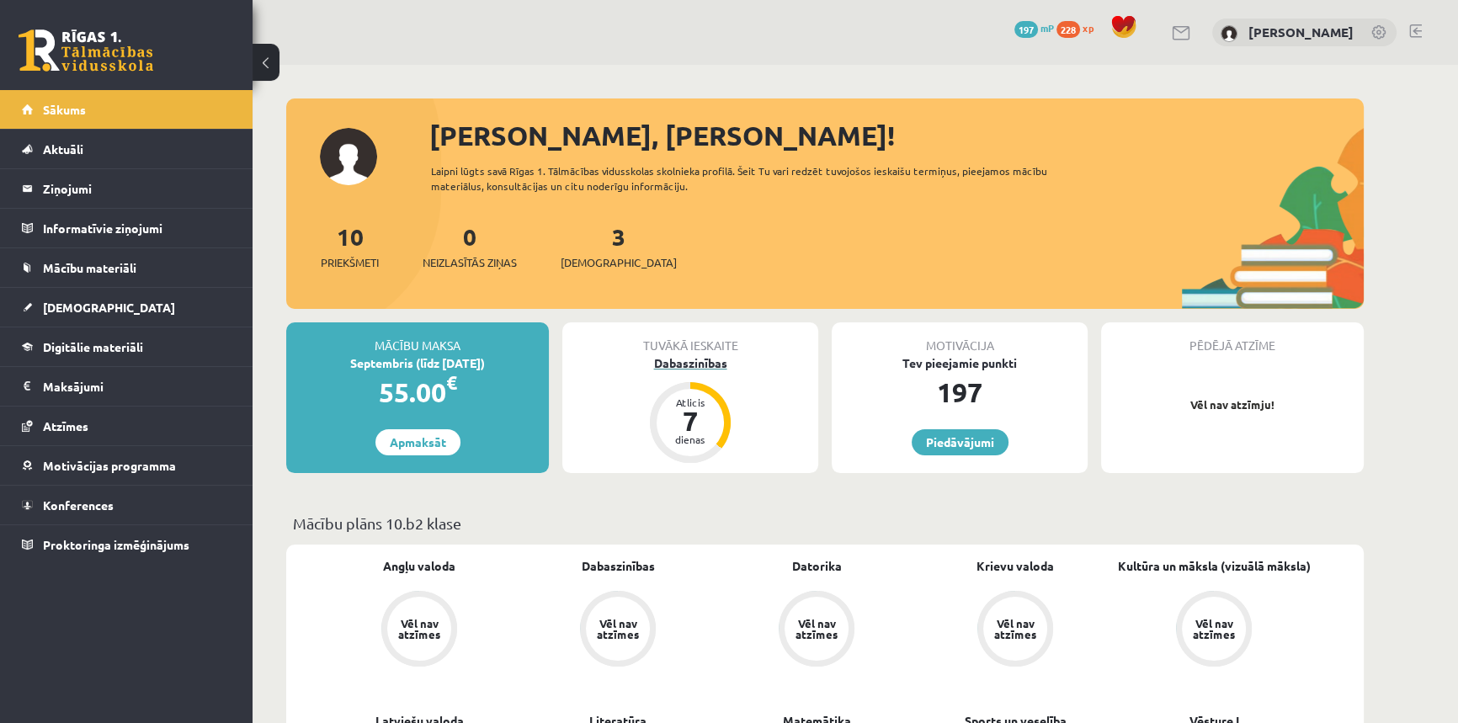
click at [705, 365] on div "Dabaszinības" at bounding box center [690, 363] width 256 height 18
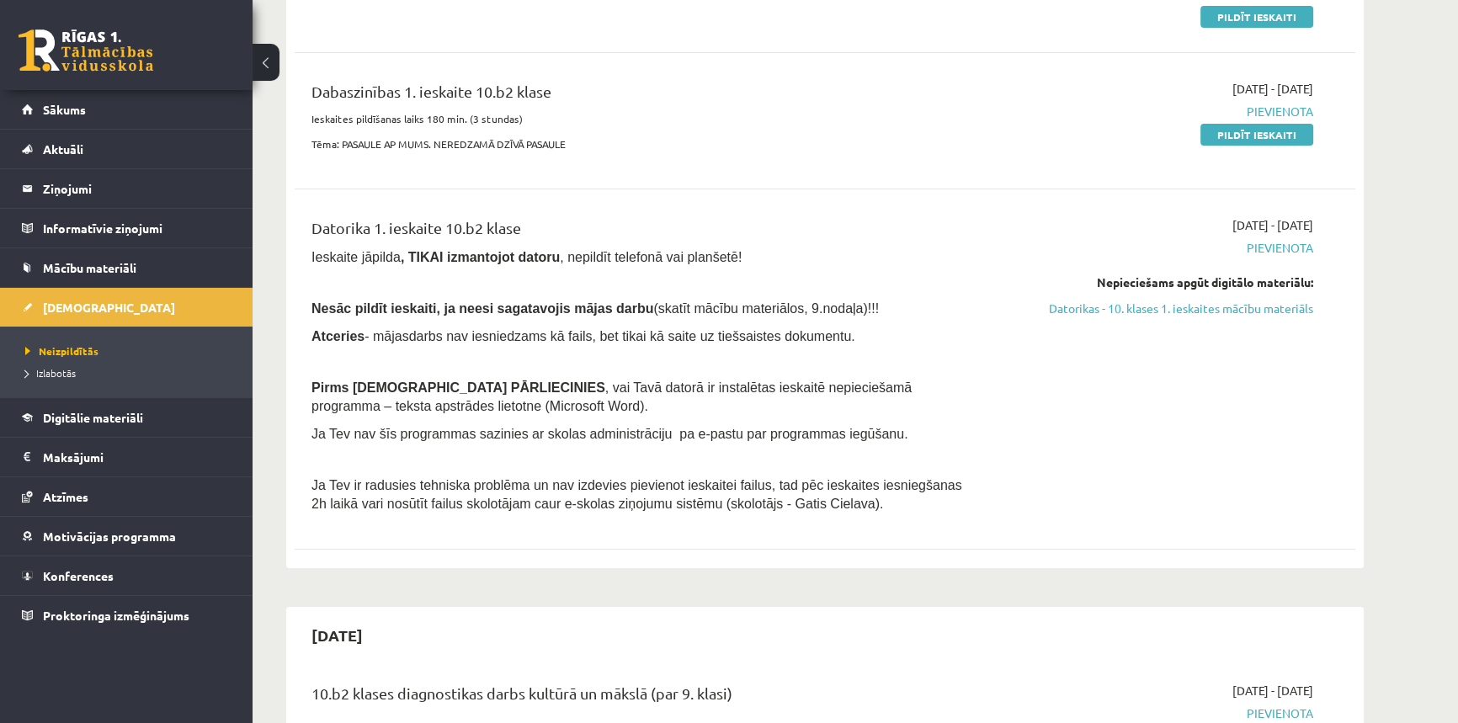
scroll to position [382, 0]
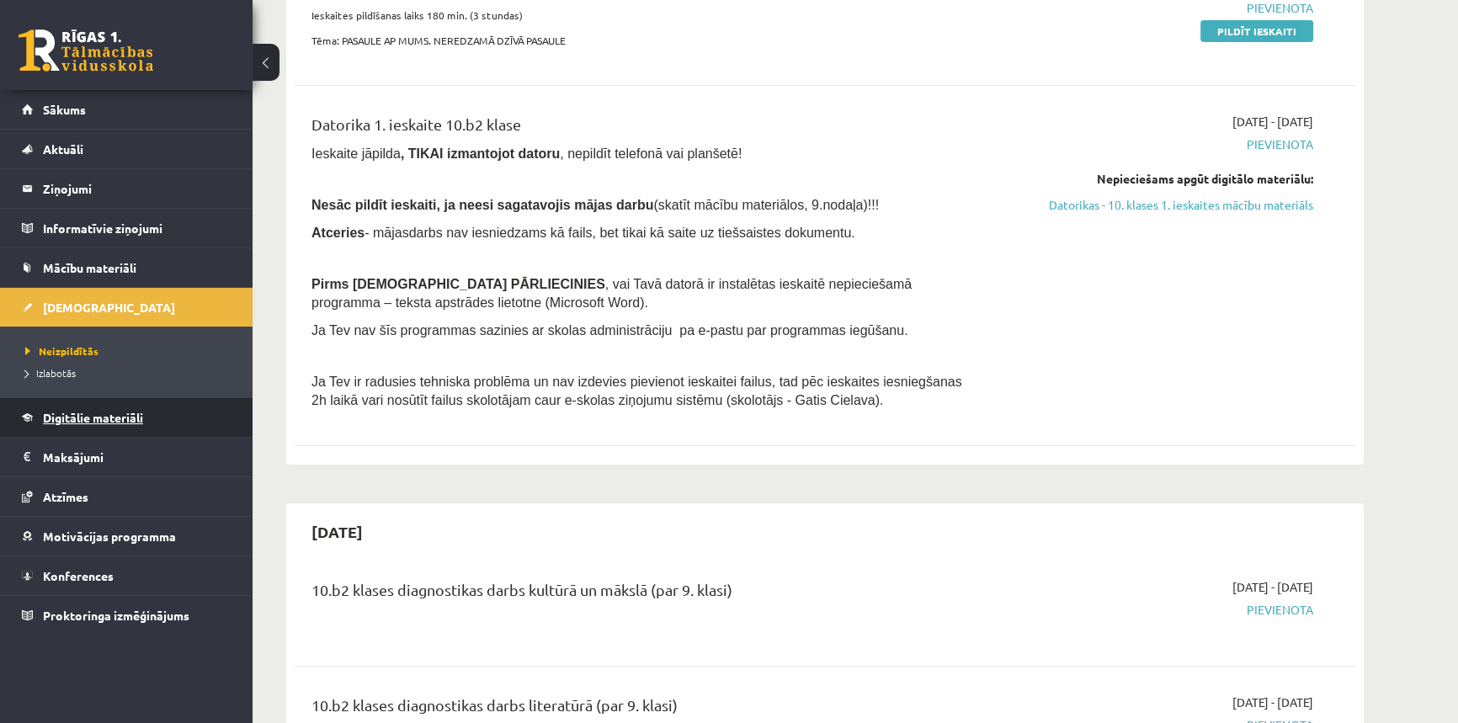
click at [83, 421] on span "Digitālie materiāli" at bounding box center [93, 417] width 100 height 15
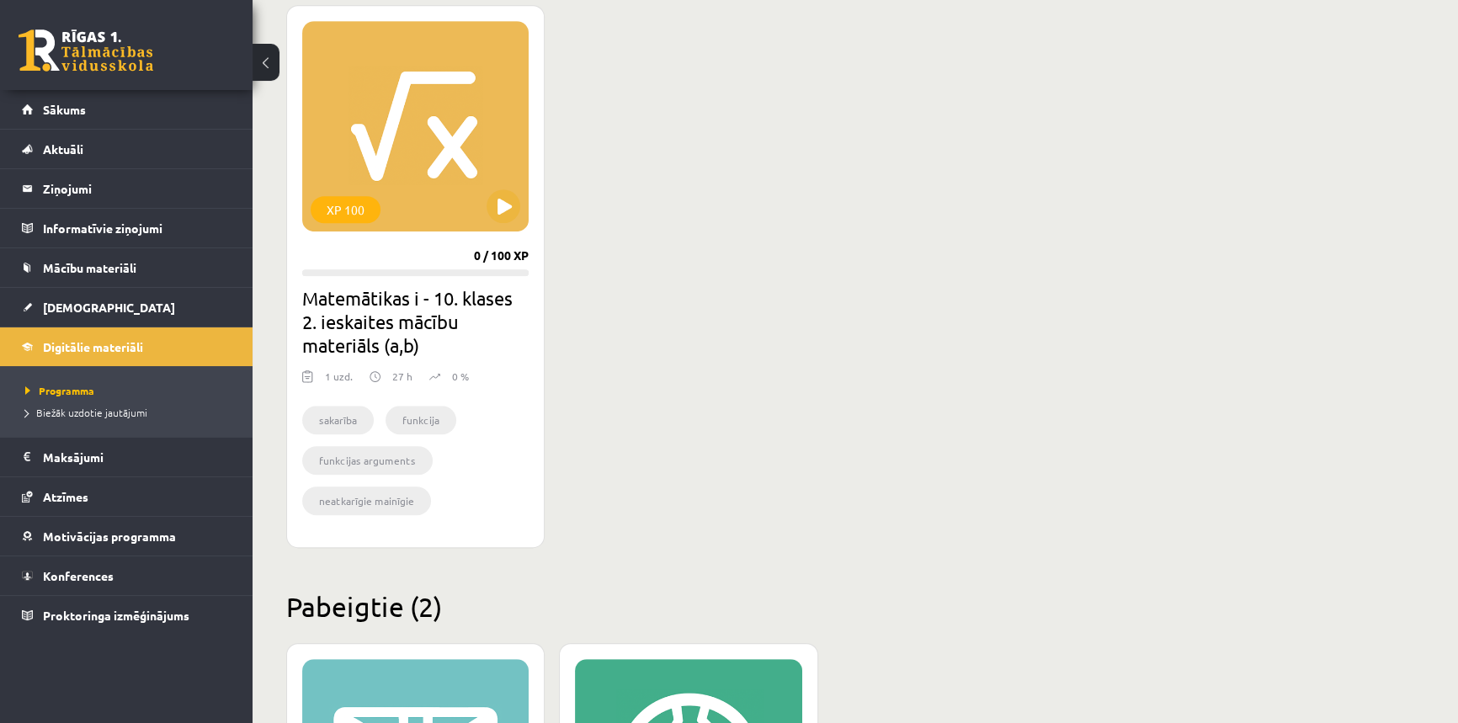
scroll to position [1377, 0]
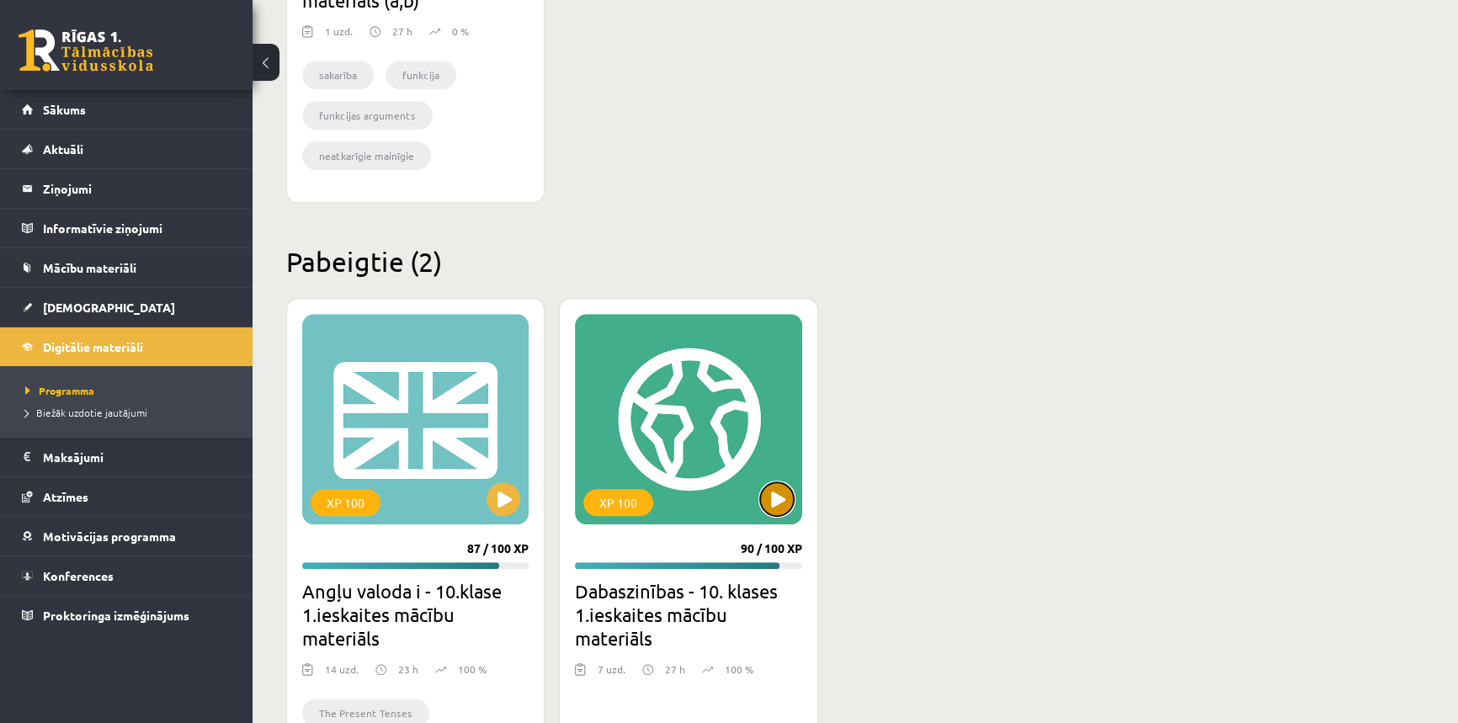
click at [777, 503] on button at bounding box center [777, 499] width 34 height 34
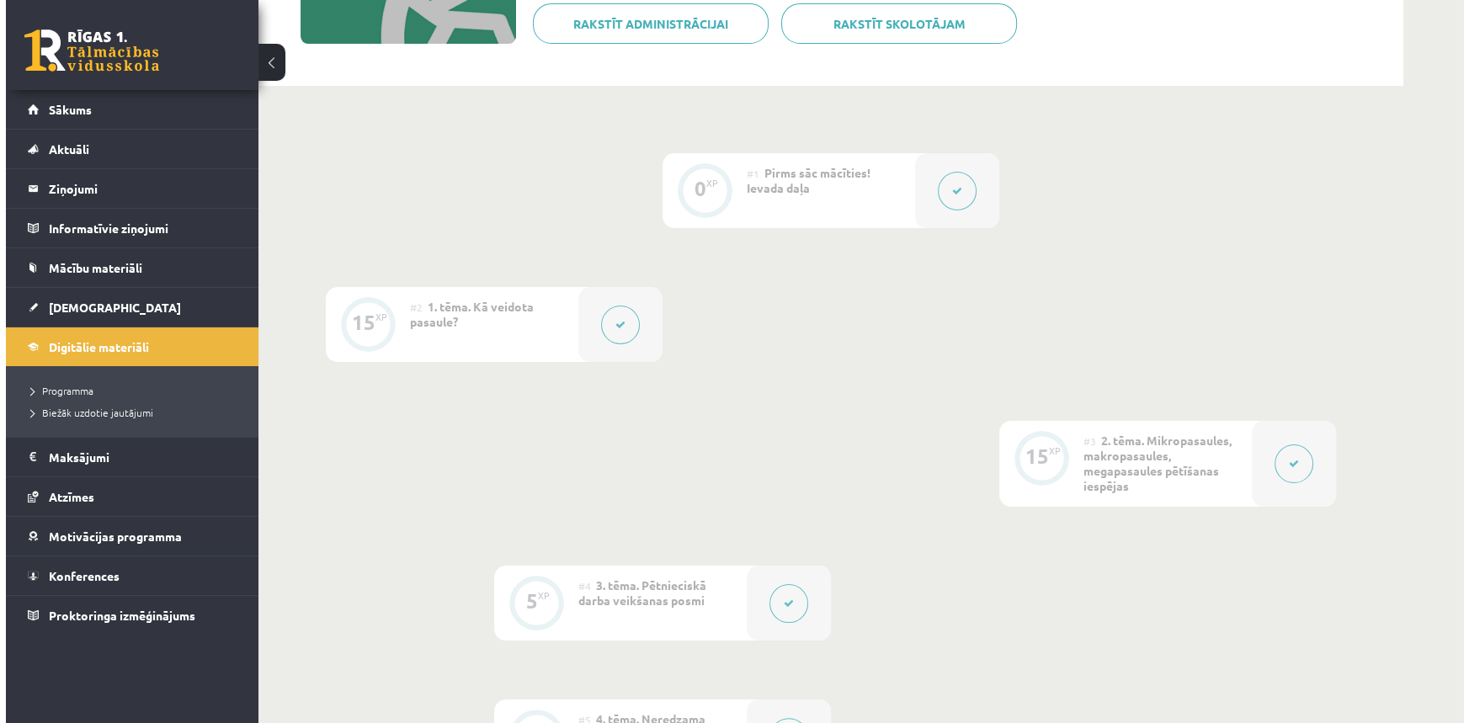
scroll to position [459, 0]
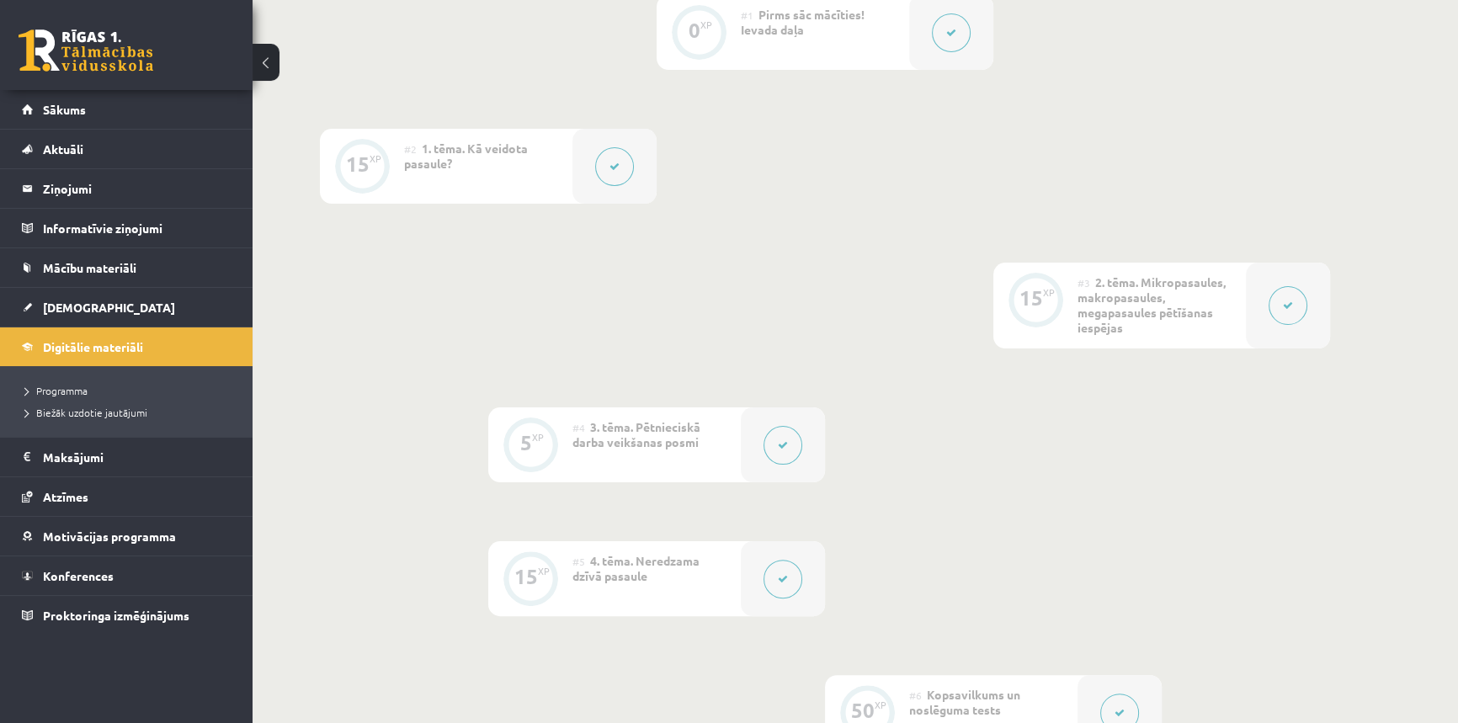
click at [783, 444] on icon at bounding box center [783, 445] width 10 height 10
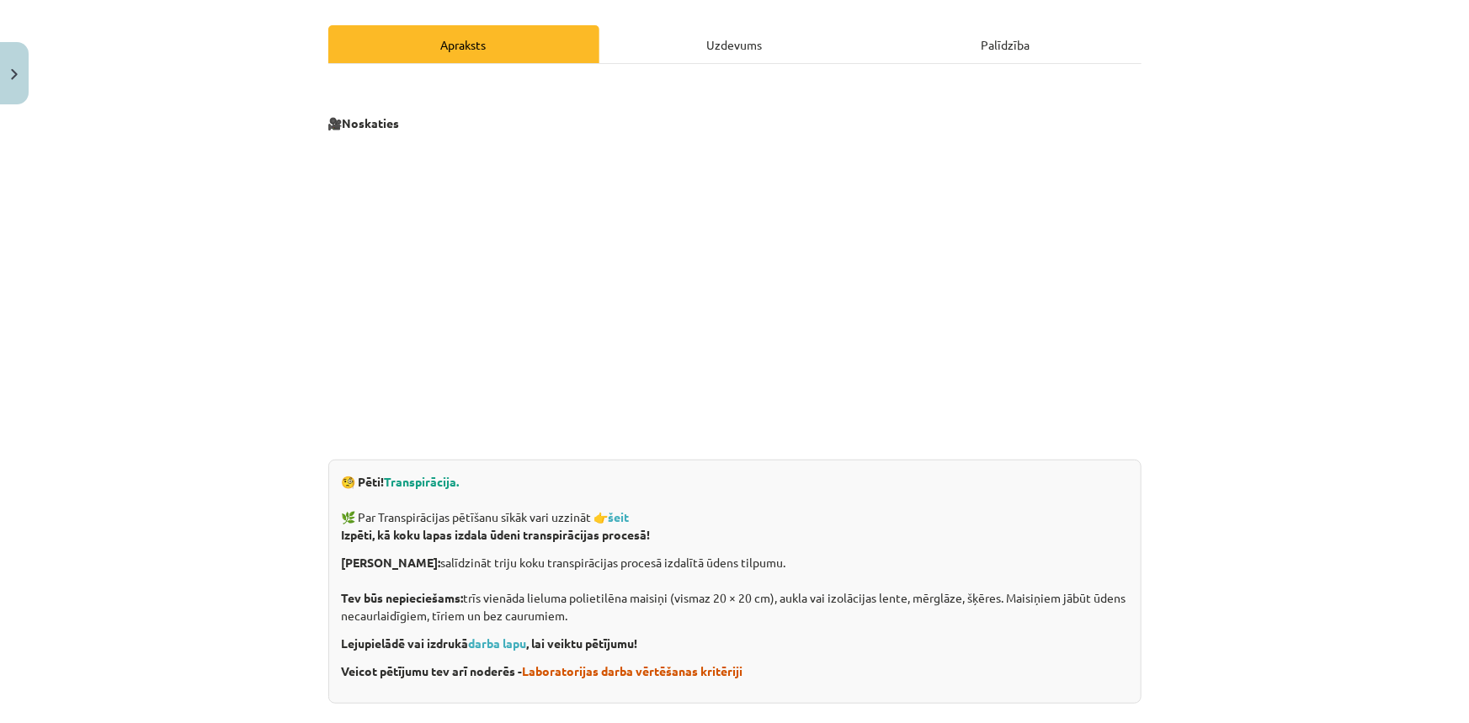
scroll to position [305, 0]
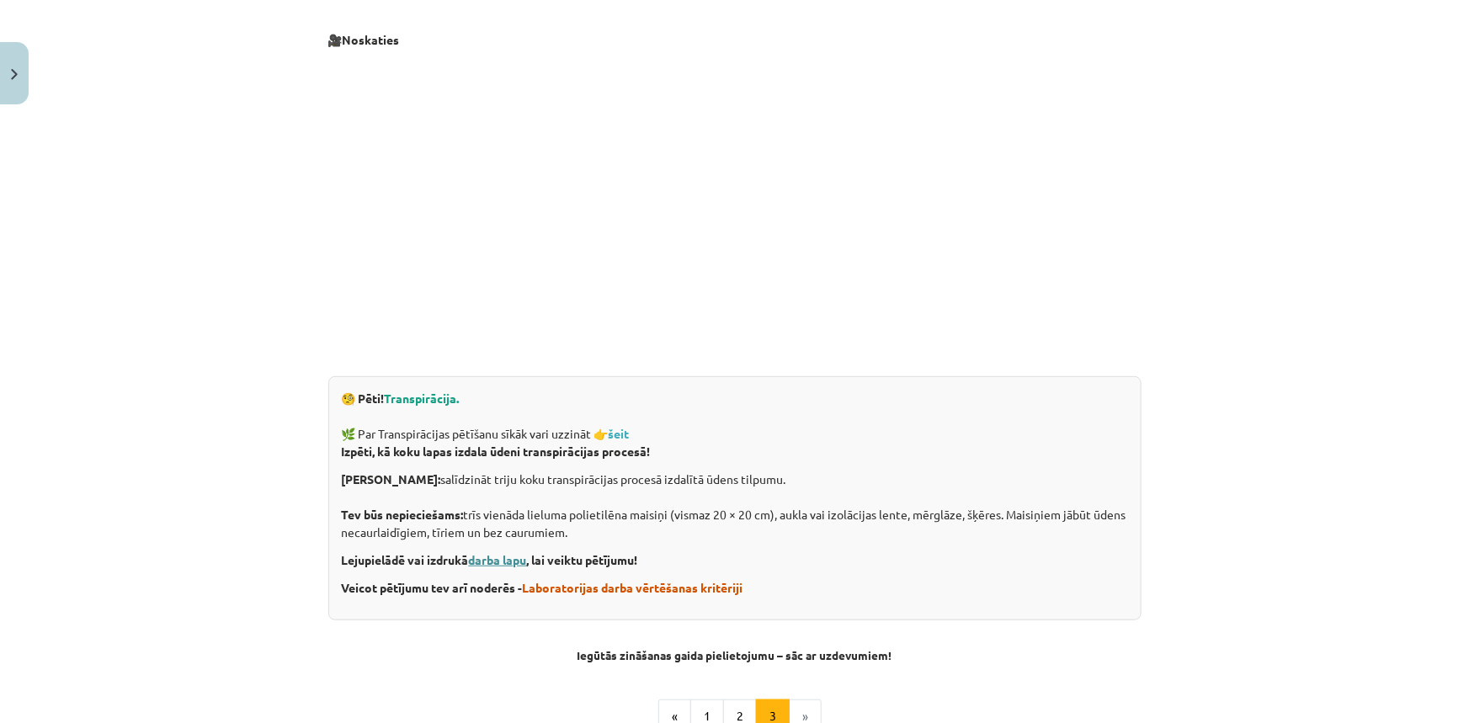
click at [486, 561] on link "darba lapu" at bounding box center [498, 559] width 58 height 15
click at [626, 434] on strong "šeit" at bounding box center [618, 433] width 21 height 15
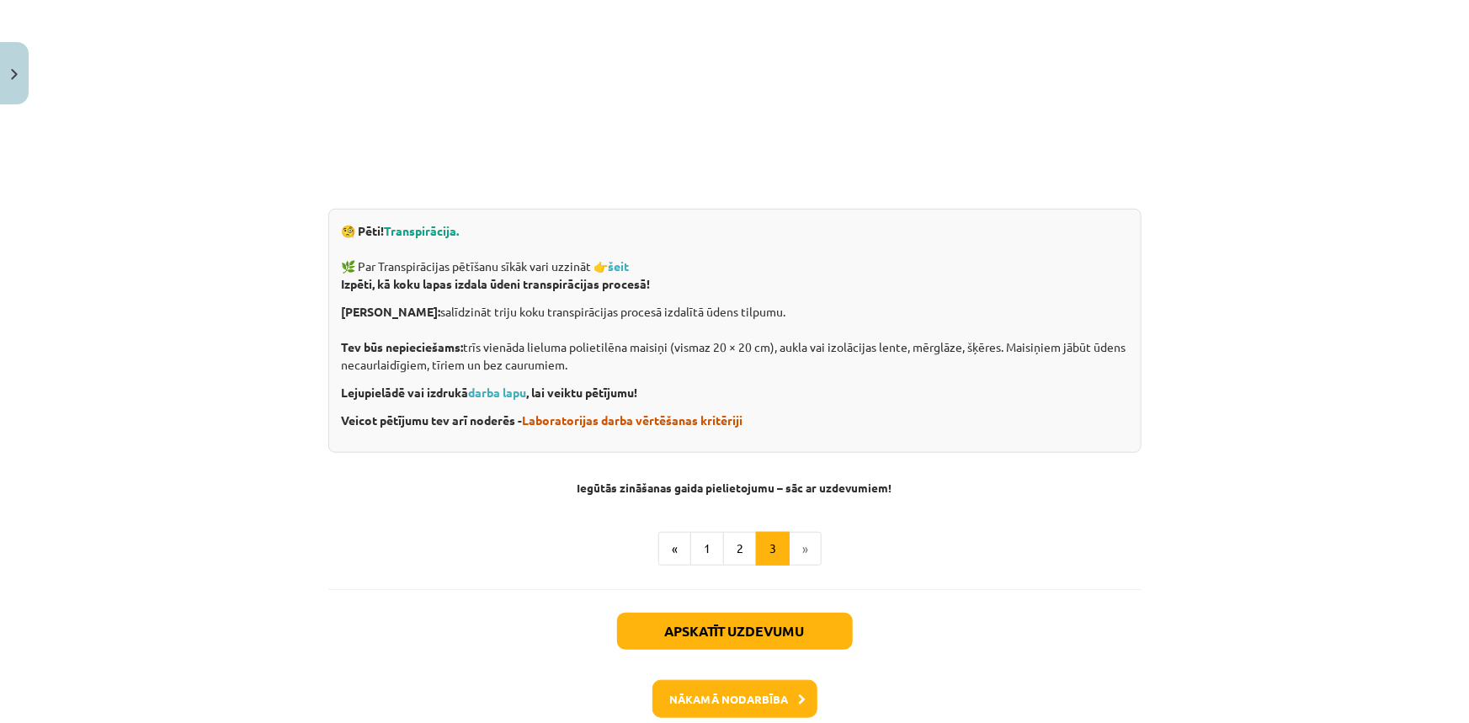
scroll to position [535, 0]
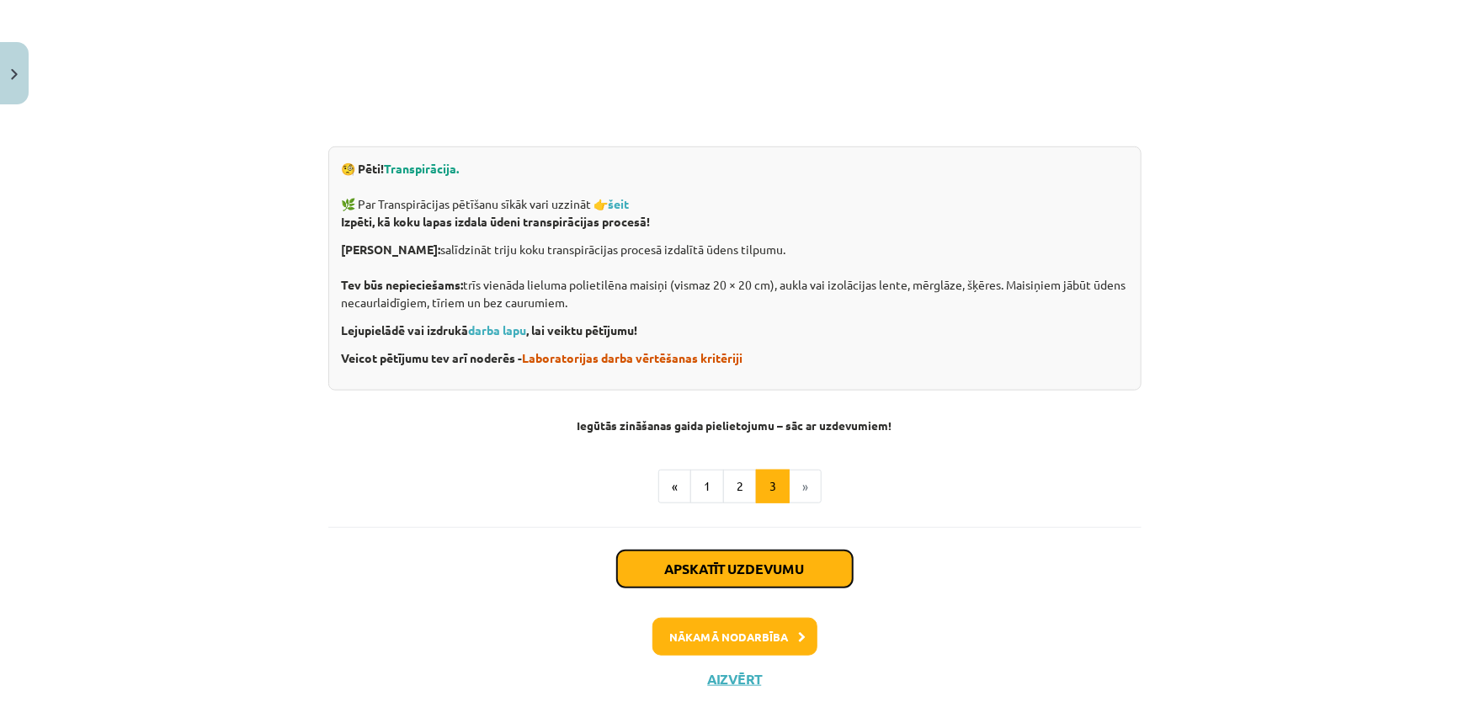
click at [782, 572] on button "Apskatīt uzdevumu" at bounding box center [735, 568] width 236 height 37
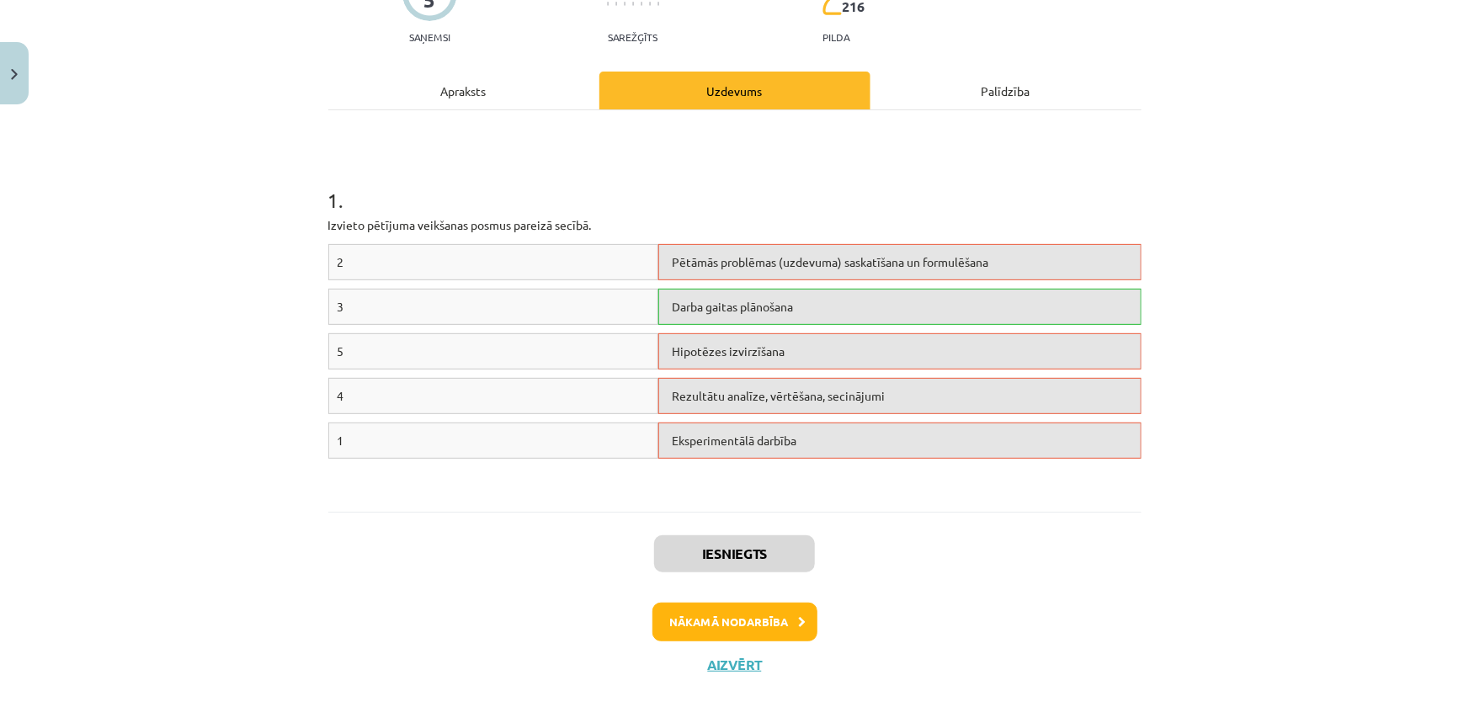
scroll to position [187, 0]
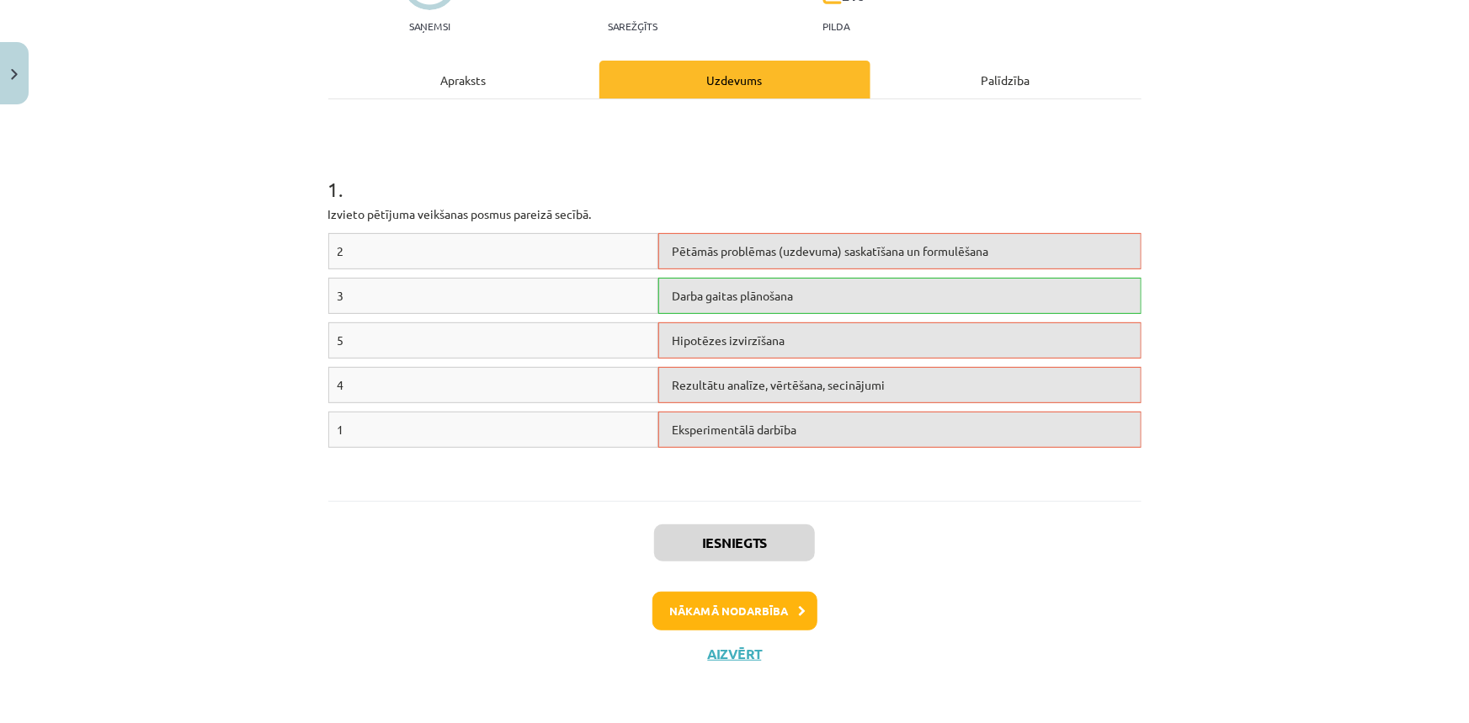
click at [444, 82] on div "Apraksts" at bounding box center [463, 80] width 271 height 38
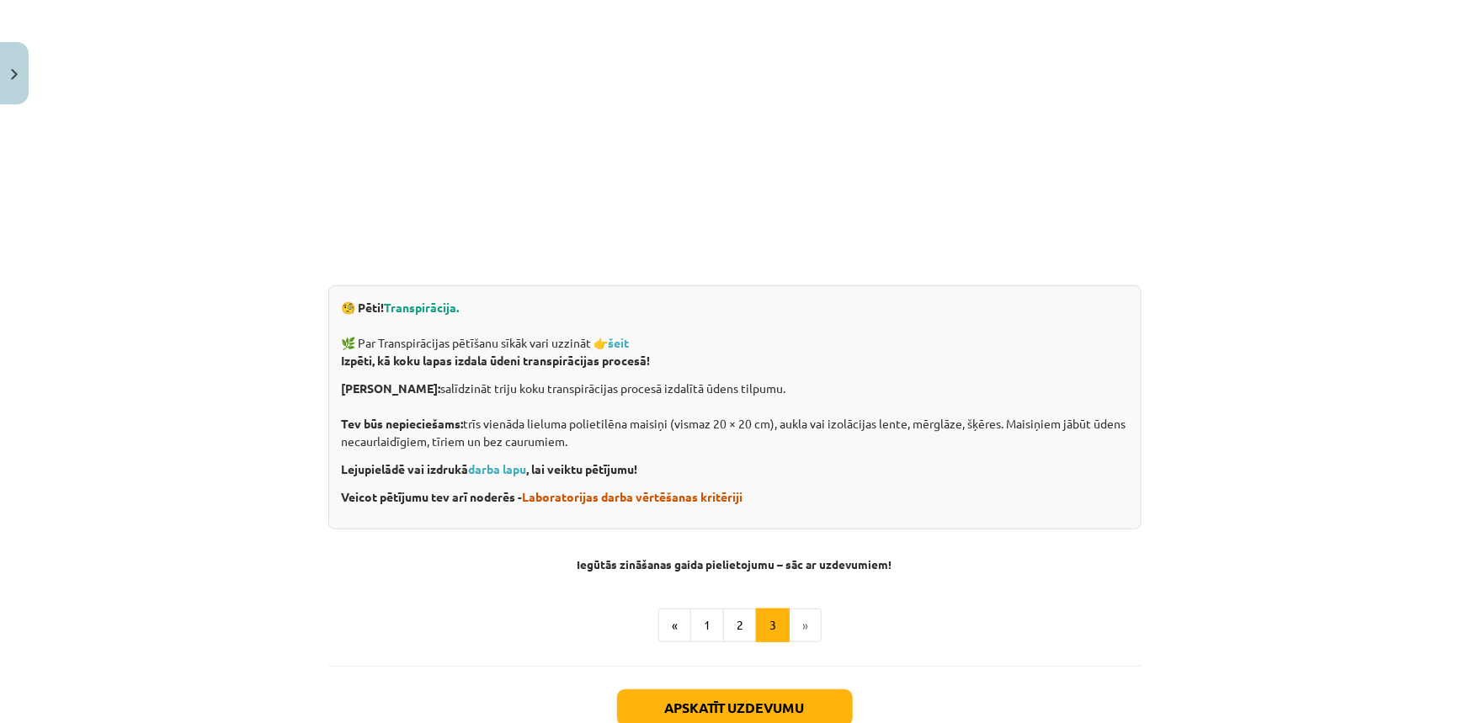
scroll to position [424, 0]
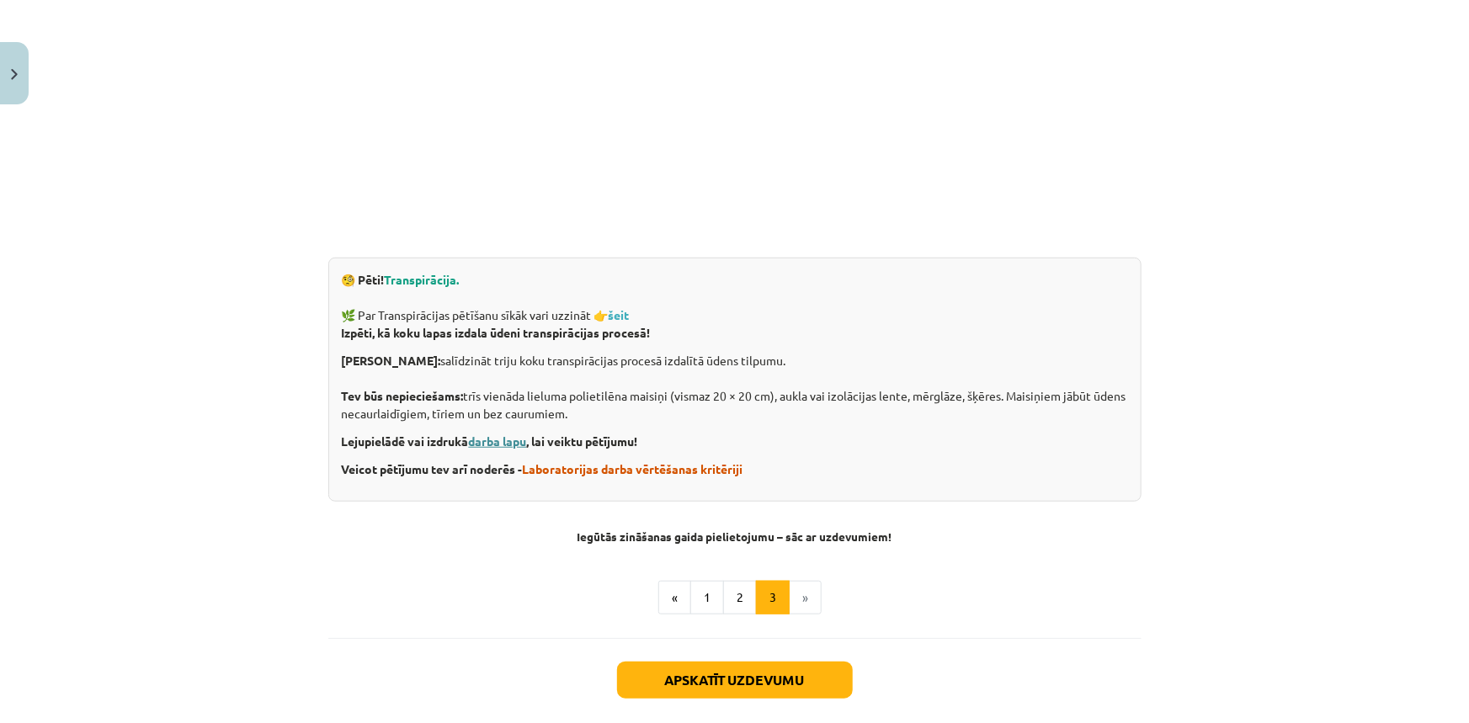
click at [500, 440] on link "darba lapu" at bounding box center [498, 440] width 58 height 15
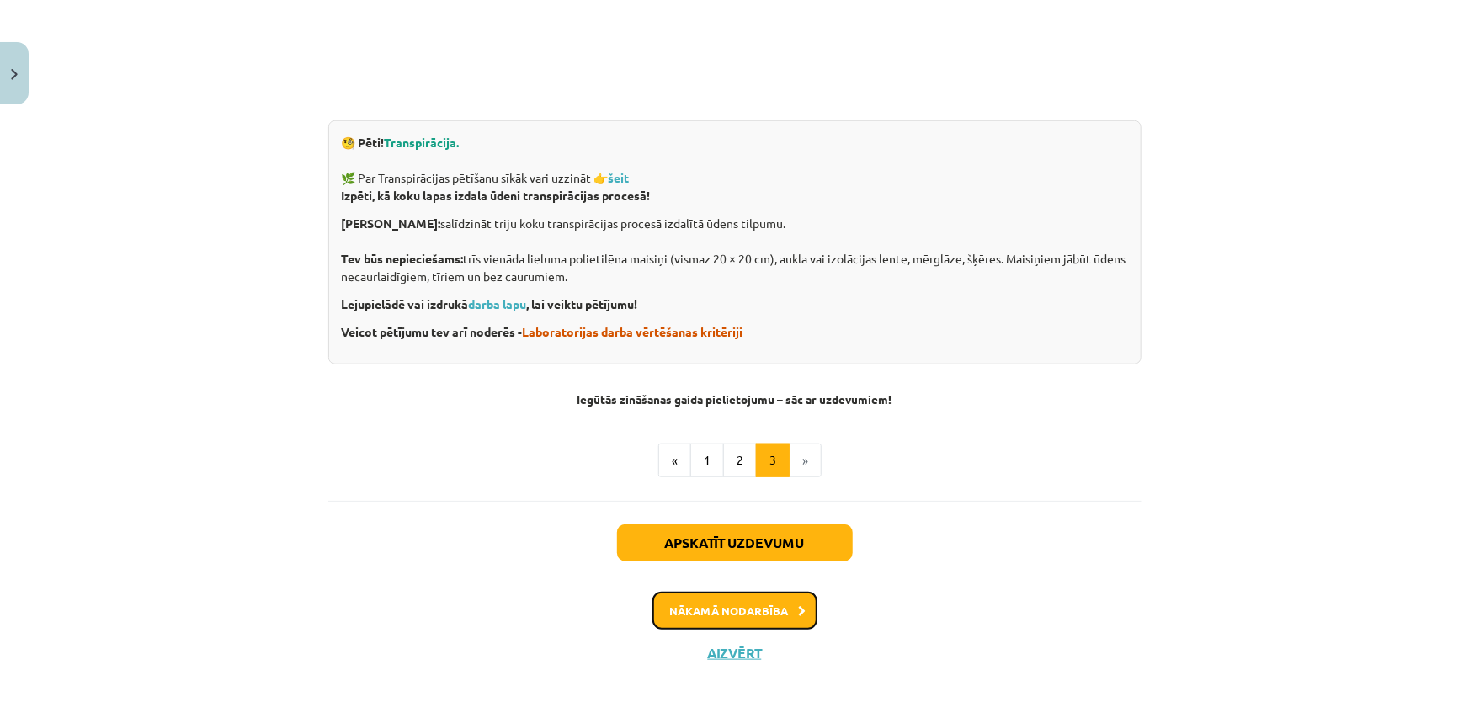
click at [742, 611] on button "Nākamā nodarbība" at bounding box center [734, 611] width 165 height 39
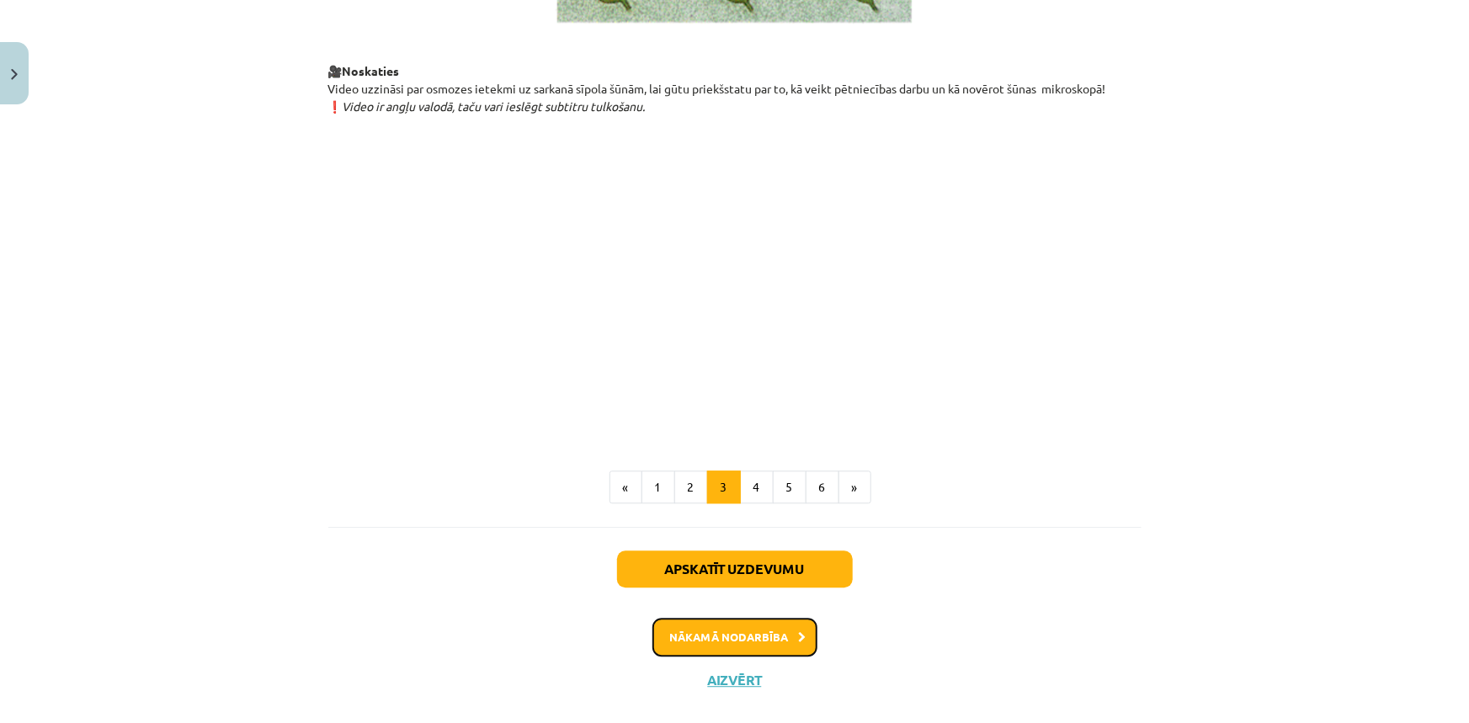
scroll to position [1878, 0]
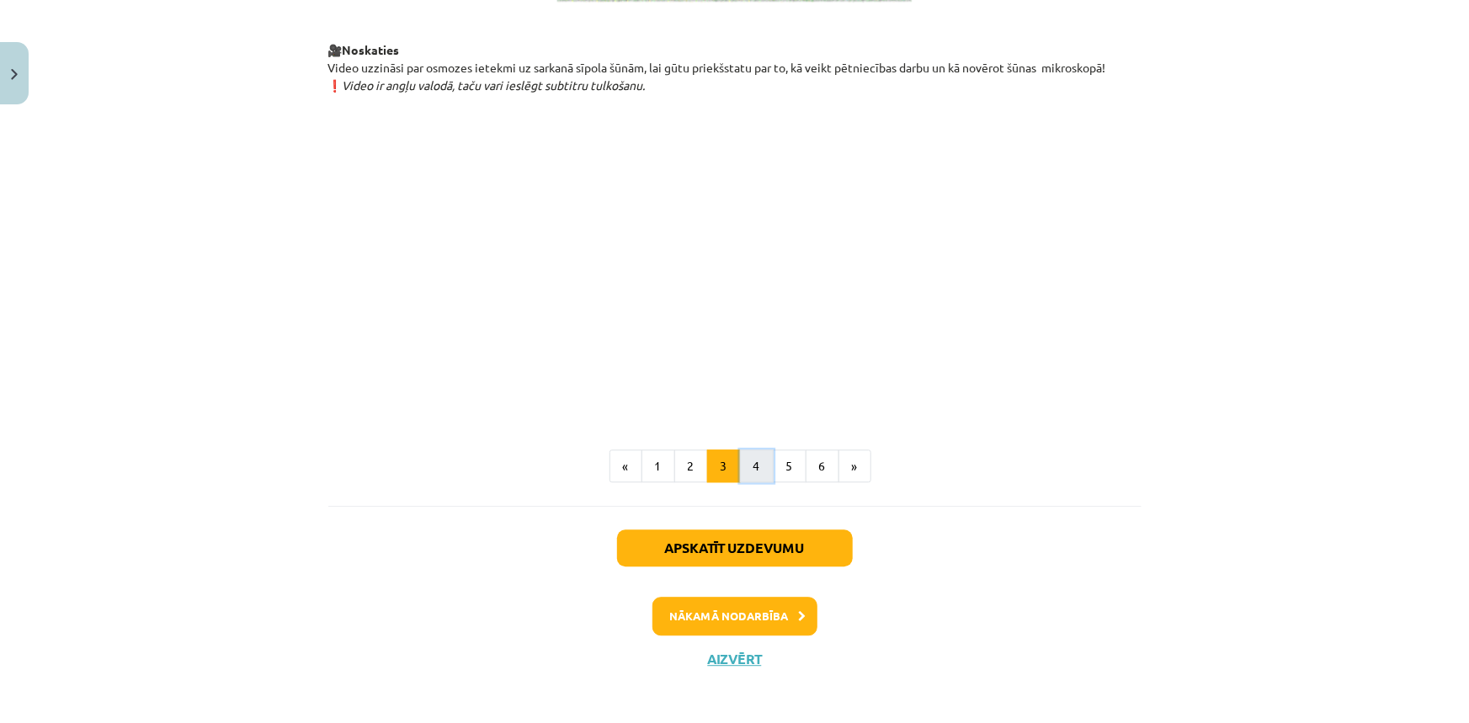
click at [742, 483] on button "4" at bounding box center [757, 466] width 34 height 34
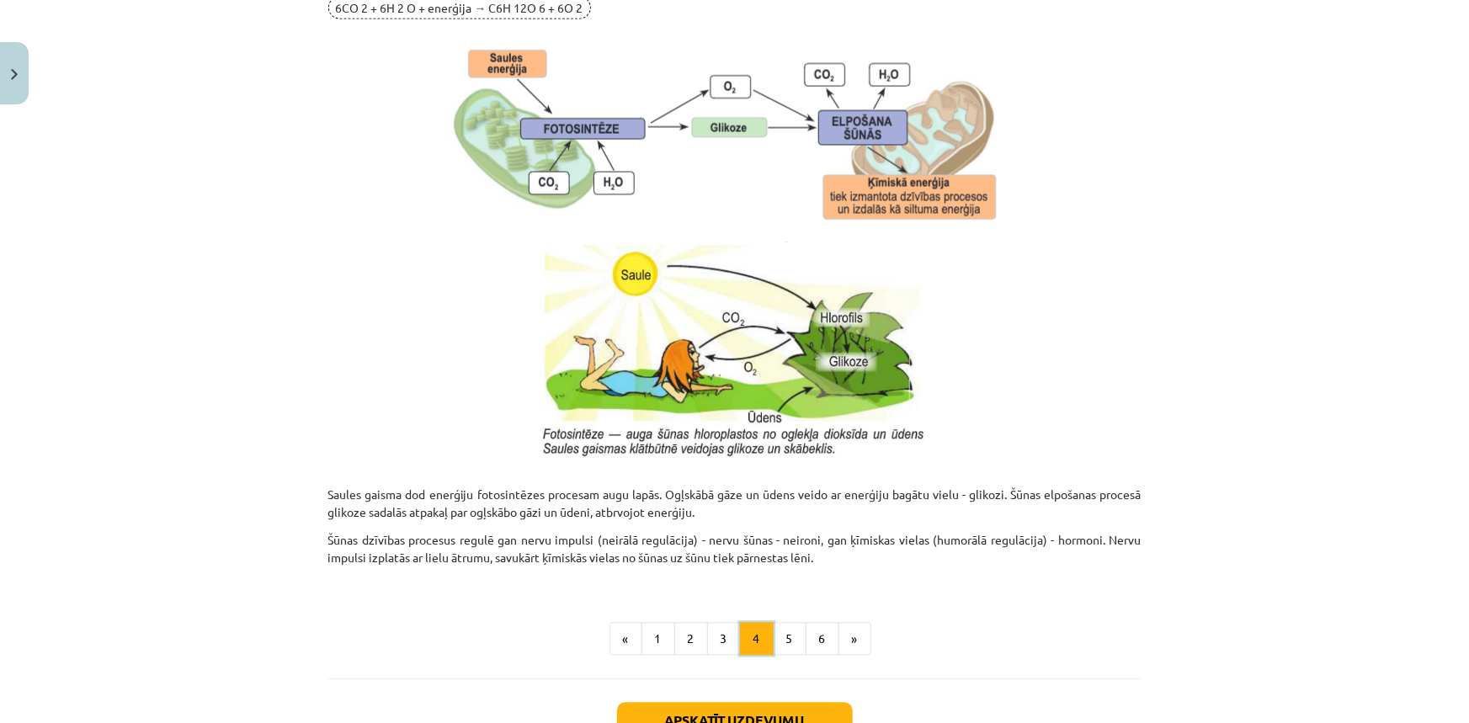
scroll to position [1694, 0]
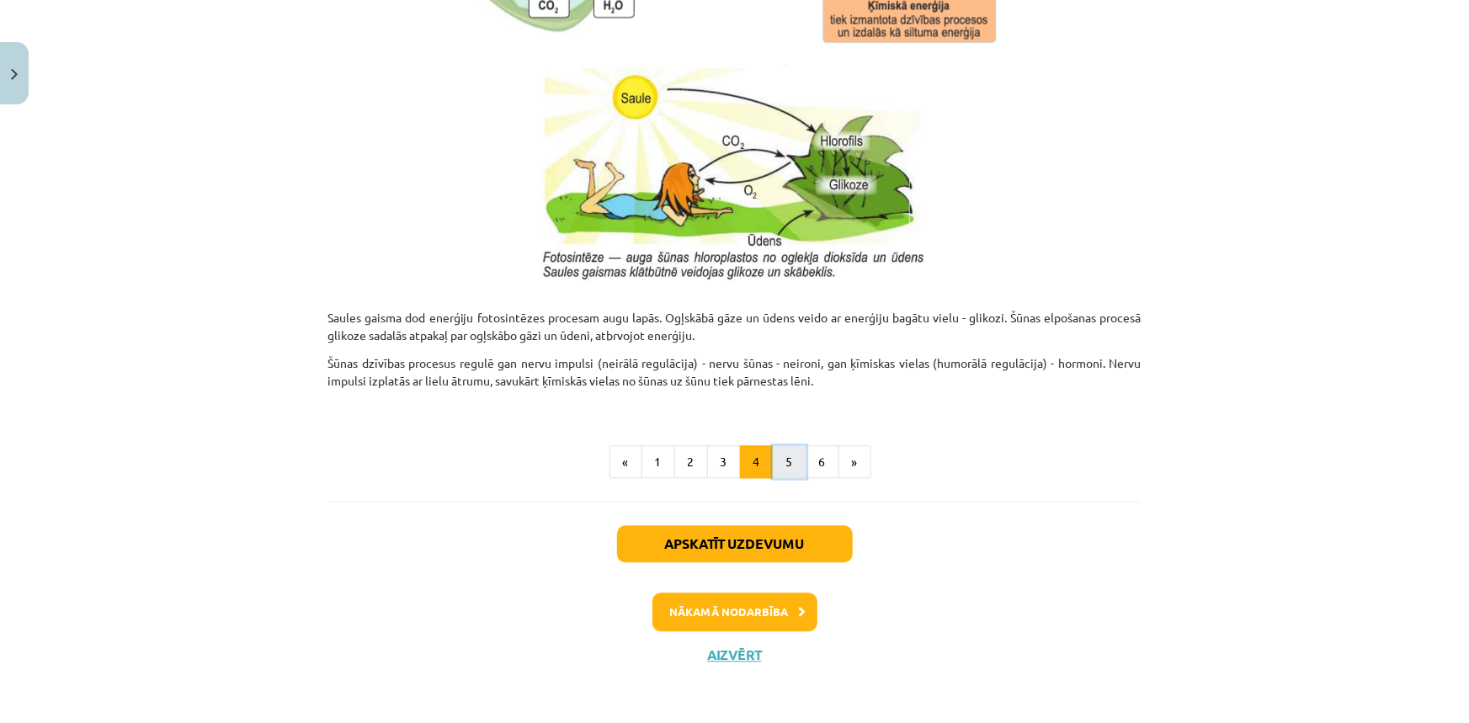
click at [790, 471] on button "5" at bounding box center [790, 462] width 34 height 34
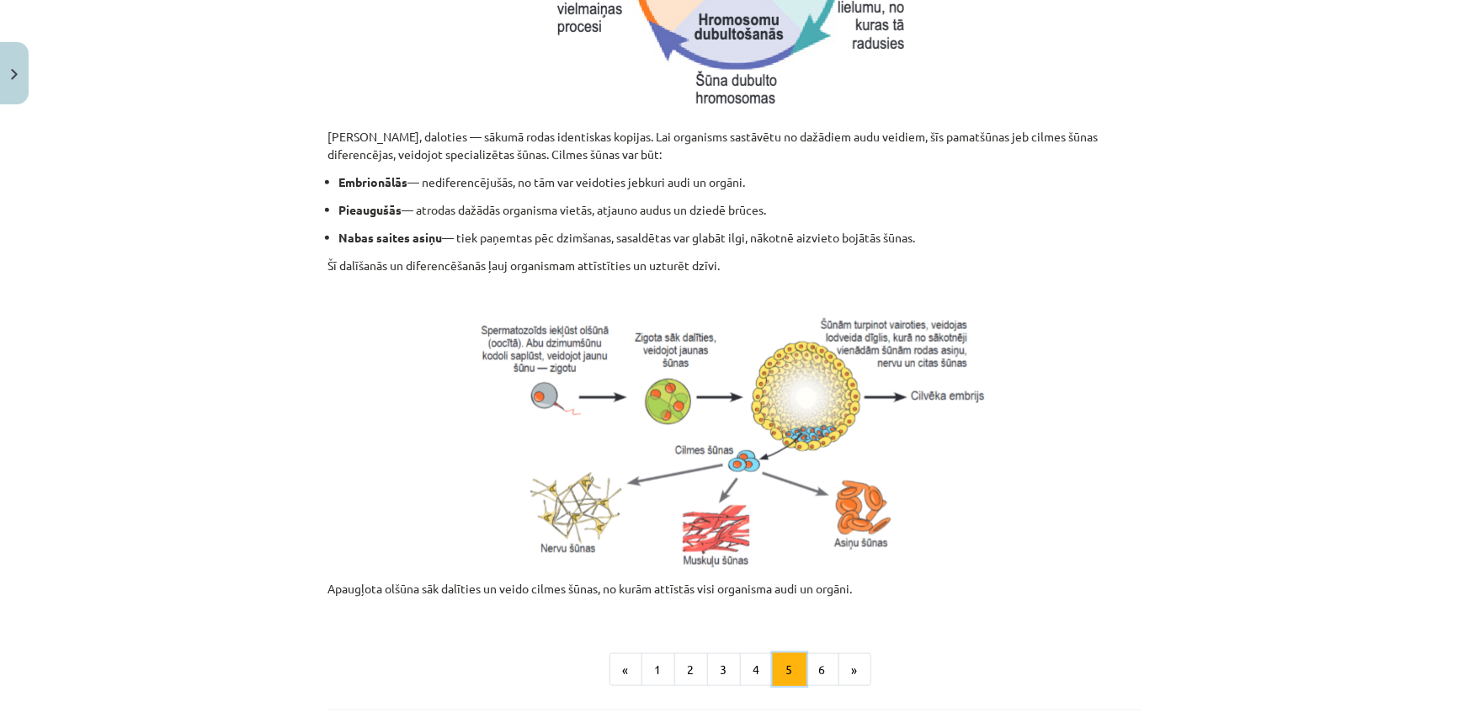
scroll to position [724, 0]
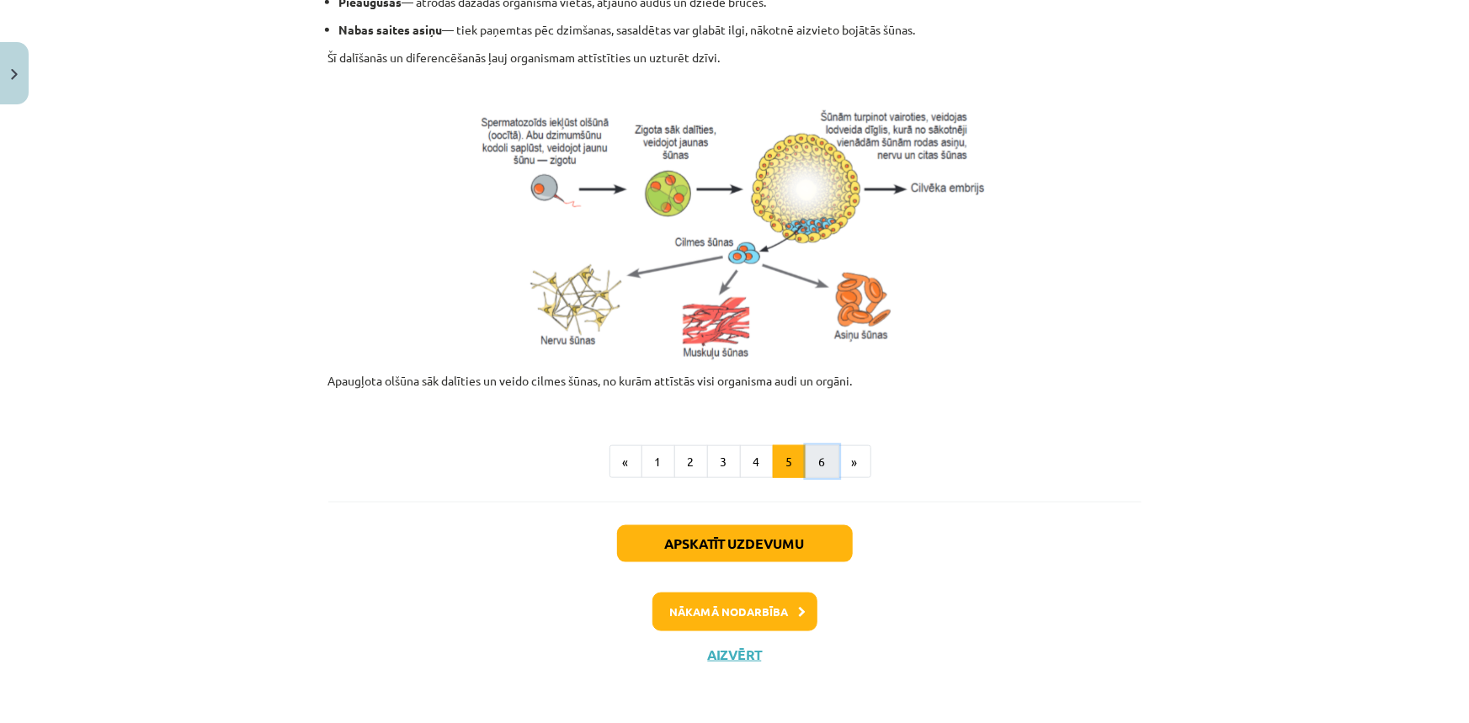
click at [815, 455] on button "6" at bounding box center [822, 462] width 34 height 34
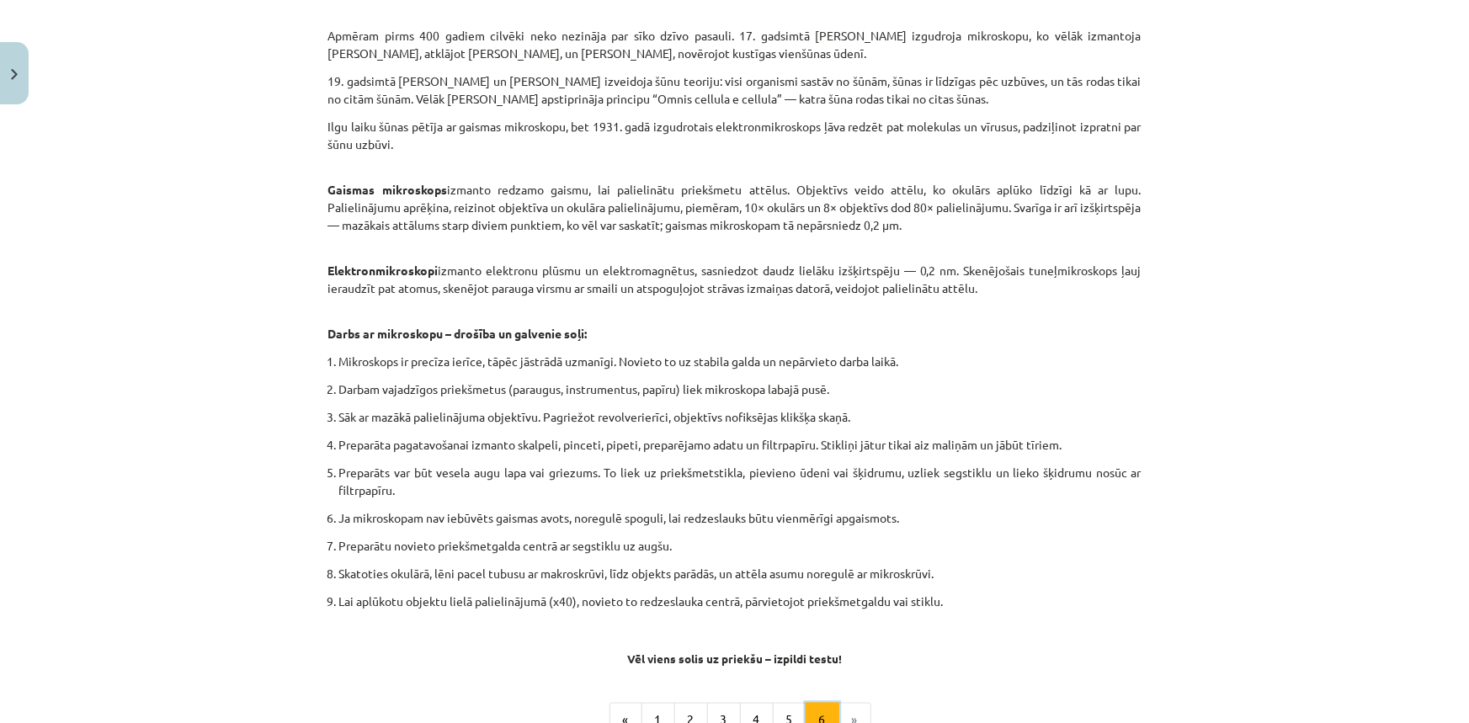
scroll to position [943, 0]
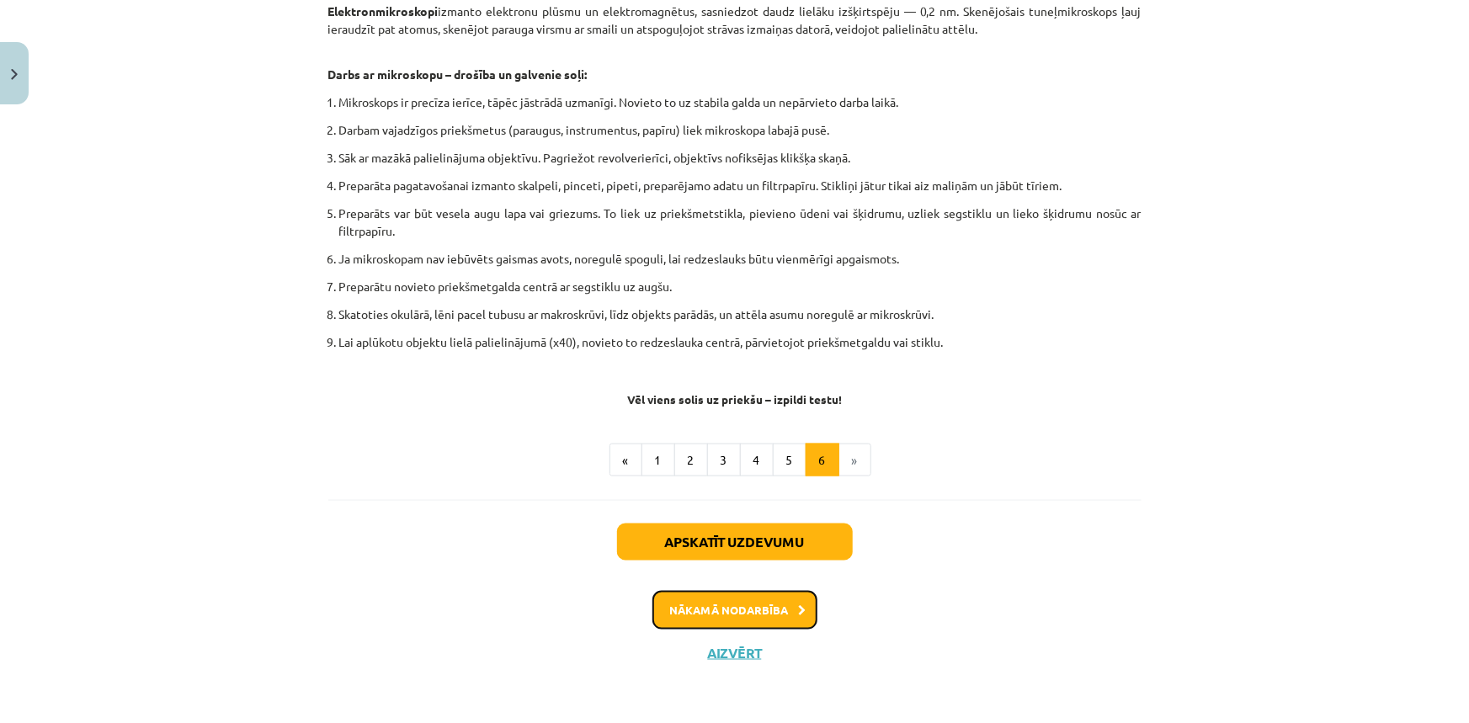
click at [738, 607] on button "Nākamā nodarbība" at bounding box center [734, 610] width 165 height 39
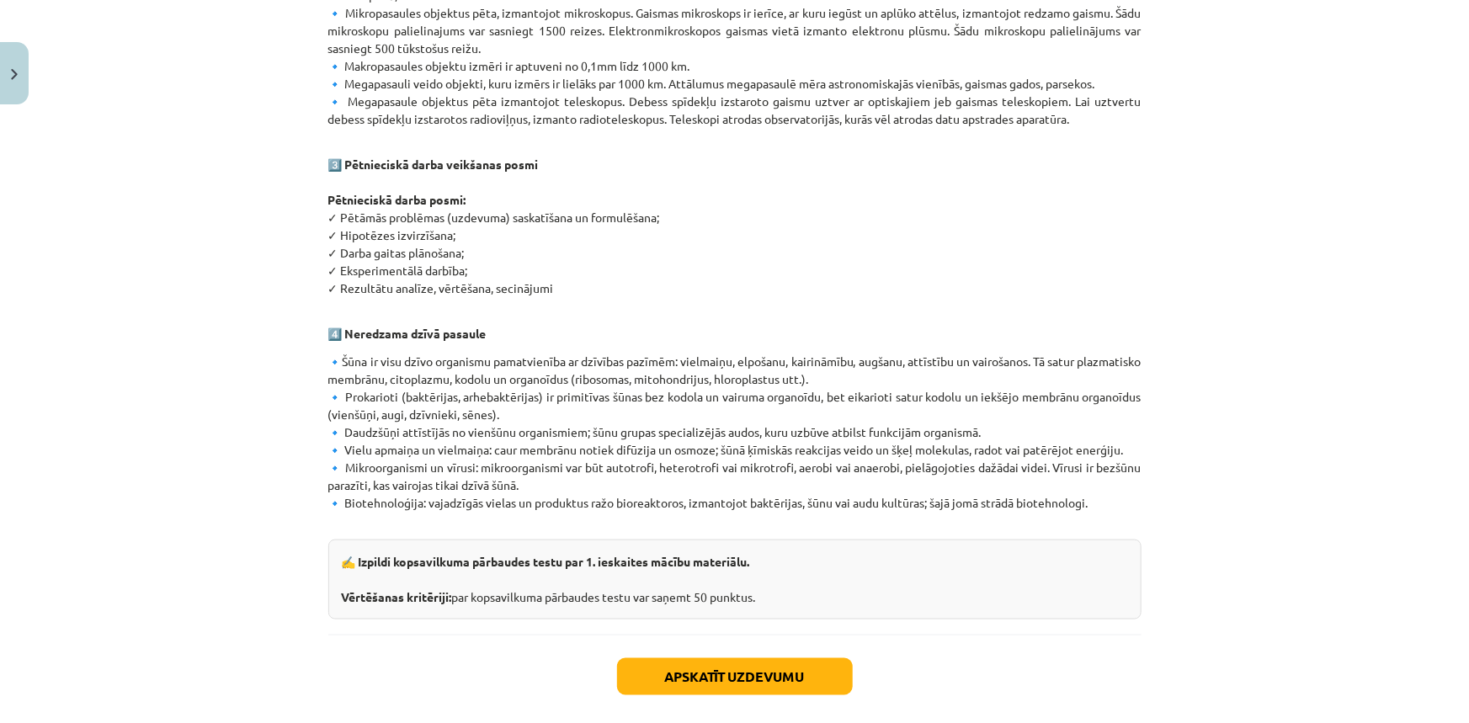
scroll to position [948, 0]
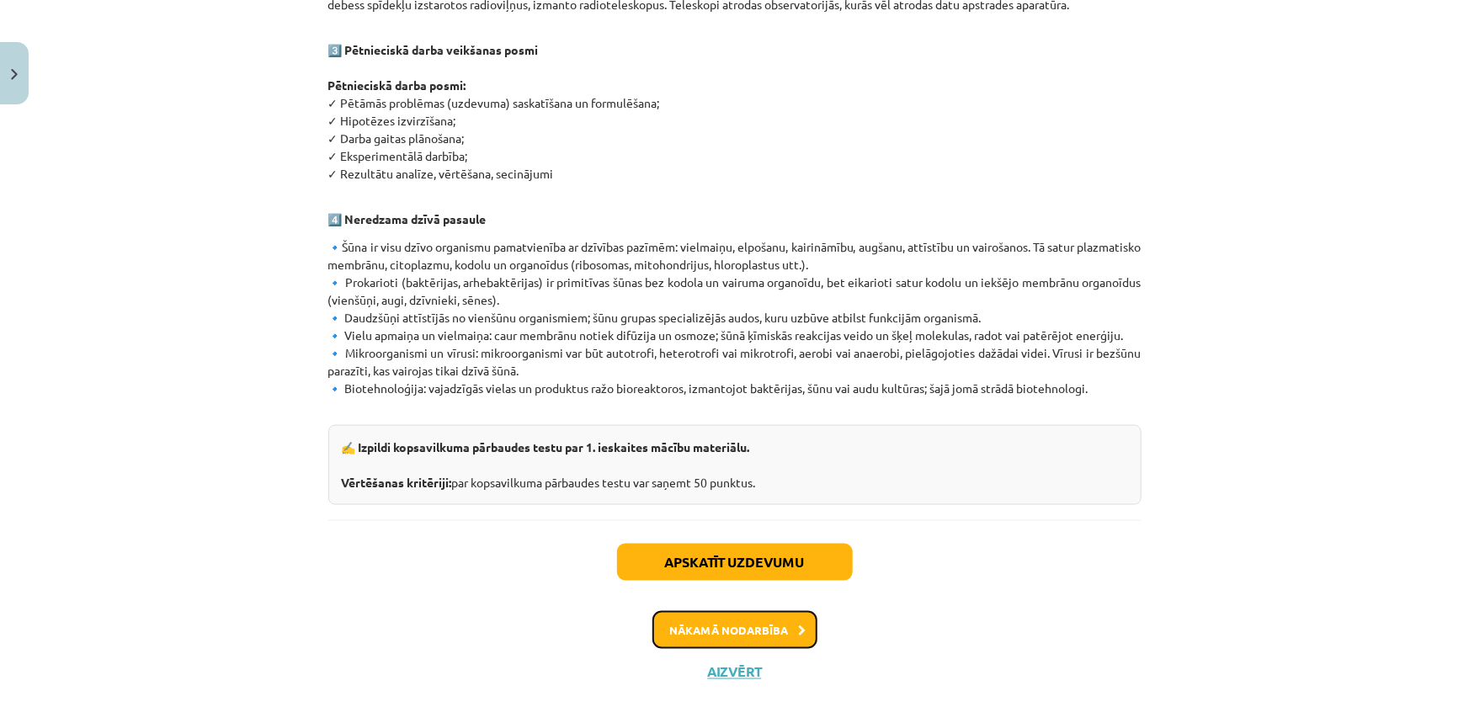
click at [730, 619] on button "Nākamā nodarbība" at bounding box center [734, 630] width 165 height 39
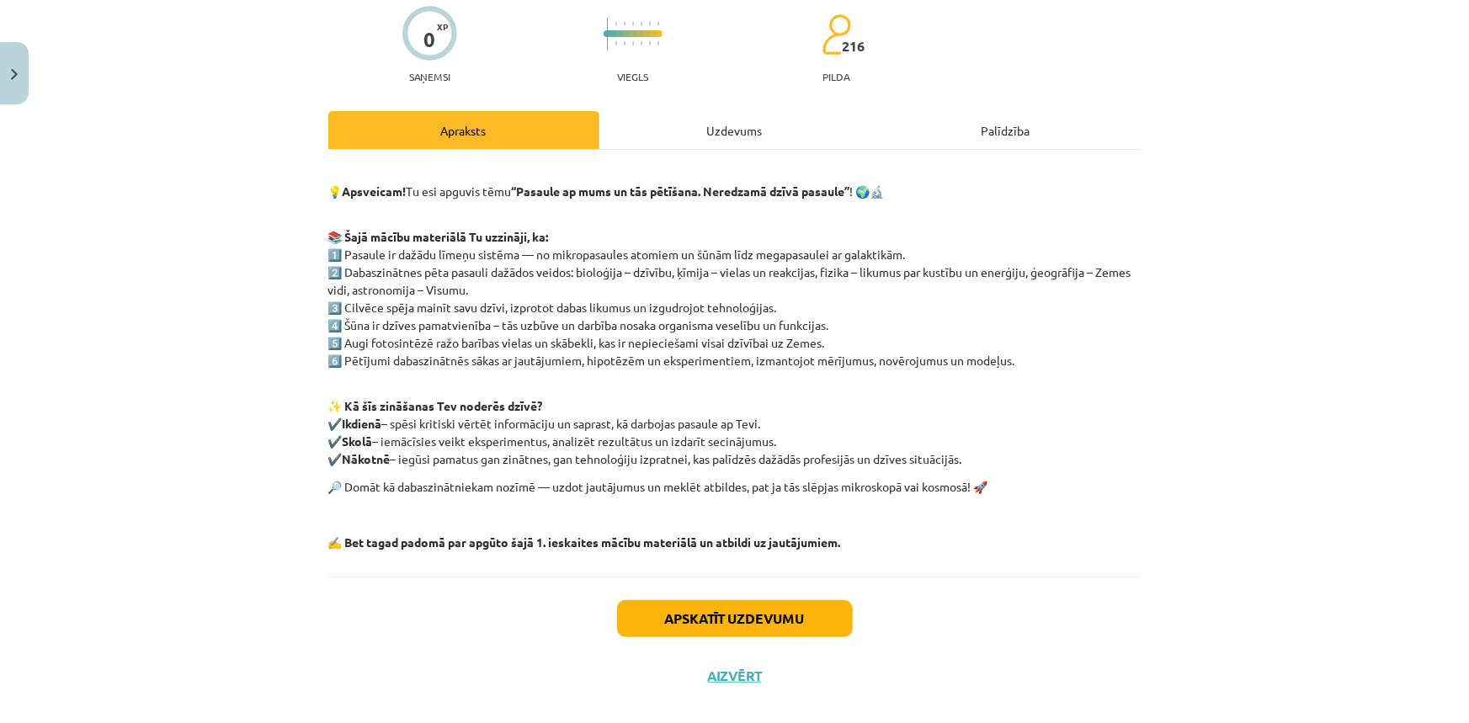
scroll to position [160, 0]
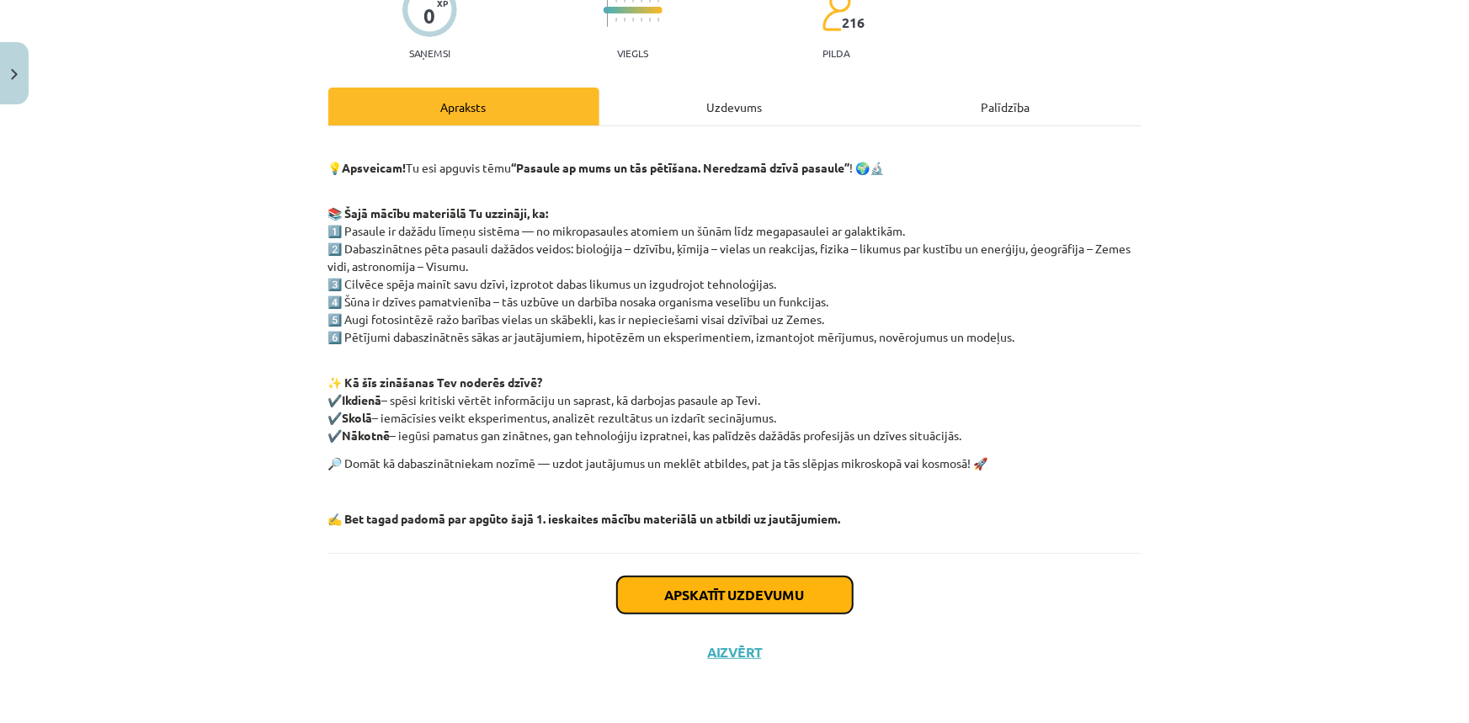
click at [699, 599] on button "Apskatīt uzdevumu" at bounding box center [735, 594] width 236 height 37
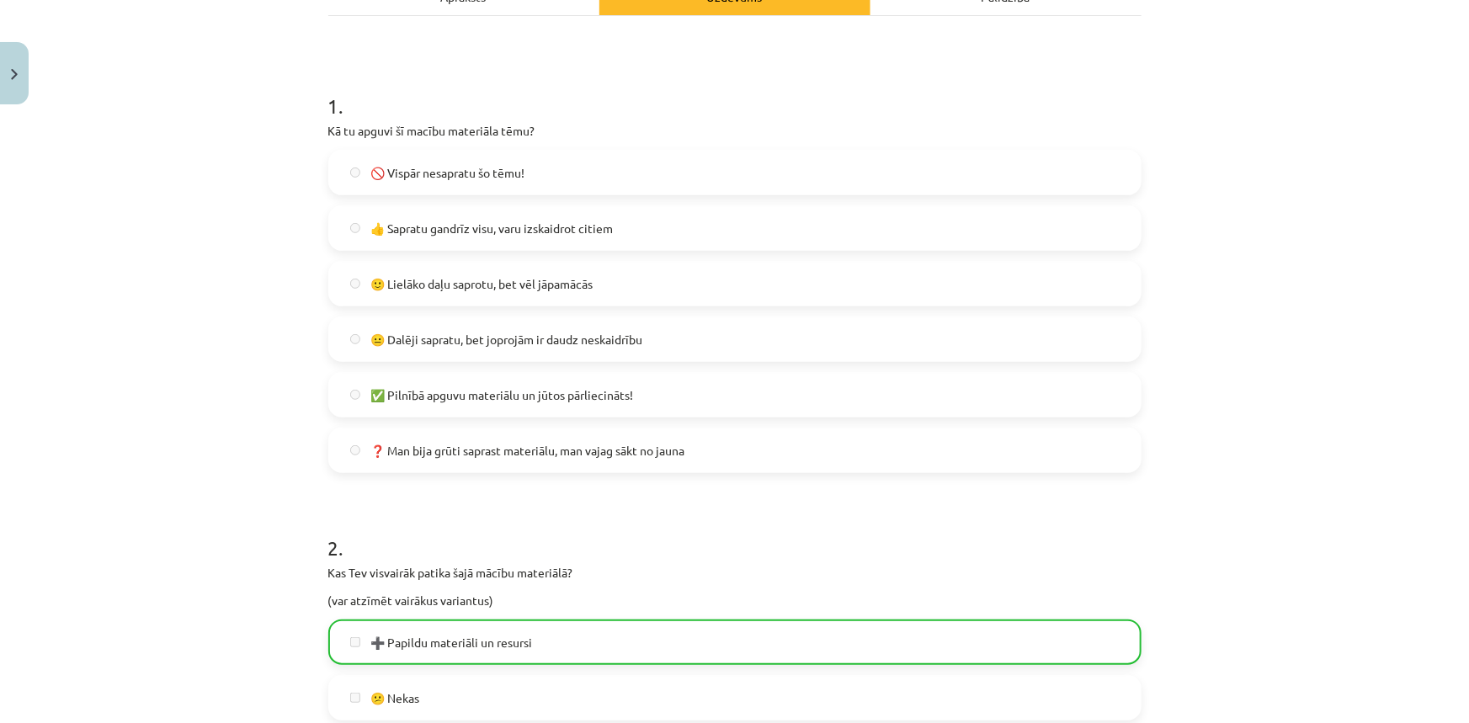
scroll to position [41, 0]
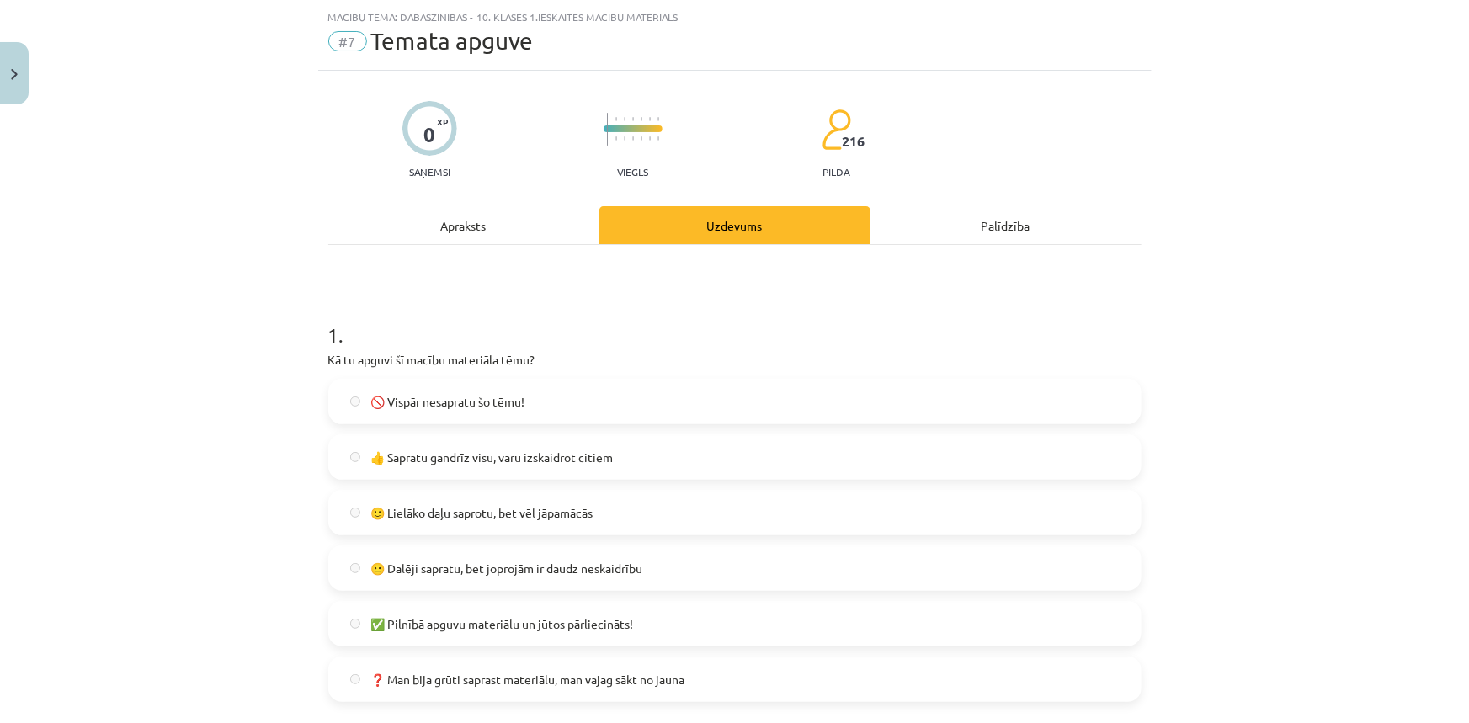
click at [466, 215] on div "Apraksts" at bounding box center [463, 225] width 271 height 38
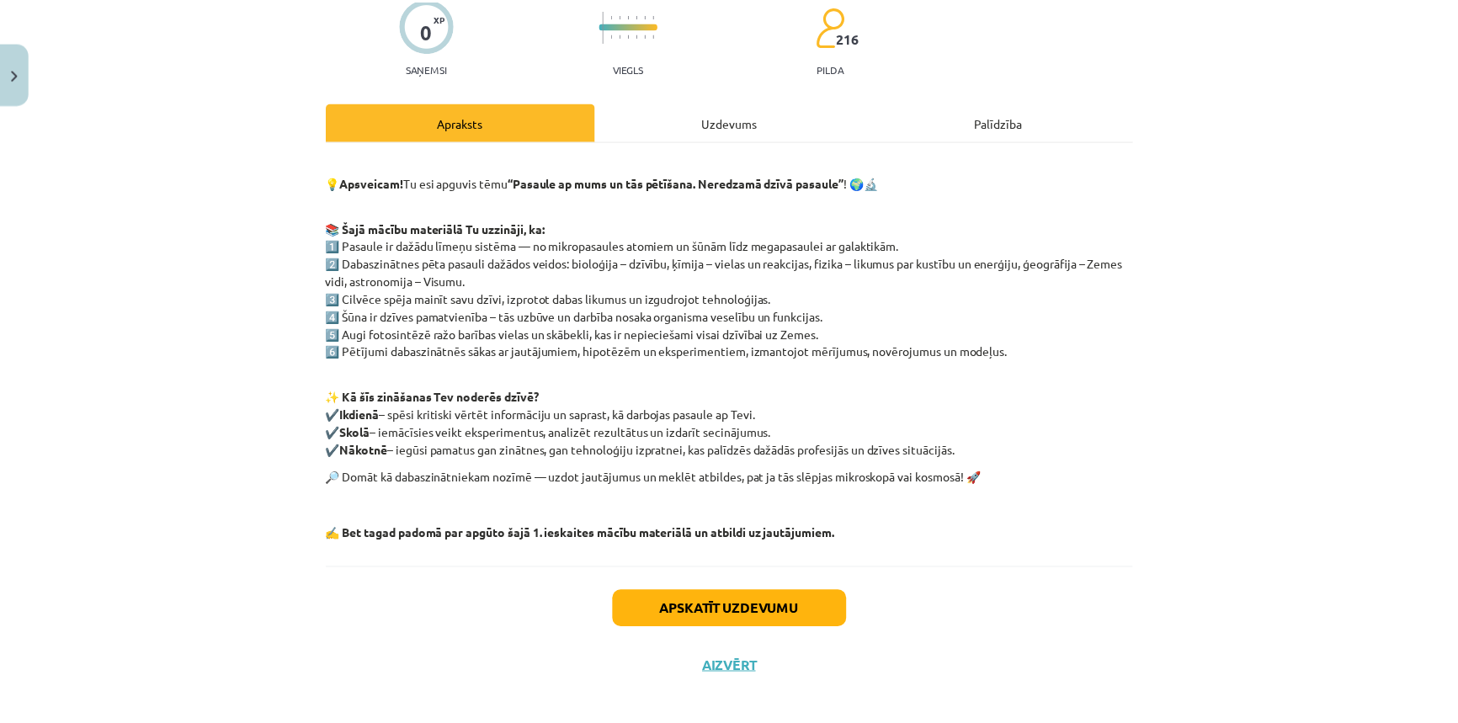
scroll to position [160, 0]
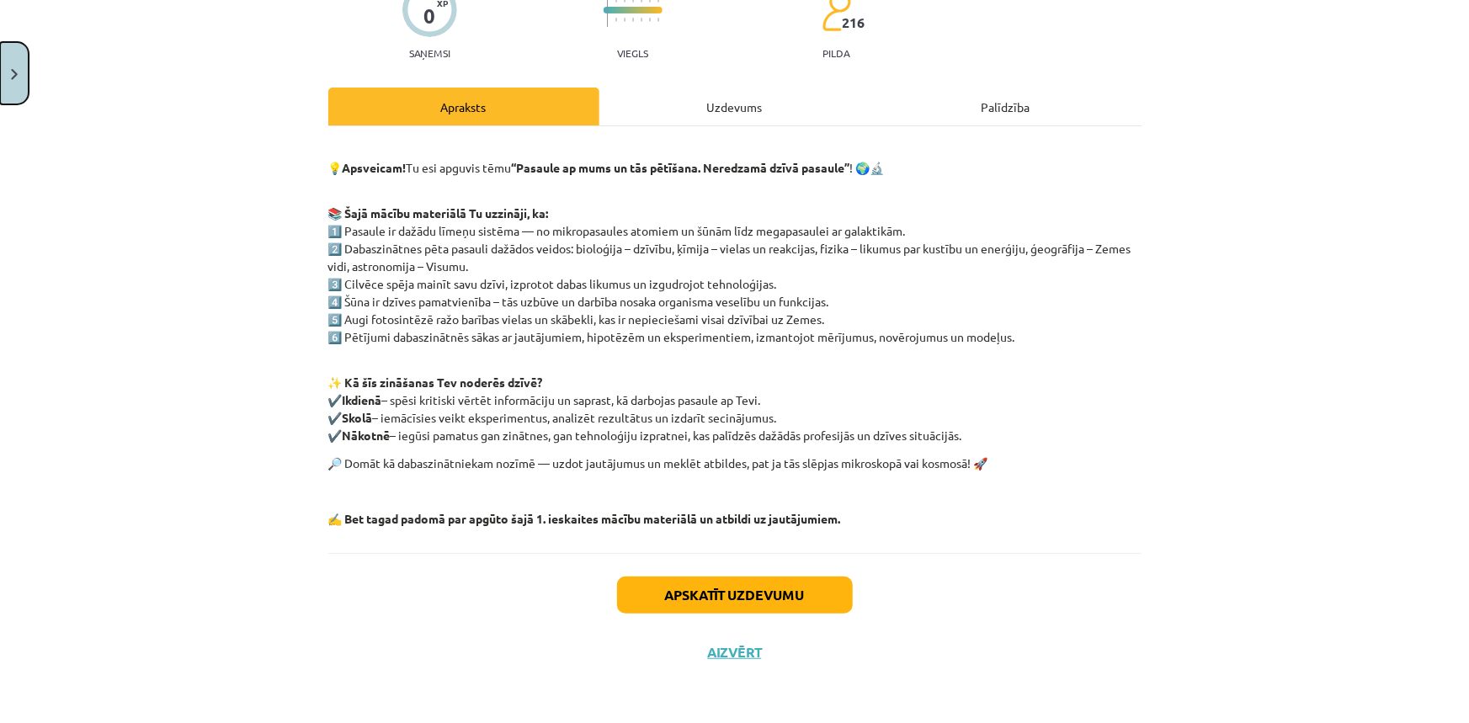
click at [21, 84] on button "Close" at bounding box center [14, 73] width 29 height 62
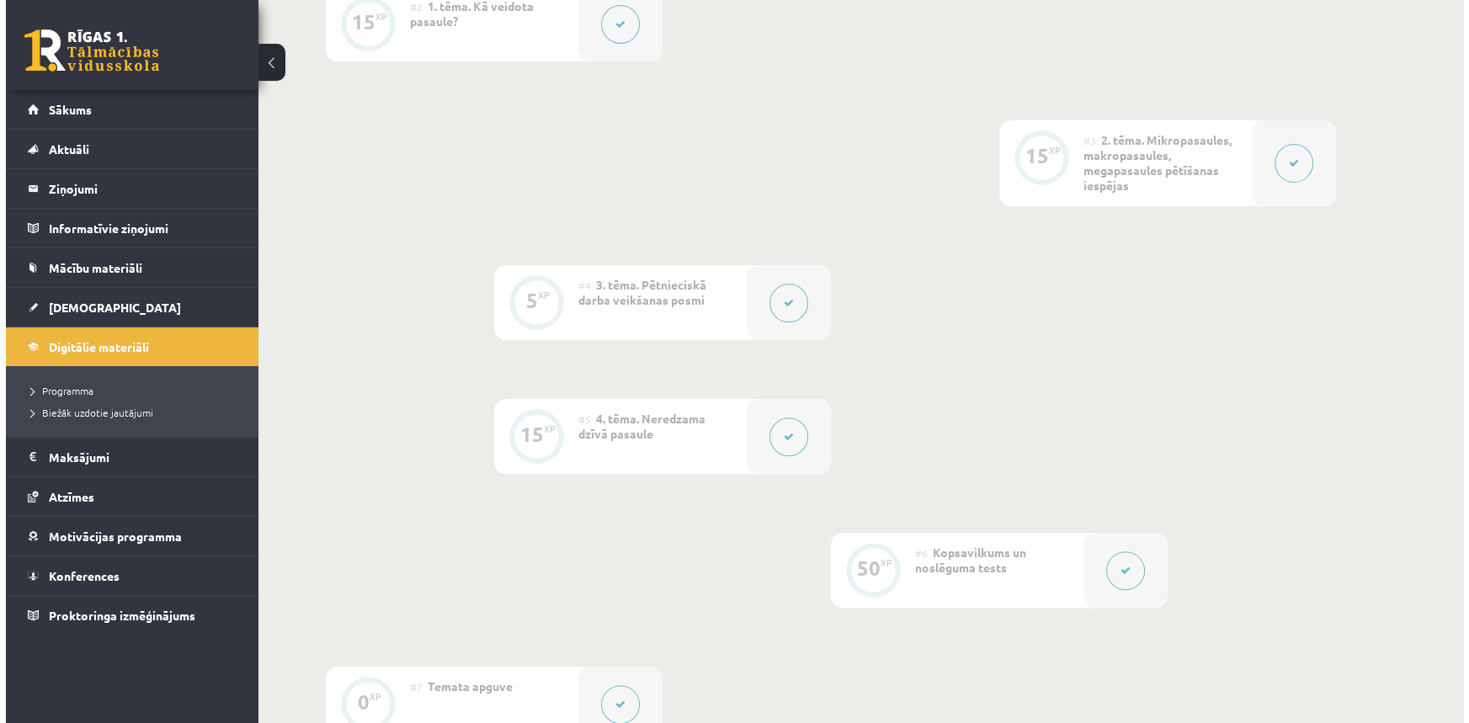
scroll to position [612, 0]
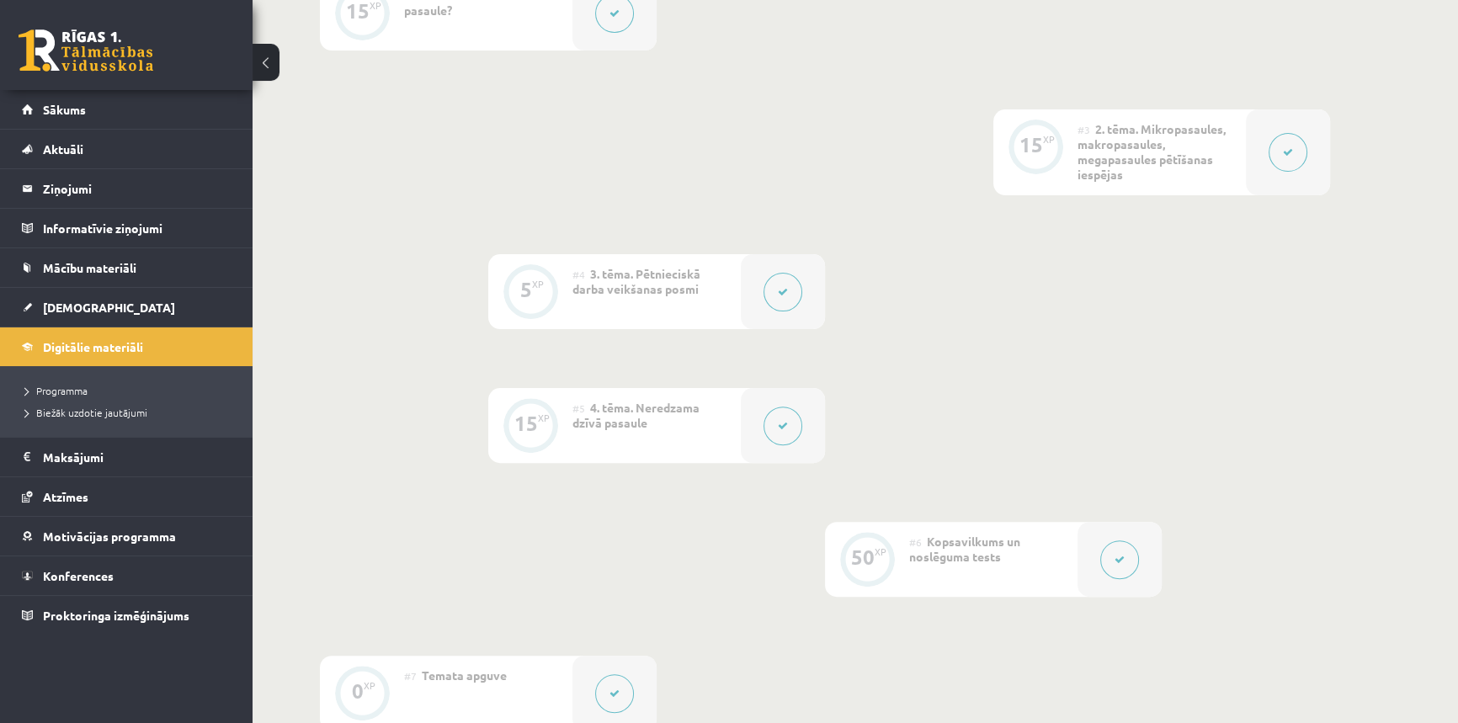
click at [1119, 555] on icon at bounding box center [1119, 560] width 10 height 10
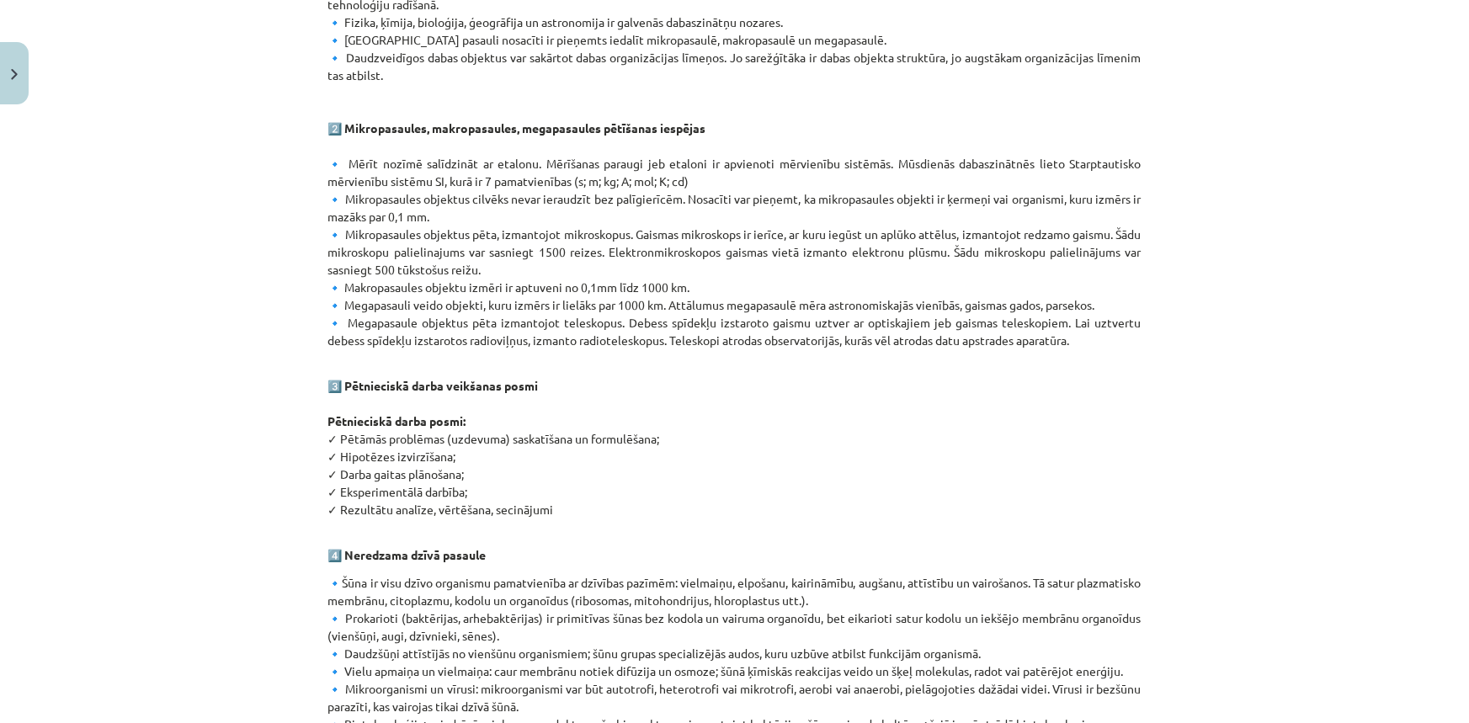
scroll to position [948, 0]
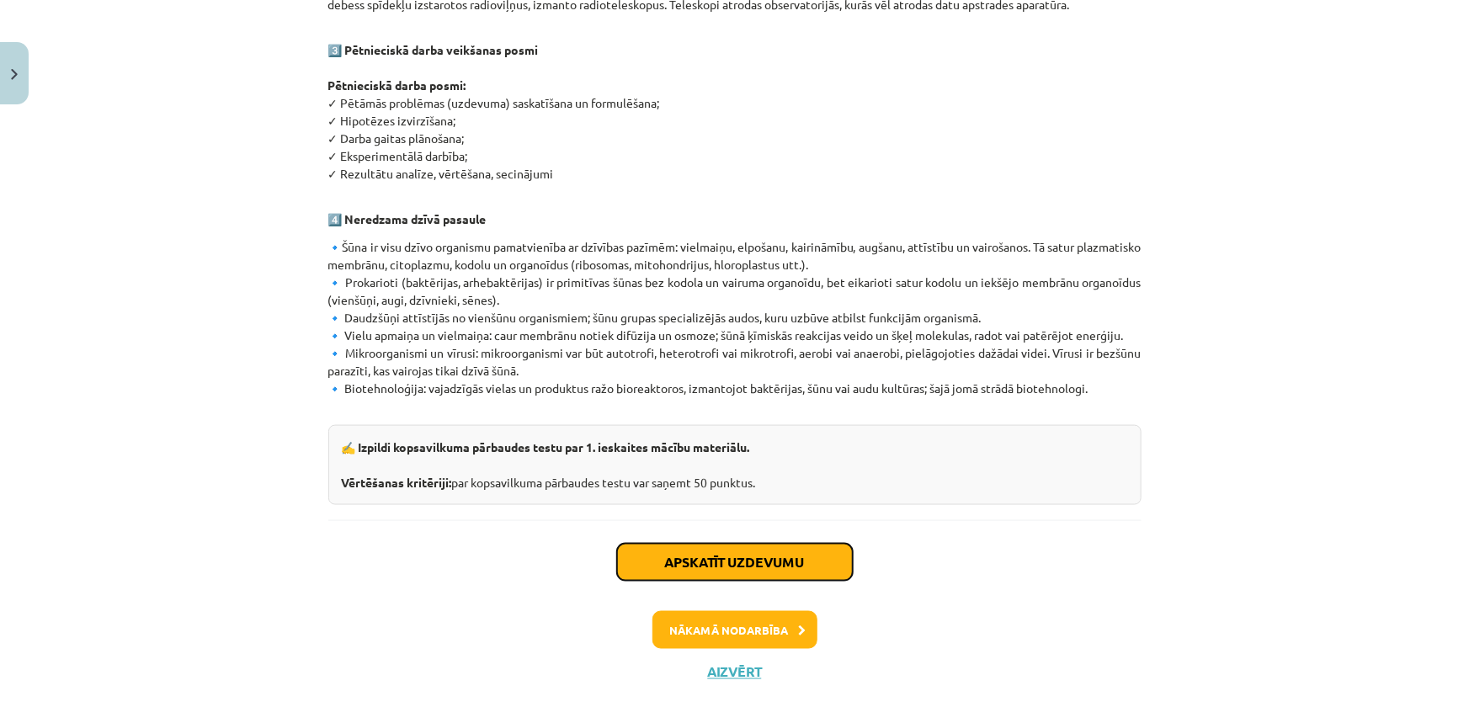
click at [776, 544] on button "Apskatīt uzdevumu" at bounding box center [735, 562] width 236 height 37
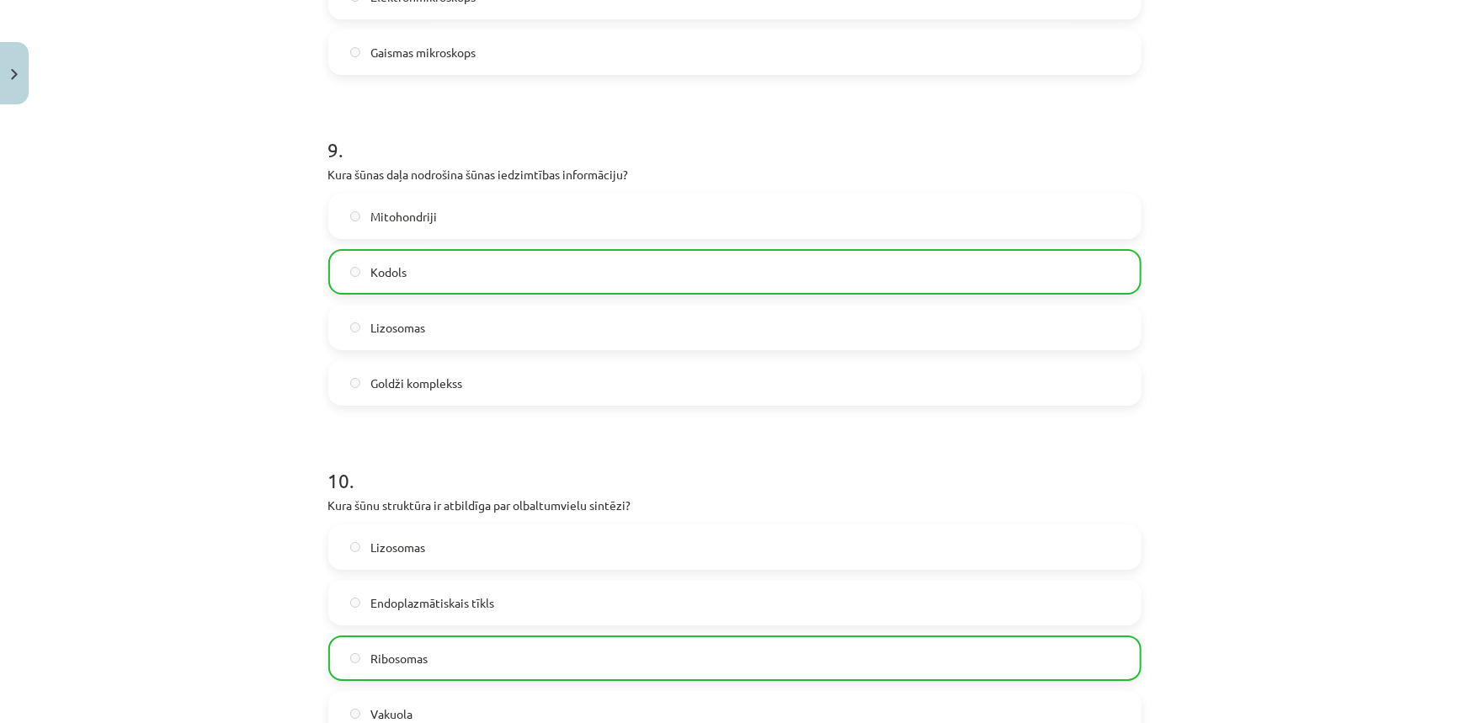
scroll to position [3132, 0]
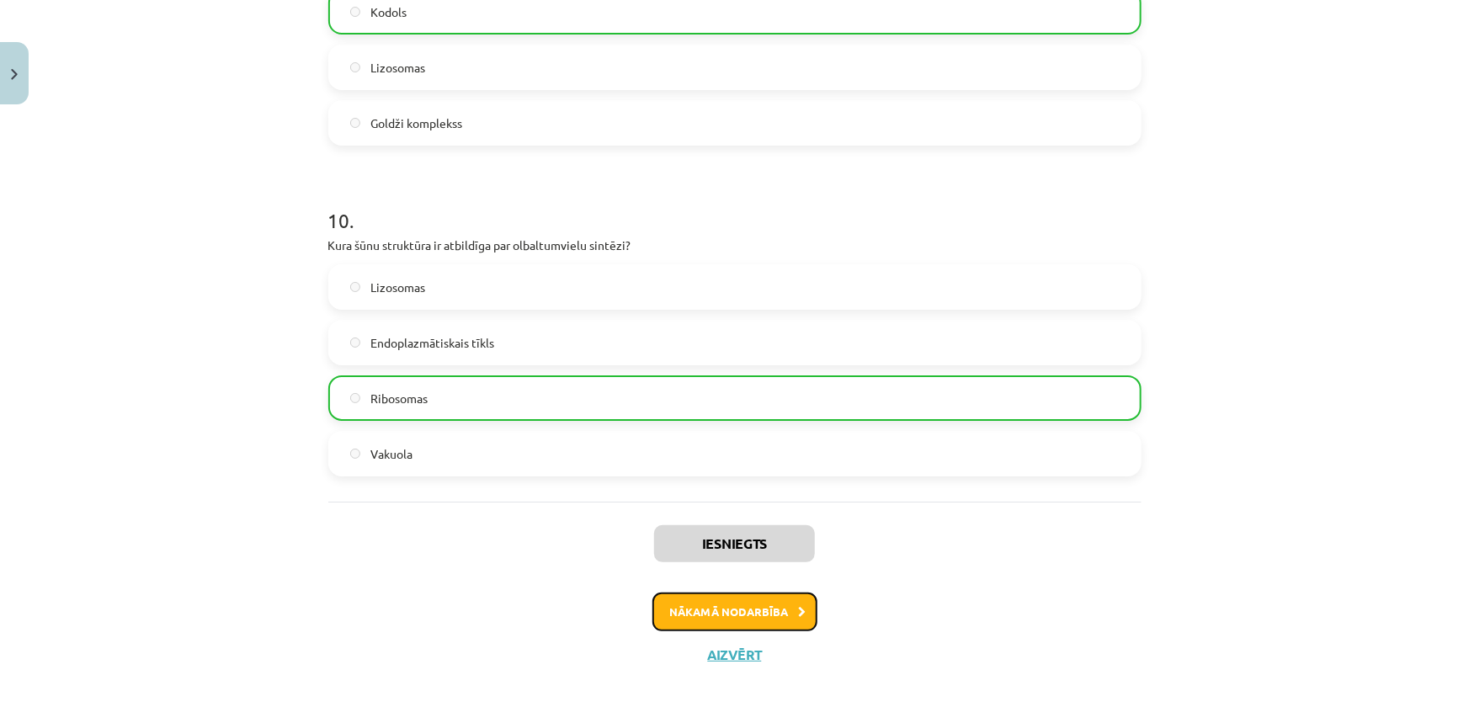
click at [716, 608] on button "Nākamā nodarbība" at bounding box center [734, 611] width 165 height 39
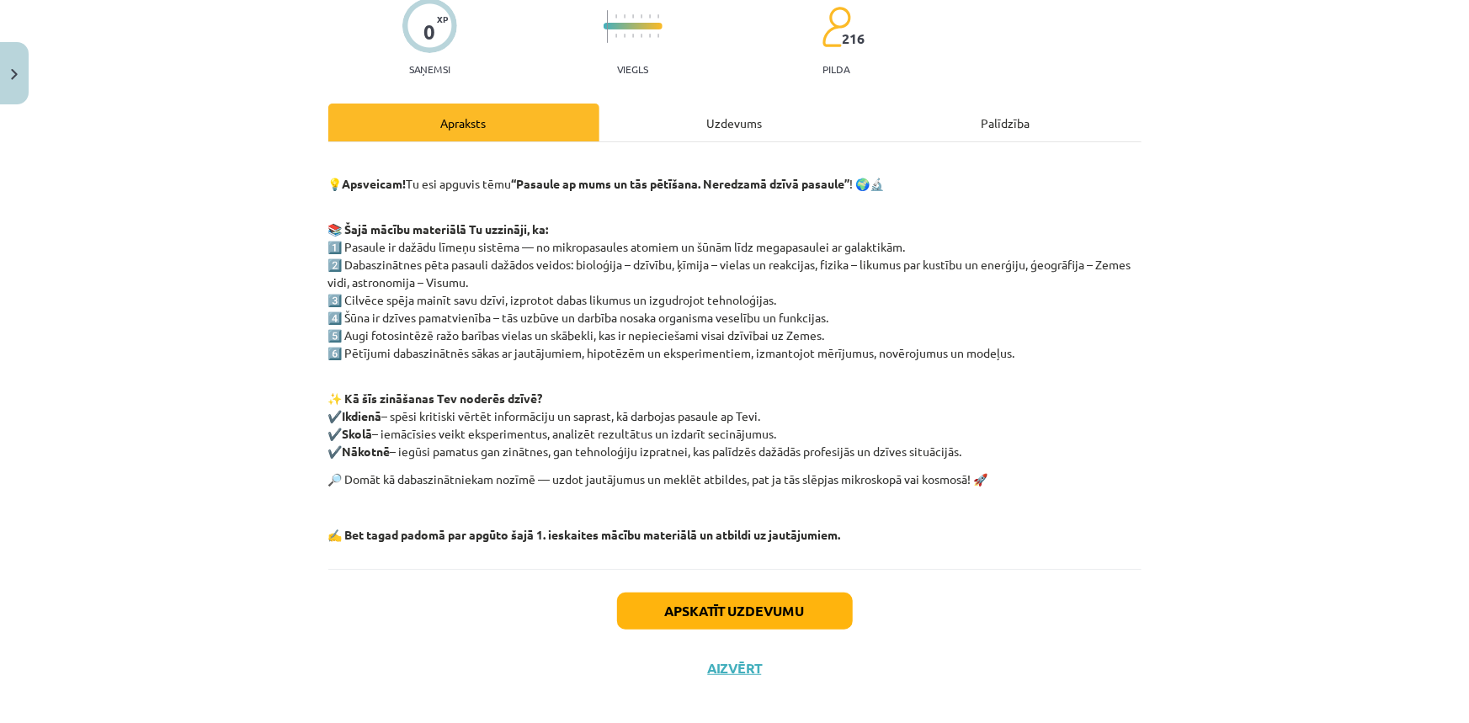
scroll to position [160, 0]
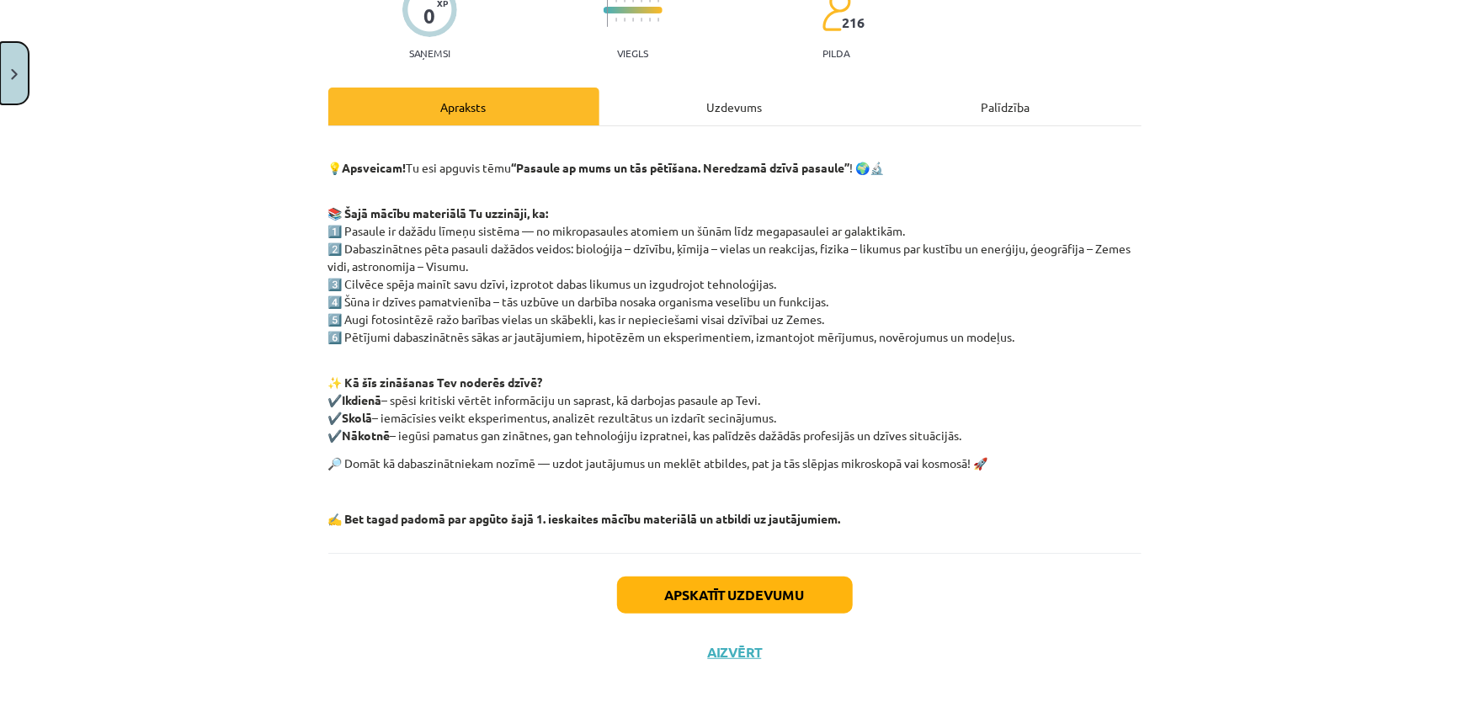
drag, startPoint x: 25, startPoint y: 56, endPoint x: 17, endPoint y: 68, distance: 14.5
click at [19, 67] on button "Close" at bounding box center [14, 73] width 29 height 62
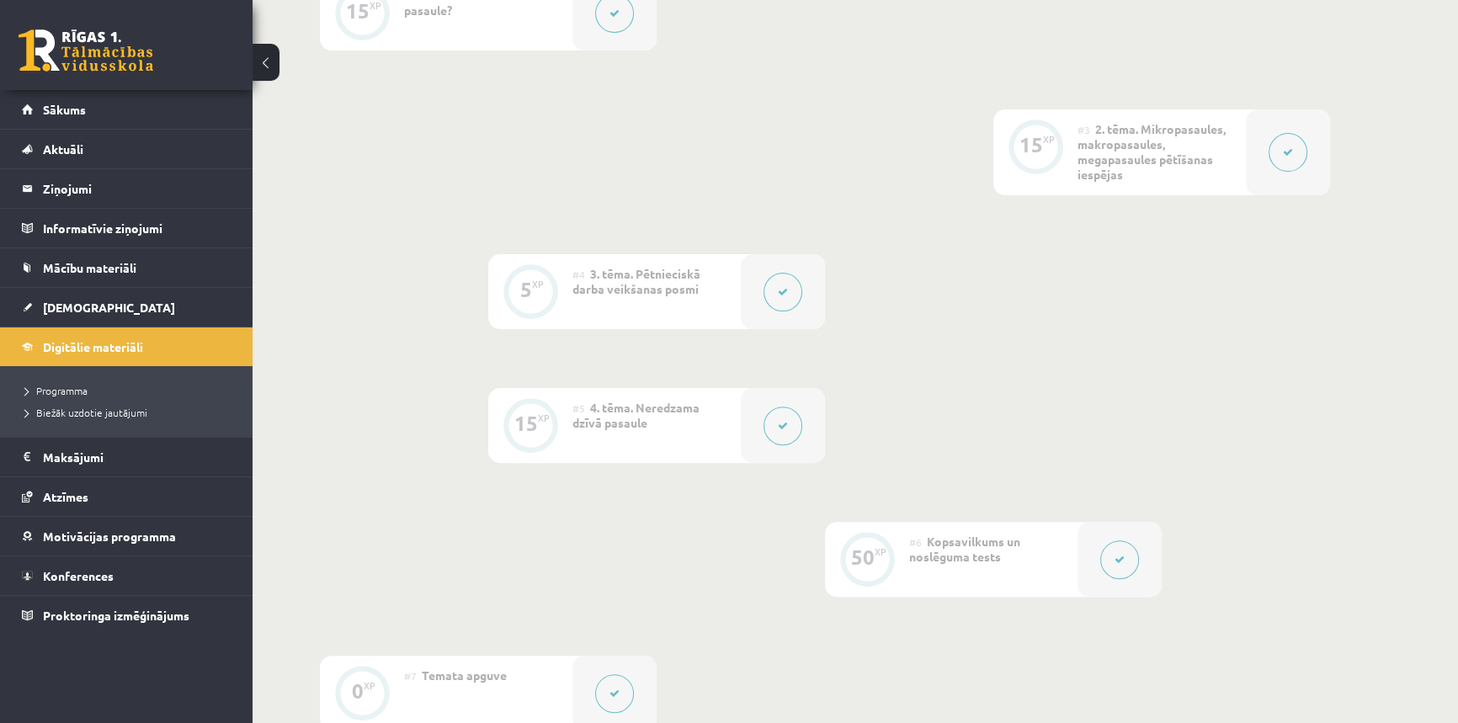
click at [773, 302] on button at bounding box center [782, 292] width 39 height 39
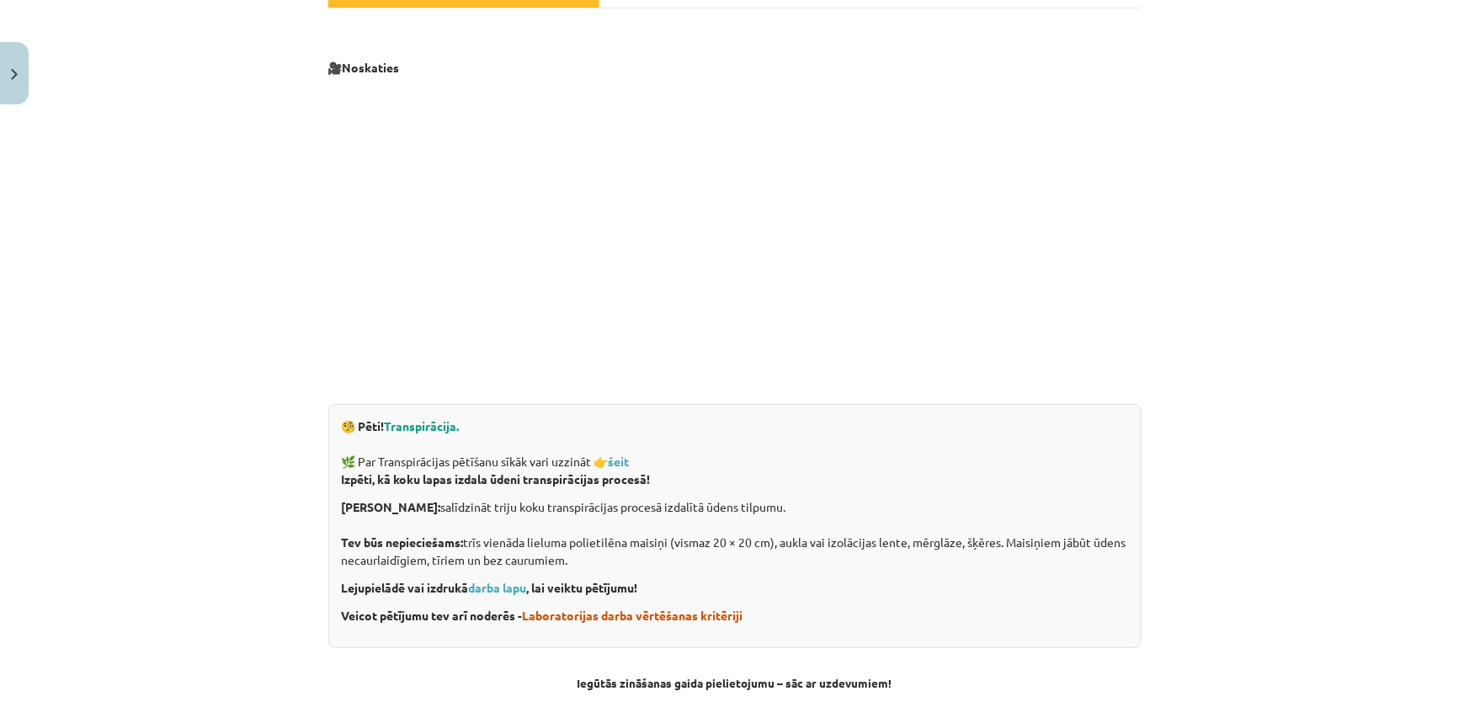
scroll to position [305, 0]
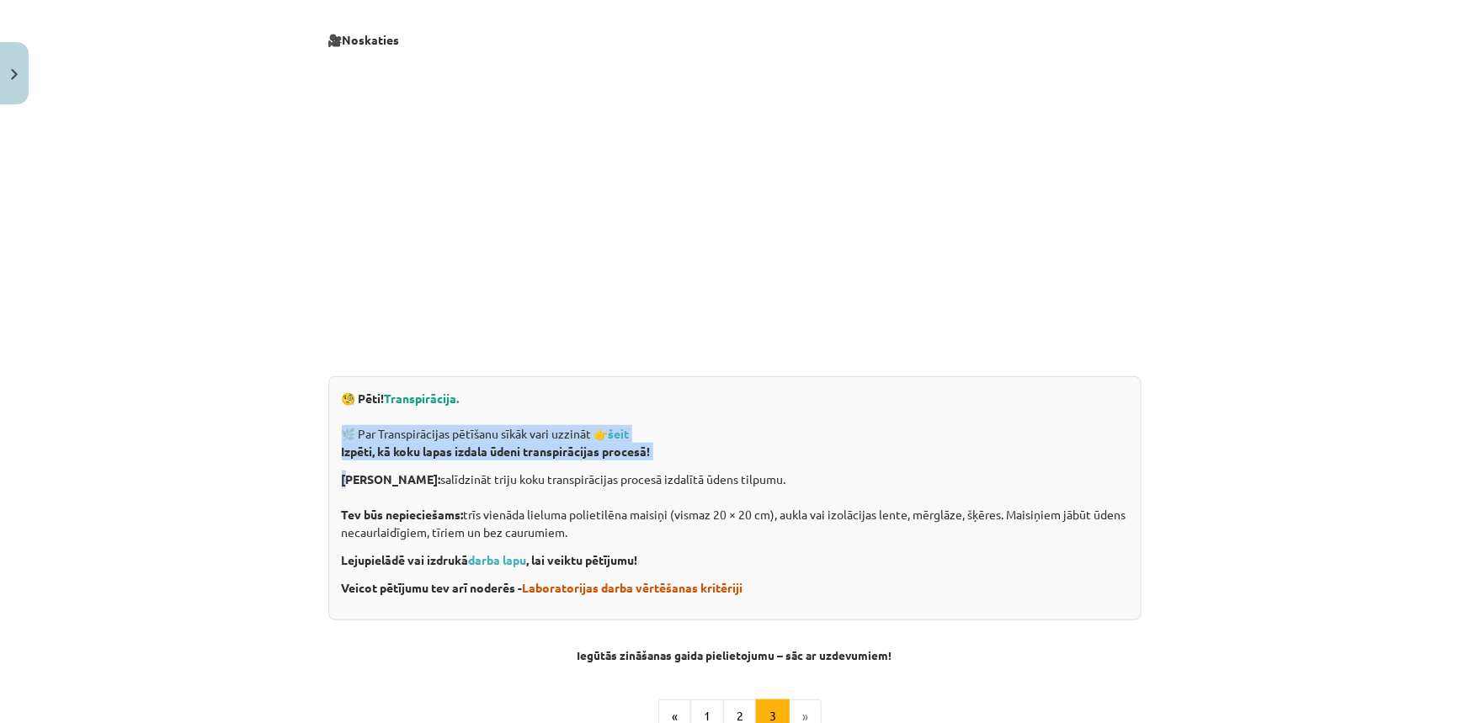
drag, startPoint x: 326, startPoint y: 441, endPoint x: 356, endPoint y: 457, distance: 34.3
click at [347, 459] on div "🧐 Pēti! Transpirācija. 🌿 Par Transpirācijas pētīšanu sīkāk vari uzzināt 👉 šeit …" at bounding box center [734, 498] width 813 height 244
drag, startPoint x: 785, startPoint y: 458, endPoint x: 533, endPoint y: 448, distance: 252.7
click at [782, 457] on p "Izpēti, kā koku lapas izdala ūdeni transpirācijas procesā!" at bounding box center [735, 452] width 786 height 18
drag, startPoint x: 328, startPoint y: 451, endPoint x: 648, endPoint y: 453, distance: 319.8
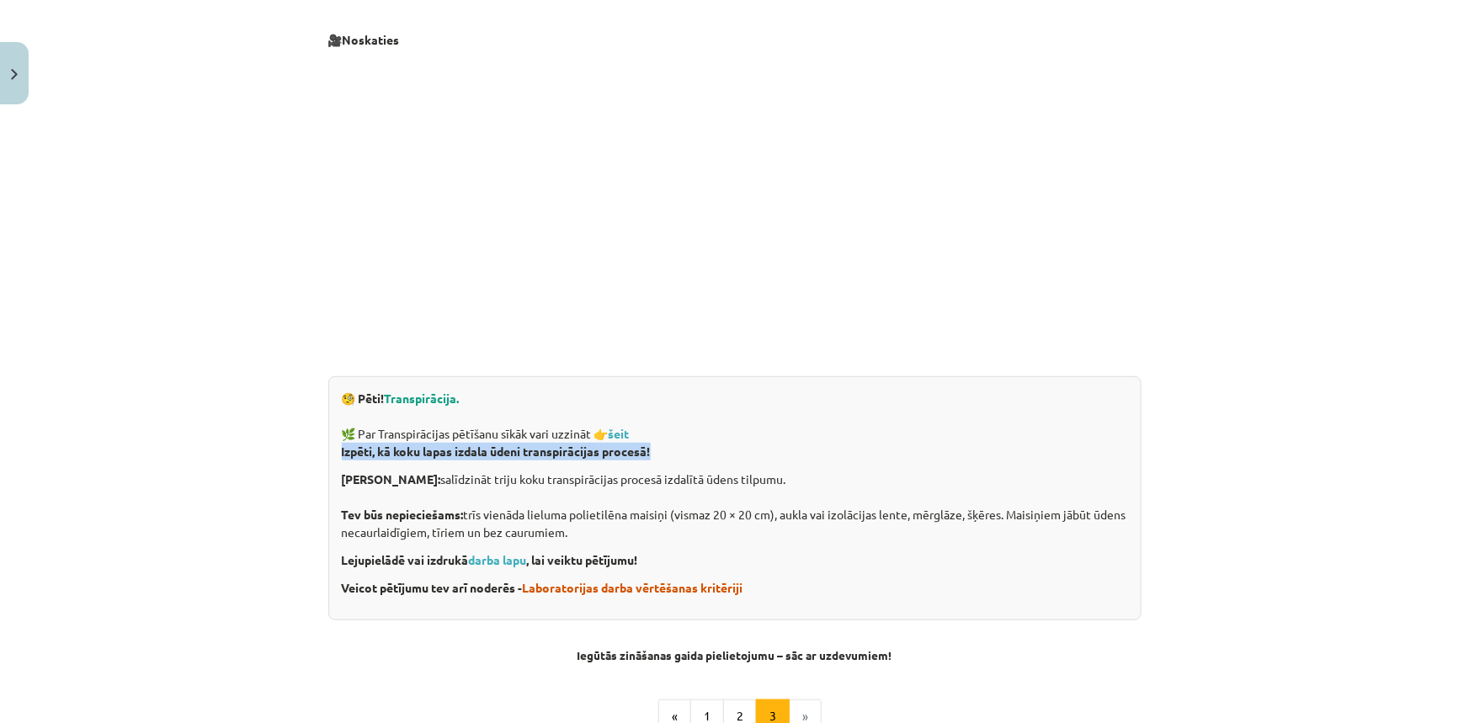
click at [648, 453] on div "🧐 Pēti! Transpirācija. 🌿 Par Transpirācijas pētīšanu sīkāk vari uzzināt 👉 šeit …" at bounding box center [734, 498] width 813 height 244
copy strong "Izpēti, kā koku lapas izdala ūdeni transpirācijas procesā!"
